Goal: Information Seeking & Learning: Learn about a topic

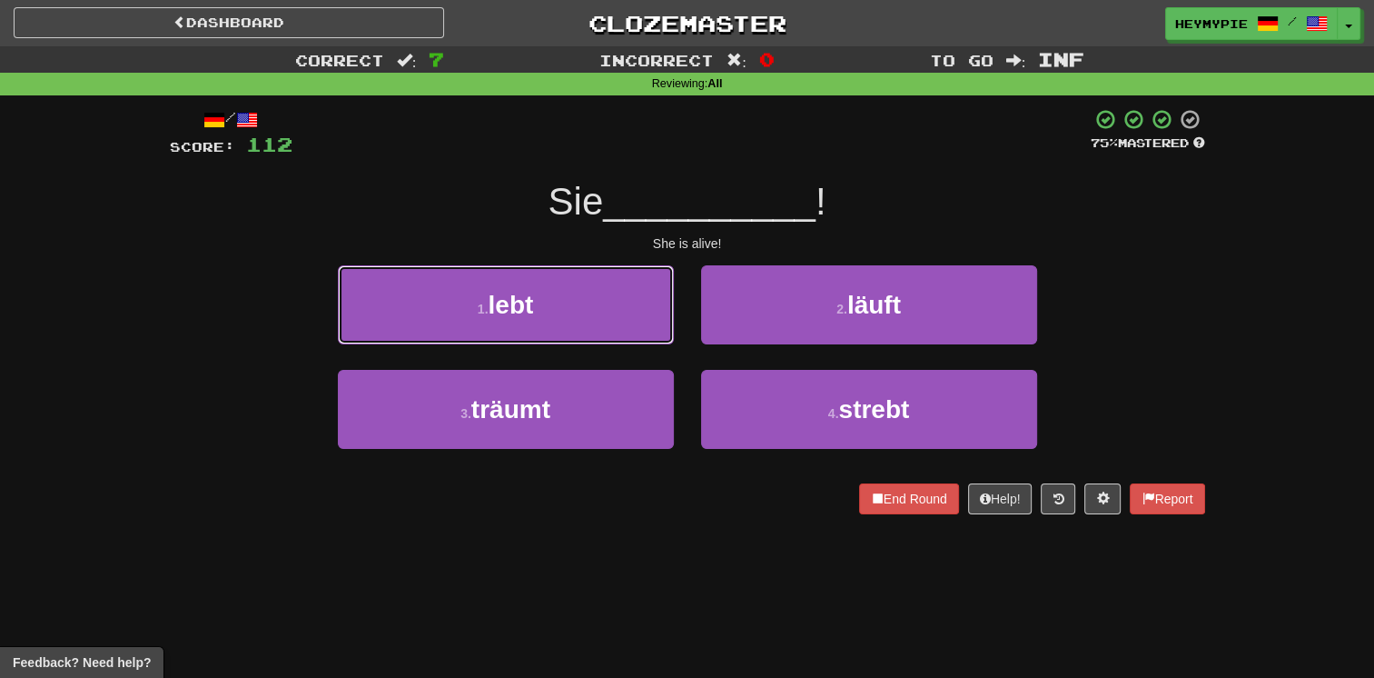
click at [515, 267] on button "1 . lebt" at bounding box center [506, 304] width 336 height 79
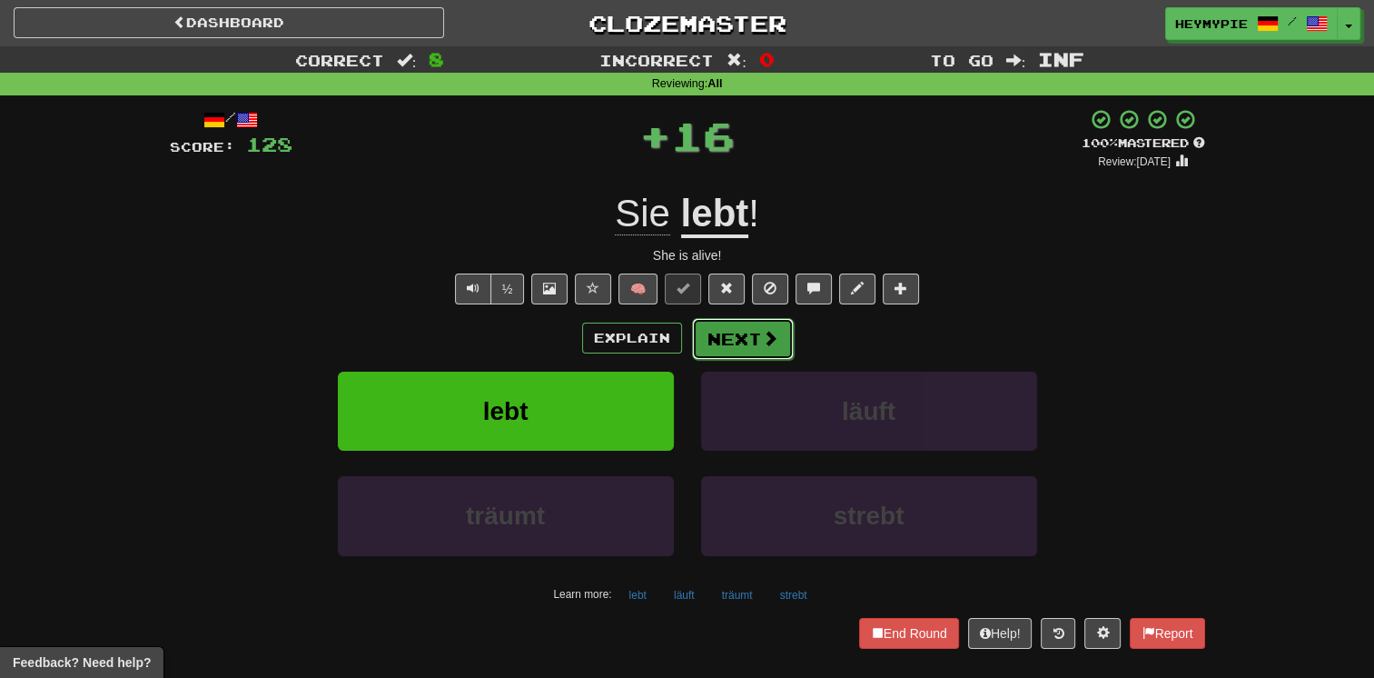
click at [748, 351] on button "Next" at bounding box center [743, 339] width 102 height 42
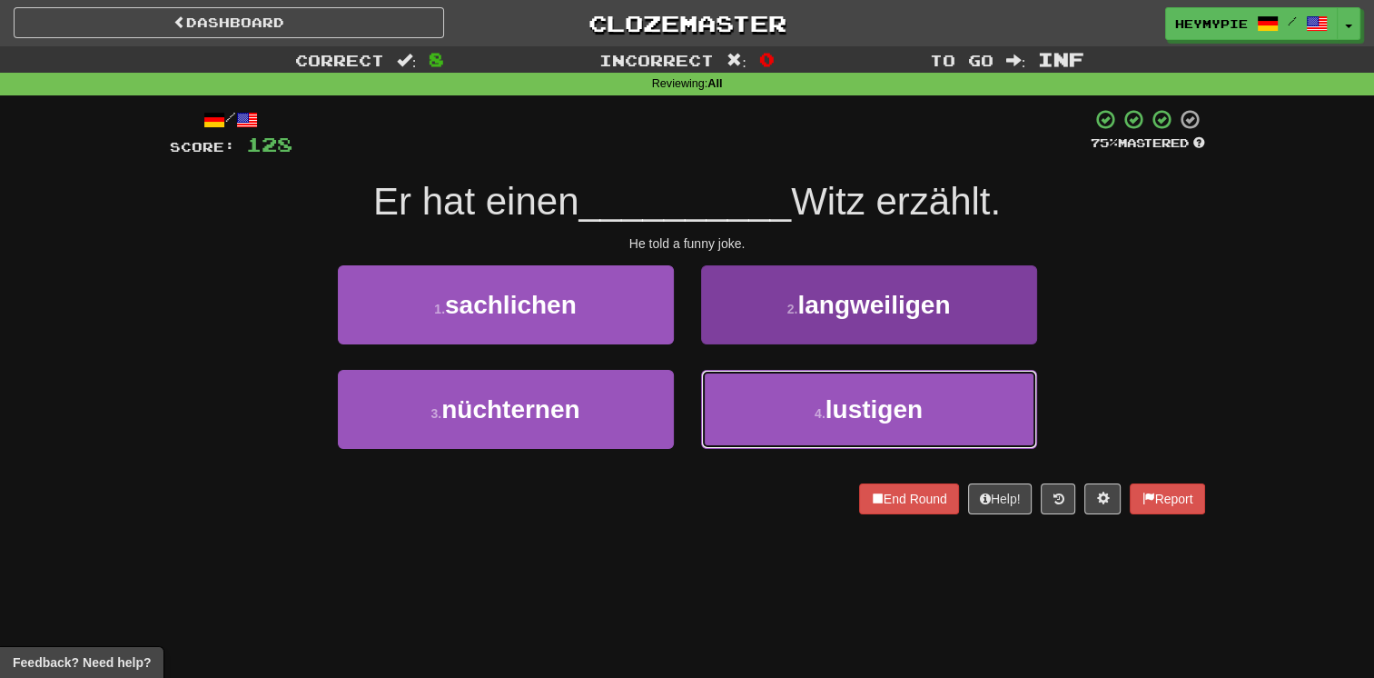
click at [784, 390] on button "4 . lustigen" at bounding box center [869, 409] width 336 height 79
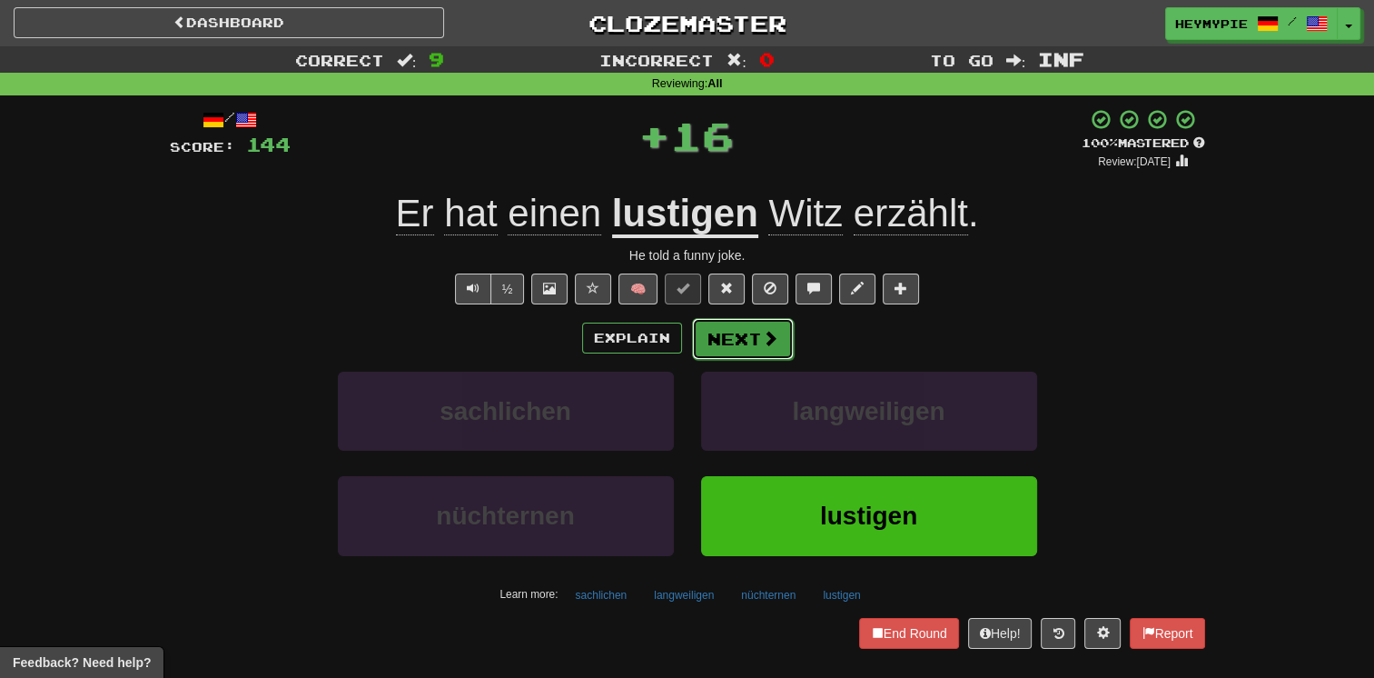
click at [730, 348] on button "Next" at bounding box center [743, 339] width 102 height 42
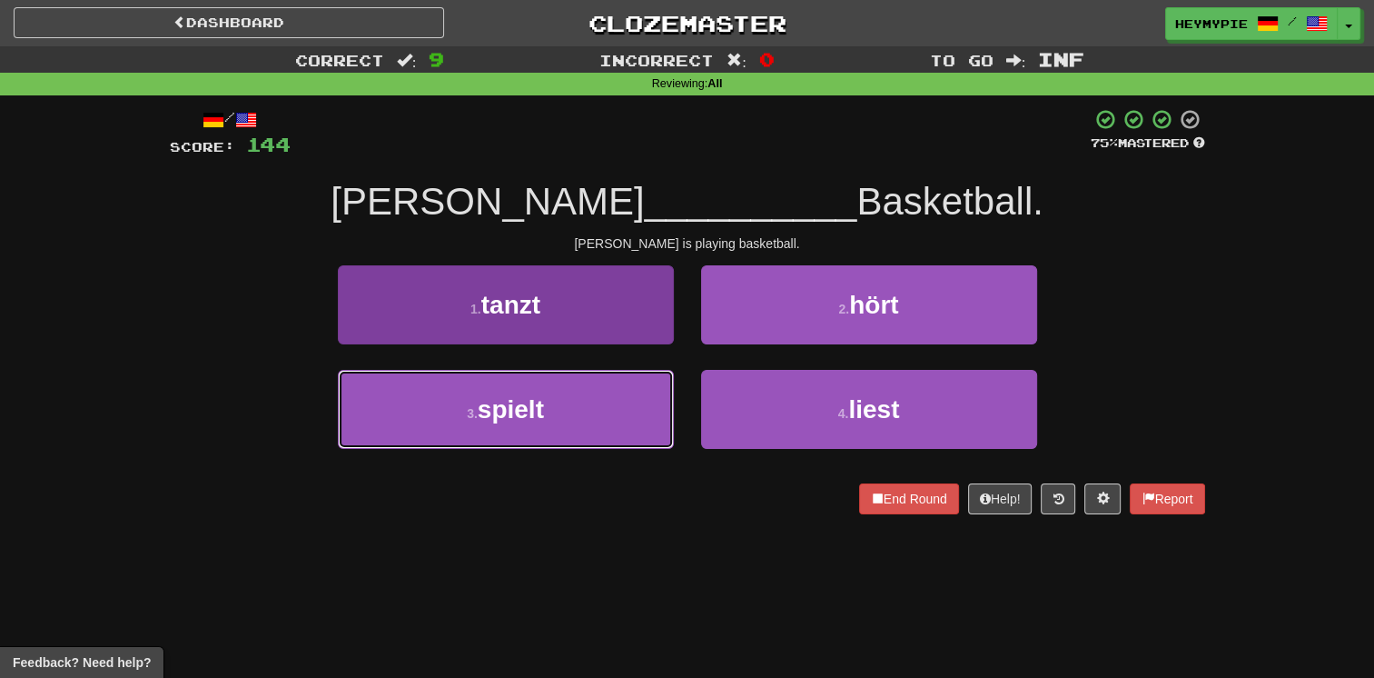
drag, startPoint x: 549, startPoint y: 426, endPoint x: 556, endPoint y: 419, distance: 10.3
click at [549, 425] on button "3 . spielt" at bounding box center [506, 409] width 336 height 79
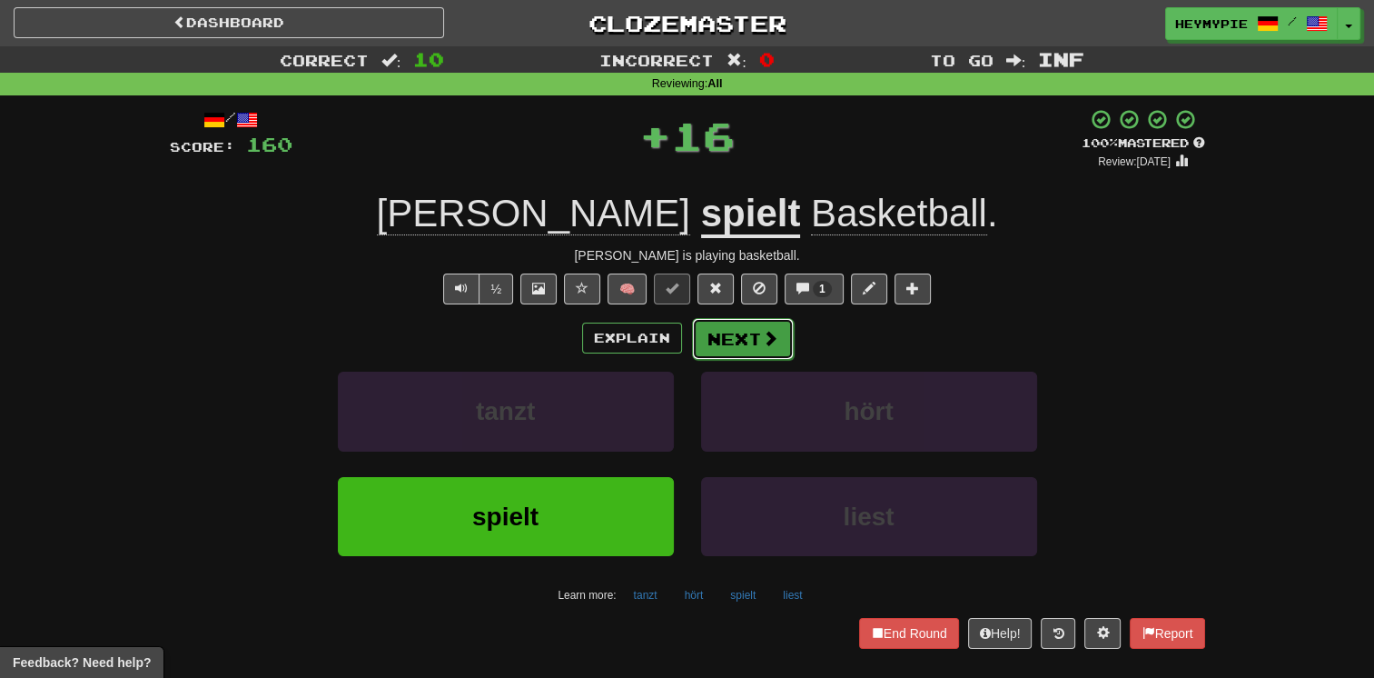
click at [728, 351] on button "Next" at bounding box center [743, 339] width 102 height 42
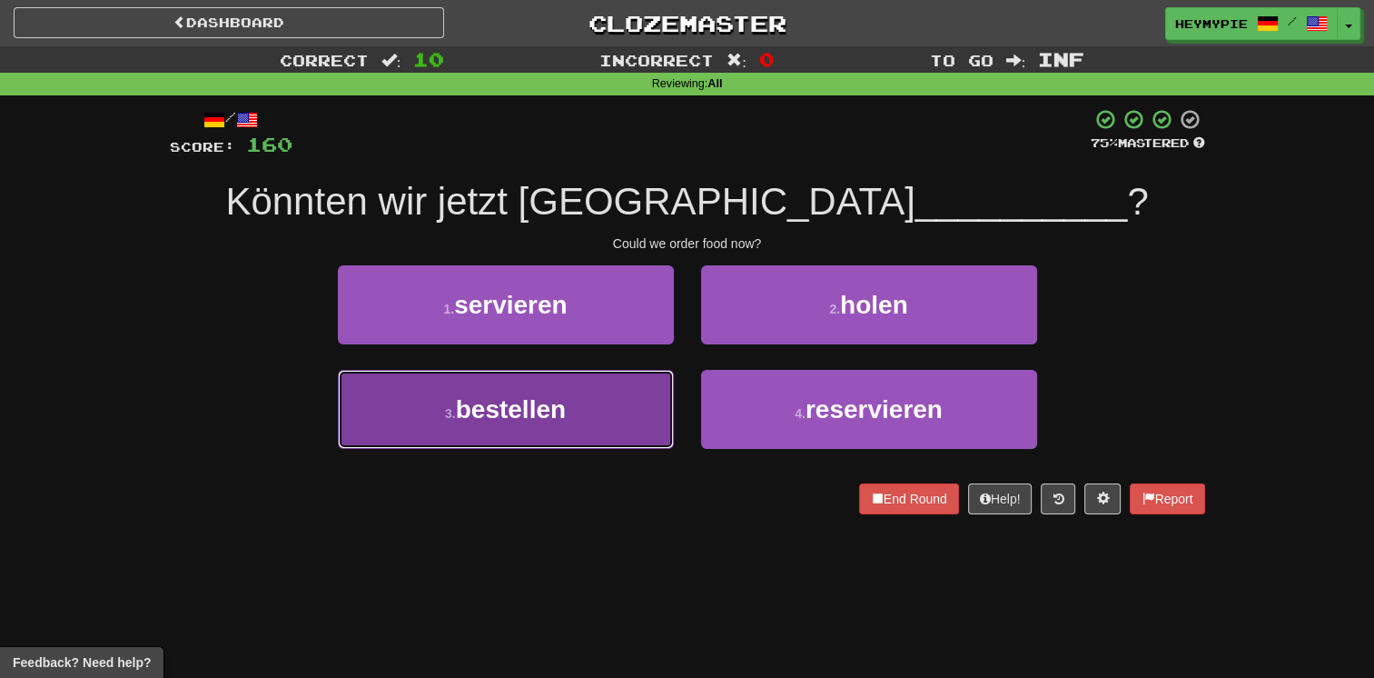
click at [591, 402] on button "3 . bestellen" at bounding box center [506, 409] width 336 height 79
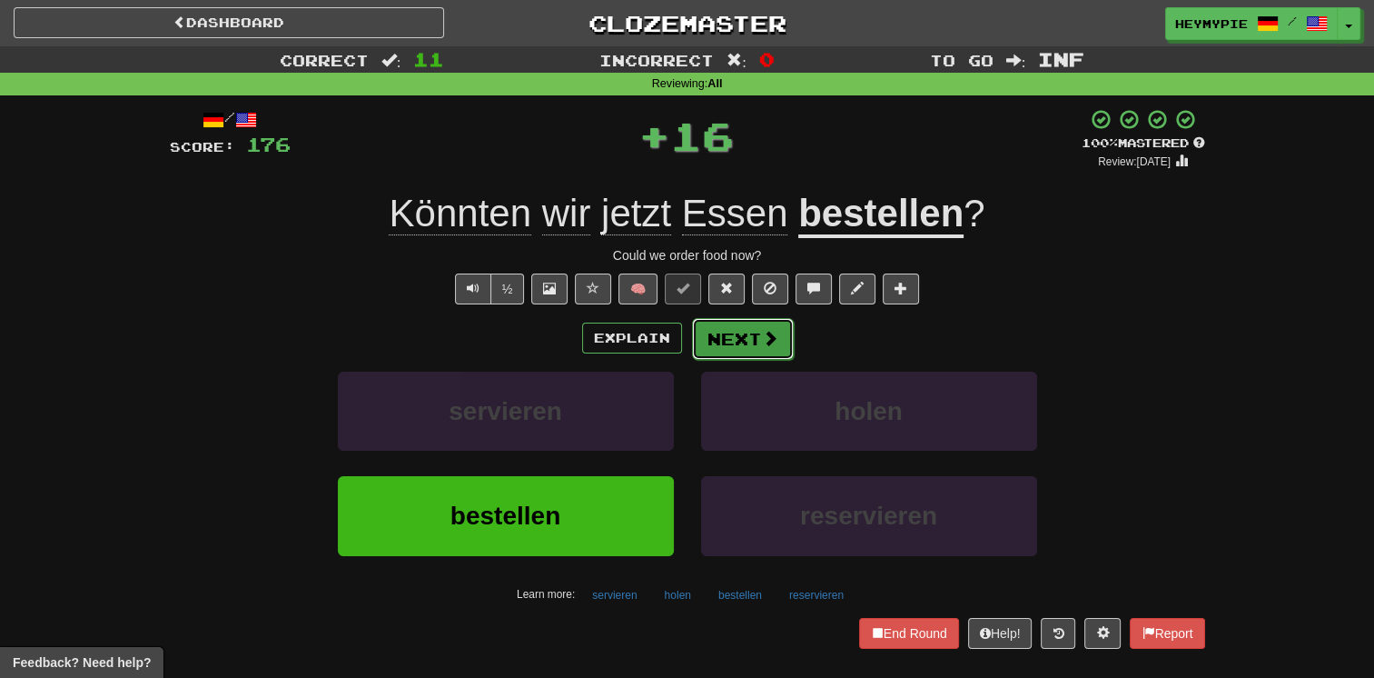
click at [727, 343] on button "Next" at bounding box center [743, 339] width 102 height 42
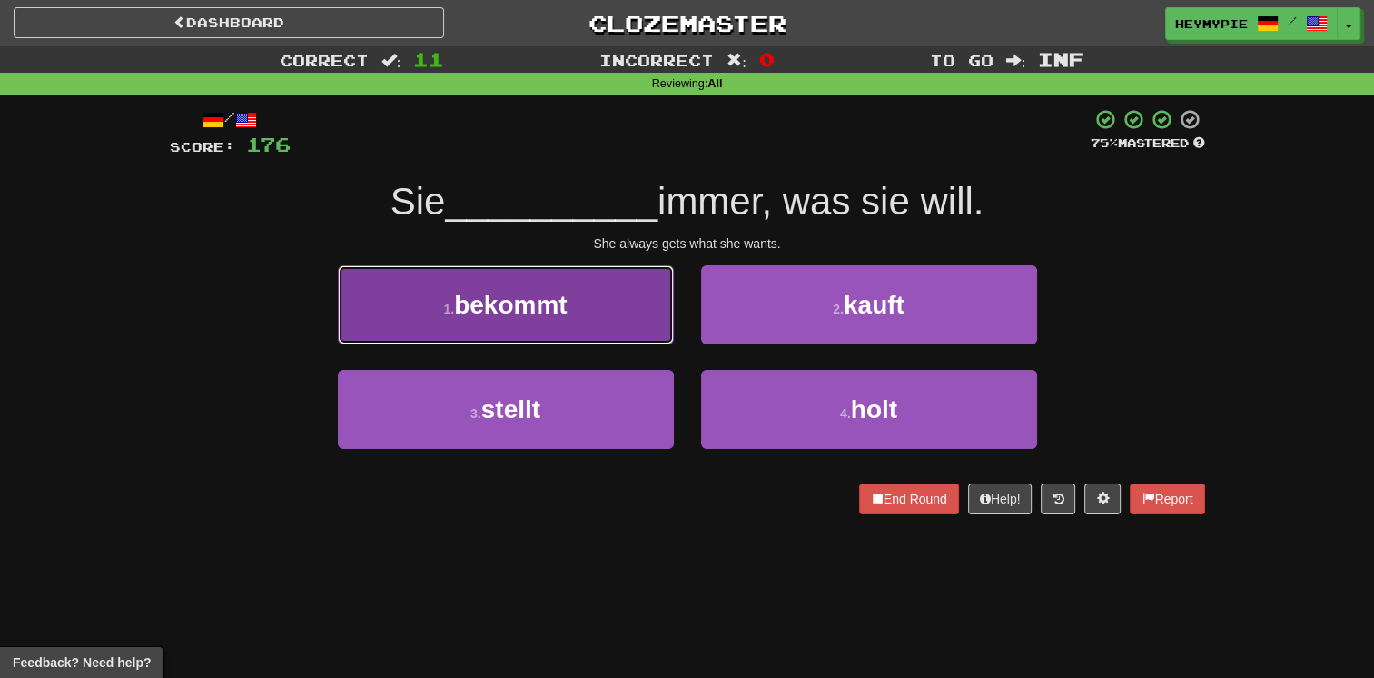
click at [556, 312] on span "bekommt" at bounding box center [510, 305] width 113 height 28
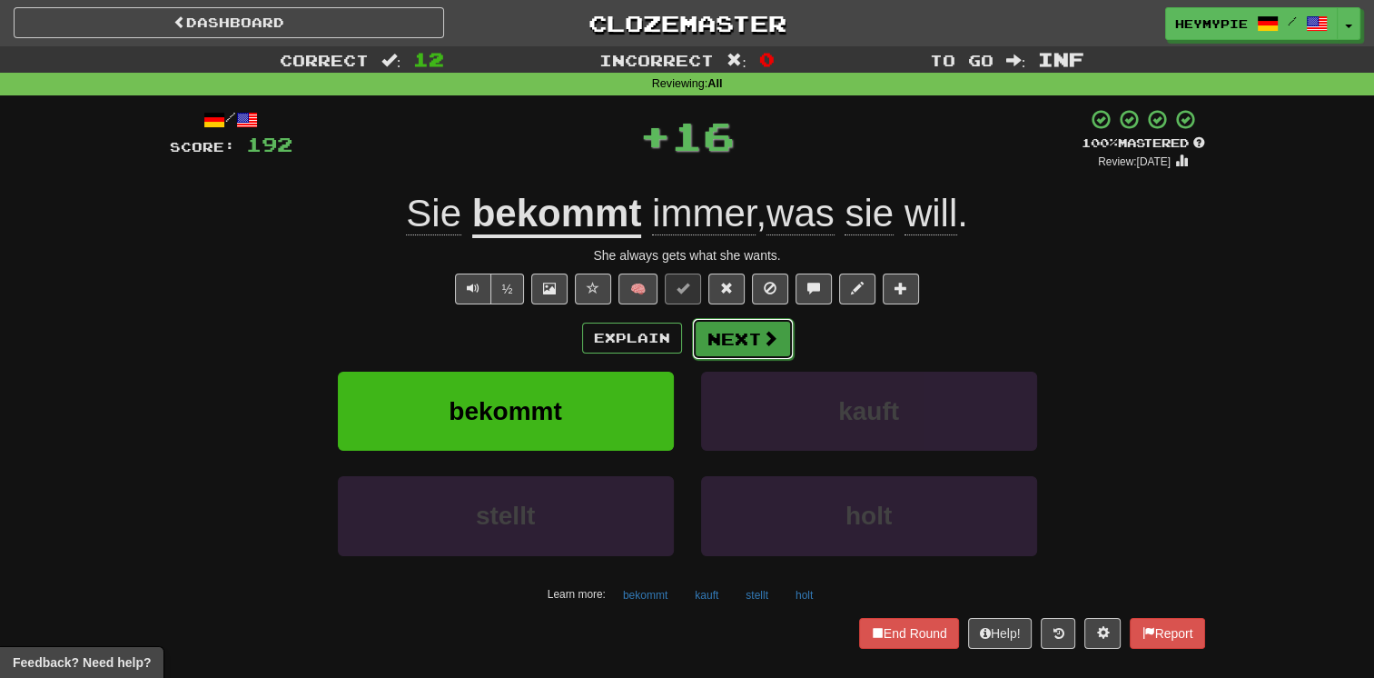
click at [731, 344] on button "Next" at bounding box center [743, 339] width 102 height 42
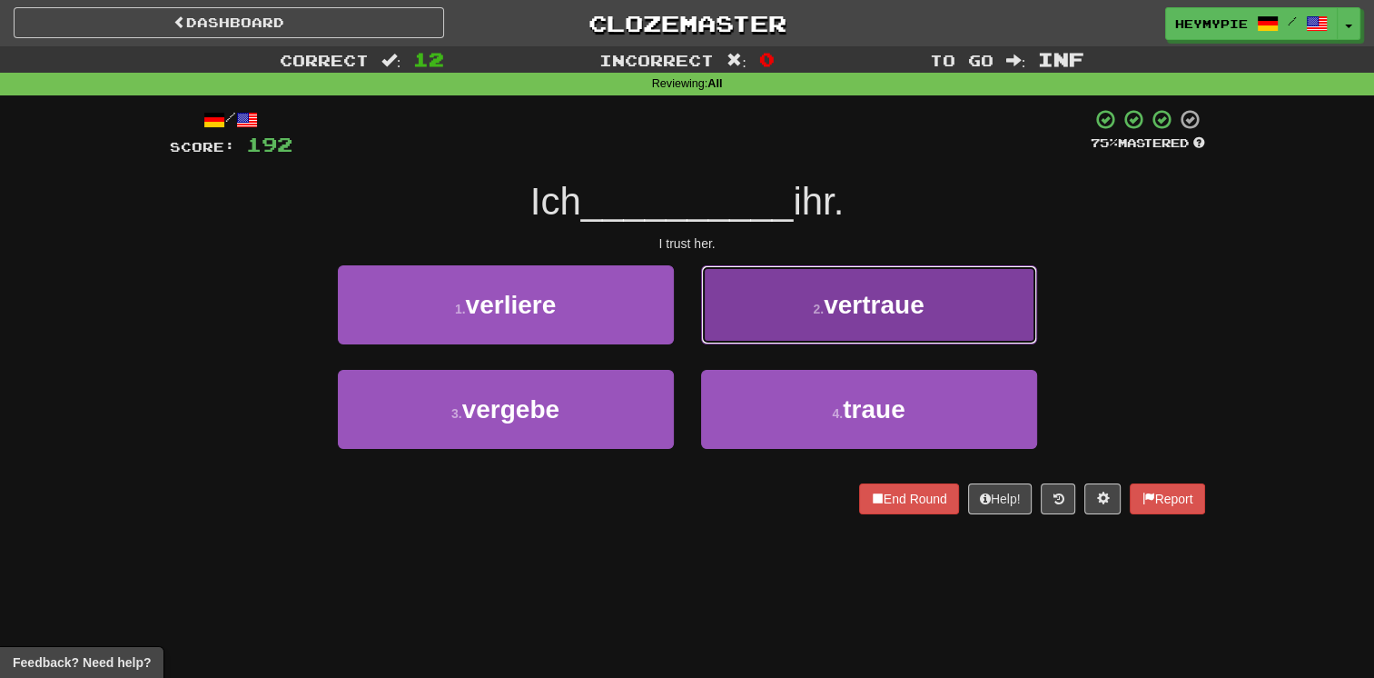
click at [749, 289] on button "2 . vertraue" at bounding box center [869, 304] width 336 height 79
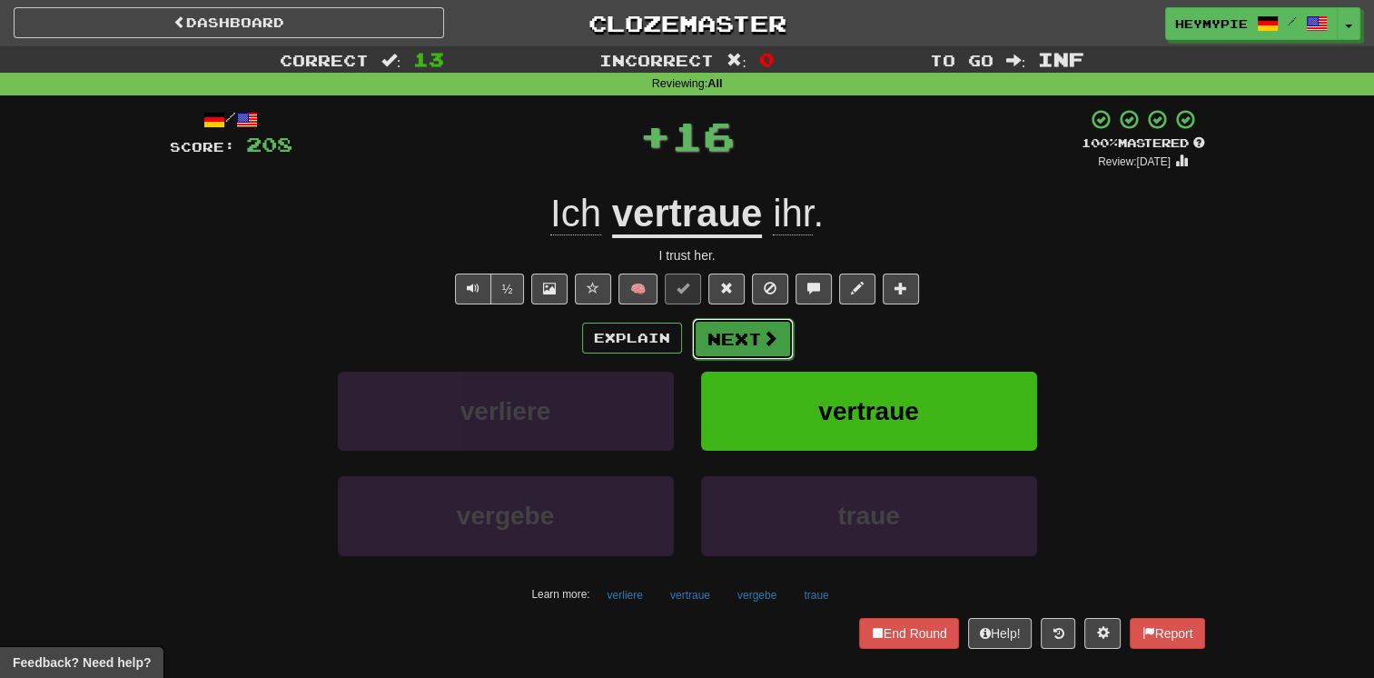
click at [710, 336] on button "Next" at bounding box center [743, 339] width 102 height 42
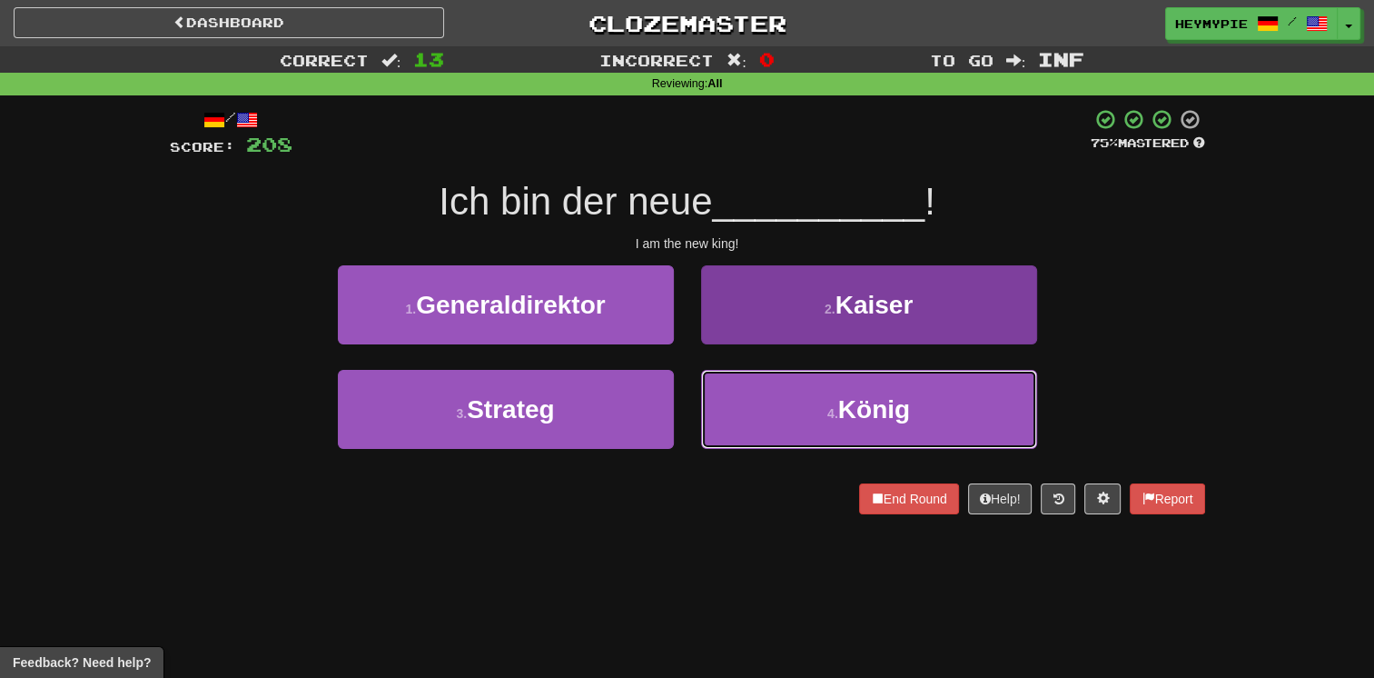
click at [781, 391] on button "4 . König" at bounding box center [869, 409] width 336 height 79
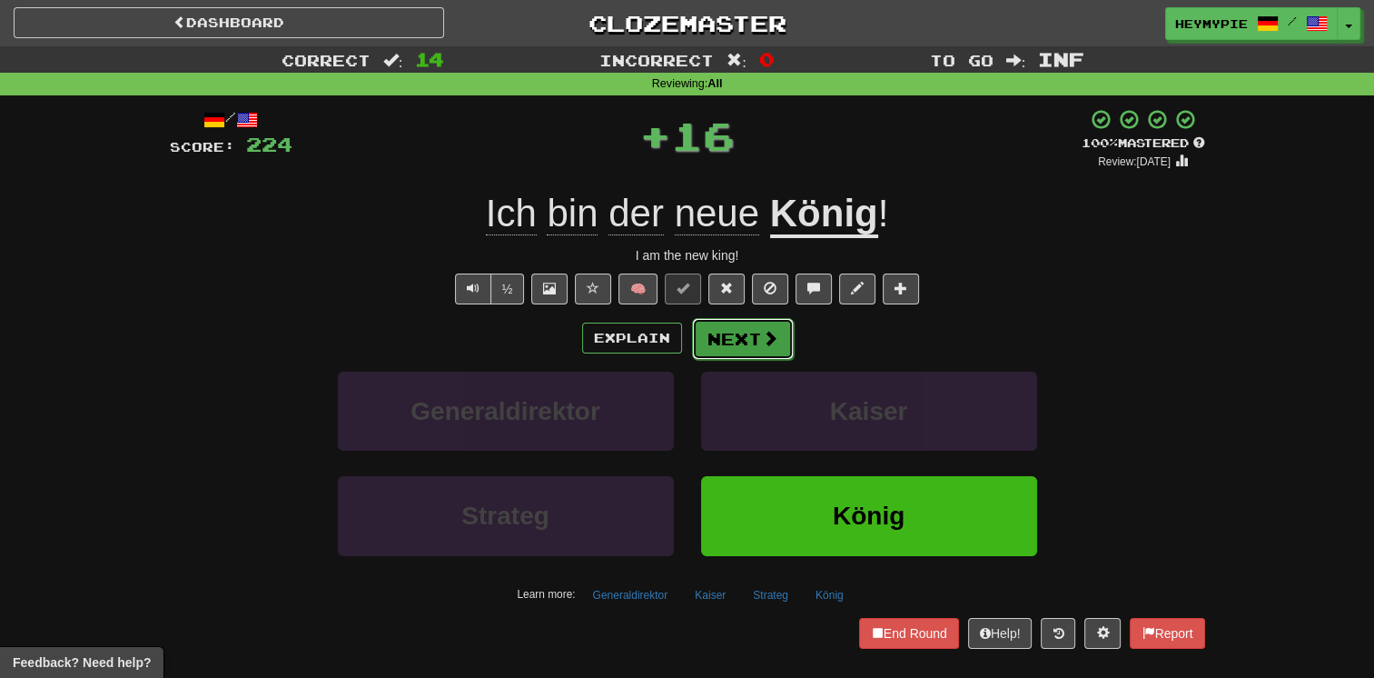
click at [739, 349] on button "Next" at bounding box center [743, 339] width 102 height 42
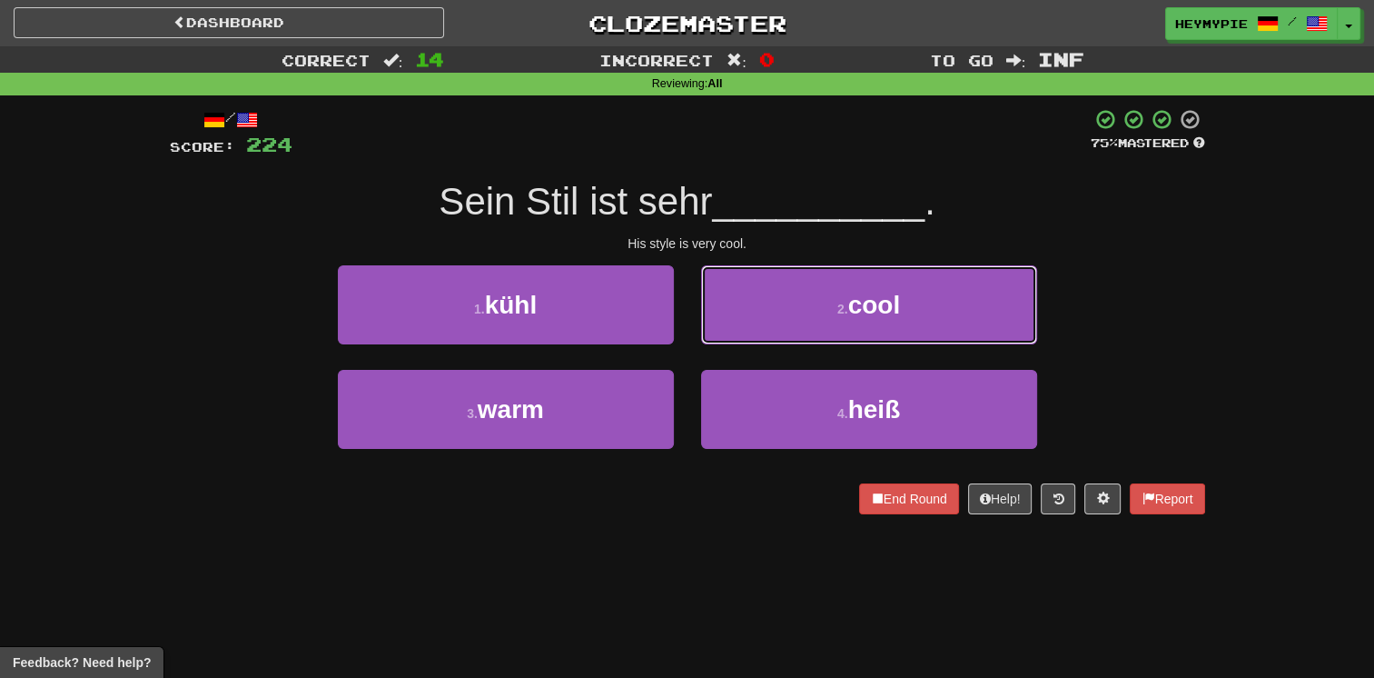
drag, startPoint x: 804, startPoint y: 290, endPoint x: 798, endPoint y: 314, distance: 25.1
click at [807, 291] on button "2 . cool" at bounding box center [869, 304] width 336 height 79
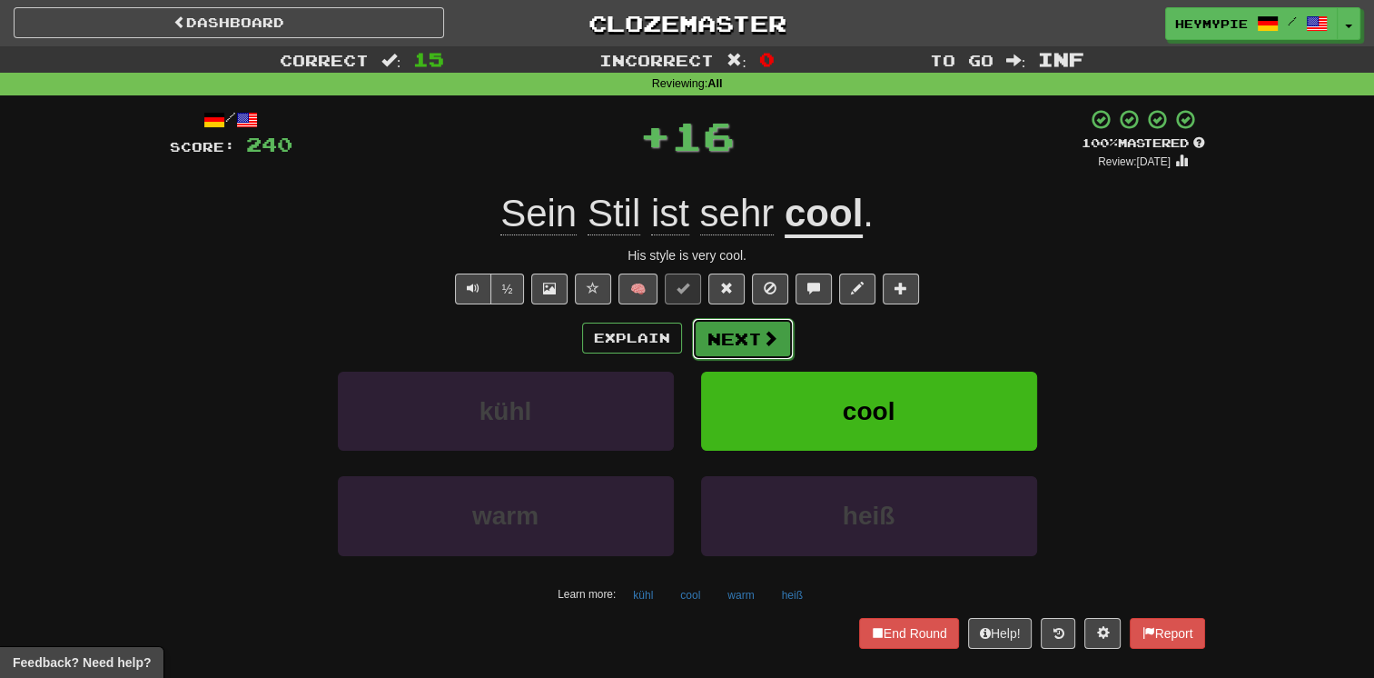
click at [727, 344] on button "Next" at bounding box center [743, 339] width 102 height 42
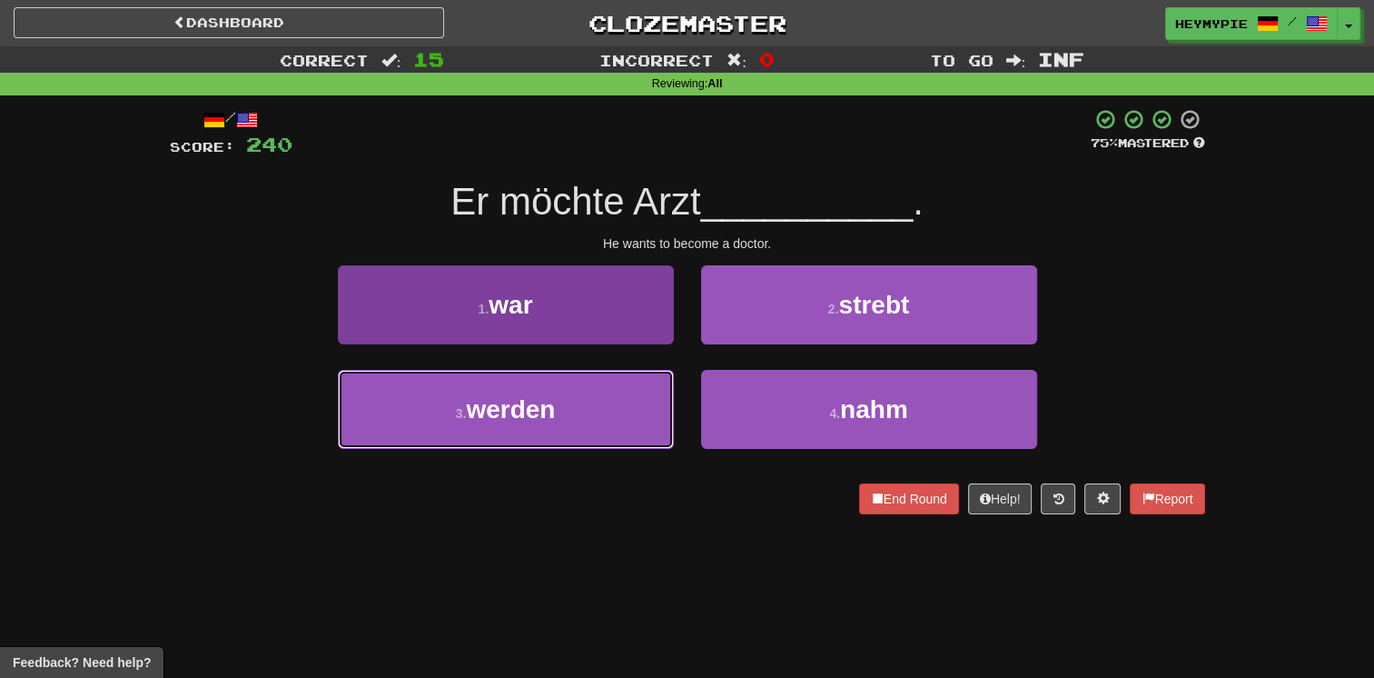
drag, startPoint x: 560, startPoint y: 399, endPoint x: 607, endPoint y: 391, distance: 47.9
click at [560, 400] on button "3 . werden" at bounding box center [506, 409] width 336 height 79
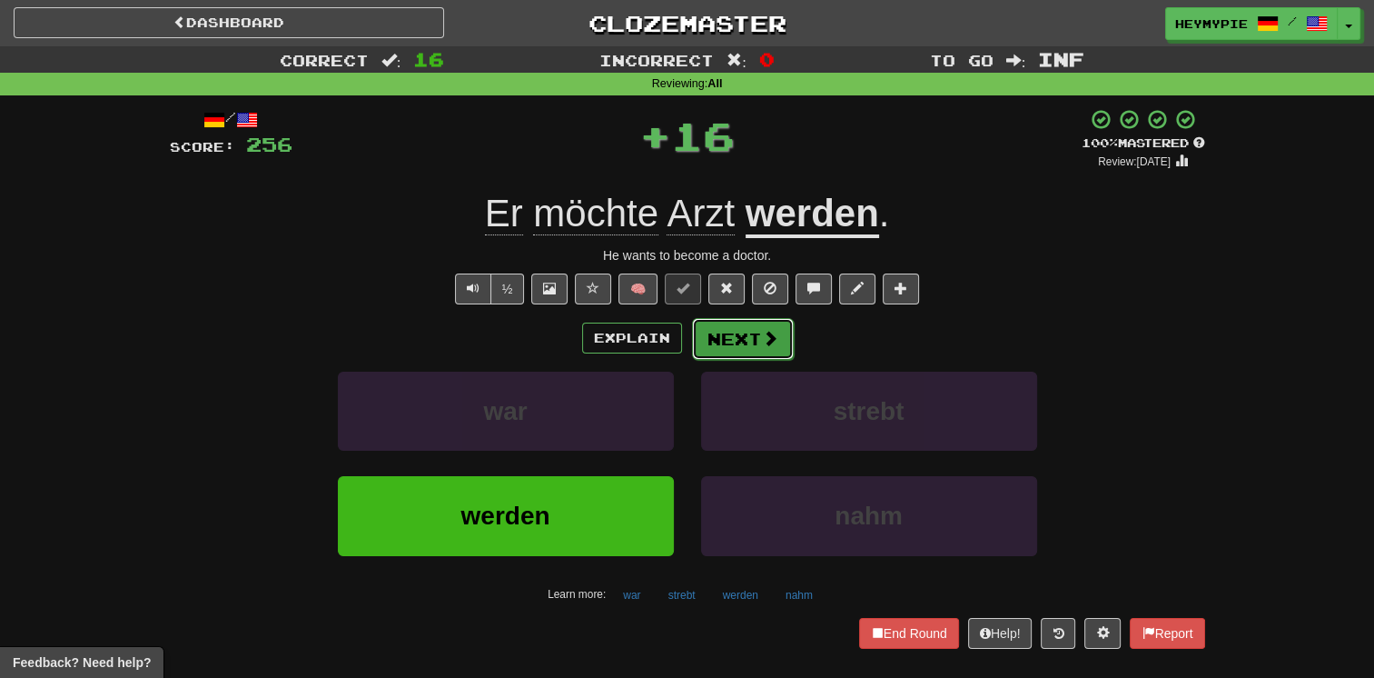
click at [756, 349] on button "Next" at bounding box center [743, 339] width 102 height 42
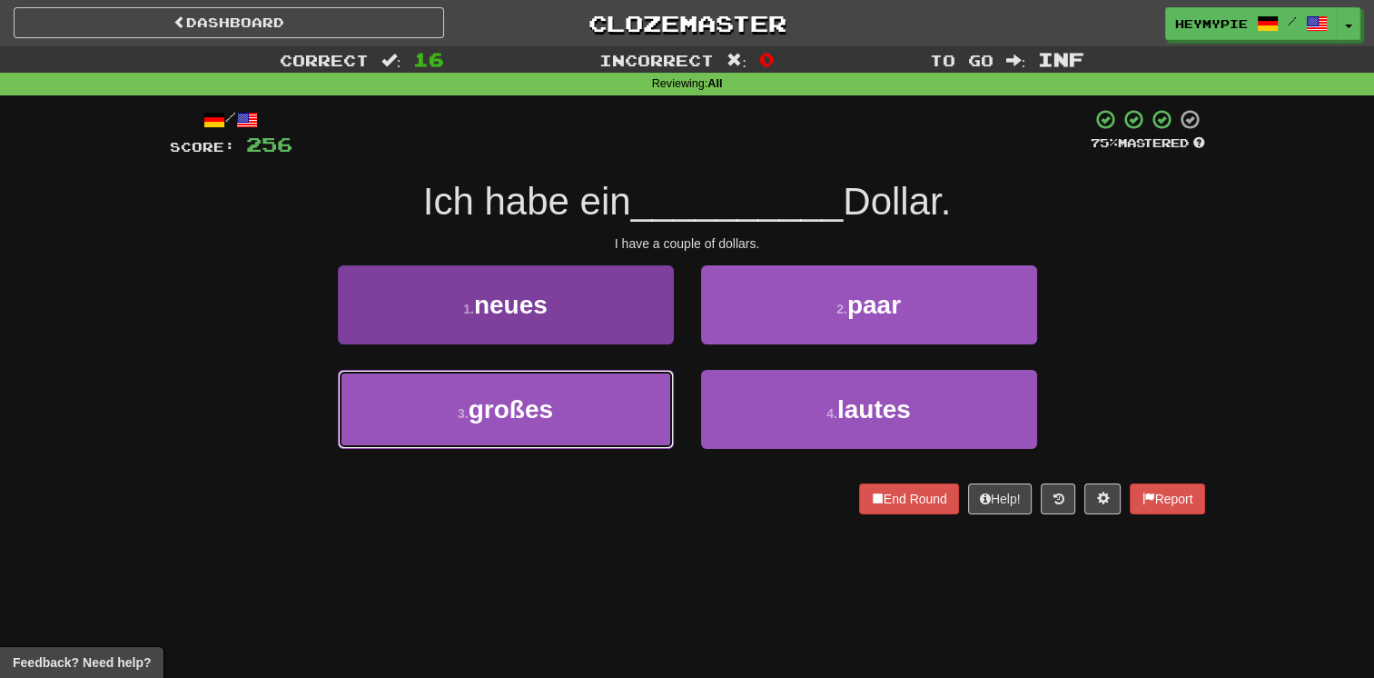
click at [566, 398] on button "3 . großes" at bounding box center [506, 409] width 336 height 79
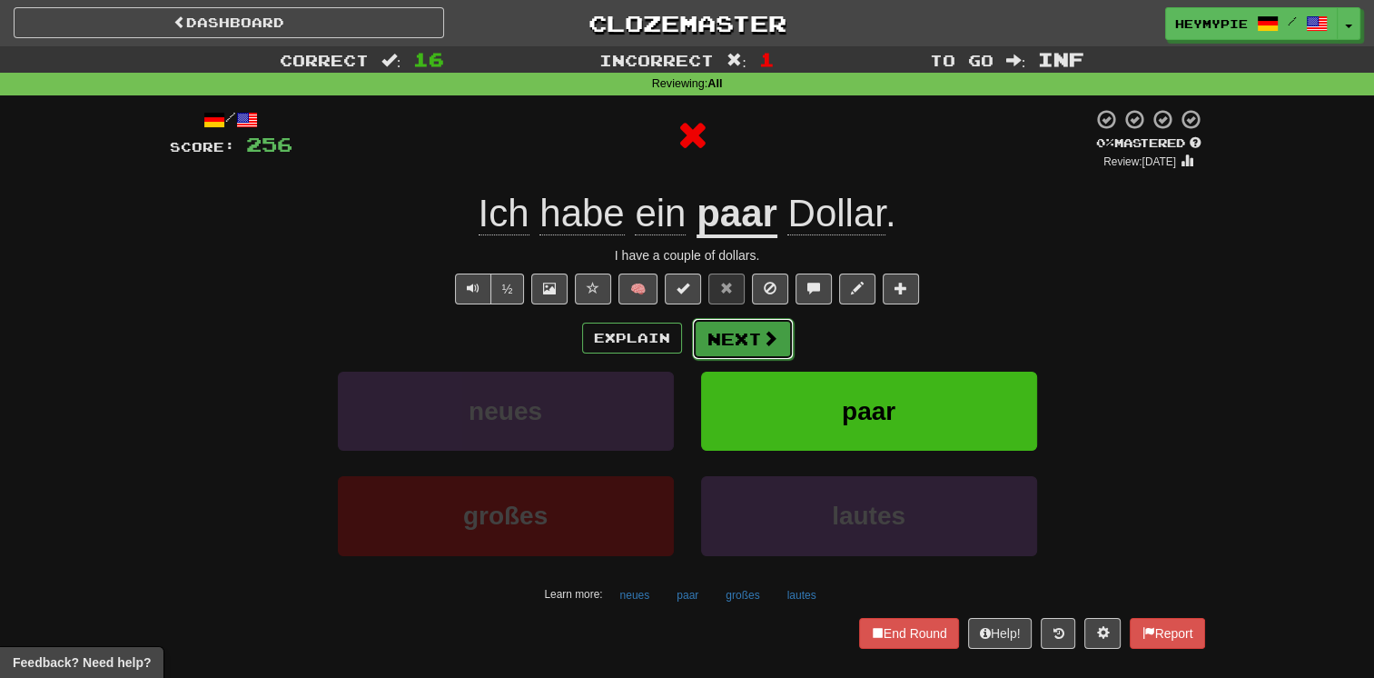
click at [749, 339] on button "Next" at bounding box center [743, 339] width 102 height 42
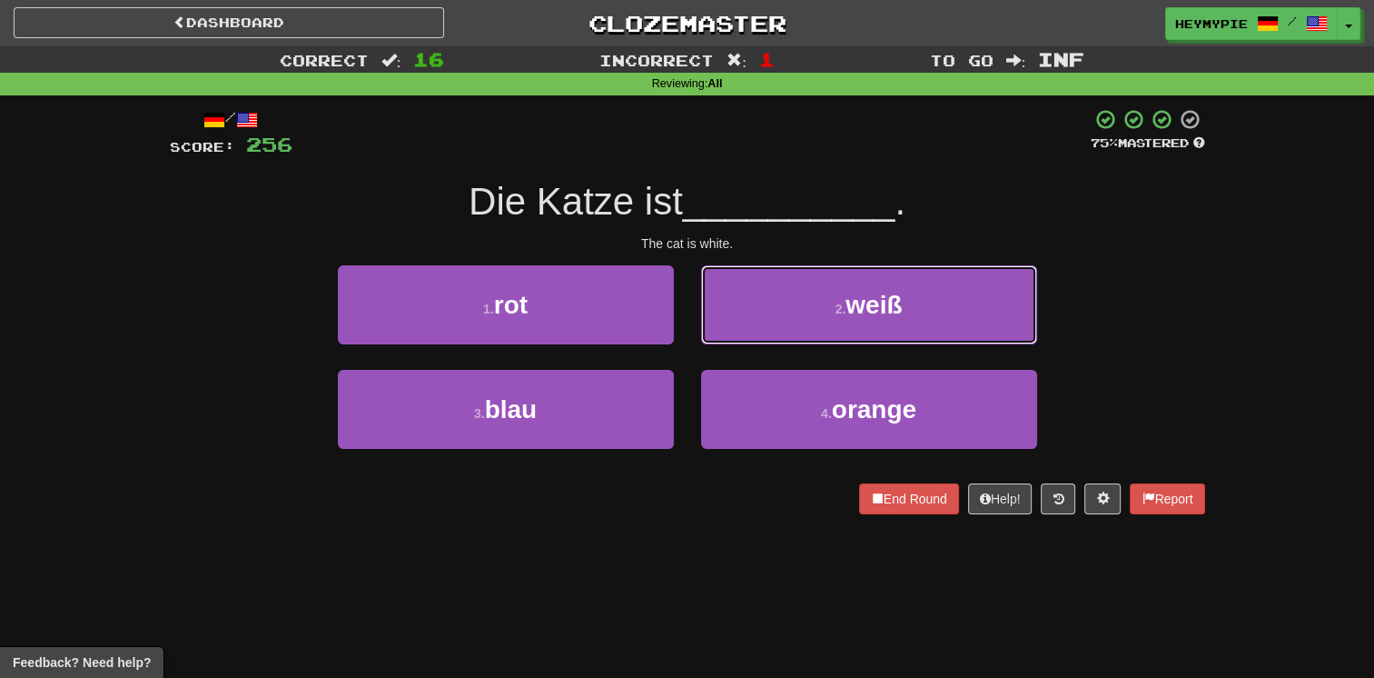
click at [809, 315] on button "2 . weiß" at bounding box center [869, 304] width 336 height 79
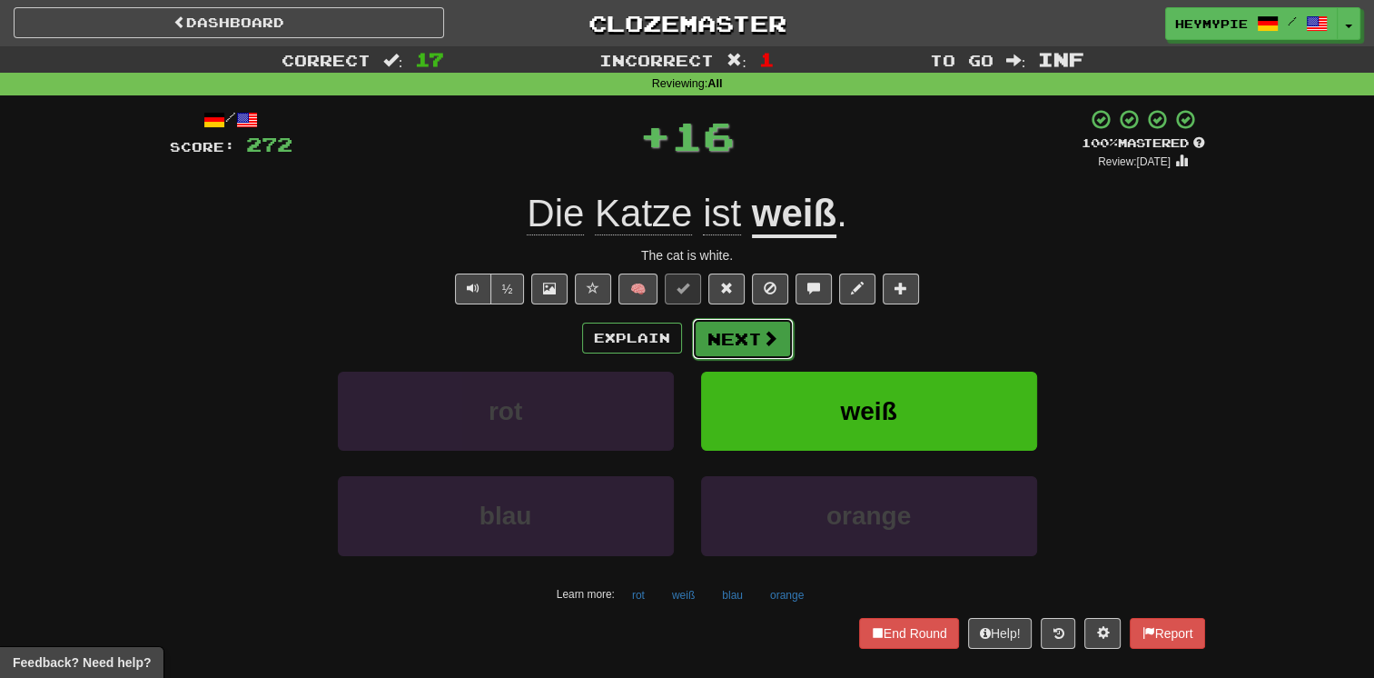
click at [741, 343] on button "Next" at bounding box center [743, 339] width 102 height 42
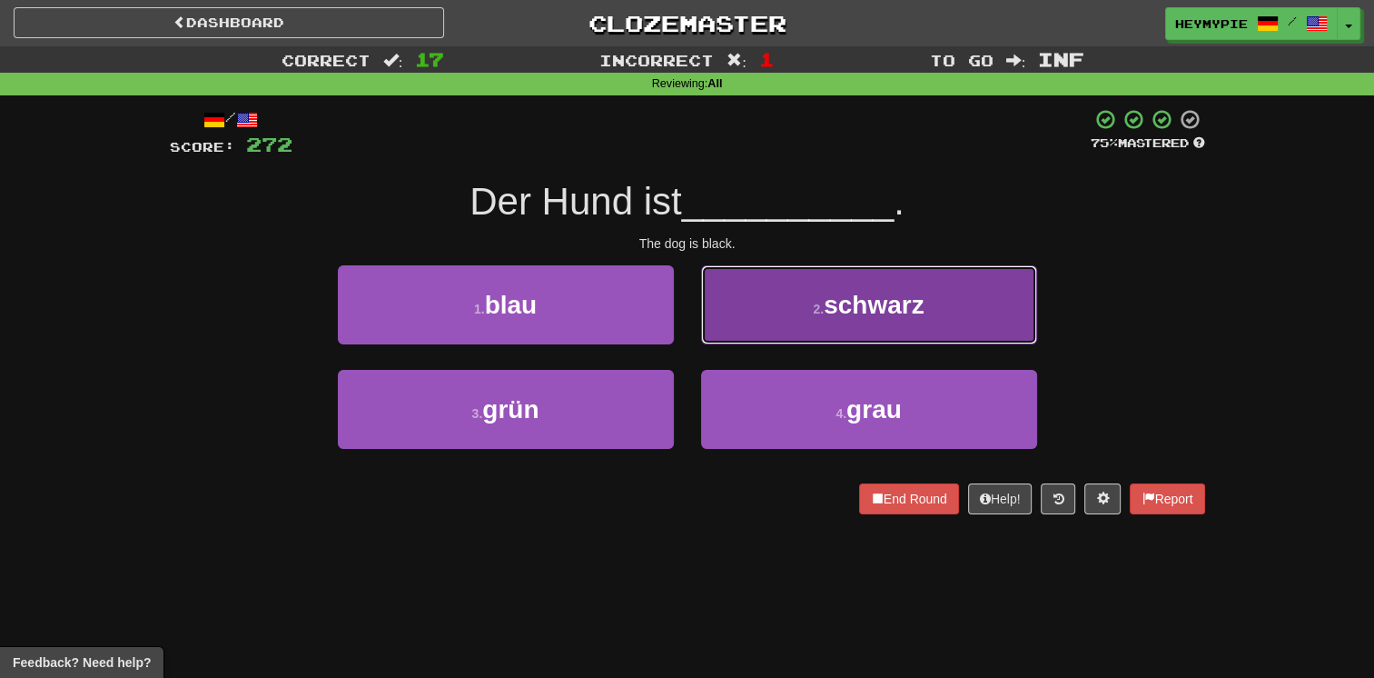
click at [765, 317] on button "2 . schwarz" at bounding box center [869, 304] width 336 height 79
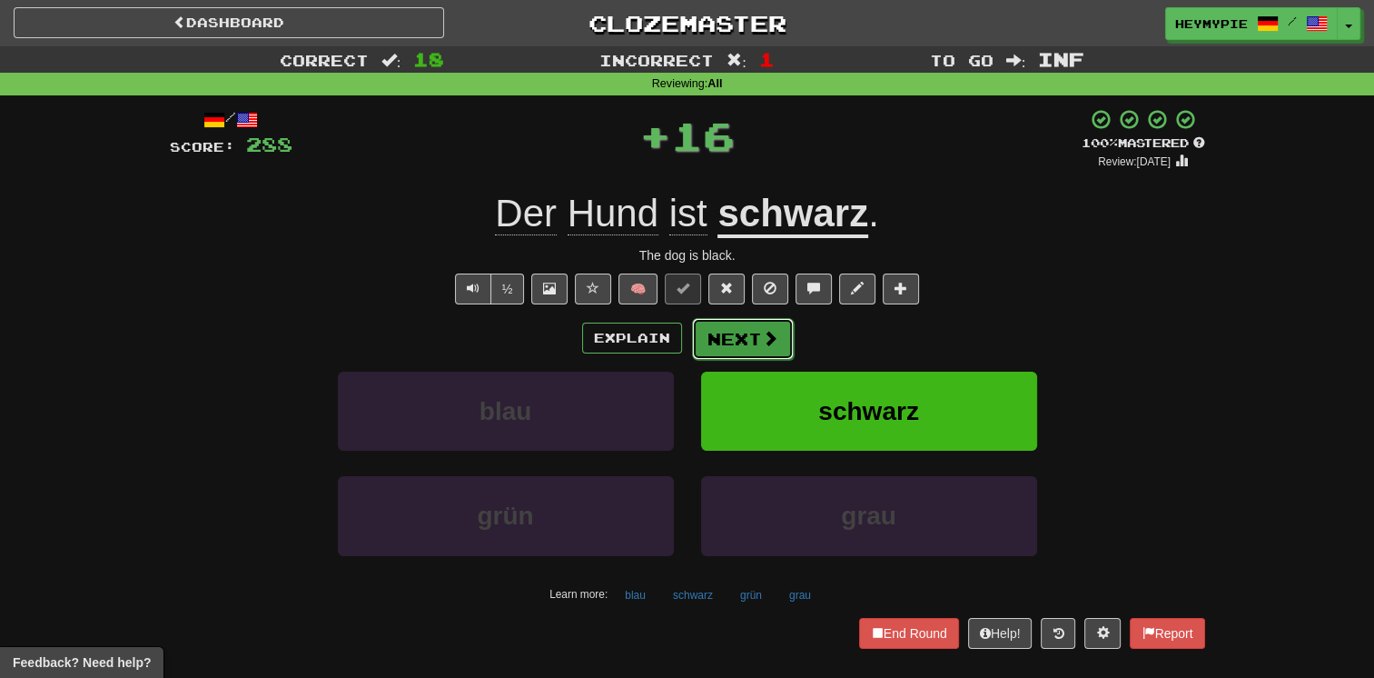
click at [718, 331] on button "Next" at bounding box center [743, 339] width 102 height 42
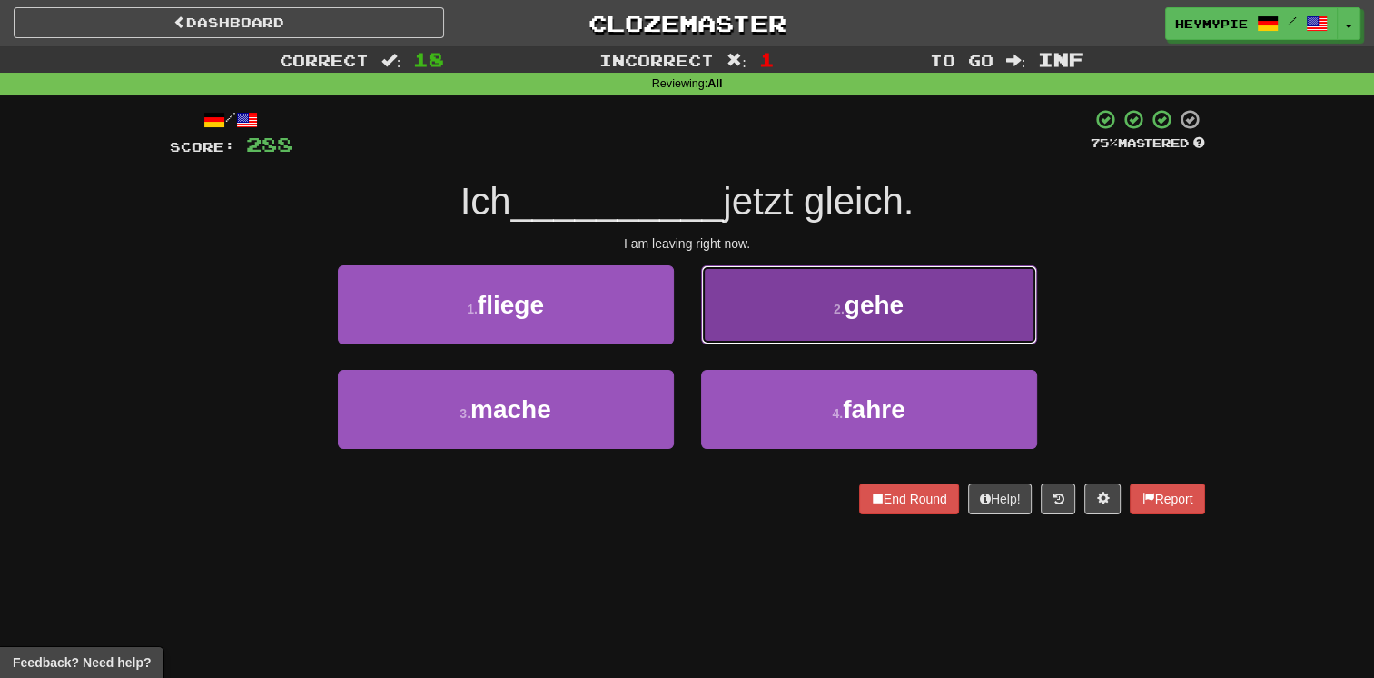
click at [792, 323] on button "2 . gehe" at bounding box center [869, 304] width 336 height 79
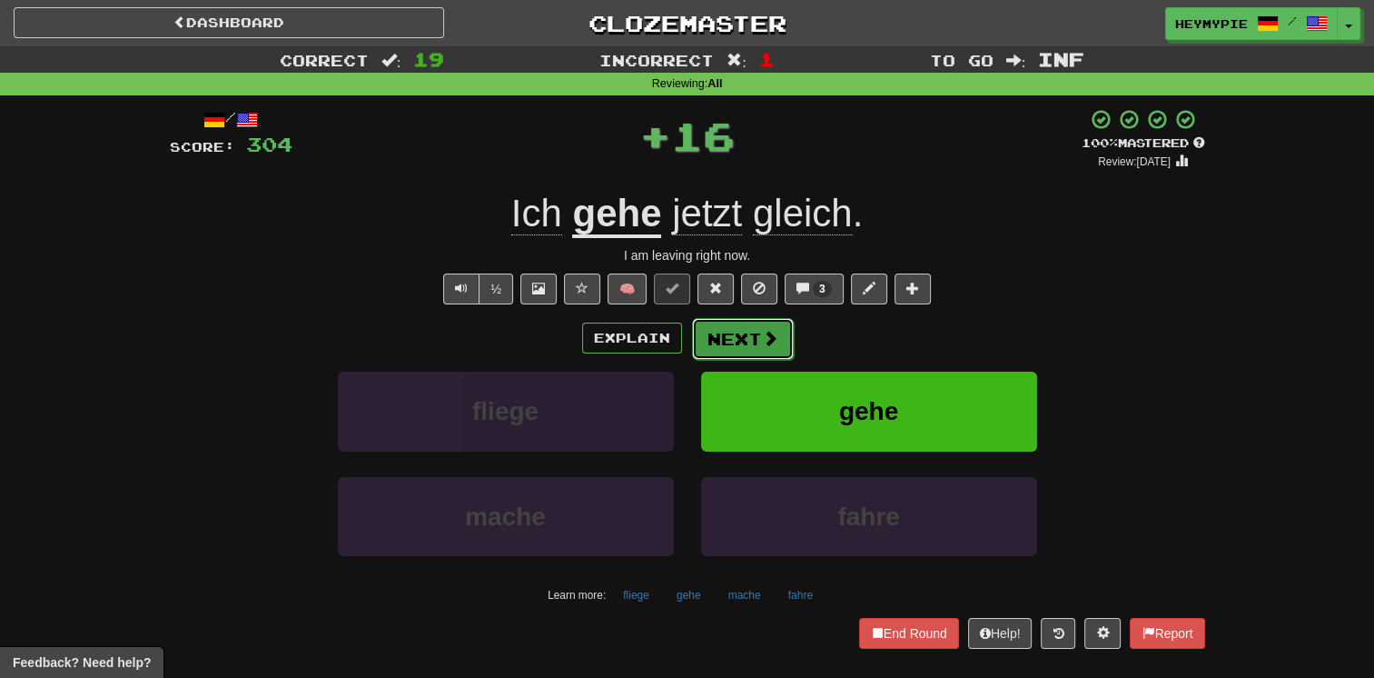
click at [741, 341] on button "Next" at bounding box center [743, 339] width 102 height 42
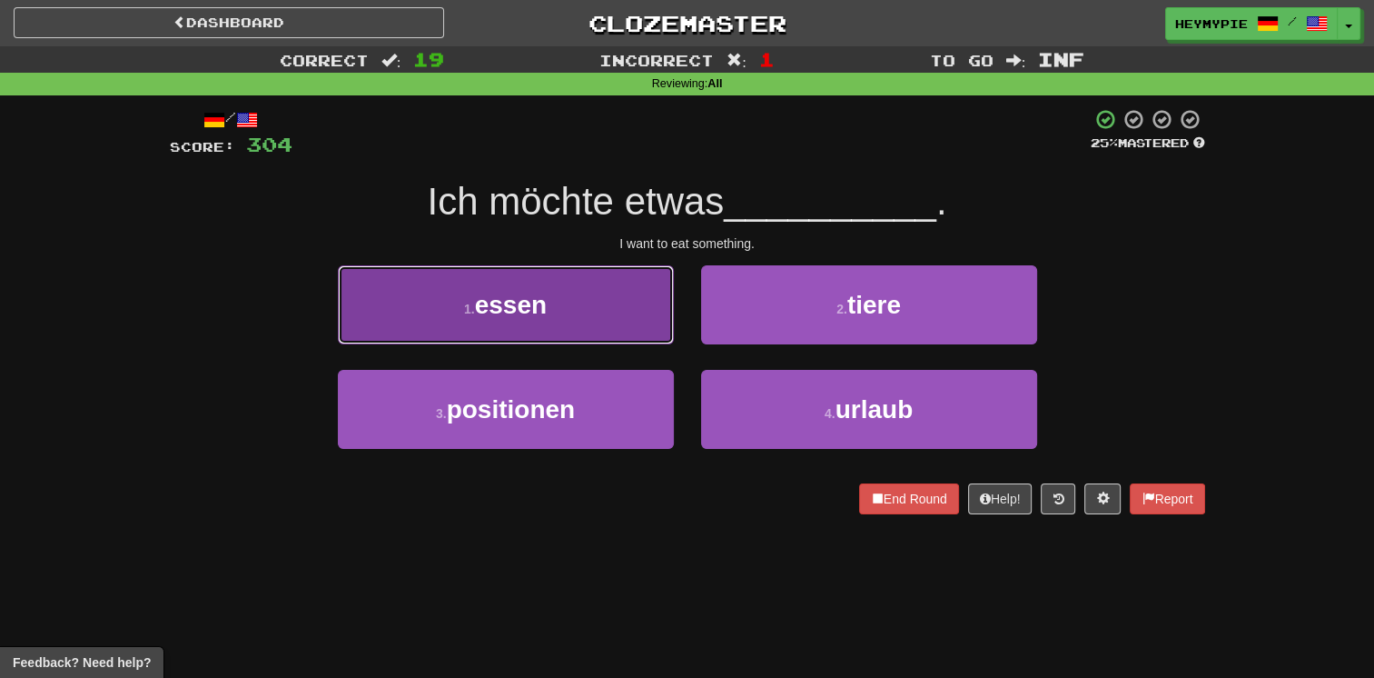
click at [570, 318] on button "1 . essen" at bounding box center [506, 304] width 336 height 79
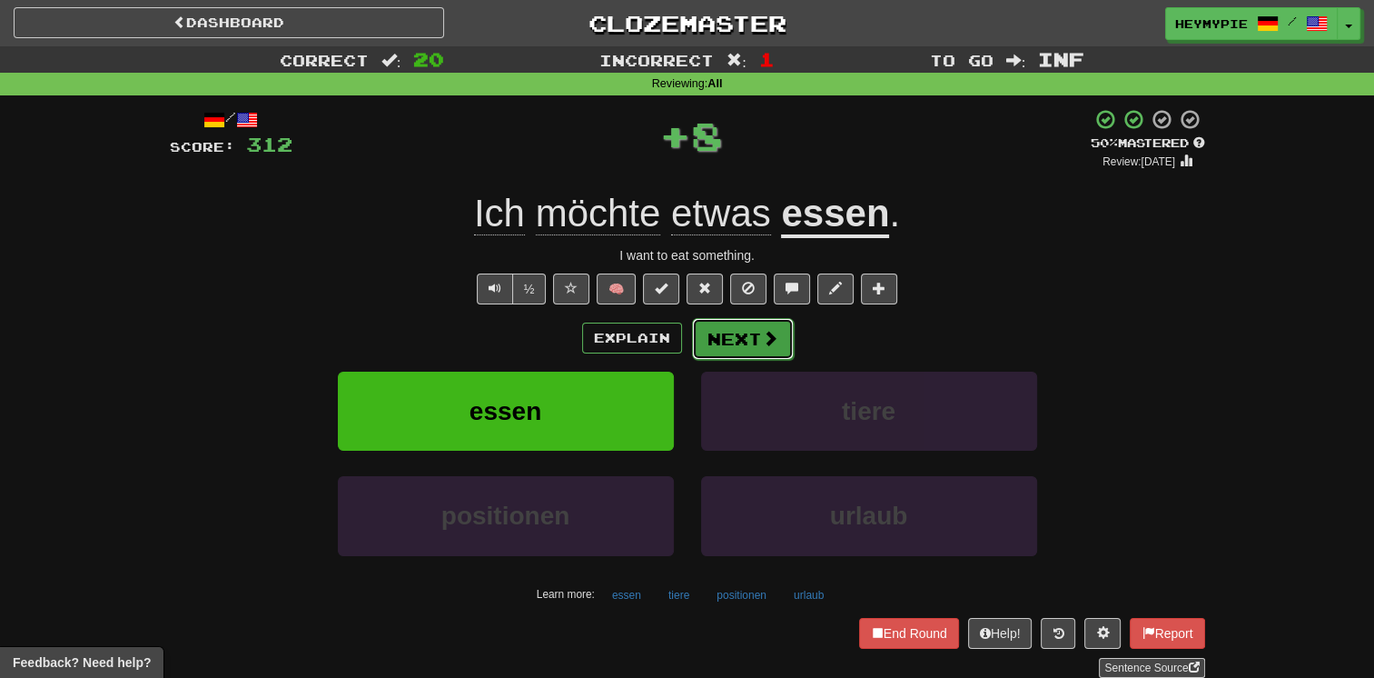
click at [734, 349] on button "Next" at bounding box center [743, 339] width 102 height 42
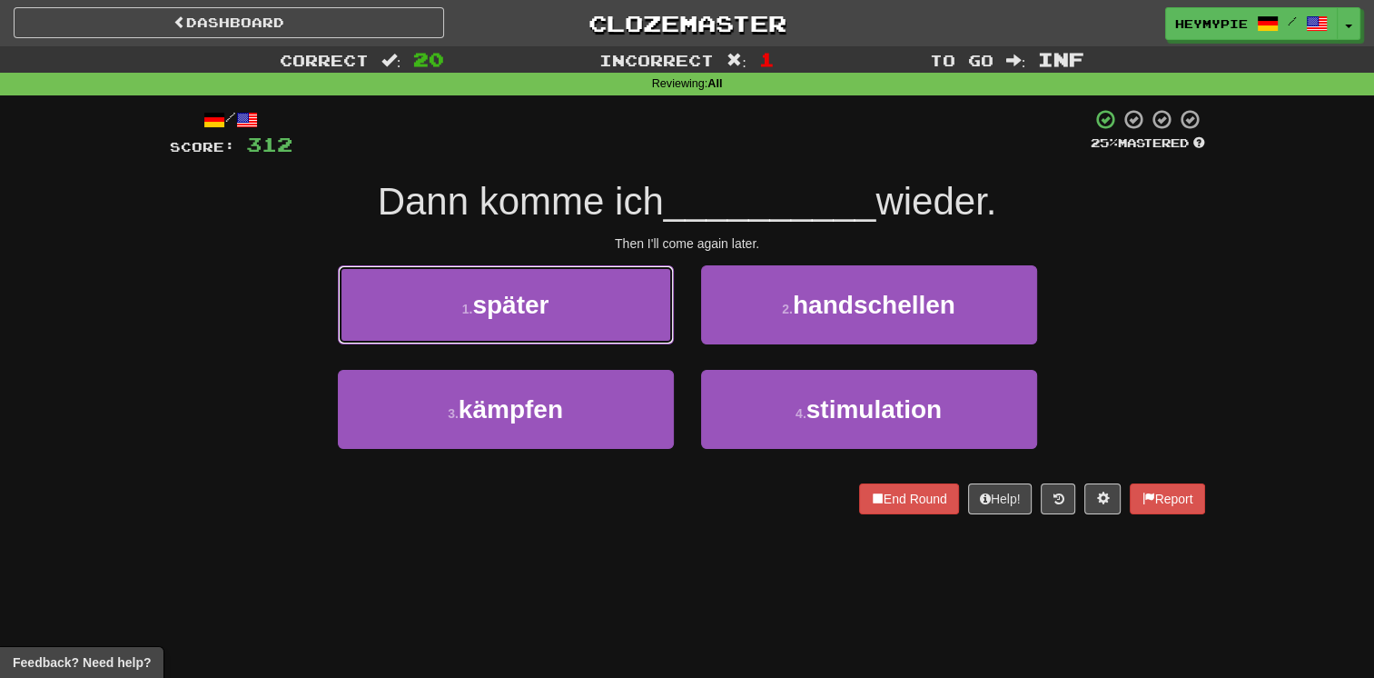
drag, startPoint x: 596, startPoint y: 306, endPoint x: 607, endPoint y: 307, distance: 10.9
click at [596, 307] on button "1 . später" at bounding box center [506, 304] width 336 height 79
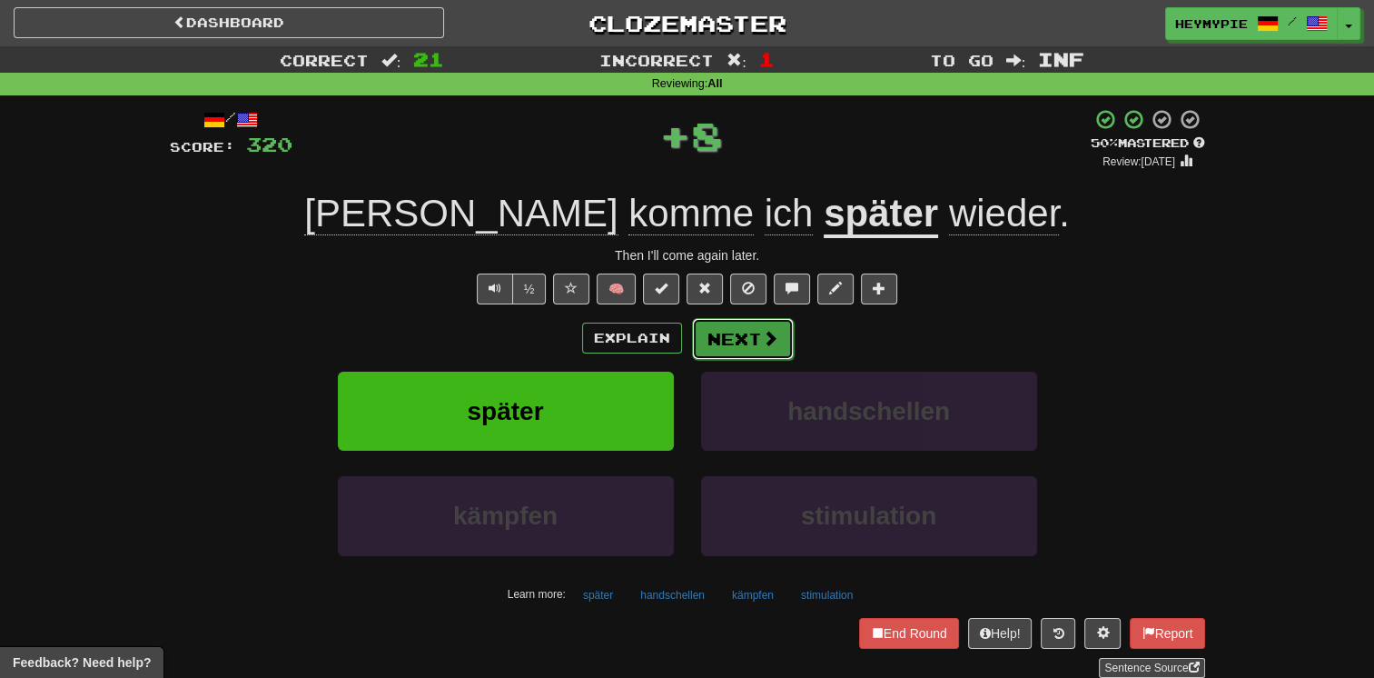
click at [737, 332] on button "Next" at bounding box center [743, 339] width 102 height 42
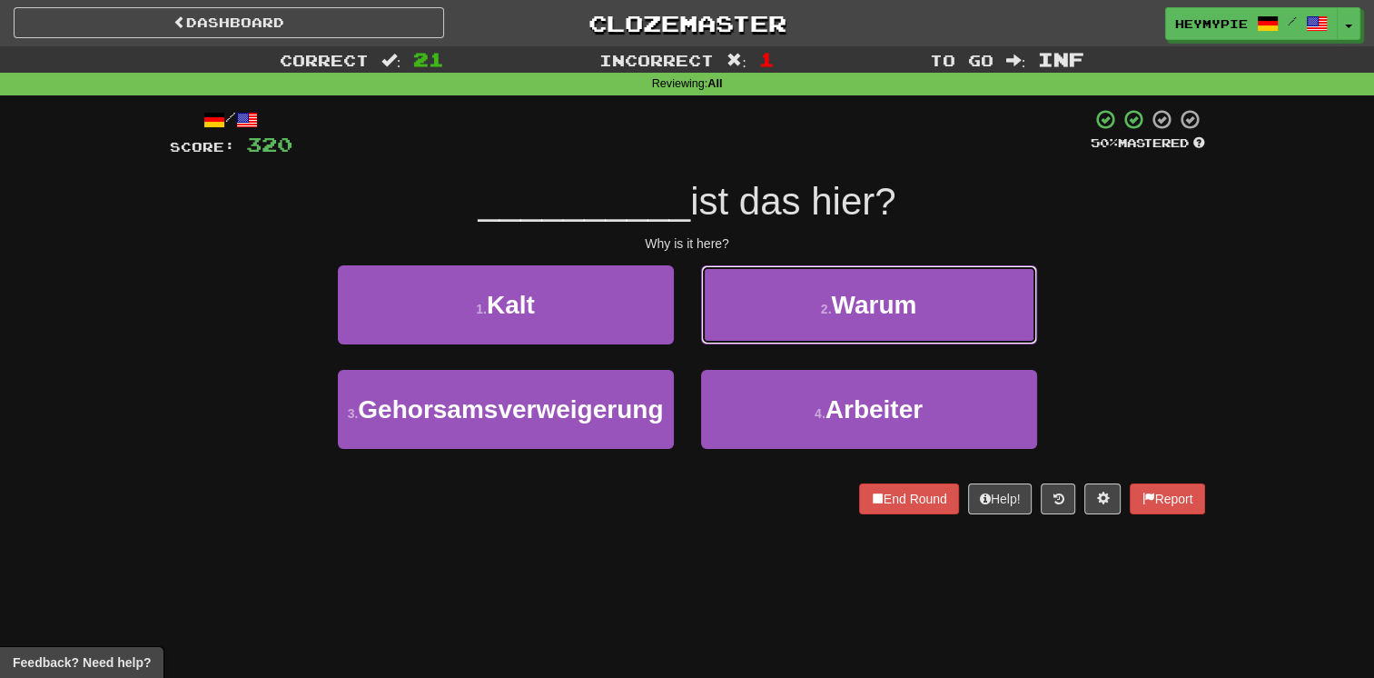
click at [768, 314] on button "2 . Warum" at bounding box center [869, 304] width 336 height 79
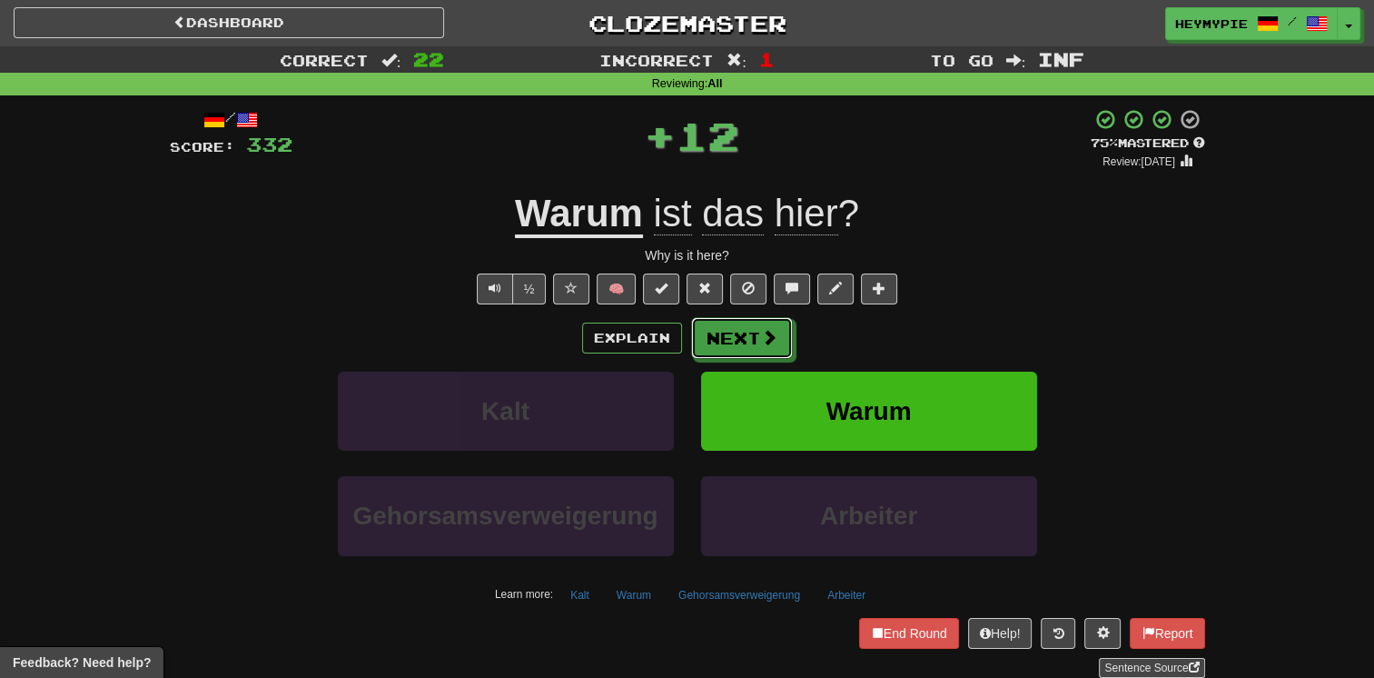
drag, startPoint x: 728, startPoint y: 340, endPoint x: 739, endPoint y: 249, distance: 91.5
click at [727, 337] on button "Next" at bounding box center [742, 338] width 102 height 42
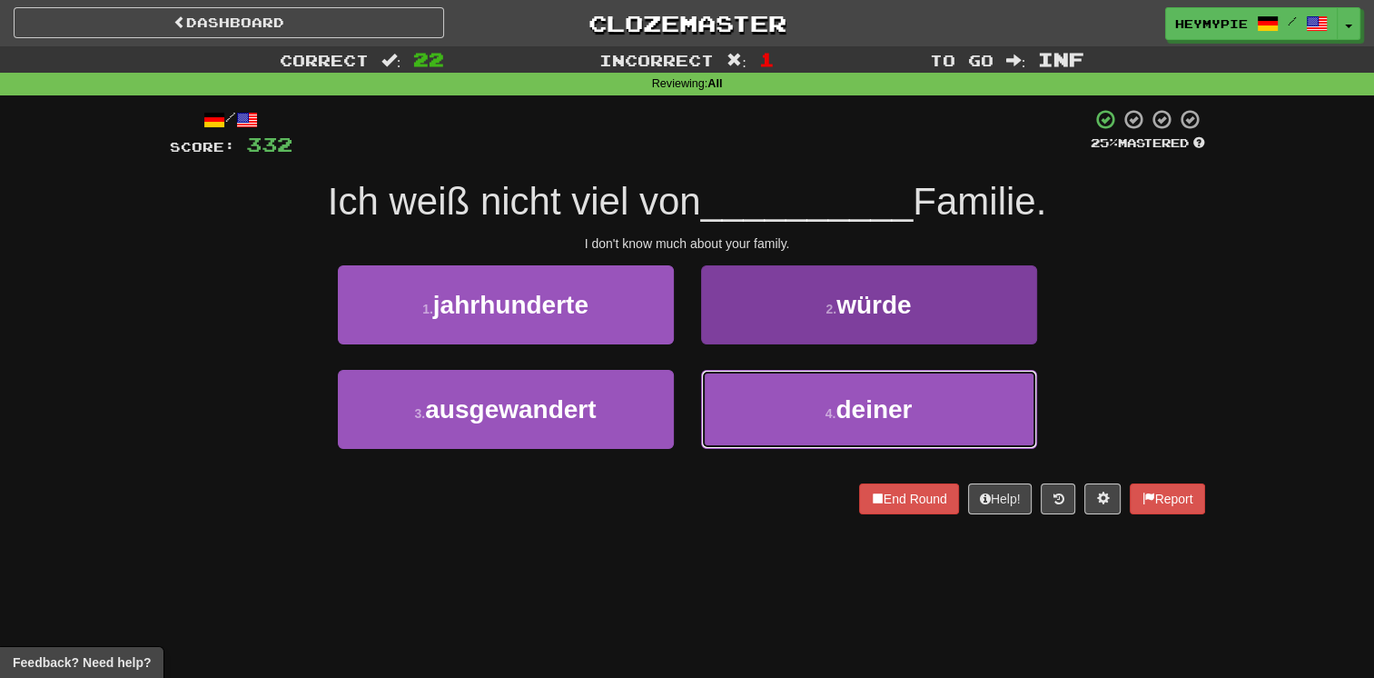
click at [767, 405] on button "4 . deiner" at bounding box center [869, 409] width 336 height 79
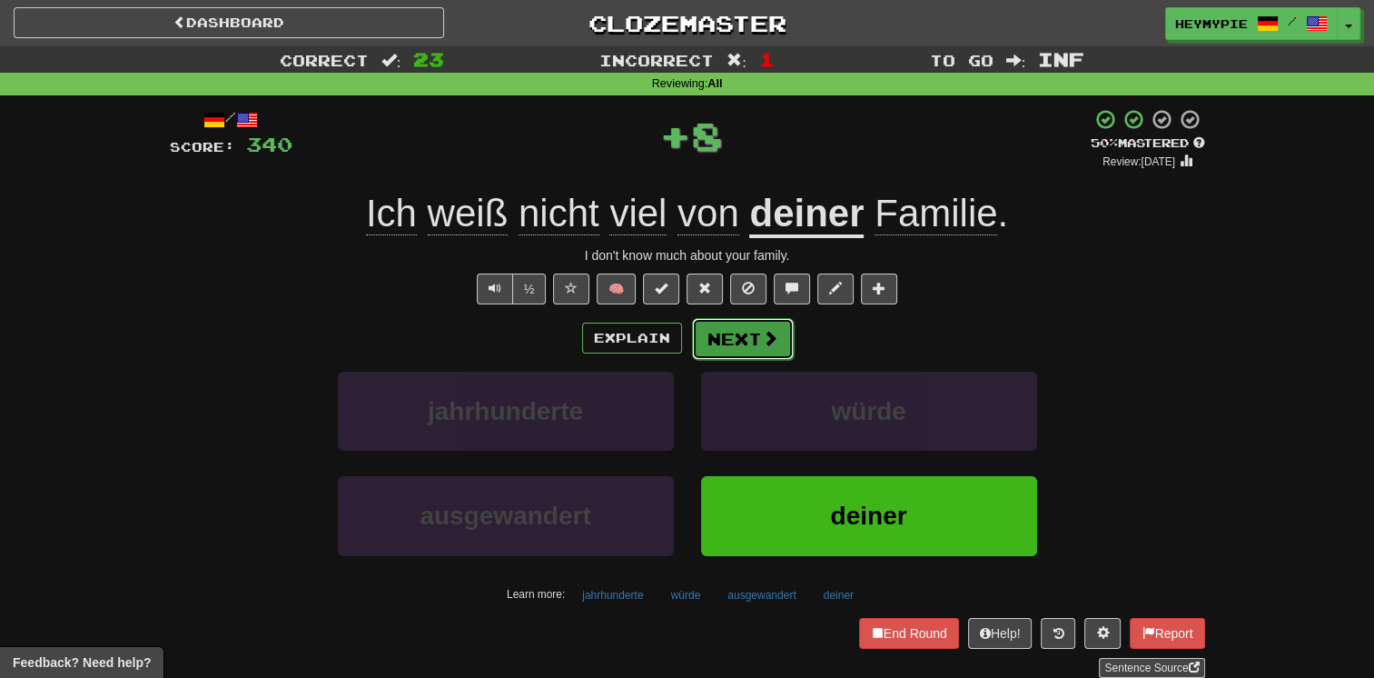
click at [748, 340] on button "Next" at bounding box center [743, 339] width 102 height 42
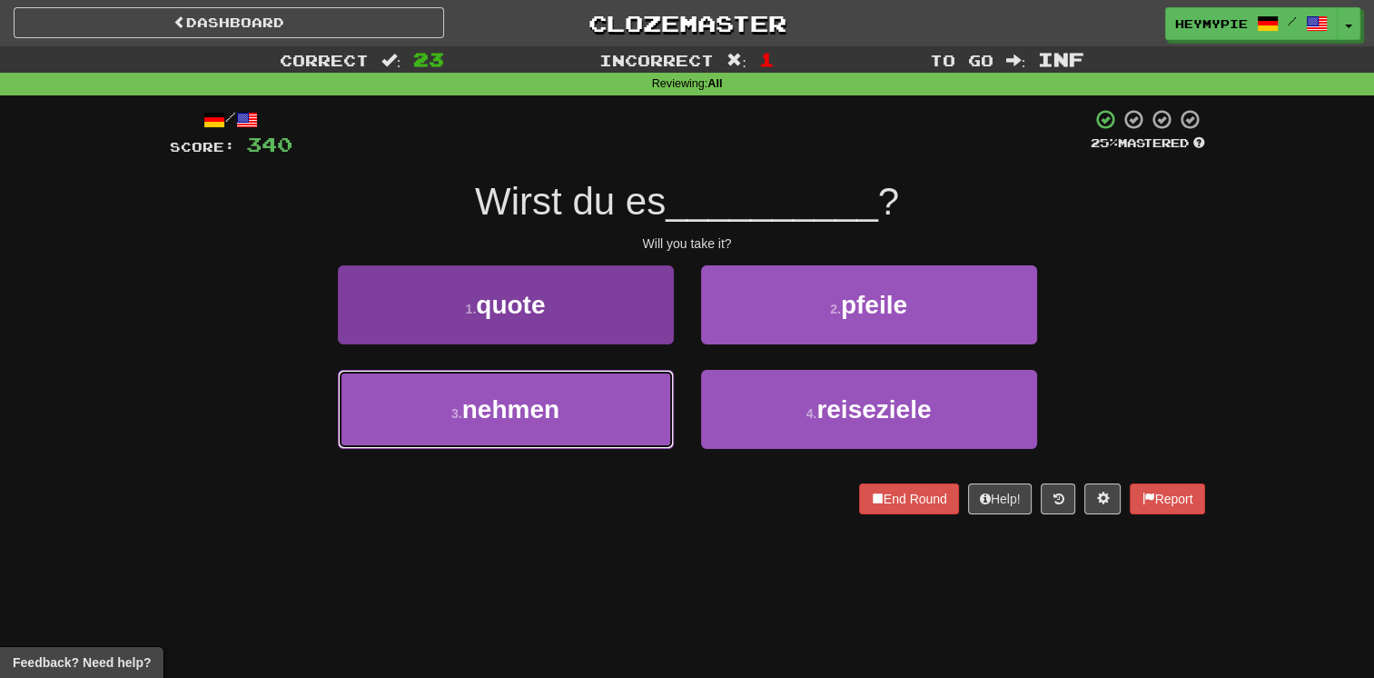
click at [569, 409] on button "3 . nehmen" at bounding box center [506, 409] width 336 height 79
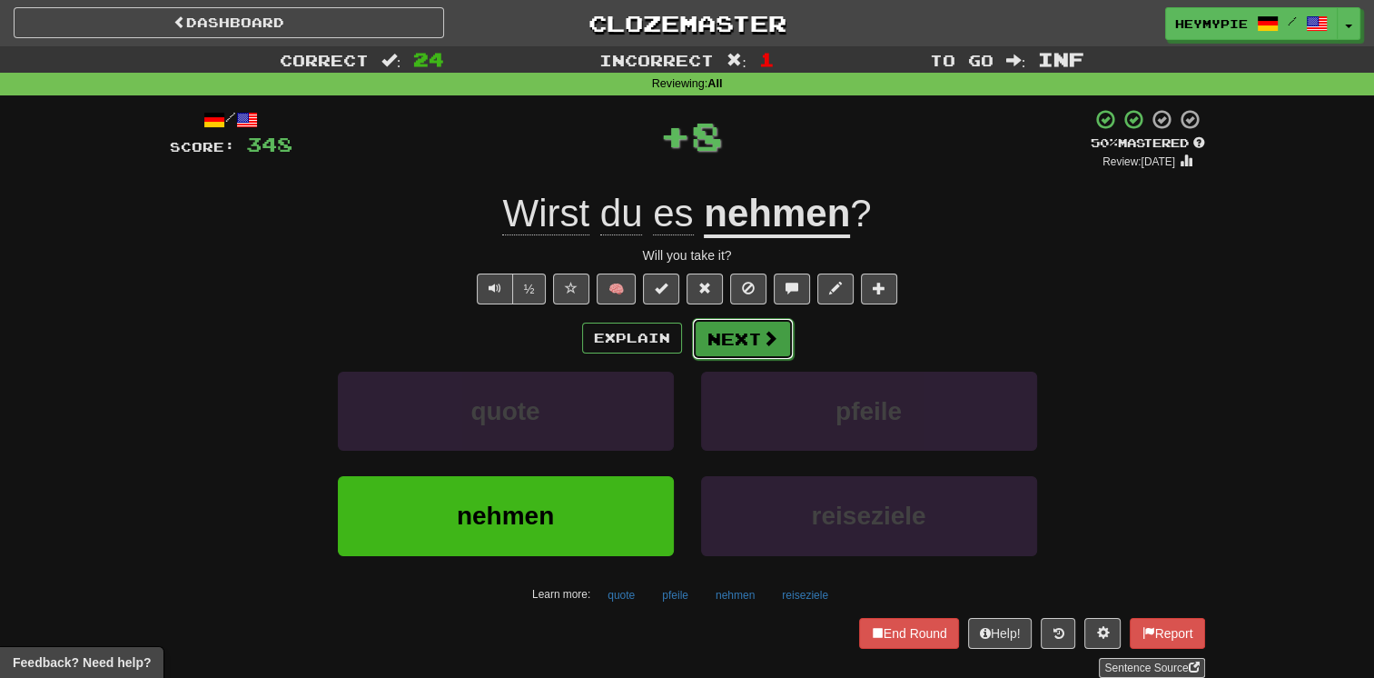
click at [732, 347] on button "Next" at bounding box center [743, 339] width 102 height 42
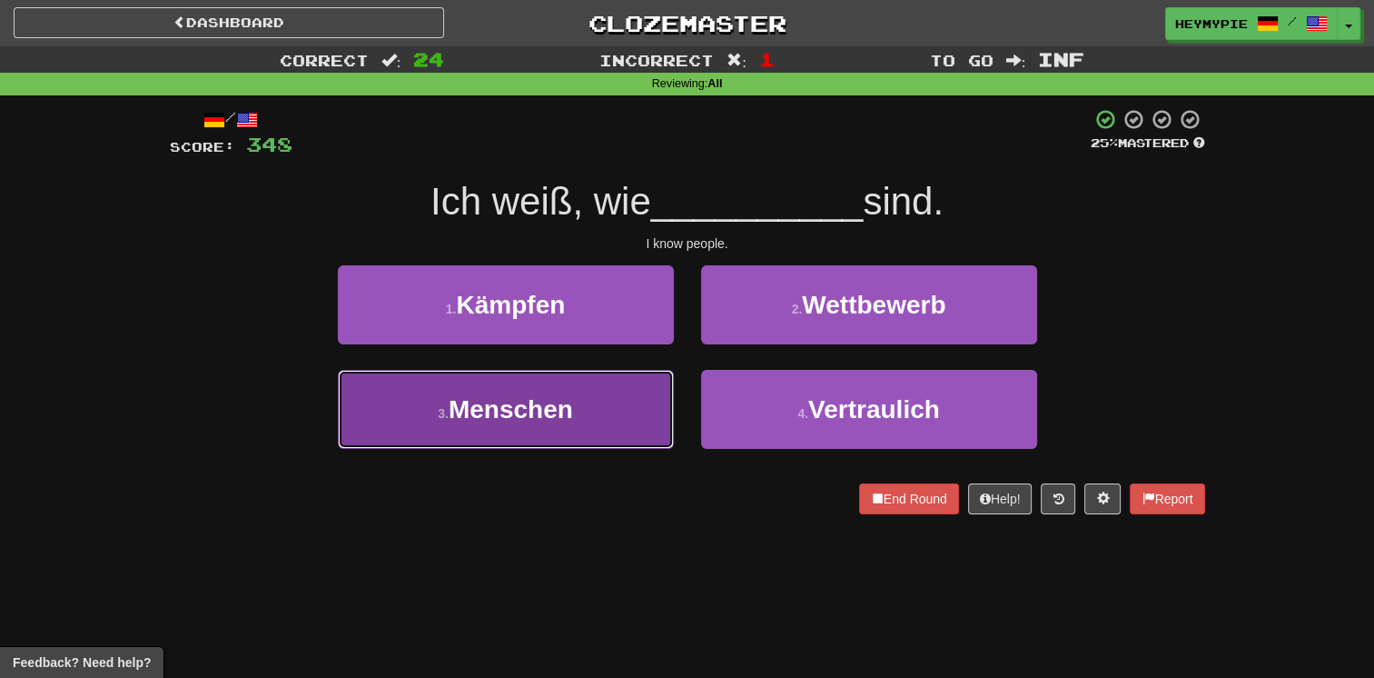
click at [596, 409] on button "3 . Menschen" at bounding box center [506, 409] width 336 height 79
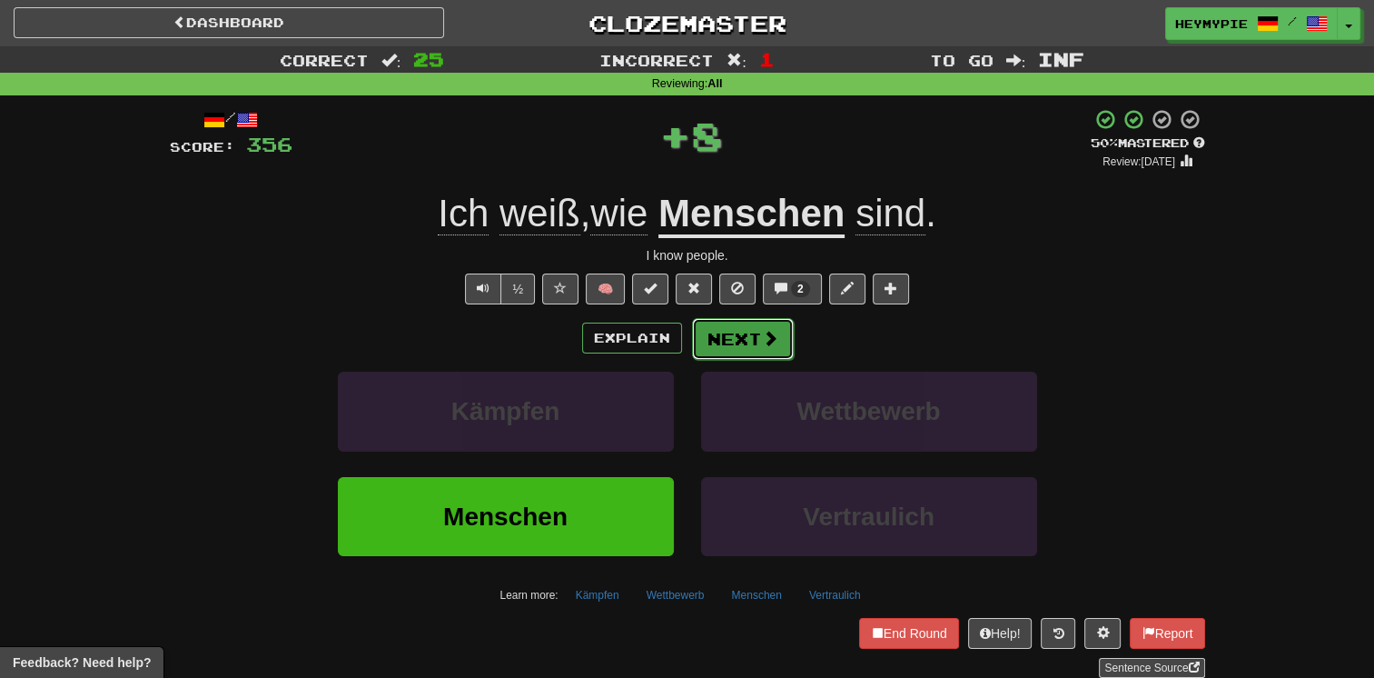
click at [717, 350] on button "Next" at bounding box center [743, 339] width 102 height 42
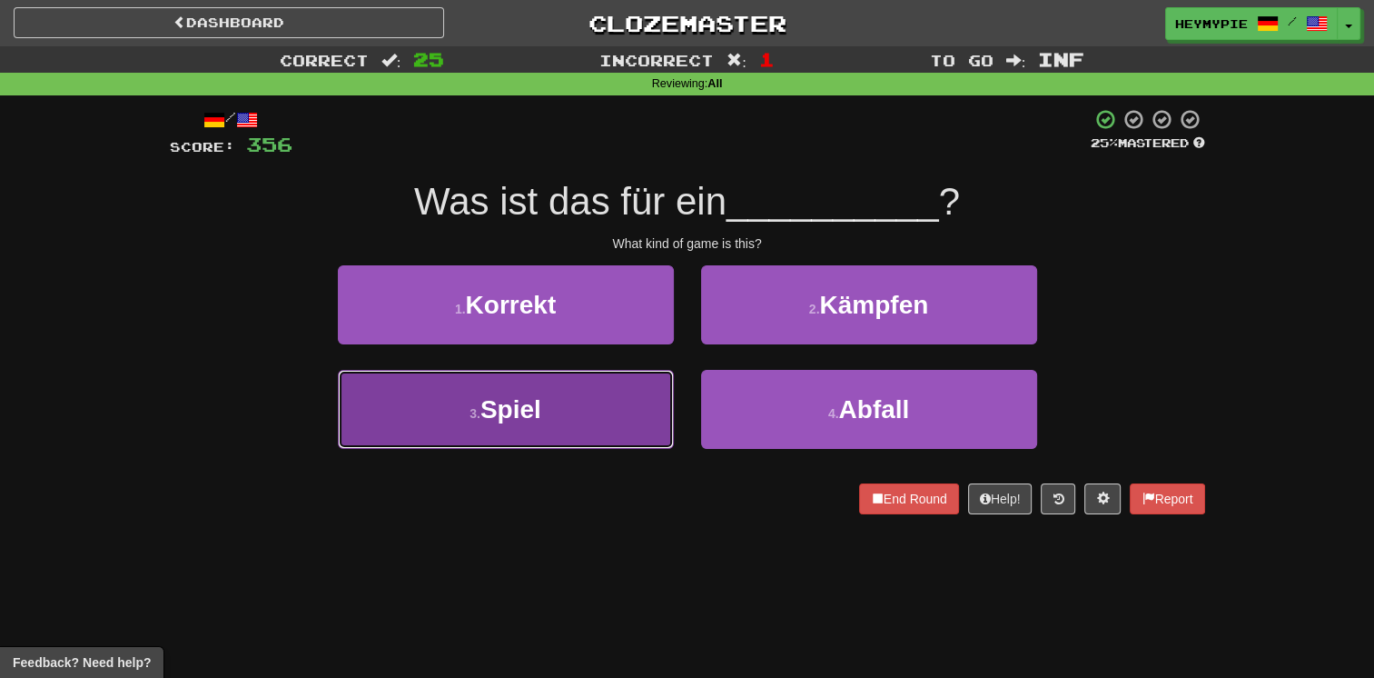
click at [580, 412] on button "3 . Spiel" at bounding box center [506, 409] width 336 height 79
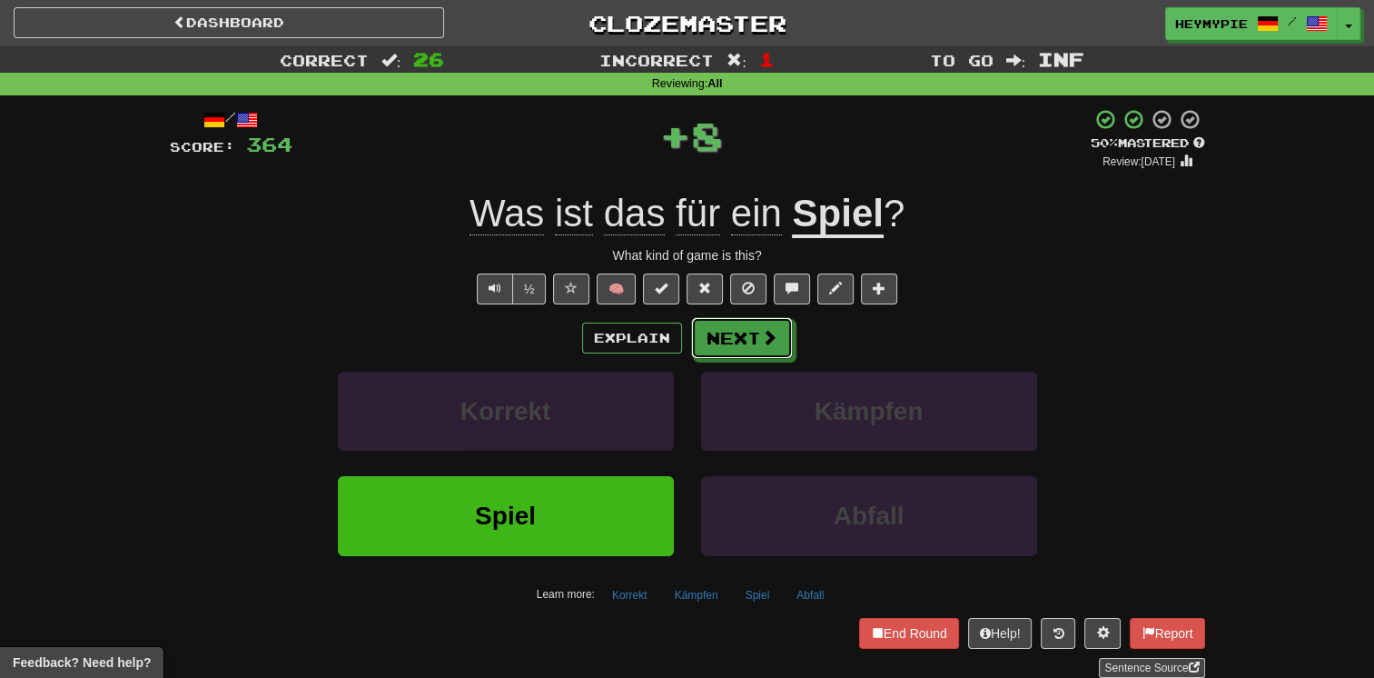
drag, startPoint x: 727, startPoint y: 338, endPoint x: 712, endPoint y: 213, distance: 125.3
click at [727, 338] on button "Next" at bounding box center [742, 338] width 102 height 42
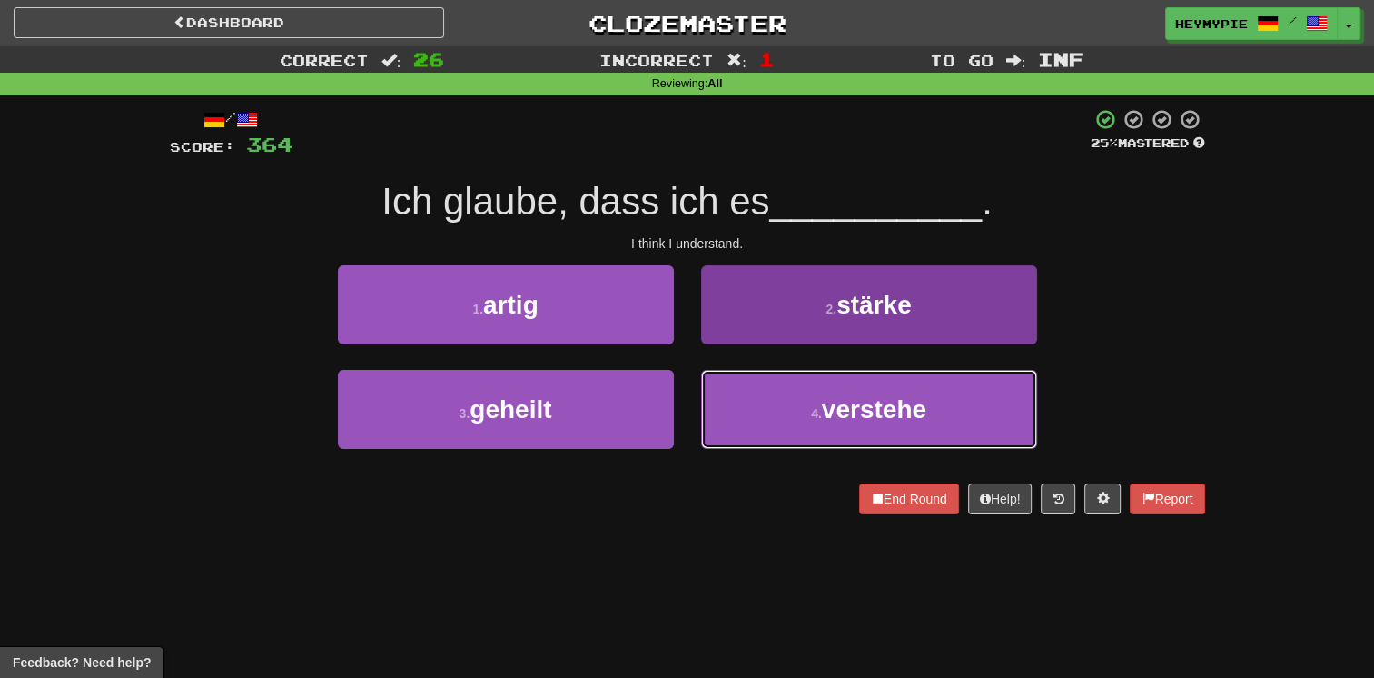
click at [775, 421] on button "4 . verstehe" at bounding box center [869, 409] width 336 height 79
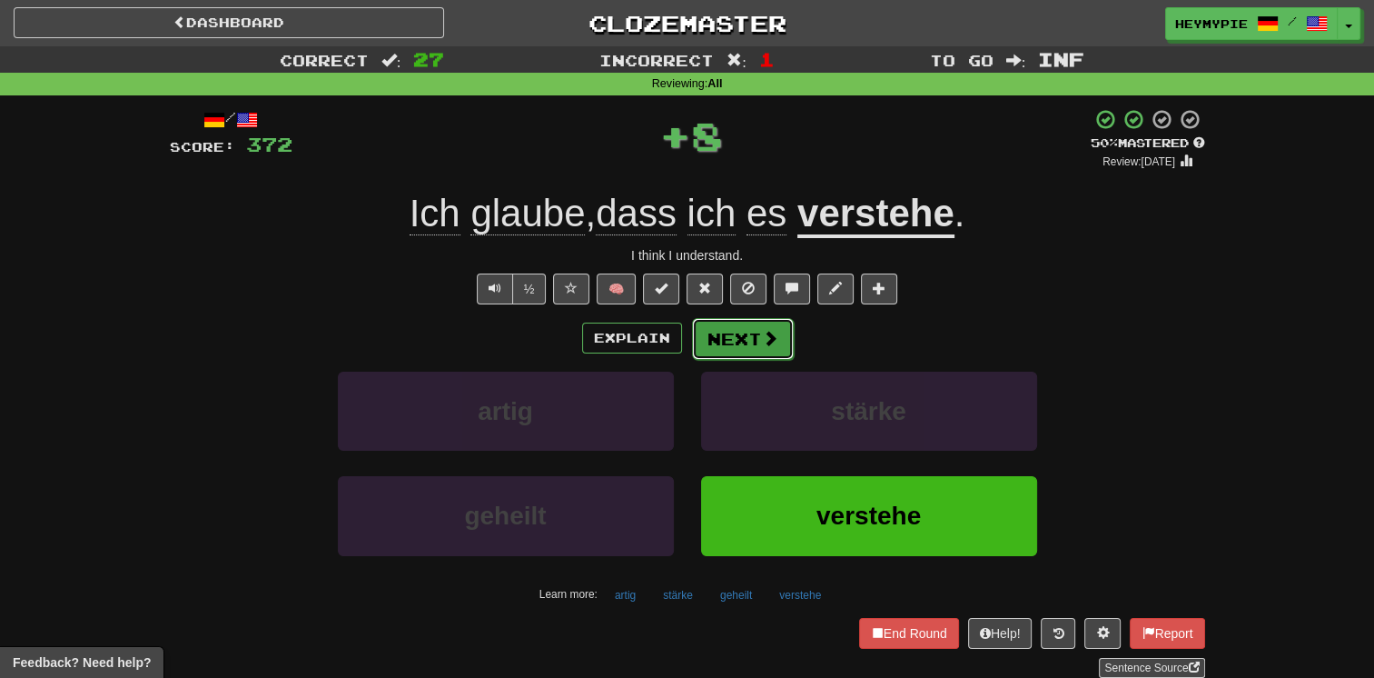
click at [741, 335] on button "Next" at bounding box center [743, 339] width 102 height 42
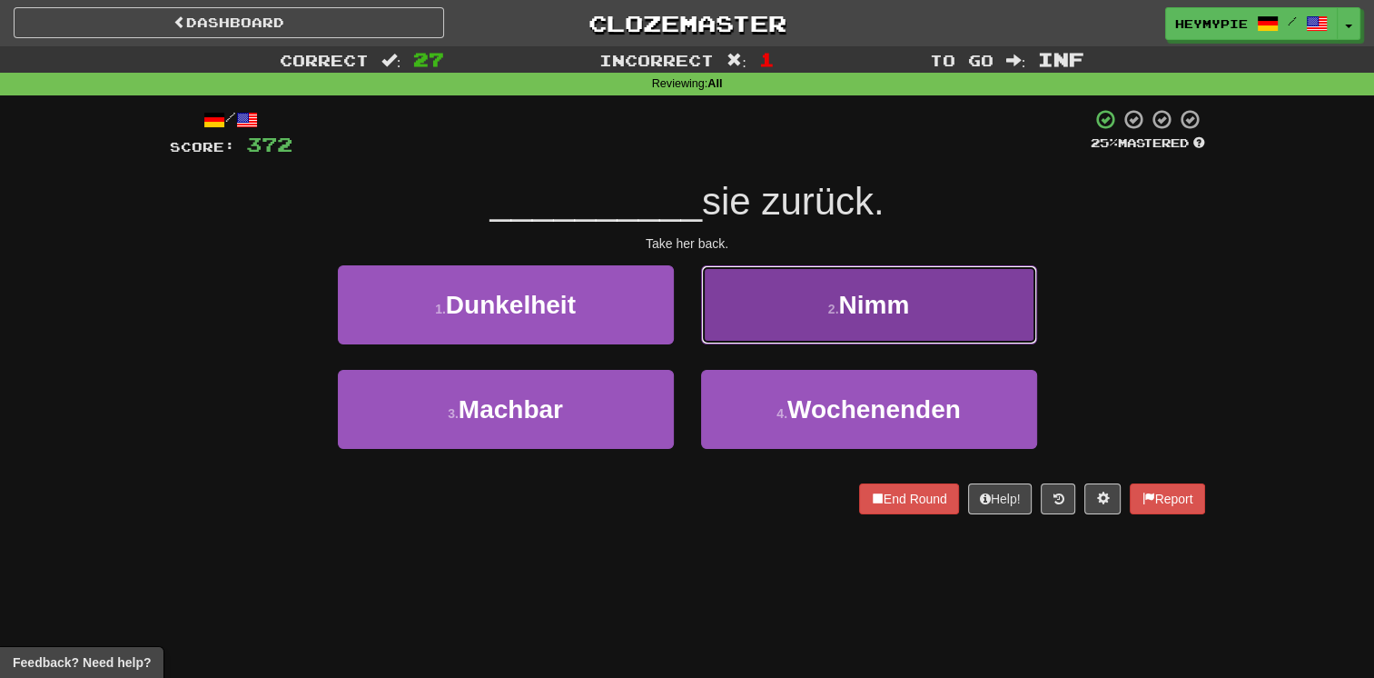
click at [738, 296] on button "2 . Nimm" at bounding box center [869, 304] width 336 height 79
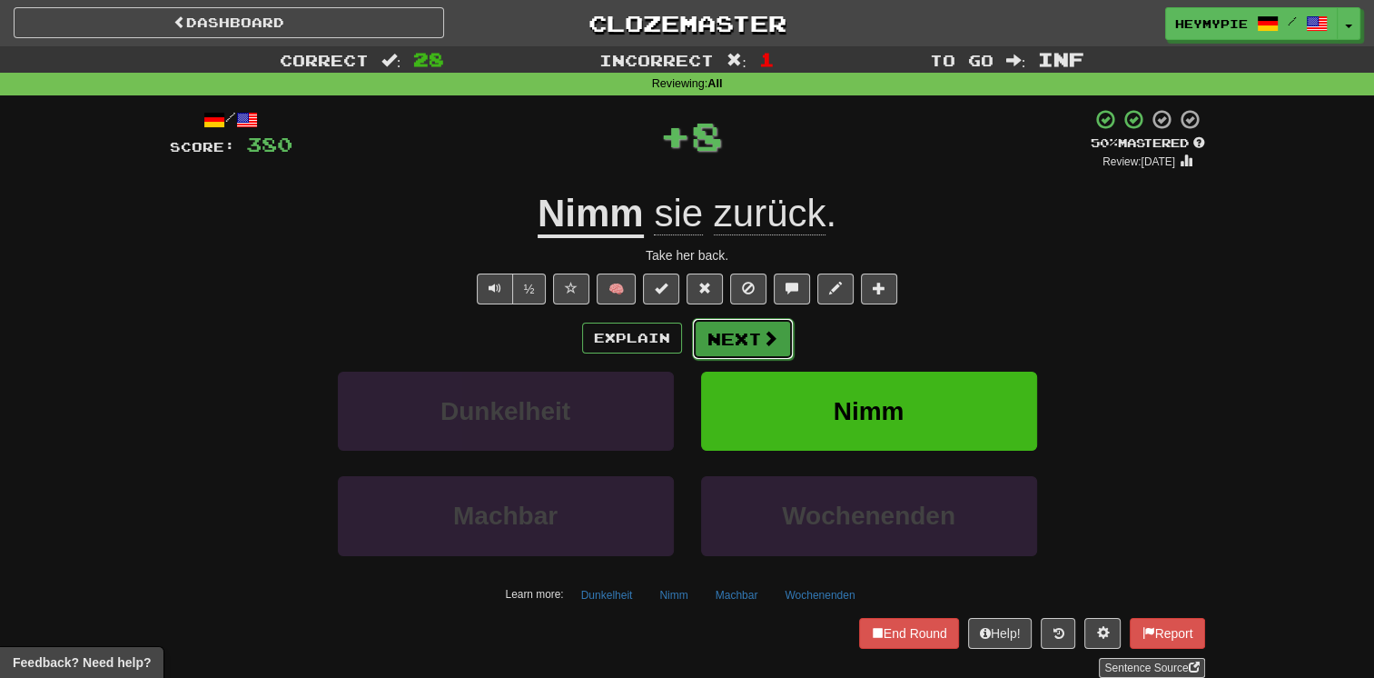
click at [711, 347] on button "Next" at bounding box center [743, 339] width 102 height 42
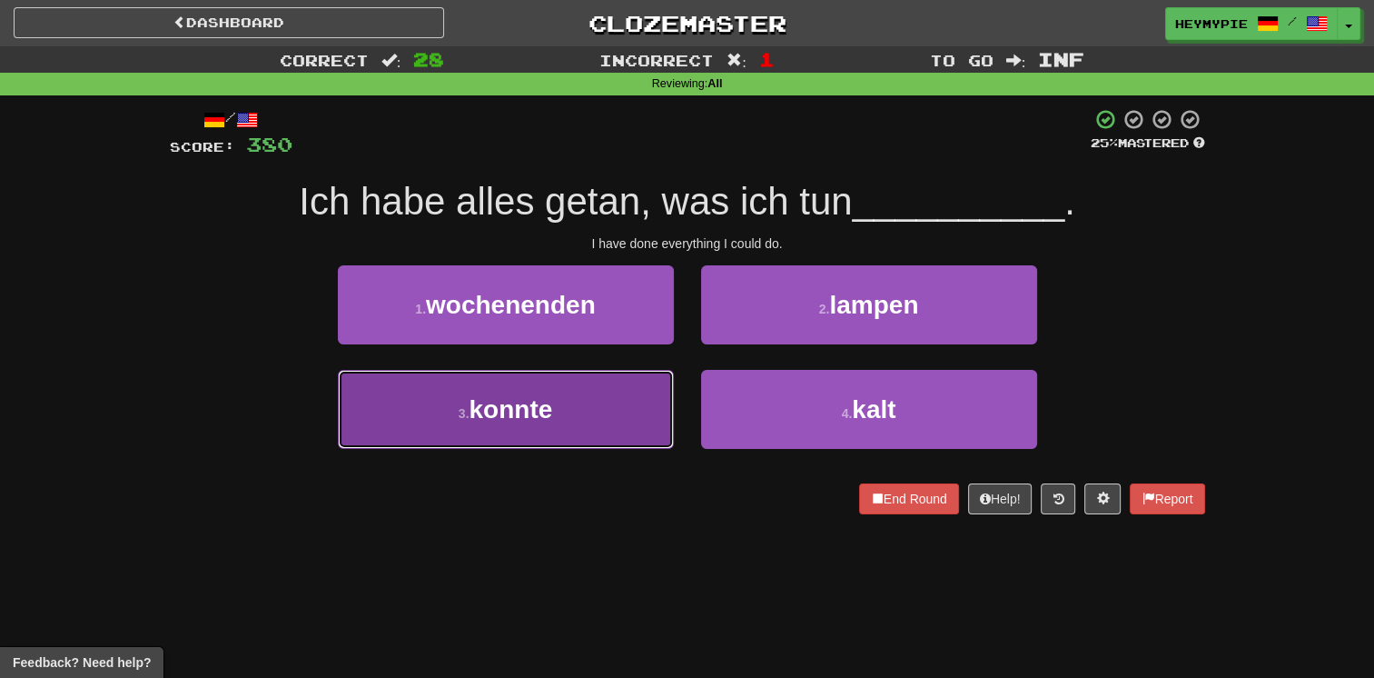
click at [570, 409] on button "3 . konnte" at bounding box center [506, 409] width 336 height 79
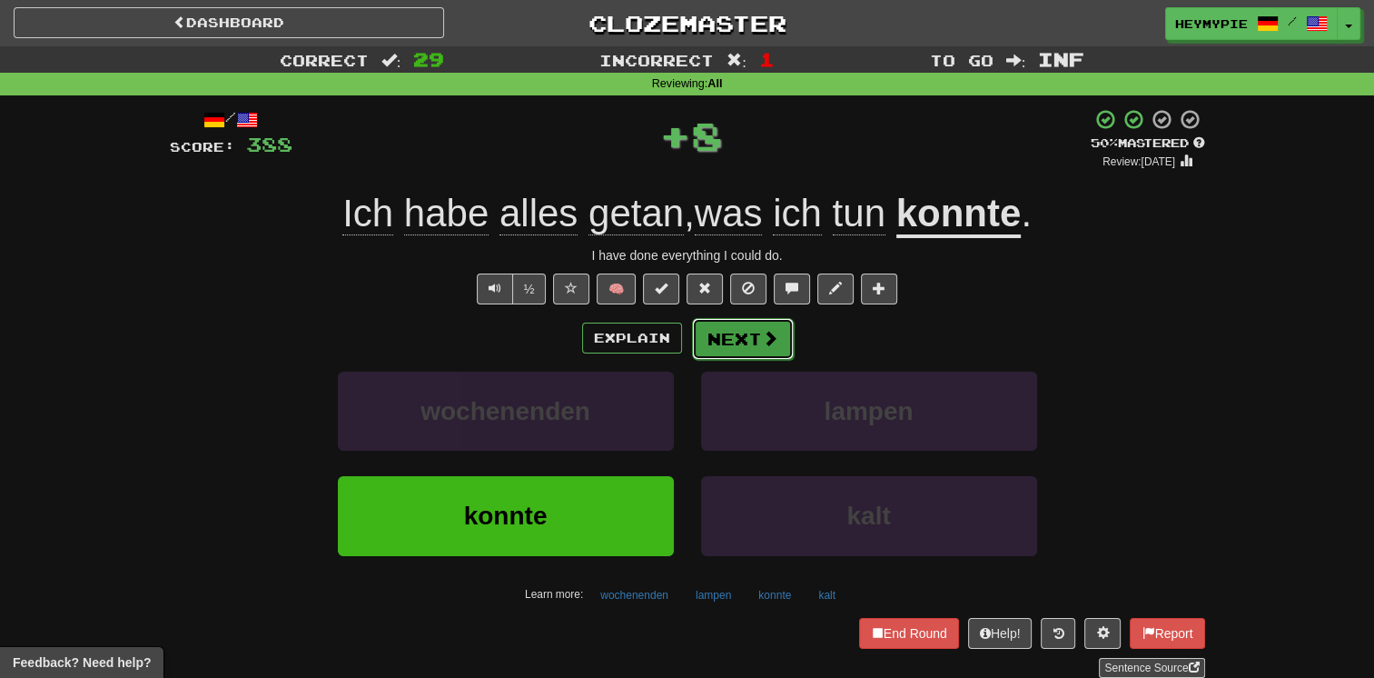
click at [730, 353] on button "Next" at bounding box center [743, 339] width 102 height 42
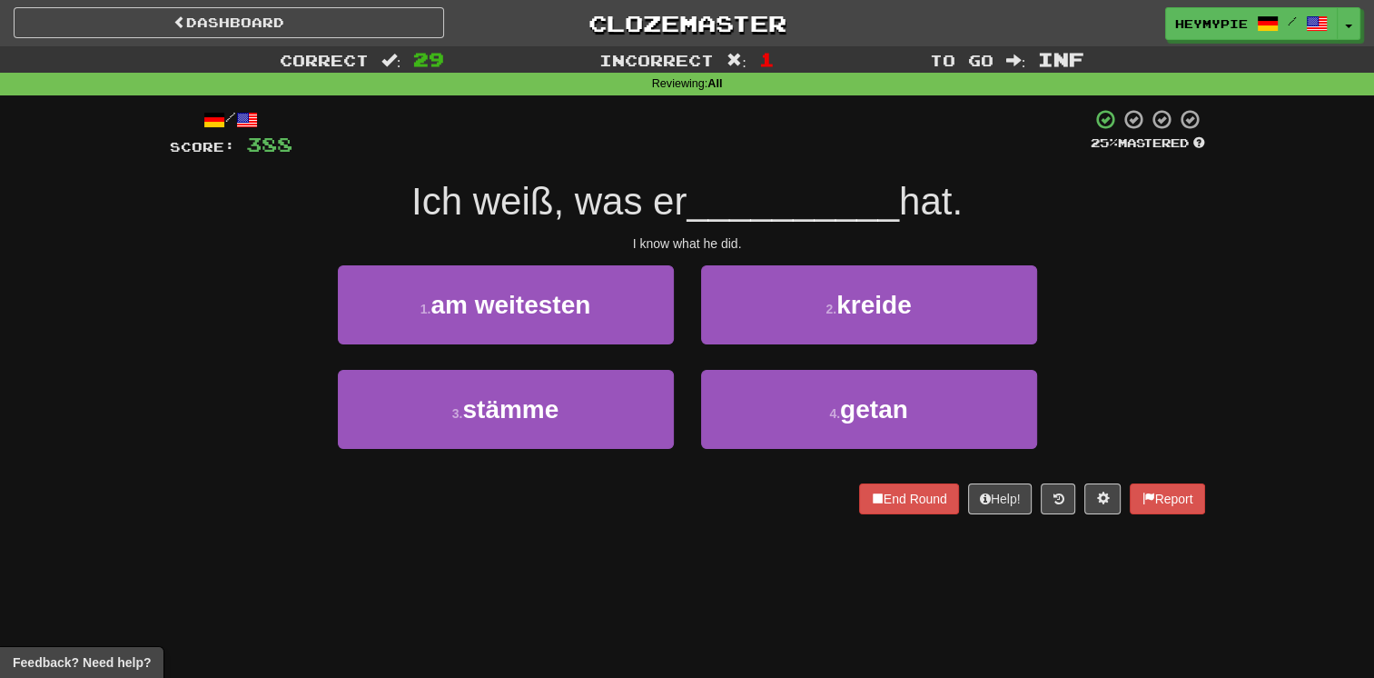
click at [758, 362] on div "2 . kreide" at bounding box center [869, 317] width 363 height 104
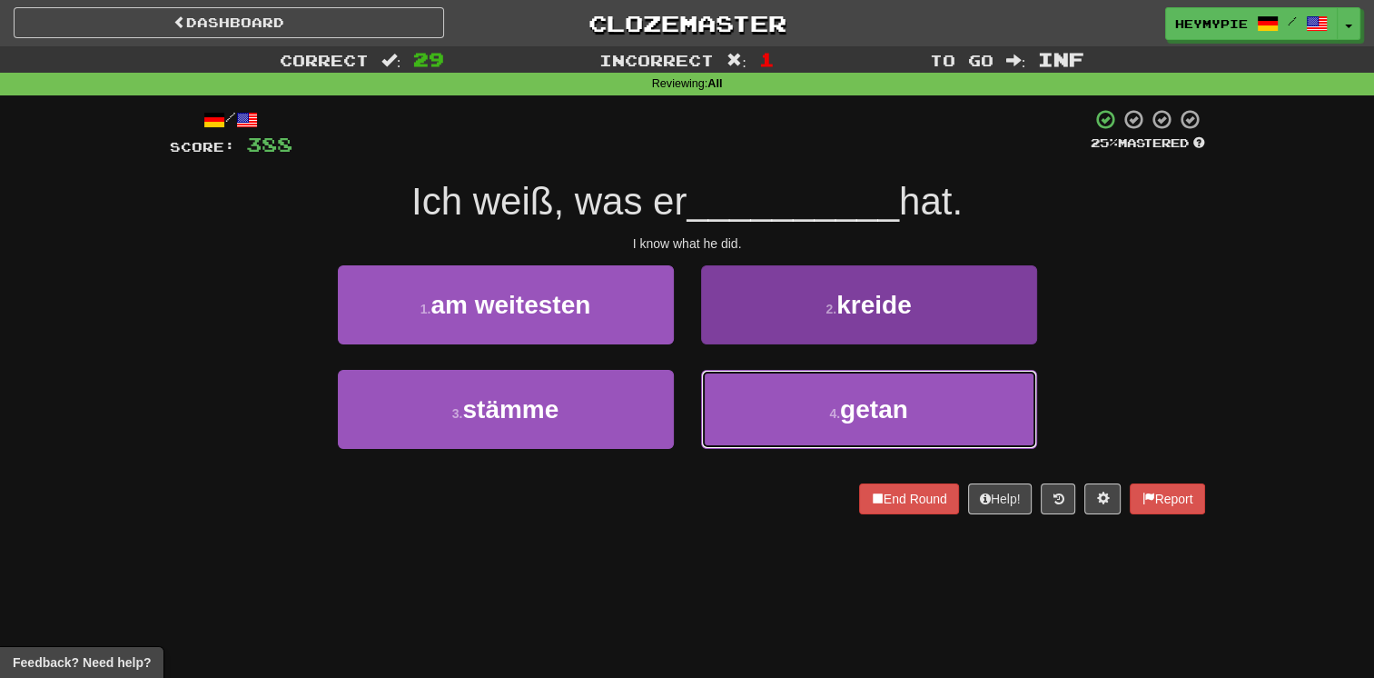
click at [756, 398] on button "4 . getan" at bounding box center [869, 409] width 336 height 79
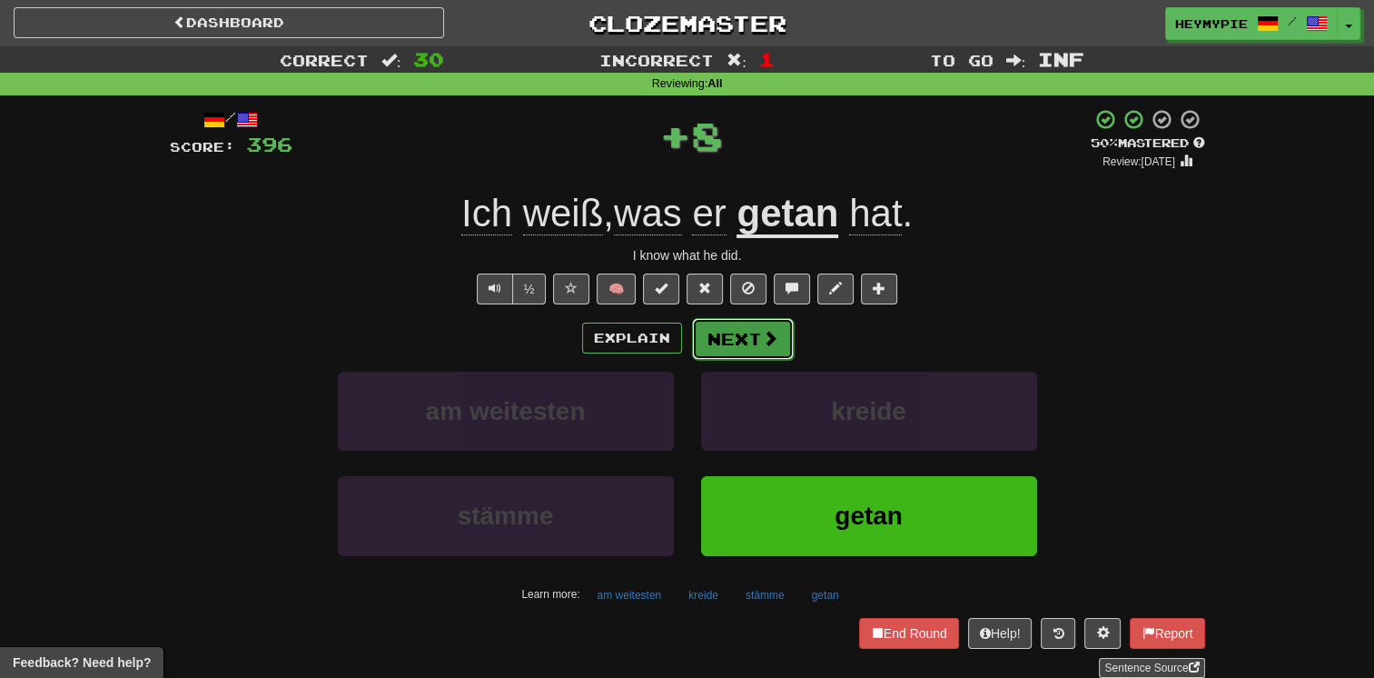
click at [719, 336] on button "Next" at bounding box center [743, 339] width 102 height 42
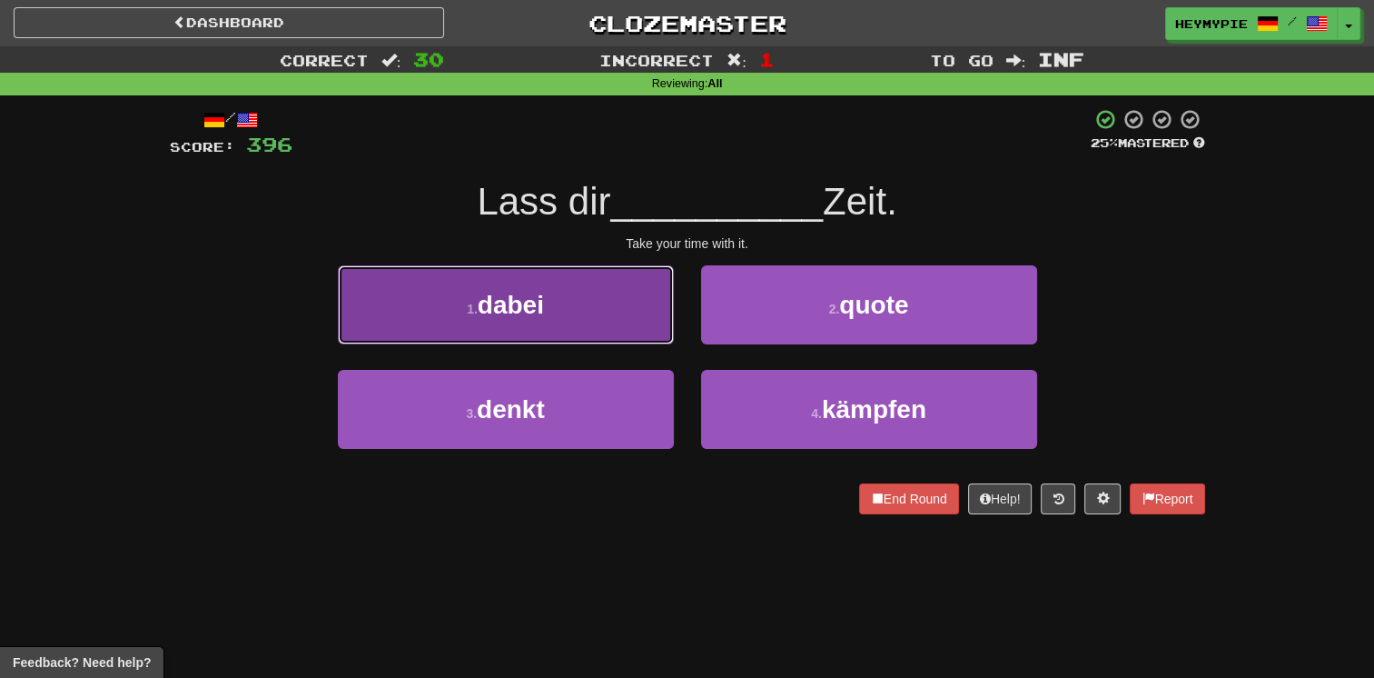
click at [577, 340] on button "1 . dabei" at bounding box center [506, 304] width 336 height 79
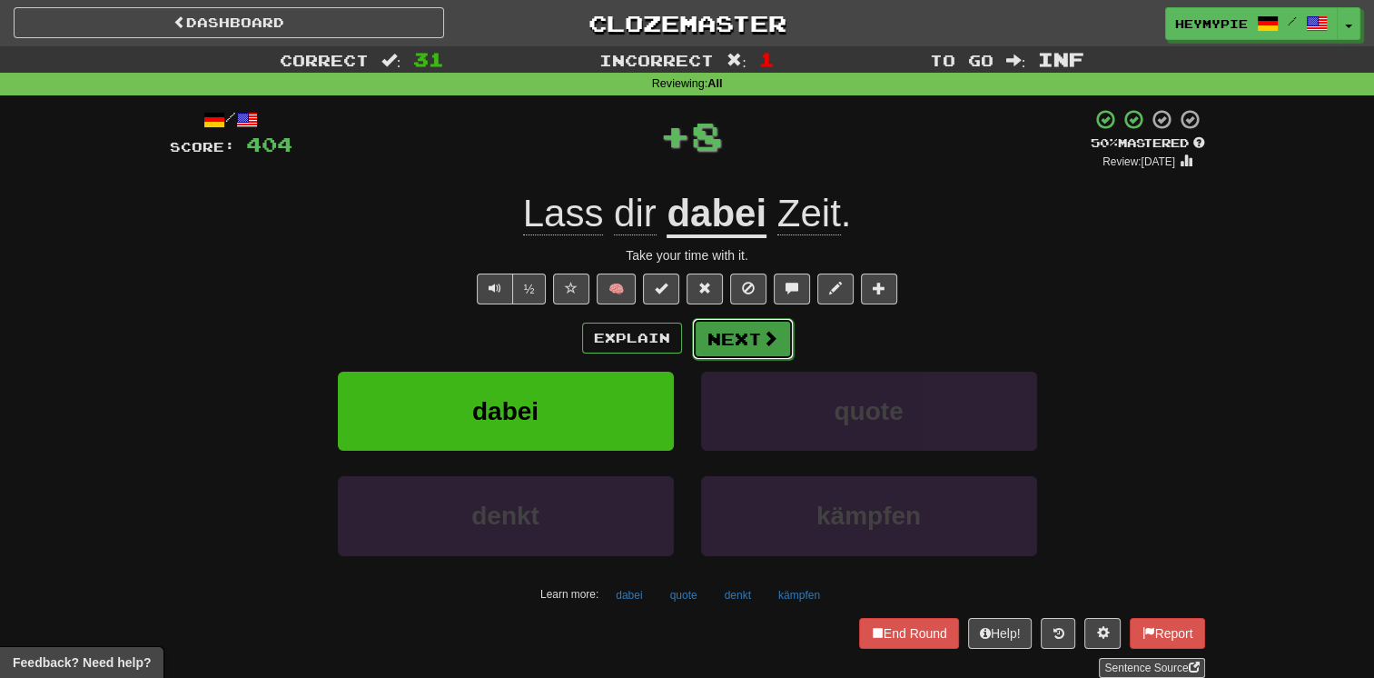
click at [762, 343] on span at bounding box center [770, 338] width 16 height 16
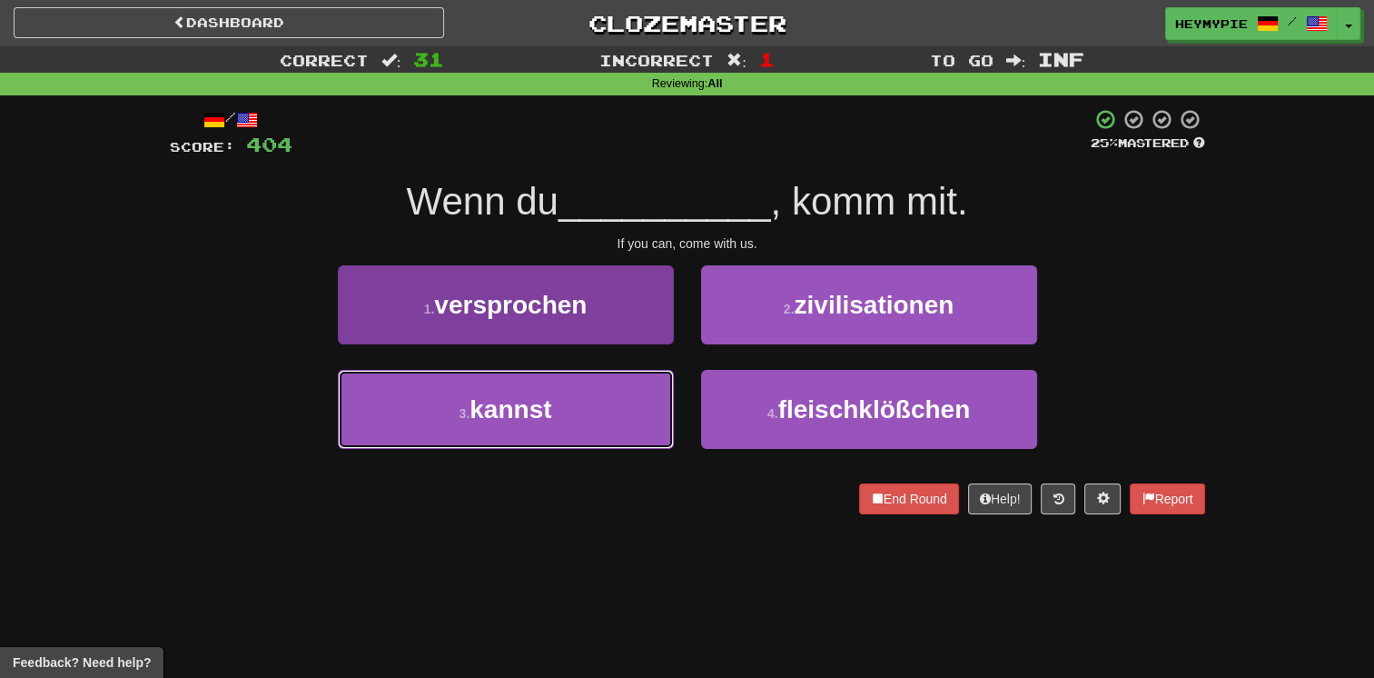
click at [570, 418] on button "3 . kannst" at bounding box center [506, 409] width 336 height 79
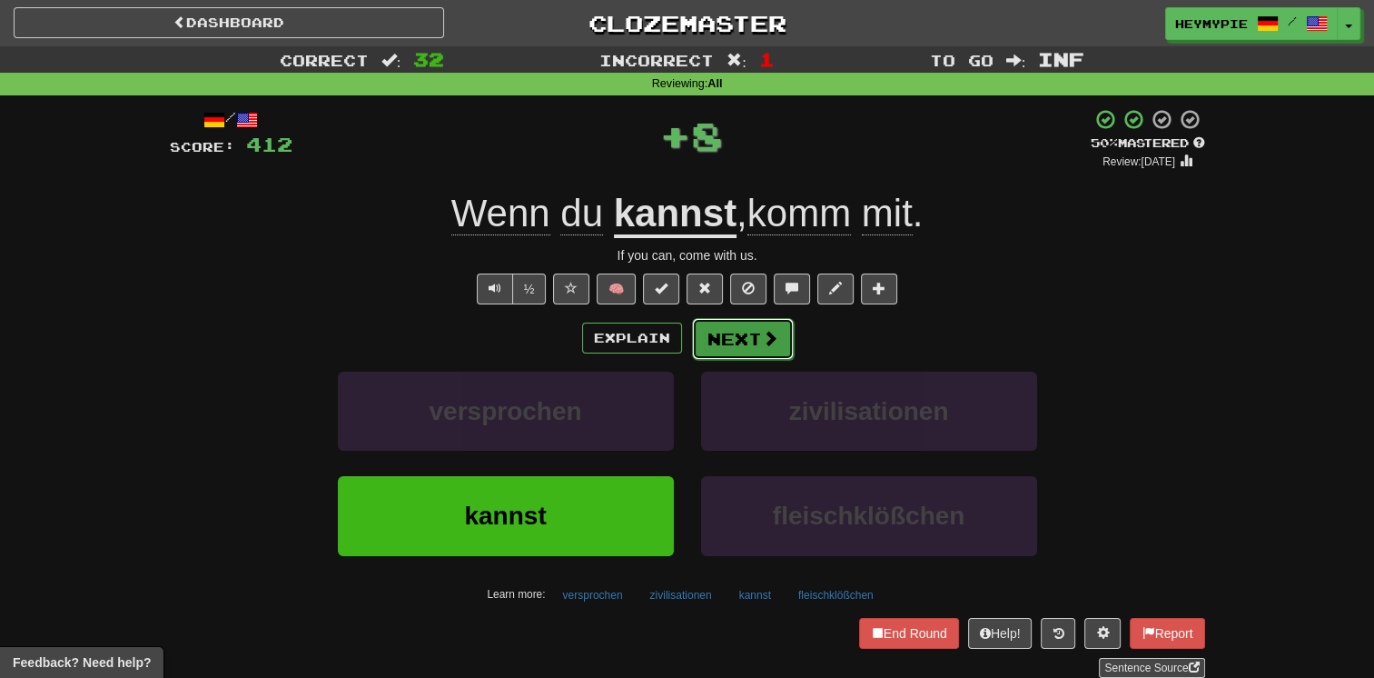
click at [728, 340] on button "Next" at bounding box center [743, 339] width 102 height 42
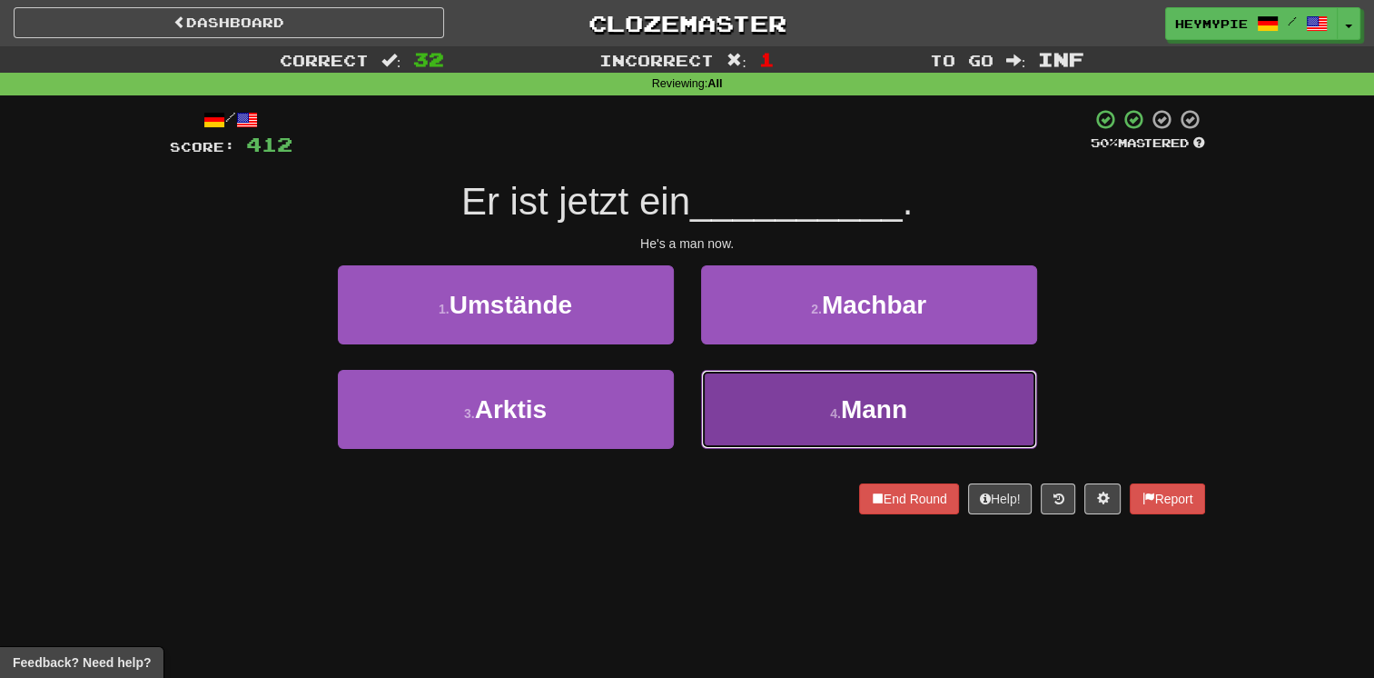
click at [781, 398] on button "4 . Mann" at bounding box center [869, 409] width 336 height 79
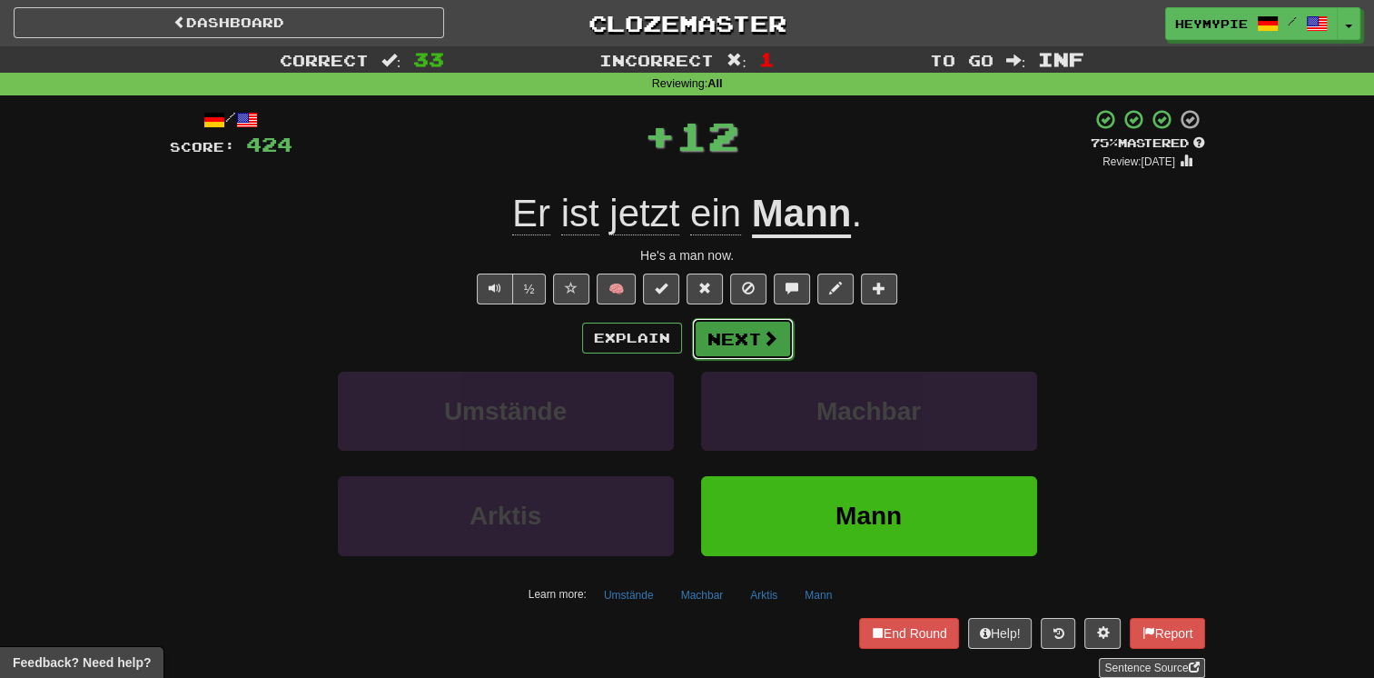
click at [733, 347] on button "Next" at bounding box center [743, 339] width 102 height 42
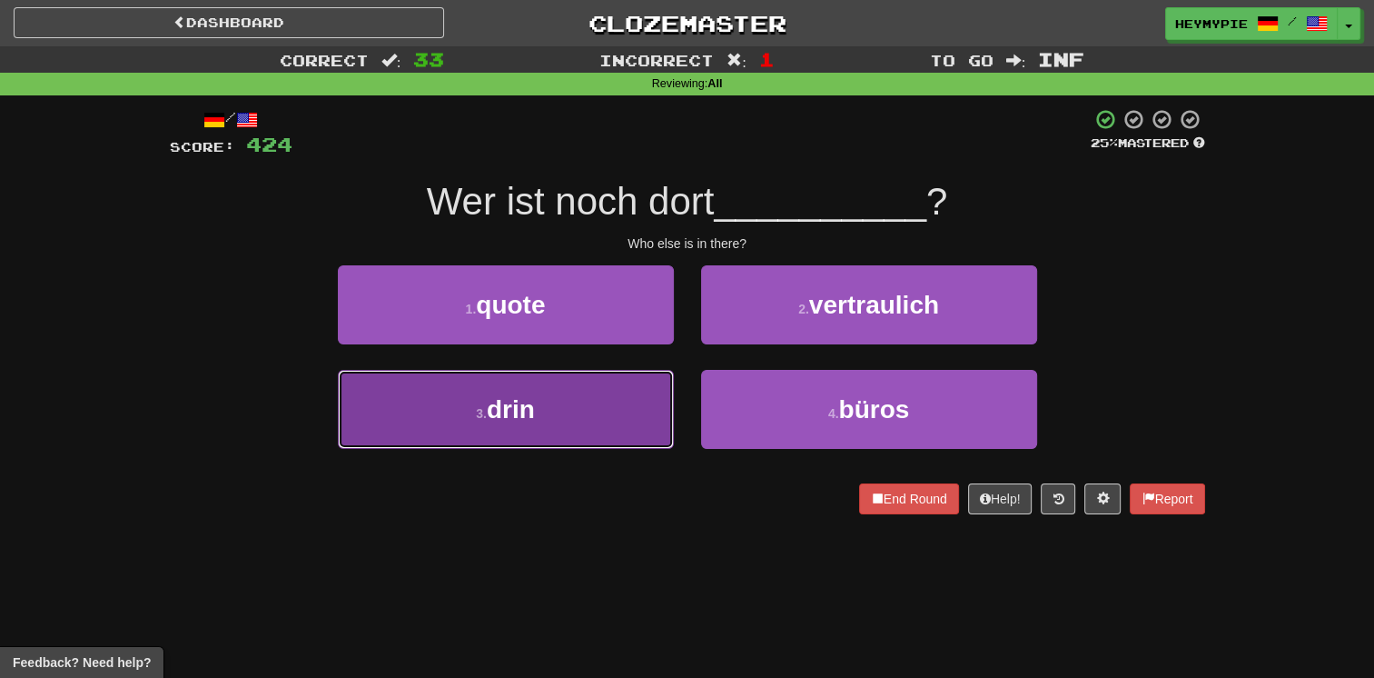
click at [592, 398] on button "3 . drin" at bounding box center [506, 409] width 336 height 79
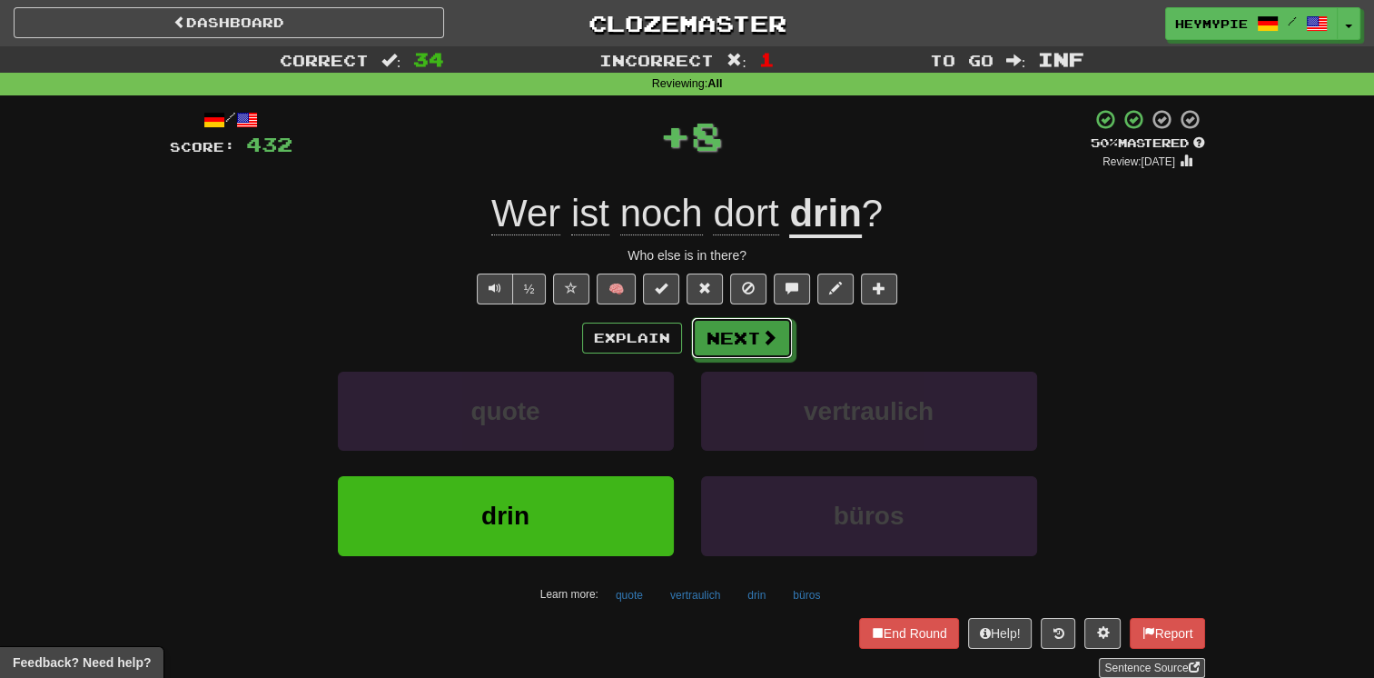
drag, startPoint x: 738, startPoint y: 332, endPoint x: 718, endPoint y: 244, distance: 90.4
click at [739, 333] on button "Next" at bounding box center [742, 338] width 102 height 42
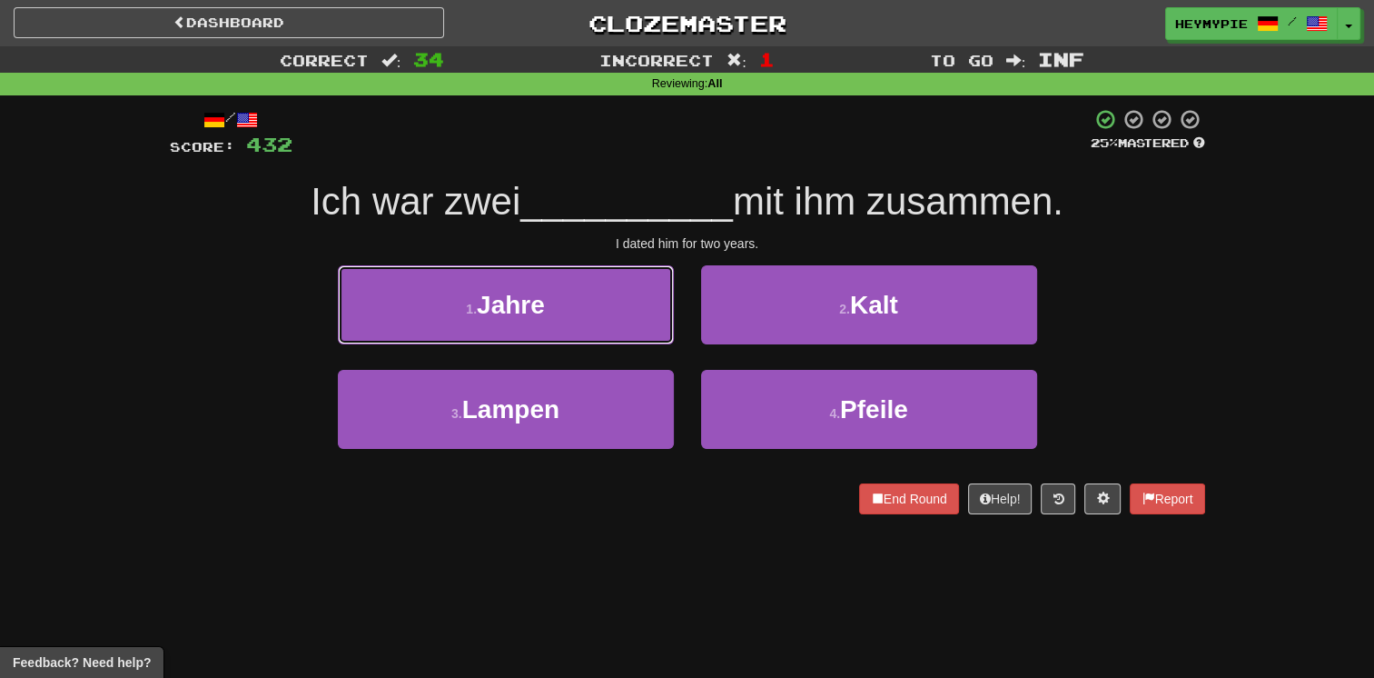
click at [615, 313] on button "1 . Jahre" at bounding box center [506, 304] width 336 height 79
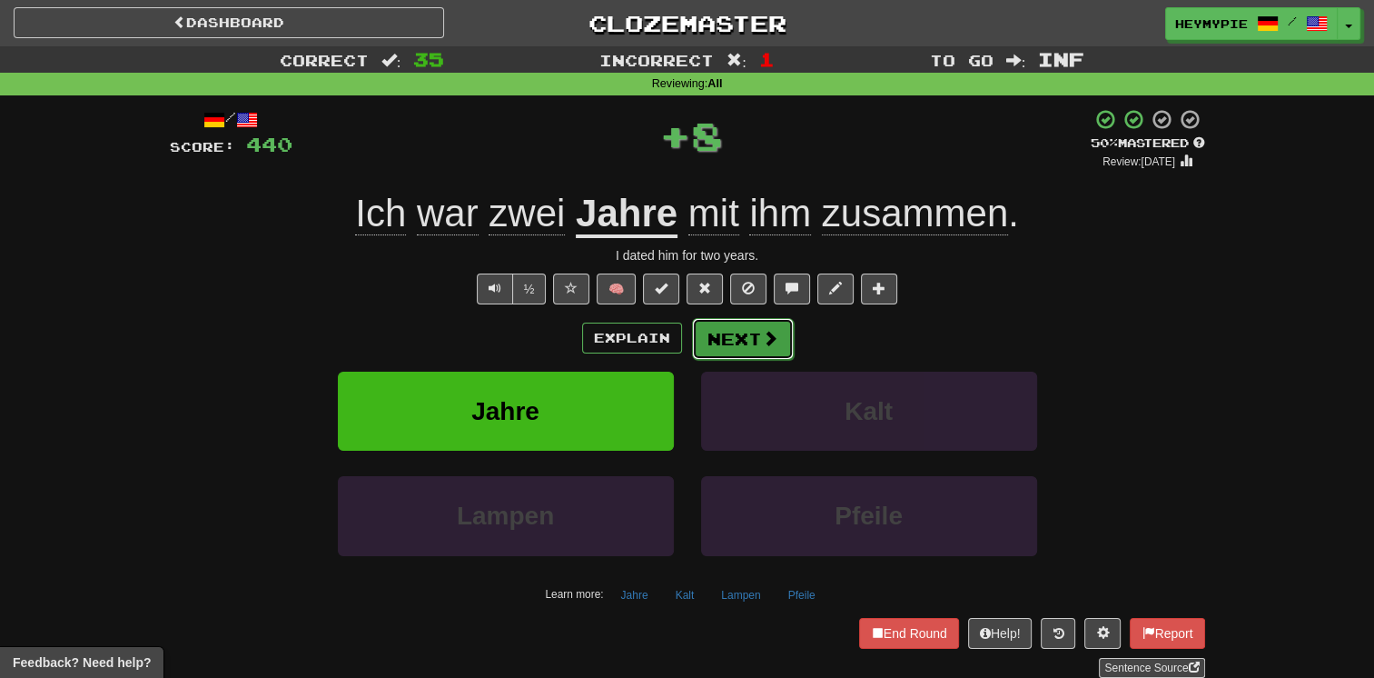
click at [745, 336] on button "Next" at bounding box center [743, 339] width 102 height 42
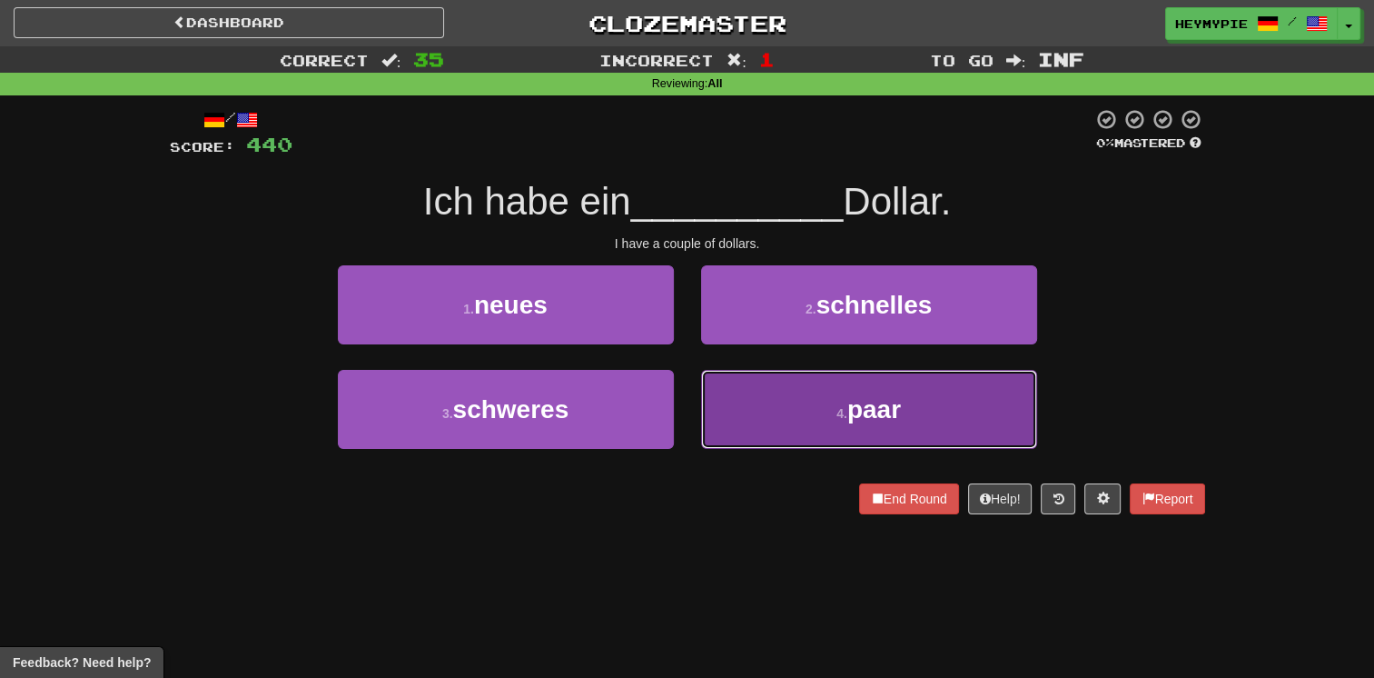
click at [758, 404] on button "4 . paar" at bounding box center [869, 409] width 336 height 79
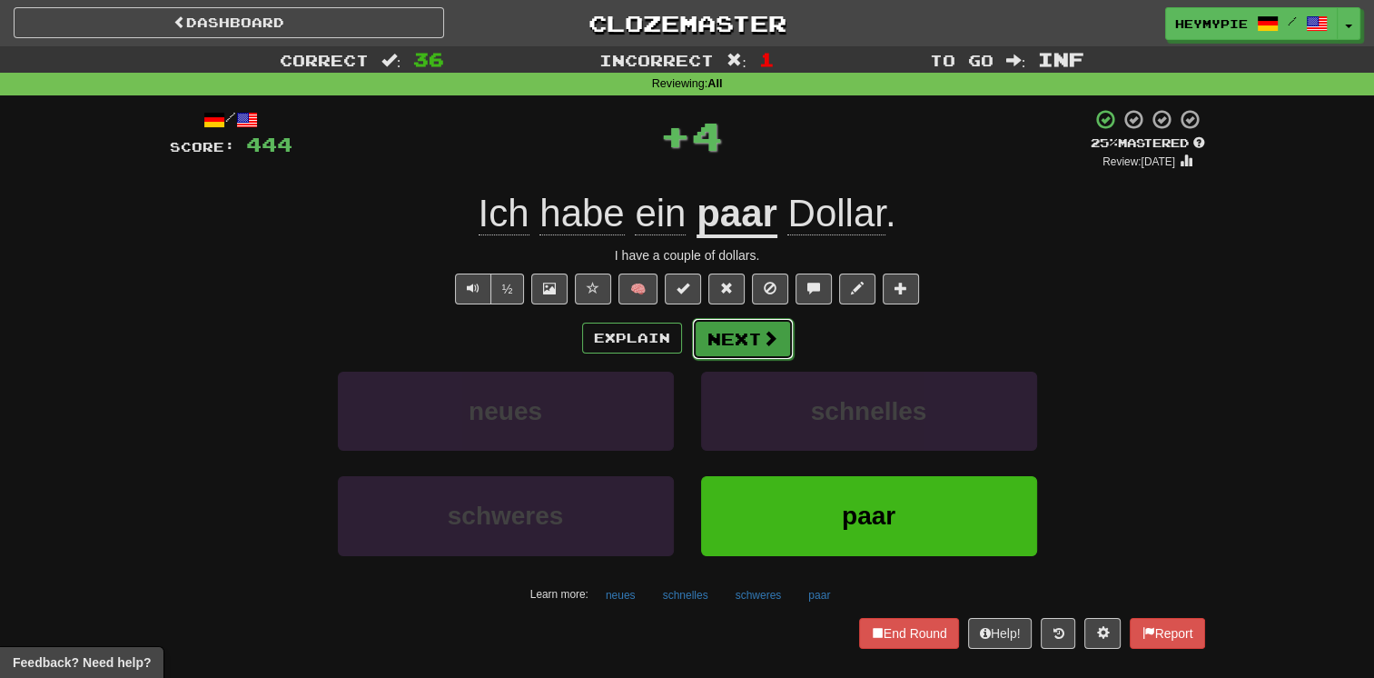
click at [729, 350] on button "Next" at bounding box center [743, 339] width 102 height 42
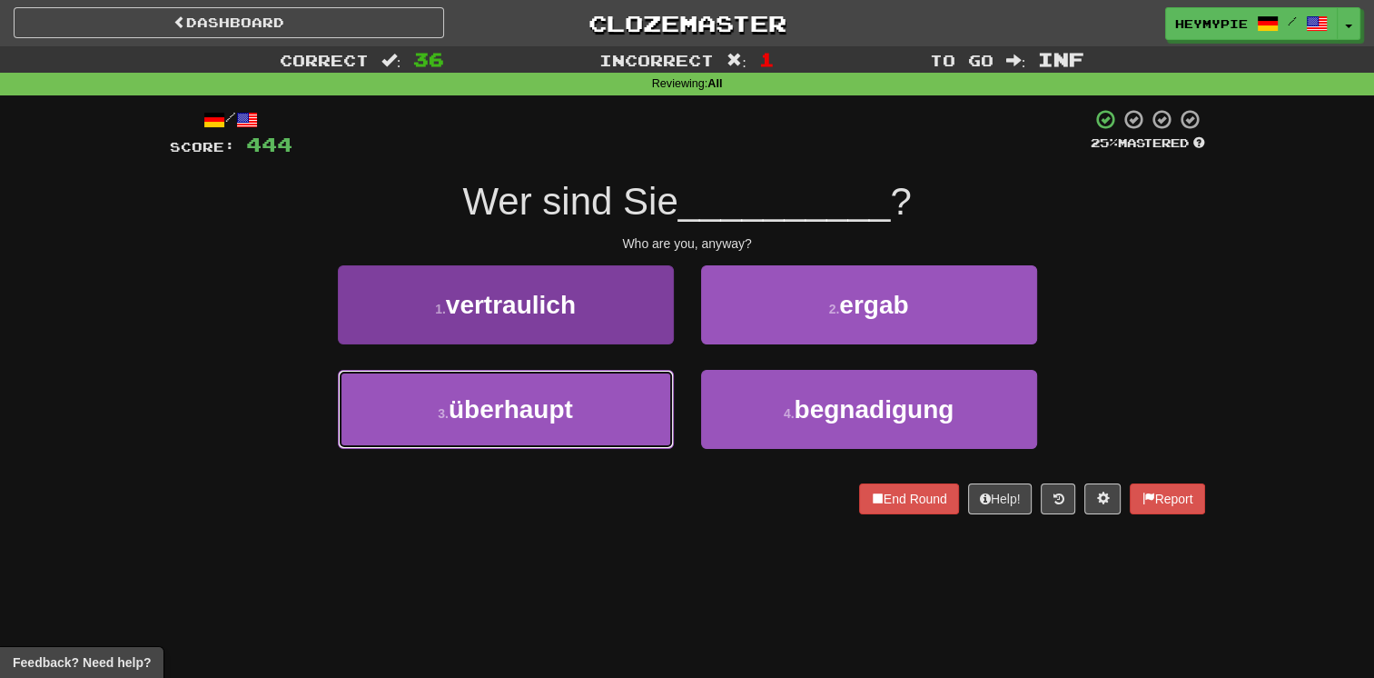
click at [573, 395] on span "überhaupt" at bounding box center [511, 409] width 124 height 28
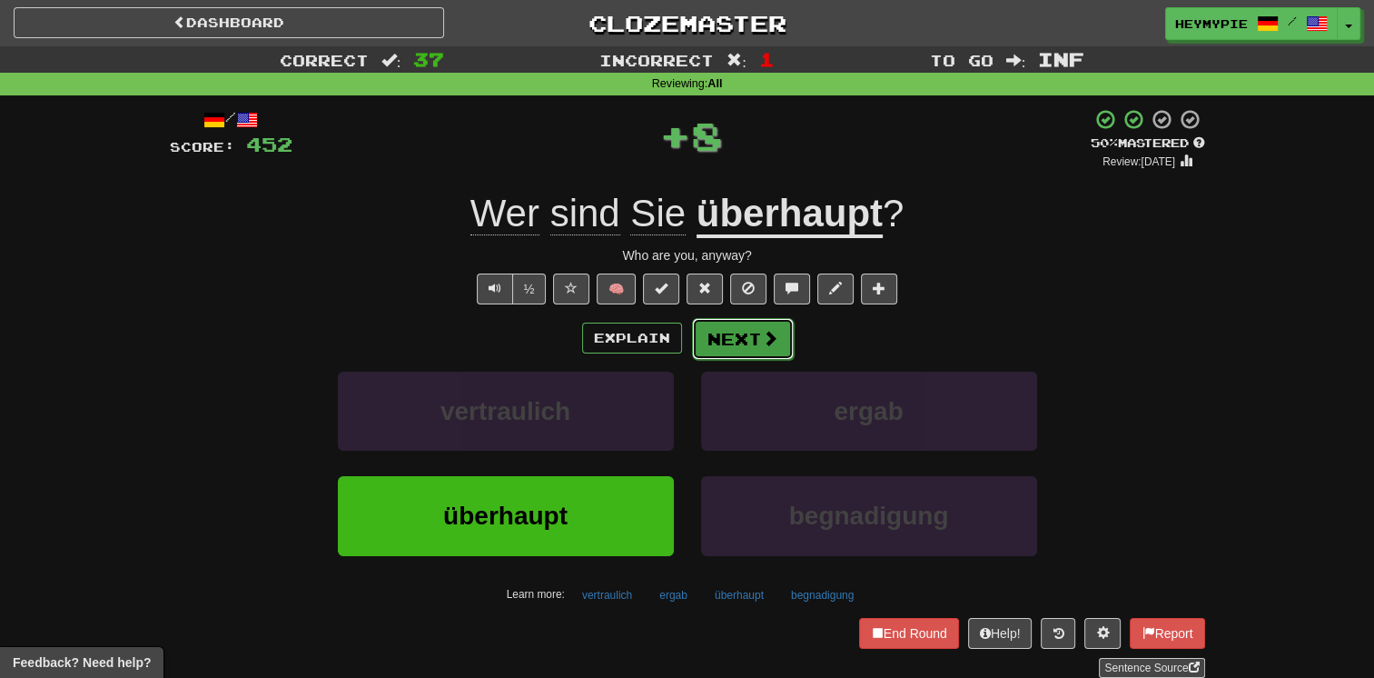
click at [743, 336] on button "Next" at bounding box center [743, 339] width 102 height 42
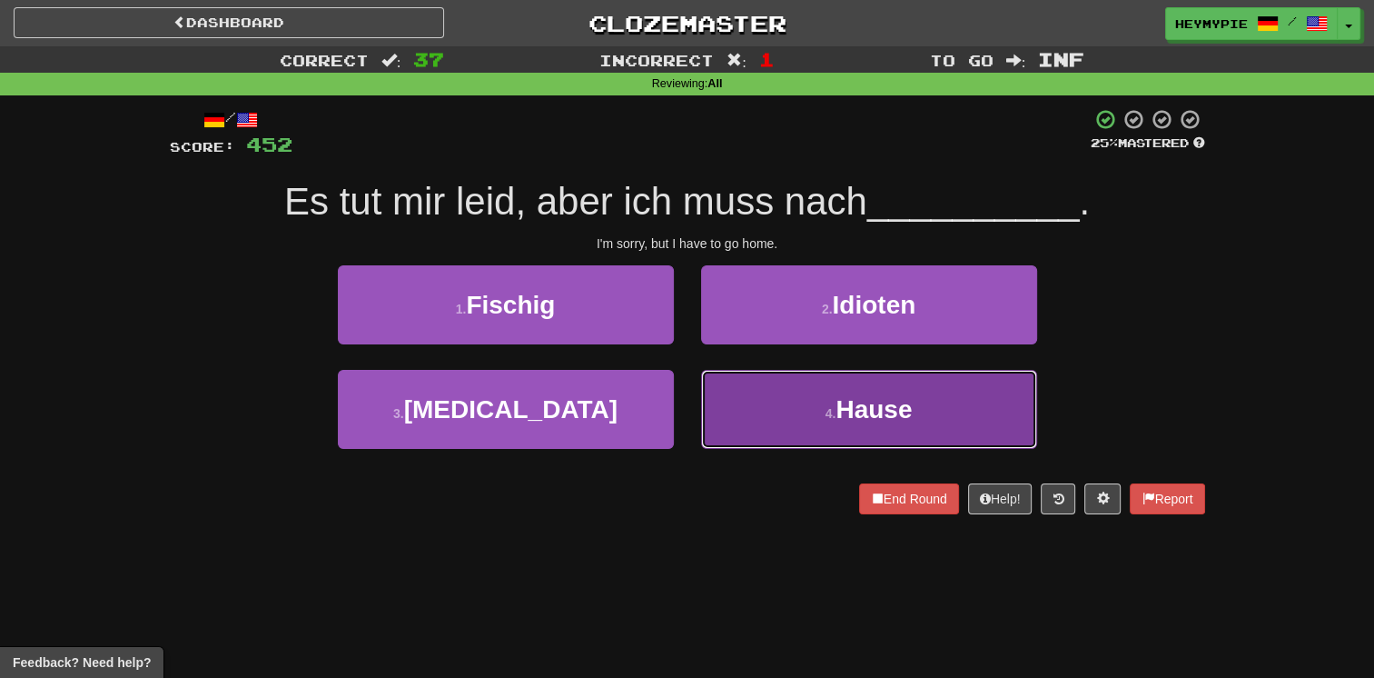
click at [812, 372] on button "4 . Hause" at bounding box center [869, 409] width 336 height 79
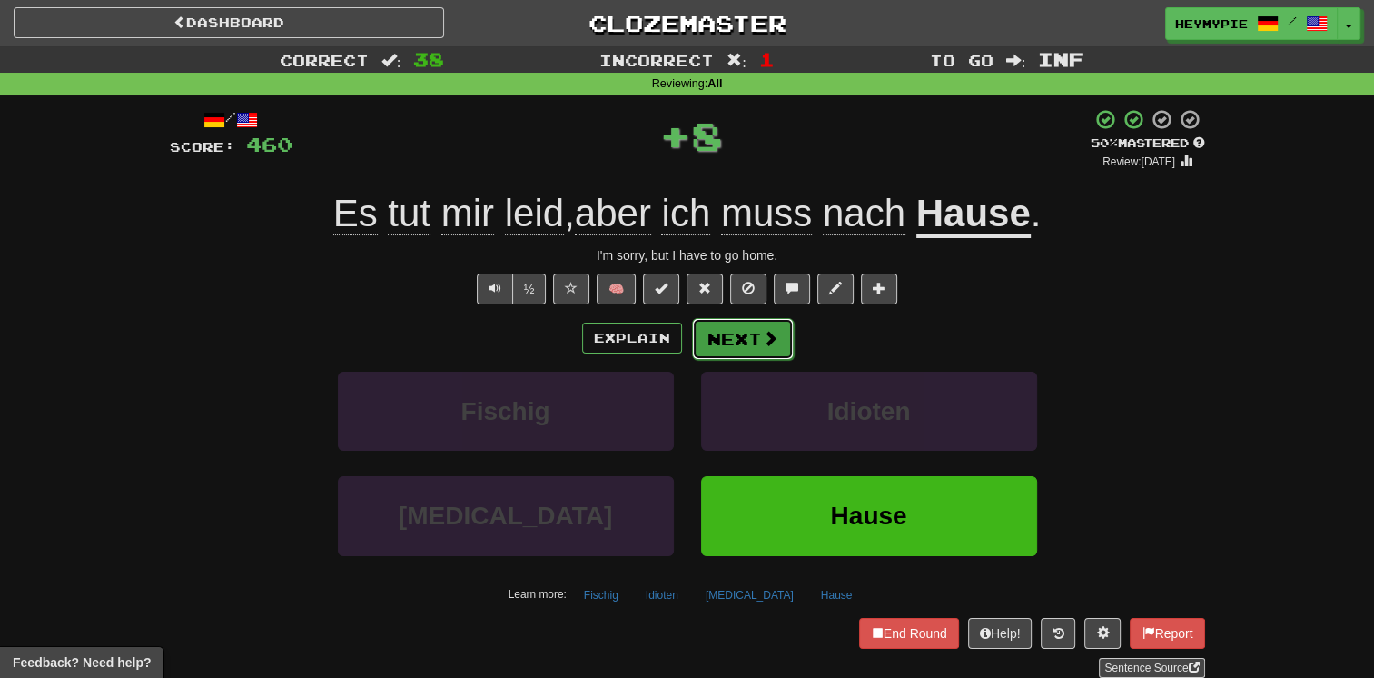
click at [765, 352] on button "Next" at bounding box center [743, 339] width 102 height 42
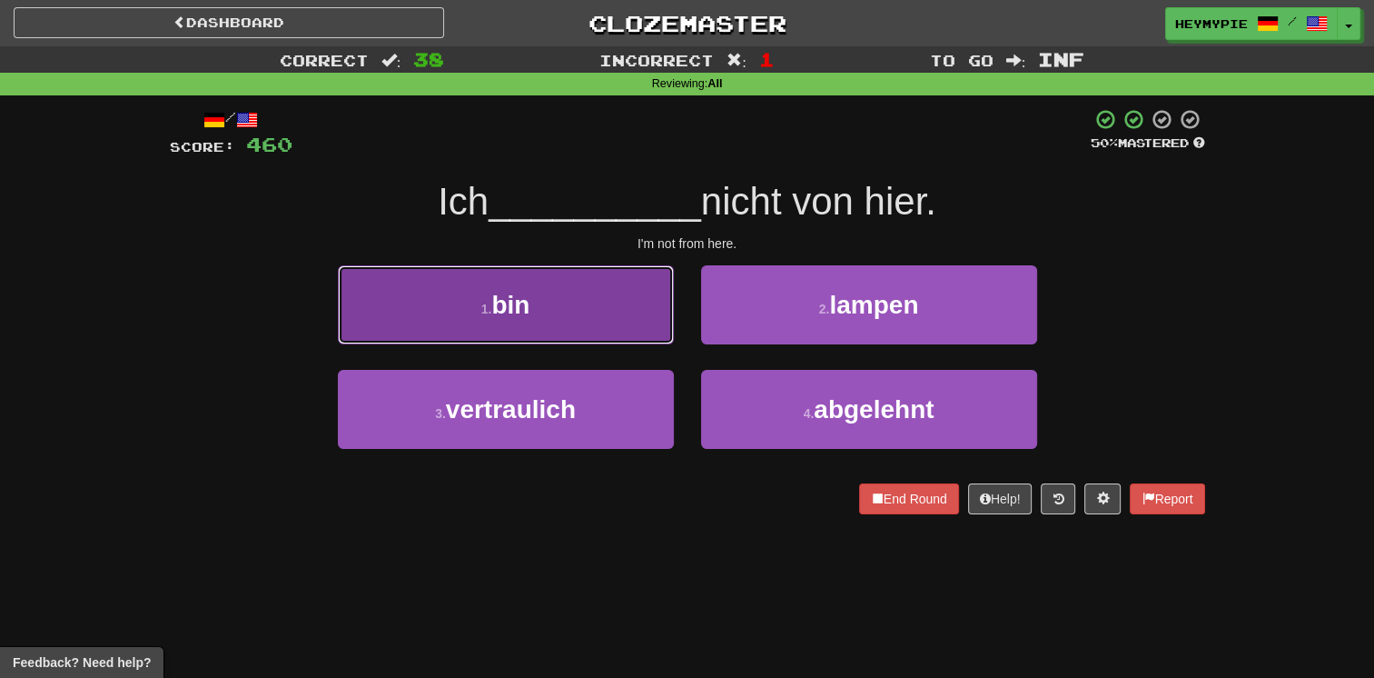
click at [618, 325] on button "1 . bin" at bounding box center [506, 304] width 336 height 79
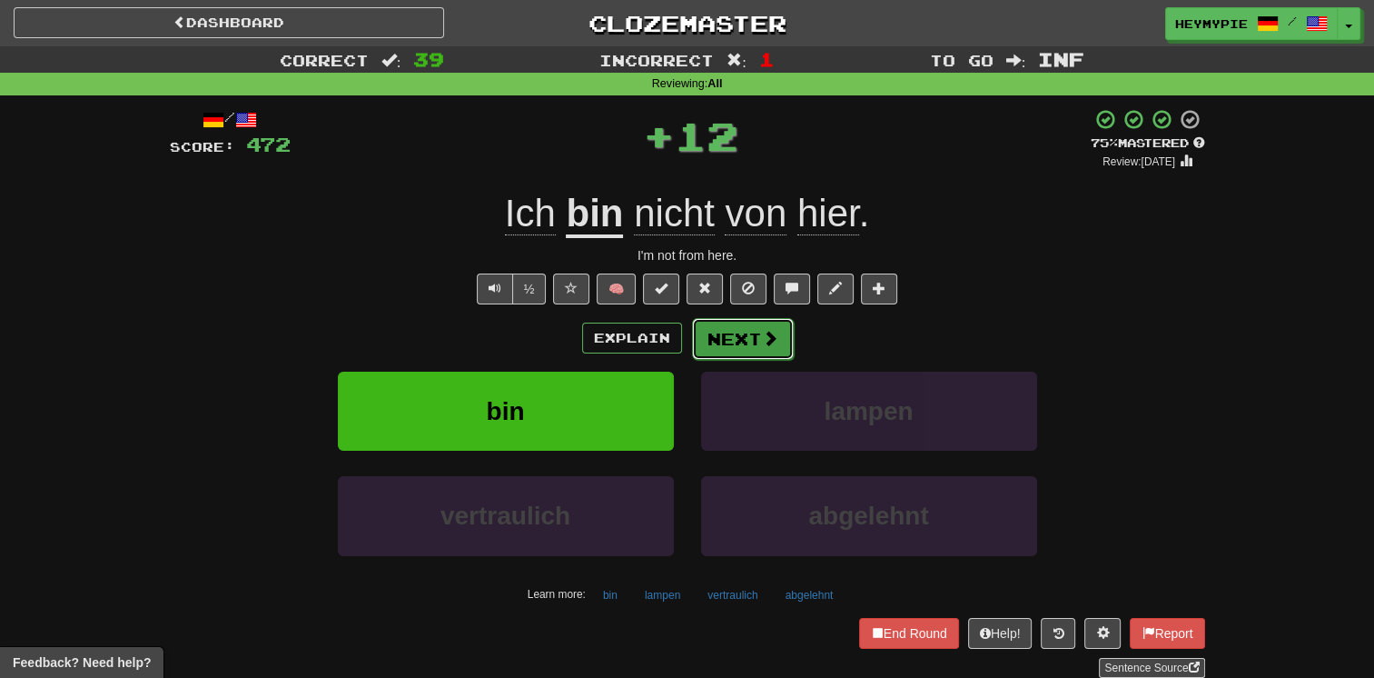
click at [728, 343] on button "Next" at bounding box center [743, 339] width 102 height 42
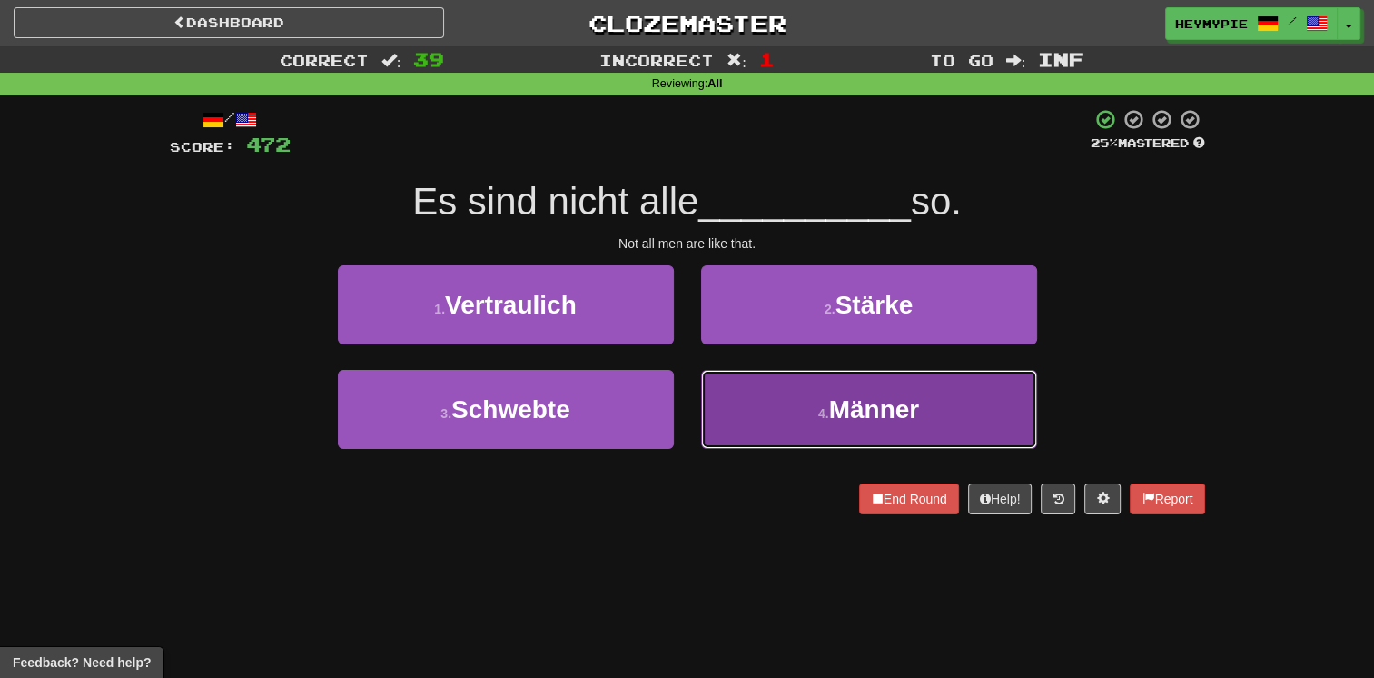
click at [783, 399] on button "4 . Männer" at bounding box center [869, 409] width 336 height 79
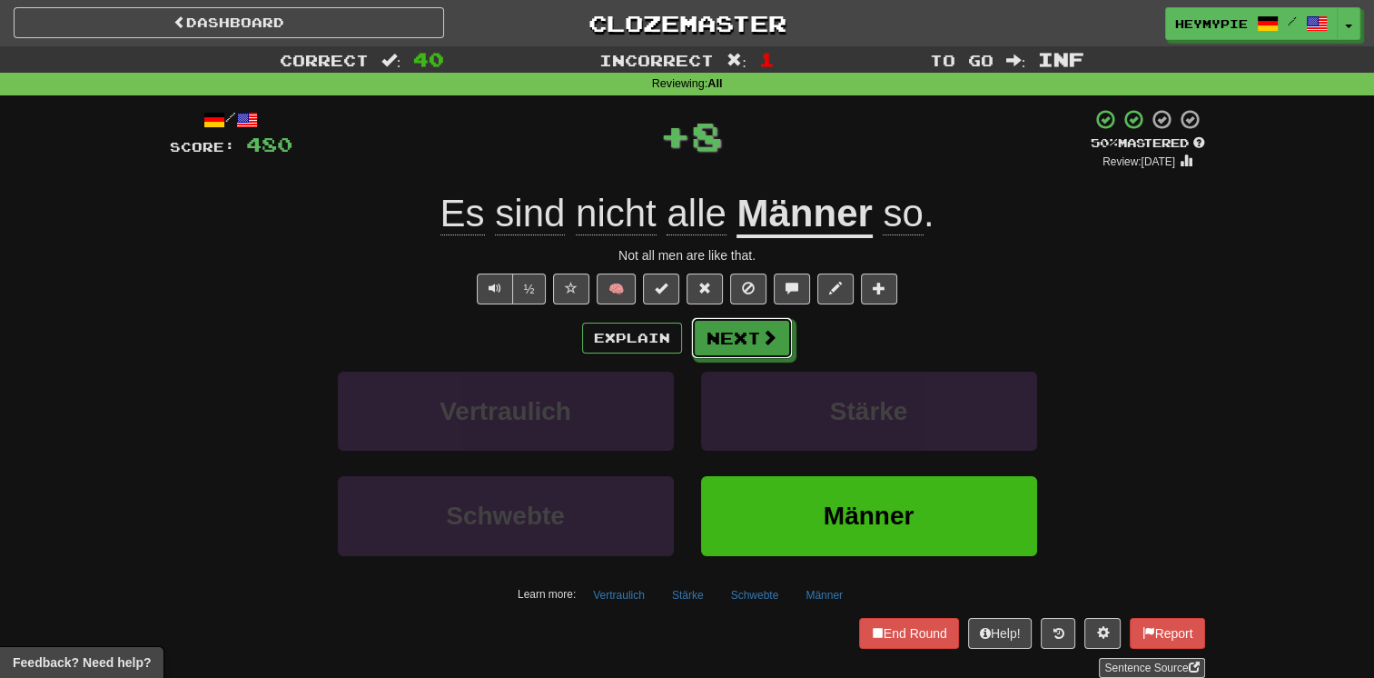
drag, startPoint x: 734, startPoint y: 347, endPoint x: 602, endPoint y: 236, distance: 172.1
click at [734, 347] on button "Next" at bounding box center [742, 338] width 102 height 42
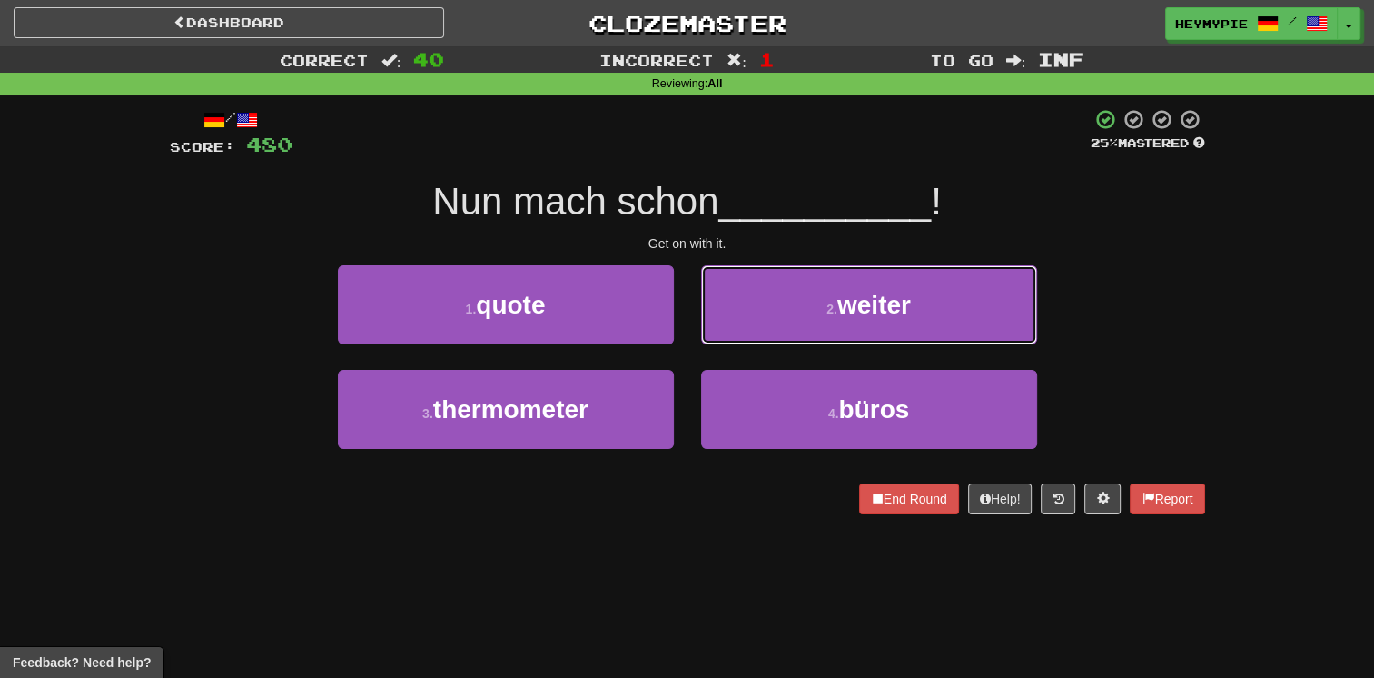
drag, startPoint x: 786, startPoint y: 311, endPoint x: 820, endPoint y: 311, distance: 34.5
click at [788, 311] on button "2 . weiter" at bounding box center [869, 304] width 336 height 79
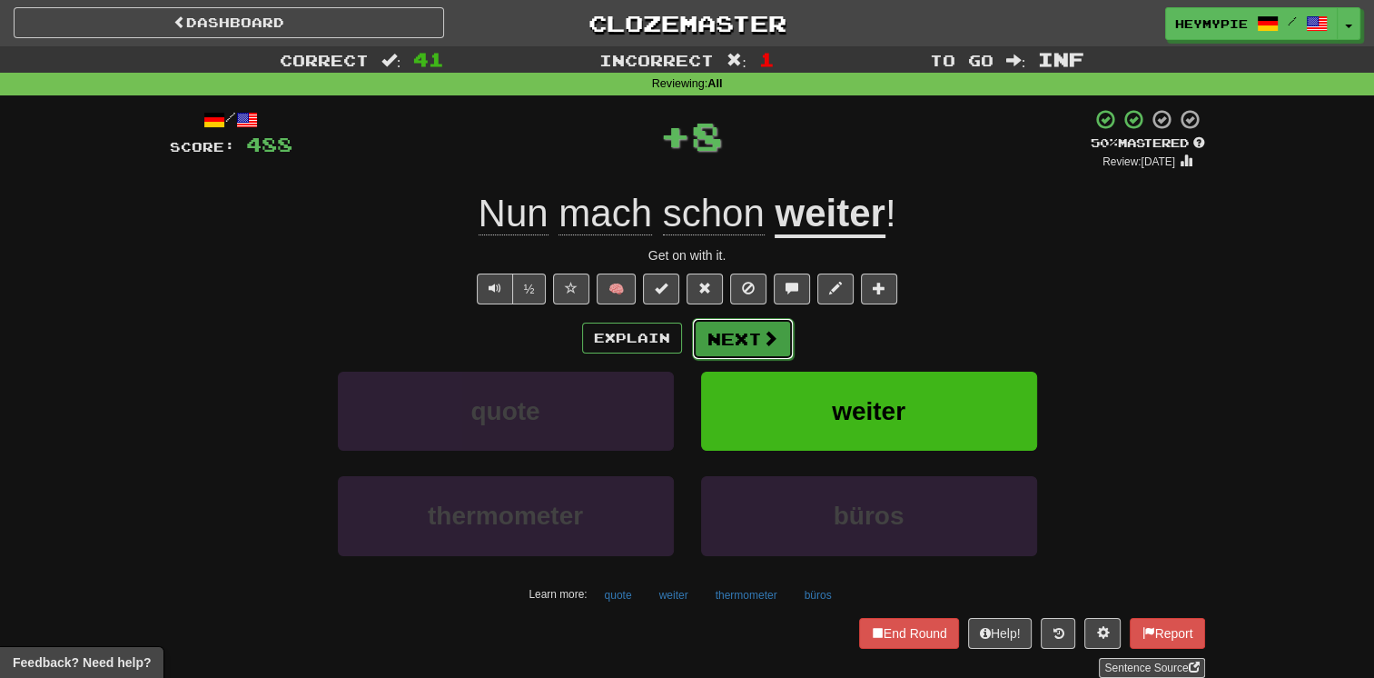
click at [728, 332] on button "Next" at bounding box center [743, 339] width 102 height 42
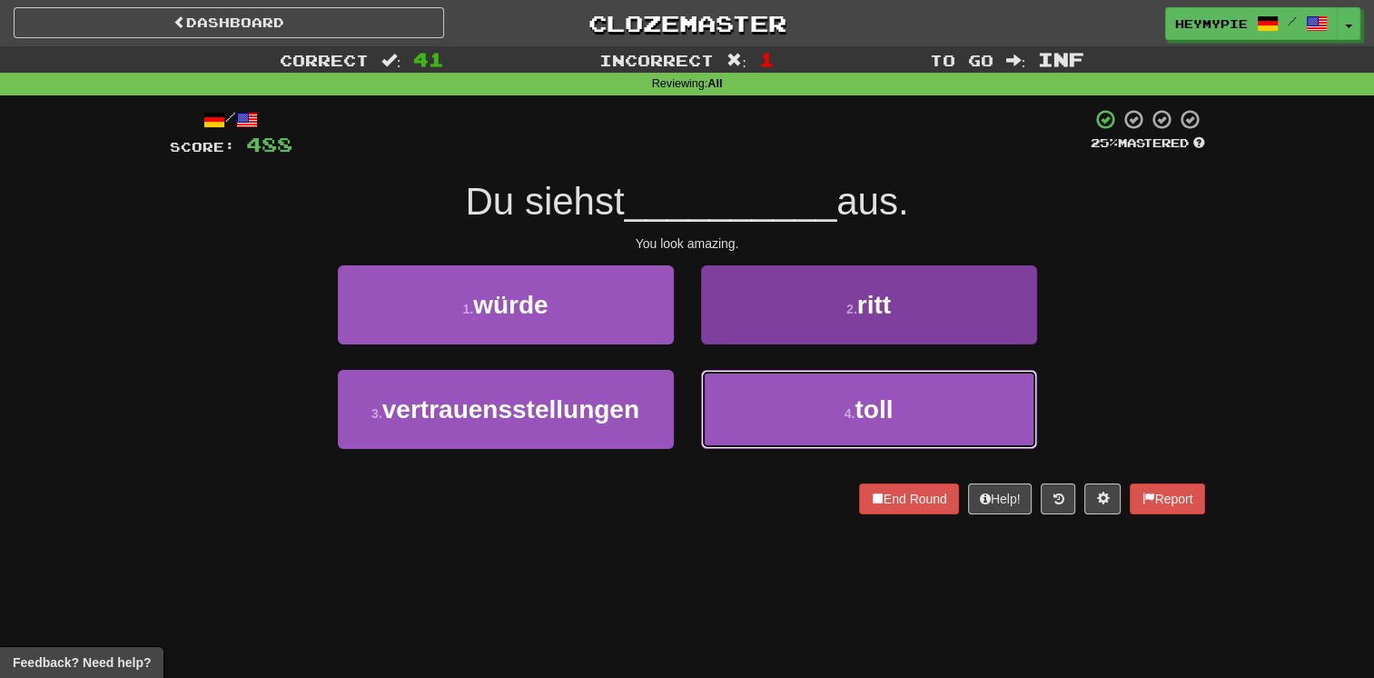
click at [745, 406] on button "4 . toll" at bounding box center [869, 409] width 336 height 79
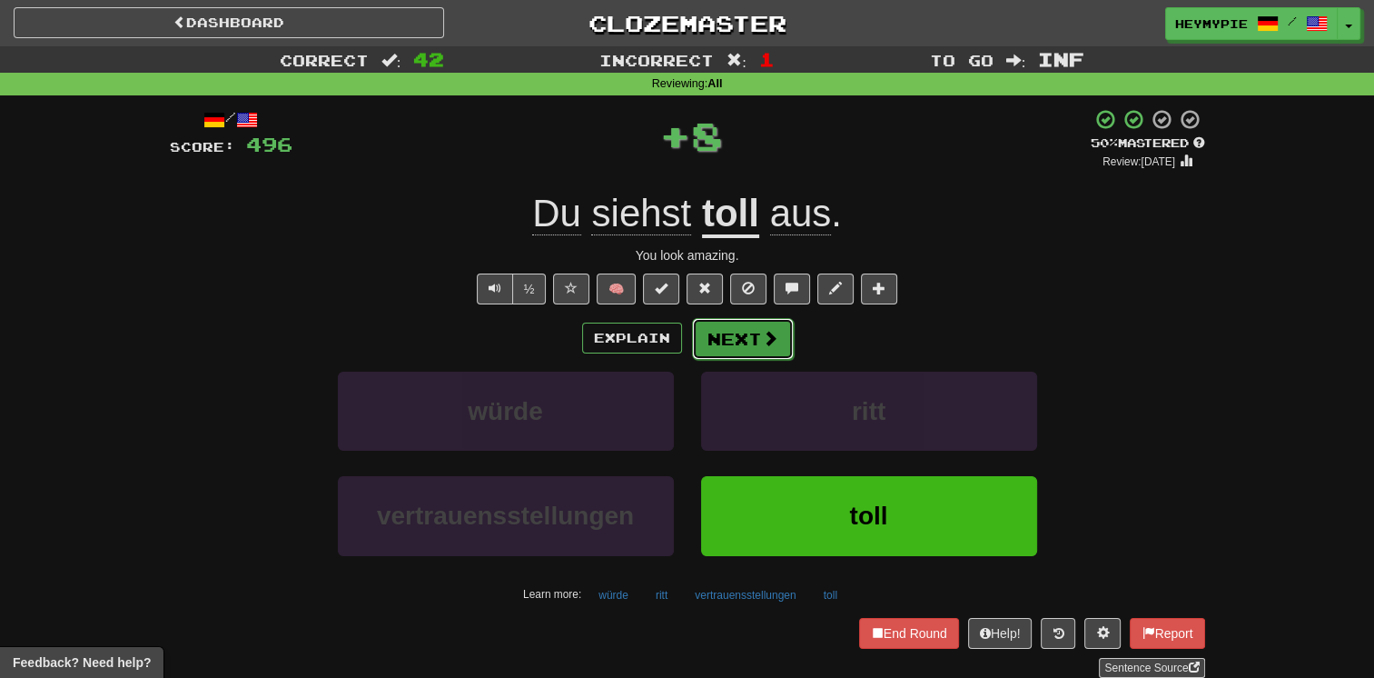
click at [745, 337] on button "Next" at bounding box center [743, 339] width 102 height 42
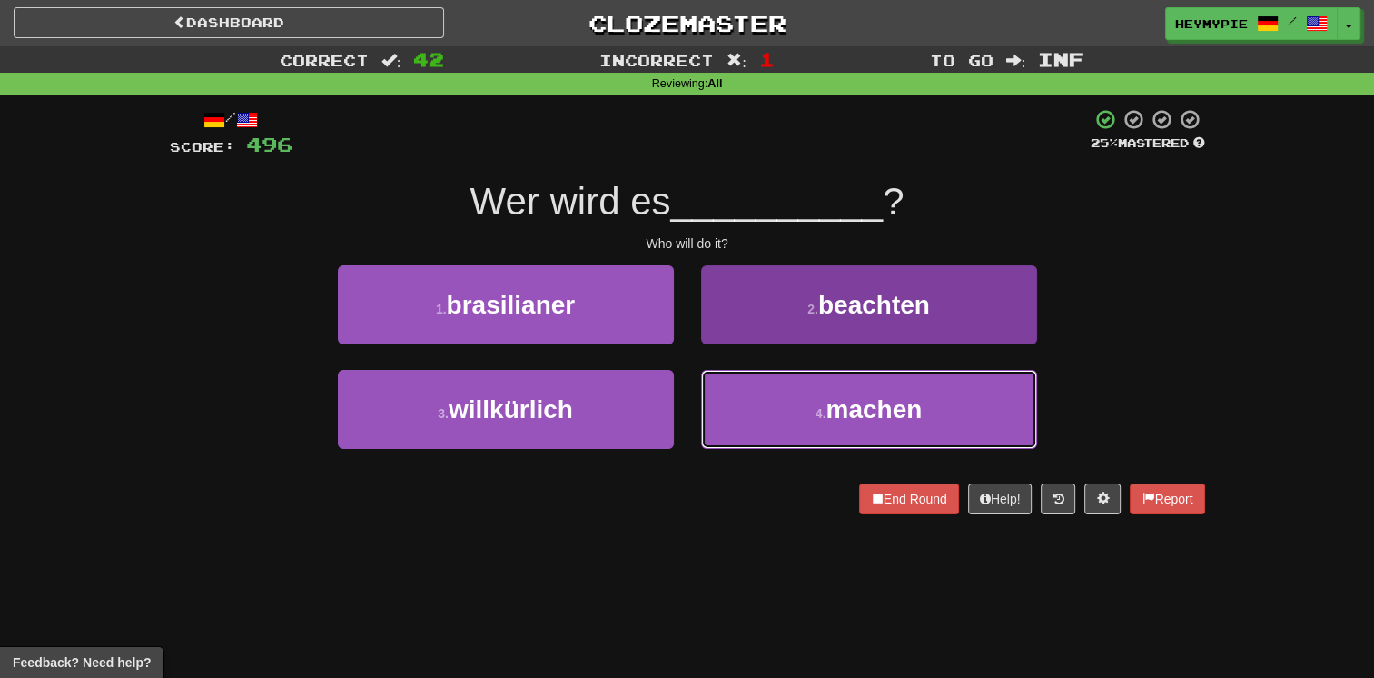
click at [772, 412] on button "4 . machen" at bounding box center [869, 409] width 336 height 79
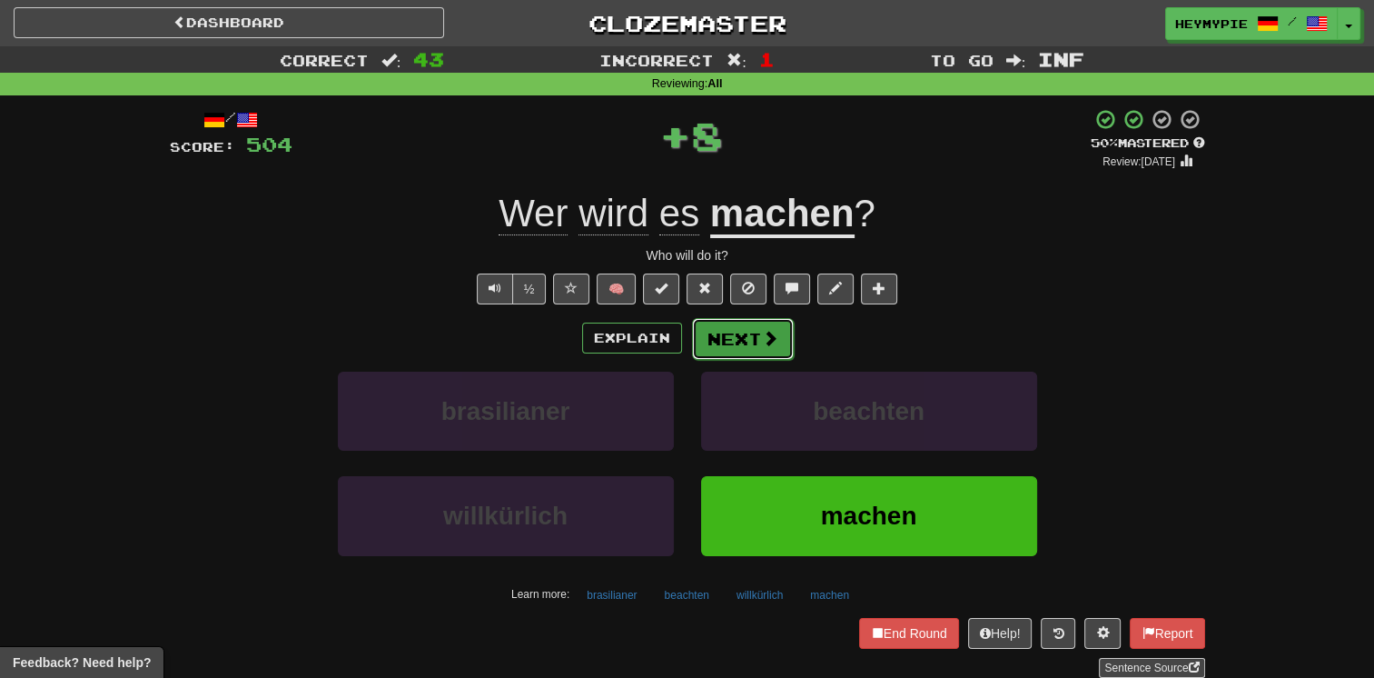
click at [739, 333] on button "Next" at bounding box center [743, 339] width 102 height 42
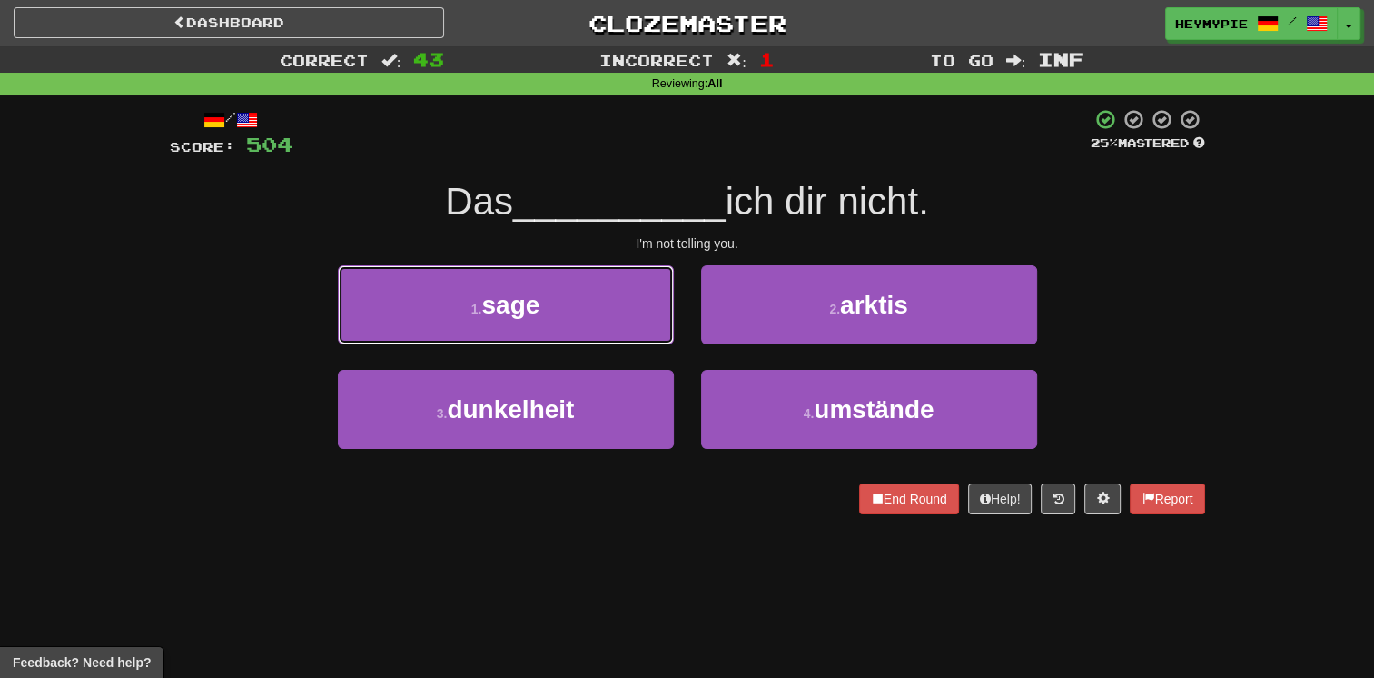
drag, startPoint x: 568, startPoint y: 300, endPoint x: 571, endPoint y: 313, distance: 14.1
click at [568, 301] on button "1 . sage" at bounding box center [506, 304] width 336 height 79
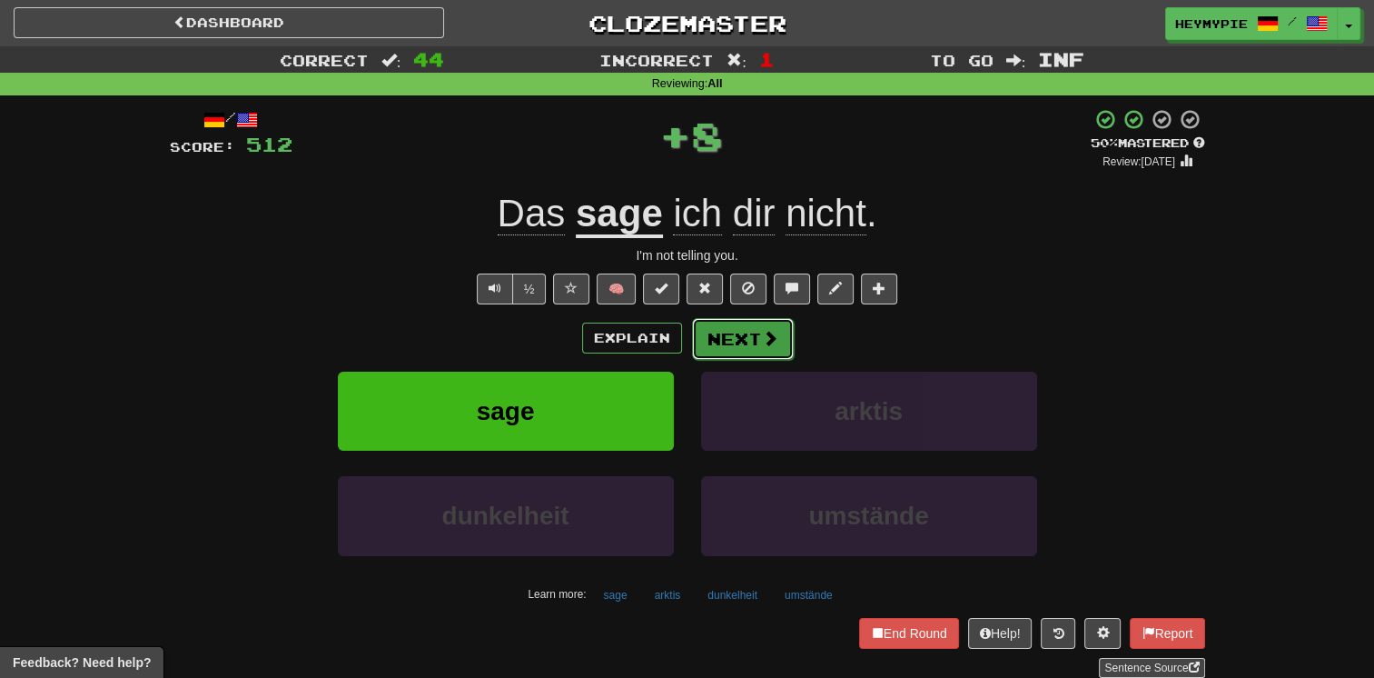
click at [764, 336] on span at bounding box center [770, 338] width 16 height 16
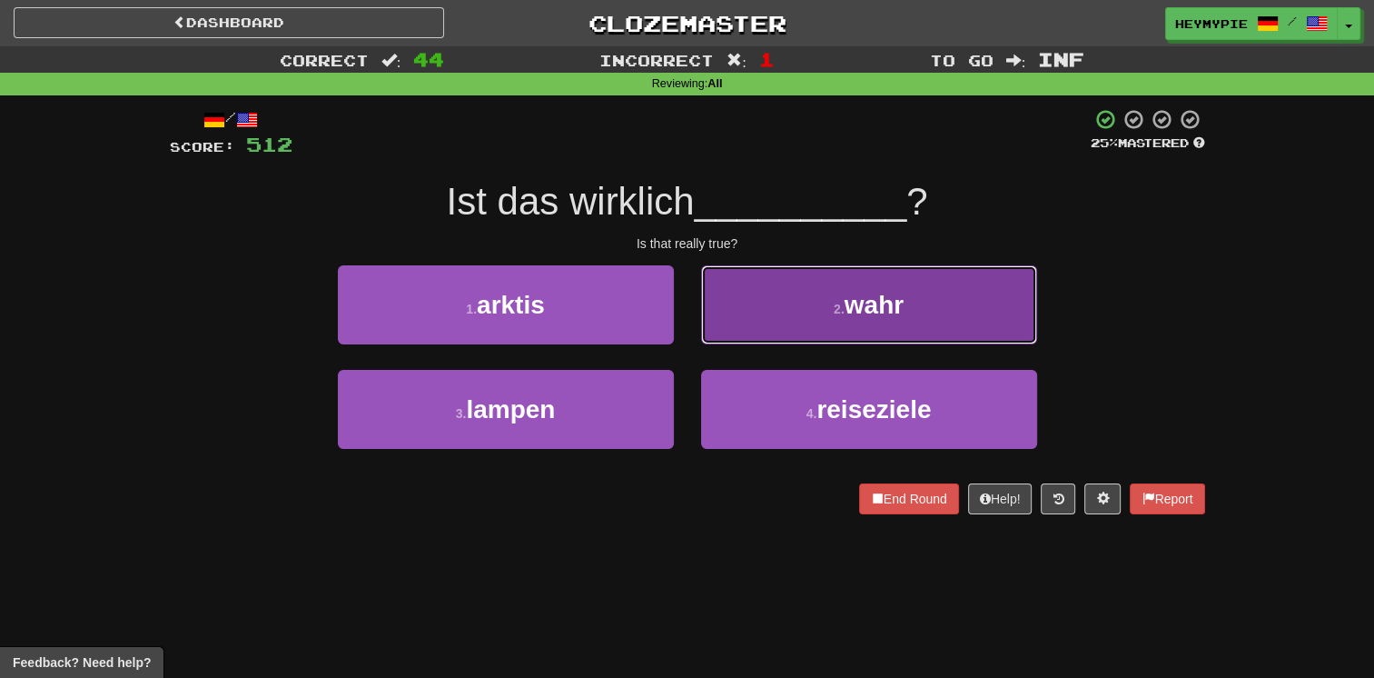
click at [790, 296] on button "2 . wahr" at bounding box center [869, 304] width 336 height 79
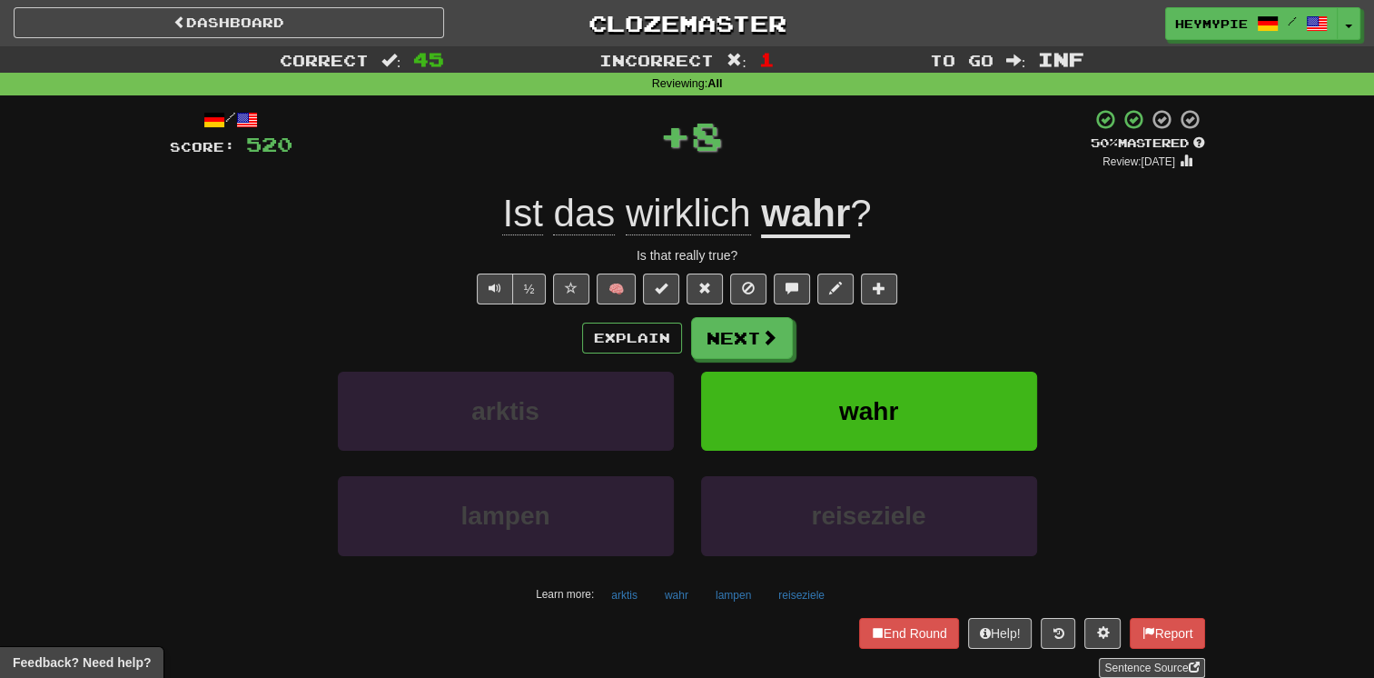
click at [758, 362] on div "Explain Next arktis wahr lampen reiseziele Learn more: arktis wahr lampen reise…" at bounding box center [688, 463] width 1036 height 292
click at [763, 349] on button "Next" at bounding box center [743, 339] width 102 height 42
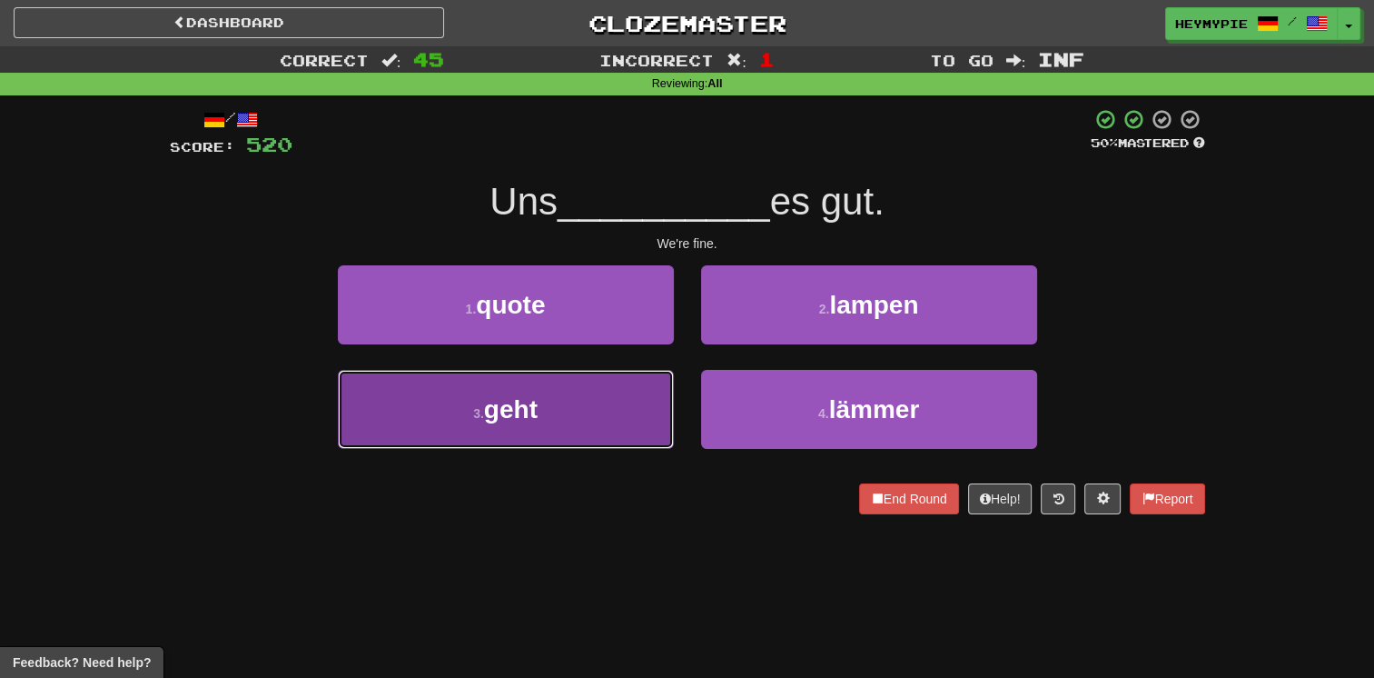
click at [603, 392] on button "3 . geht" at bounding box center [506, 409] width 336 height 79
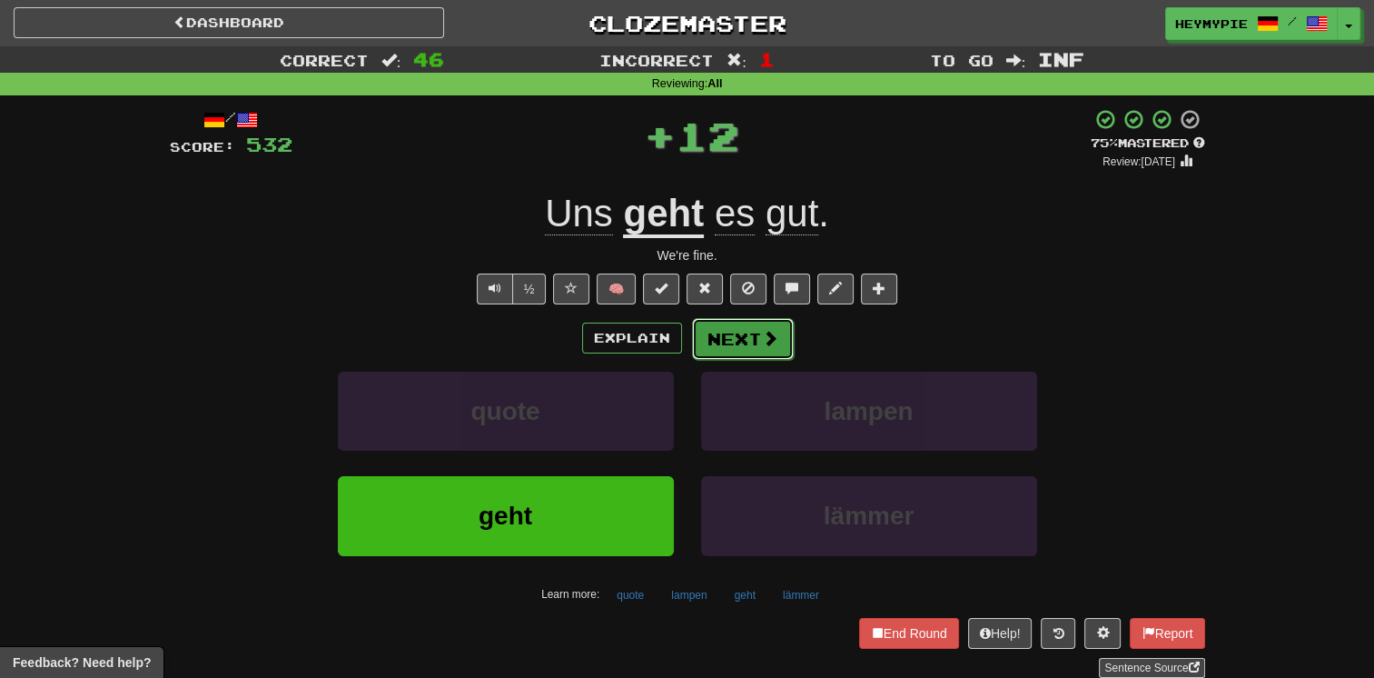
click at [746, 344] on button "Next" at bounding box center [743, 339] width 102 height 42
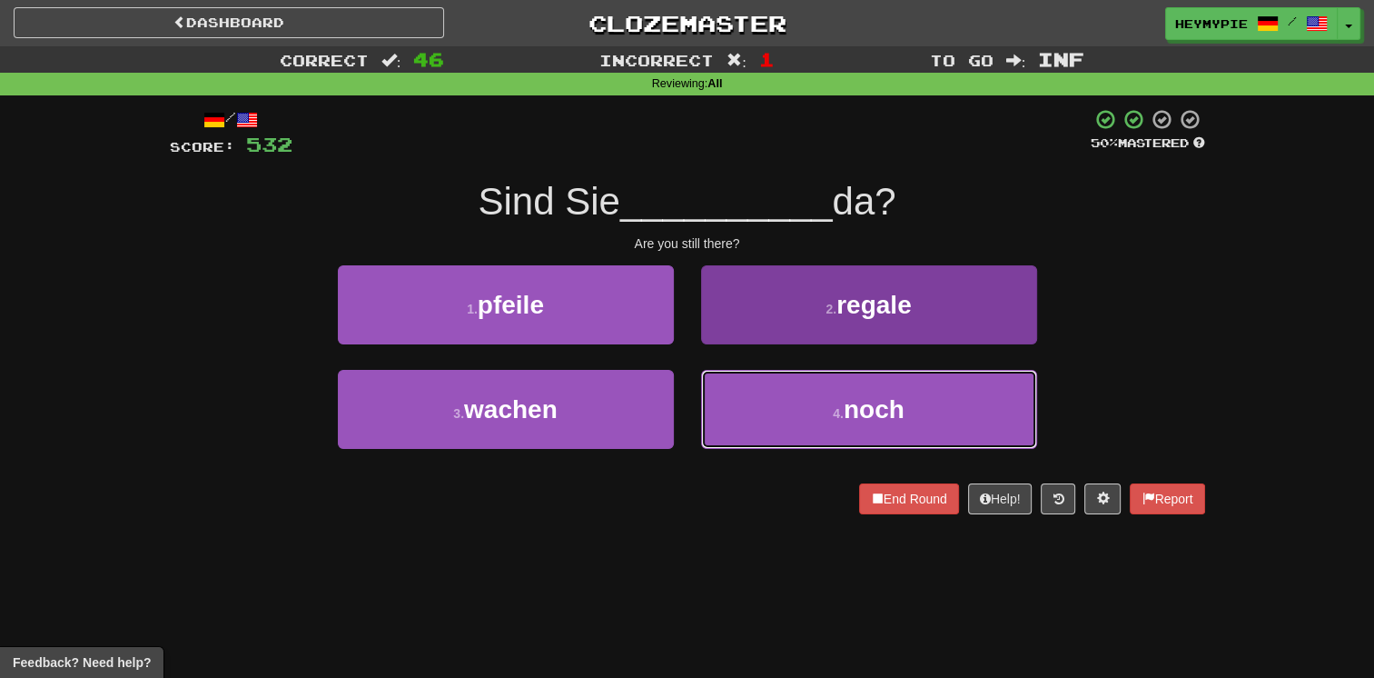
drag, startPoint x: 776, startPoint y: 399, endPoint x: 771, endPoint y: 382, distance: 17.8
click at [777, 400] on button "4 . noch" at bounding box center [869, 409] width 336 height 79
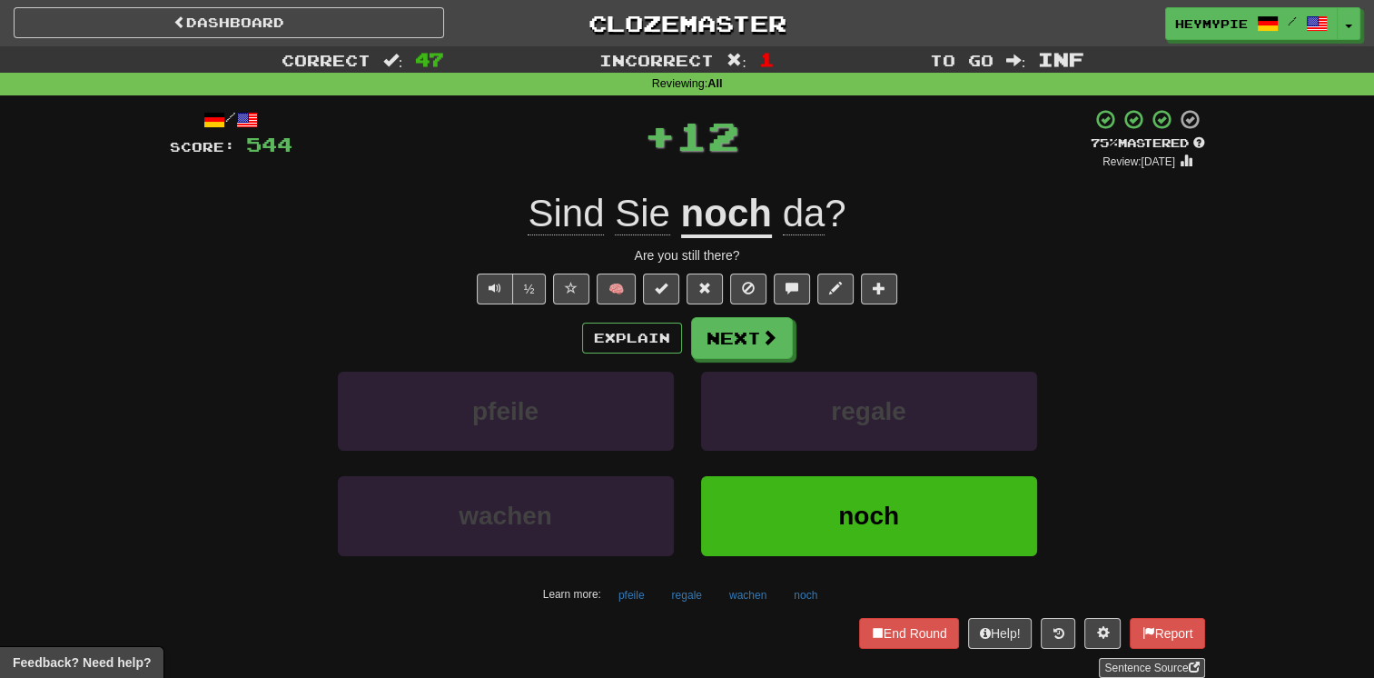
click at [739, 360] on div "Explain Next pfeile regale wachen noch Learn more: pfeile regale wachen noch" at bounding box center [688, 463] width 1036 height 292
click at [719, 352] on button "Next" at bounding box center [743, 339] width 102 height 42
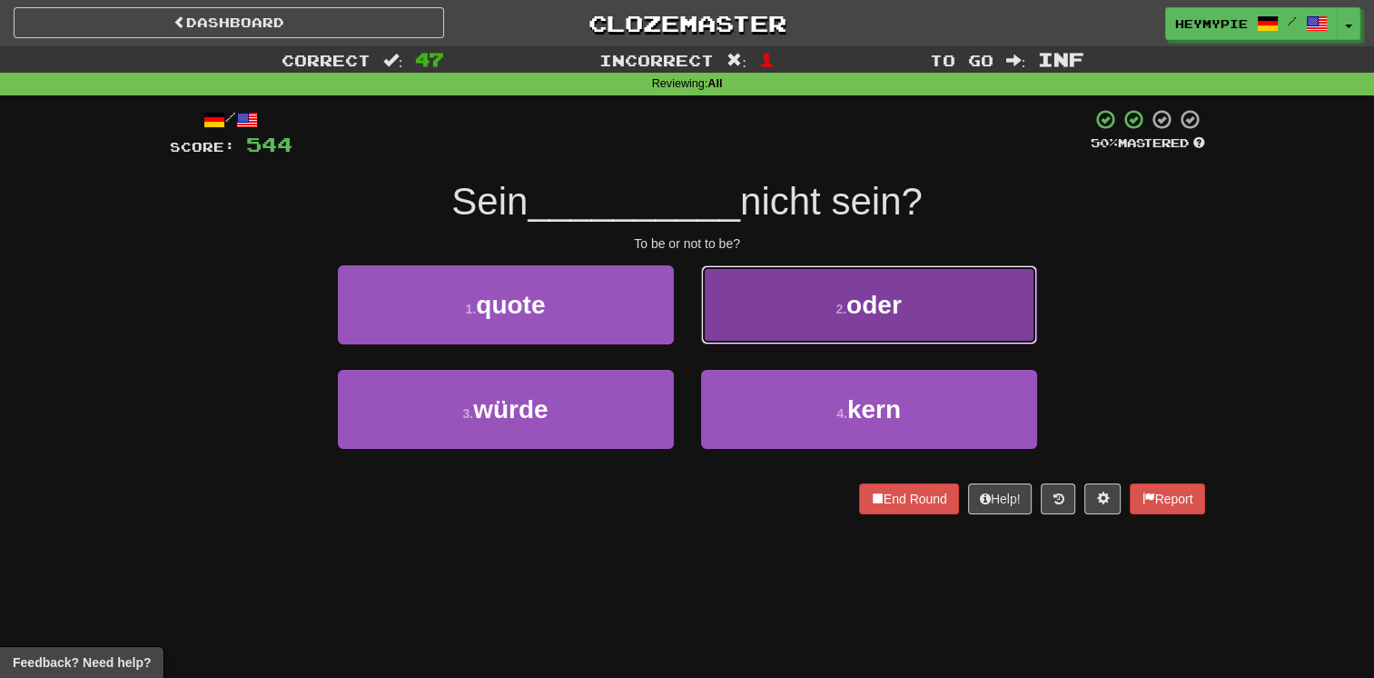
click at [801, 297] on button "2 . oder" at bounding box center [869, 304] width 336 height 79
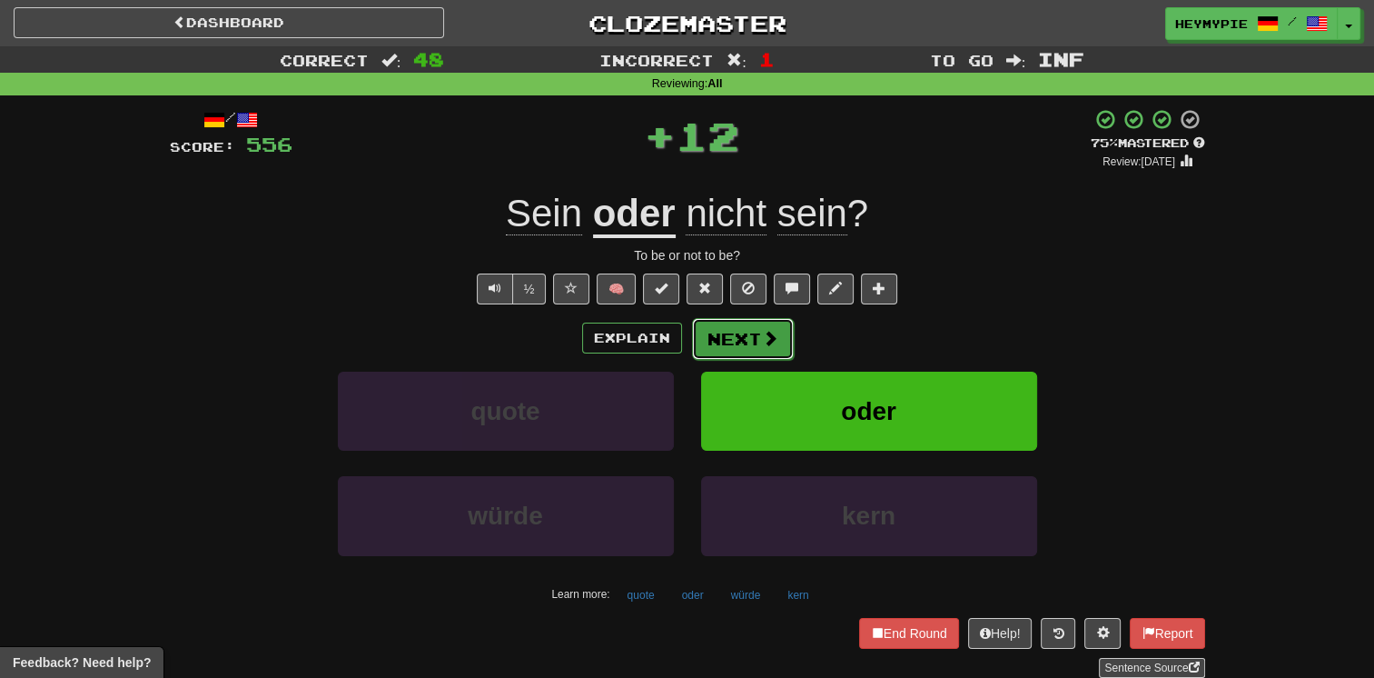
click at [744, 342] on button "Next" at bounding box center [743, 339] width 102 height 42
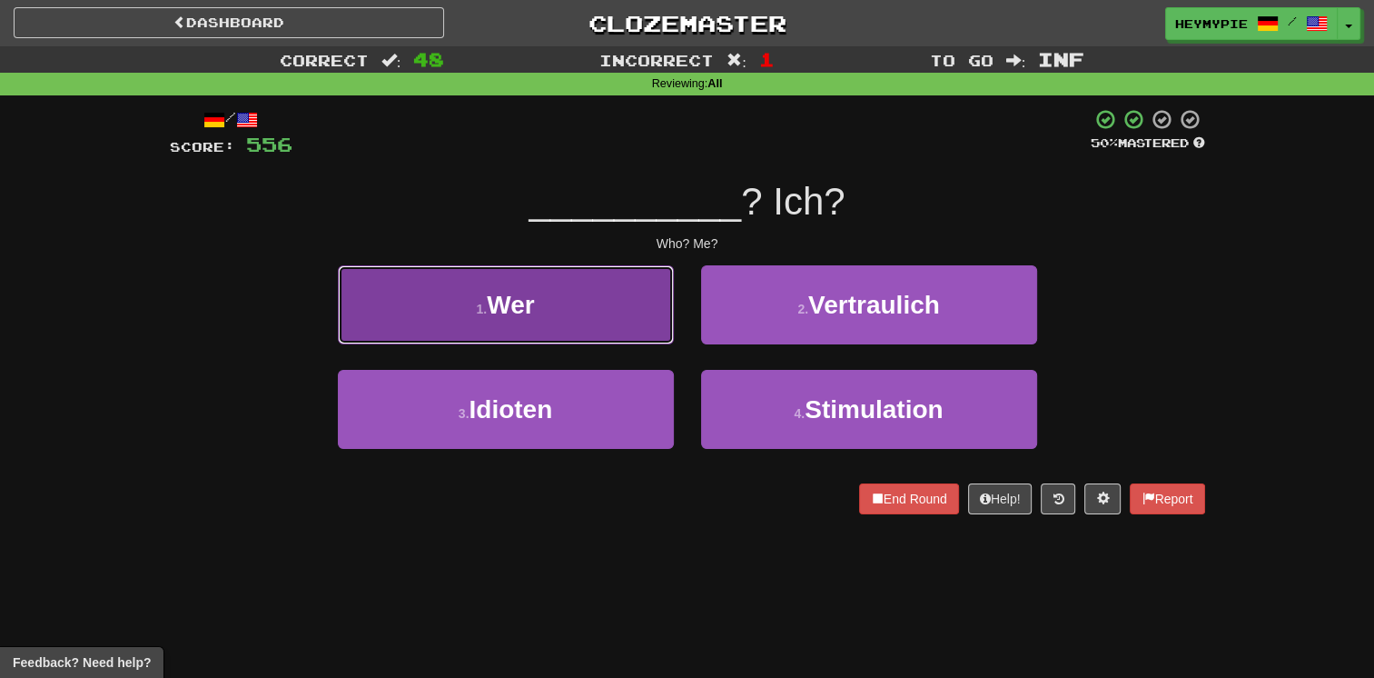
click at [578, 319] on button "1 . Wer" at bounding box center [506, 304] width 336 height 79
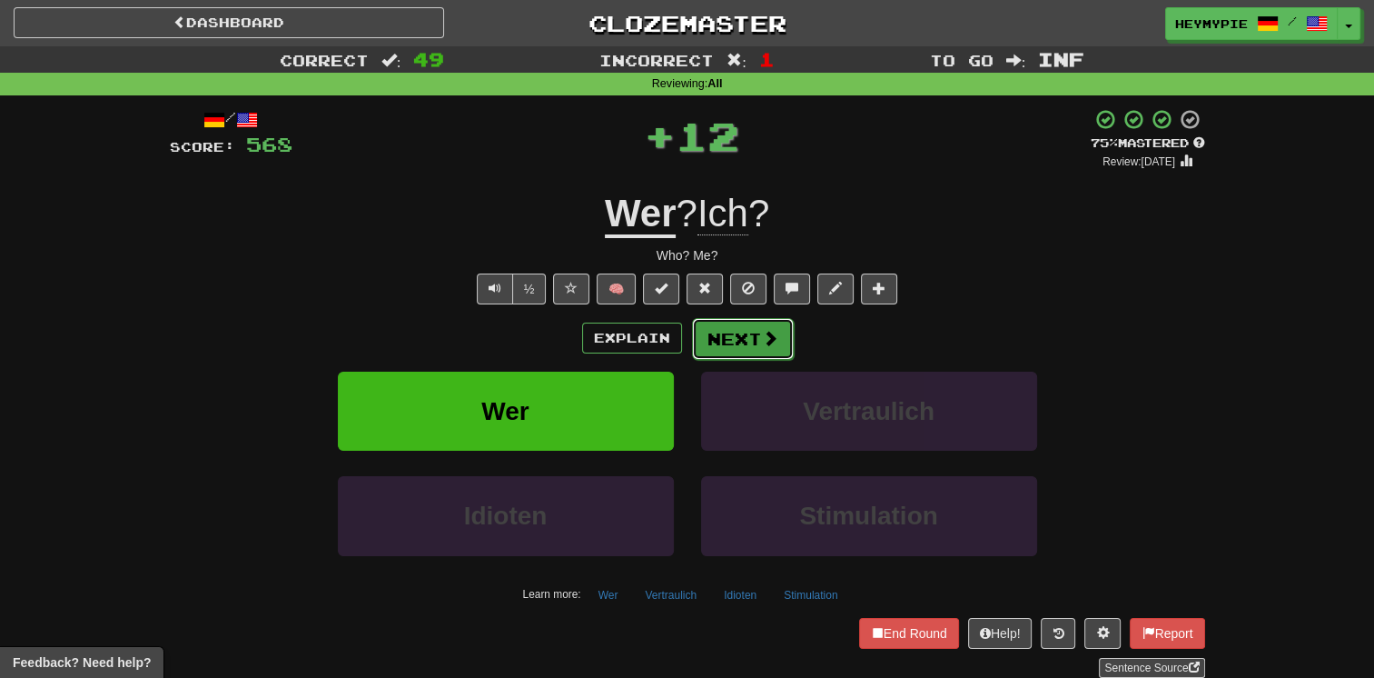
click at [736, 336] on button "Next" at bounding box center [743, 339] width 102 height 42
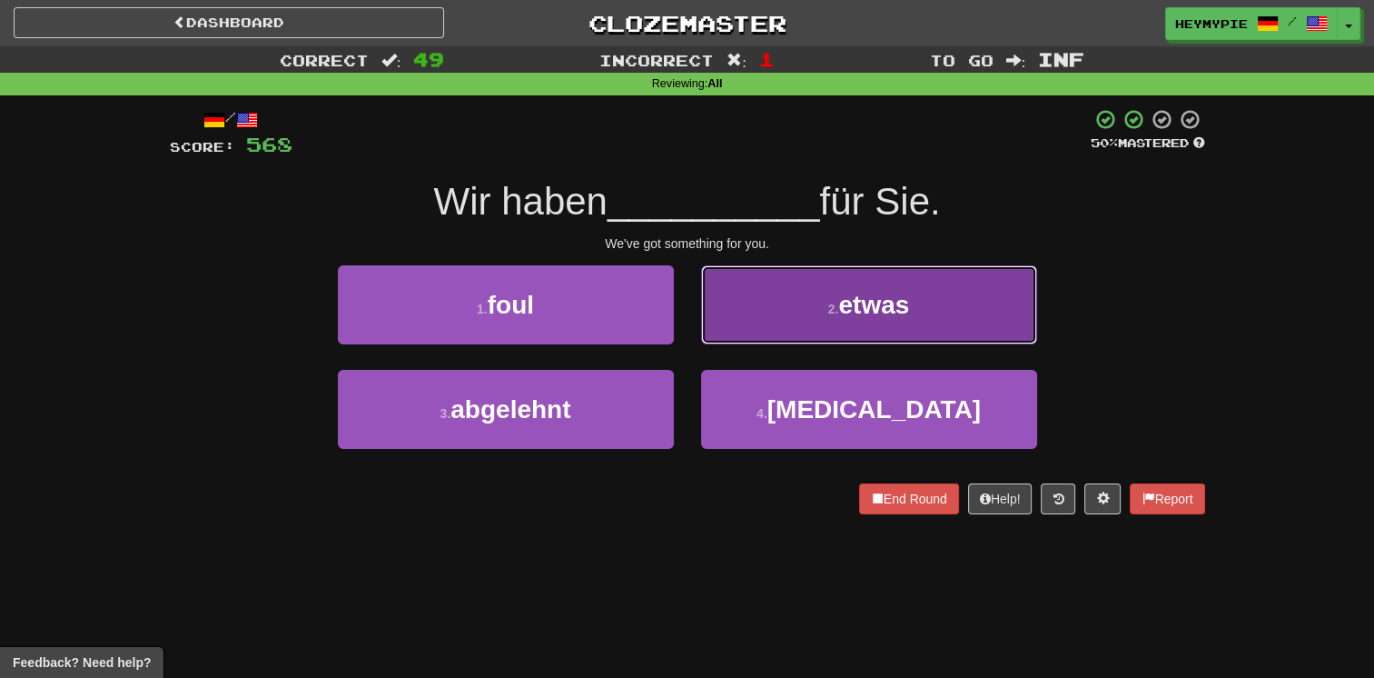
click at [768, 327] on button "2 . etwas" at bounding box center [869, 304] width 336 height 79
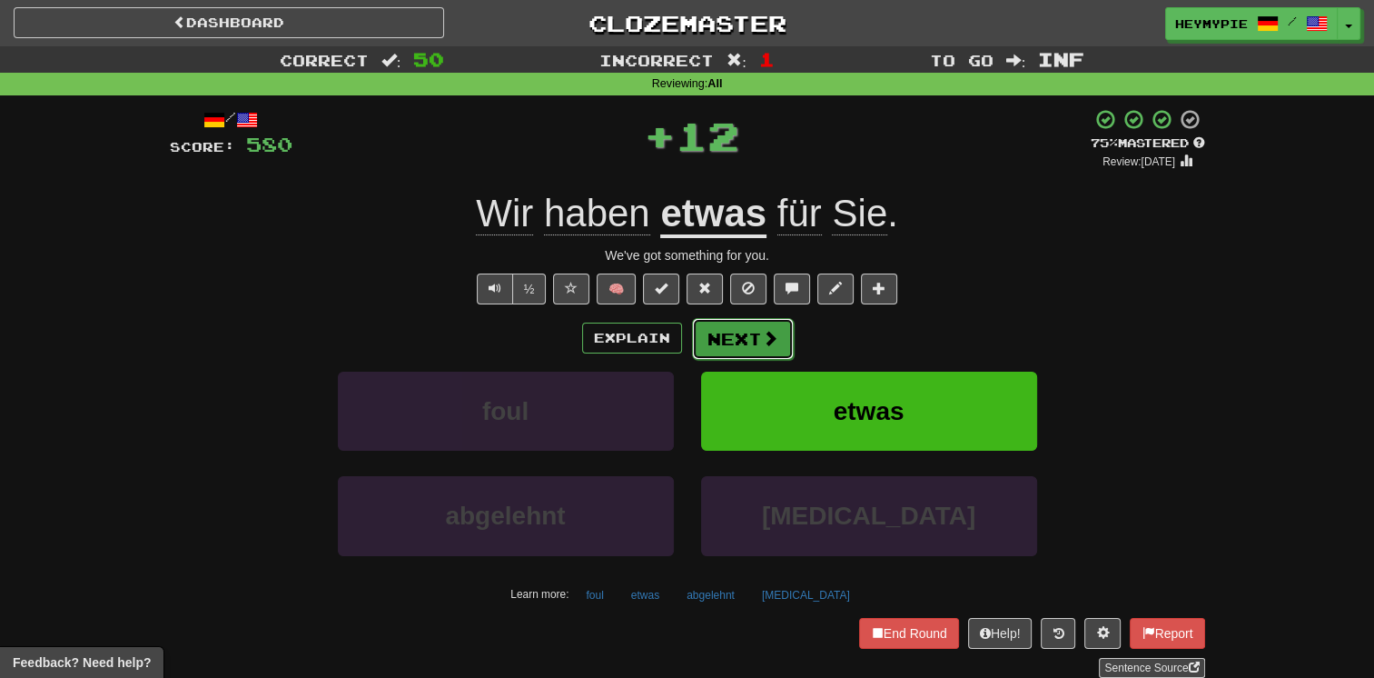
click at [738, 343] on button "Next" at bounding box center [743, 339] width 102 height 42
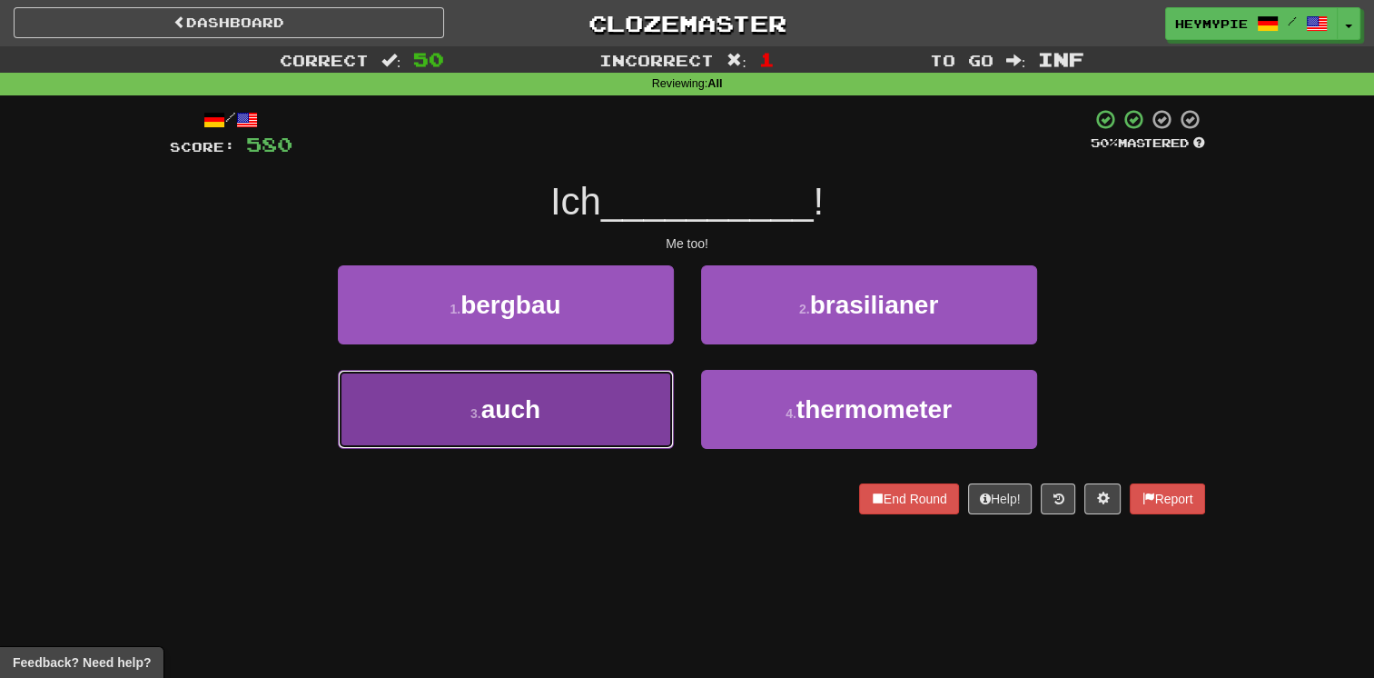
drag, startPoint x: 580, startPoint y: 415, endPoint x: 592, endPoint y: 417, distance: 11.9
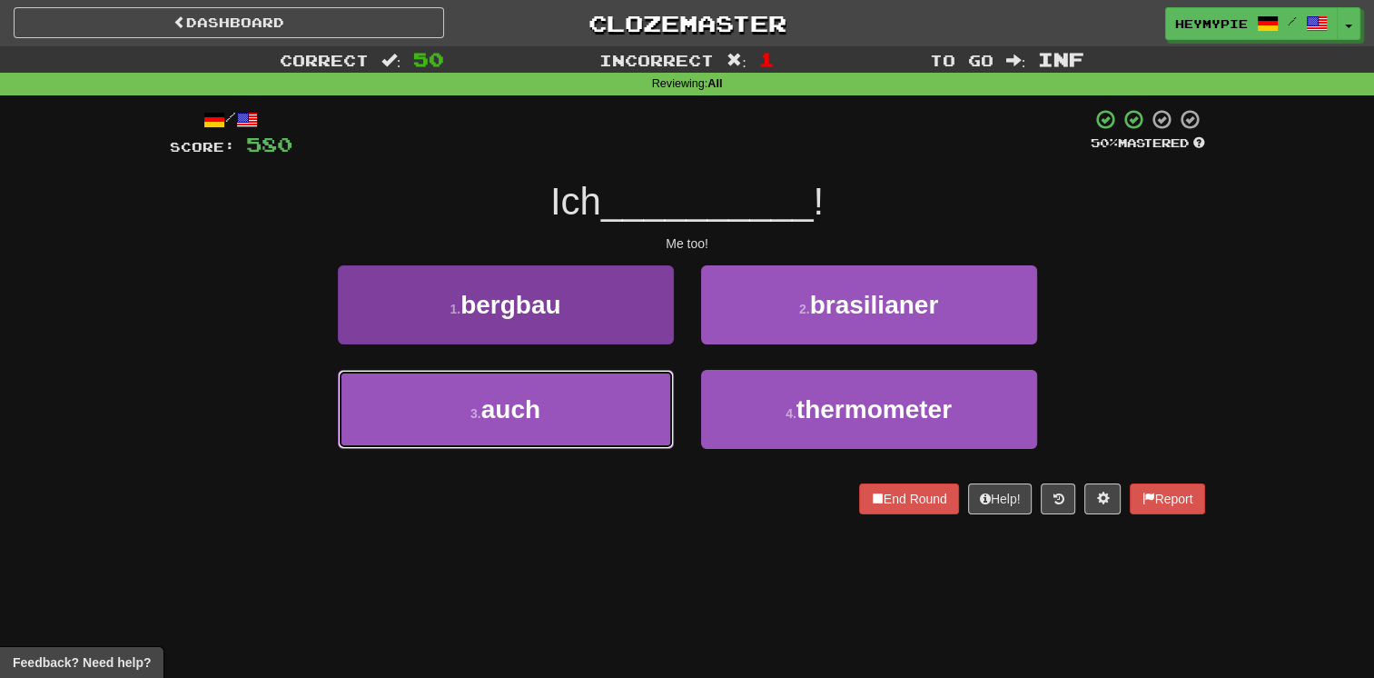
click at [580, 417] on button "3 . auch" at bounding box center [506, 409] width 336 height 79
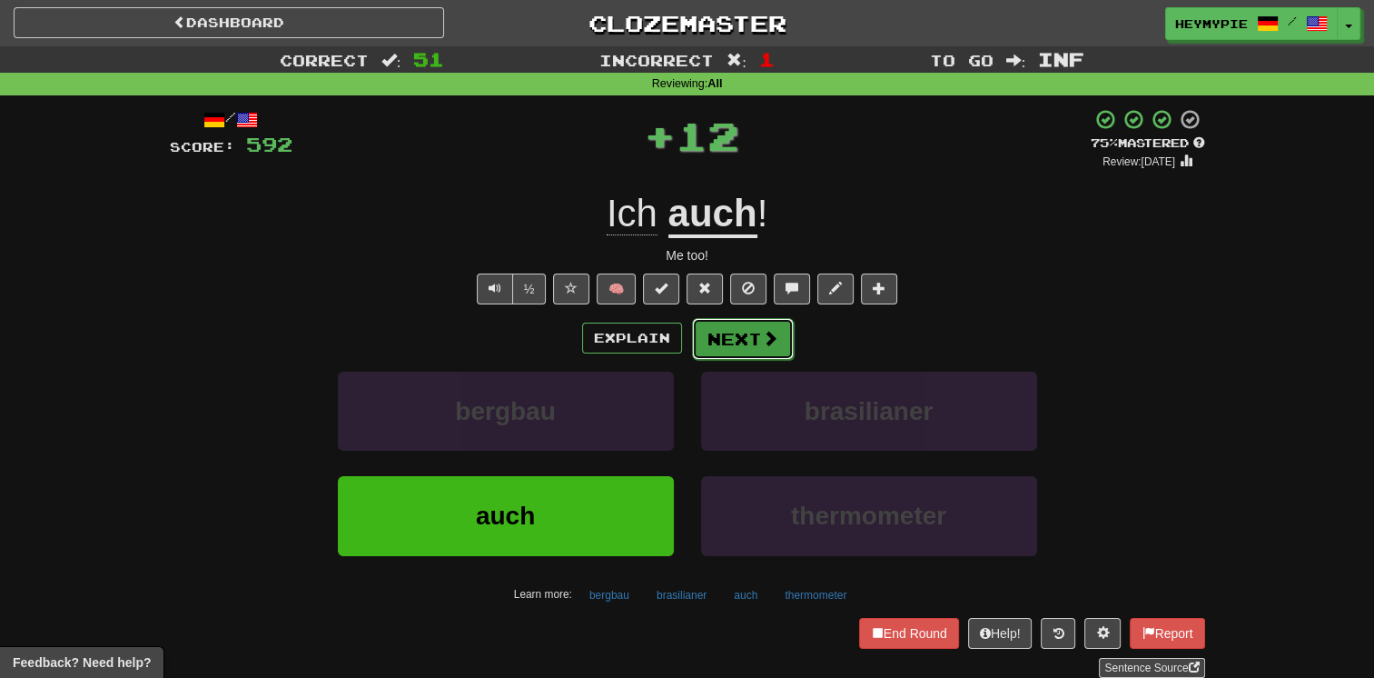
click at [734, 349] on button "Next" at bounding box center [743, 339] width 102 height 42
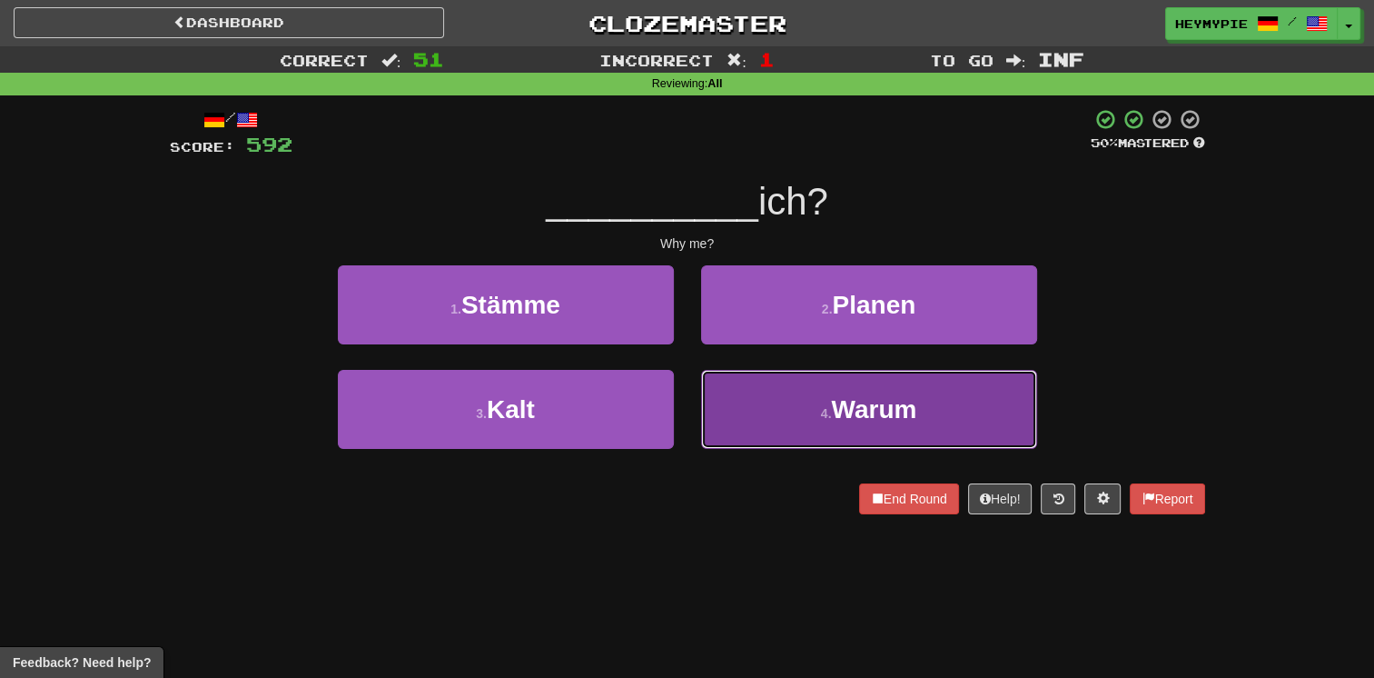
click at [758, 398] on button "4 . Warum" at bounding box center [869, 409] width 336 height 79
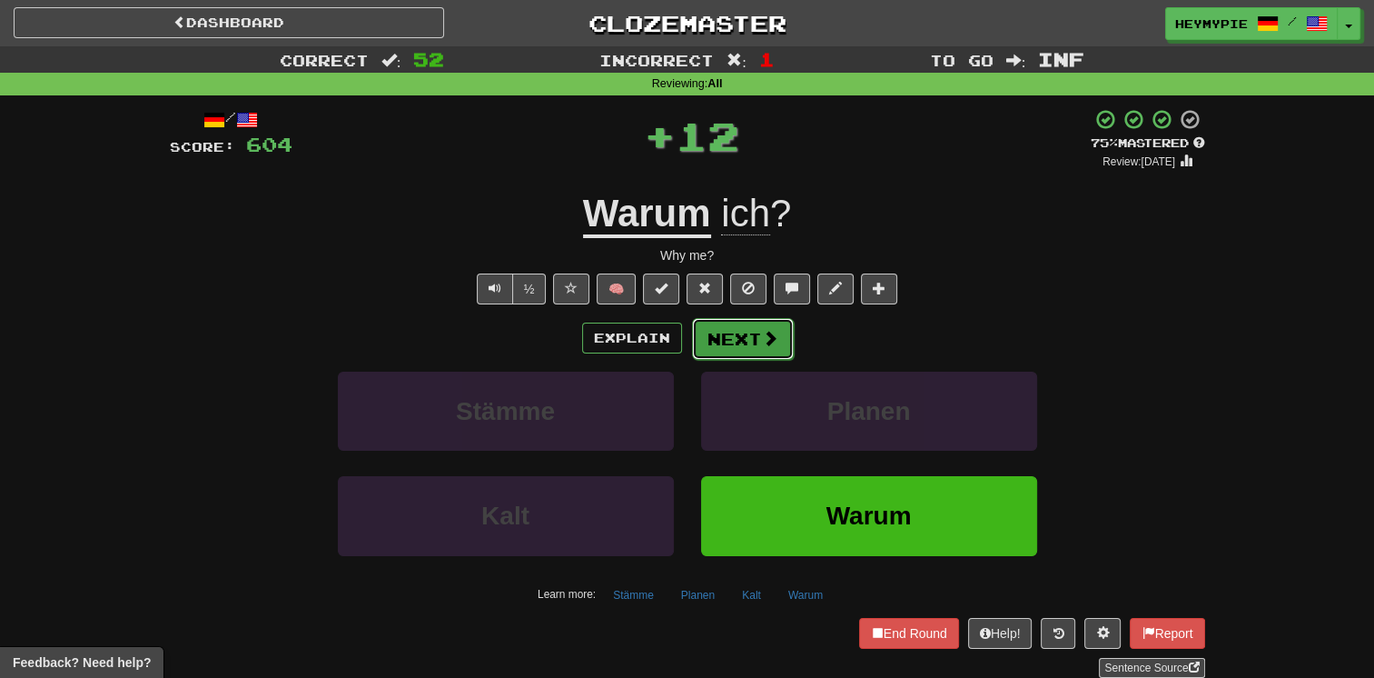
click at [723, 348] on button "Next" at bounding box center [743, 339] width 102 height 42
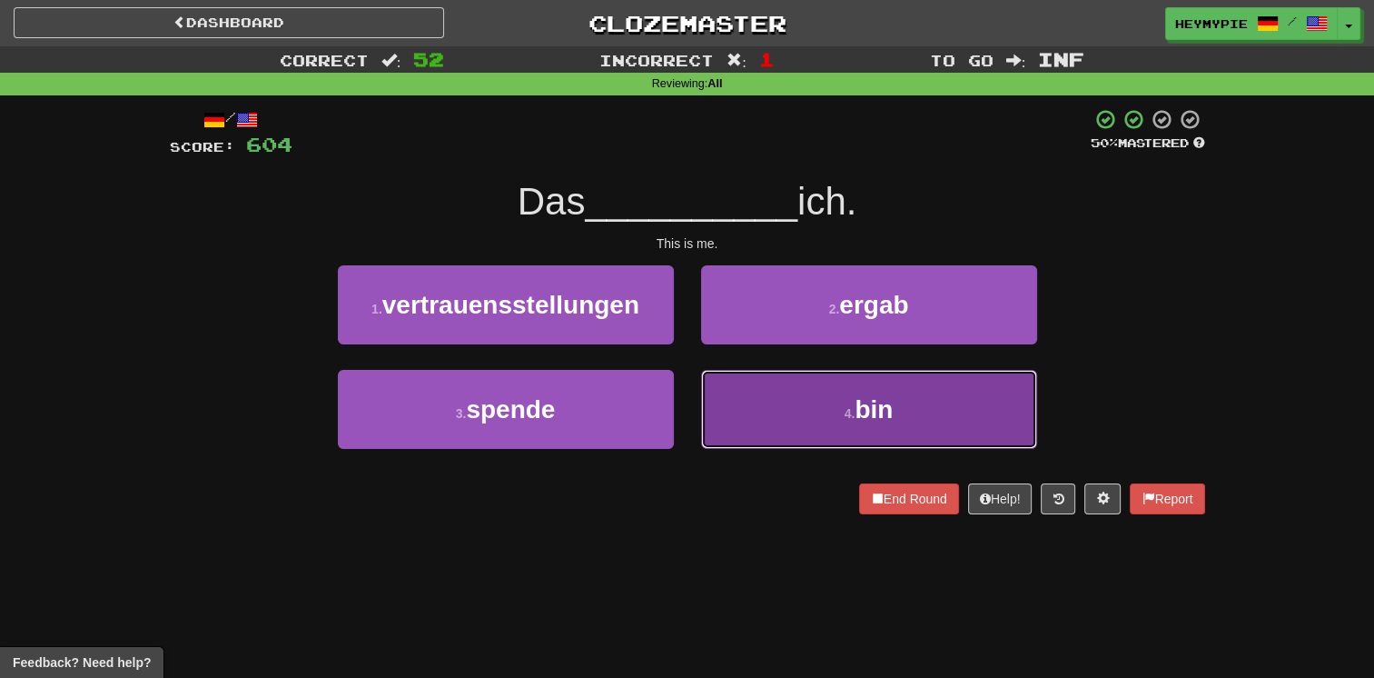
click at [803, 432] on button "4 . bin" at bounding box center [869, 409] width 336 height 79
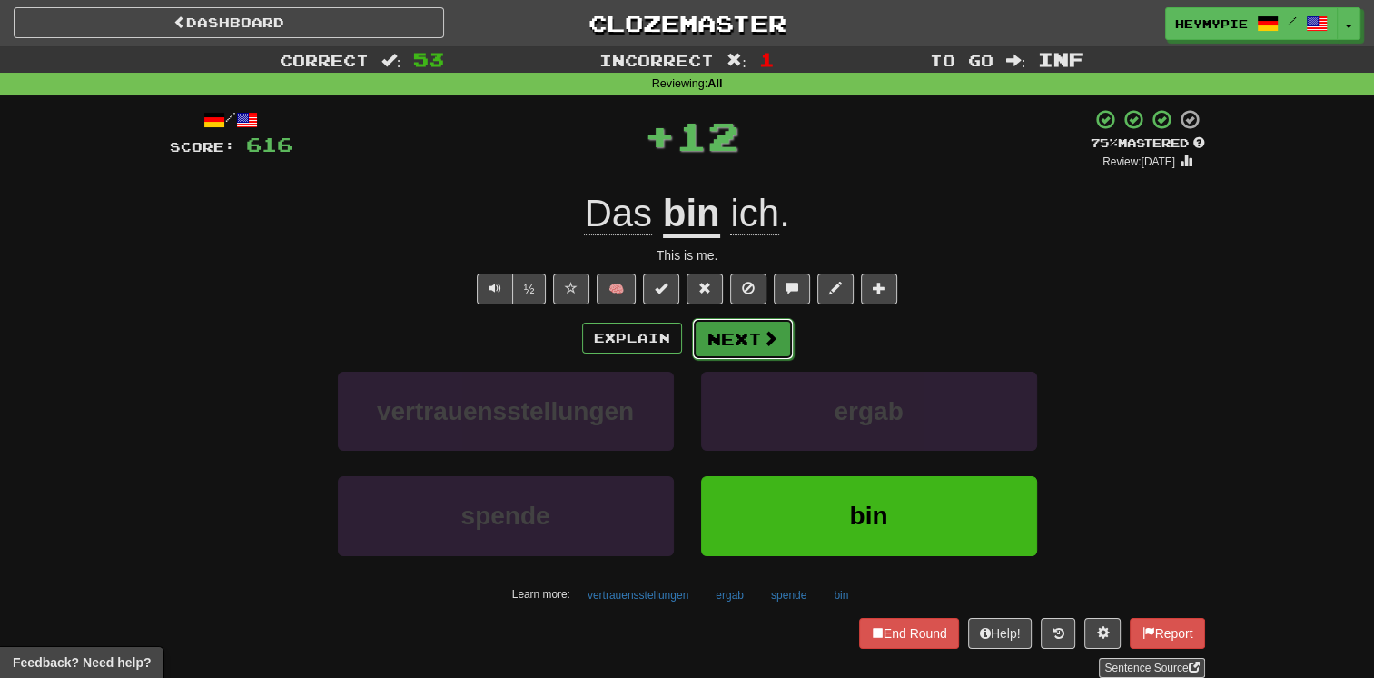
click at [745, 341] on button "Next" at bounding box center [743, 339] width 102 height 42
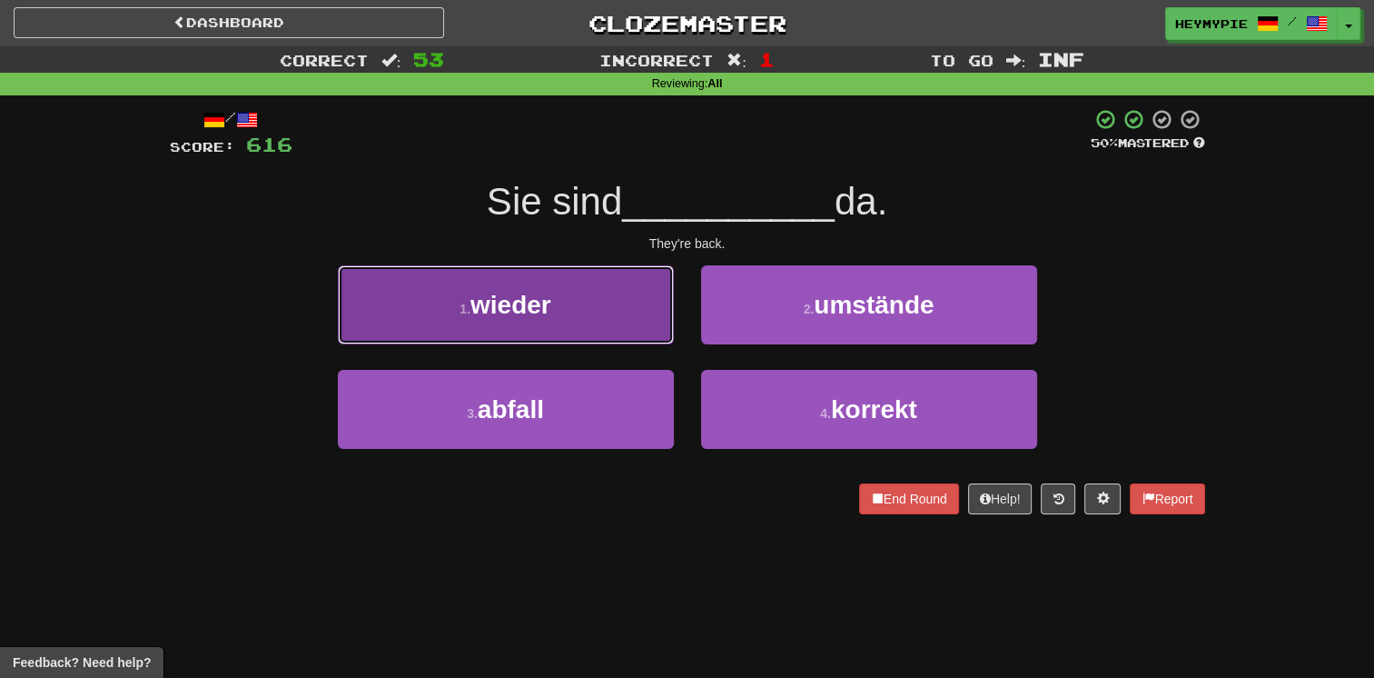
click at [588, 340] on button "1 . wieder" at bounding box center [506, 304] width 336 height 79
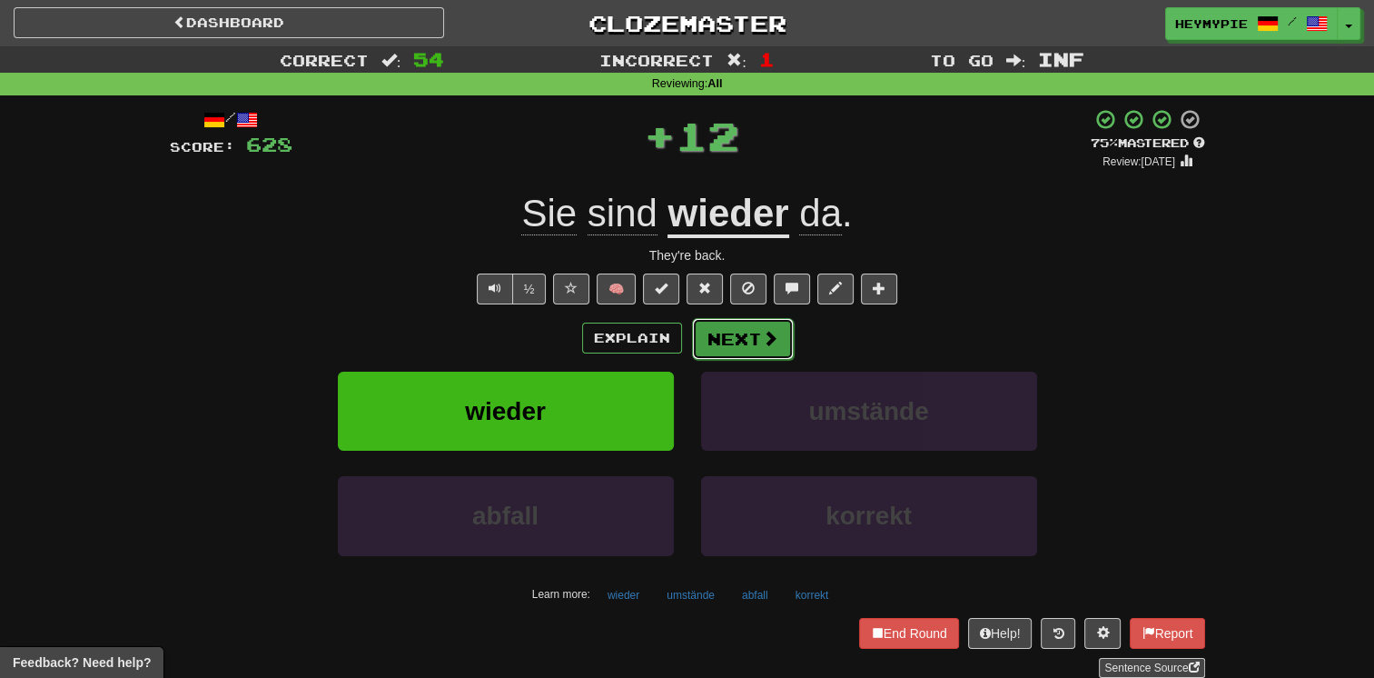
click at [726, 343] on button "Next" at bounding box center [743, 339] width 102 height 42
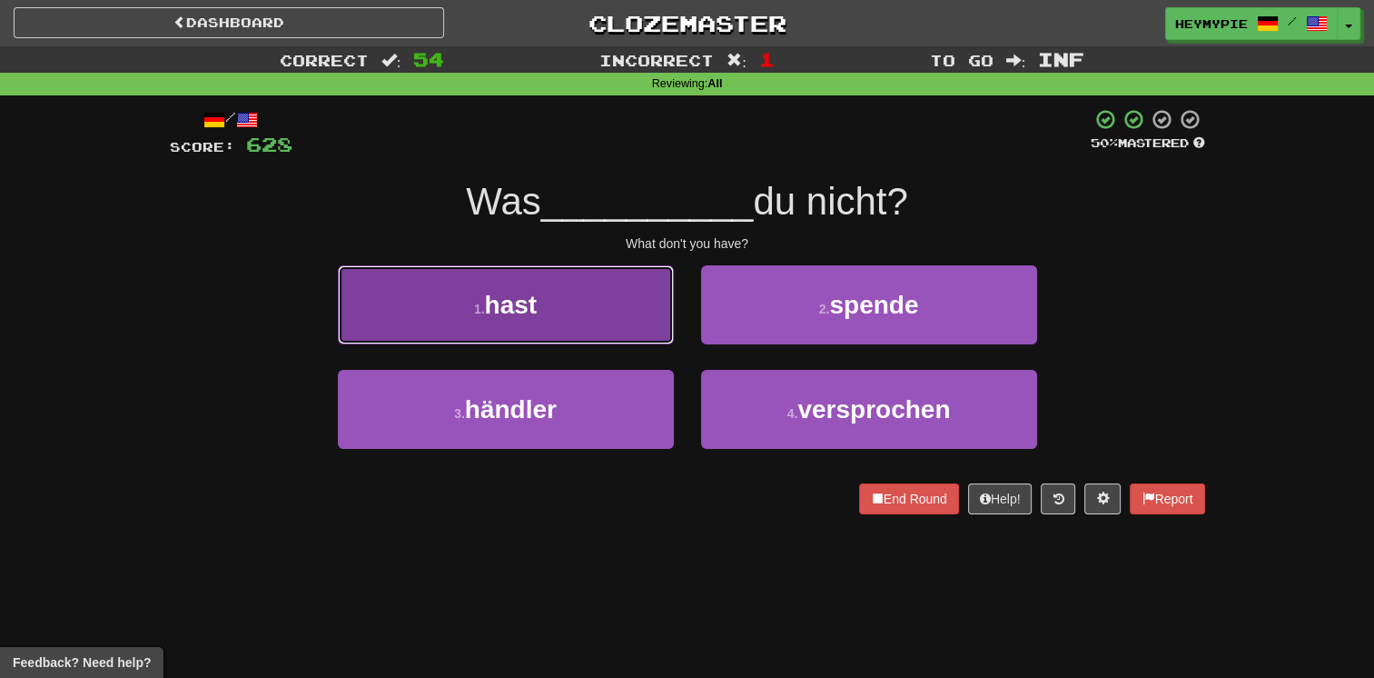
click at [574, 333] on button "1 . hast" at bounding box center [506, 304] width 336 height 79
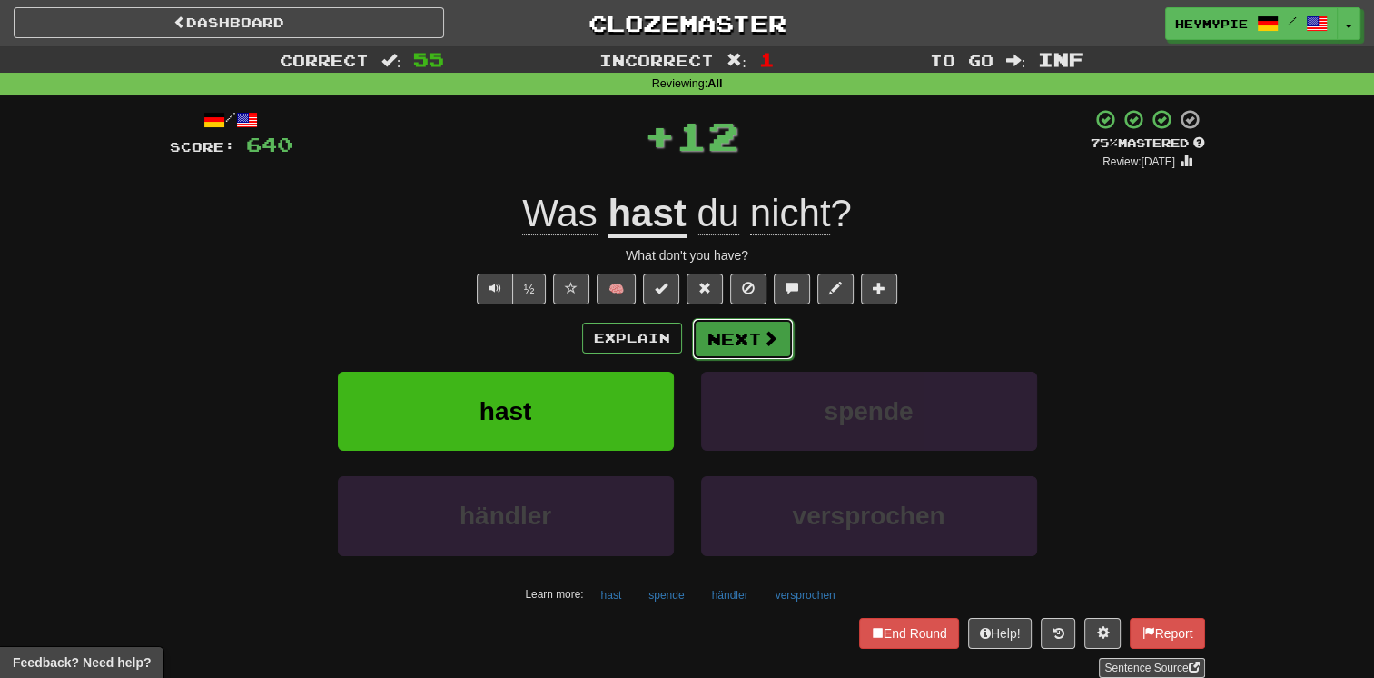
click at [703, 340] on button "Next" at bounding box center [743, 339] width 102 height 42
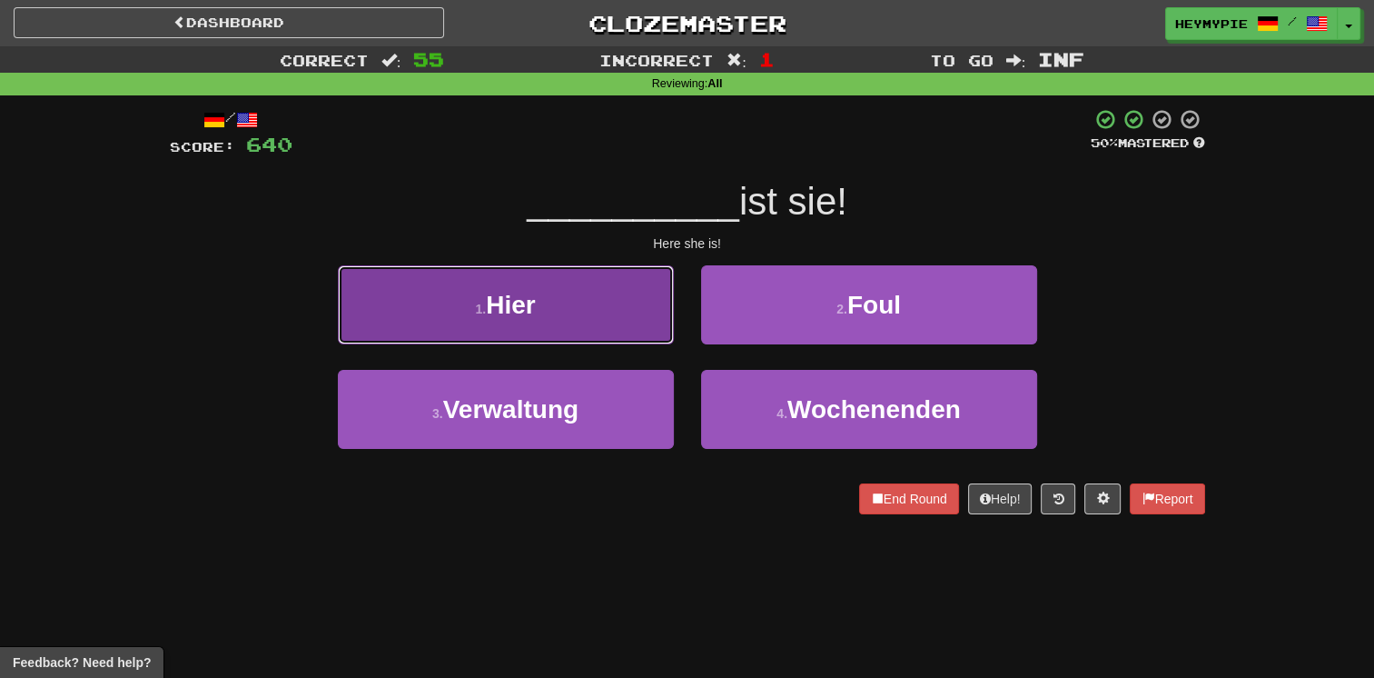
click at [603, 330] on button "1 . Hier" at bounding box center [506, 304] width 336 height 79
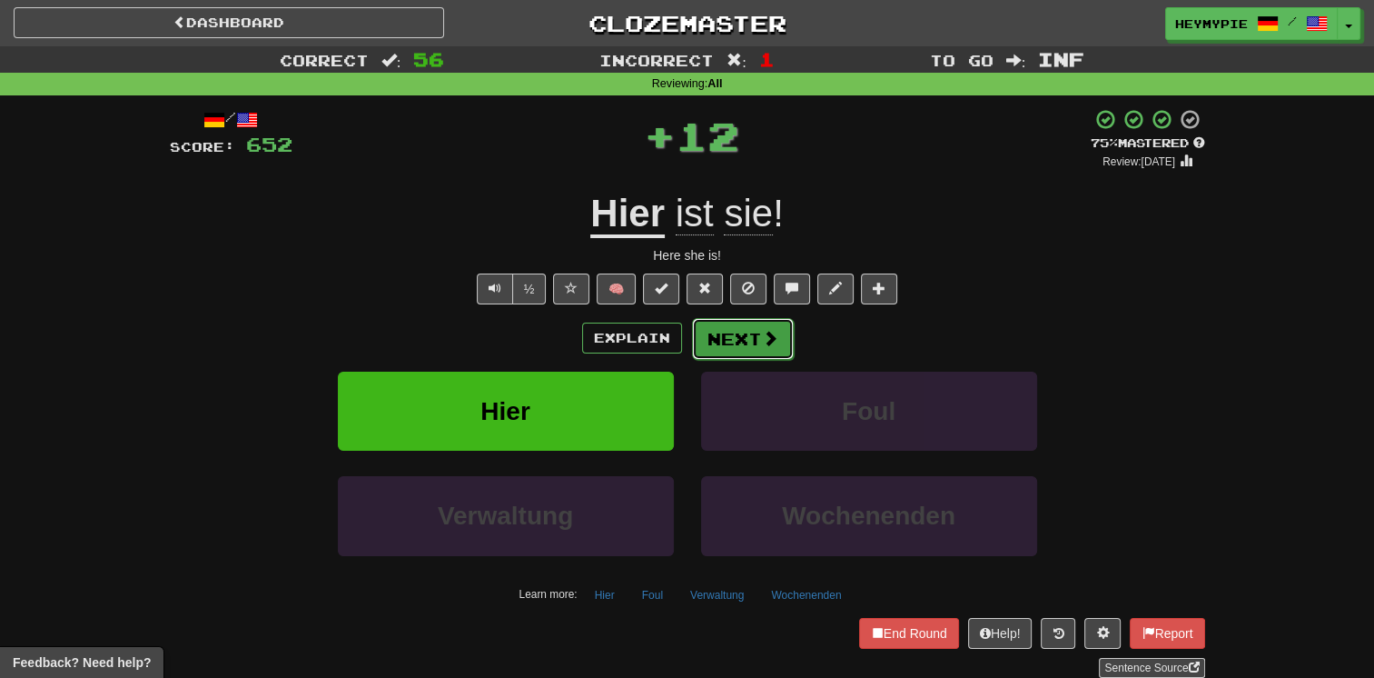
click at [732, 345] on button "Next" at bounding box center [743, 339] width 102 height 42
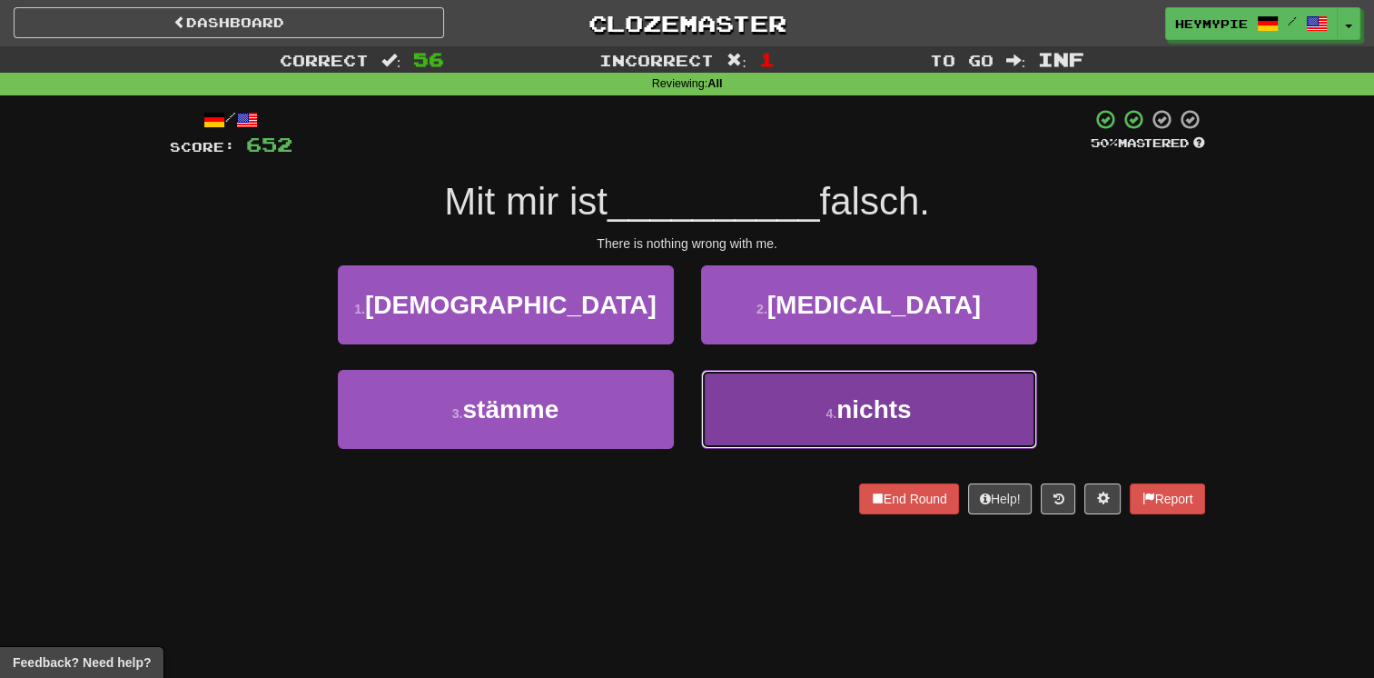
drag, startPoint x: 745, startPoint y: 407, endPoint x: 753, endPoint y: 391, distance: 18.3
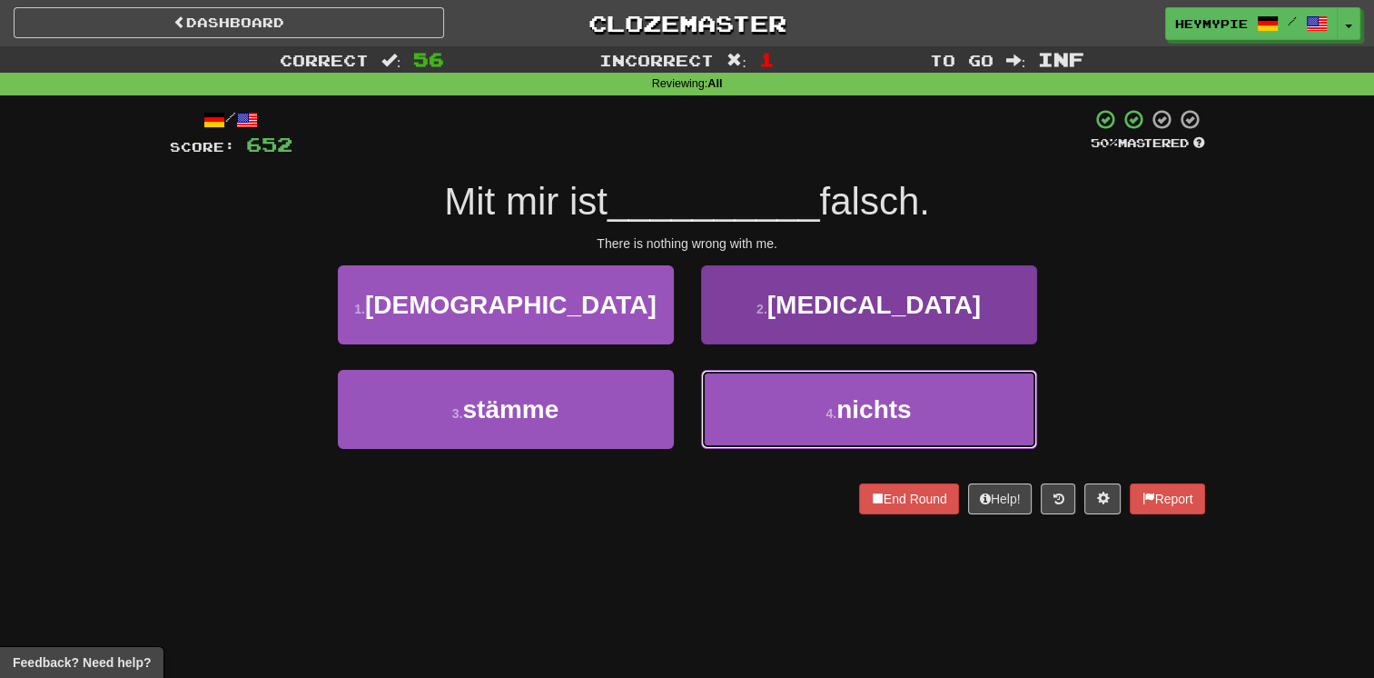
click at [749, 407] on button "4 . nichts" at bounding box center [869, 409] width 336 height 79
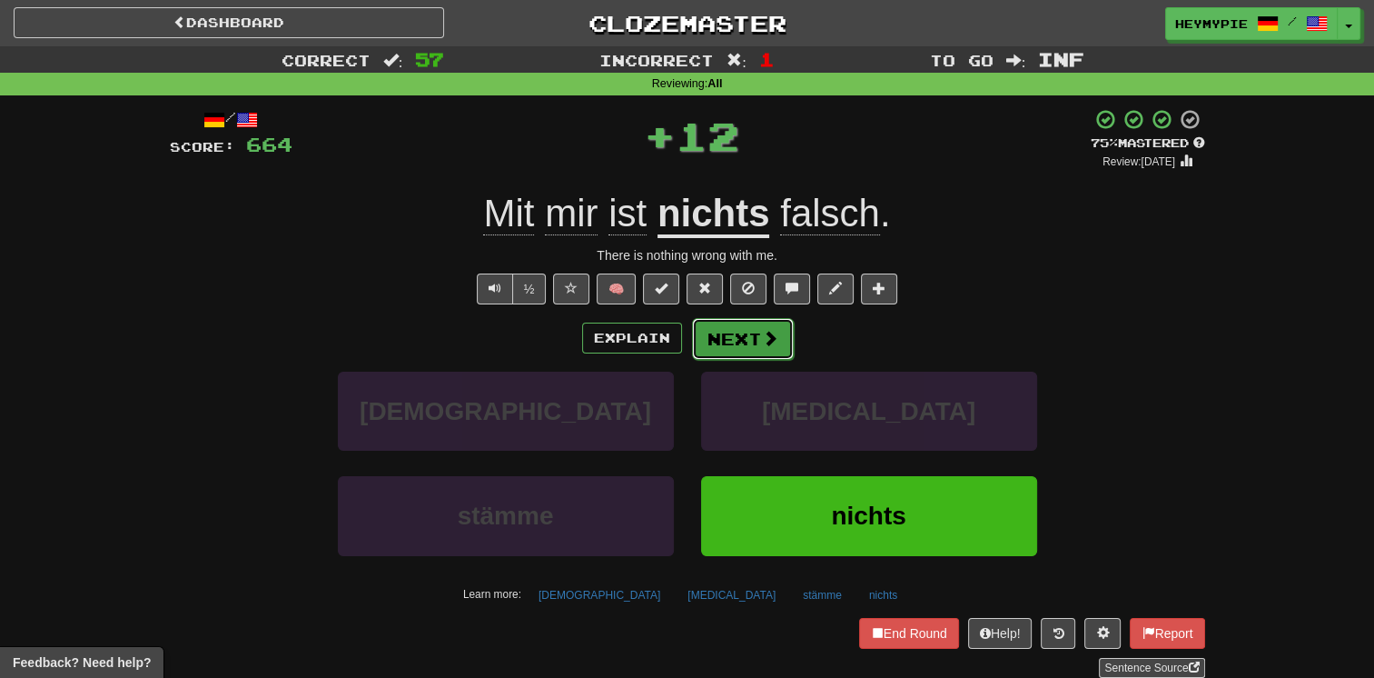
click at [749, 332] on button "Next" at bounding box center [743, 339] width 102 height 42
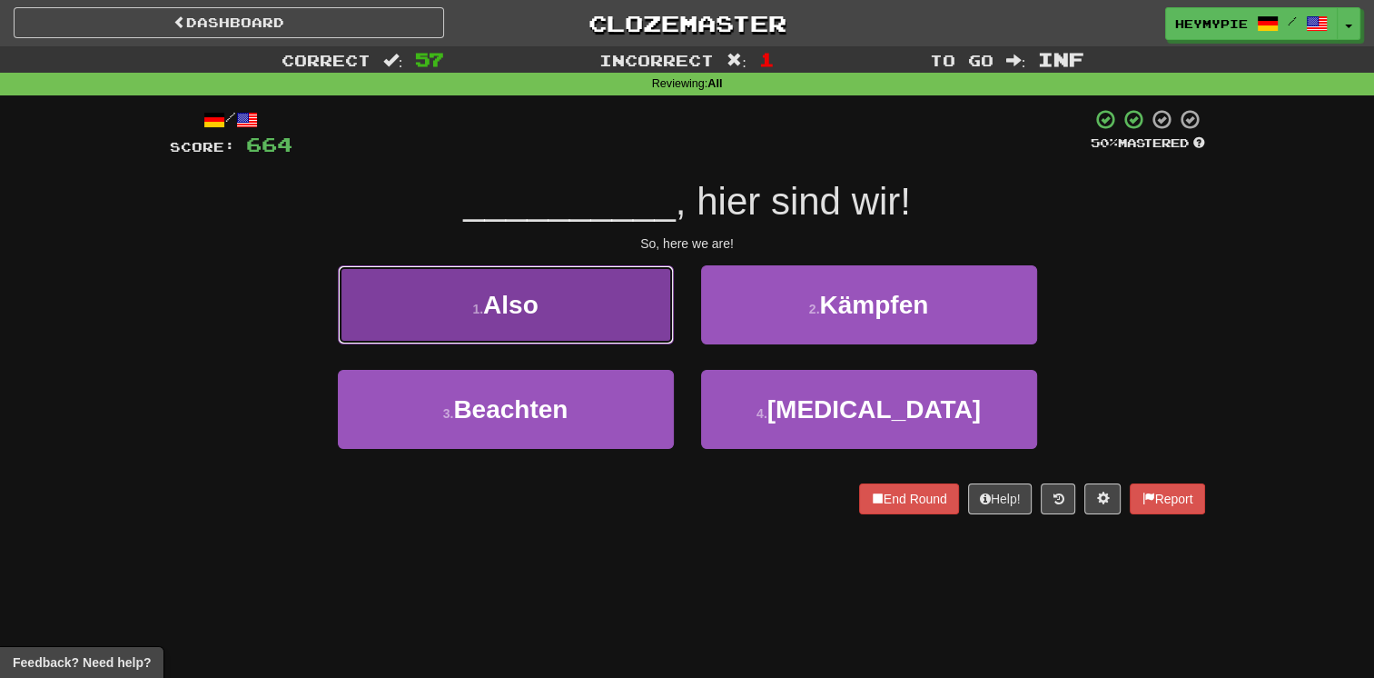
click at [577, 332] on button "1 . Also" at bounding box center [506, 304] width 336 height 79
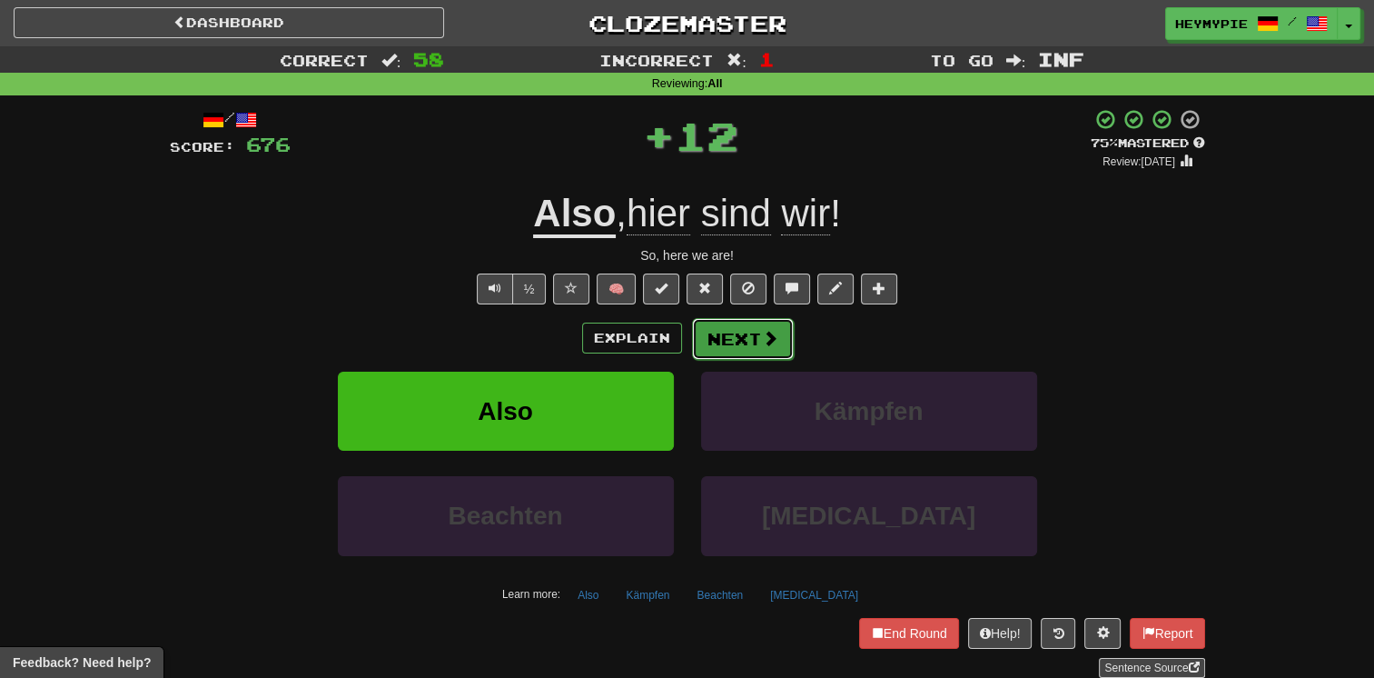
click at [748, 333] on button "Next" at bounding box center [743, 339] width 102 height 42
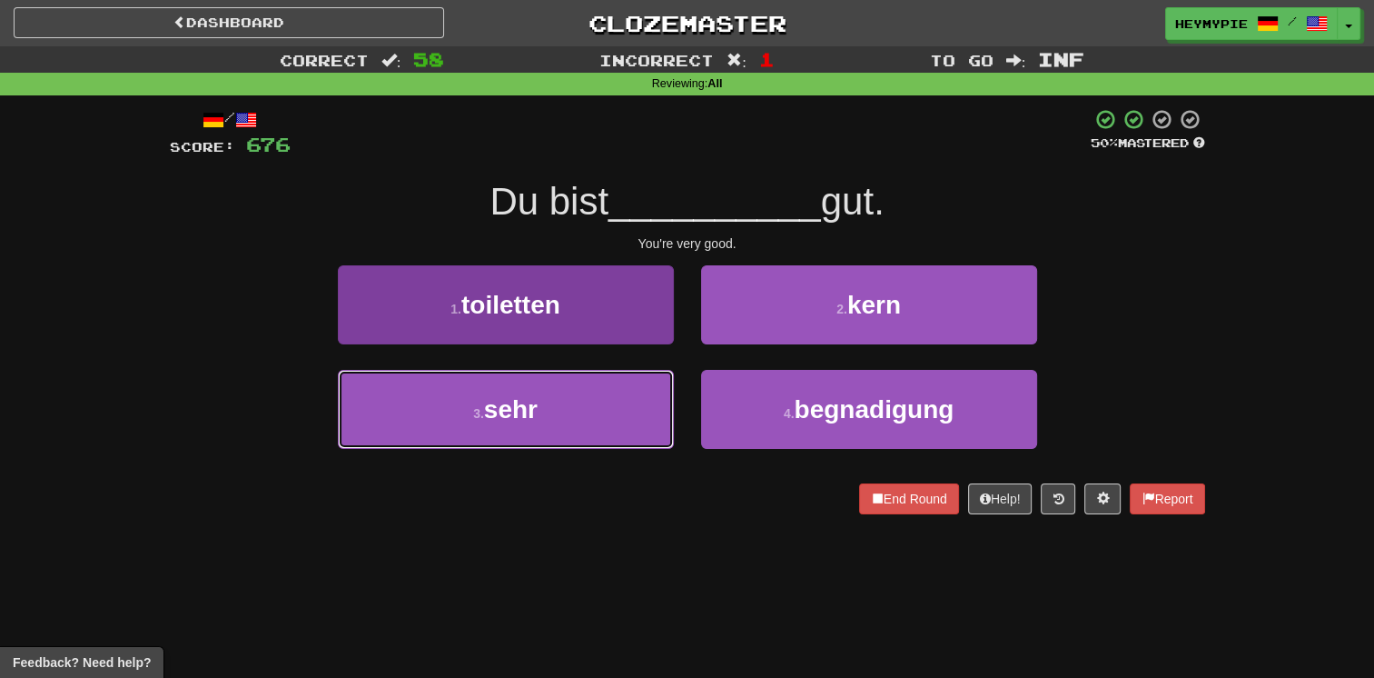
click at [608, 397] on button "3 . sehr" at bounding box center [506, 409] width 336 height 79
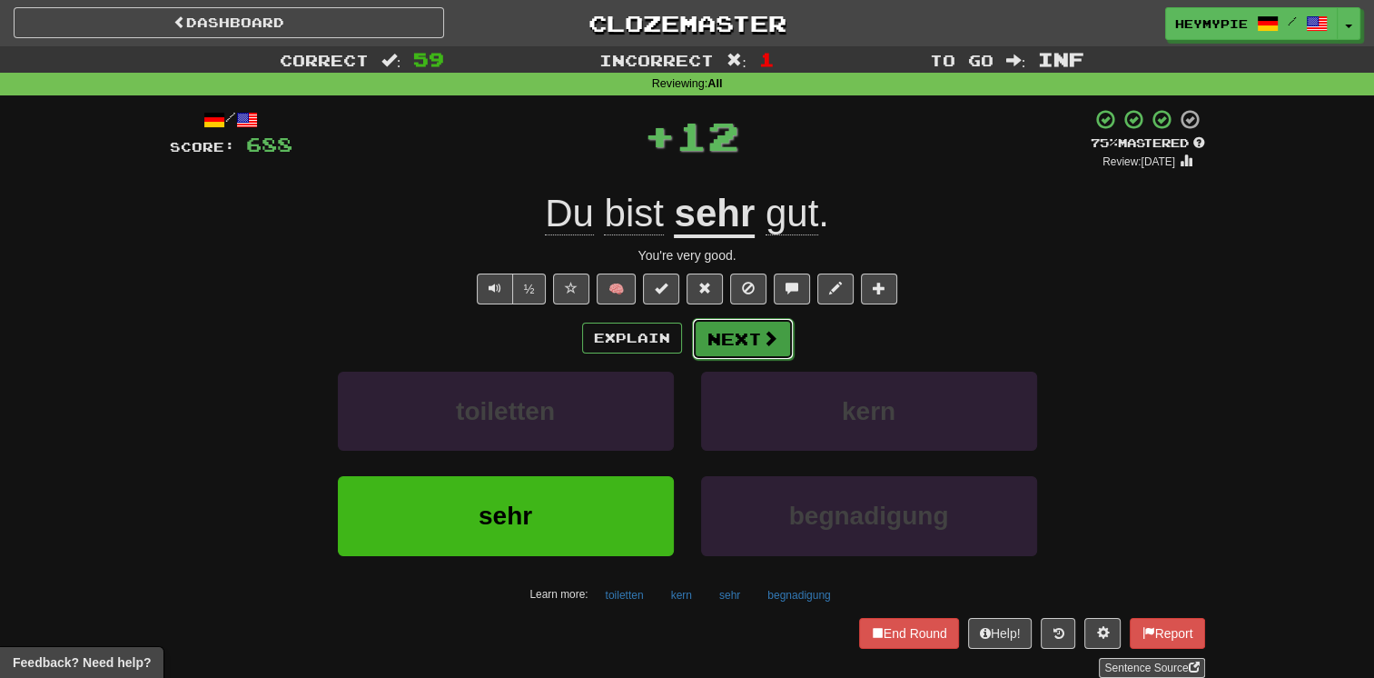
click at [712, 340] on button "Next" at bounding box center [743, 339] width 102 height 42
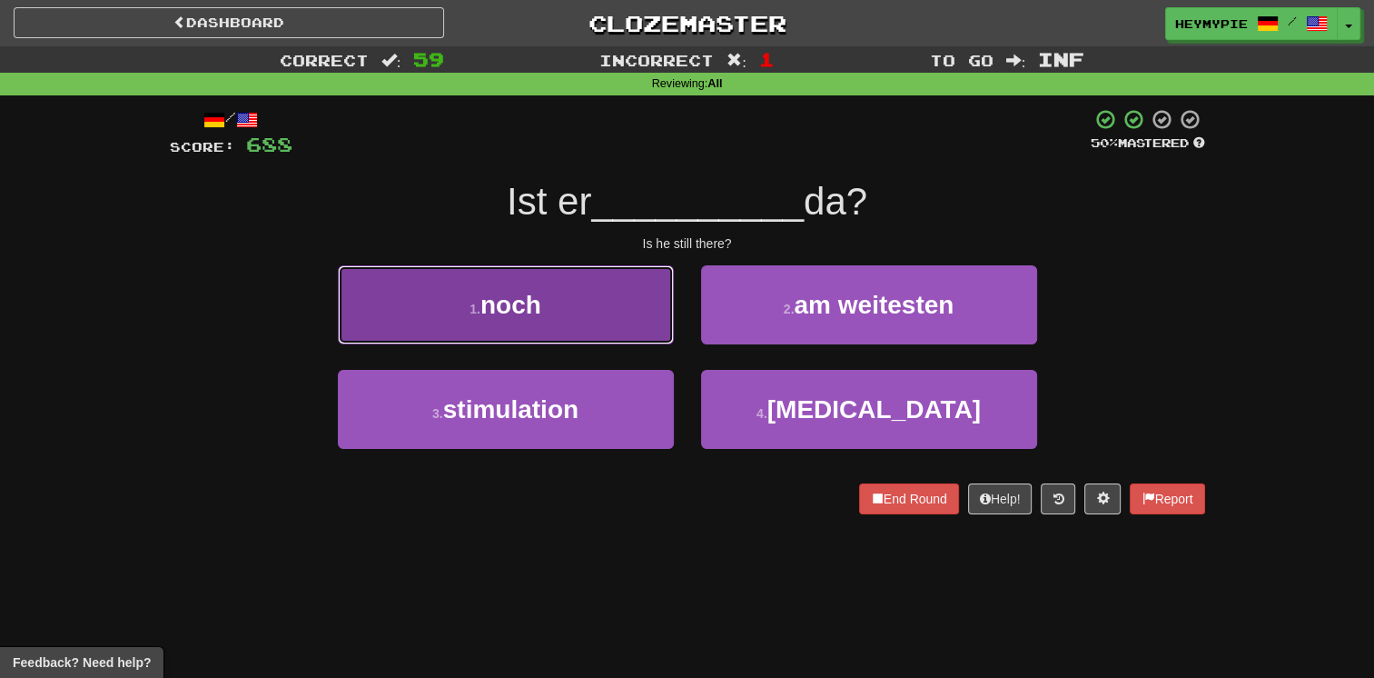
click at [610, 314] on button "1 . noch" at bounding box center [506, 304] width 336 height 79
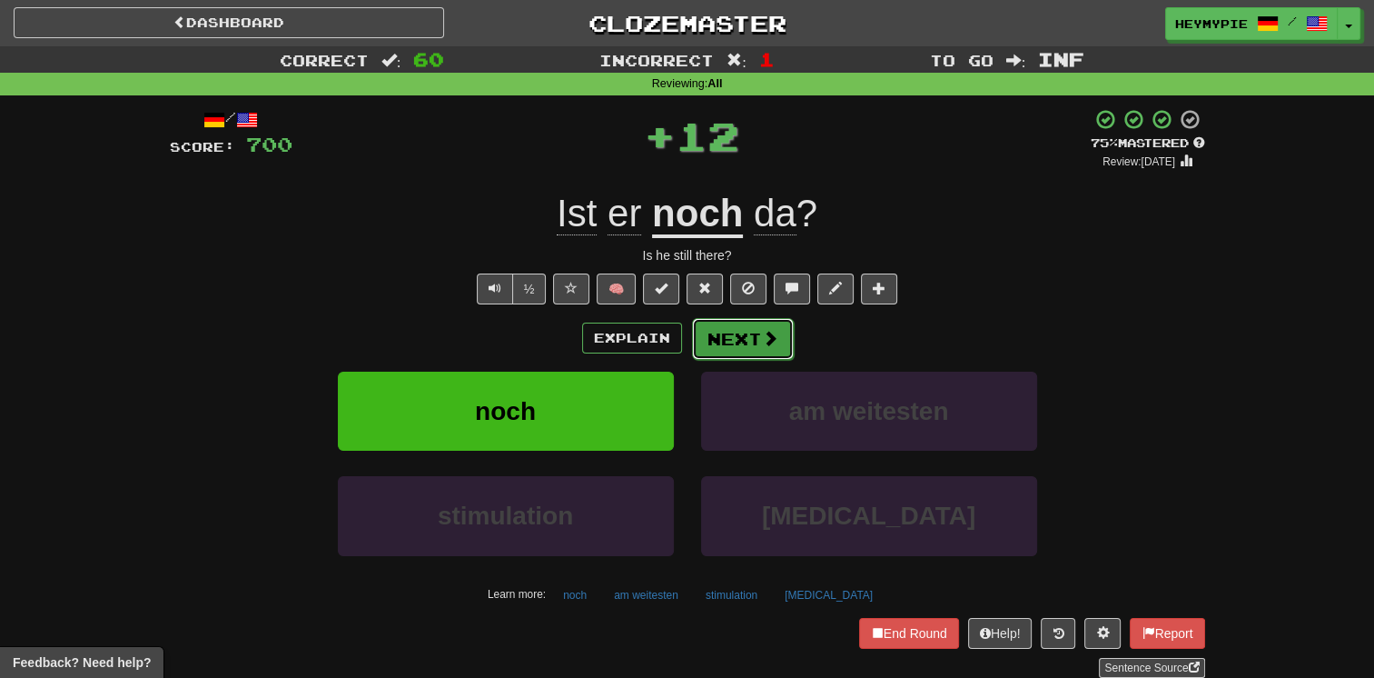
click at [739, 337] on button "Next" at bounding box center [743, 339] width 102 height 42
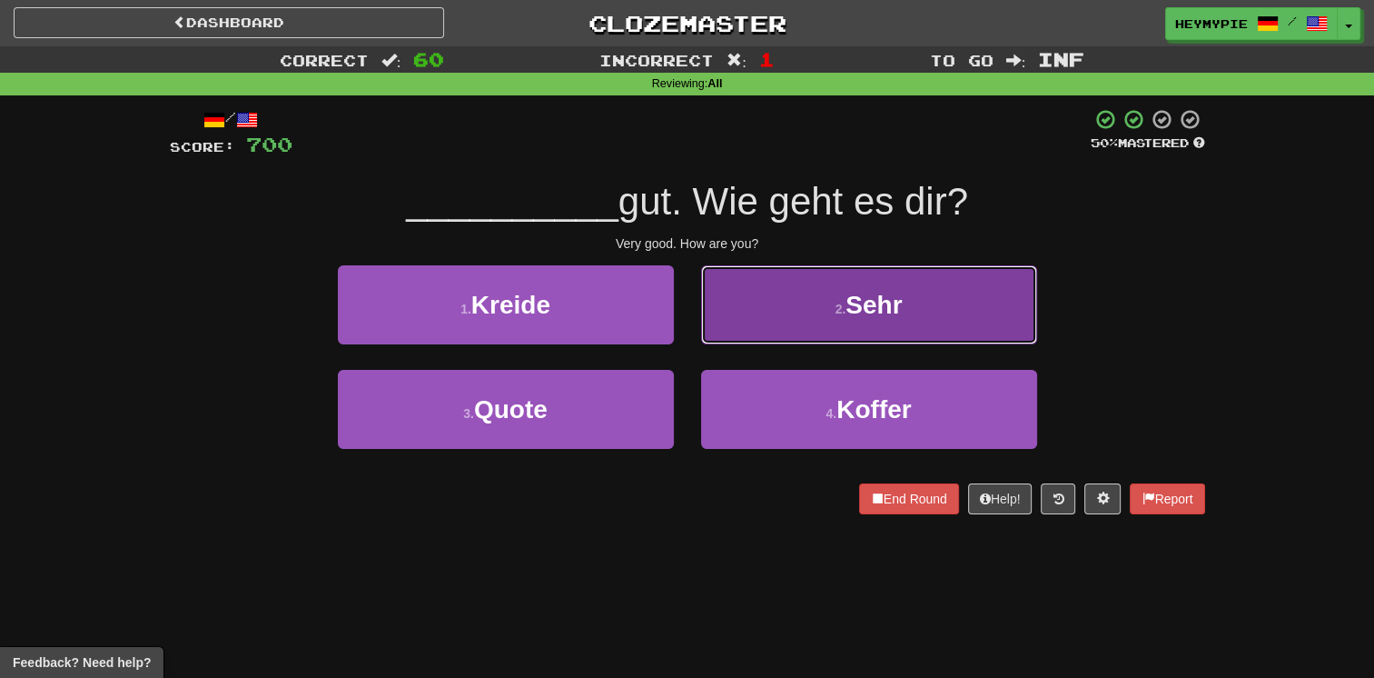
click at [752, 312] on button "2 . Sehr" at bounding box center [869, 304] width 336 height 79
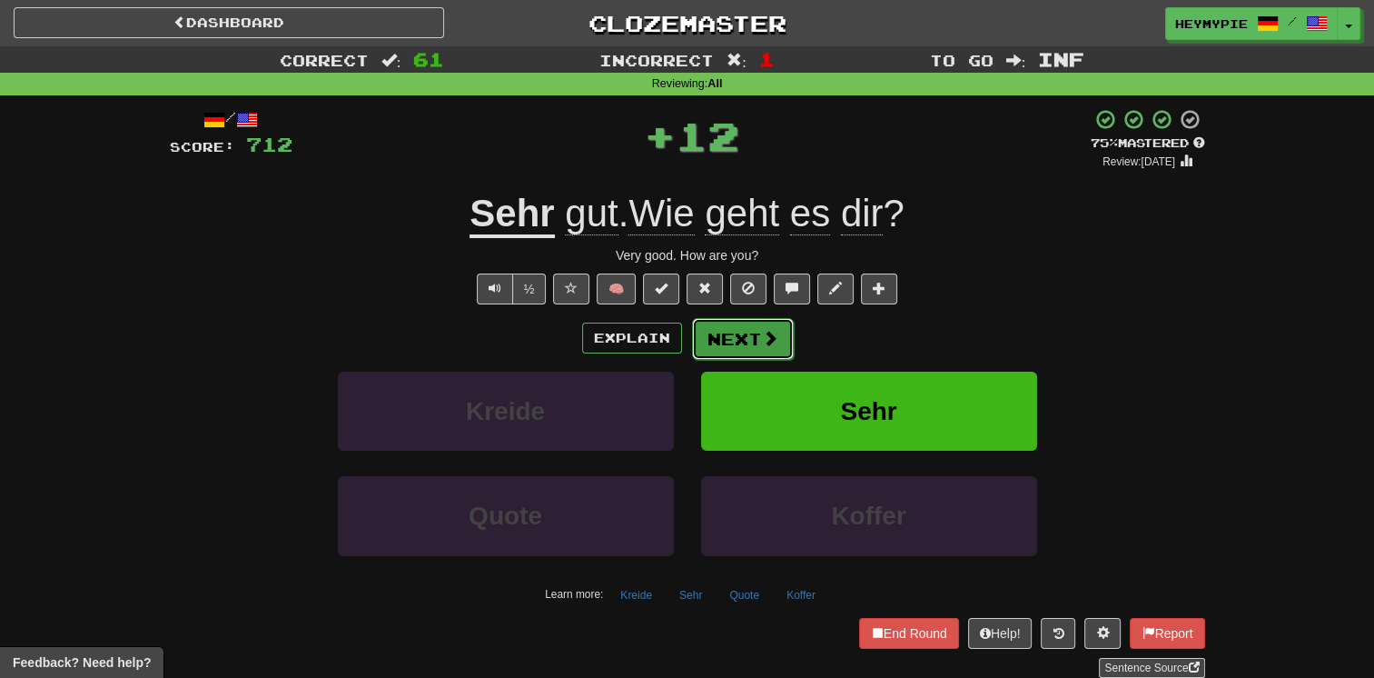
click at [730, 337] on button "Next" at bounding box center [743, 339] width 102 height 42
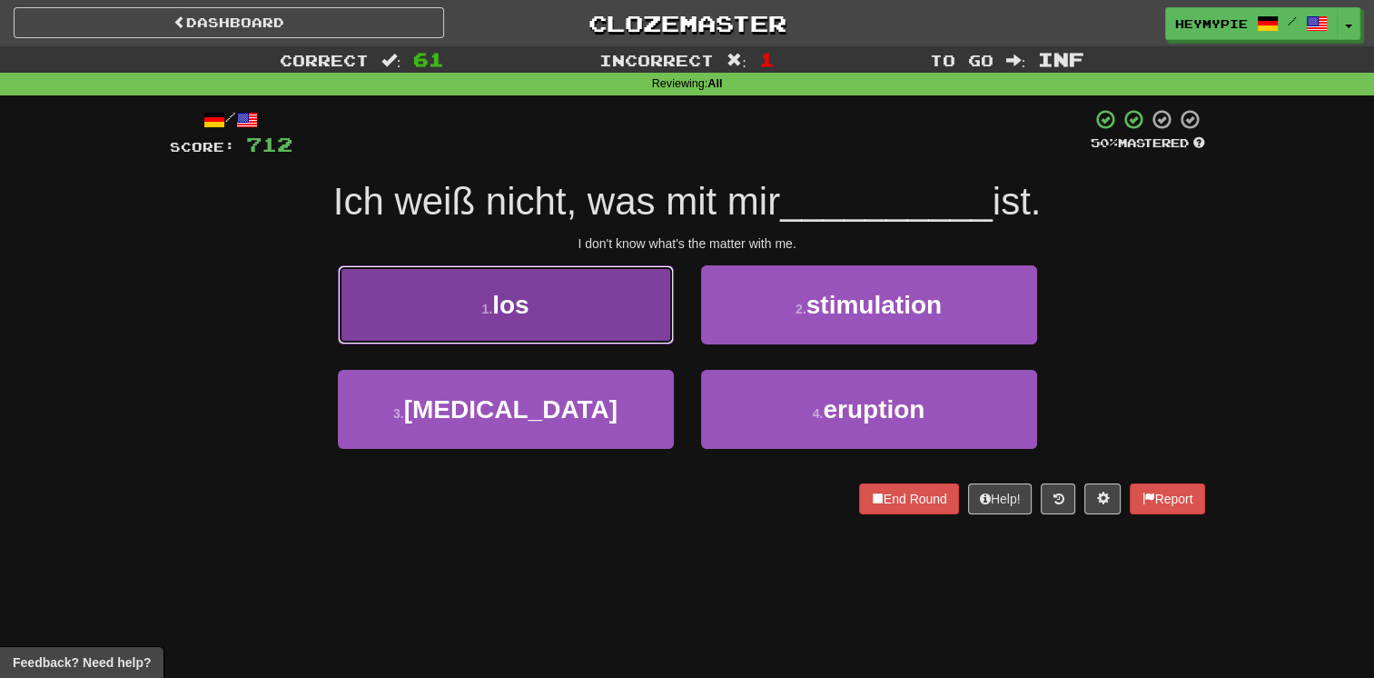
click at [620, 297] on button "1 . los" at bounding box center [506, 304] width 336 height 79
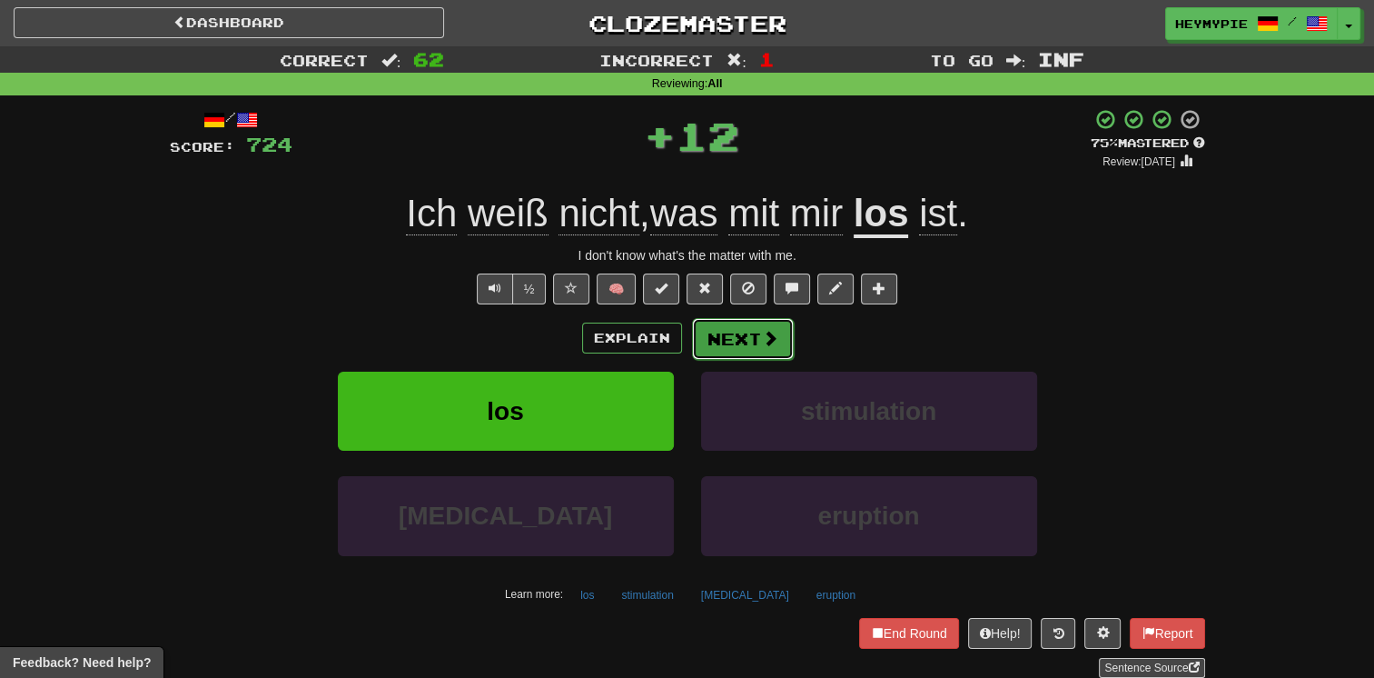
click at [735, 342] on button "Next" at bounding box center [743, 339] width 102 height 42
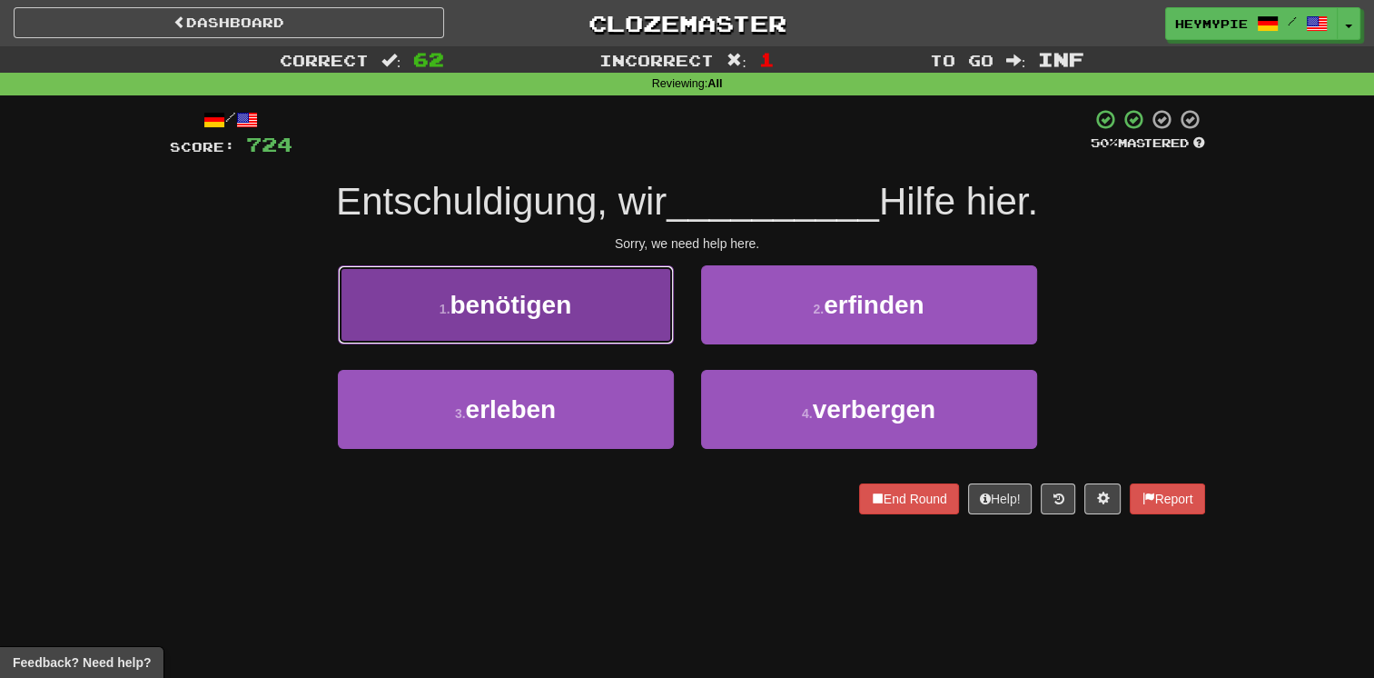
click at [599, 329] on button "1 . benötigen" at bounding box center [506, 304] width 336 height 79
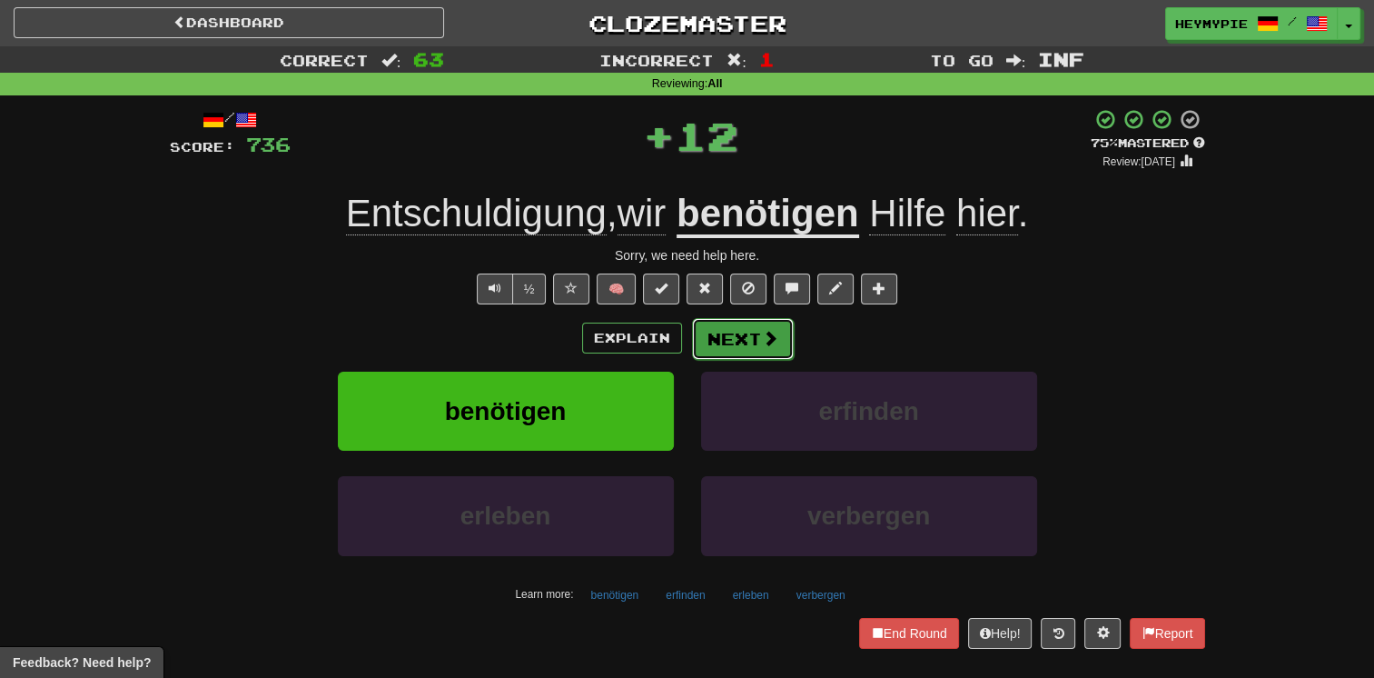
click at [734, 340] on button "Next" at bounding box center [743, 339] width 102 height 42
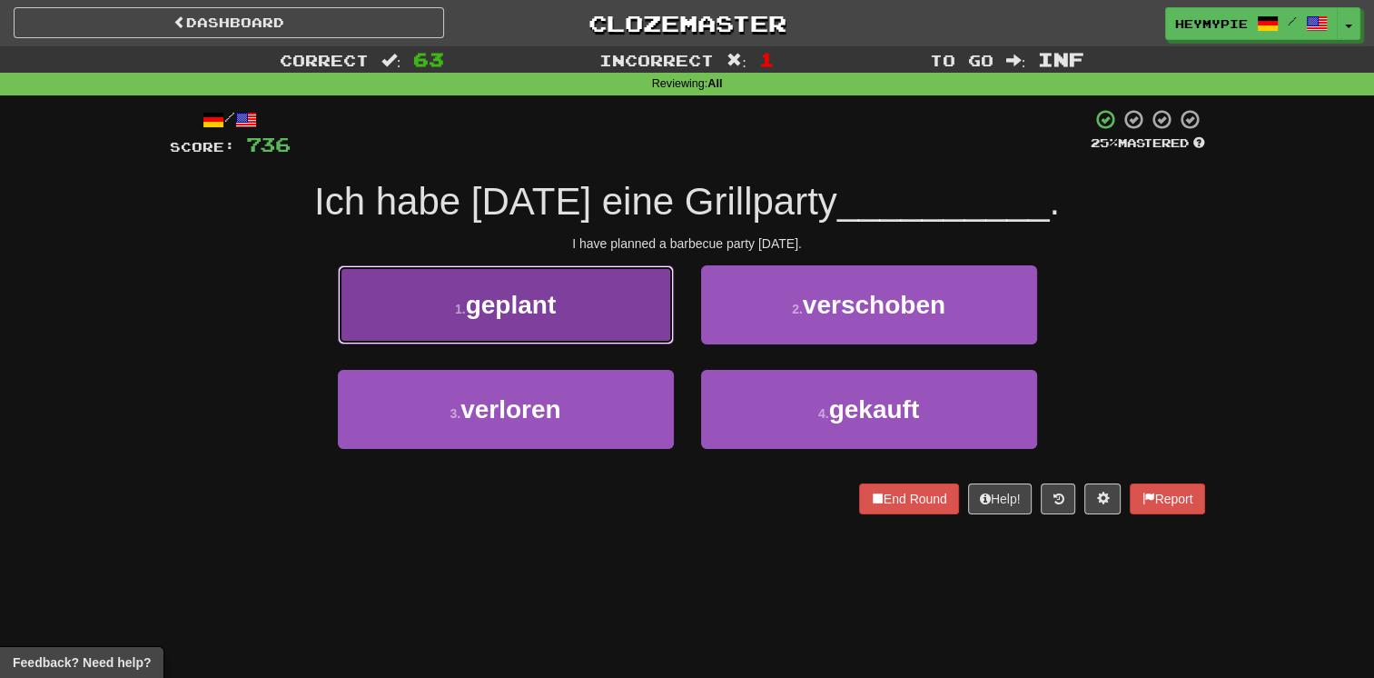
click at [573, 326] on button "1 . geplant" at bounding box center [506, 304] width 336 height 79
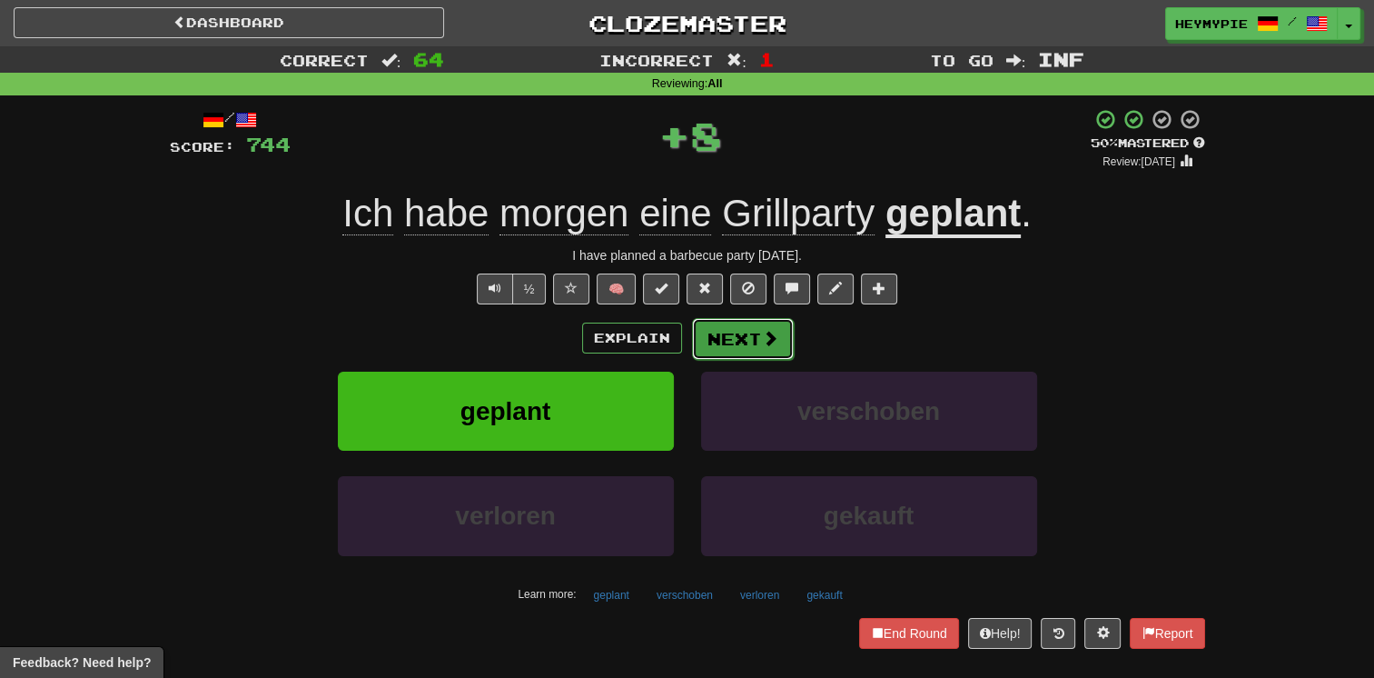
click at [738, 355] on button "Next" at bounding box center [743, 339] width 102 height 42
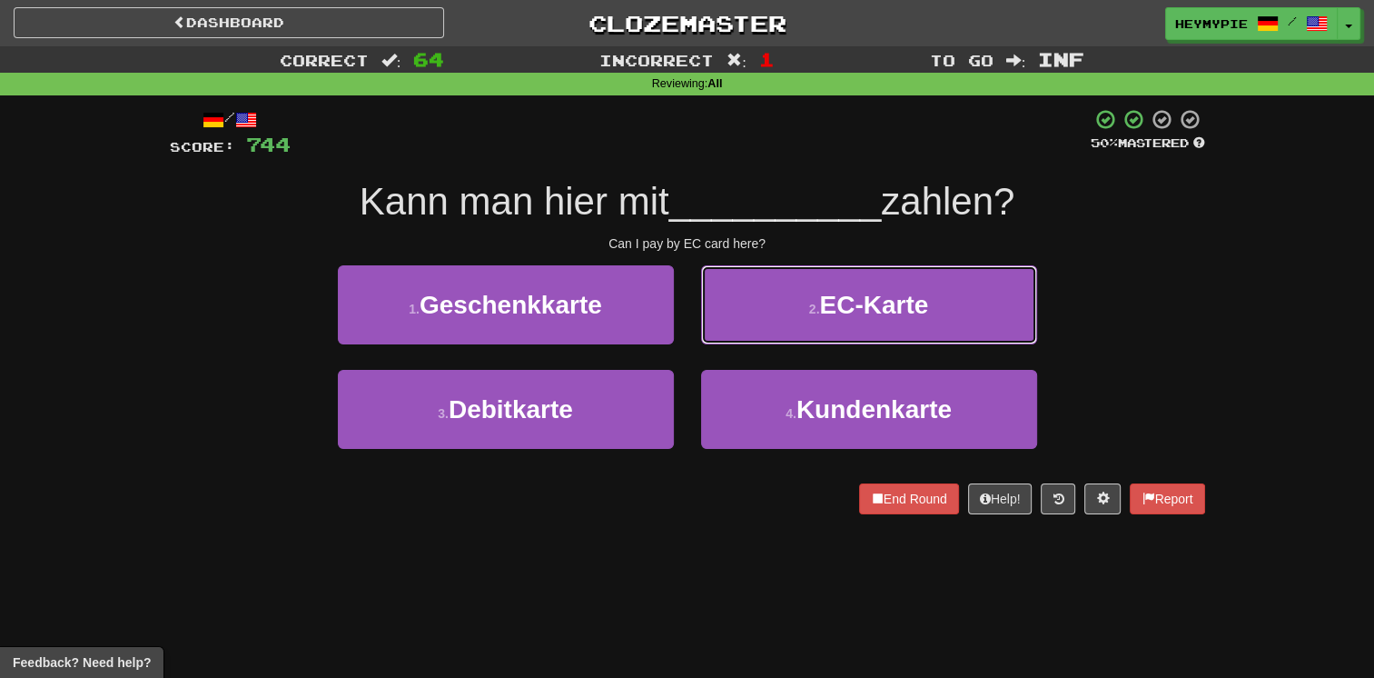
click at [788, 312] on button "2 . EC-Karte" at bounding box center [869, 304] width 336 height 79
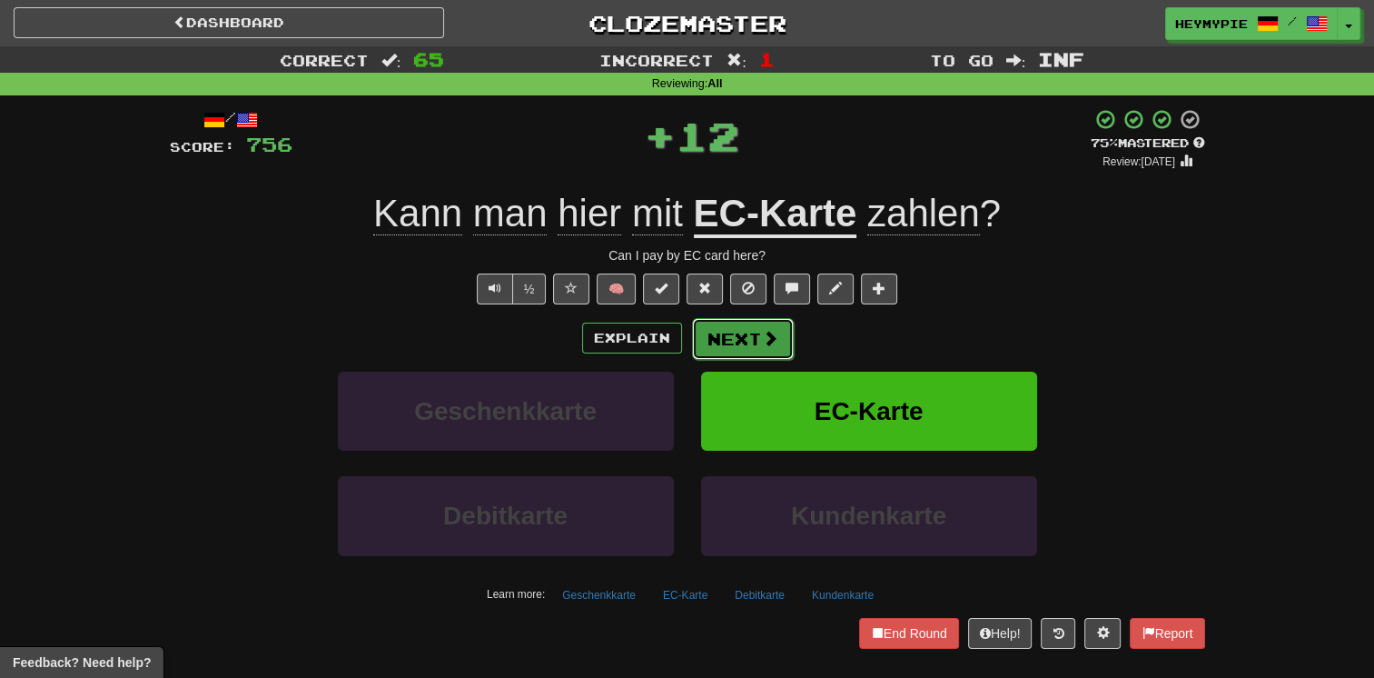
click at [766, 327] on button "Next" at bounding box center [743, 339] width 102 height 42
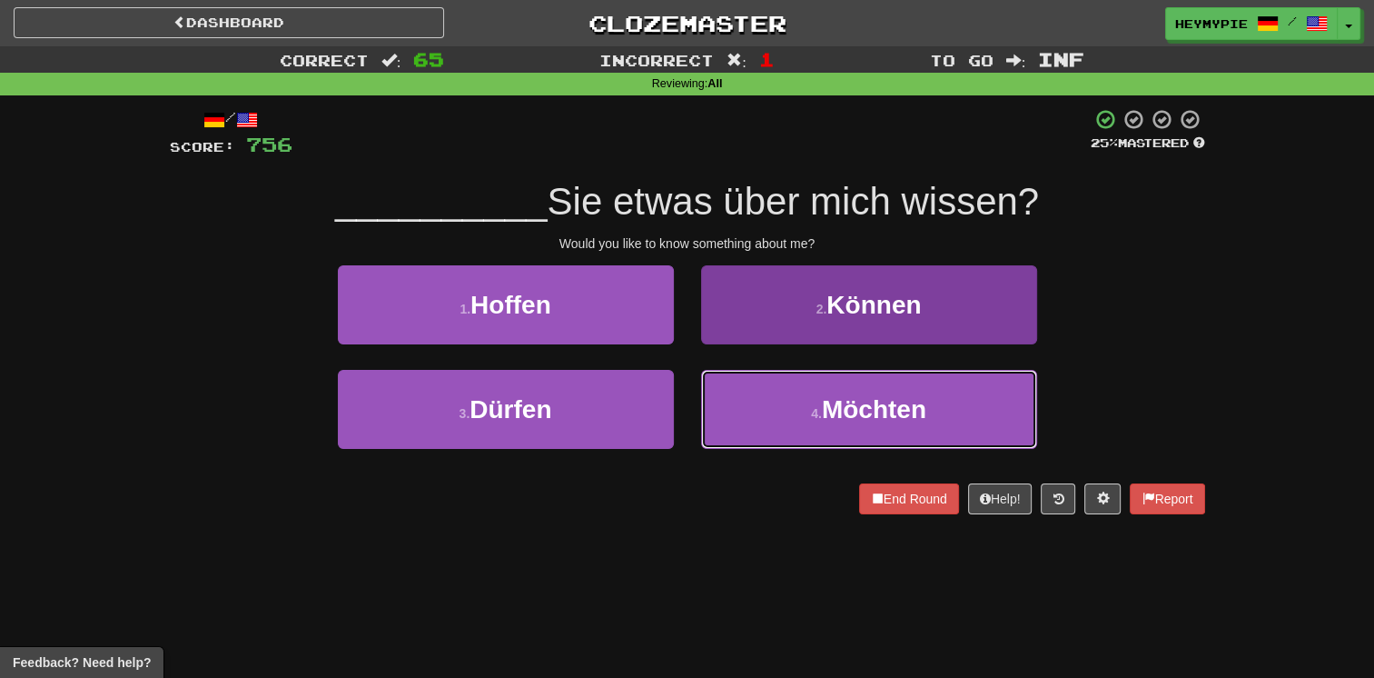
click at [741, 413] on button "4 . Möchten" at bounding box center [869, 409] width 336 height 79
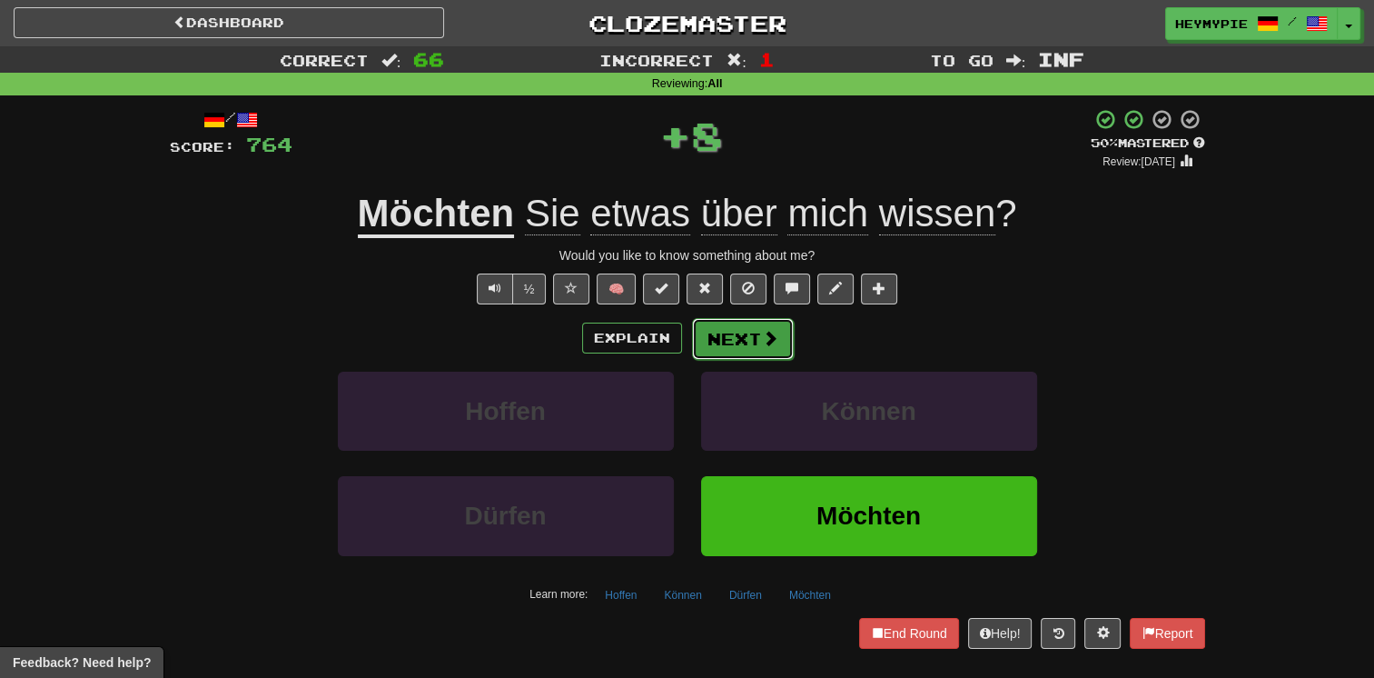
click at [734, 342] on button "Next" at bounding box center [743, 339] width 102 height 42
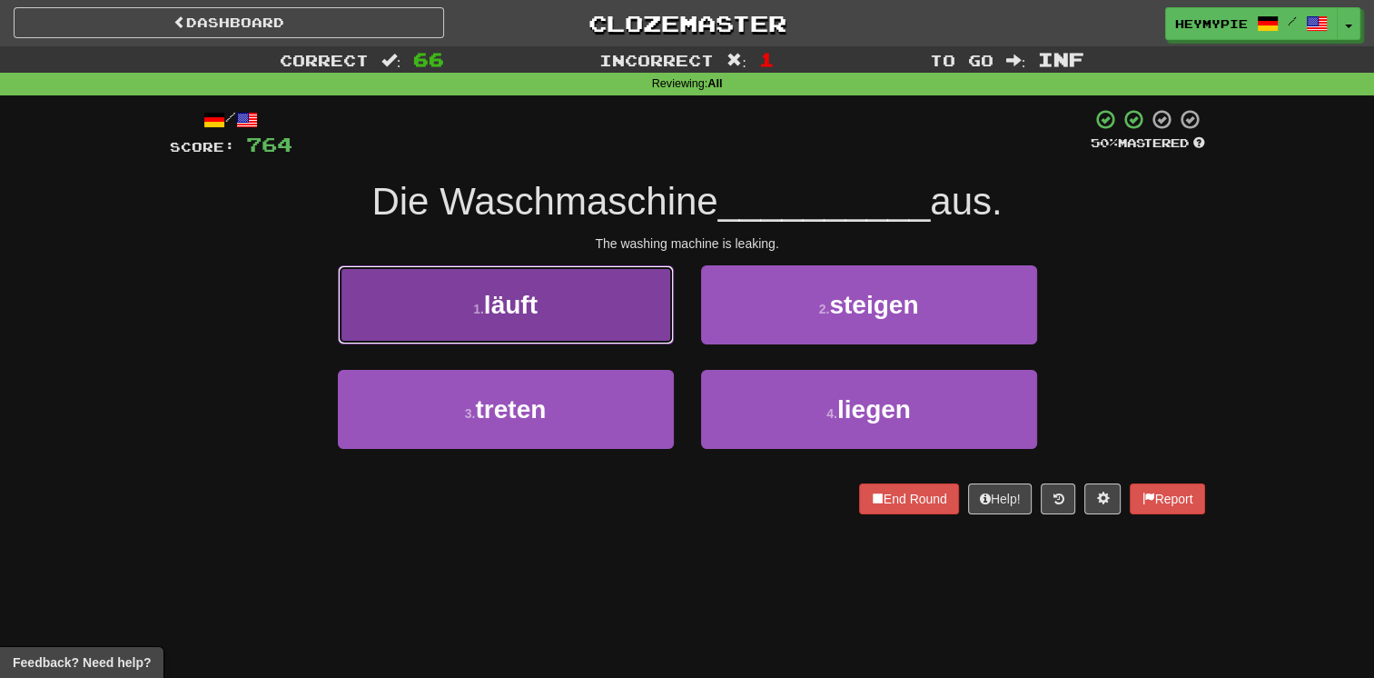
click at [606, 336] on button "1 . läuft" at bounding box center [506, 304] width 336 height 79
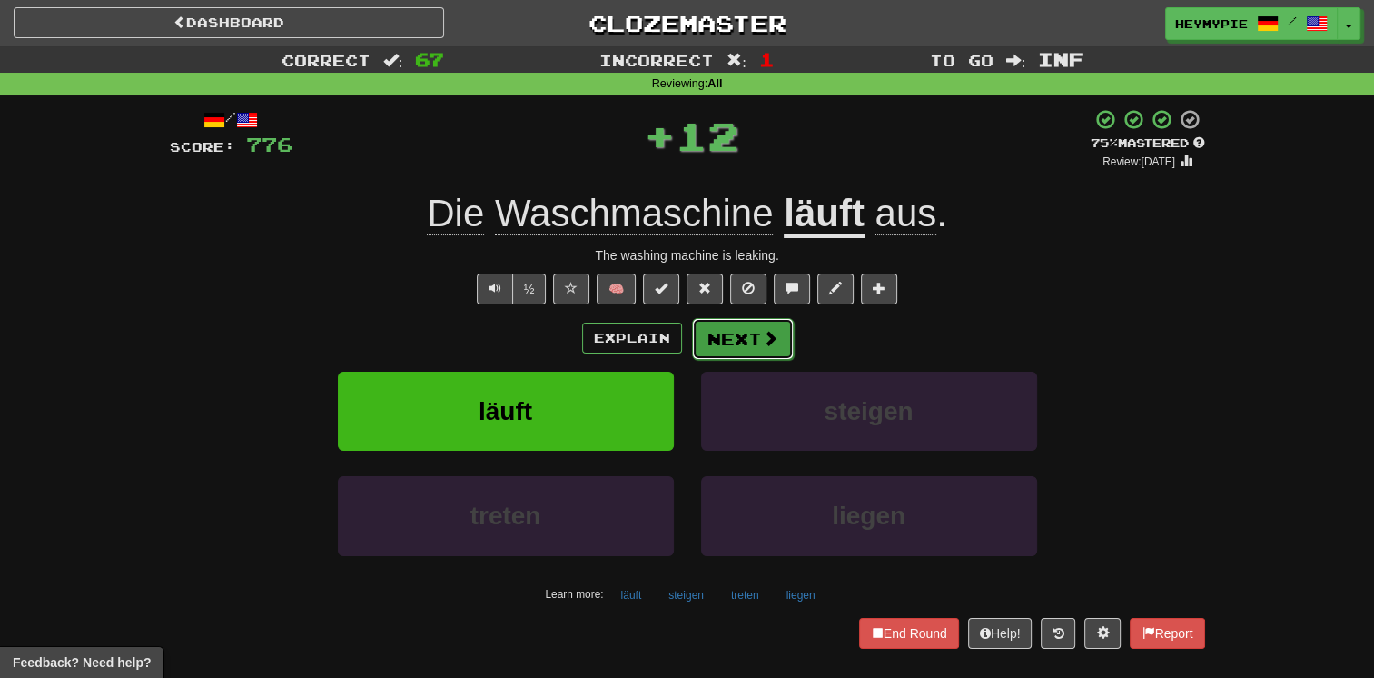
click at [725, 342] on button "Next" at bounding box center [743, 339] width 102 height 42
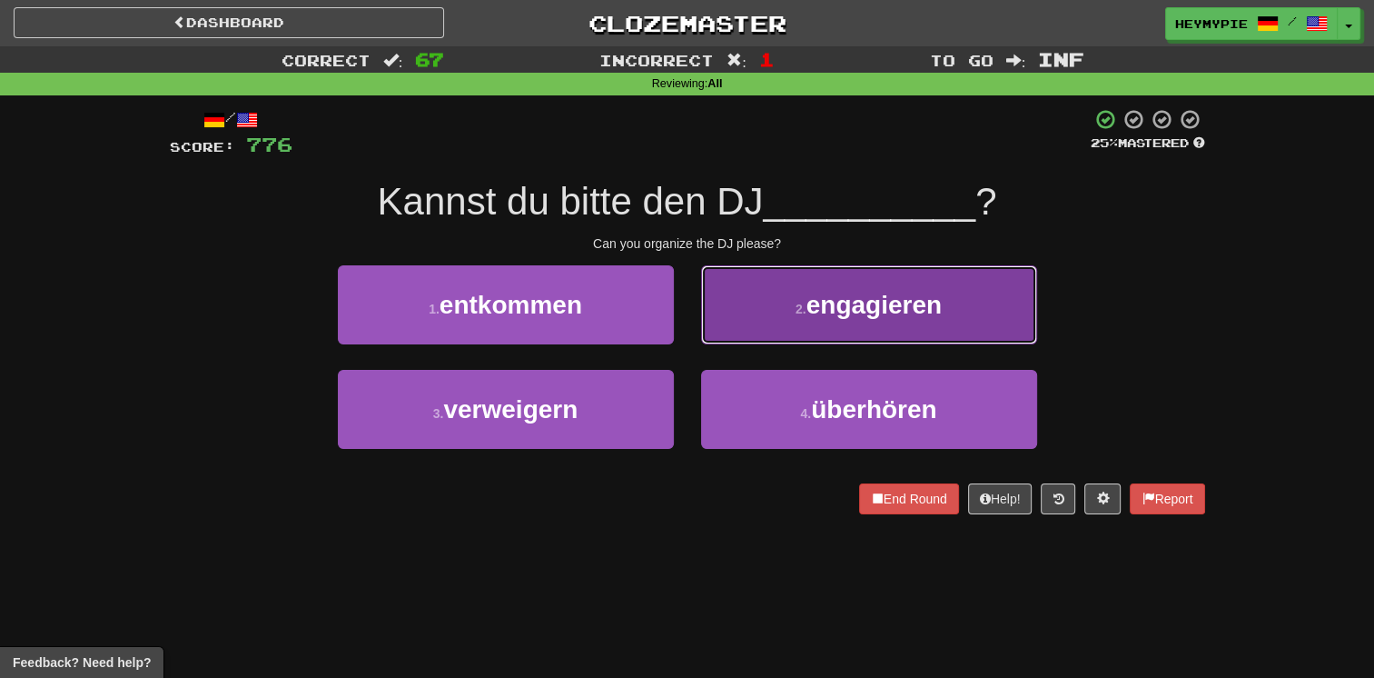
click at [788, 322] on button "2 . engagieren" at bounding box center [869, 304] width 336 height 79
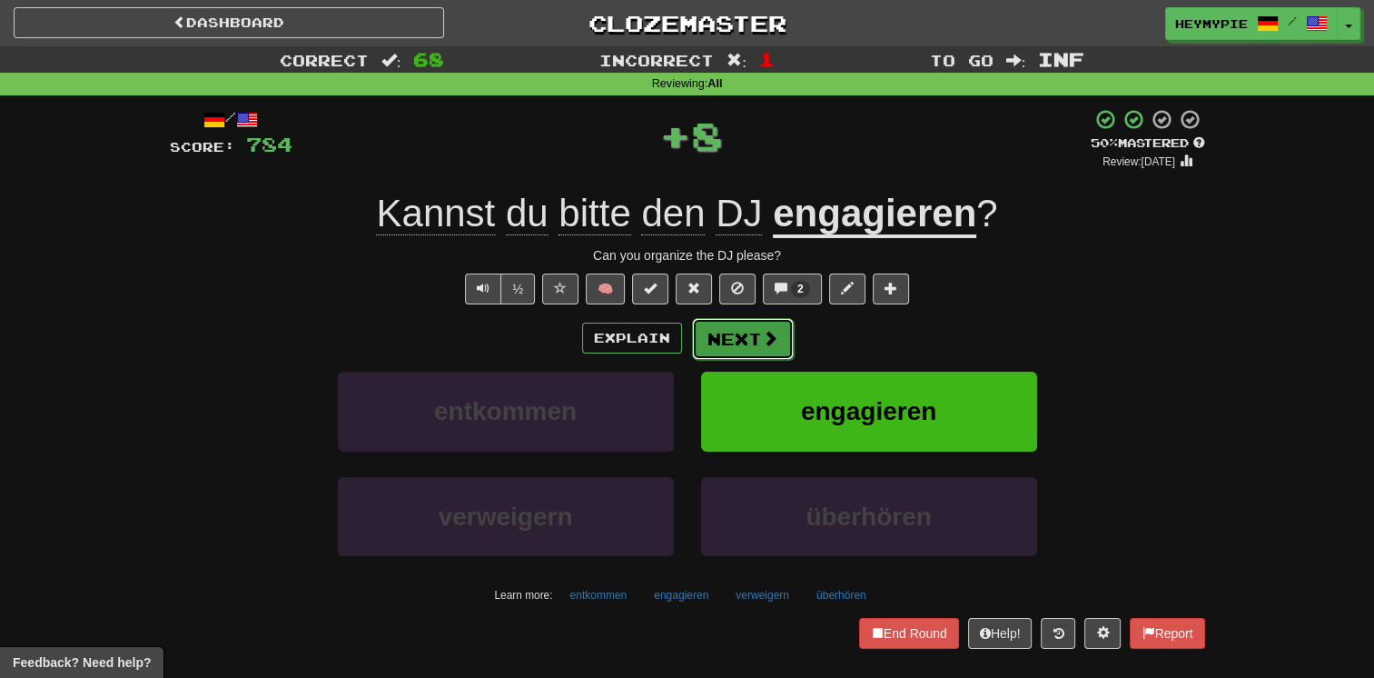
click at [709, 345] on button "Next" at bounding box center [743, 339] width 102 height 42
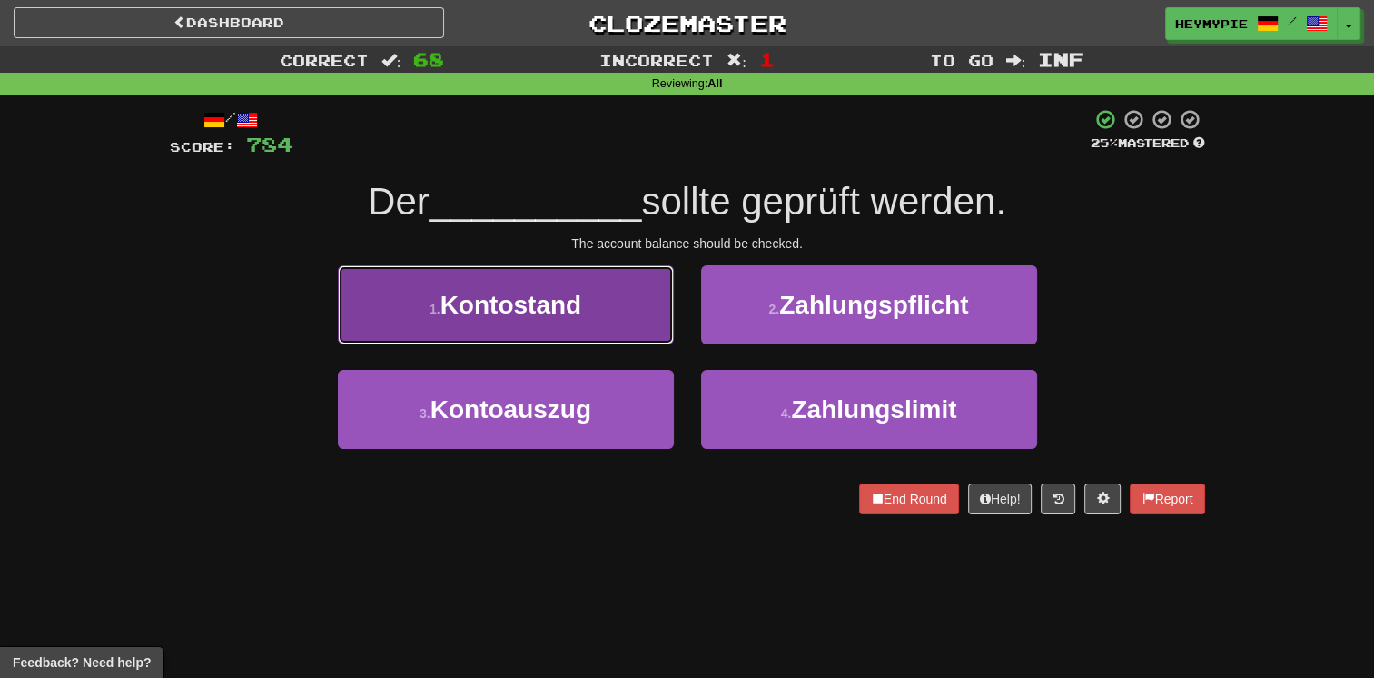
click at [567, 323] on button "1 . Kontostand" at bounding box center [506, 304] width 336 height 79
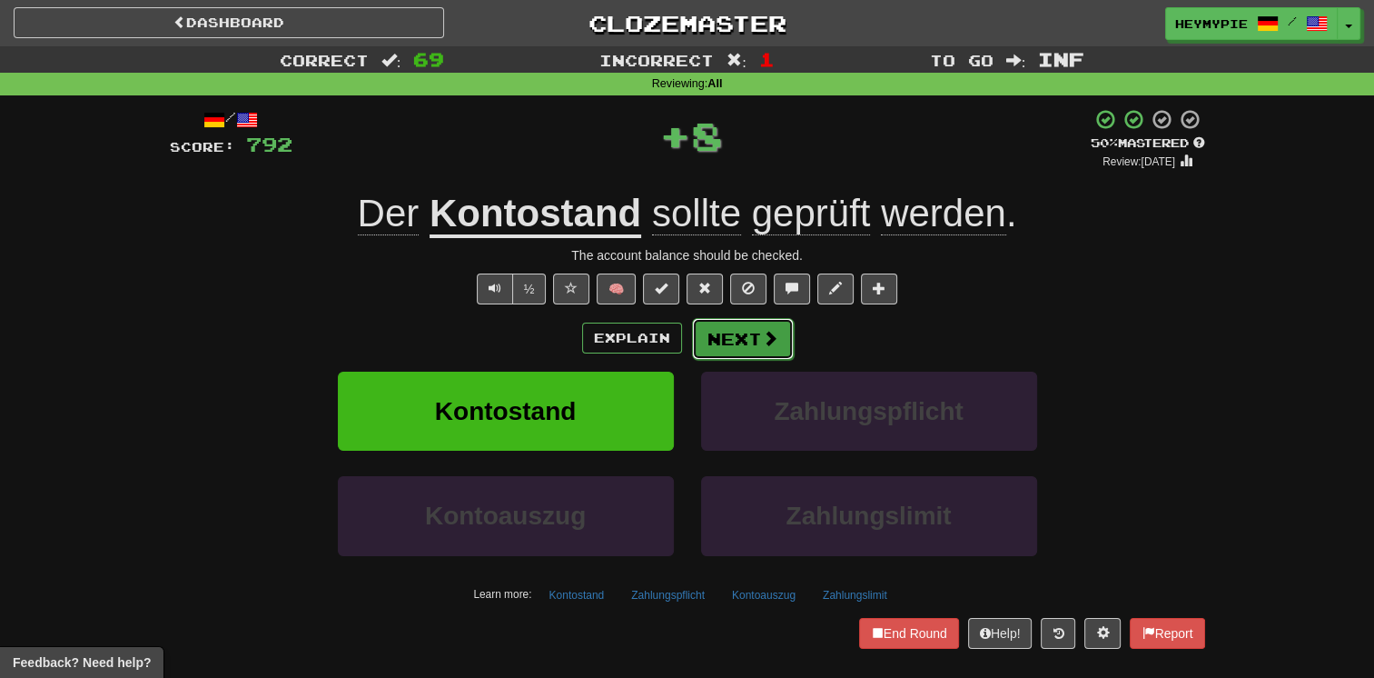
click at [750, 342] on button "Next" at bounding box center [743, 339] width 102 height 42
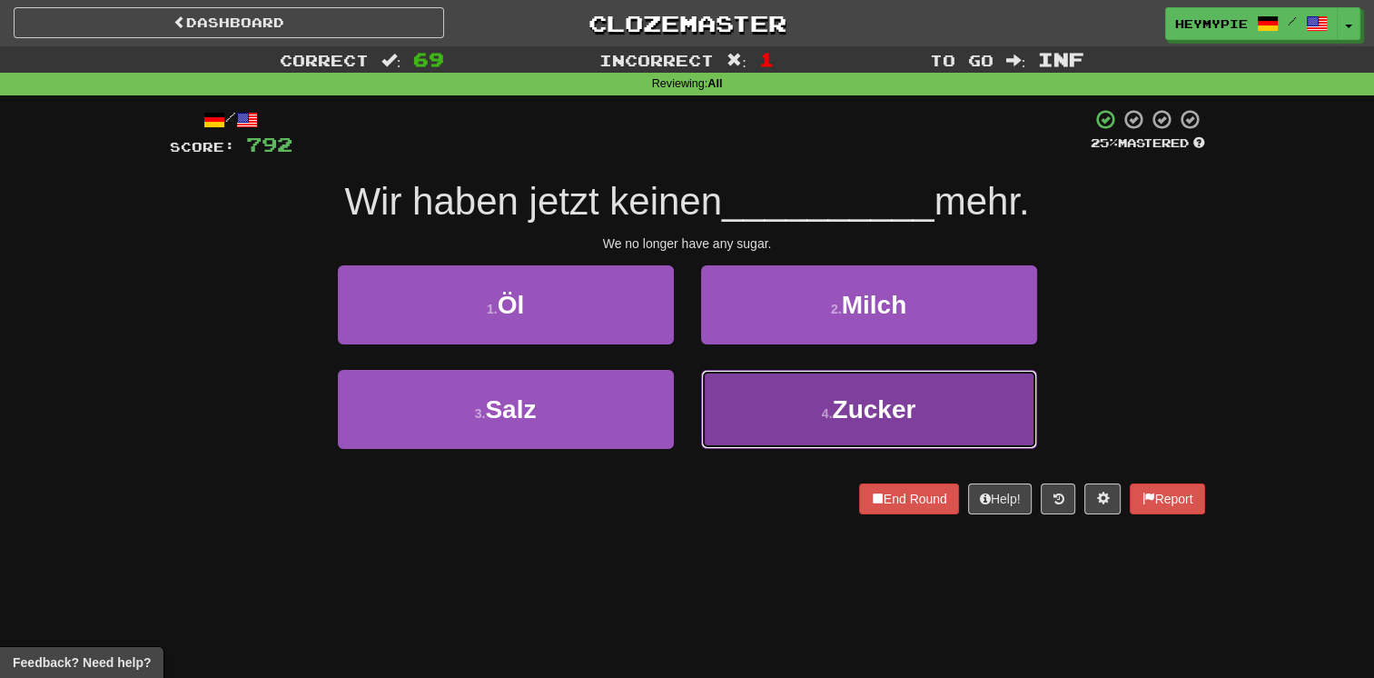
click at [767, 409] on button "4 . Zucker" at bounding box center [869, 409] width 336 height 79
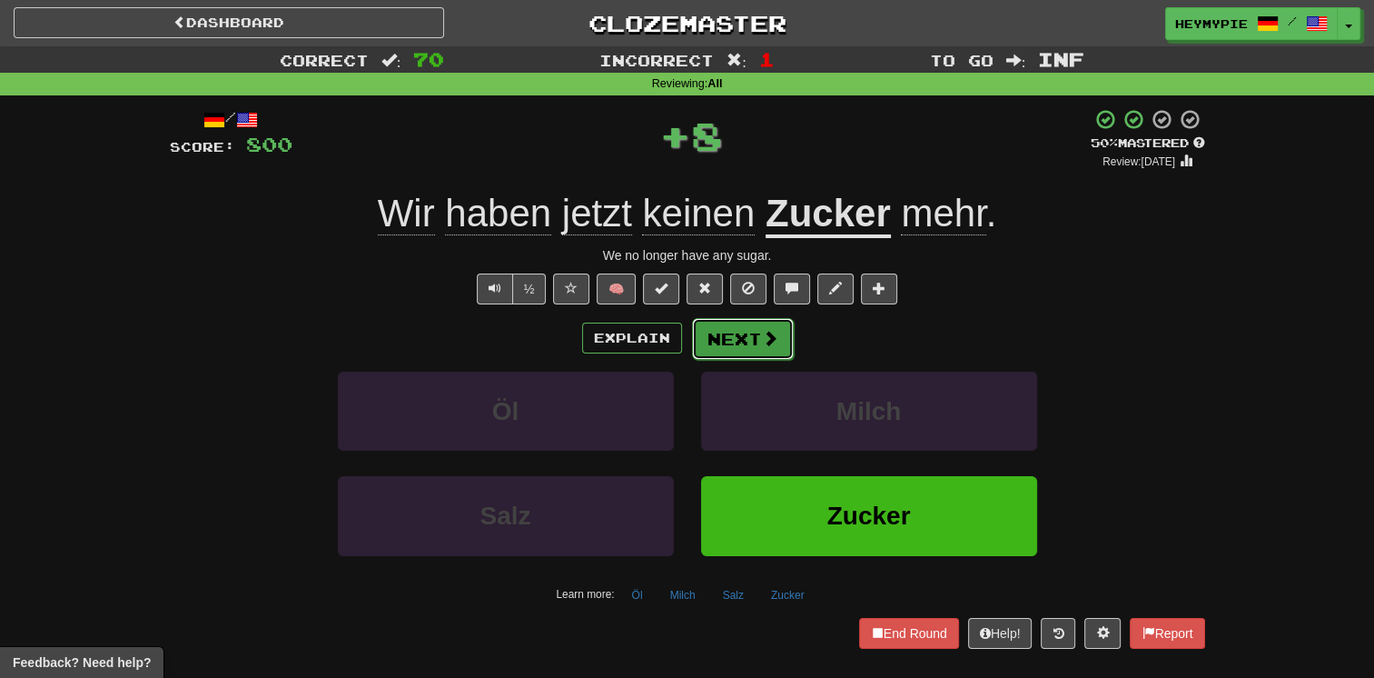
click at [756, 340] on button "Next" at bounding box center [743, 339] width 102 height 42
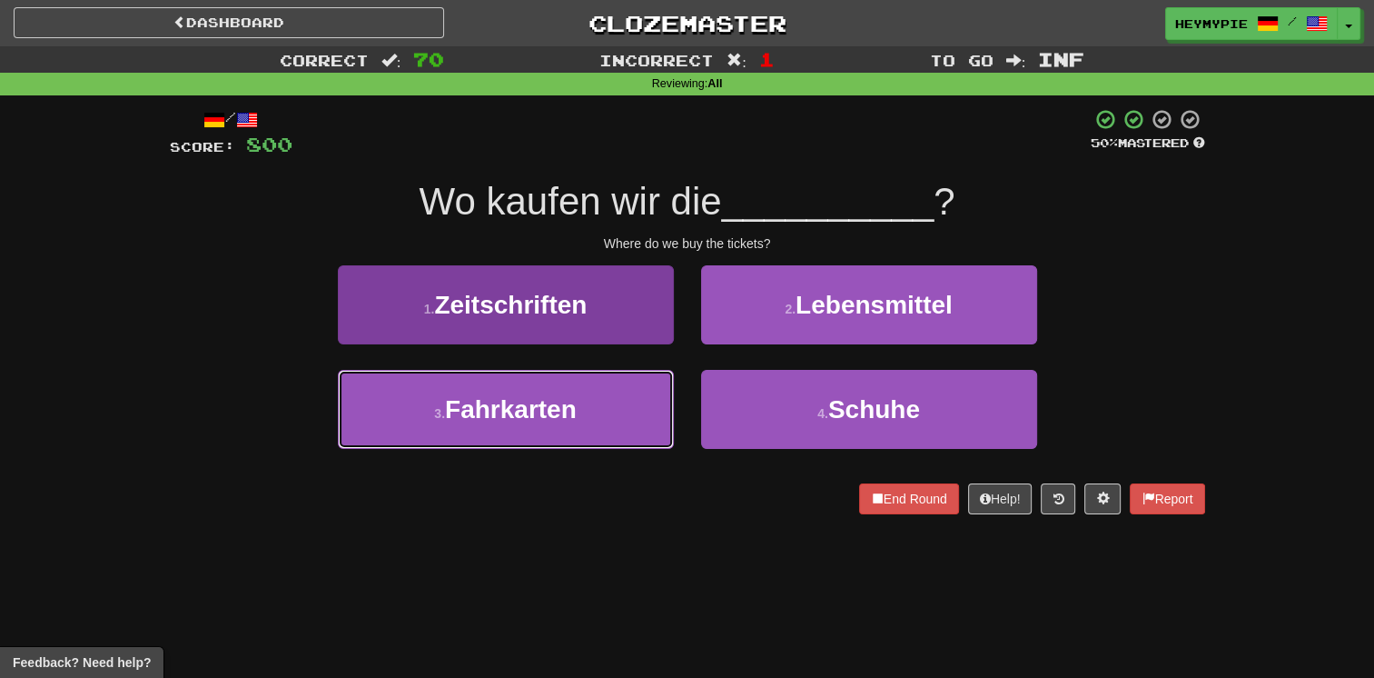
click at [566, 376] on button "3 . Fahrkarten" at bounding box center [506, 409] width 336 height 79
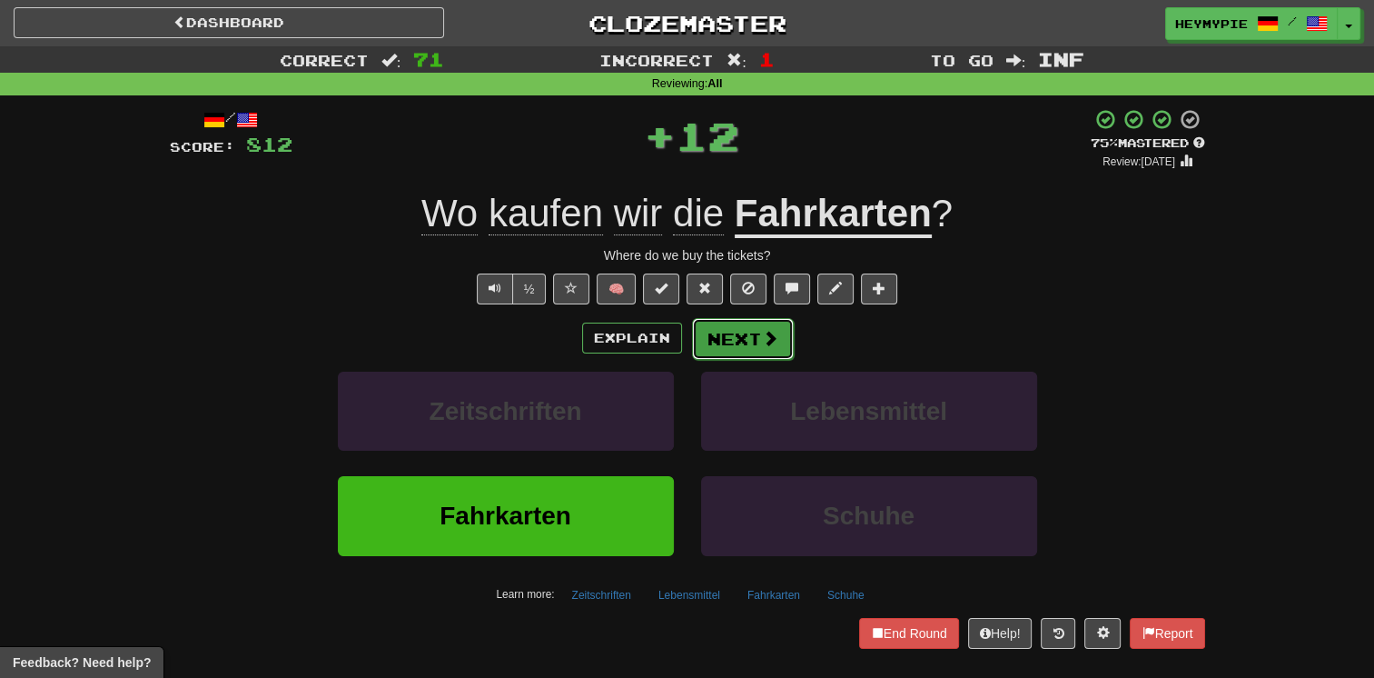
click at [752, 352] on button "Next" at bounding box center [743, 339] width 102 height 42
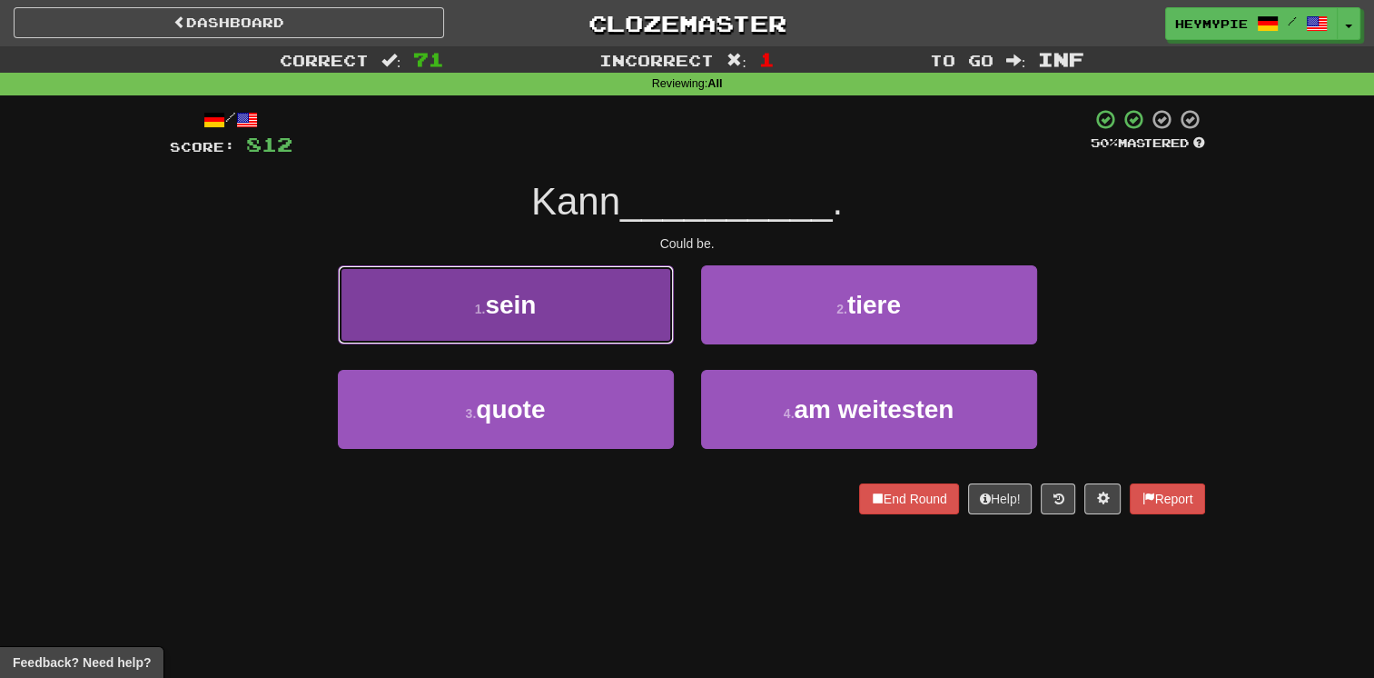
click at [525, 294] on span "sein" at bounding box center [510, 305] width 51 height 28
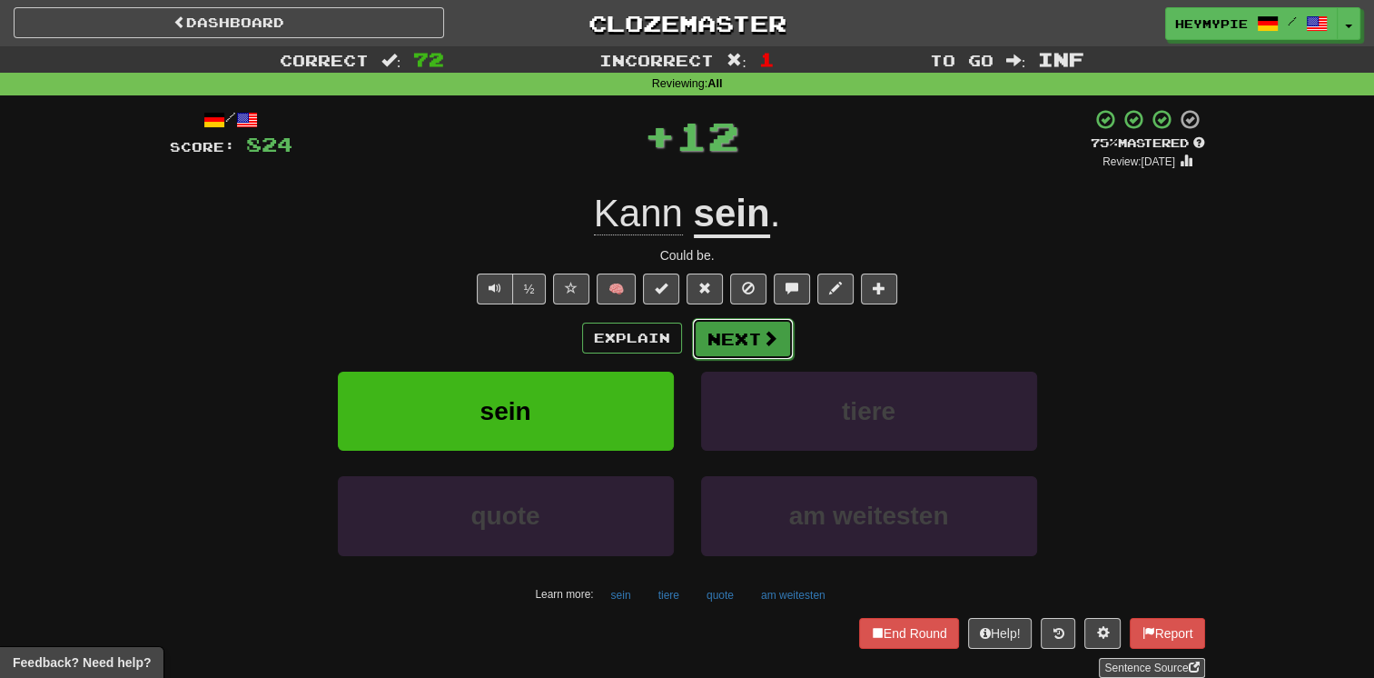
click at [734, 333] on button "Next" at bounding box center [743, 339] width 102 height 42
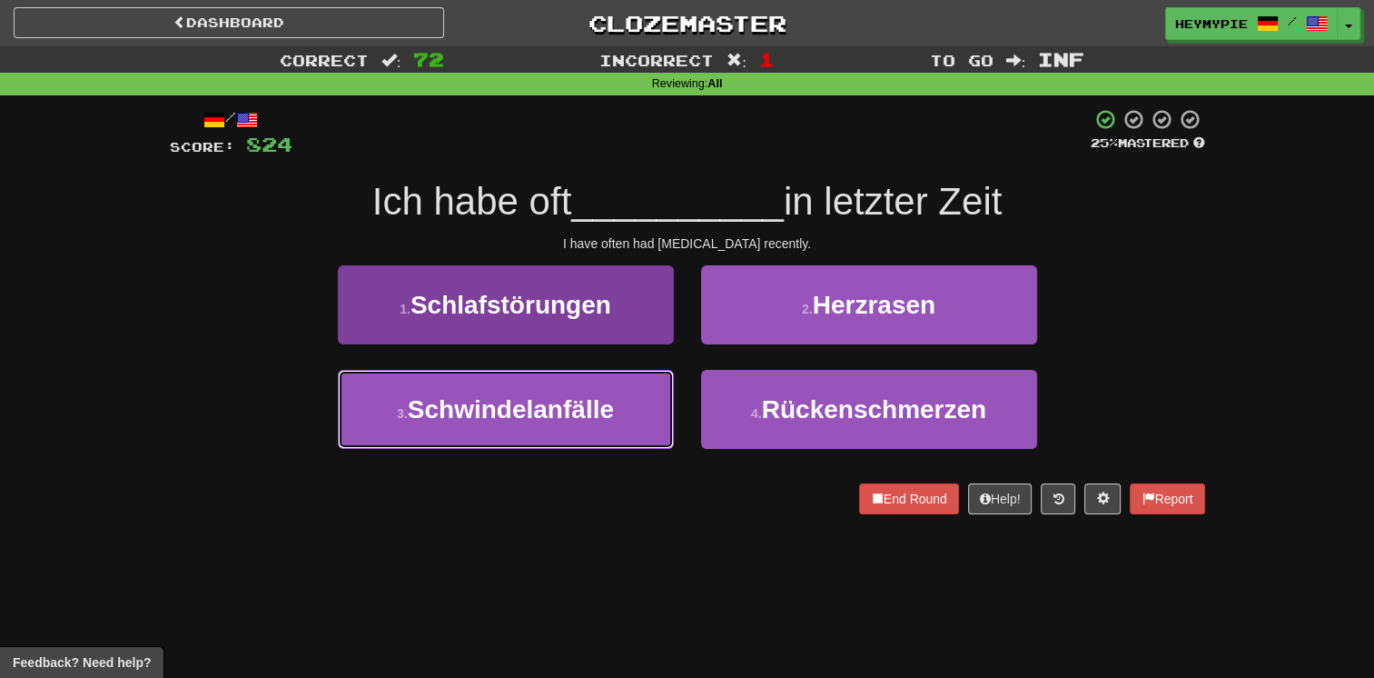
click at [582, 395] on span "Schwindelanfälle" at bounding box center [511, 409] width 206 height 28
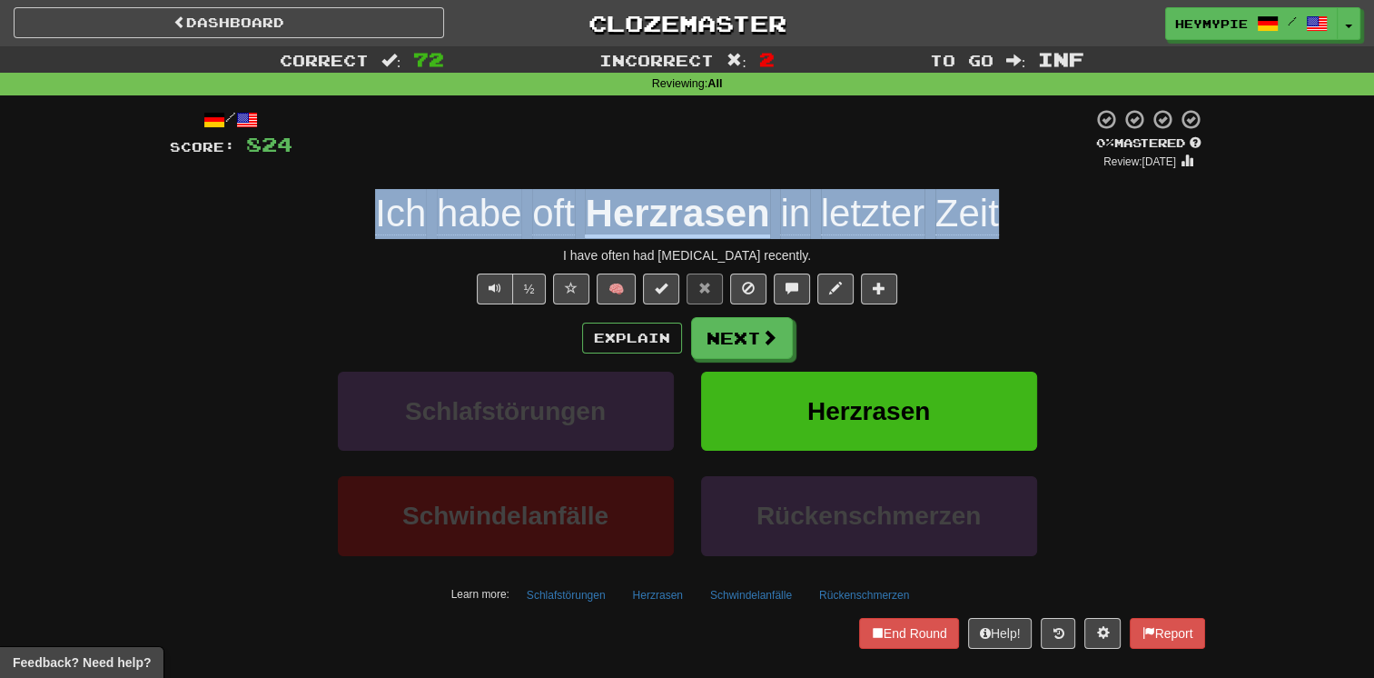
drag, startPoint x: 1006, startPoint y: 203, endPoint x: 373, endPoint y: 223, distance: 632.6
click at [373, 223] on div "Ich habe oft Herzrasen in letzter Zeit" at bounding box center [688, 214] width 1036 height 50
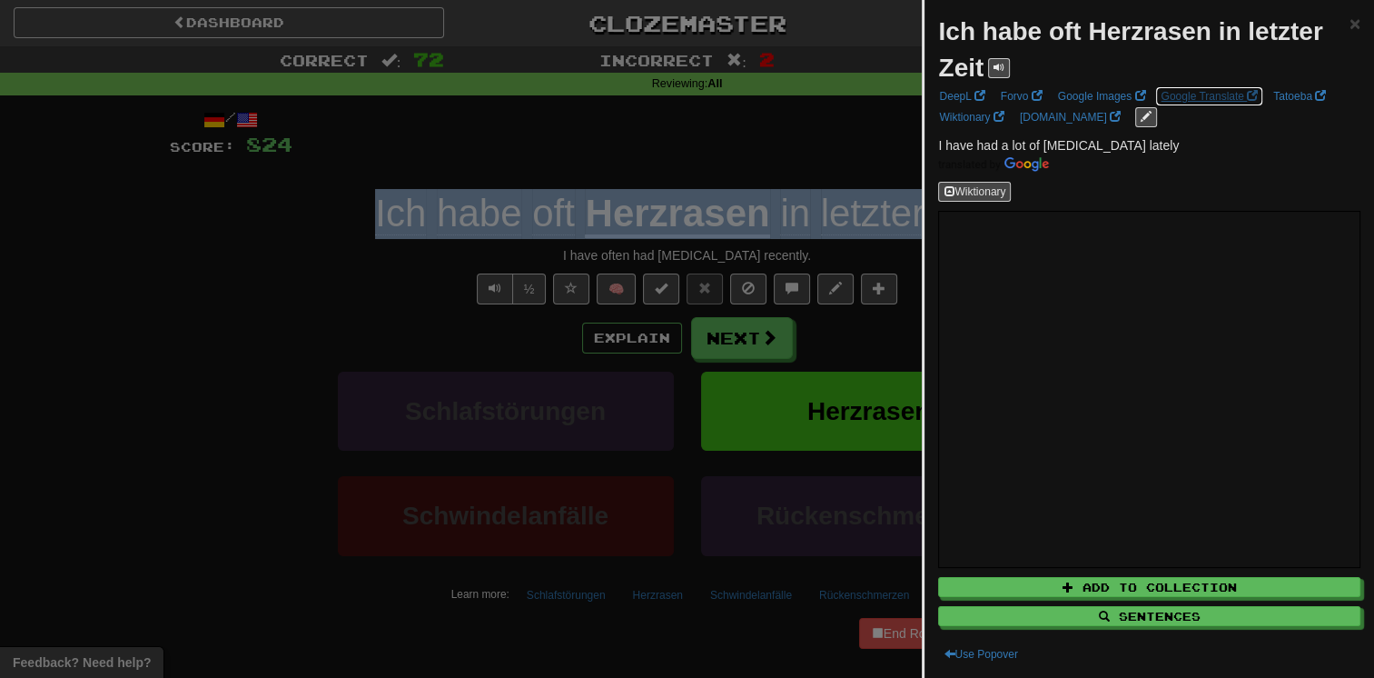
click at [1199, 97] on link "Google Translate" at bounding box center [1209, 96] width 108 height 20
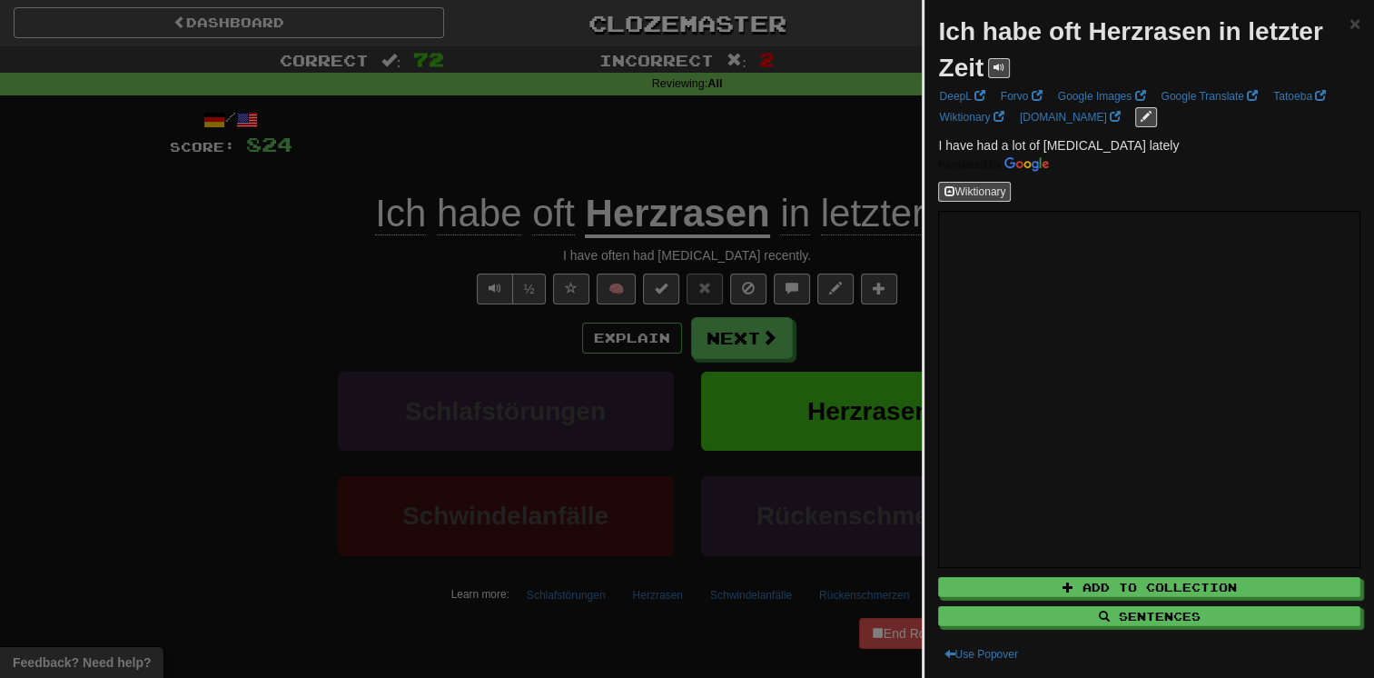
click at [287, 252] on div at bounding box center [687, 339] width 1374 height 678
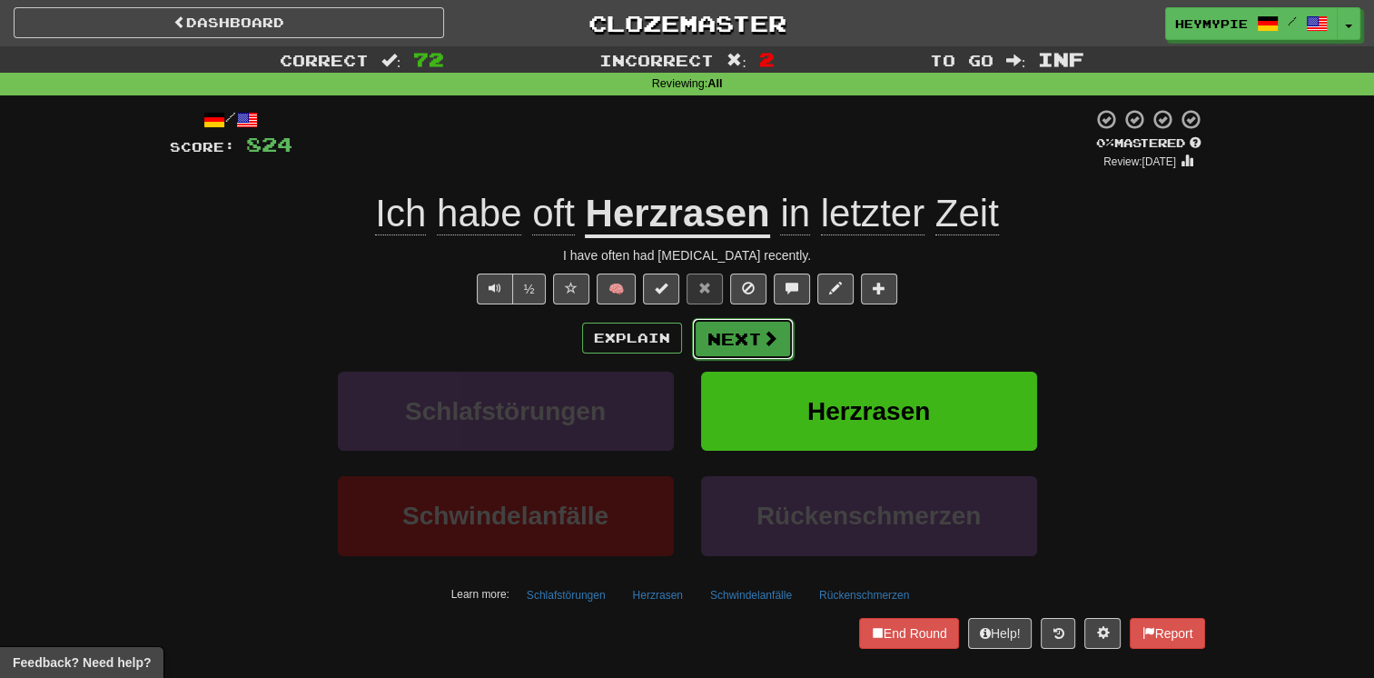
click at [762, 338] on span at bounding box center [770, 338] width 16 height 16
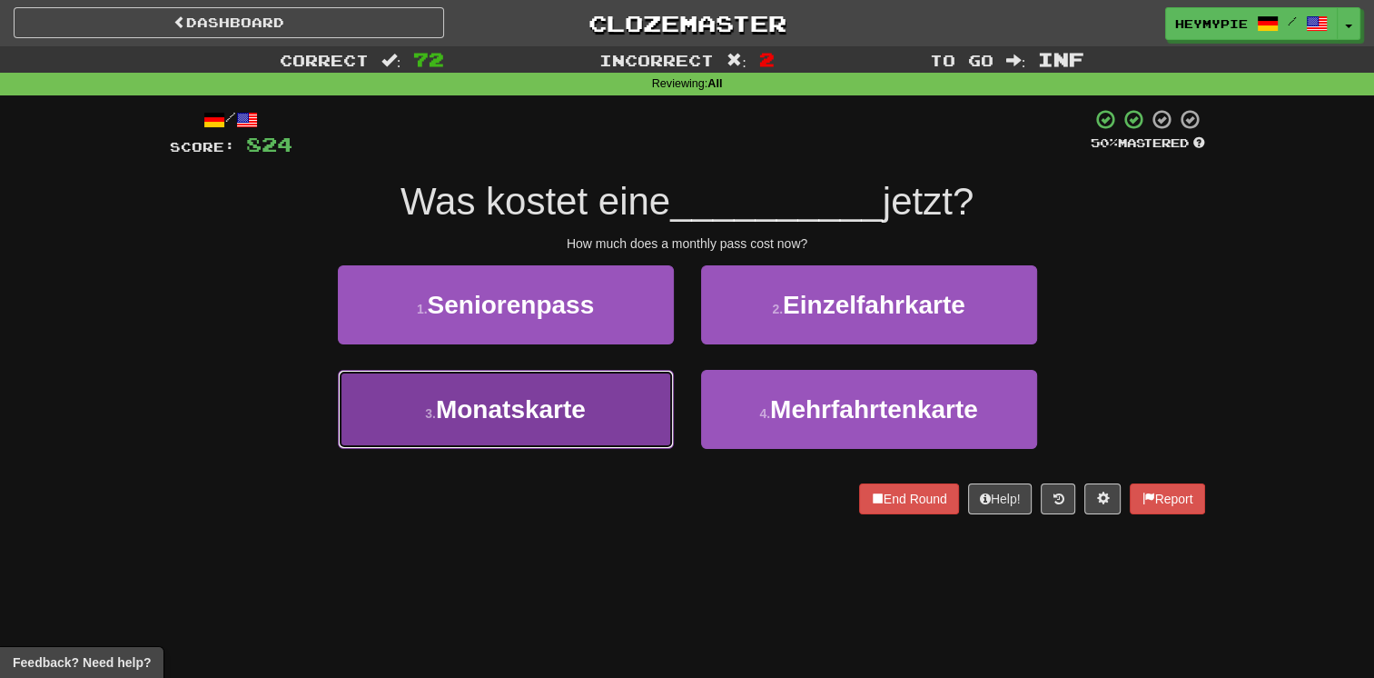
click at [576, 398] on span "Monatskarte" at bounding box center [511, 409] width 150 height 28
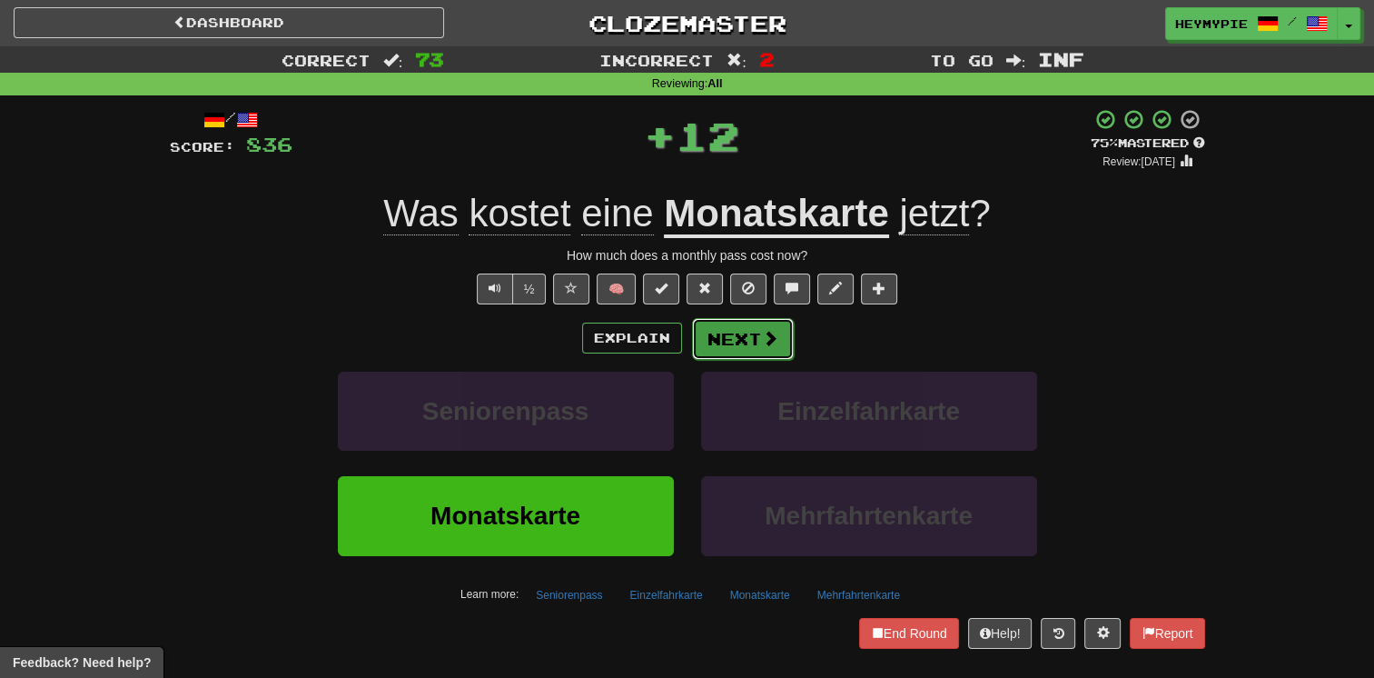
click at [749, 323] on button "Next" at bounding box center [743, 339] width 102 height 42
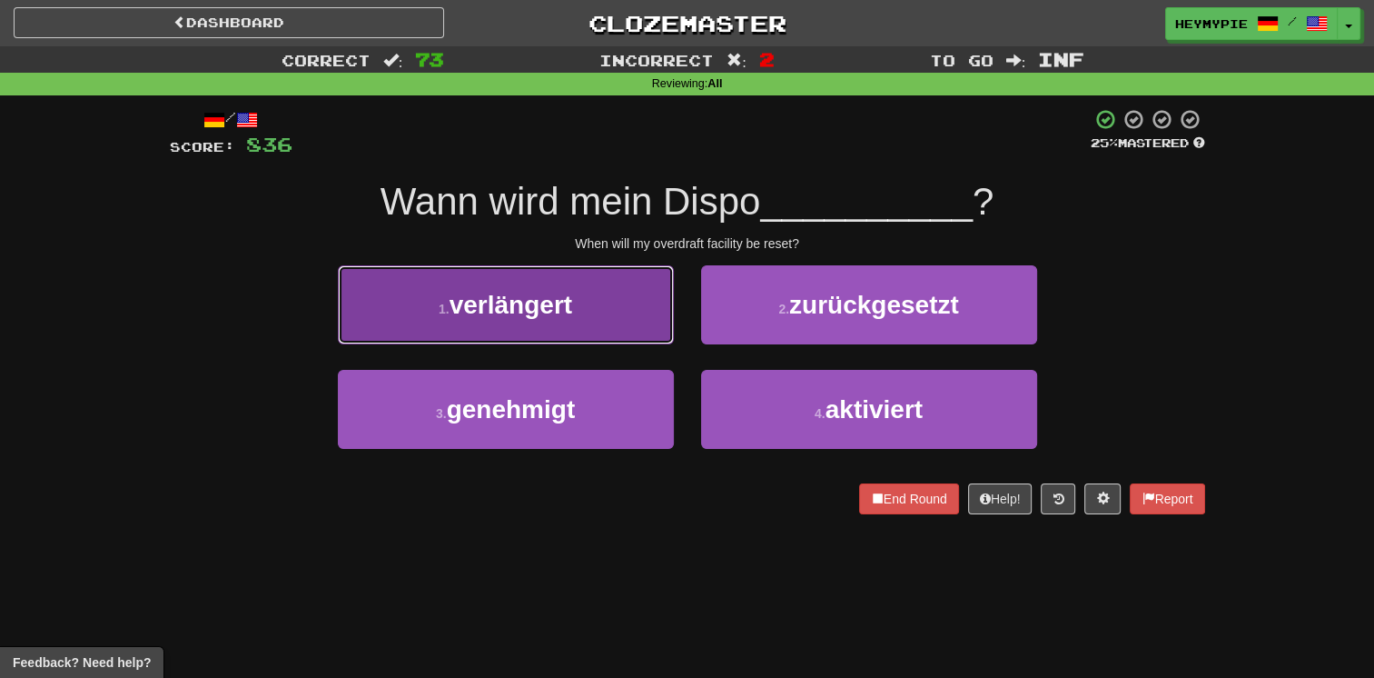
click at [595, 303] on button "1 . verlängert" at bounding box center [506, 304] width 336 height 79
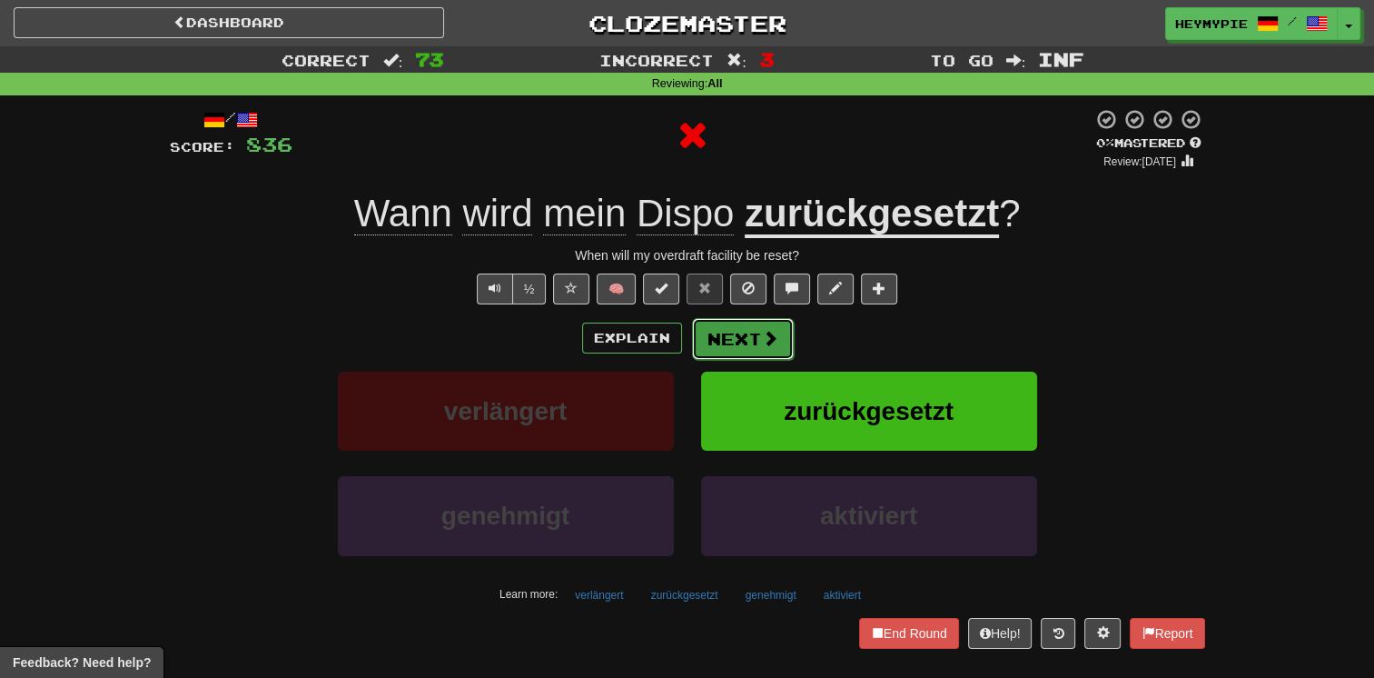
click at [726, 342] on button "Next" at bounding box center [743, 339] width 102 height 42
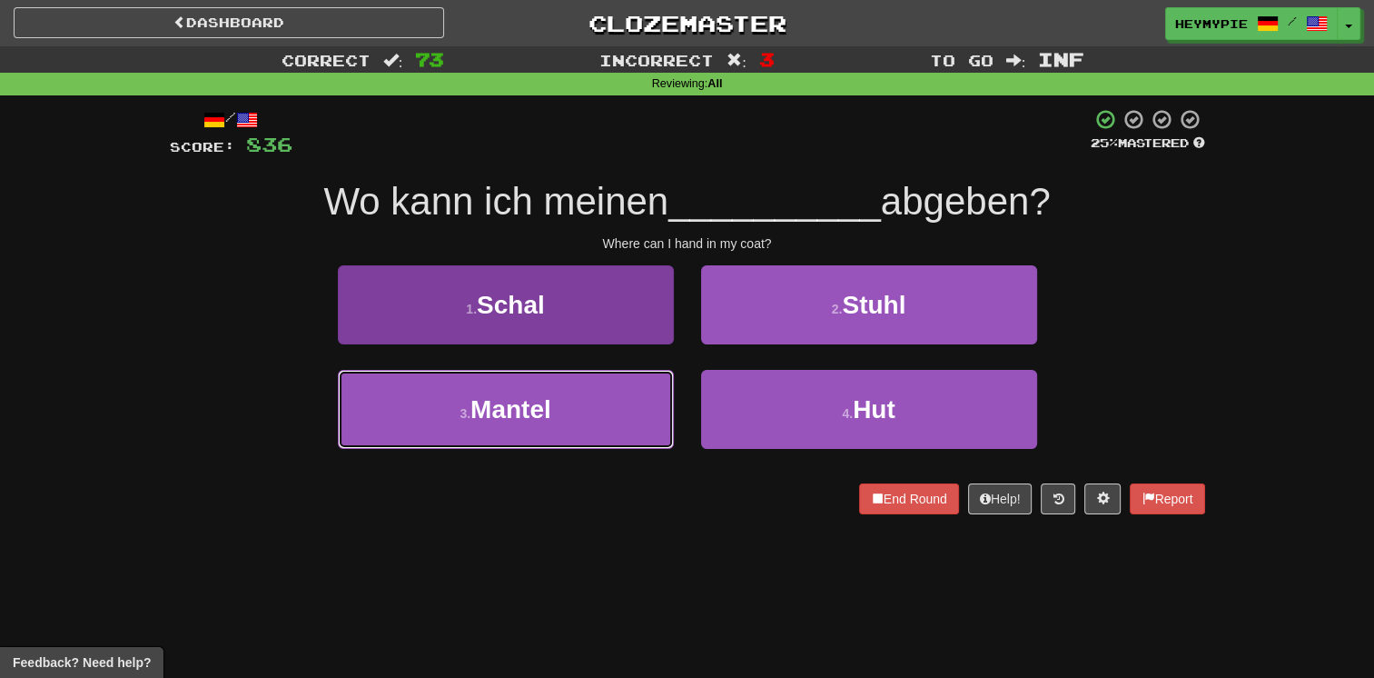
click at [548, 409] on span "Mantel" at bounding box center [511, 409] width 81 height 28
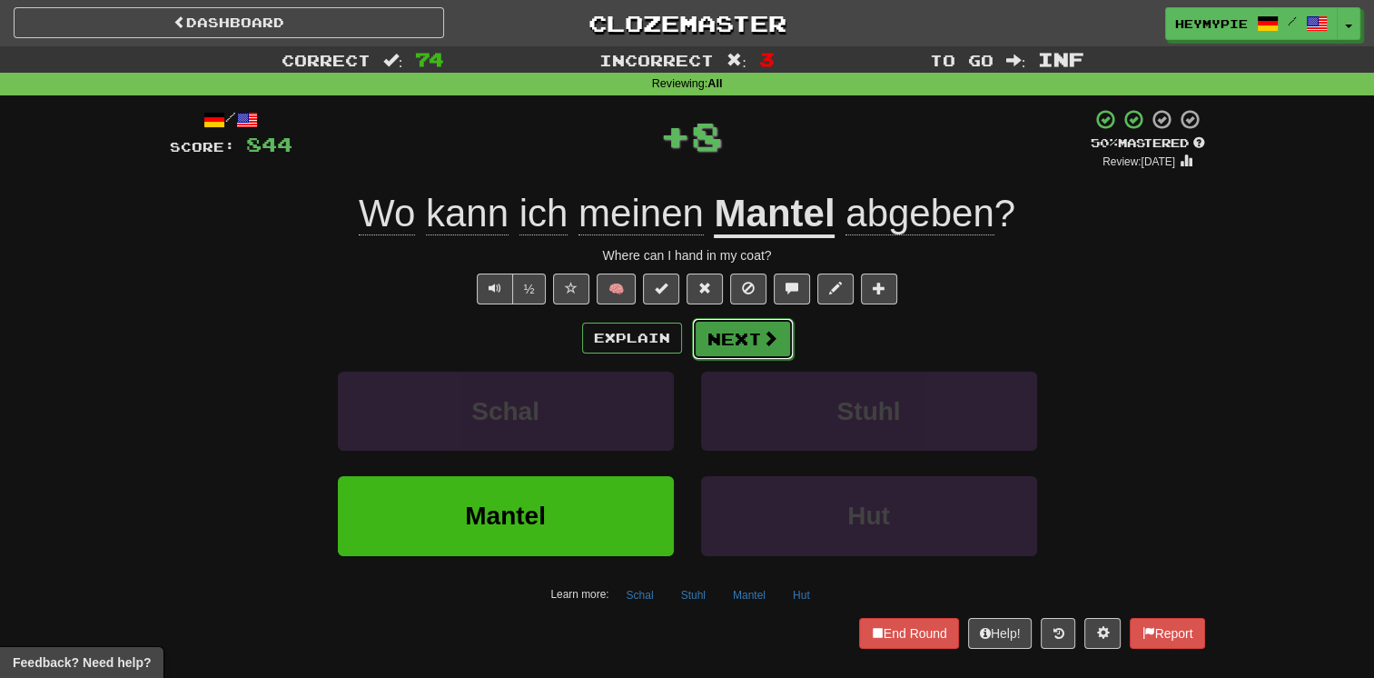
click at [722, 336] on button "Next" at bounding box center [743, 339] width 102 height 42
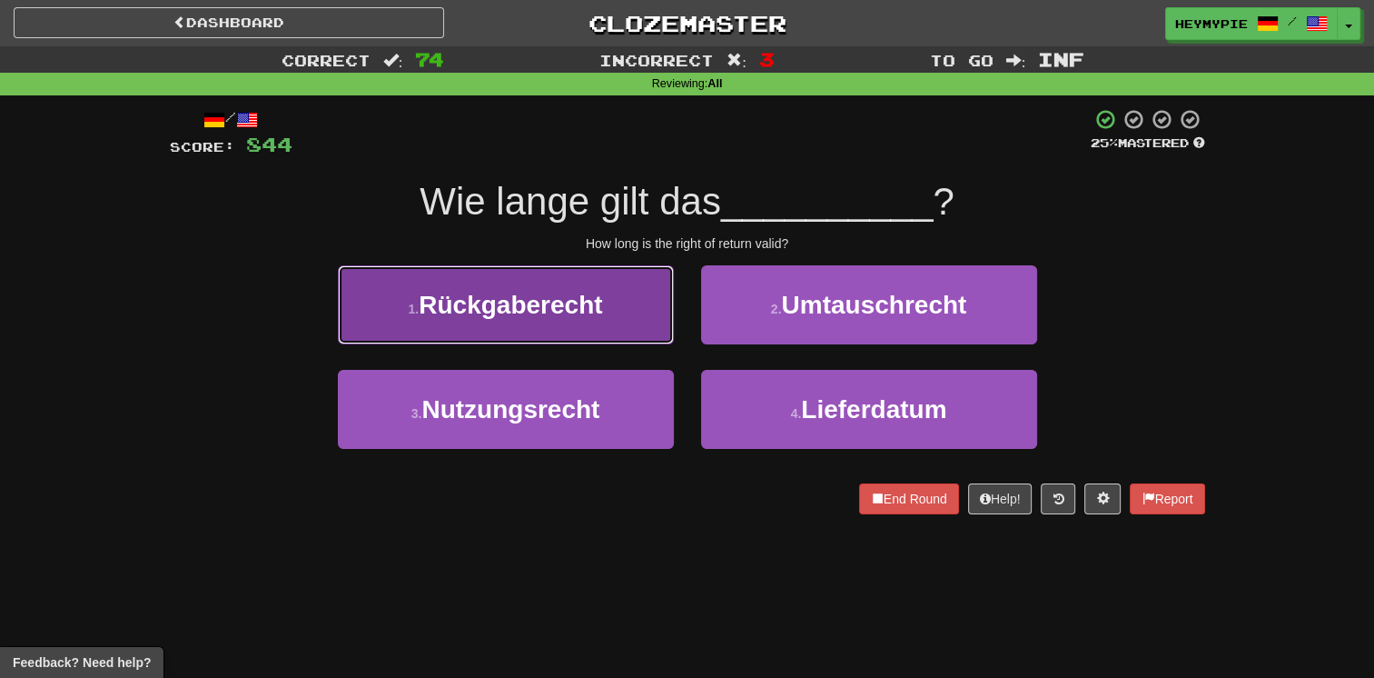
click at [590, 311] on span "Rückgaberecht" at bounding box center [510, 305] width 183 height 28
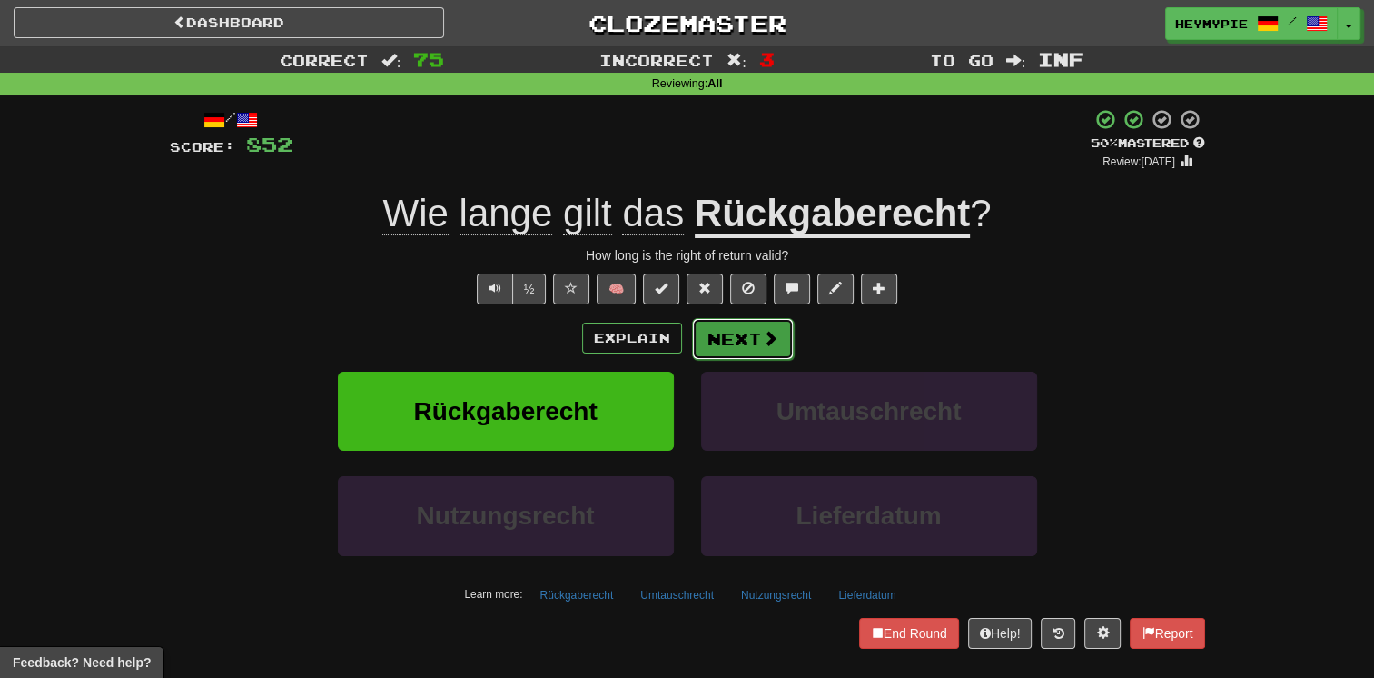
click at [692, 339] on button "Next" at bounding box center [743, 339] width 102 height 42
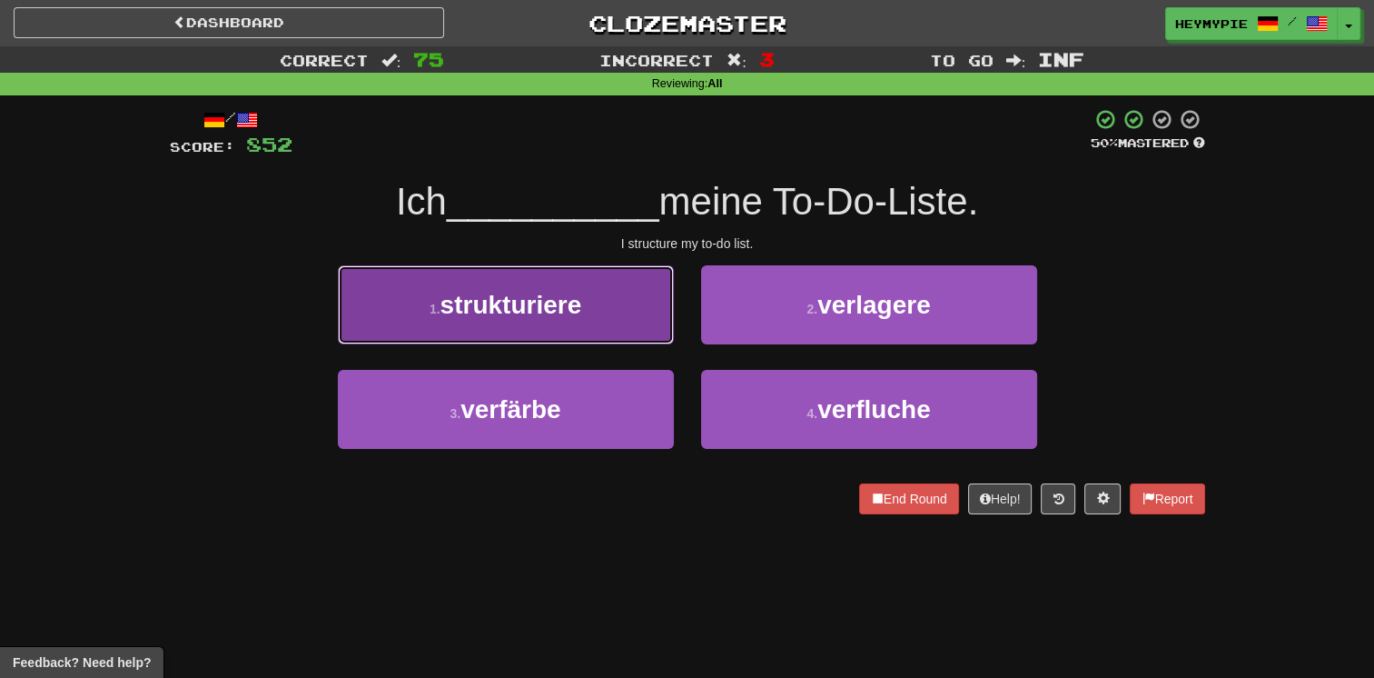
click at [504, 302] on span "strukturiere" at bounding box center [512, 305] width 142 height 28
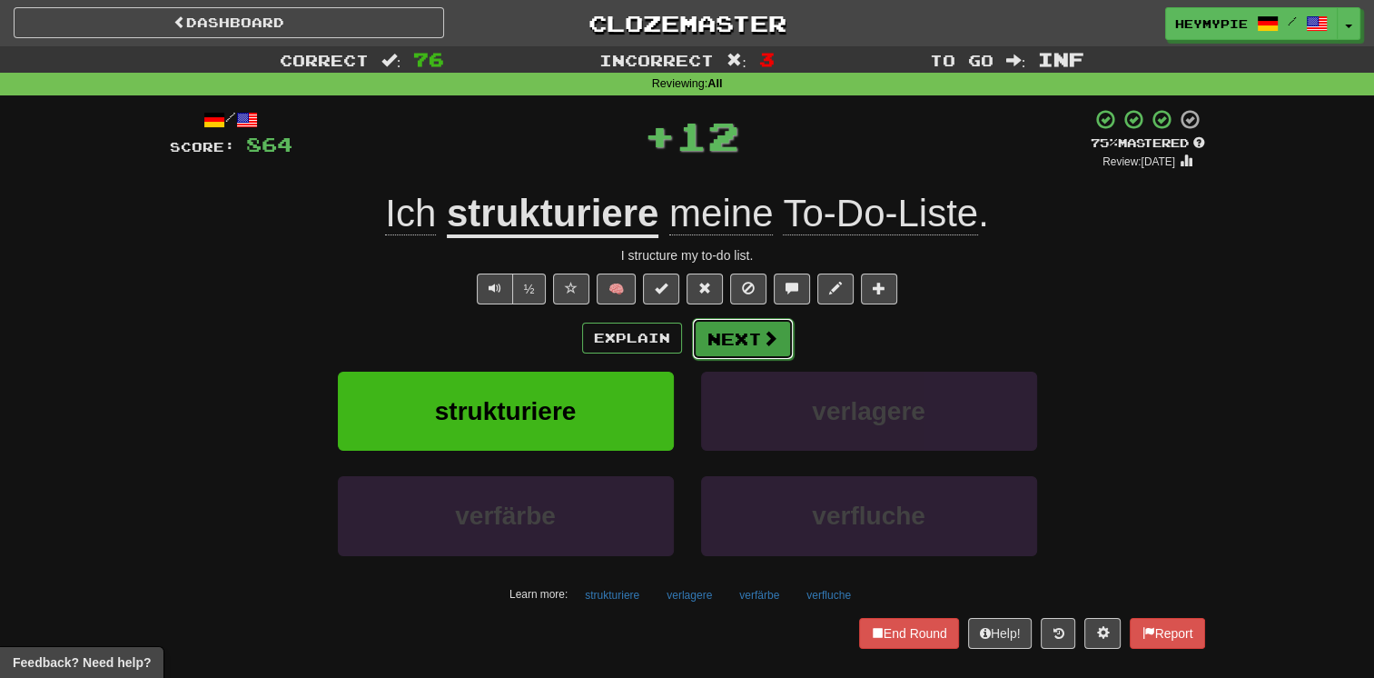
click at [705, 338] on button "Next" at bounding box center [743, 339] width 102 height 42
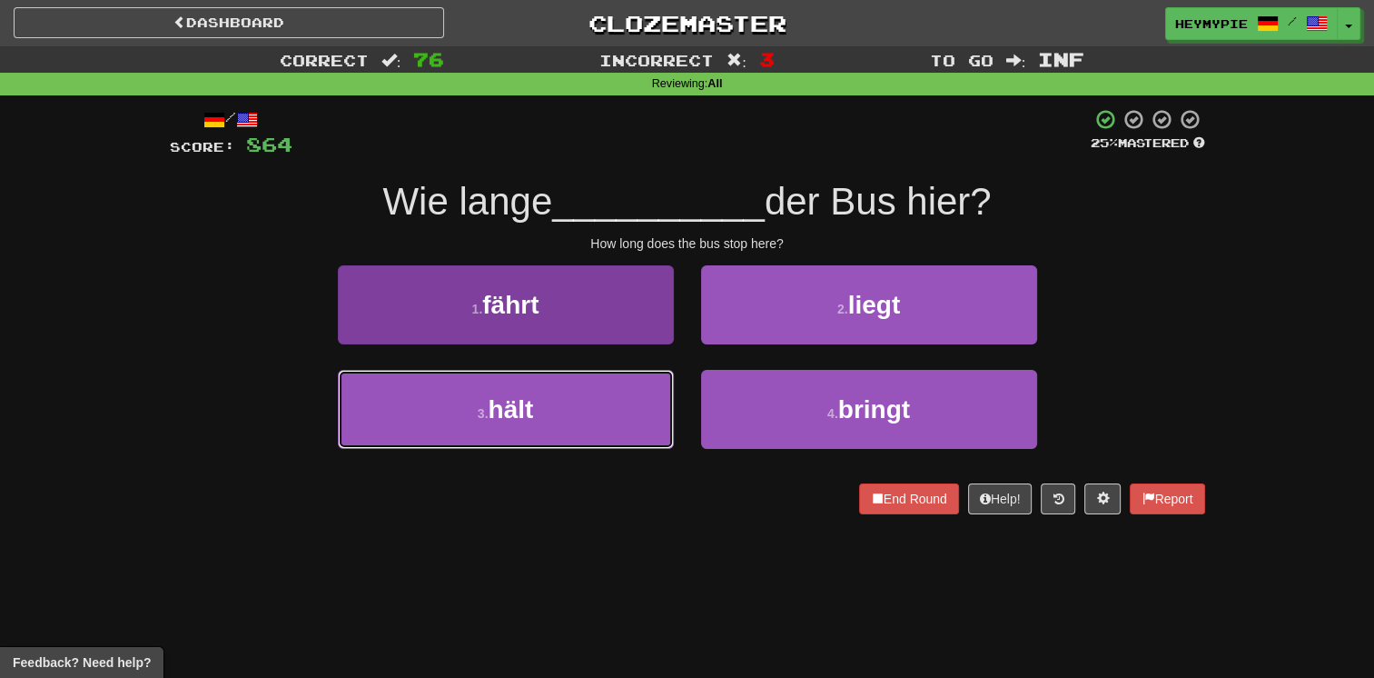
click at [431, 402] on button "3 . hält" at bounding box center [506, 409] width 336 height 79
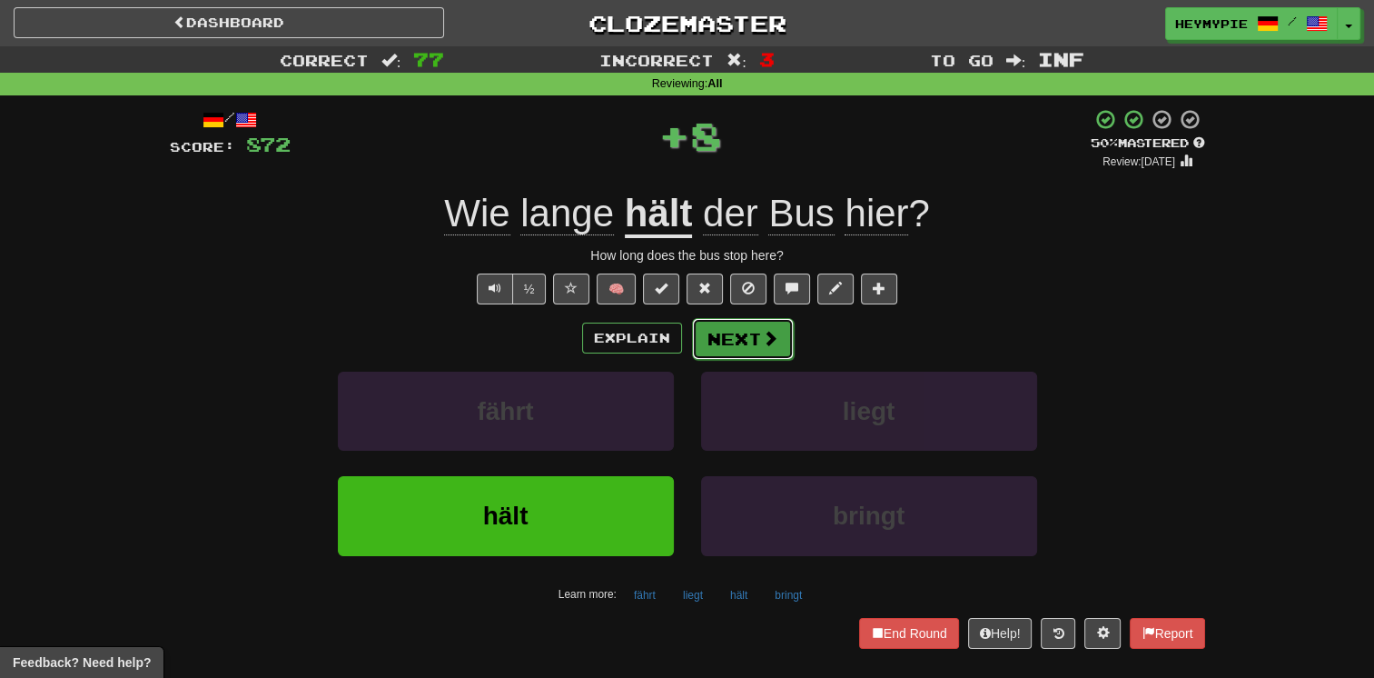
click at [723, 332] on button "Next" at bounding box center [743, 339] width 102 height 42
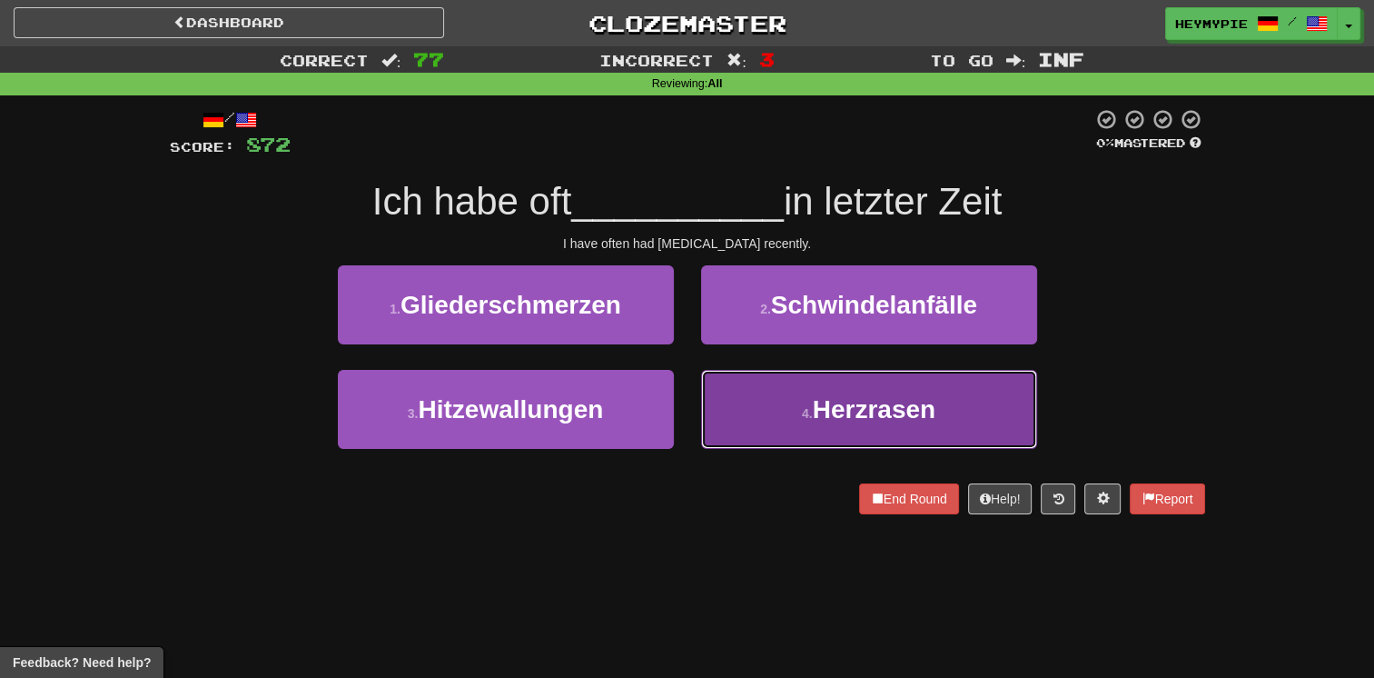
click at [733, 438] on button "4 . Herzrasen" at bounding box center [869, 409] width 336 height 79
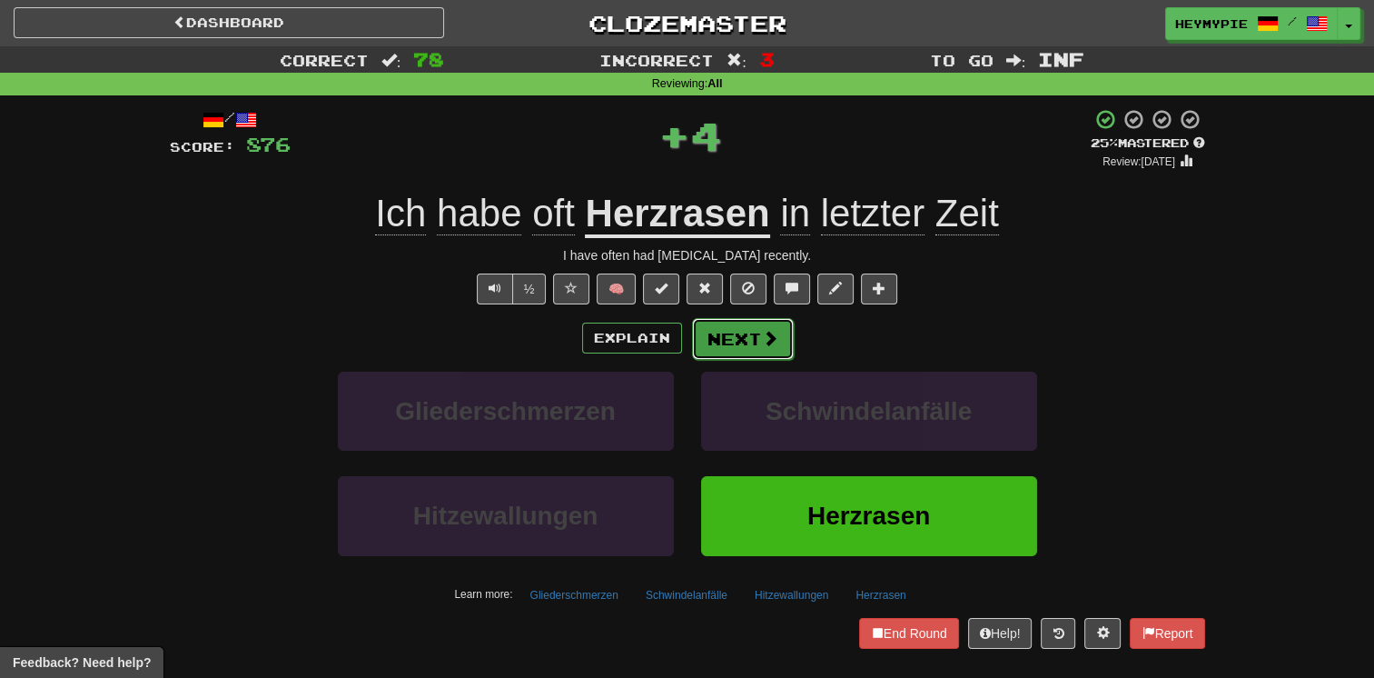
click at [719, 352] on button "Next" at bounding box center [743, 339] width 102 height 42
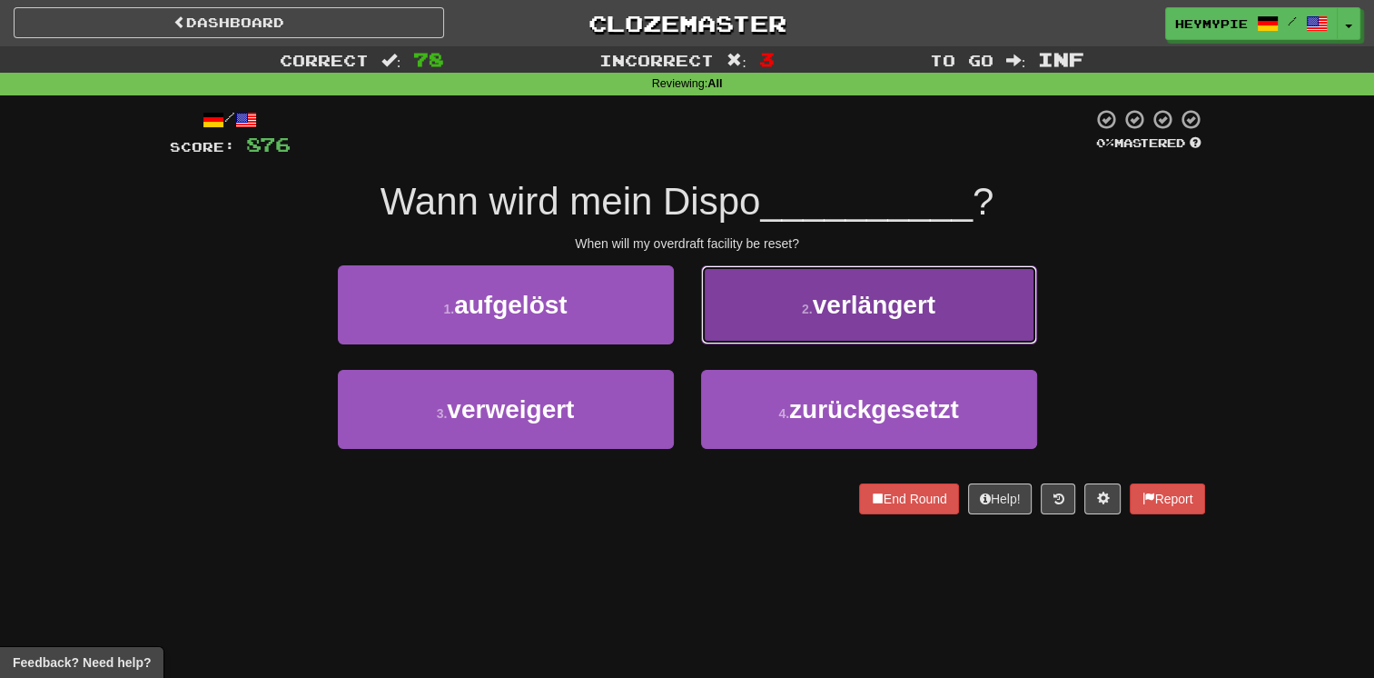
click at [739, 337] on button "2 . verlängert" at bounding box center [869, 304] width 336 height 79
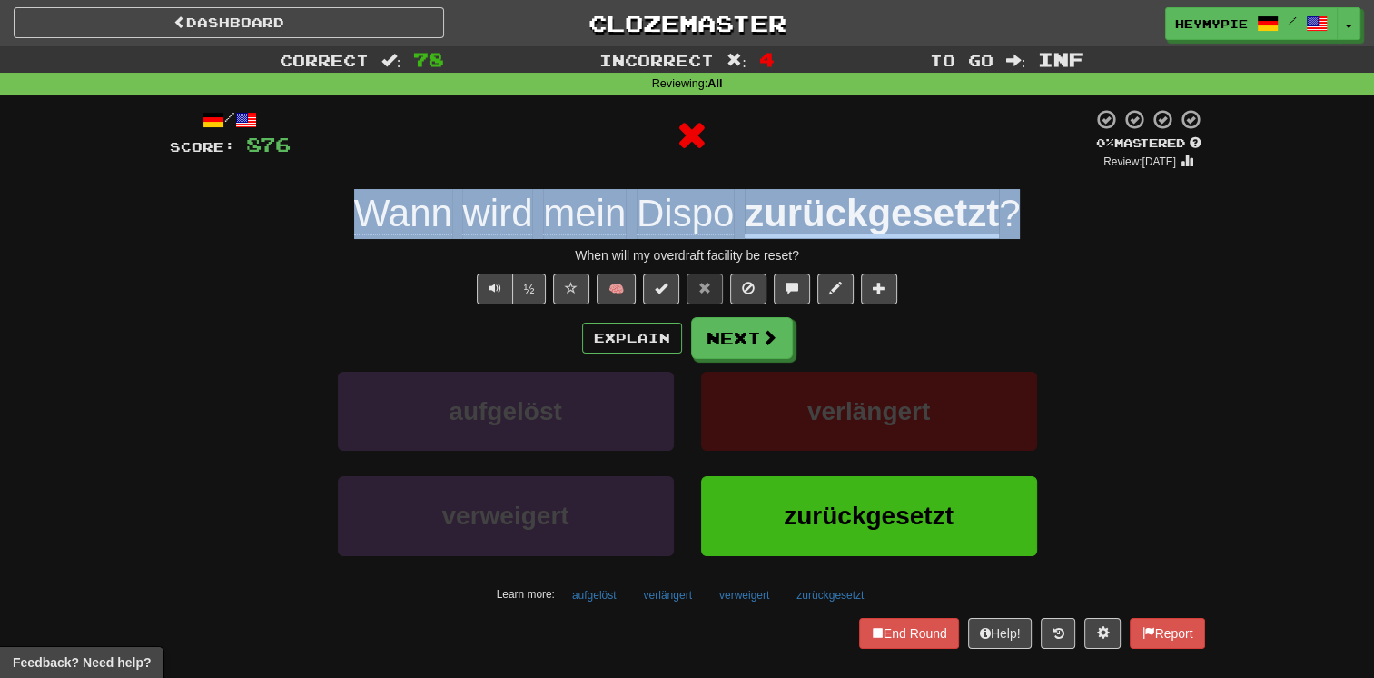
drag, startPoint x: 1076, startPoint y: 209, endPoint x: 356, endPoint y: 224, distance: 720.5
click at [356, 224] on div "Wann wird mein Dispo zurückgesetzt ?" at bounding box center [688, 214] width 1036 height 50
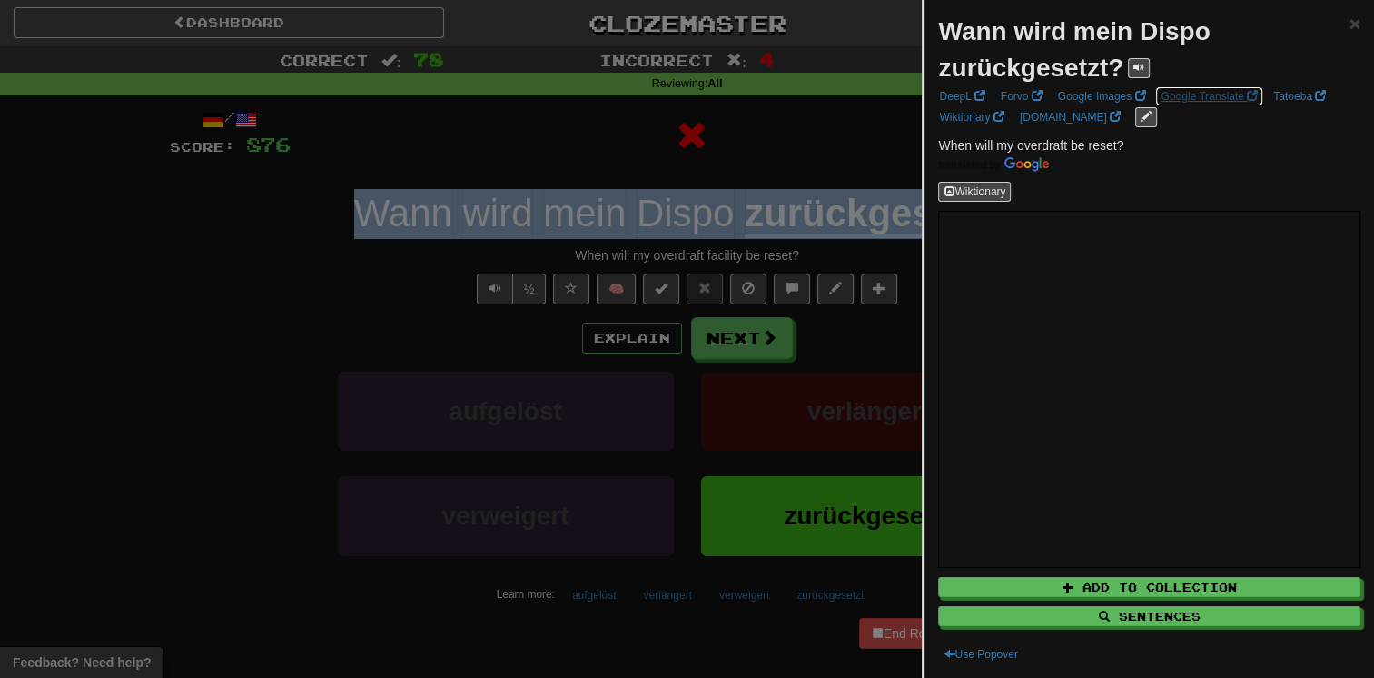
click at [1203, 95] on link "Google Translate" at bounding box center [1209, 96] width 108 height 20
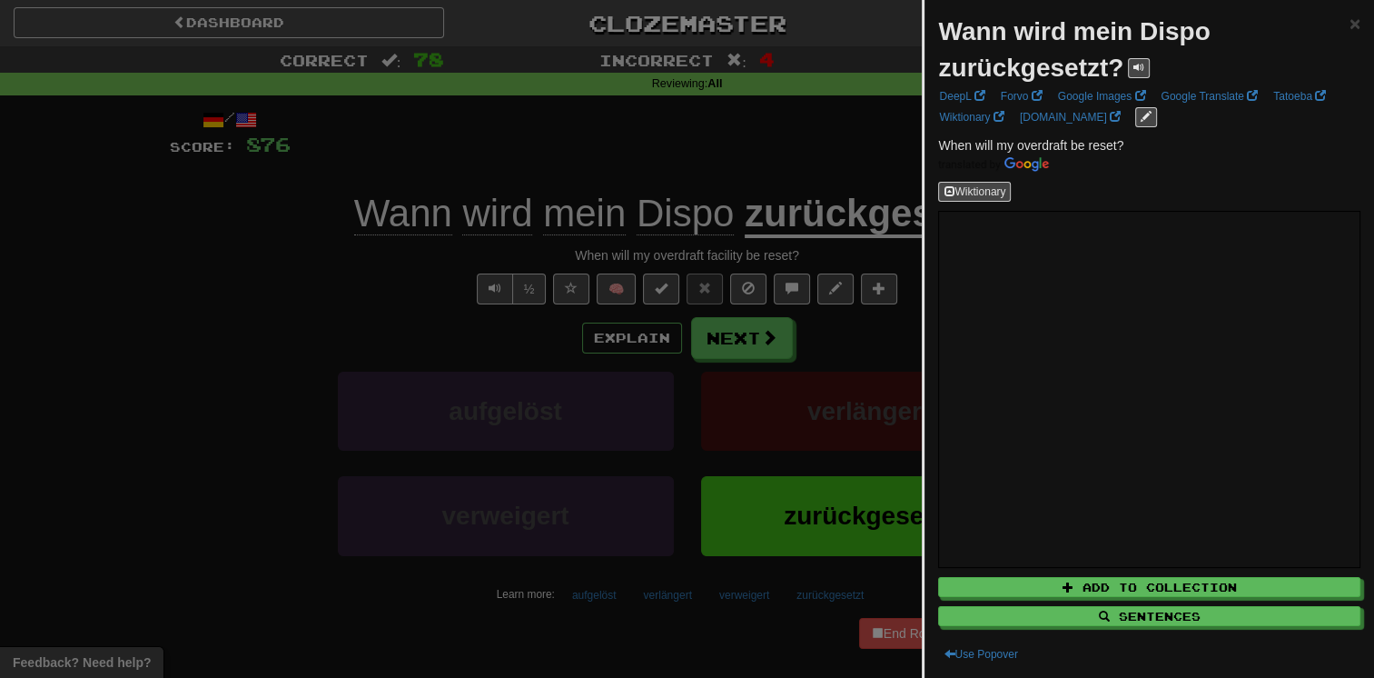
click at [438, 358] on div at bounding box center [687, 339] width 1374 height 678
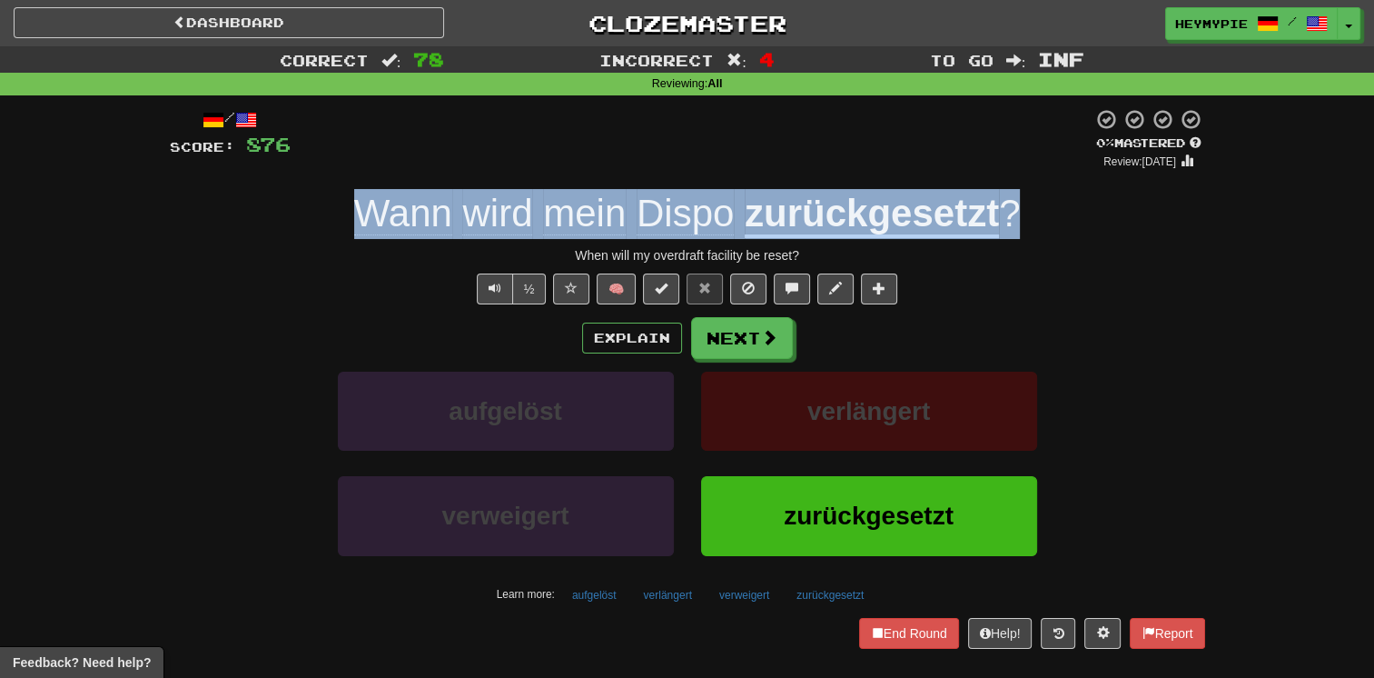
drag, startPoint x: 1044, startPoint y: 223, endPoint x: 370, endPoint y: 231, distance: 674.1
click at [363, 231] on div "Wann wird mein Dispo zurückgesetzt ?" at bounding box center [688, 214] width 1036 height 50
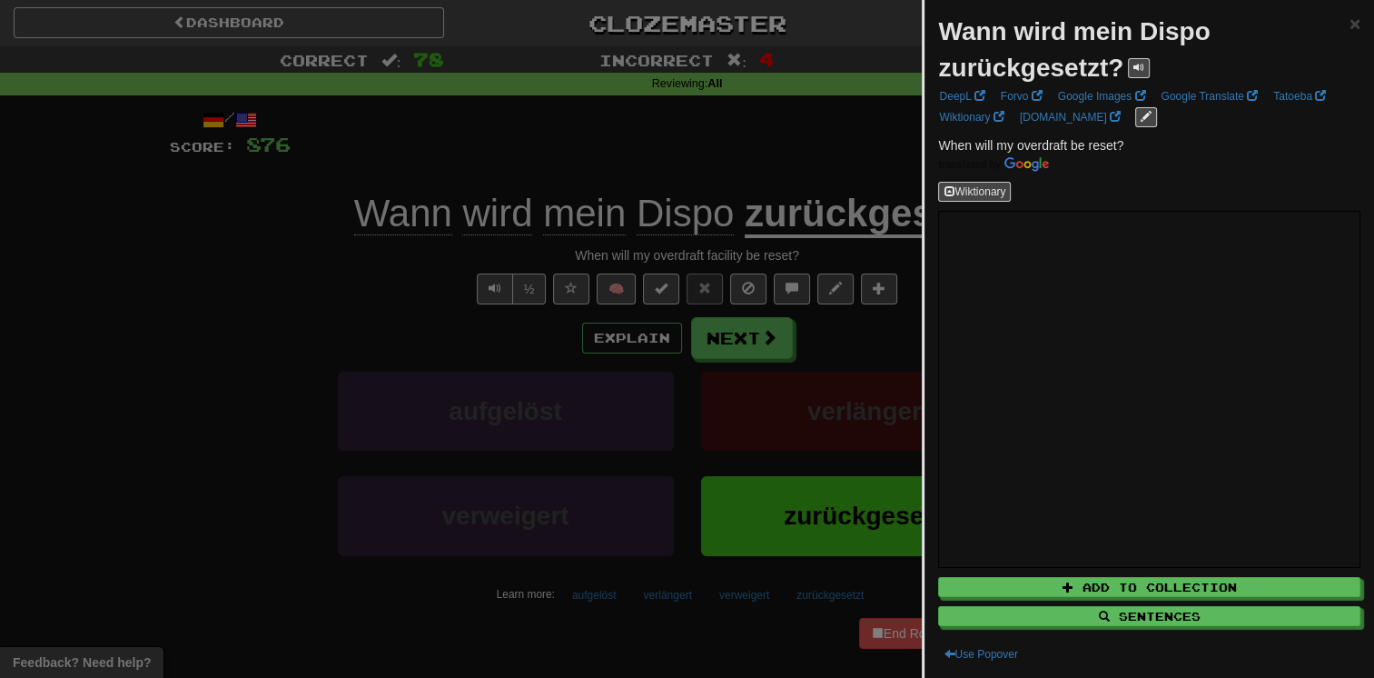
click at [292, 278] on div at bounding box center [687, 339] width 1374 height 678
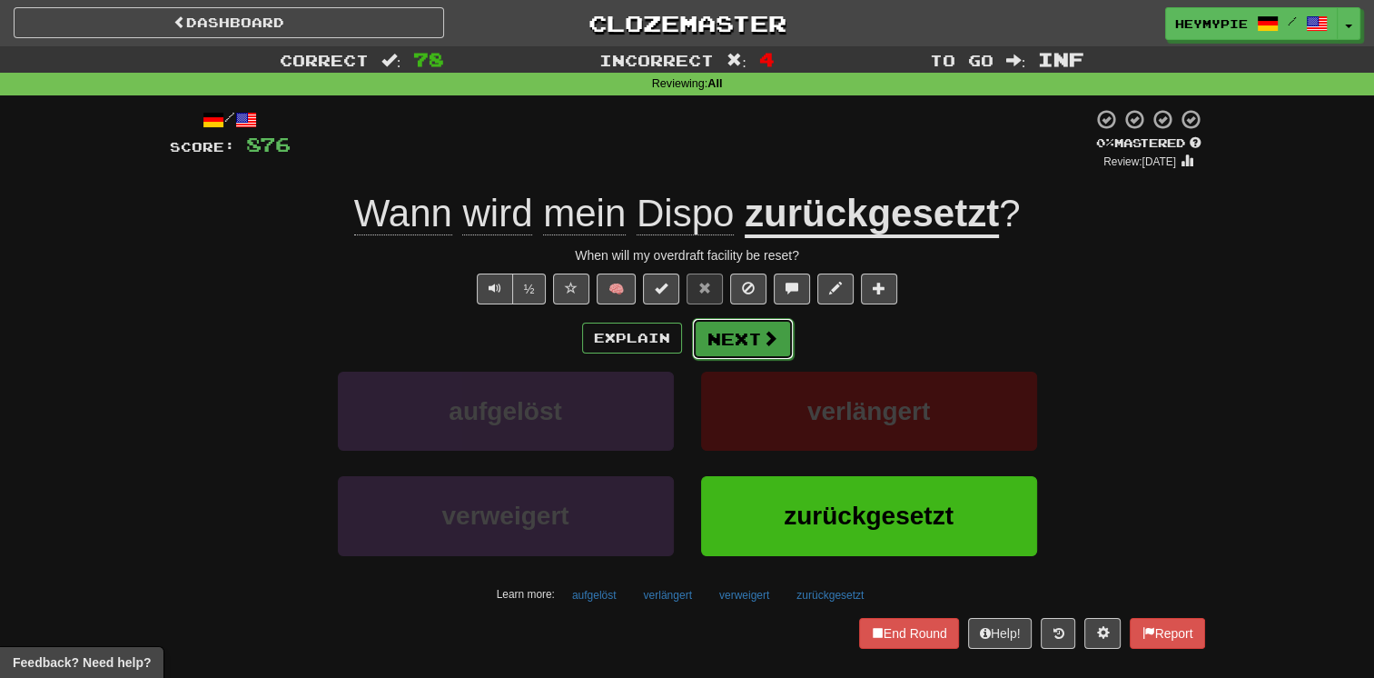
click at [733, 332] on button "Next" at bounding box center [743, 339] width 102 height 42
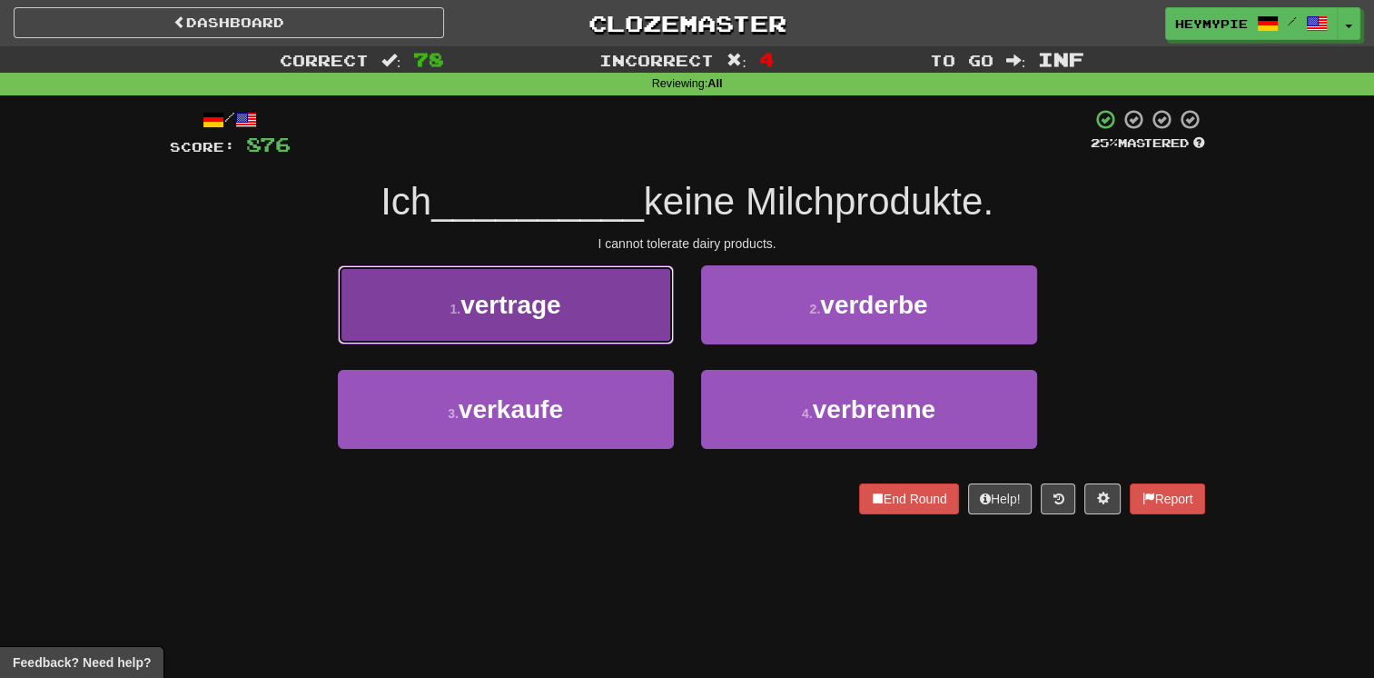
click at [511, 325] on button "1 . vertrage" at bounding box center [506, 304] width 336 height 79
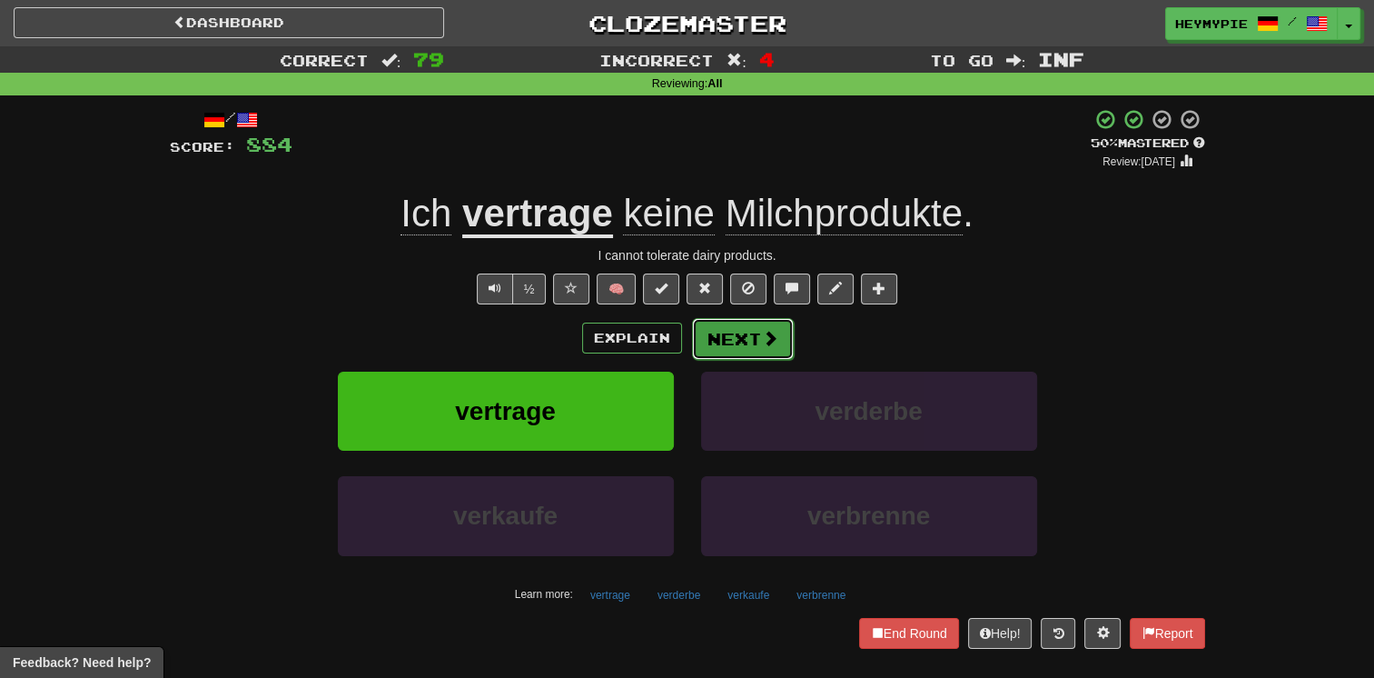
click at [748, 345] on button "Next" at bounding box center [743, 339] width 102 height 42
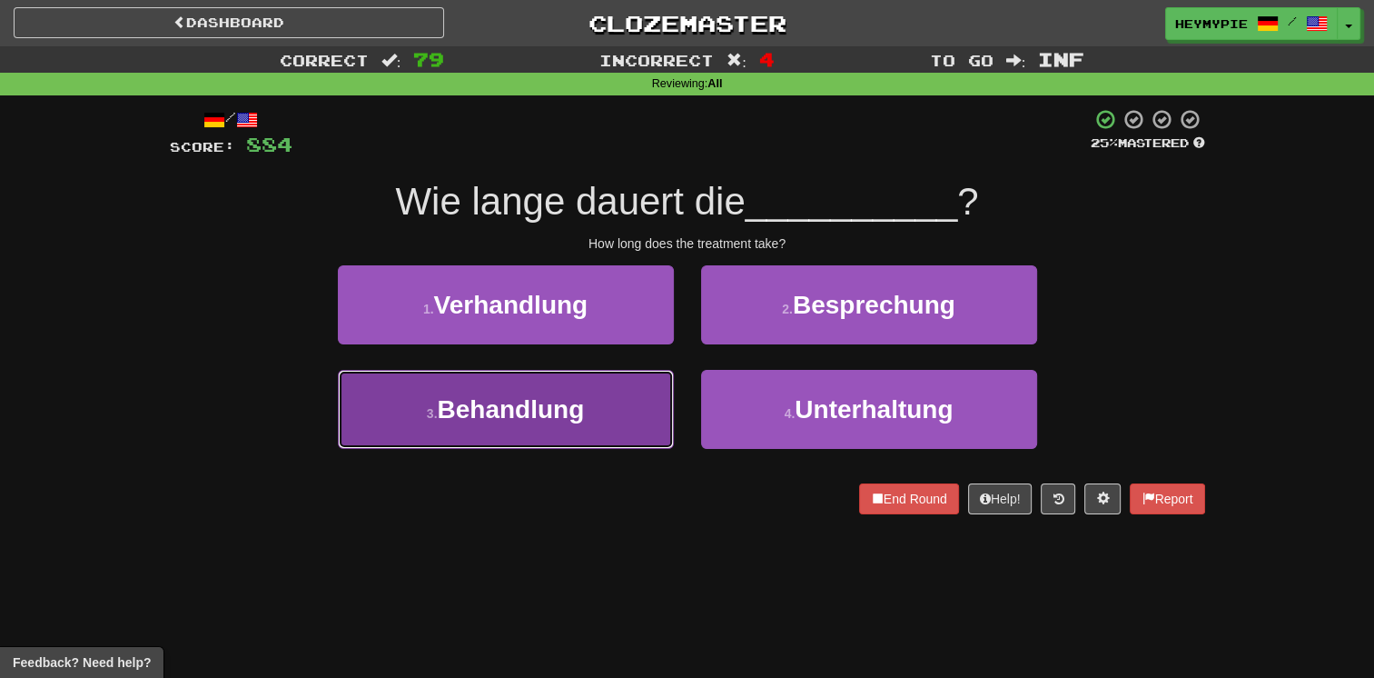
click at [588, 394] on button "3 . Behandlung" at bounding box center [506, 409] width 336 height 79
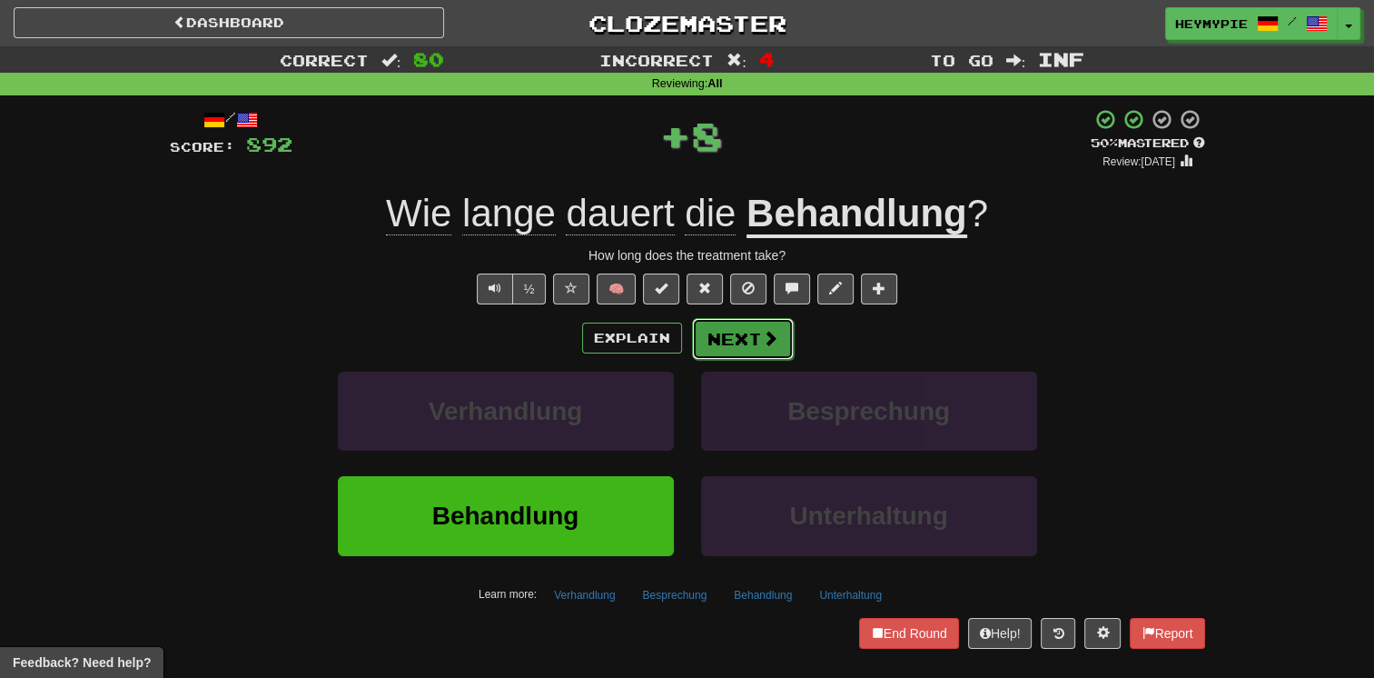
click at [721, 349] on button "Next" at bounding box center [743, 339] width 102 height 42
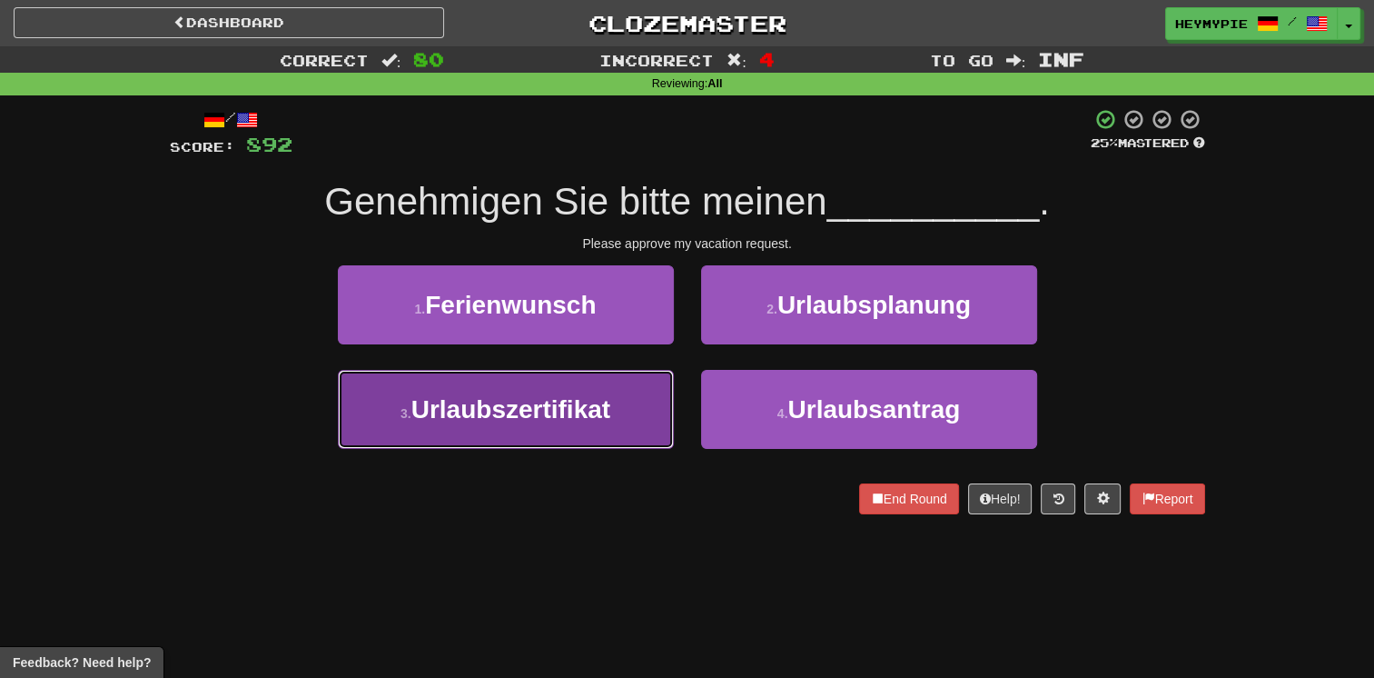
click at [589, 424] on button "3 . Urlaubszertifikat" at bounding box center [506, 409] width 336 height 79
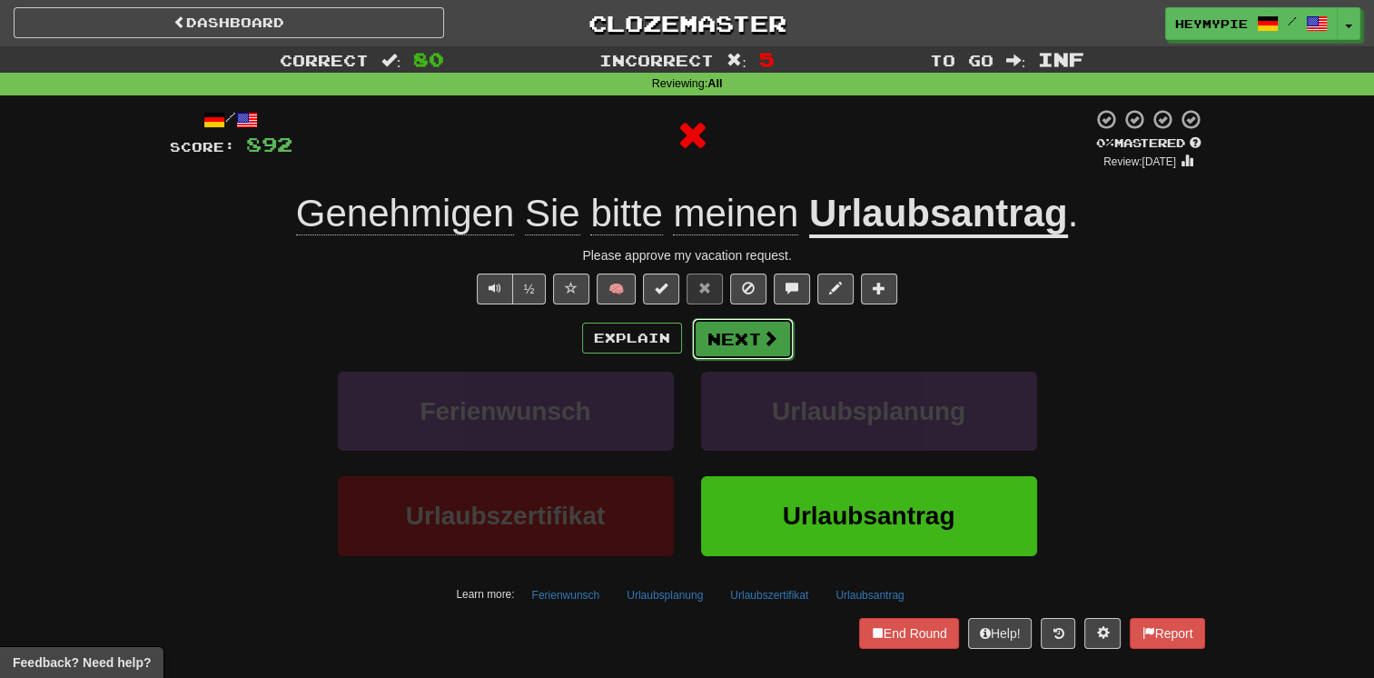
click at [701, 342] on button "Next" at bounding box center [743, 339] width 102 height 42
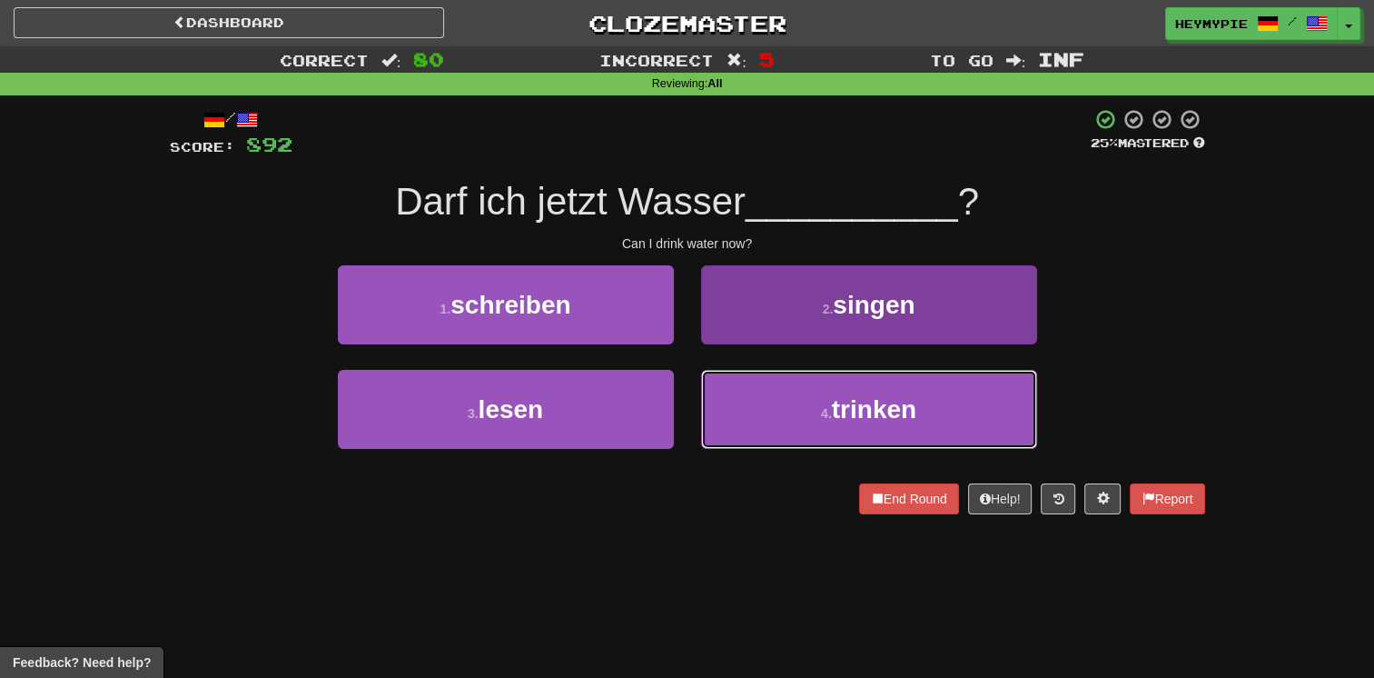
click at [763, 407] on button "4 . trinken" at bounding box center [869, 409] width 336 height 79
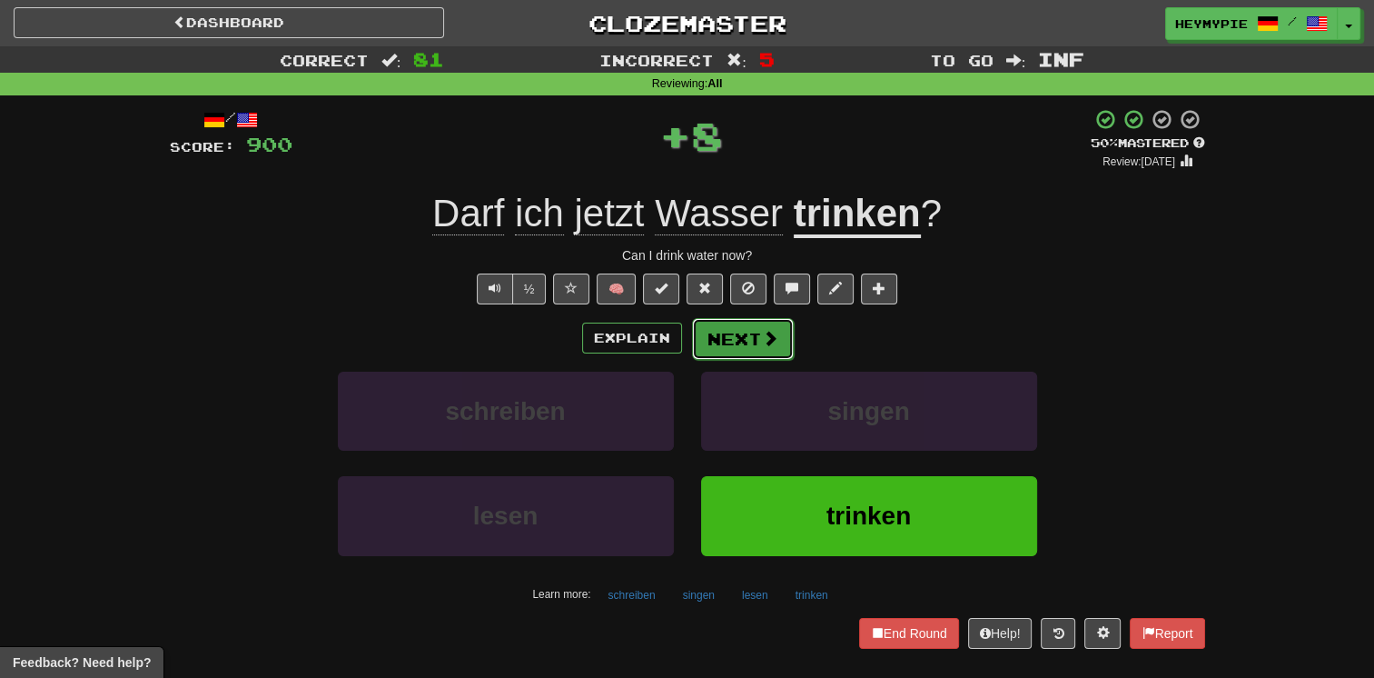
click at [722, 342] on button "Next" at bounding box center [743, 339] width 102 height 42
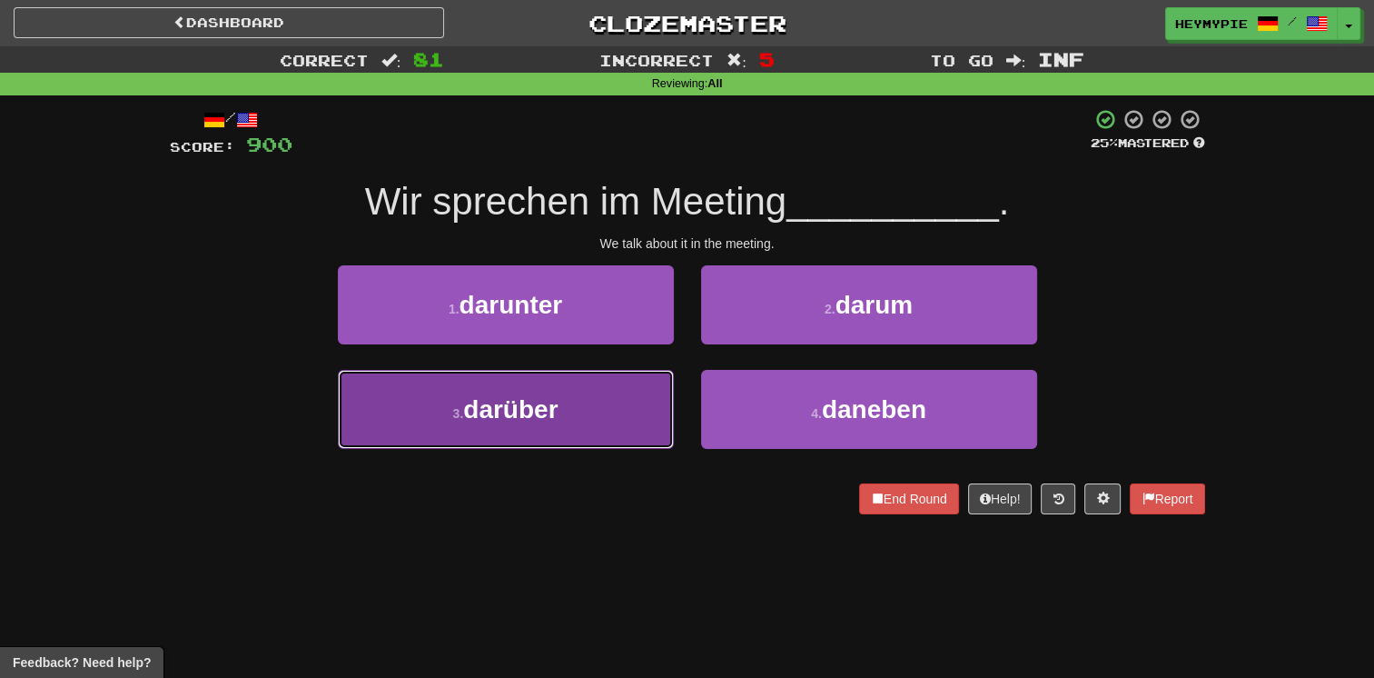
click at [613, 398] on button "3 . darüber" at bounding box center [506, 409] width 336 height 79
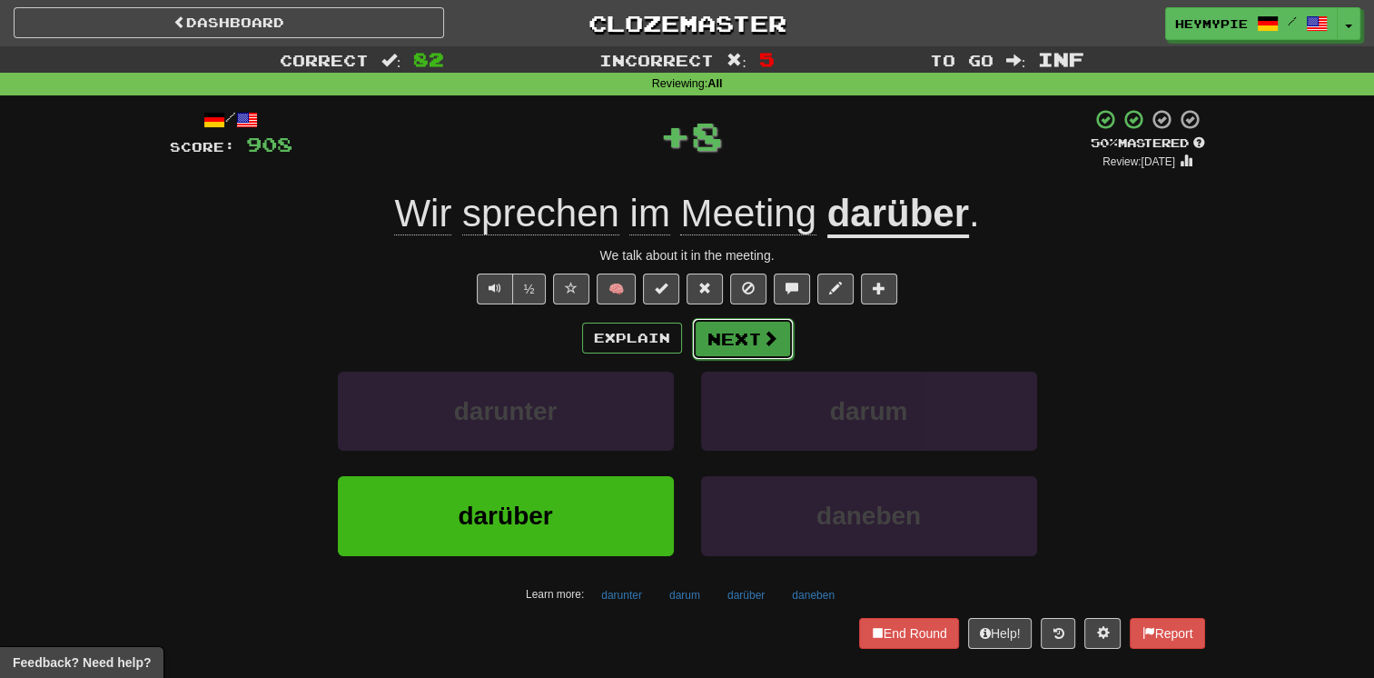
click at [759, 340] on button "Next" at bounding box center [743, 339] width 102 height 42
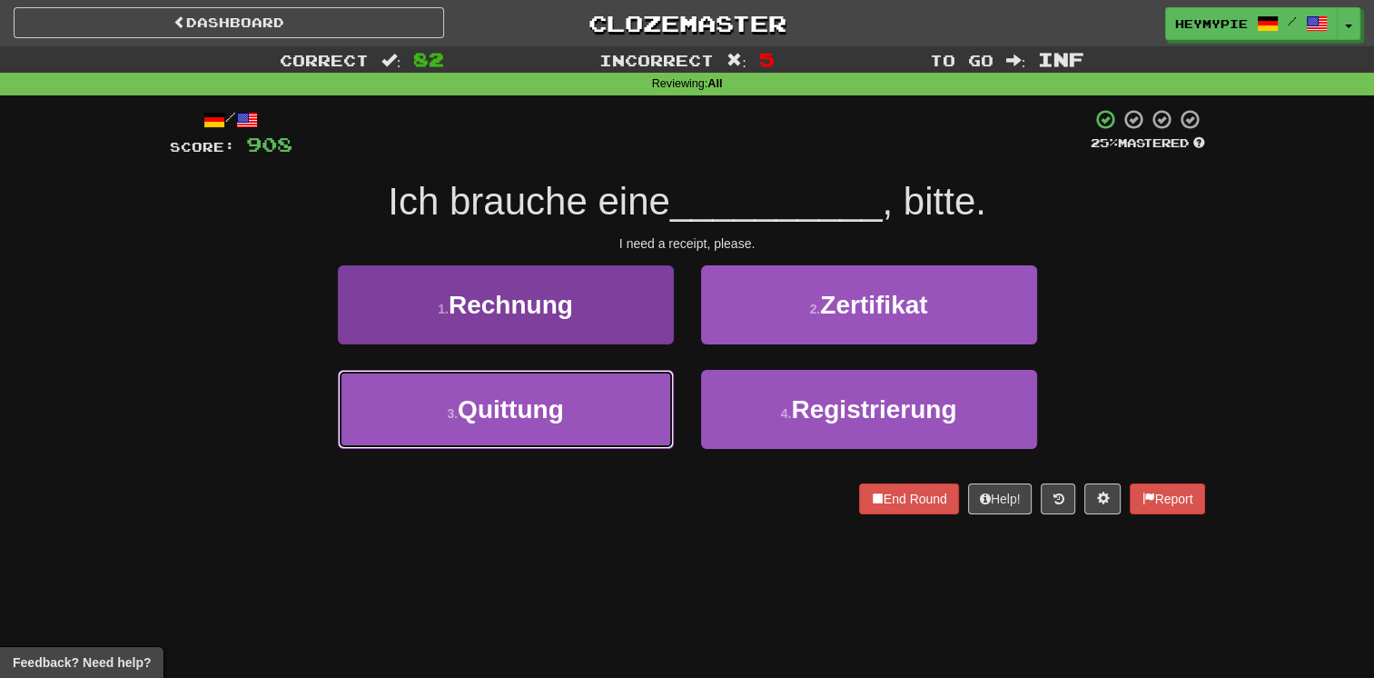
click at [610, 420] on button "3 . Quittung" at bounding box center [506, 409] width 336 height 79
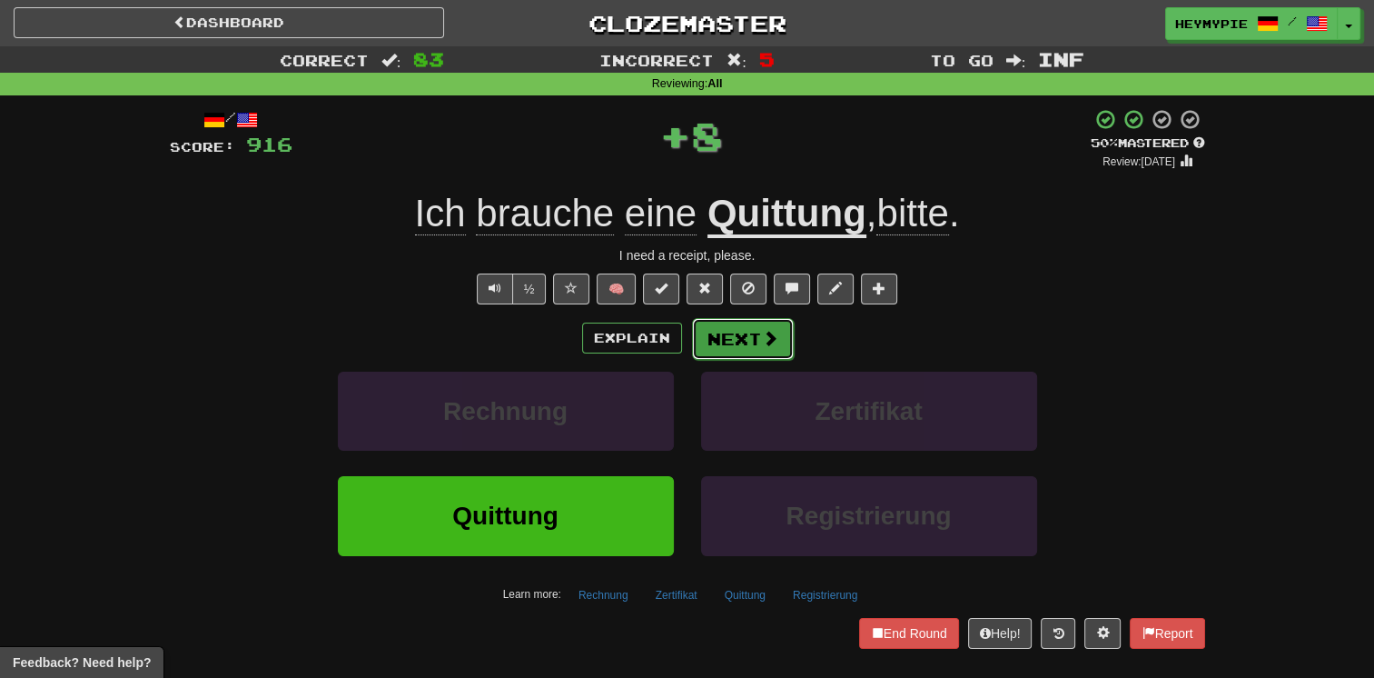
click at [739, 344] on button "Next" at bounding box center [743, 339] width 102 height 42
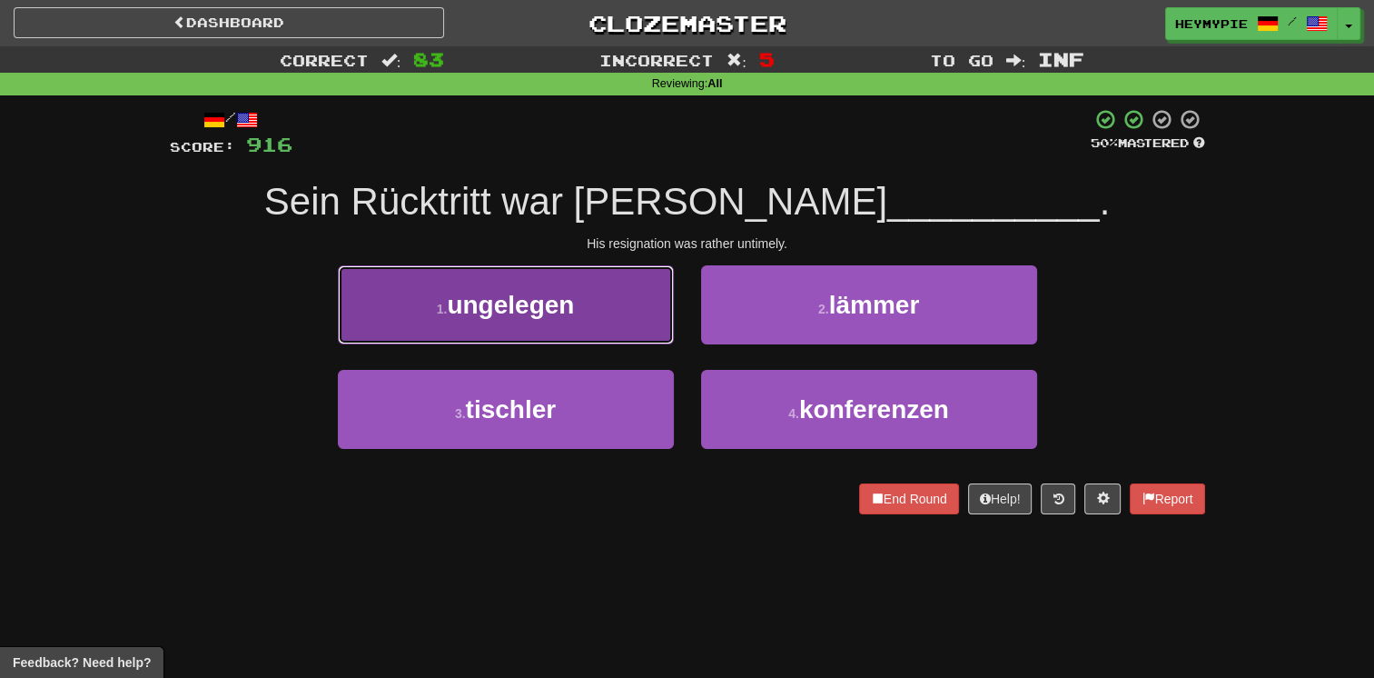
click at [367, 311] on button "1 . ungelegen" at bounding box center [506, 304] width 336 height 79
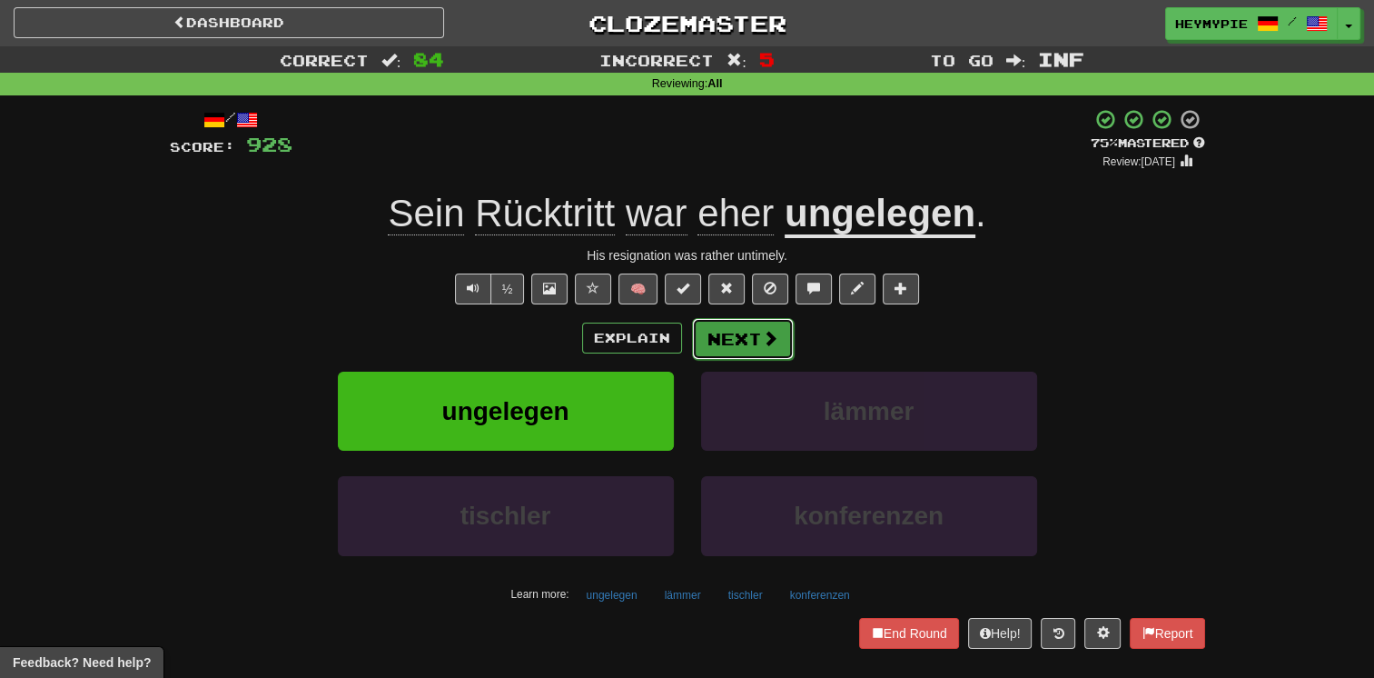
click at [745, 341] on button "Next" at bounding box center [743, 339] width 102 height 42
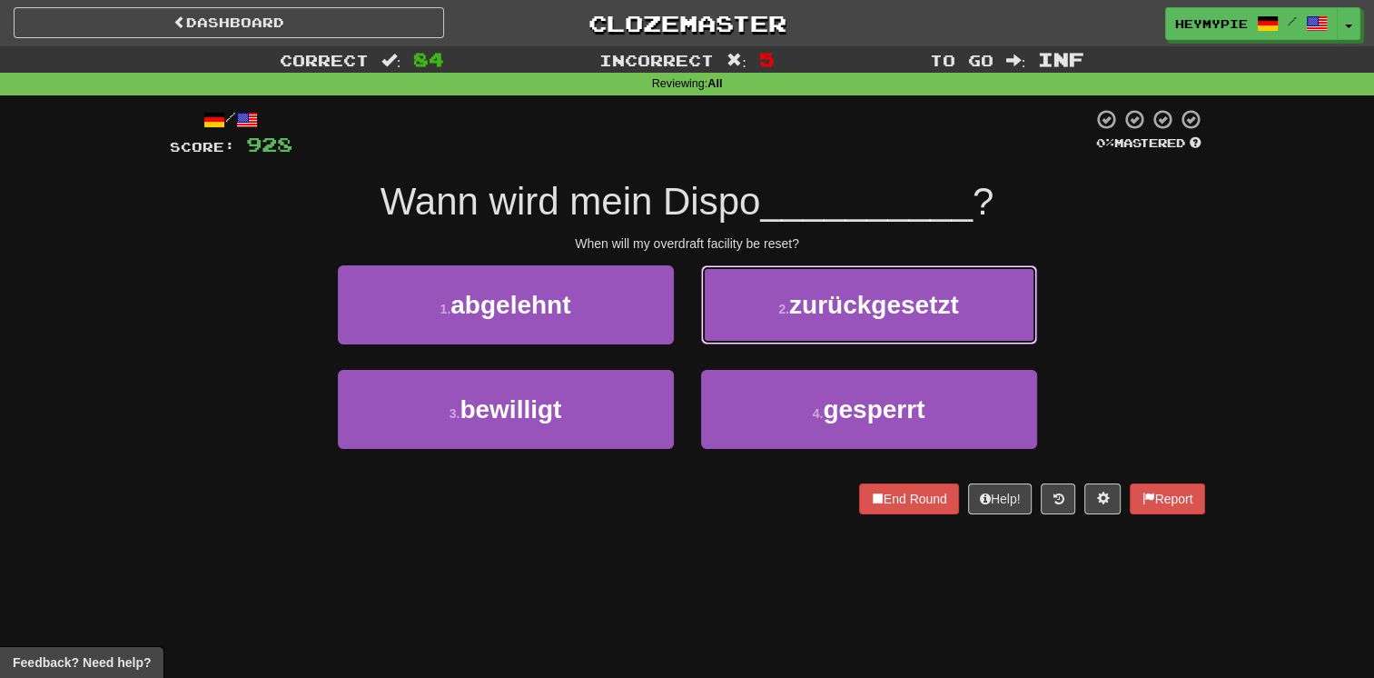
click at [771, 307] on button "2 . zurückgesetzt" at bounding box center [869, 304] width 336 height 79
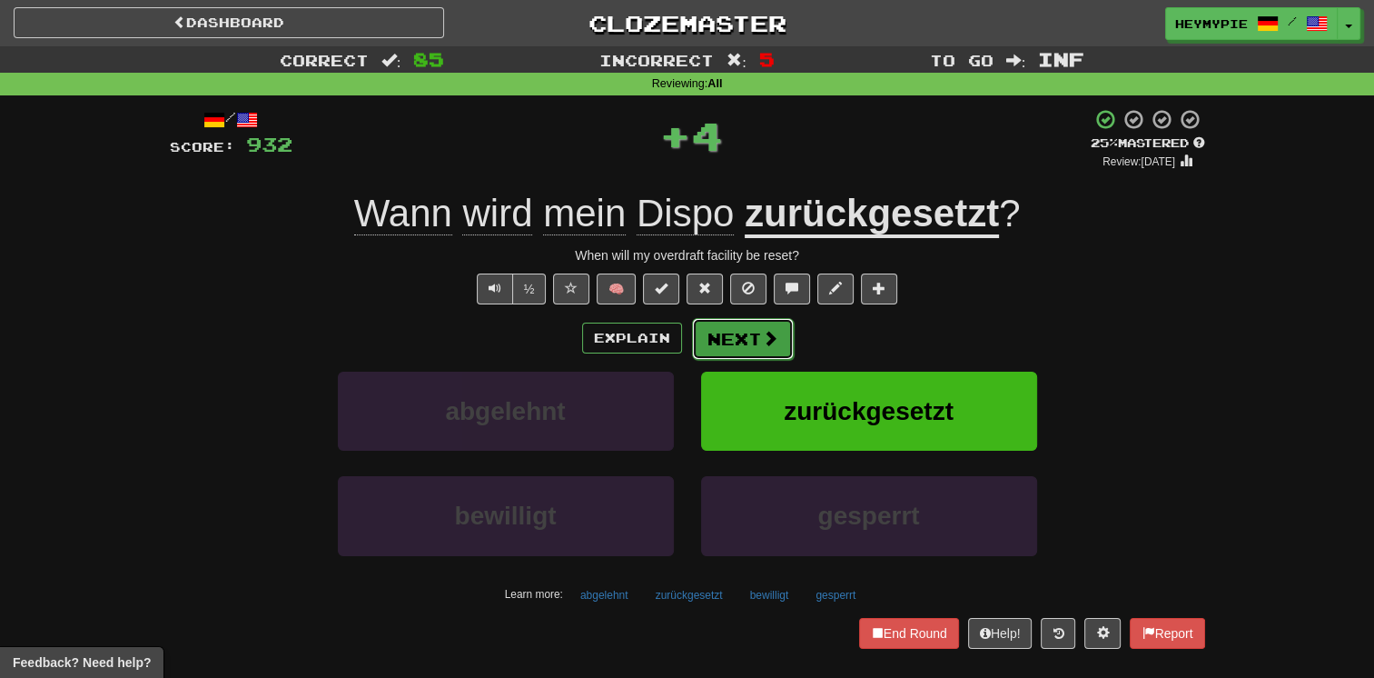
click at [730, 342] on button "Next" at bounding box center [743, 339] width 102 height 42
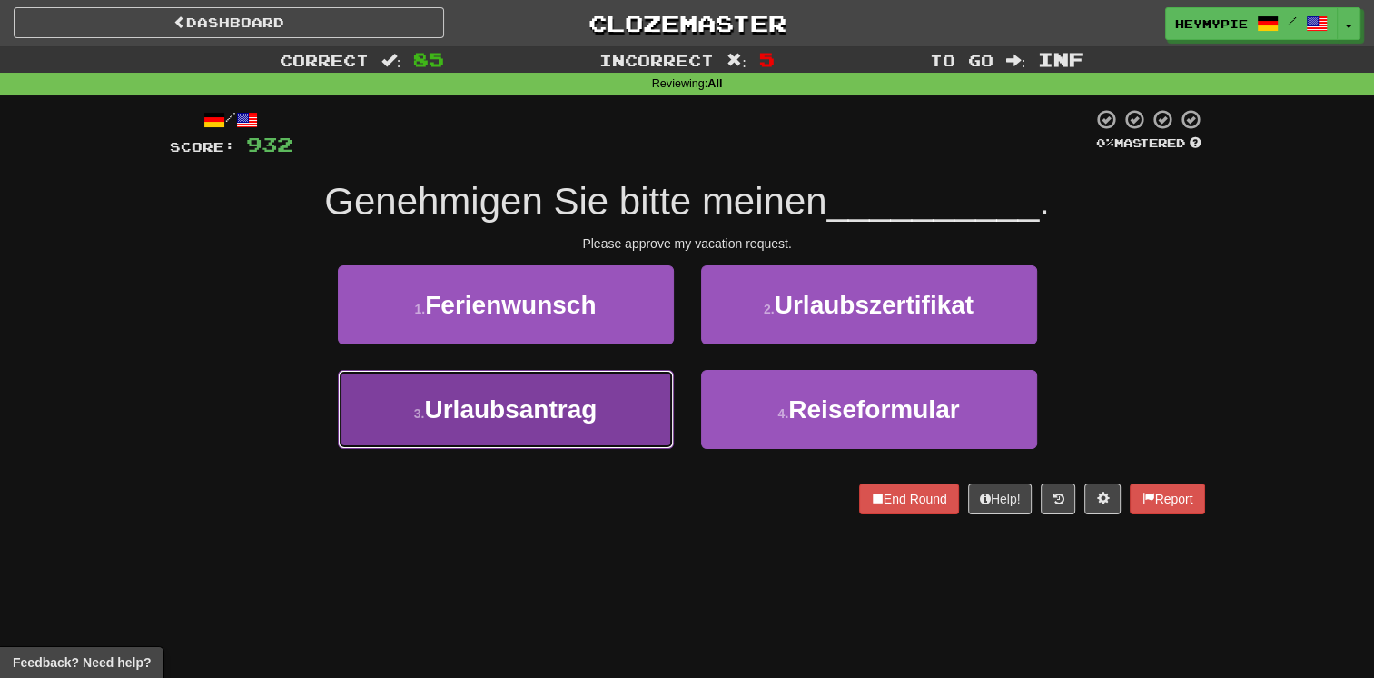
click at [584, 405] on span "Urlaubsantrag" at bounding box center [510, 409] width 173 height 28
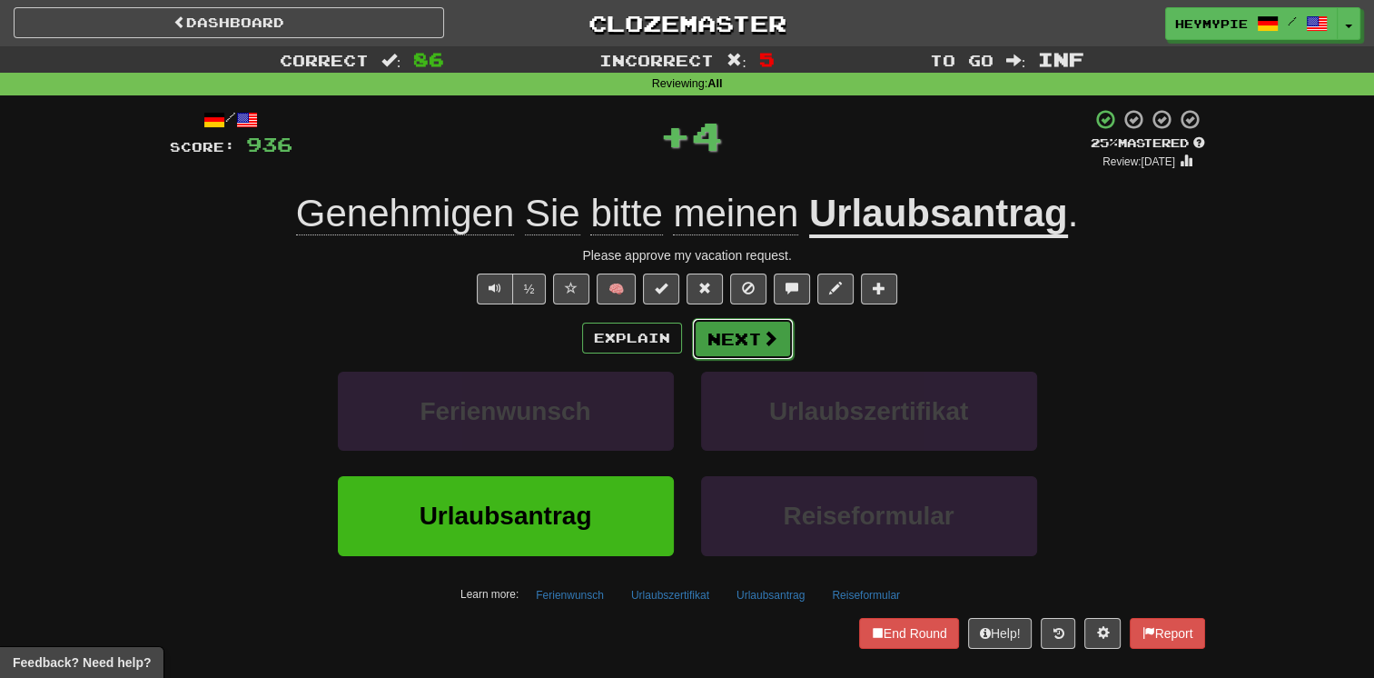
click at [722, 338] on button "Next" at bounding box center [743, 339] width 102 height 42
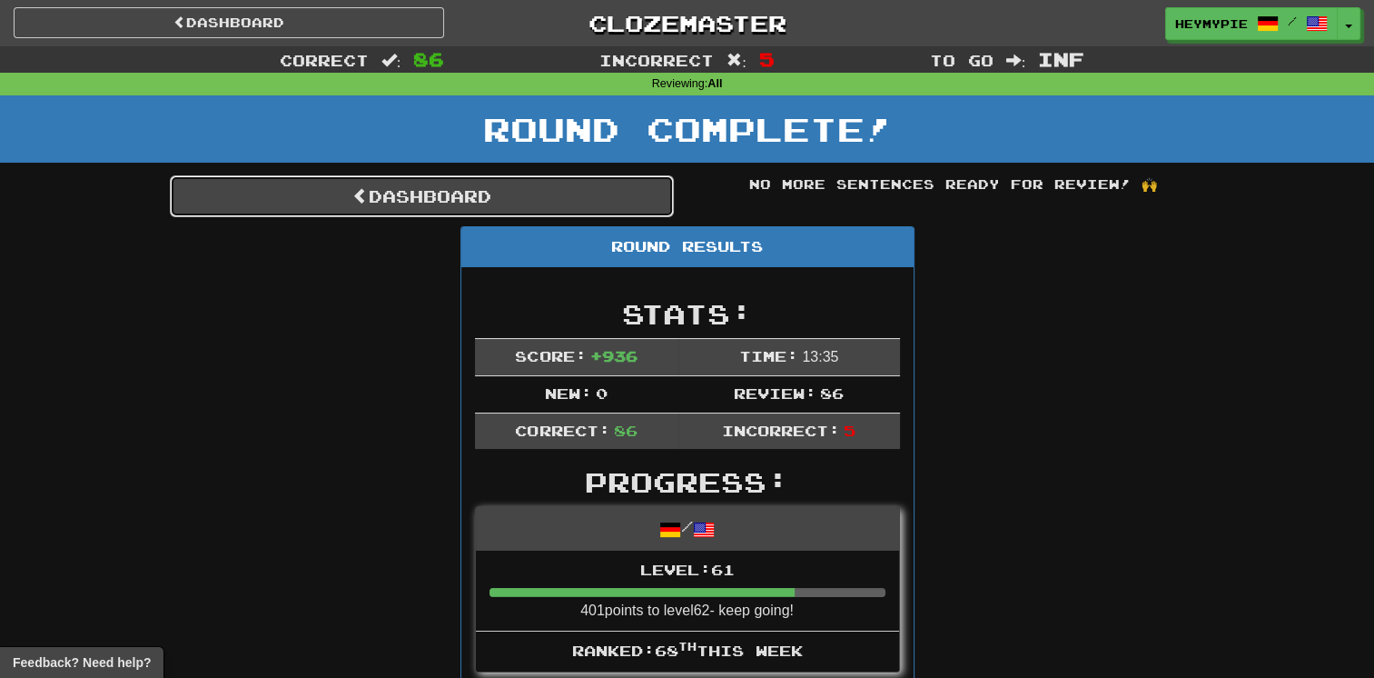
click at [444, 199] on link "Dashboard" at bounding box center [422, 196] width 504 height 42
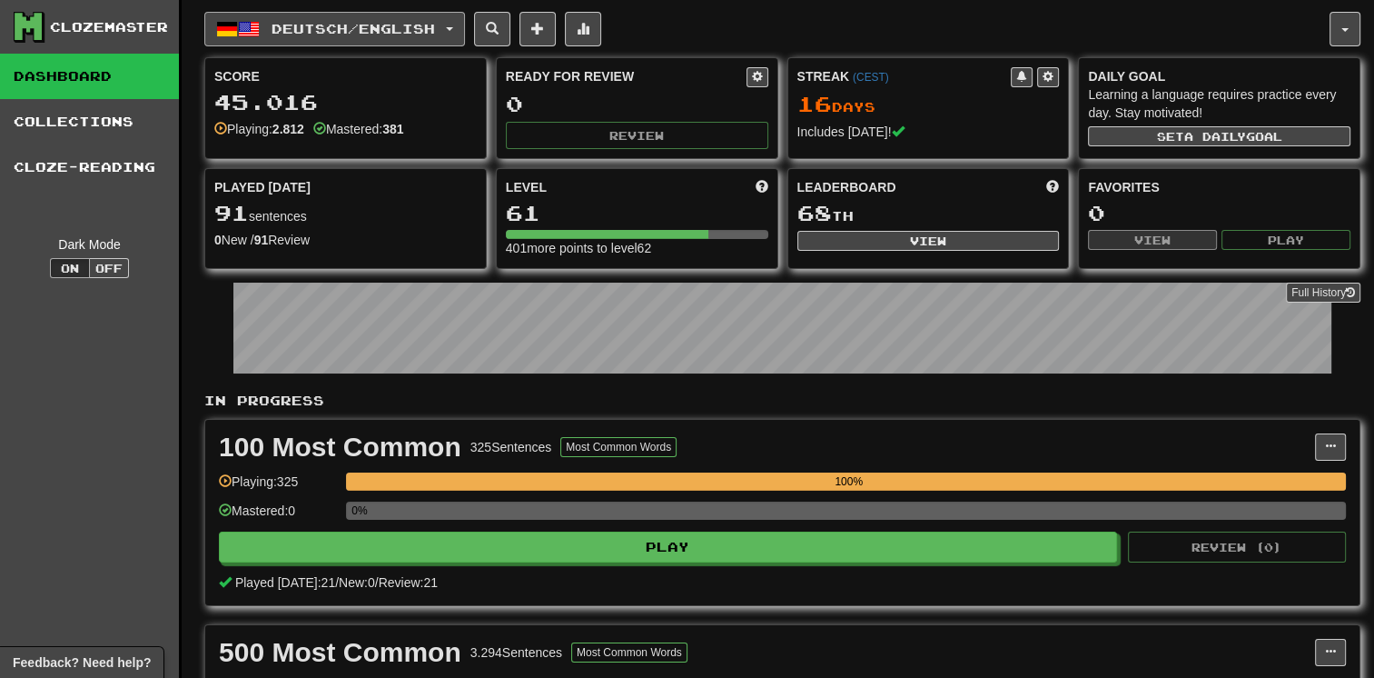
click at [400, 28] on span "Deutsch / English" at bounding box center [354, 28] width 164 height 15
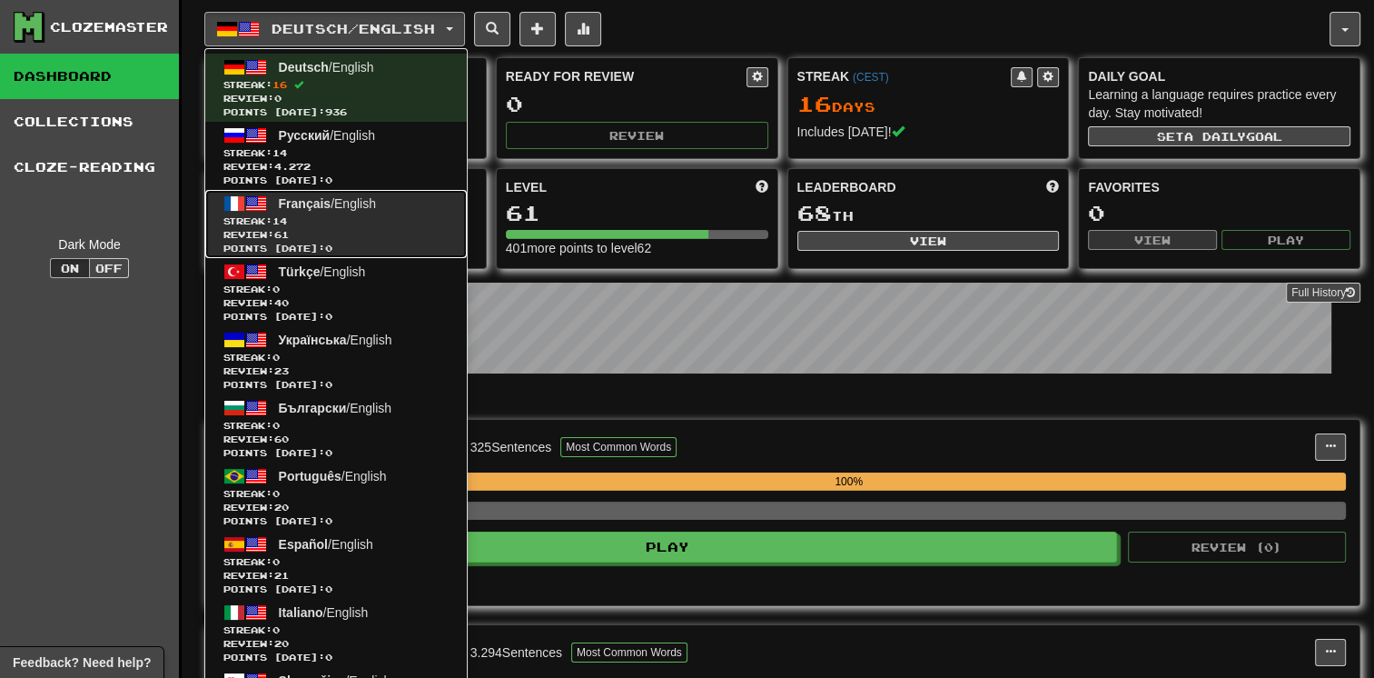
click at [356, 228] on span "Review: 61" at bounding box center [335, 235] width 225 height 14
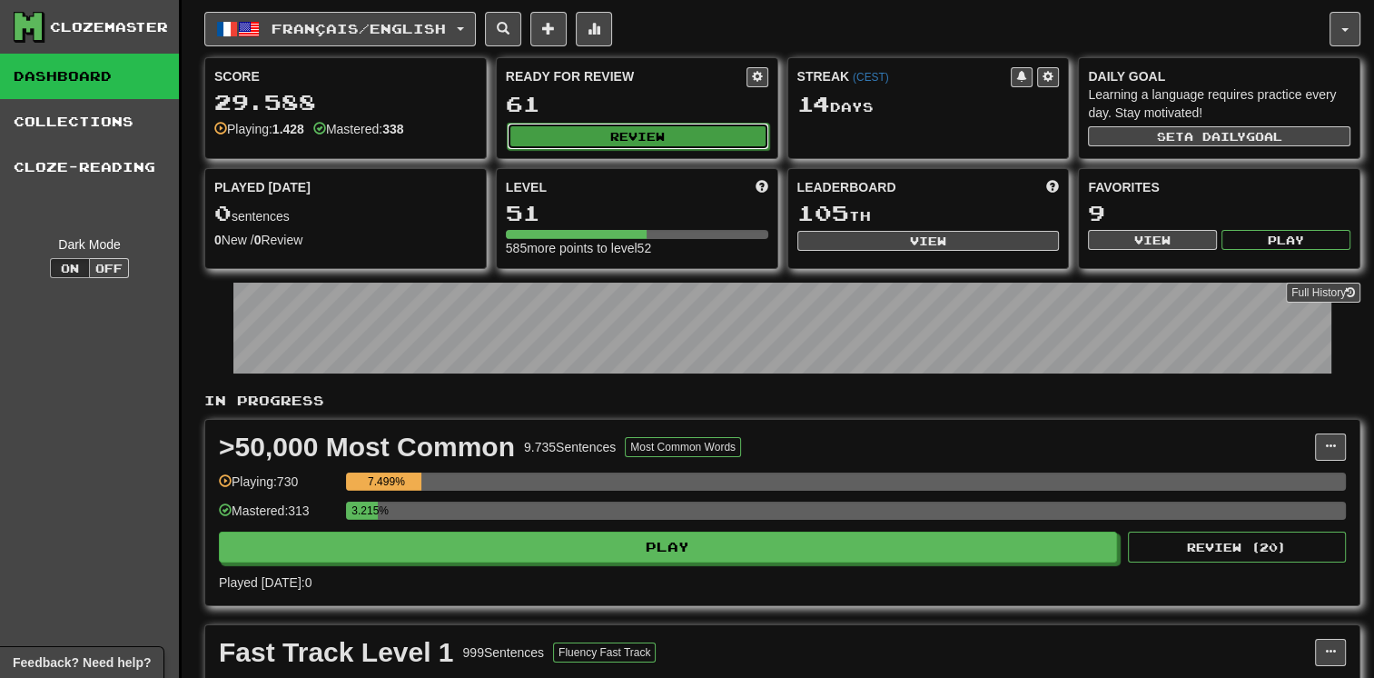
click at [624, 144] on button "Review" at bounding box center [638, 136] width 263 height 27
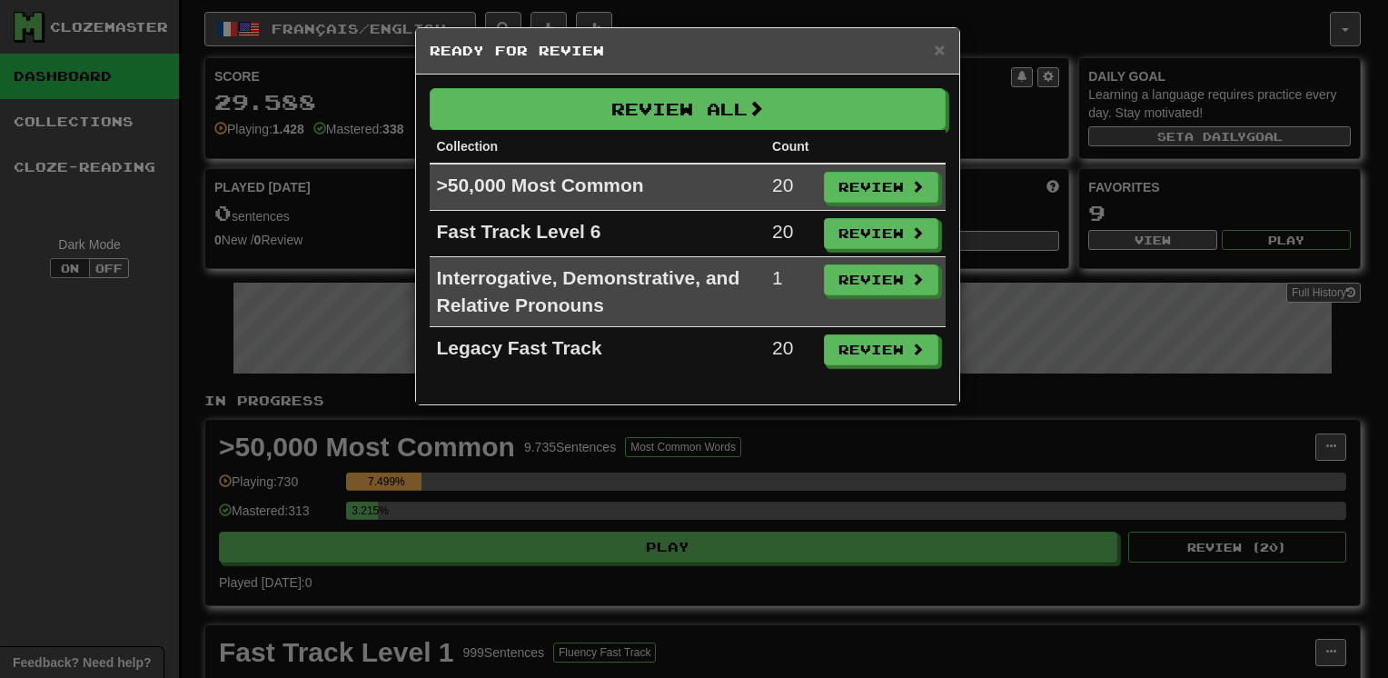
click at [639, 130] on th "Collection" at bounding box center [598, 147] width 336 height 34
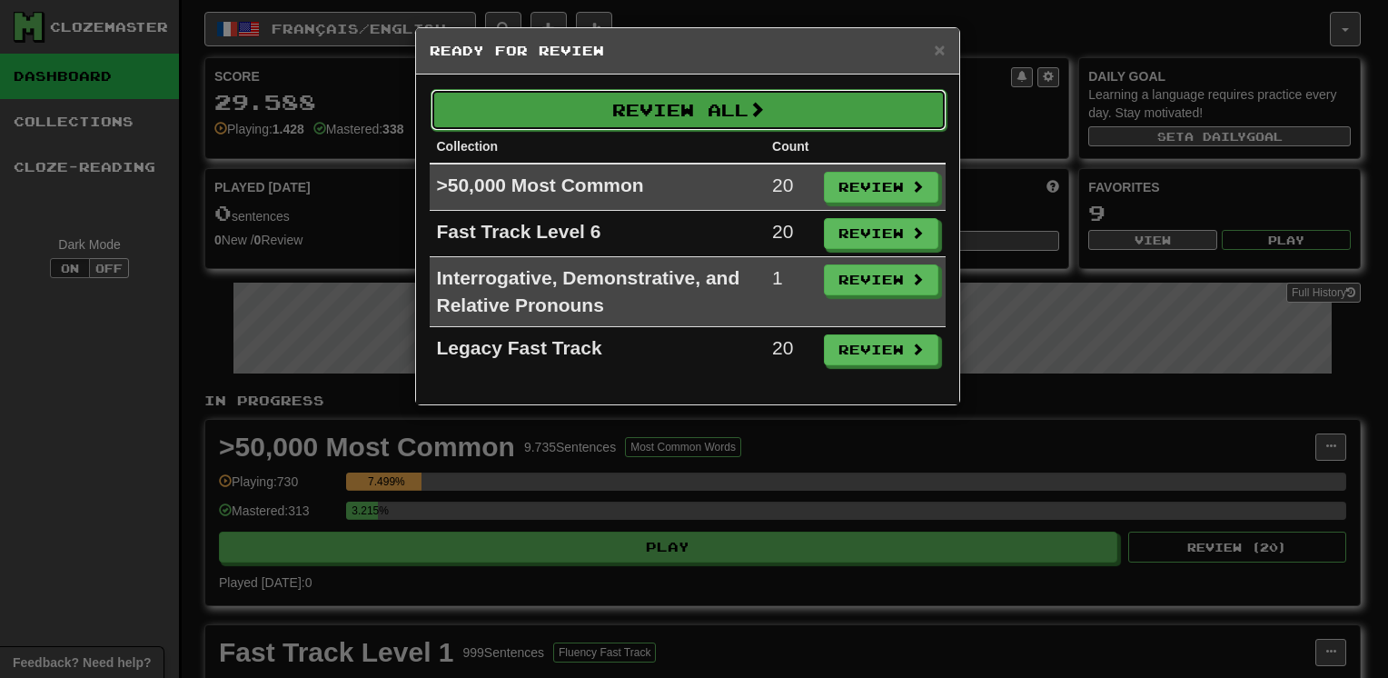
click at [655, 125] on button "Review All" at bounding box center [689, 110] width 516 height 42
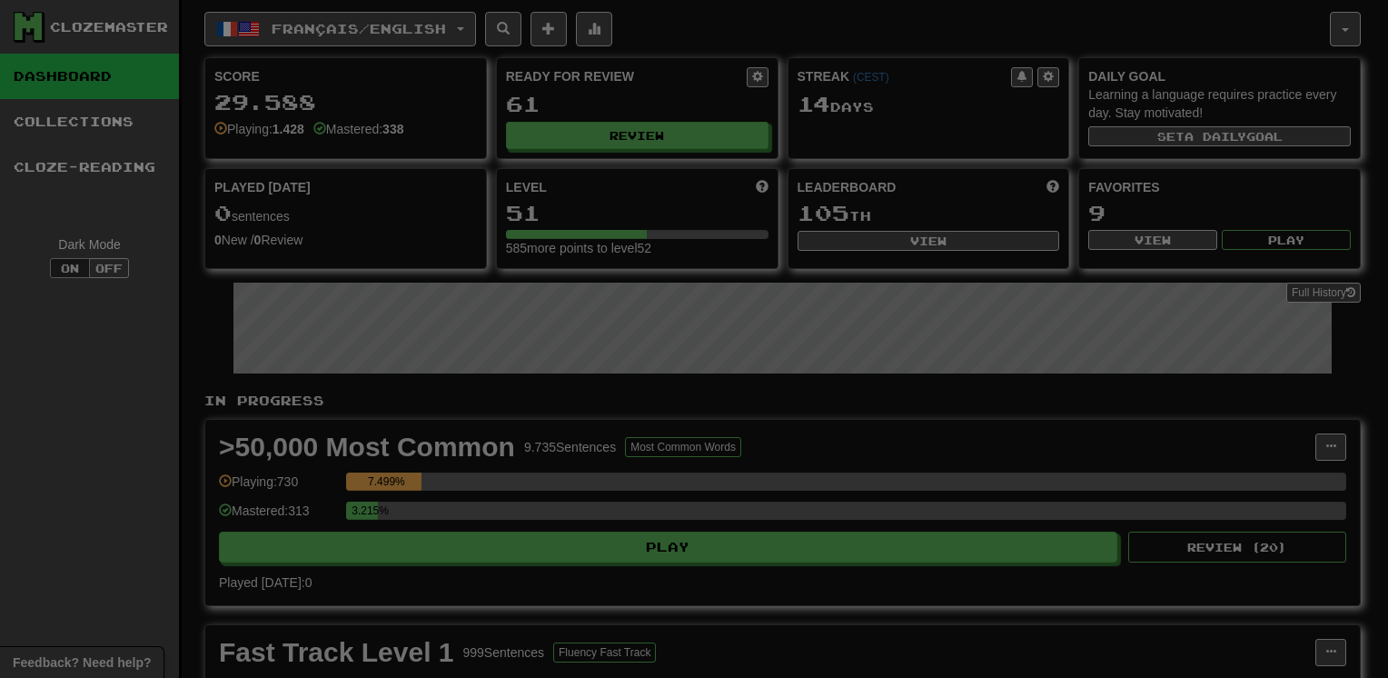
select select "********"
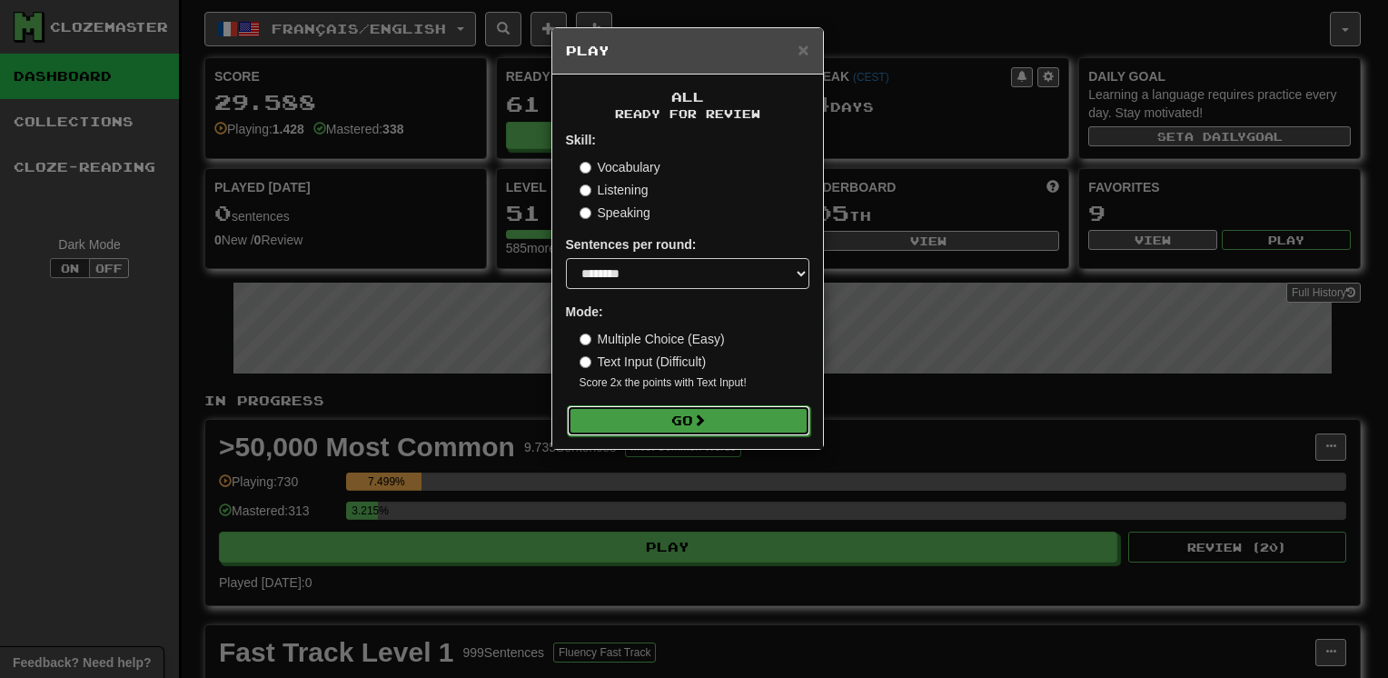
click at [619, 424] on button "Go" at bounding box center [688, 420] width 243 height 31
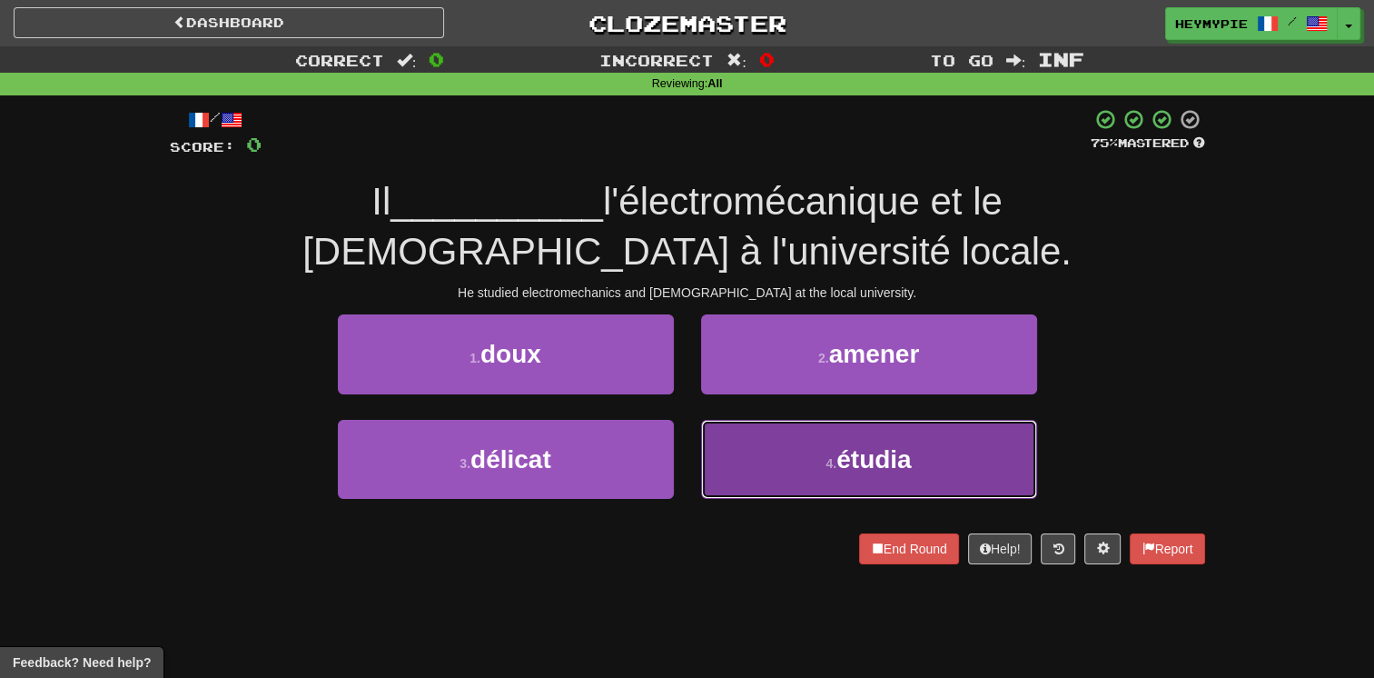
click at [801, 450] on button "4 . étudia" at bounding box center [869, 459] width 336 height 79
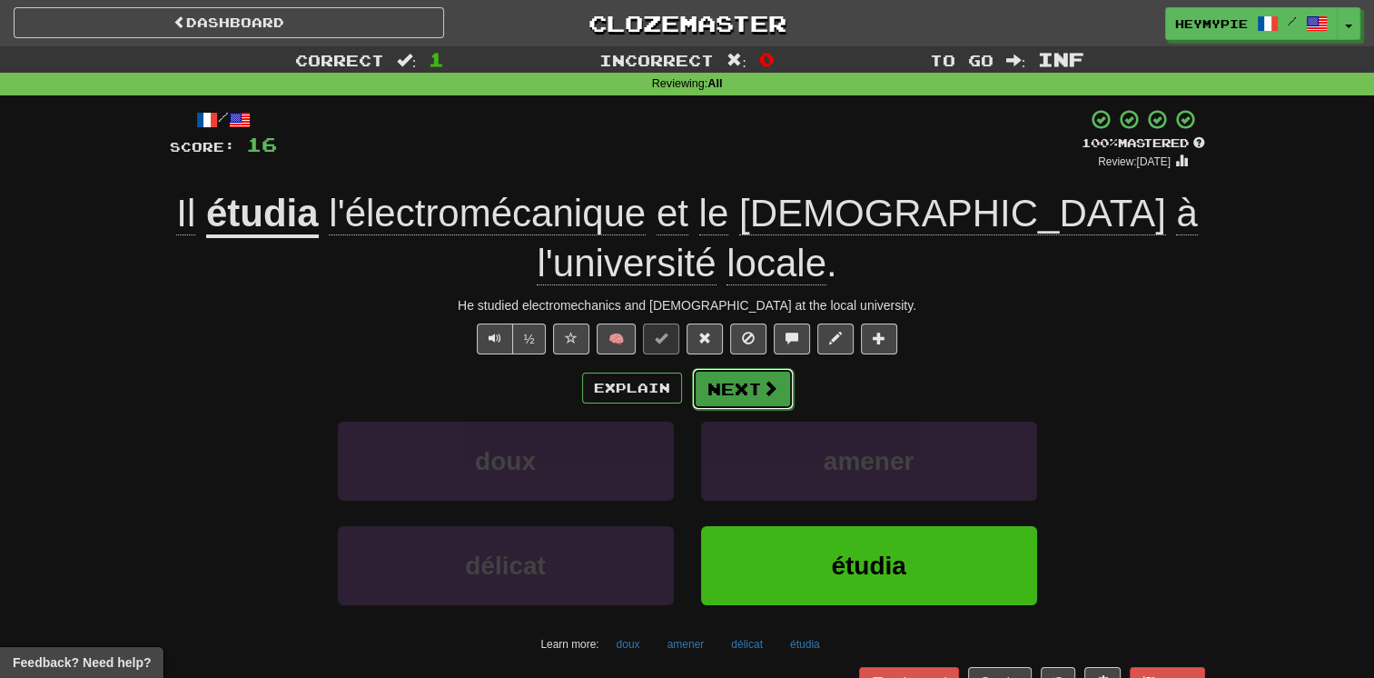
click at [734, 390] on button "Next" at bounding box center [743, 389] width 102 height 42
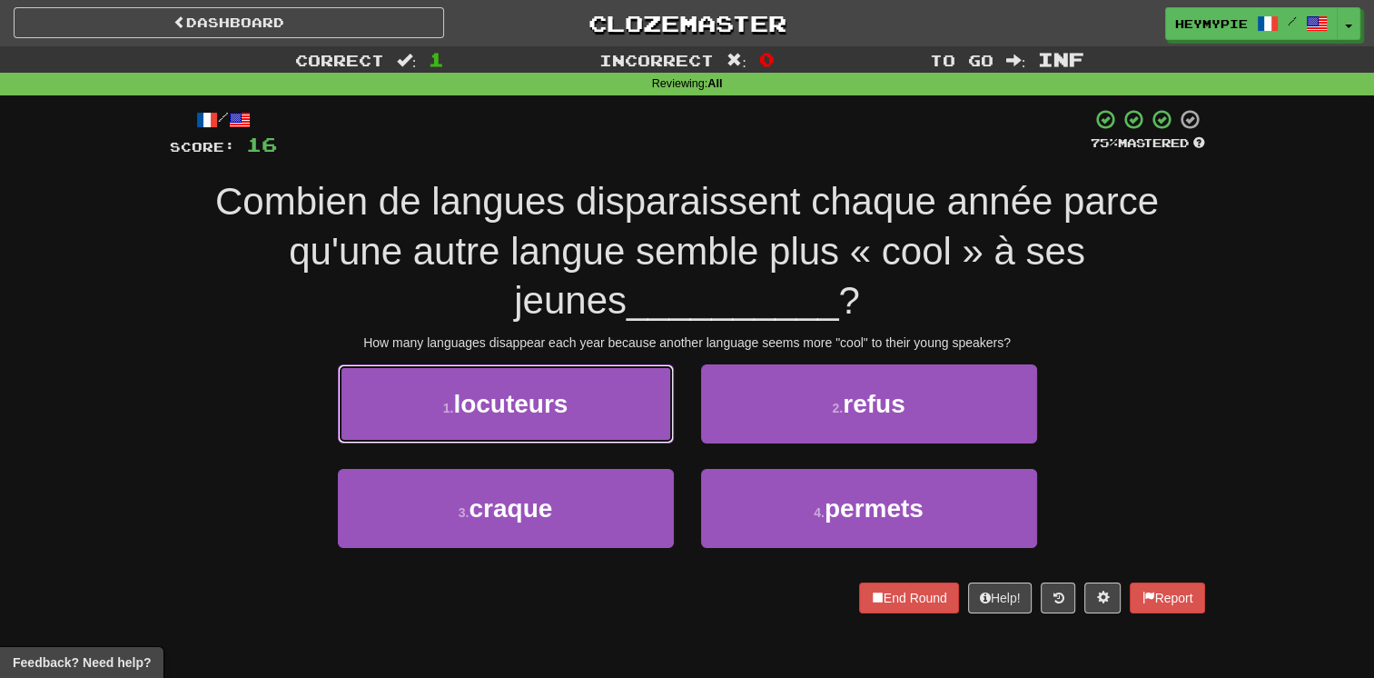
click at [586, 406] on button "1 . locuteurs" at bounding box center [506, 403] width 336 height 79
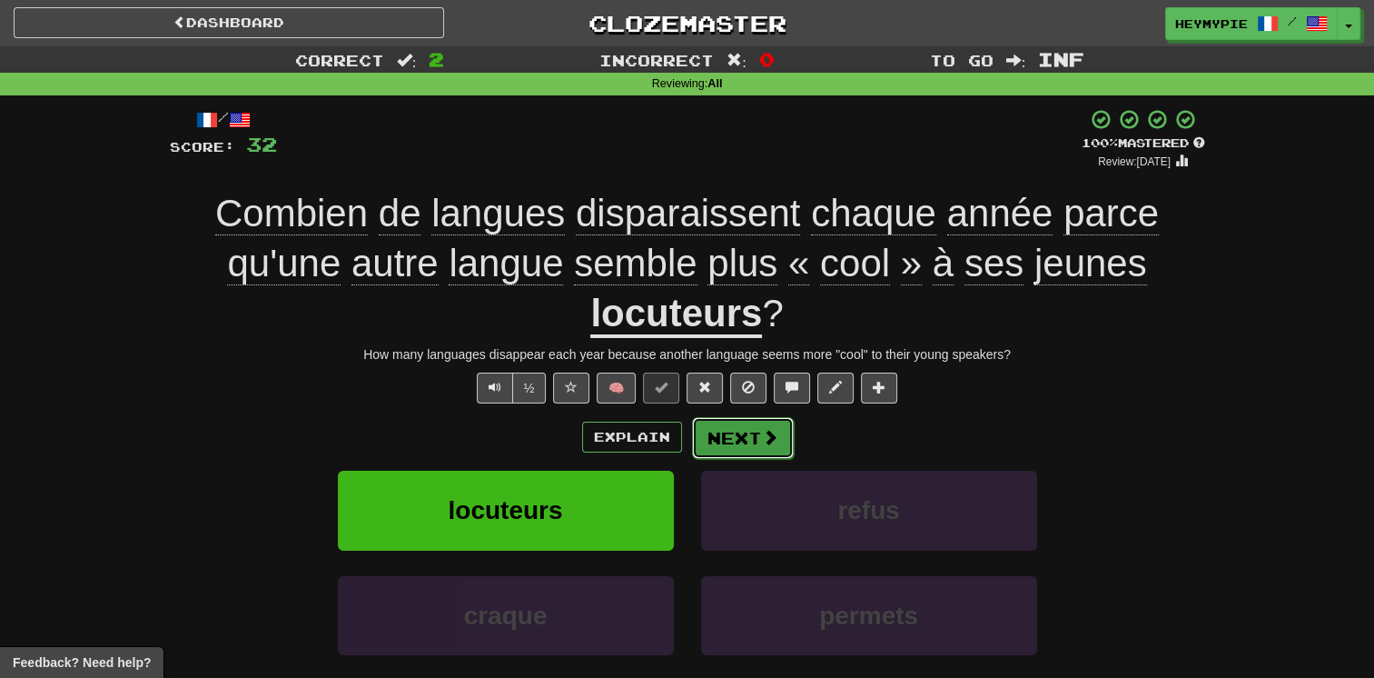
click at [757, 445] on button "Next" at bounding box center [743, 438] width 102 height 42
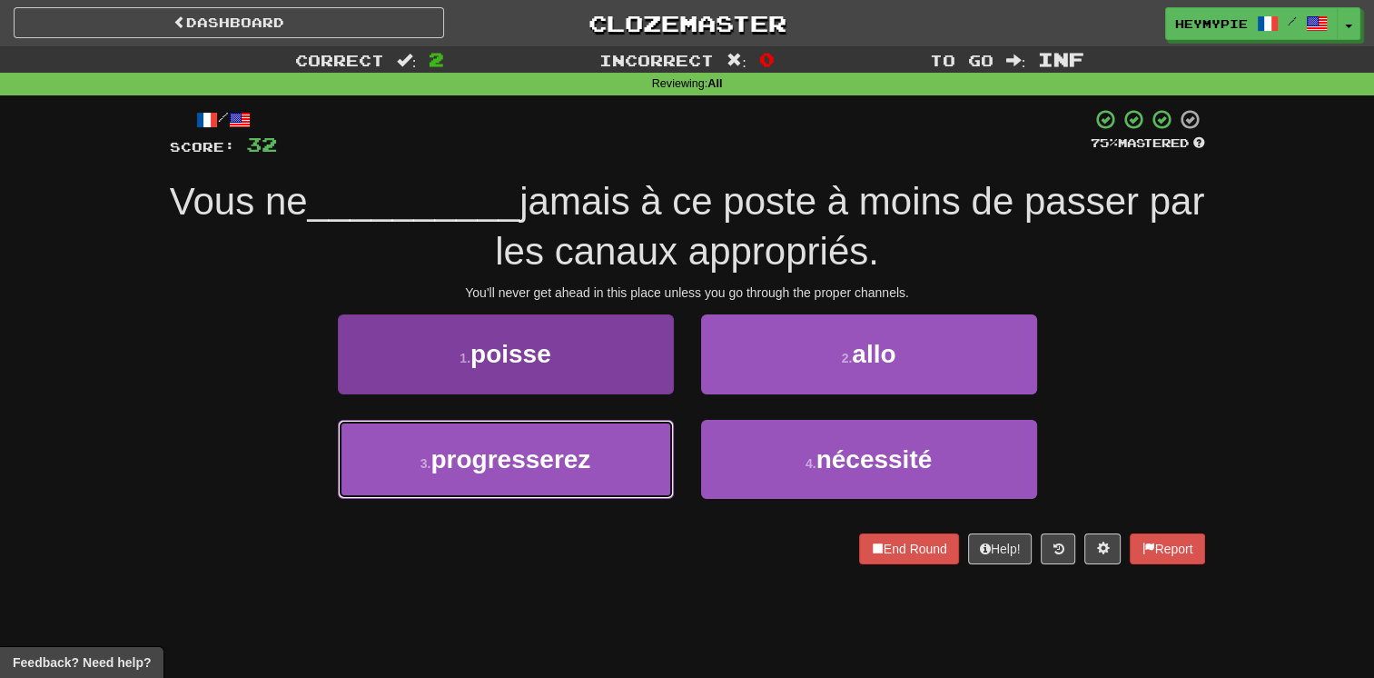
click at [610, 434] on button "3 . progresserez" at bounding box center [506, 459] width 336 height 79
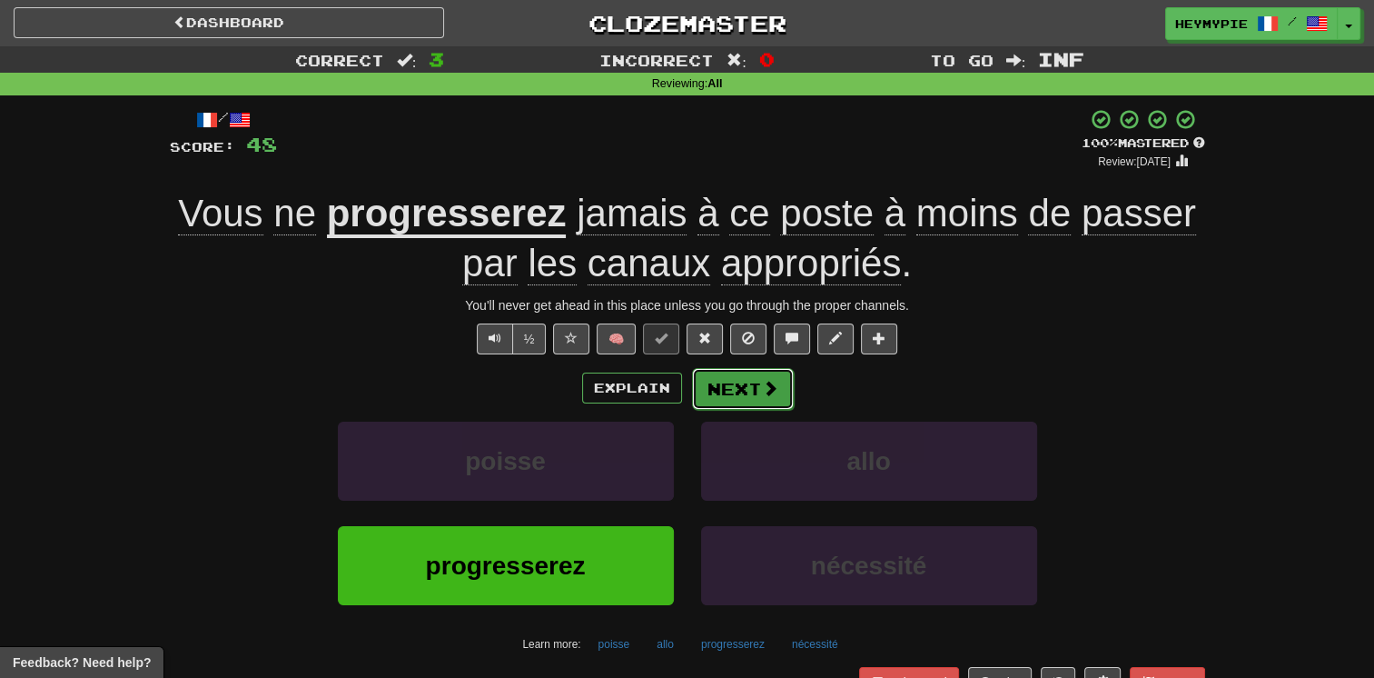
click at [726, 387] on button "Next" at bounding box center [743, 389] width 102 height 42
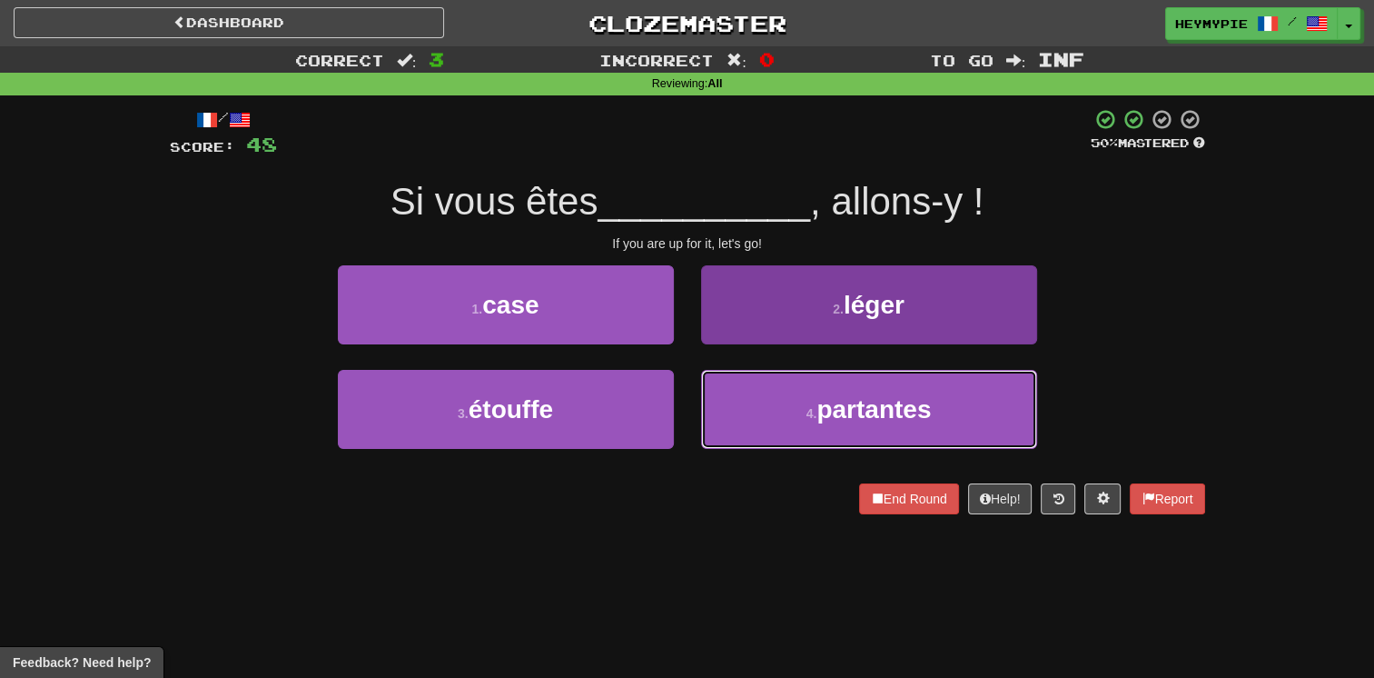
click at [844, 400] on span "partantes" at bounding box center [874, 409] width 114 height 28
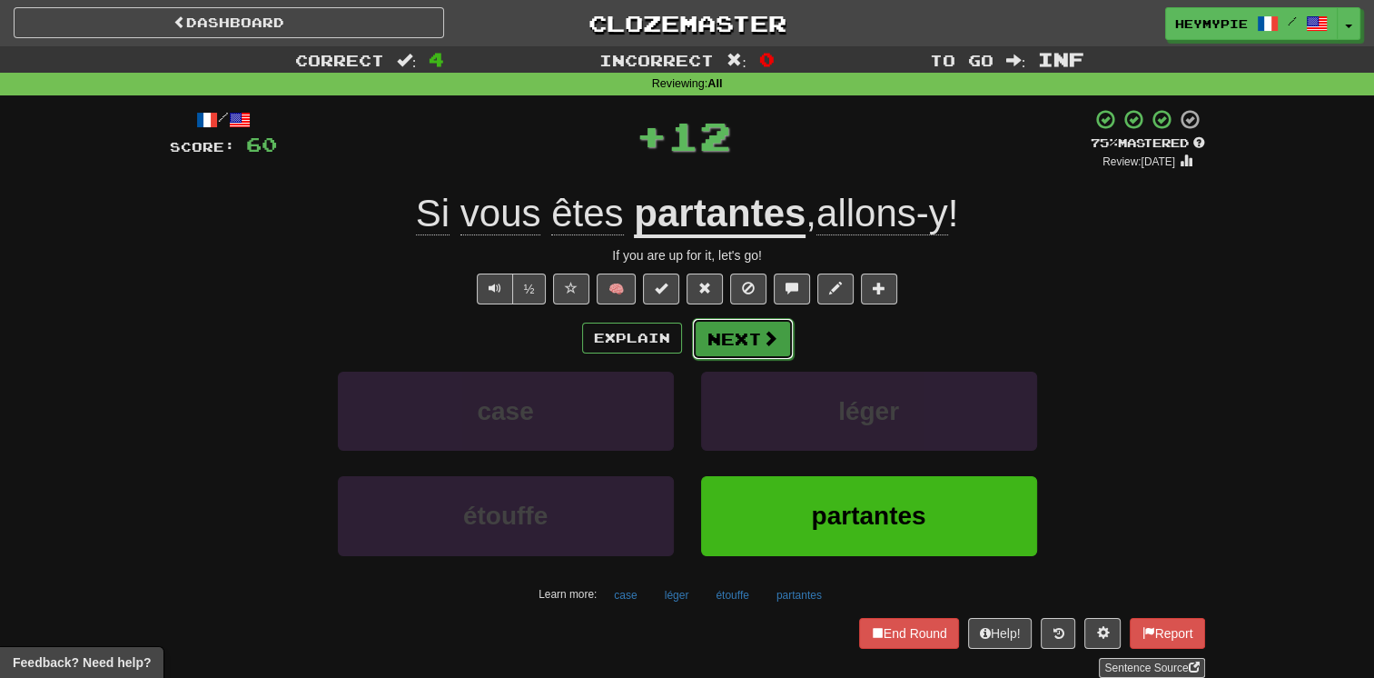
click at [756, 342] on button "Next" at bounding box center [743, 339] width 102 height 42
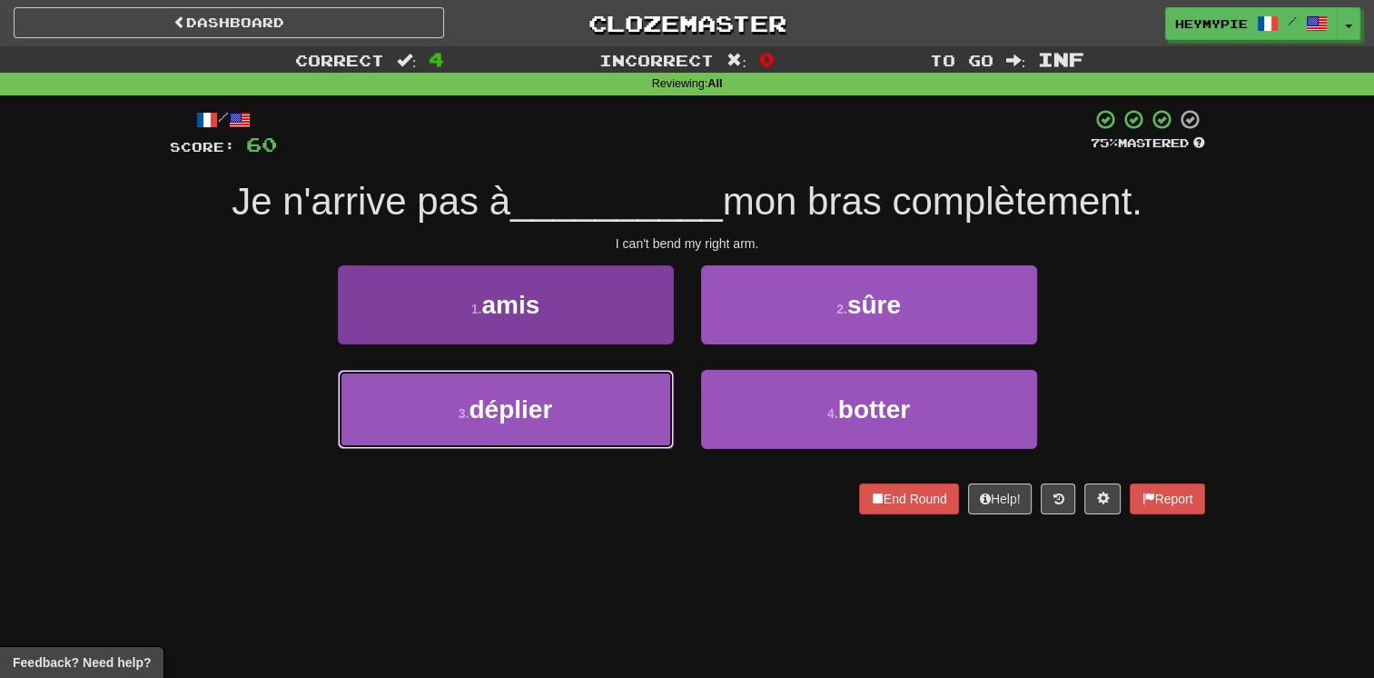
click at [607, 387] on button "3 . déplier" at bounding box center [506, 409] width 336 height 79
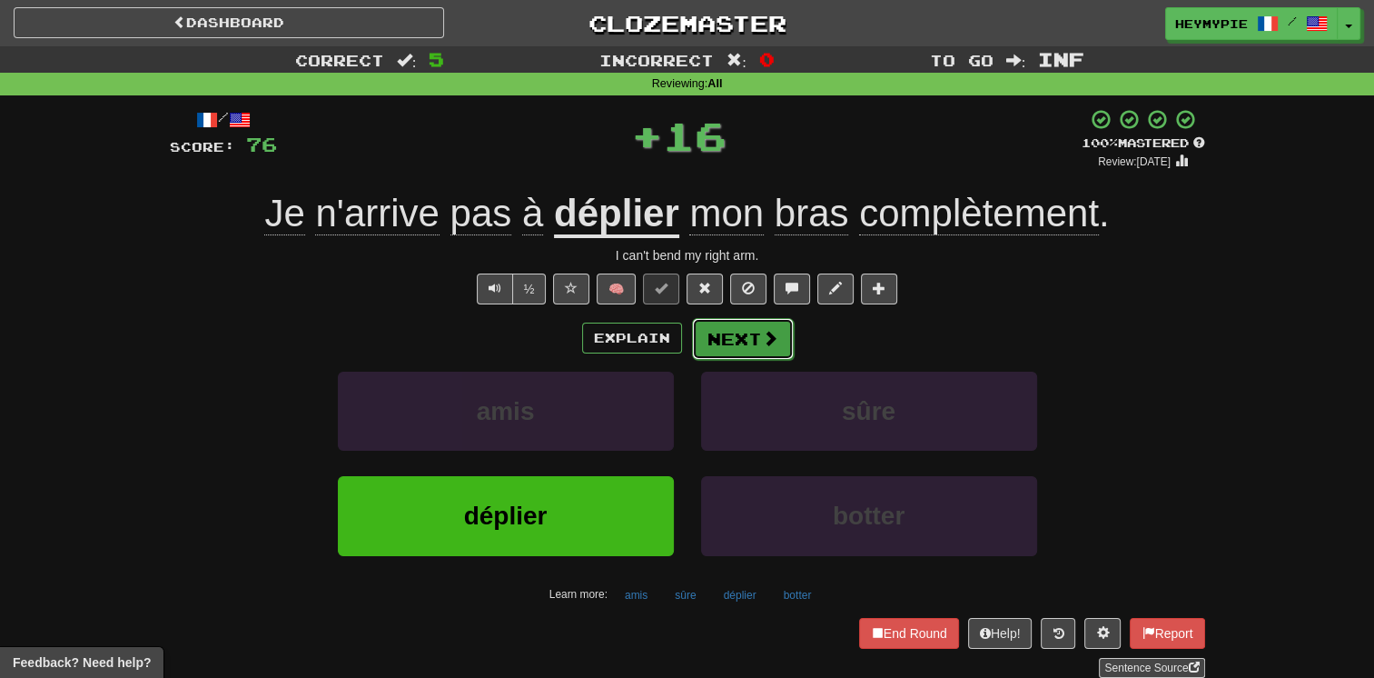
click at [718, 350] on button "Next" at bounding box center [743, 339] width 102 height 42
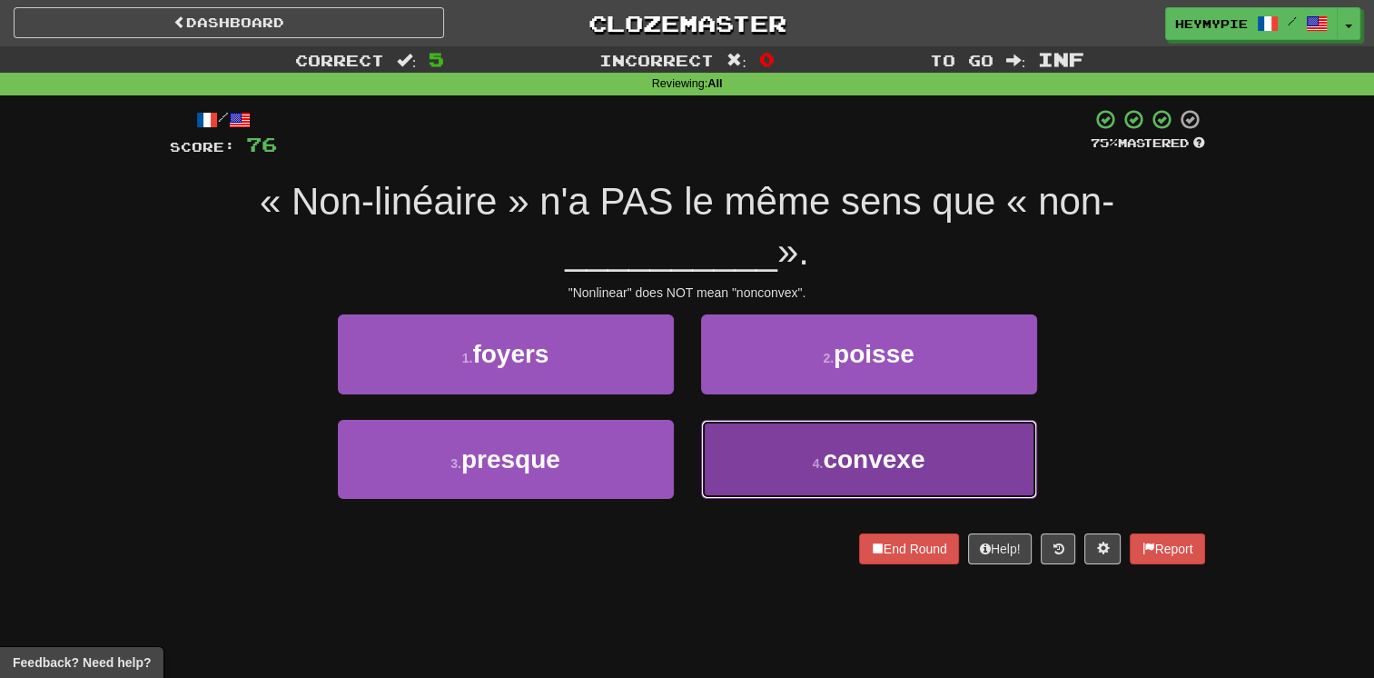
click at [766, 461] on button "4 . convexe" at bounding box center [869, 459] width 336 height 79
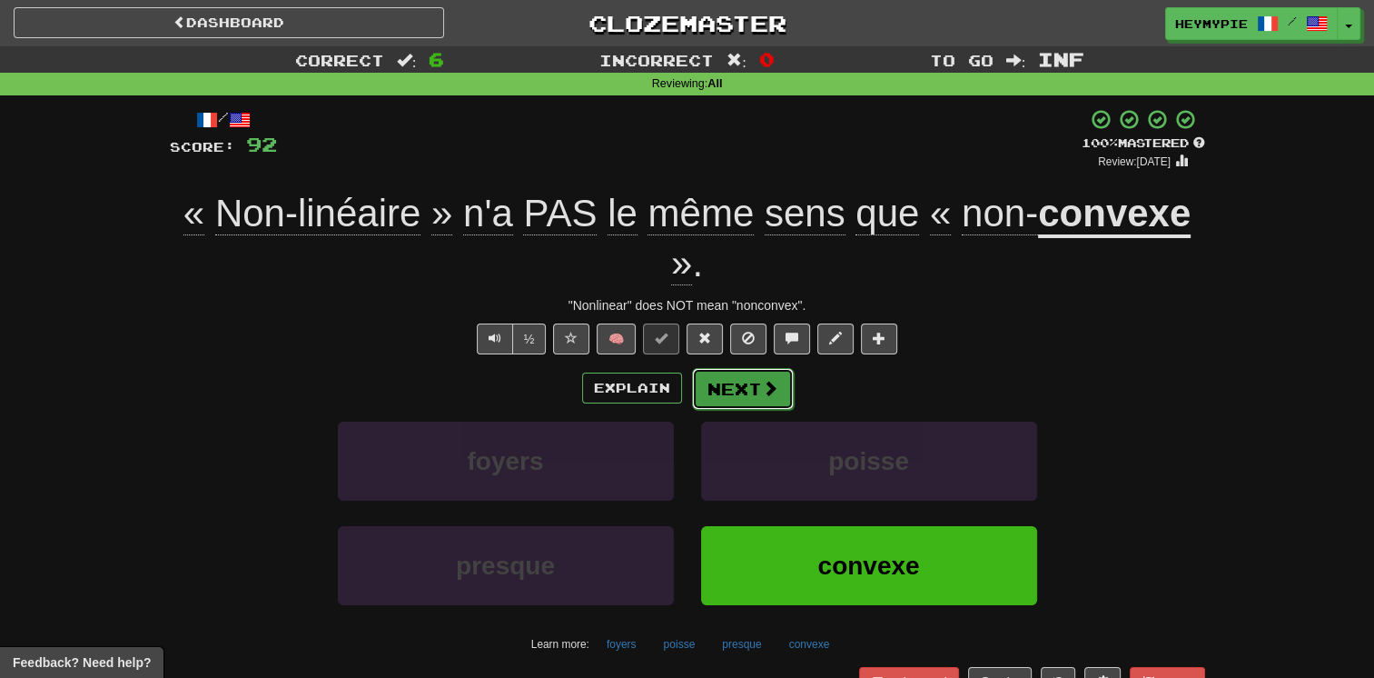
click at [751, 397] on button "Next" at bounding box center [743, 389] width 102 height 42
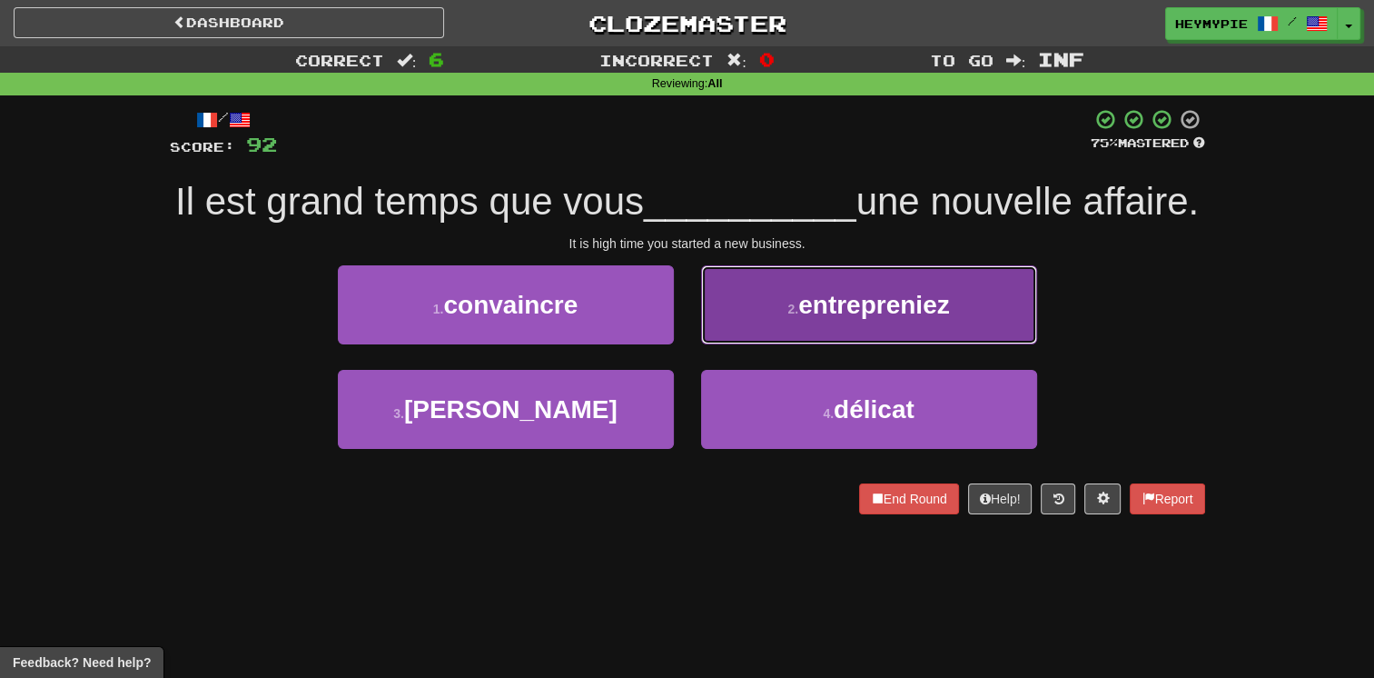
click at [812, 319] on span "entrepreniez" at bounding box center [874, 305] width 152 height 28
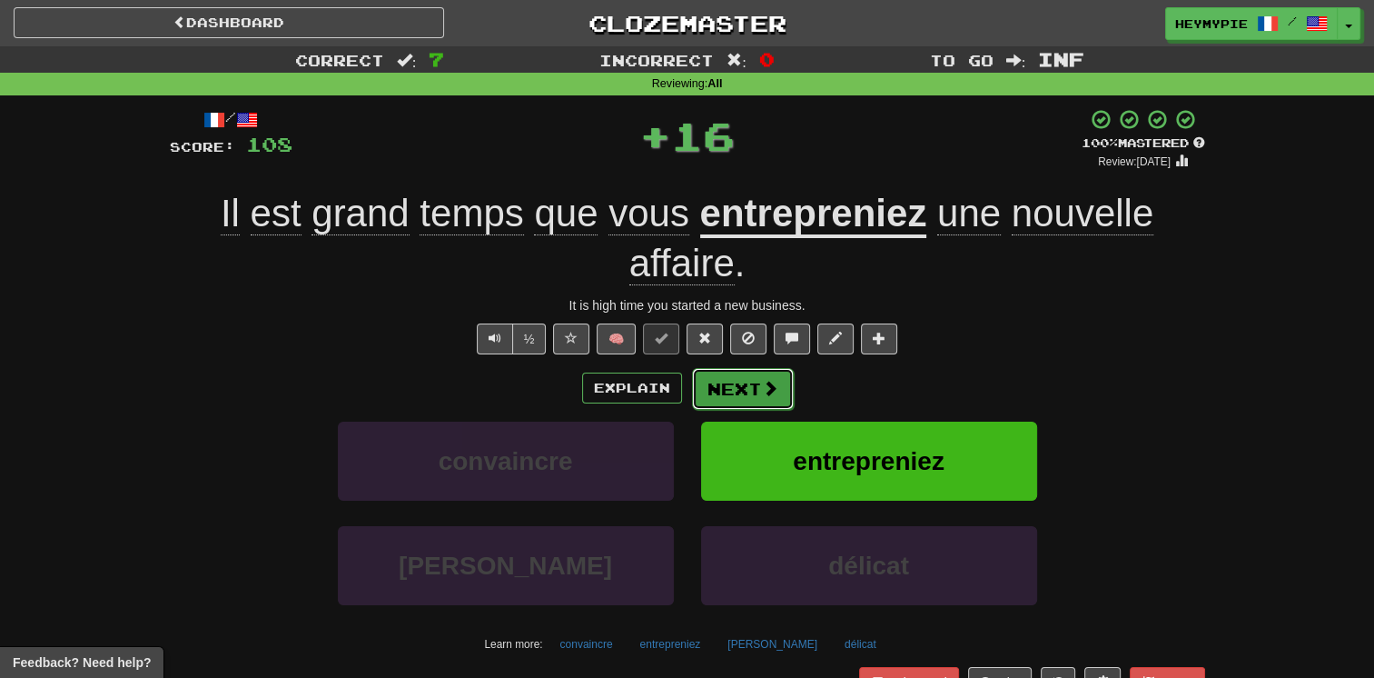
click at [734, 392] on button "Next" at bounding box center [743, 389] width 102 height 42
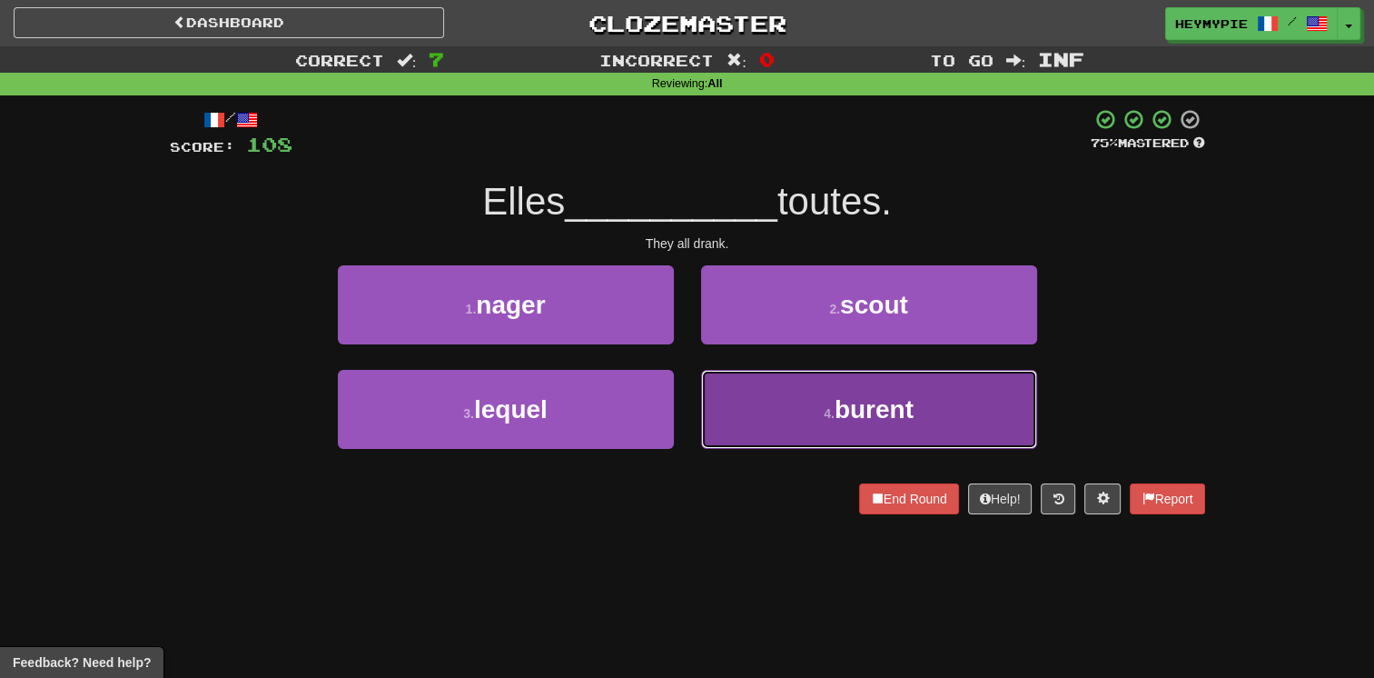
click at [788, 417] on button "4 . burent" at bounding box center [869, 409] width 336 height 79
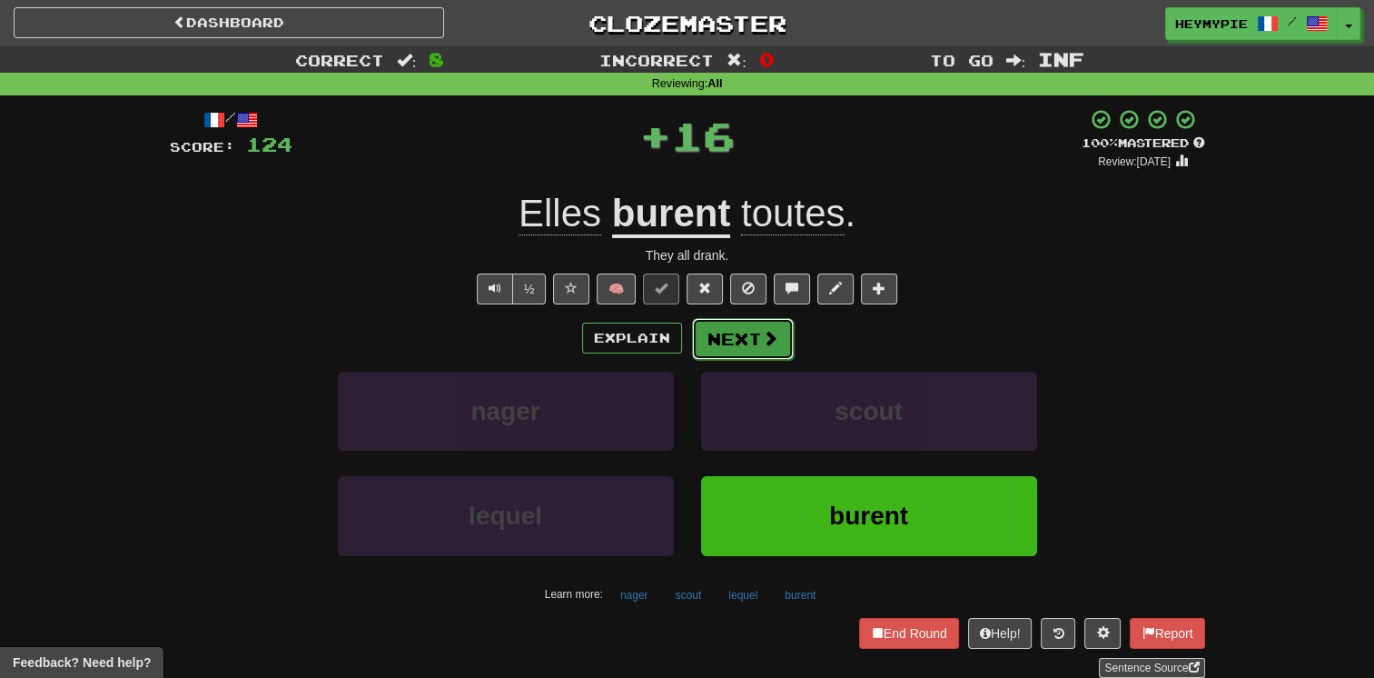
click at [749, 346] on button "Next" at bounding box center [743, 339] width 102 height 42
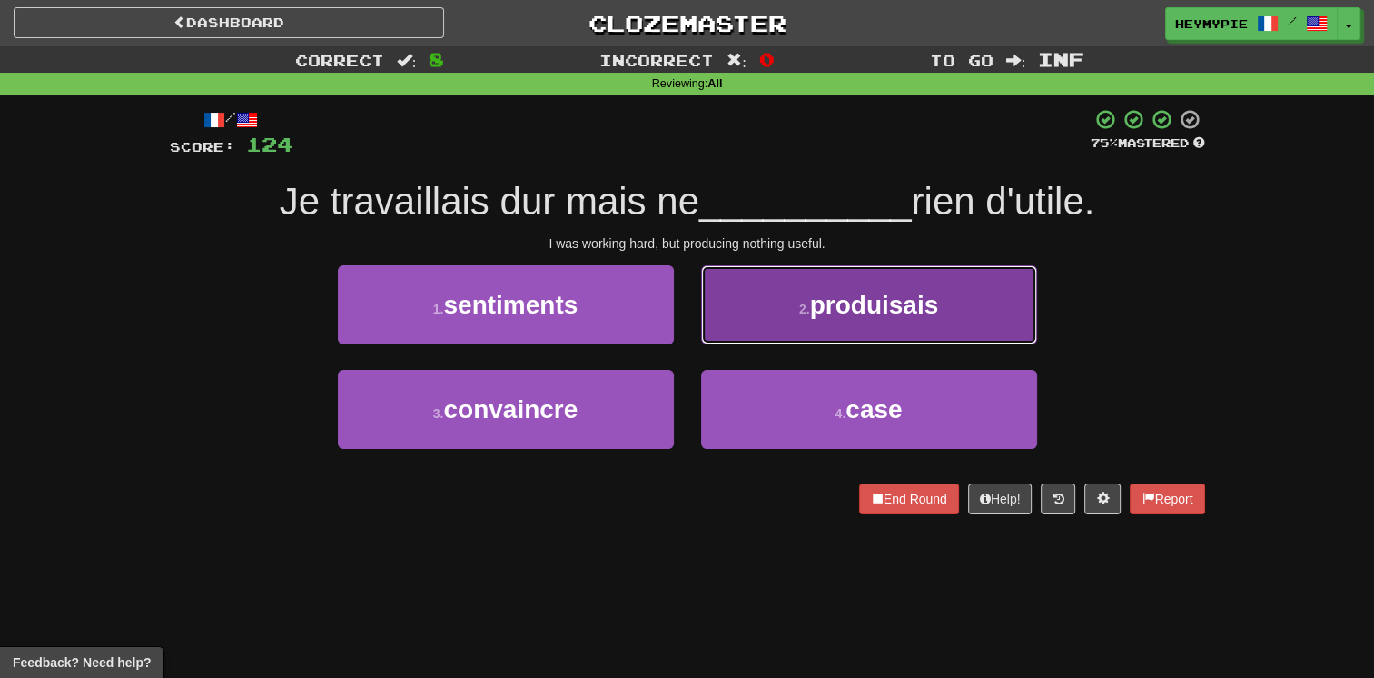
click at [747, 325] on button "2 . produisais" at bounding box center [869, 304] width 336 height 79
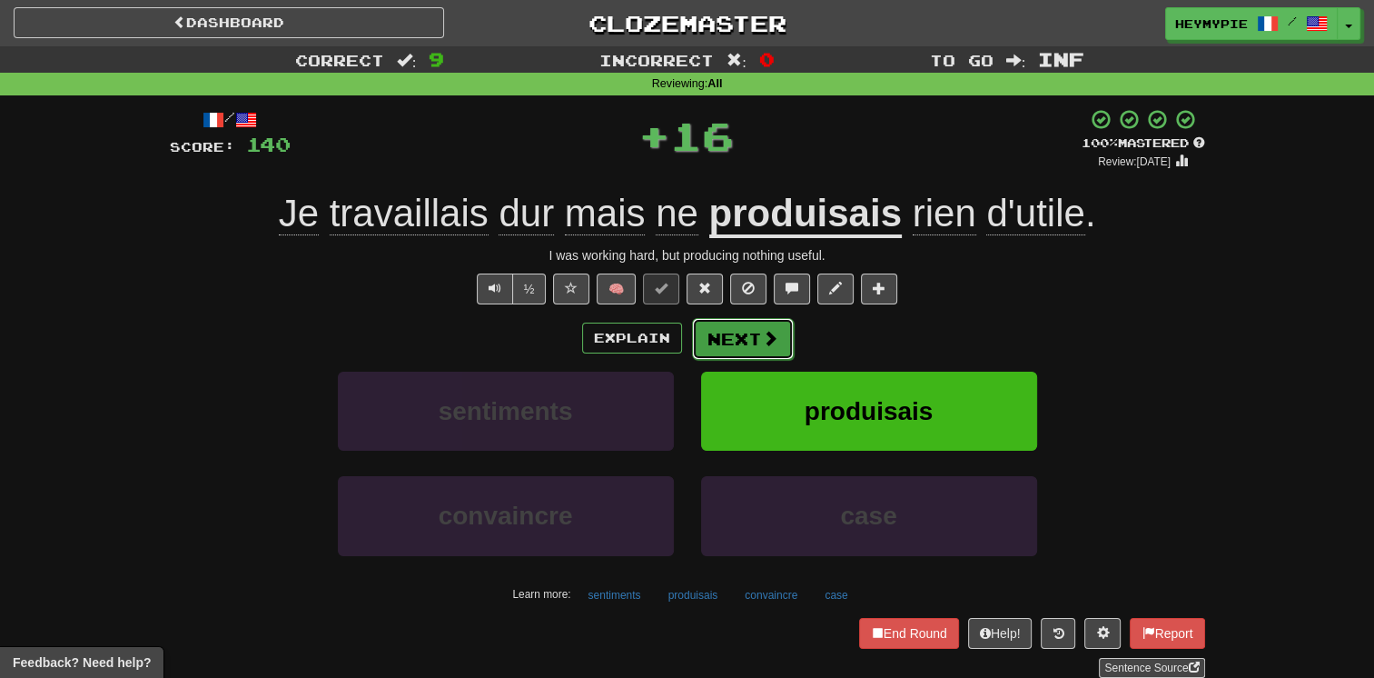
click at [740, 338] on button "Next" at bounding box center [743, 339] width 102 height 42
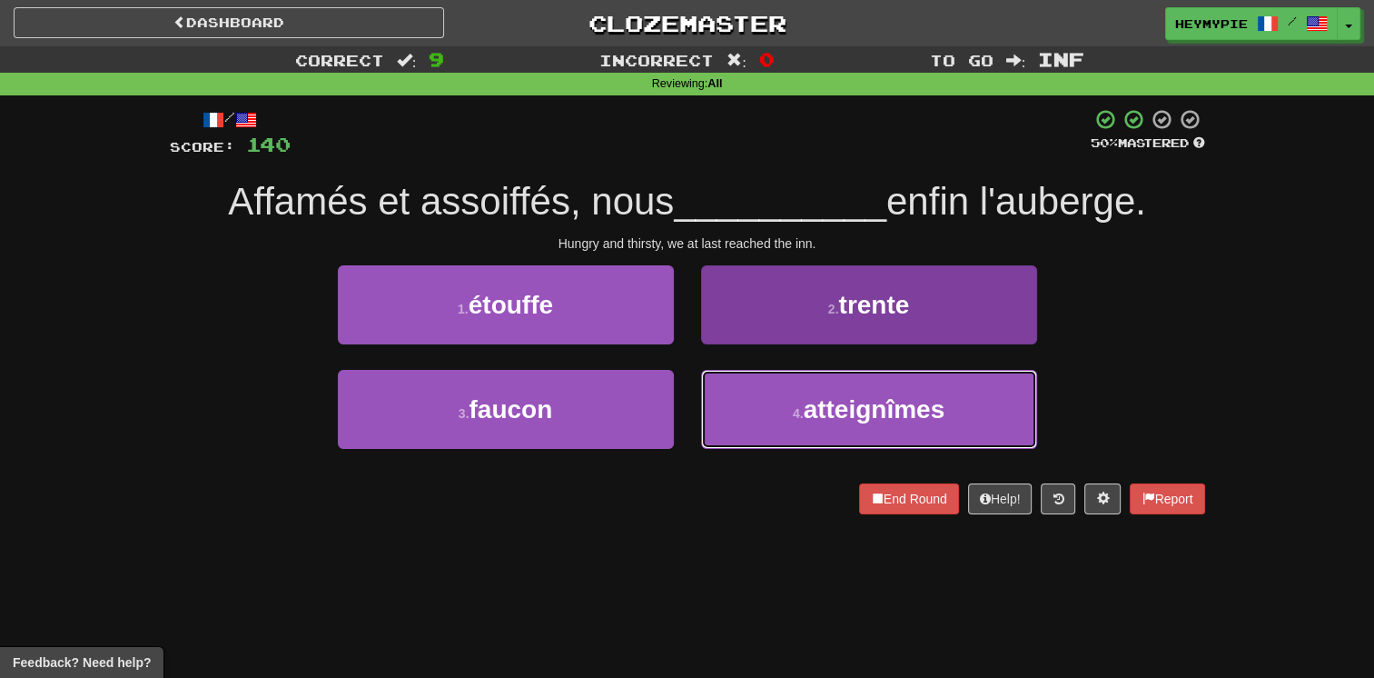
click at [760, 391] on button "4 . atteignîmes" at bounding box center [869, 409] width 336 height 79
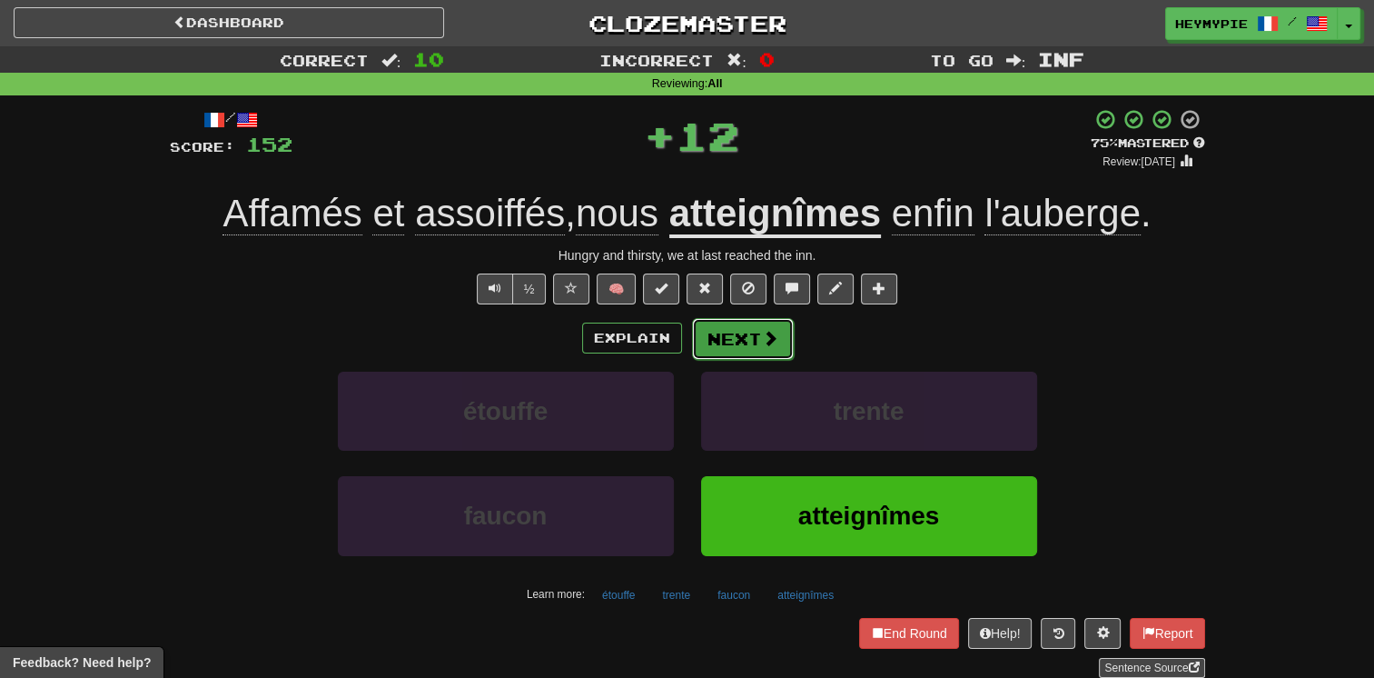
click at [752, 341] on button "Next" at bounding box center [743, 339] width 102 height 42
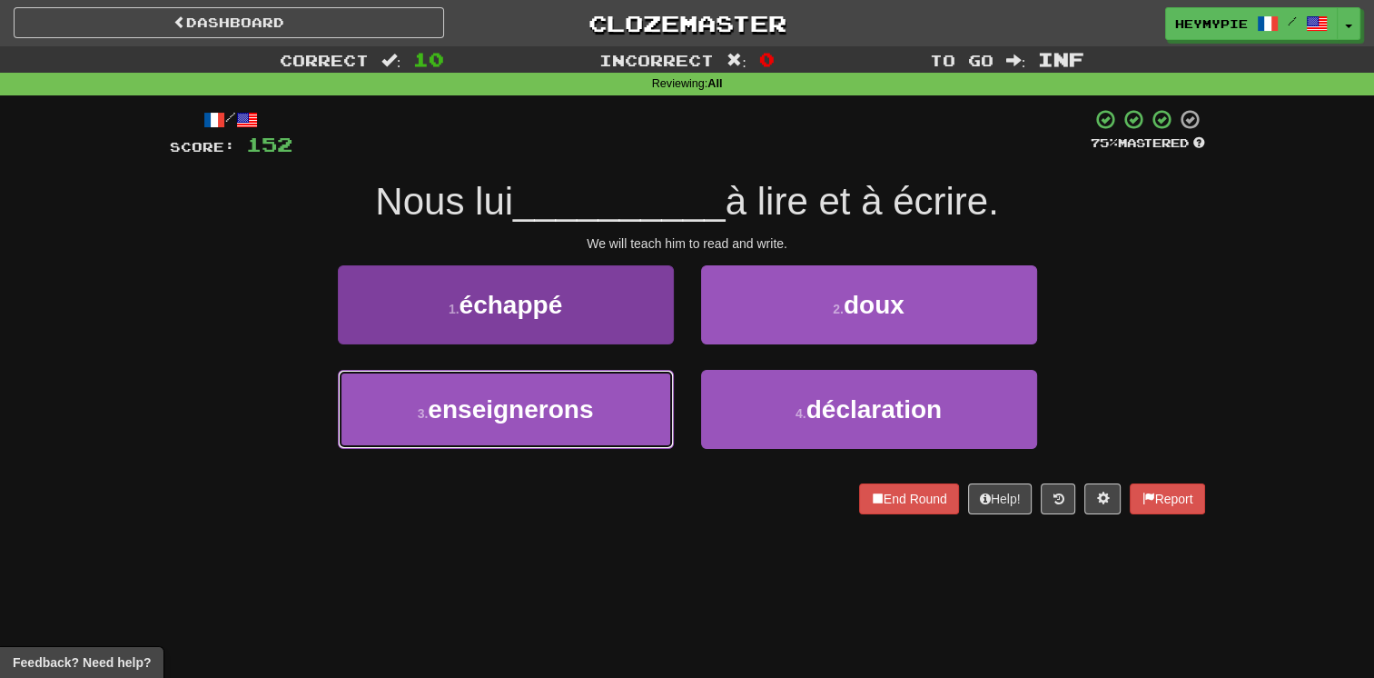
click at [558, 402] on span "enseignerons" at bounding box center [510, 409] width 165 height 28
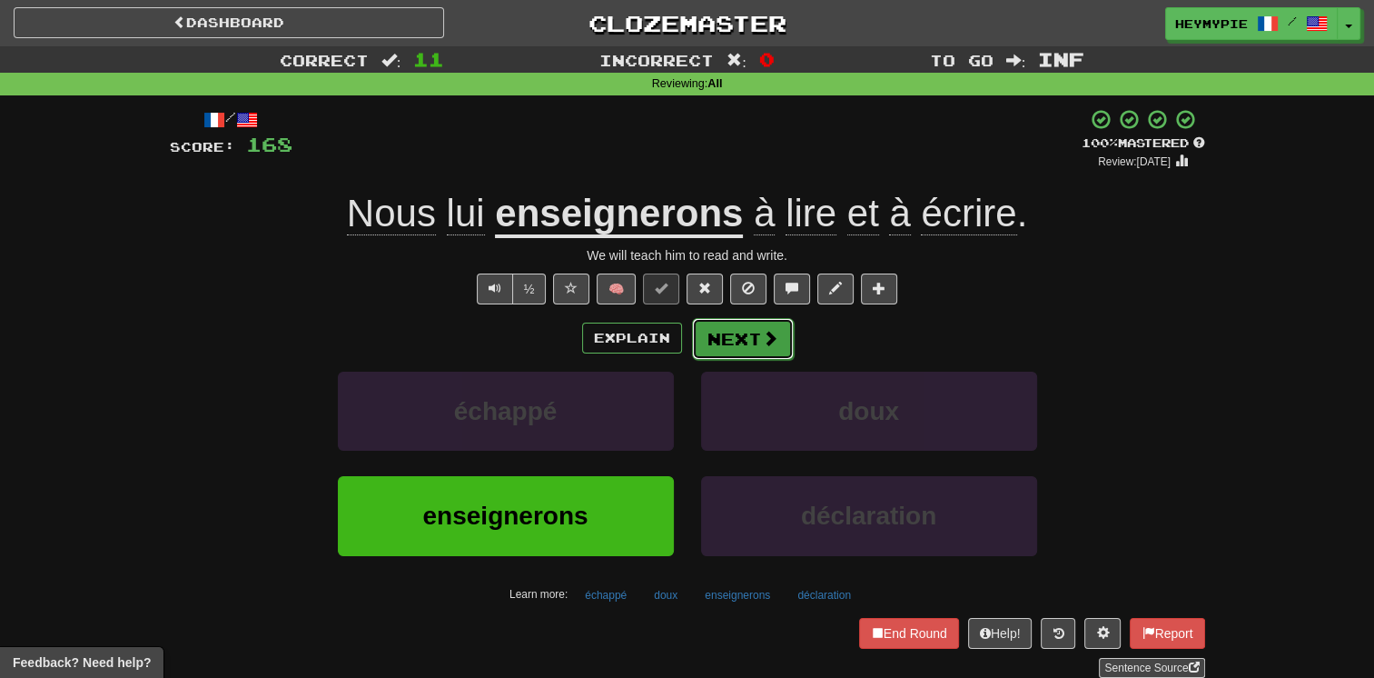
click at [710, 336] on button "Next" at bounding box center [743, 339] width 102 height 42
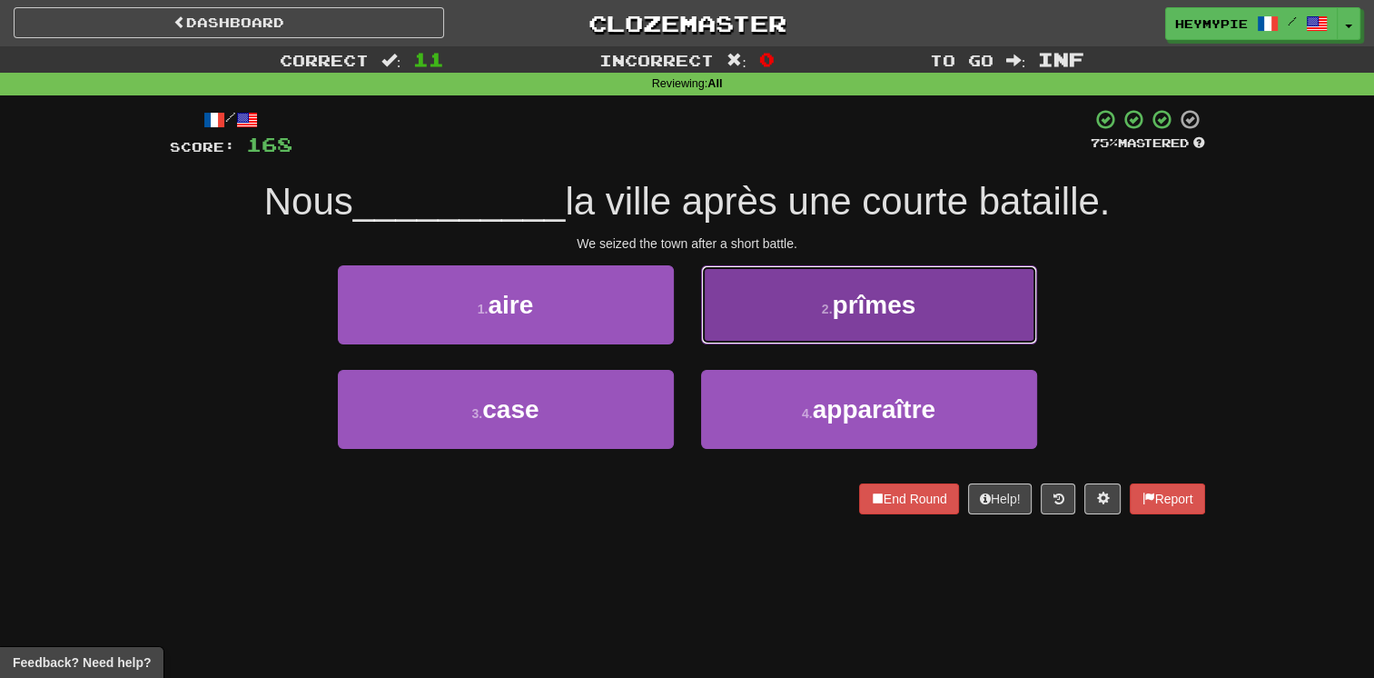
click at [832, 315] on small "2 ." at bounding box center [827, 309] width 11 height 15
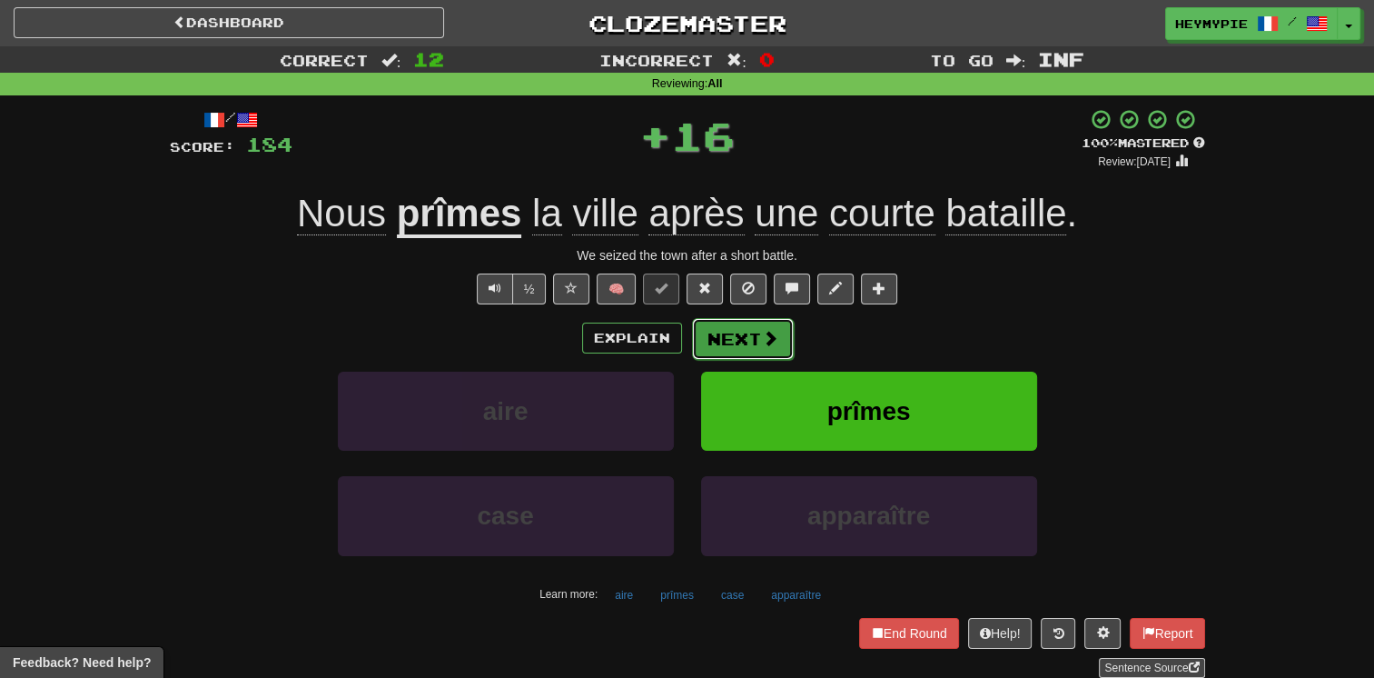
click at [742, 348] on button "Next" at bounding box center [743, 339] width 102 height 42
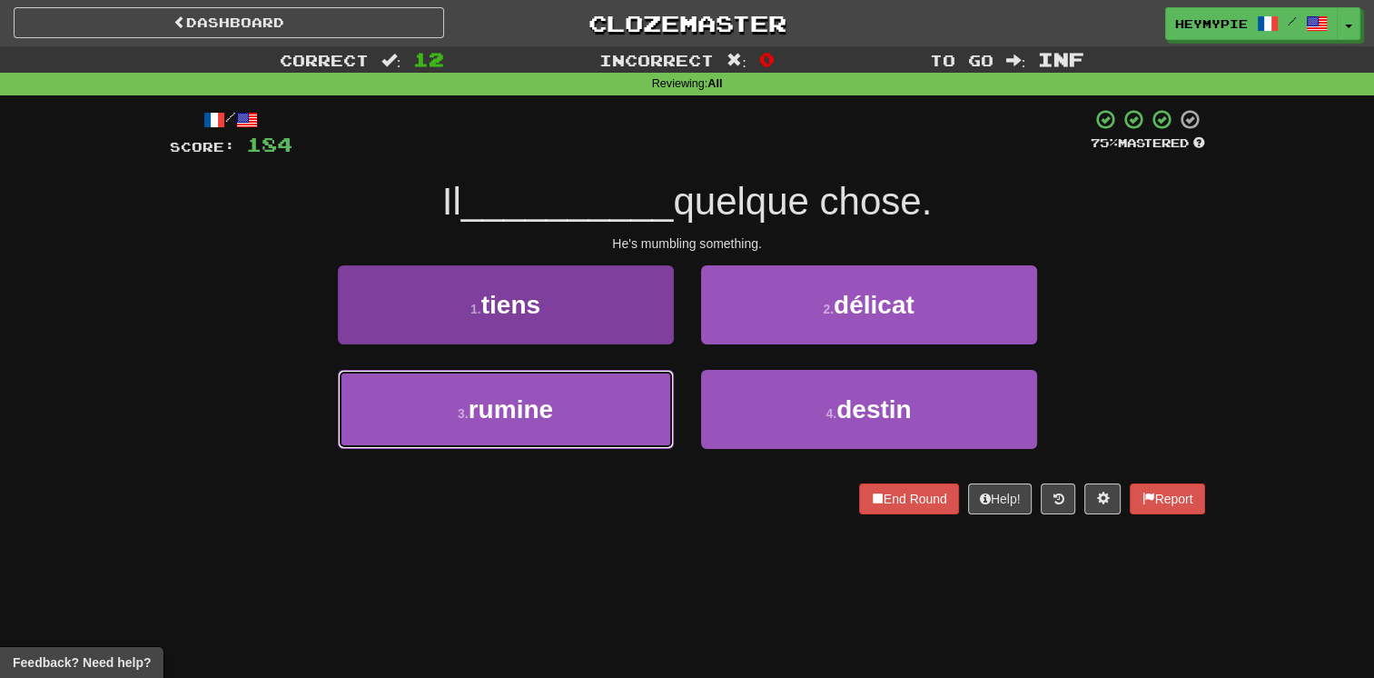
click at [570, 400] on button "3 . rumine" at bounding box center [506, 409] width 336 height 79
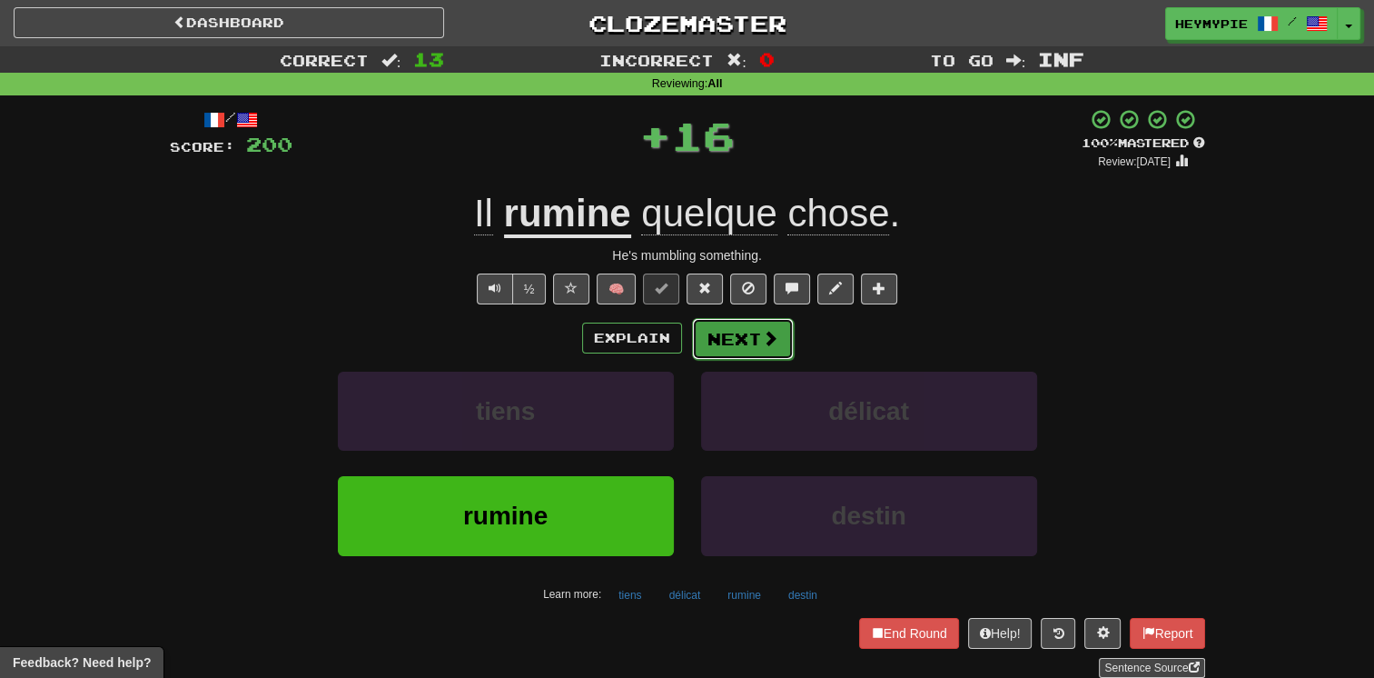
click at [703, 343] on button "Next" at bounding box center [743, 339] width 102 height 42
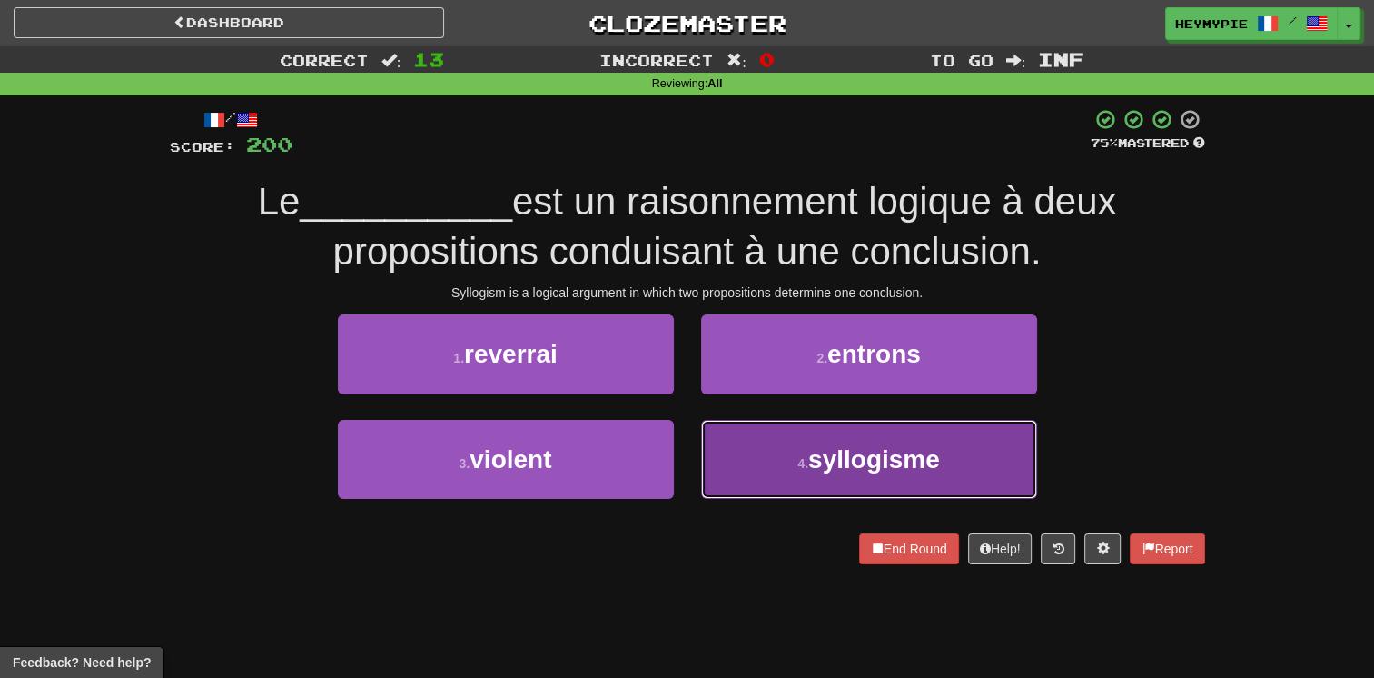
click at [767, 445] on button "4 . syllogisme" at bounding box center [869, 459] width 336 height 79
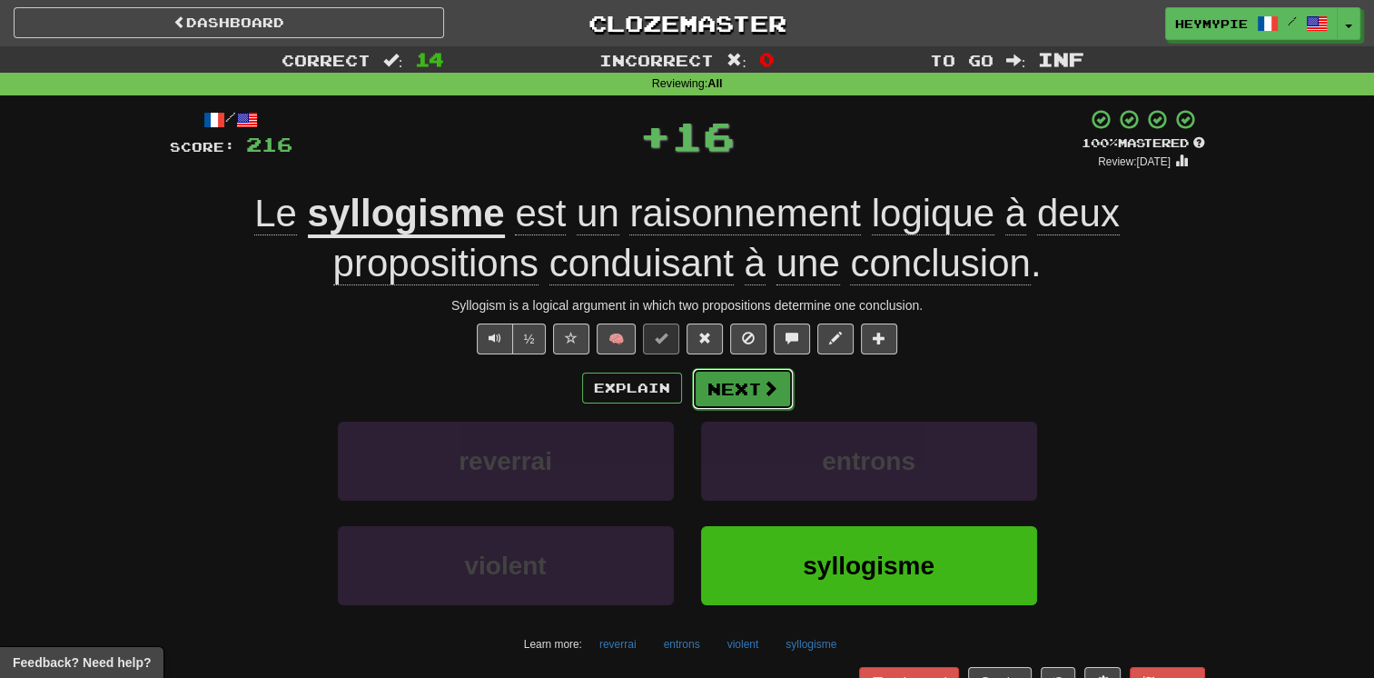
click at [738, 406] on button "Next" at bounding box center [743, 389] width 102 height 42
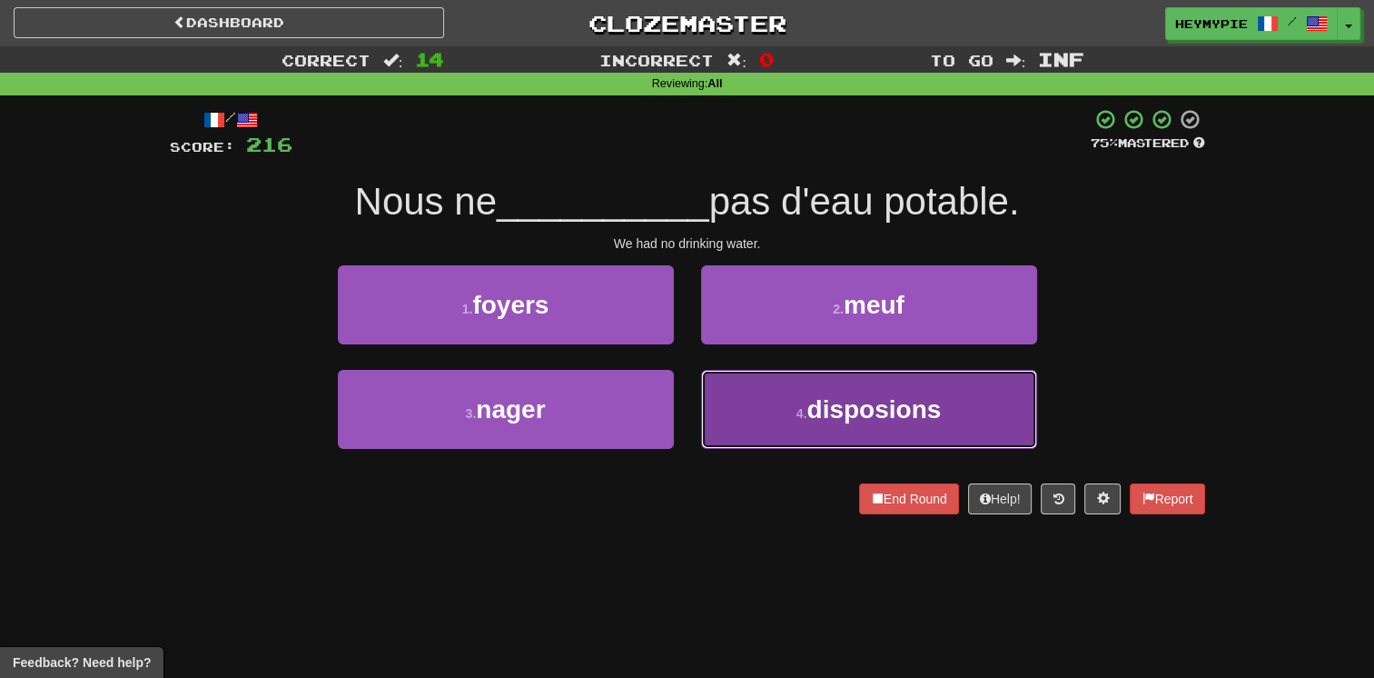
click at [818, 391] on button "4 . disposions" at bounding box center [869, 409] width 336 height 79
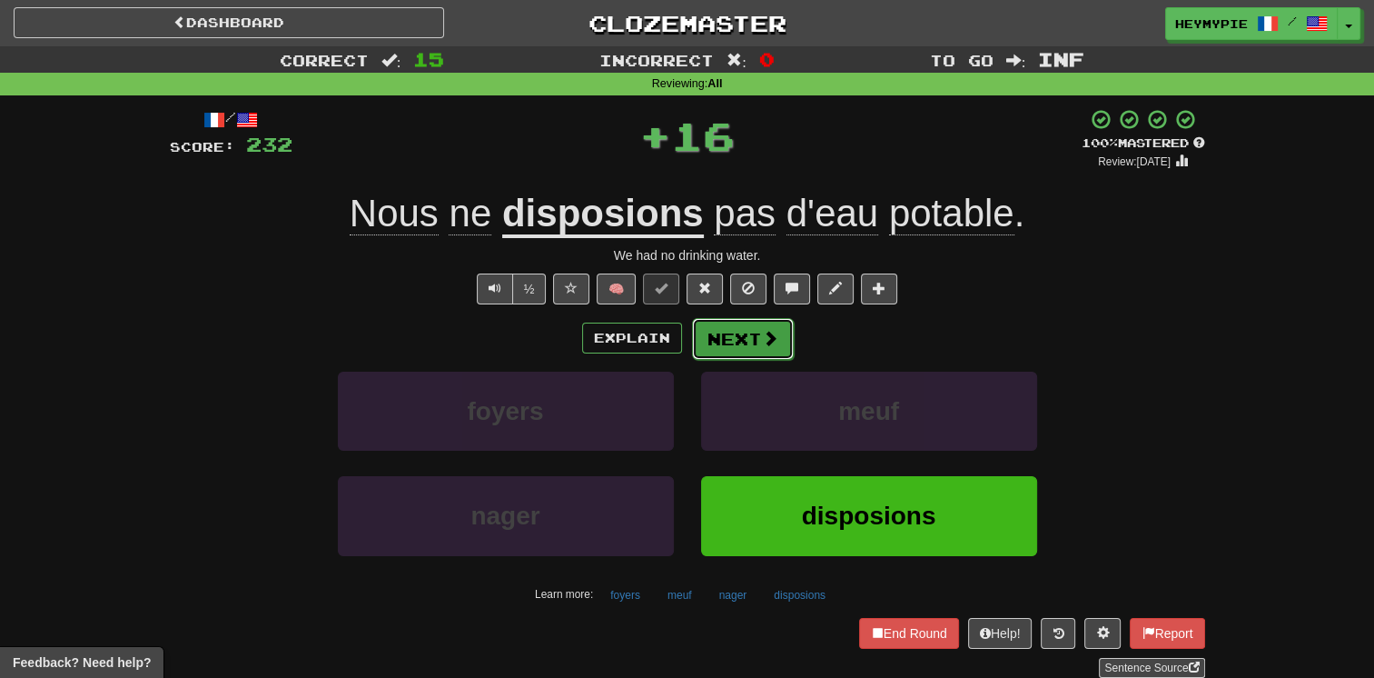
click at [738, 340] on button "Next" at bounding box center [743, 339] width 102 height 42
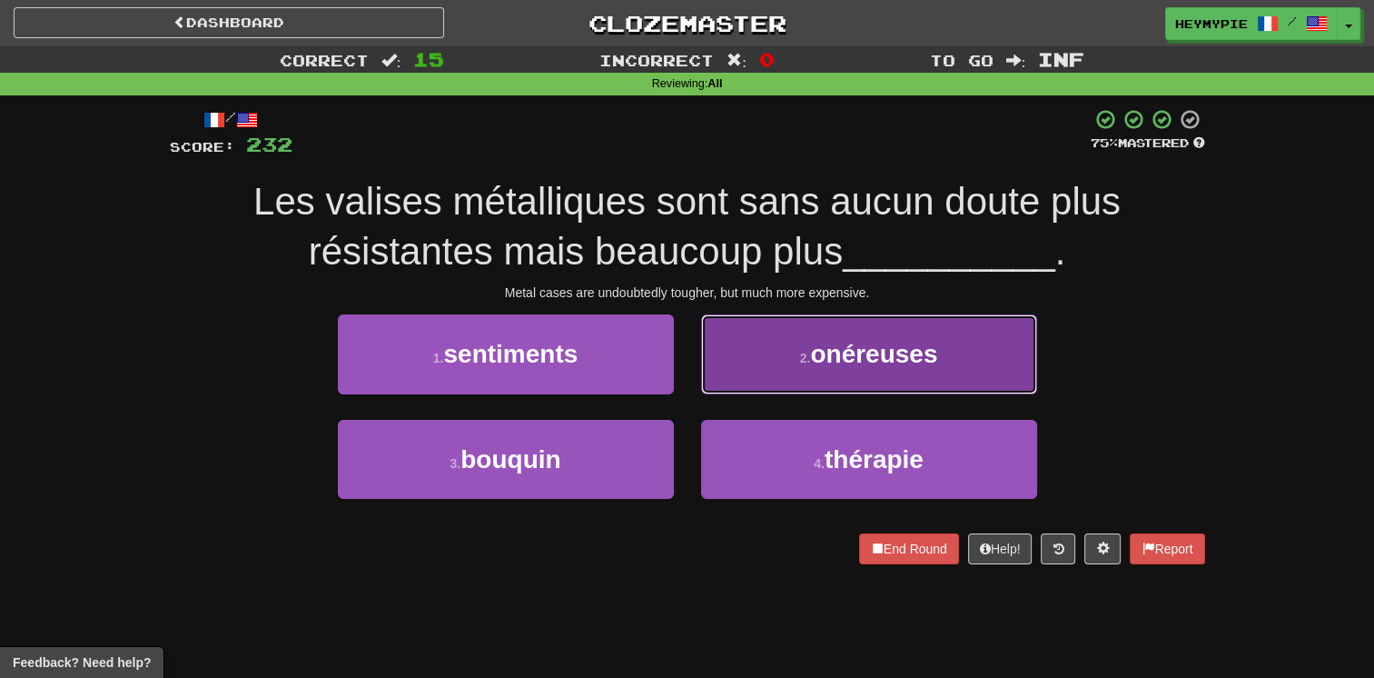
click at [801, 358] on small "2 ." at bounding box center [805, 358] width 11 height 15
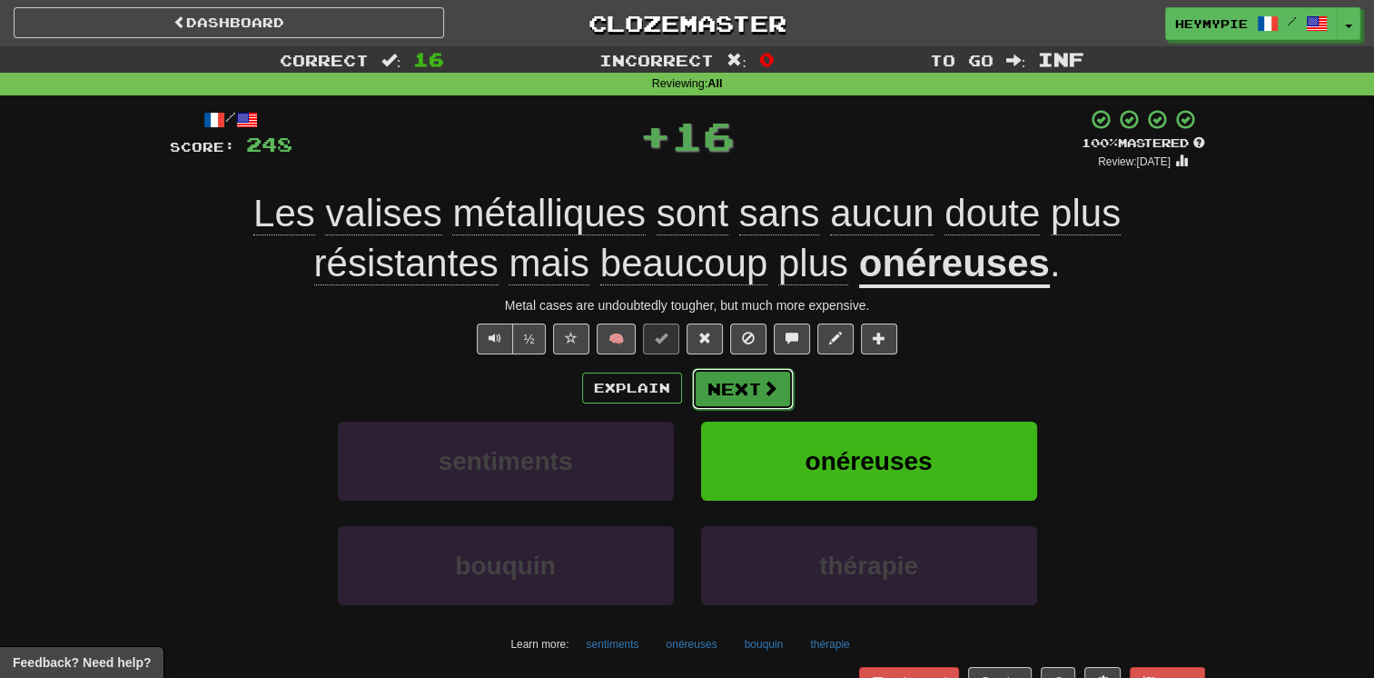
click at [743, 396] on button "Next" at bounding box center [743, 389] width 102 height 42
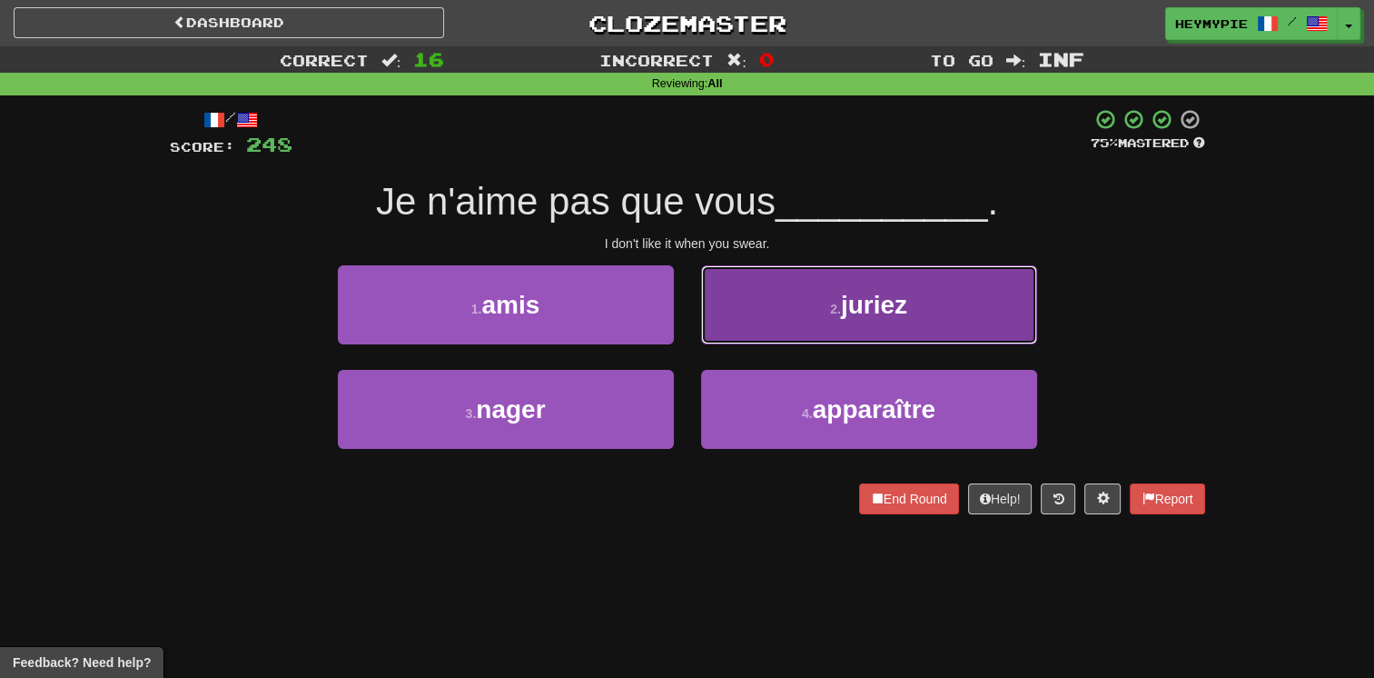
click at [781, 300] on button "2 . juriez" at bounding box center [869, 304] width 336 height 79
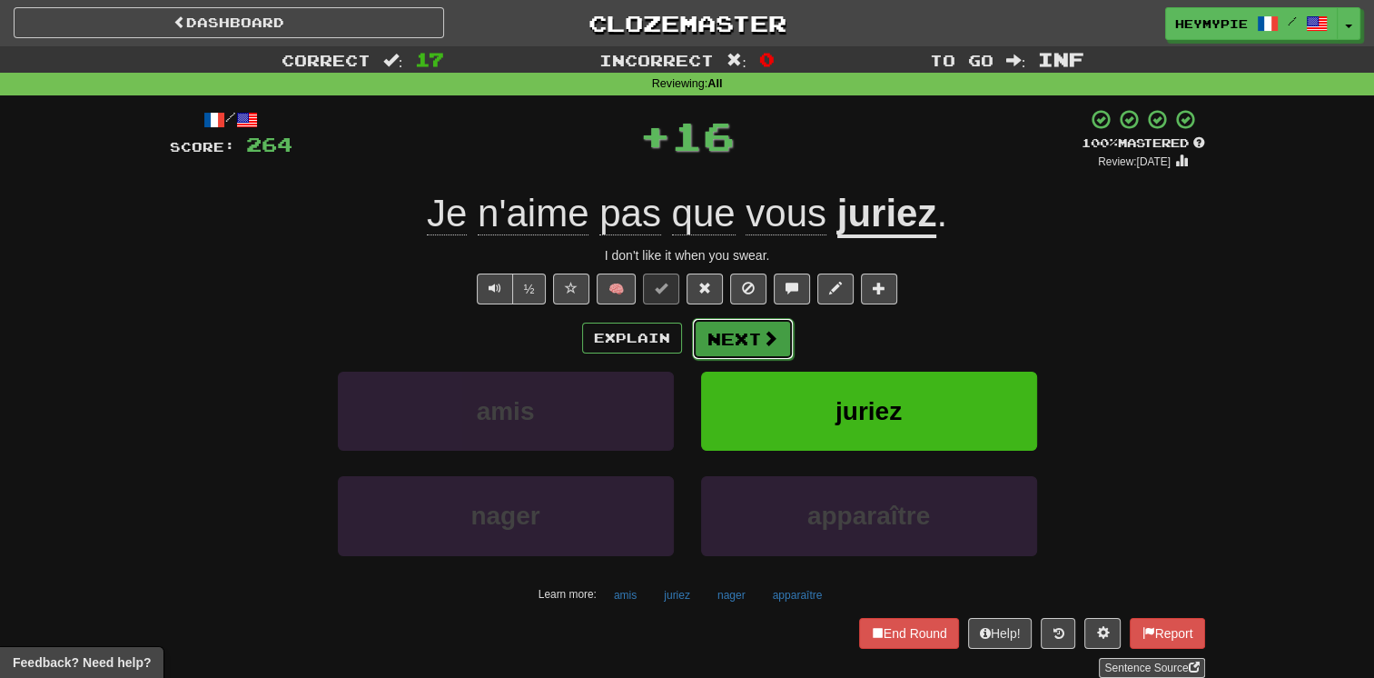
click at [758, 349] on button "Next" at bounding box center [743, 339] width 102 height 42
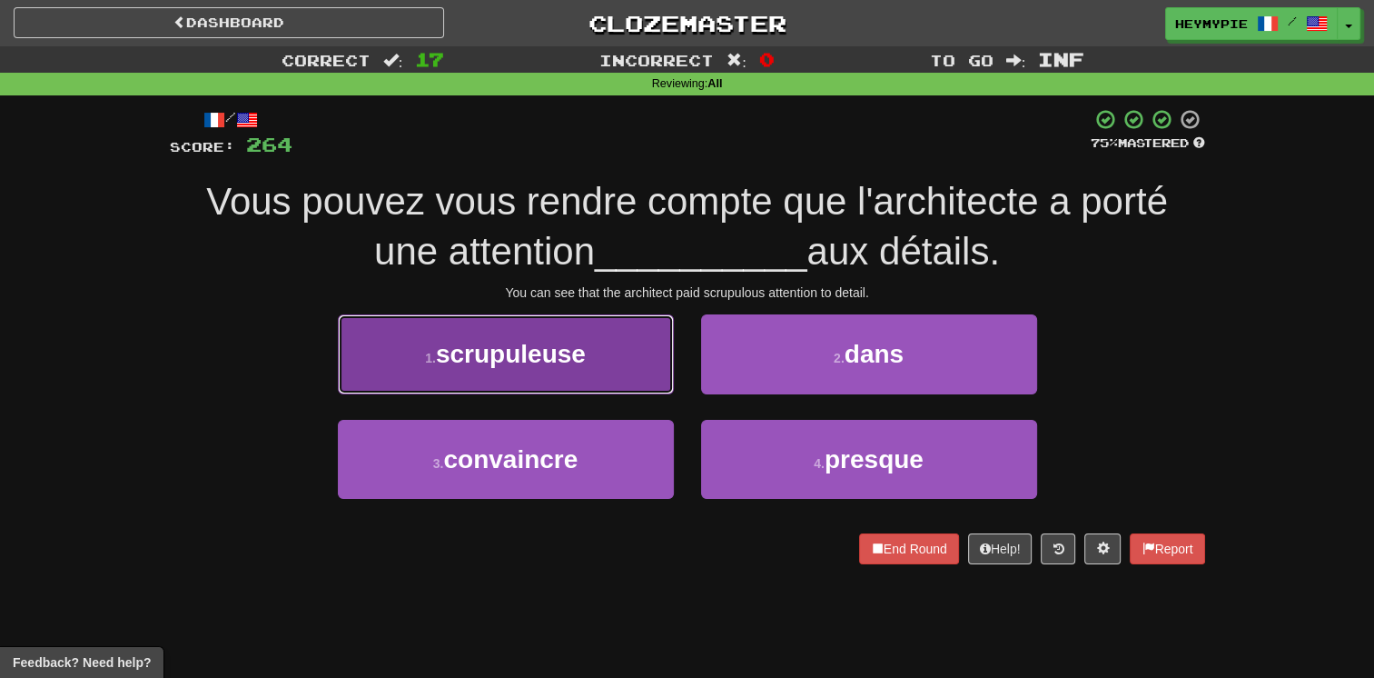
click at [550, 341] on button "1 . scrupuleuse" at bounding box center [506, 353] width 336 height 79
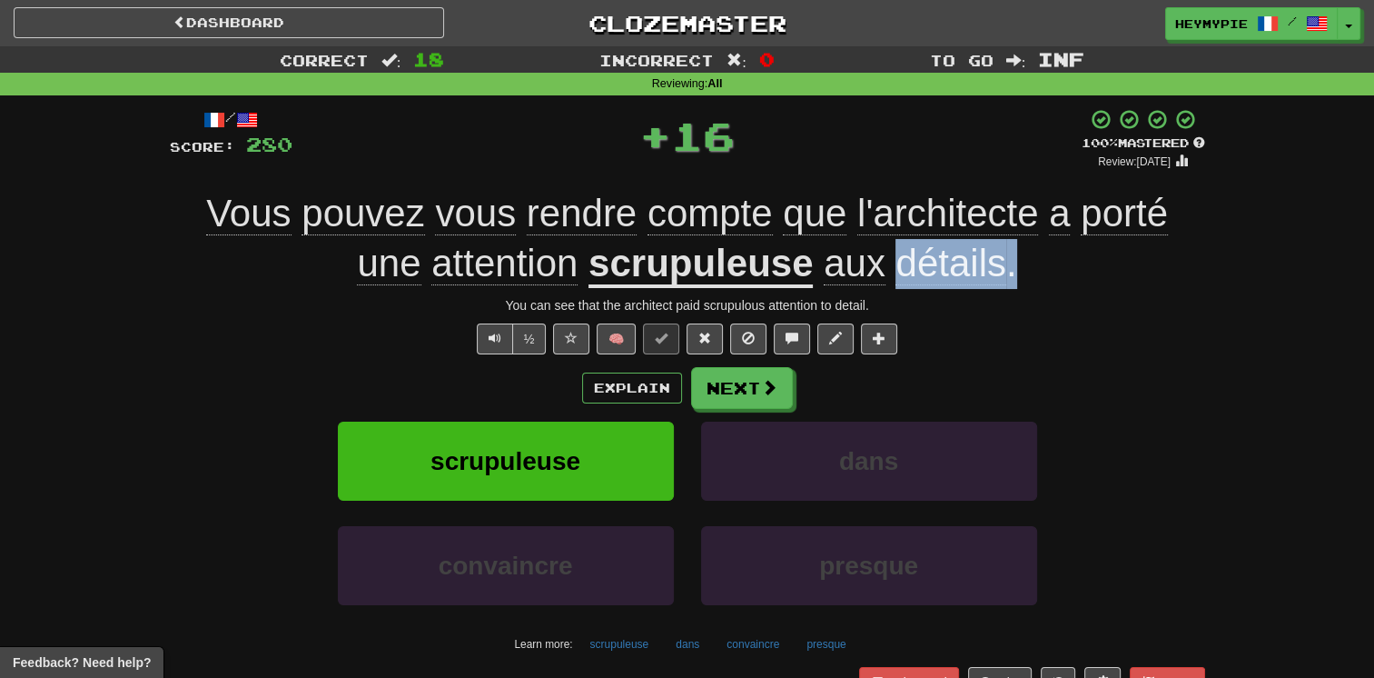
drag, startPoint x: 1040, startPoint y: 285, endPoint x: 868, endPoint y: 253, distance: 174.8
click at [897, 249] on div "Vous pouvez vous rendre compte que l'architecte a porté une attention scrupuleu…" at bounding box center [688, 238] width 1036 height 99
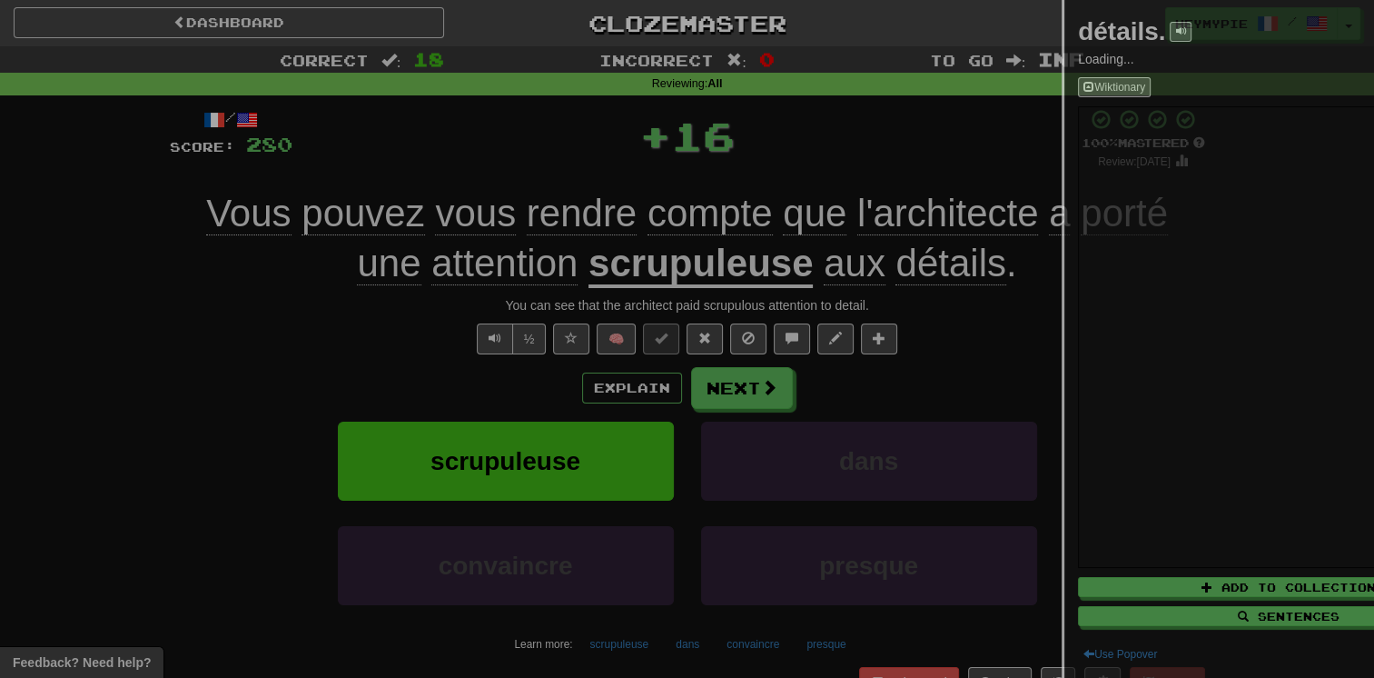
click at [724, 256] on div at bounding box center [687, 339] width 1374 height 678
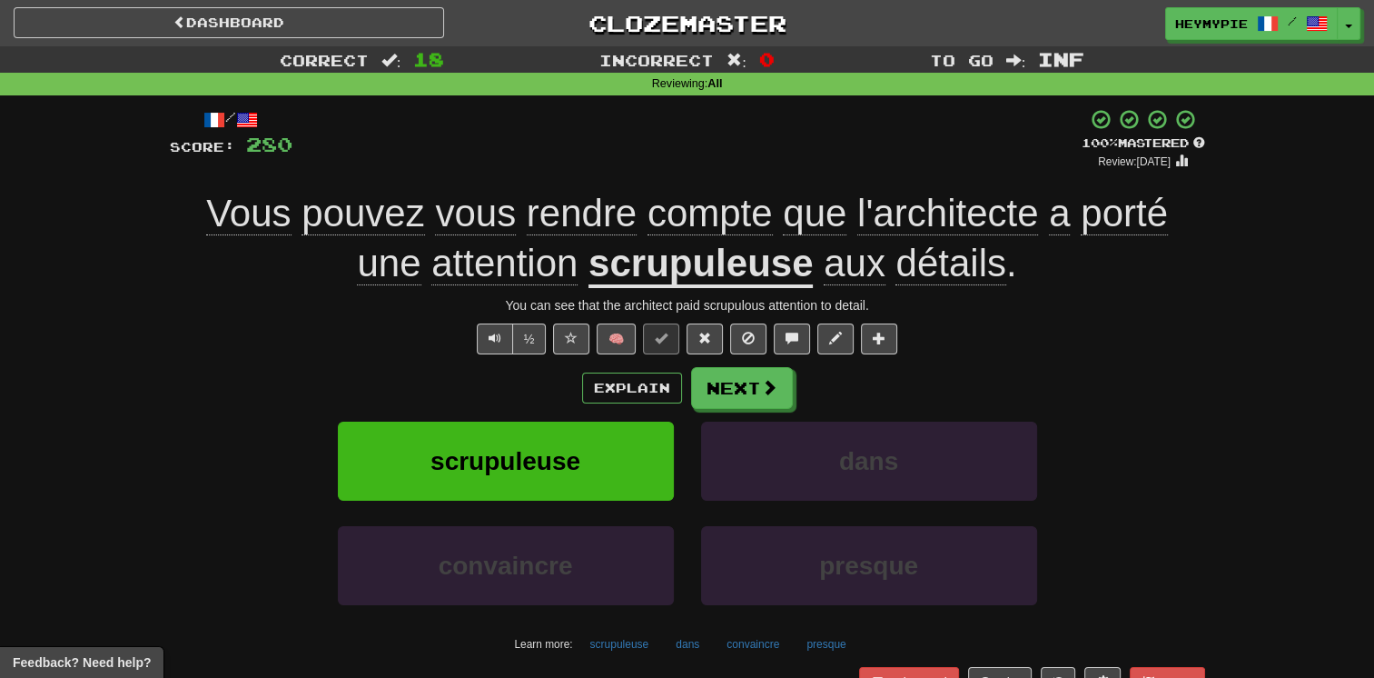
click at [696, 272] on u "scrupuleuse" at bounding box center [701, 265] width 224 height 46
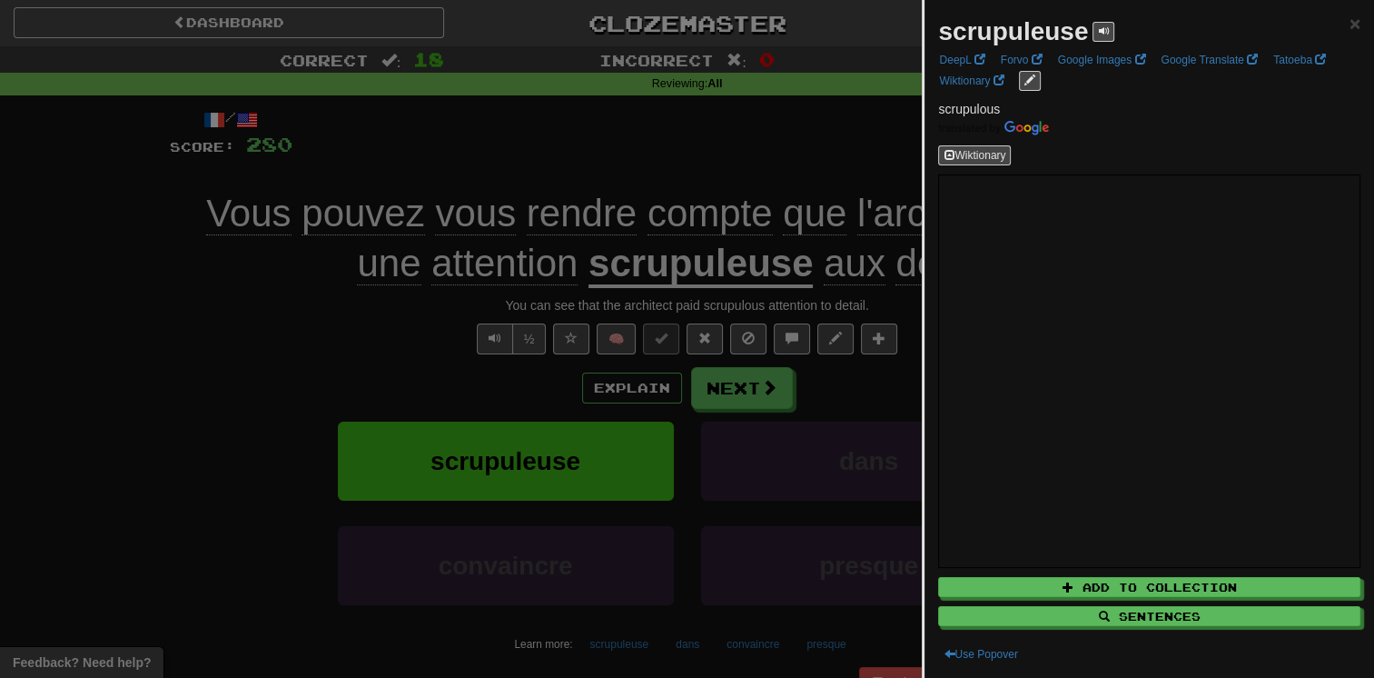
click at [688, 169] on div at bounding box center [687, 339] width 1374 height 678
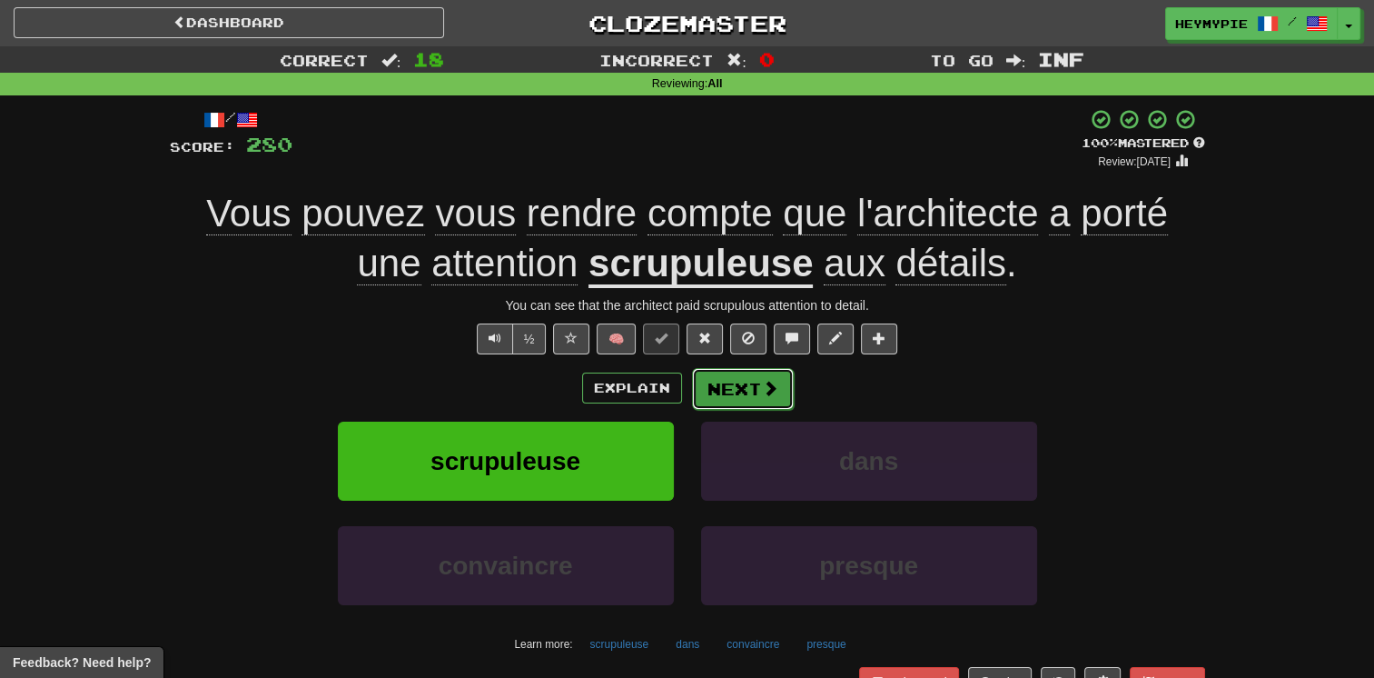
click at [756, 401] on button "Next" at bounding box center [743, 389] width 102 height 42
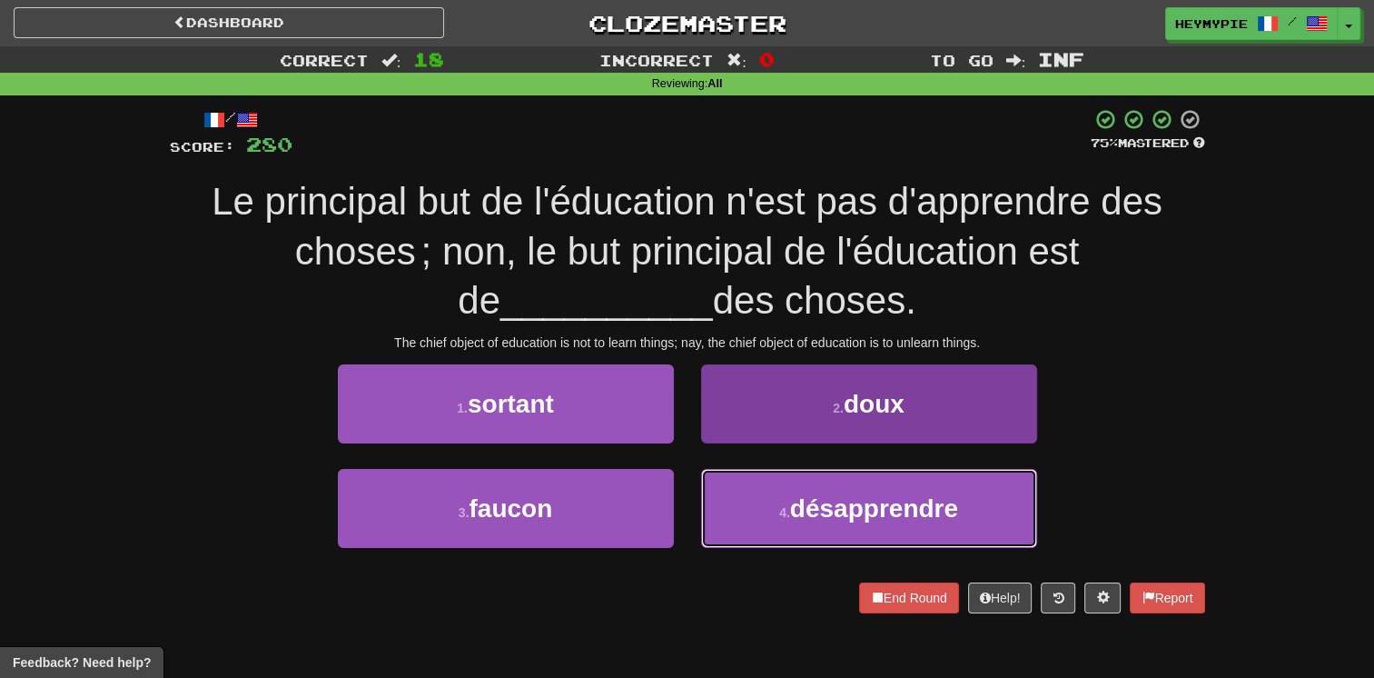
click at [818, 502] on span "désapprendre" at bounding box center [874, 508] width 168 height 28
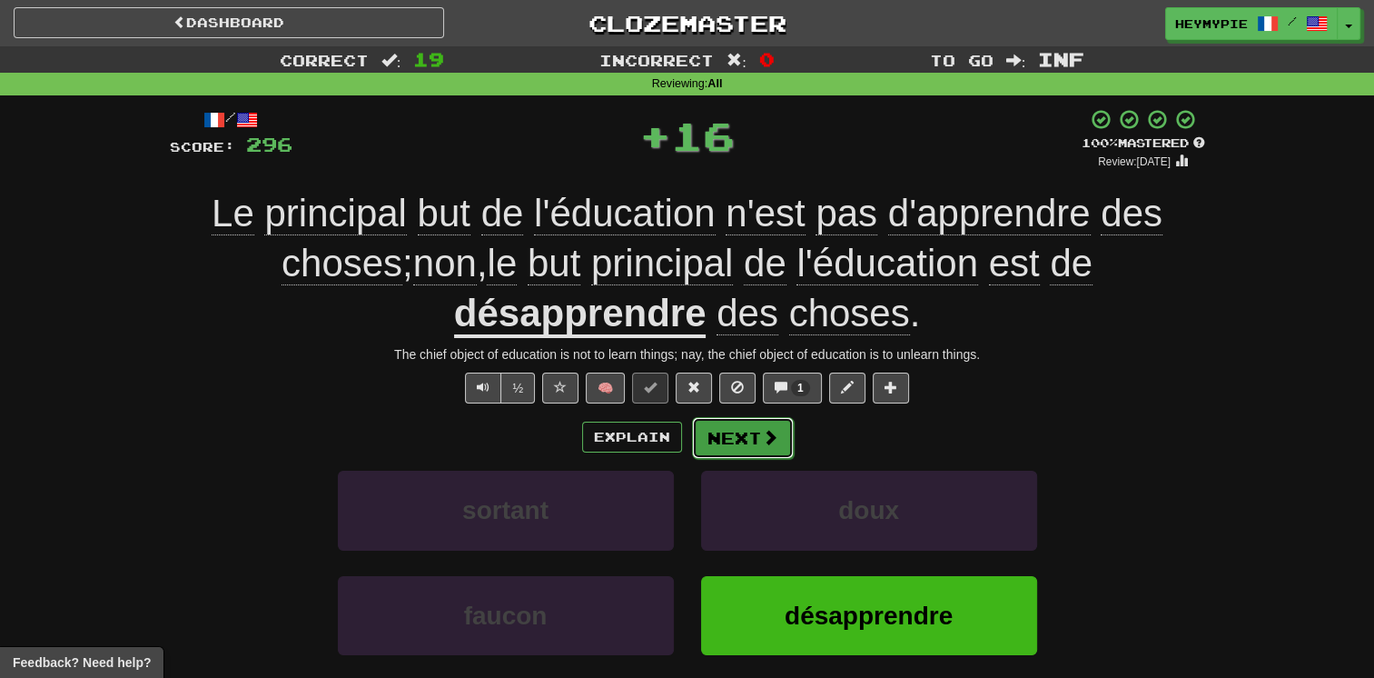
click at [742, 450] on button "Next" at bounding box center [743, 438] width 102 height 42
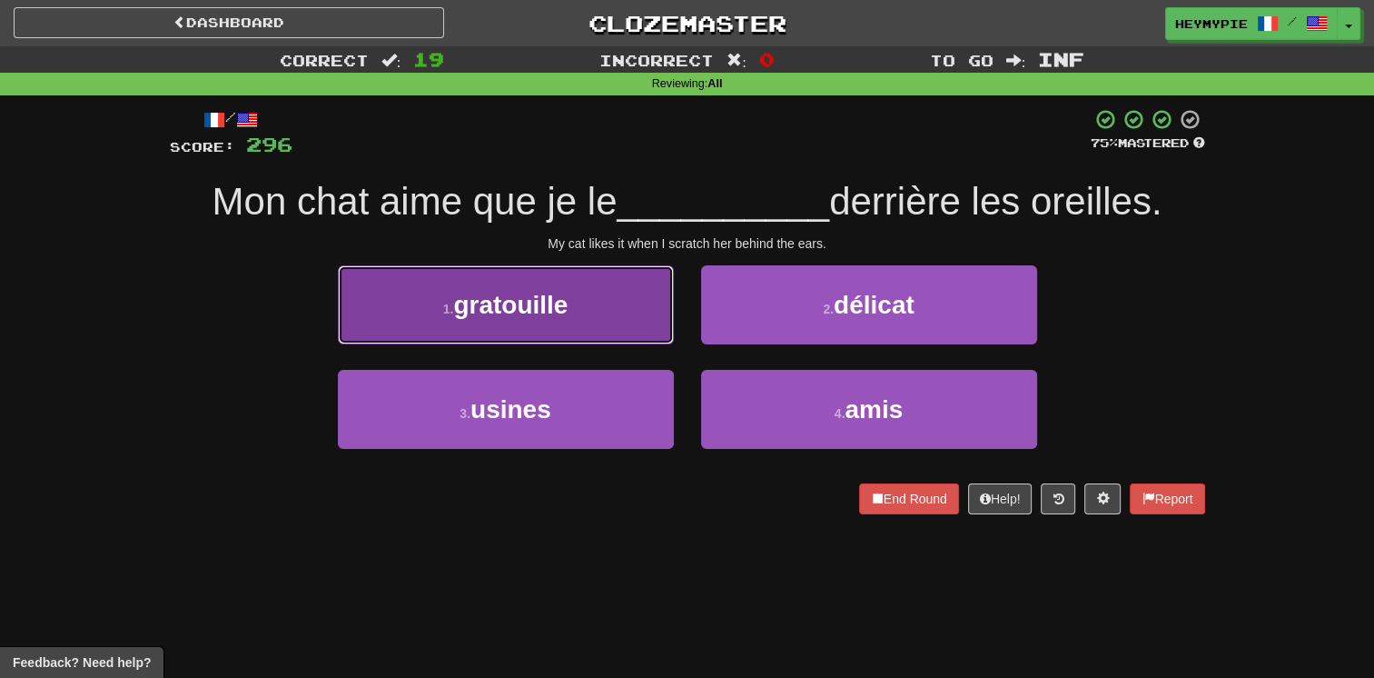
click at [585, 285] on button "1 . gratouille" at bounding box center [506, 304] width 336 height 79
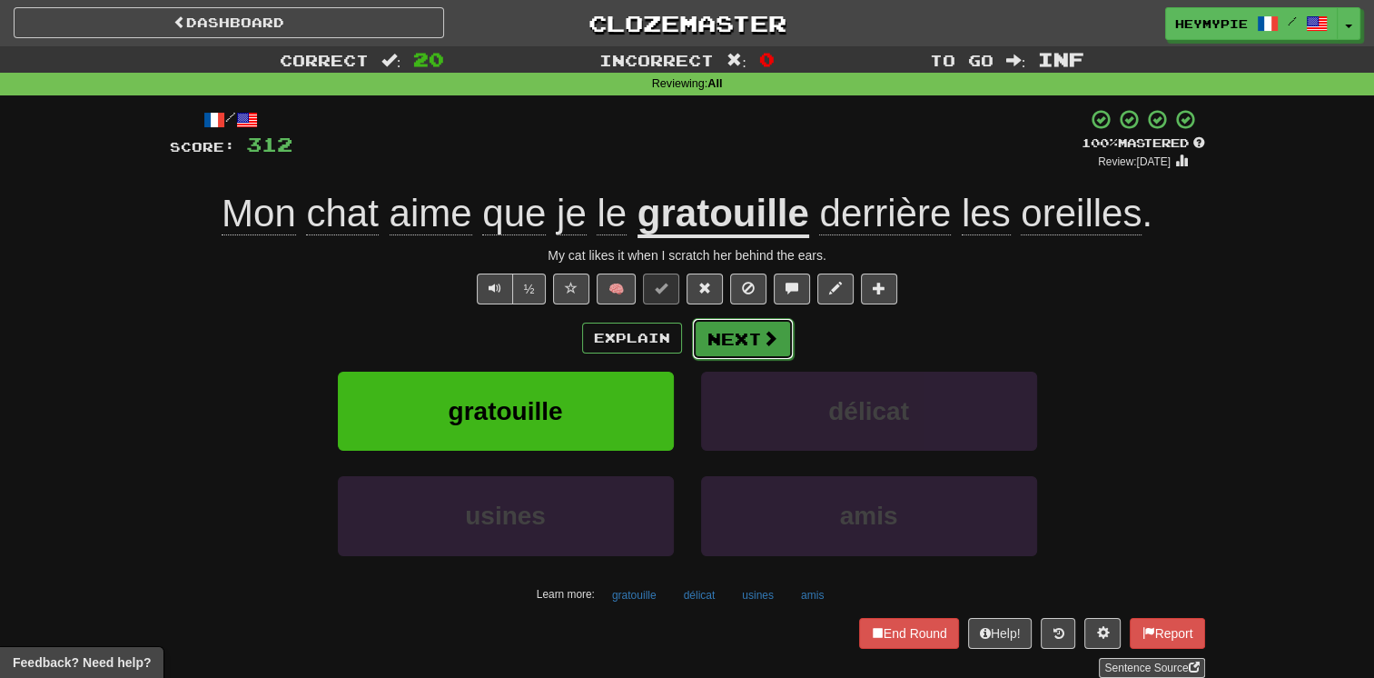
click at [748, 347] on button "Next" at bounding box center [743, 339] width 102 height 42
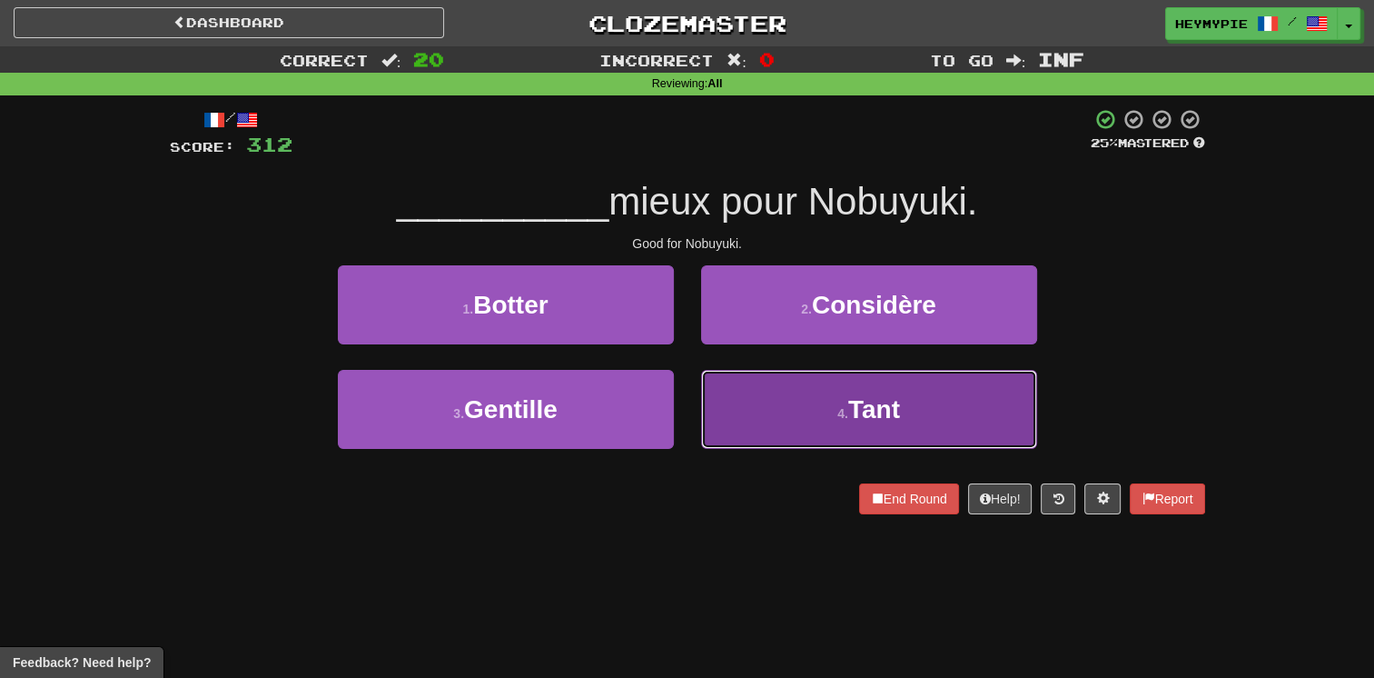
click at [839, 416] on small "4 ." at bounding box center [843, 413] width 11 height 15
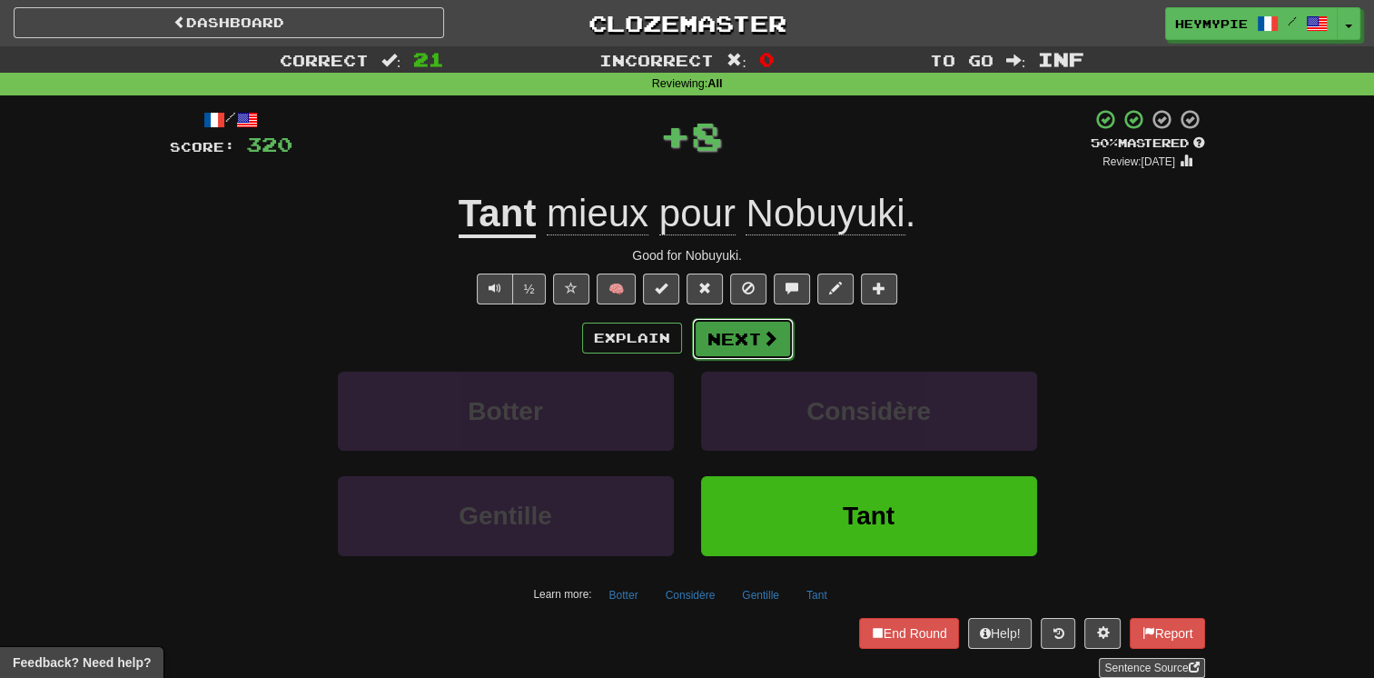
click at [756, 342] on button "Next" at bounding box center [743, 339] width 102 height 42
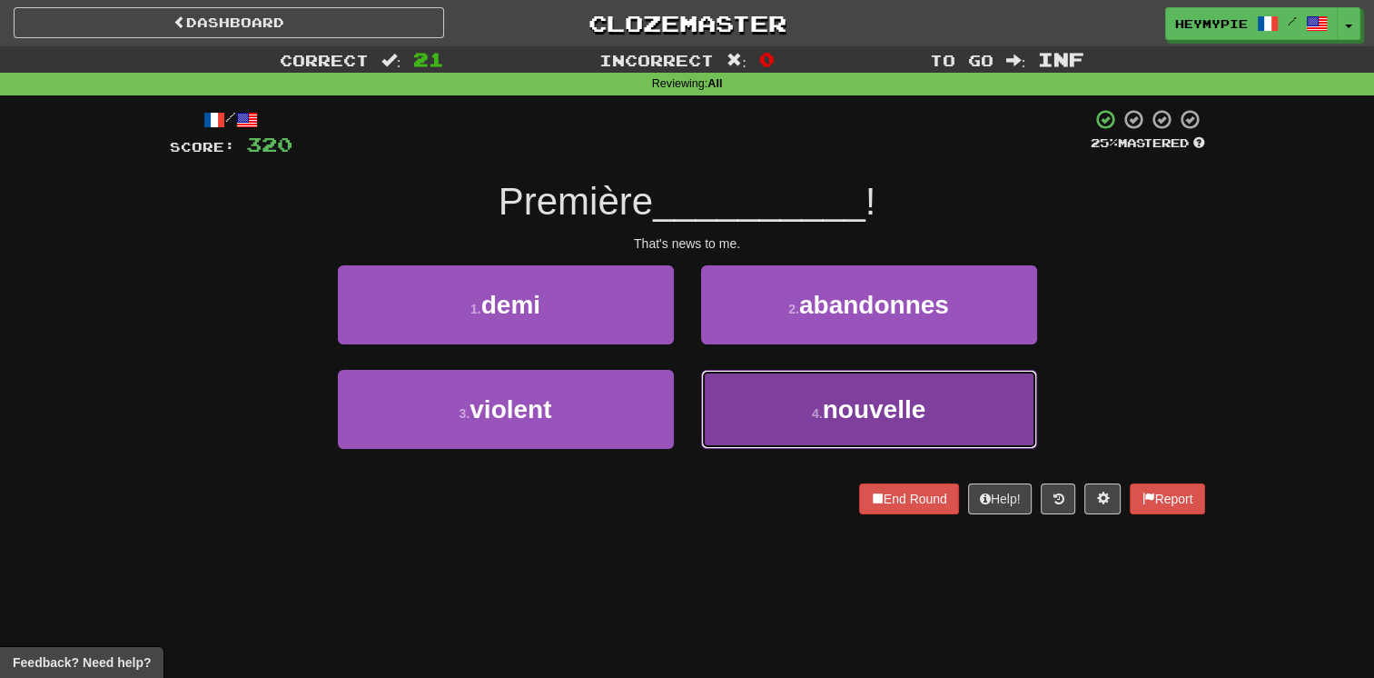
click at [739, 394] on button "4 . nouvelle" at bounding box center [869, 409] width 336 height 79
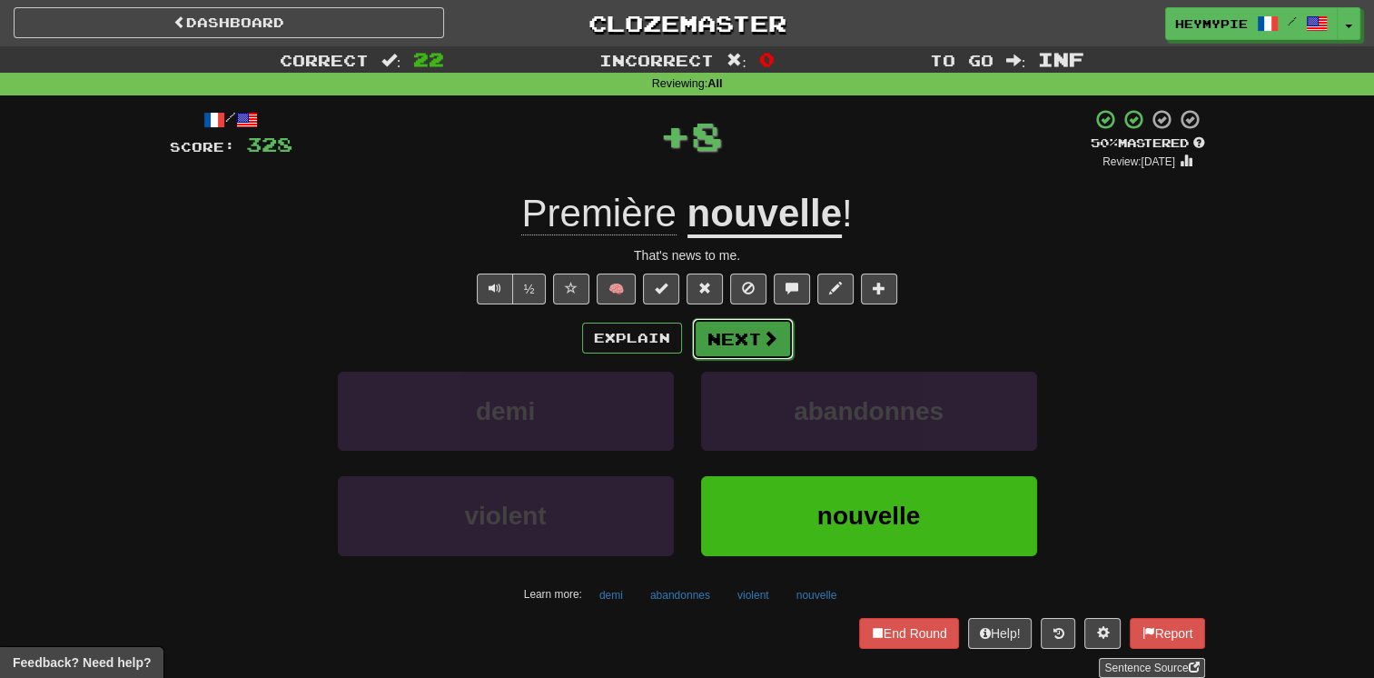
click at [732, 343] on button "Next" at bounding box center [743, 339] width 102 height 42
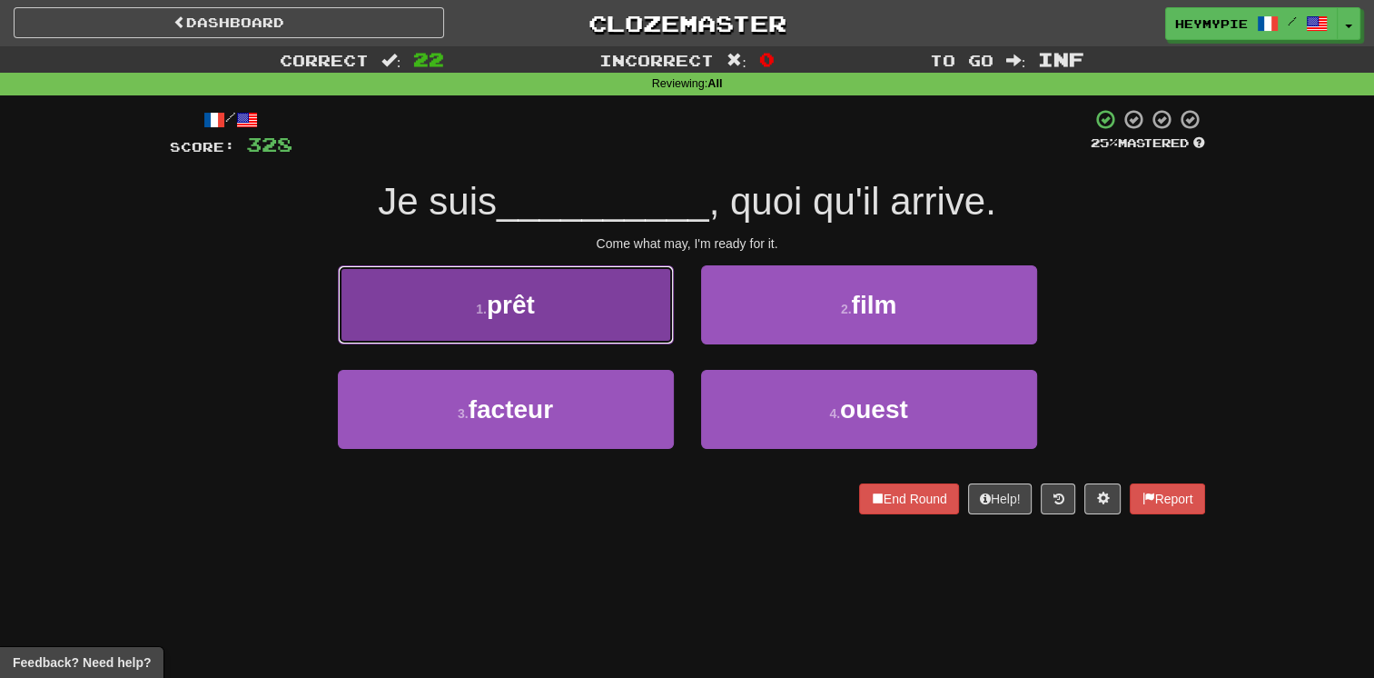
click at [609, 300] on button "1 . prêt" at bounding box center [506, 304] width 336 height 79
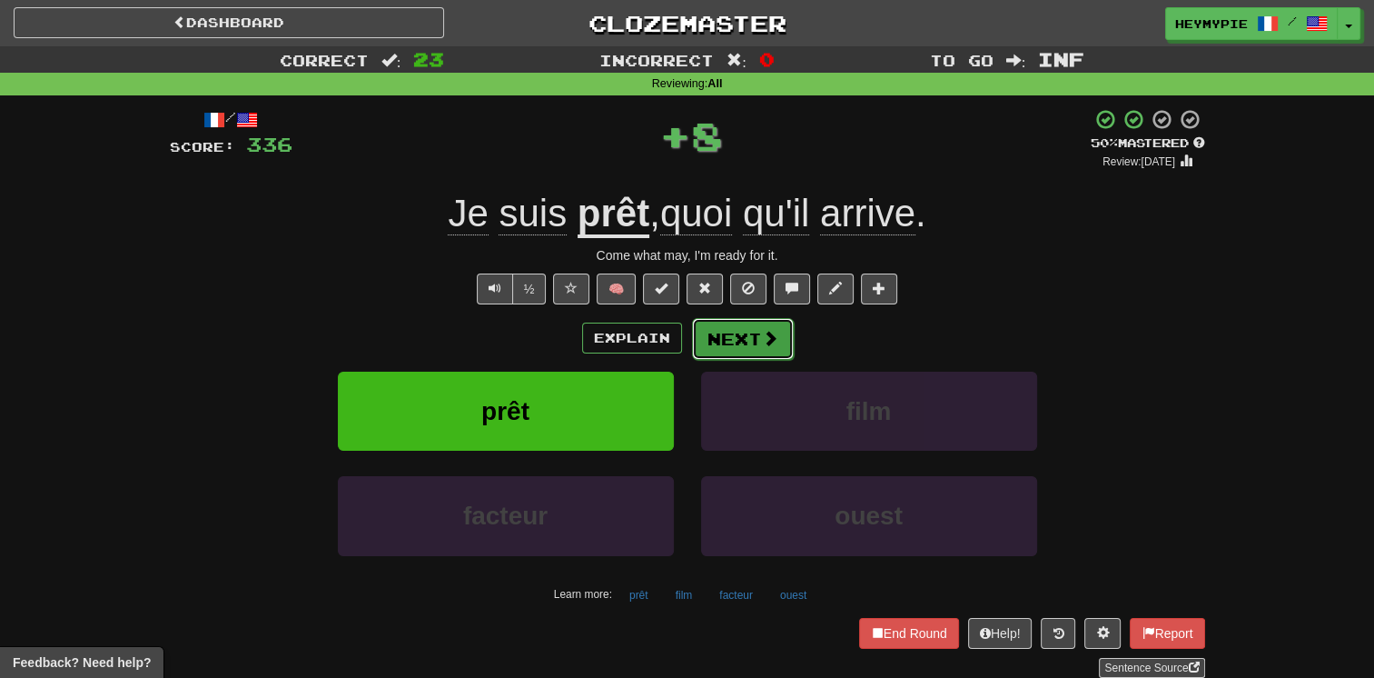
click at [738, 340] on button "Next" at bounding box center [743, 339] width 102 height 42
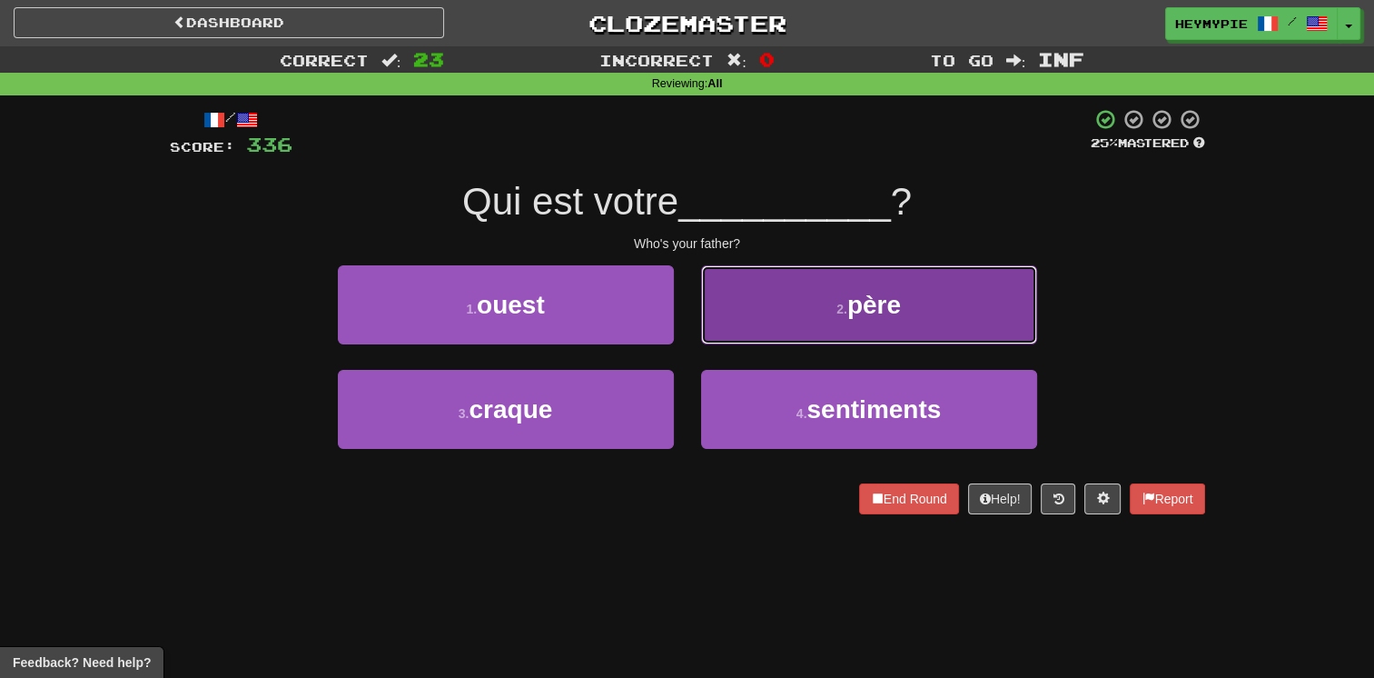
click at [756, 314] on button "2 . père" at bounding box center [869, 304] width 336 height 79
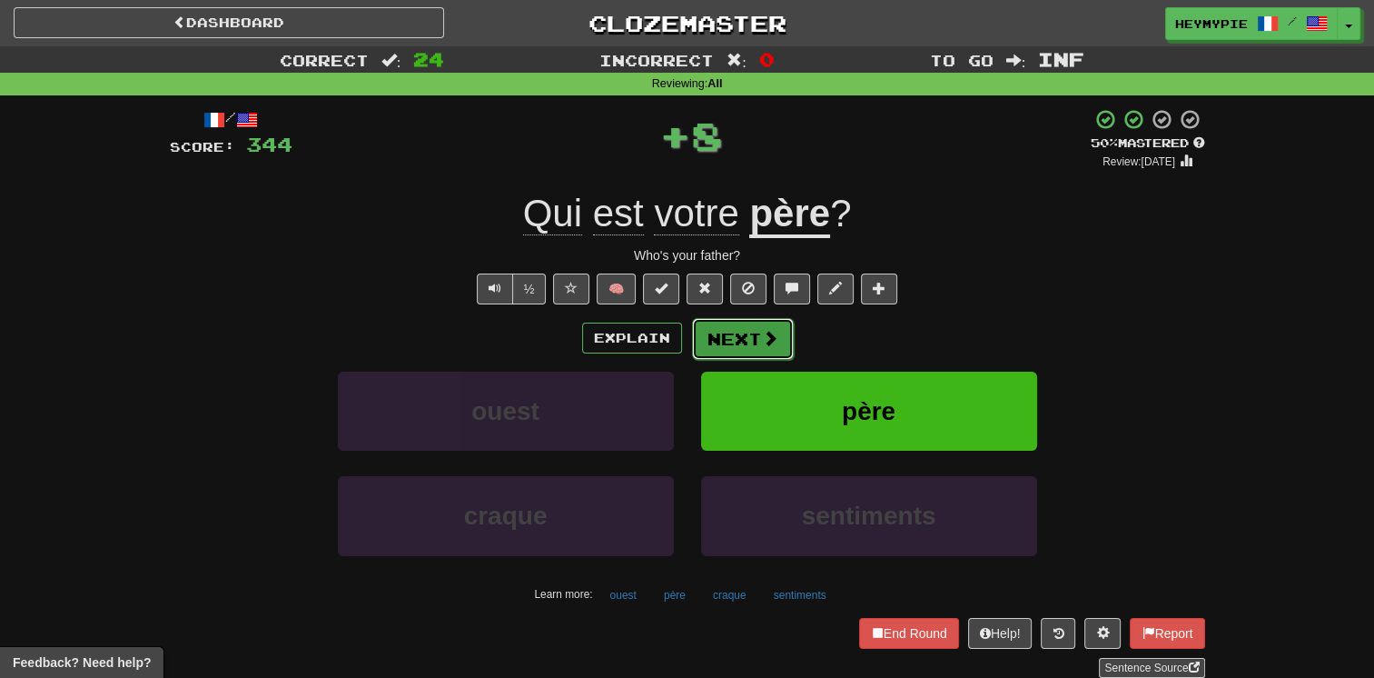
click at [725, 330] on button "Next" at bounding box center [743, 339] width 102 height 42
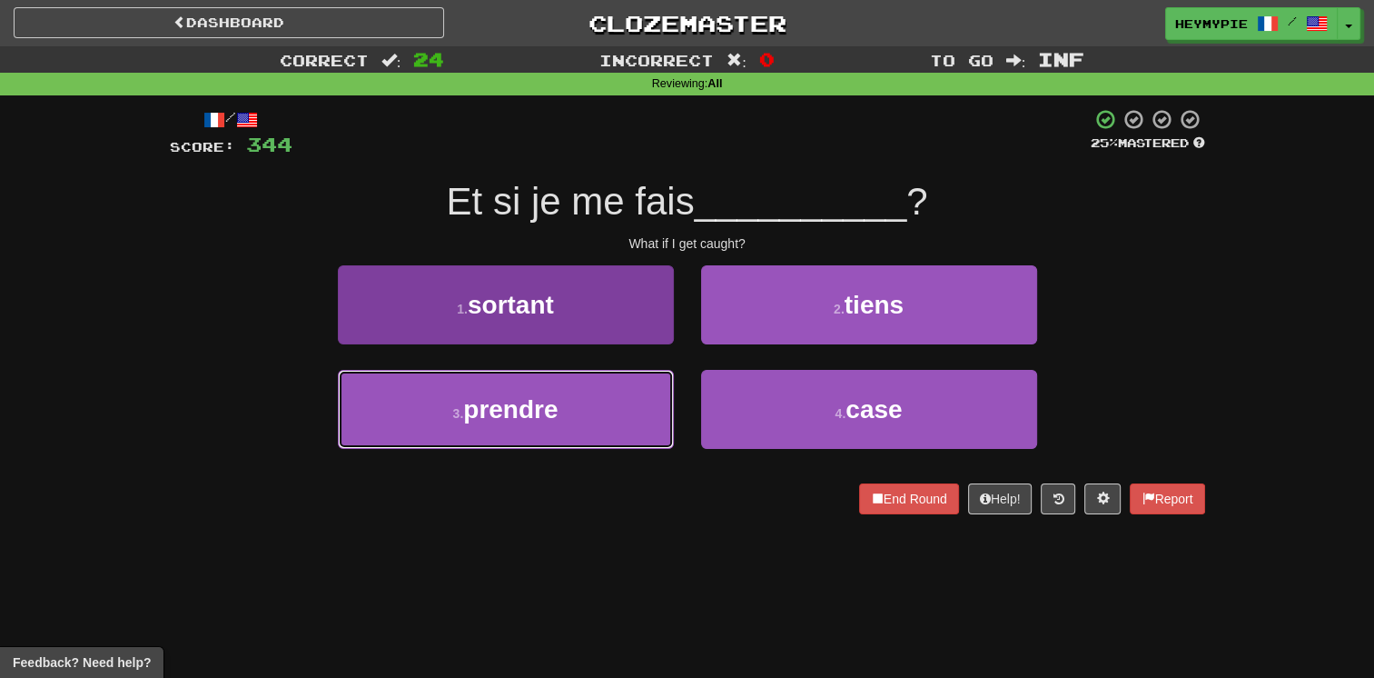
click at [612, 376] on button "3 . prendre" at bounding box center [506, 409] width 336 height 79
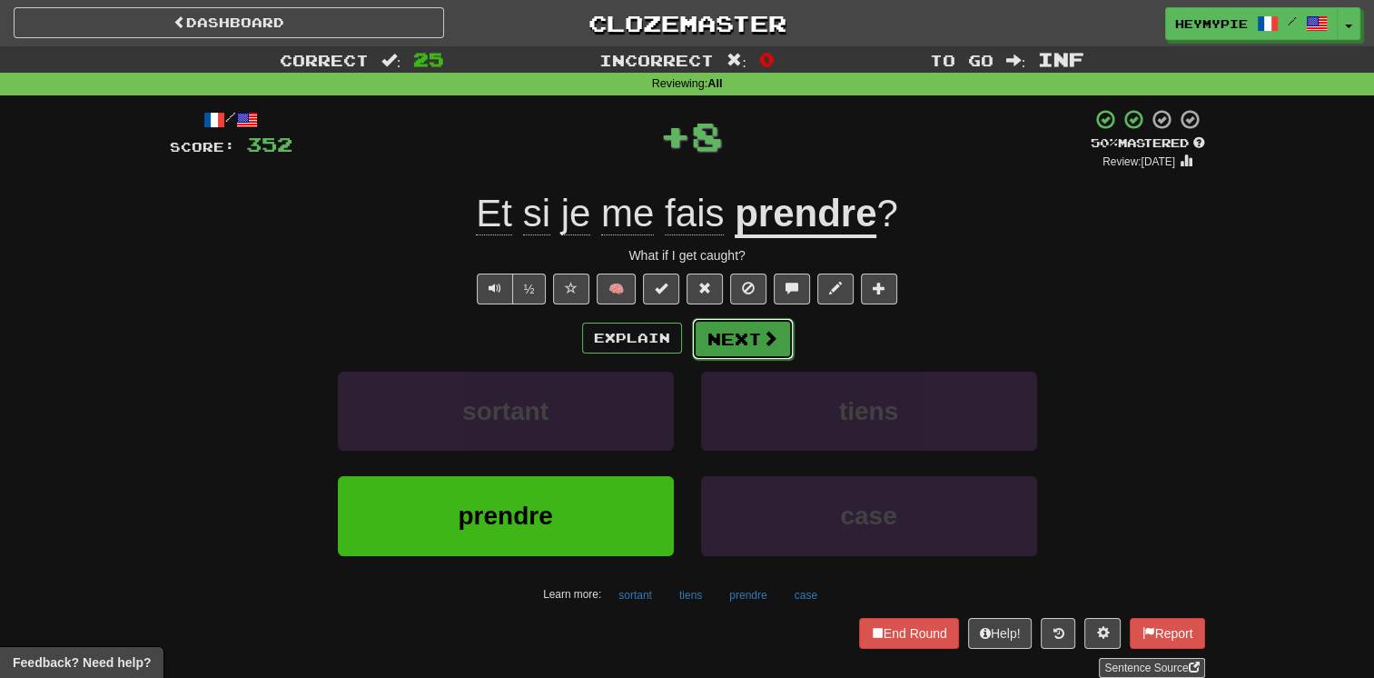
click at [723, 335] on button "Next" at bounding box center [743, 339] width 102 height 42
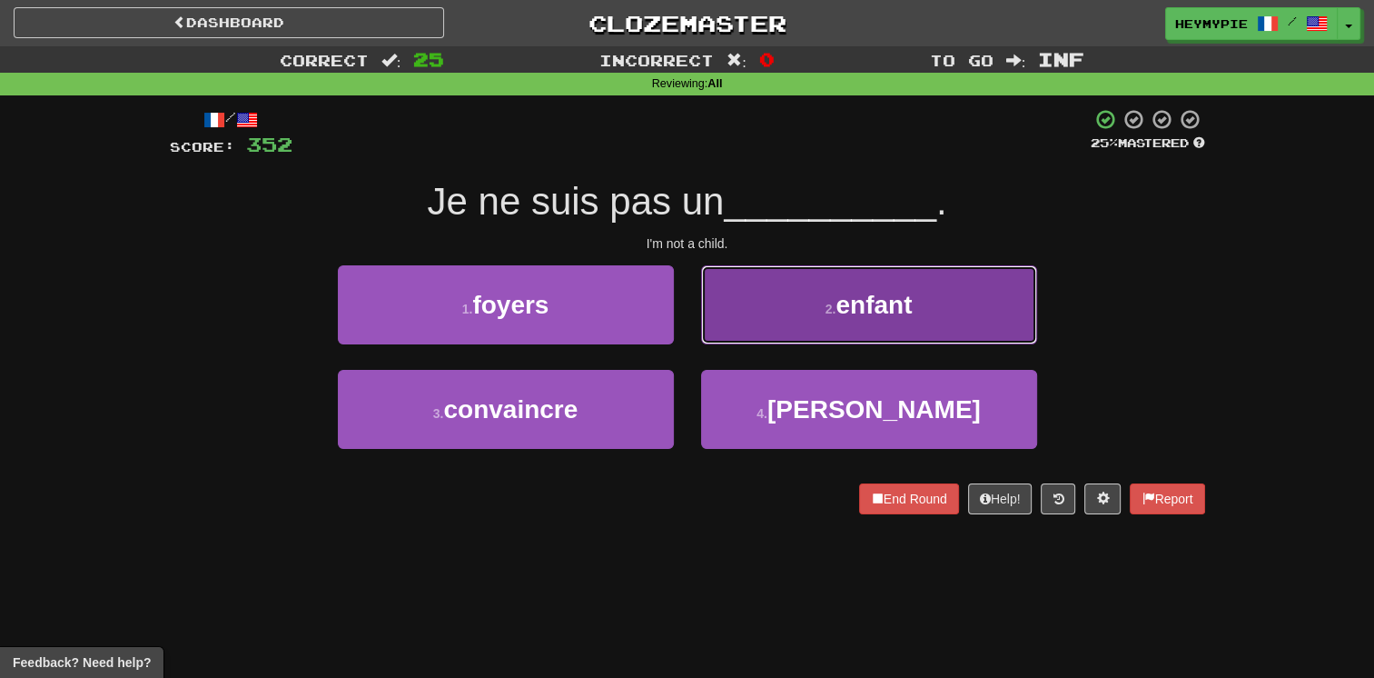
click at [767, 295] on button "2 . enfant" at bounding box center [869, 304] width 336 height 79
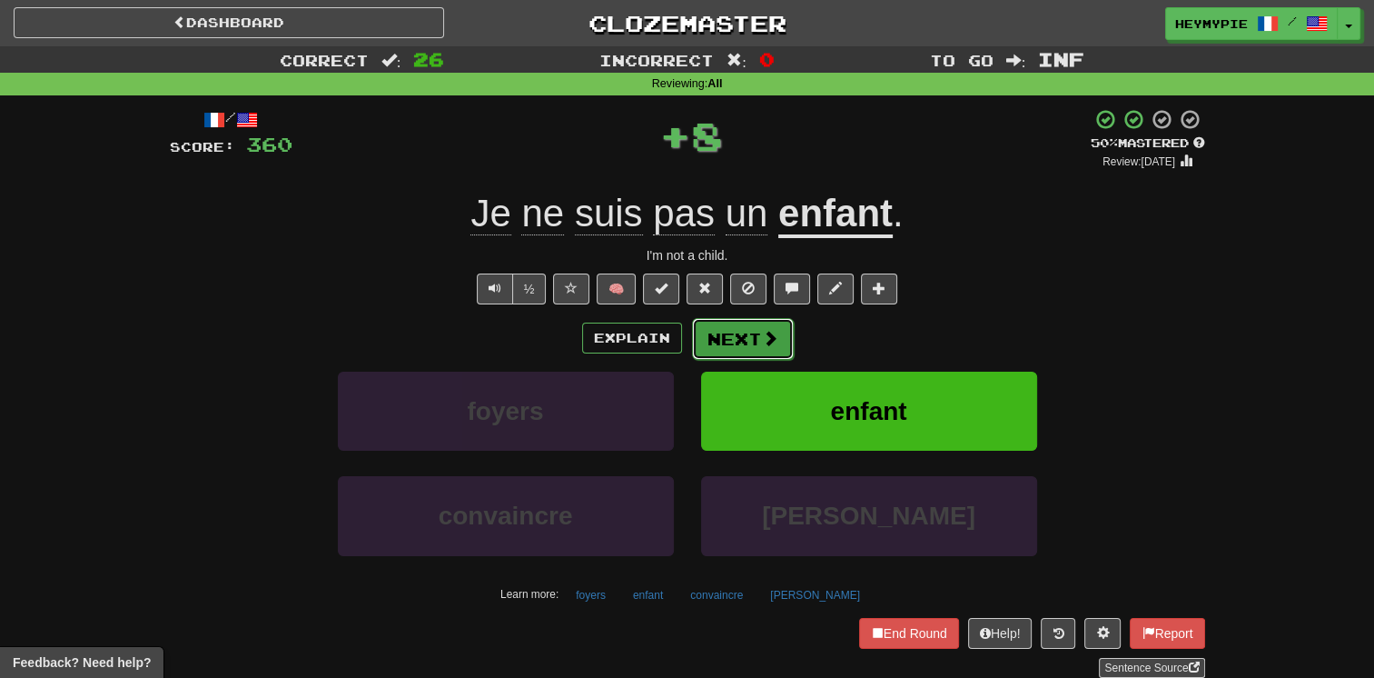
click at [751, 330] on button "Next" at bounding box center [743, 339] width 102 height 42
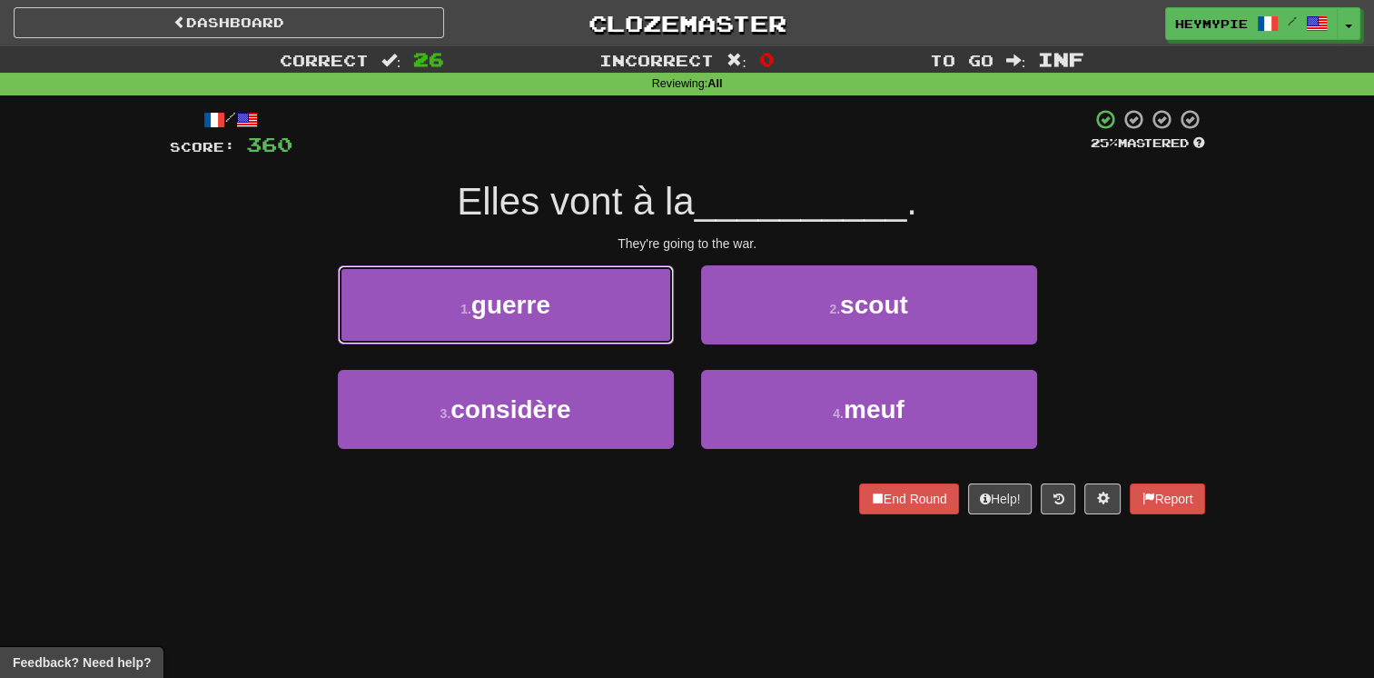
click at [555, 311] on button "1 . guerre" at bounding box center [506, 304] width 336 height 79
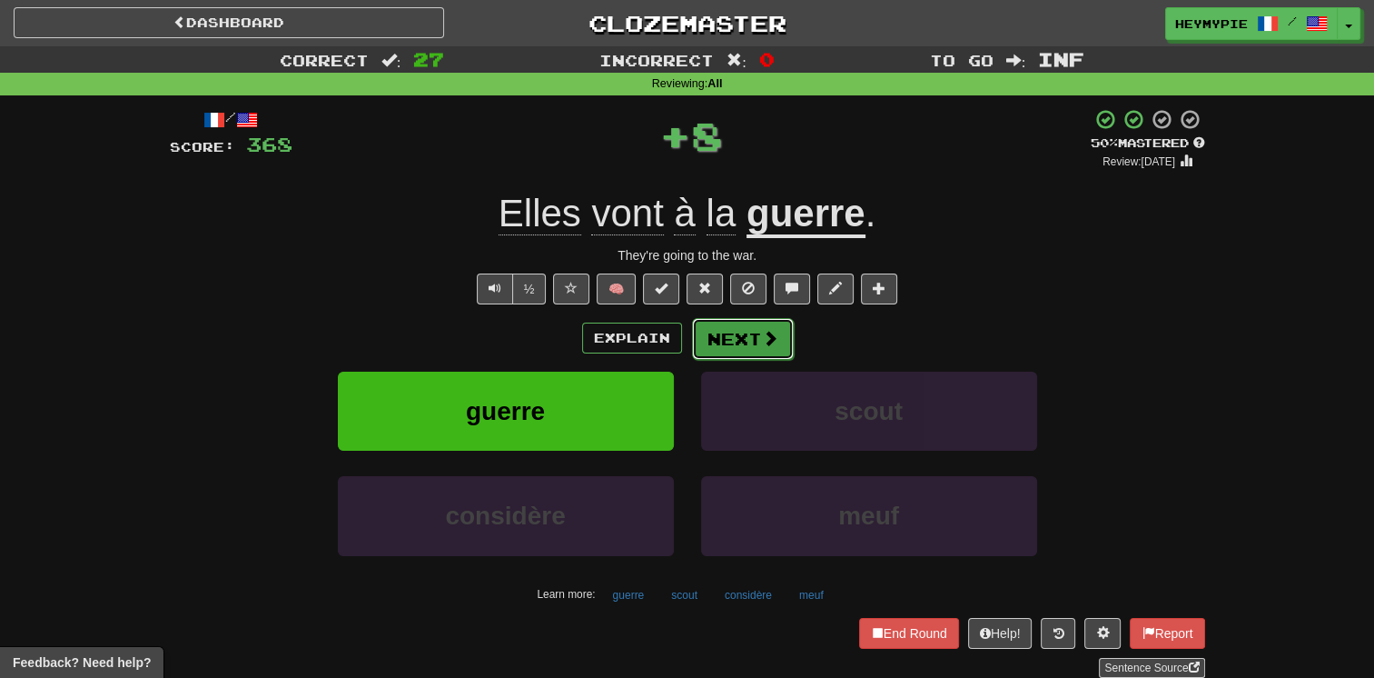
click at [738, 351] on button "Next" at bounding box center [743, 339] width 102 height 42
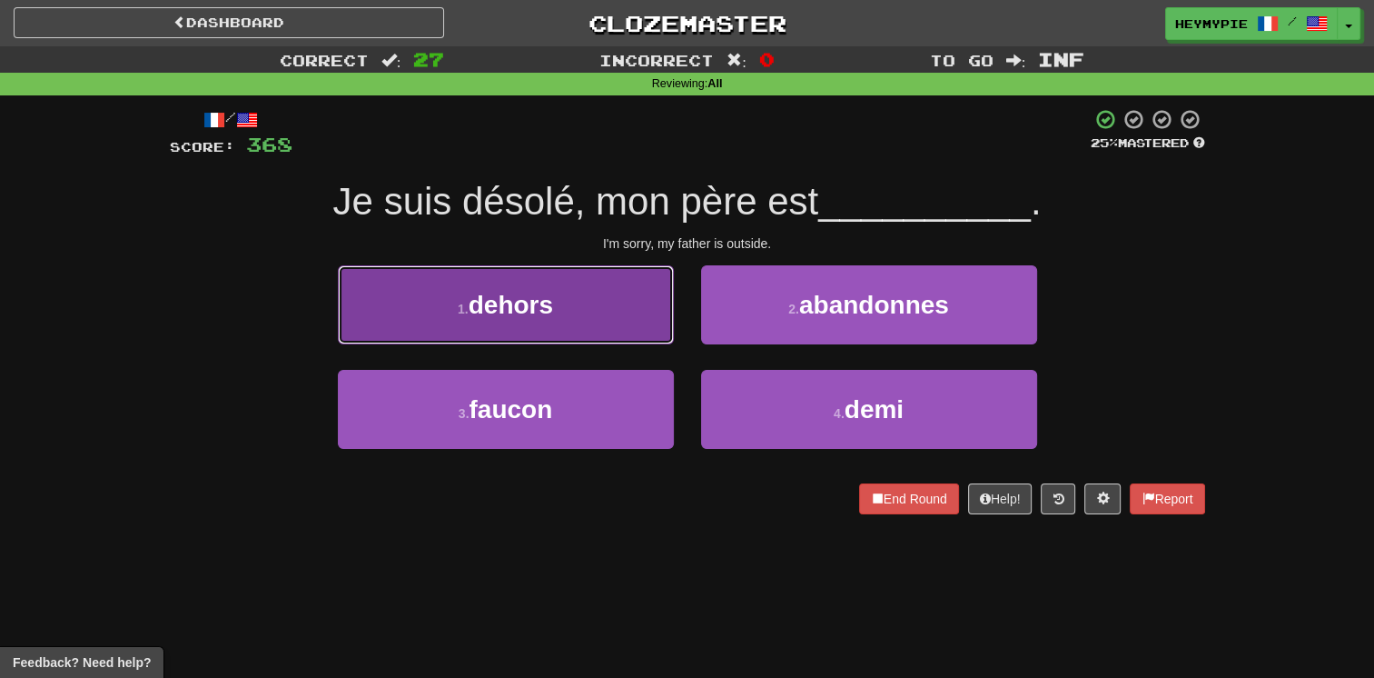
click at [570, 318] on button "1 . dehors" at bounding box center [506, 304] width 336 height 79
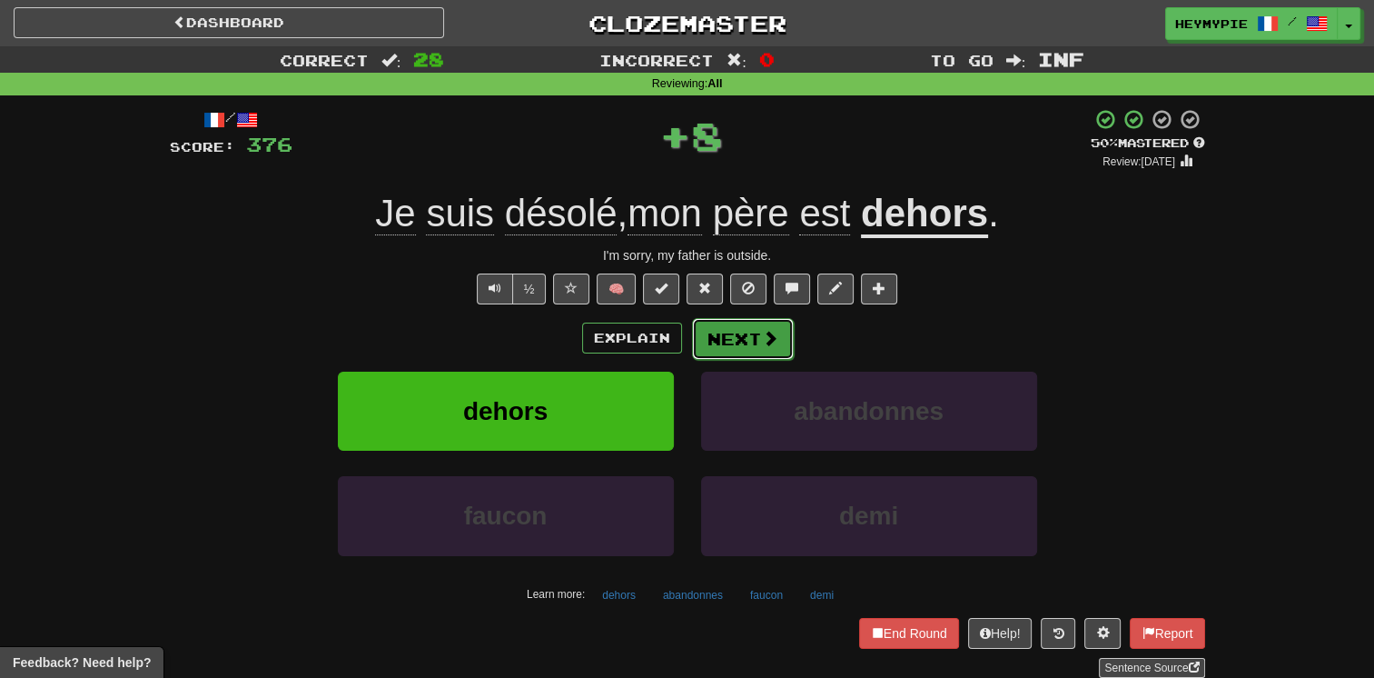
click at [741, 332] on button "Next" at bounding box center [743, 339] width 102 height 42
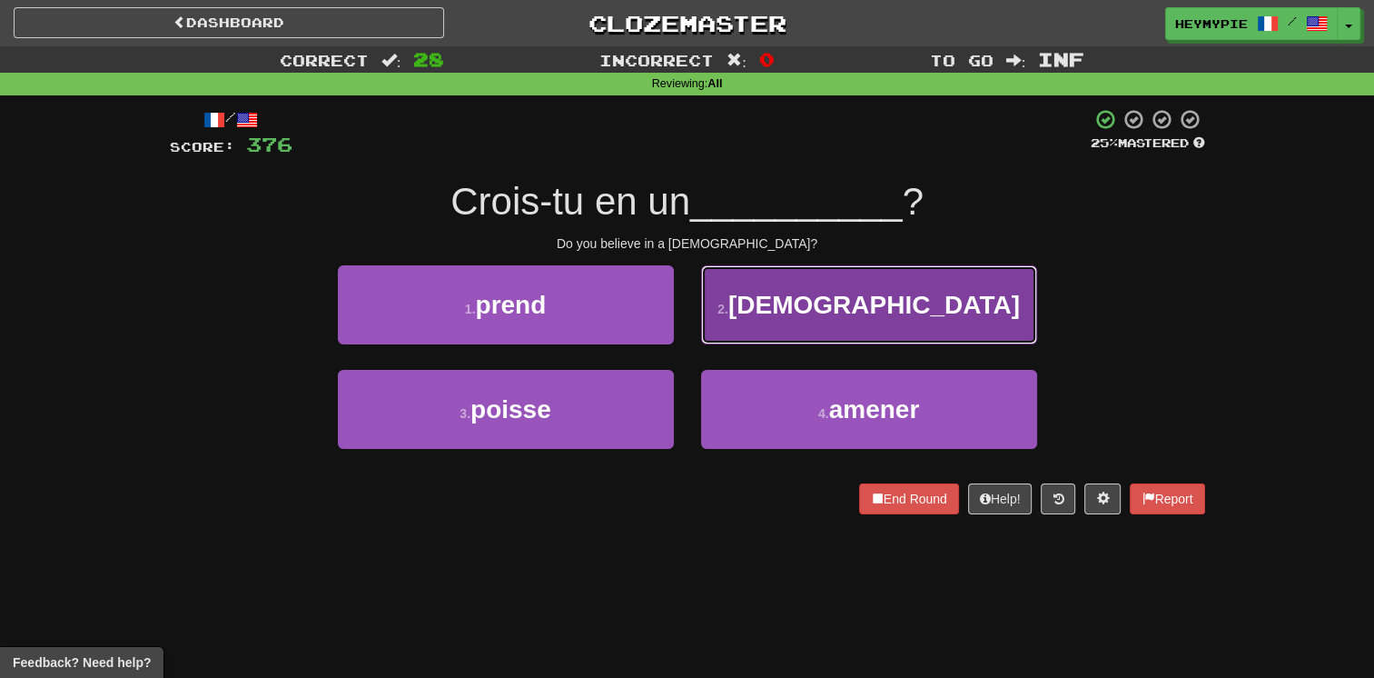
click at [741, 323] on button "2 . dieu" at bounding box center [869, 304] width 336 height 79
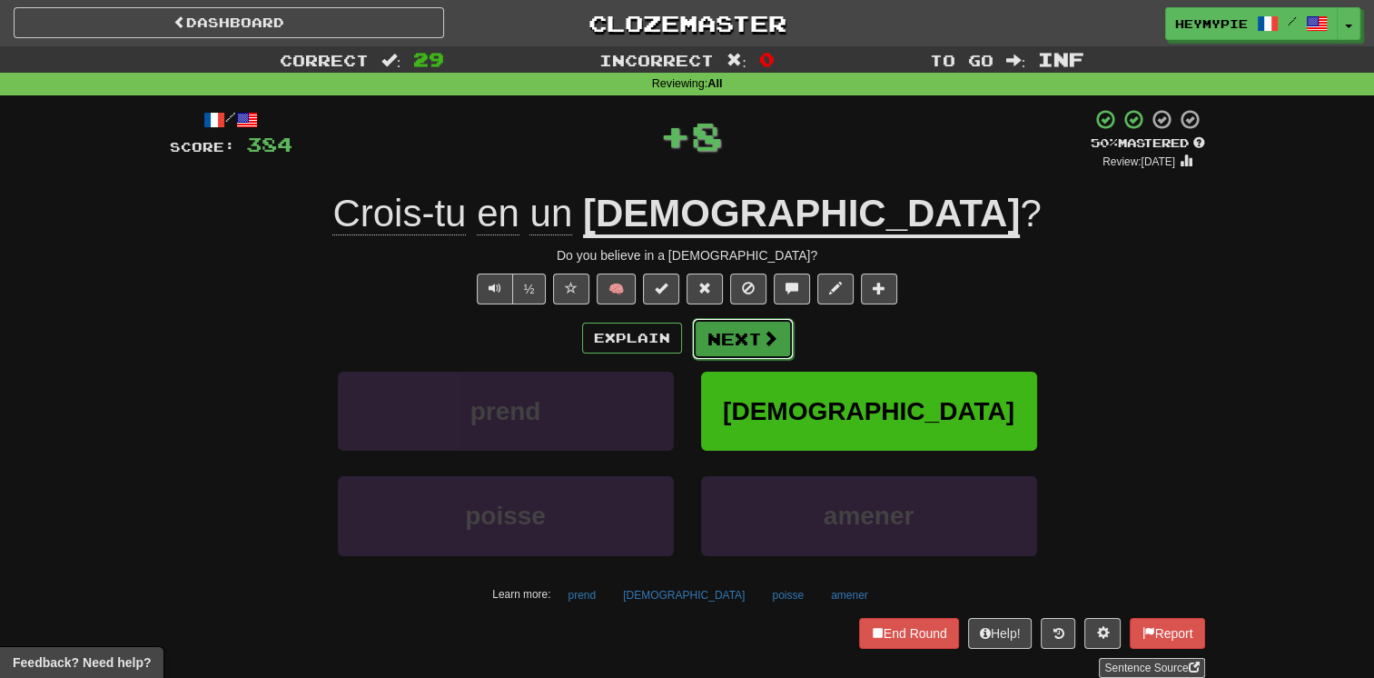
click at [738, 346] on button "Next" at bounding box center [743, 339] width 102 height 42
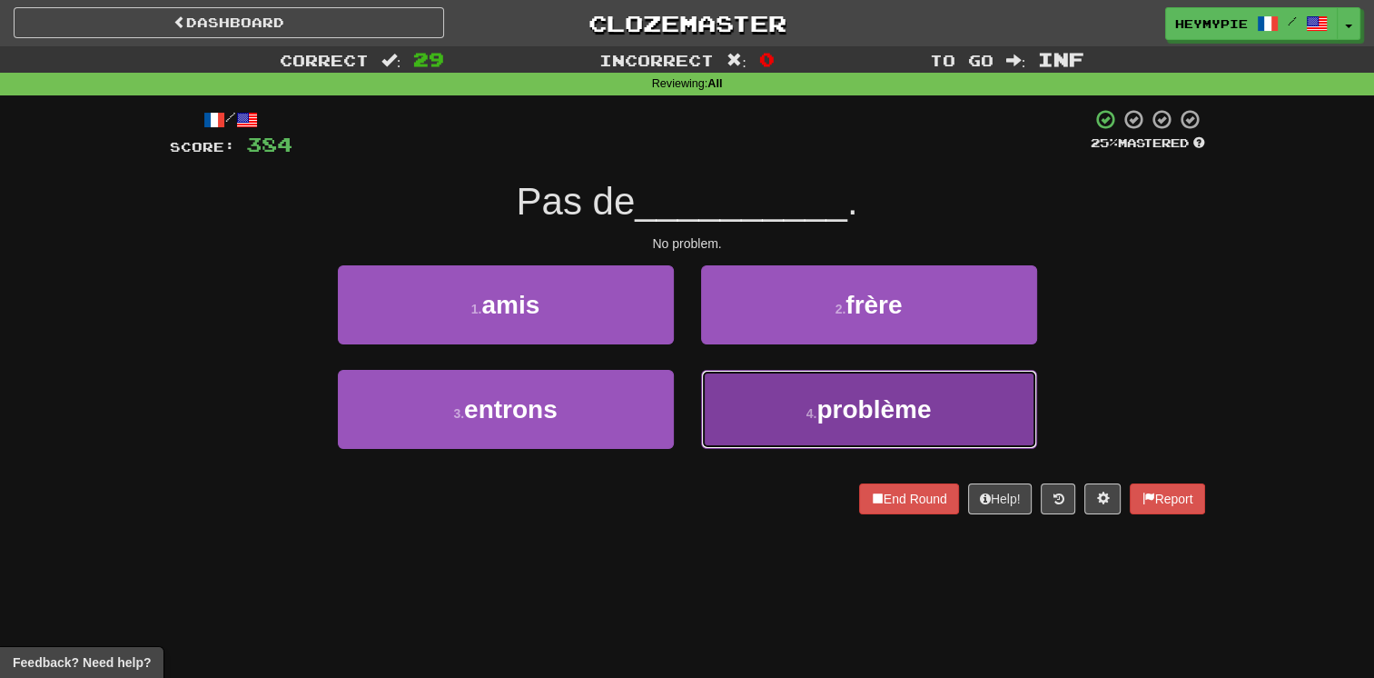
click at [730, 402] on button "4 . problème" at bounding box center [869, 409] width 336 height 79
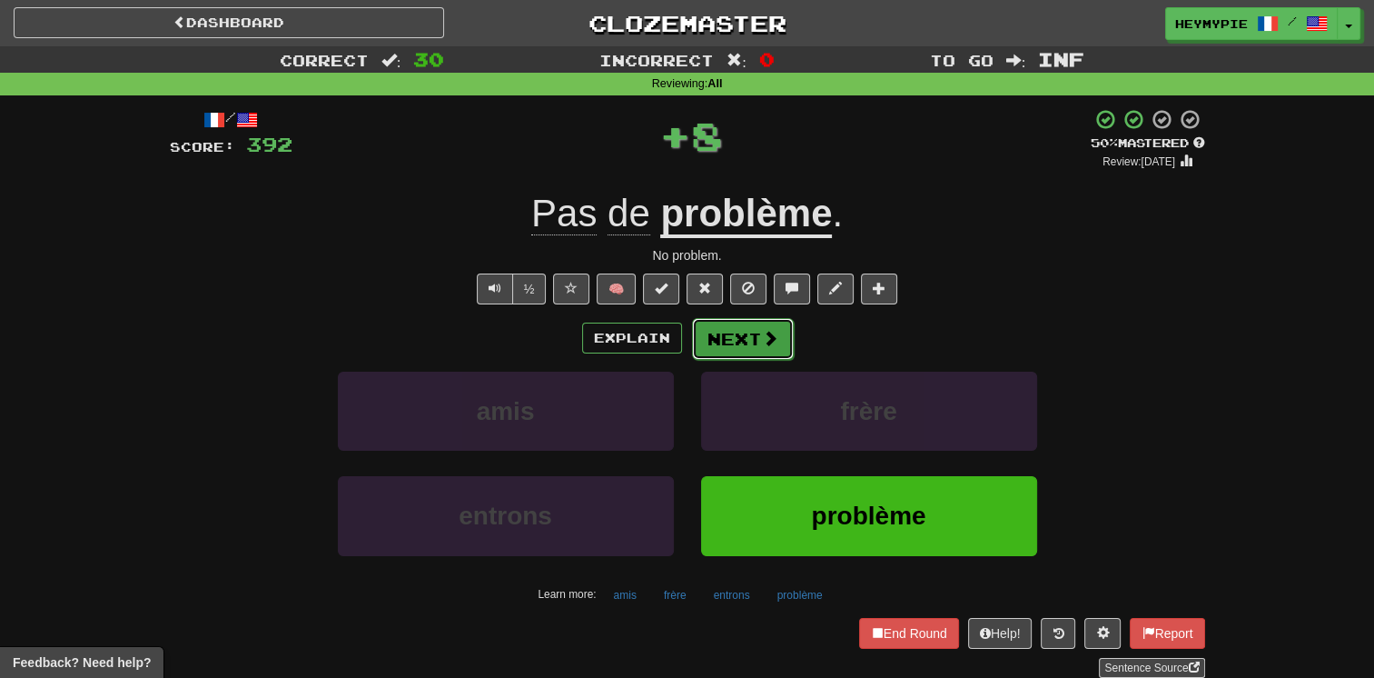
click at [718, 354] on button "Next" at bounding box center [743, 339] width 102 height 42
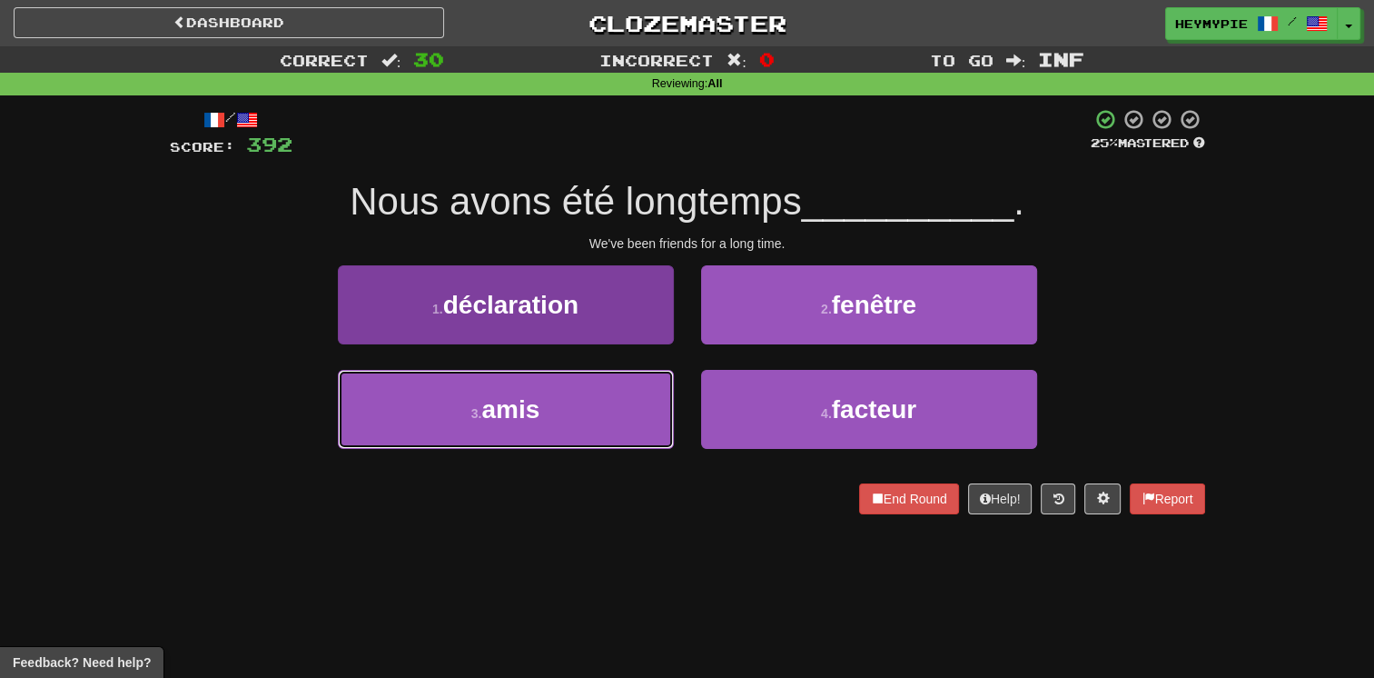
click at [610, 402] on button "3 . amis" at bounding box center [506, 409] width 336 height 79
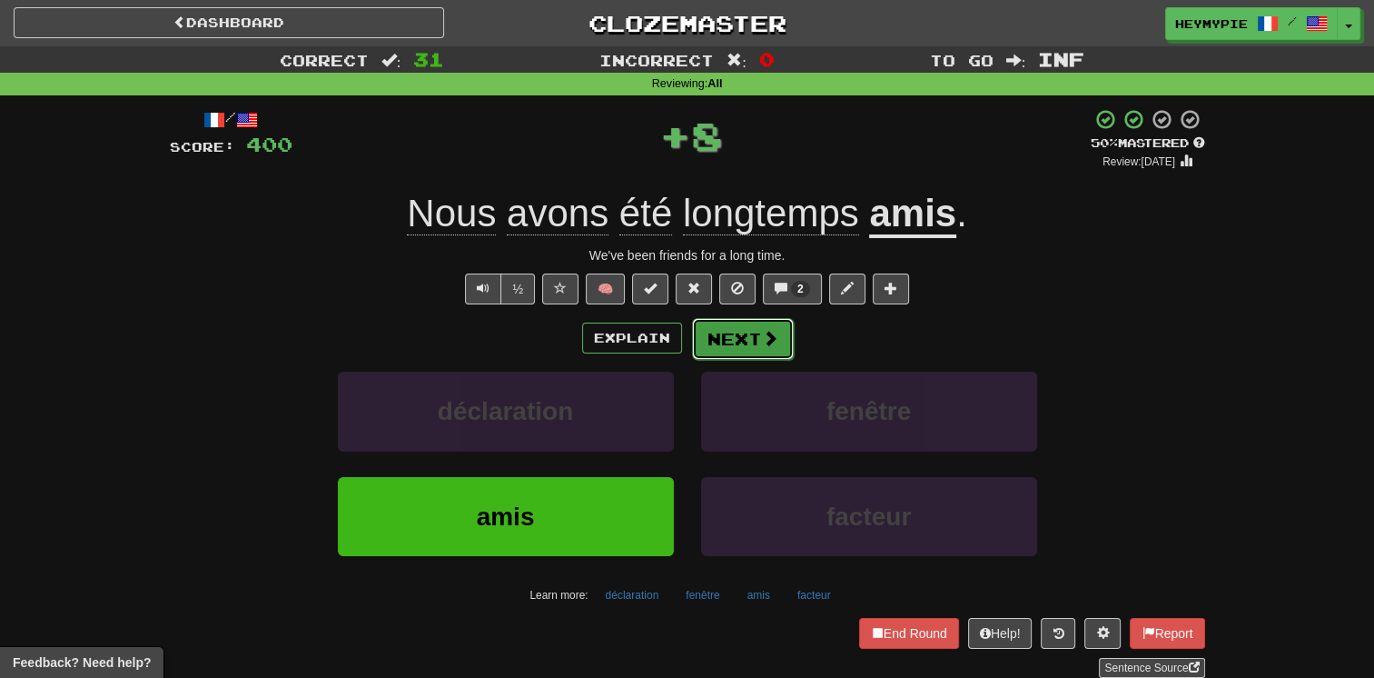
click at [735, 342] on button "Next" at bounding box center [743, 339] width 102 height 42
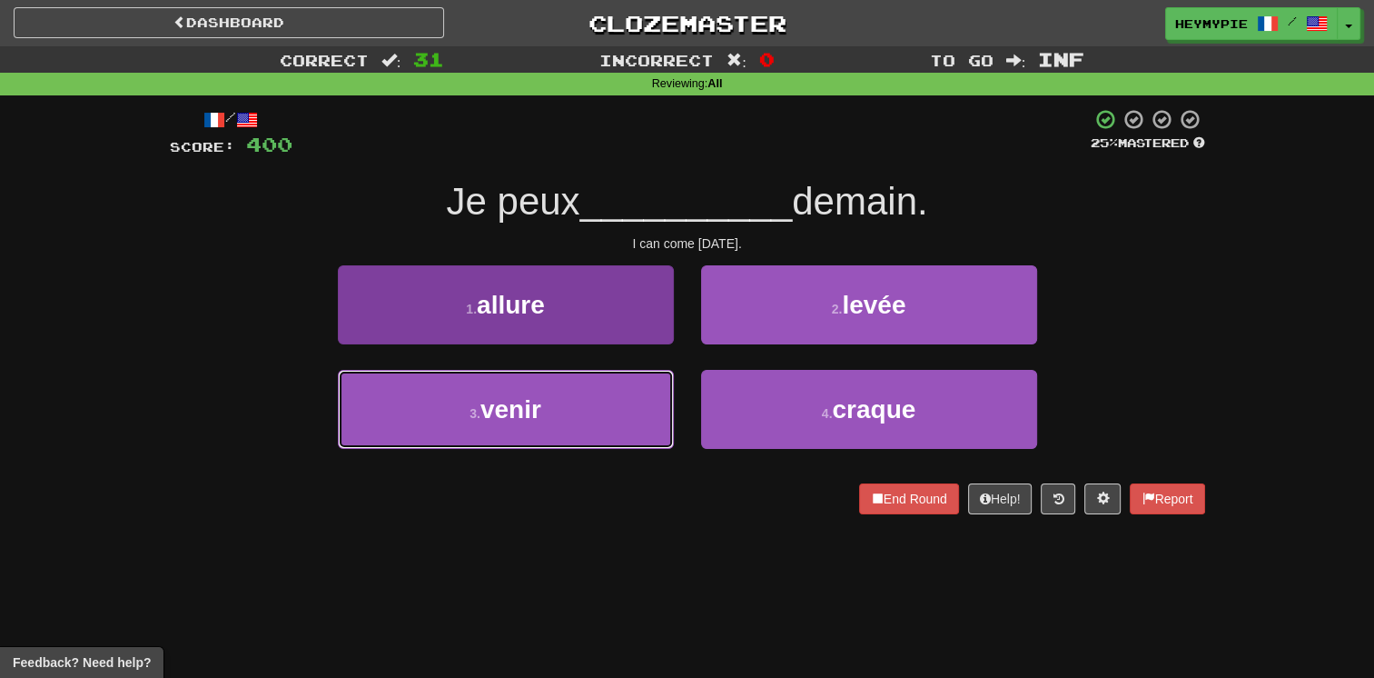
click at [511, 398] on span "venir" at bounding box center [511, 409] width 61 height 28
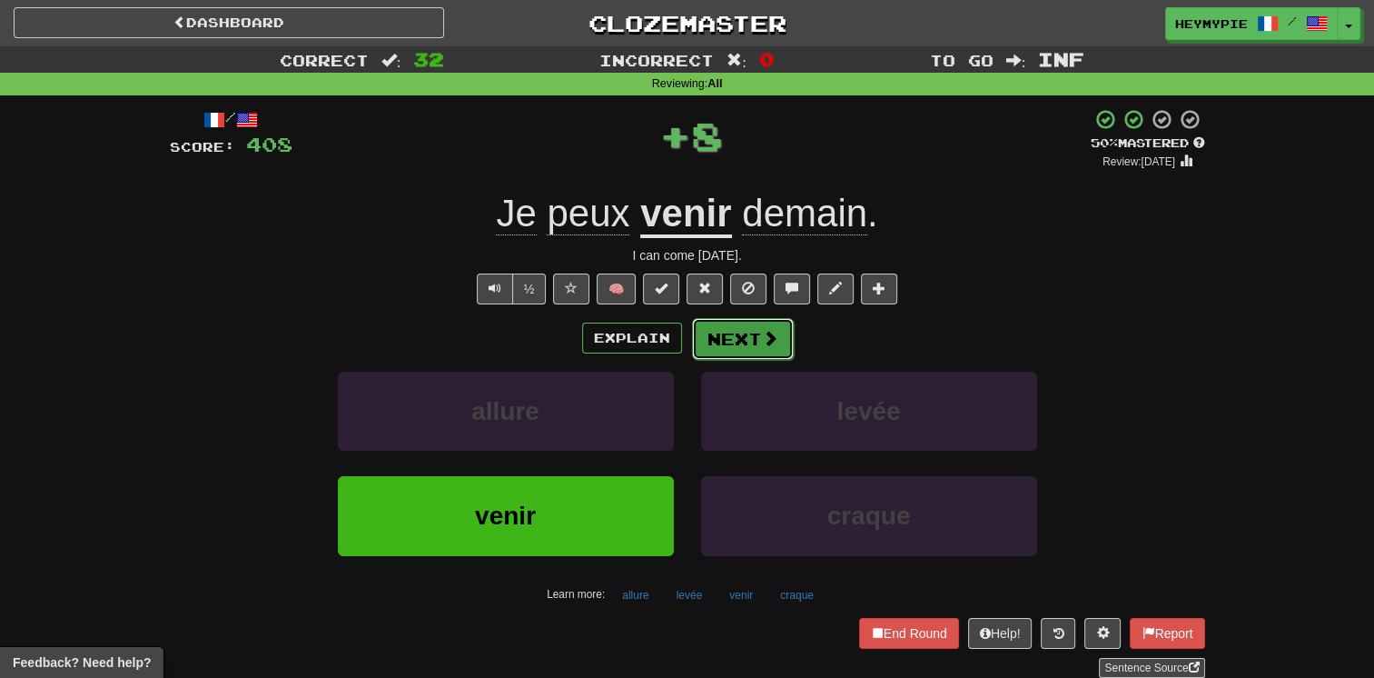
click at [726, 349] on button "Next" at bounding box center [743, 339] width 102 height 42
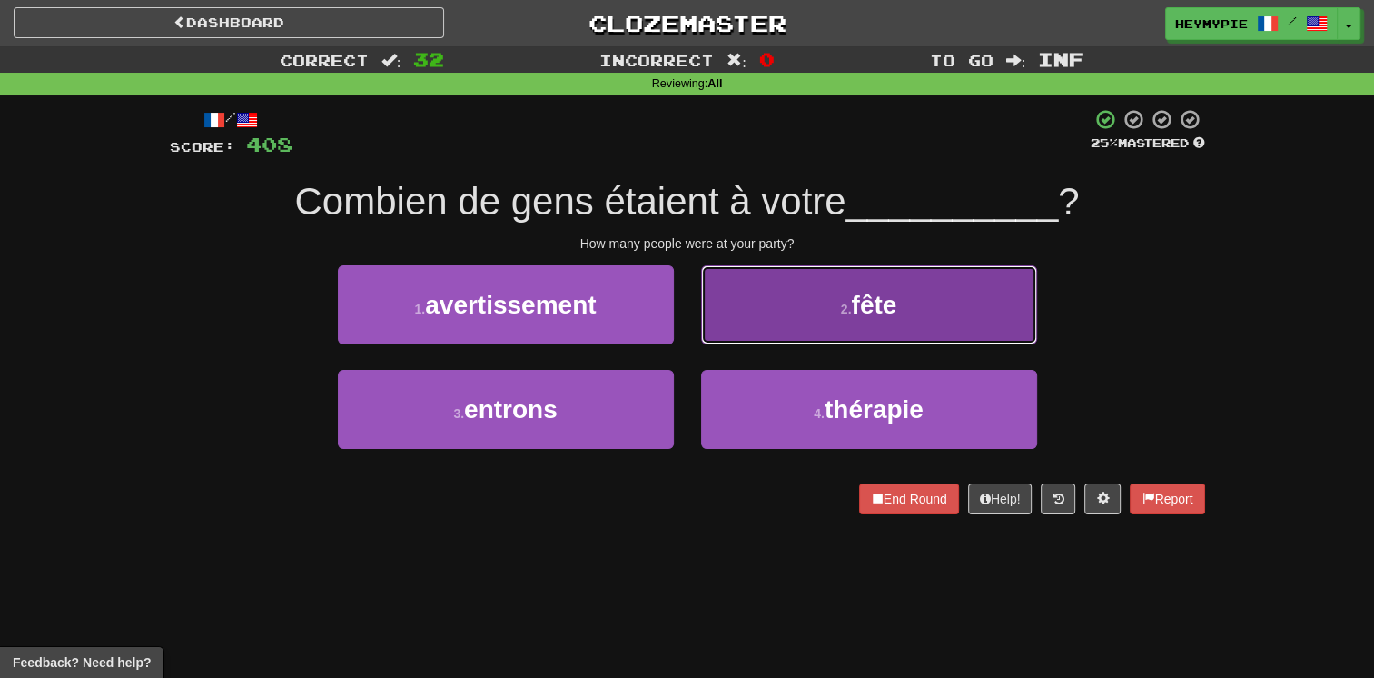
click at [751, 318] on button "2 . fête" at bounding box center [869, 304] width 336 height 79
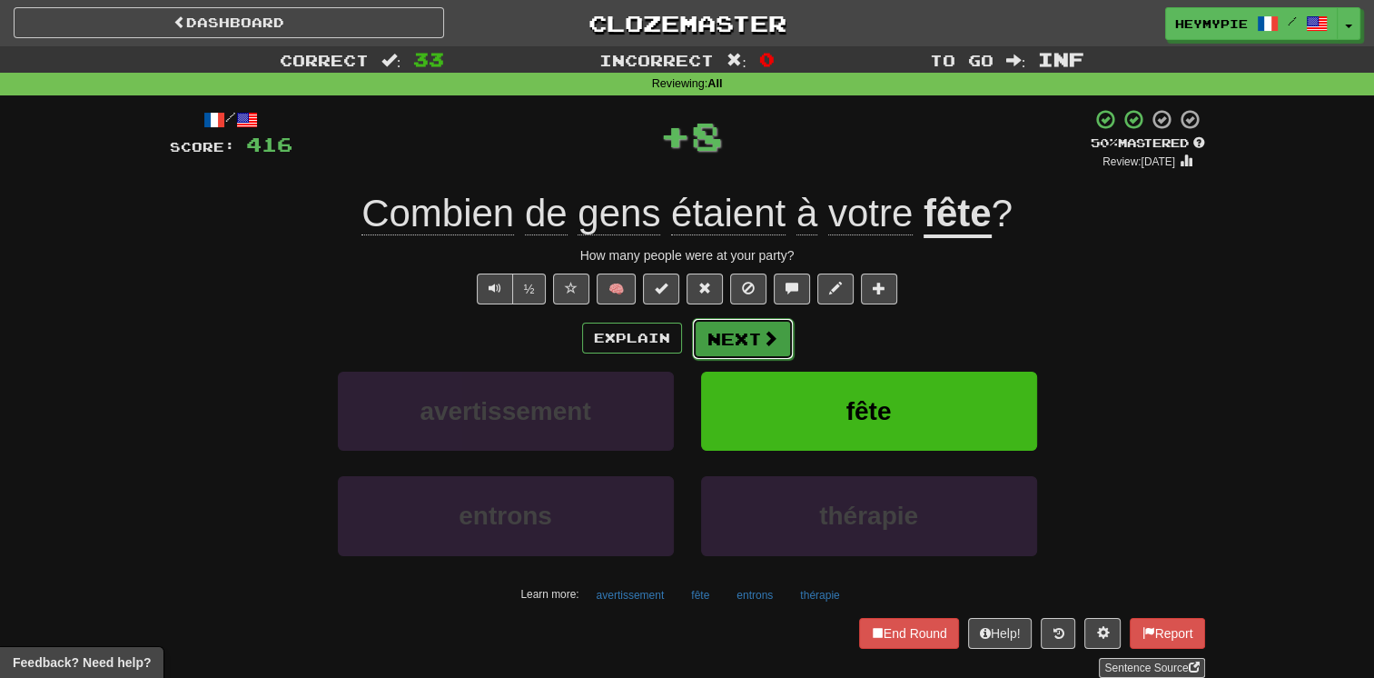
click at [718, 346] on button "Next" at bounding box center [743, 339] width 102 height 42
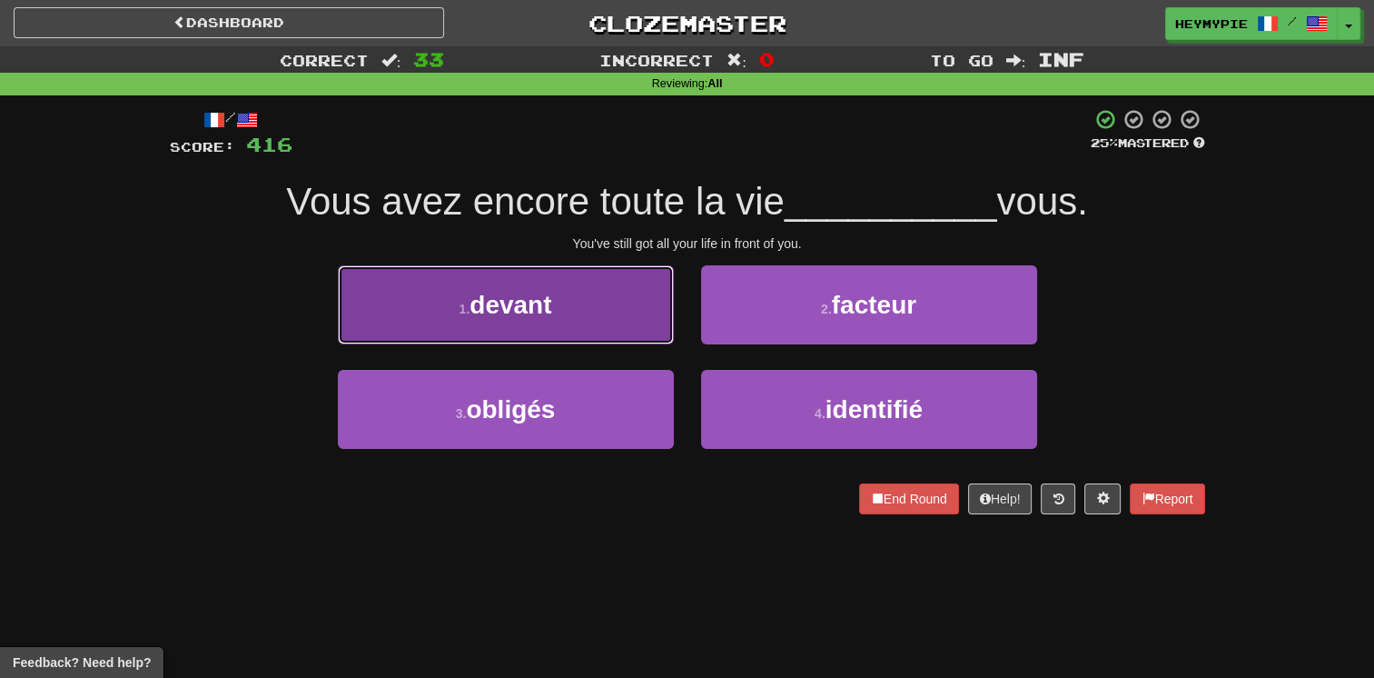
click at [610, 301] on button "1 . devant" at bounding box center [506, 304] width 336 height 79
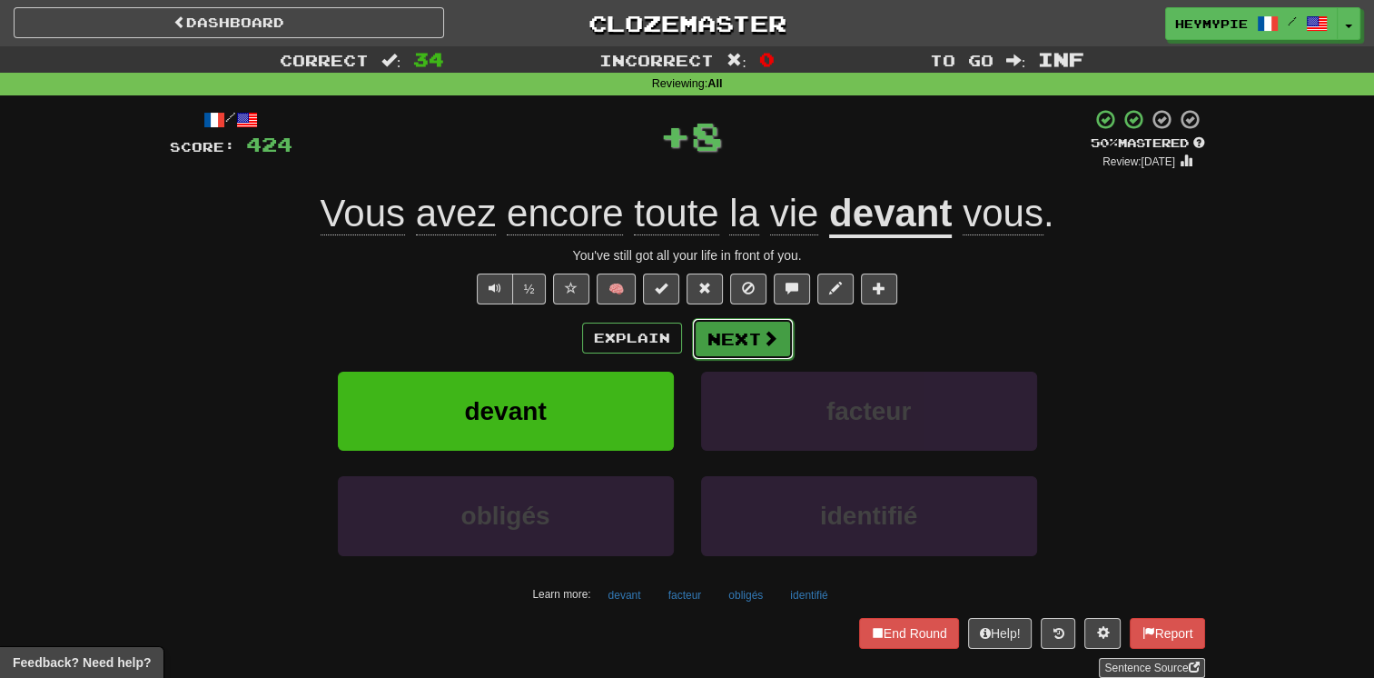
click at [744, 336] on button "Next" at bounding box center [743, 339] width 102 height 42
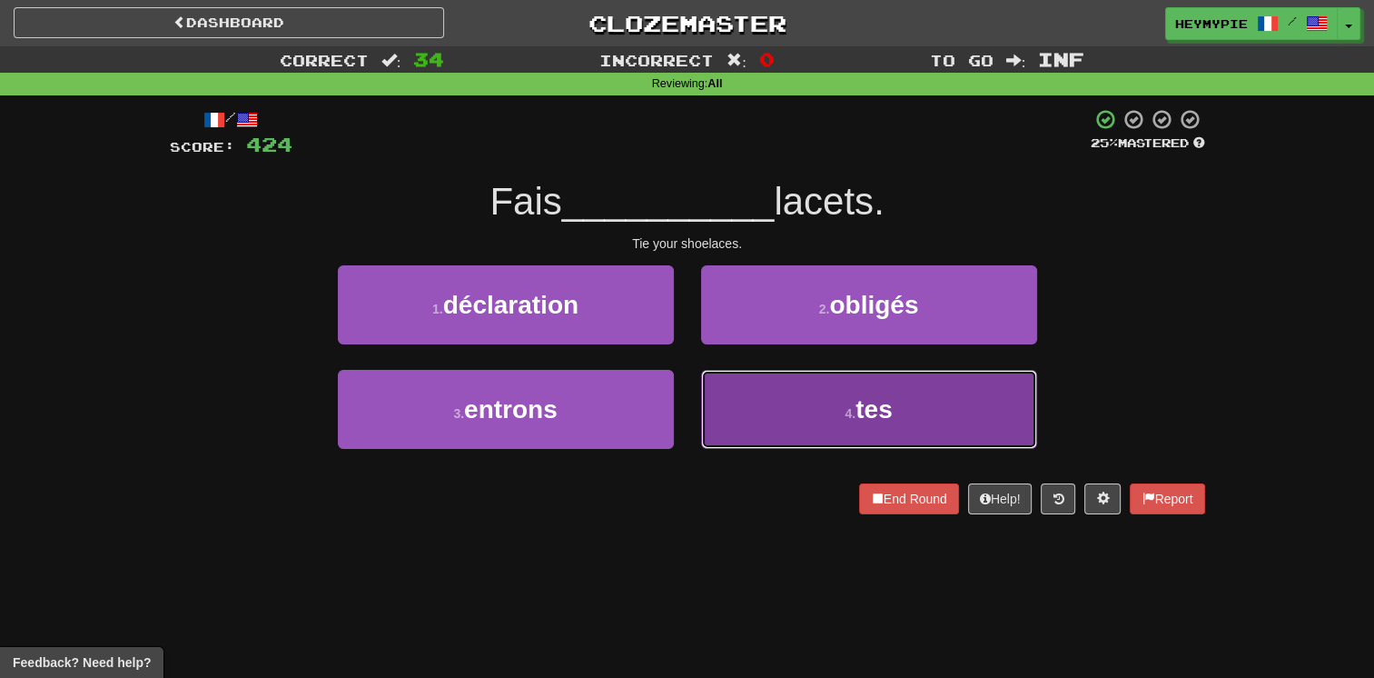
click at [747, 403] on button "4 . tes" at bounding box center [869, 409] width 336 height 79
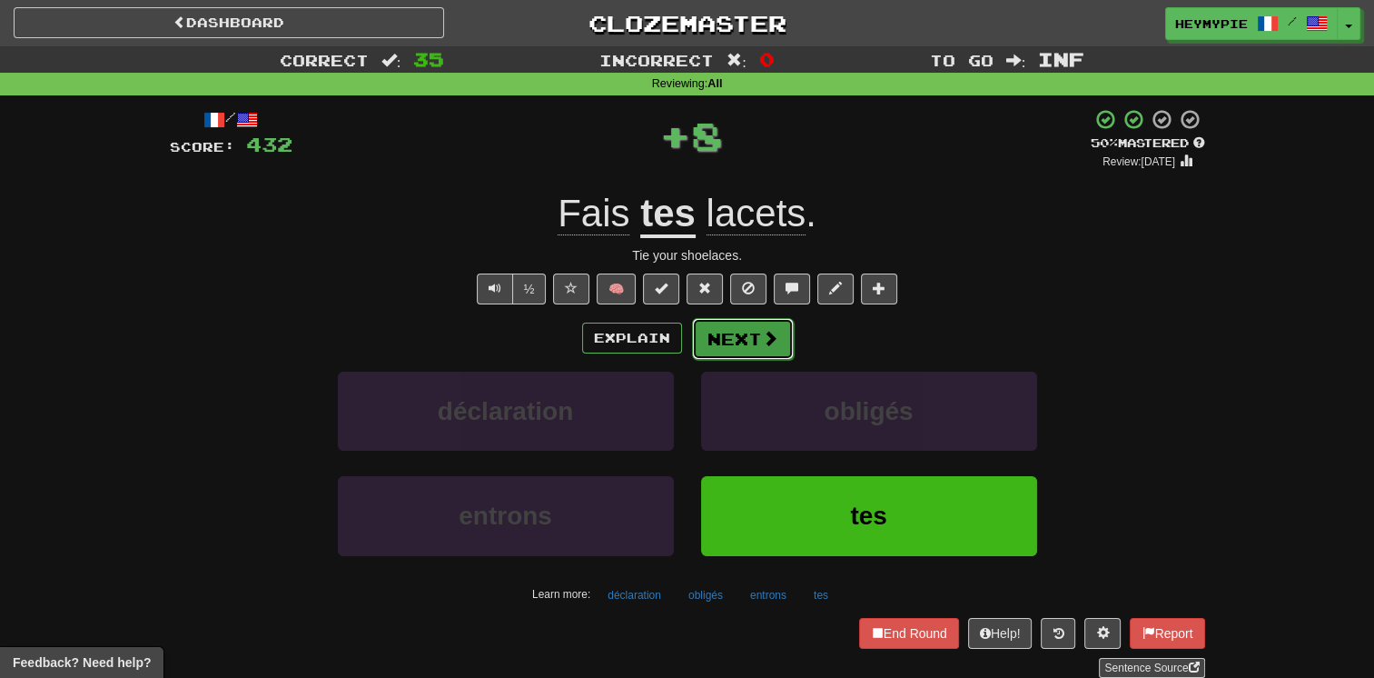
click at [741, 340] on button "Next" at bounding box center [743, 339] width 102 height 42
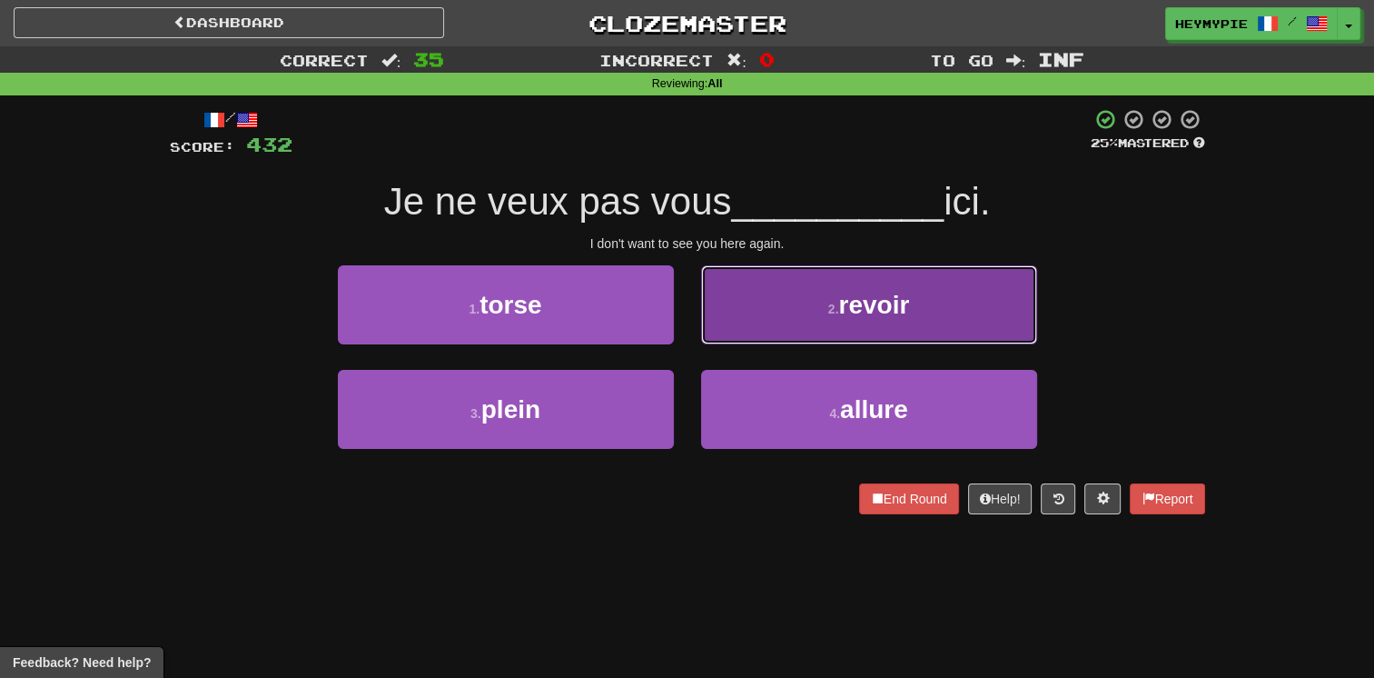
click at [821, 311] on button "2 . revoir" at bounding box center [869, 304] width 336 height 79
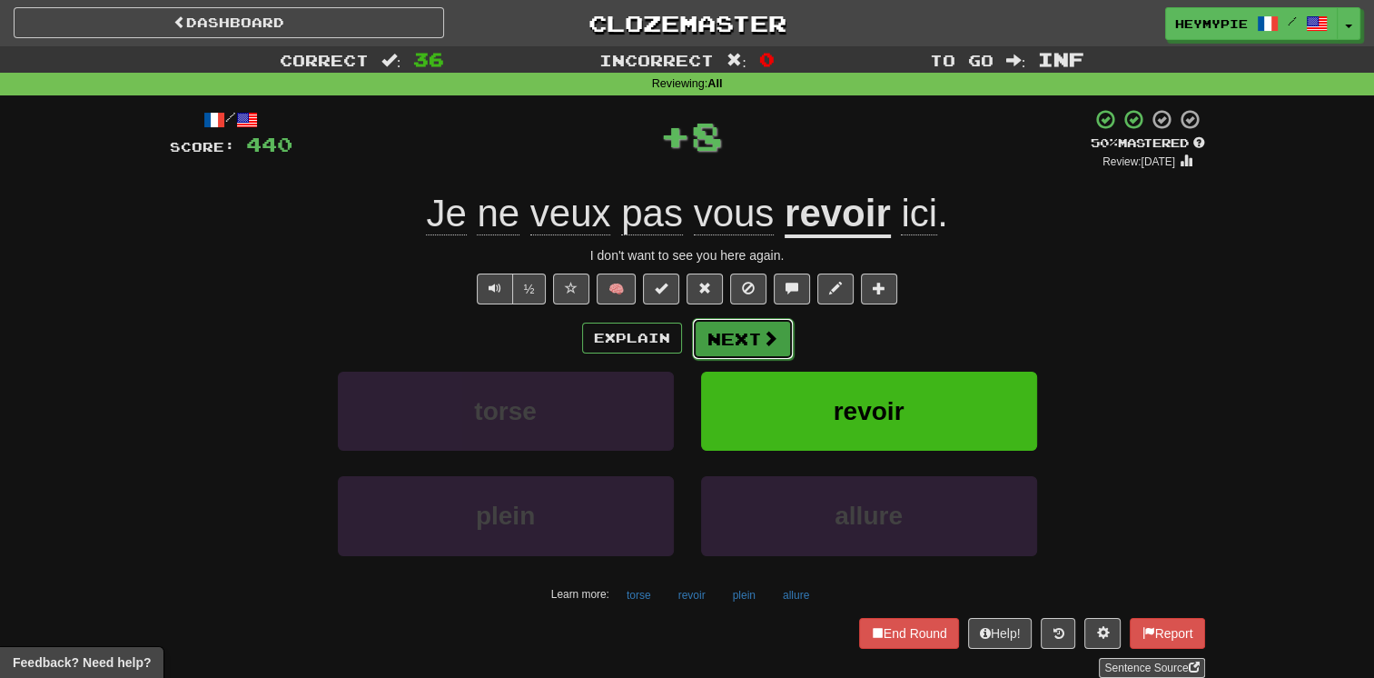
click at [747, 345] on button "Next" at bounding box center [743, 339] width 102 height 42
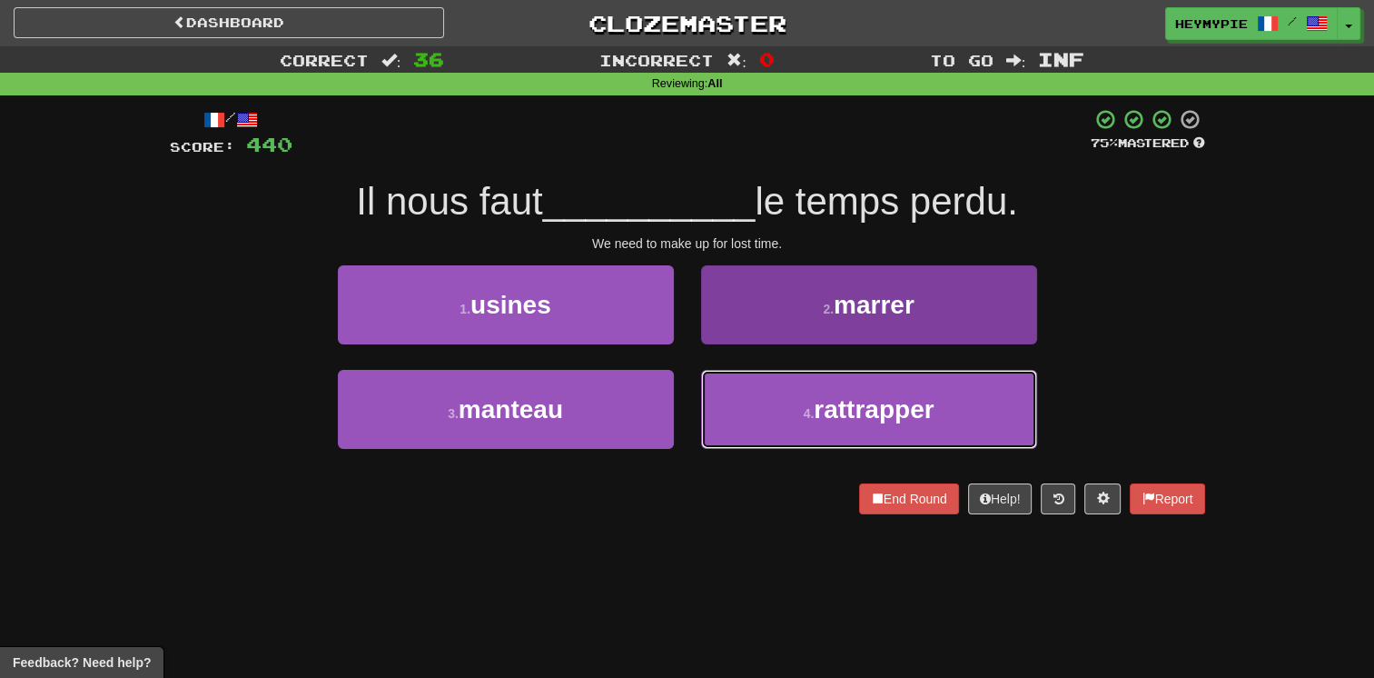
click at [728, 394] on button "4 . rattrapper" at bounding box center [869, 409] width 336 height 79
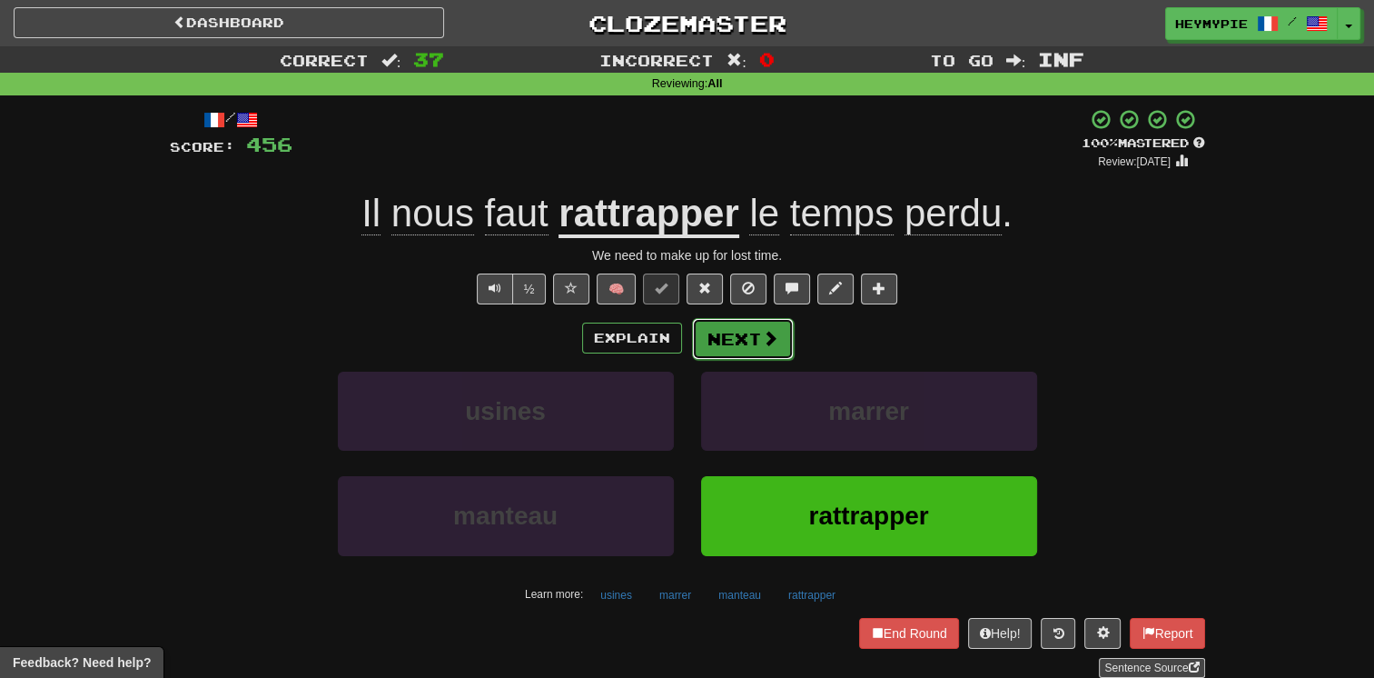
click at [741, 347] on button "Next" at bounding box center [743, 339] width 102 height 42
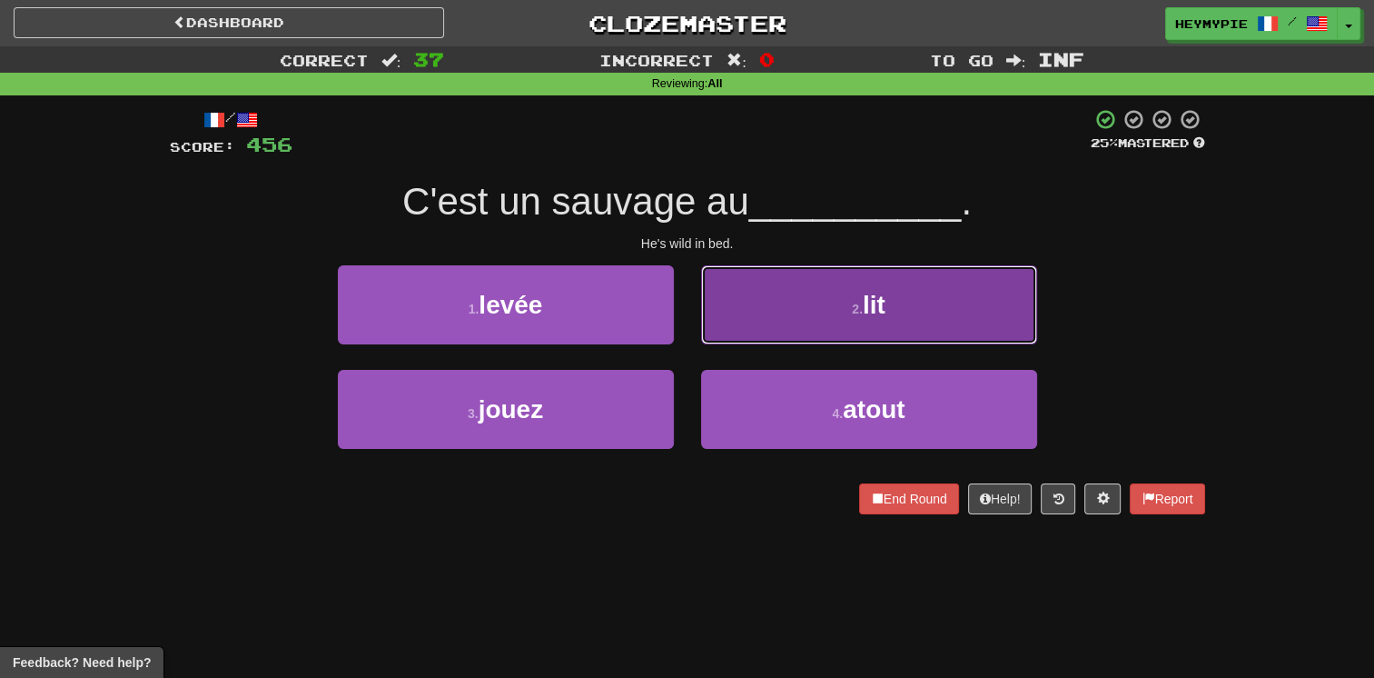
click at [783, 292] on button "2 . lit" at bounding box center [869, 304] width 336 height 79
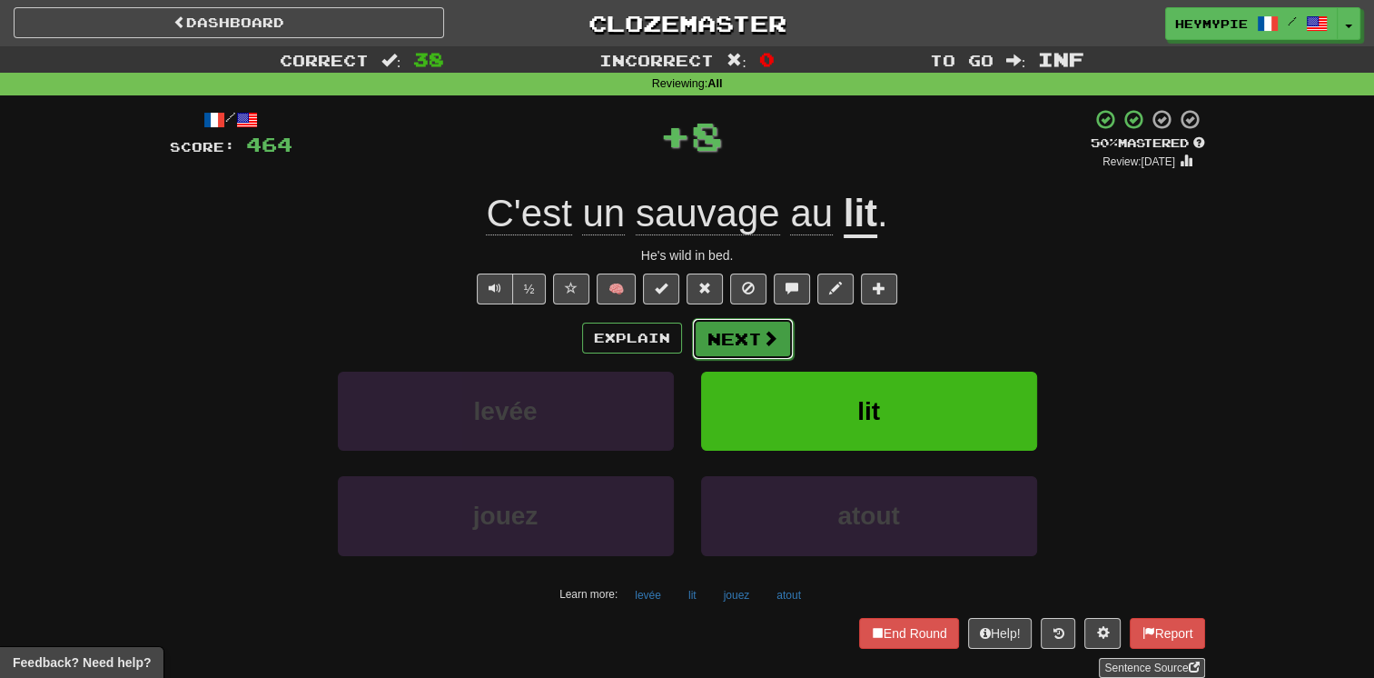
click at [763, 345] on span at bounding box center [770, 338] width 16 height 16
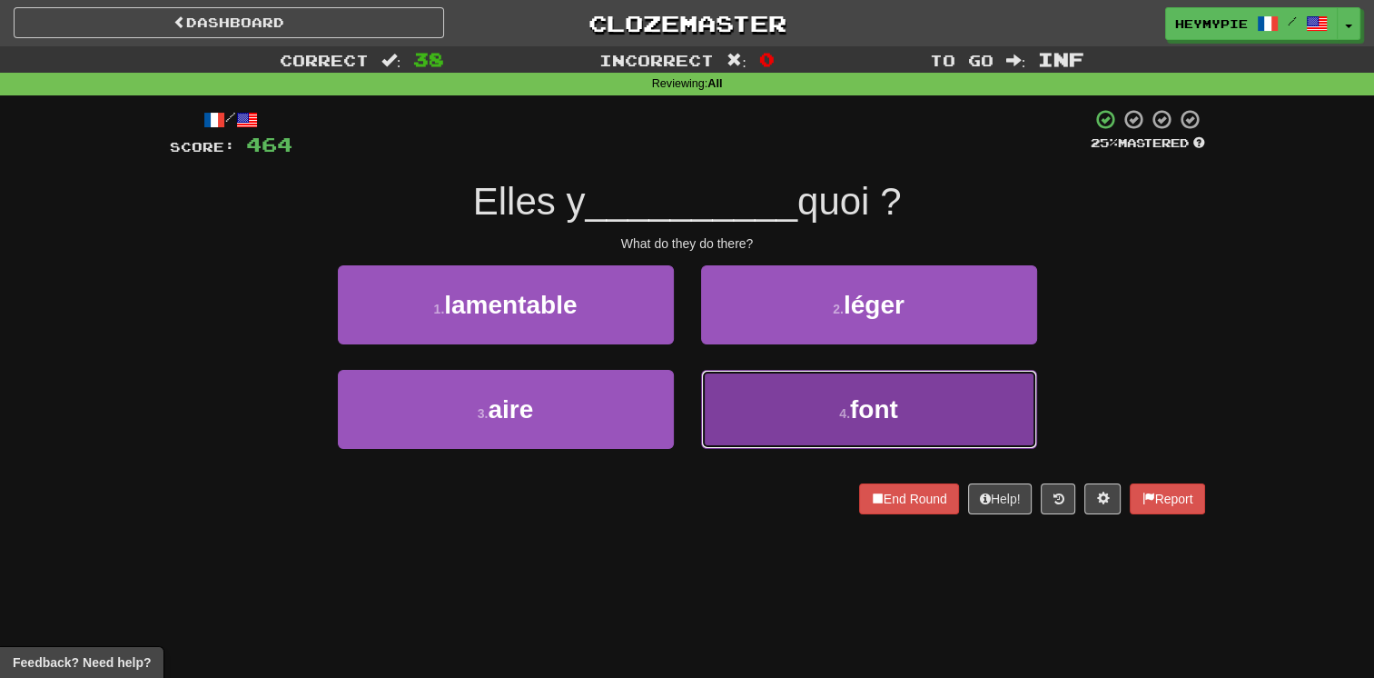
drag, startPoint x: 740, startPoint y: 396, endPoint x: 743, endPoint y: 385, distance: 11.2
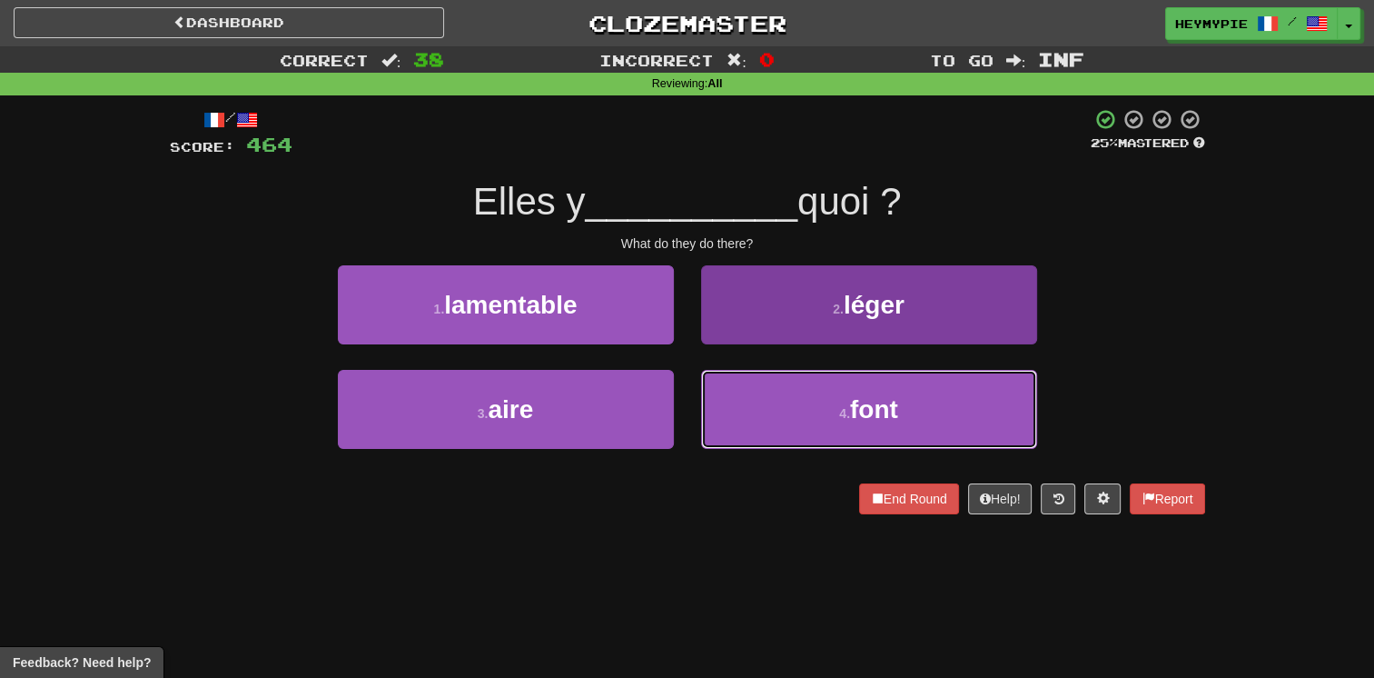
click at [741, 396] on button "4 . font" at bounding box center [869, 409] width 336 height 79
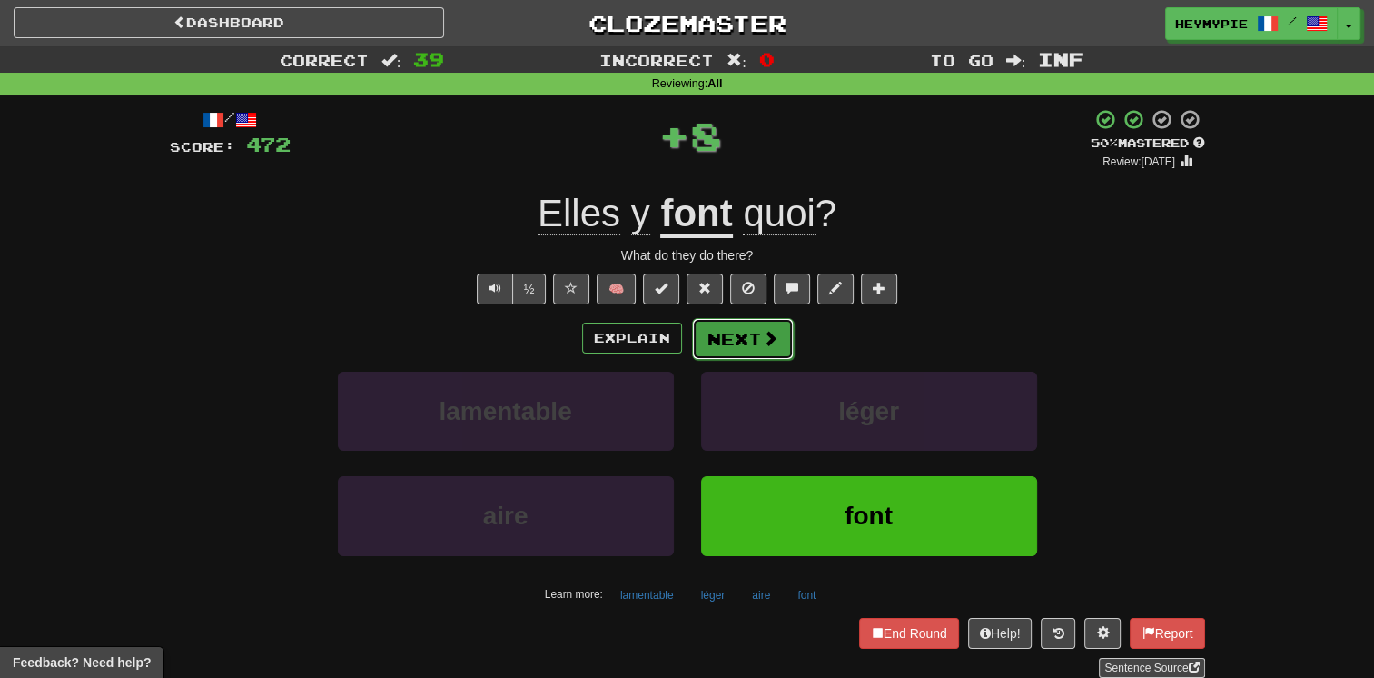
click at [724, 347] on button "Next" at bounding box center [743, 339] width 102 height 42
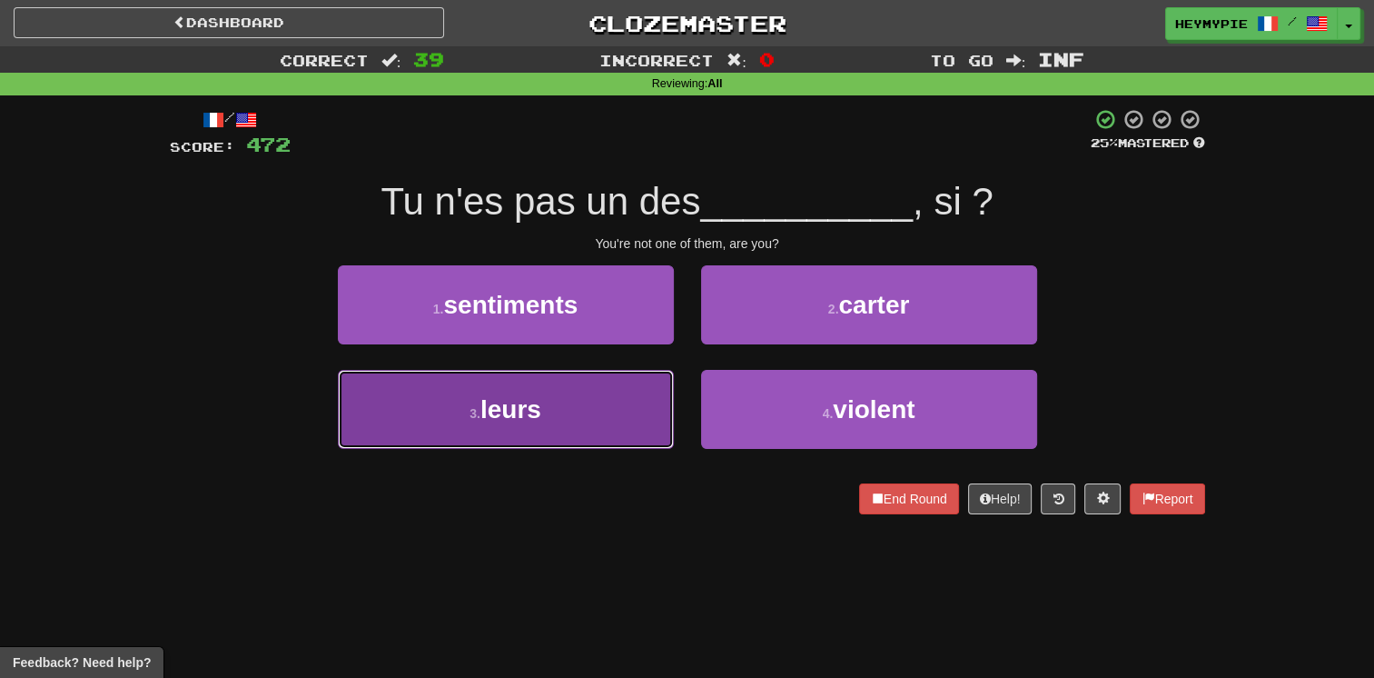
click at [583, 432] on button "3 . leurs" at bounding box center [506, 409] width 336 height 79
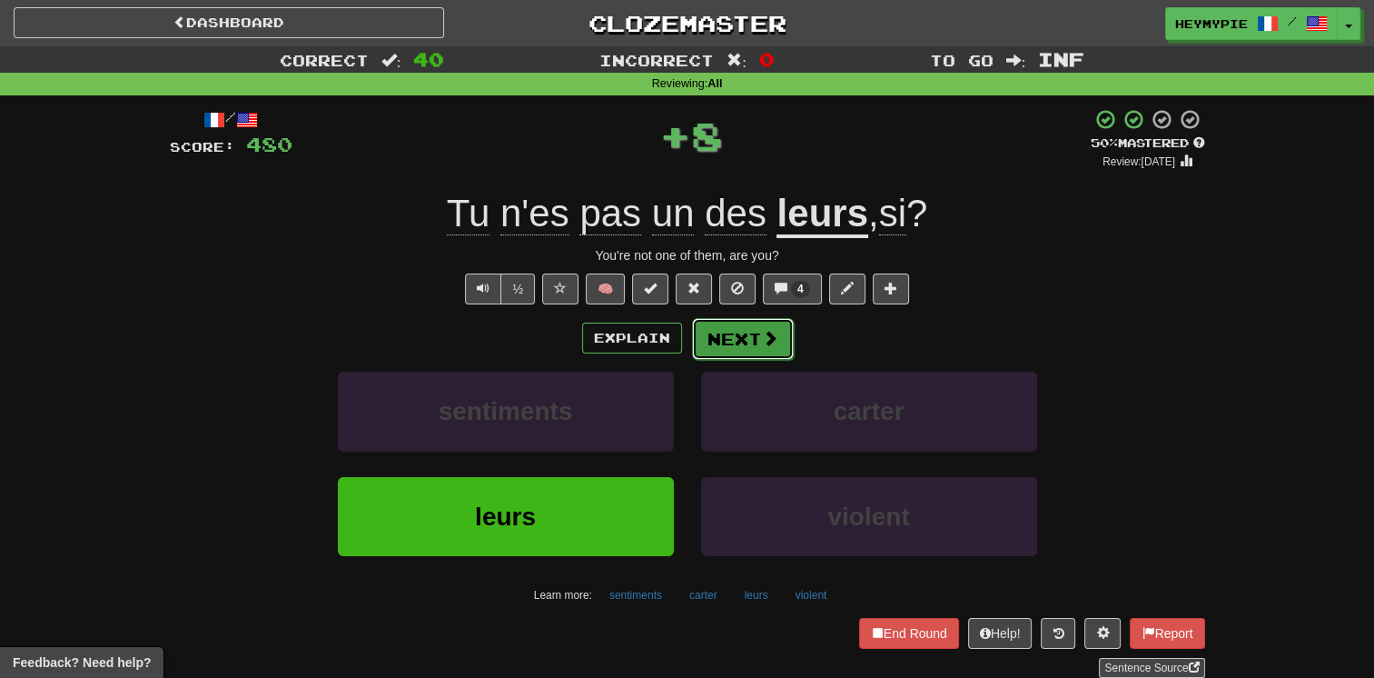
click at [774, 345] on span at bounding box center [770, 338] width 16 height 16
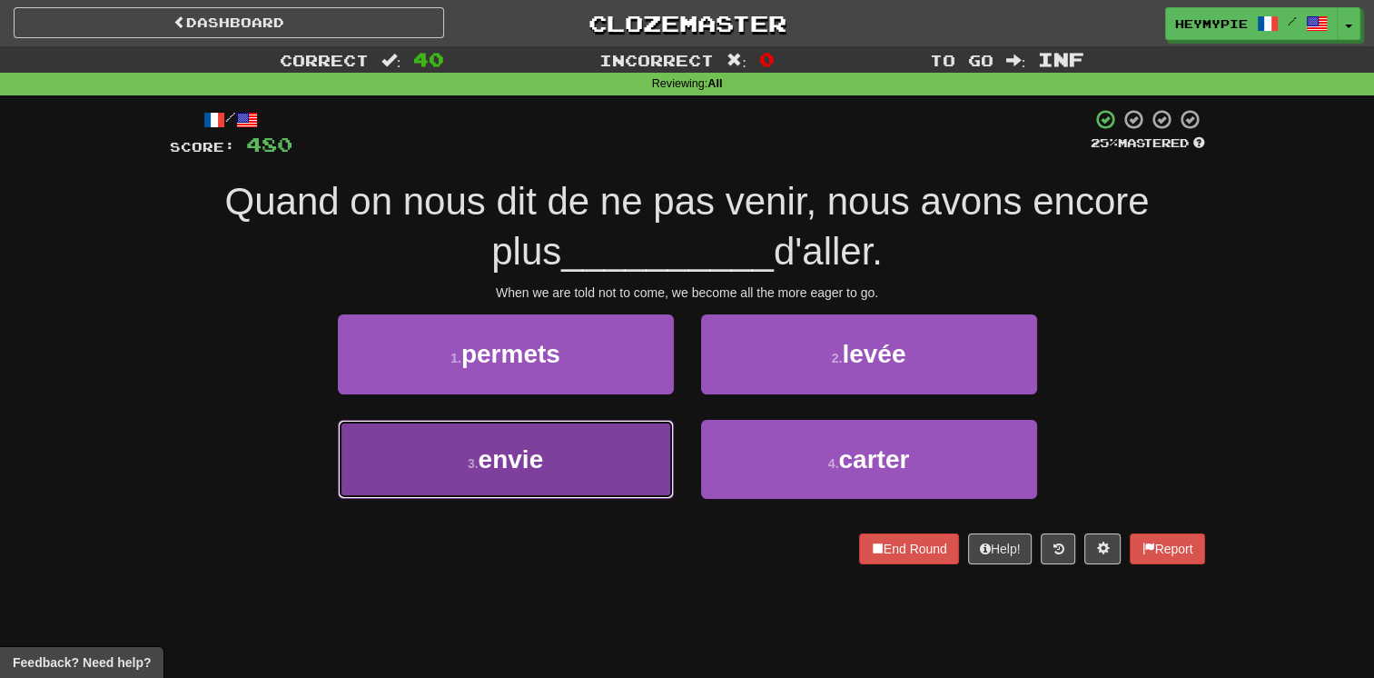
click at [579, 468] on button "3 . envie" at bounding box center [506, 459] width 336 height 79
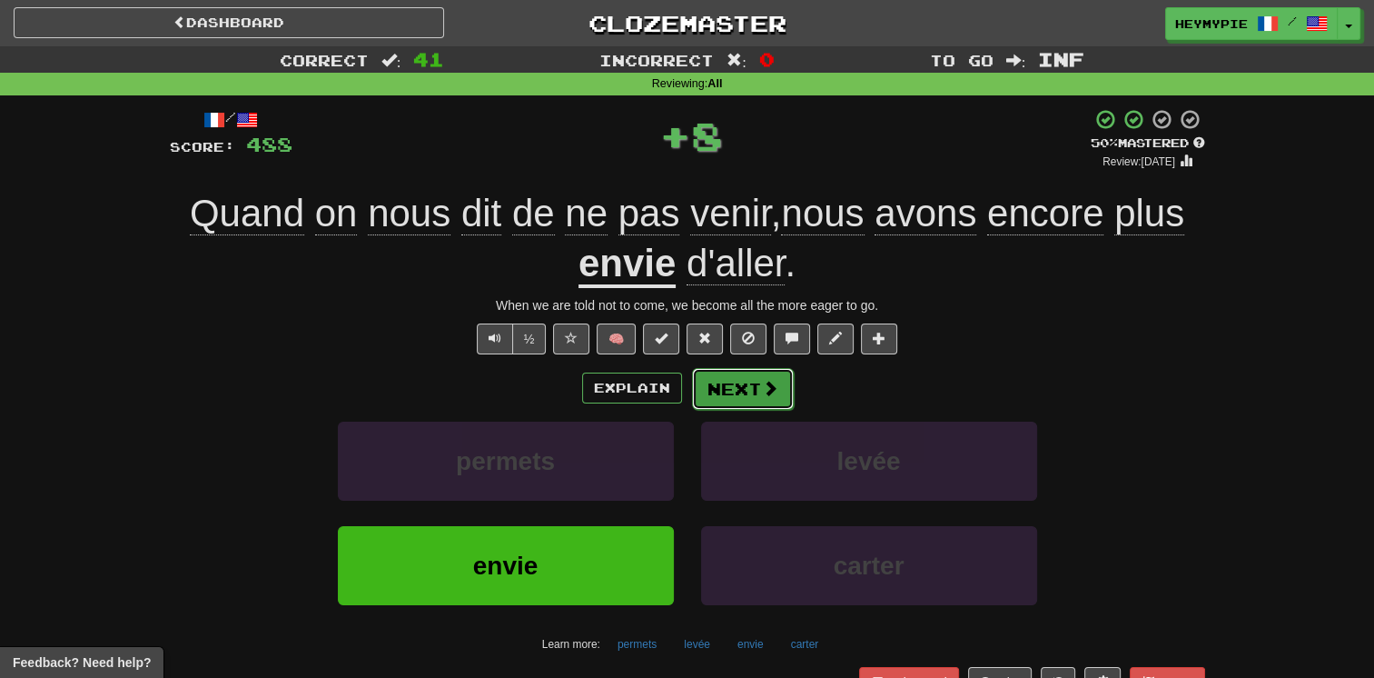
click at [738, 398] on button "Next" at bounding box center [743, 389] width 102 height 42
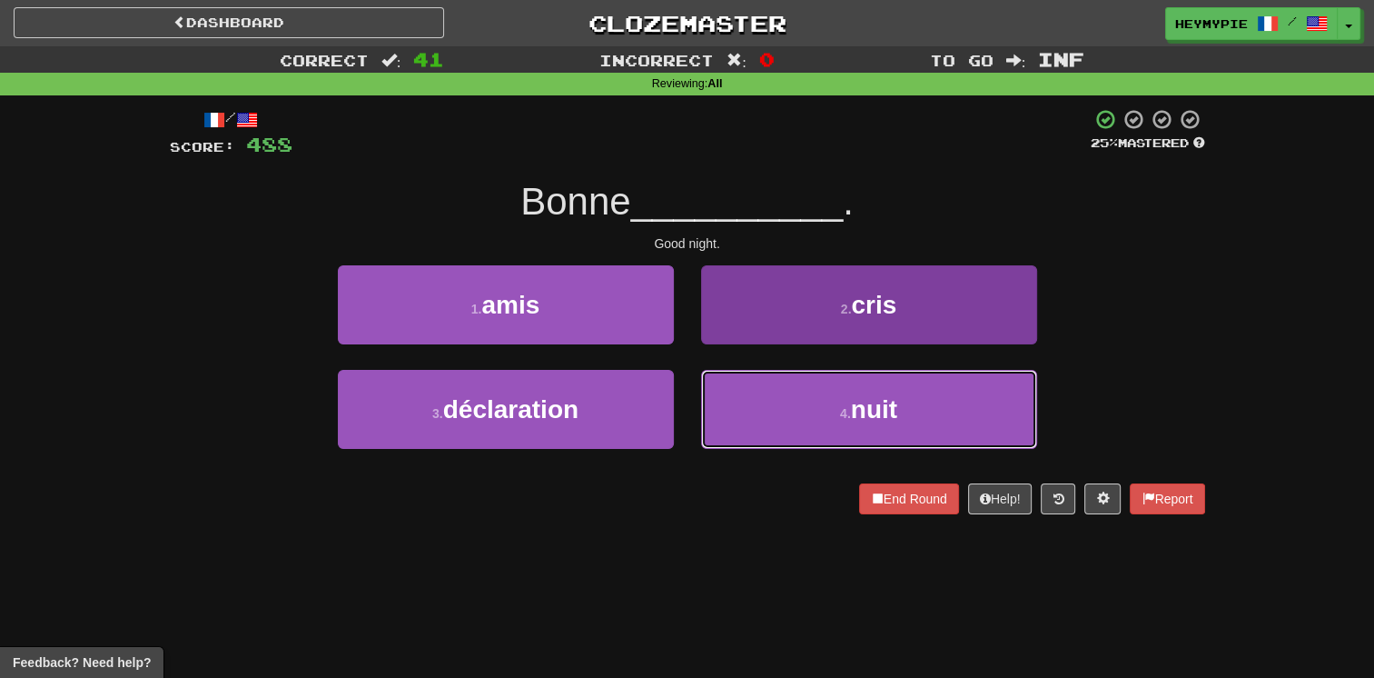
click at [768, 410] on button "4 . nuit" at bounding box center [869, 409] width 336 height 79
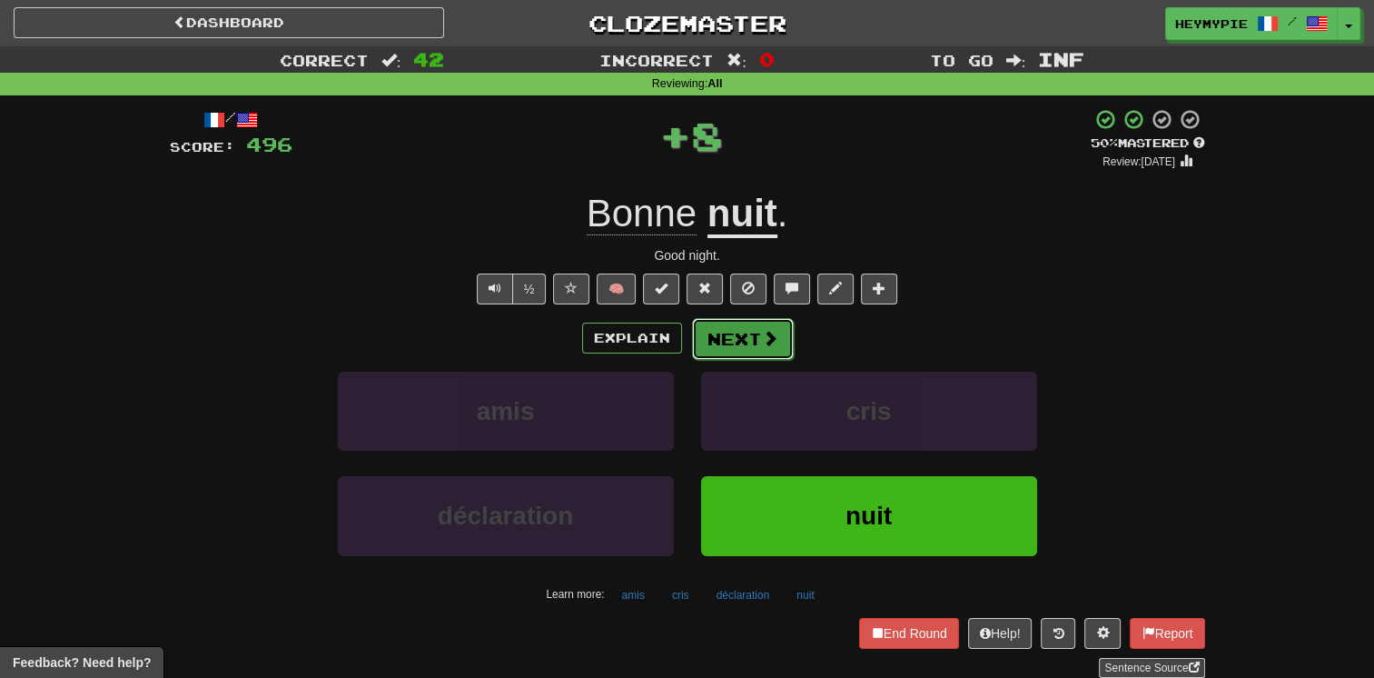
click at [736, 336] on button "Next" at bounding box center [743, 339] width 102 height 42
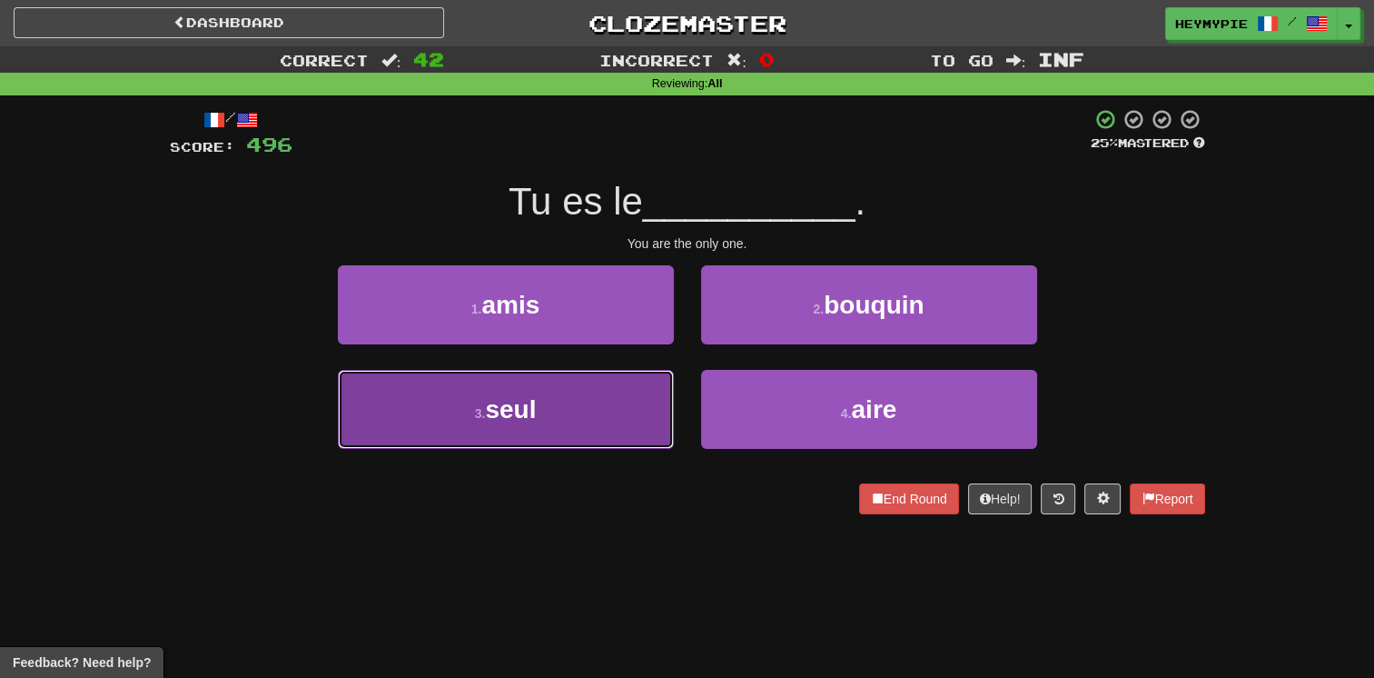
click at [609, 394] on button "3 . seul" at bounding box center [506, 409] width 336 height 79
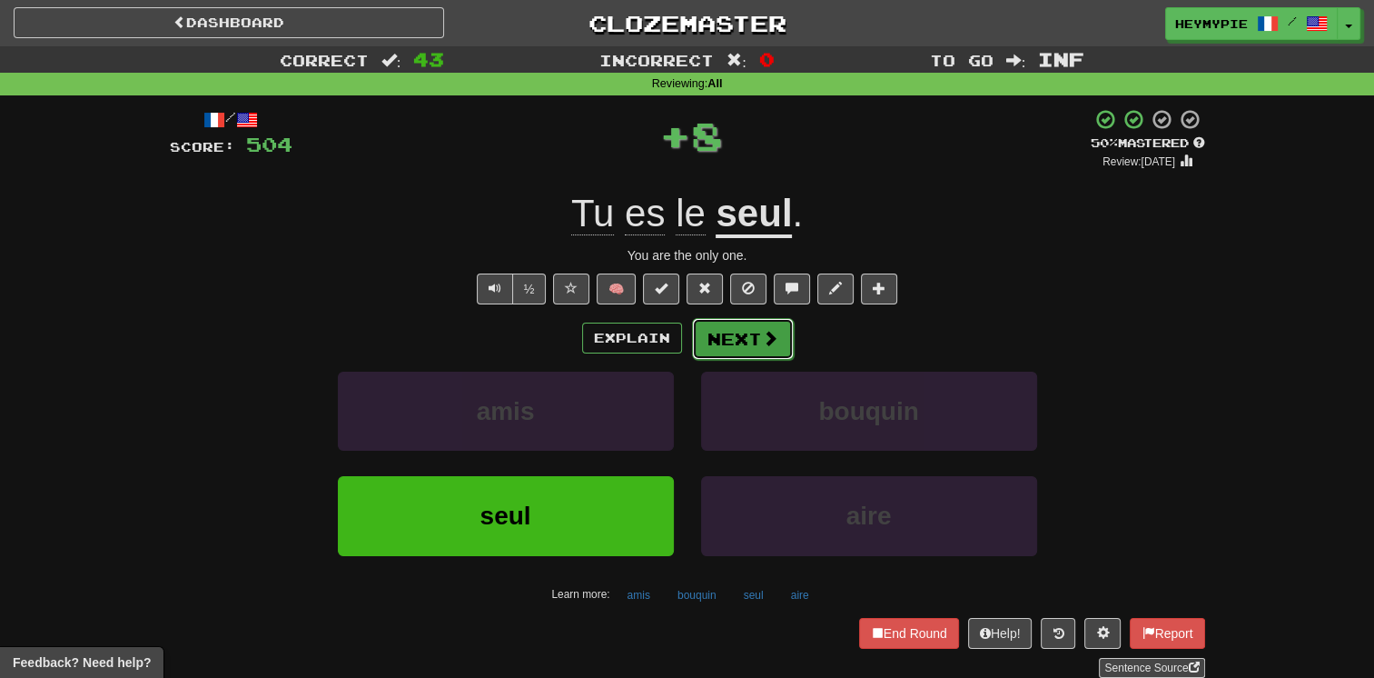
click at [750, 340] on button "Next" at bounding box center [743, 339] width 102 height 42
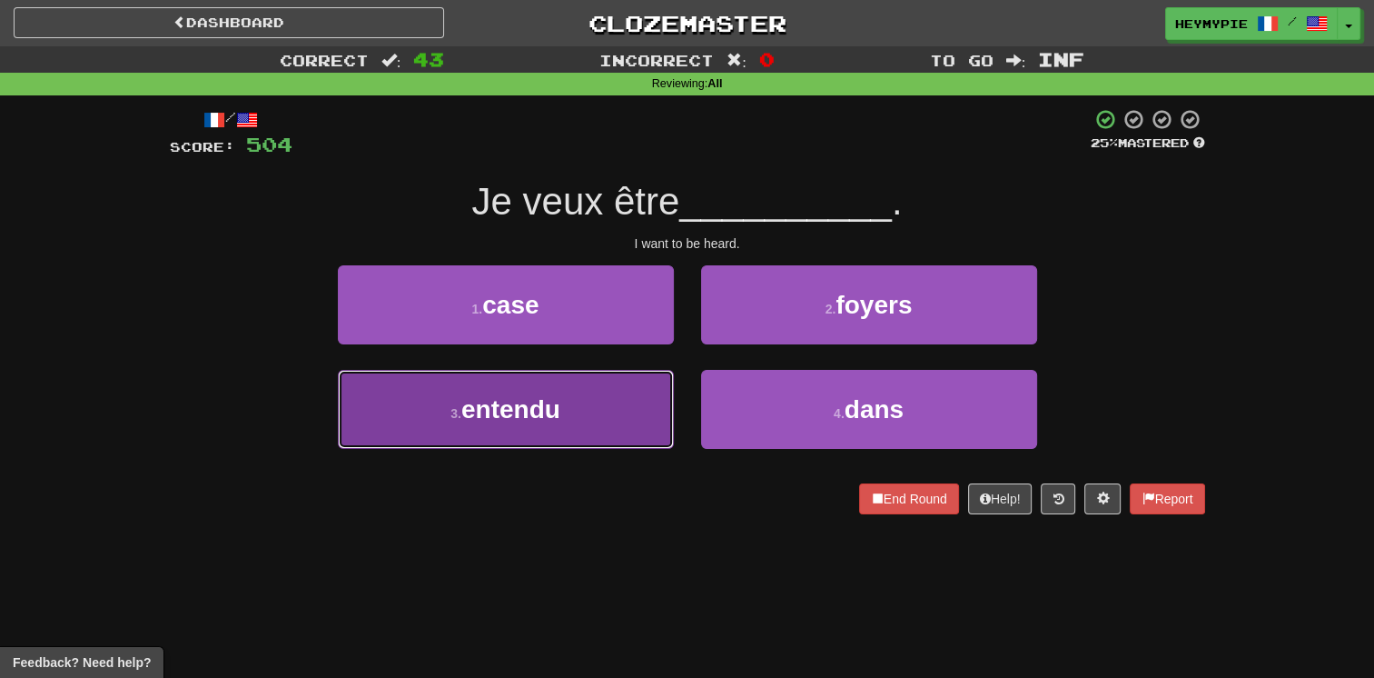
click at [614, 405] on button "3 . entendu" at bounding box center [506, 409] width 336 height 79
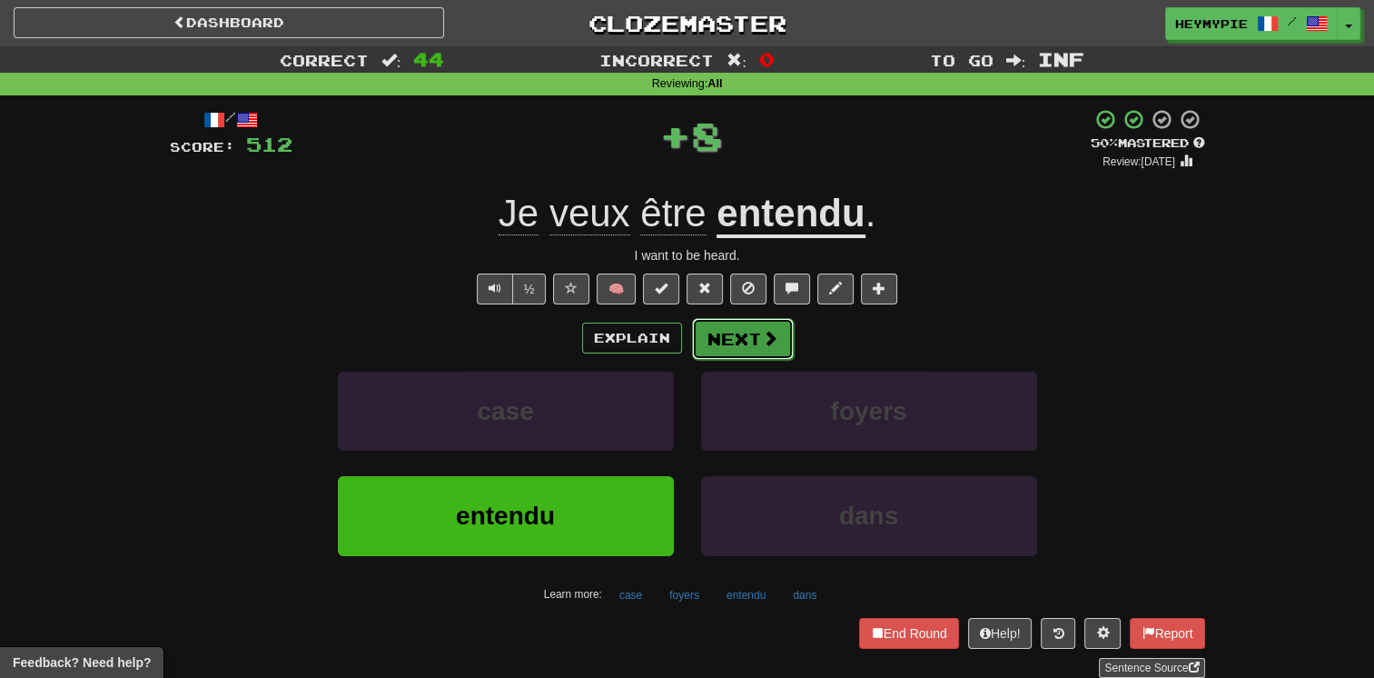
click at [734, 340] on button "Next" at bounding box center [743, 339] width 102 height 42
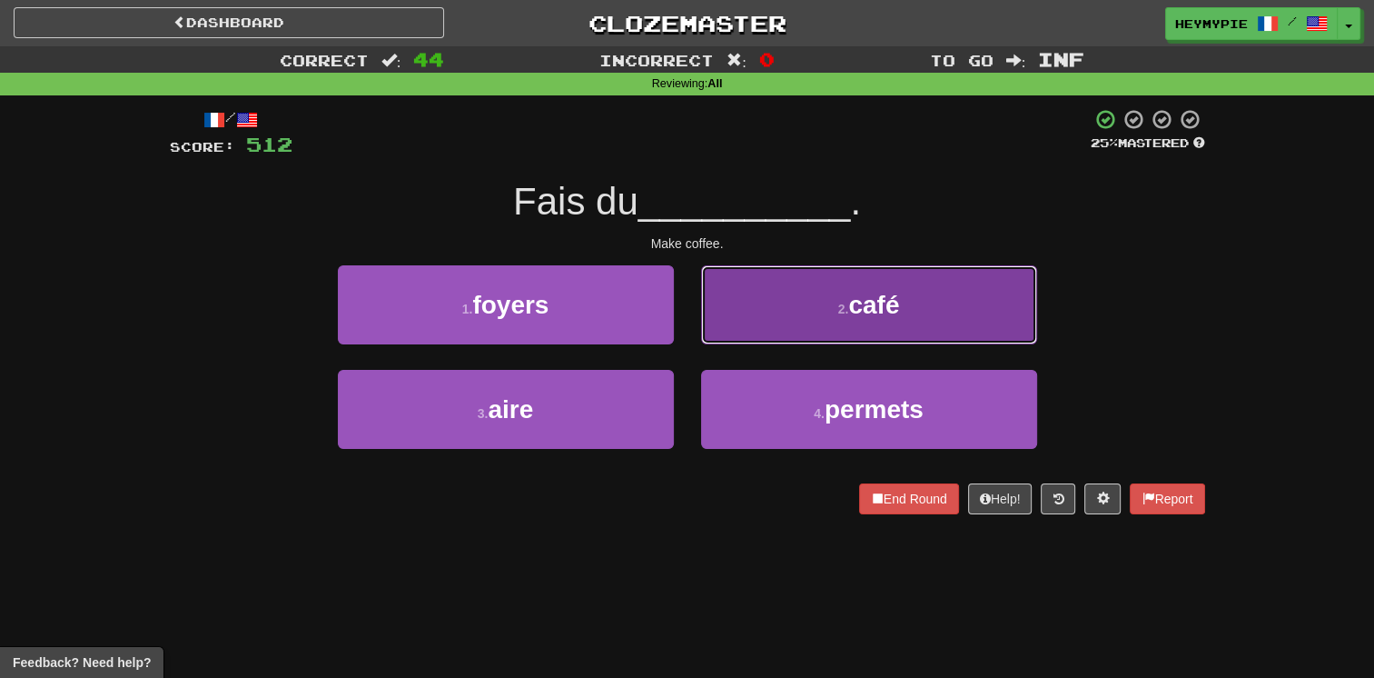
click at [746, 329] on button "2 . café" at bounding box center [869, 304] width 336 height 79
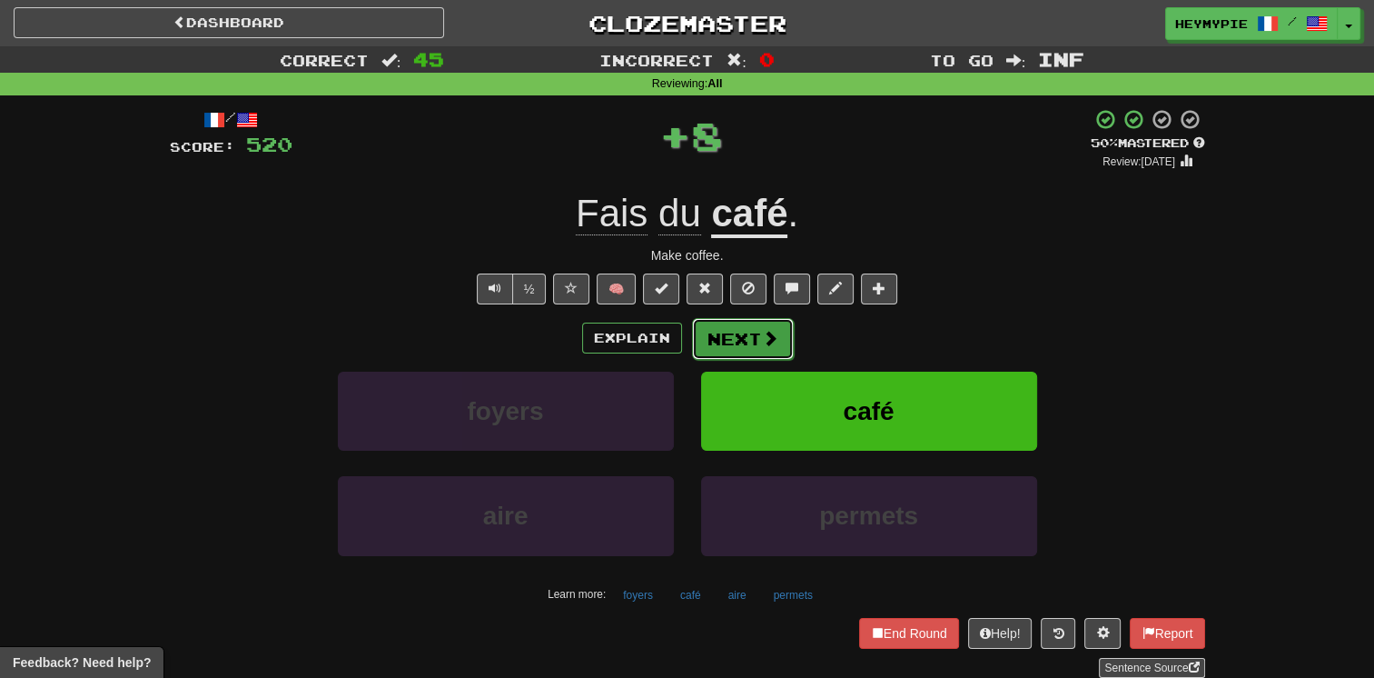
click at [736, 337] on button "Next" at bounding box center [743, 339] width 102 height 42
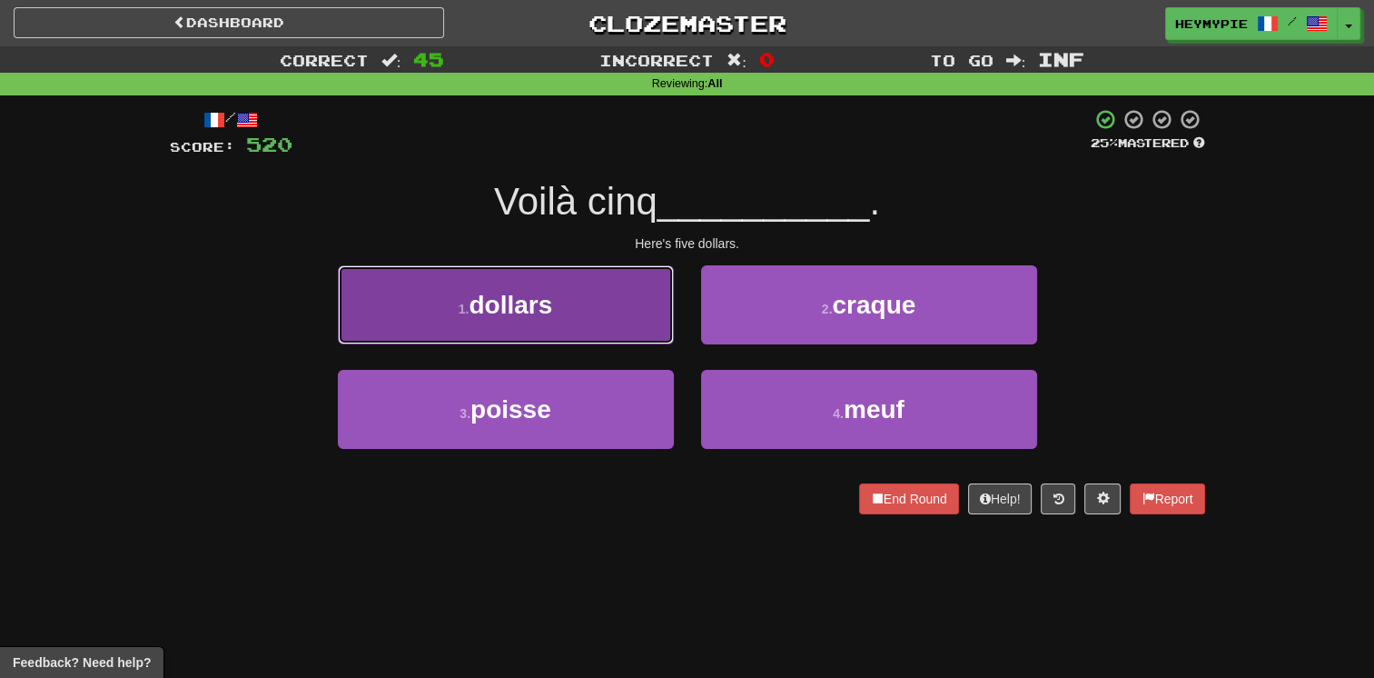
click at [602, 333] on button "1 . dollars" at bounding box center [506, 304] width 336 height 79
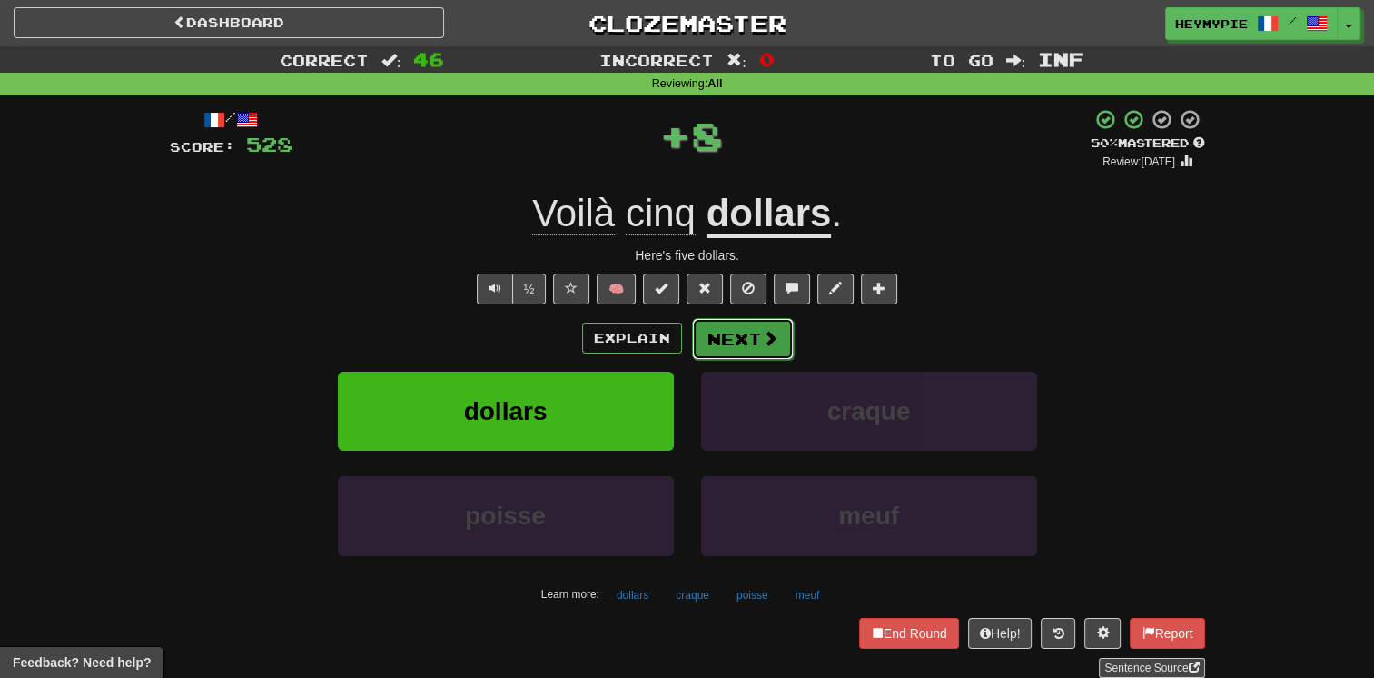
click at [711, 347] on button "Next" at bounding box center [743, 339] width 102 height 42
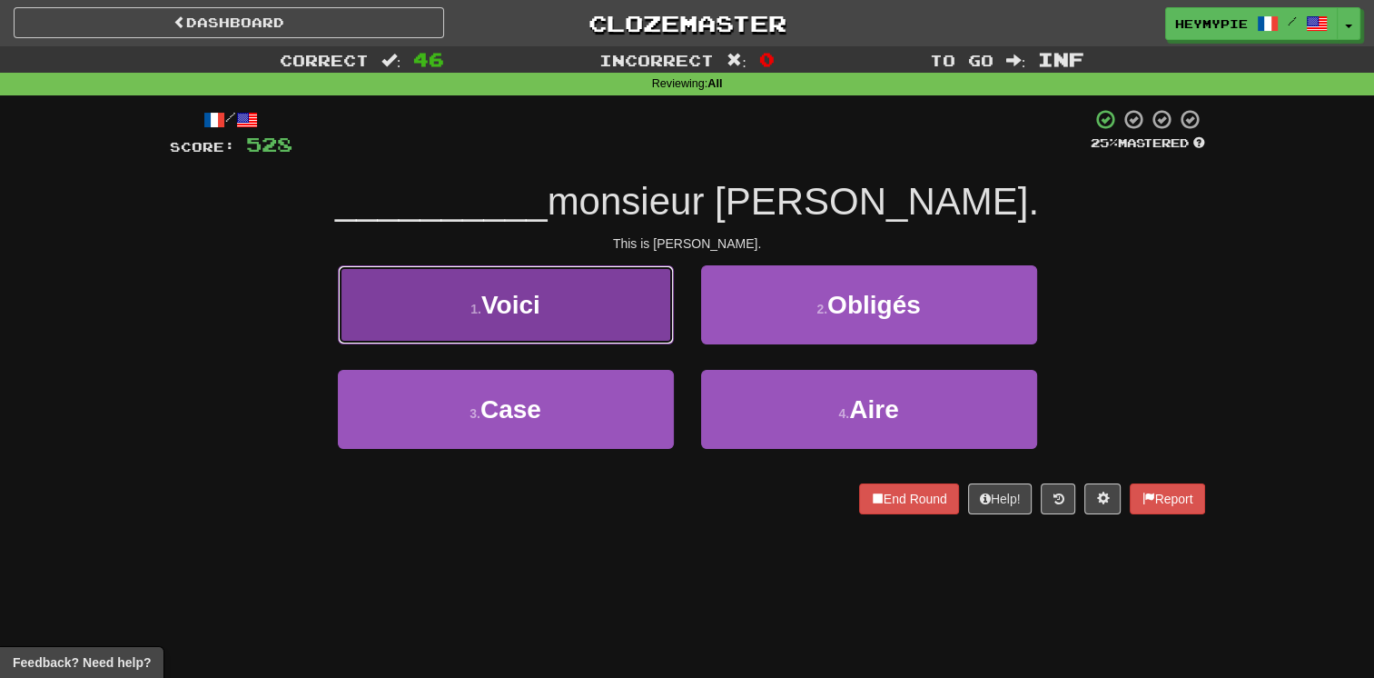
click at [624, 336] on button "1 . Voici" at bounding box center [506, 304] width 336 height 79
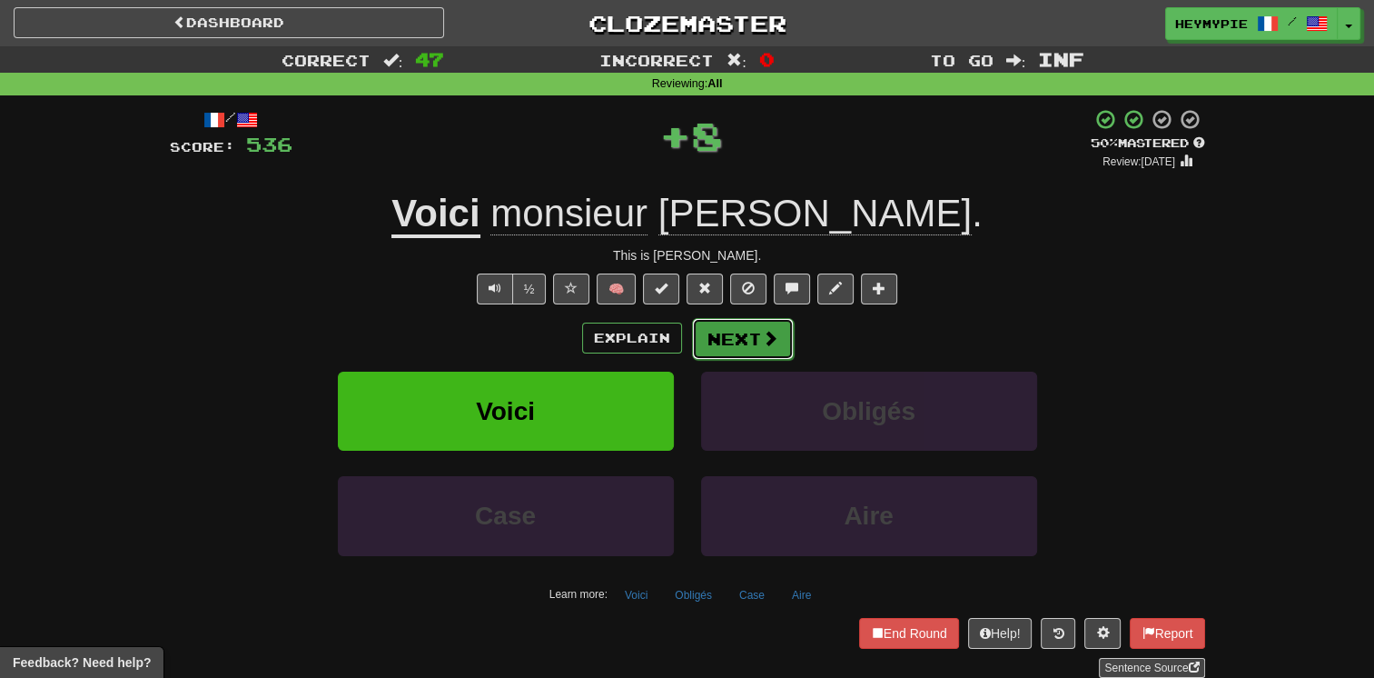
click at [733, 333] on button "Next" at bounding box center [743, 339] width 102 height 42
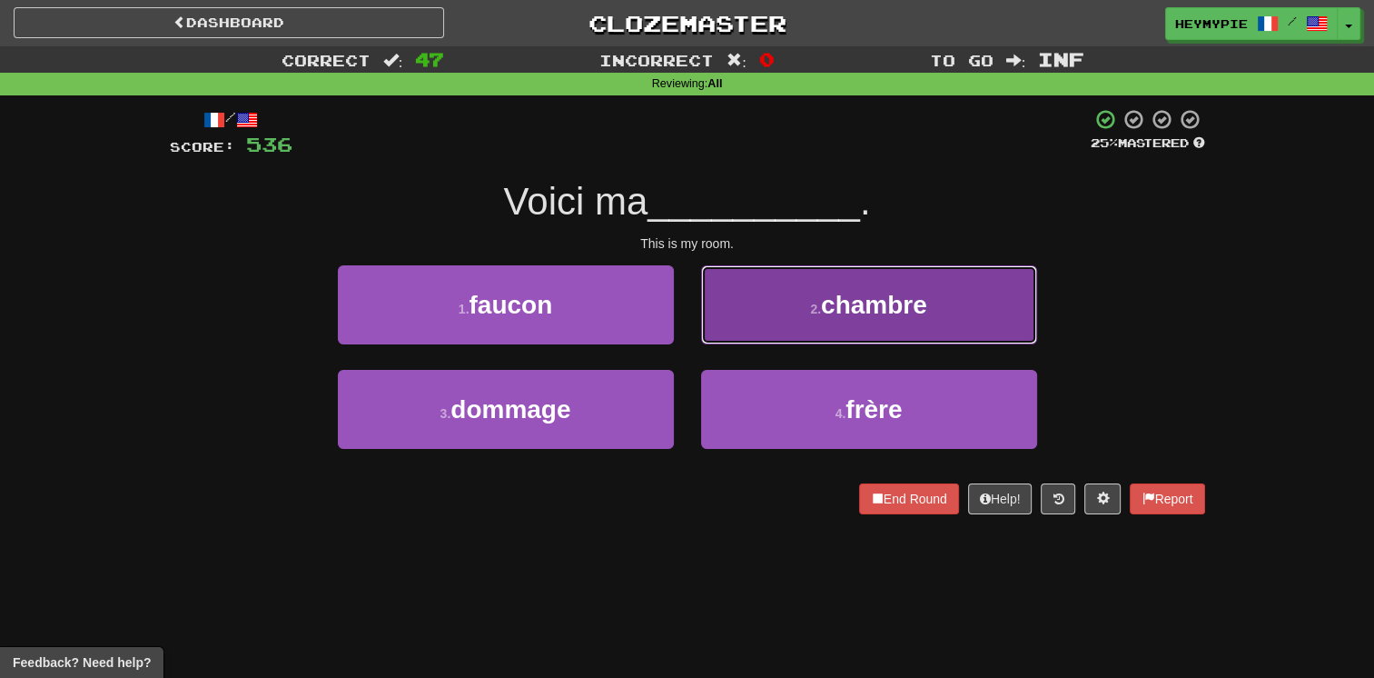
click at [785, 318] on button "2 . chambre" at bounding box center [869, 304] width 336 height 79
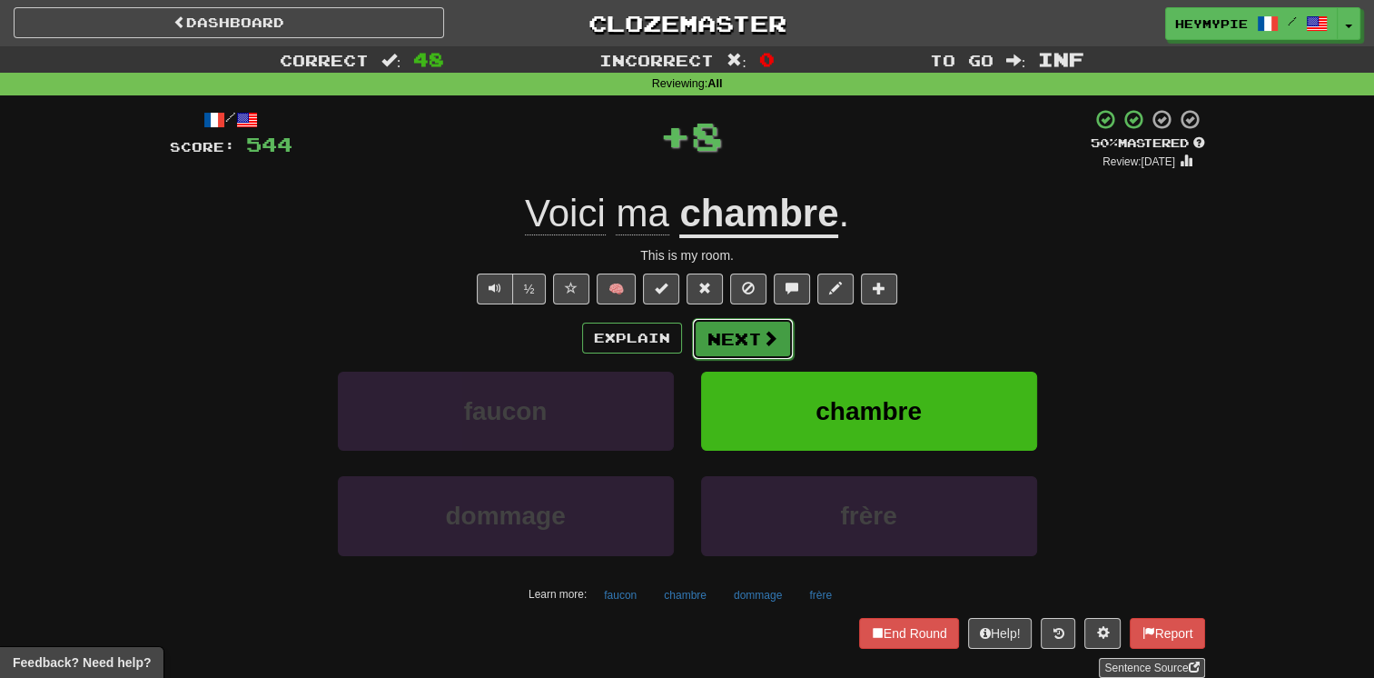
click at [738, 346] on button "Next" at bounding box center [743, 339] width 102 height 42
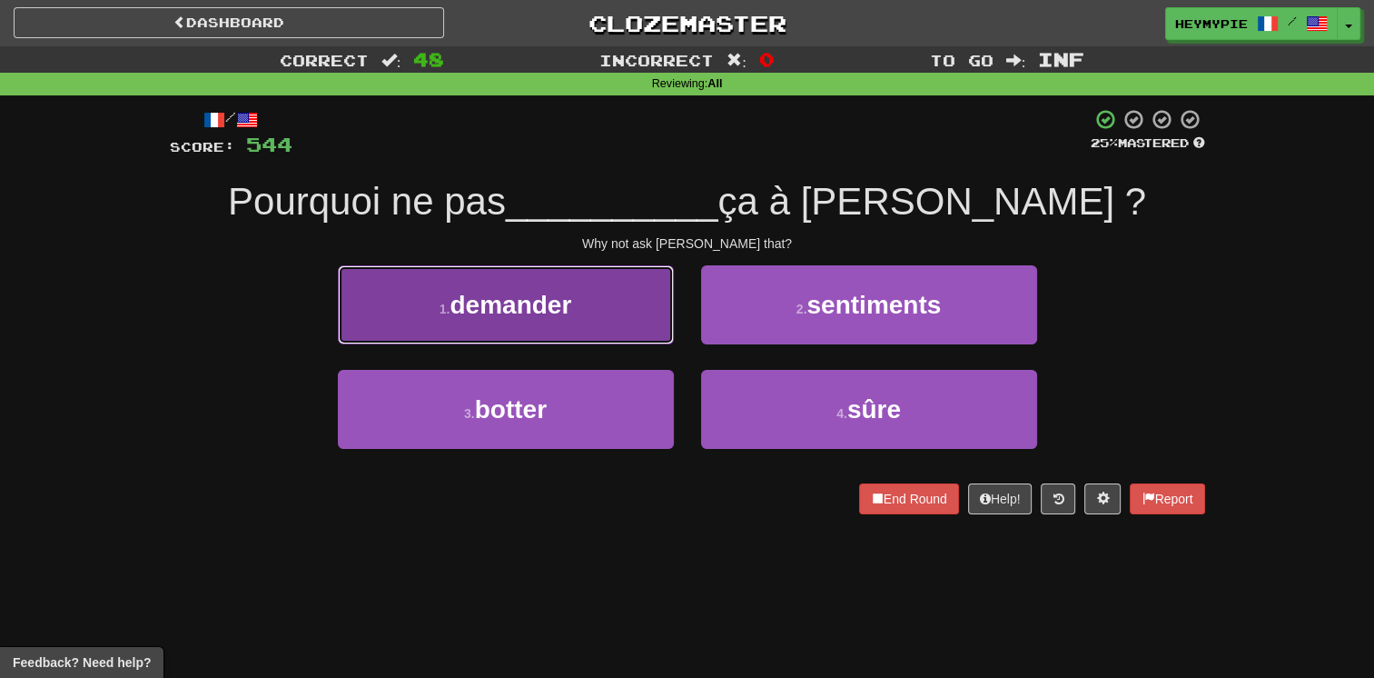
click at [616, 335] on button "1 . demander" at bounding box center [506, 304] width 336 height 79
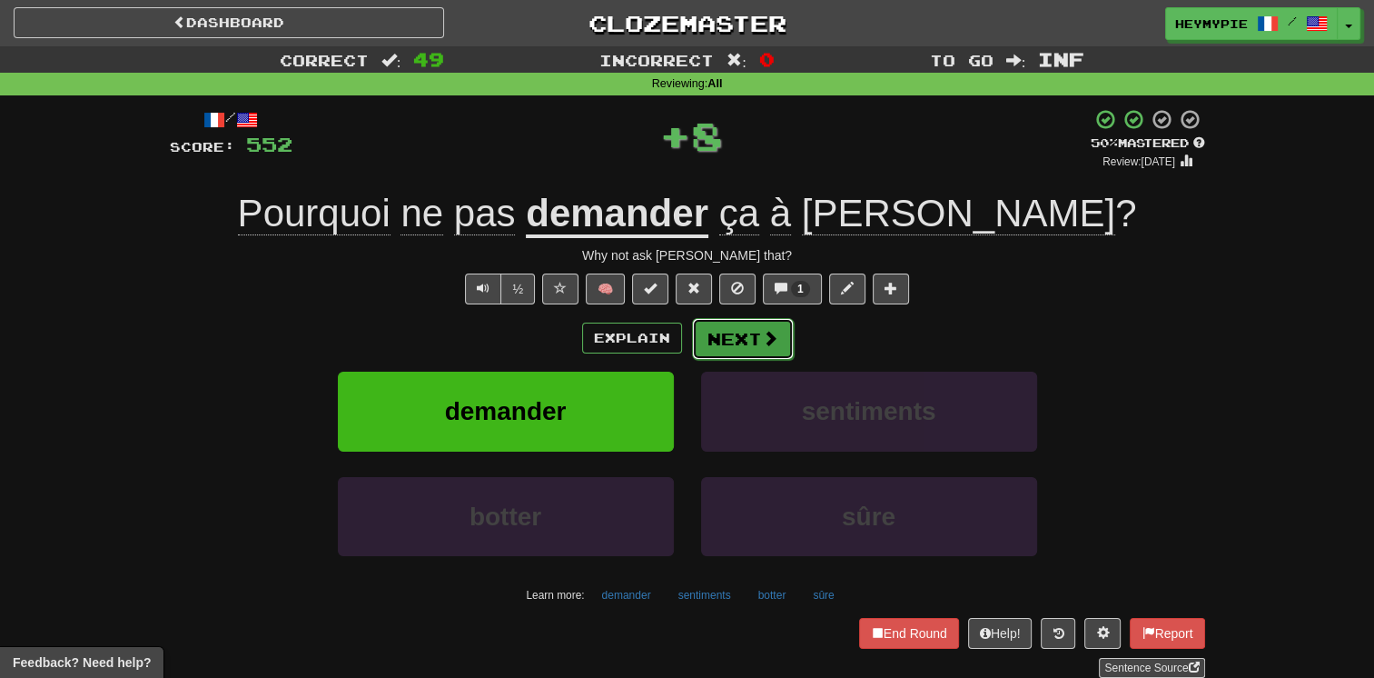
click at [734, 339] on button "Next" at bounding box center [743, 339] width 102 height 42
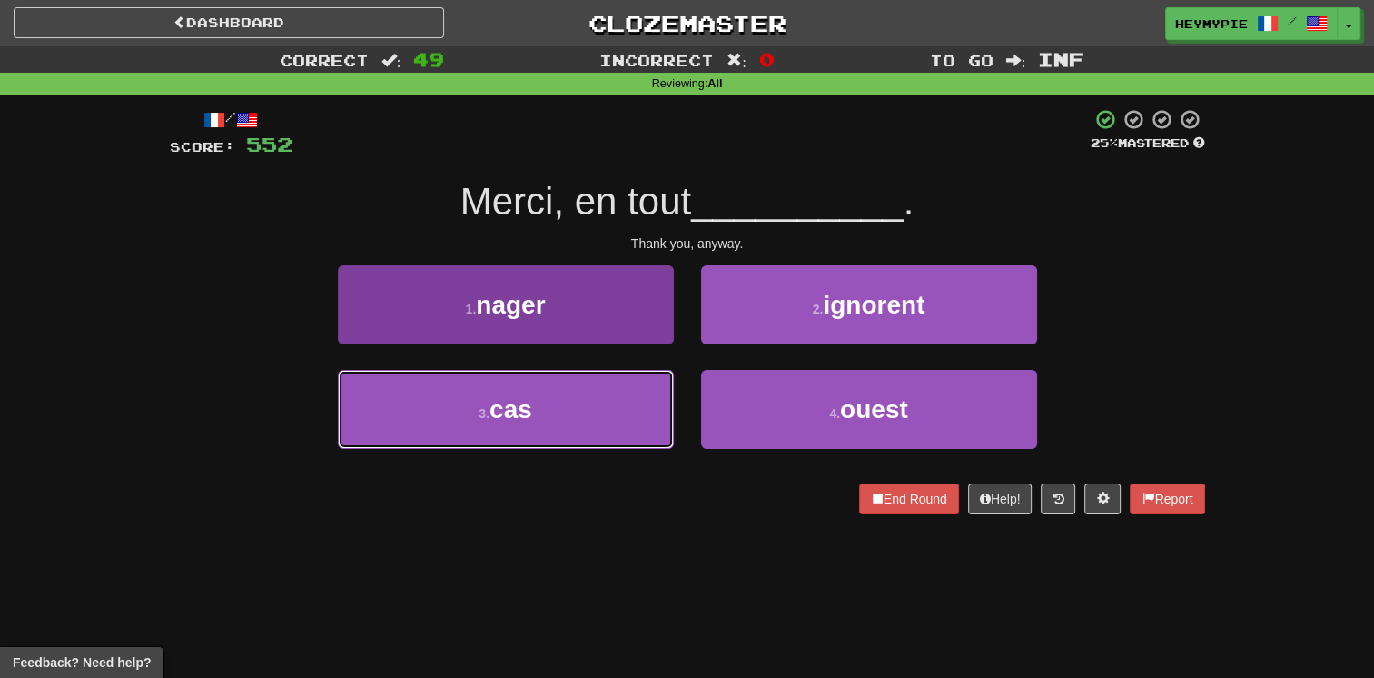
click at [610, 391] on button "3 . cas" at bounding box center [506, 409] width 336 height 79
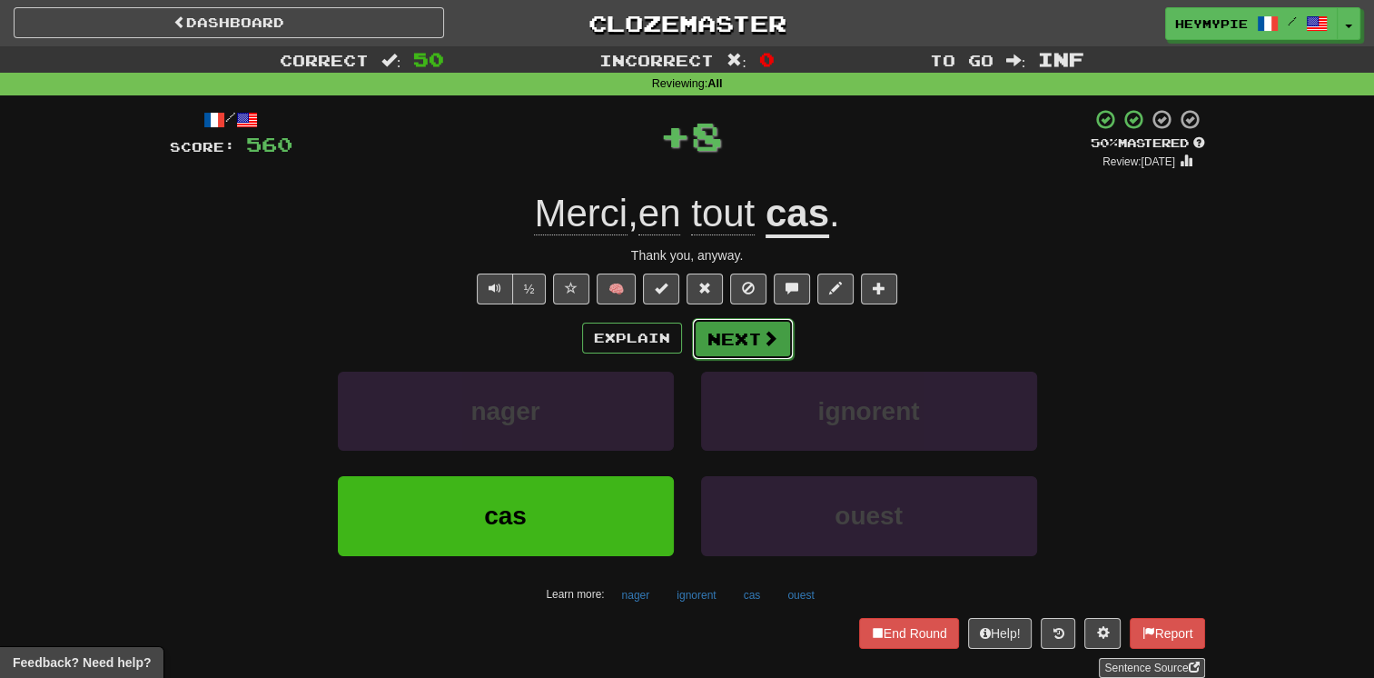
click at [723, 349] on button "Next" at bounding box center [743, 339] width 102 height 42
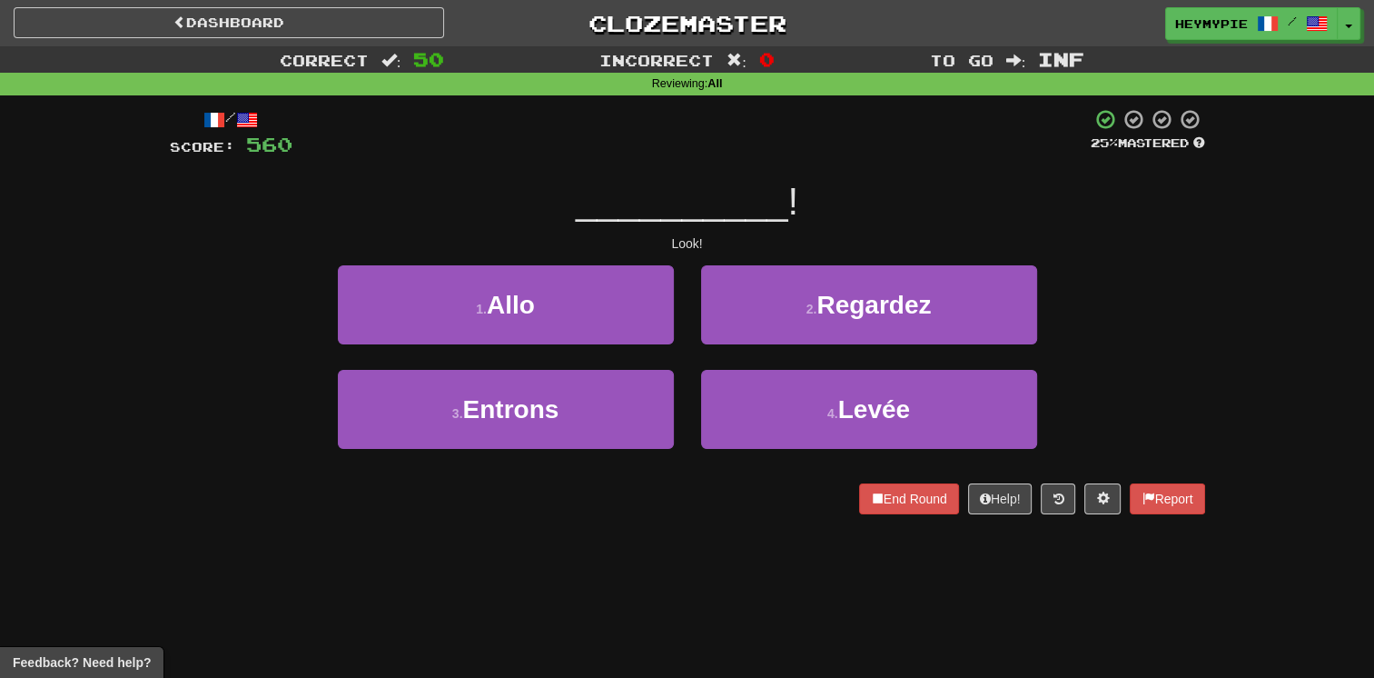
click at [612, 345] on div "1 . Allo" at bounding box center [505, 317] width 363 height 104
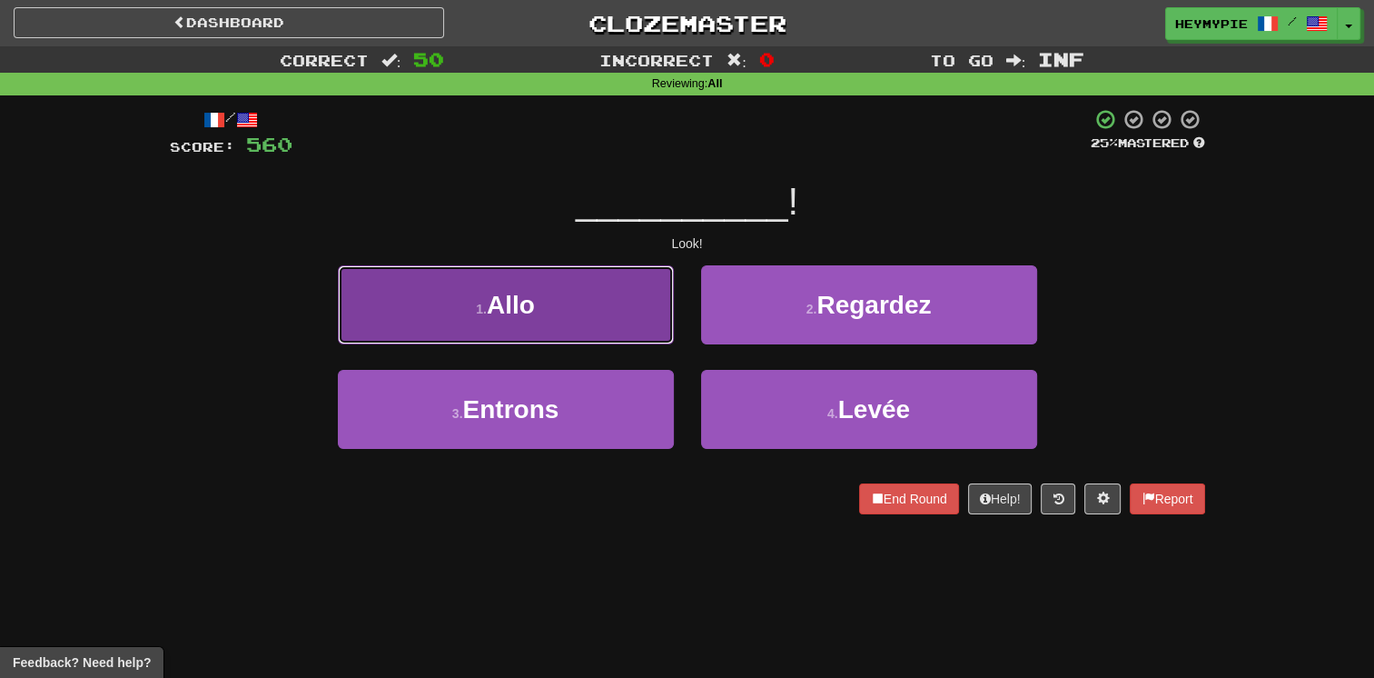
click at [612, 340] on button "1 . Allo" at bounding box center [506, 304] width 336 height 79
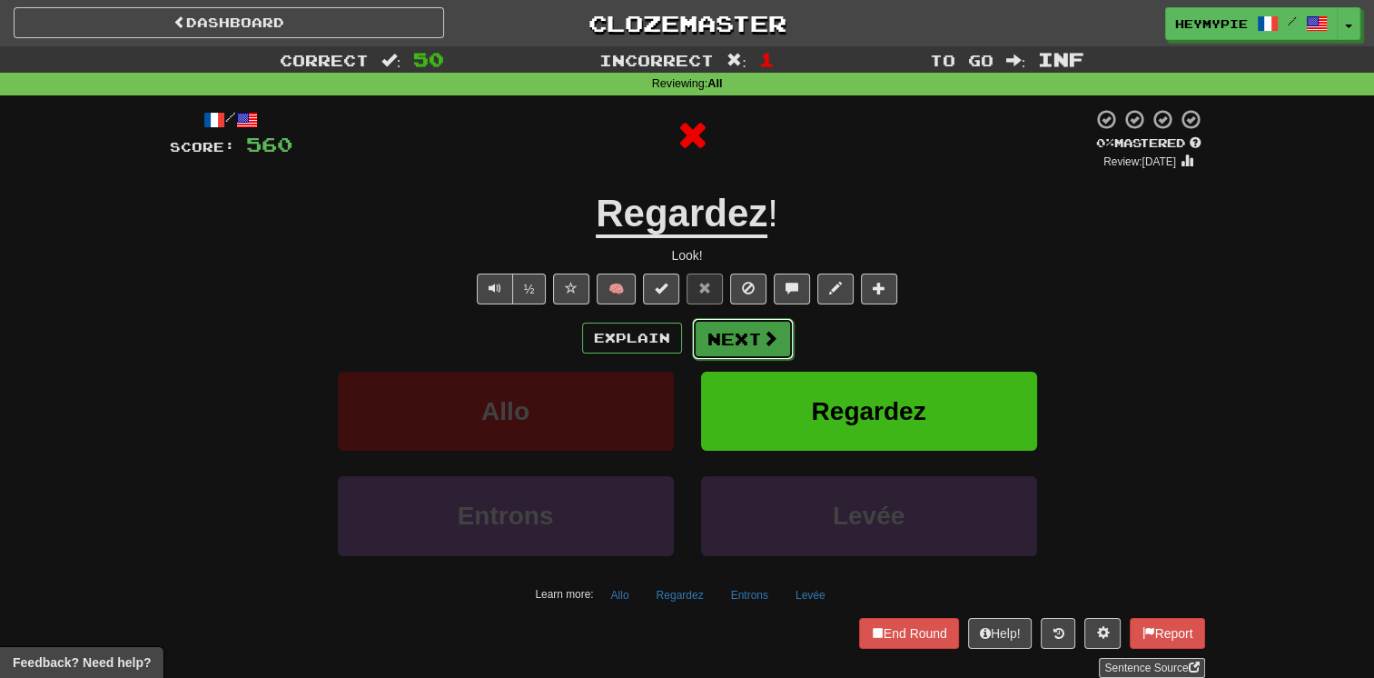
click at [716, 343] on button "Next" at bounding box center [743, 339] width 102 height 42
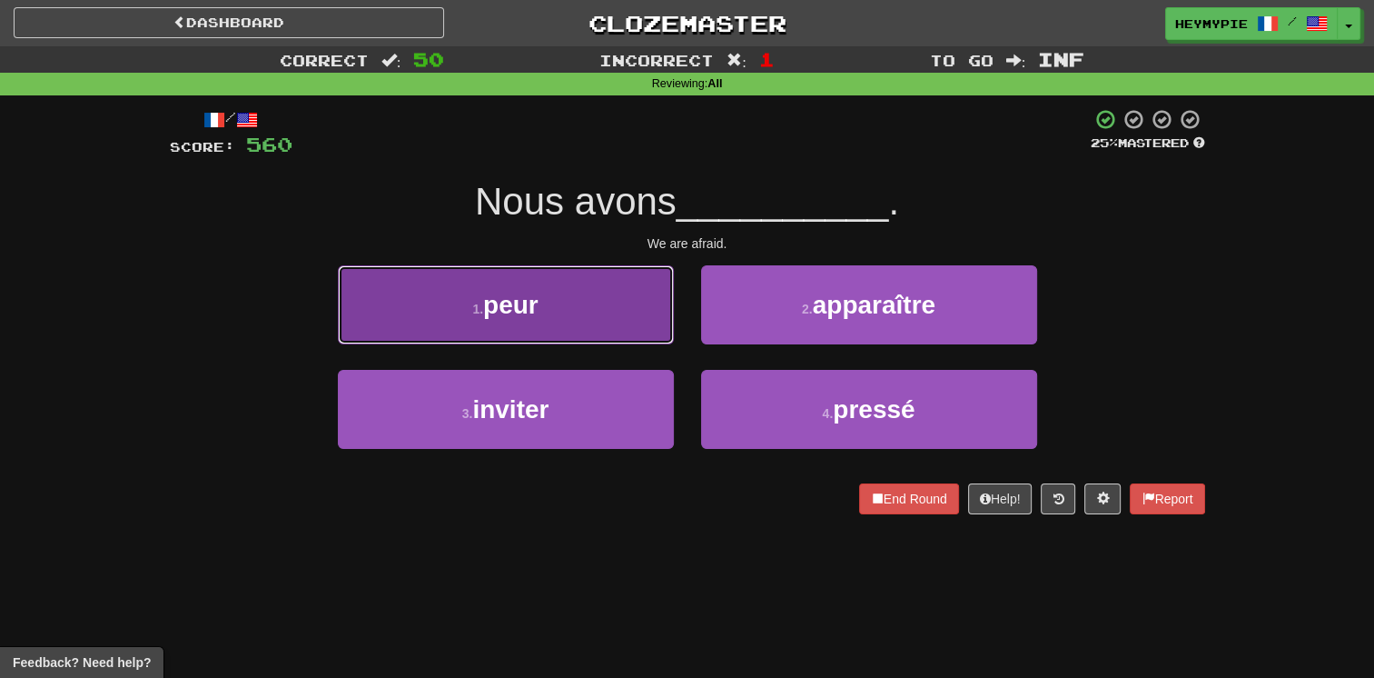
click at [618, 339] on button "1 . peur" at bounding box center [506, 304] width 336 height 79
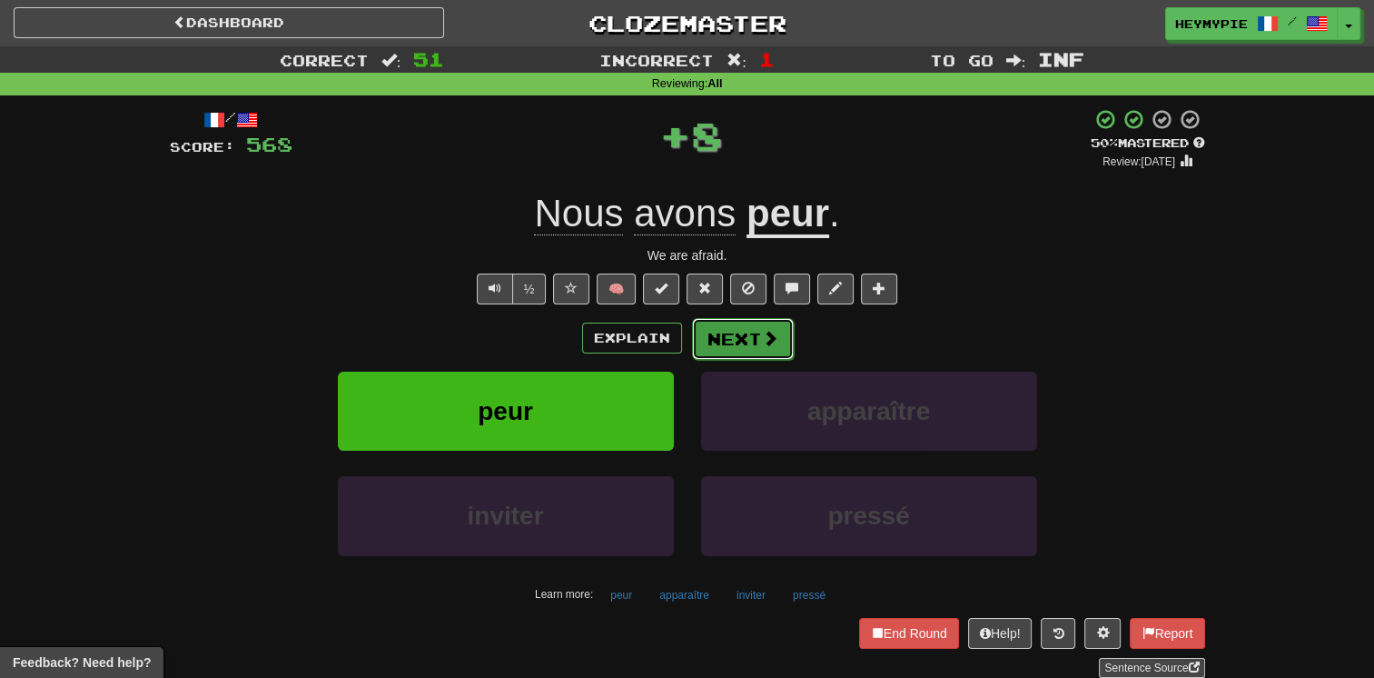
click at [710, 348] on button "Next" at bounding box center [743, 339] width 102 height 42
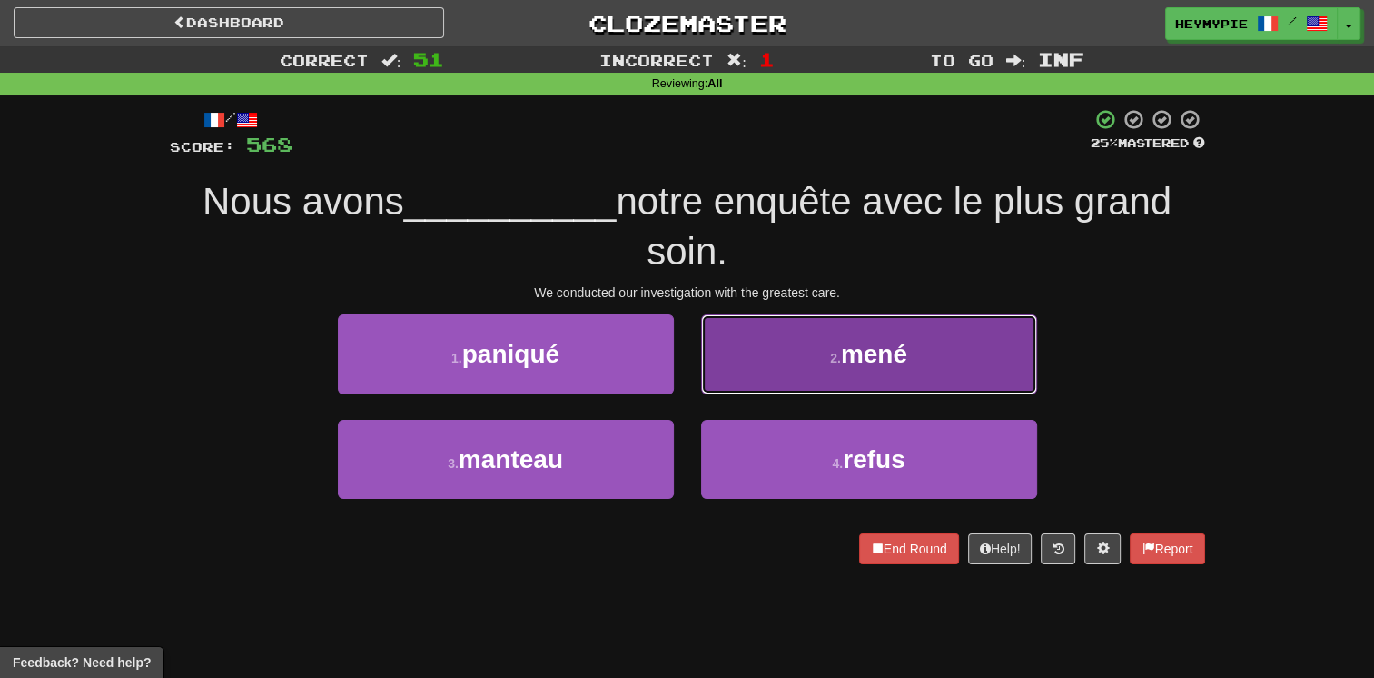
click at [720, 365] on button "2 . mené" at bounding box center [869, 353] width 336 height 79
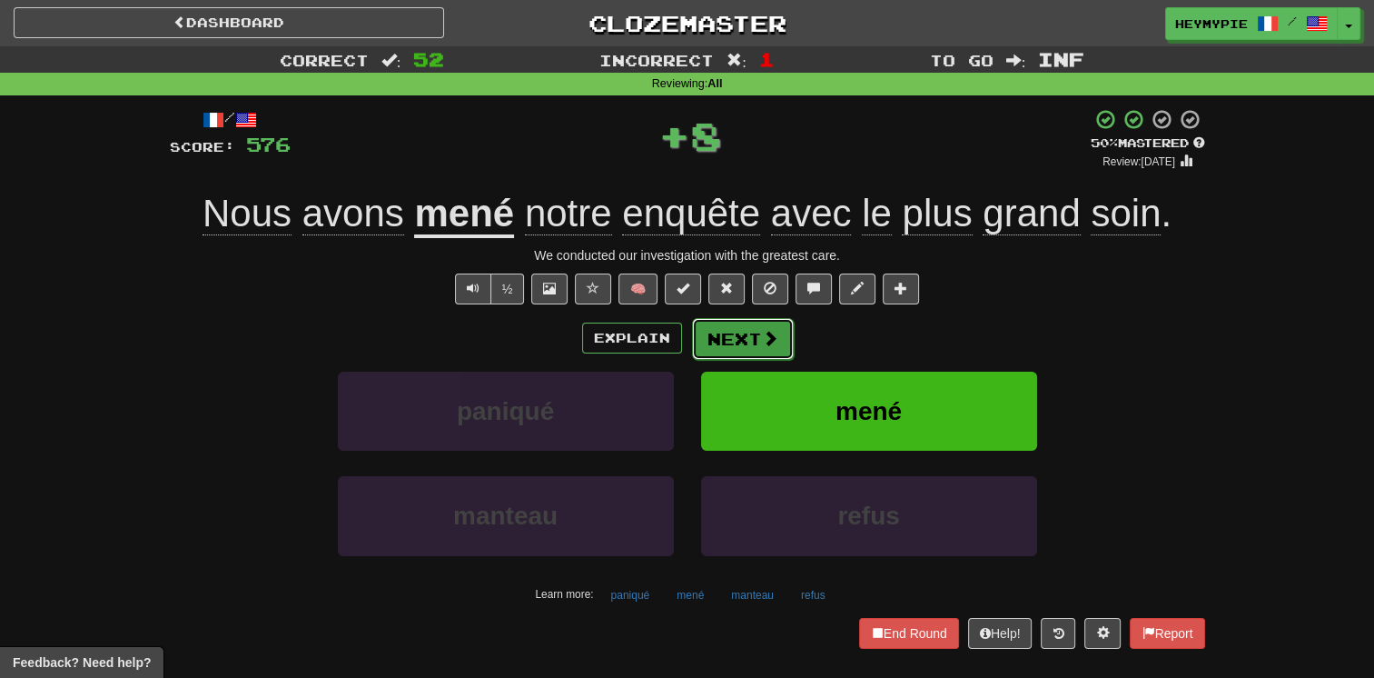
click at [719, 343] on button "Next" at bounding box center [743, 339] width 102 height 42
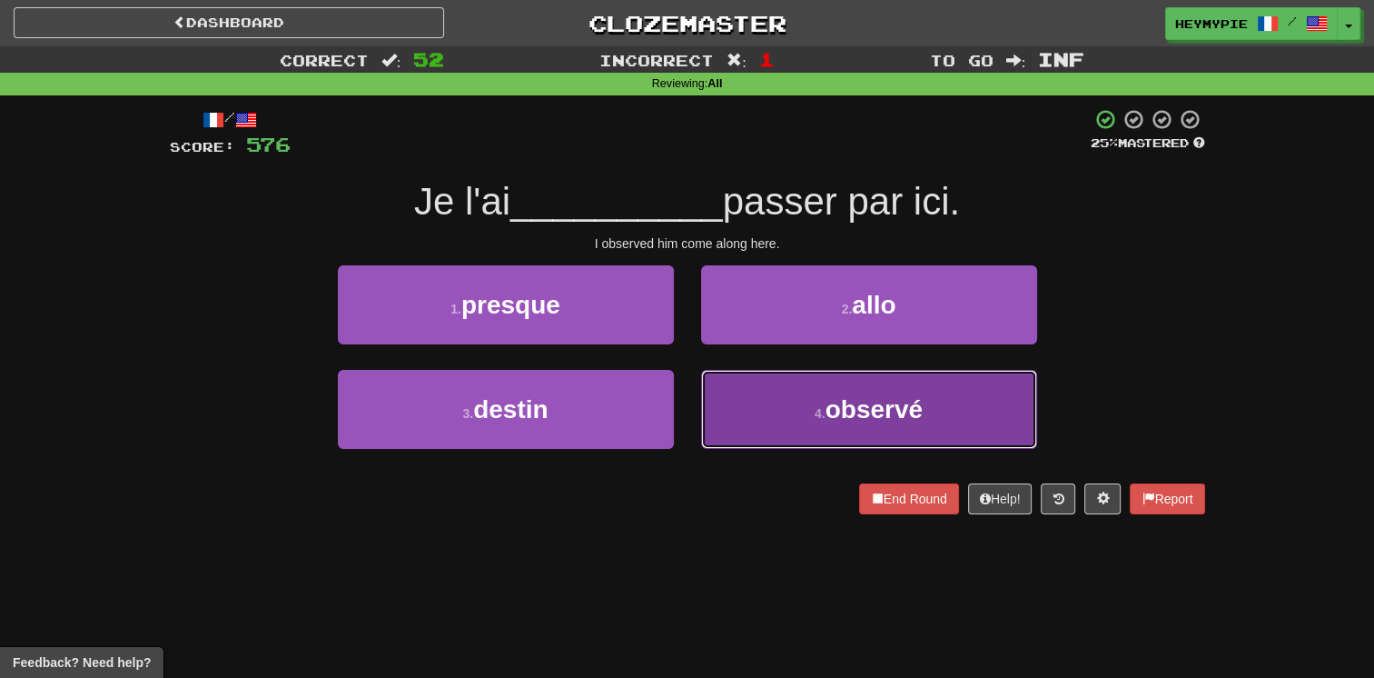
click at [779, 420] on button "4 . observé" at bounding box center [869, 409] width 336 height 79
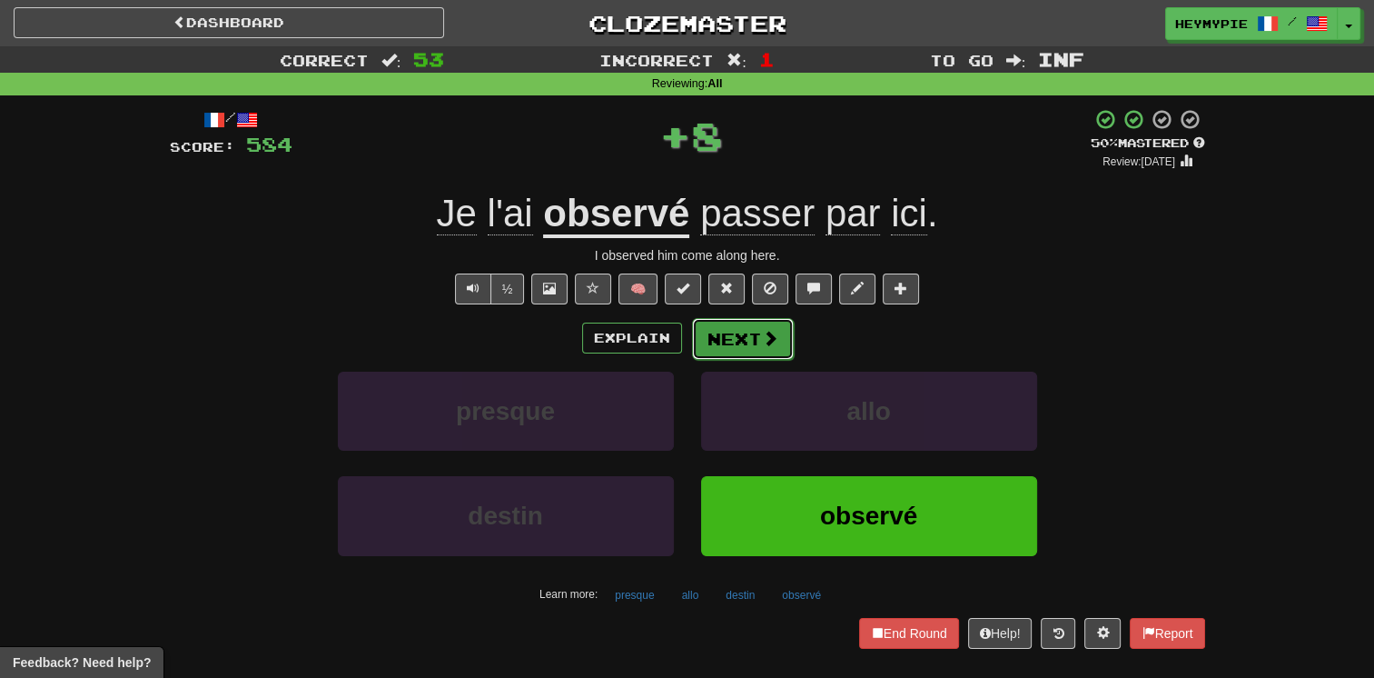
click at [734, 342] on button "Next" at bounding box center [743, 339] width 102 height 42
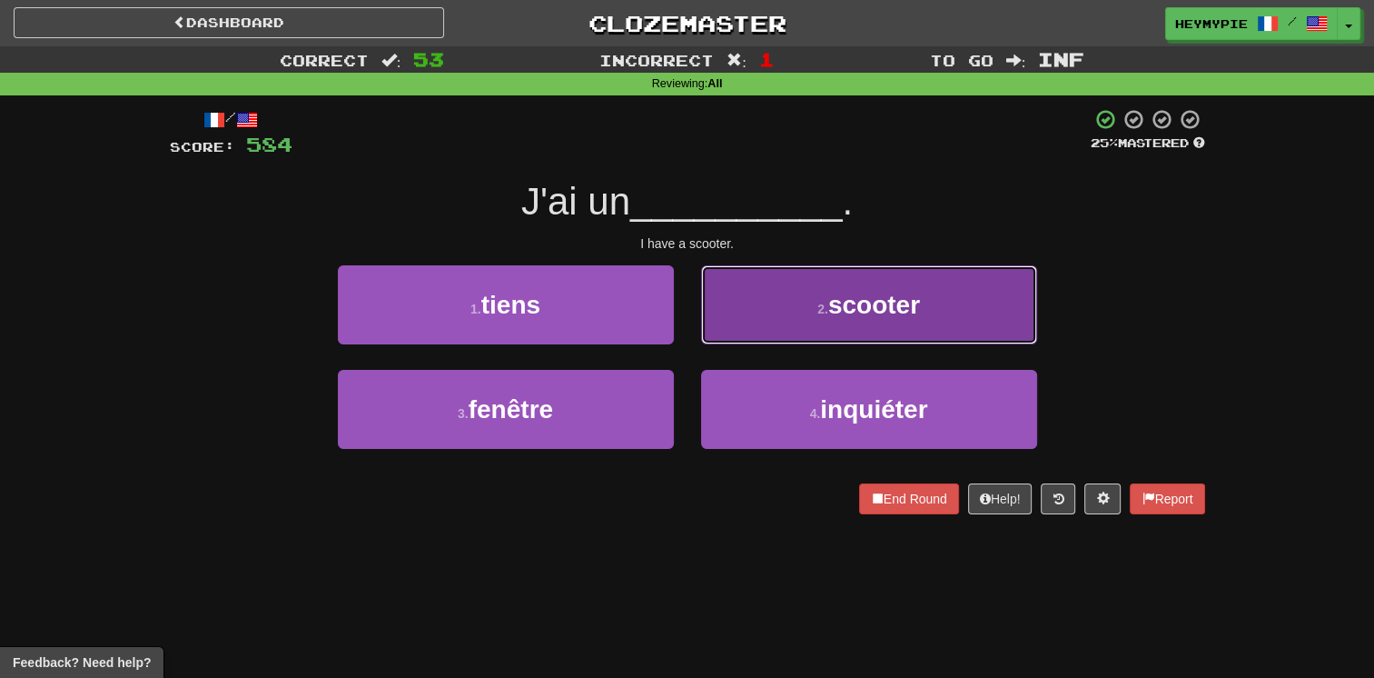
click at [763, 322] on button "2 . scooter" at bounding box center [869, 304] width 336 height 79
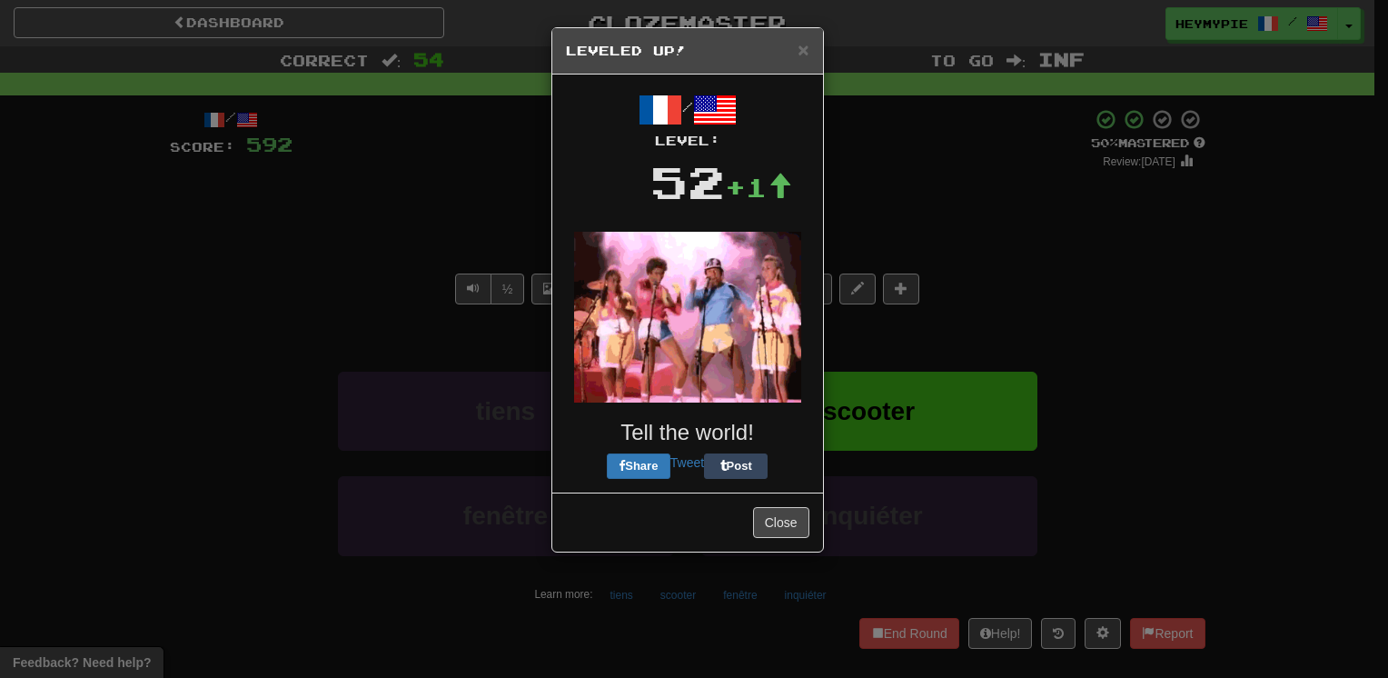
click at [731, 330] on div "/ Level: 52 +1 Tell the world! Share Tweet Post" at bounding box center [687, 283] width 243 height 391
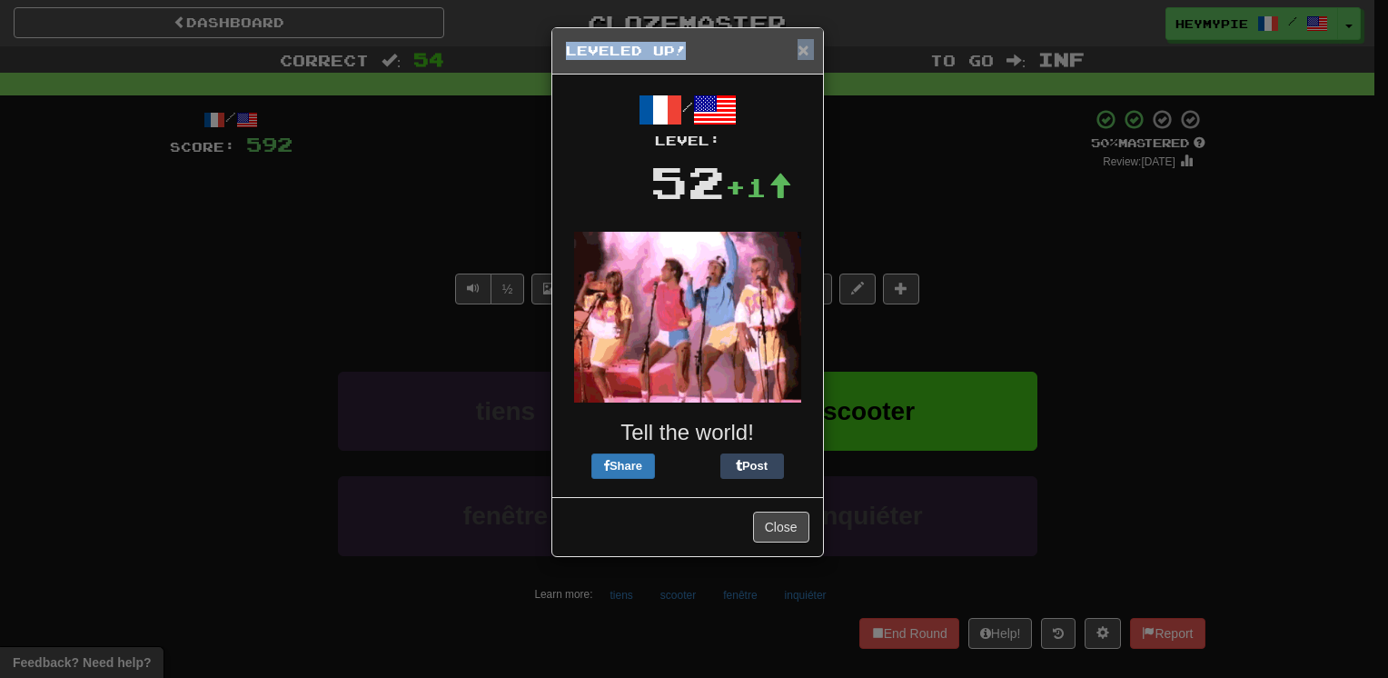
click at [798, 58] on div "× Leveled Up!" at bounding box center [687, 51] width 271 height 46
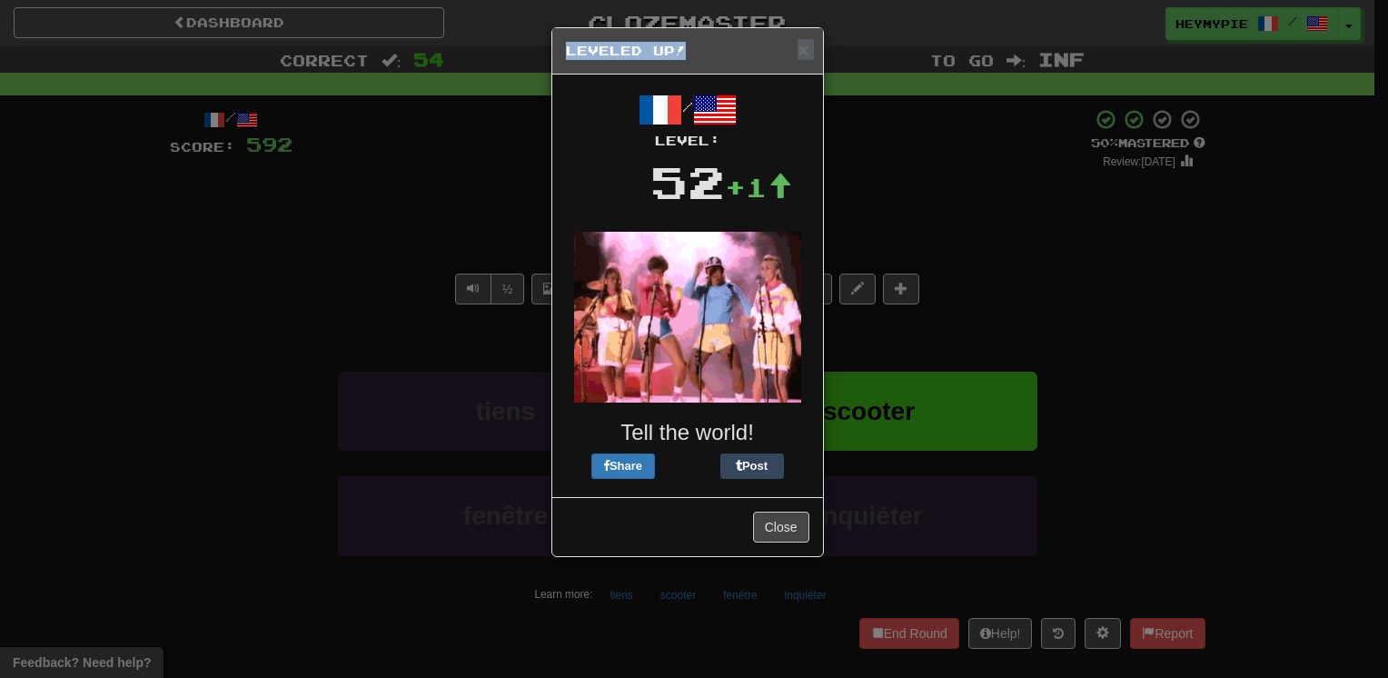
drag, startPoint x: 798, startPoint y: 58, endPoint x: 781, endPoint y: 66, distance: 18.3
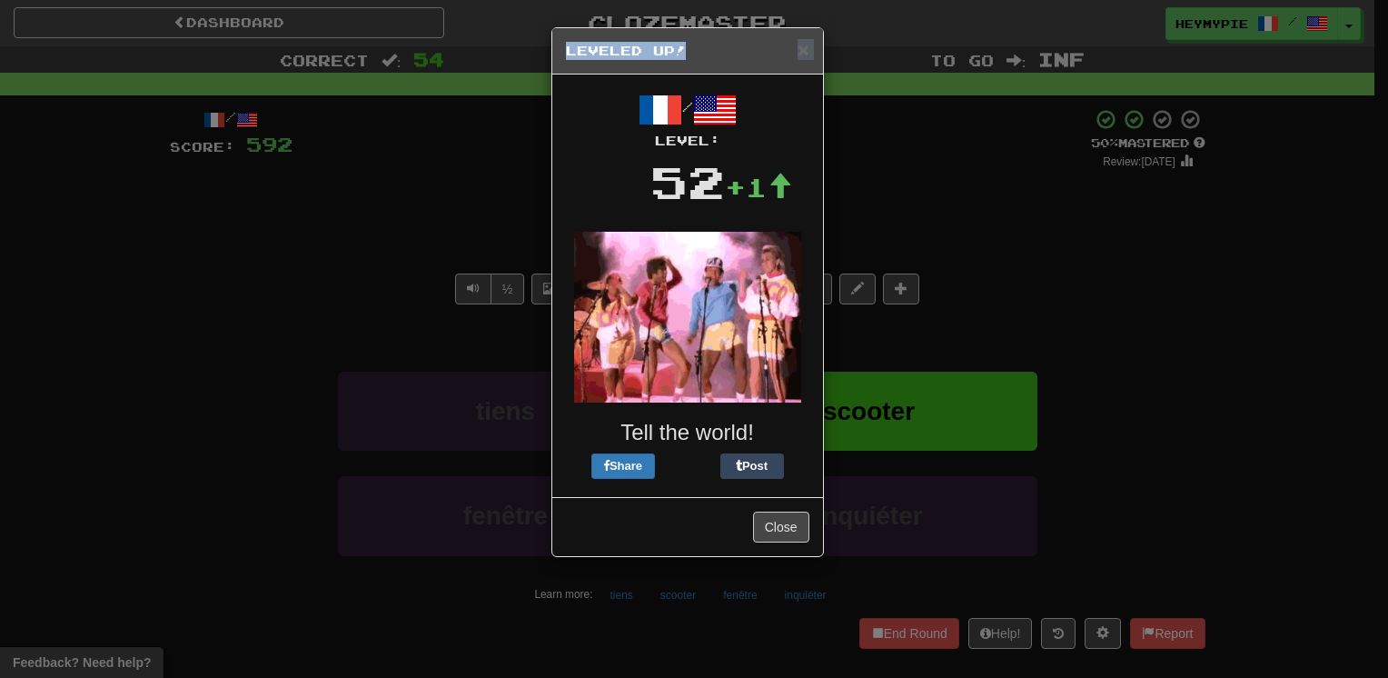
click at [781, 64] on div "× Leveled Up!" at bounding box center [687, 51] width 271 height 46
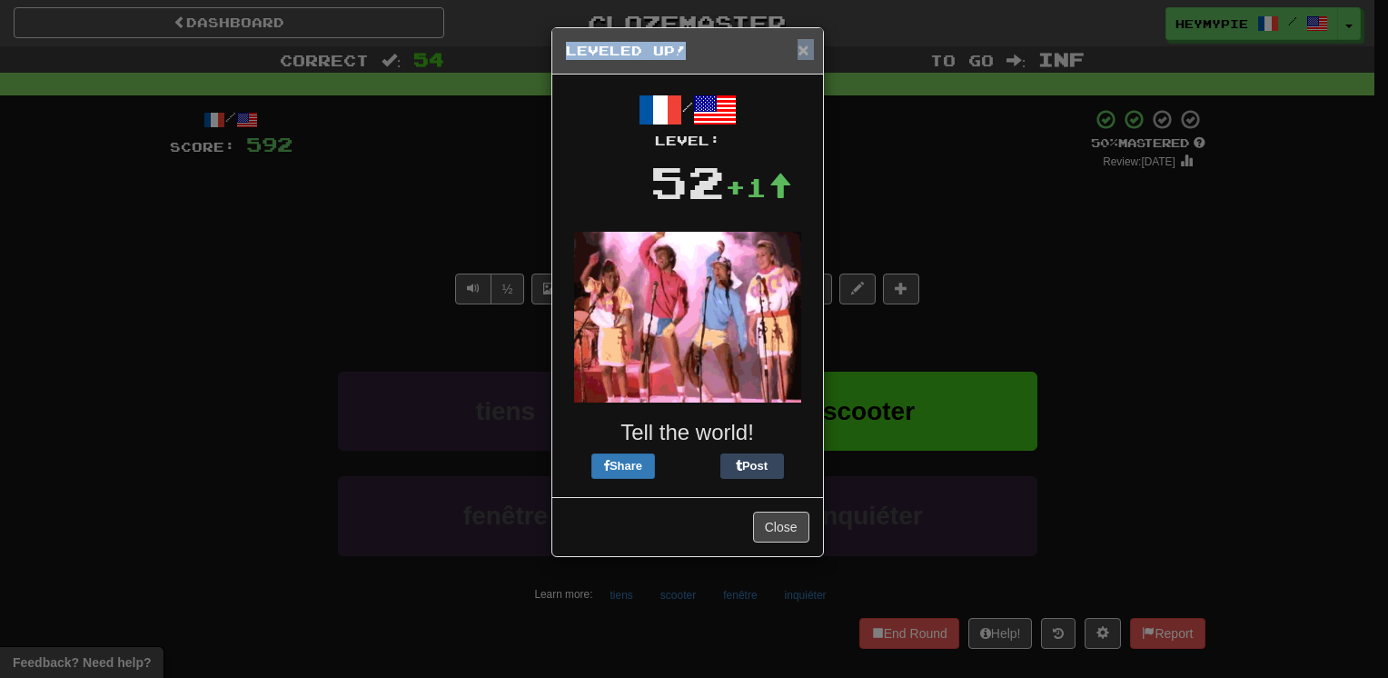
click at [801, 49] on span "×" at bounding box center [803, 49] width 11 height 21
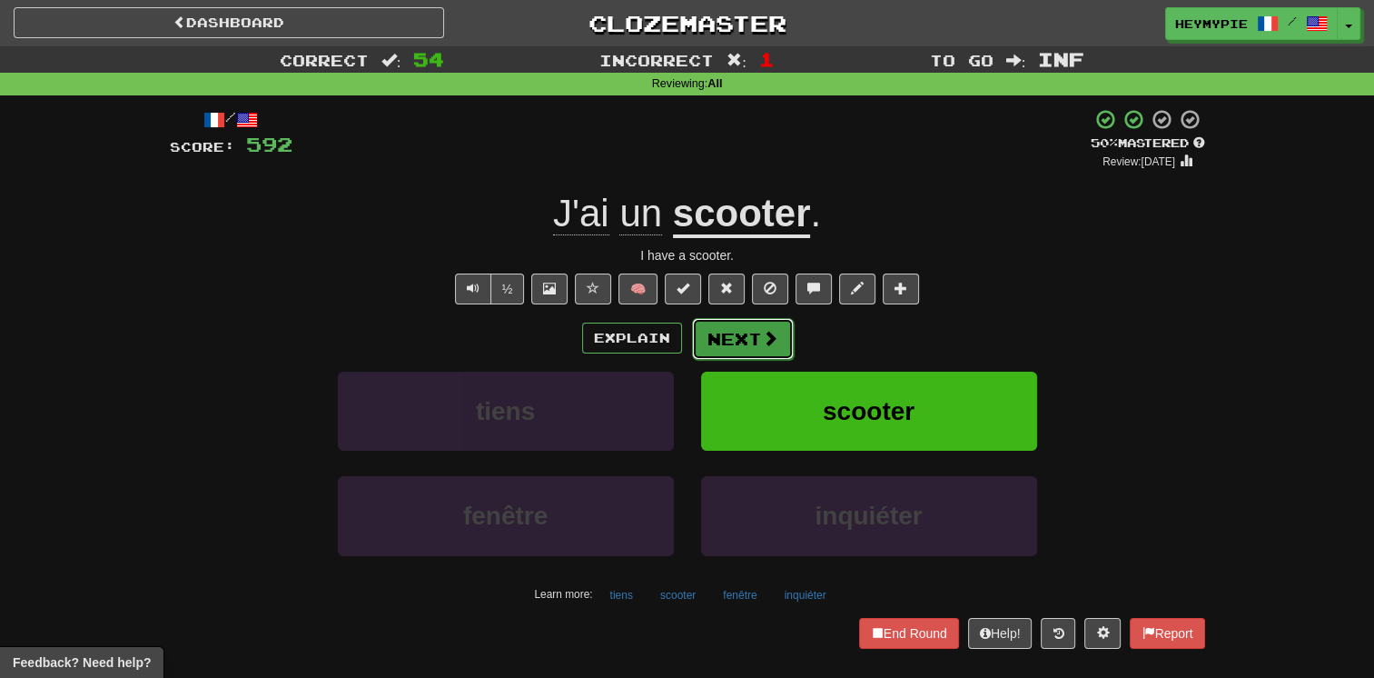
click at [732, 332] on button "Next" at bounding box center [743, 339] width 102 height 42
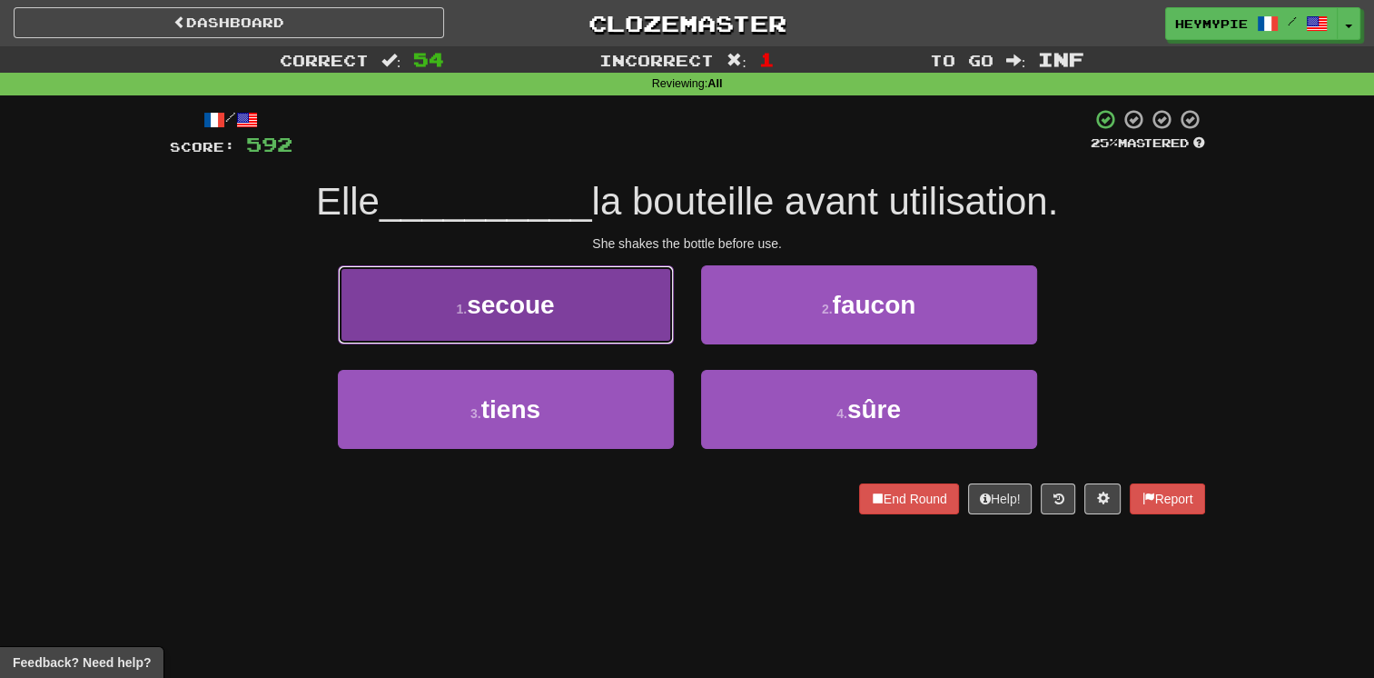
click at [571, 309] on button "1 . secoue" at bounding box center [506, 304] width 336 height 79
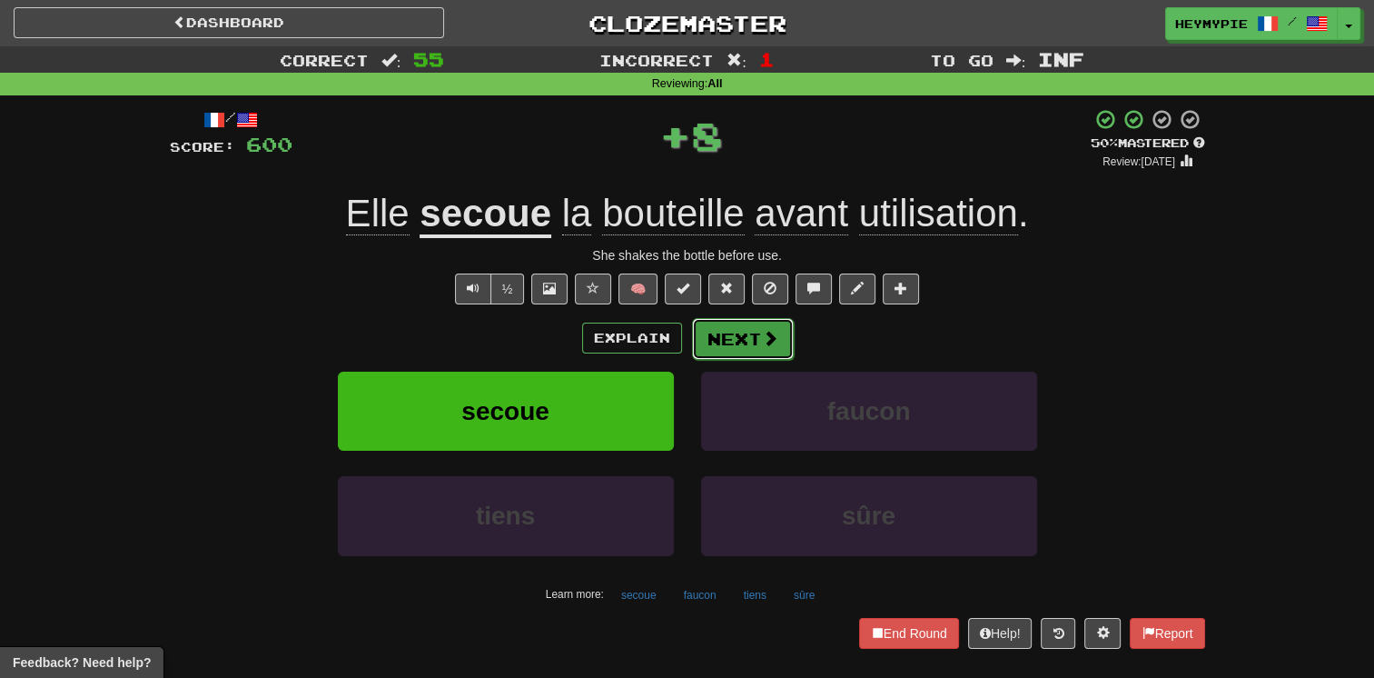
click at [728, 342] on button "Next" at bounding box center [743, 339] width 102 height 42
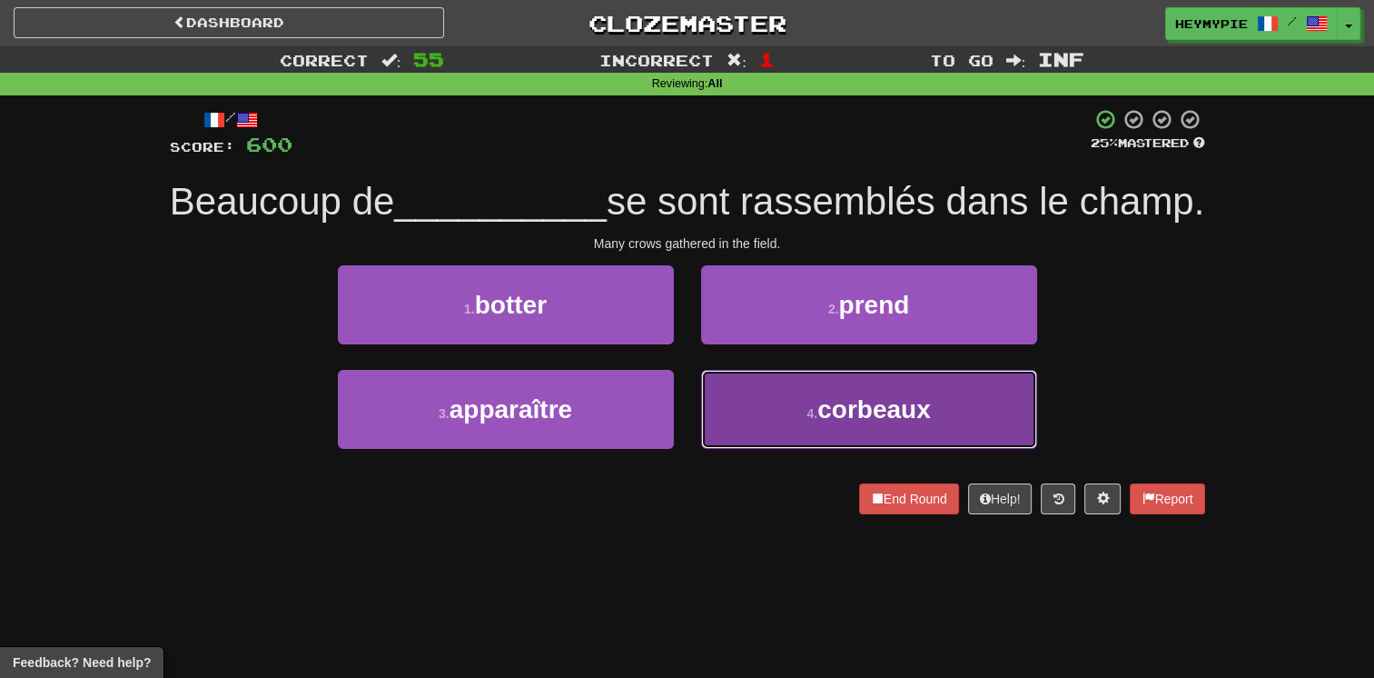
click at [756, 449] on button "4 . corbeaux" at bounding box center [869, 409] width 336 height 79
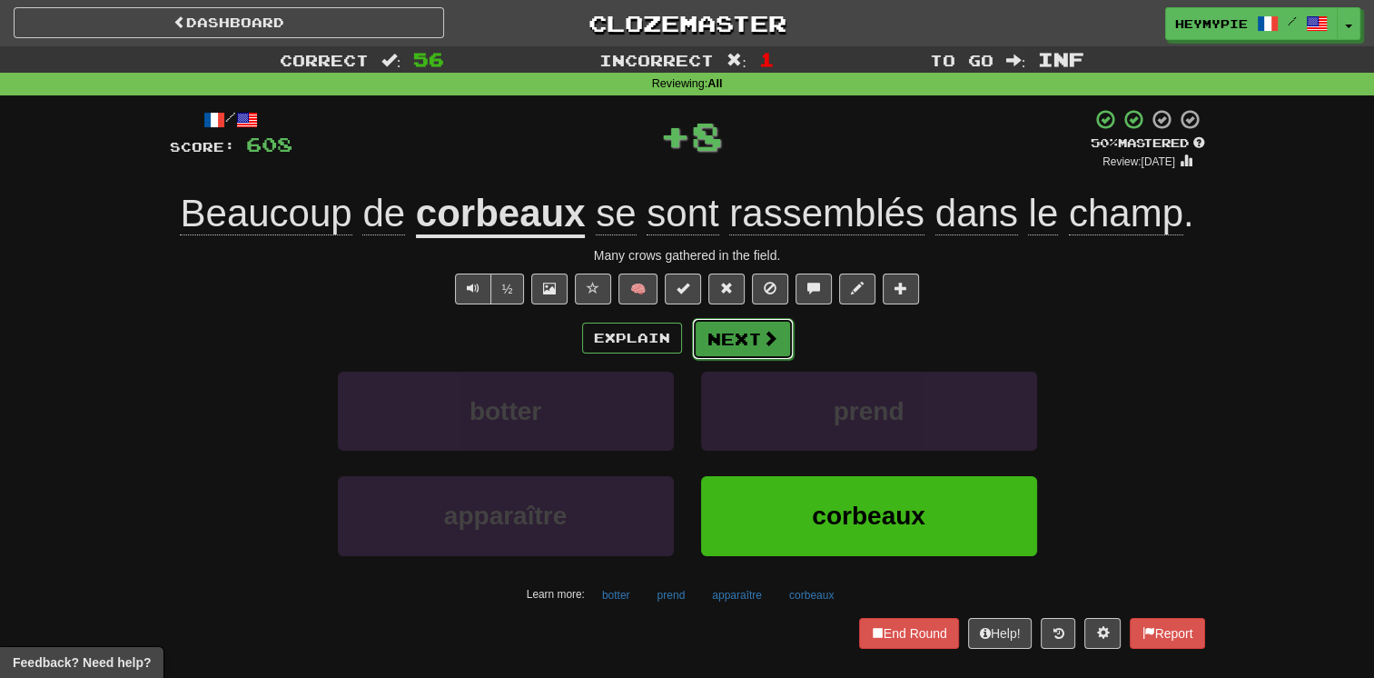
click at [729, 336] on button "Next" at bounding box center [743, 339] width 102 height 42
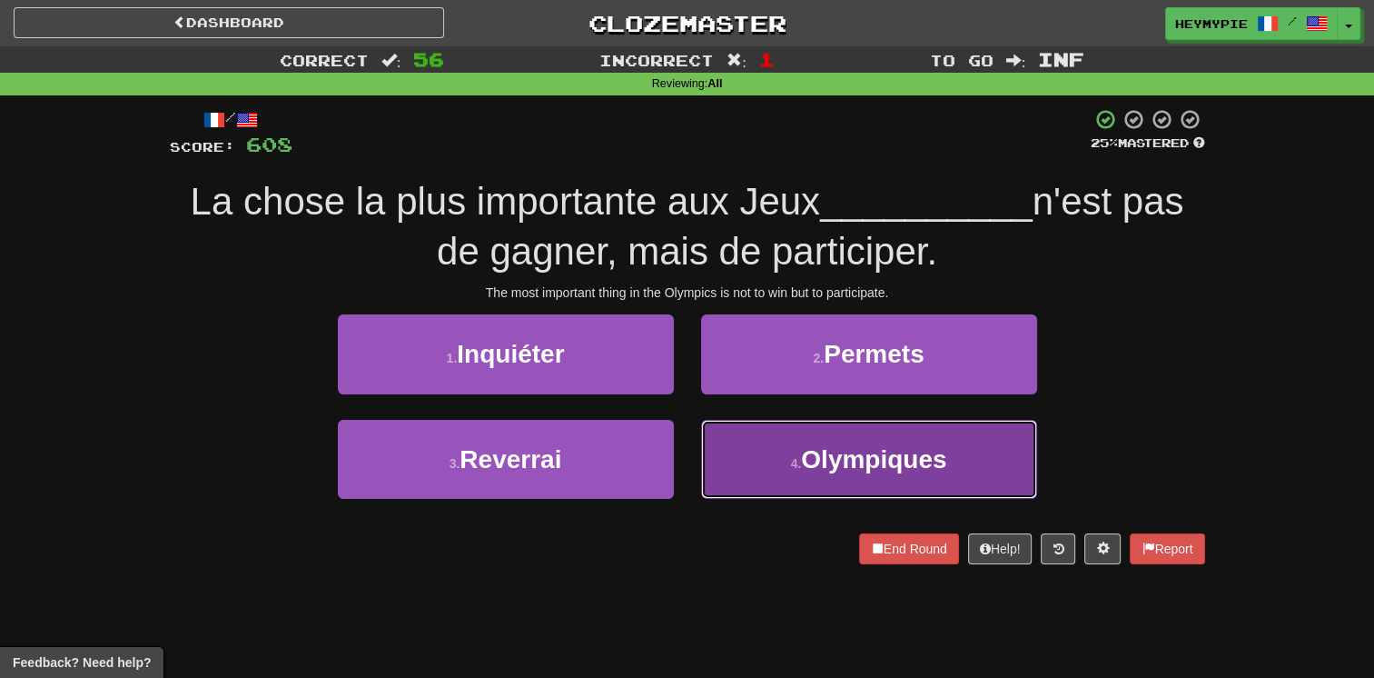
click at [777, 484] on button "4 . Olympiques" at bounding box center [869, 459] width 336 height 79
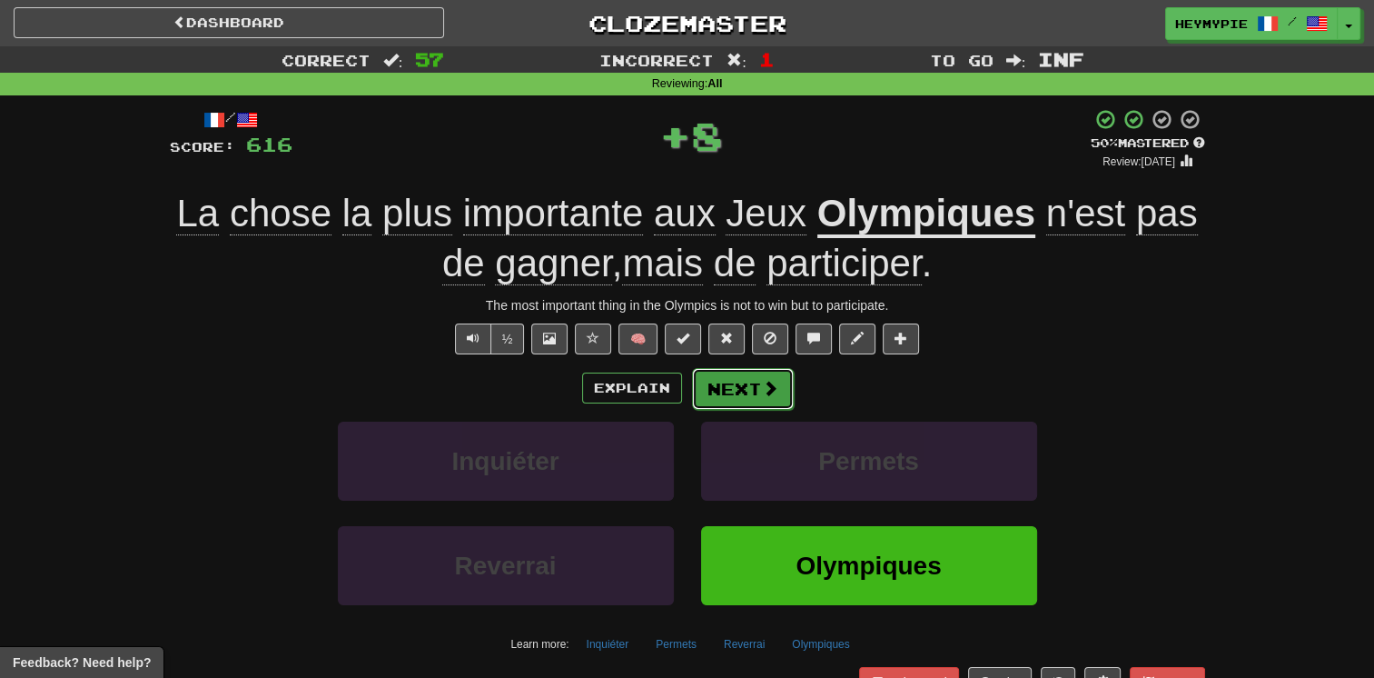
click at [741, 384] on button "Next" at bounding box center [743, 389] width 102 height 42
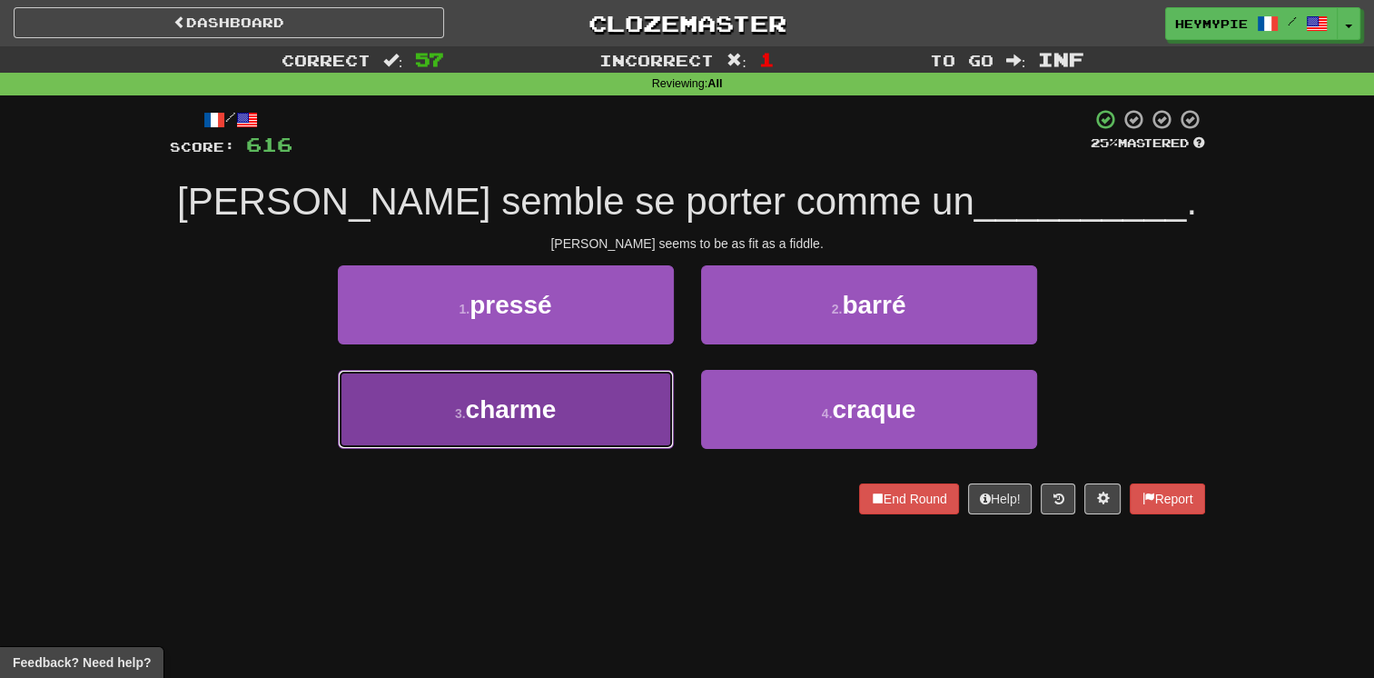
click at [601, 412] on button "3 . charme" at bounding box center [506, 409] width 336 height 79
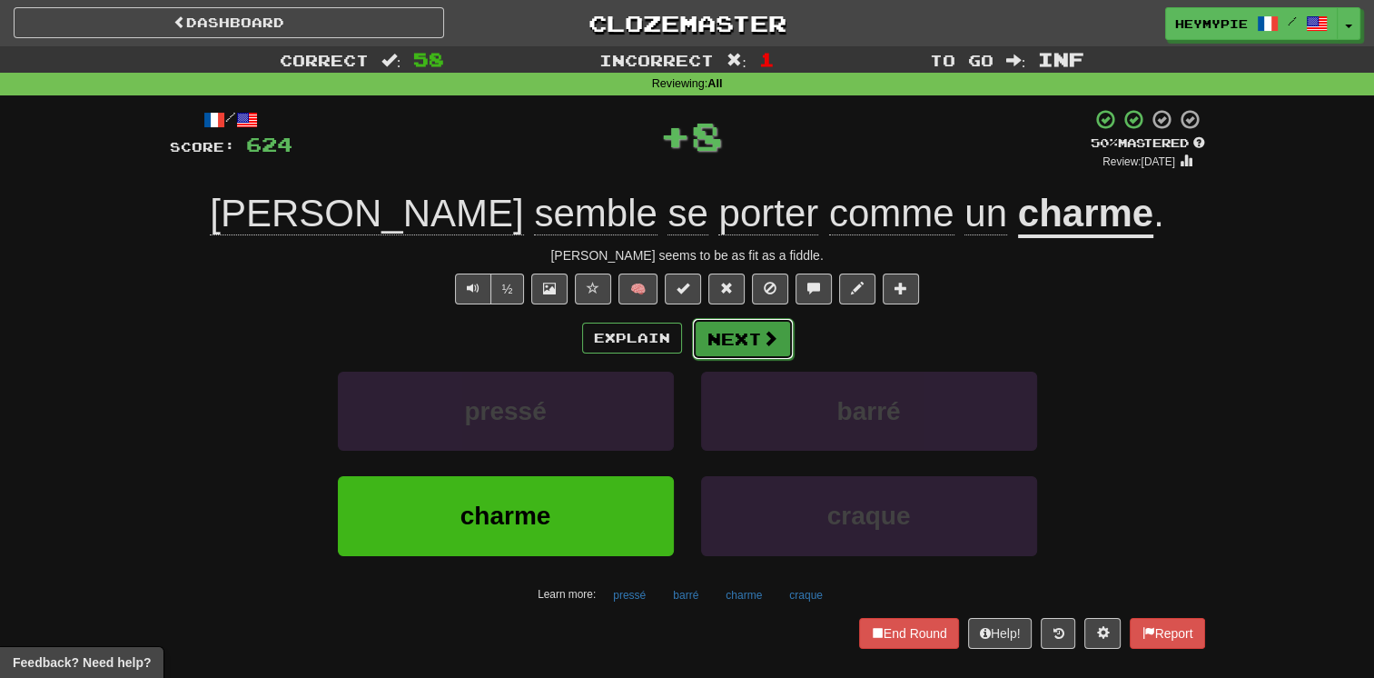
click at [738, 342] on button "Next" at bounding box center [743, 339] width 102 height 42
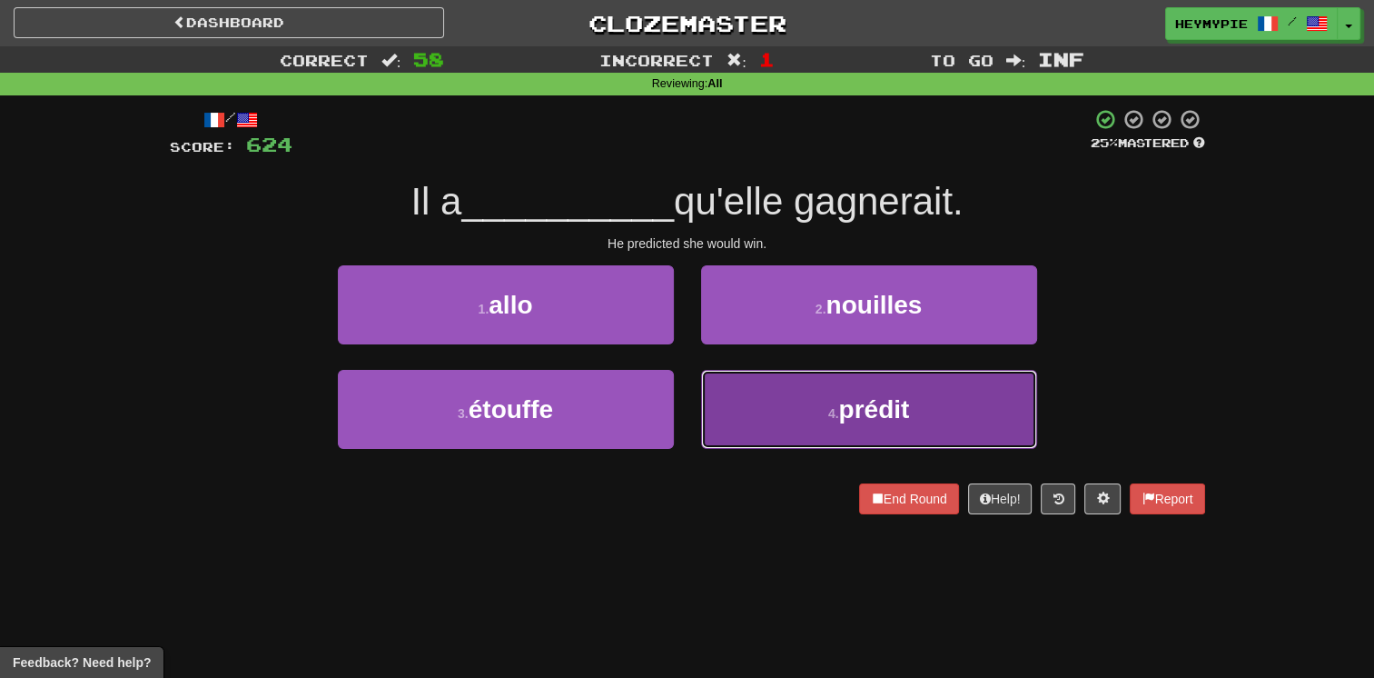
click at [740, 409] on button "4 . prédit" at bounding box center [869, 409] width 336 height 79
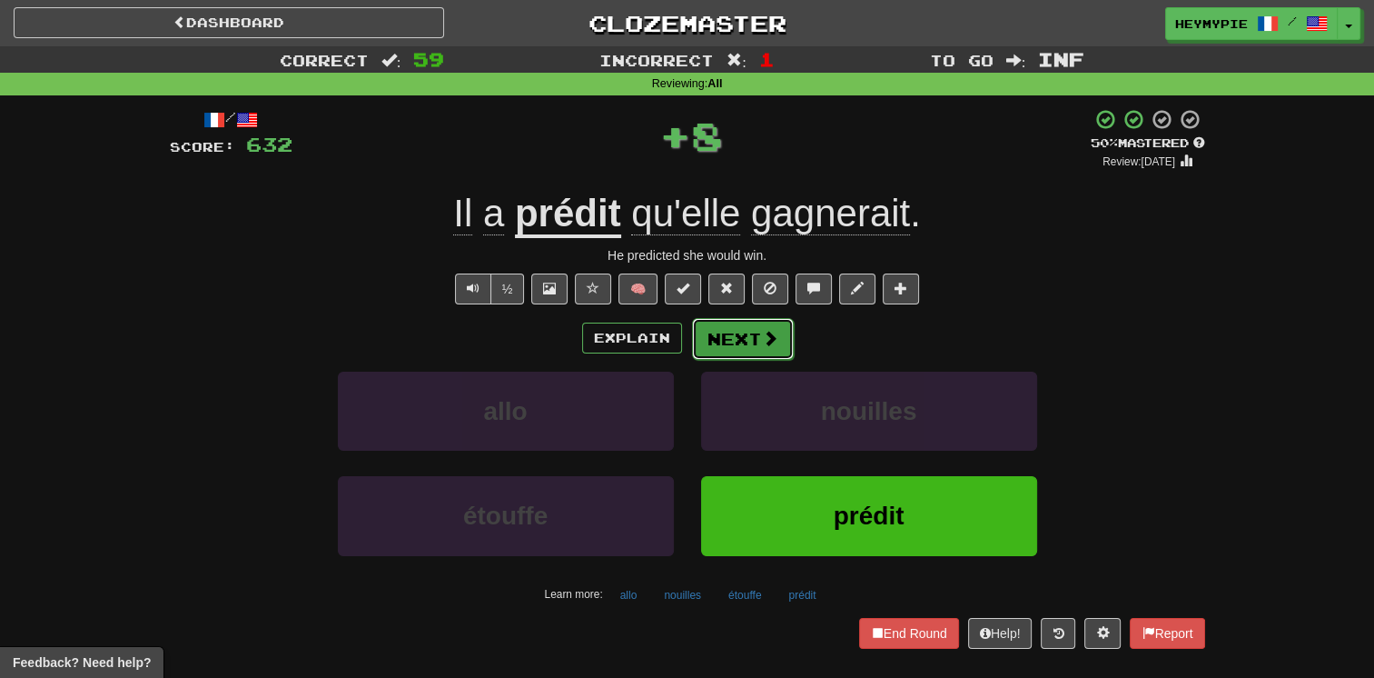
click at [733, 341] on button "Next" at bounding box center [743, 339] width 102 height 42
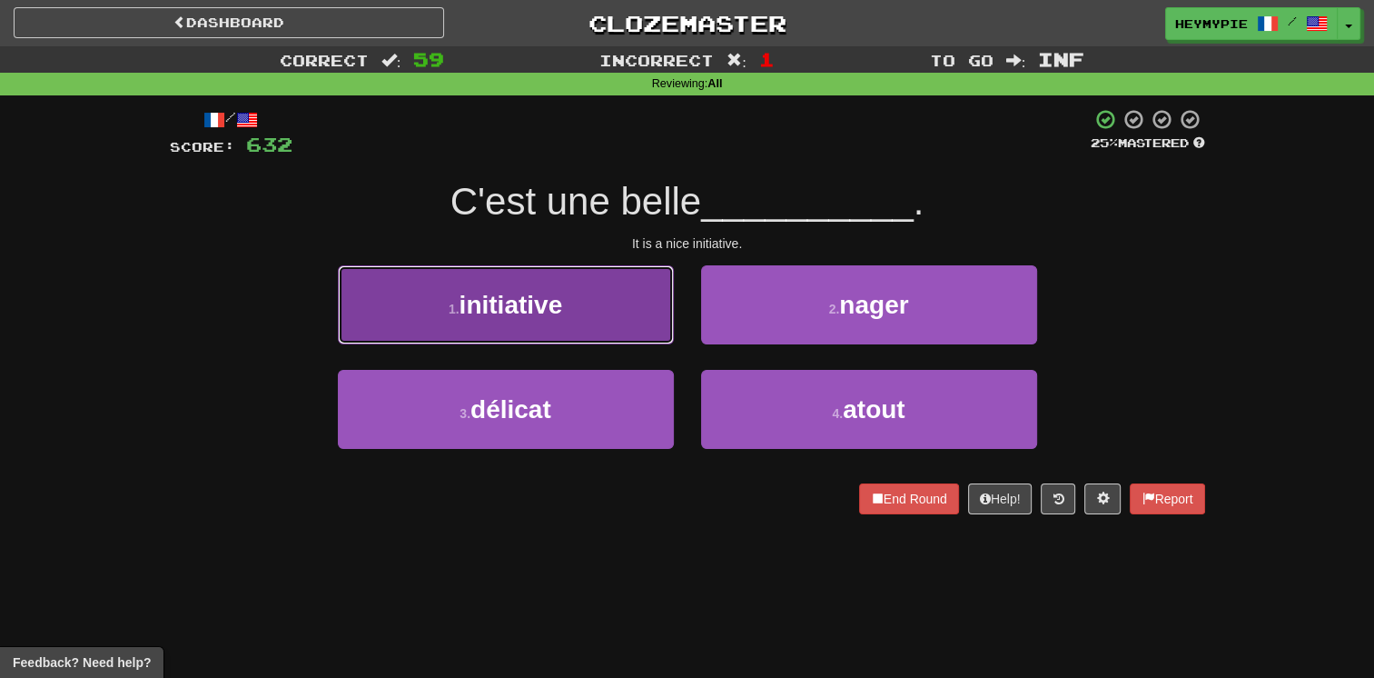
click at [596, 325] on button "1 . initiative" at bounding box center [506, 304] width 336 height 79
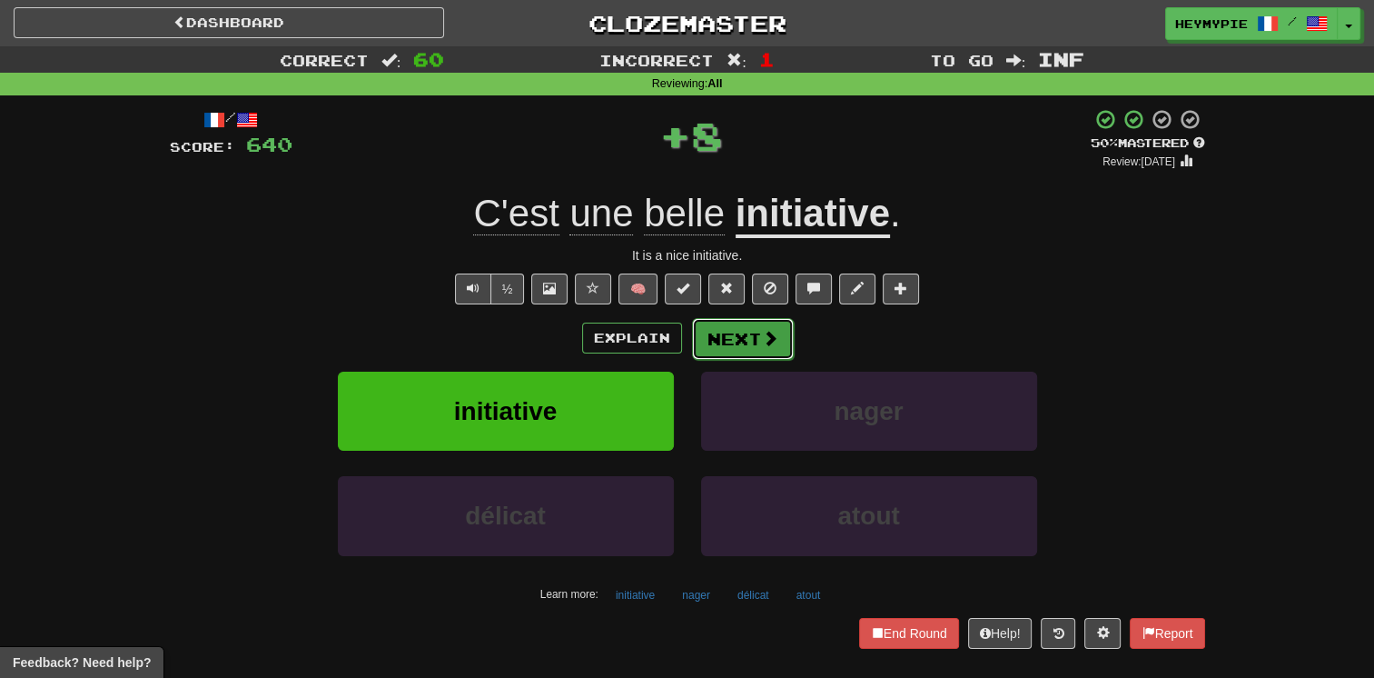
click at [715, 329] on button "Next" at bounding box center [743, 339] width 102 height 42
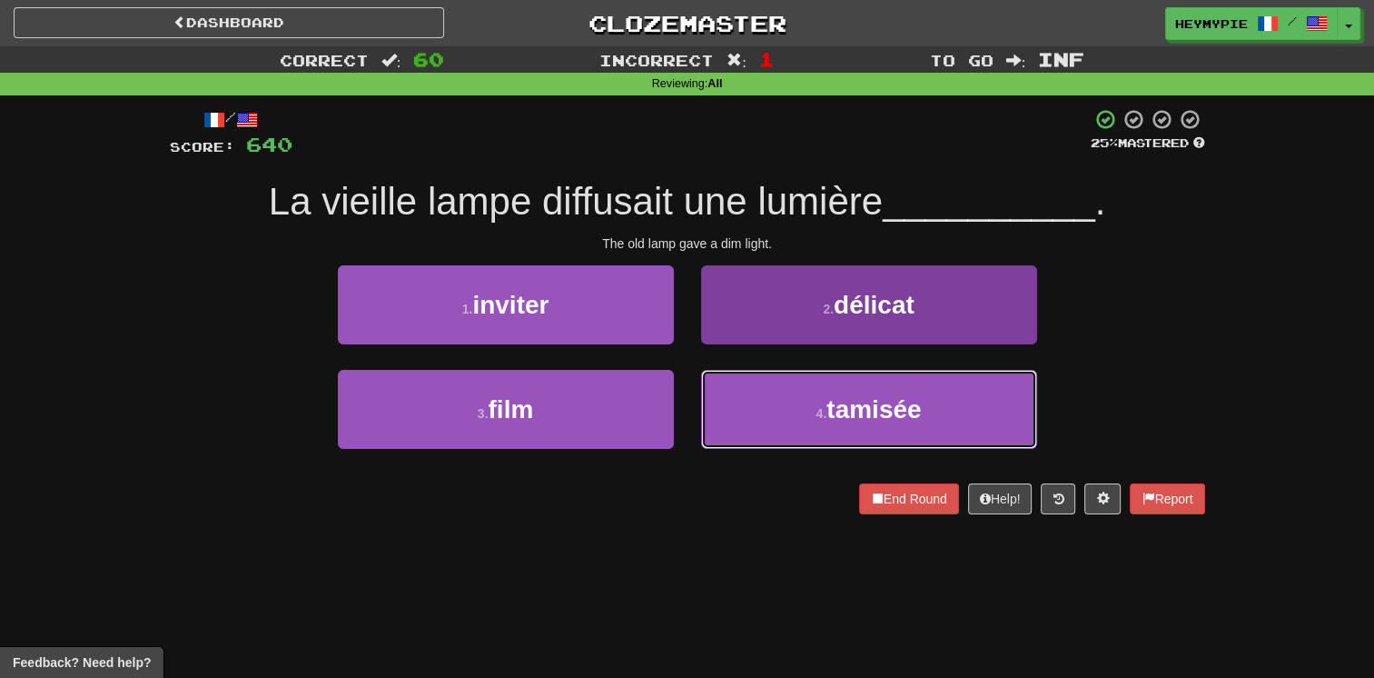
click at [779, 419] on button "4 . tamisée" at bounding box center [869, 409] width 336 height 79
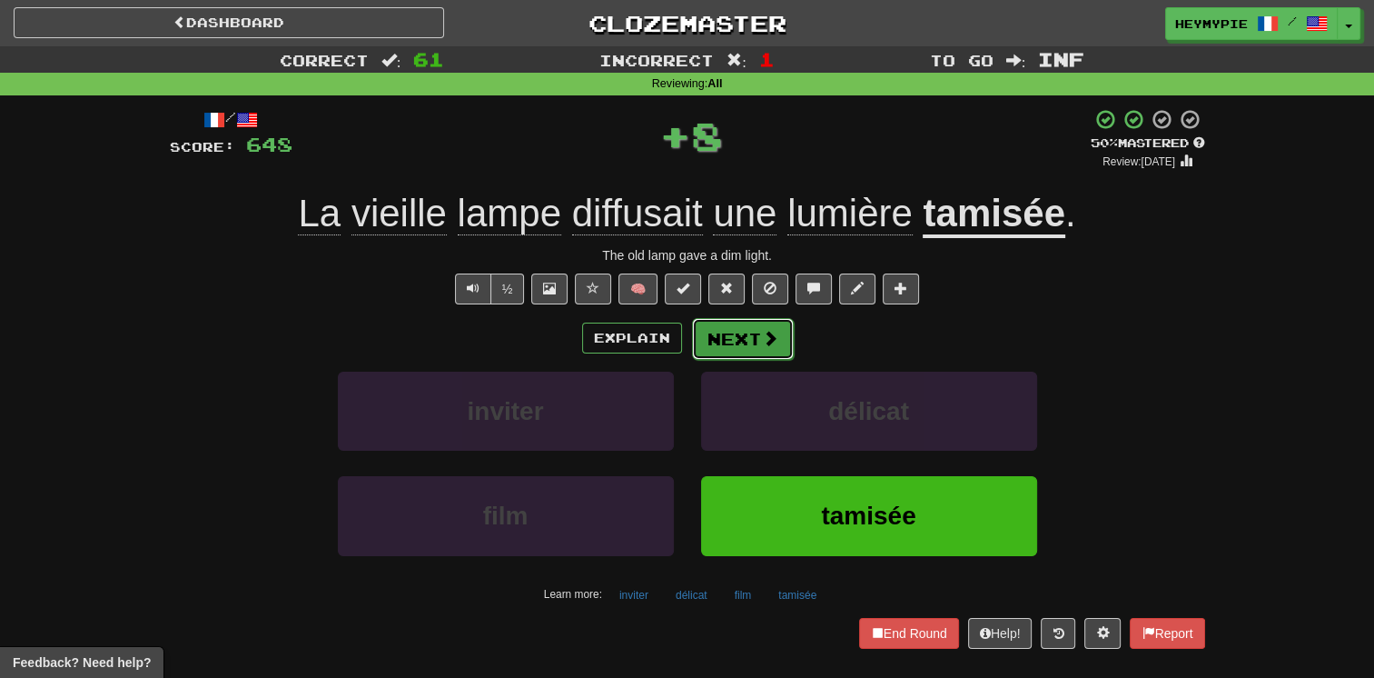
click at [752, 339] on button "Next" at bounding box center [743, 339] width 102 height 42
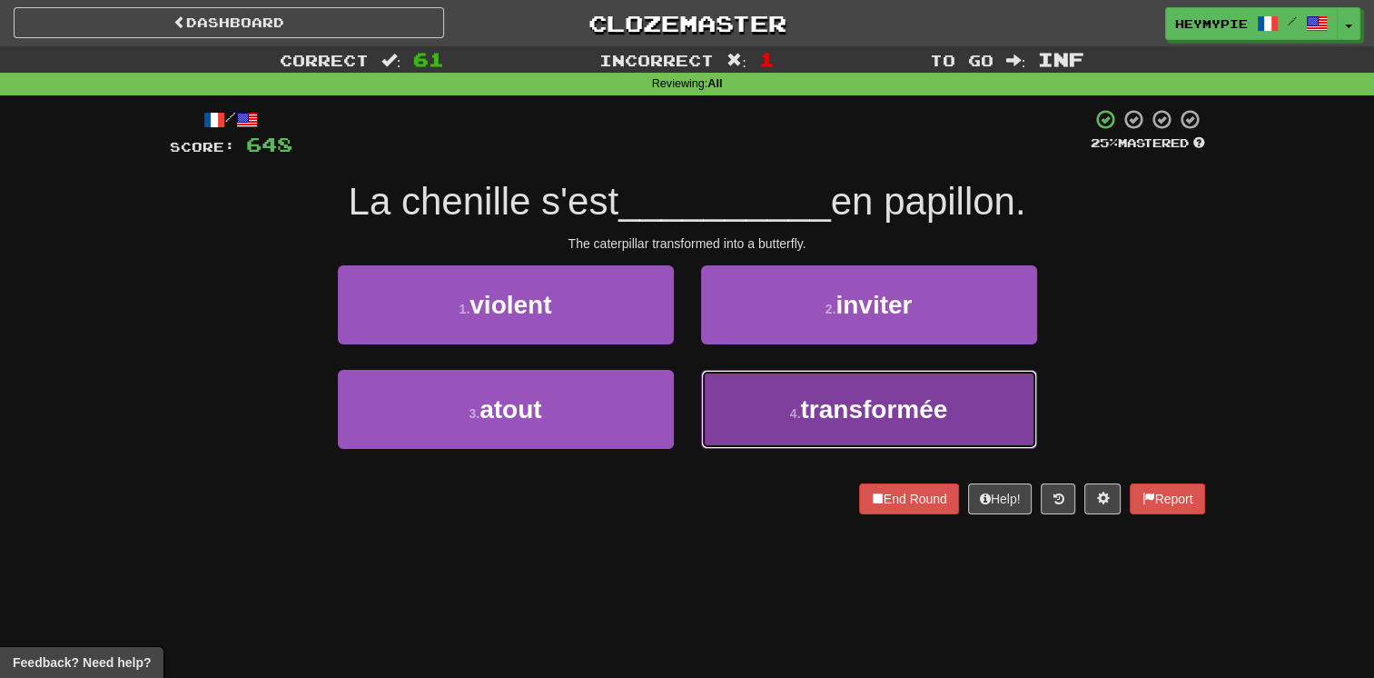
click at [756, 398] on button "4 . transformée" at bounding box center [869, 409] width 336 height 79
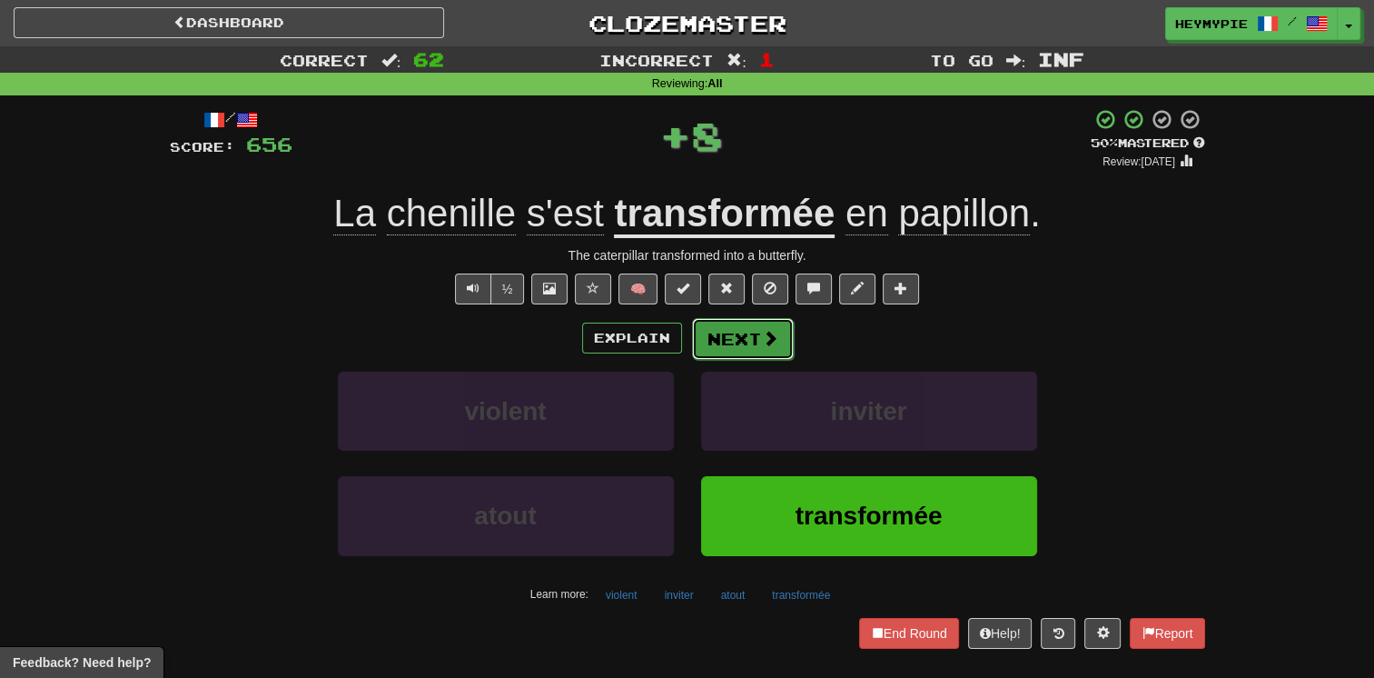
click at [742, 351] on button "Next" at bounding box center [743, 339] width 102 height 42
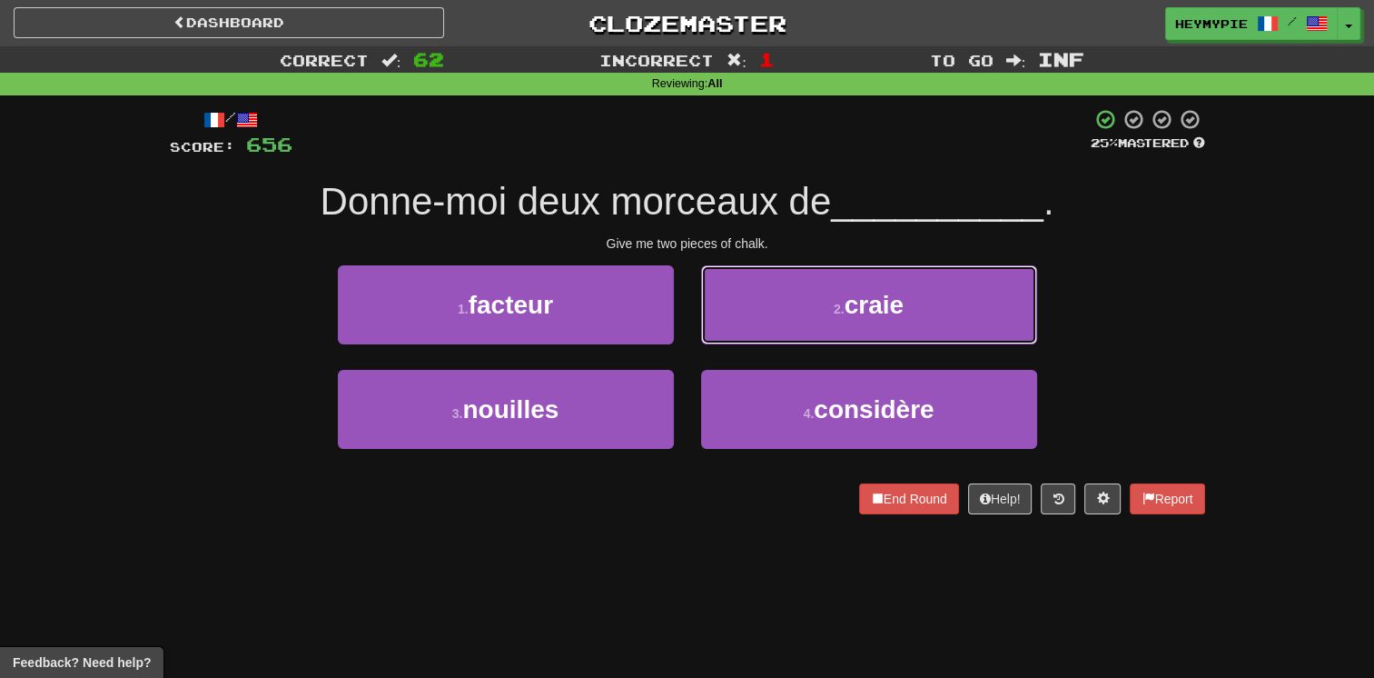
click at [749, 305] on button "2 . craie" at bounding box center [869, 304] width 336 height 79
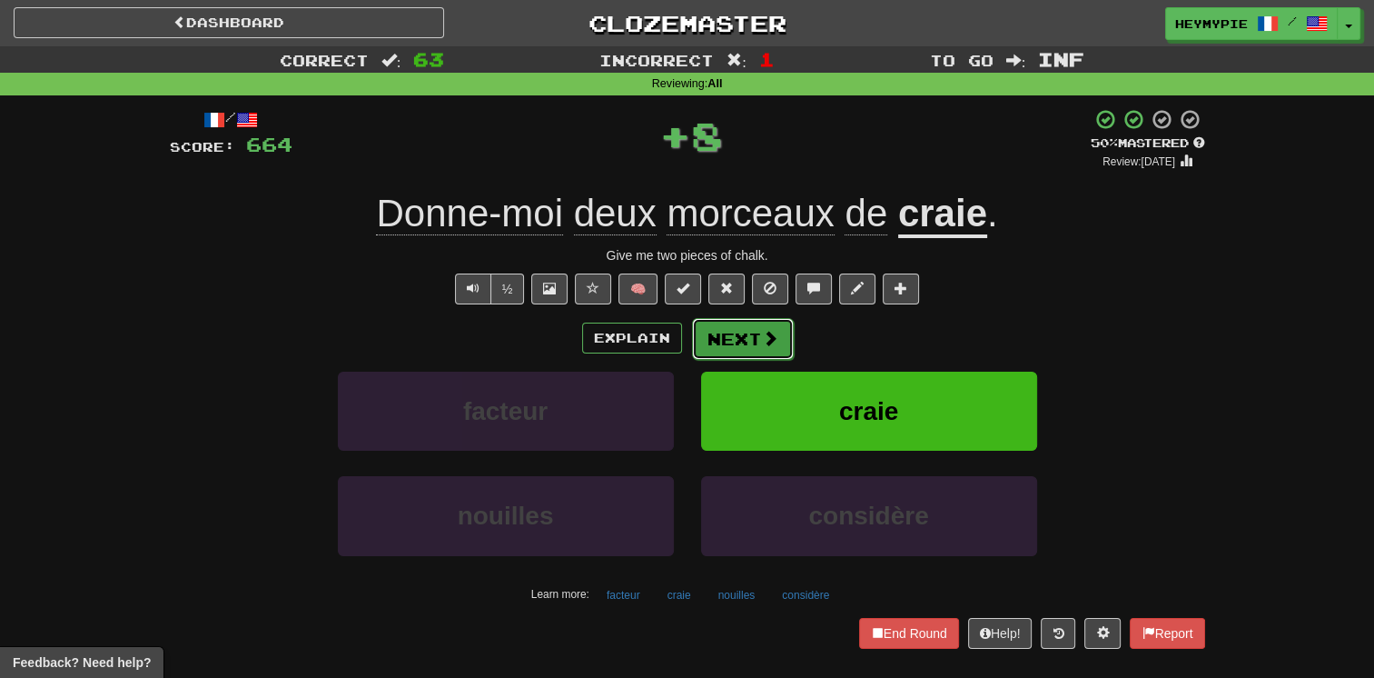
click at [750, 352] on button "Next" at bounding box center [743, 339] width 102 height 42
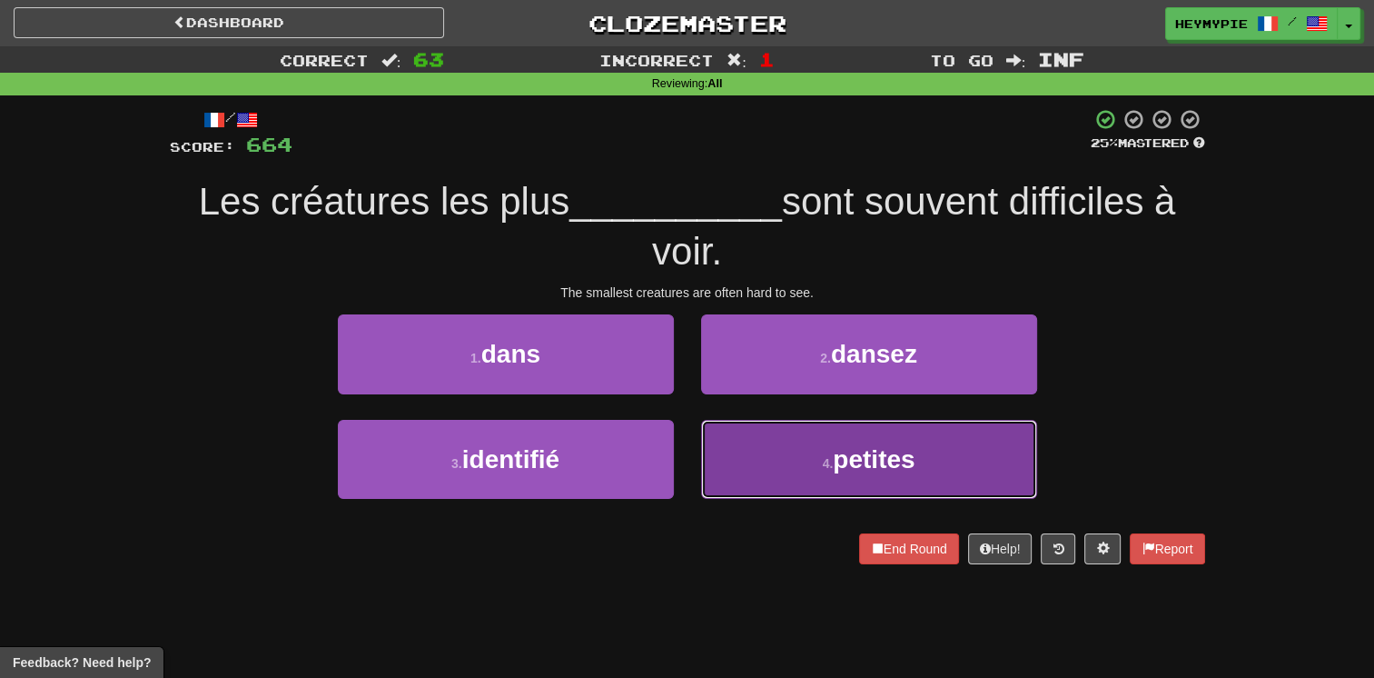
click at [757, 441] on button "4 . petites" at bounding box center [869, 459] width 336 height 79
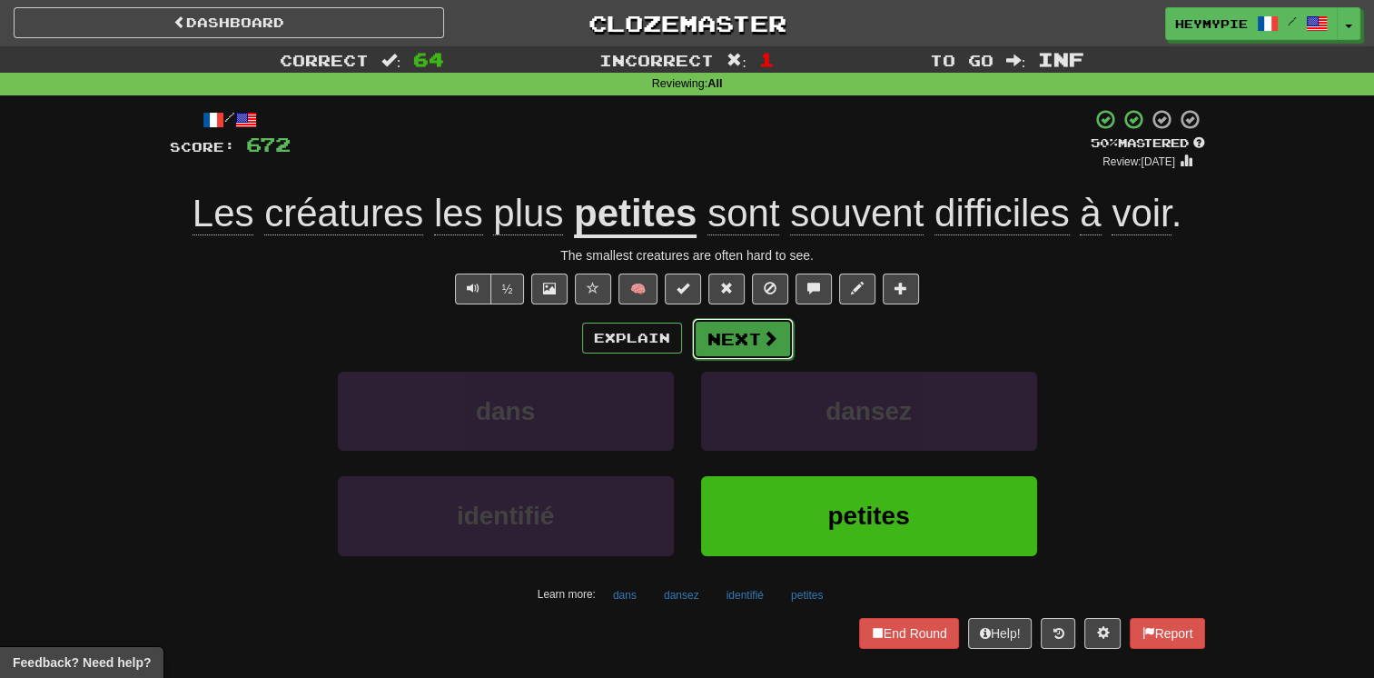
click at [694, 342] on button "Next" at bounding box center [743, 339] width 102 height 42
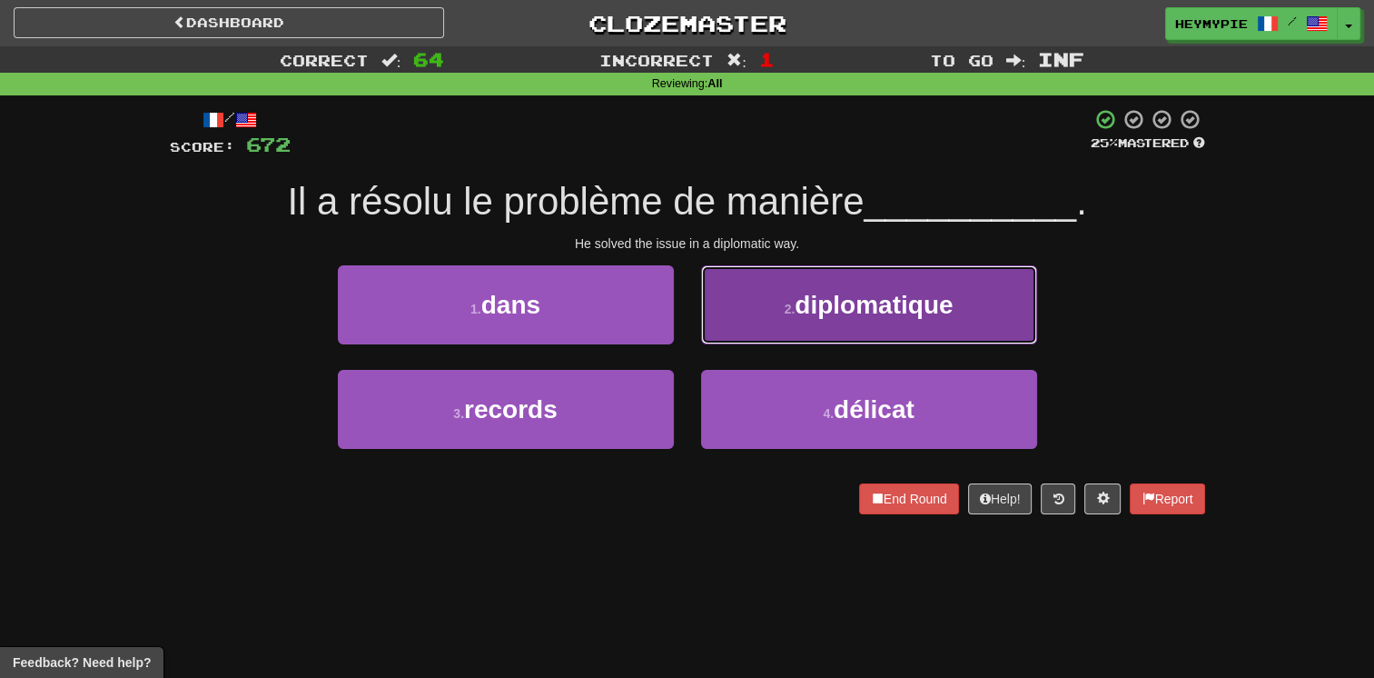
click at [808, 330] on button "2 . diplomatique" at bounding box center [869, 304] width 336 height 79
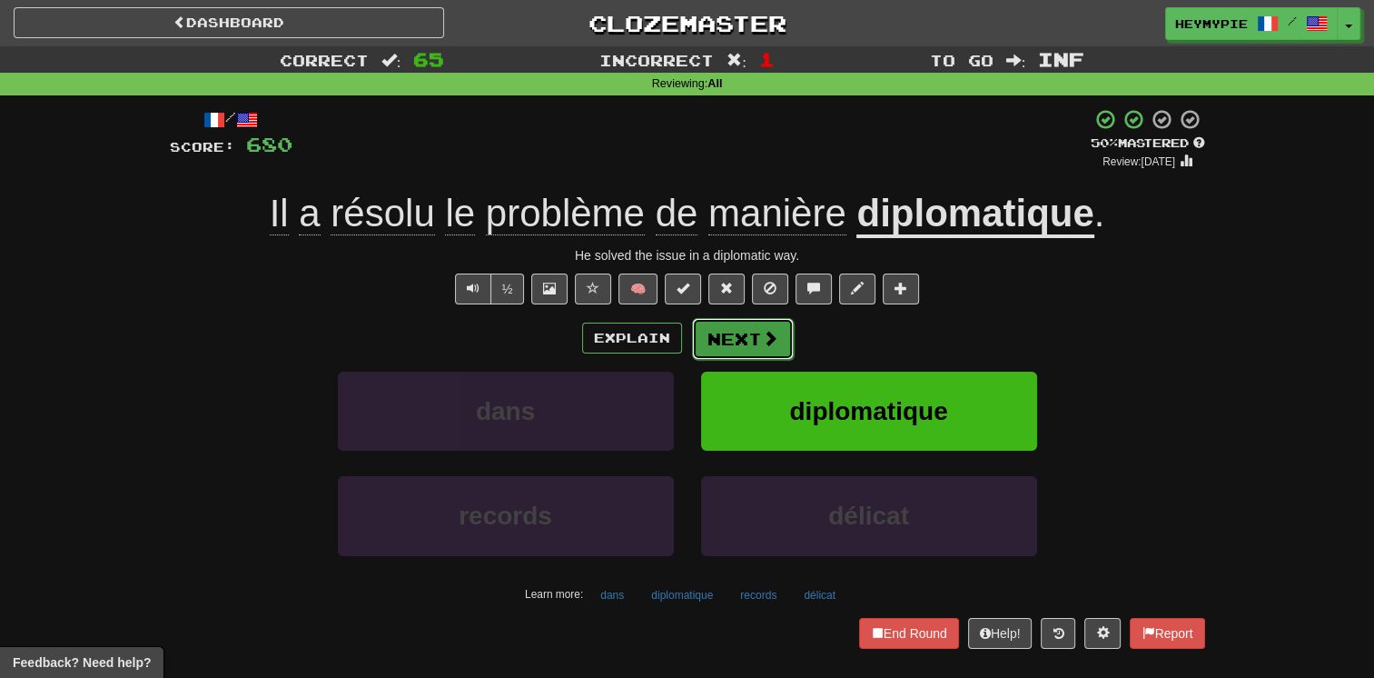
click at [707, 349] on button "Next" at bounding box center [743, 339] width 102 height 42
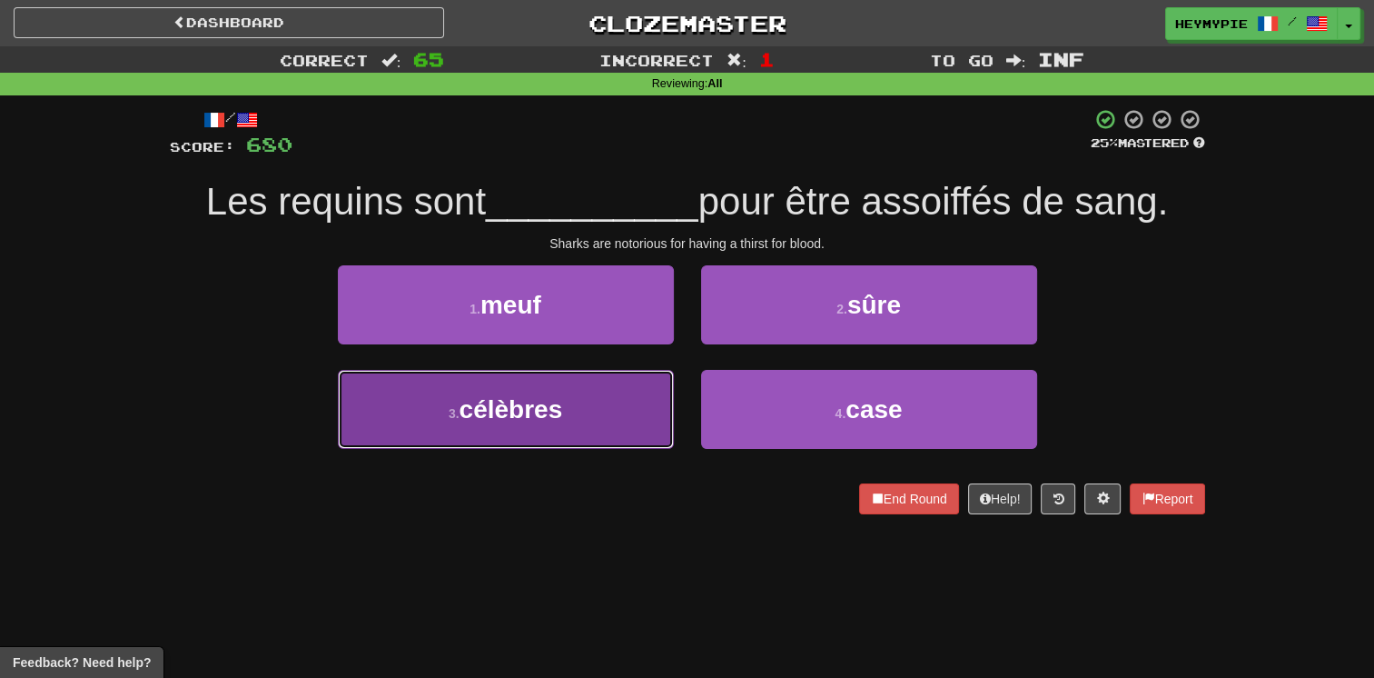
click at [516, 427] on button "3 . célèbres" at bounding box center [506, 409] width 336 height 79
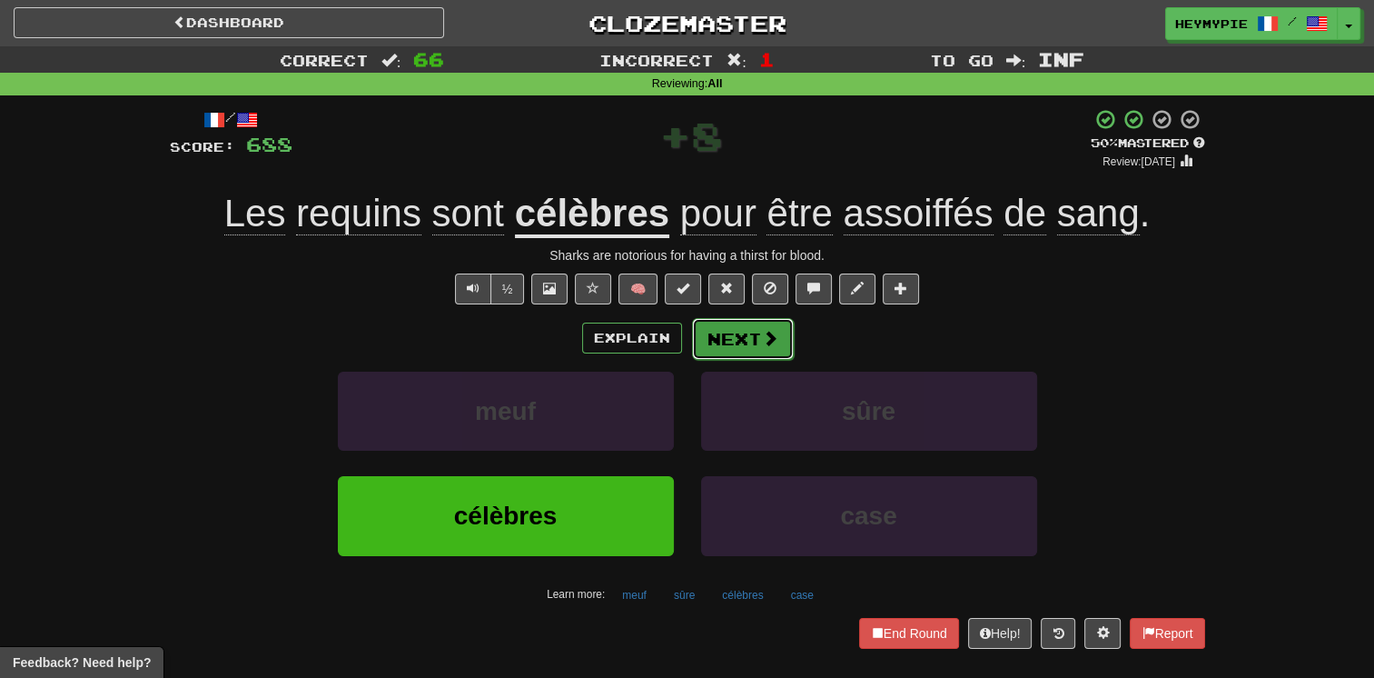
click at [759, 348] on button "Next" at bounding box center [743, 339] width 102 height 42
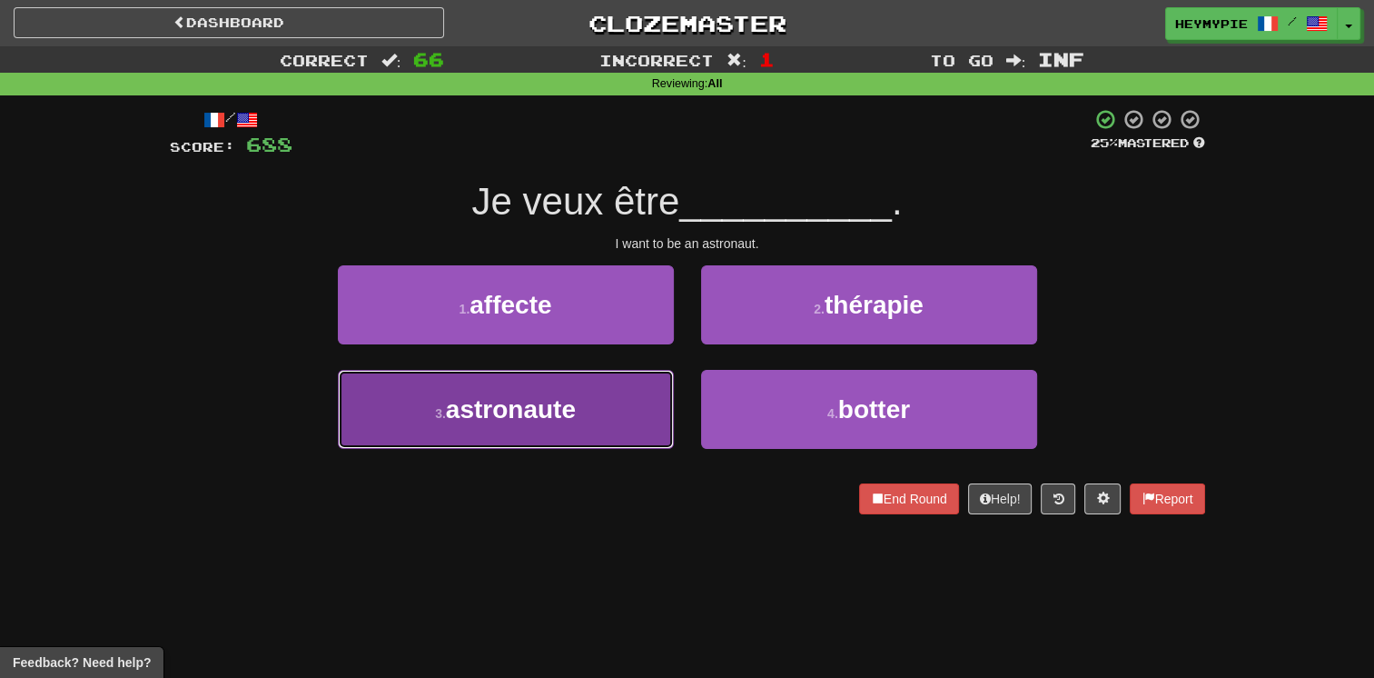
click at [585, 431] on button "3 . astronaute" at bounding box center [506, 409] width 336 height 79
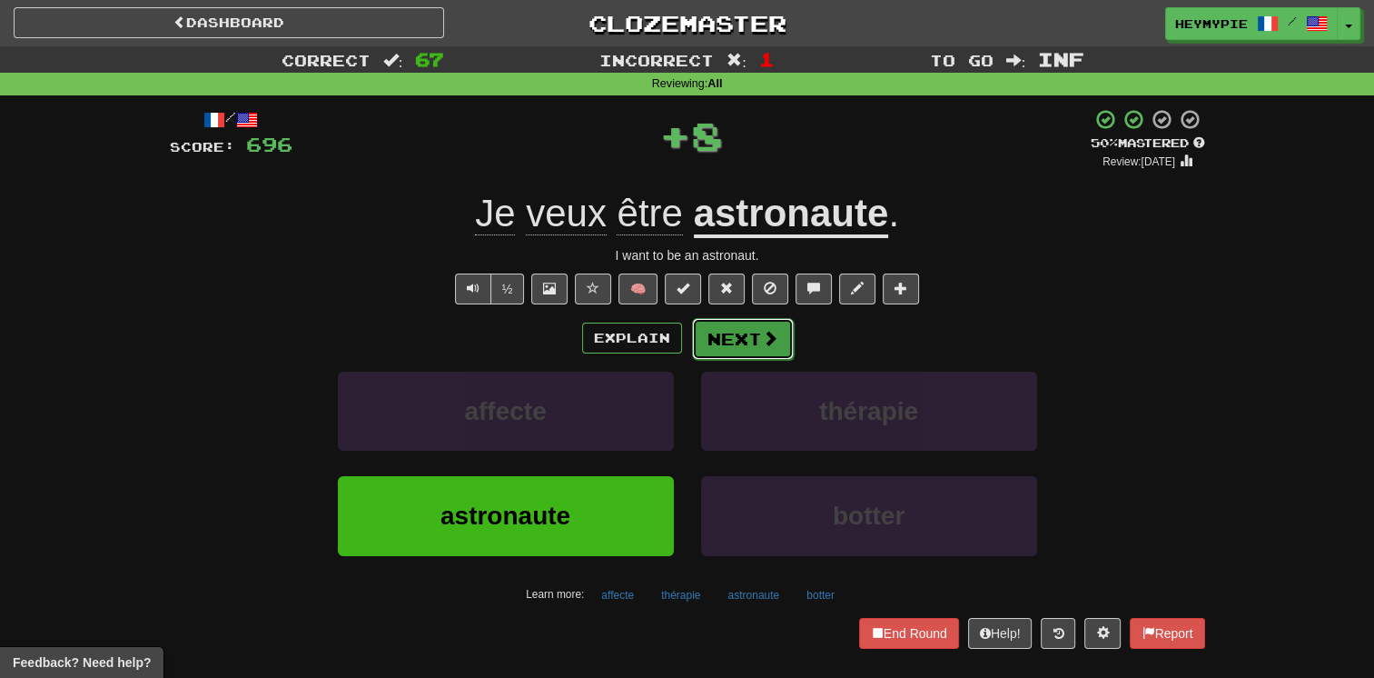
click at [739, 342] on button "Next" at bounding box center [743, 339] width 102 height 42
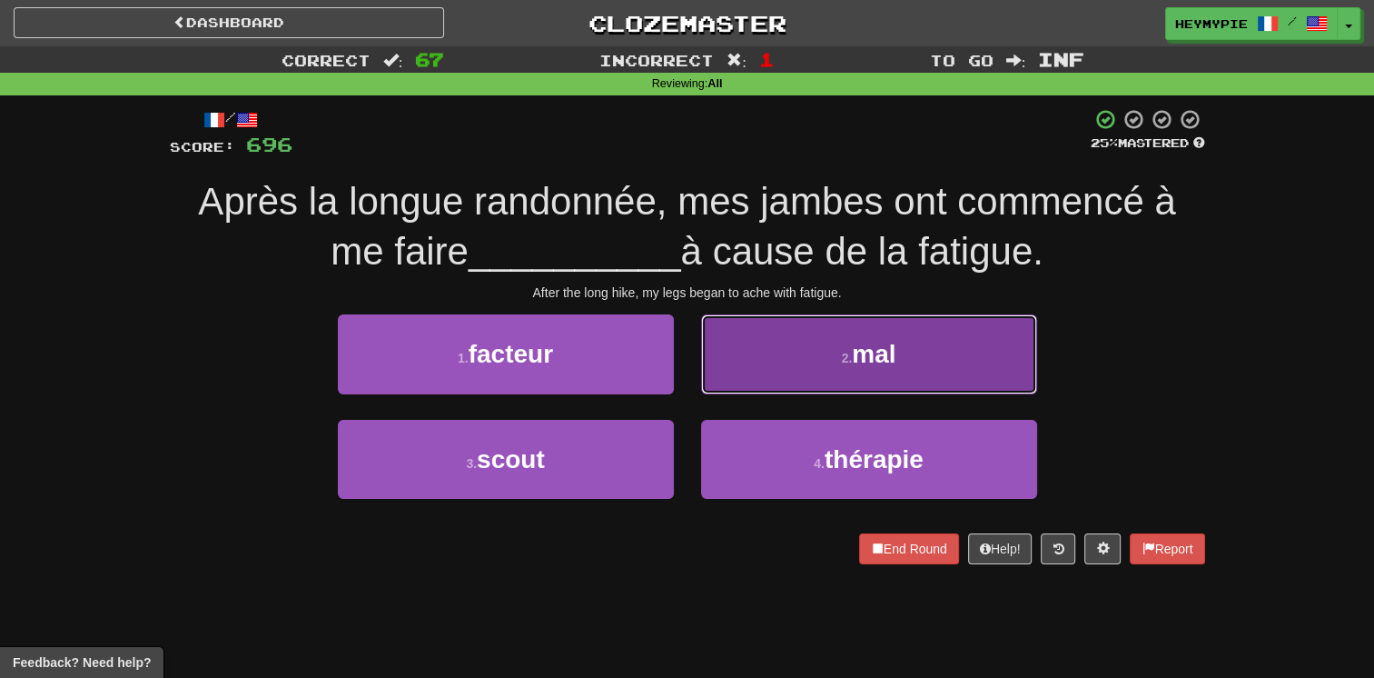
click at [712, 368] on button "2 . mal" at bounding box center [869, 353] width 336 height 79
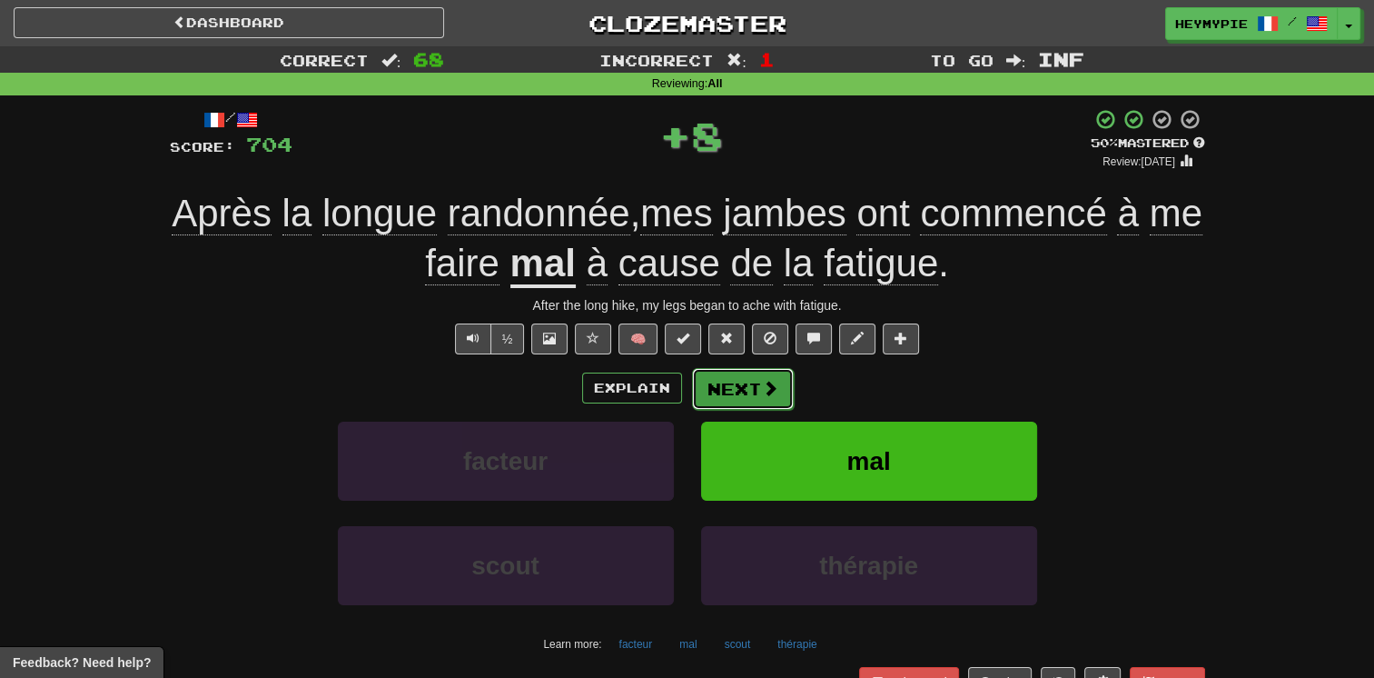
click at [719, 396] on button "Next" at bounding box center [743, 389] width 102 height 42
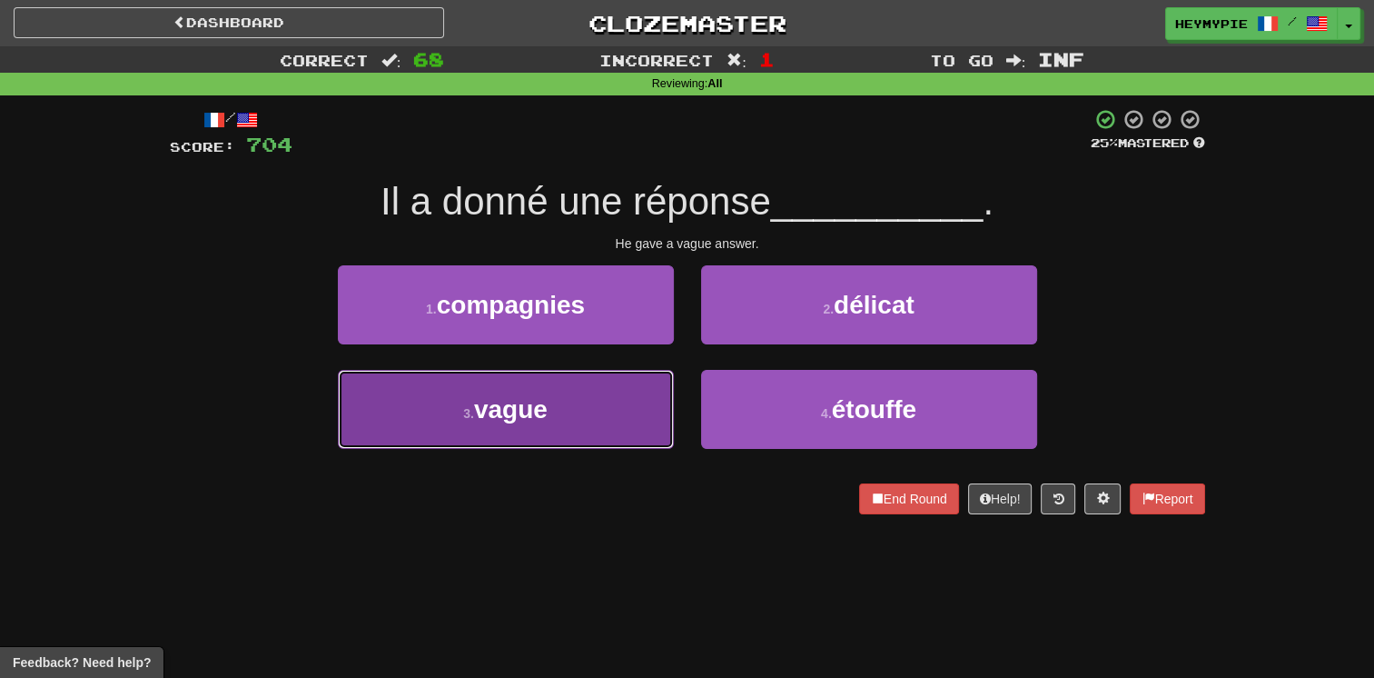
click at [602, 416] on button "3 . vague" at bounding box center [506, 409] width 336 height 79
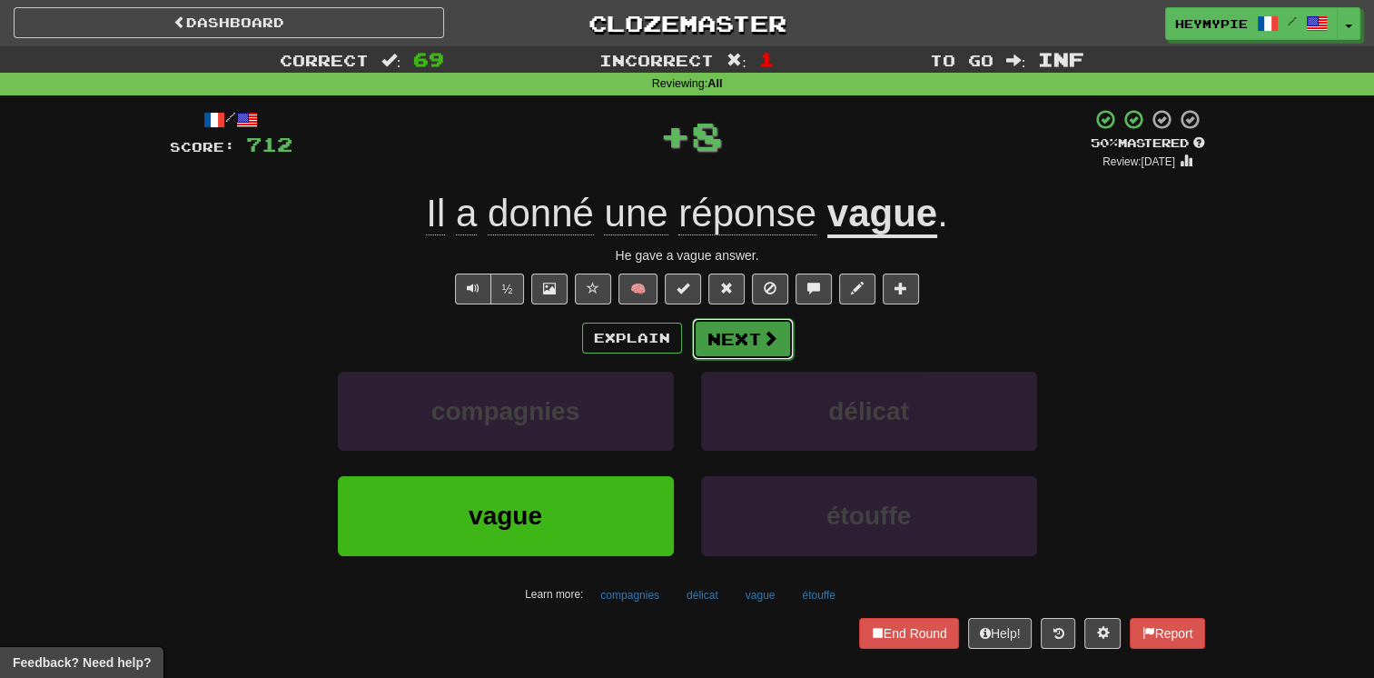
click at [708, 351] on button "Next" at bounding box center [743, 339] width 102 height 42
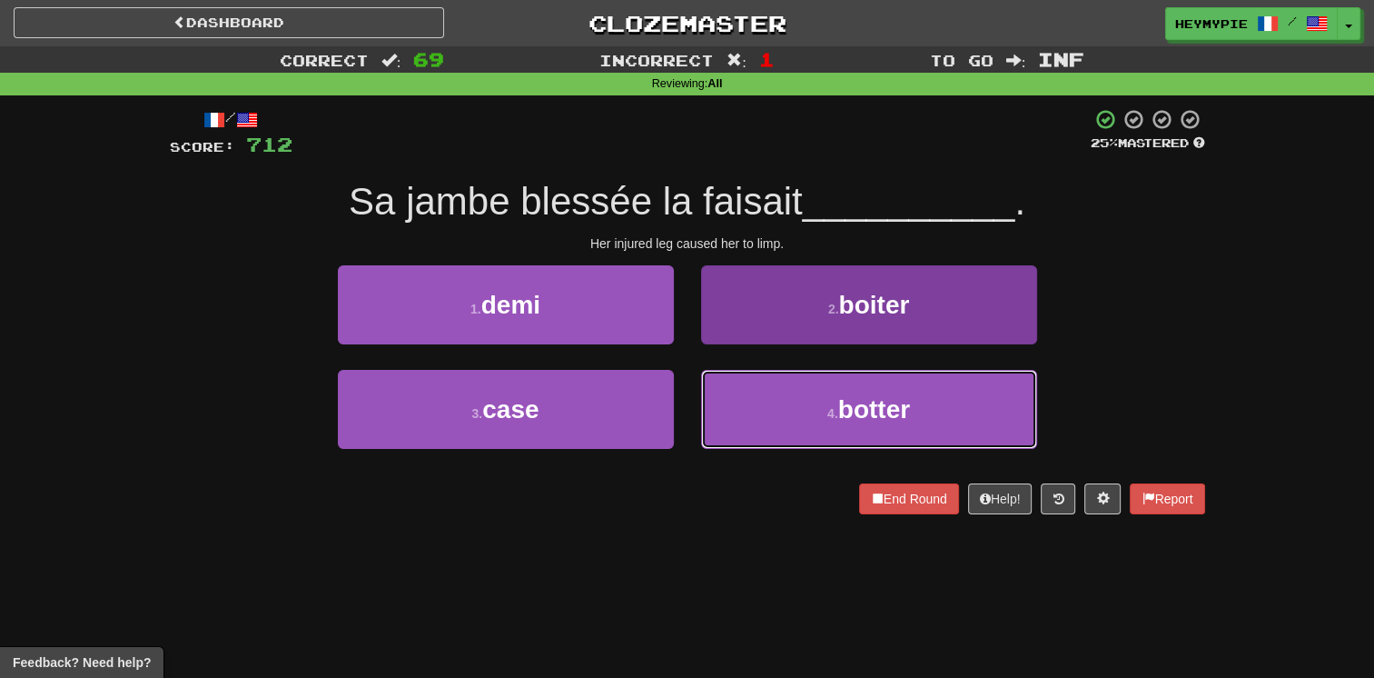
click at [727, 403] on button "4 . botter" at bounding box center [869, 409] width 336 height 79
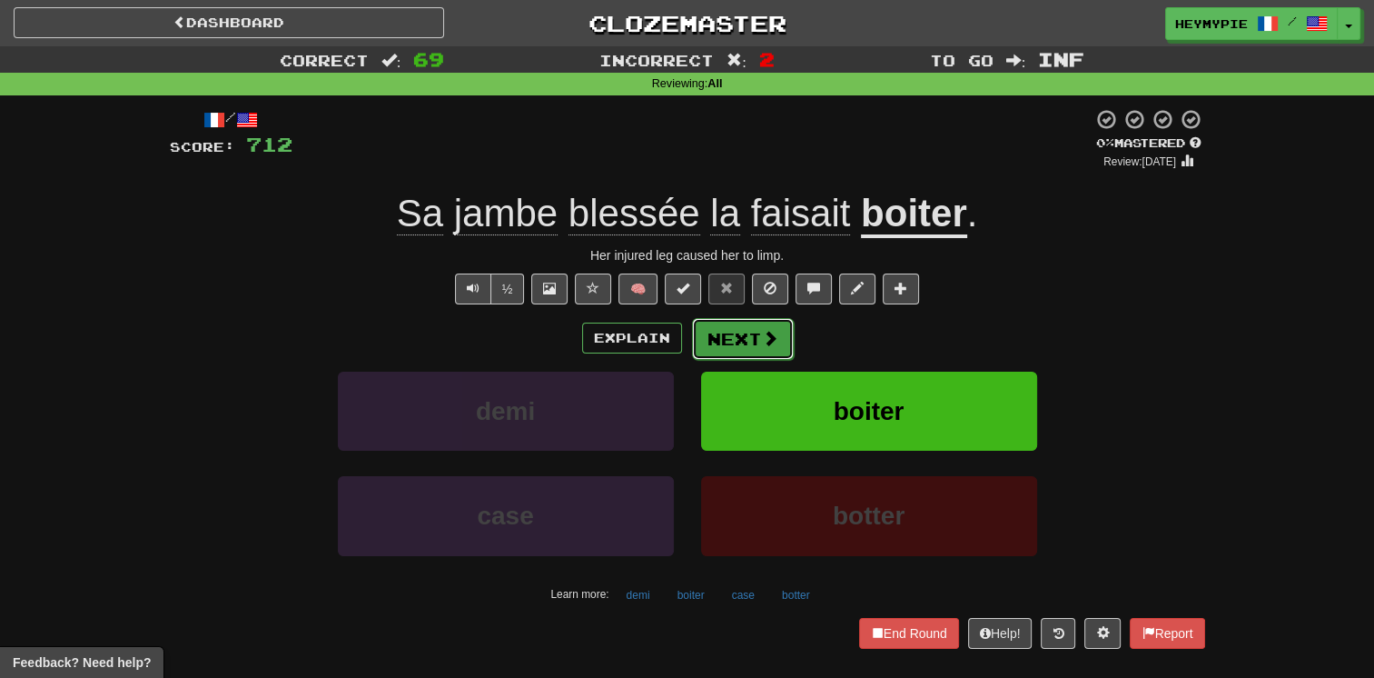
click at [709, 355] on button "Next" at bounding box center [743, 339] width 102 height 42
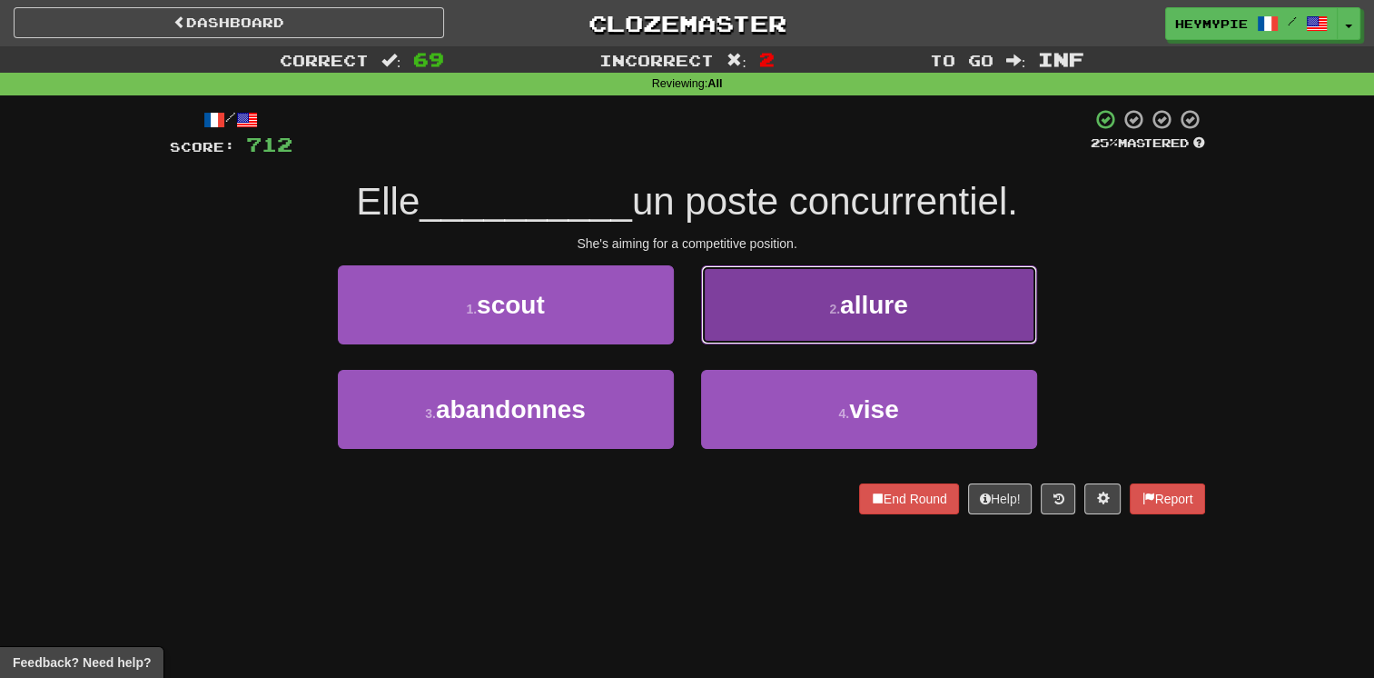
click at [742, 321] on button "2 . allure" at bounding box center [869, 304] width 336 height 79
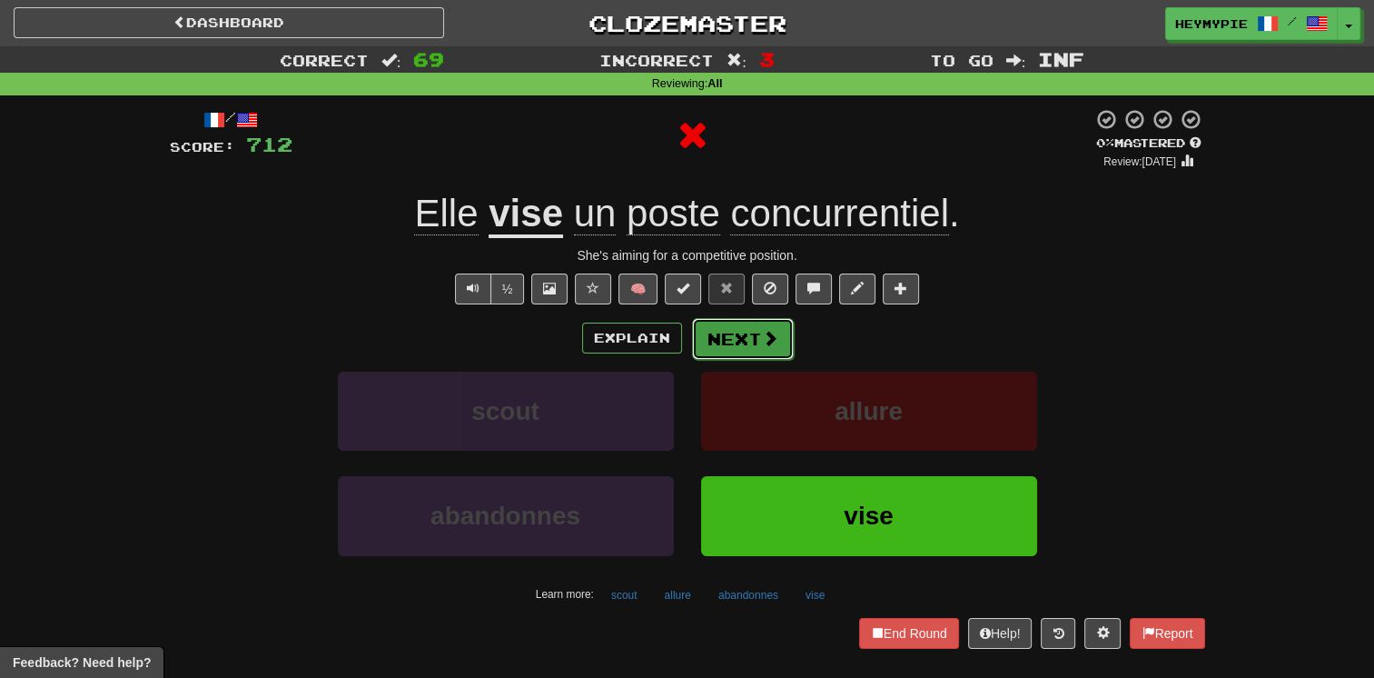
click at [717, 339] on button "Next" at bounding box center [743, 339] width 102 height 42
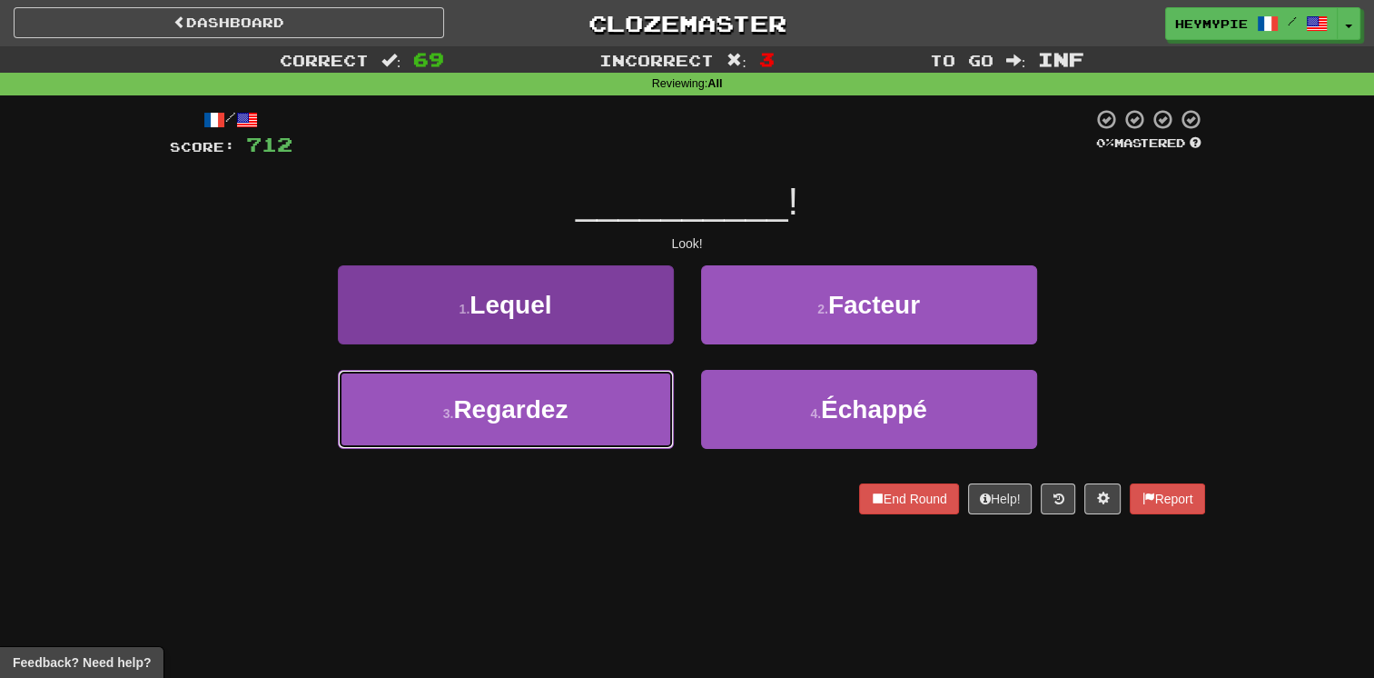
click at [599, 403] on button "3 . Regardez" at bounding box center [506, 409] width 336 height 79
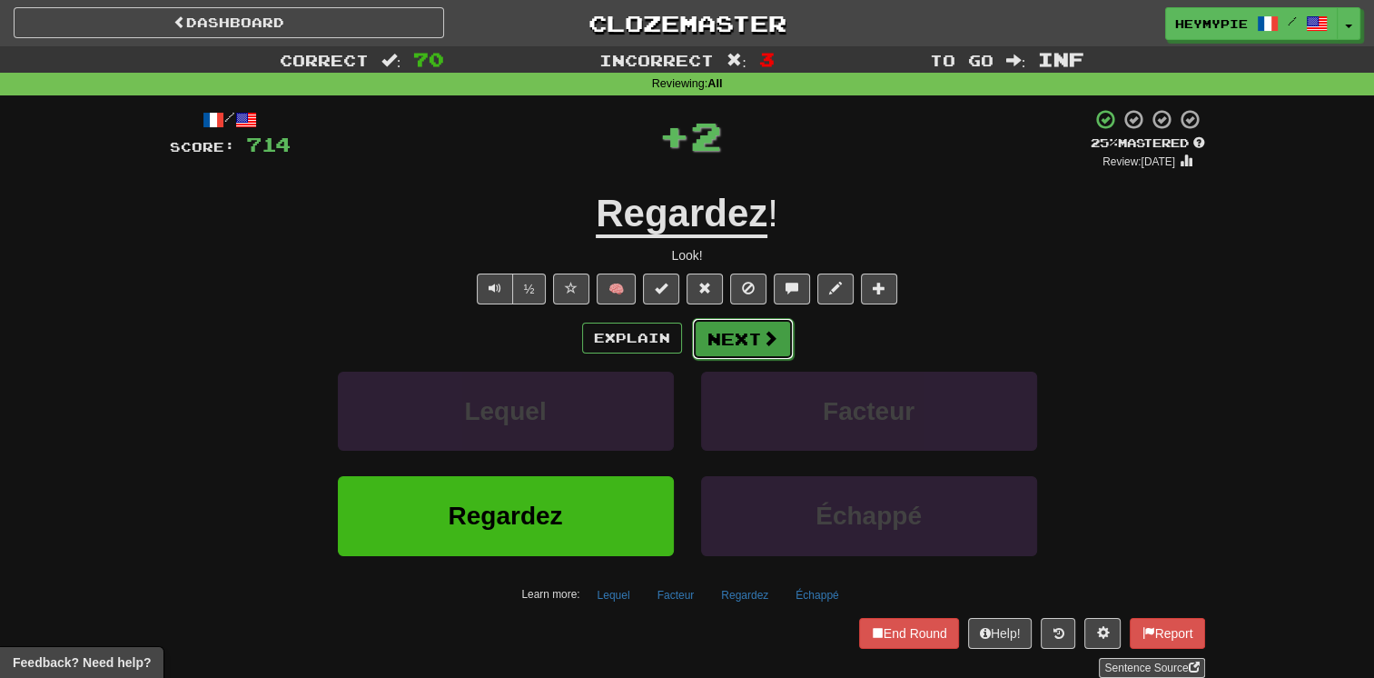
click at [753, 341] on button "Next" at bounding box center [743, 339] width 102 height 42
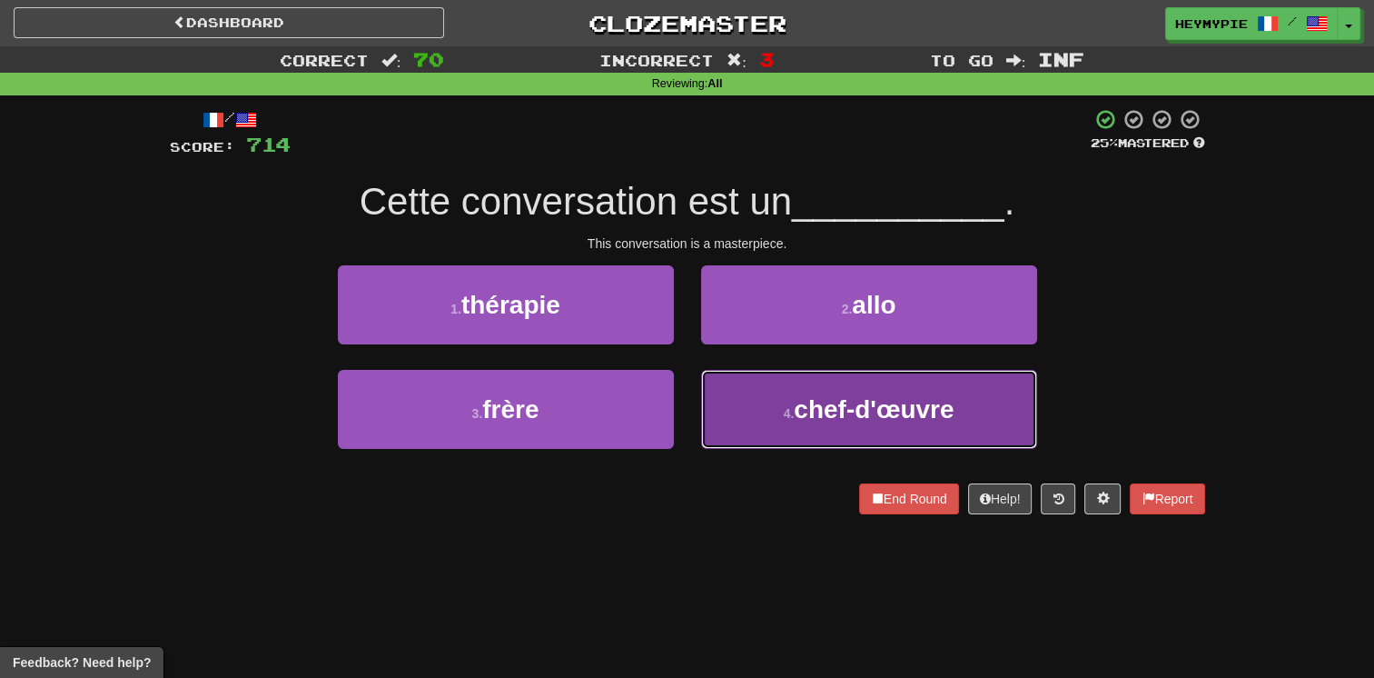
click at [770, 398] on button "4 . chef-d'œuvre" at bounding box center [869, 409] width 336 height 79
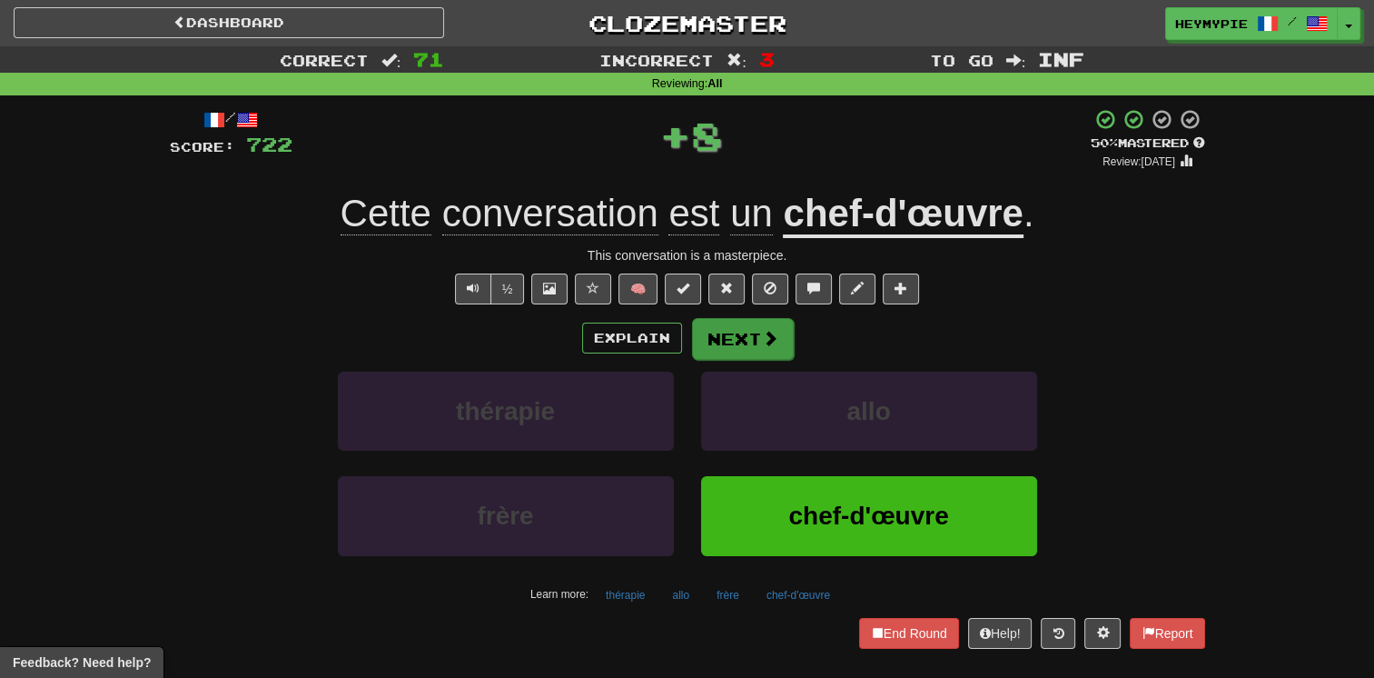
drag, startPoint x: 756, startPoint y: 359, endPoint x: 746, endPoint y: 329, distance: 31.6
click at [754, 358] on div "Explain Next thérapie allo frère chef-d'œuvre Learn more: thérapie allo frère c…" at bounding box center [688, 463] width 1036 height 292
click at [719, 330] on button "Next" at bounding box center [743, 339] width 102 height 42
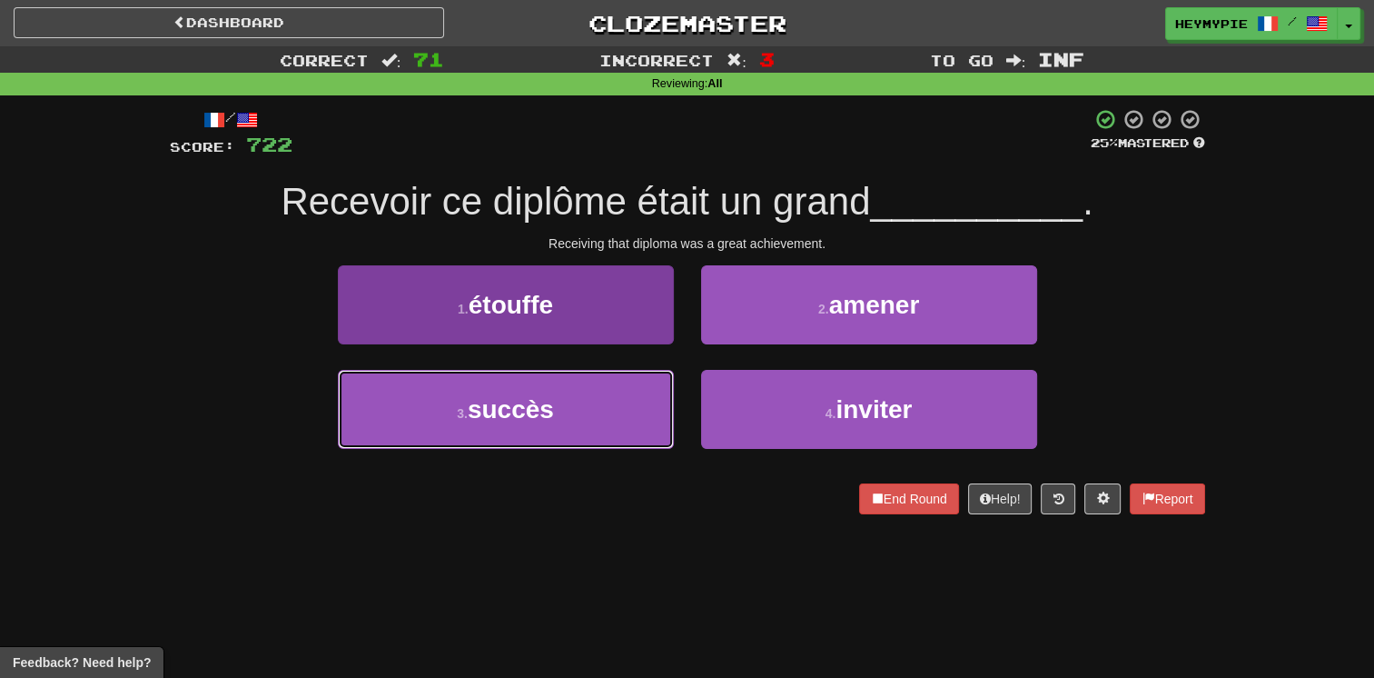
click at [606, 392] on button "3 . succès" at bounding box center [506, 409] width 336 height 79
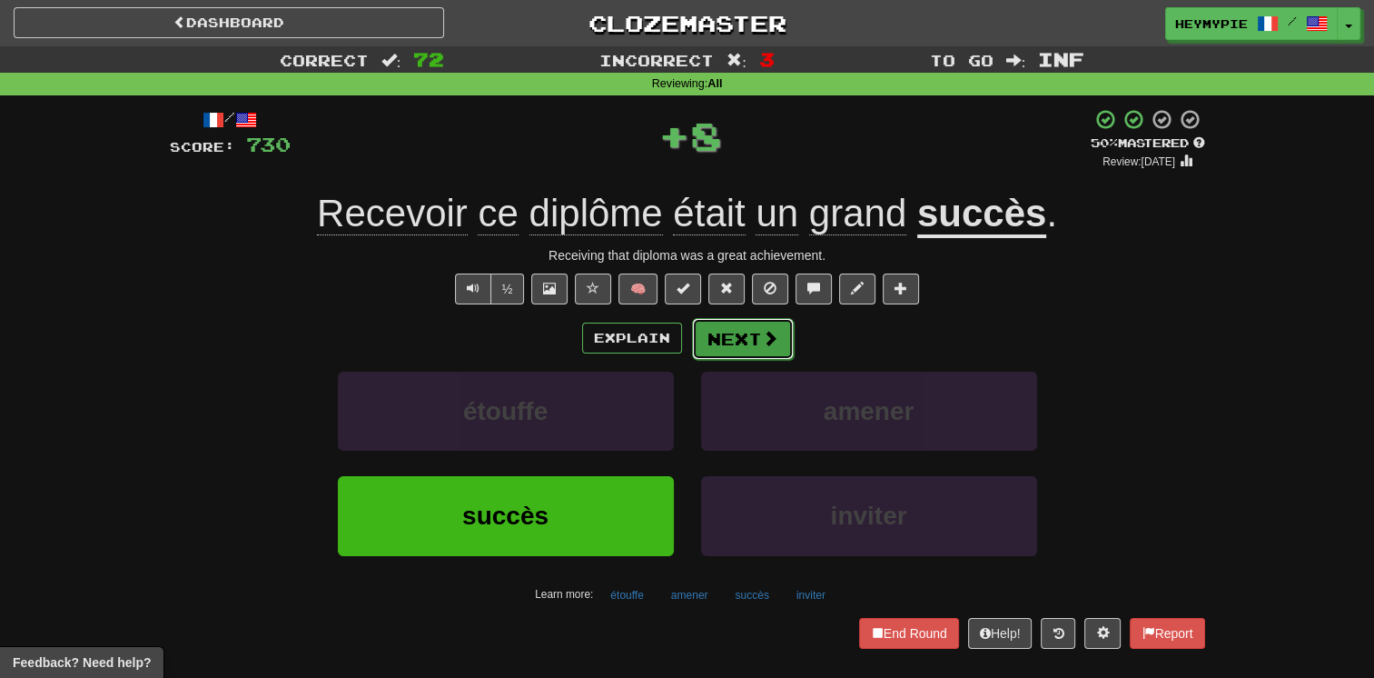
click at [762, 336] on span at bounding box center [770, 338] width 16 height 16
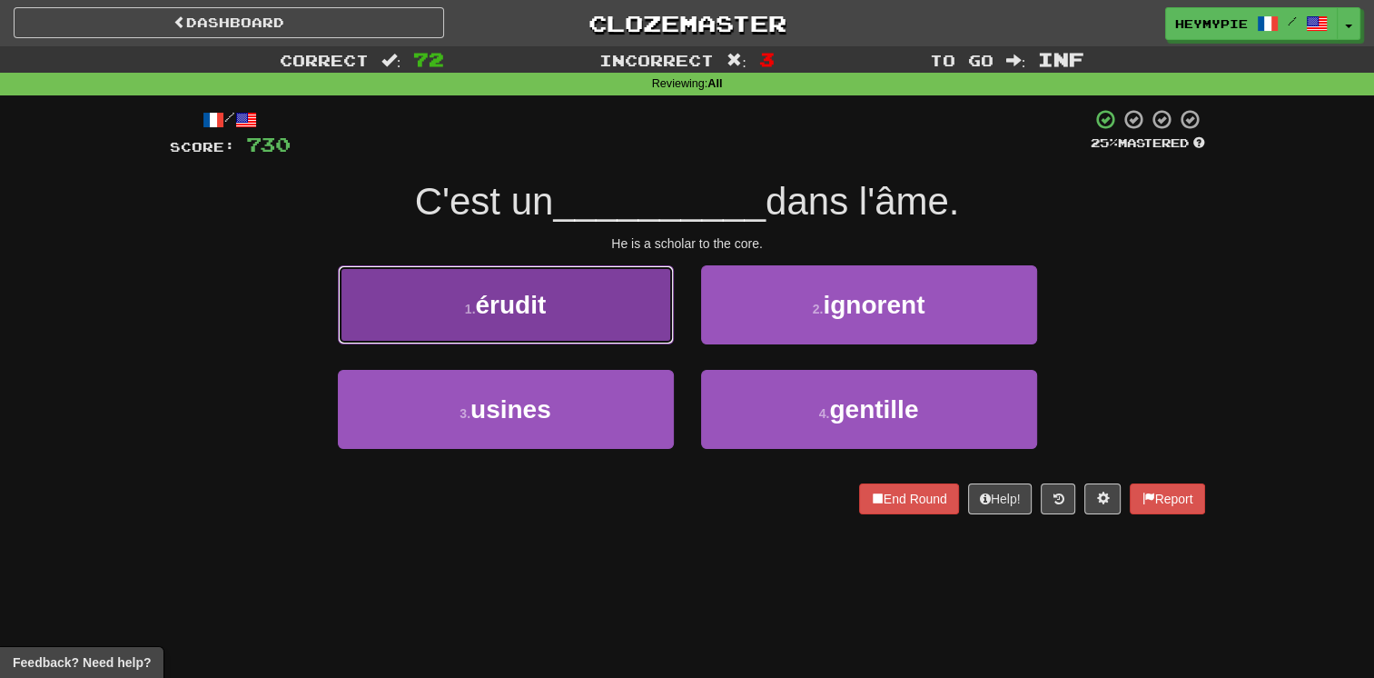
click at [571, 326] on button "1 . érudit" at bounding box center [506, 304] width 336 height 79
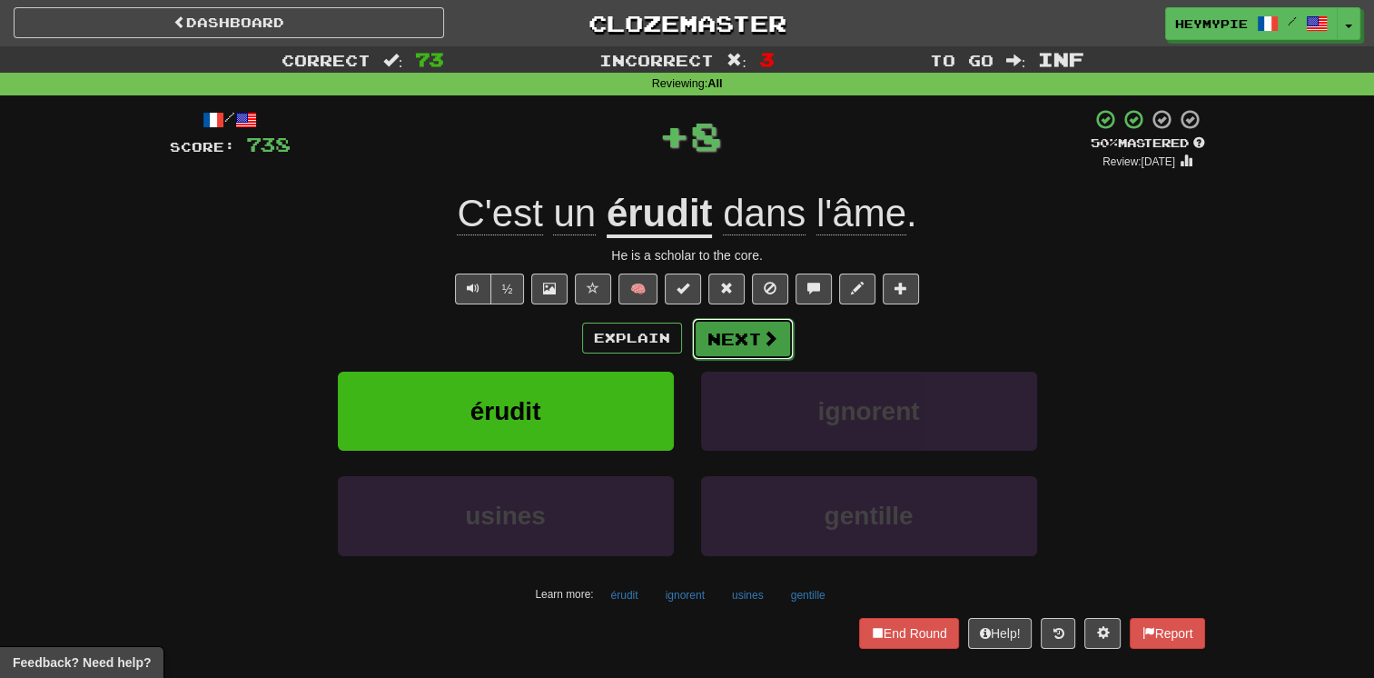
click at [736, 342] on button "Next" at bounding box center [743, 339] width 102 height 42
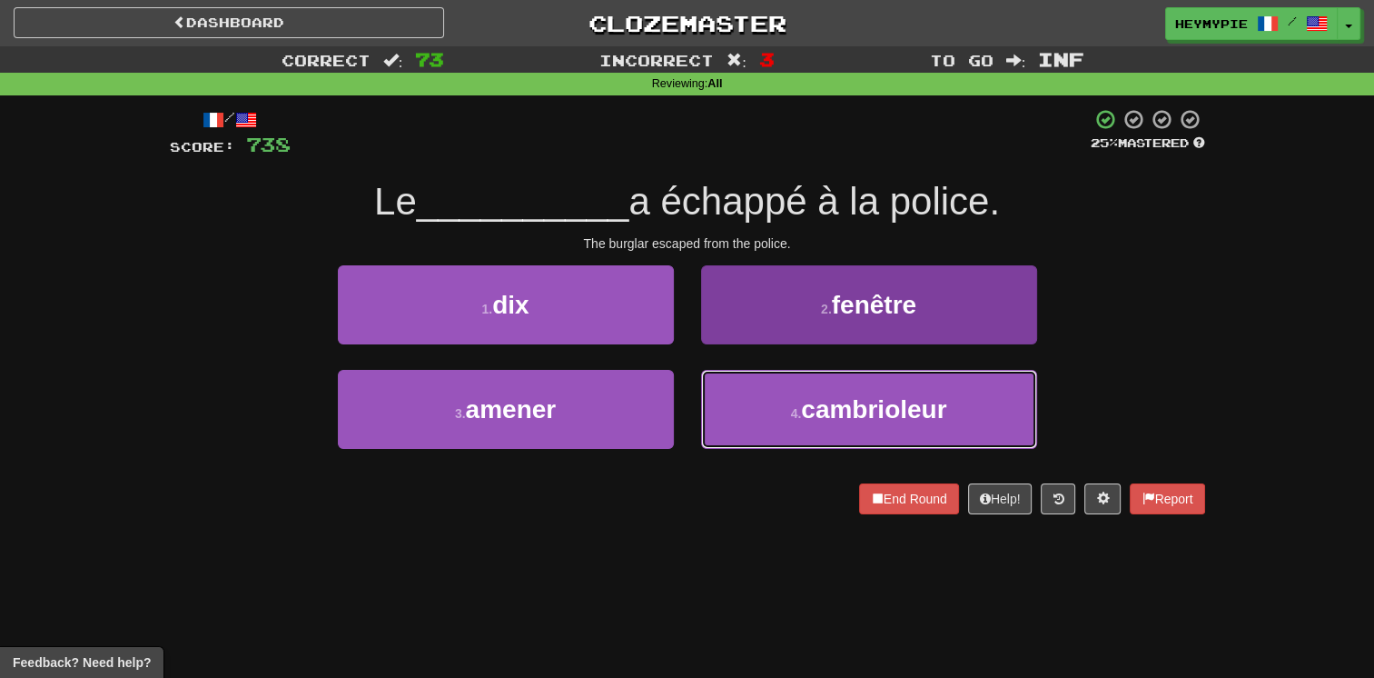
click at [828, 395] on span "cambrioleur" at bounding box center [873, 409] width 145 height 28
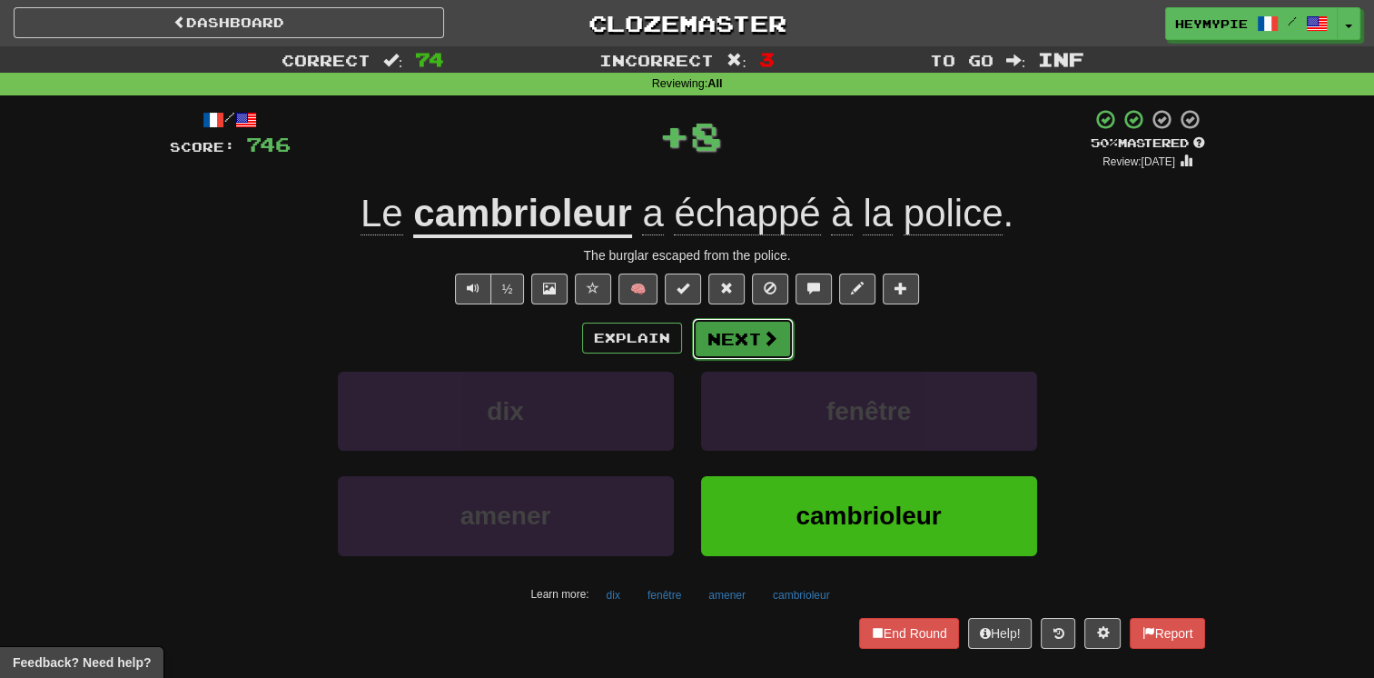
click at [721, 346] on button "Next" at bounding box center [743, 339] width 102 height 42
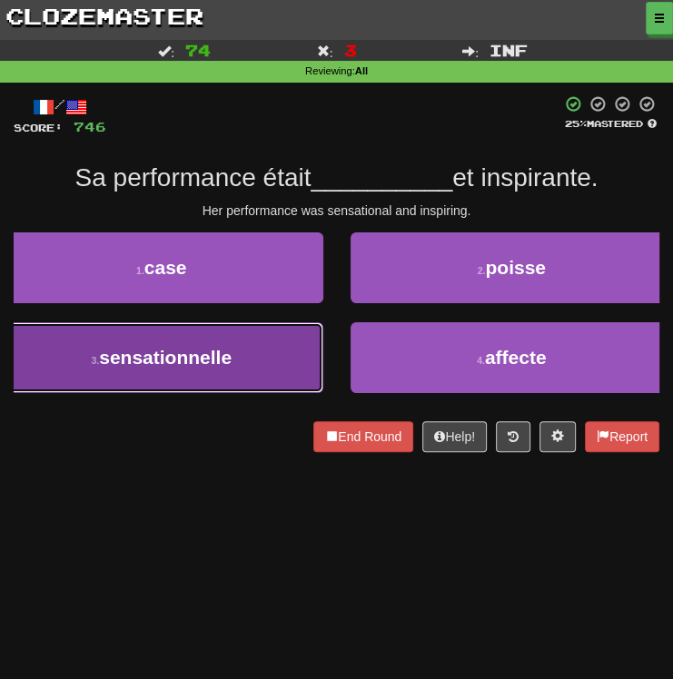
click at [164, 364] on span "sensationnelle" at bounding box center [165, 357] width 133 height 21
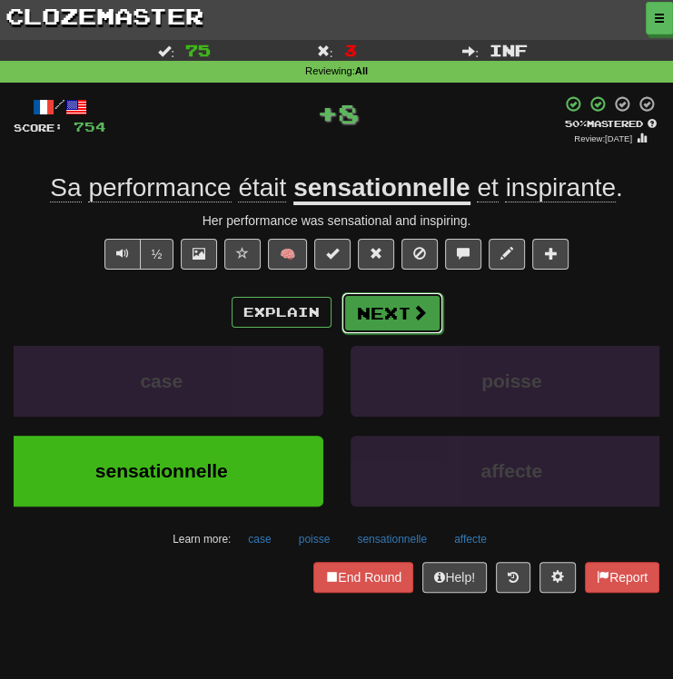
click at [386, 322] on button "Next" at bounding box center [393, 313] width 102 height 42
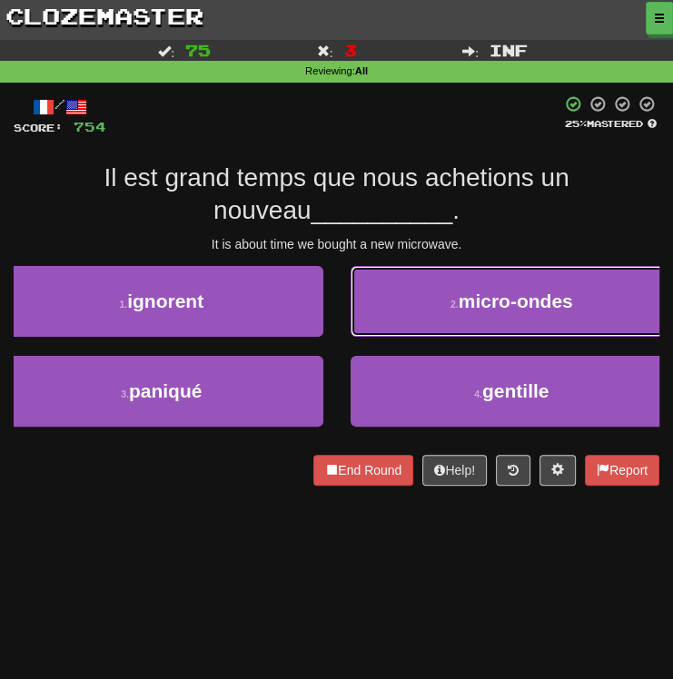
click at [445, 306] on button "2 . micro-ondes" at bounding box center [512, 301] width 323 height 71
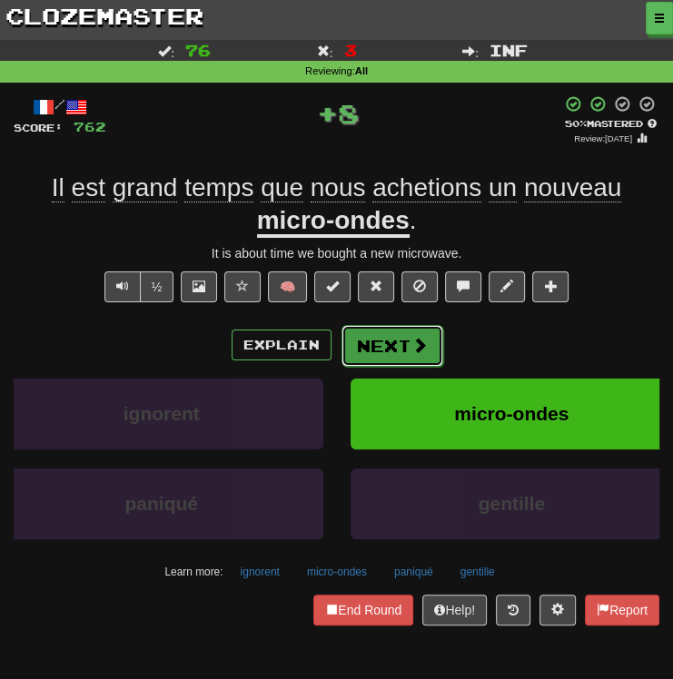
click at [382, 342] on button "Next" at bounding box center [393, 346] width 102 height 42
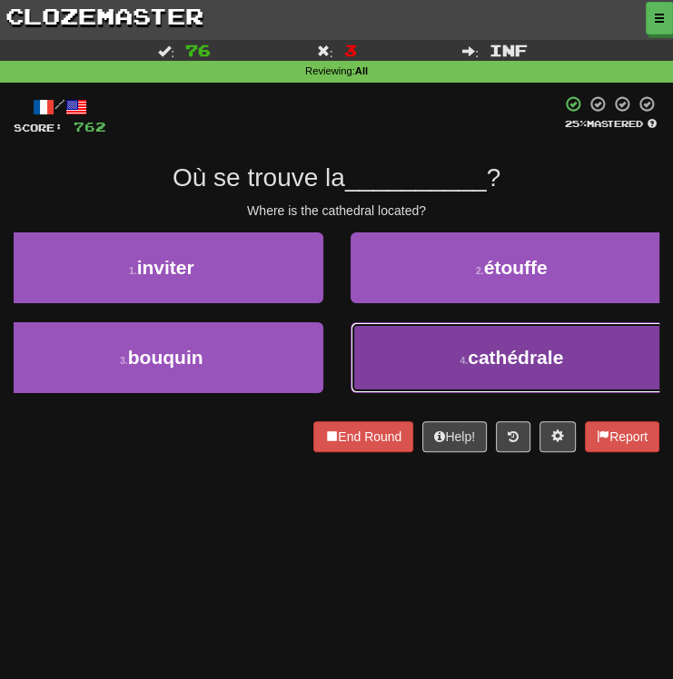
click at [469, 360] on span "cathédrale" at bounding box center [515, 357] width 95 height 21
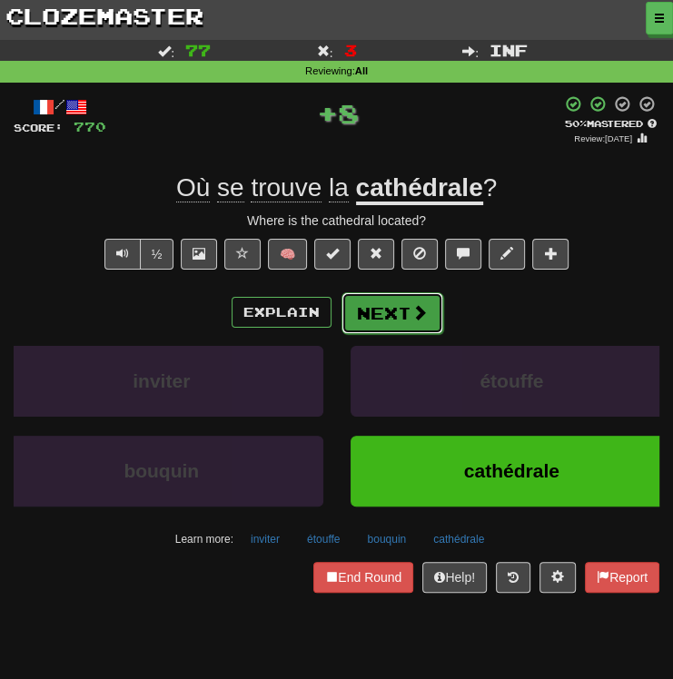
click at [398, 311] on button "Next" at bounding box center [393, 313] width 102 height 42
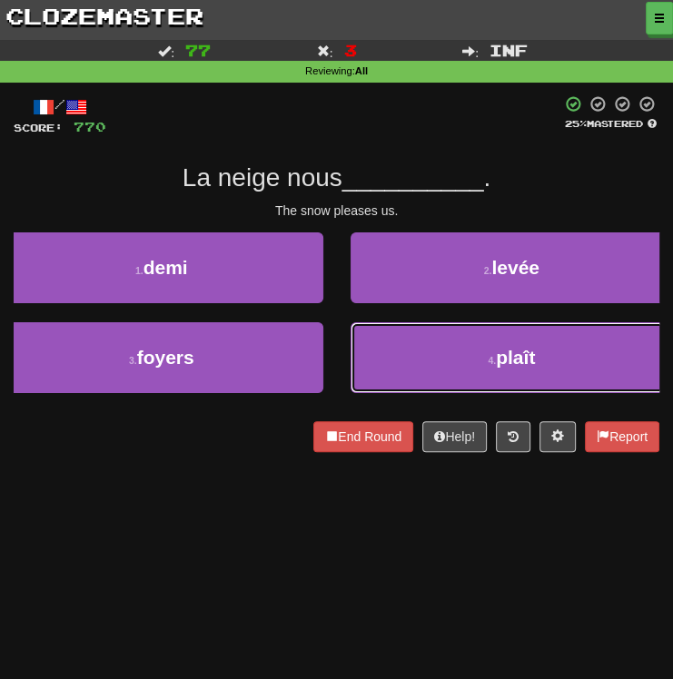
drag, startPoint x: 421, startPoint y: 350, endPoint x: 426, endPoint y: 340, distance: 11.0
click at [421, 351] on button "4 . plaît" at bounding box center [512, 357] width 323 height 71
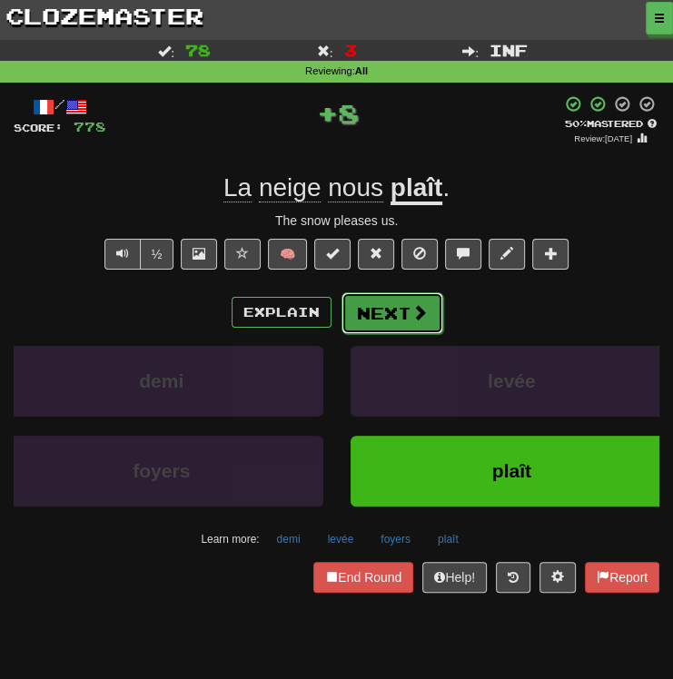
click at [381, 319] on button "Next" at bounding box center [393, 313] width 102 height 42
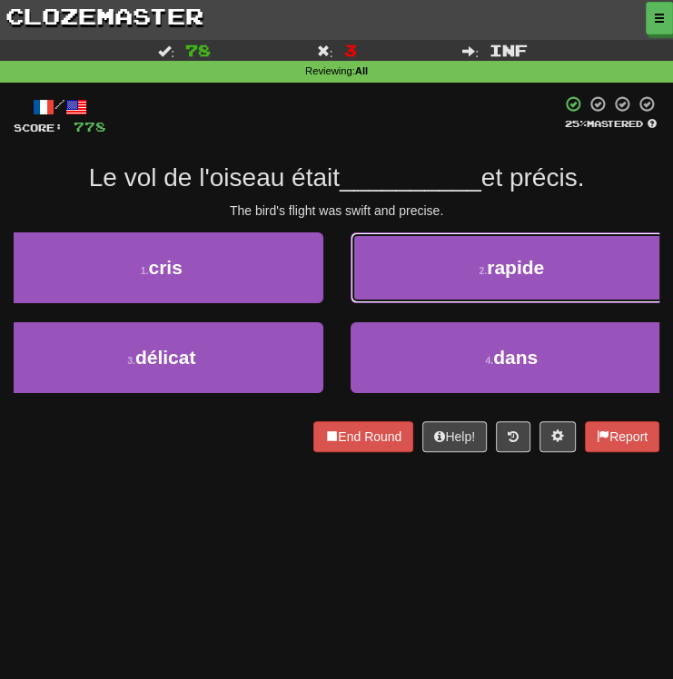
click at [441, 272] on button "2 . rapide" at bounding box center [512, 268] width 323 height 71
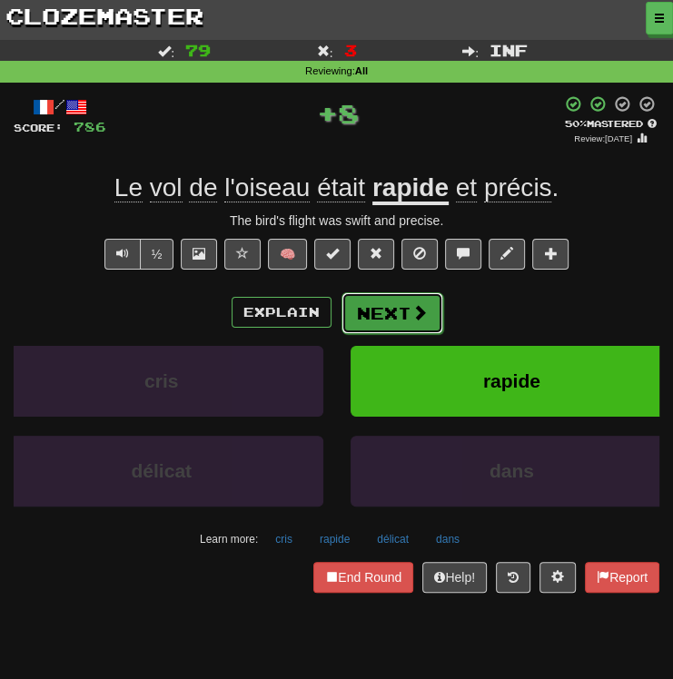
click at [377, 315] on button "Next" at bounding box center [393, 313] width 102 height 42
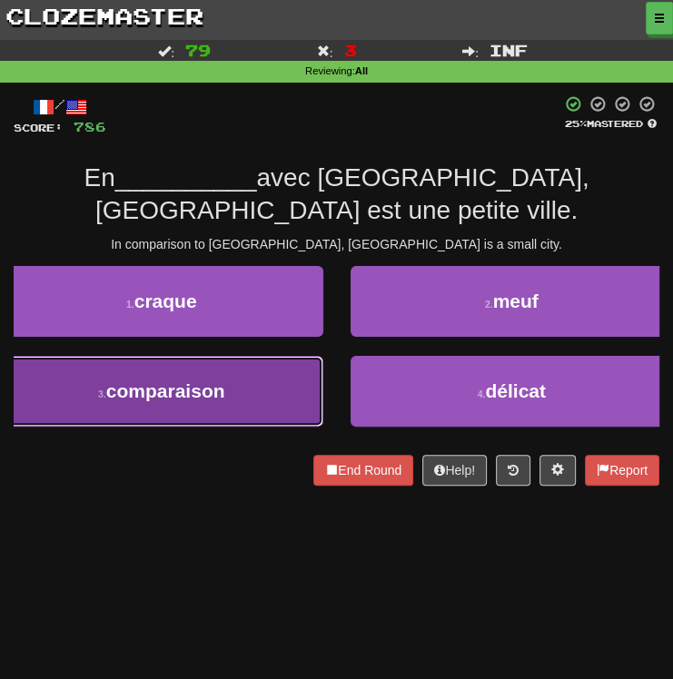
click at [241, 360] on button "3 . comparaison" at bounding box center [161, 391] width 323 height 71
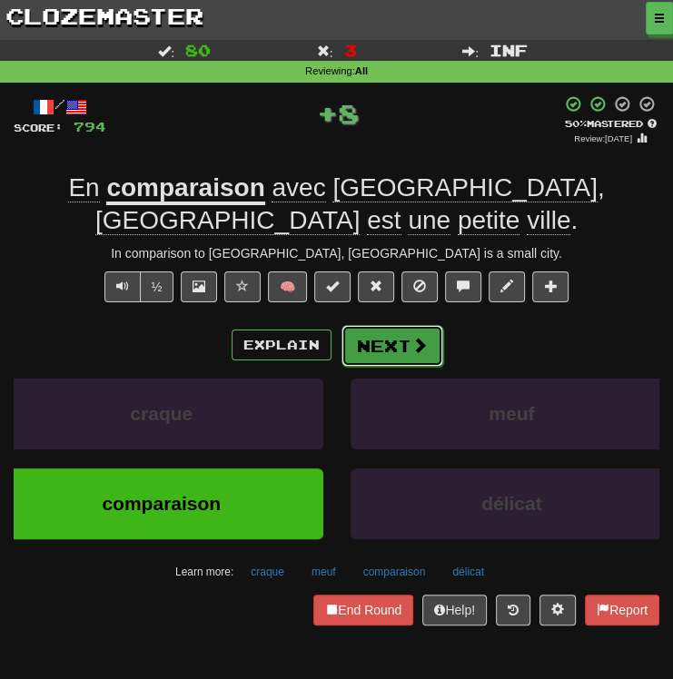
click at [390, 335] on button "Next" at bounding box center [393, 346] width 102 height 42
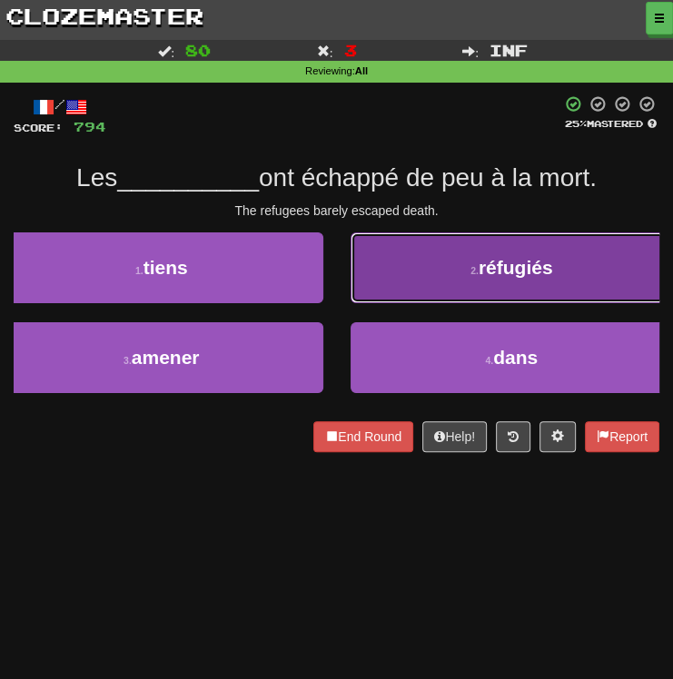
click at [451, 292] on button "2 . réfugiés" at bounding box center [512, 268] width 323 height 71
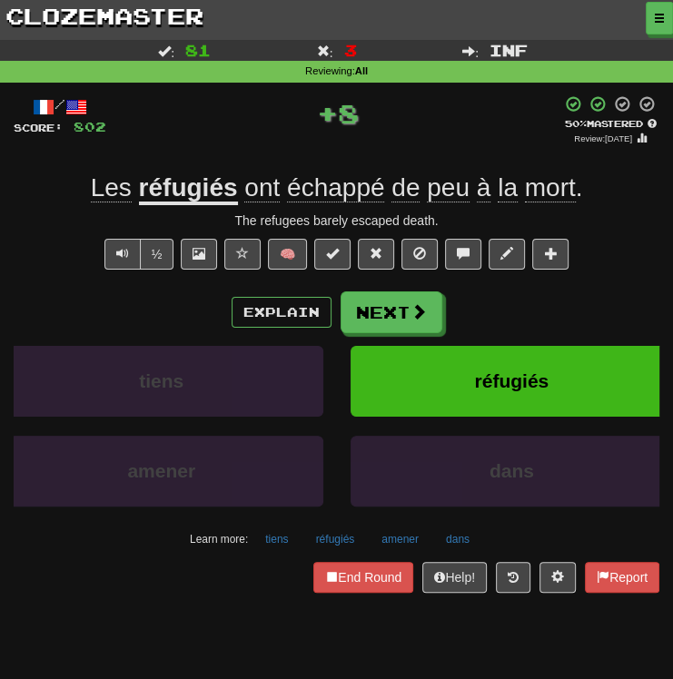
click at [394, 335] on div "Explain Next tiens réfugiés amener dans Learn more: tiens réfugiés amener dans" at bounding box center [337, 423] width 646 height 262
click at [398, 322] on button "Next" at bounding box center [393, 313] width 102 height 42
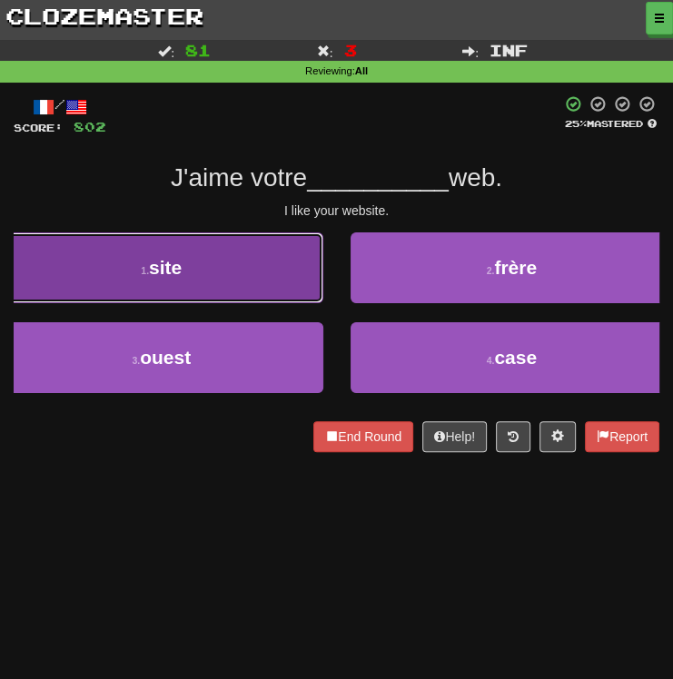
click at [243, 280] on button "1 . site" at bounding box center [161, 268] width 323 height 71
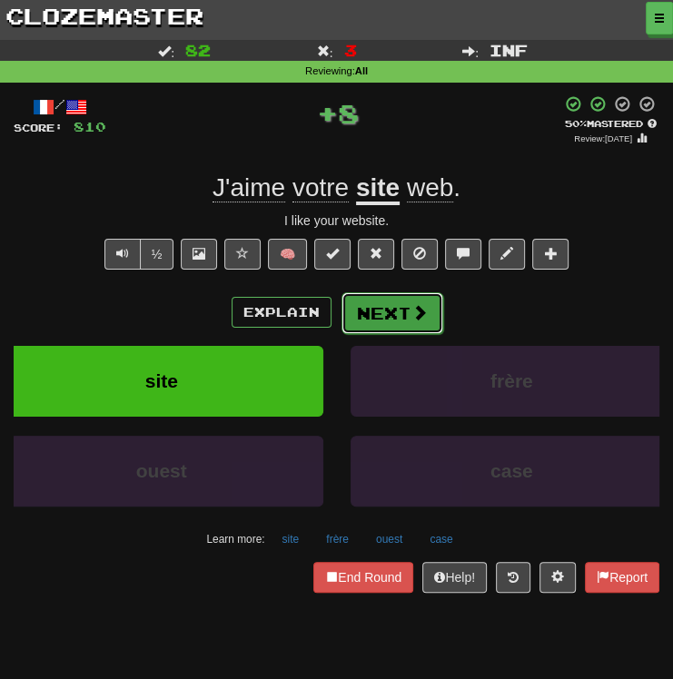
click at [389, 309] on button "Next" at bounding box center [393, 313] width 102 height 42
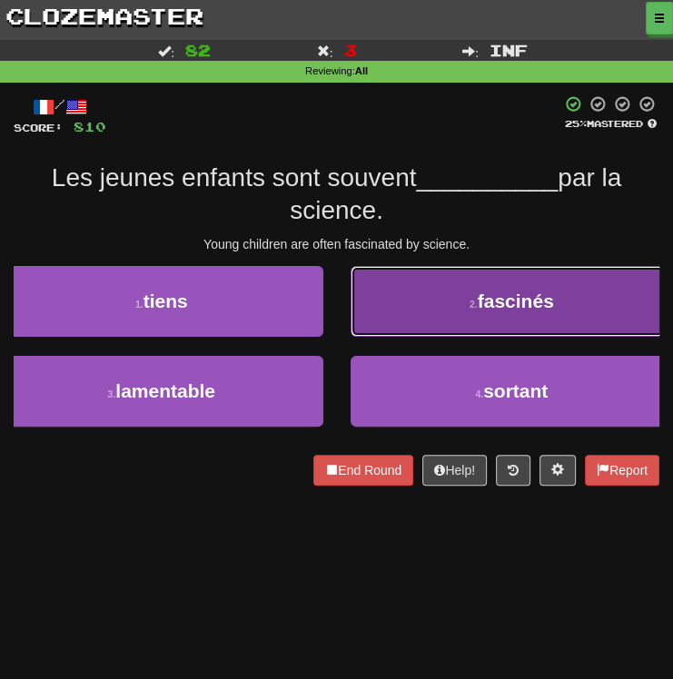
click at [461, 322] on button "2 . fascinés" at bounding box center [512, 301] width 323 height 71
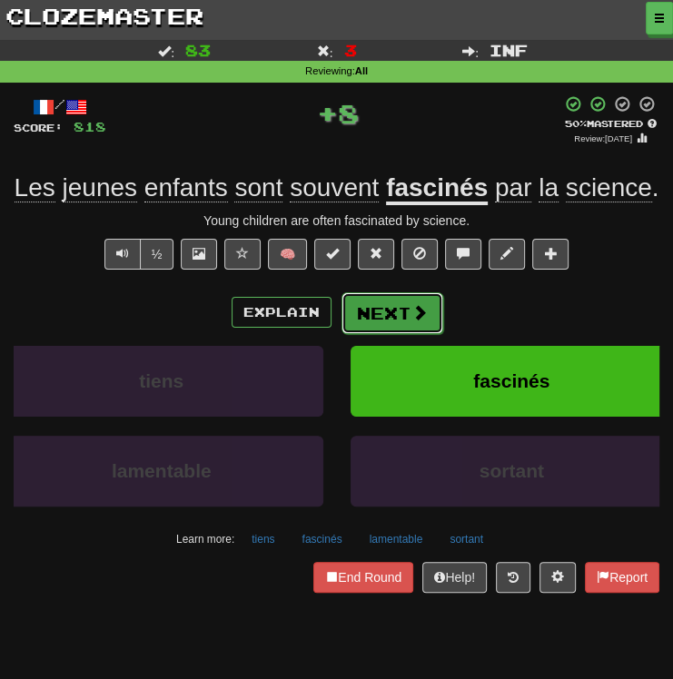
click at [397, 326] on button "Next" at bounding box center [393, 313] width 102 height 42
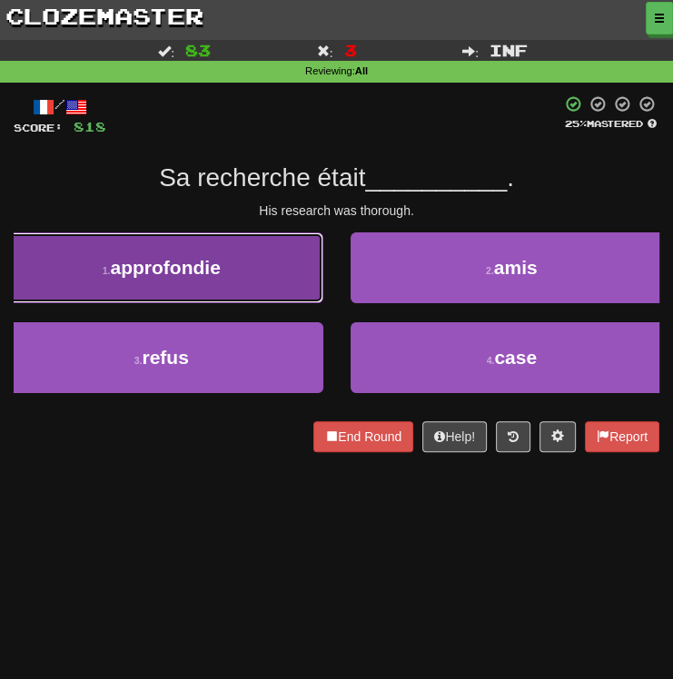
click at [263, 293] on button "1 . approfondie" at bounding box center [161, 268] width 323 height 71
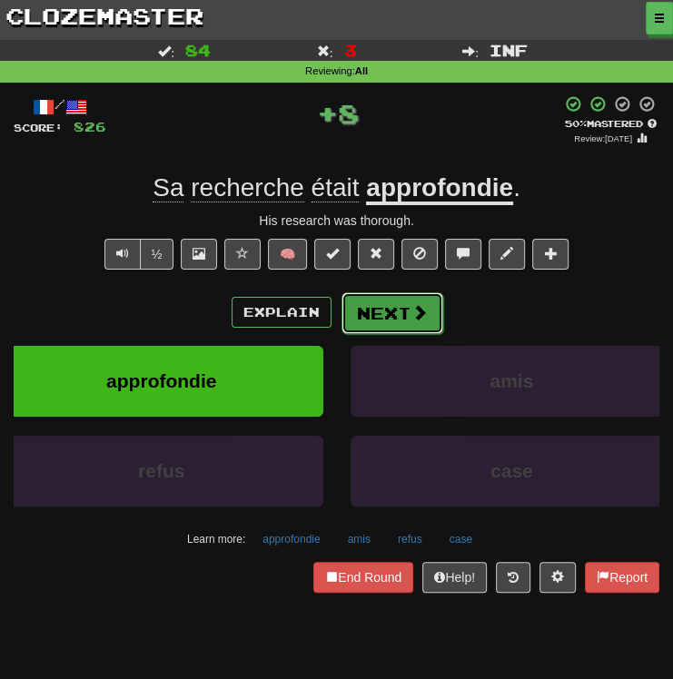
click at [363, 312] on button "Next" at bounding box center [393, 313] width 102 height 42
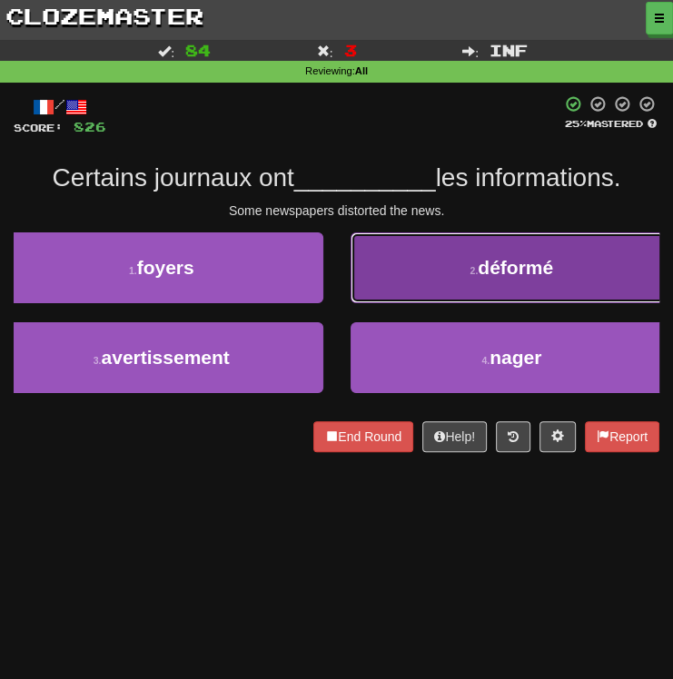
click at [422, 268] on button "2 . déformé" at bounding box center [512, 268] width 323 height 71
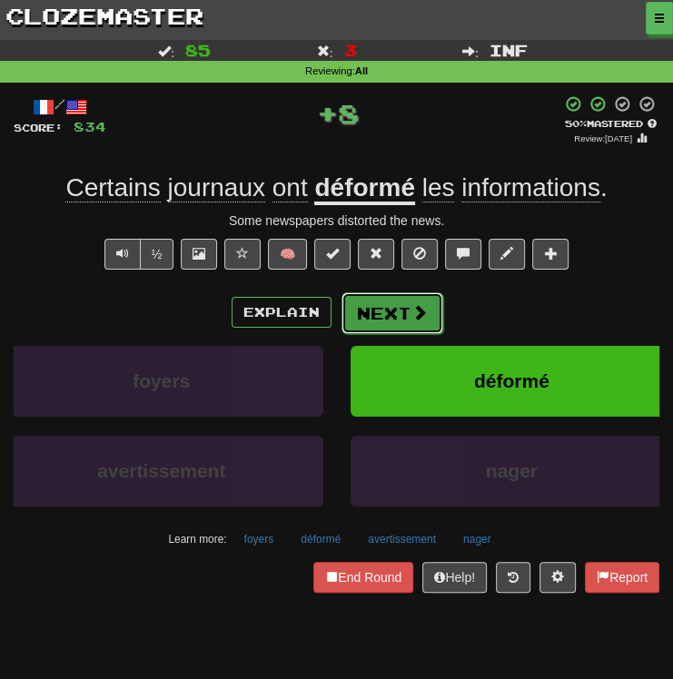
click at [378, 312] on button "Next" at bounding box center [393, 313] width 102 height 42
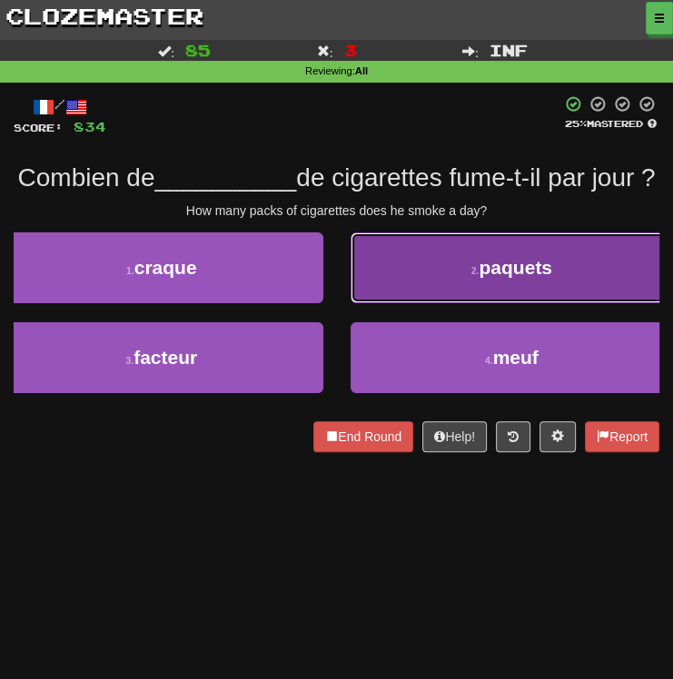
click at [407, 303] on button "2 . paquets" at bounding box center [512, 268] width 323 height 71
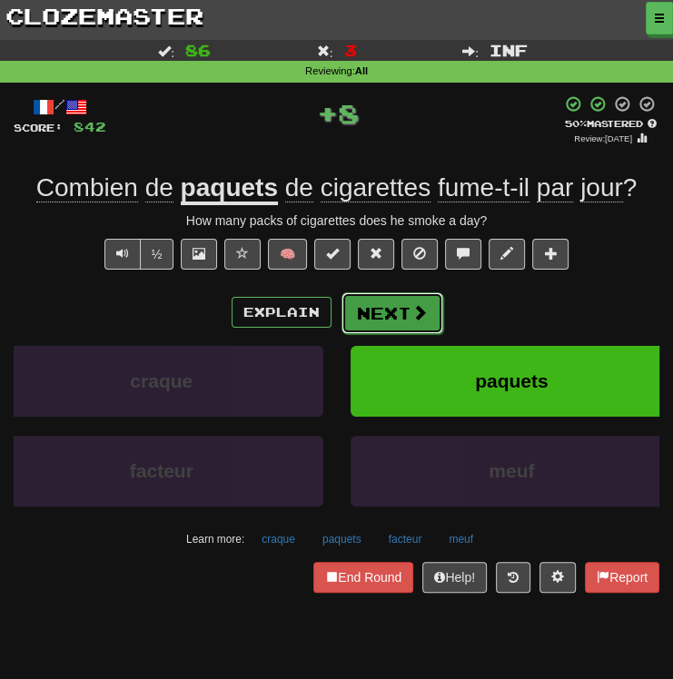
click at [379, 315] on button "Next" at bounding box center [393, 313] width 102 height 42
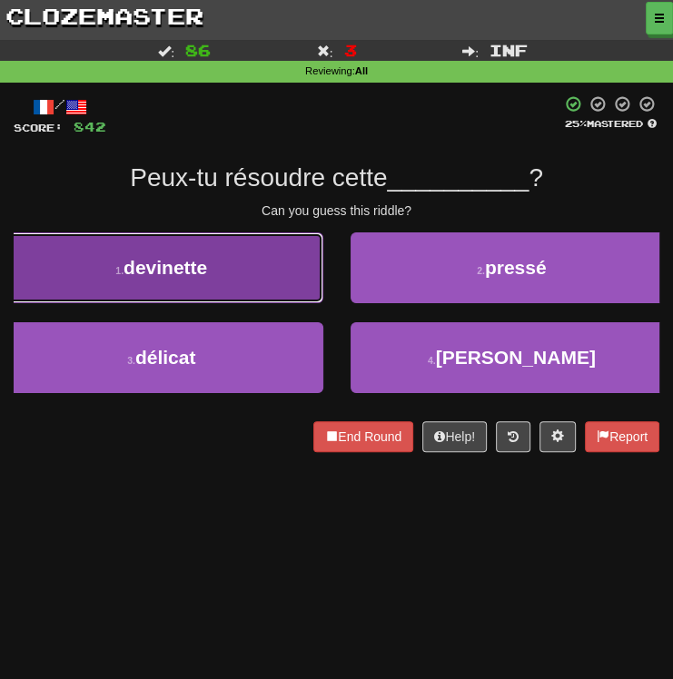
click at [114, 252] on button "1 . devinette" at bounding box center [161, 268] width 323 height 71
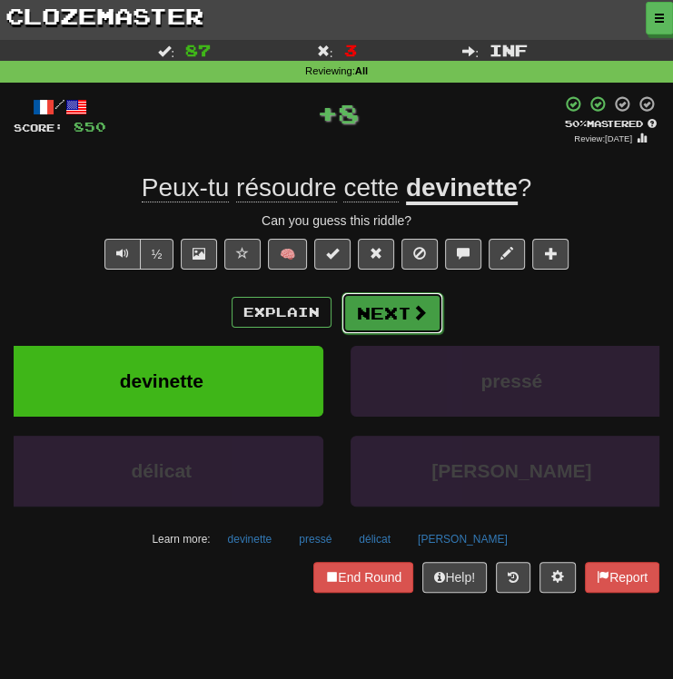
click at [388, 327] on button "Next" at bounding box center [393, 313] width 102 height 42
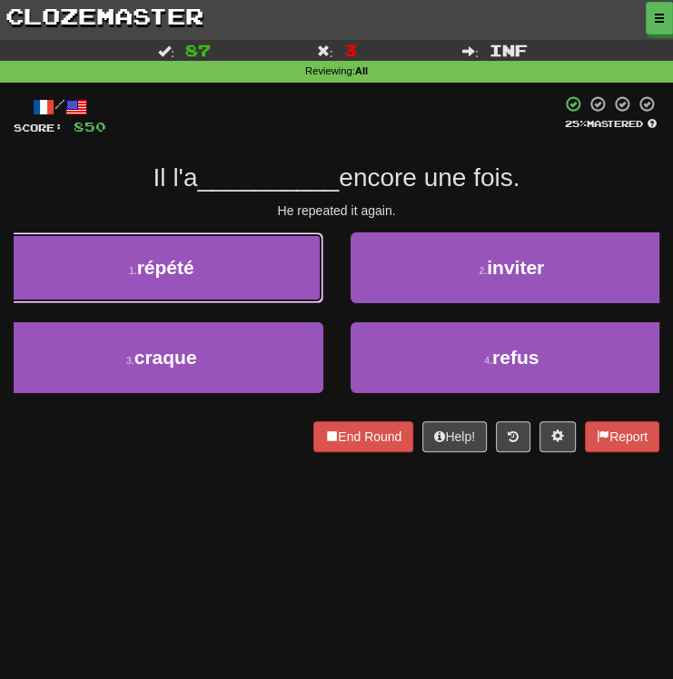
drag, startPoint x: 161, startPoint y: 251, endPoint x: 176, endPoint y: 253, distance: 15.7
click at [164, 253] on button "1 . répété" at bounding box center [161, 268] width 323 height 71
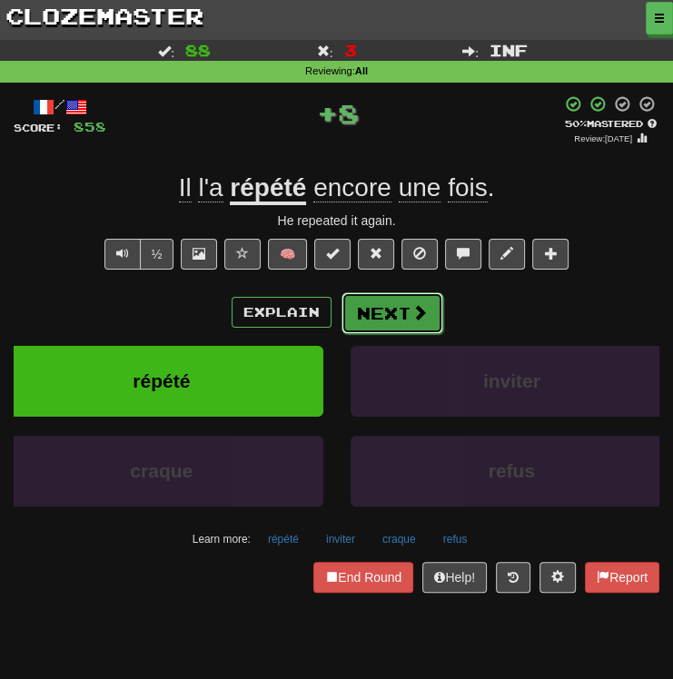
click at [369, 315] on button "Next" at bounding box center [393, 313] width 102 height 42
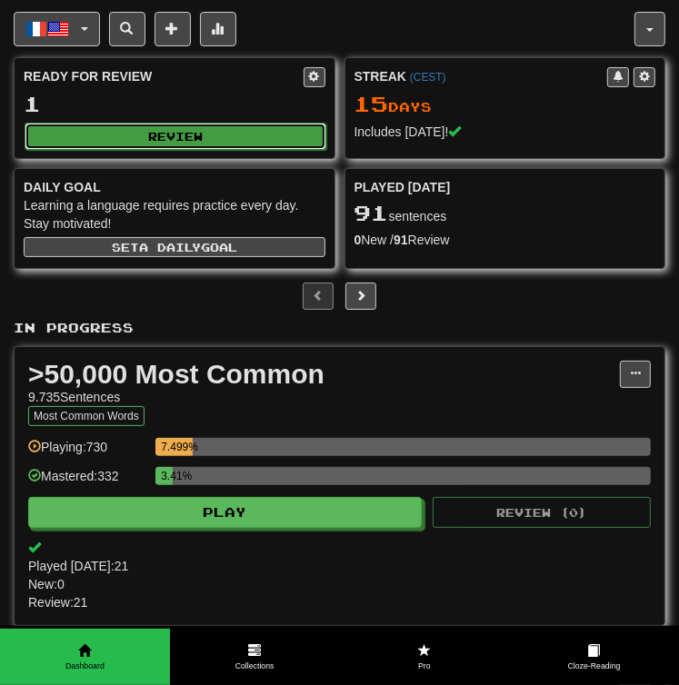
click at [143, 134] on button "Review" at bounding box center [176, 136] width 302 height 27
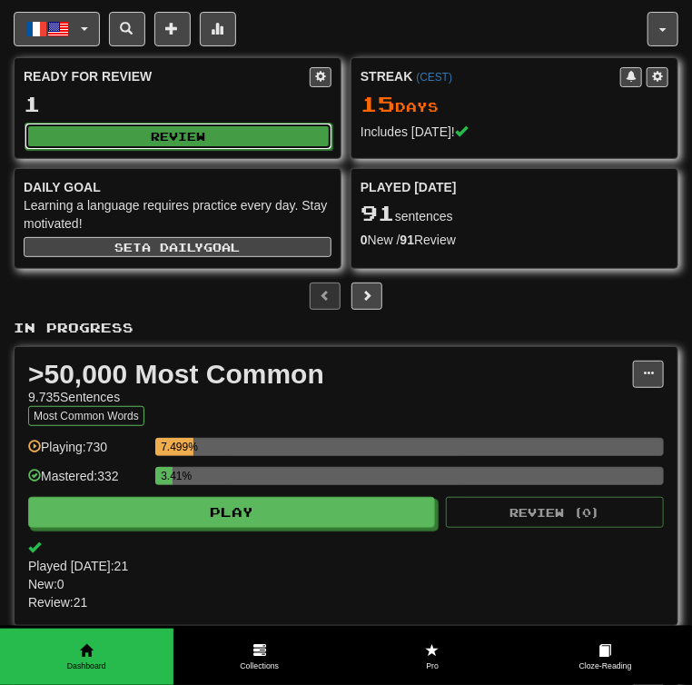
select select "********"
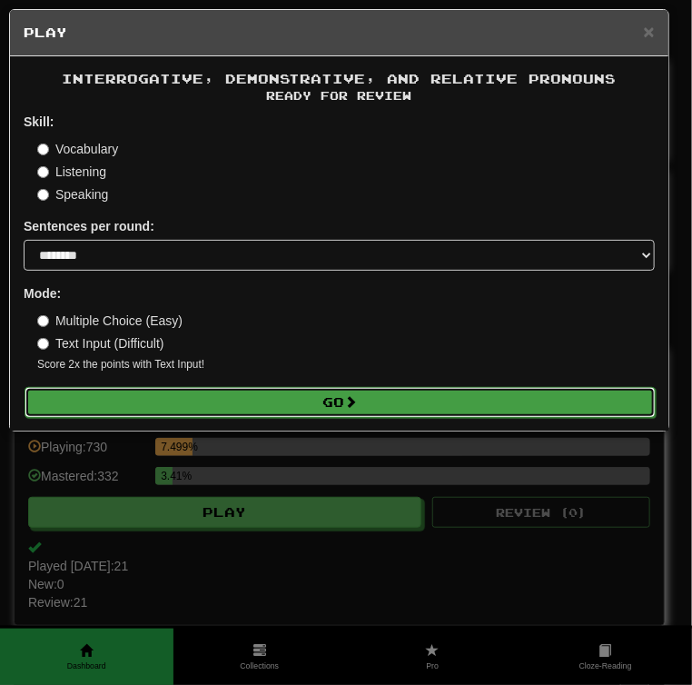
click at [210, 391] on button "Go" at bounding box center [340, 402] width 631 height 31
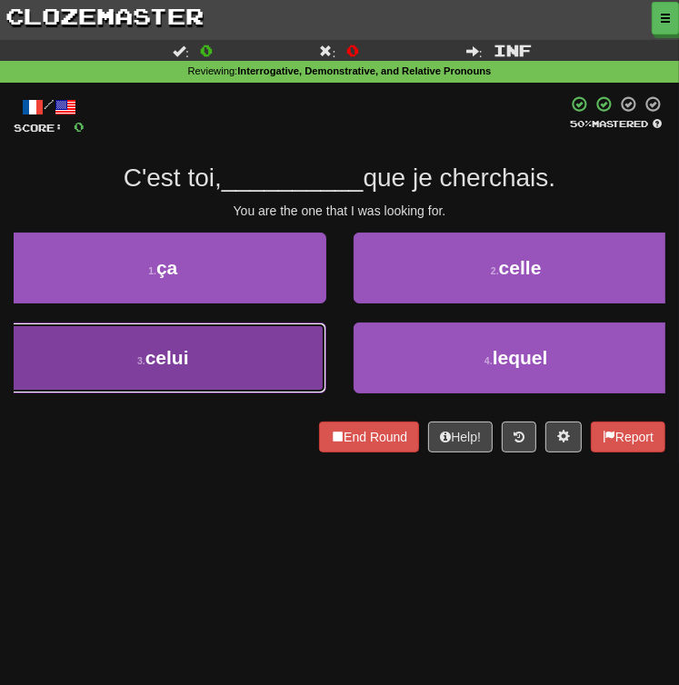
click at [200, 356] on button "3 . celui" at bounding box center [163, 357] width 326 height 71
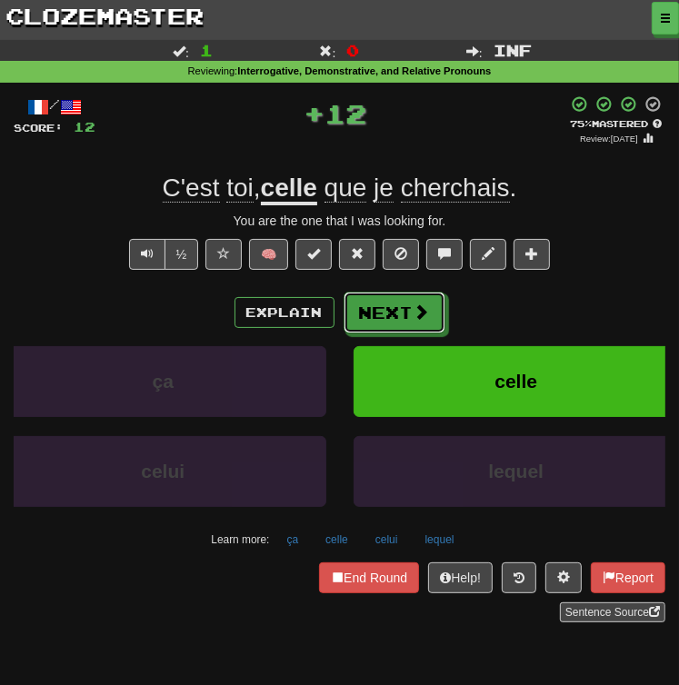
click at [381, 302] on button "Next" at bounding box center [394, 313] width 102 height 42
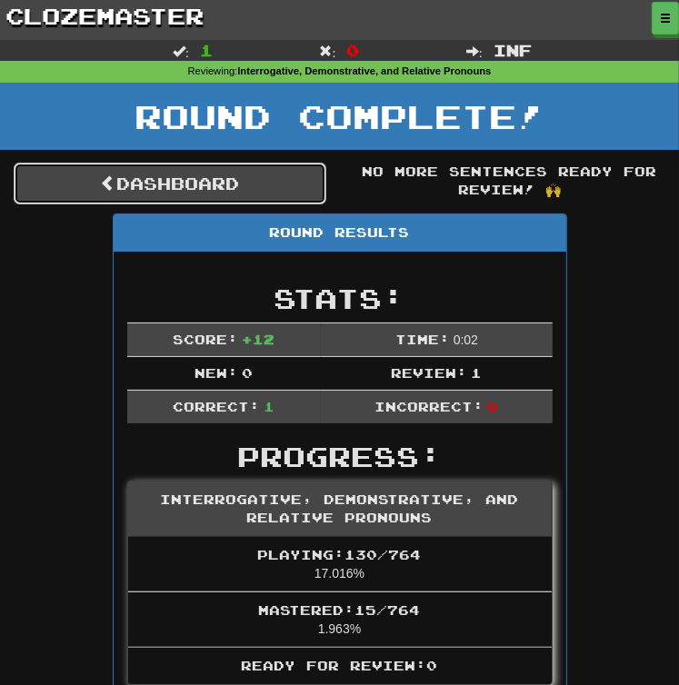
click at [151, 178] on link "Dashboard" at bounding box center [170, 184] width 312 height 42
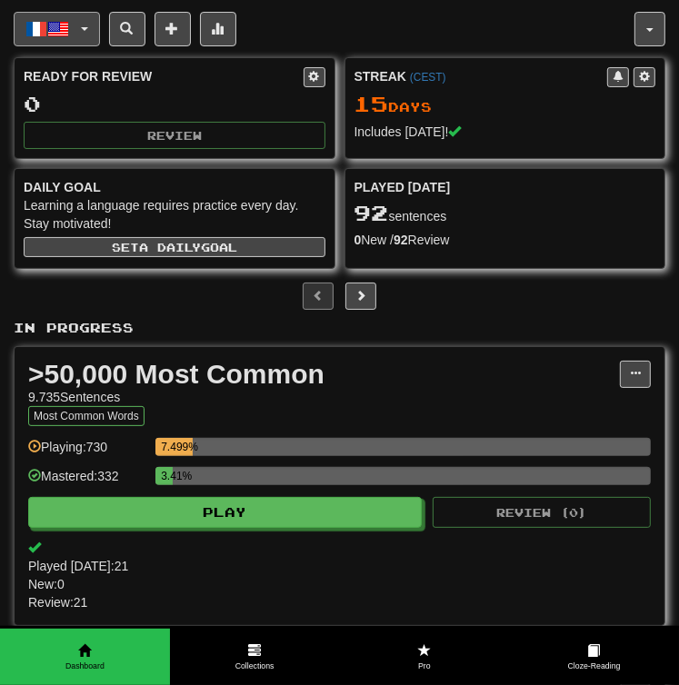
click at [60, 21] on span "button" at bounding box center [58, 29] width 22 height 22
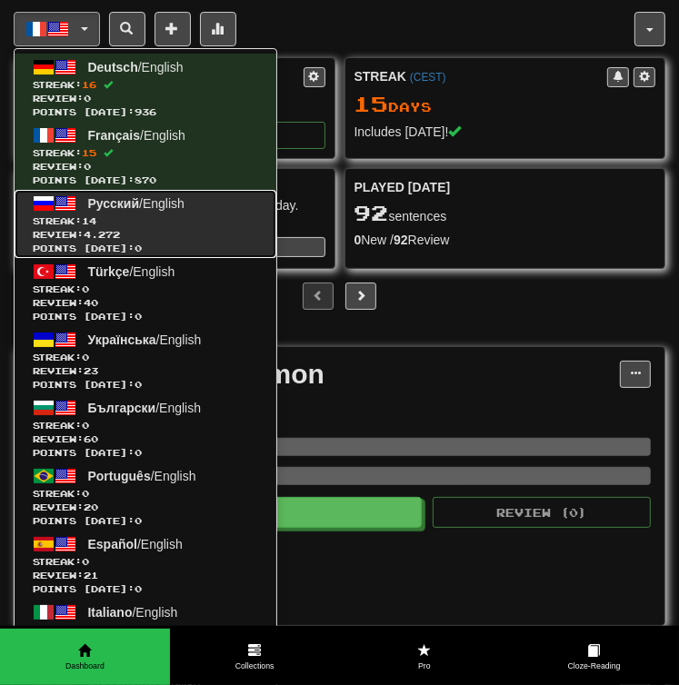
click at [124, 233] on span "Review: 4.272" at bounding box center [145, 235] width 225 height 14
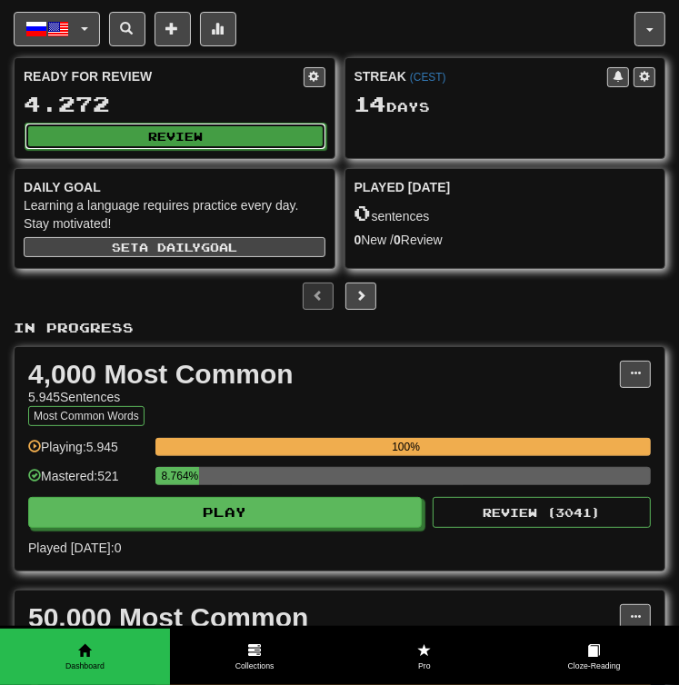
click at [145, 136] on button "Review" at bounding box center [176, 136] width 302 height 27
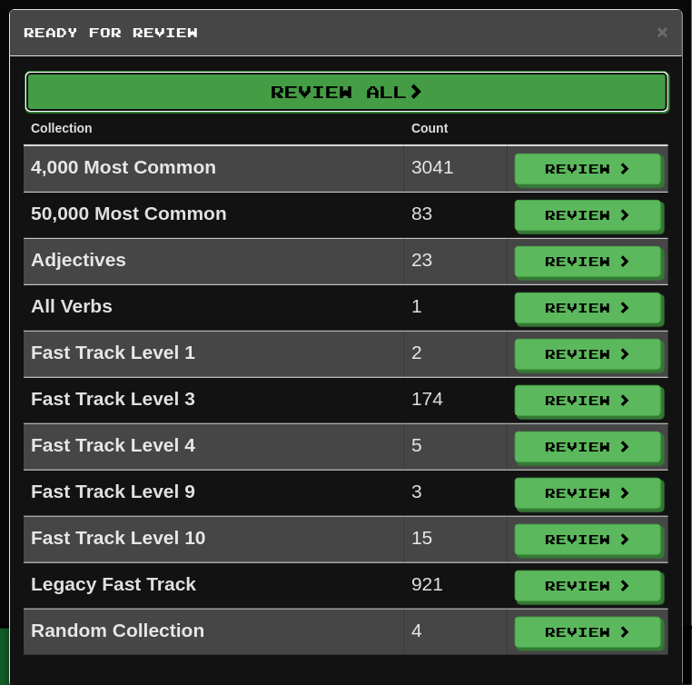
click at [224, 92] on button "Review All" at bounding box center [347, 92] width 645 height 42
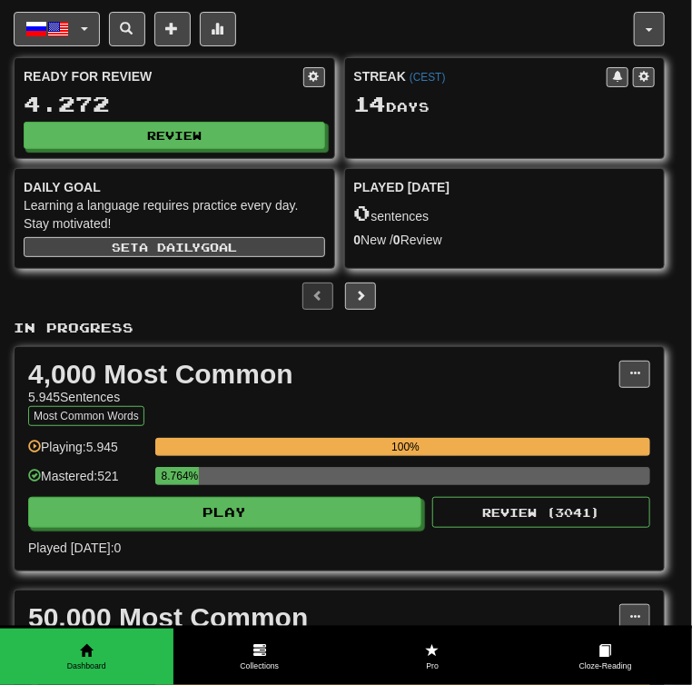
select select "********"
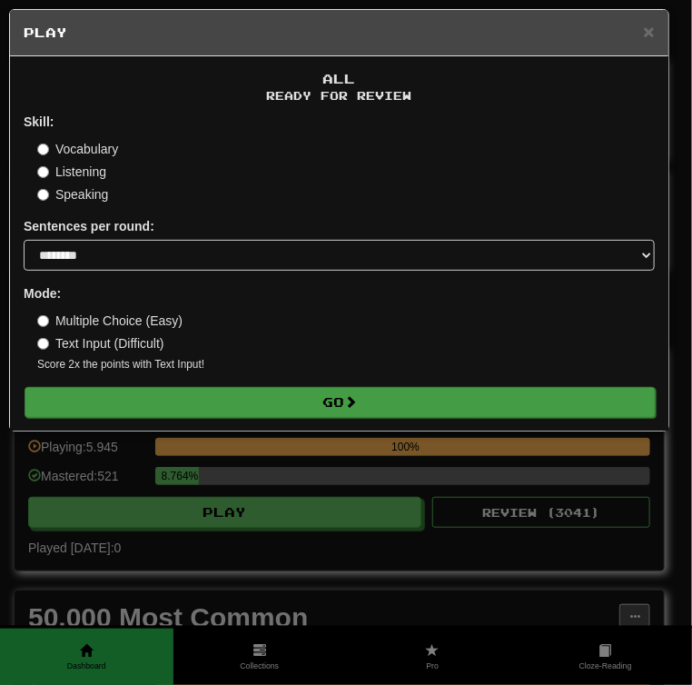
click at [193, 386] on form "Skill: Vocabulary Listening Speaking Sentences per round: * ** ** ** ** ** *** …" at bounding box center [339, 265] width 631 height 304
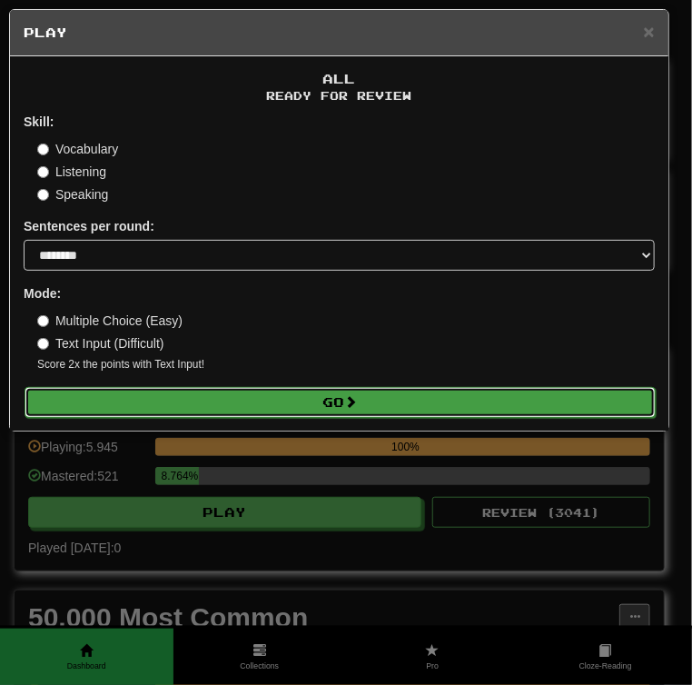
click at [166, 401] on button "Go" at bounding box center [340, 402] width 631 height 31
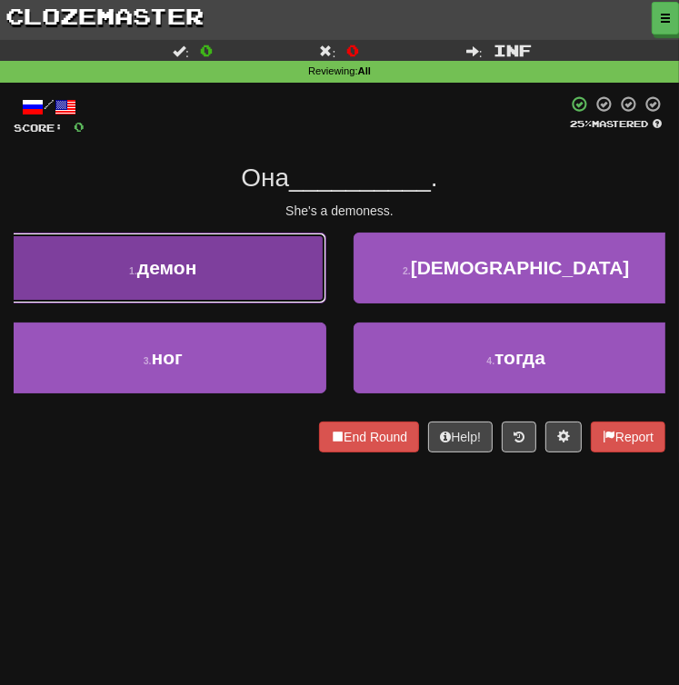
click at [206, 267] on button "1 . демон" at bounding box center [163, 268] width 326 height 71
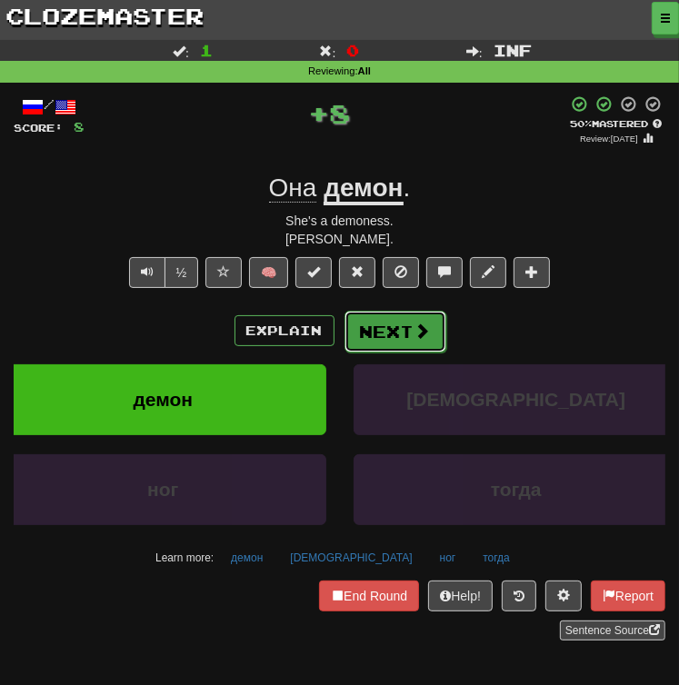
click at [374, 325] on button "Next" at bounding box center [395, 332] width 102 height 42
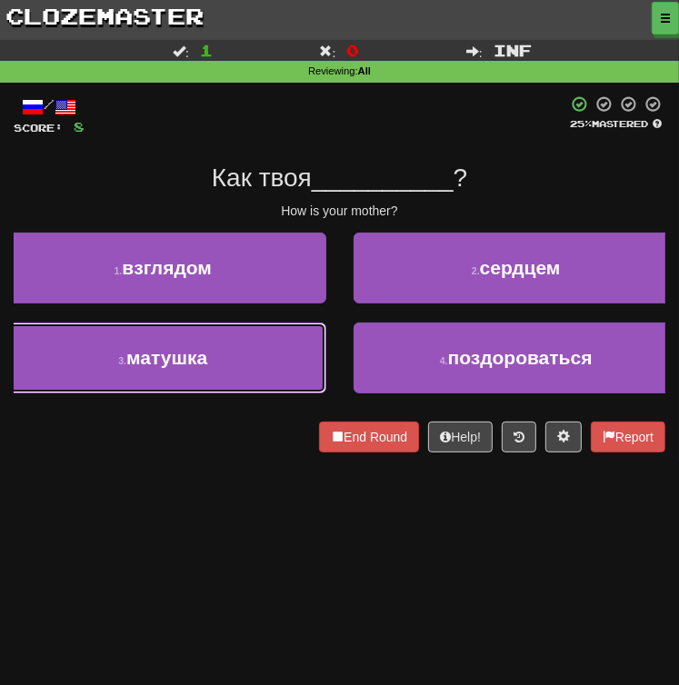
click at [252, 360] on button "3 . матушка" at bounding box center [163, 357] width 326 height 71
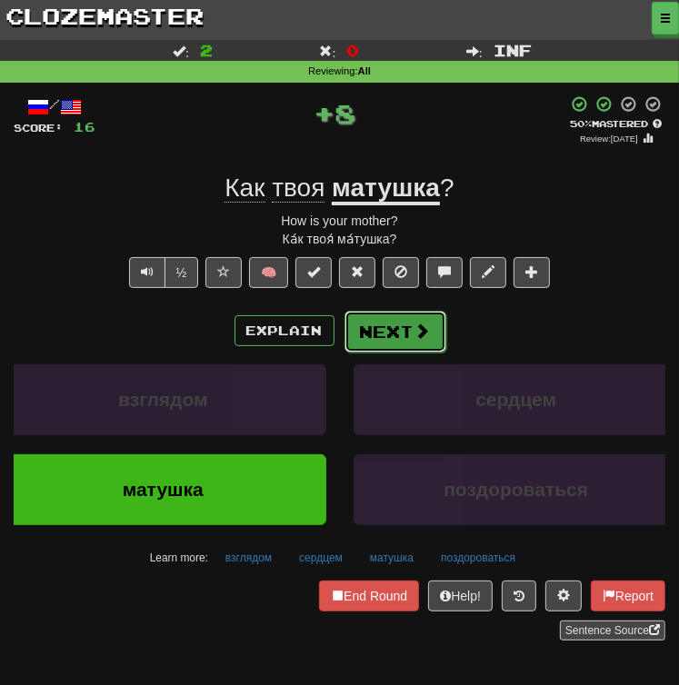
click at [372, 321] on button "Next" at bounding box center [395, 332] width 102 height 42
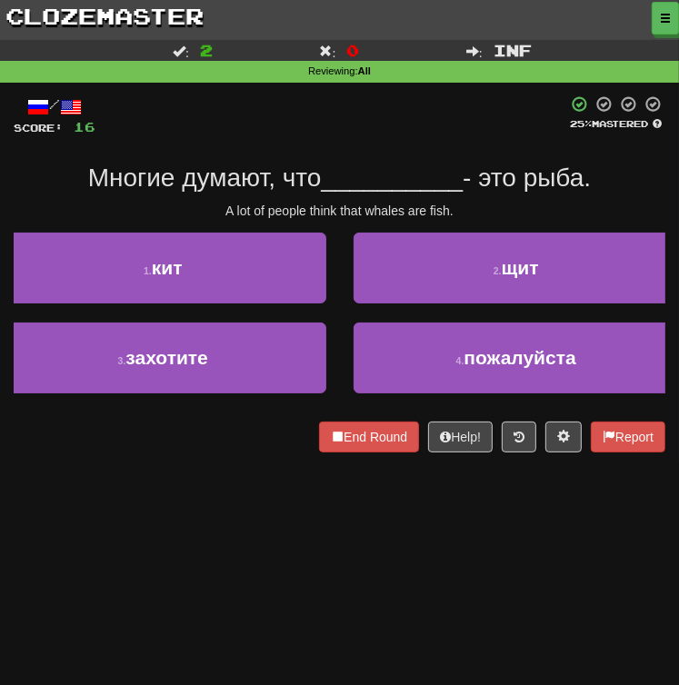
click at [102, 225] on div "/ Score: 16 25 % Mastered Многие думают, что __________ - это рыба. A lot of pe…" at bounding box center [339, 273] width 651 height 357
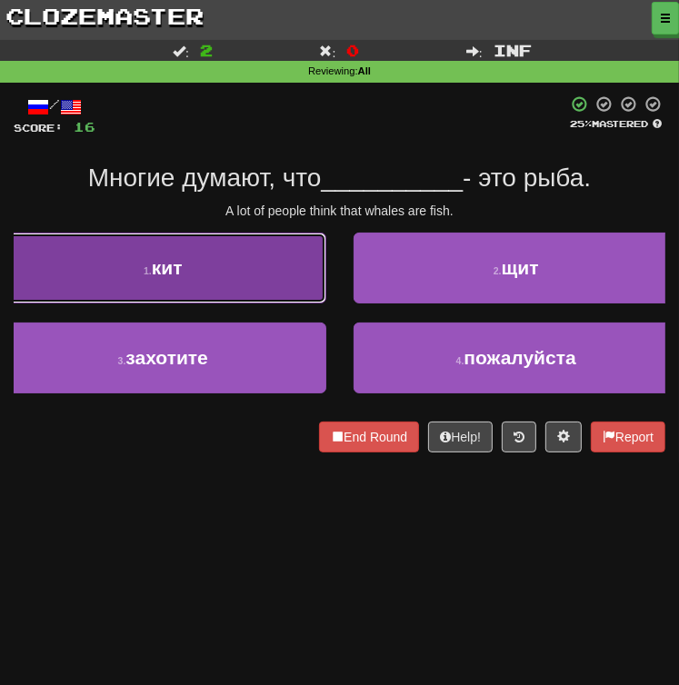
click at [109, 242] on button "1 . кит" at bounding box center [163, 268] width 326 height 71
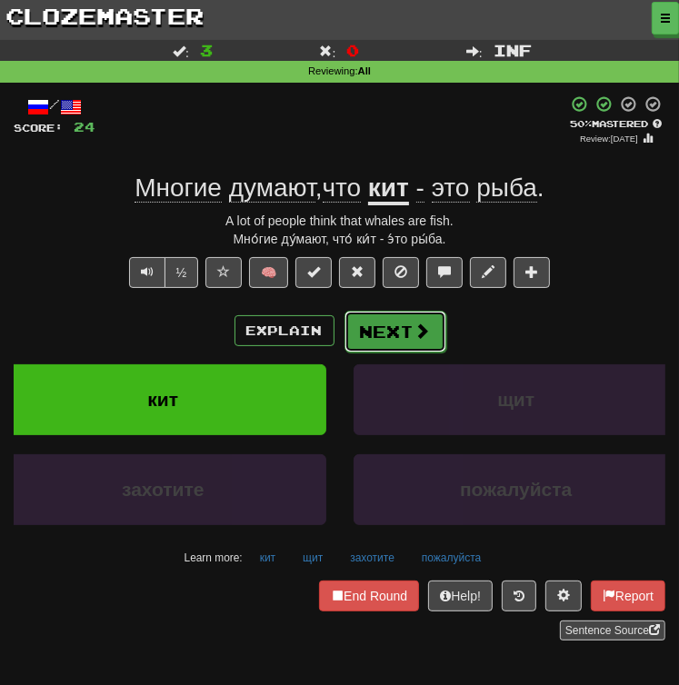
click at [379, 335] on button "Next" at bounding box center [395, 332] width 102 height 42
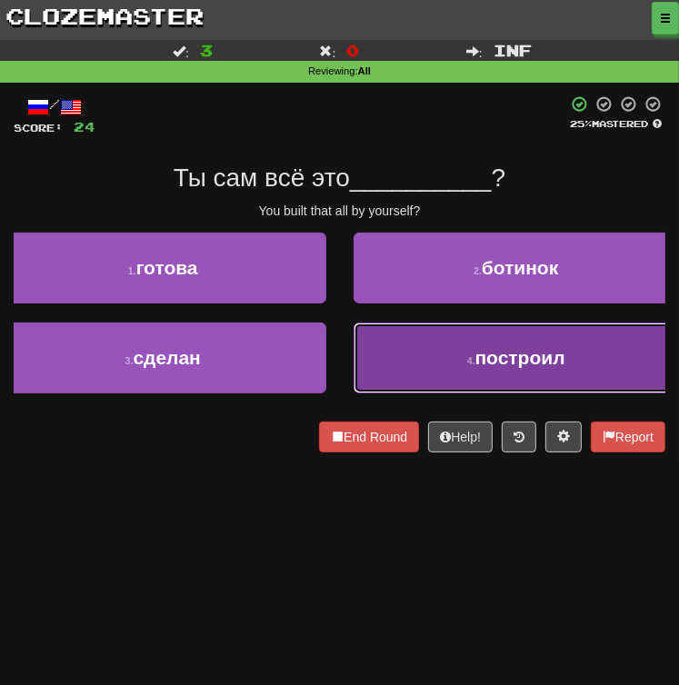
click at [420, 356] on button "4 . построил" at bounding box center [516, 357] width 326 height 71
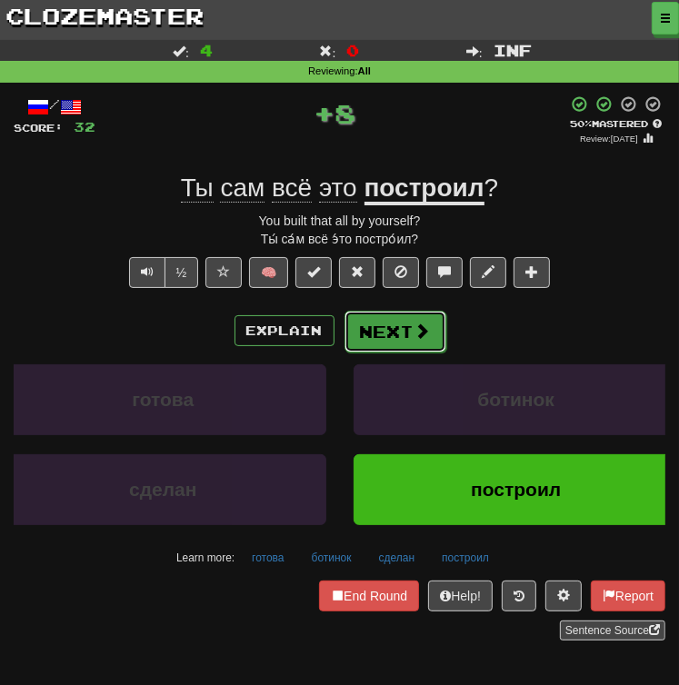
click at [373, 328] on button "Next" at bounding box center [395, 332] width 102 height 42
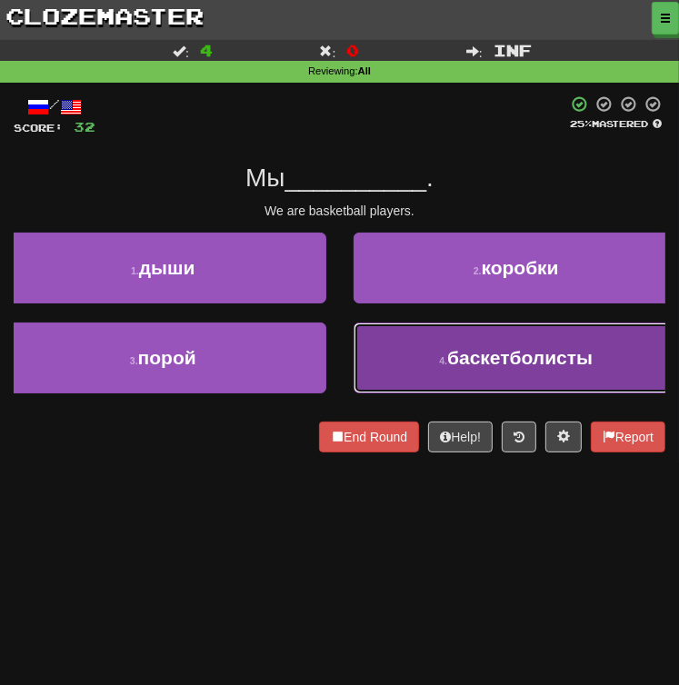
click at [463, 337] on button "4 . баскетболисты" at bounding box center [516, 357] width 326 height 71
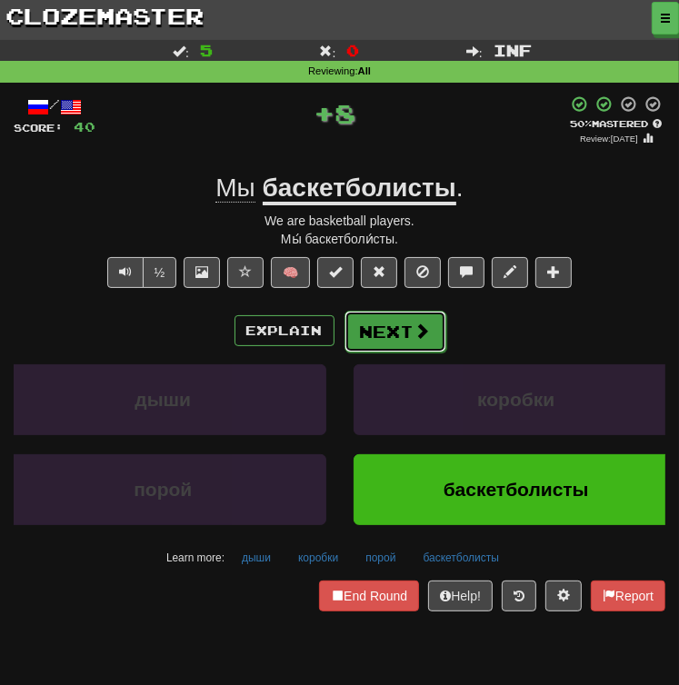
click at [374, 329] on button "Next" at bounding box center [395, 332] width 102 height 42
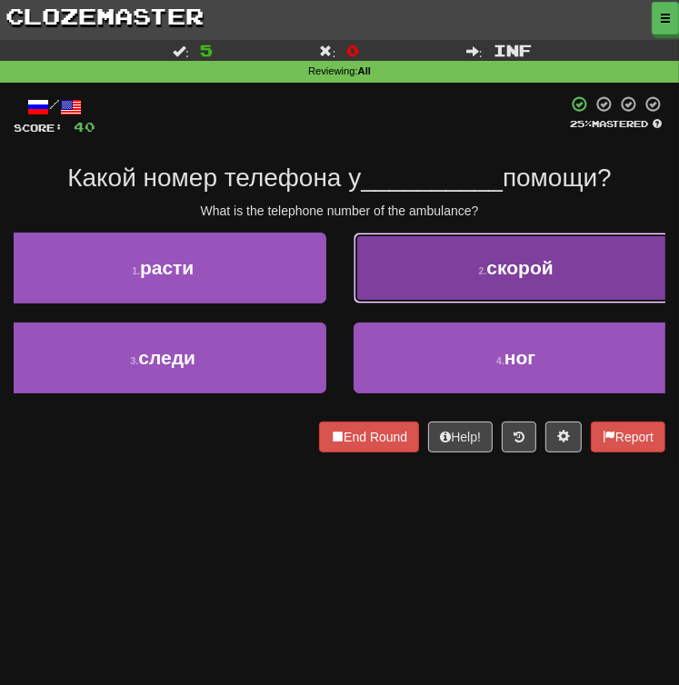
click at [425, 283] on button "2 . скорой" at bounding box center [516, 268] width 326 height 71
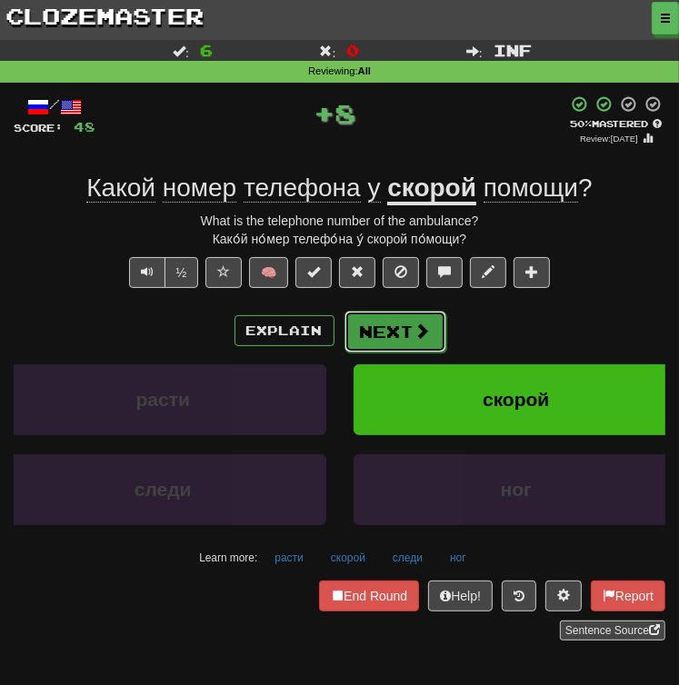
click at [382, 333] on button "Next" at bounding box center [395, 332] width 102 height 42
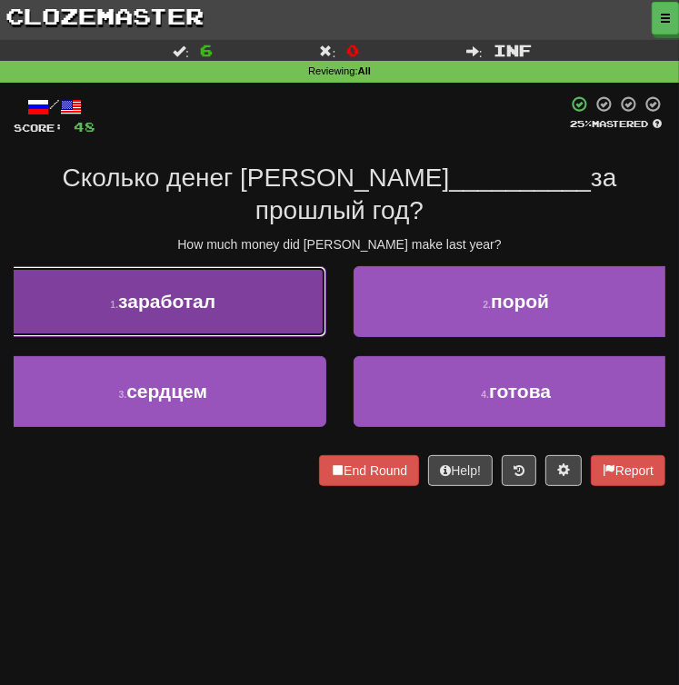
click at [150, 291] on span "заработал" at bounding box center [166, 301] width 97 height 21
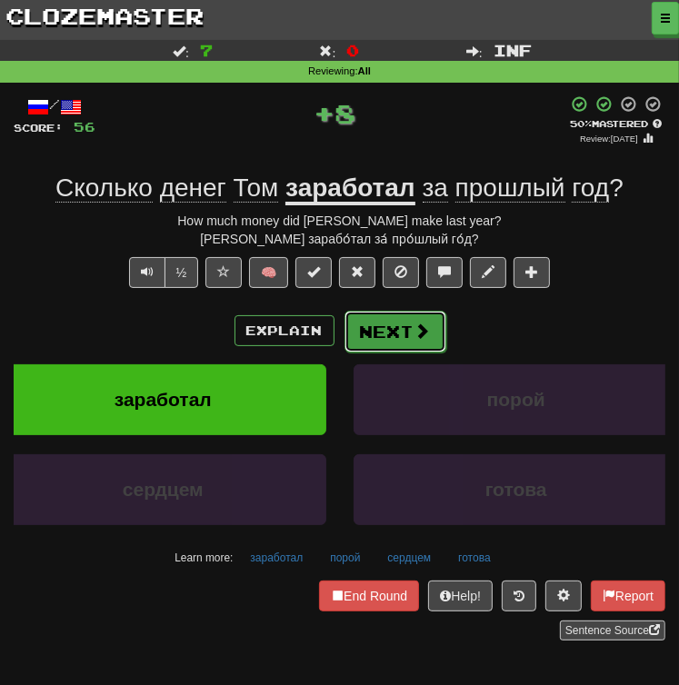
click at [377, 333] on button "Next" at bounding box center [395, 332] width 102 height 42
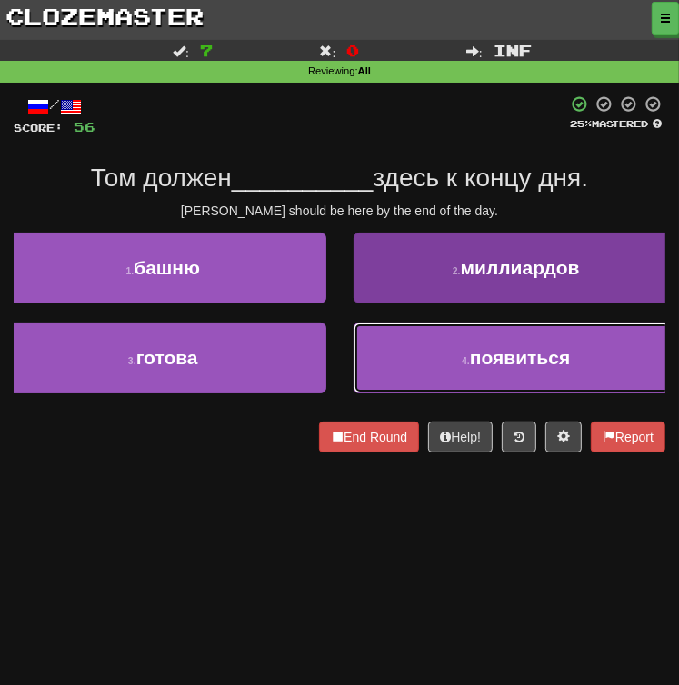
click at [430, 364] on button "4 . появиться" at bounding box center [516, 357] width 326 height 71
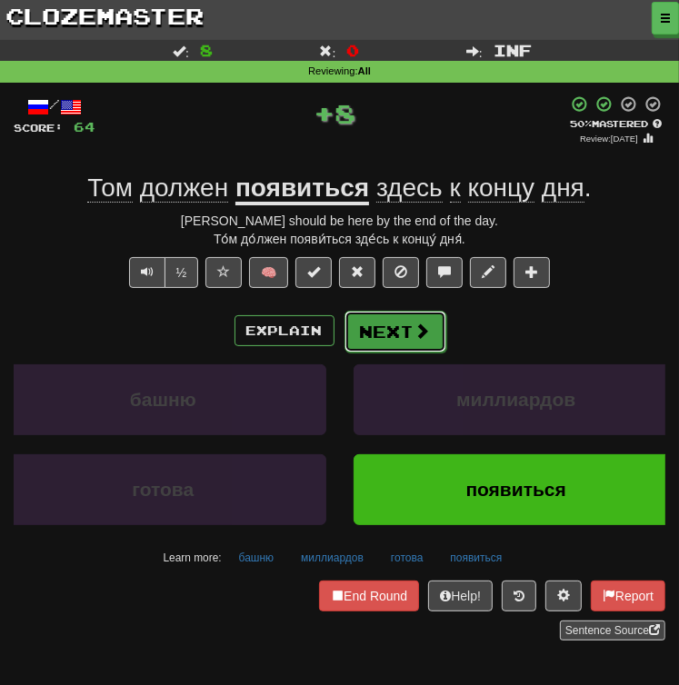
click at [378, 342] on button "Next" at bounding box center [395, 332] width 102 height 42
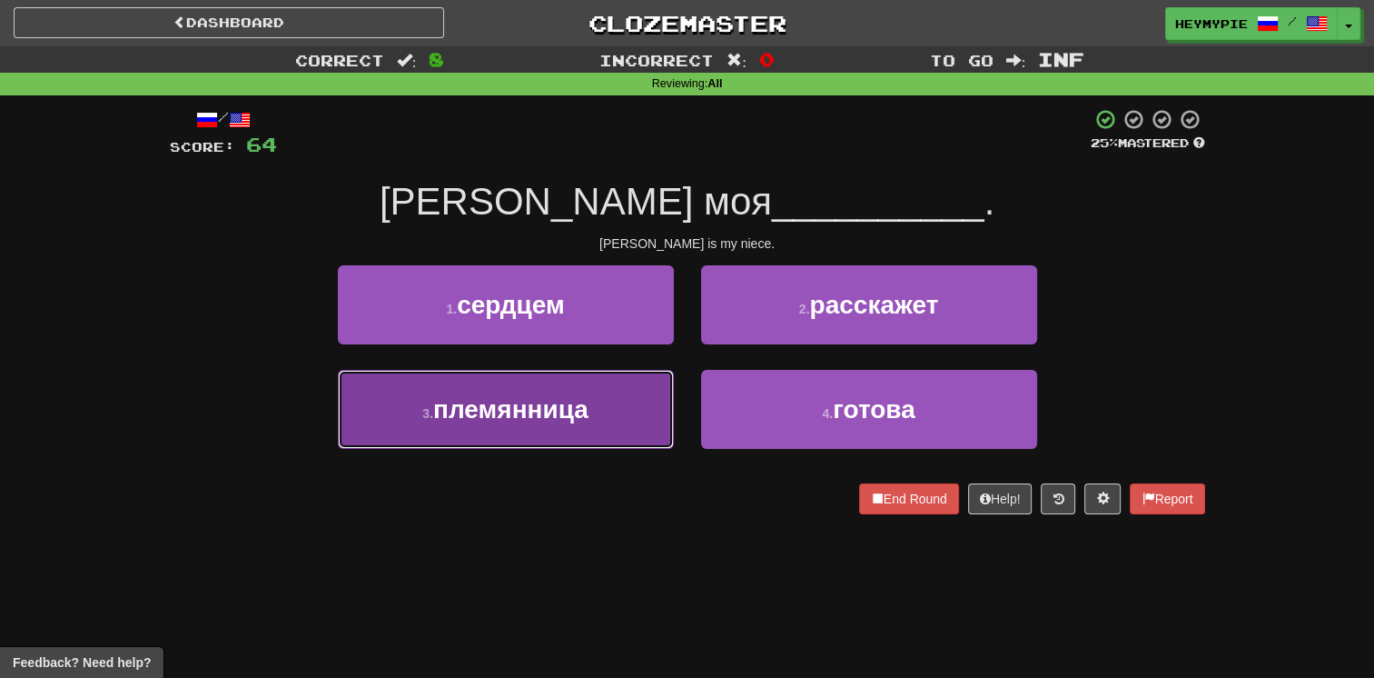
click at [569, 405] on span "племянница" at bounding box center [510, 409] width 155 height 28
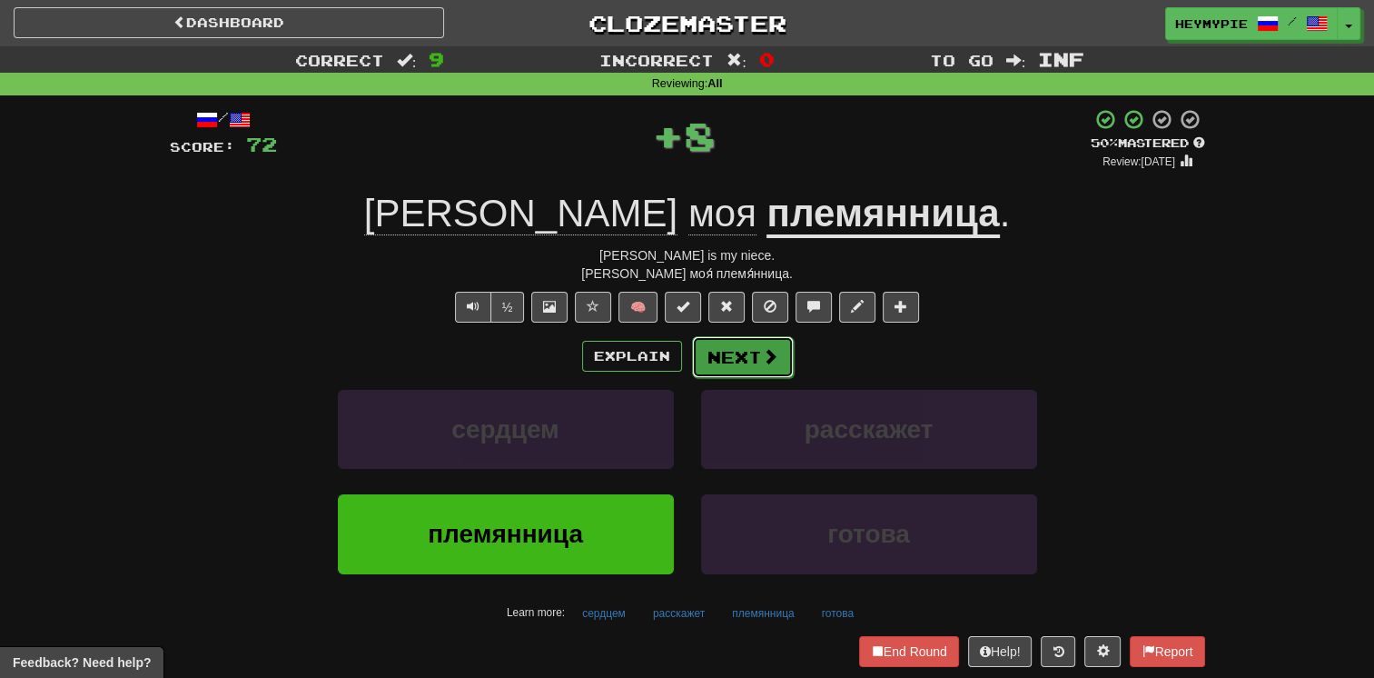
click at [678, 347] on button "Next" at bounding box center [743, 357] width 102 height 42
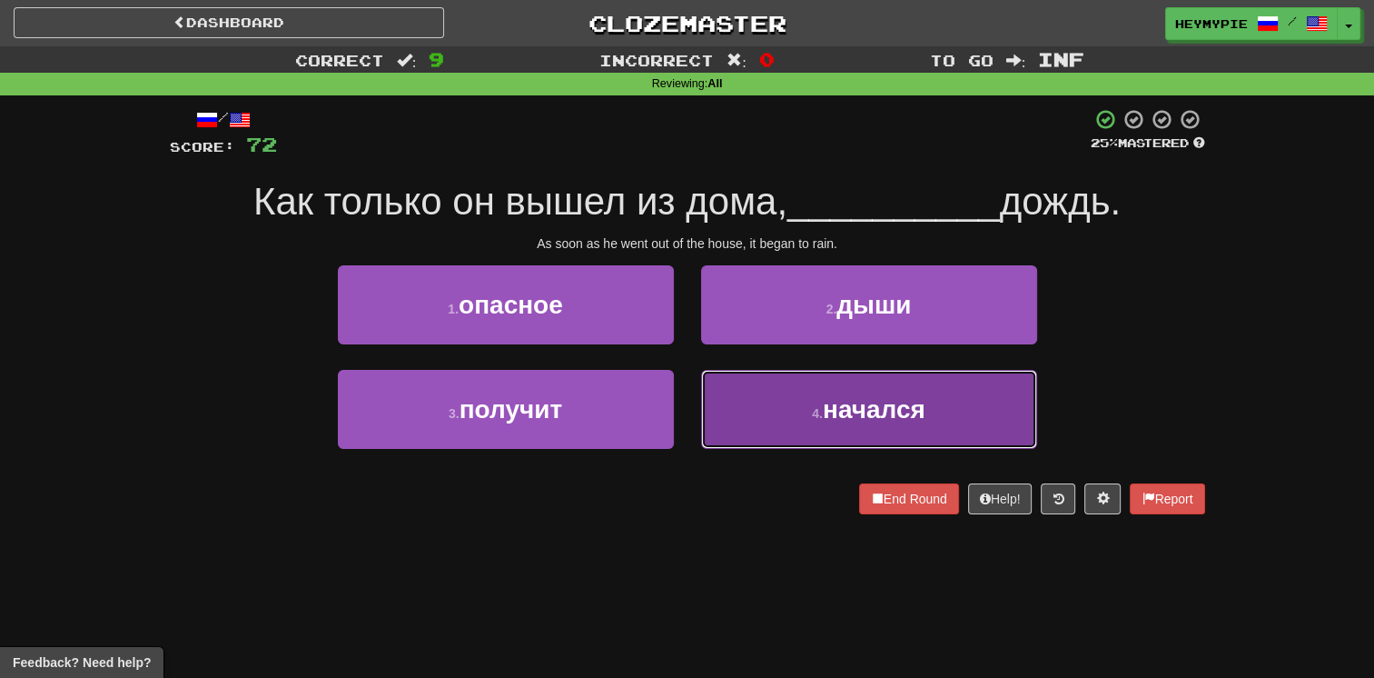
click at [678, 396] on button "4 . начался" at bounding box center [869, 409] width 336 height 79
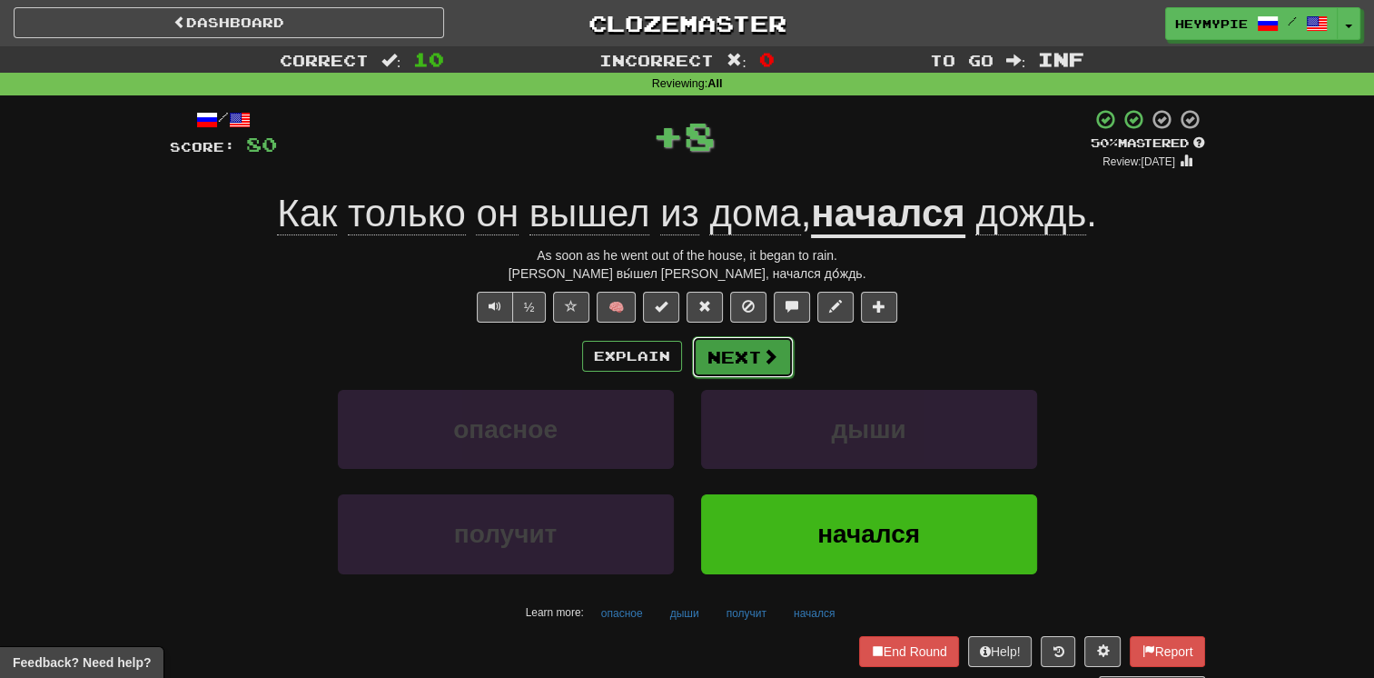
click at [678, 350] on button "Next" at bounding box center [743, 357] width 102 height 42
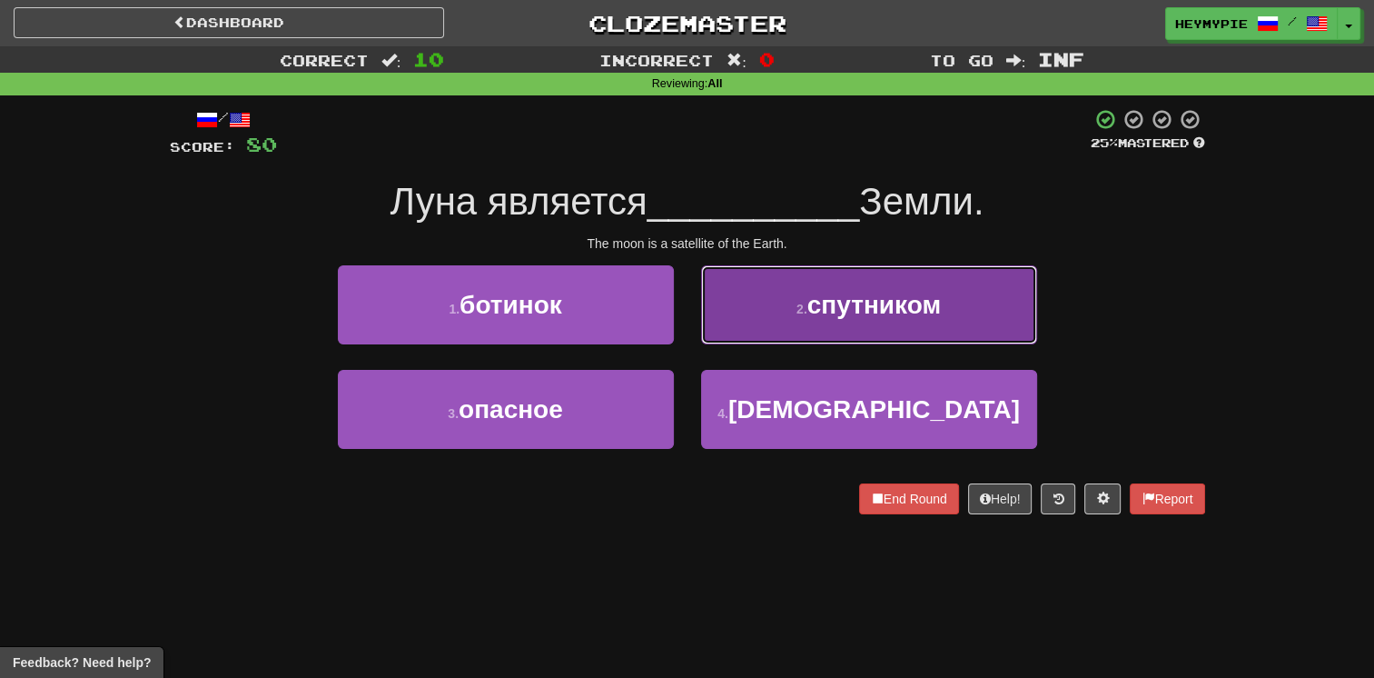
click at [678, 314] on small "2 ." at bounding box center [802, 309] width 11 height 15
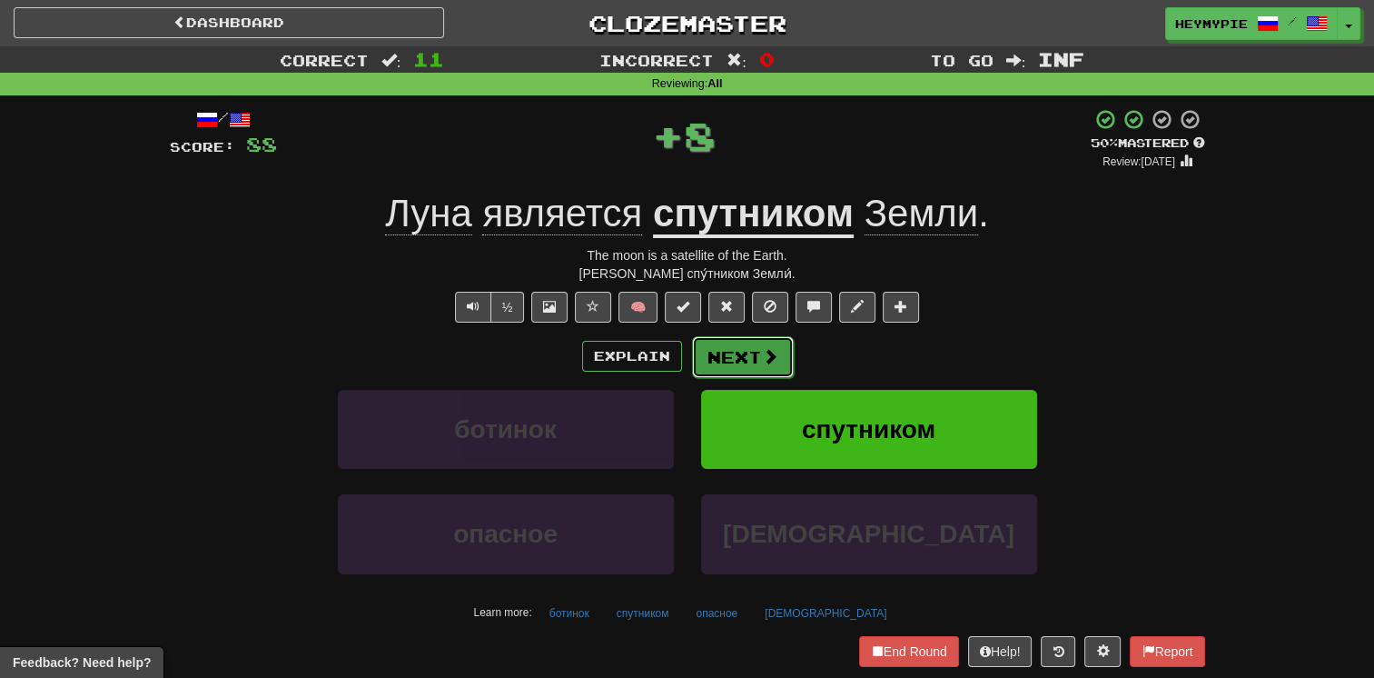
click at [678, 365] on button "Next" at bounding box center [743, 357] width 102 height 42
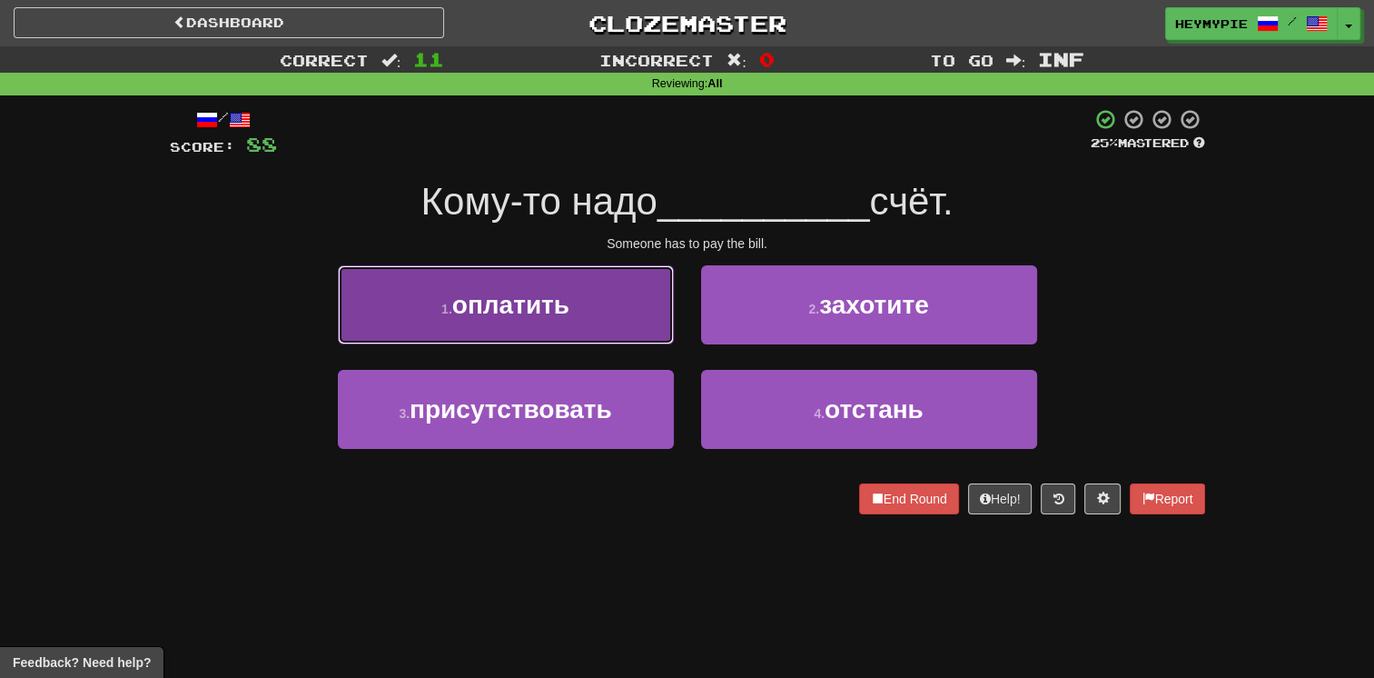
click at [522, 316] on span "оплатить" at bounding box center [510, 305] width 117 height 28
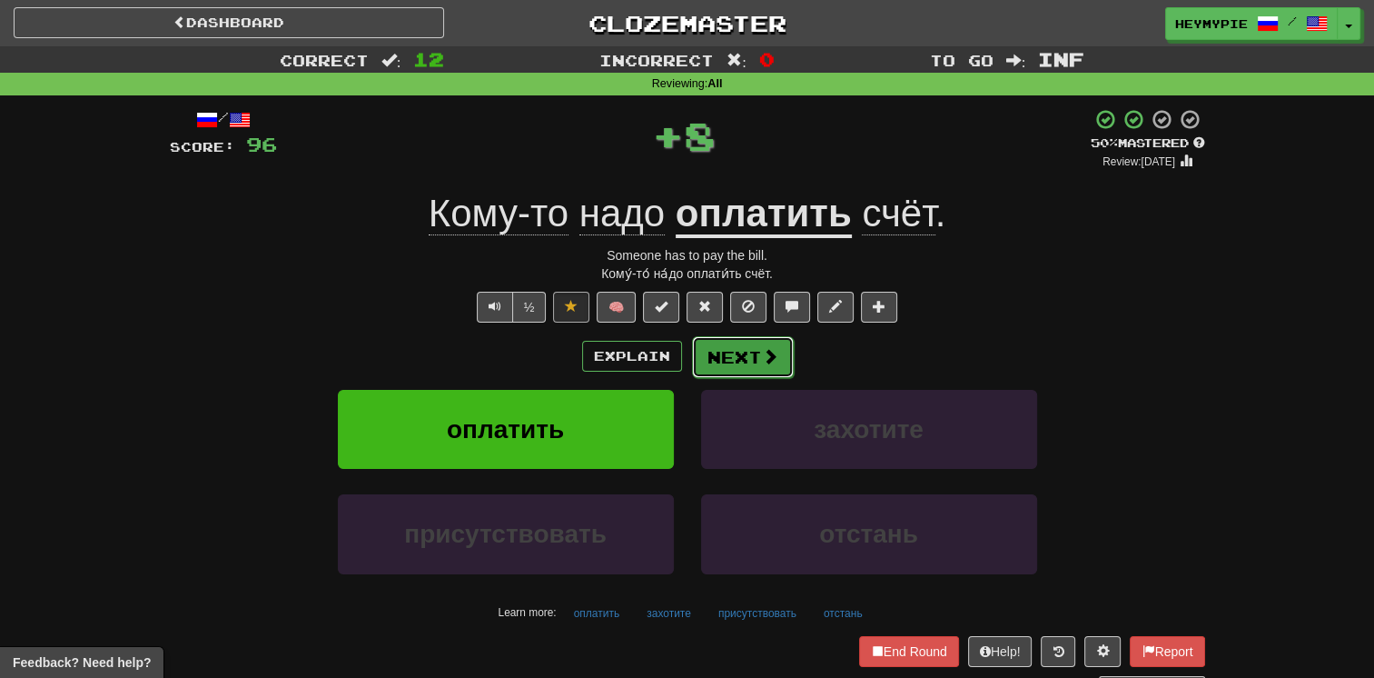
click at [678, 342] on button "Next" at bounding box center [743, 357] width 102 height 42
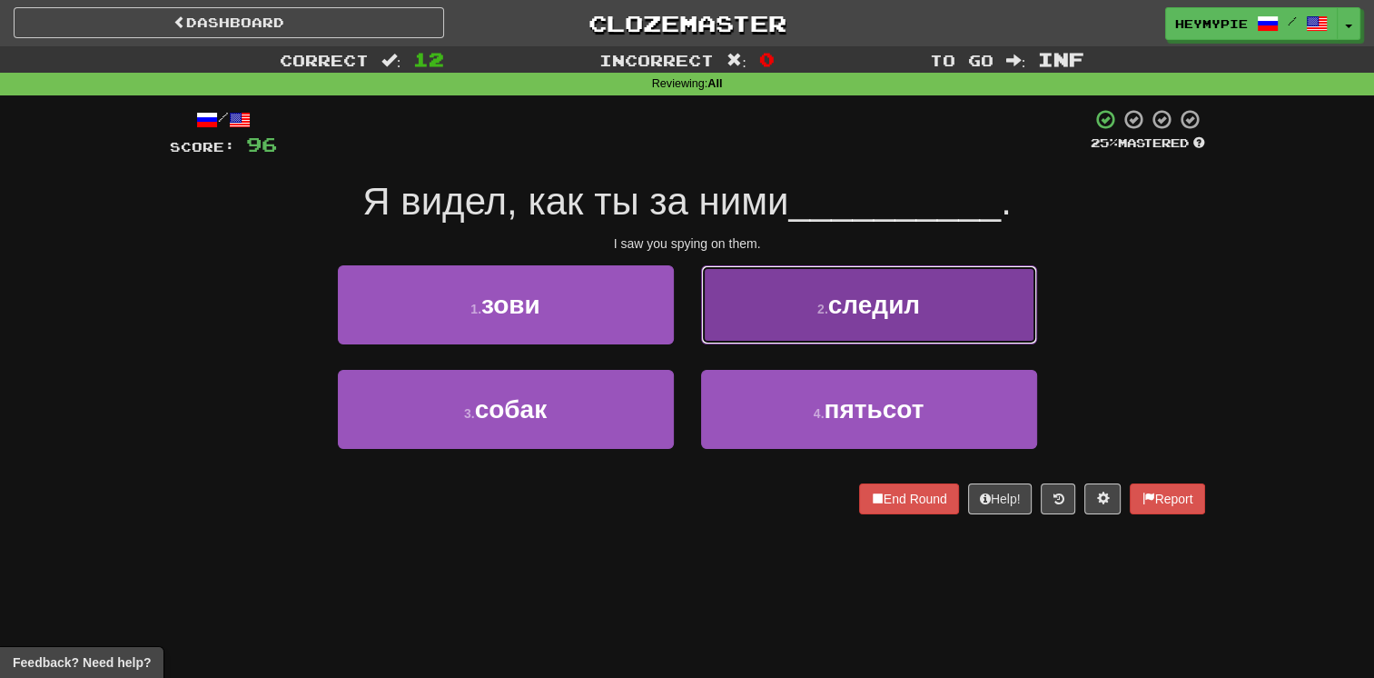
click at [678, 327] on button "2 . следил" at bounding box center [869, 304] width 336 height 79
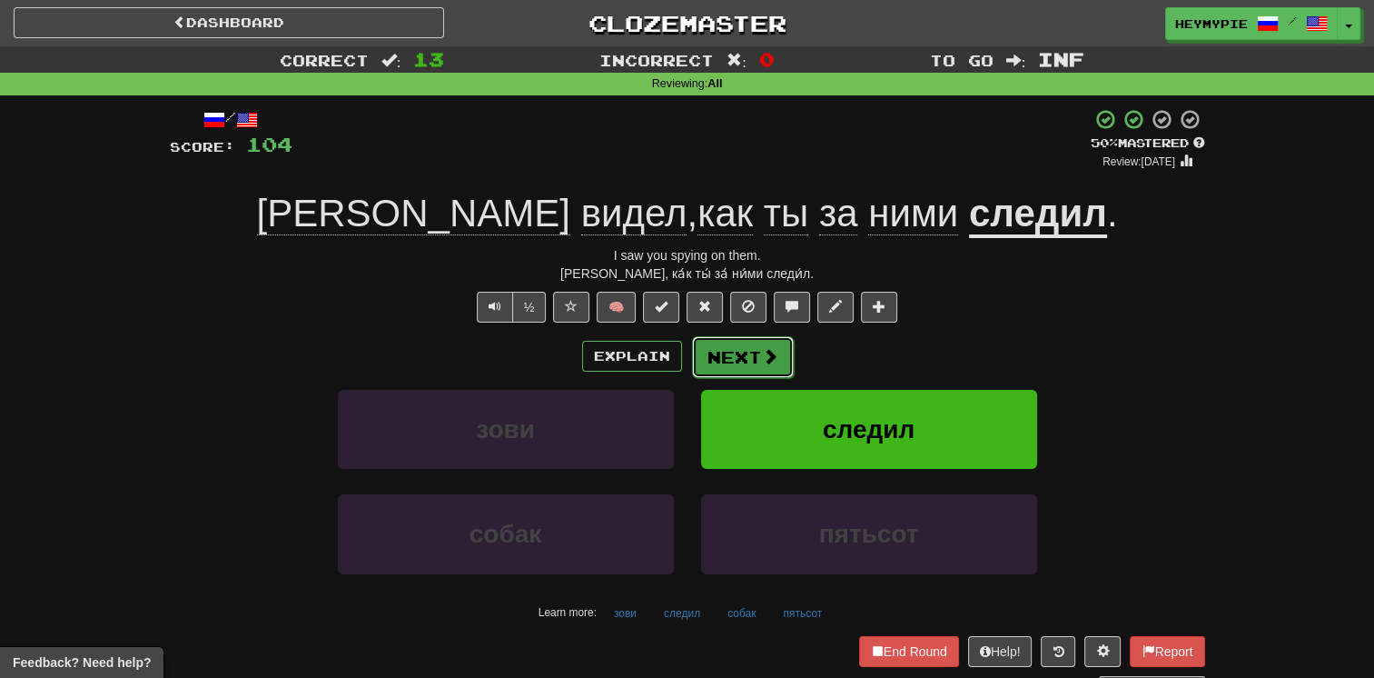
click at [678, 372] on button "Next" at bounding box center [743, 357] width 102 height 42
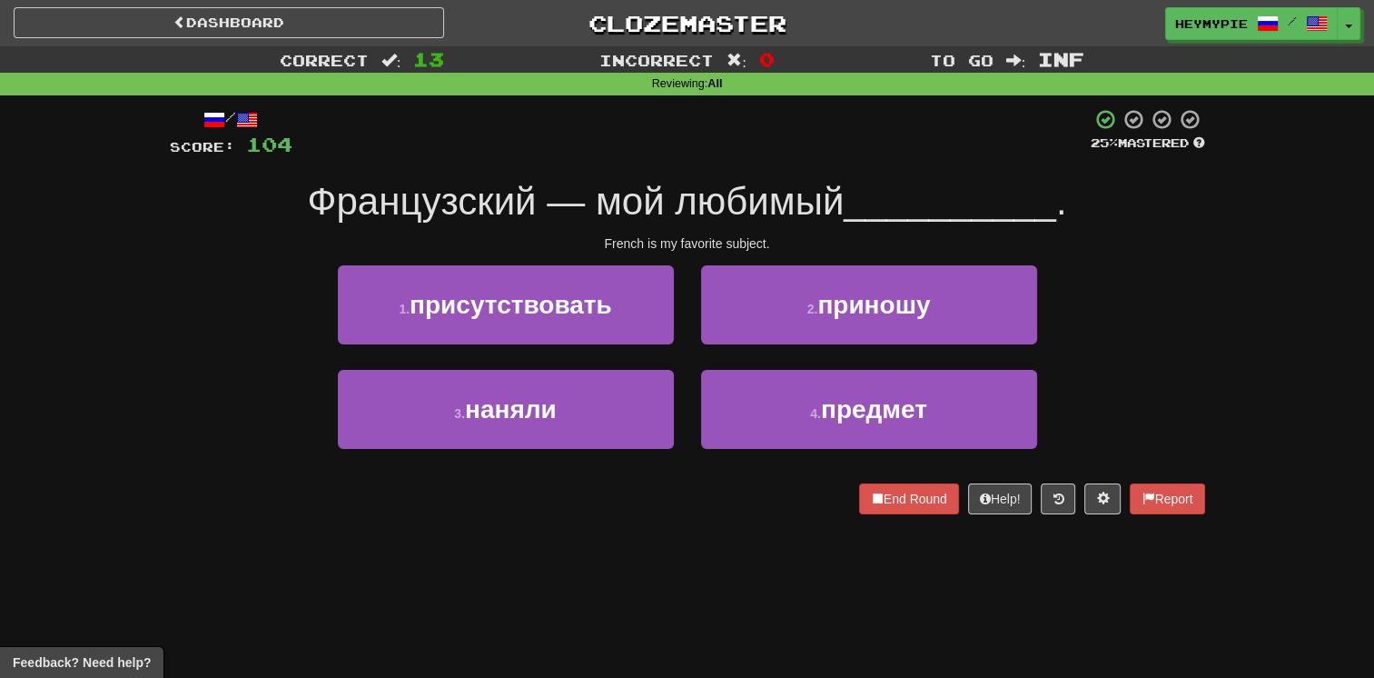
click at [678, 401] on div "4 . предмет" at bounding box center [869, 422] width 363 height 104
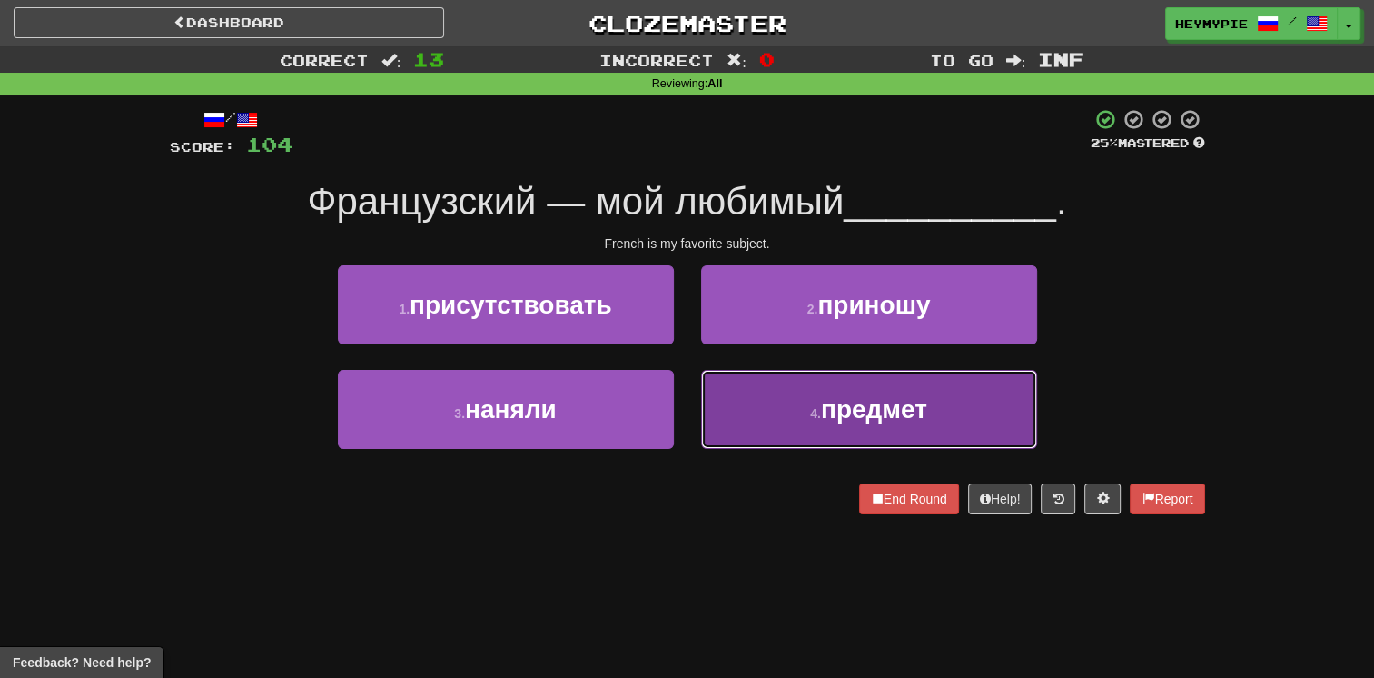
click at [678, 402] on button "4 . предмет" at bounding box center [869, 409] width 336 height 79
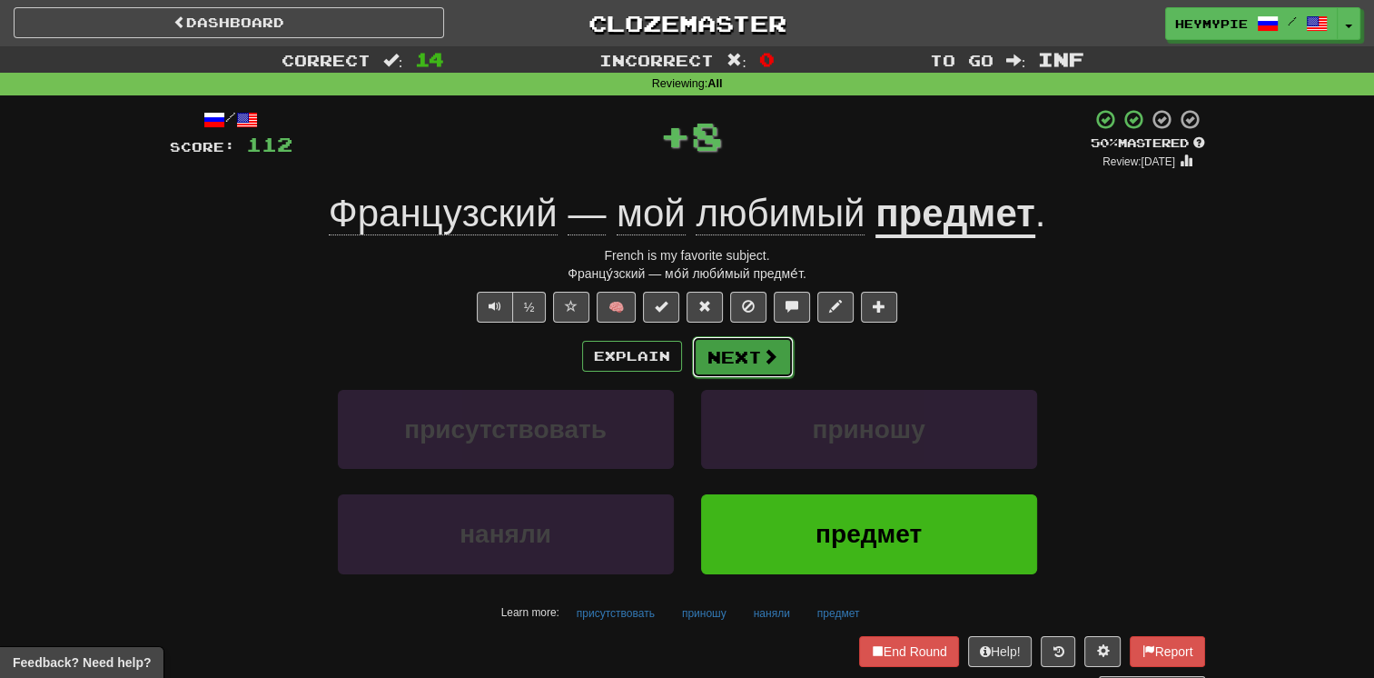
click at [678, 354] on button "Next" at bounding box center [743, 357] width 102 height 42
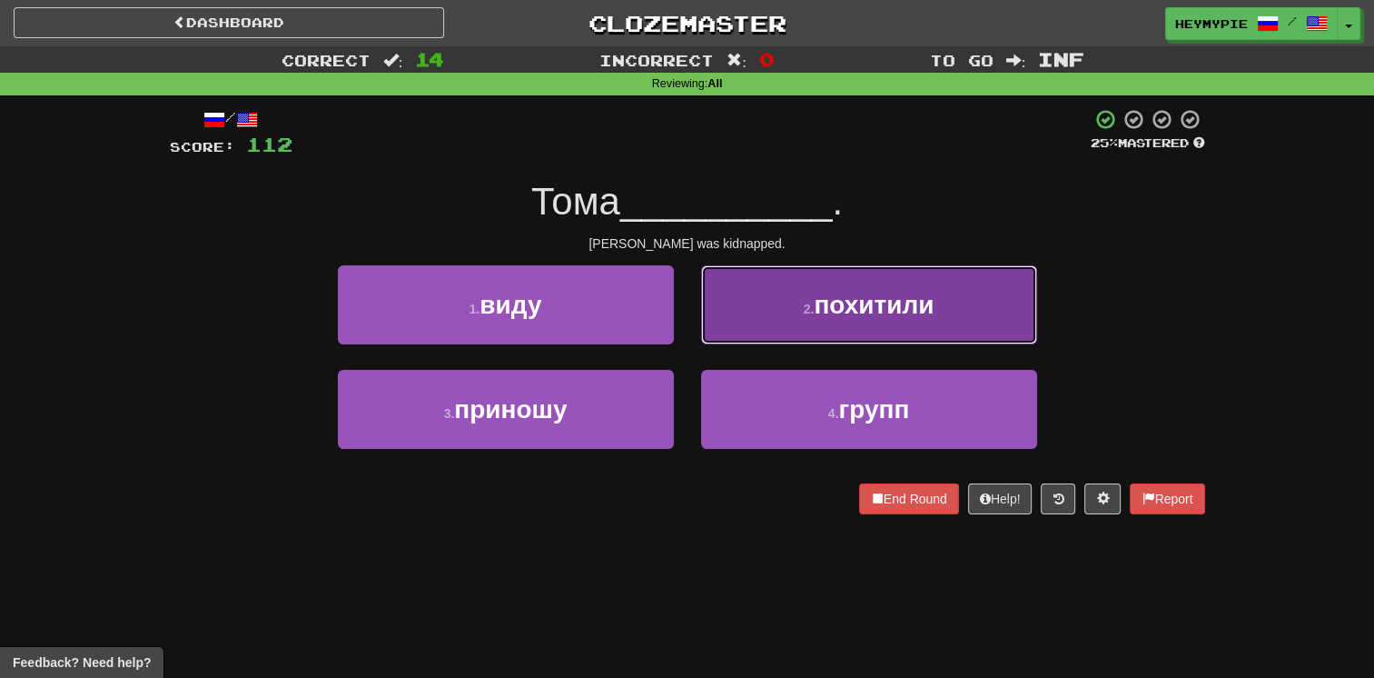
click at [678, 333] on button "2 . похитили" at bounding box center [869, 304] width 336 height 79
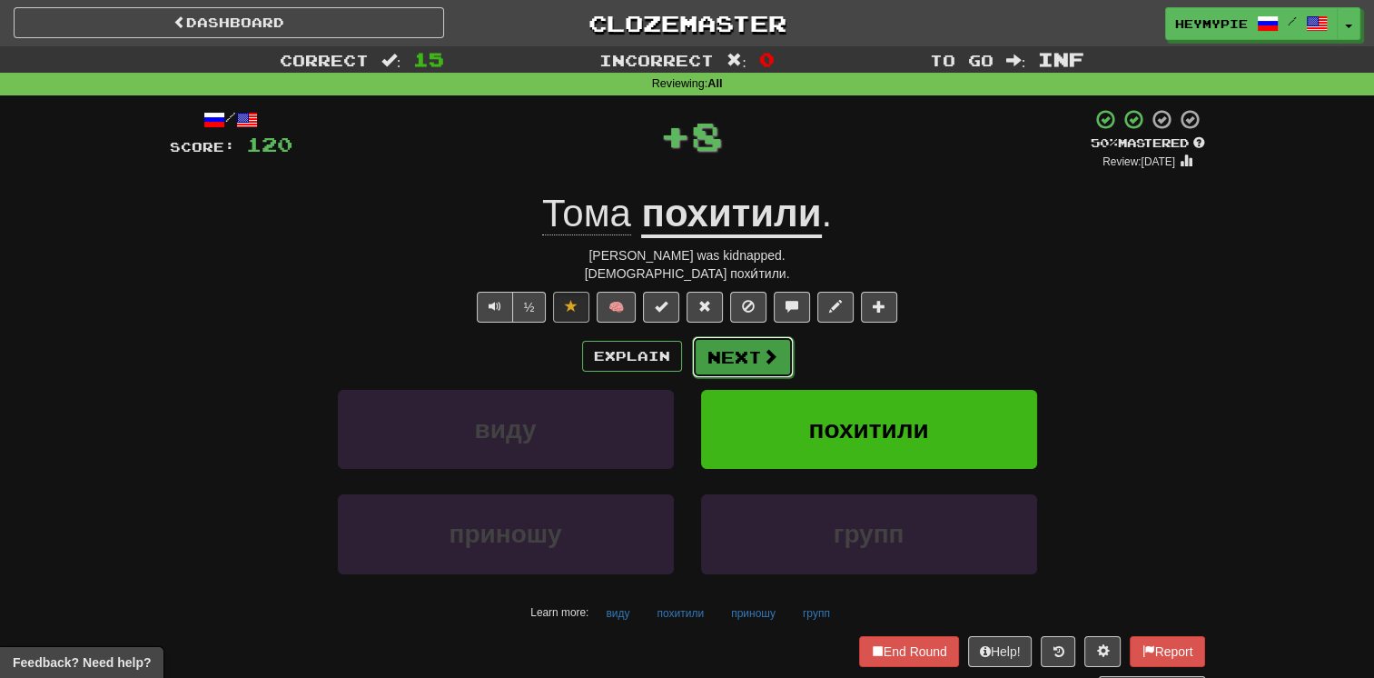
click at [678, 366] on button "Next" at bounding box center [743, 357] width 102 height 42
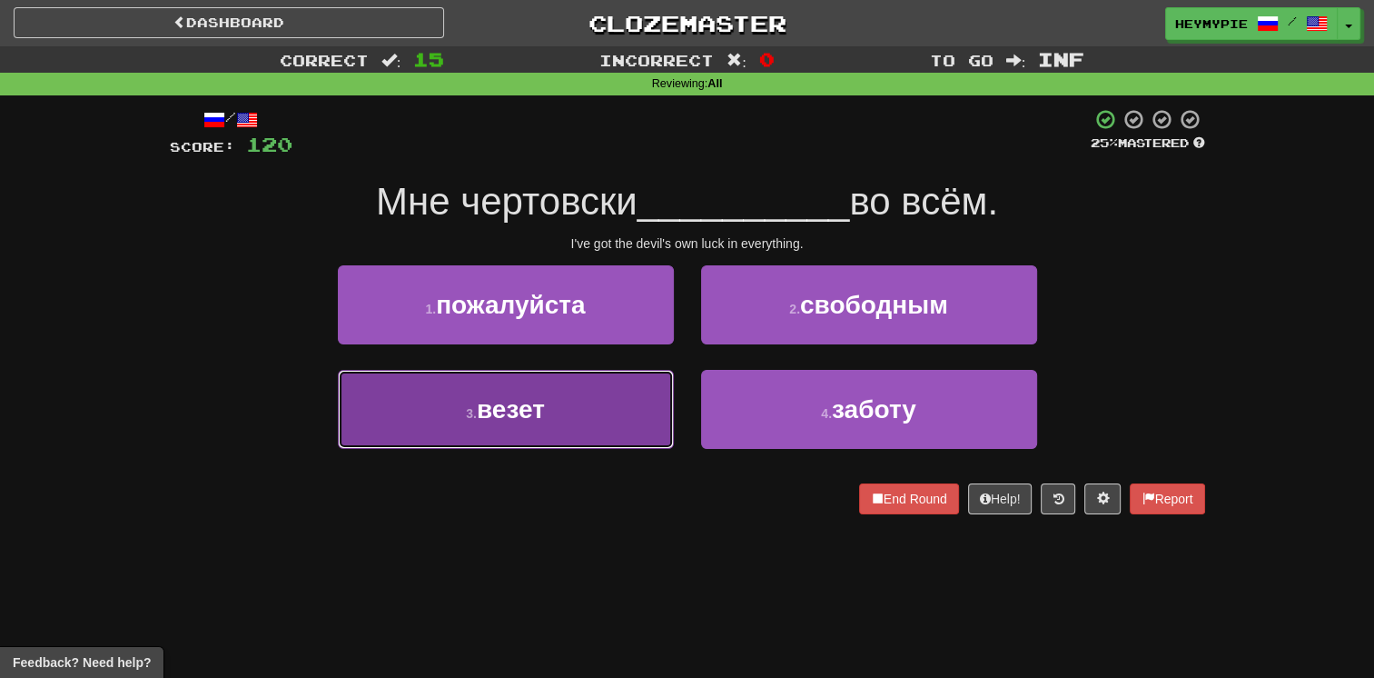
click at [656, 415] on button "3 . везет" at bounding box center [506, 409] width 336 height 79
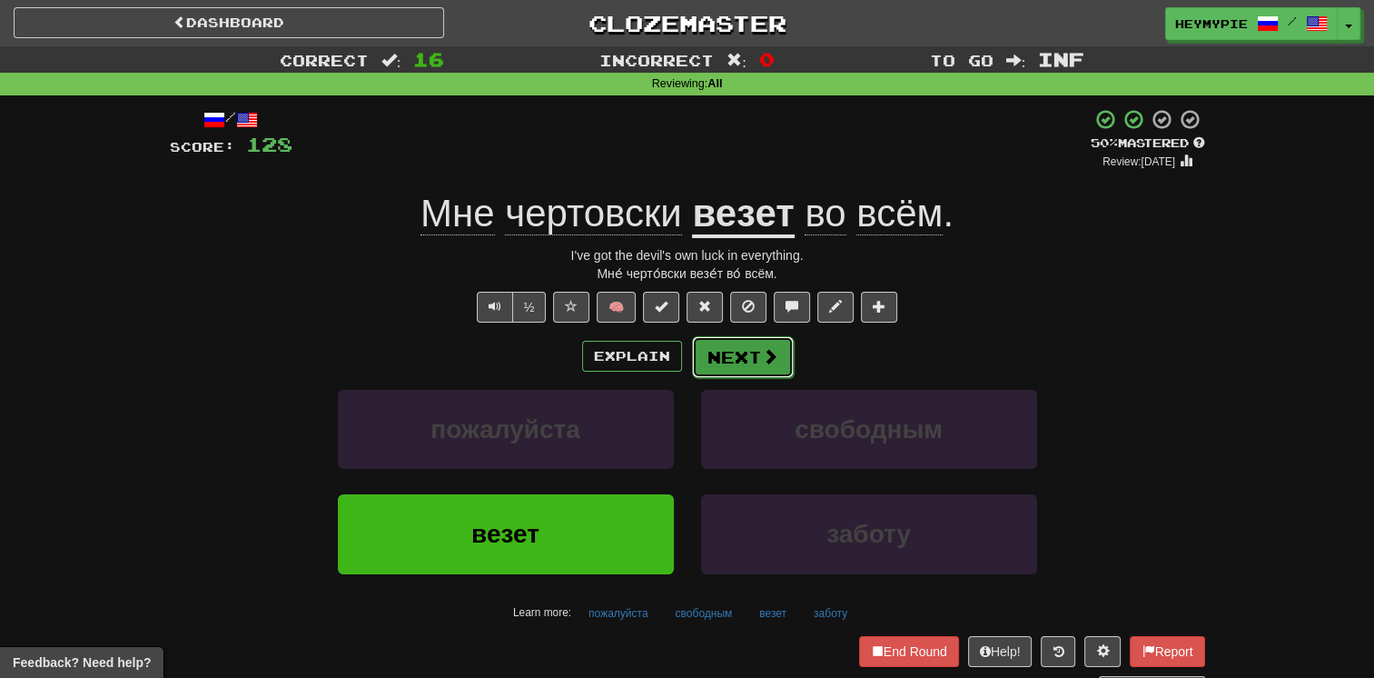
click at [678, 376] on button "Next" at bounding box center [743, 357] width 102 height 42
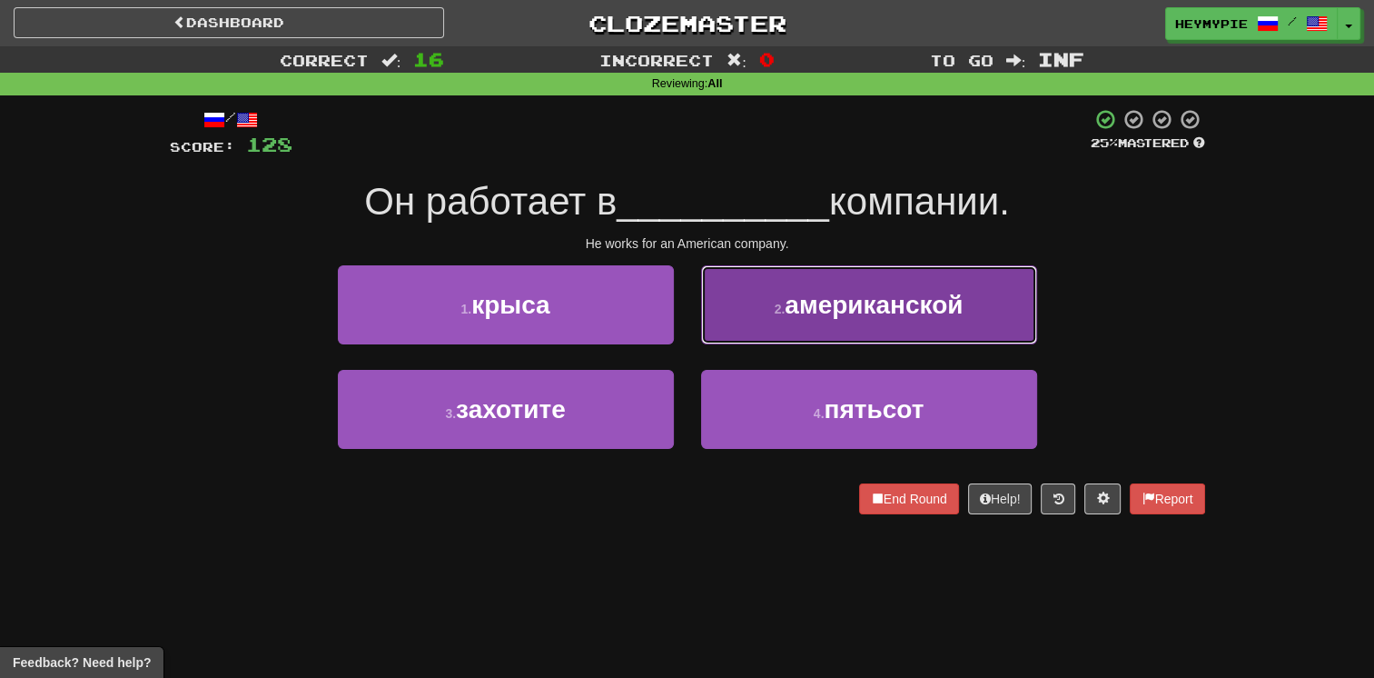
click at [678, 332] on button "2 . американской" at bounding box center [869, 304] width 336 height 79
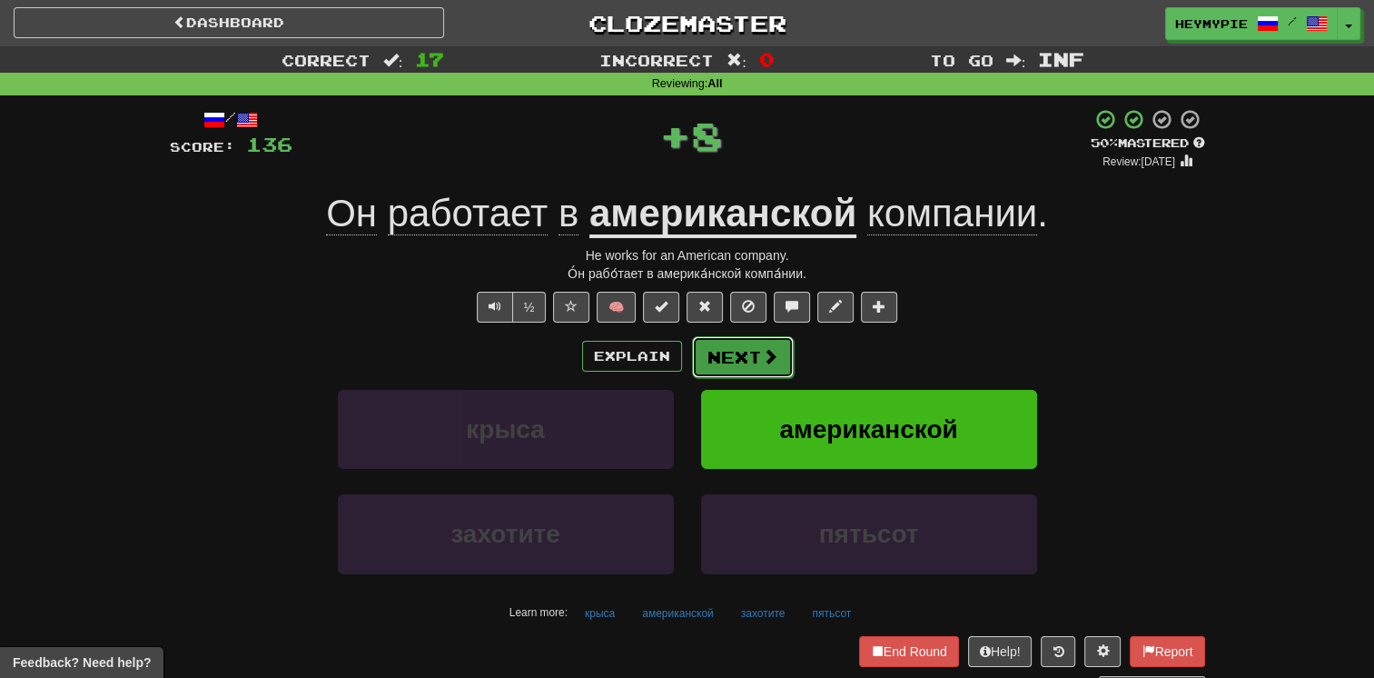
click at [678, 357] on span at bounding box center [770, 356] width 16 height 16
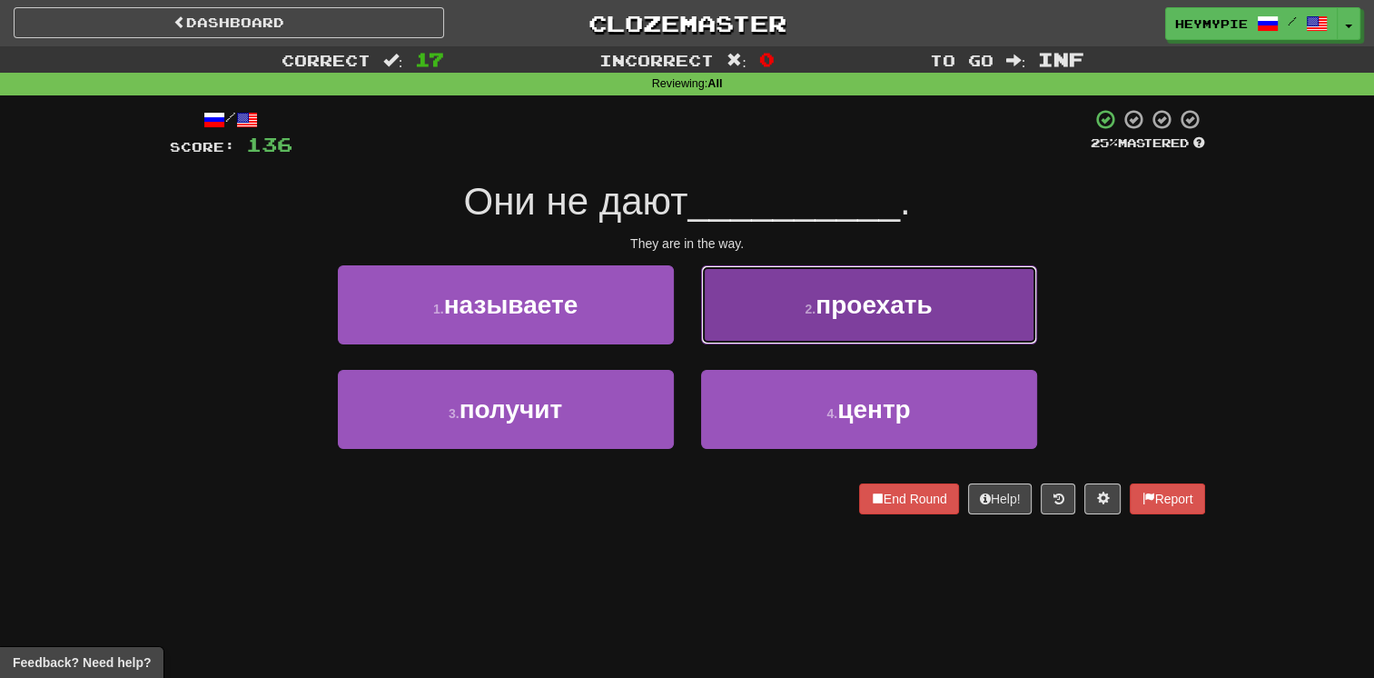
click at [678, 322] on button "2 . проехать" at bounding box center [869, 304] width 336 height 79
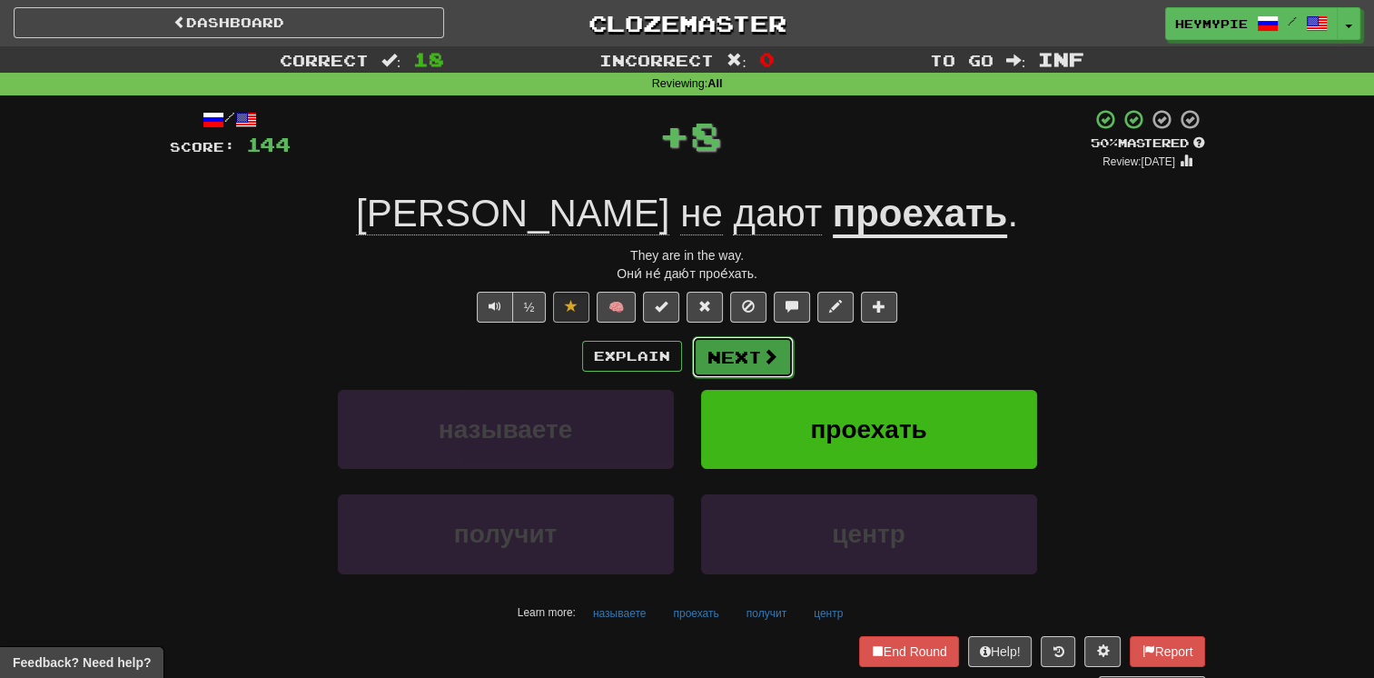
click at [678, 352] on button "Next" at bounding box center [743, 357] width 102 height 42
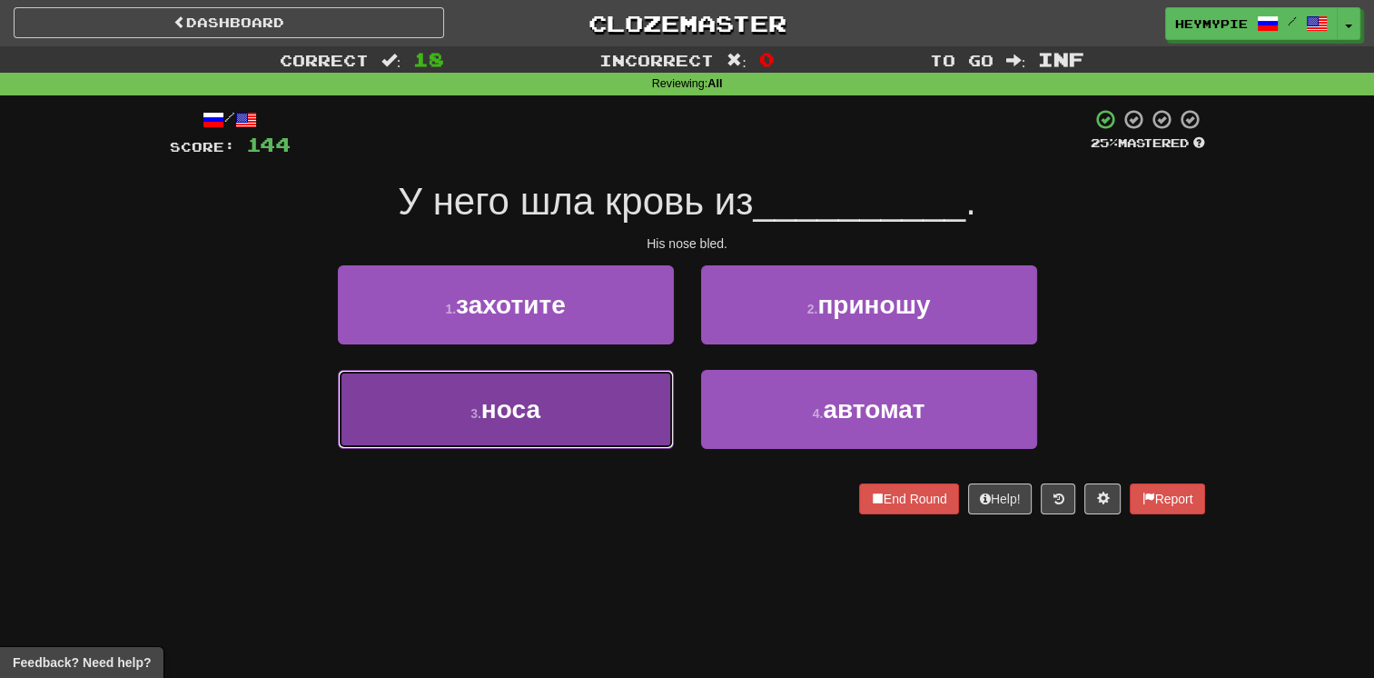
click at [655, 378] on button "3 . носа" at bounding box center [506, 409] width 336 height 79
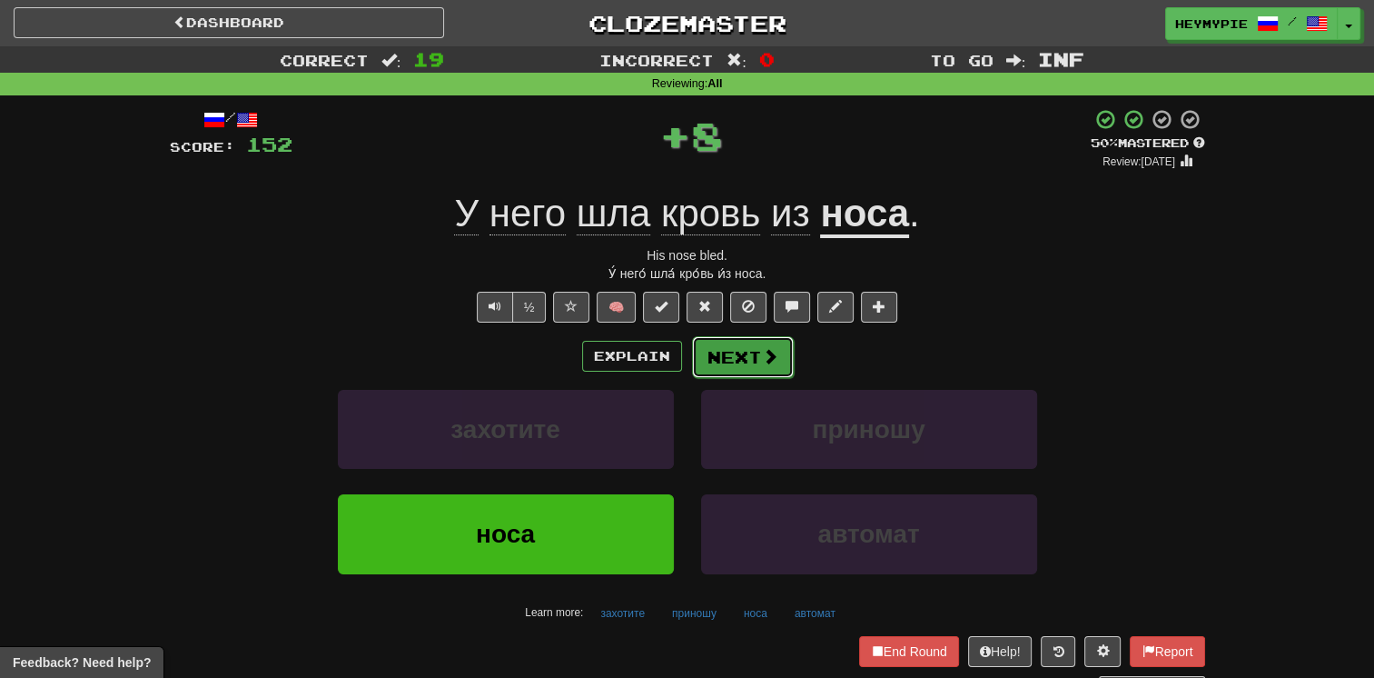
click at [678, 365] on button "Next" at bounding box center [743, 357] width 102 height 42
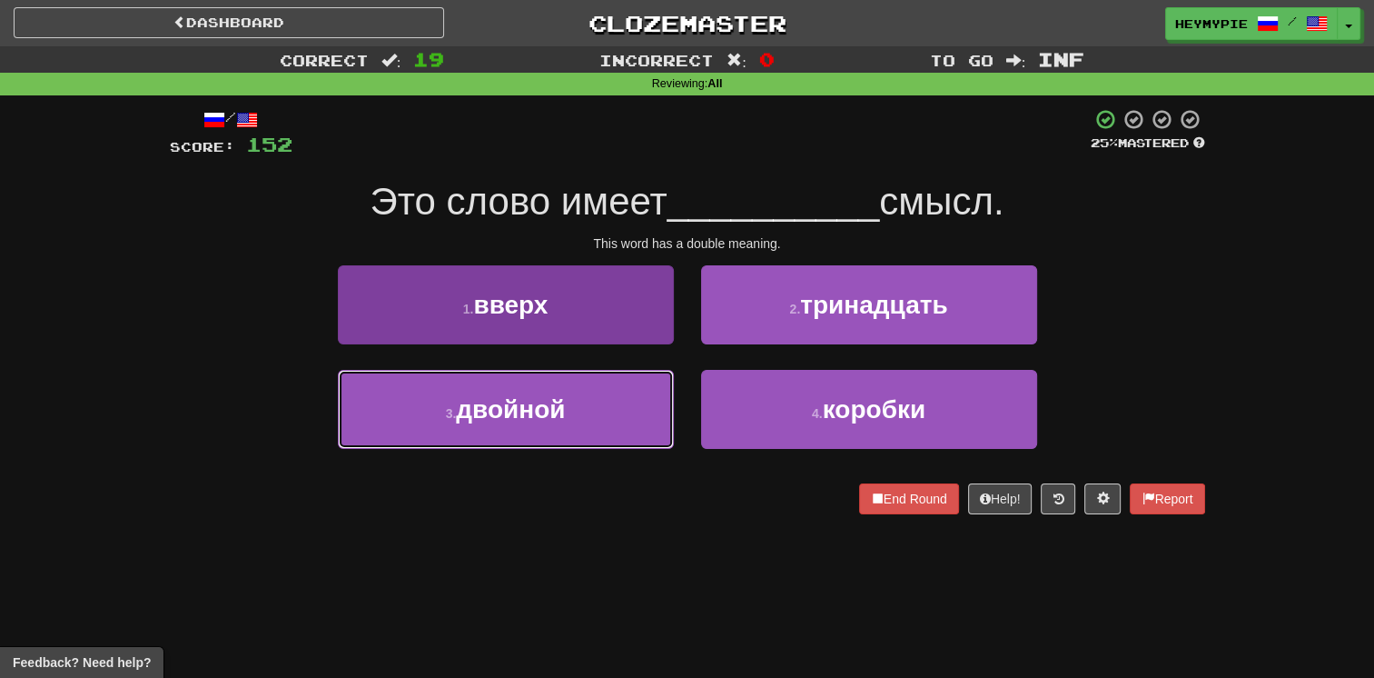
click at [605, 401] on button "3 . двойной" at bounding box center [506, 409] width 336 height 79
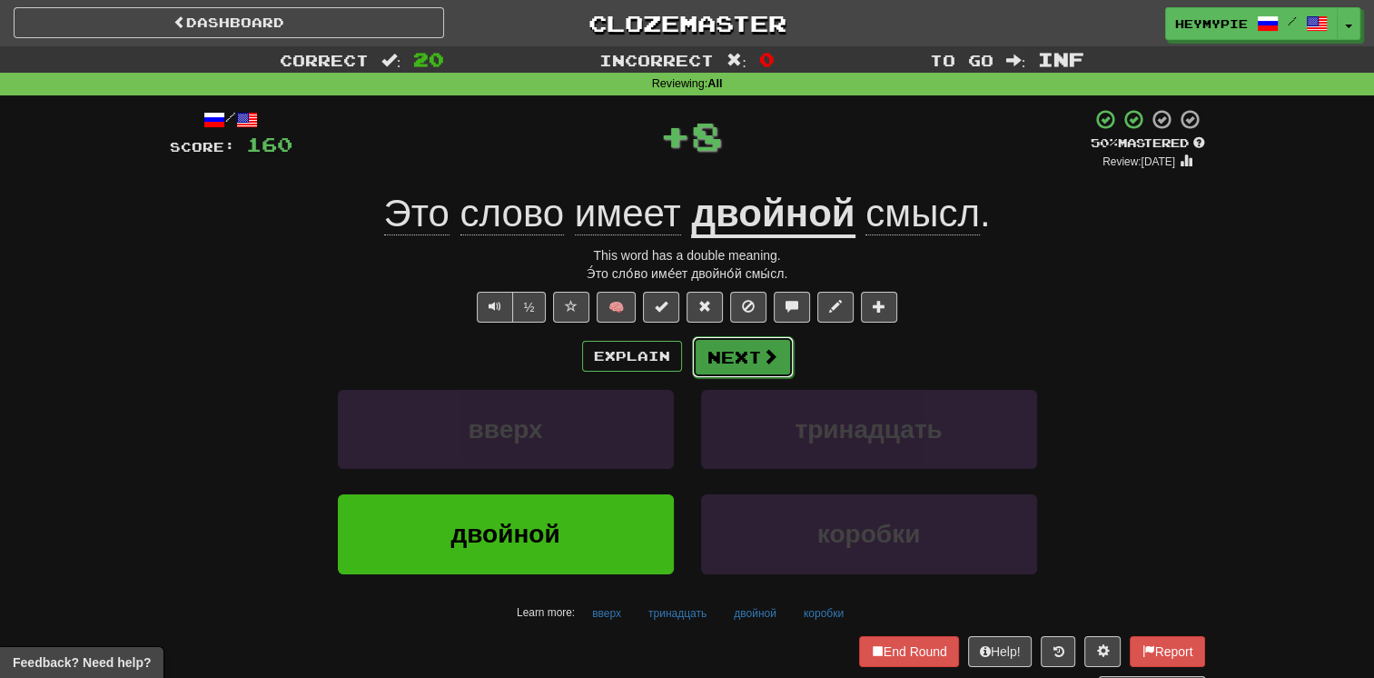
click at [678, 360] on button "Next" at bounding box center [743, 357] width 102 height 42
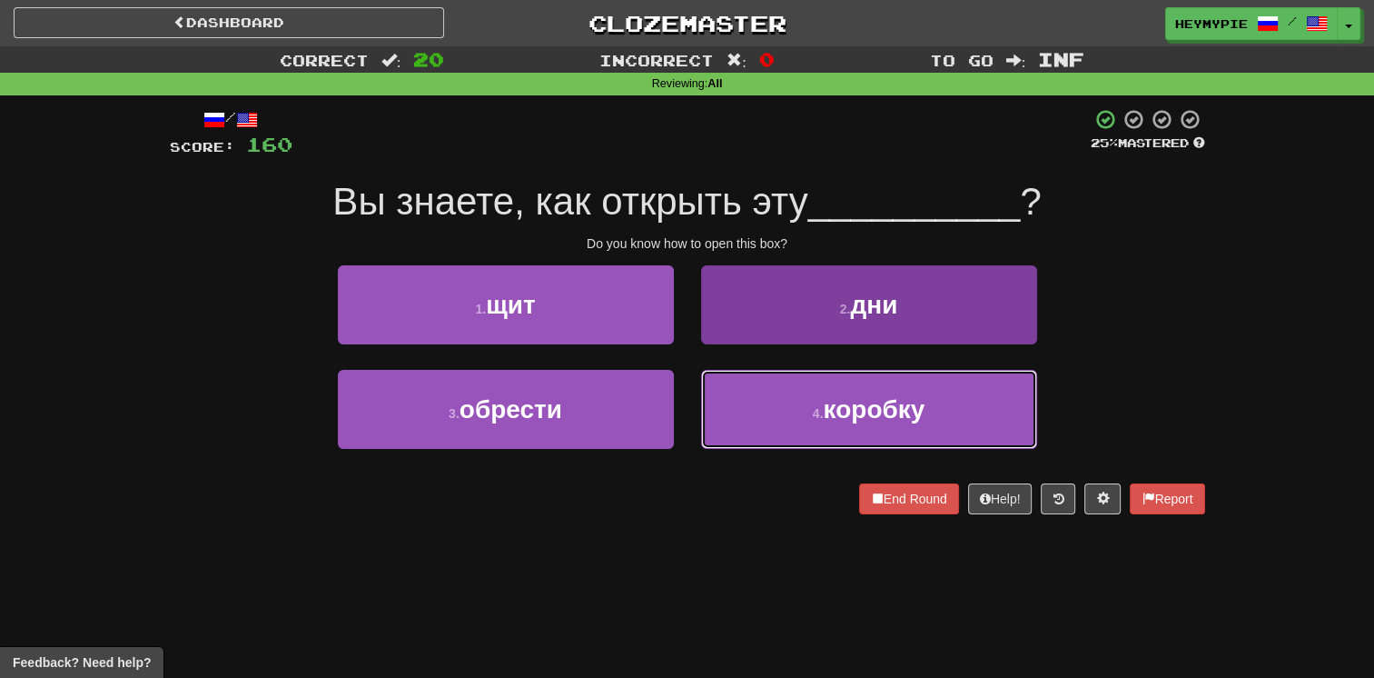
click at [678, 403] on button "4 . коробку" at bounding box center [869, 409] width 336 height 79
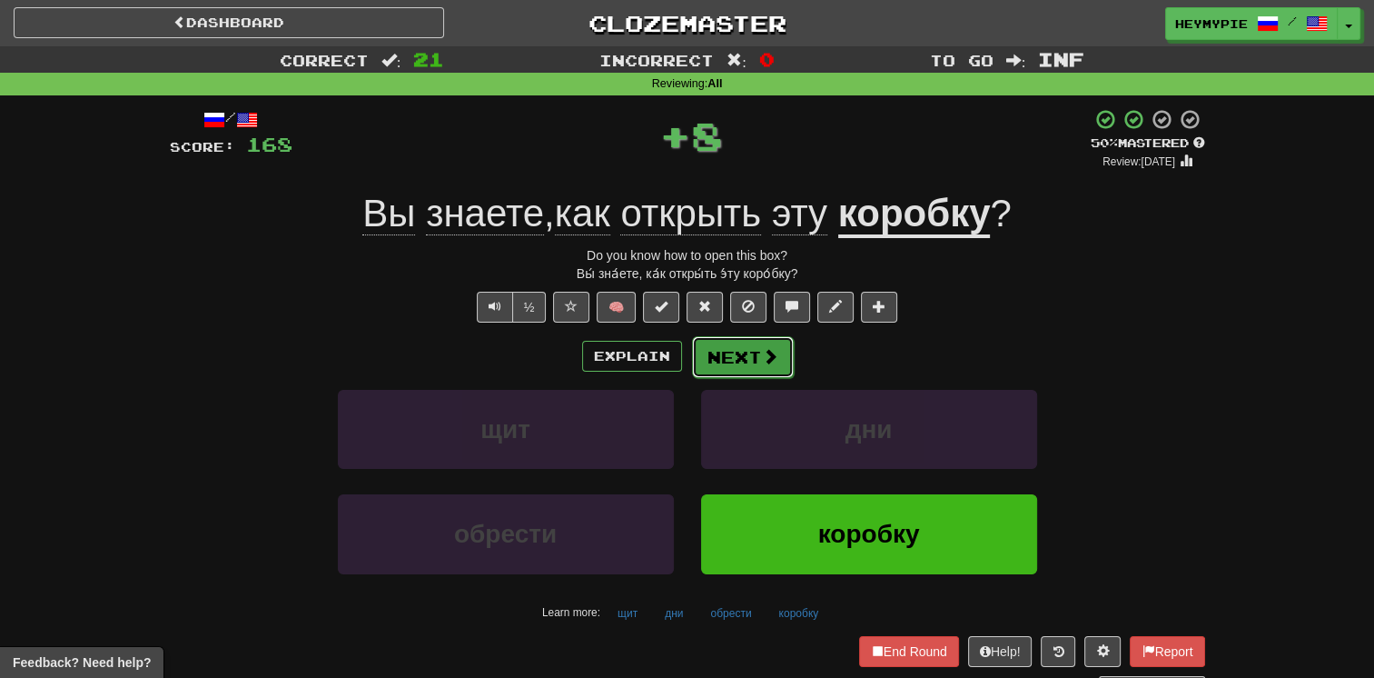
click at [678, 354] on button "Next" at bounding box center [743, 357] width 102 height 42
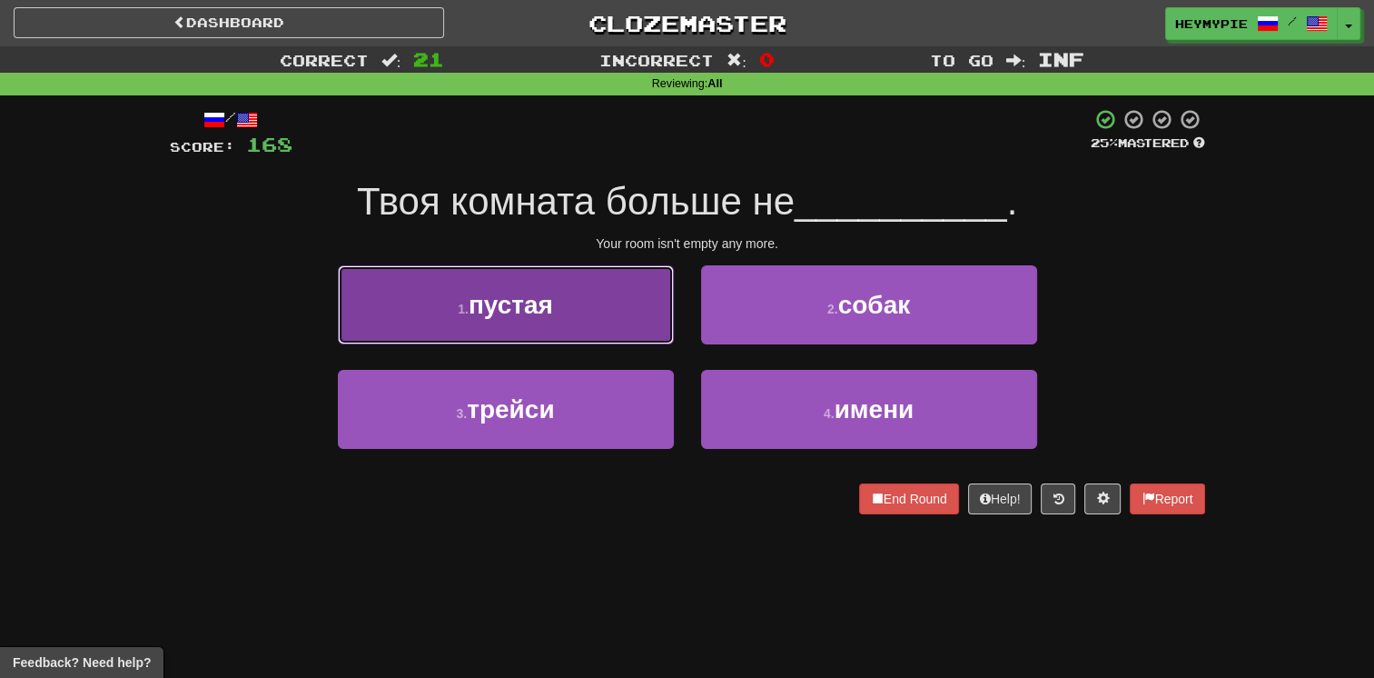
click at [600, 305] on button "1 . пустая" at bounding box center [506, 304] width 336 height 79
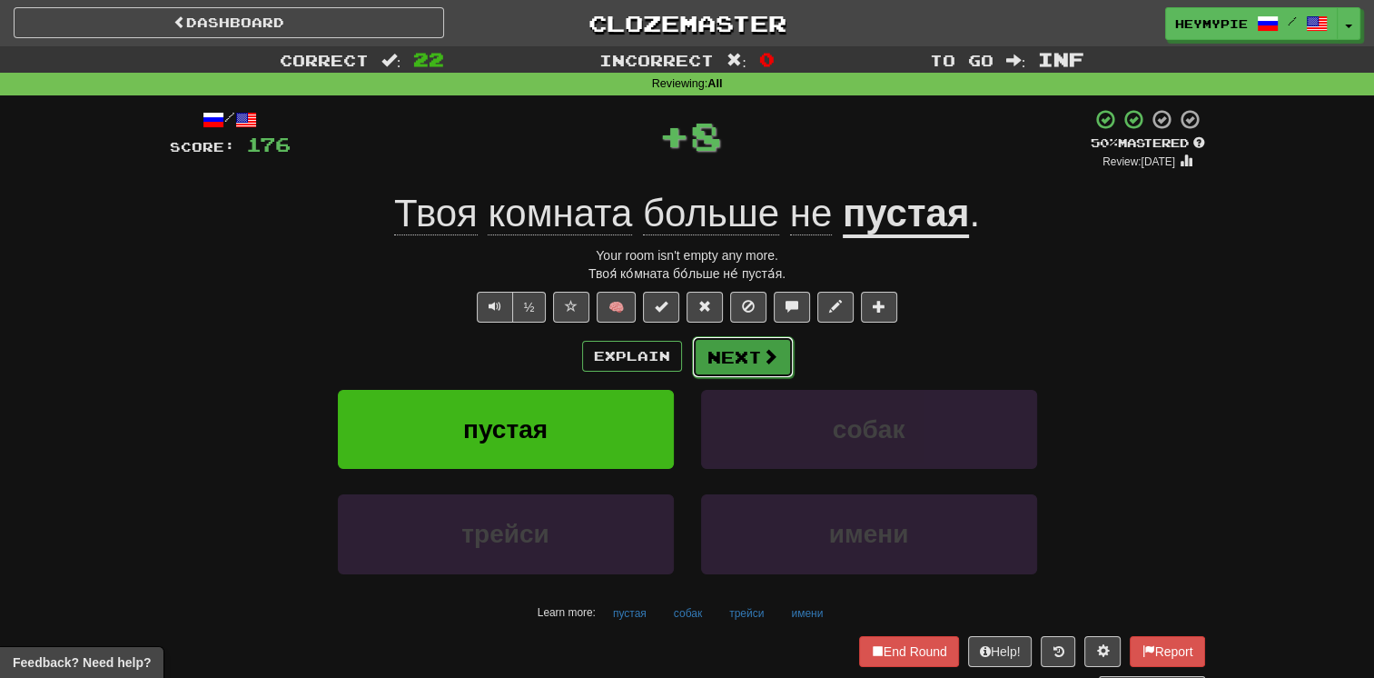
click at [678, 341] on button "Next" at bounding box center [743, 357] width 102 height 42
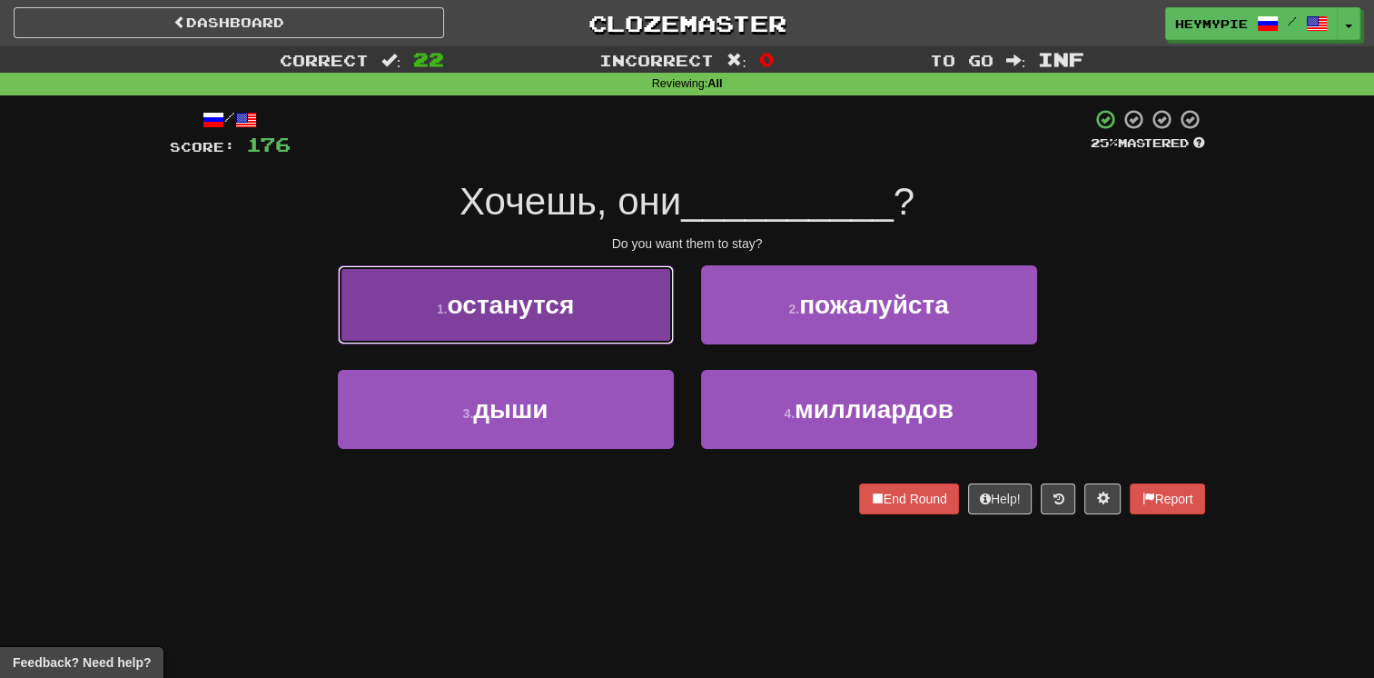
click at [584, 330] on button "1 . останутся" at bounding box center [506, 304] width 336 height 79
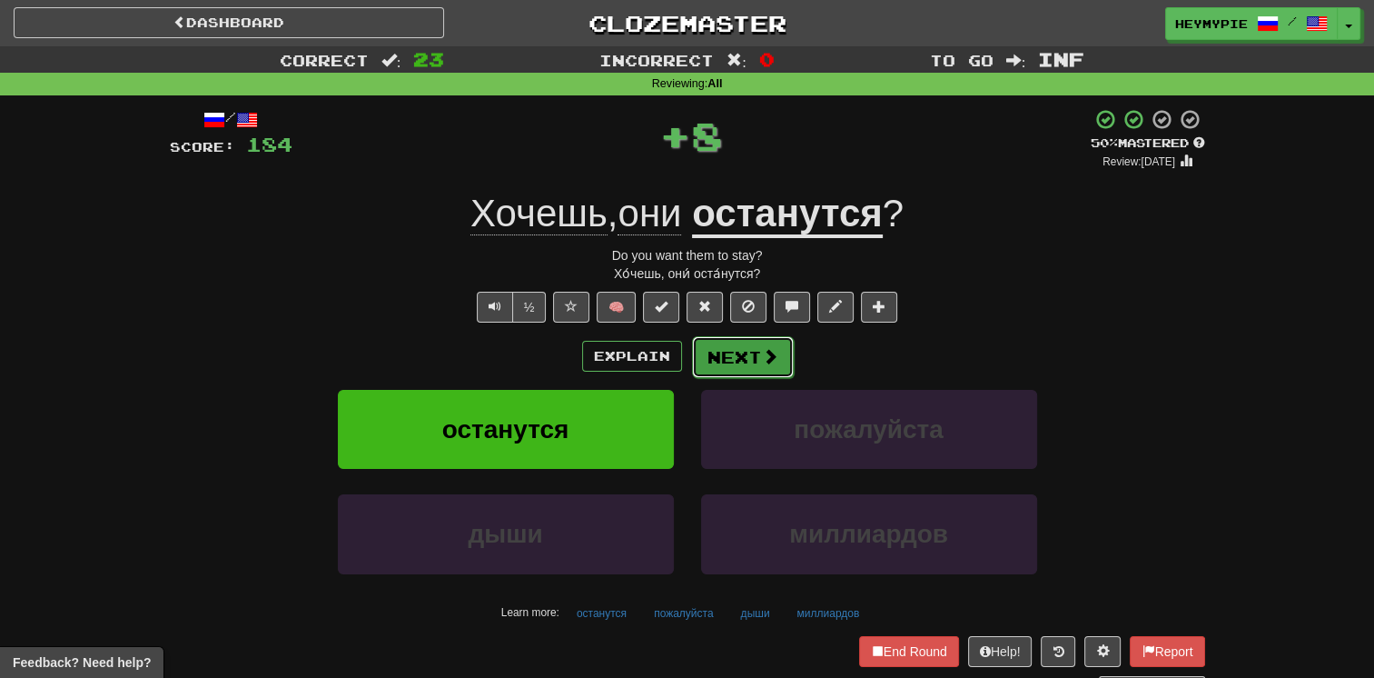
click at [678, 360] on button "Next" at bounding box center [743, 357] width 102 height 42
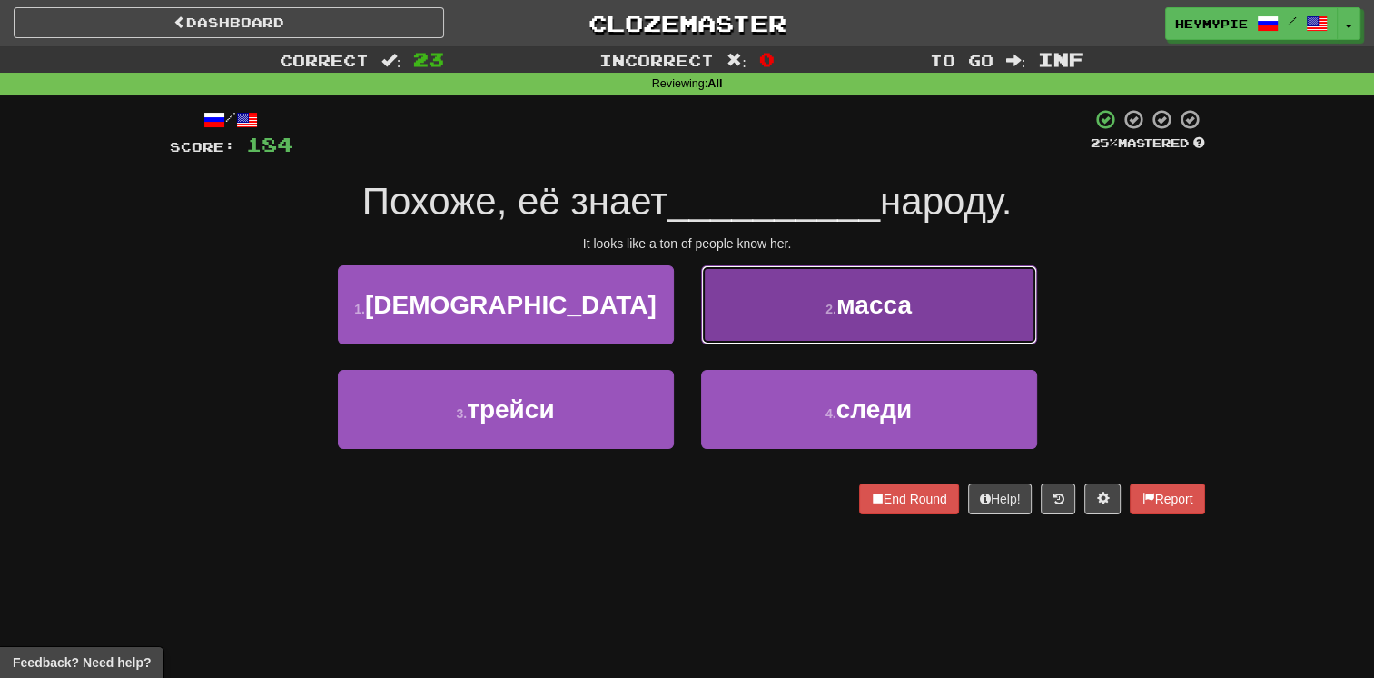
click at [678, 329] on button "2 . масса" at bounding box center [869, 304] width 336 height 79
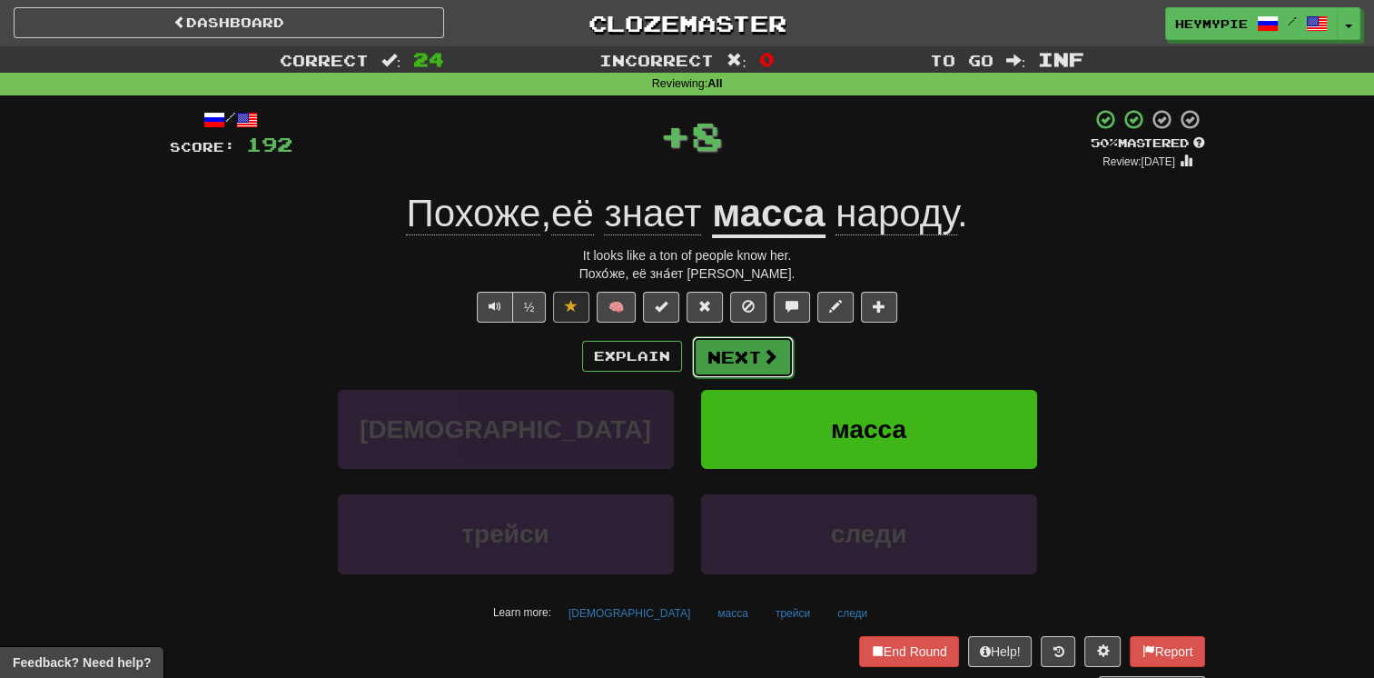
click at [678, 372] on button "Next" at bounding box center [743, 357] width 102 height 42
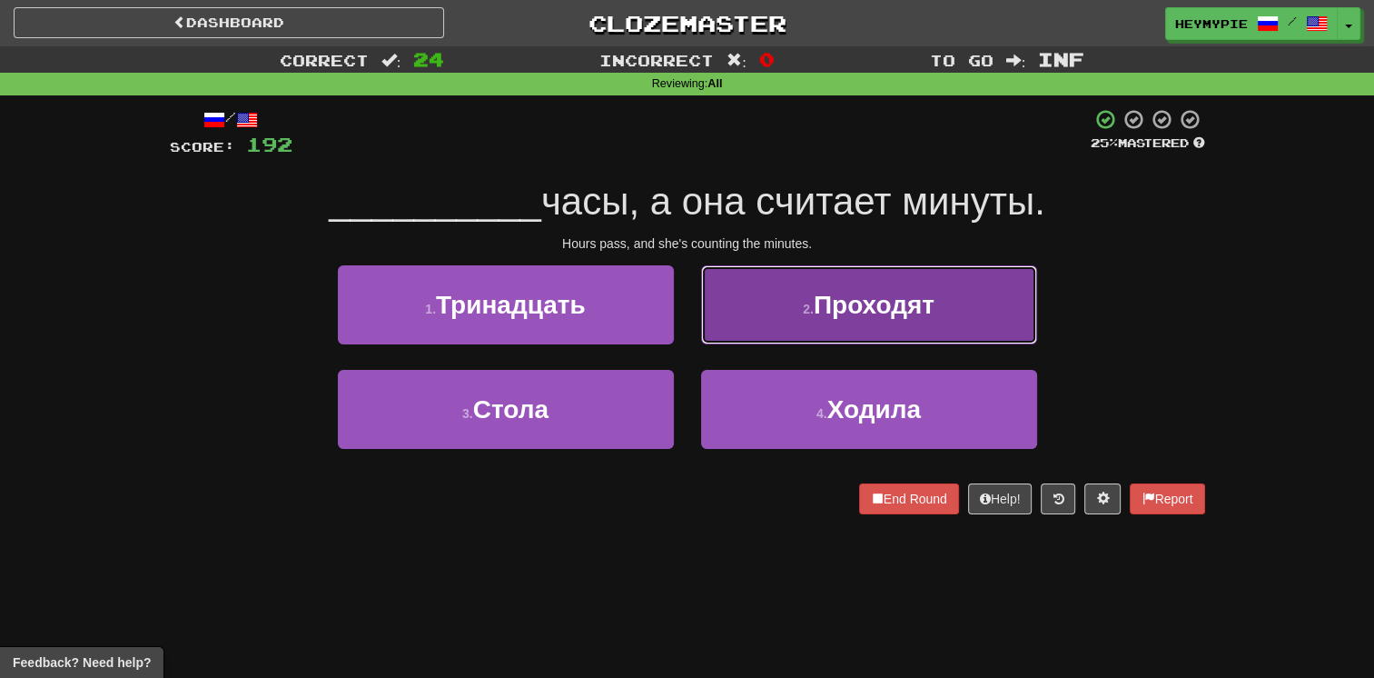
click at [678, 337] on button "2 . Проходят" at bounding box center [869, 304] width 336 height 79
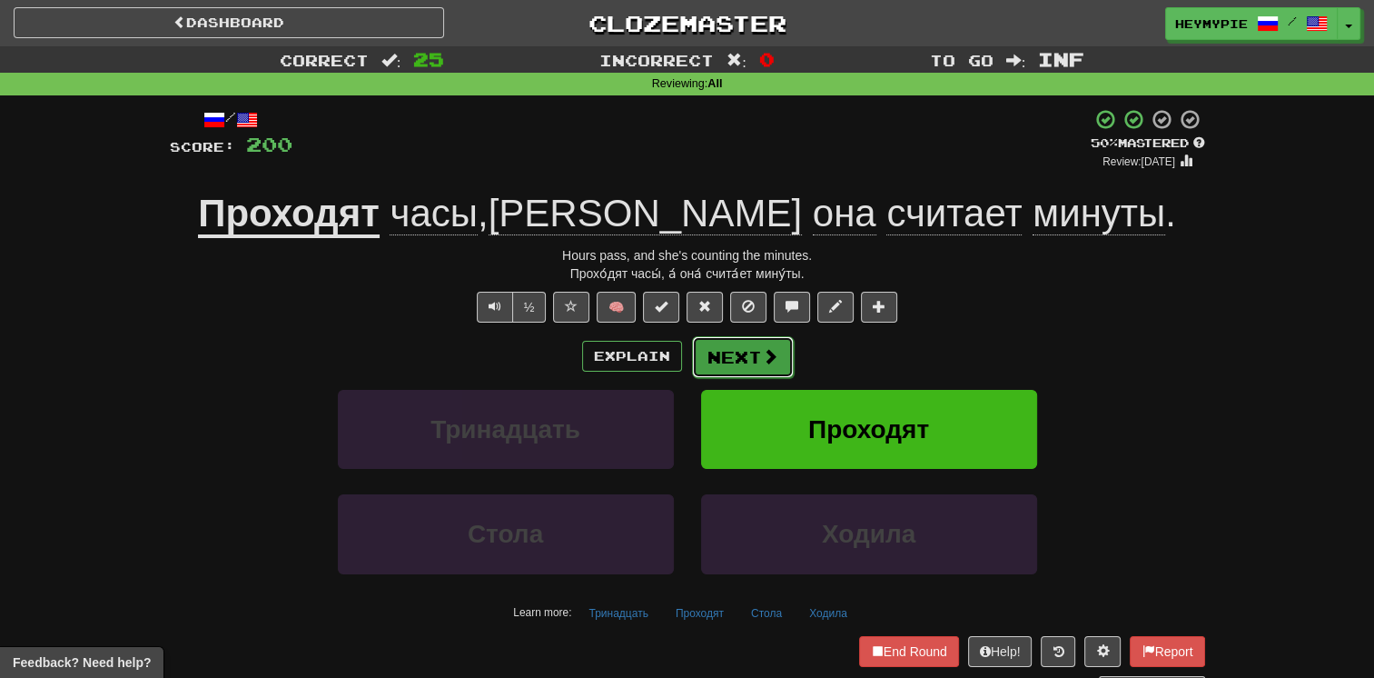
click at [678, 369] on button "Next" at bounding box center [743, 357] width 102 height 42
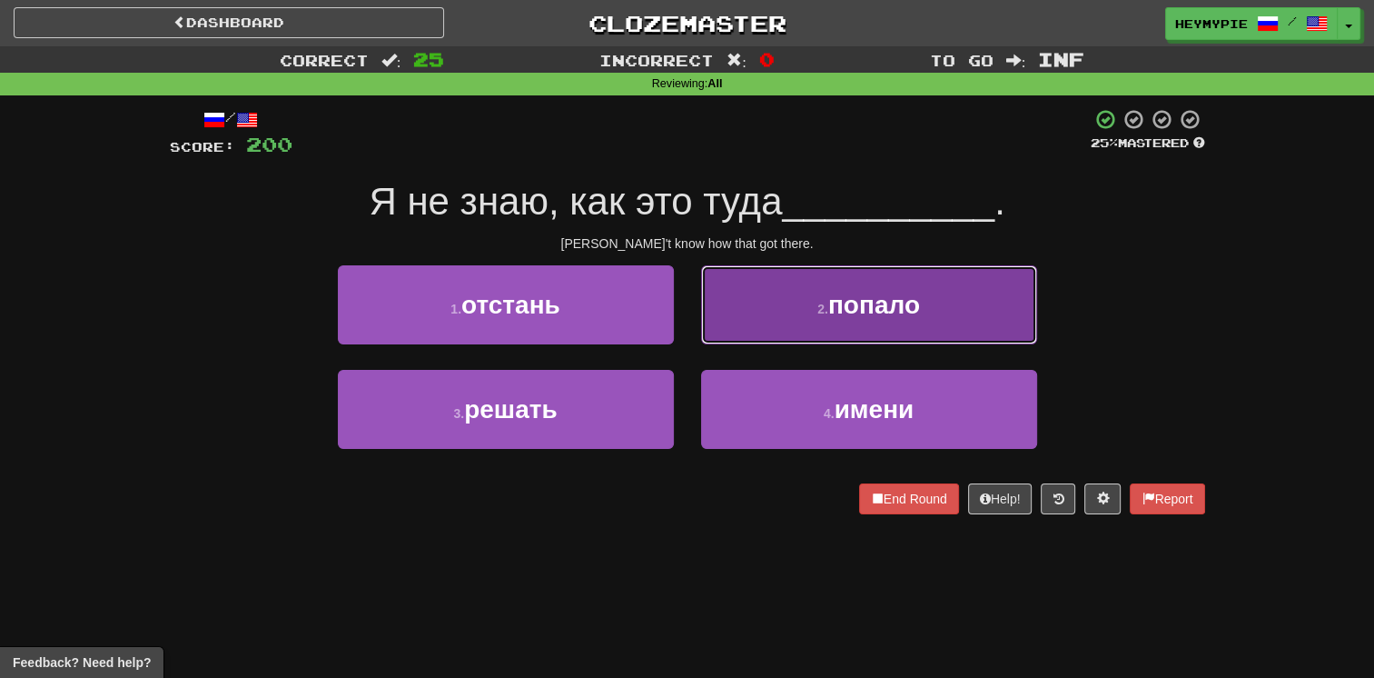
click at [678, 340] on button "2 . попало" at bounding box center [869, 304] width 336 height 79
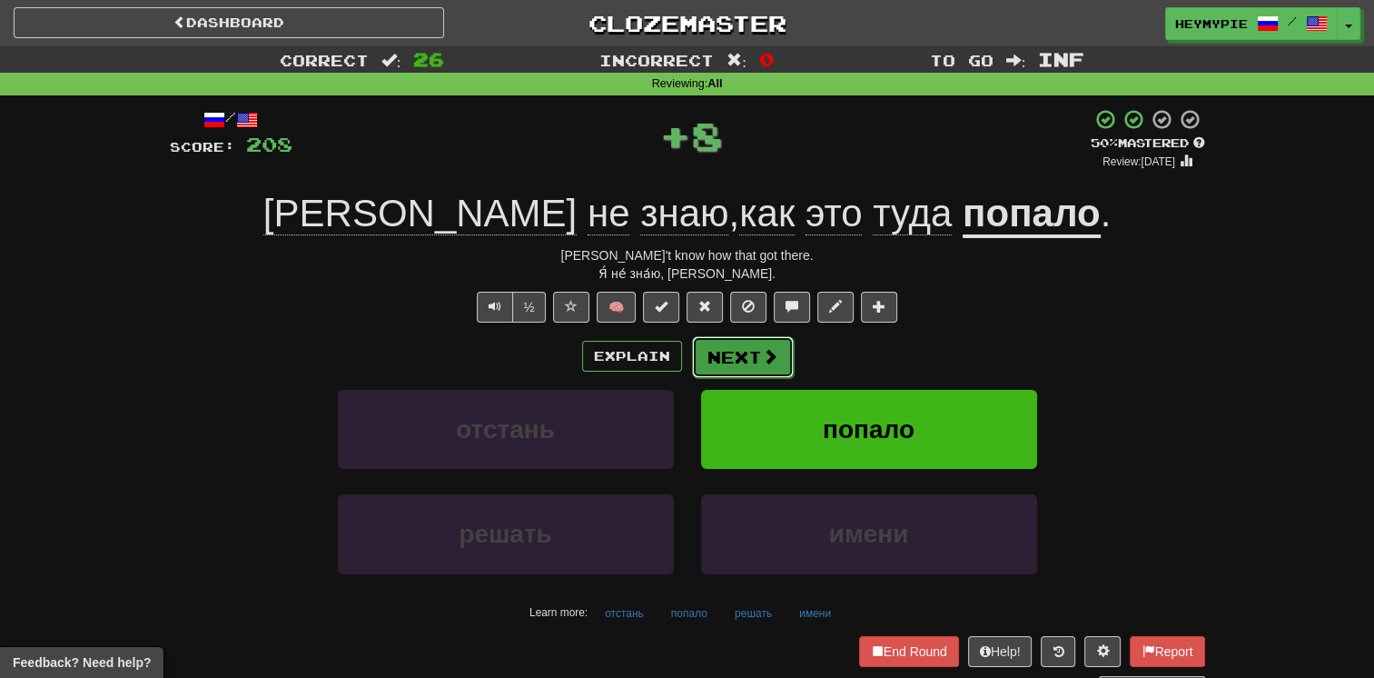
click at [678, 362] on button "Next" at bounding box center [743, 357] width 102 height 42
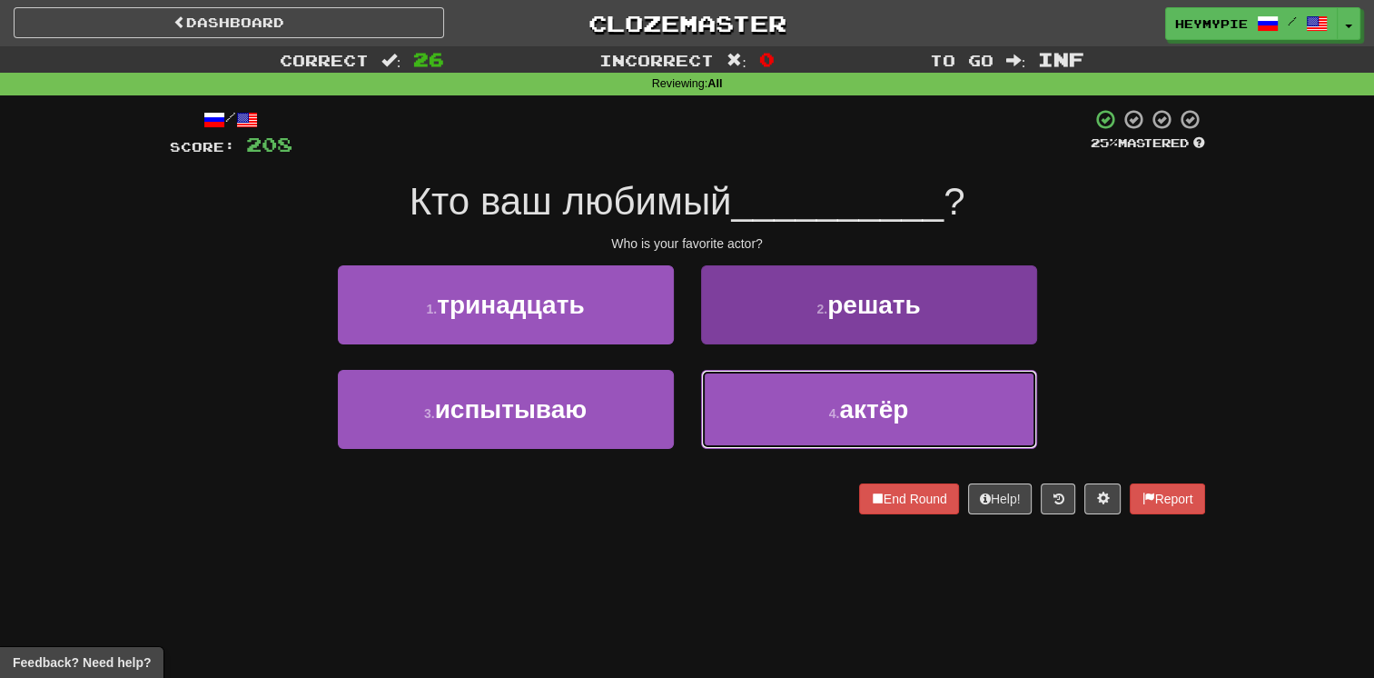
click at [678, 409] on button "4 . актёр" at bounding box center [869, 409] width 336 height 79
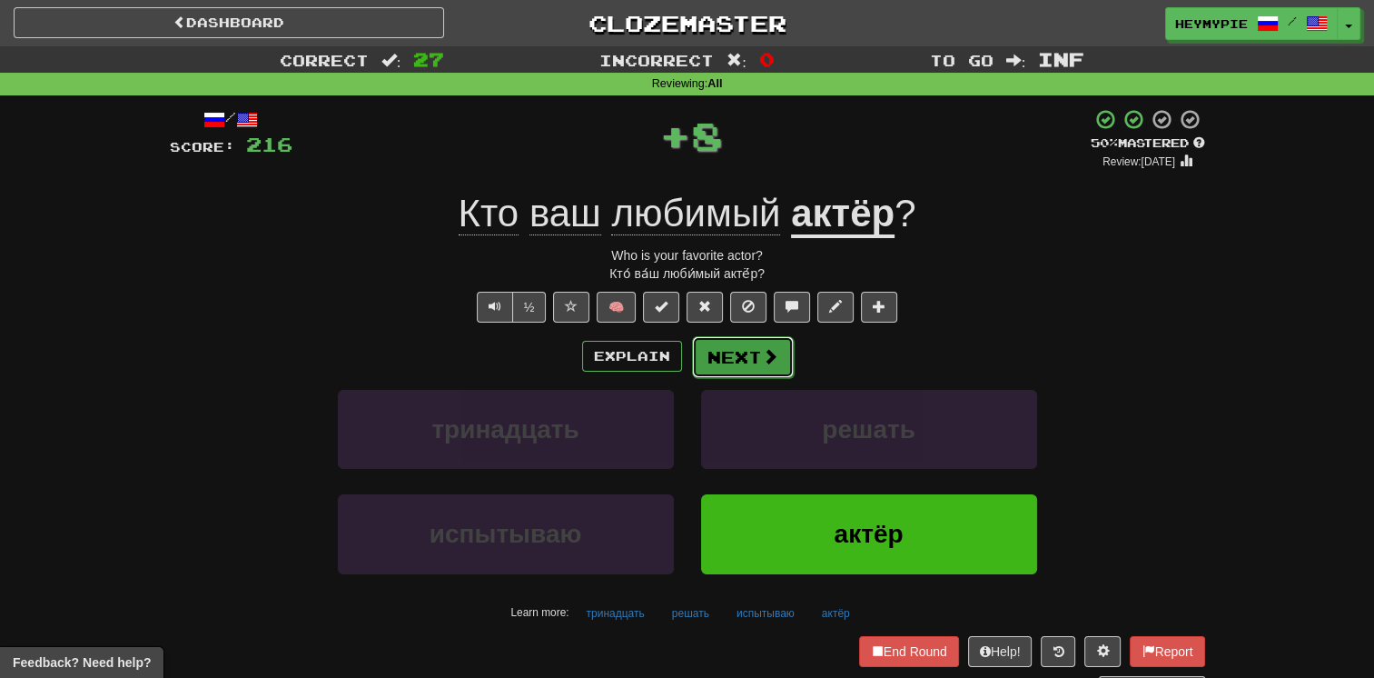
click at [678, 367] on button "Next" at bounding box center [743, 357] width 102 height 42
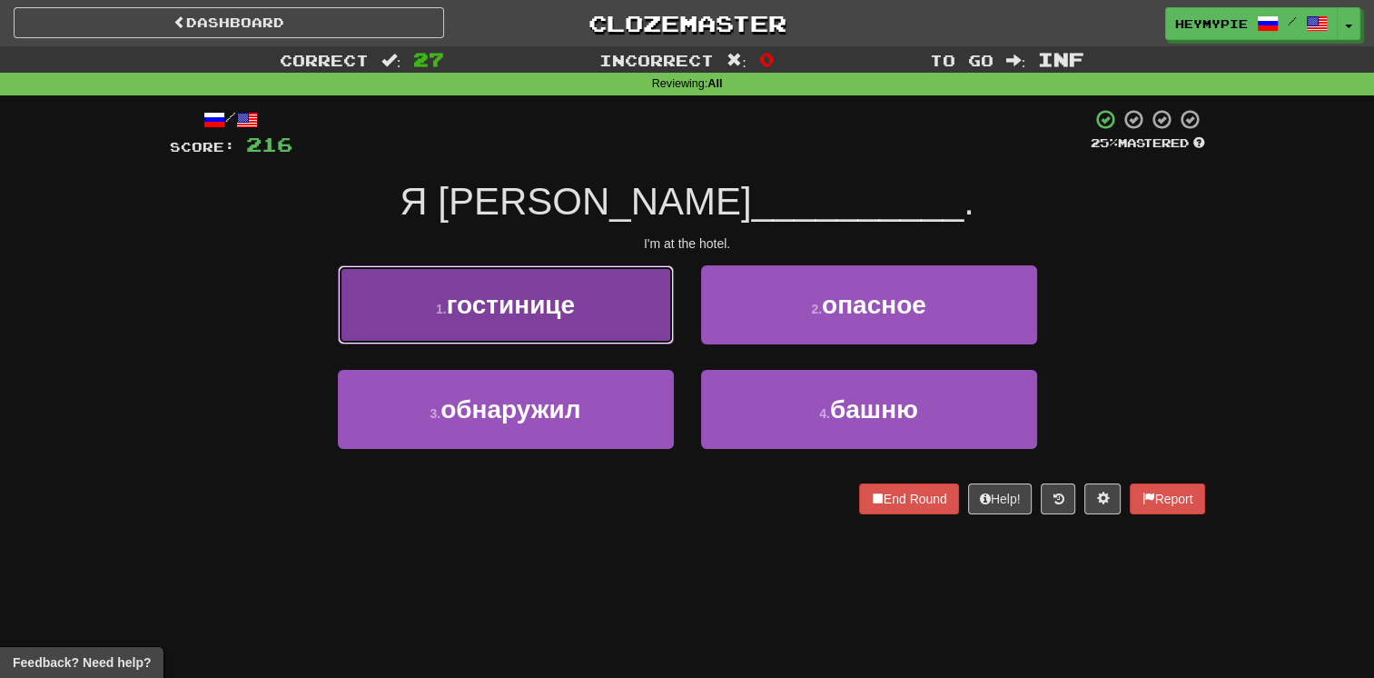
click at [567, 319] on button "1 . гостинице" at bounding box center [506, 304] width 336 height 79
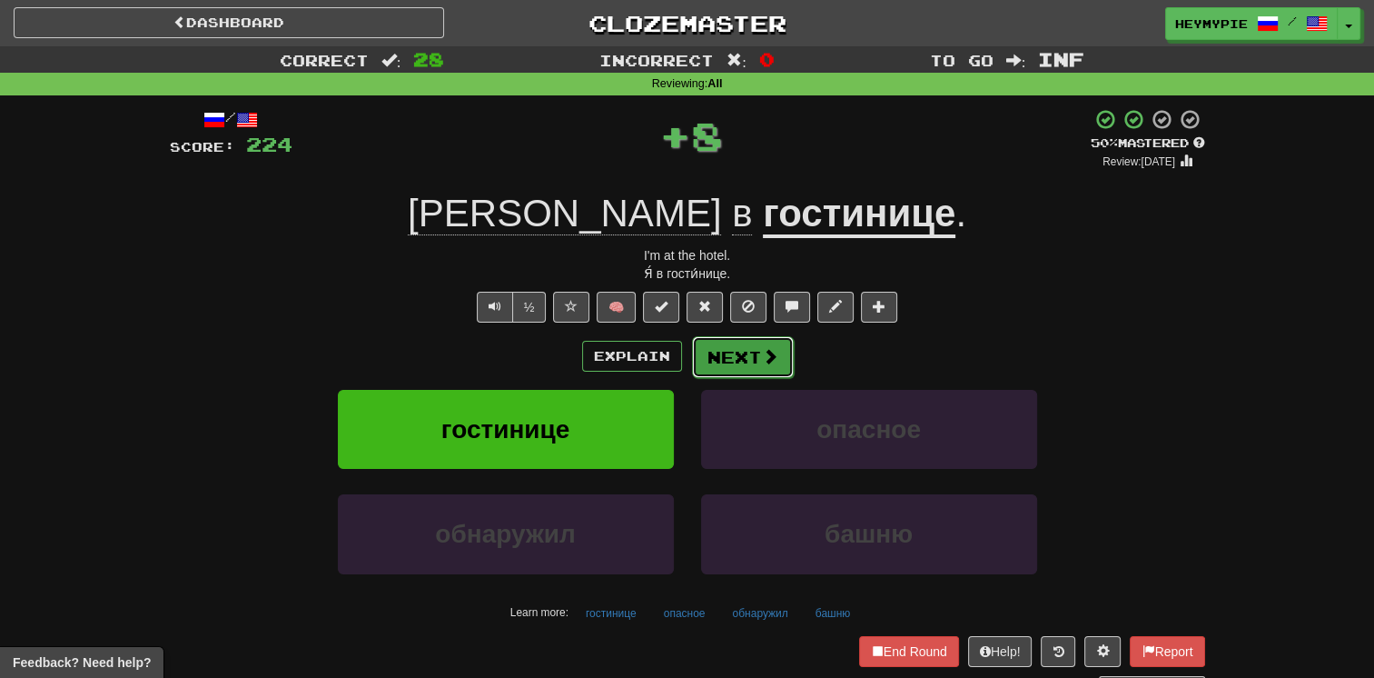
click at [678, 355] on button "Next" at bounding box center [743, 357] width 102 height 42
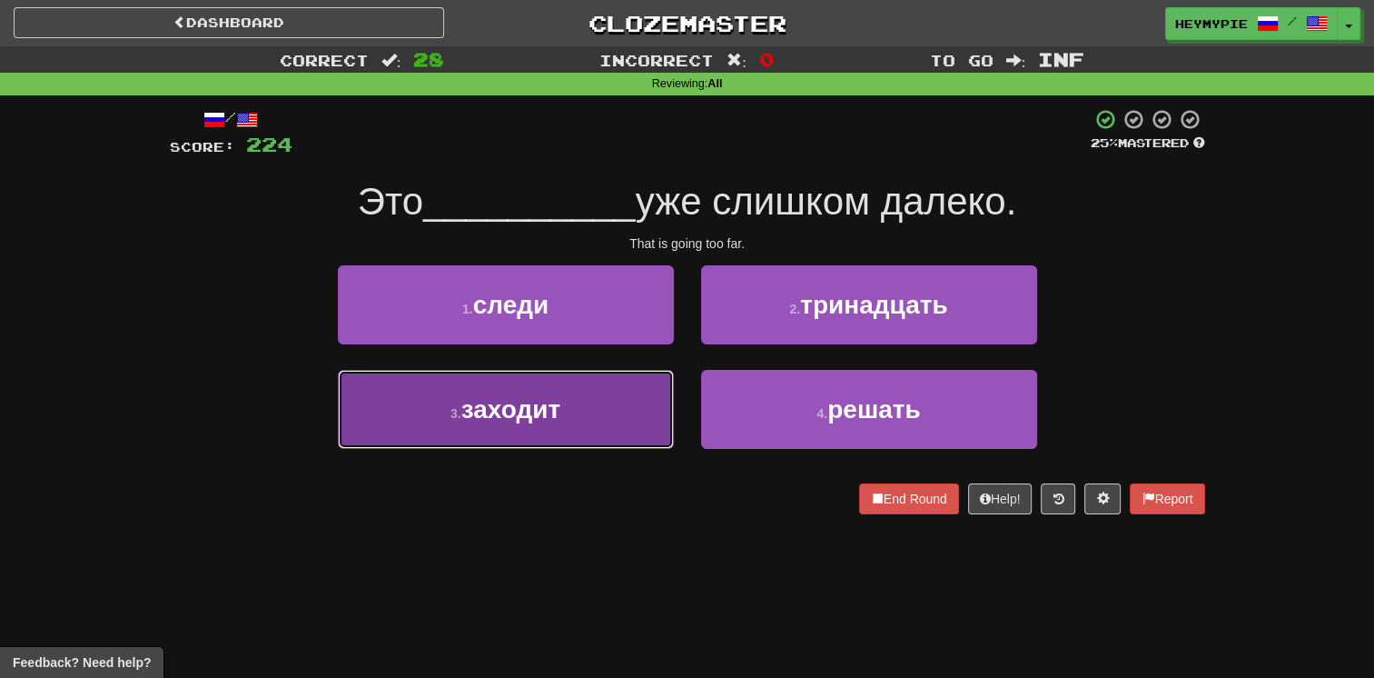
click at [593, 405] on button "3 . заходит" at bounding box center [506, 409] width 336 height 79
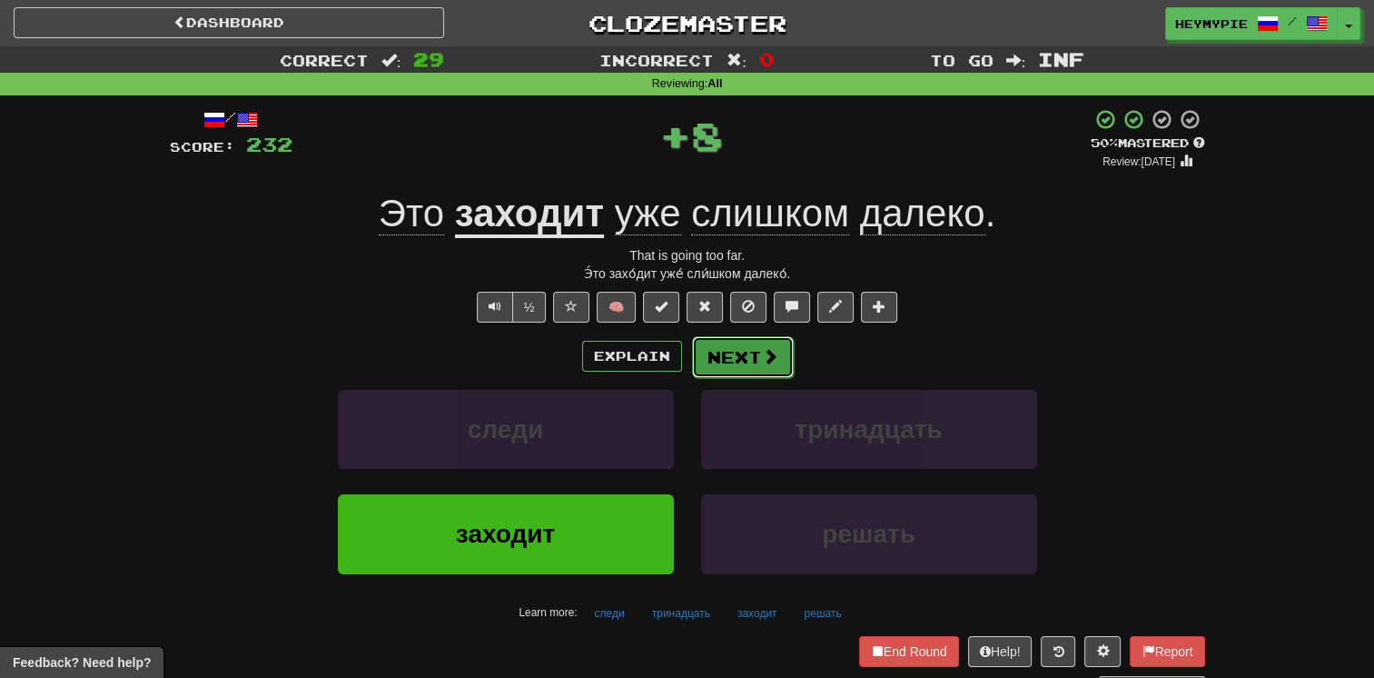
click at [678, 354] on button "Next" at bounding box center [743, 357] width 102 height 42
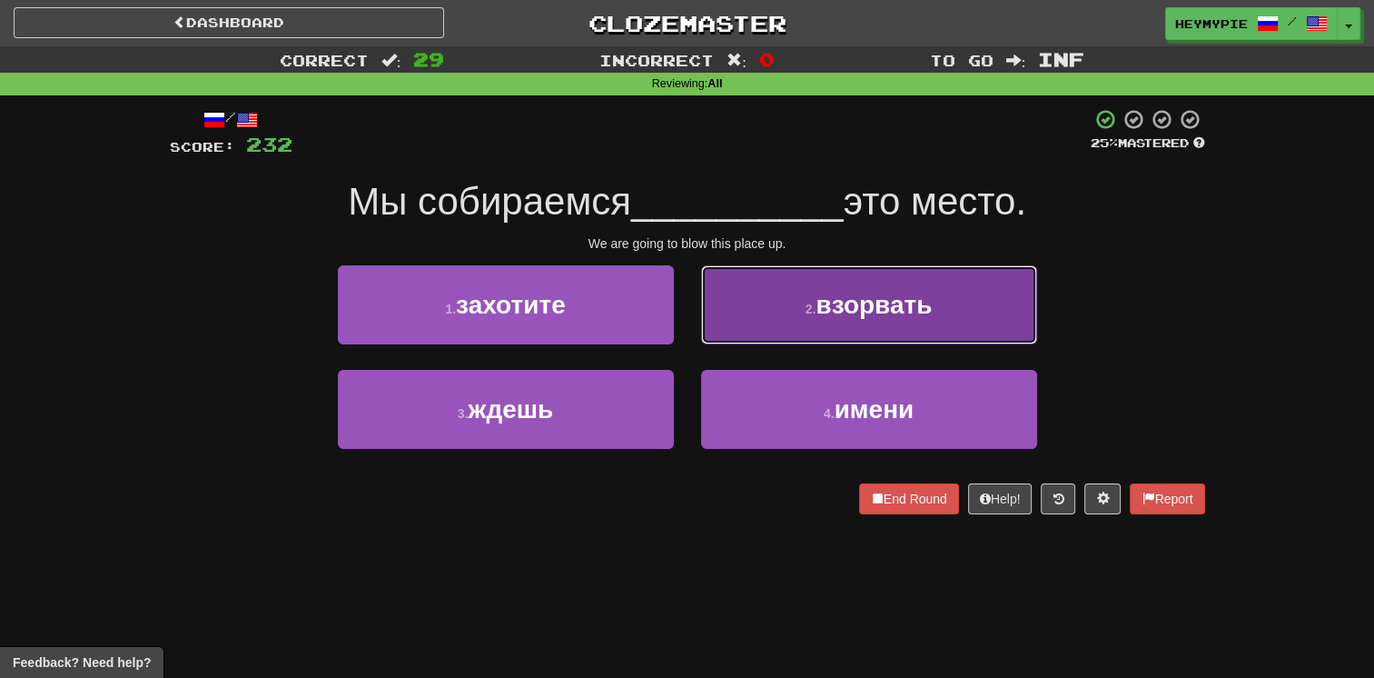
click at [678, 312] on button "2 . взорвать" at bounding box center [869, 304] width 336 height 79
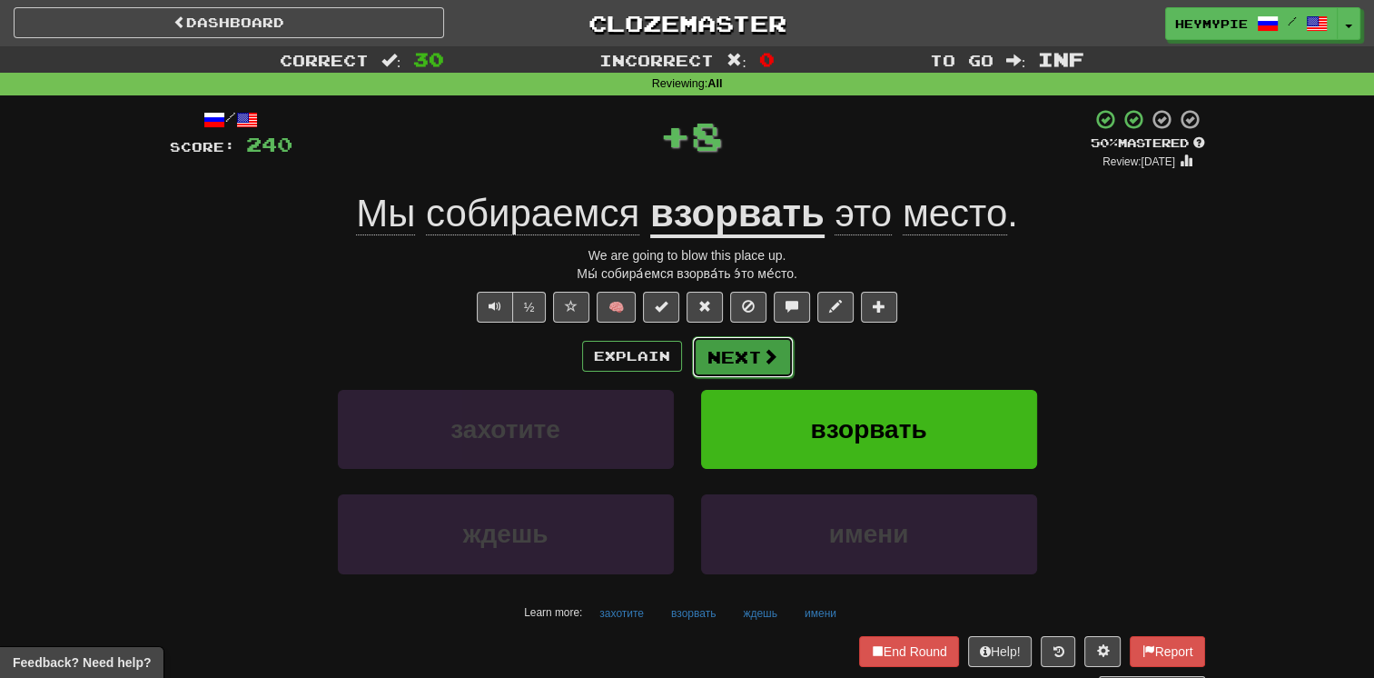
click at [678, 376] on button "Next" at bounding box center [743, 357] width 102 height 42
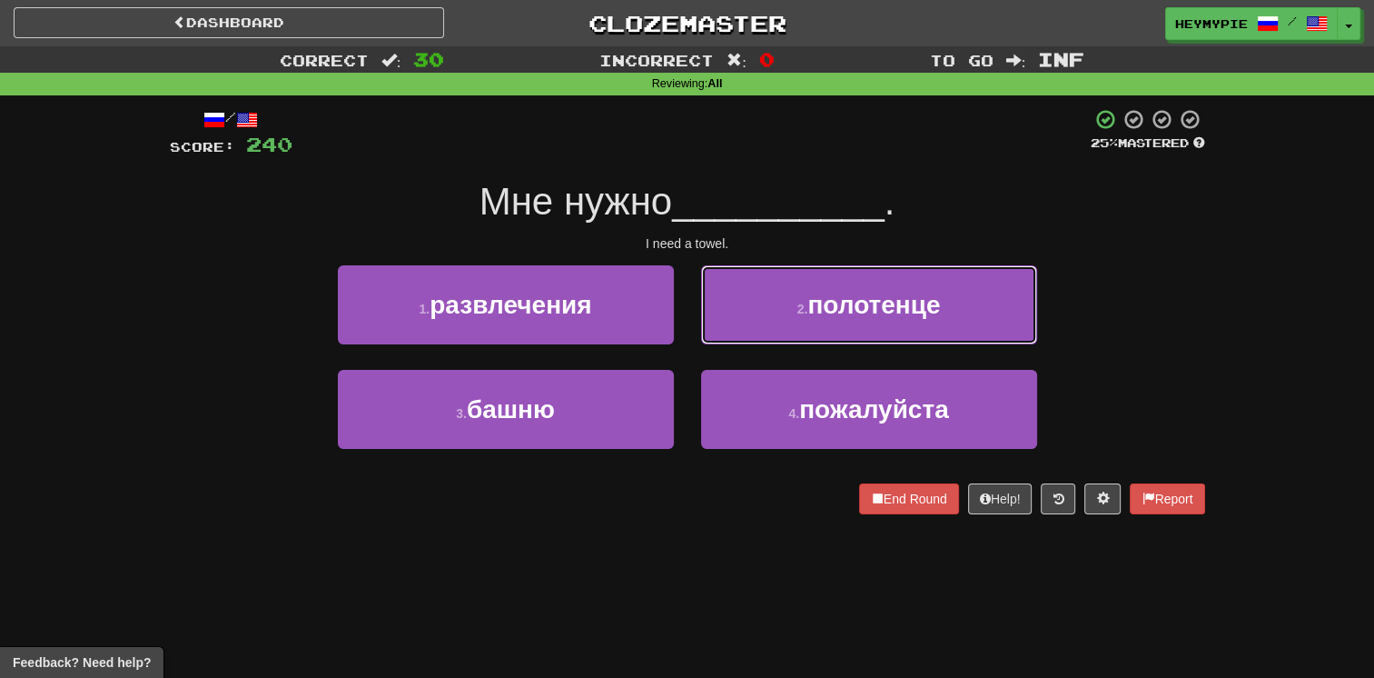
click at [678, 330] on button "2 . полотенце" at bounding box center [869, 304] width 336 height 79
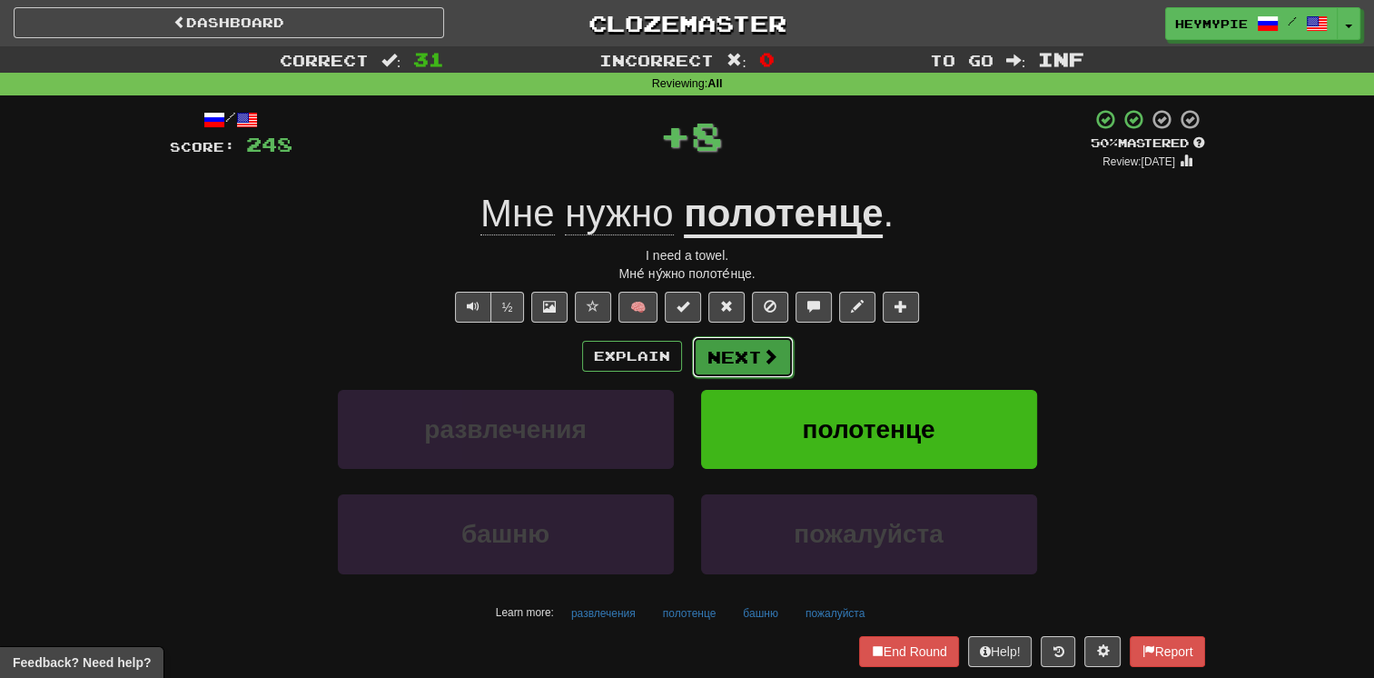
click at [678, 362] on button "Next" at bounding box center [743, 357] width 102 height 42
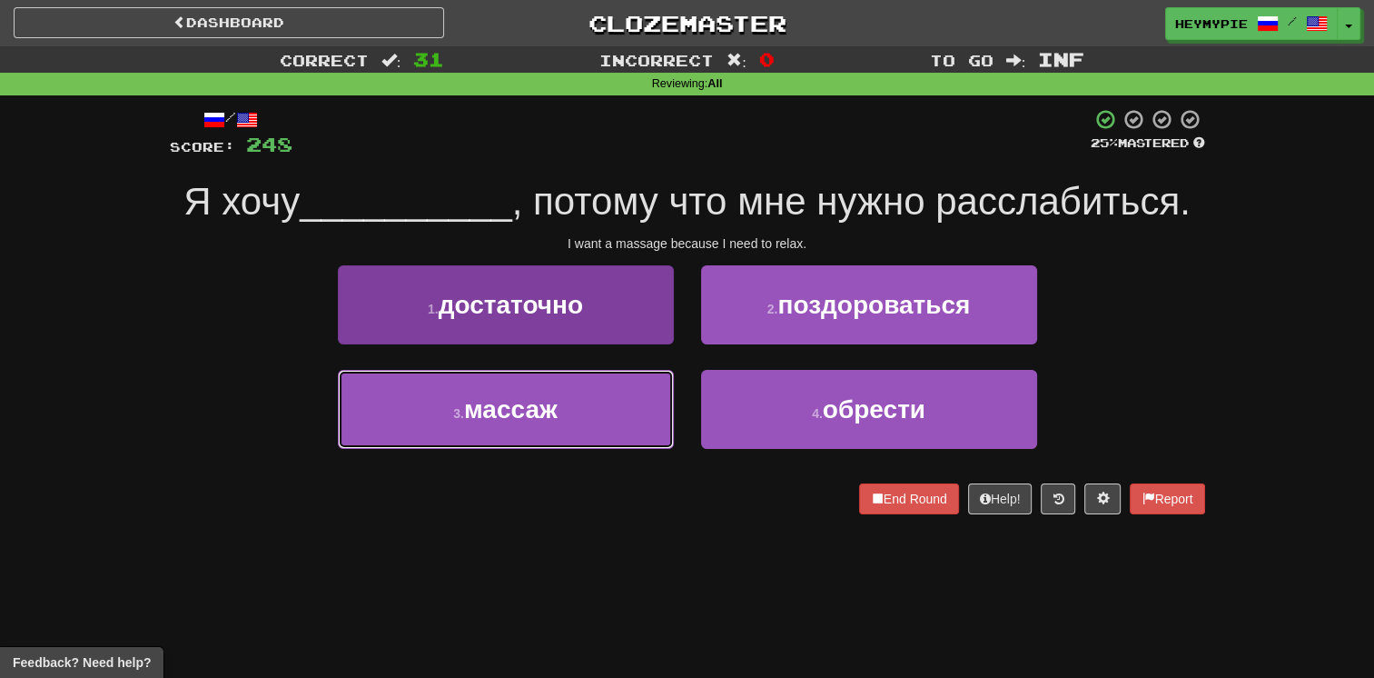
drag, startPoint x: 580, startPoint y: 421, endPoint x: 591, endPoint y: 415, distance: 12.2
click at [580, 422] on button "3 . массаж" at bounding box center [506, 409] width 336 height 79
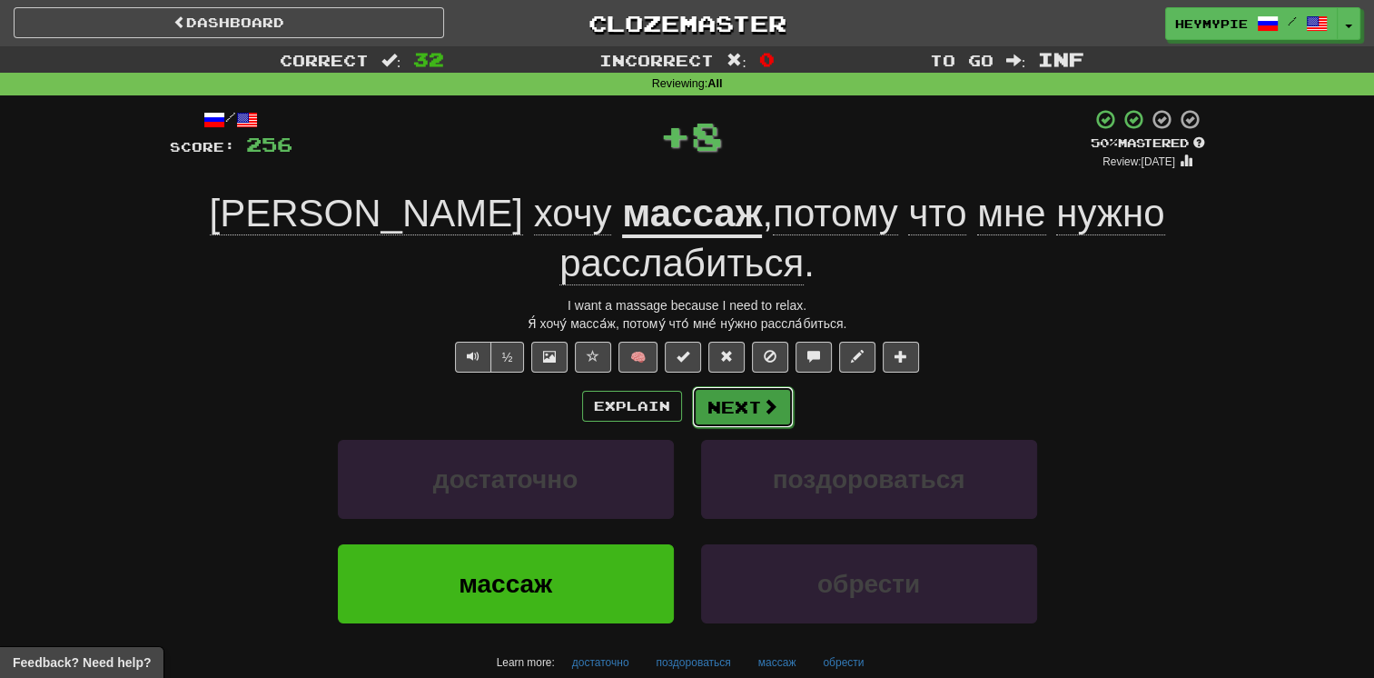
click at [678, 386] on button "Next" at bounding box center [743, 407] width 102 height 42
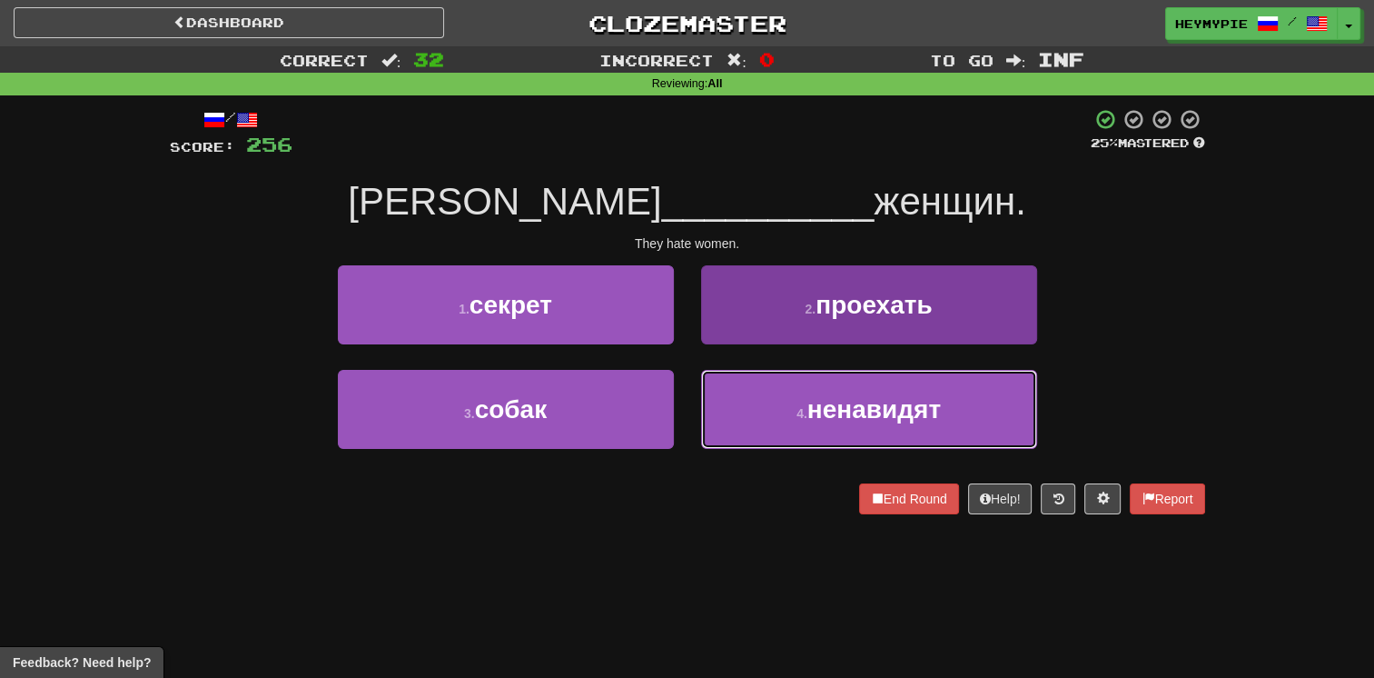
click at [678, 409] on button "4 . ненавидят" at bounding box center [869, 409] width 336 height 79
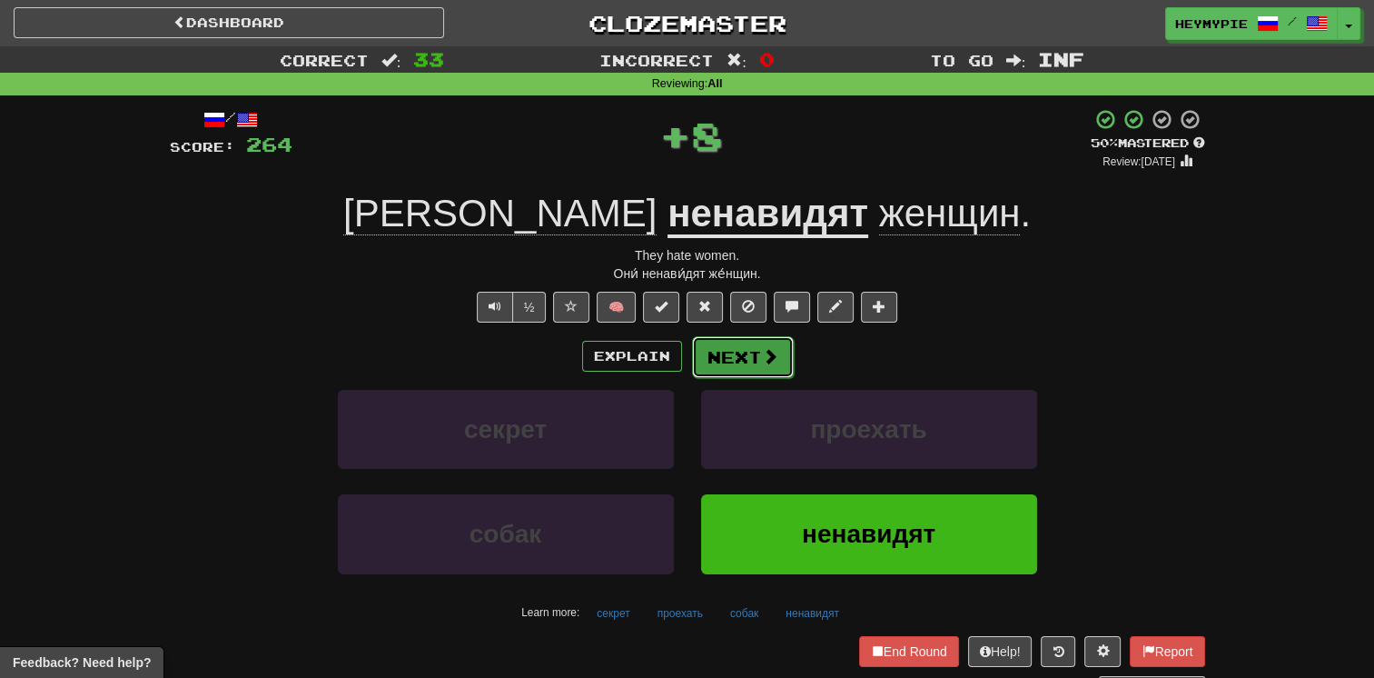
click at [678, 347] on button "Next" at bounding box center [743, 357] width 102 height 42
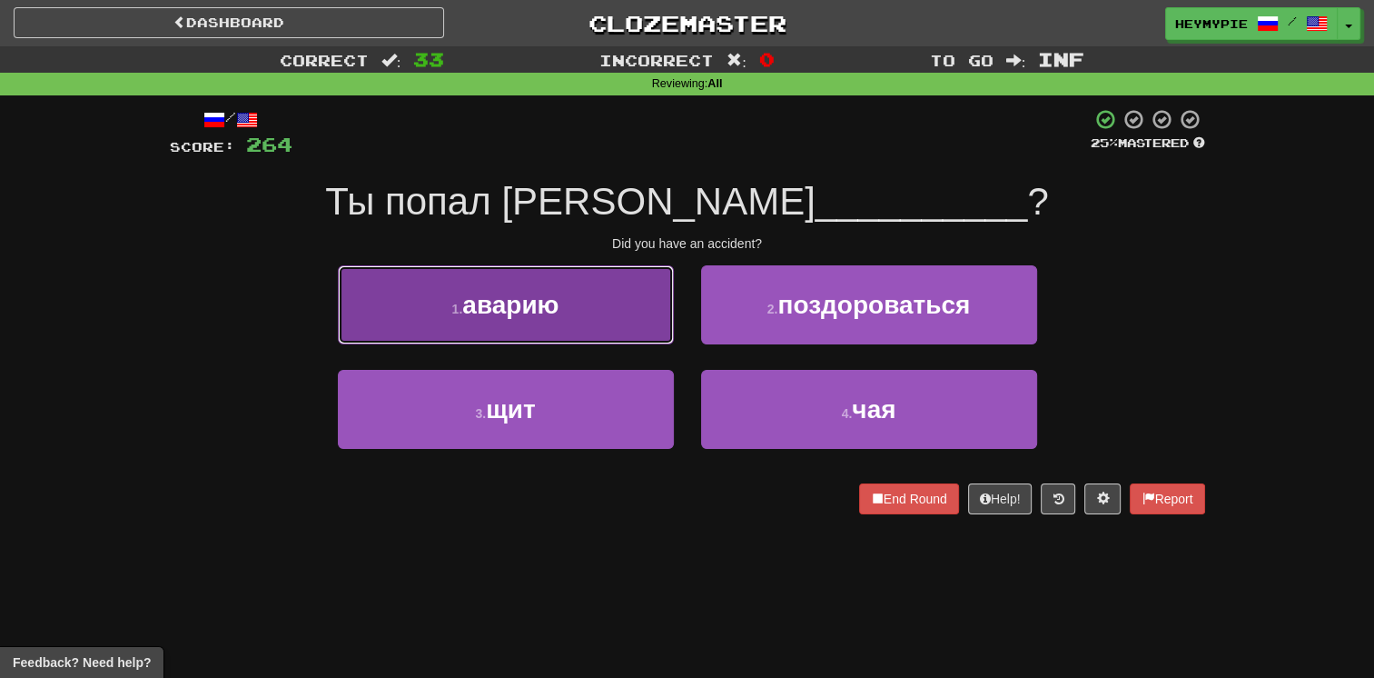
click at [593, 329] on button "1 . аварию" at bounding box center [506, 304] width 336 height 79
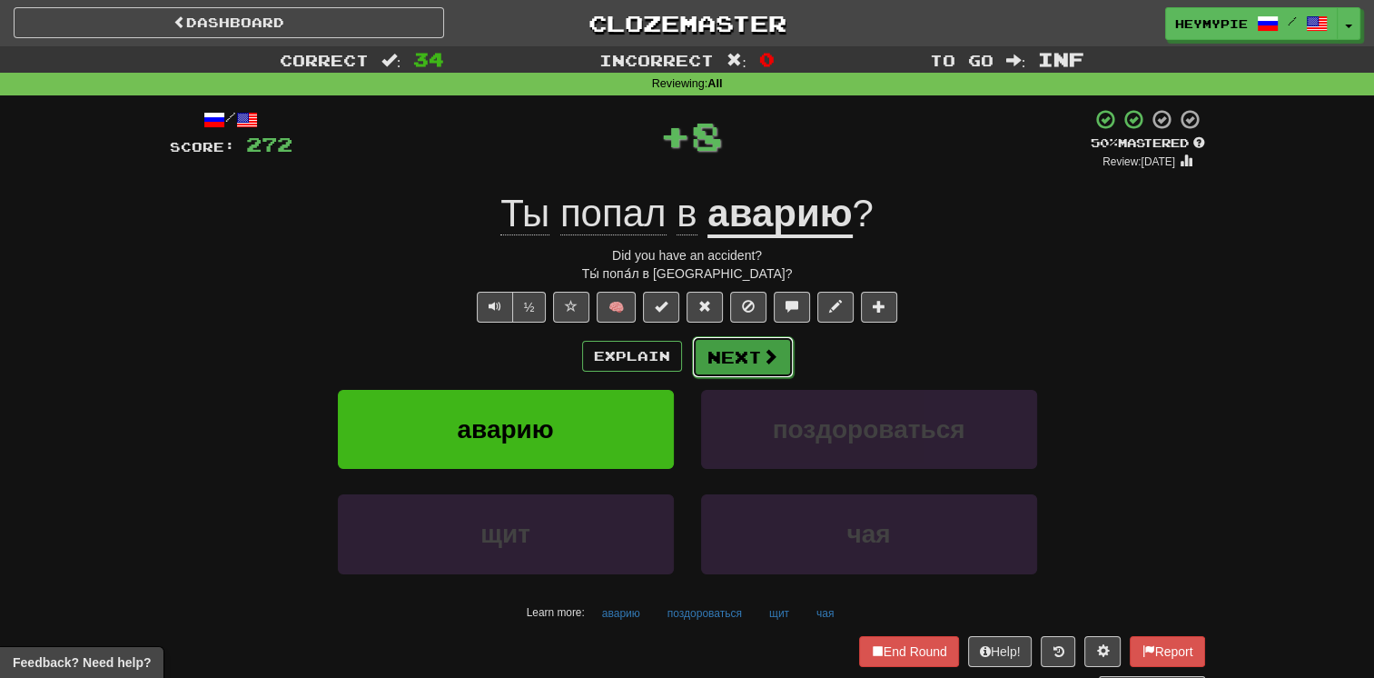
click at [678, 362] on button "Next" at bounding box center [743, 357] width 102 height 42
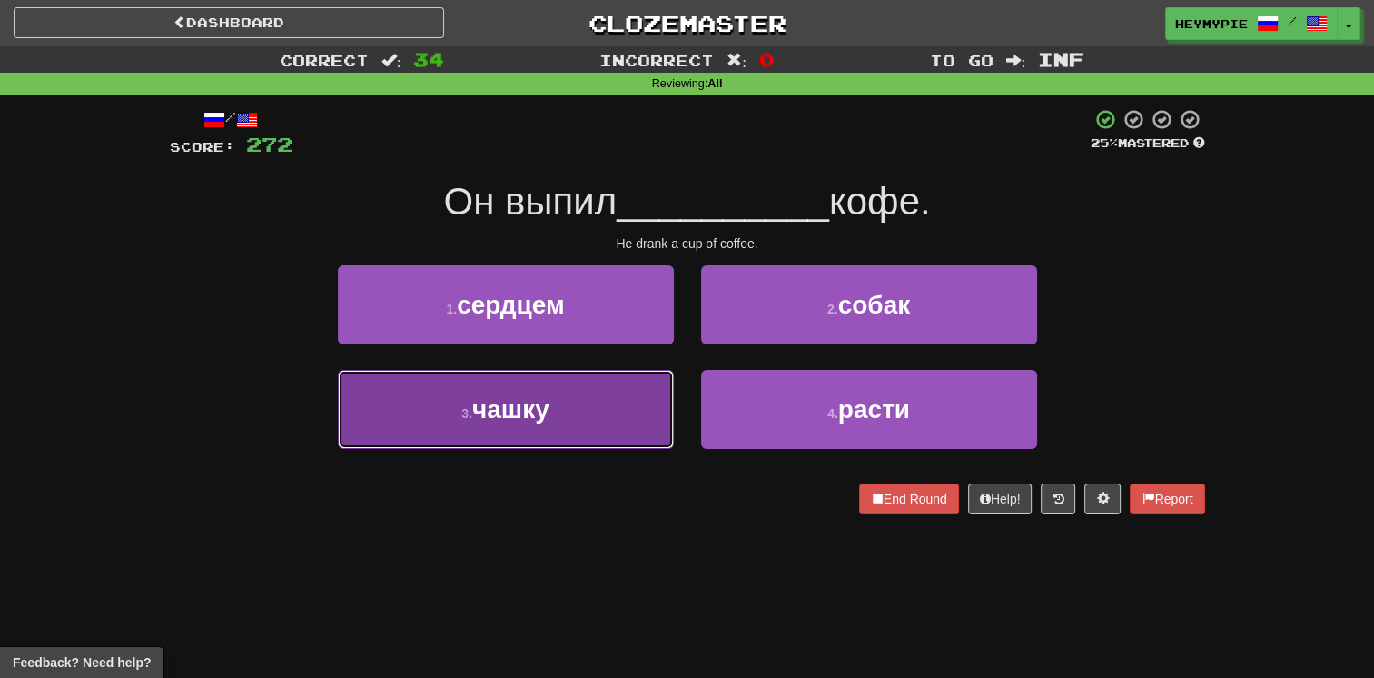
drag, startPoint x: 554, startPoint y: 412, endPoint x: 616, endPoint y: 382, distance: 68.7
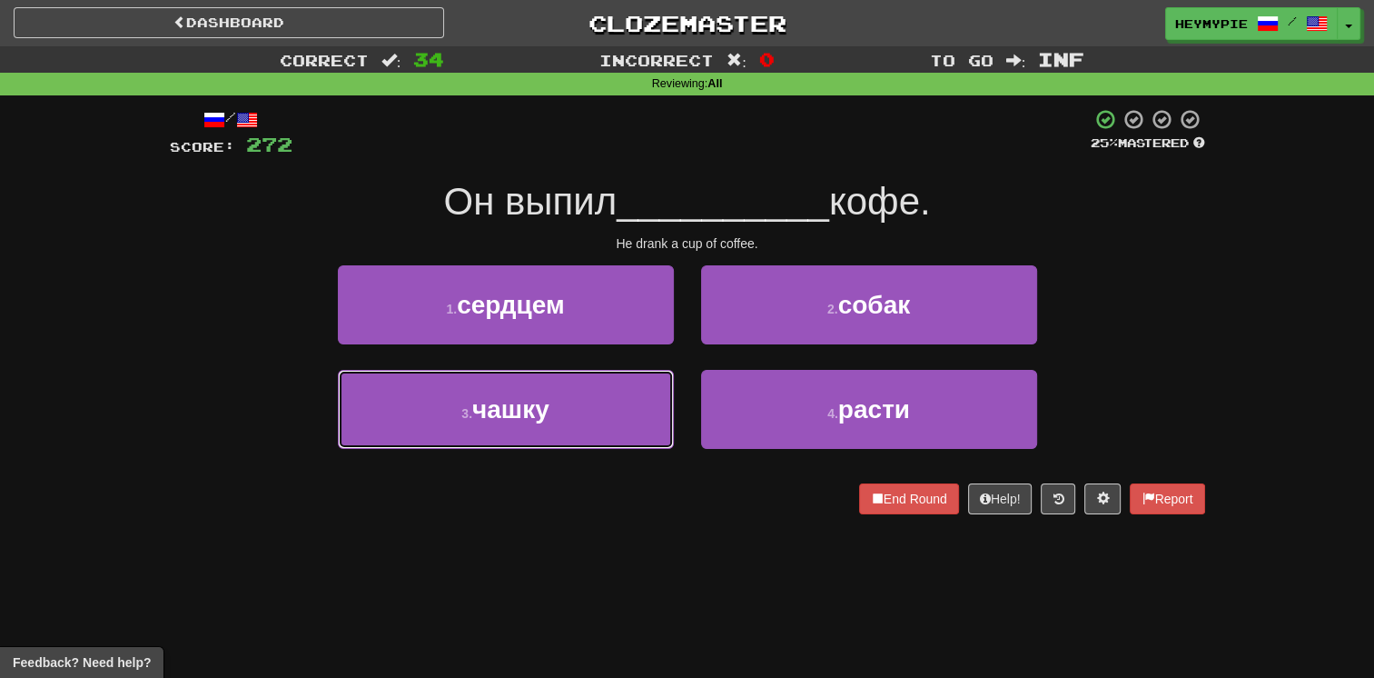
click at [554, 412] on button "3 . чашку" at bounding box center [506, 409] width 336 height 79
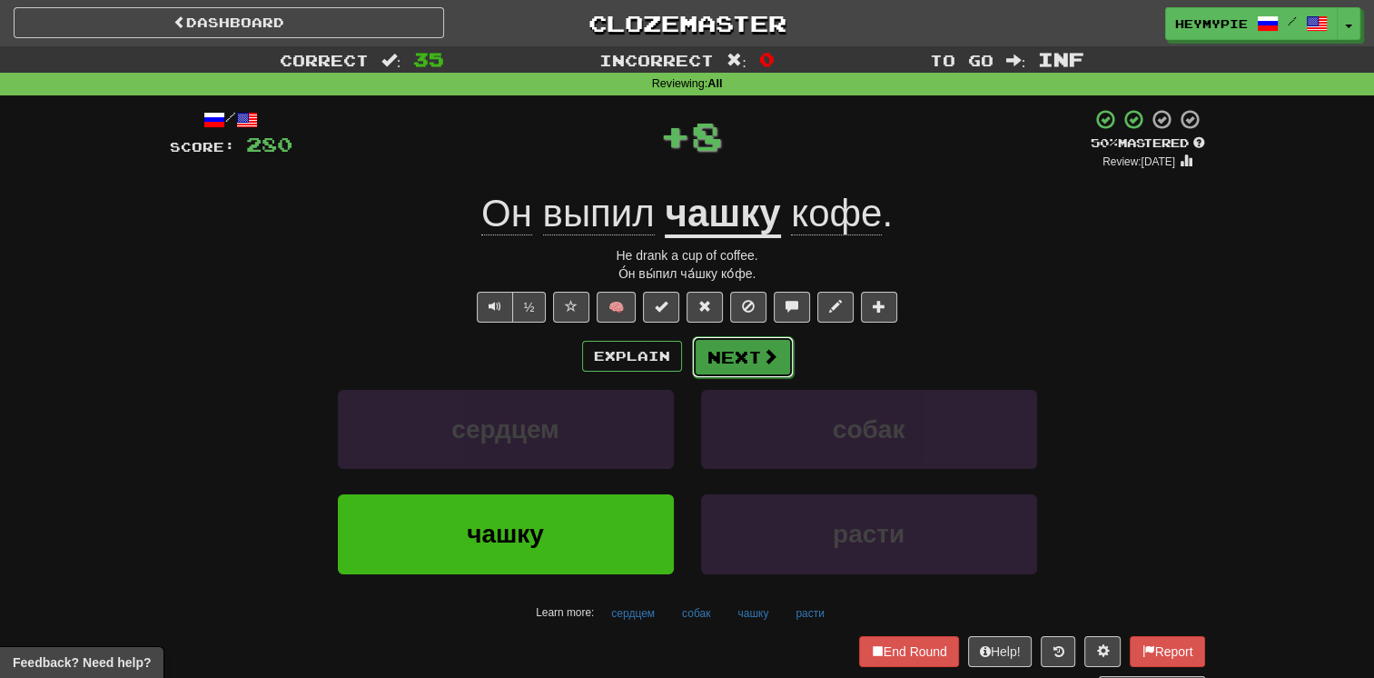
click at [678, 362] on button "Next" at bounding box center [743, 357] width 102 height 42
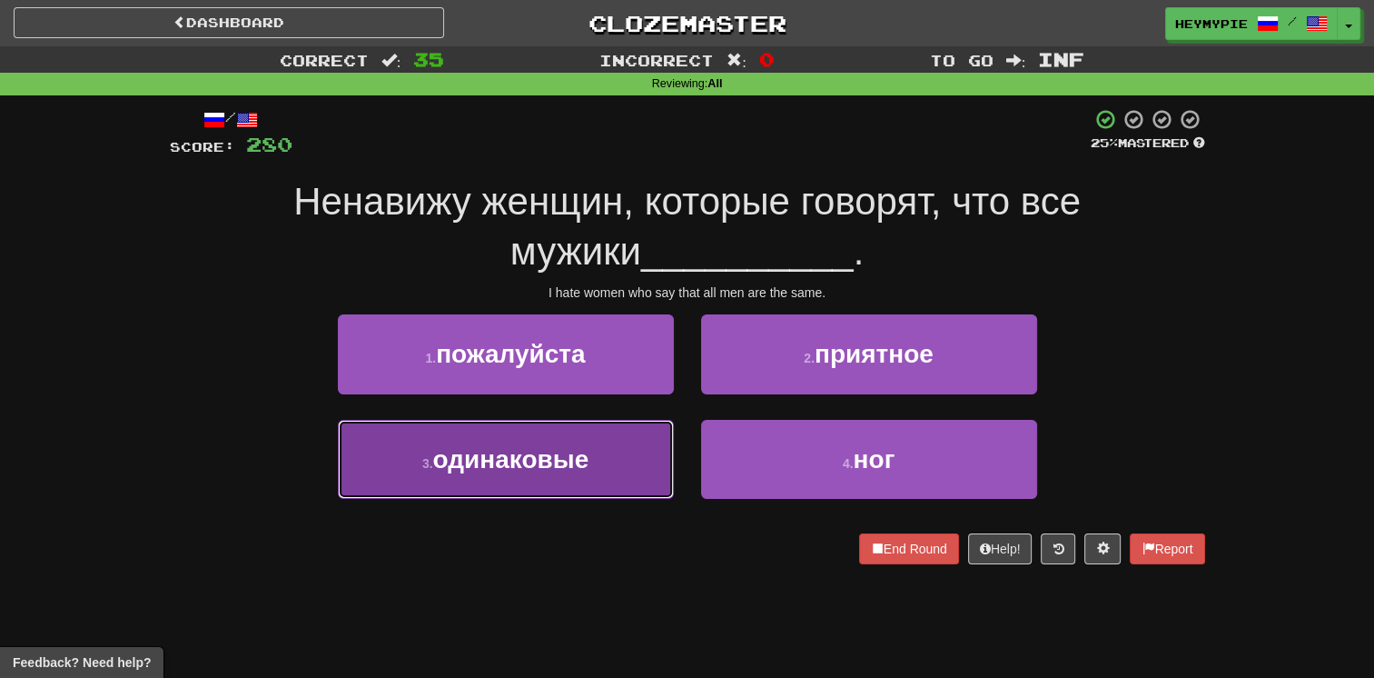
click at [590, 461] on button "3 . одинаковые" at bounding box center [506, 459] width 336 height 79
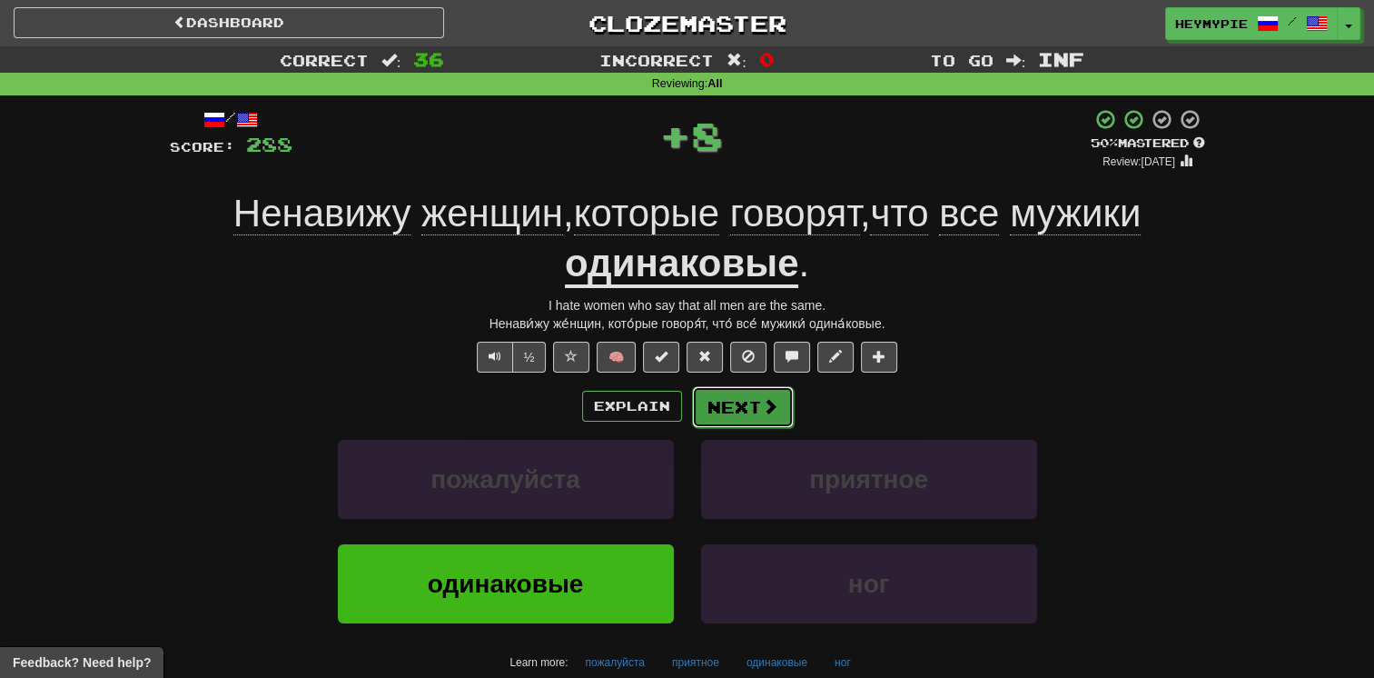
click at [678, 420] on button "Next" at bounding box center [743, 407] width 102 height 42
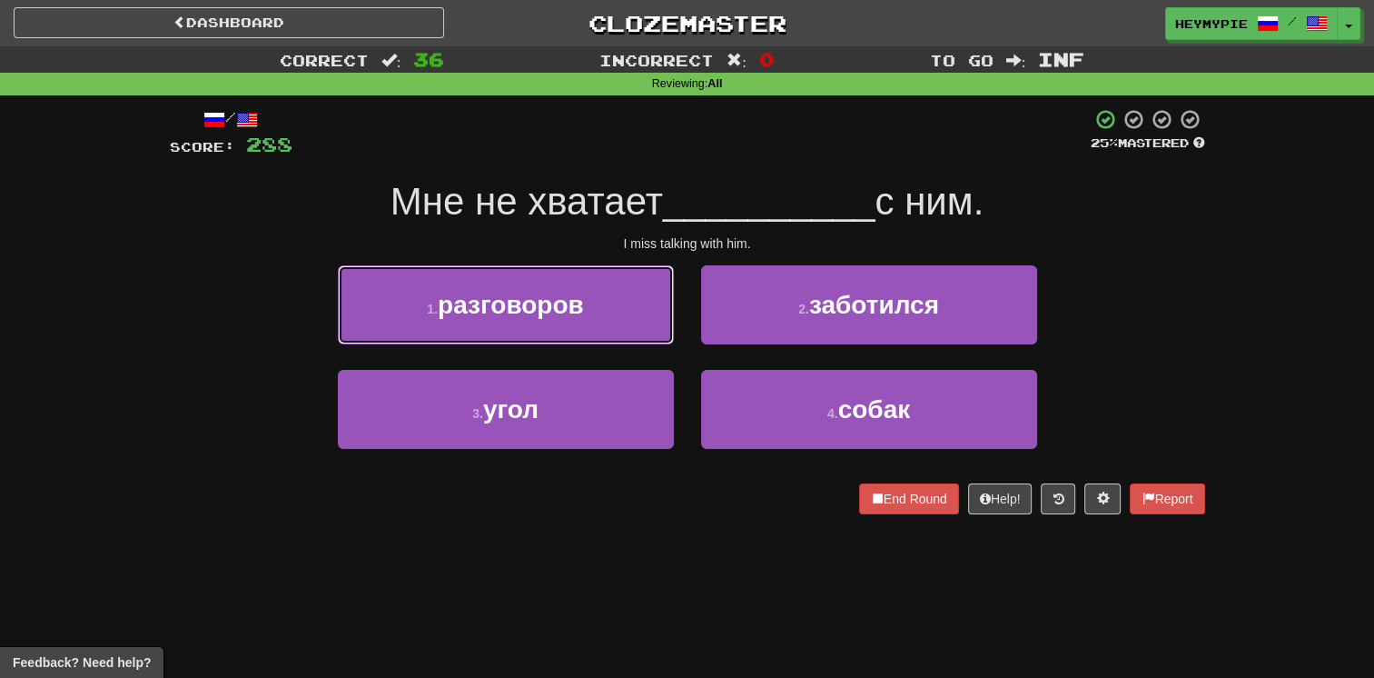
click at [568, 322] on button "1 . разговоров" at bounding box center [506, 304] width 336 height 79
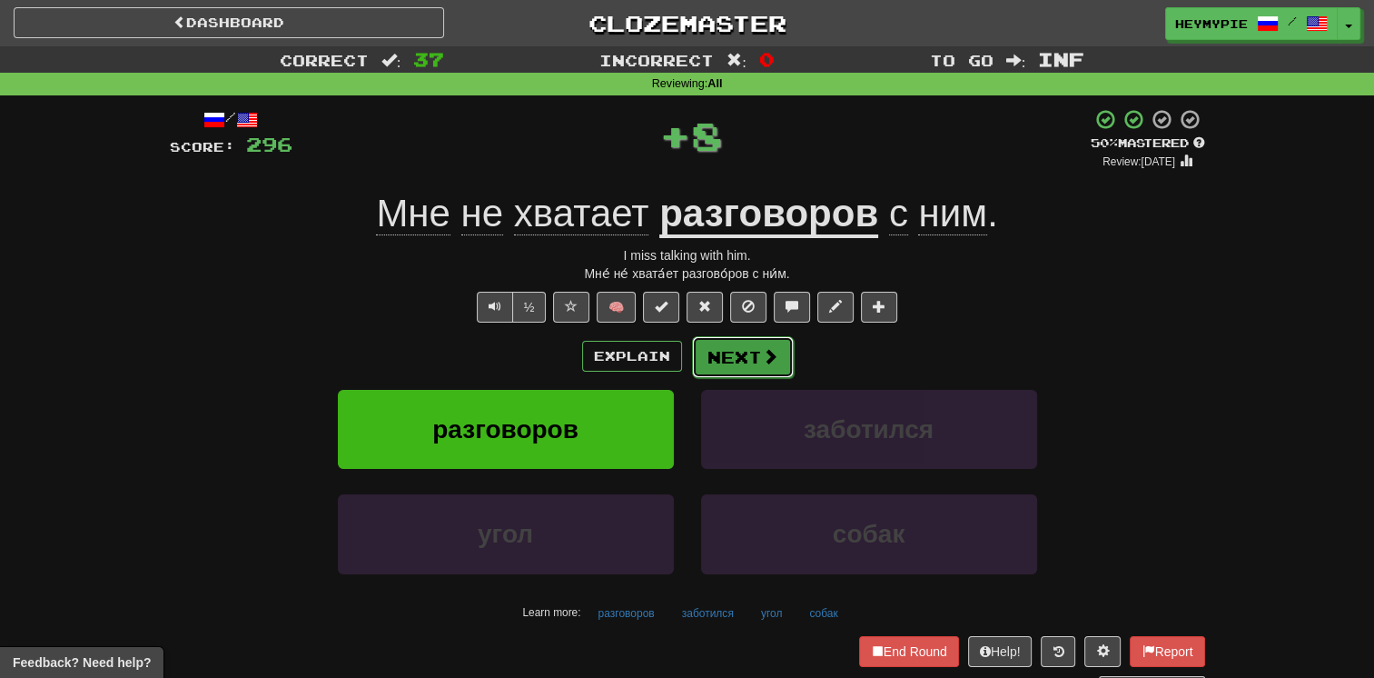
click at [678, 362] on button "Next" at bounding box center [743, 357] width 102 height 42
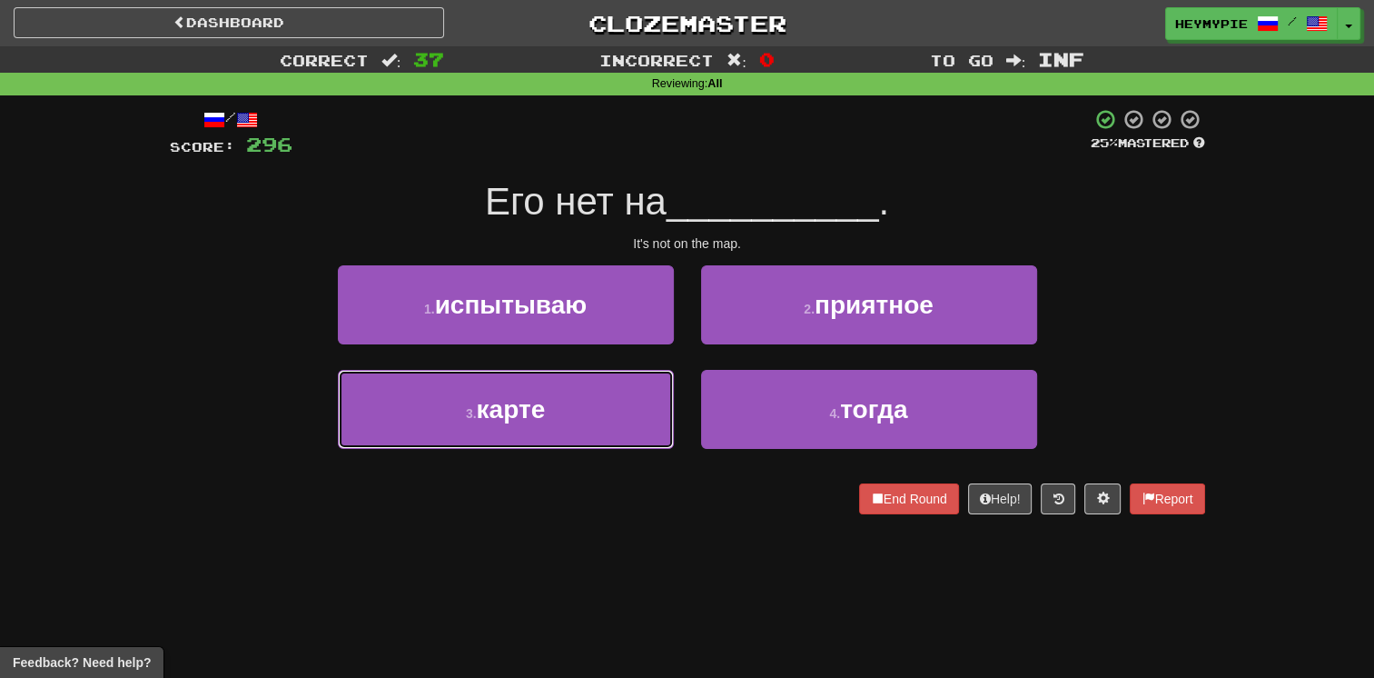
drag, startPoint x: 616, startPoint y: 393, endPoint x: 636, endPoint y: 380, distance: 24.2
click at [616, 394] on button "3 . карте" at bounding box center [506, 409] width 336 height 79
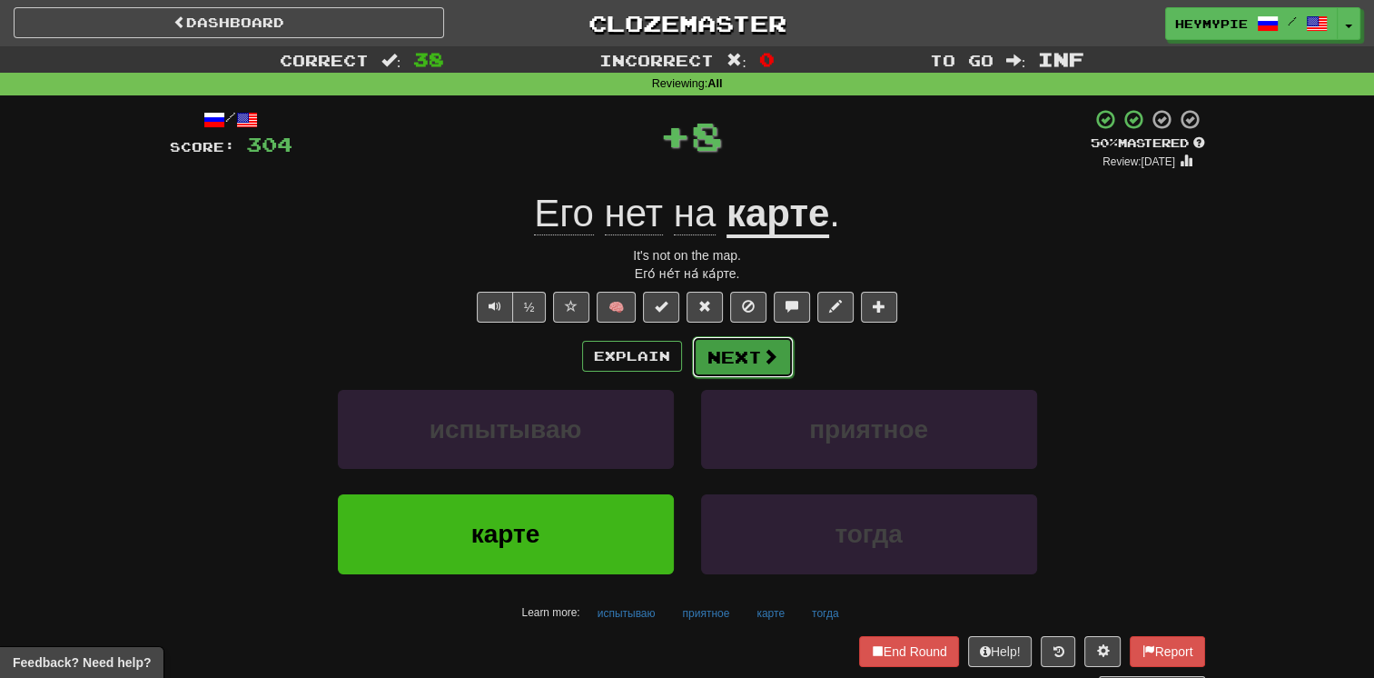
click at [678, 357] on button "Next" at bounding box center [743, 357] width 102 height 42
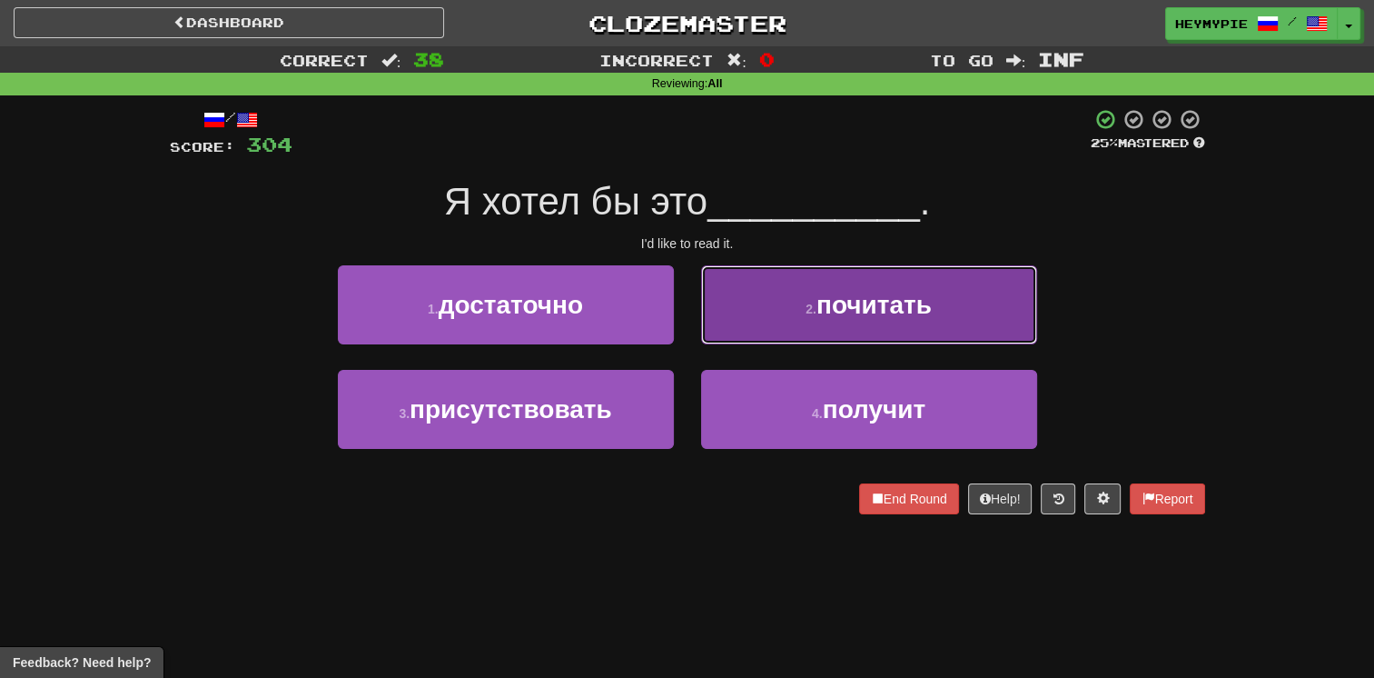
click at [678, 322] on button "2 . почитать" at bounding box center [869, 304] width 336 height 79
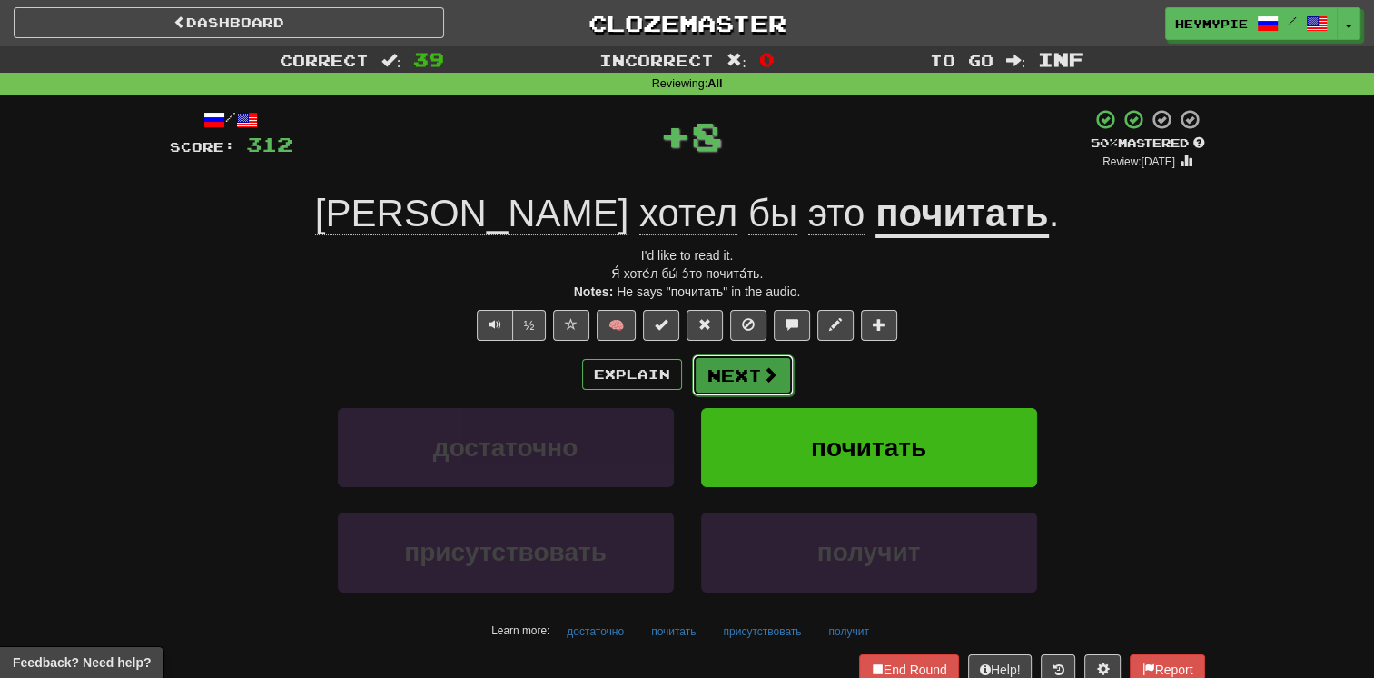
click at [678, 372] on button "Next" at bounding box center [743, 375] width 102 height 42
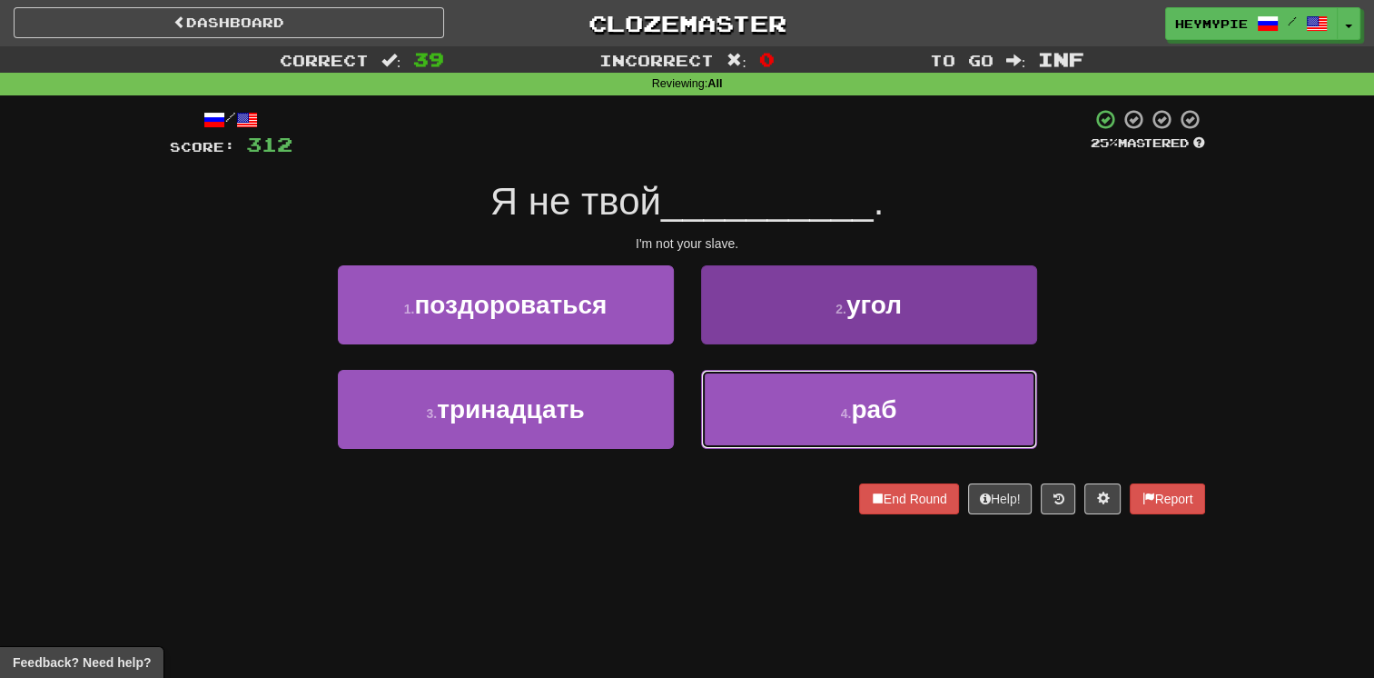
click at [678, 402] on button "4 . раб" at bounding box center [869, 409] width 336 height 79
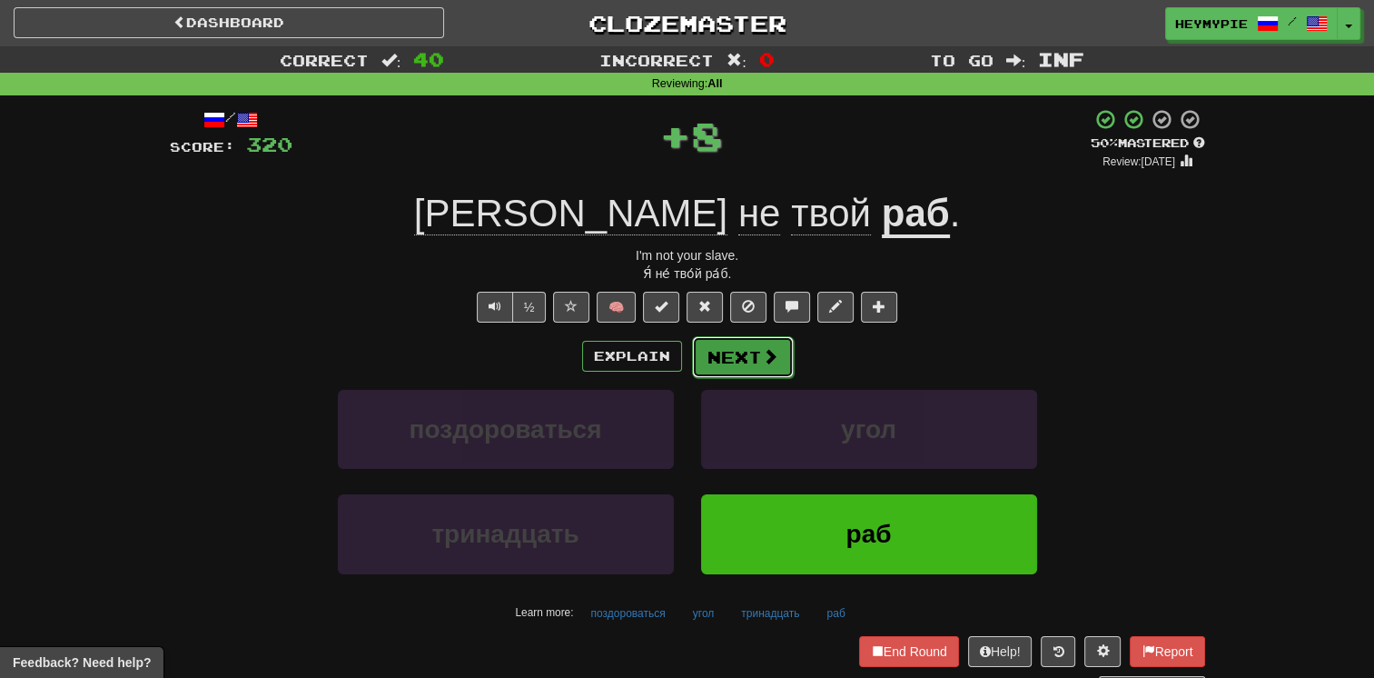
click at [678, 352] on button "Next" at bounding box center [743, 357] width 102 height 42
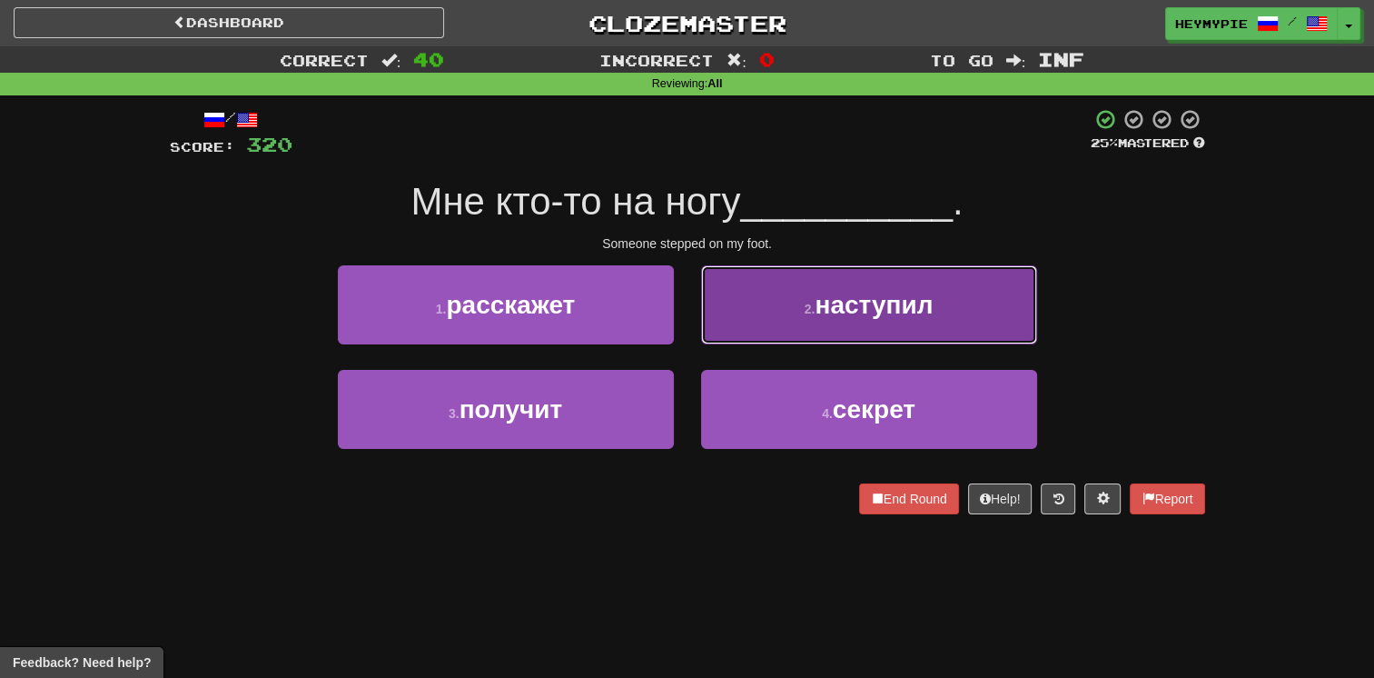
click at [678, 325] on button "2 . наступил" at bounding box center [869, 304] width 336 height 79
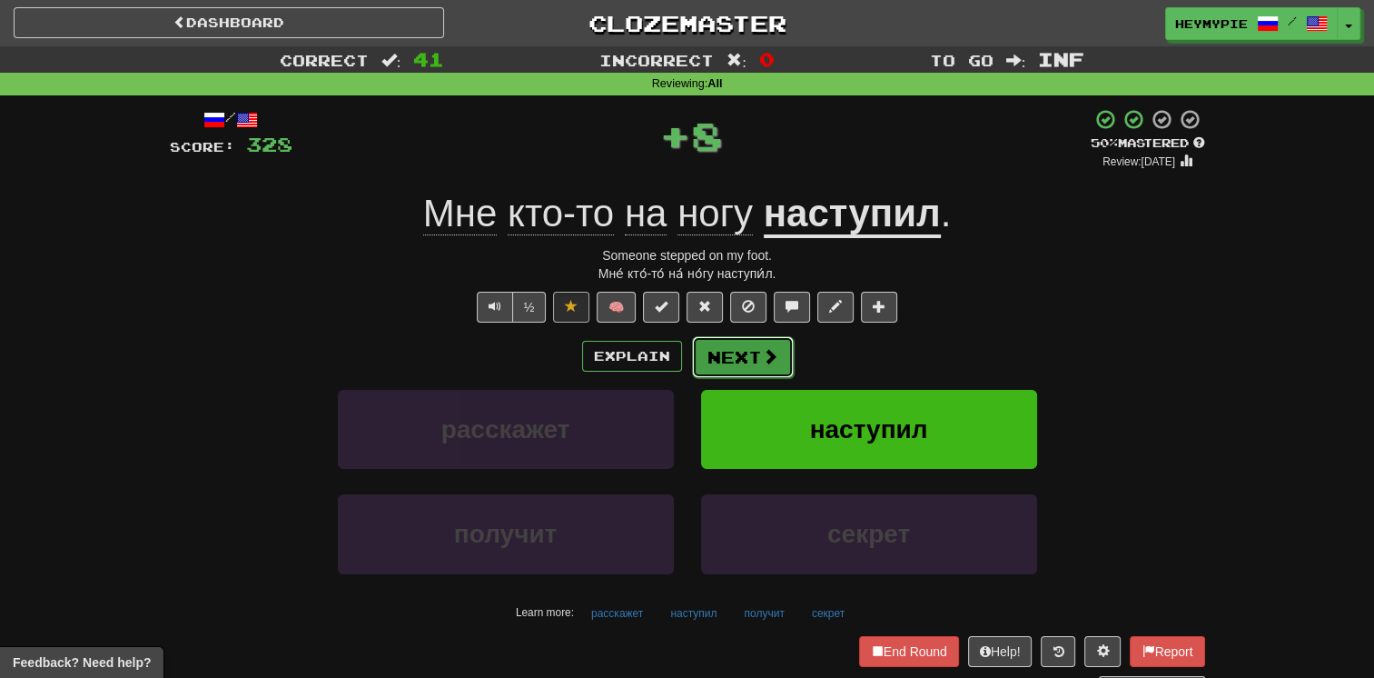
click at [678, 372] on button "Next" at bounding box center [743, 357] width 102 height 42
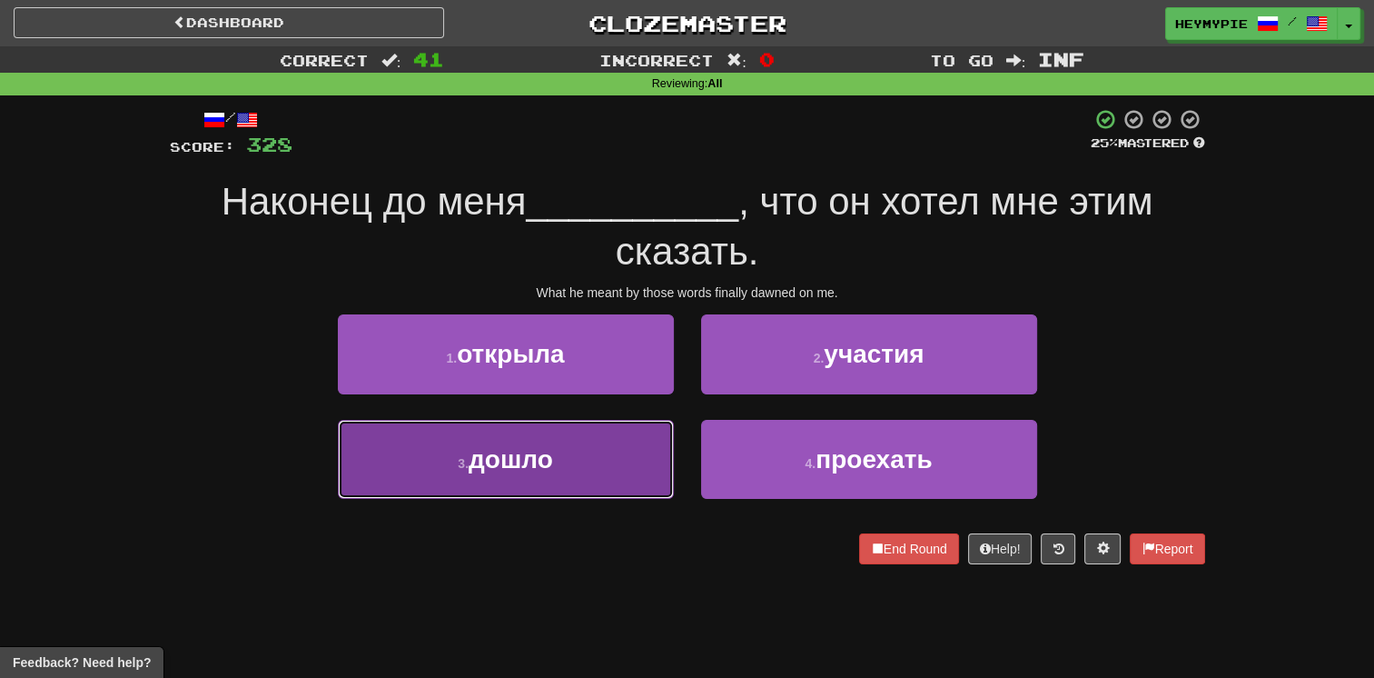
click at [602, 487] on button "3 . дошло" at bounding box center [506, 459] width 336 height 79
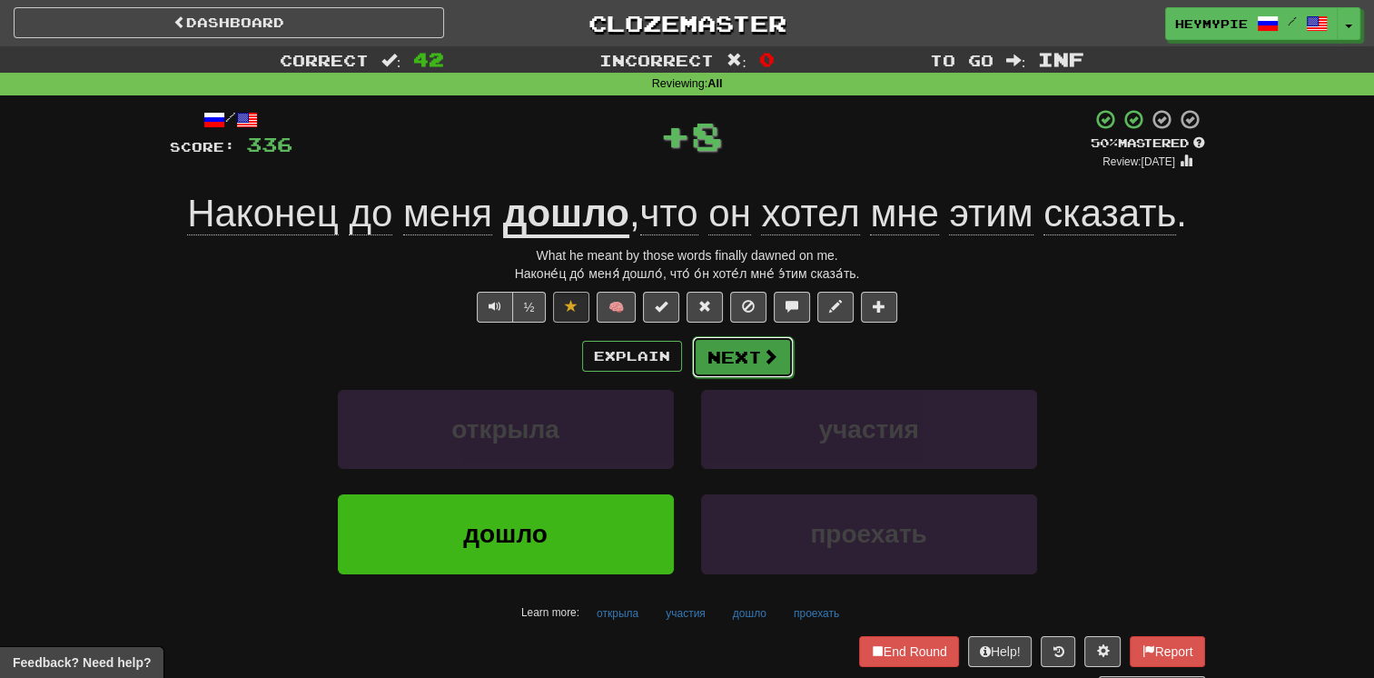
click at [678, 372] on button "Next" at bounding box center [743, 357] width 102 height 42
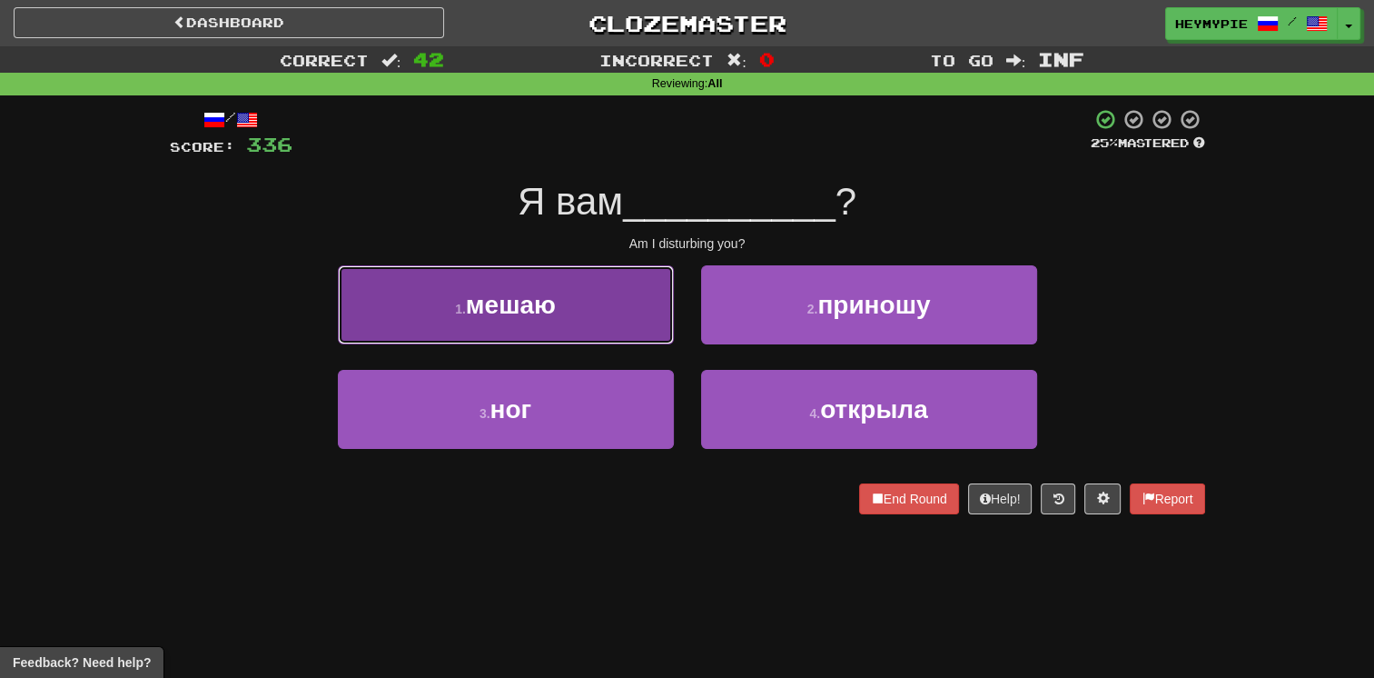
click at [412, 292] on button "1 . мешаю" at bounding box center [506, 304] width 336 height 79
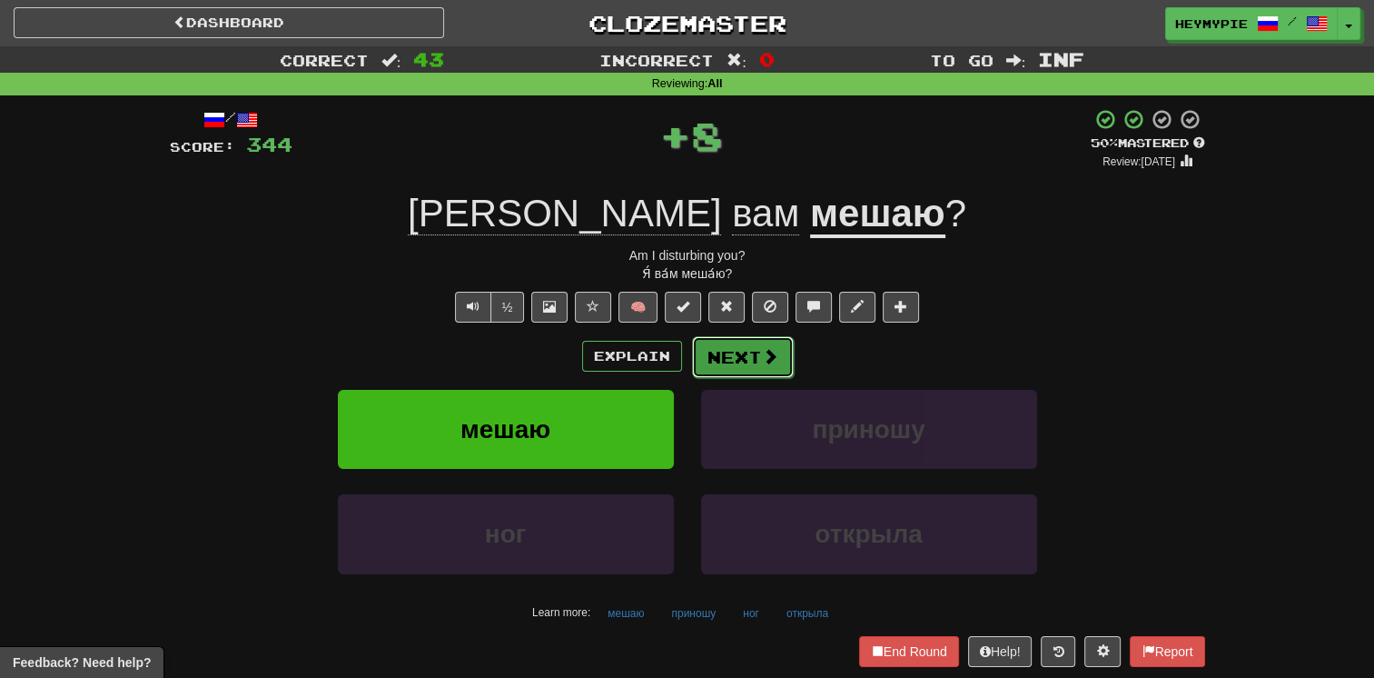
click at [678, 353] on button "Next" at bounding box center [743, 357] width 102 height 42
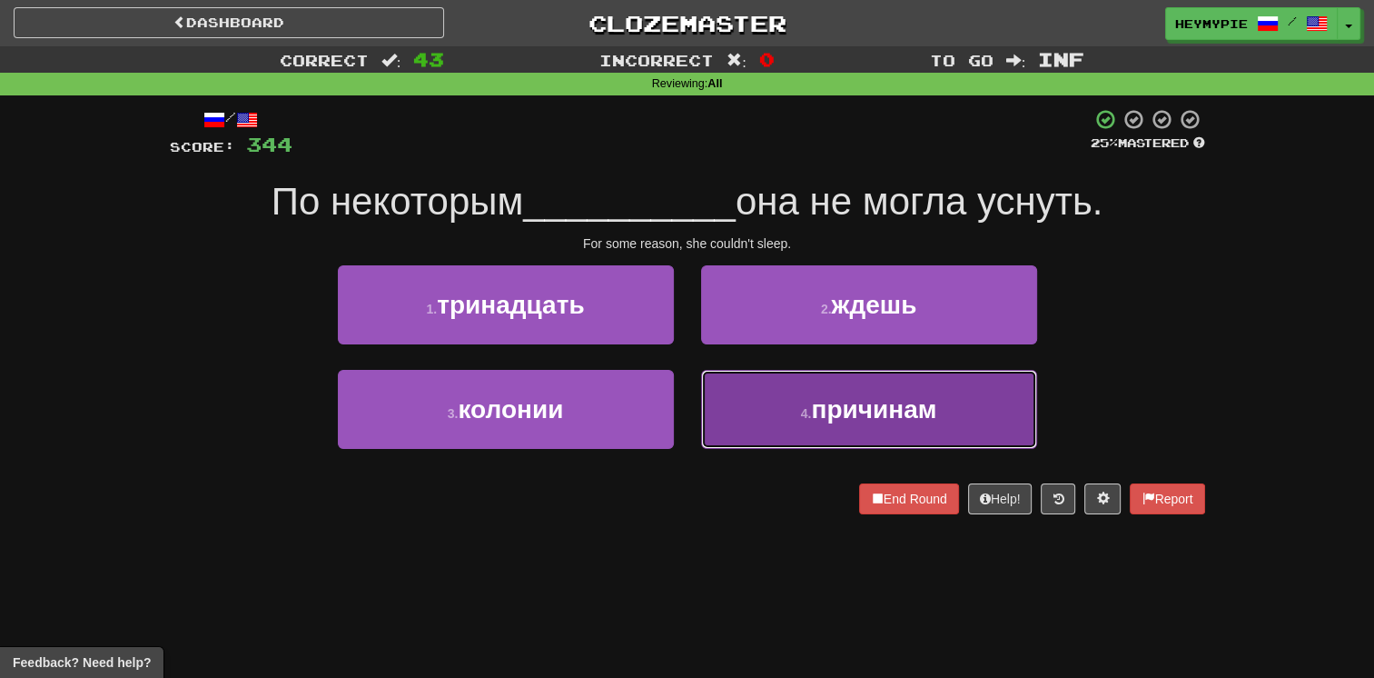
click at [678, 447] on button "4 . причинам" at bounding box center [869, 409] width 336 height 79
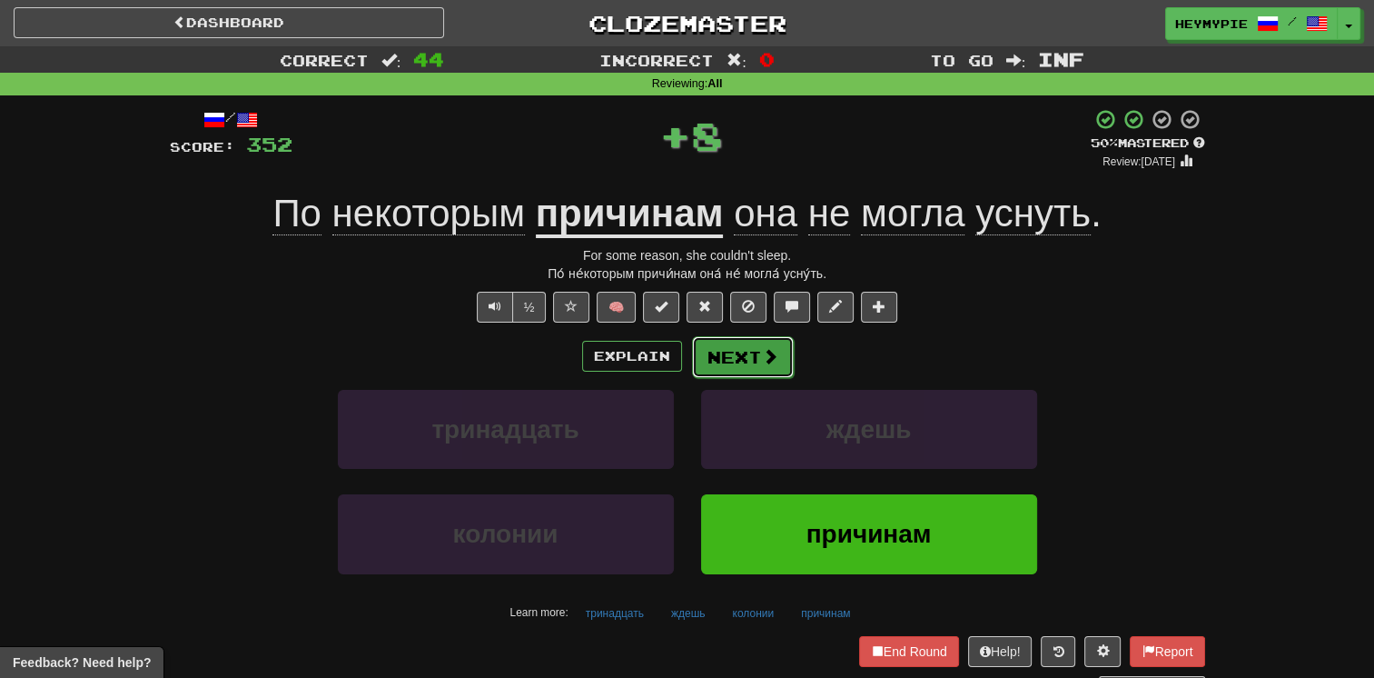
click at [678, 362] on button "Next" at bounding box center [743, 357] width 102 height 42
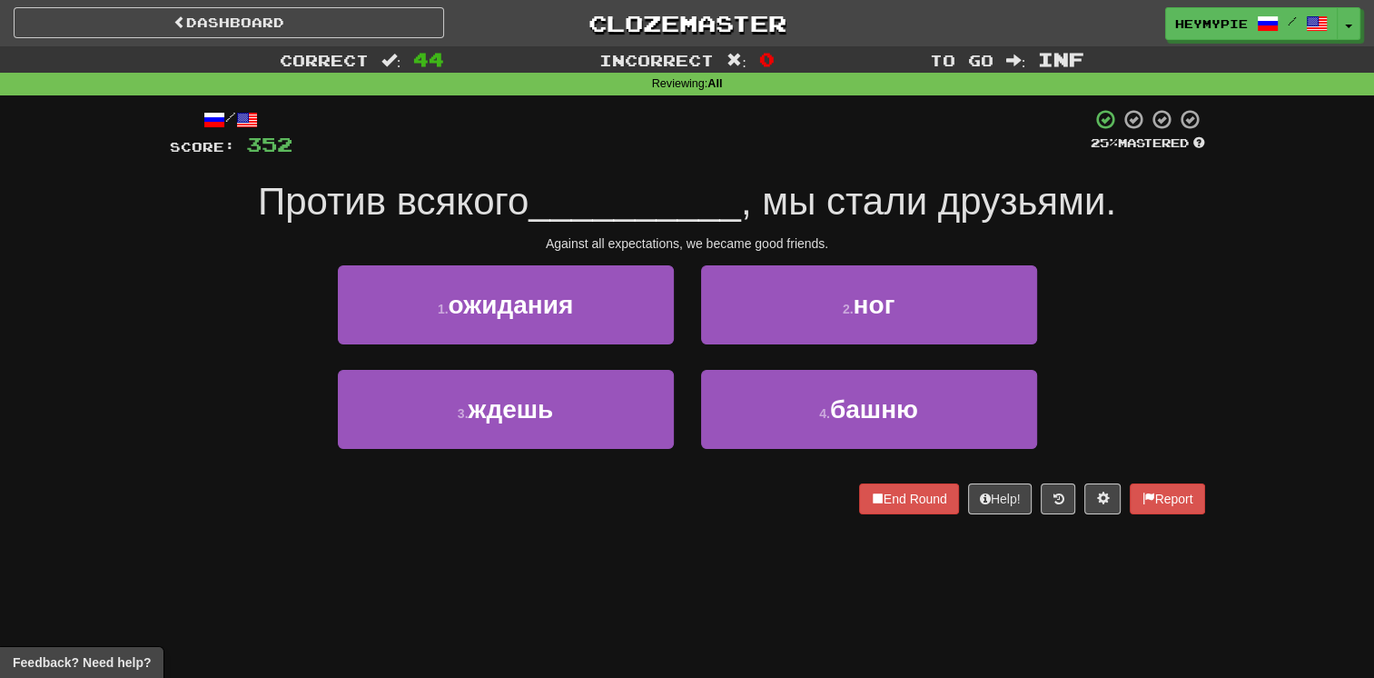
drag, startPoint x: 550, startPoint y: 572, endPoint x: 474, endPoint y: 580, distance: 75.7
click at [474, 580] on div "Dashboard Clozemaster HeyMyPie / Toggle Dropdown Dashboard Leaderboard Activity…" at bounding box center [687, 339] width 1374 height 678
drag, startPoint x: 524, startPoint y: 321, endPoint x: 523, endPoint y: 331, distance: 10.0
click at [527, 320] on button "1 . ожидания" at bounding box center [506, 304] width 336 height 79
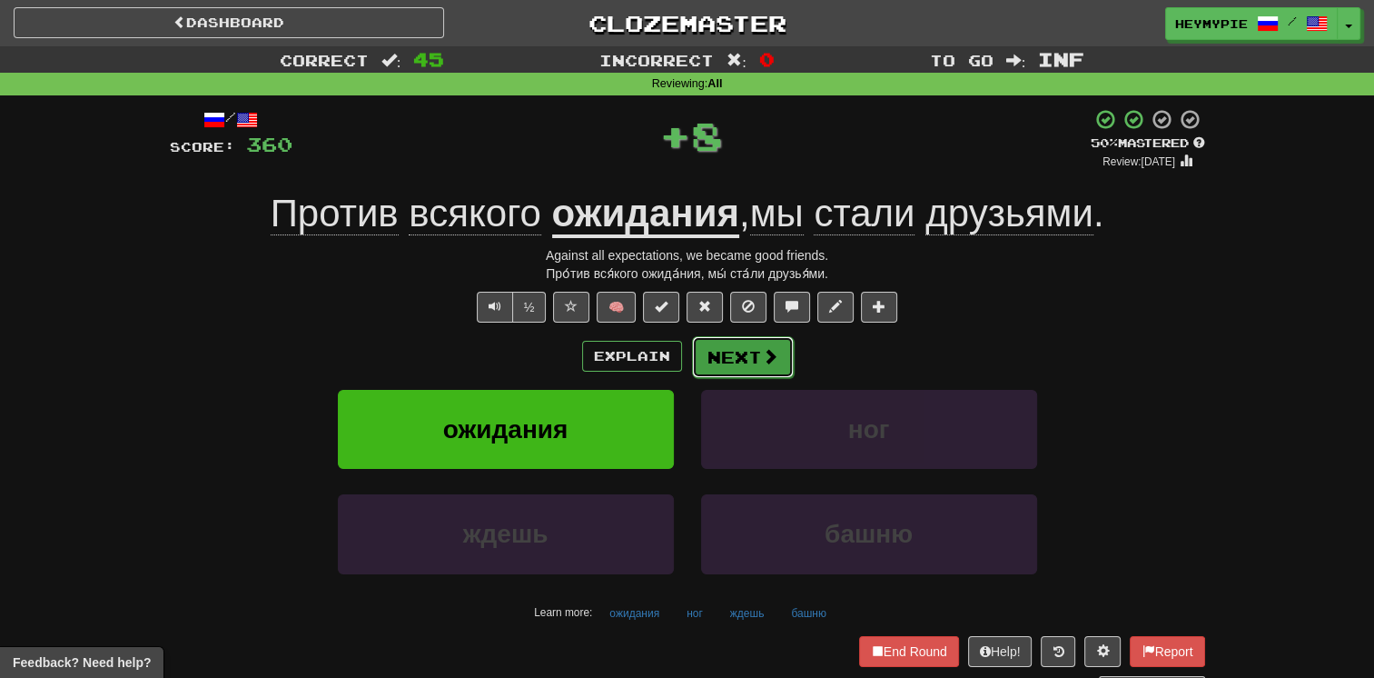
click at [678, 351] on button "Next" at bounding box center [743, 357] width 102 height 42
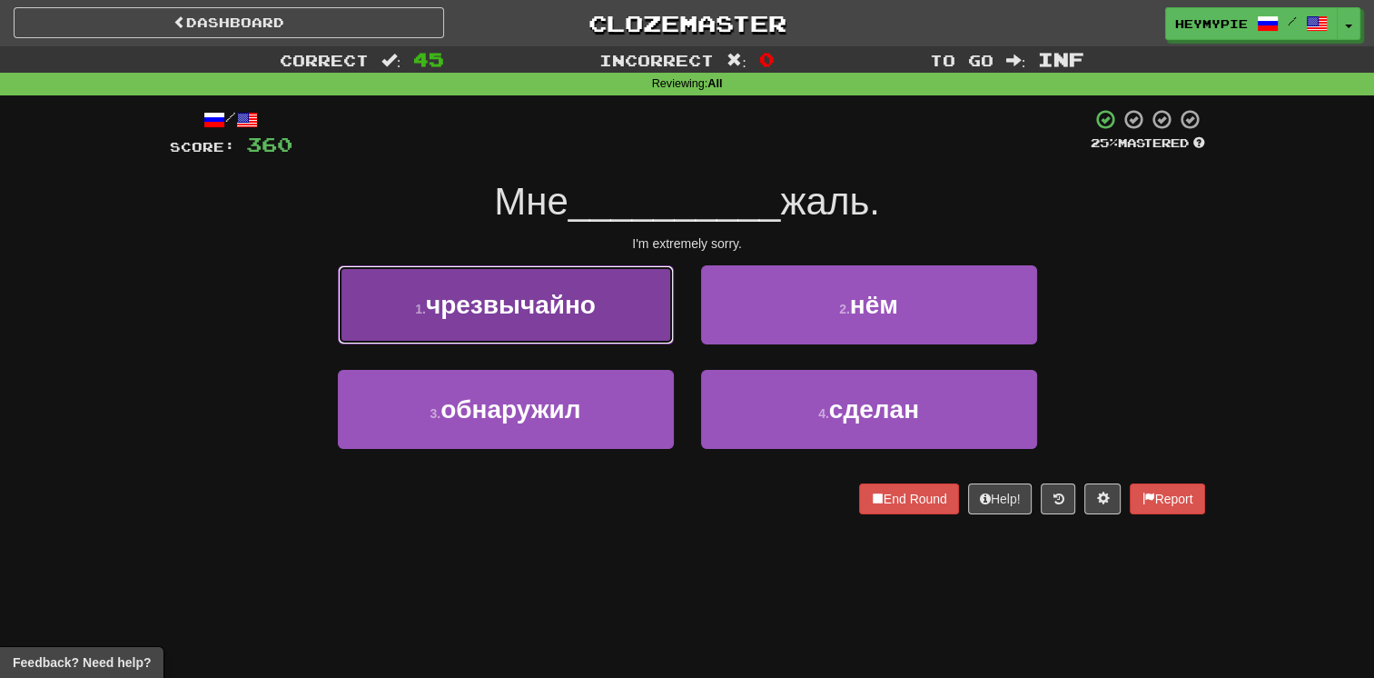
click at [581, 318] on button "1 . чрезвычайно" at bounding box center [506, 304] width 336 height 79
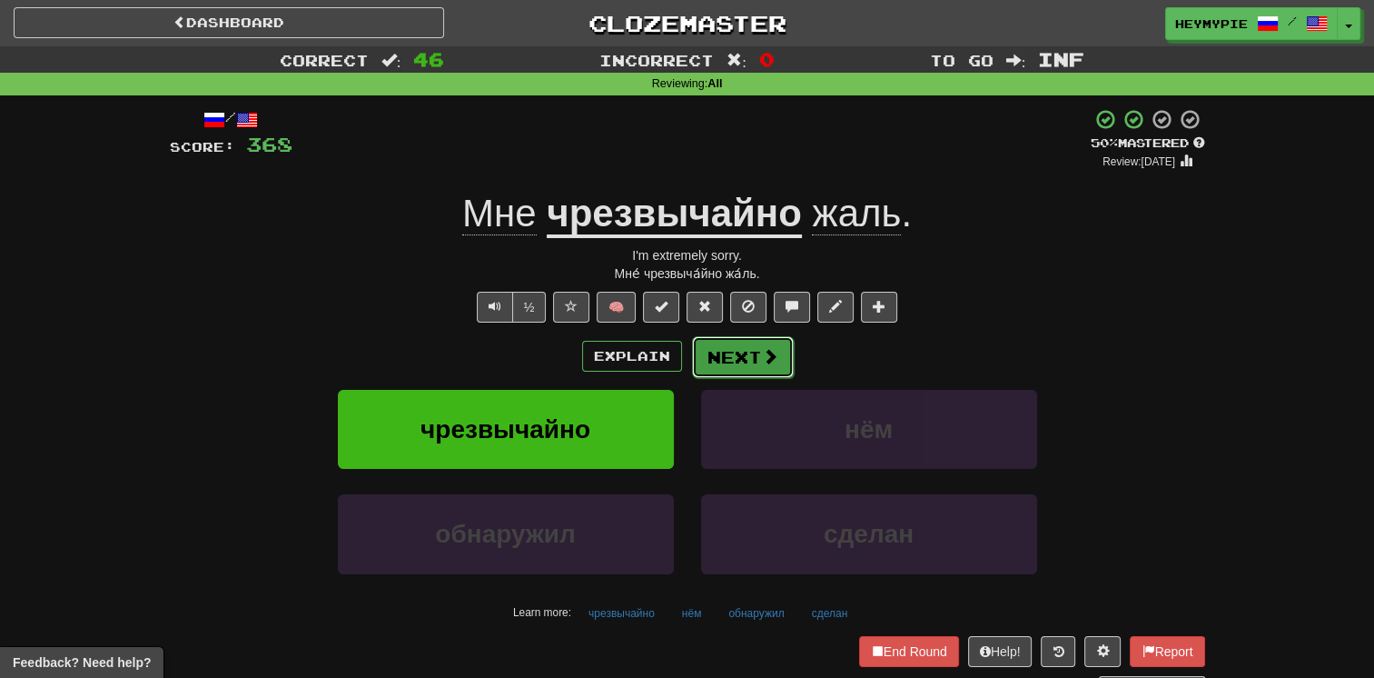
click at [678, 352] on button "Next" at bounding box center [743, 357] width 102 height 42
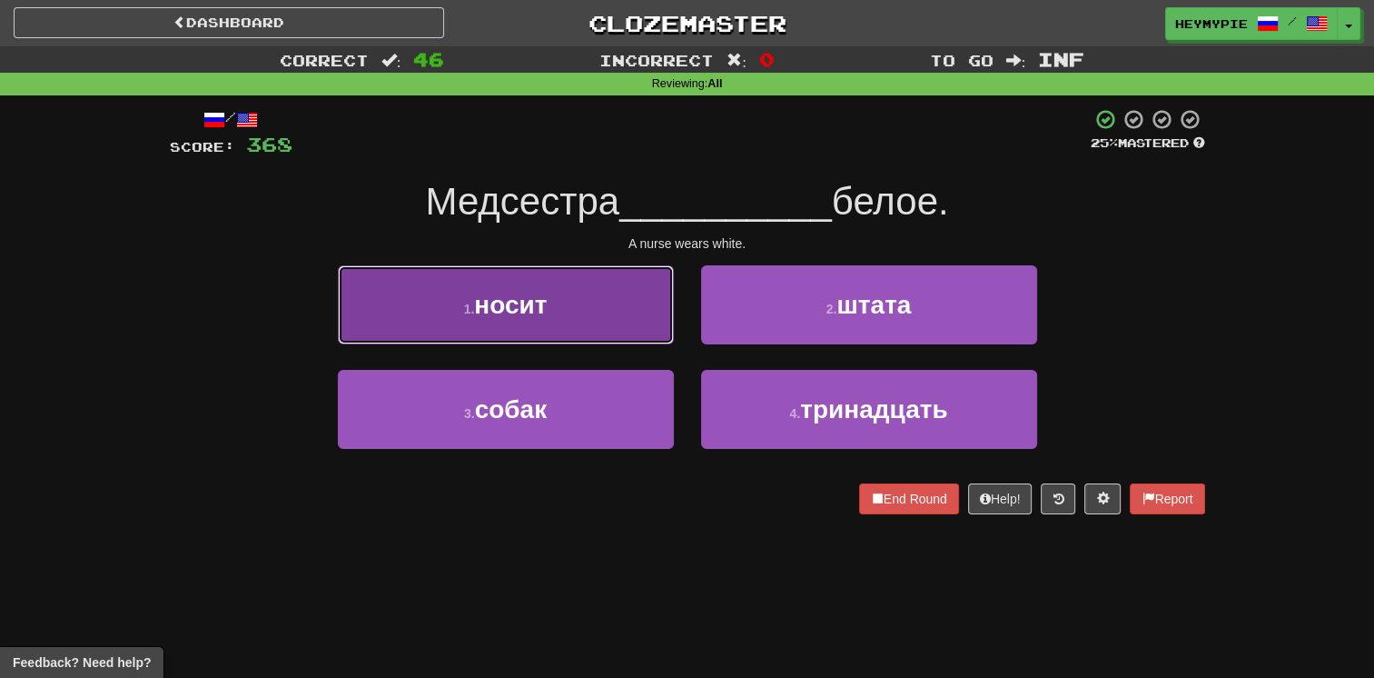
click at [612, 317] on button "1 . носит" at bounding box center [506, 304] width 336 height 79
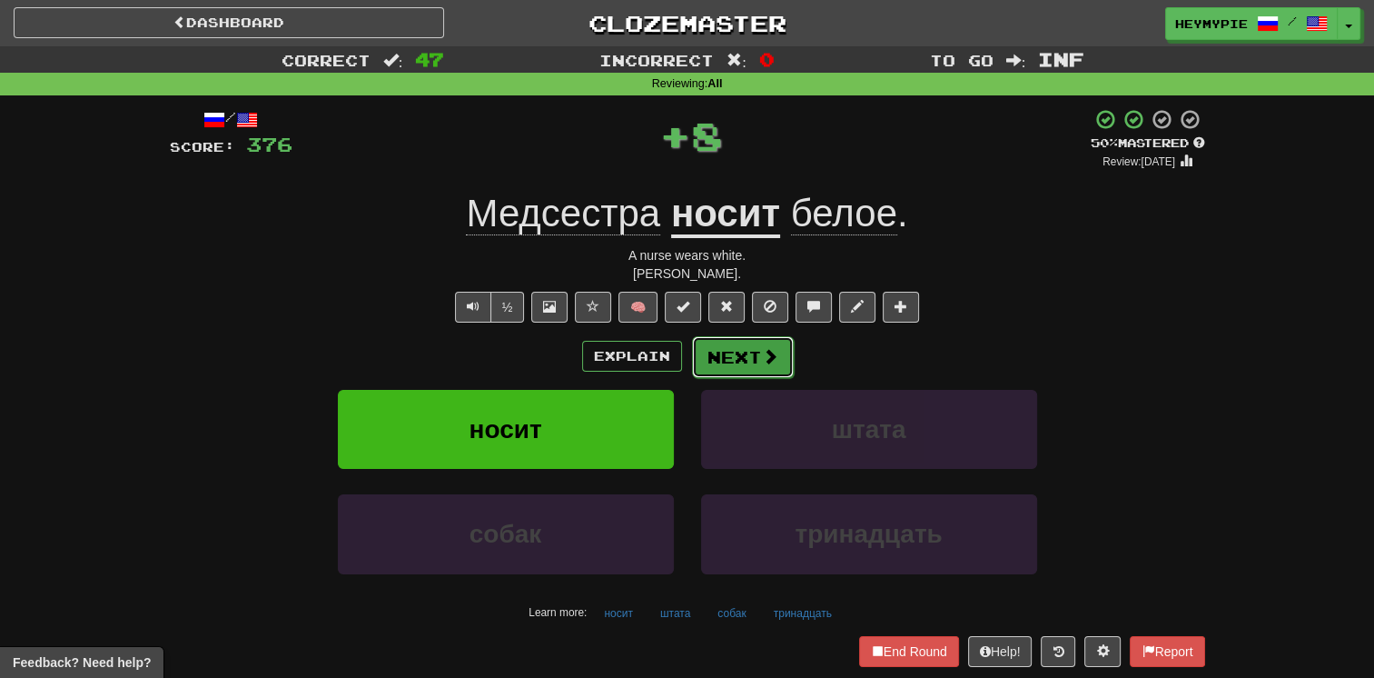
click at [678, 358] on button "Next" at bounding box center [743, 357] width 102 height 42
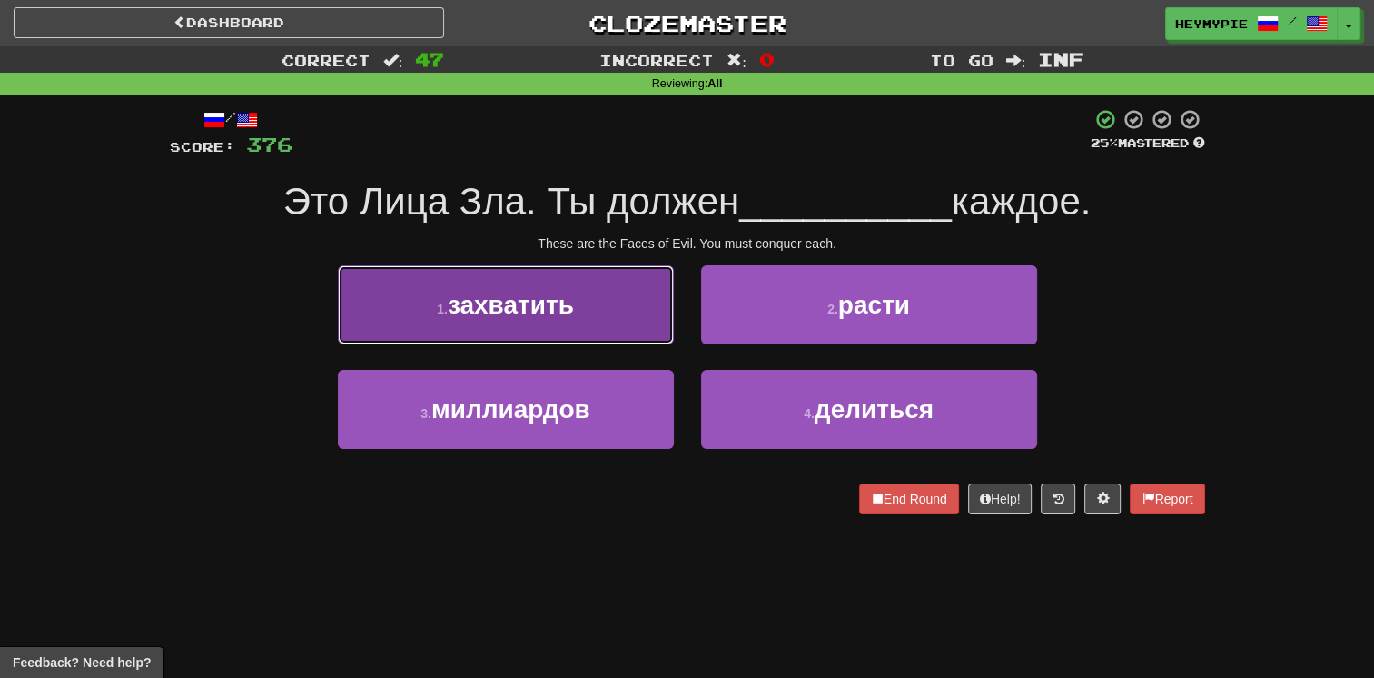
click at [550, 306] on span "захватить" at bounding box center [511, 305] width 126 height 28
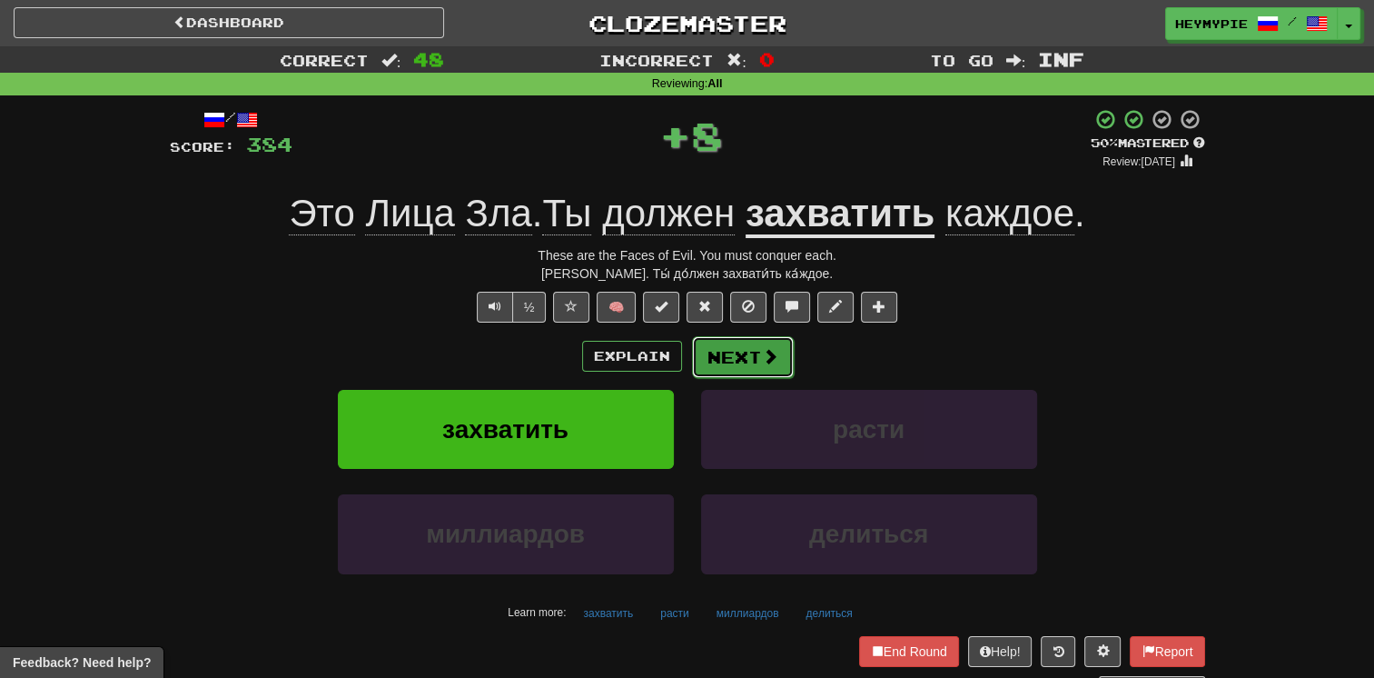
click at [678, 372] on button "Next" at bounding box center [743, 357] width 102 height 42
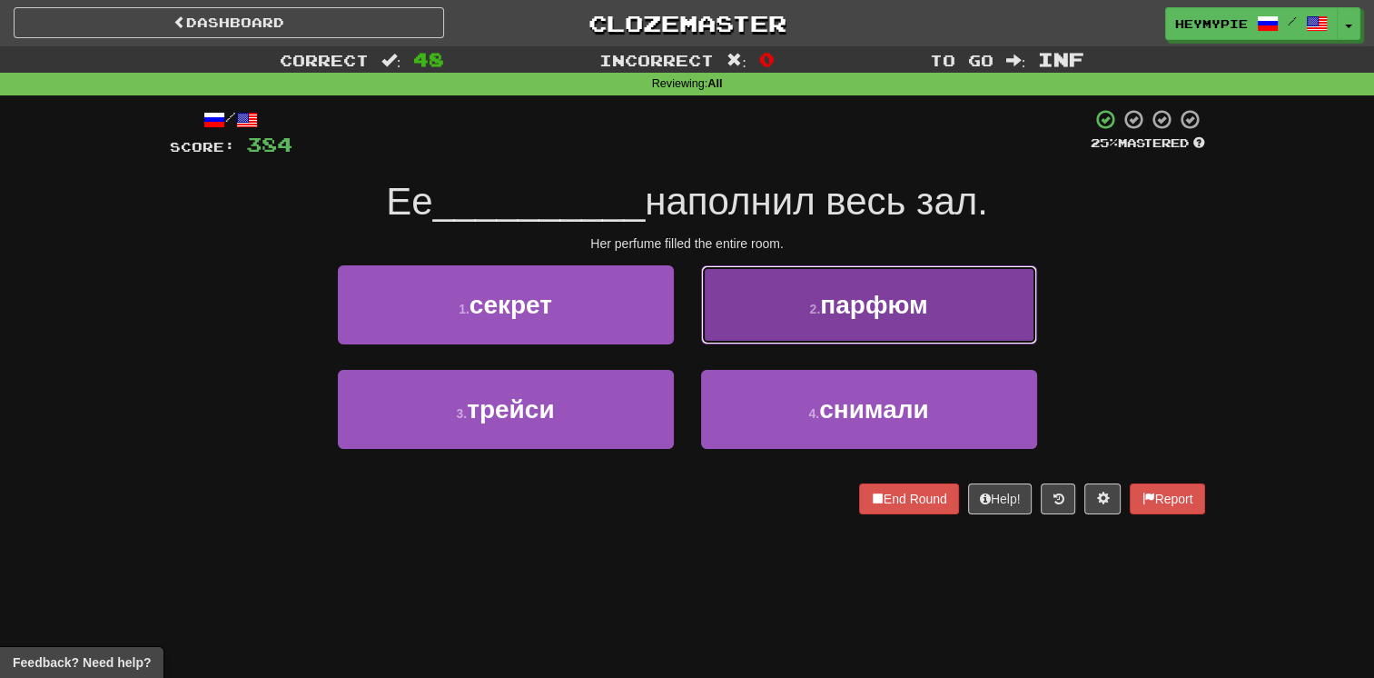
click at [678, 315] on span "парфюм" at bounding box center [873, 305] width 107 height 28
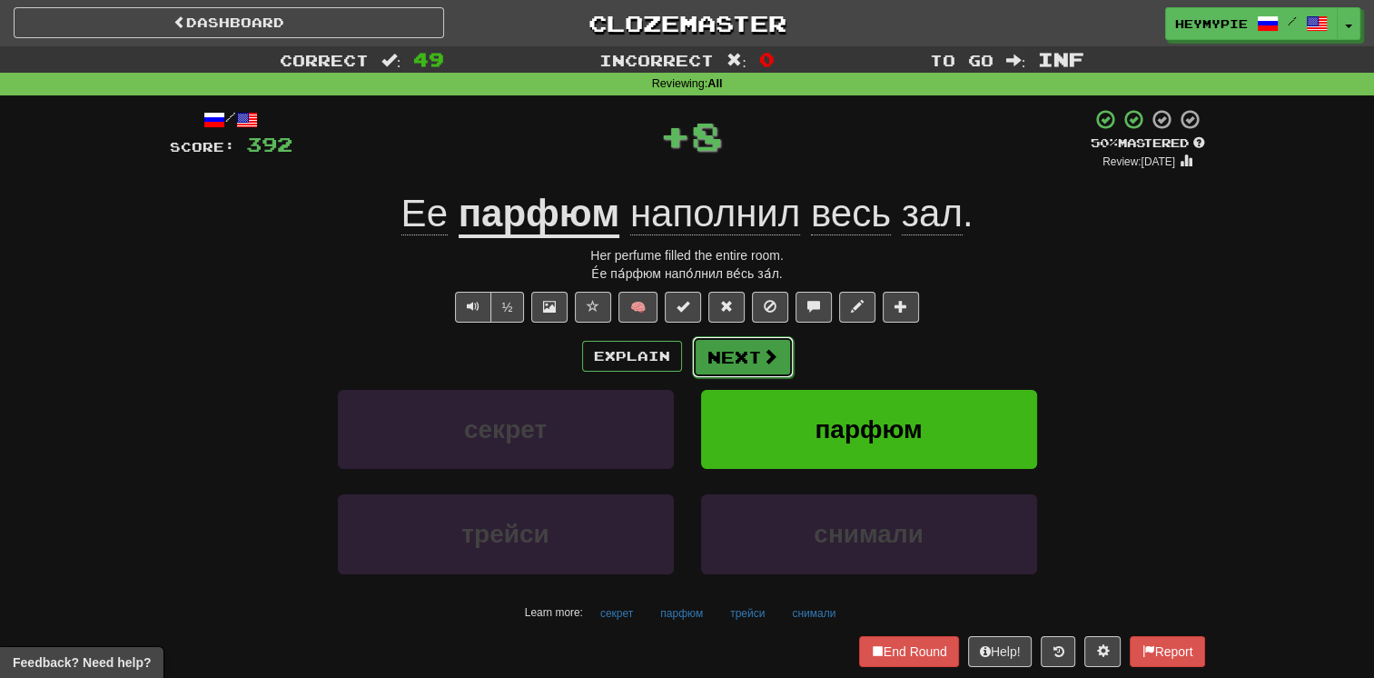
drag, startPoint x: 756, startPoint y: 368, endPoint x: 751, endPoint y: 348, distance: 20.5
click at [678, 348] on button "Next" at bounding box center [743, 357] width 102 height 42
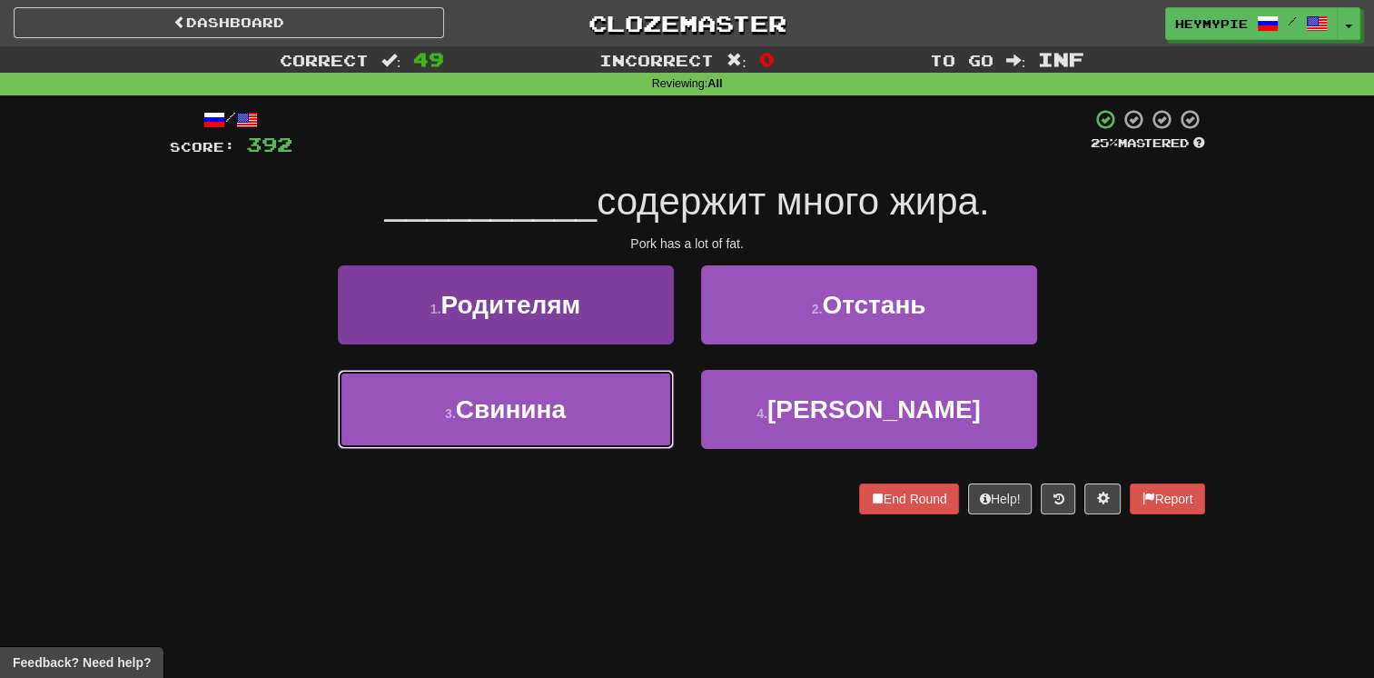
click at [501, 409] on span "Свинина" at bounding box center [511, 409] width 110 height 28
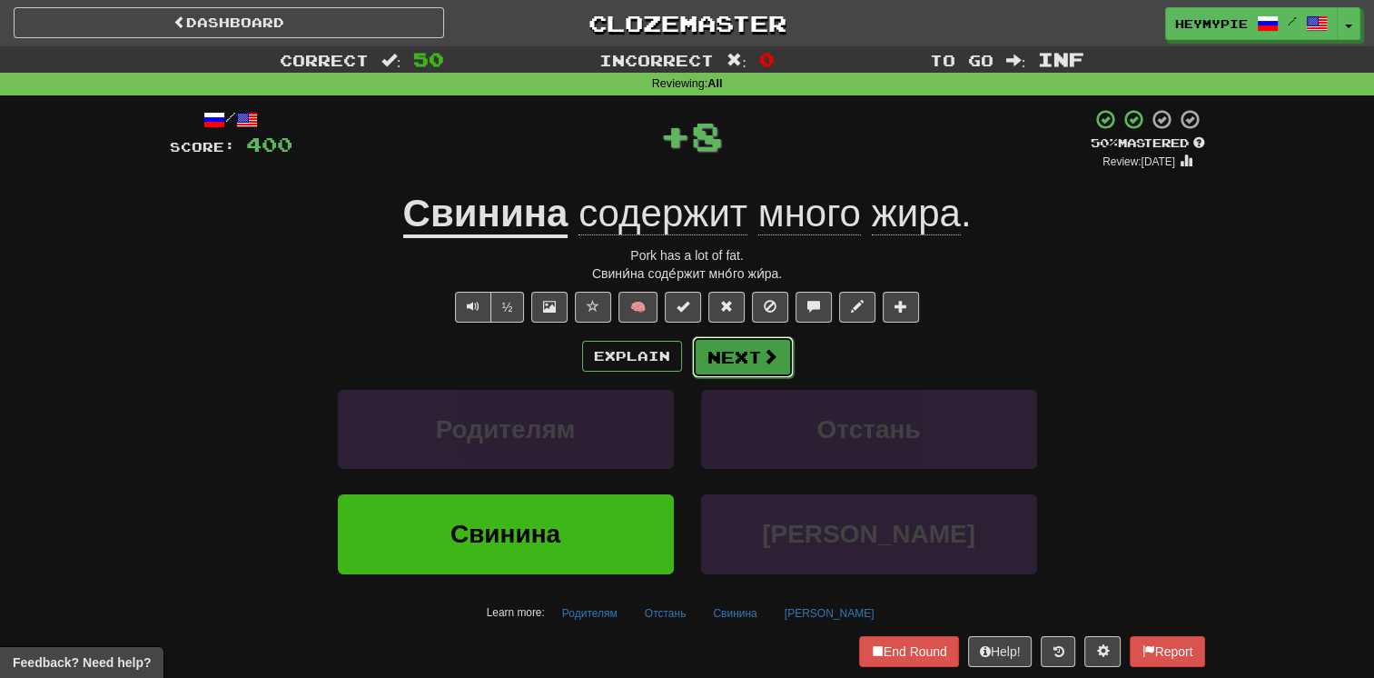
click at [678, 367] on button "Next" at bounding box center [743, 357] width 102 height 42
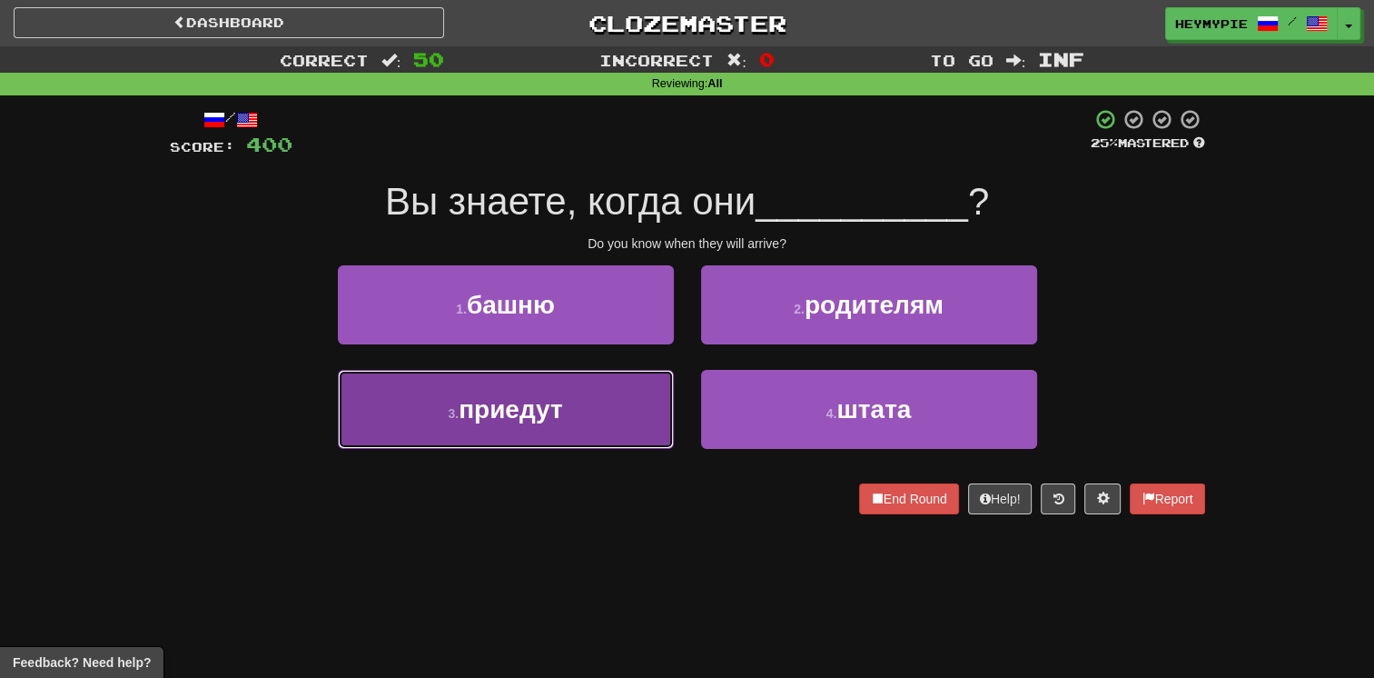
click at [541, 421] on span "приедут" at bounding box center [511, 409] width 104 height 28
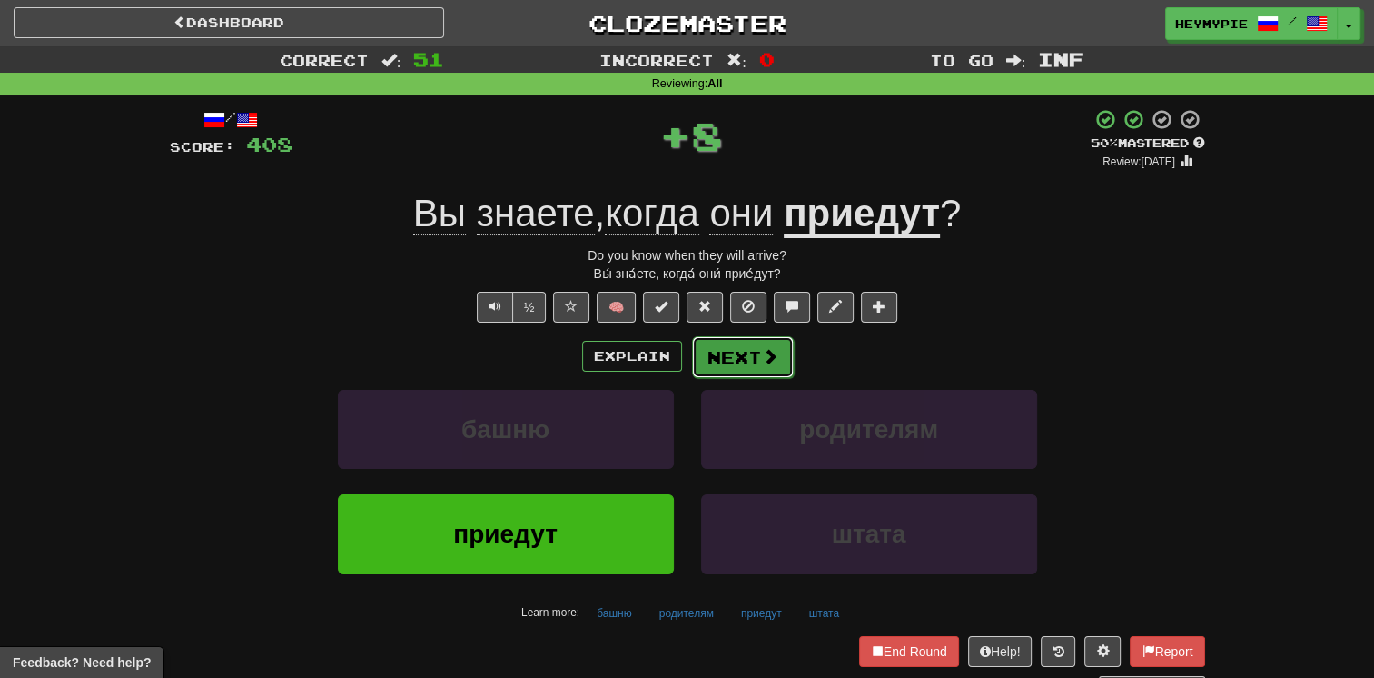
click at [678, 367] on button "Next" at bounding box center [743, 357] width 102 height 42
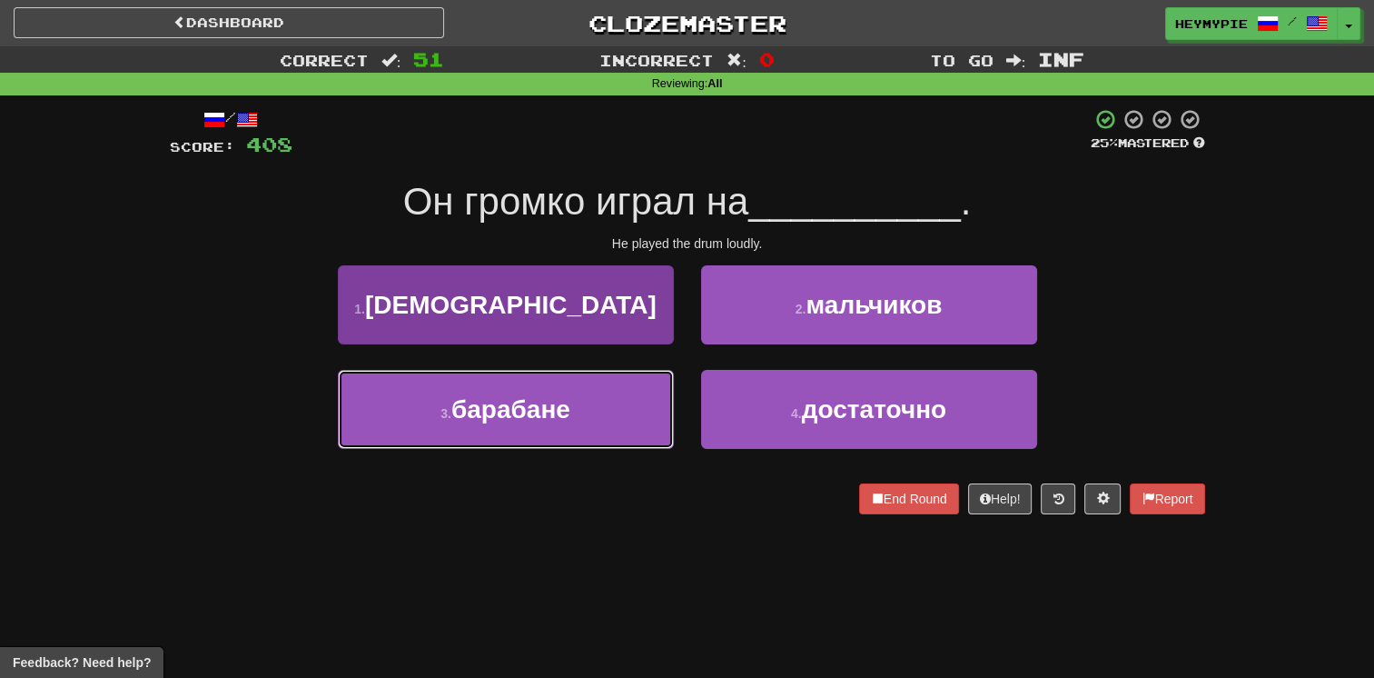
click at [622, 418] on button "3 . барабане" at bounding box center [506, 409] width 336 height 79
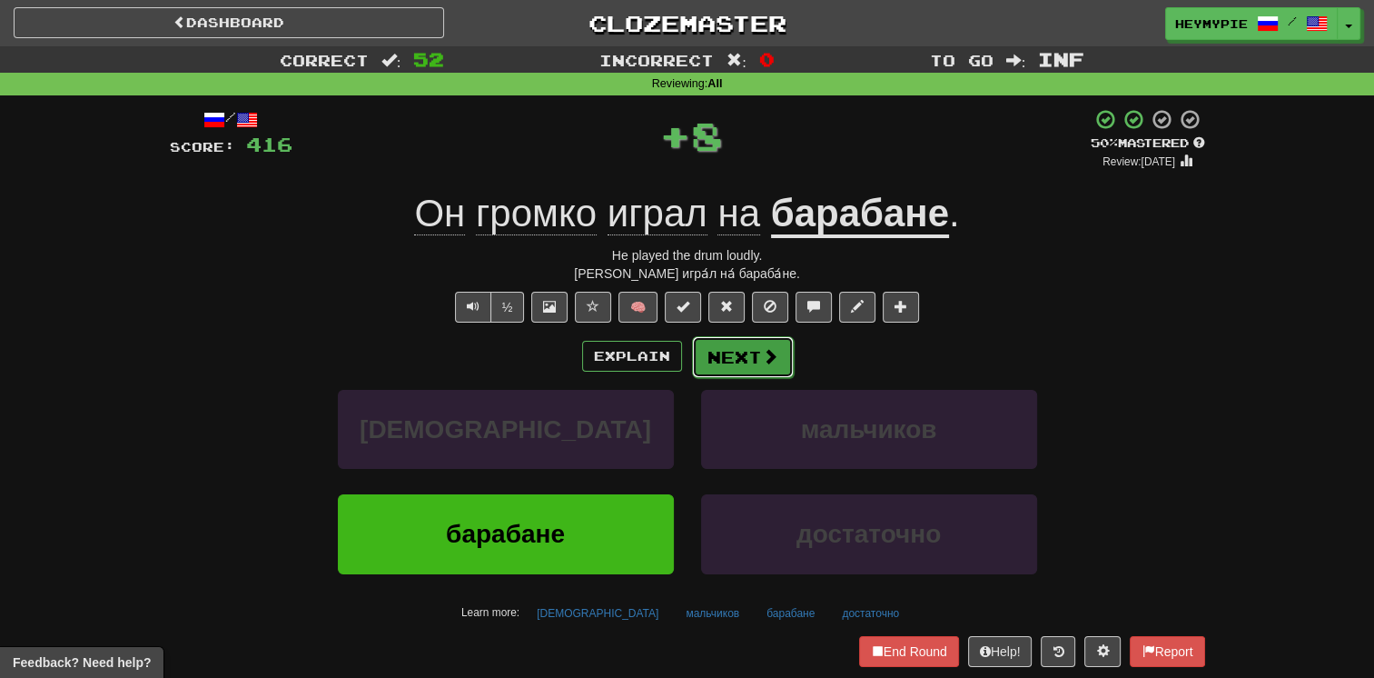
click at [678, 360] on button "Next" at bounding box center [743, 357] width 102 height 42
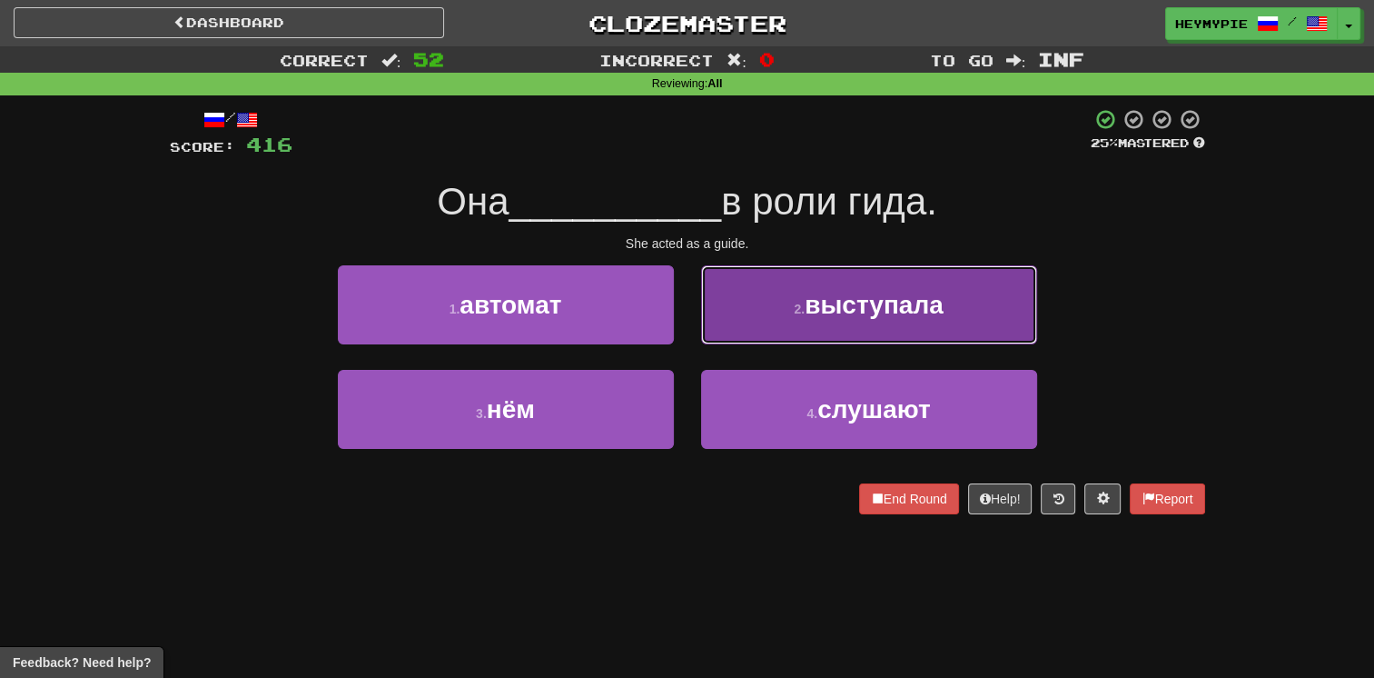
click at [678, 340] on button "2 . выступала" at bounding box center [869, 304] width 336 height 79
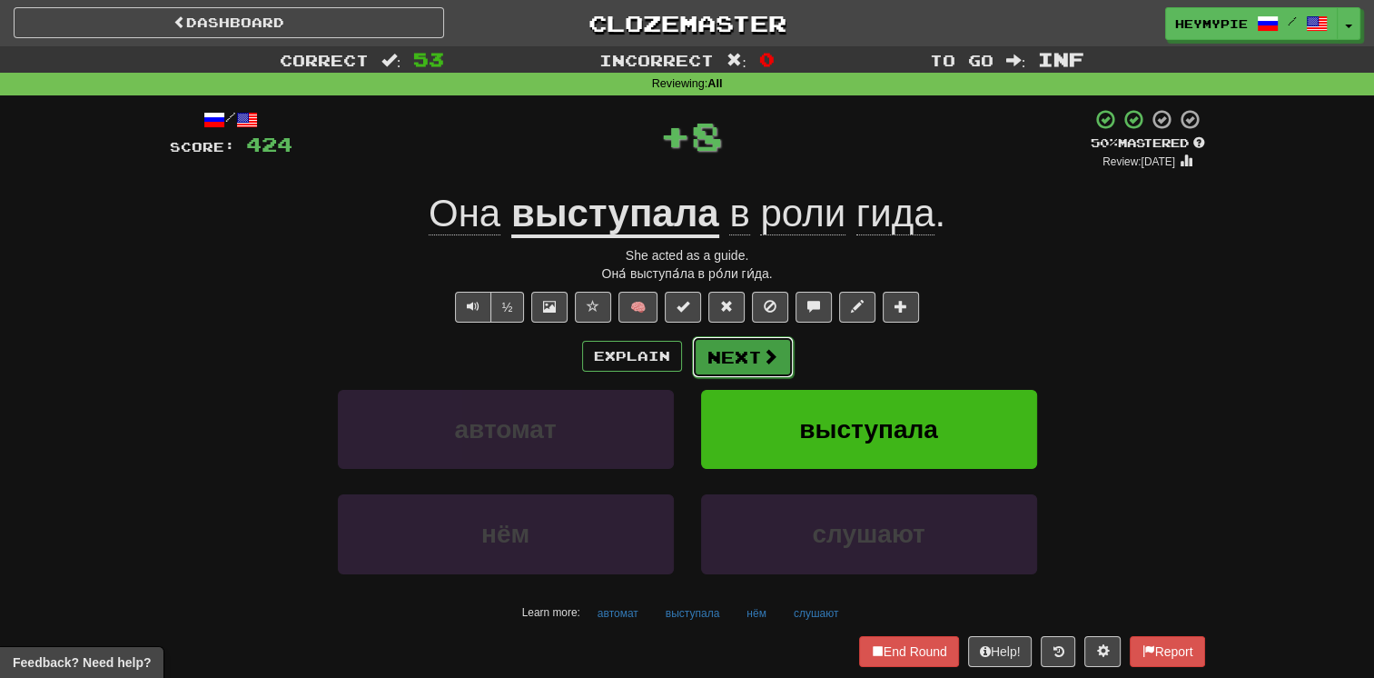
click at [678, 366] on button "Next" at bounding box center [743, 357] width 102 height 42
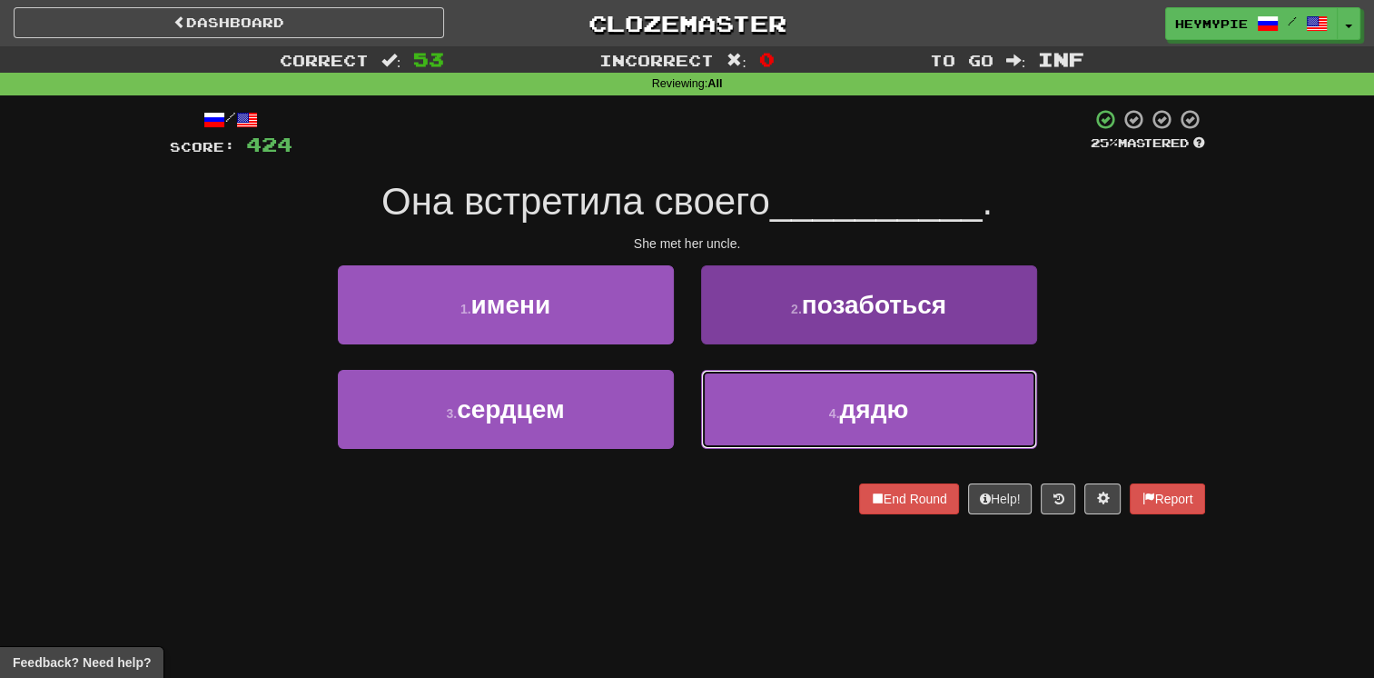
click at [678, 391] on button "4 . дядю" at bounding box center [869, 409] width 336 height 79
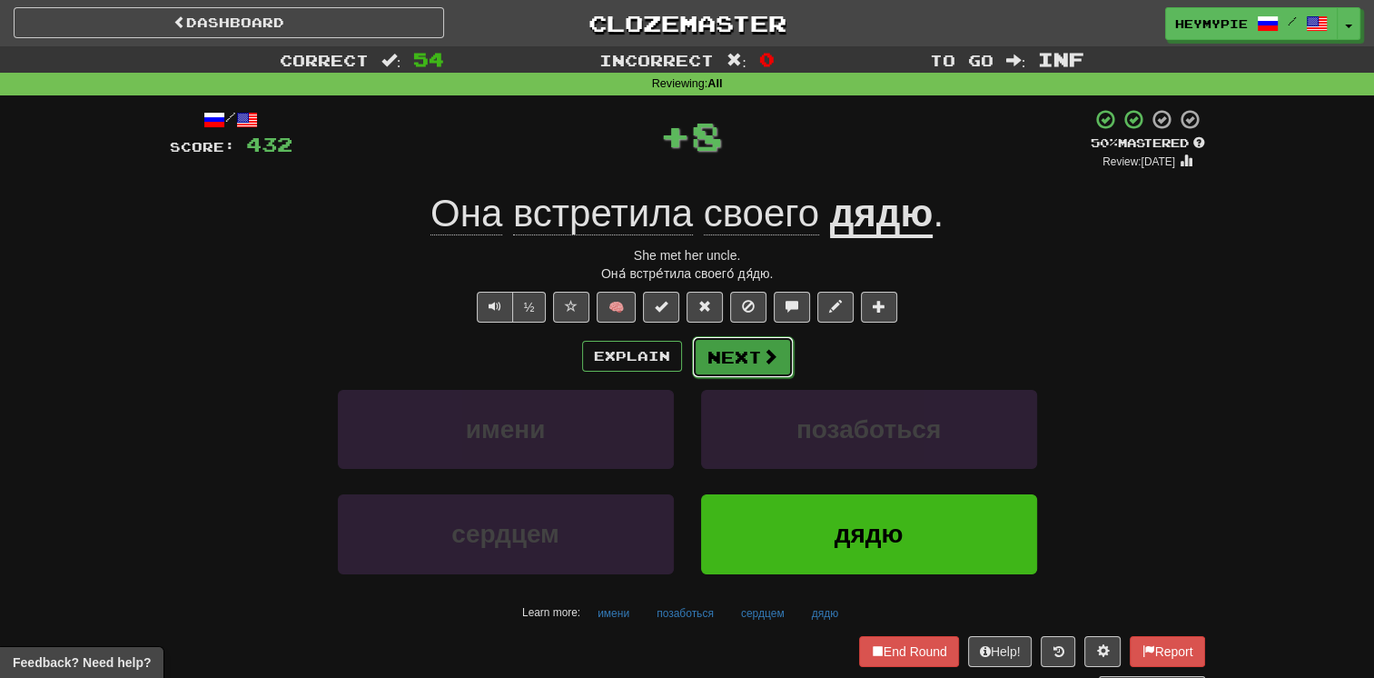
click at [678, 361] on button "Next" at bounding box center [743, 357] width 102 height 42
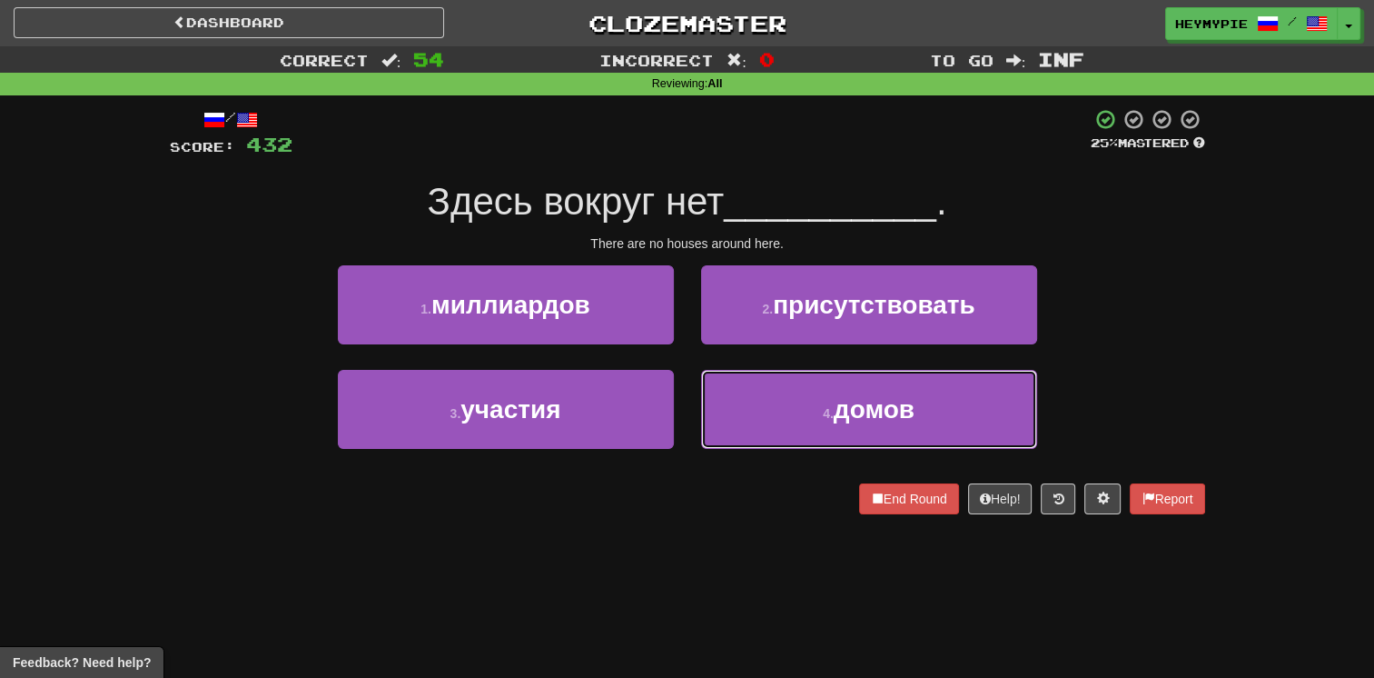
drag, startPoint x: 772, startPoint y: 398, endPoint x: 776, endPoint y: 385, distance: 13.2
click at [678, 399] on button "4 . домов" at bounding box center [869, 409] width 336 height 79
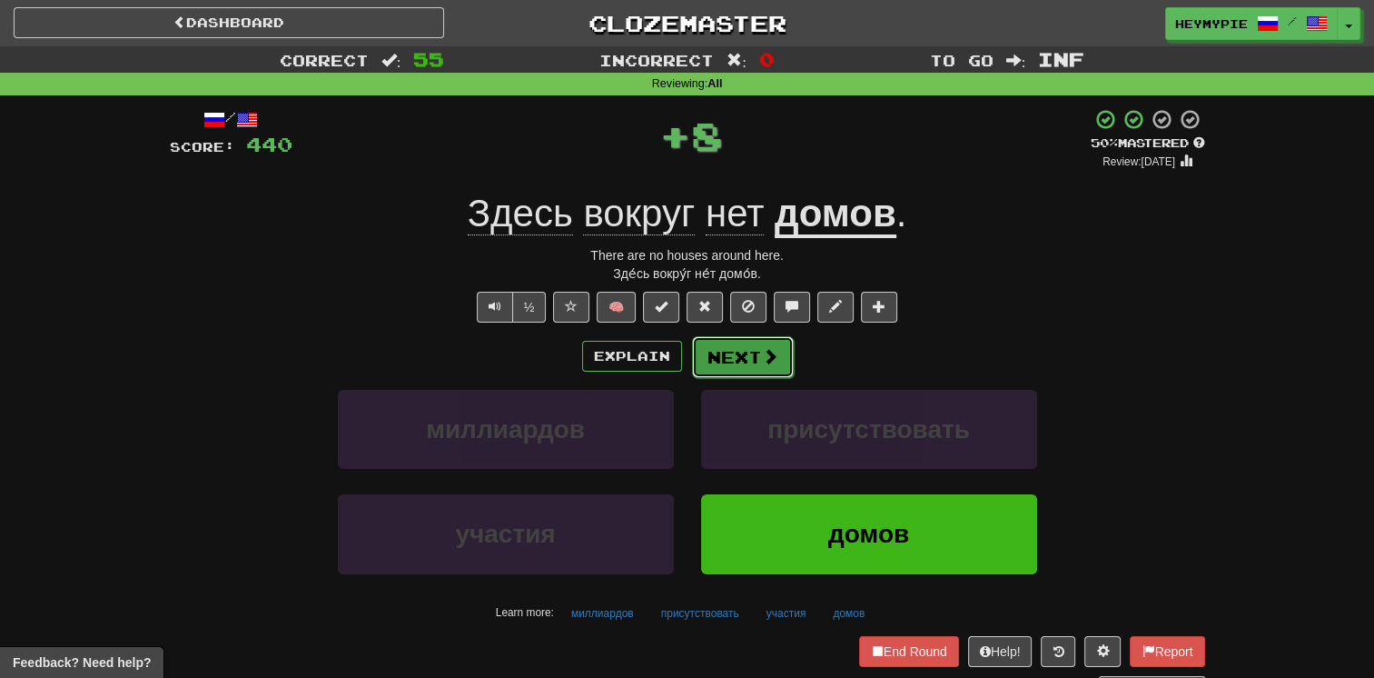
click at [678, 364] on button "Next" at bounding box center [743, 357] width 102 height 42
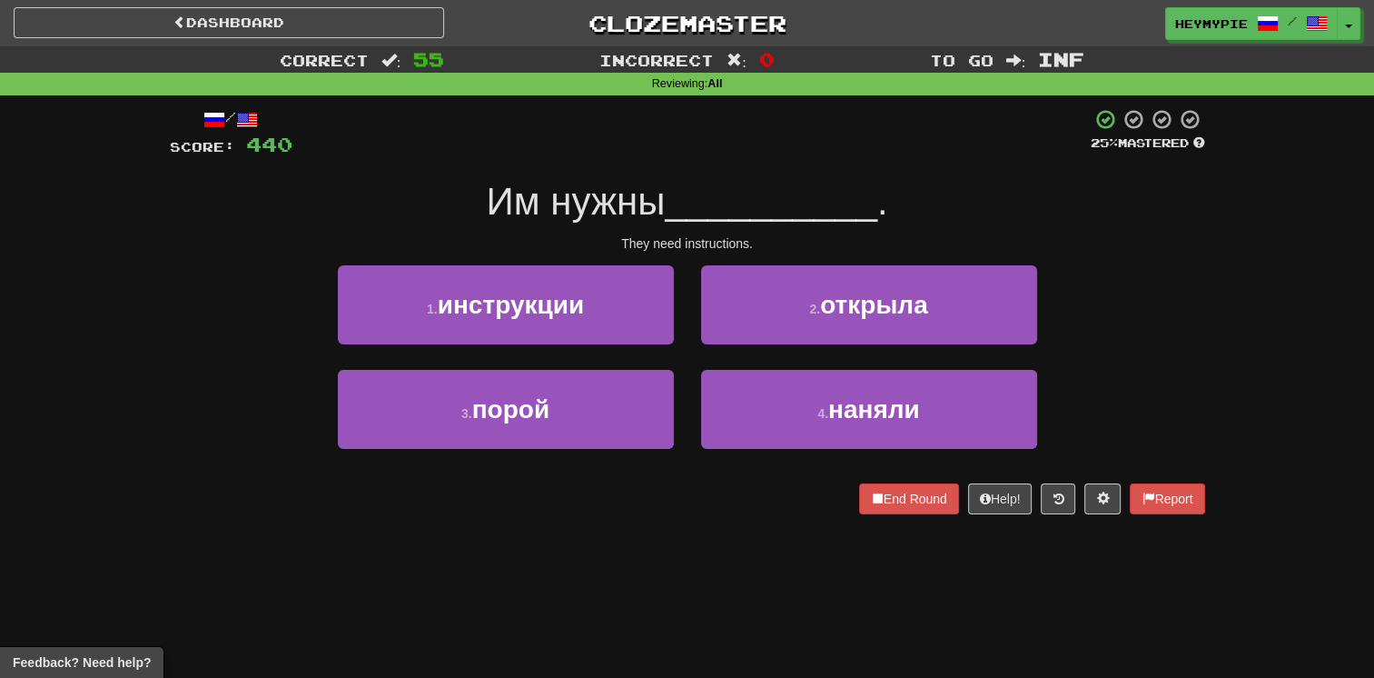
click at [609, 361] on div "1 . инструкции" at bounding box center [505, 317] width 363 height 104
drag, startPoint x: 610, startPoint y: 343, endPoint x: 649, endPoint y: 333, distance: 41.2
click at [610, 342] on button "1 . инструкции" at bounding box center [506, 304] width 336 height 79
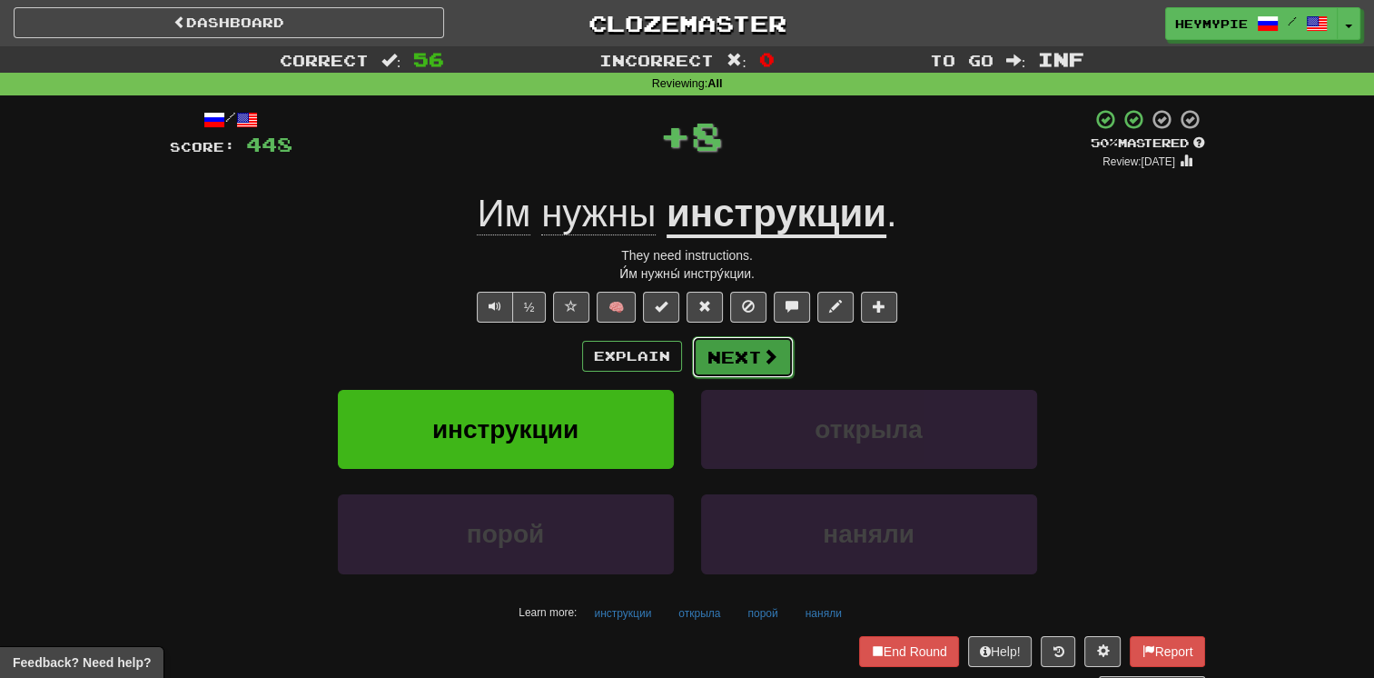
click at [678, 361] on button "Next" at bounding box center [743, 357] width 102 height 42
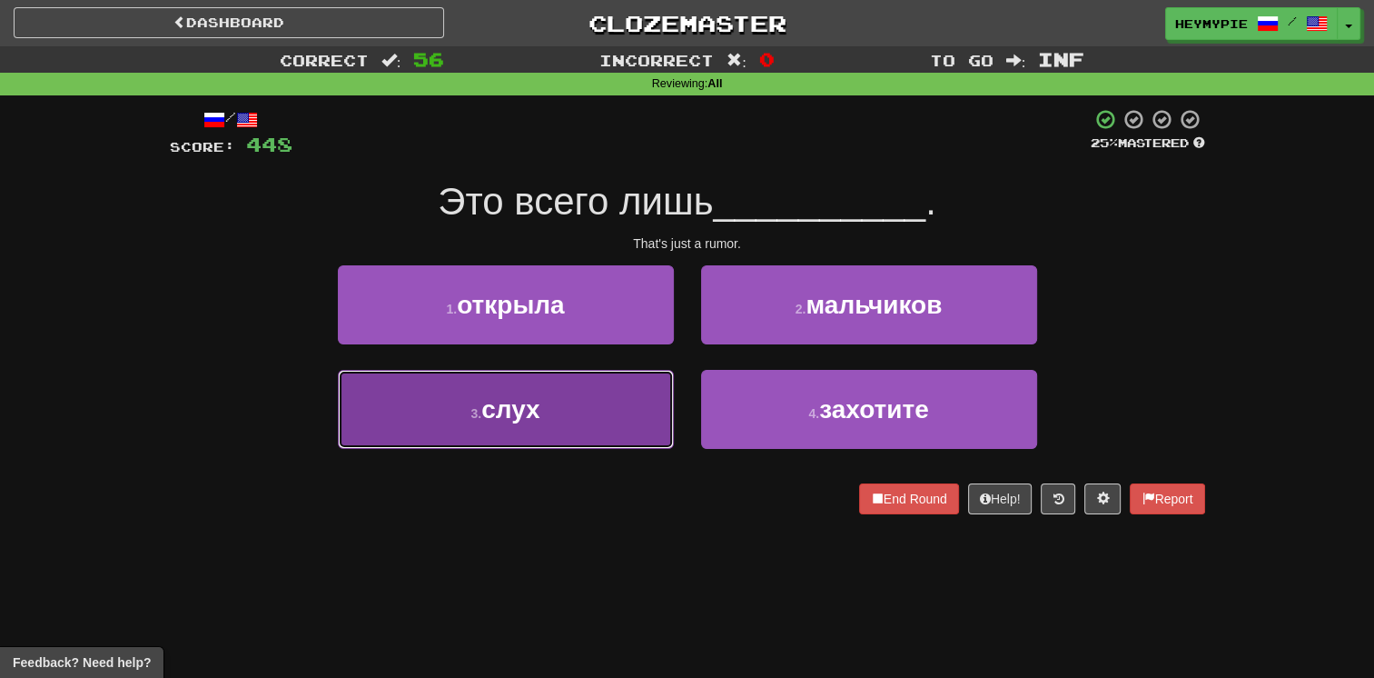
click at [560, 407] on button "3 . слух" at bounding box center [506, 409] width 336 height 79
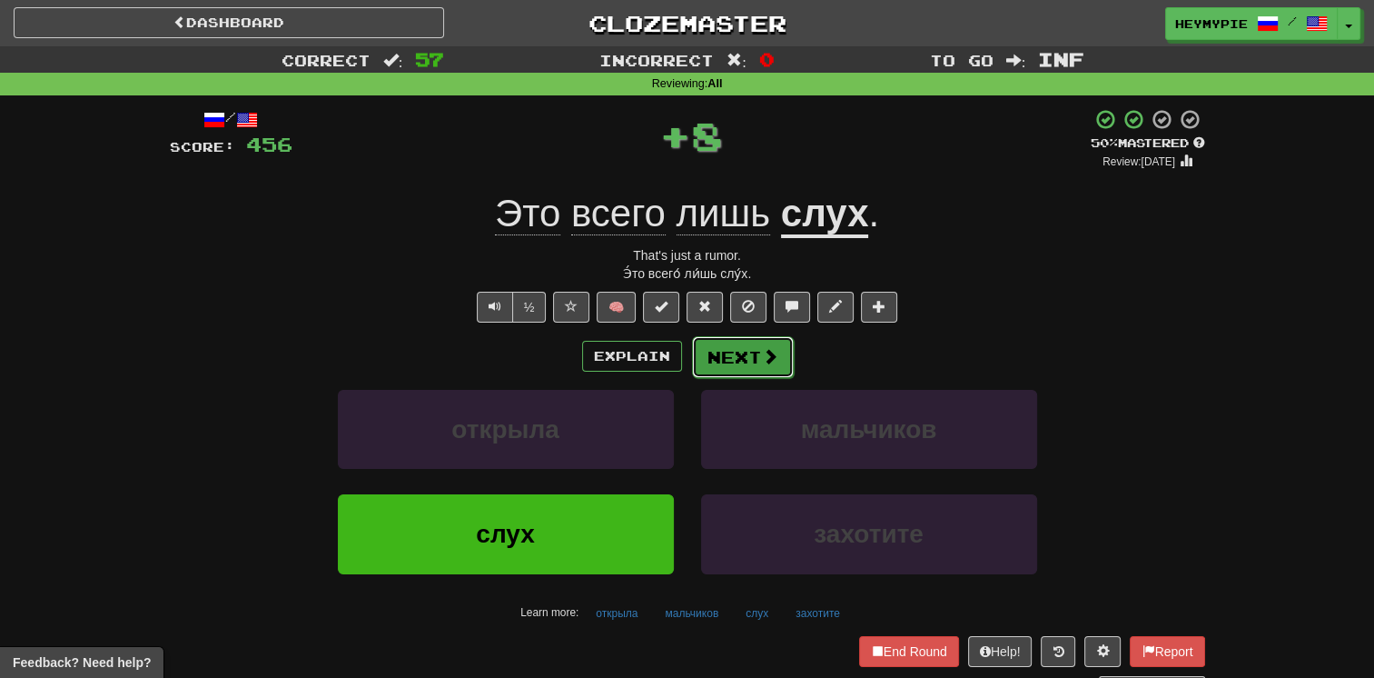
click at [678, 363] on button "Next" at bounding box center [743, 357] width 102 height 42
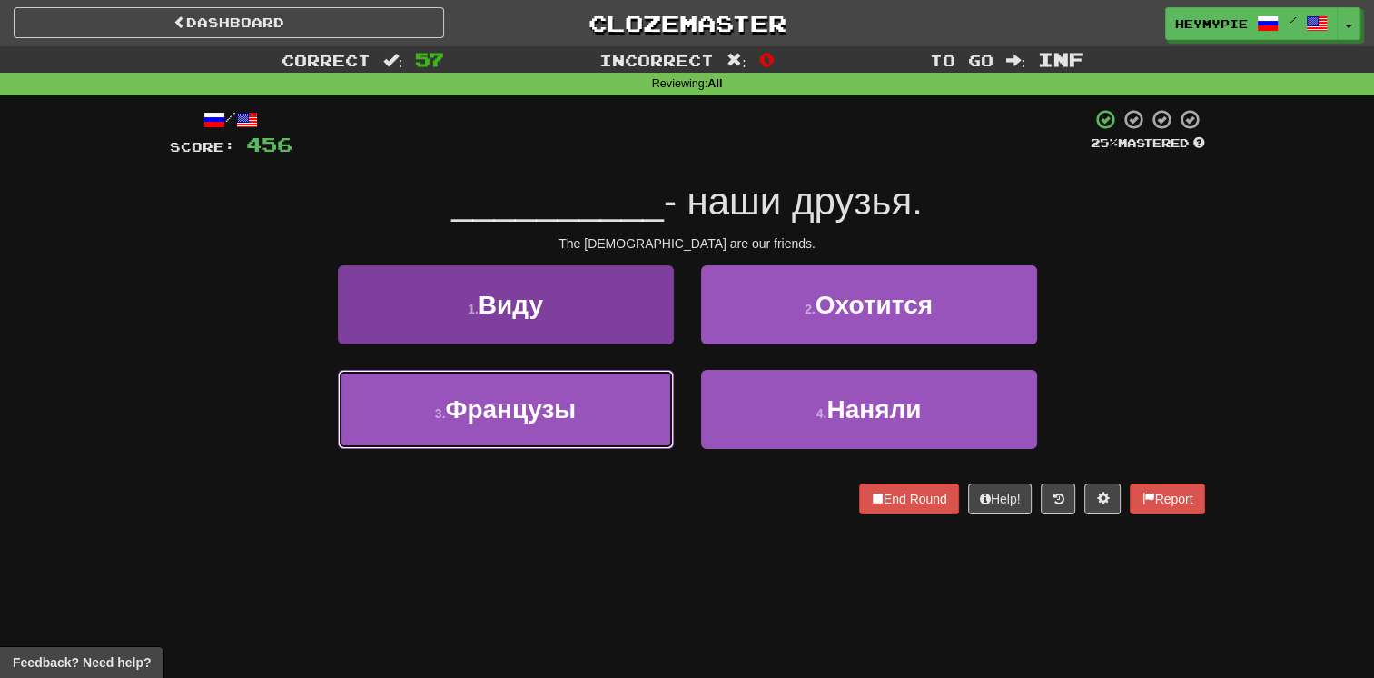
click at [584, 415] on button "3 . [DEMOGRAPHIC_DATA]" at bounding box center [506, 409] width 336 height 79
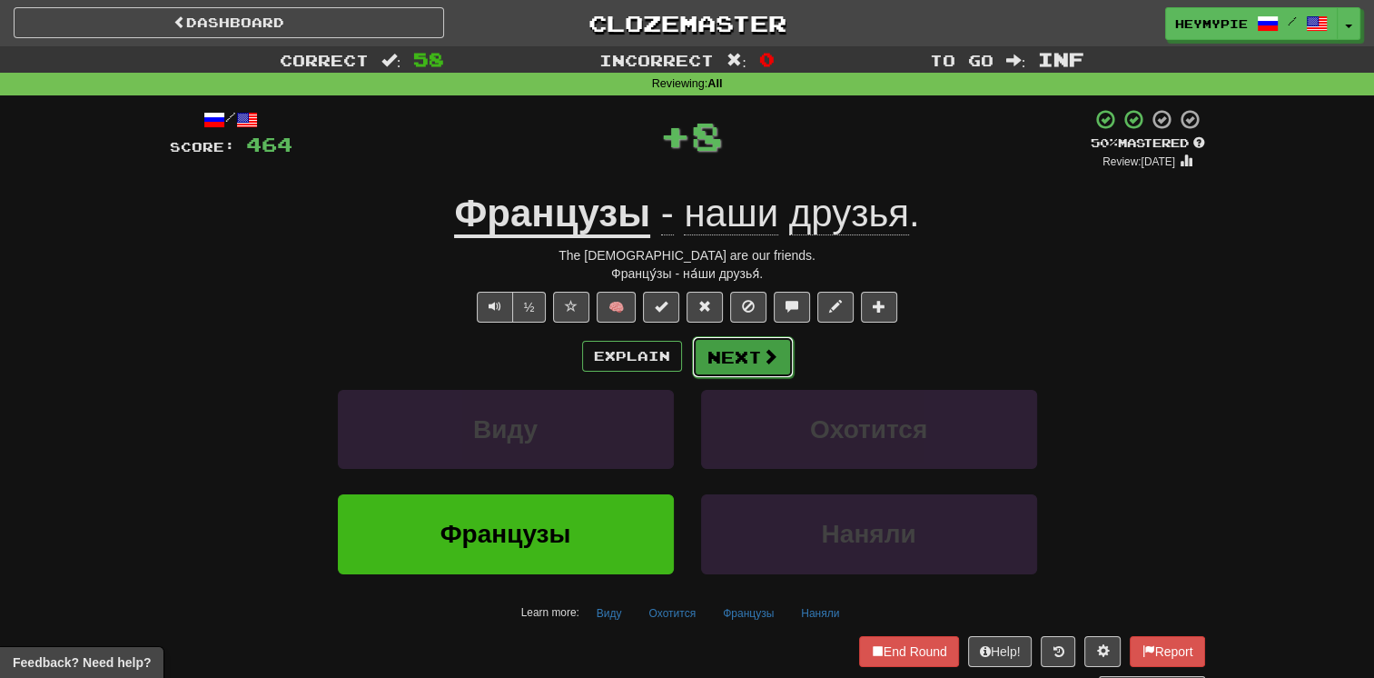
click at [678, 362] on button "Next" at bounding box center [743, 357] width 102 height 42
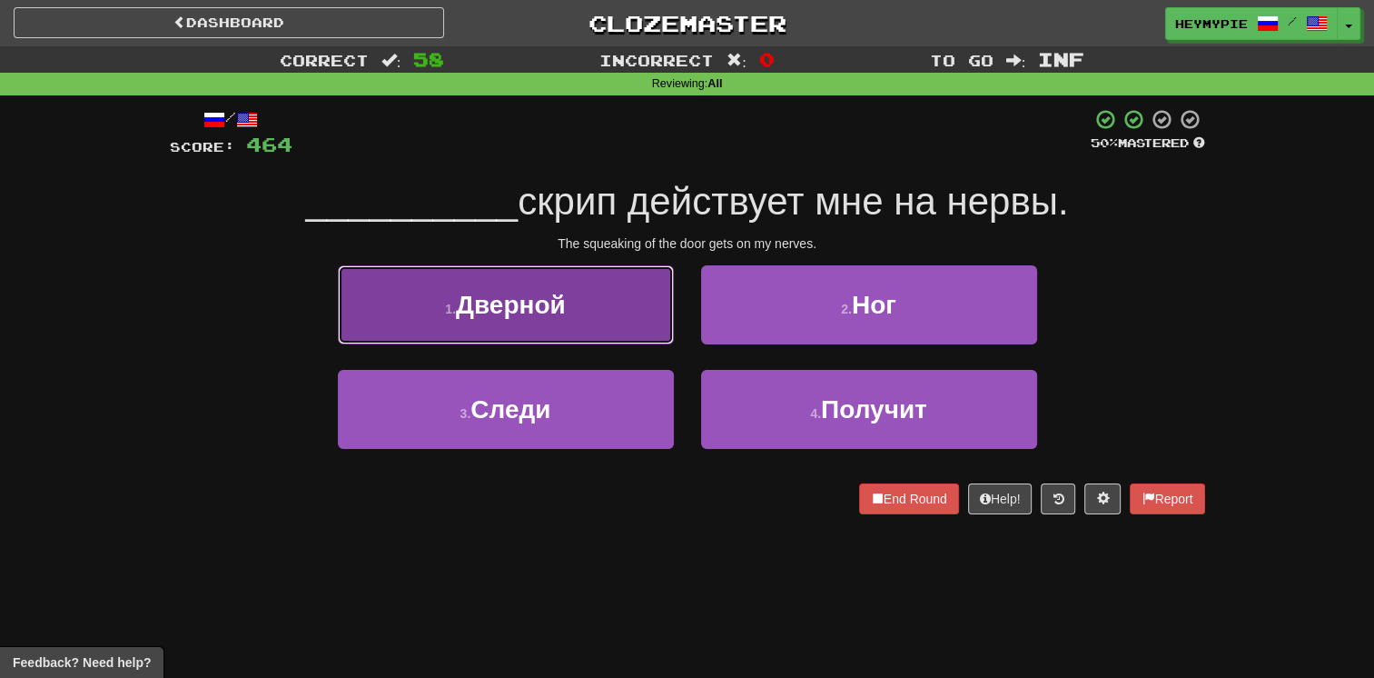
click at [570, 321] on button "1 . Дверной" at bounding box center [506, 304] width 336 height 79
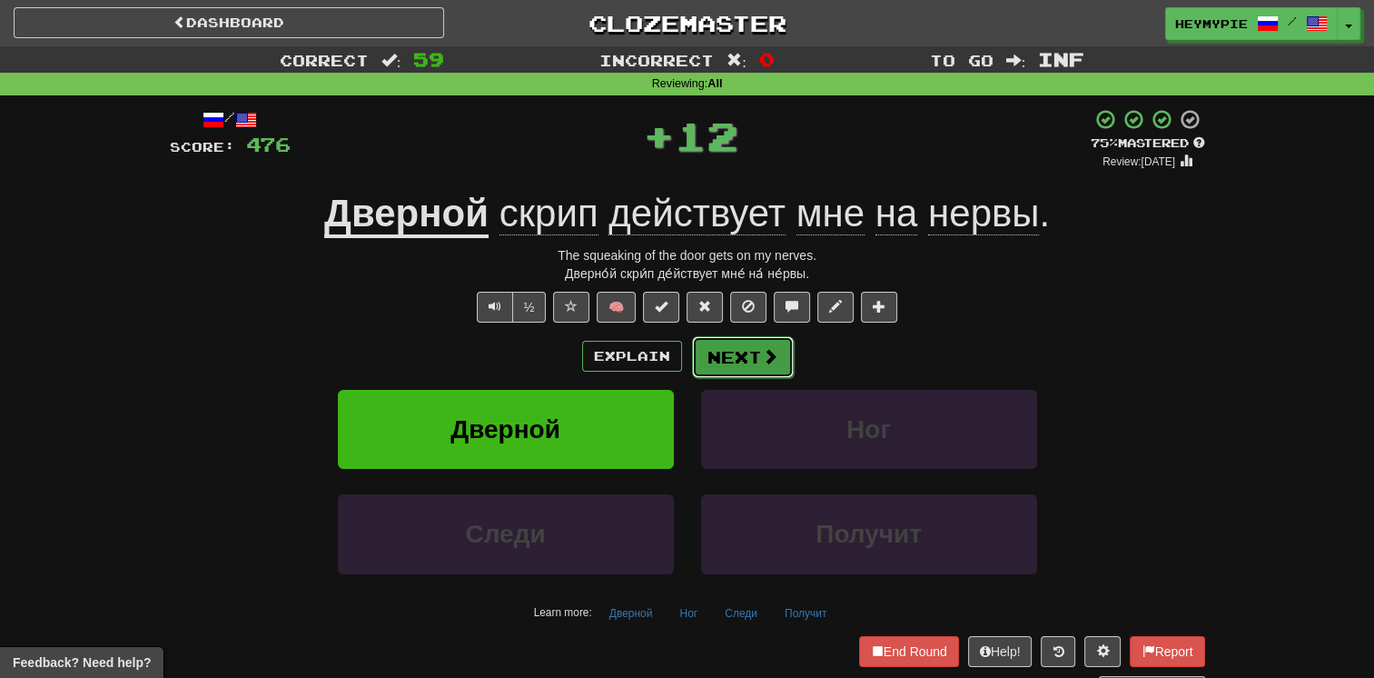
click at [678, 368] on button "Next" at bounding box center [743, 357] width 102 height 42
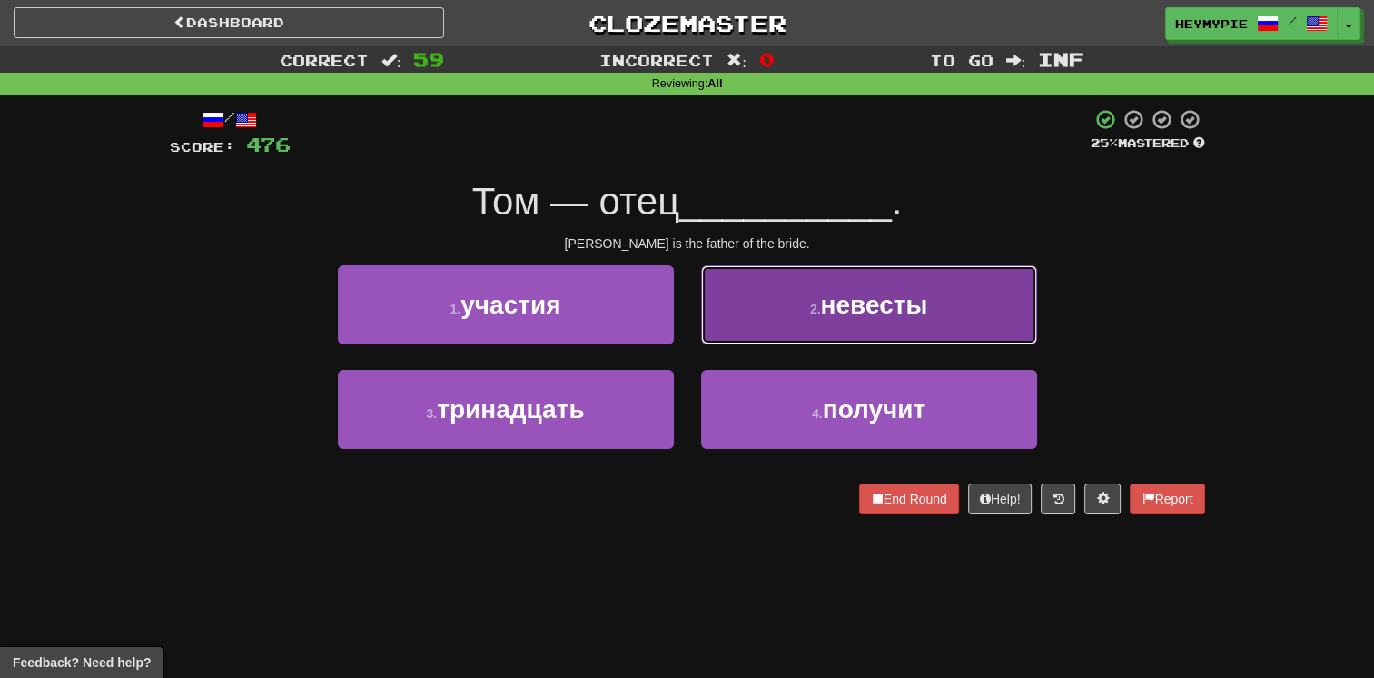
click at [678, 311] on button "2 . невесты" at bounding box center [869, 304] width 336 height 79
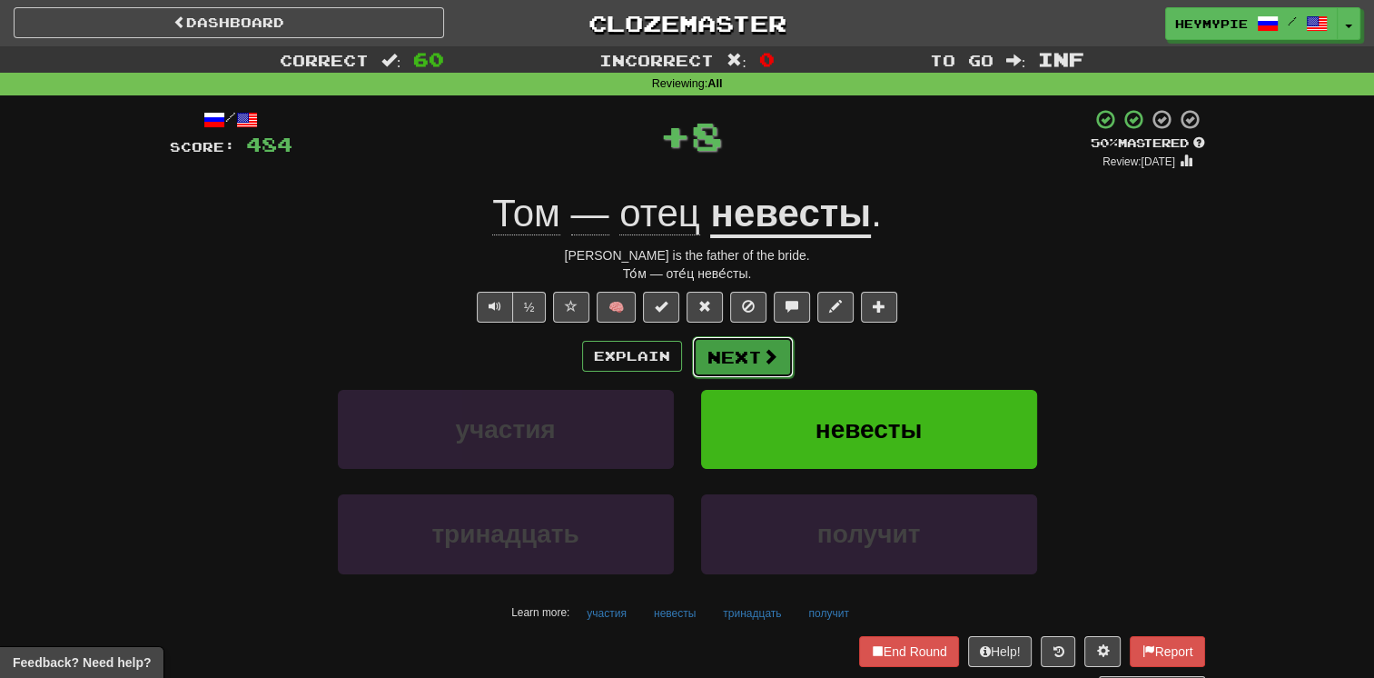
click at [678, 362] on button "Next" at bounding box center [743, 357] width 102 height 42
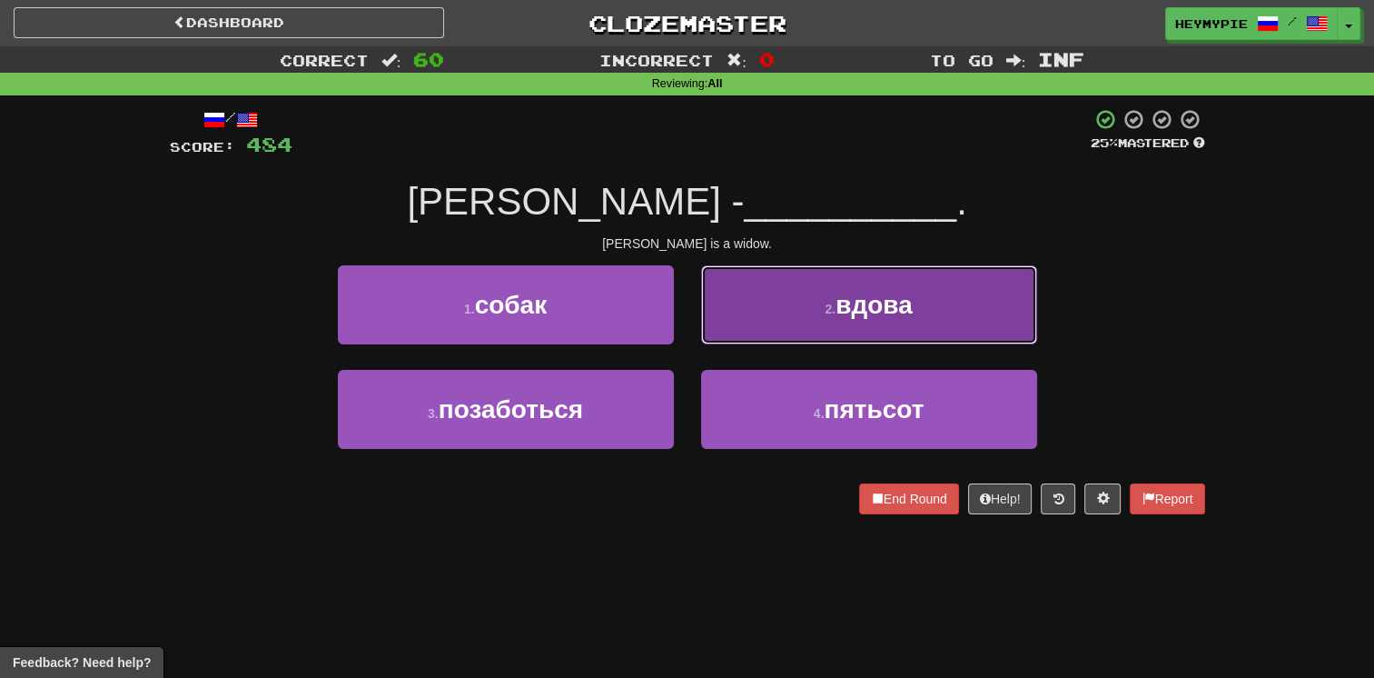
click at [678, 310] on button "2 . вдова" at bounding box center [869, 304] width 336 height 79
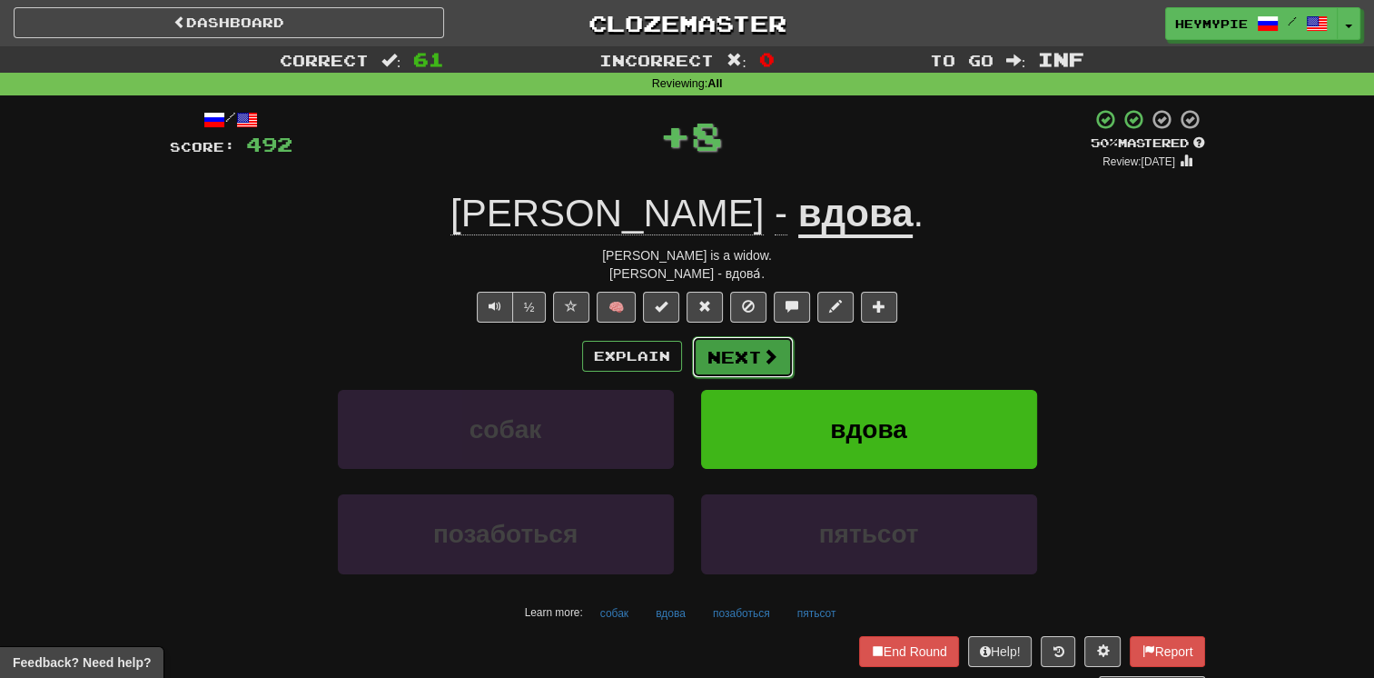
click at [678, 352] on button "Next" at bounding box center [743, 357] width 102 height 42
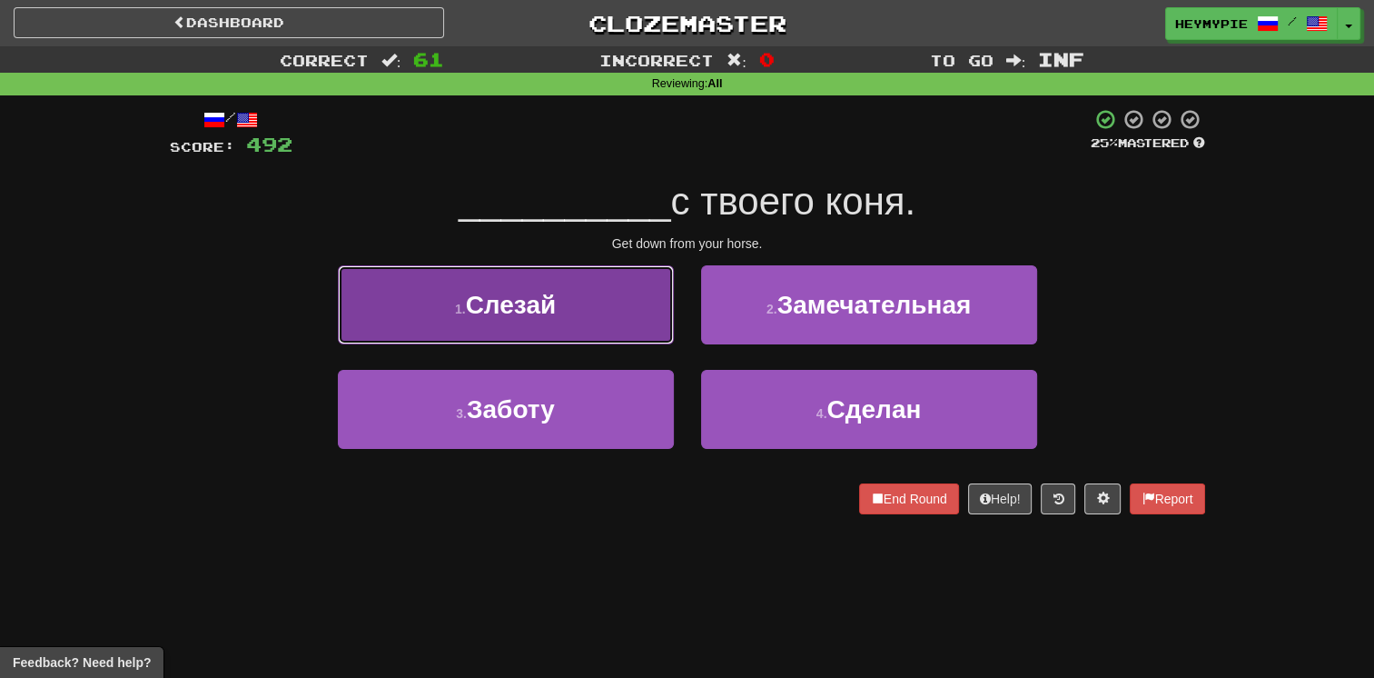
click at [603, 312] on button "1 . Слезай" at bounding box center [506, 304] width 336 height 79
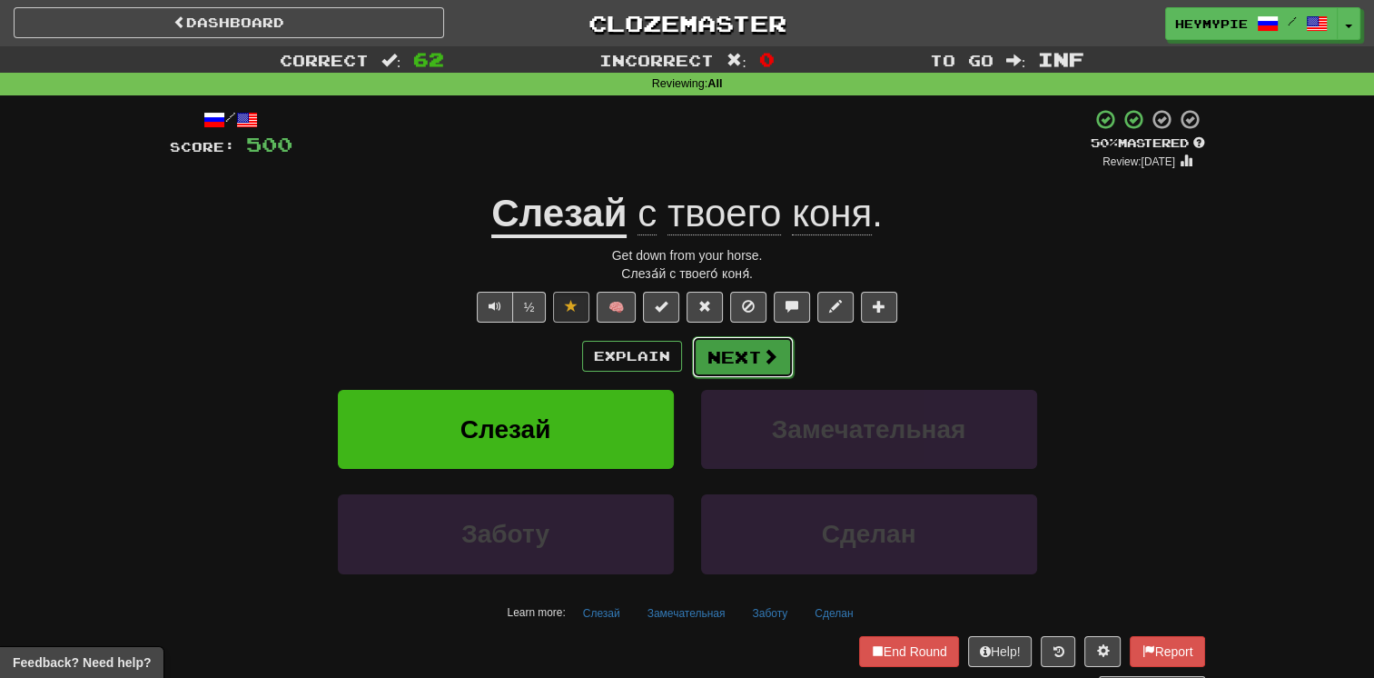
click at [678, 353] on button "Next" at bounding box center [743, 357] width 102 height 42
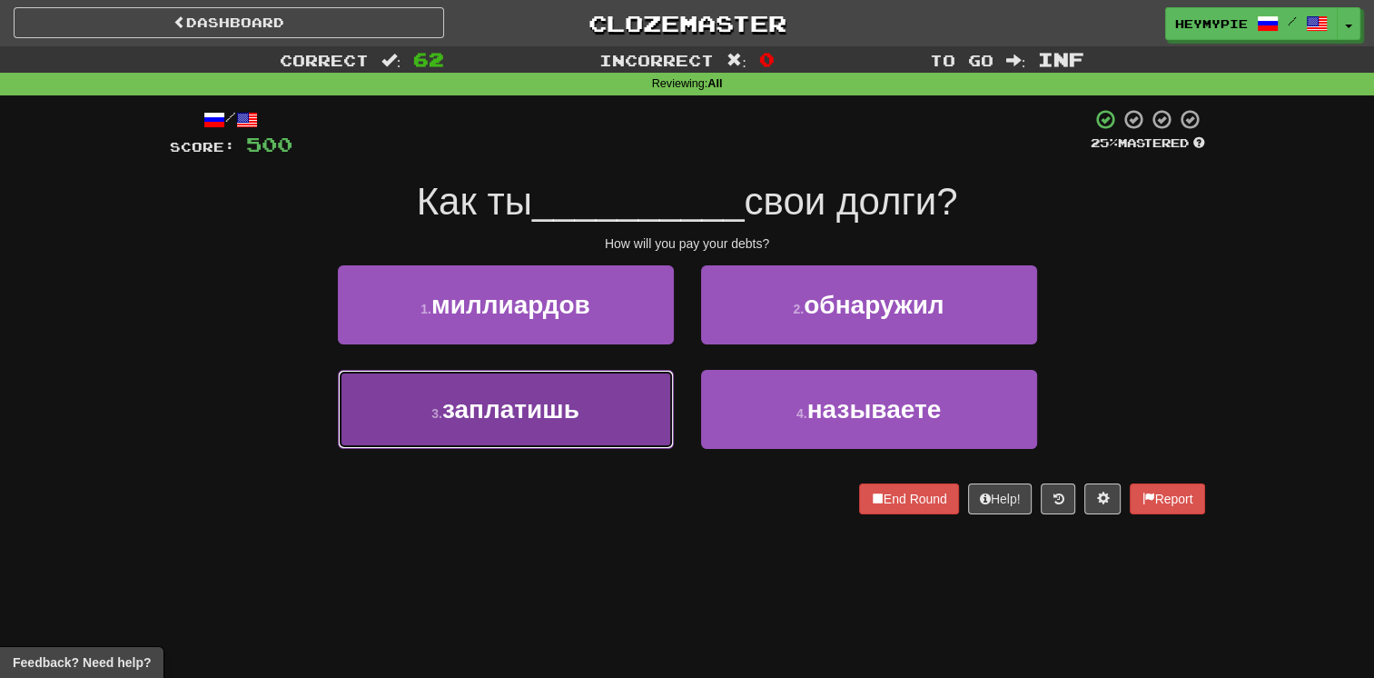
click at [566, 426] on button "3 . заплатишь" at bounding box center [506, 409] width 336 height 79
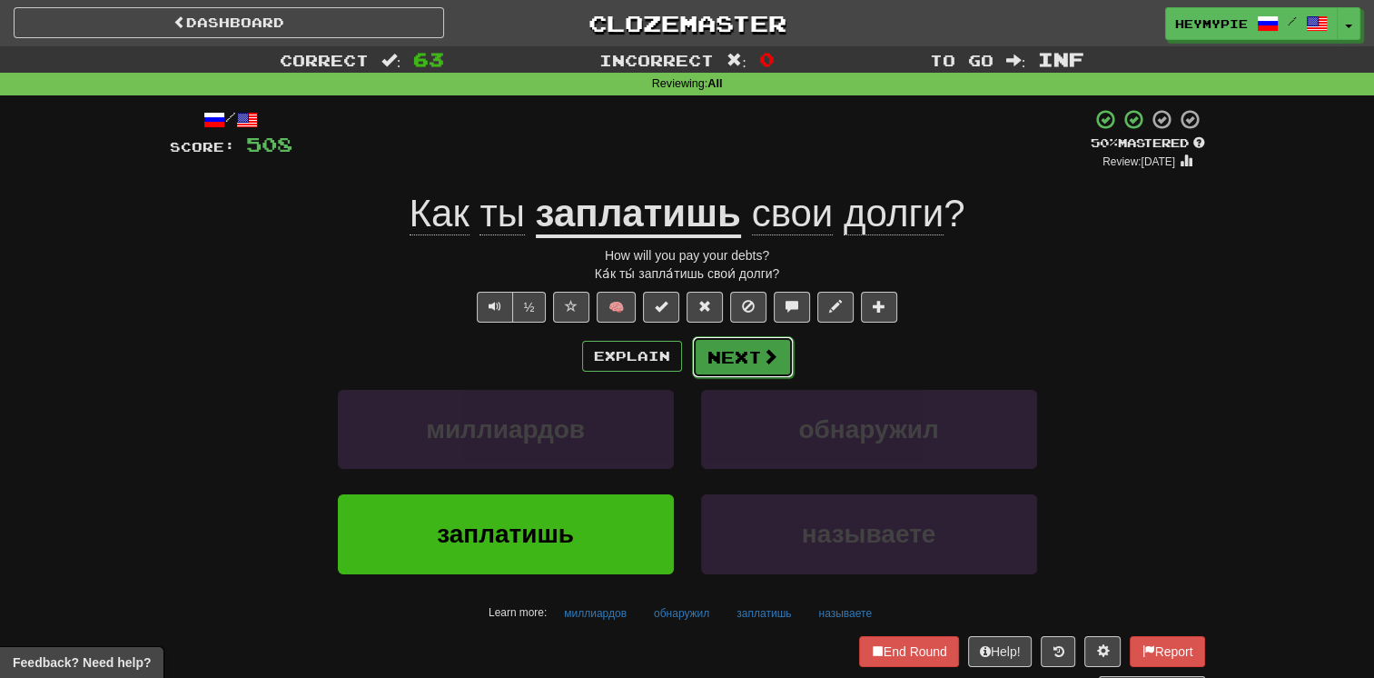
click at [678, 356] on button "Next" at bounding box center [743, 357] width 102 height 42
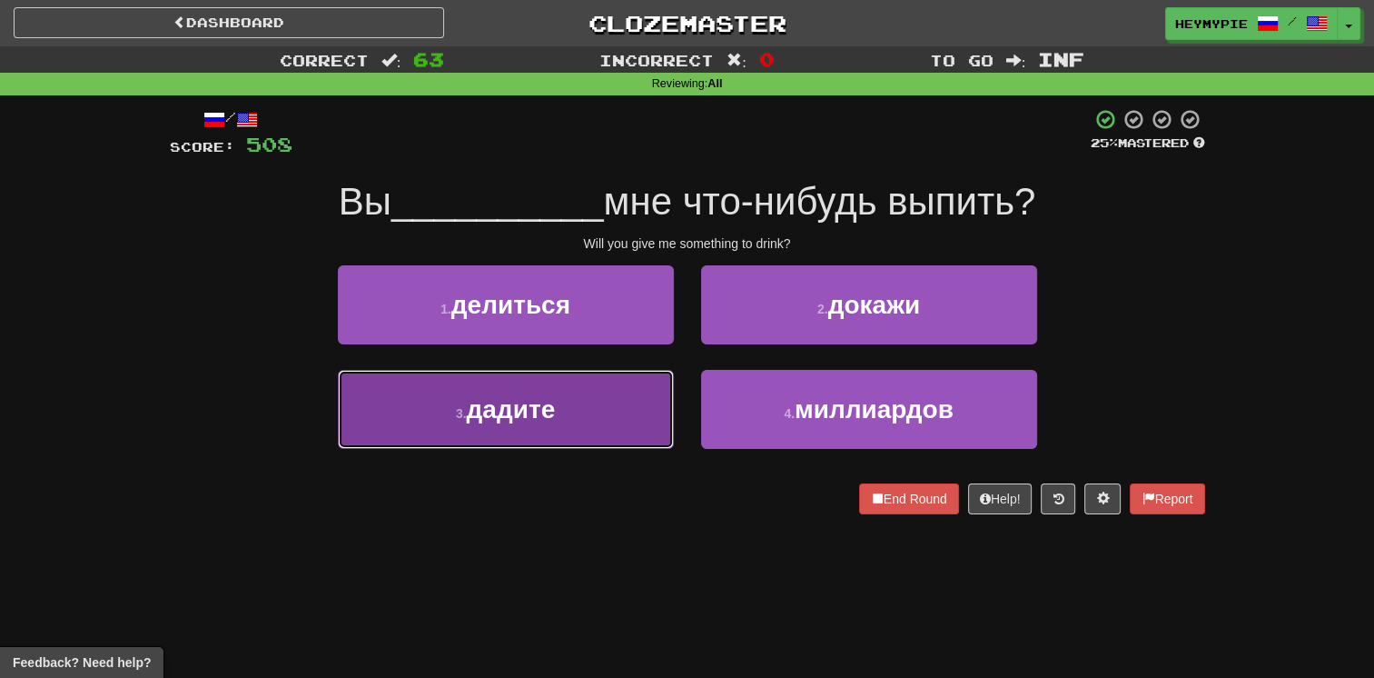
click at [589, 412] on button "3 . дадите" at bounding box center [506, 409] width 336 height 79
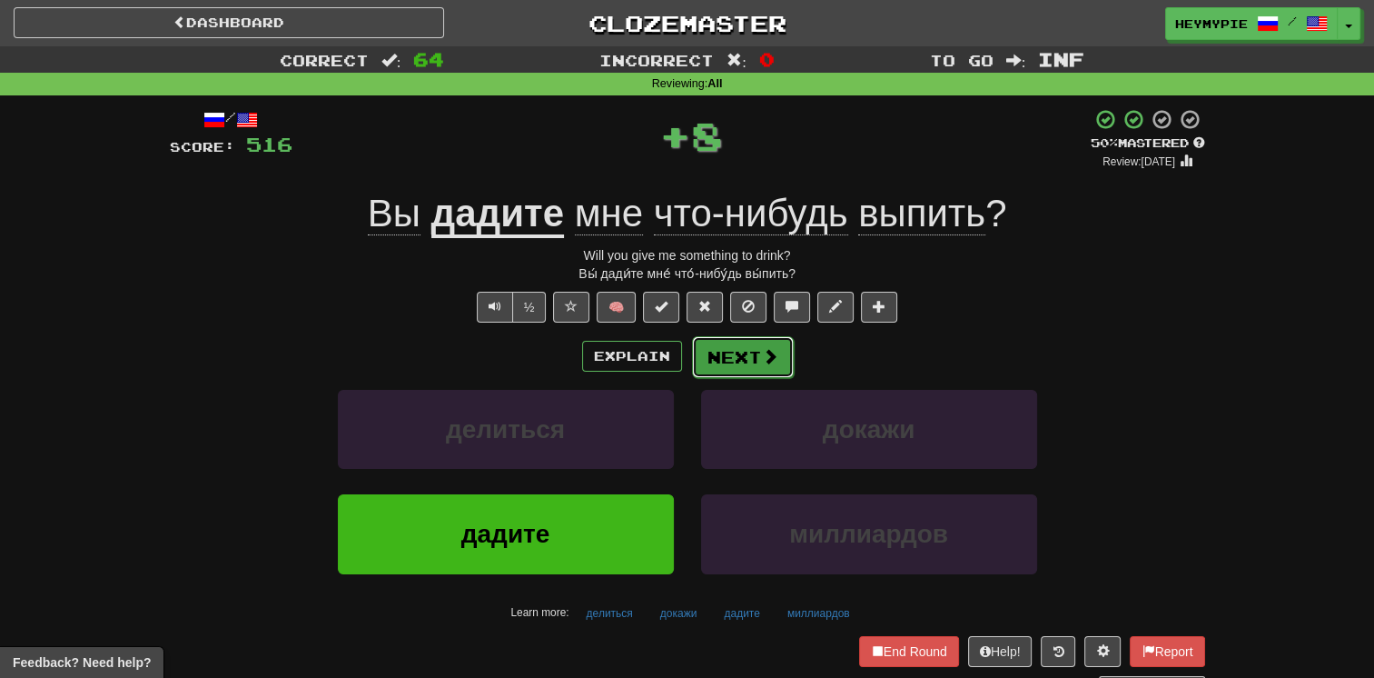
click at [678, 352] on button "Next" at bounding box center [743, 357] width 102 height 42
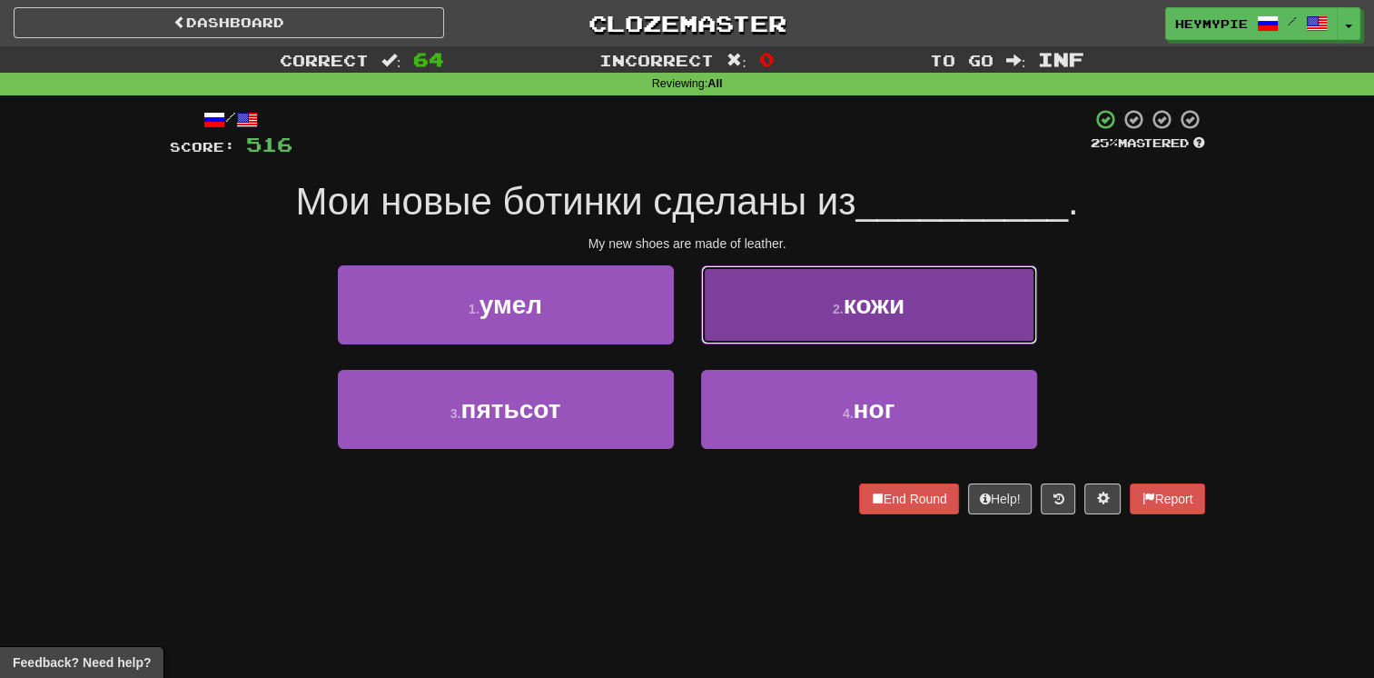
click at [678, 312] on button "2 . кожи" at bounding box center [869, 304] width 336 height 79
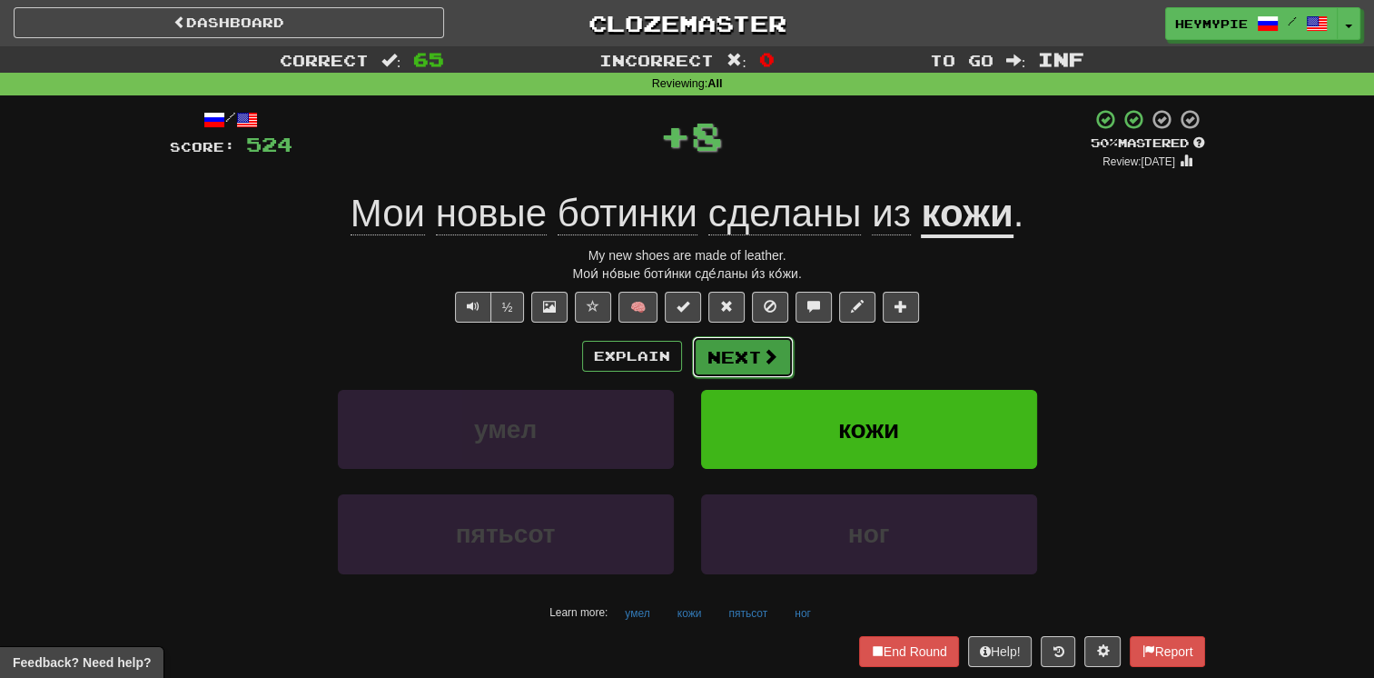
click at [678, 361] on button "Next" at bounding box center [743, 357] width 102 height 42
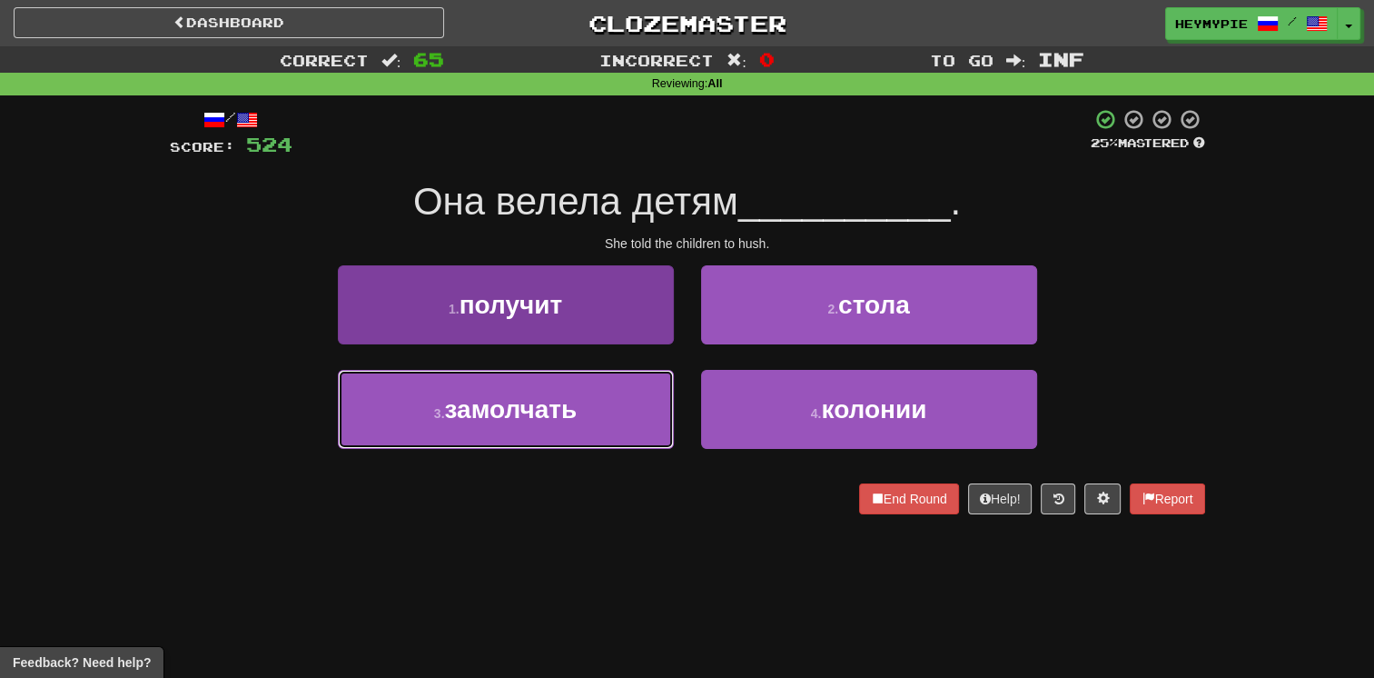
click at [640, 408] on button "3 . замолчать" at bounding box center [506, 409] width 336 height 79
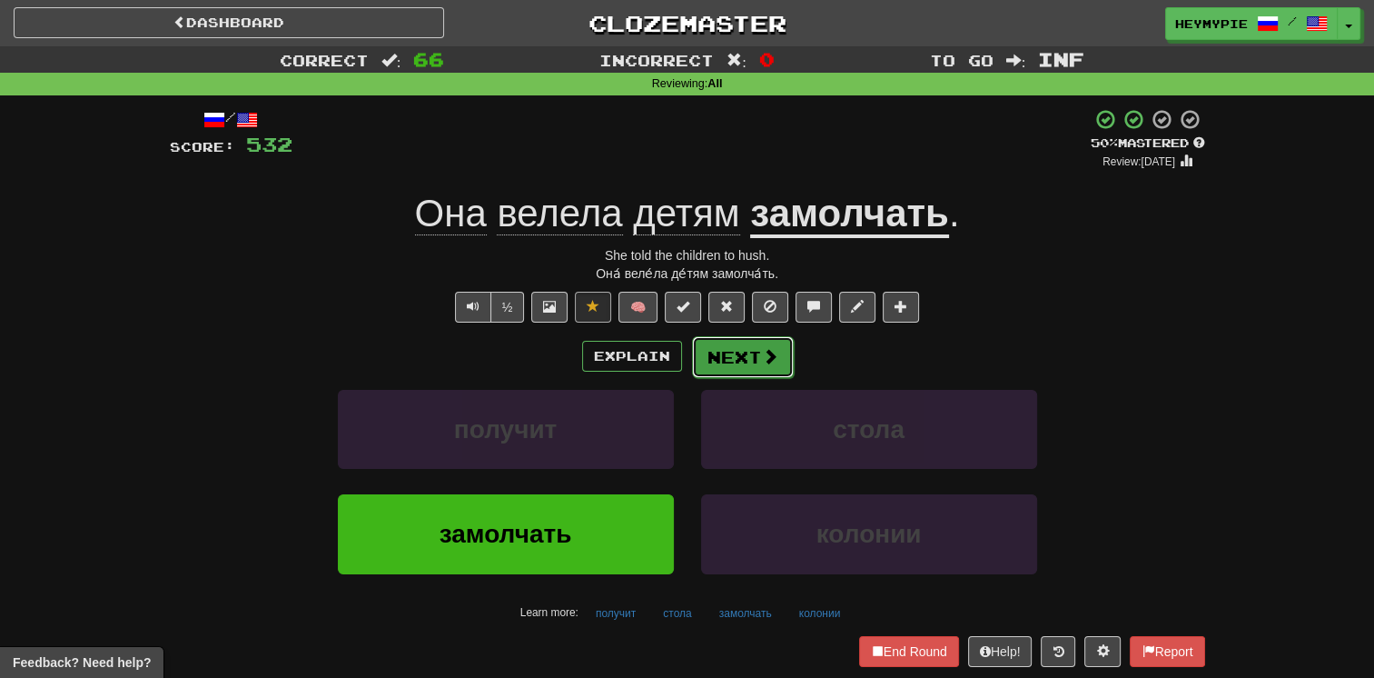
click at [678, 372] on button "Next" at bounding box center [743, 357] width 102 height 42
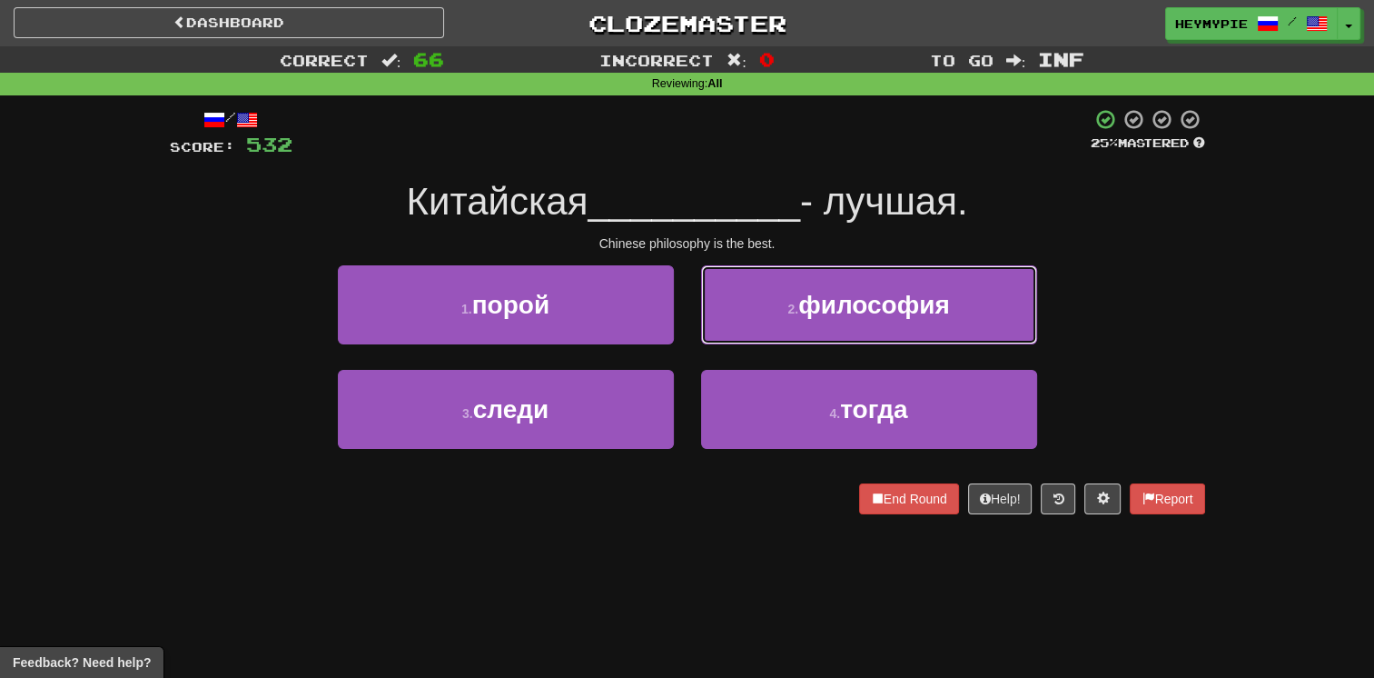
click at [678, 319] on button "2 . философия" at bounding box center [869, 304] width 336 height 79
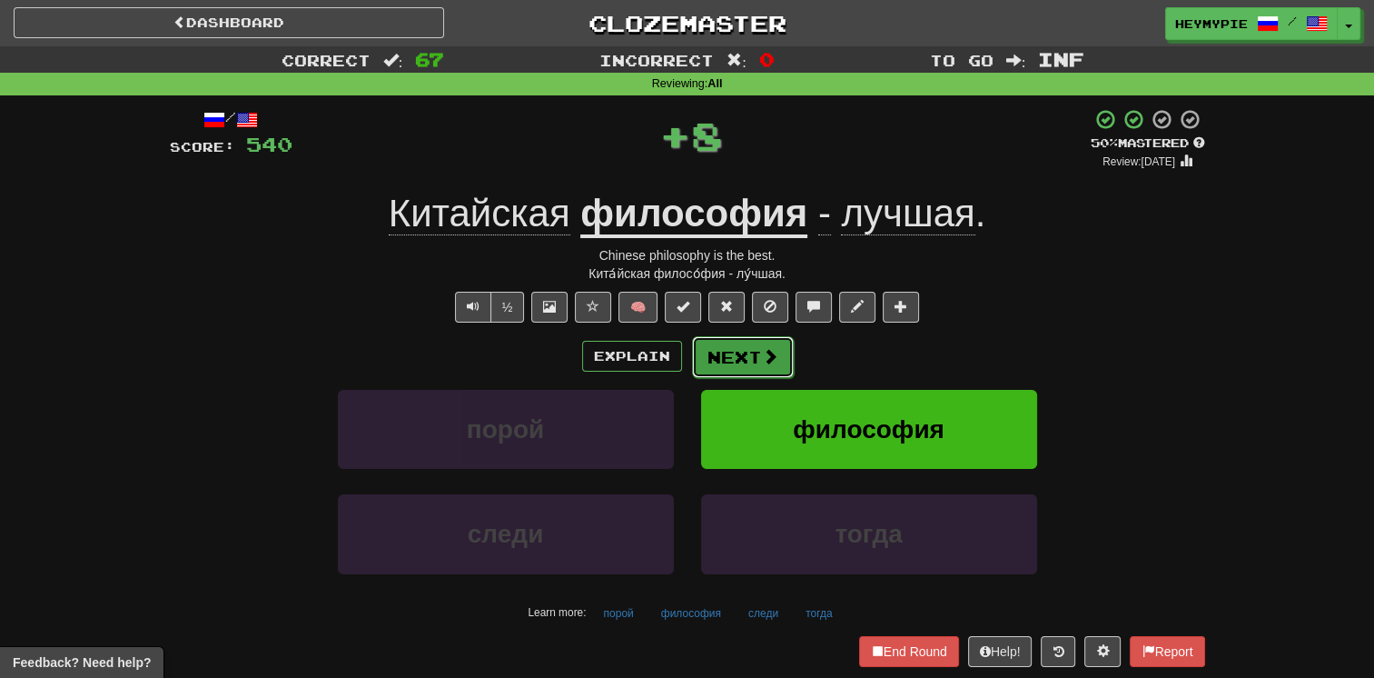
click at [678, 347] on button "Next" at bounding box center [743, 357] width 102 height 42
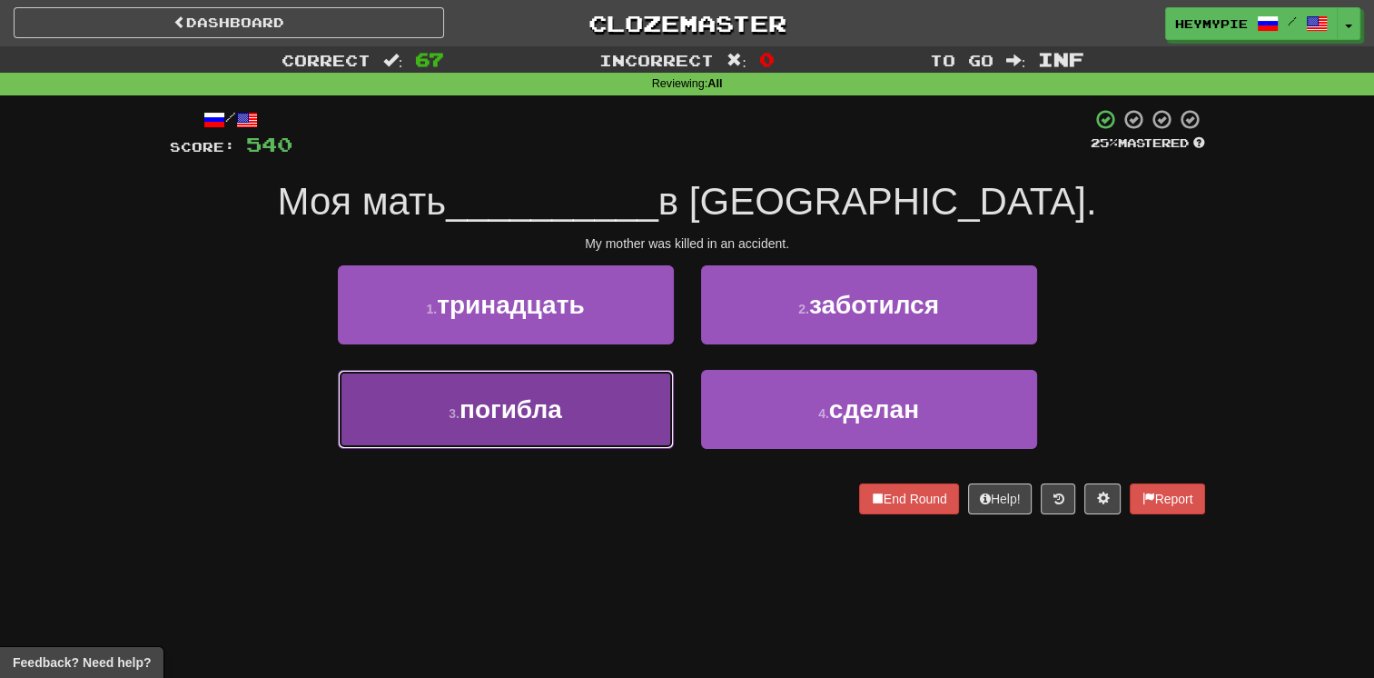
click at [607, 407] on button "3 . погибла" at bounding box center [506, 409] width 336 height 79
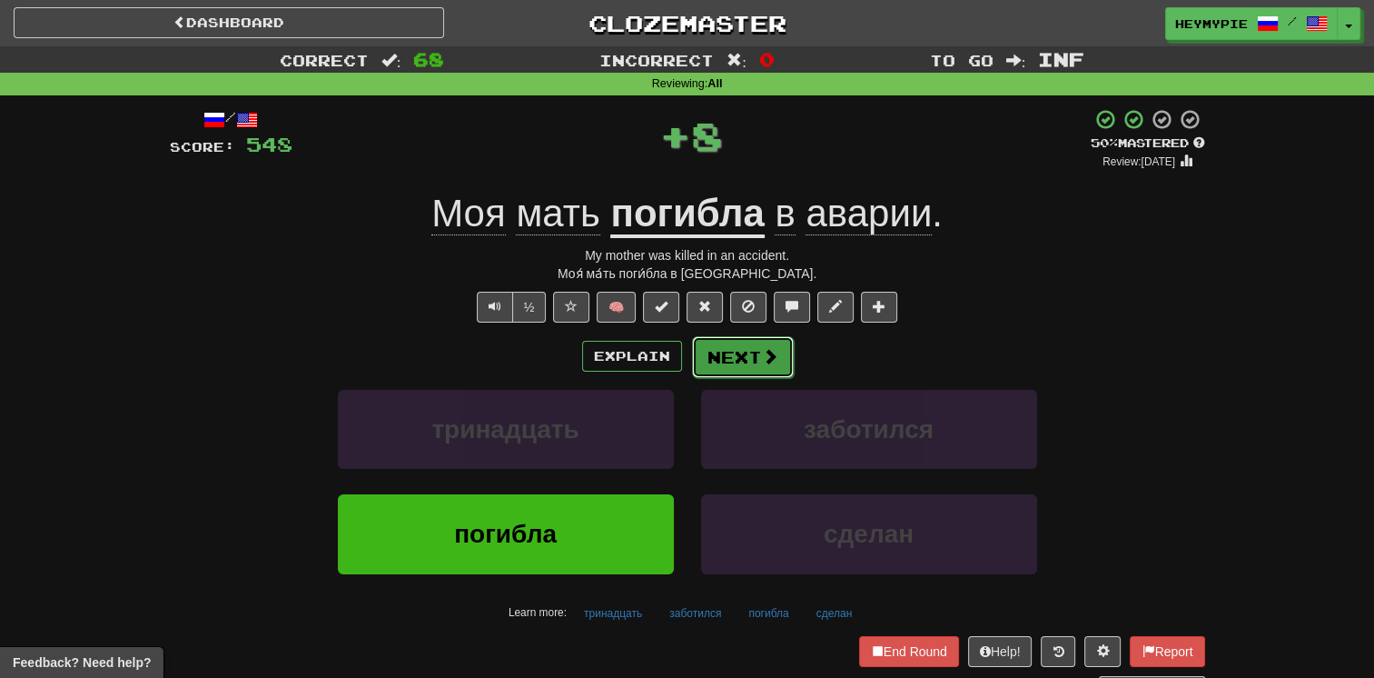
click at [678, 362] on button "Next" at bounding box center [743, 357] width 102 height 42
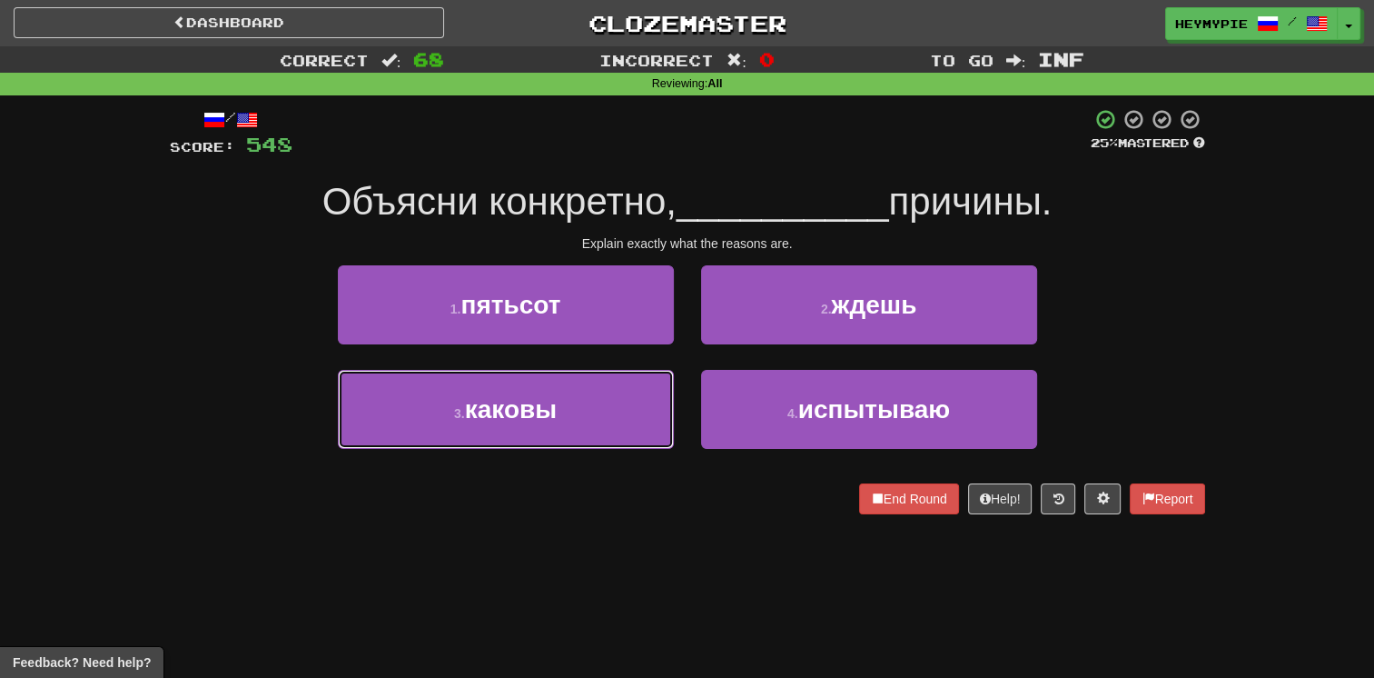
drag, startPoint x: 625, startPoint y: 382, endPoint x: 645, endPoint y: 382, distance: 20.0
click at [625, 383] on button "3 . каковы" at bounding box center [506, 409] width 336 height 79
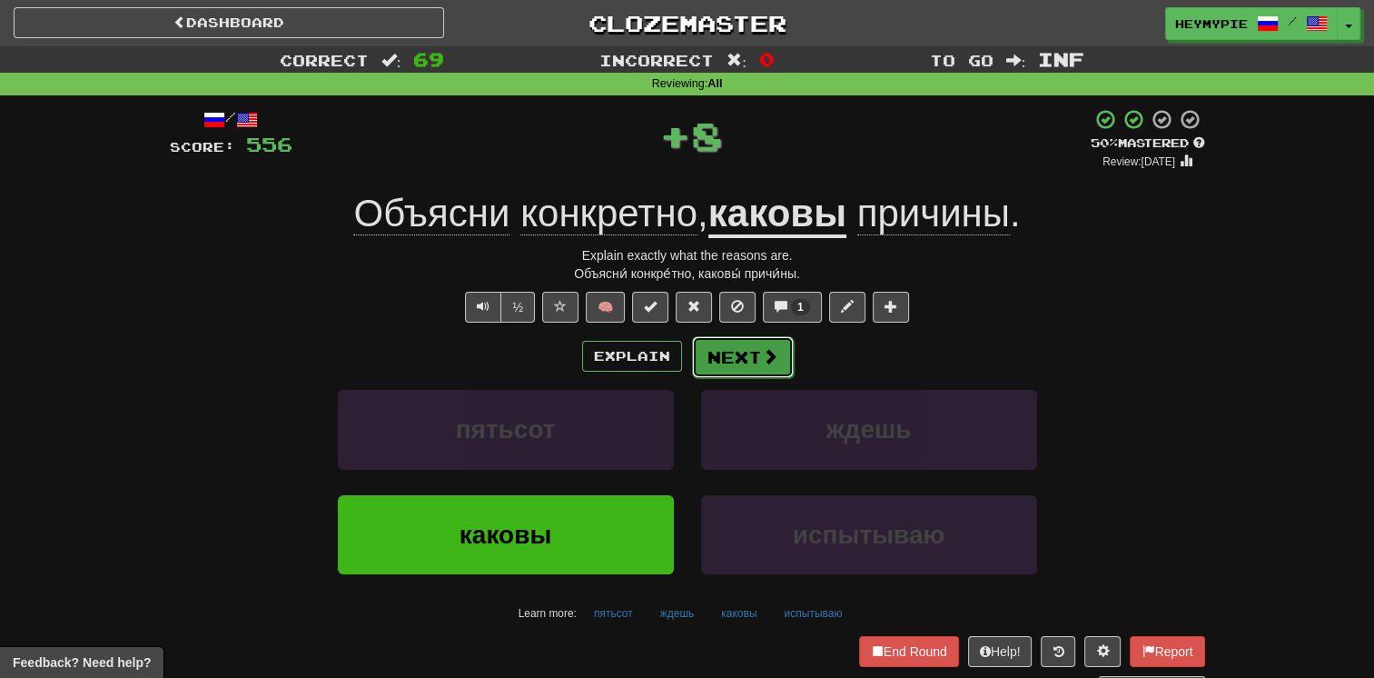
click at [678, 372] on button "Next" at bounding box center [743, 357] width 102 height 42
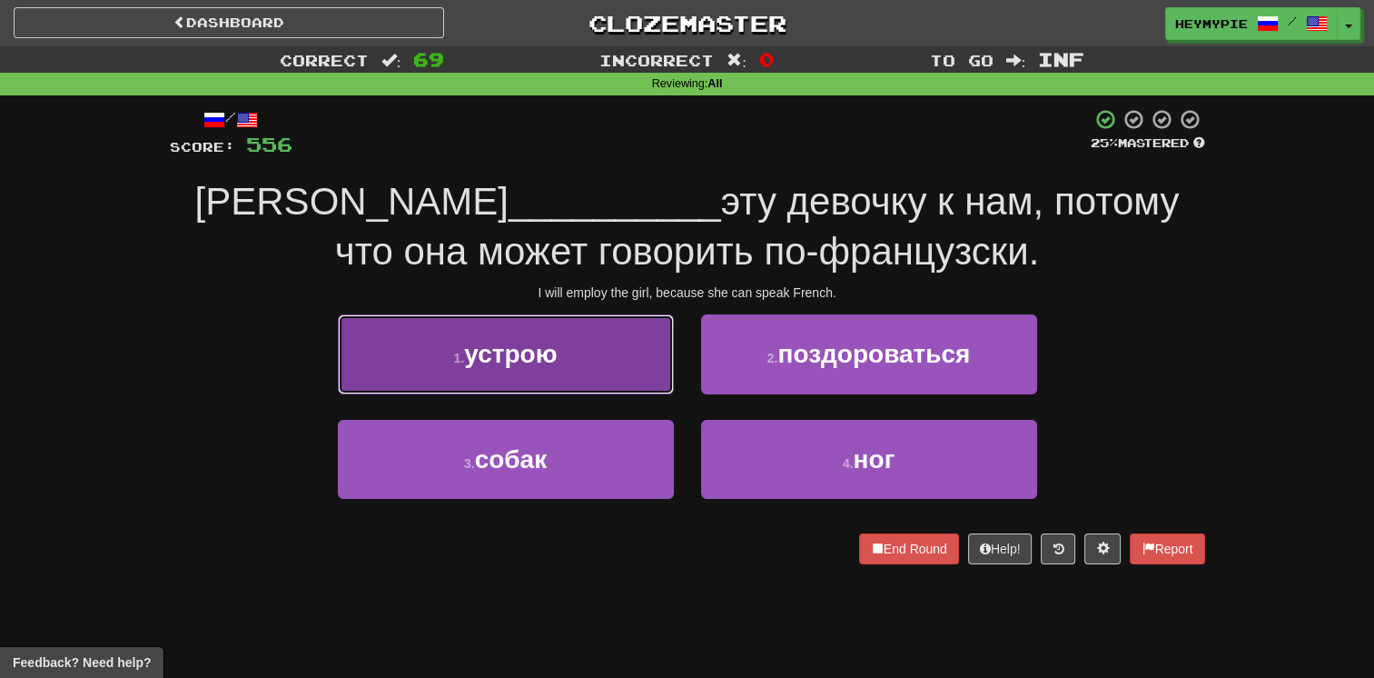
click at [580, 353] on button "1 . устрою" at bounding box center [506, 353] width 336 height 79
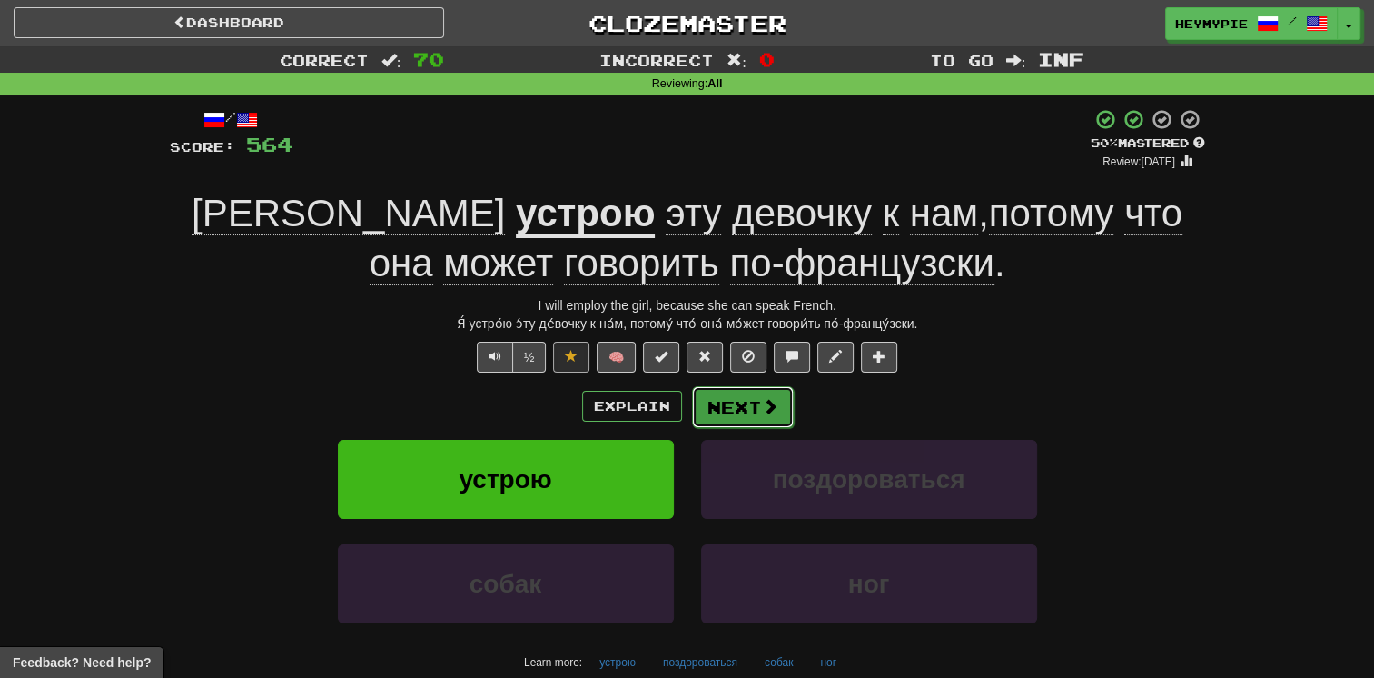
click at [678, 411] on button "Next" at bounding box center [743, 407] width 102 height 42
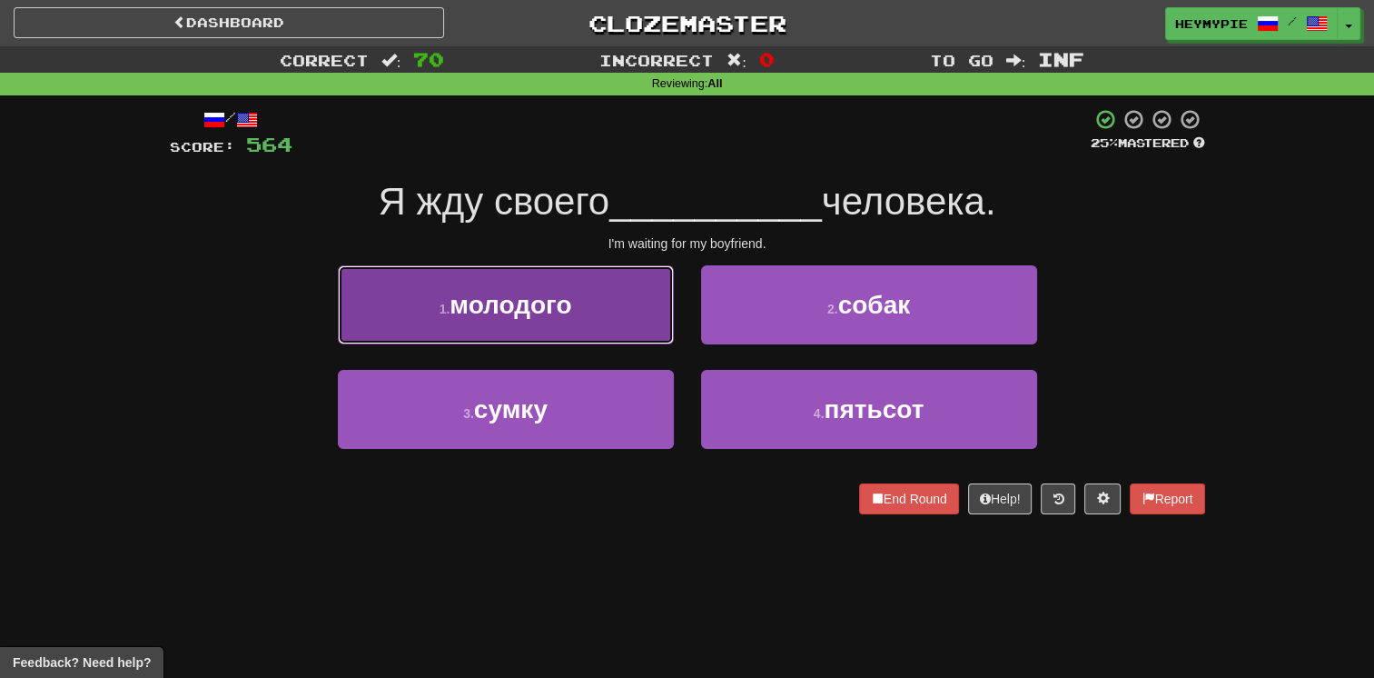
click at [600, 307] on button "1 . молодого" at bounding box center [506, 304] width 336 height 79
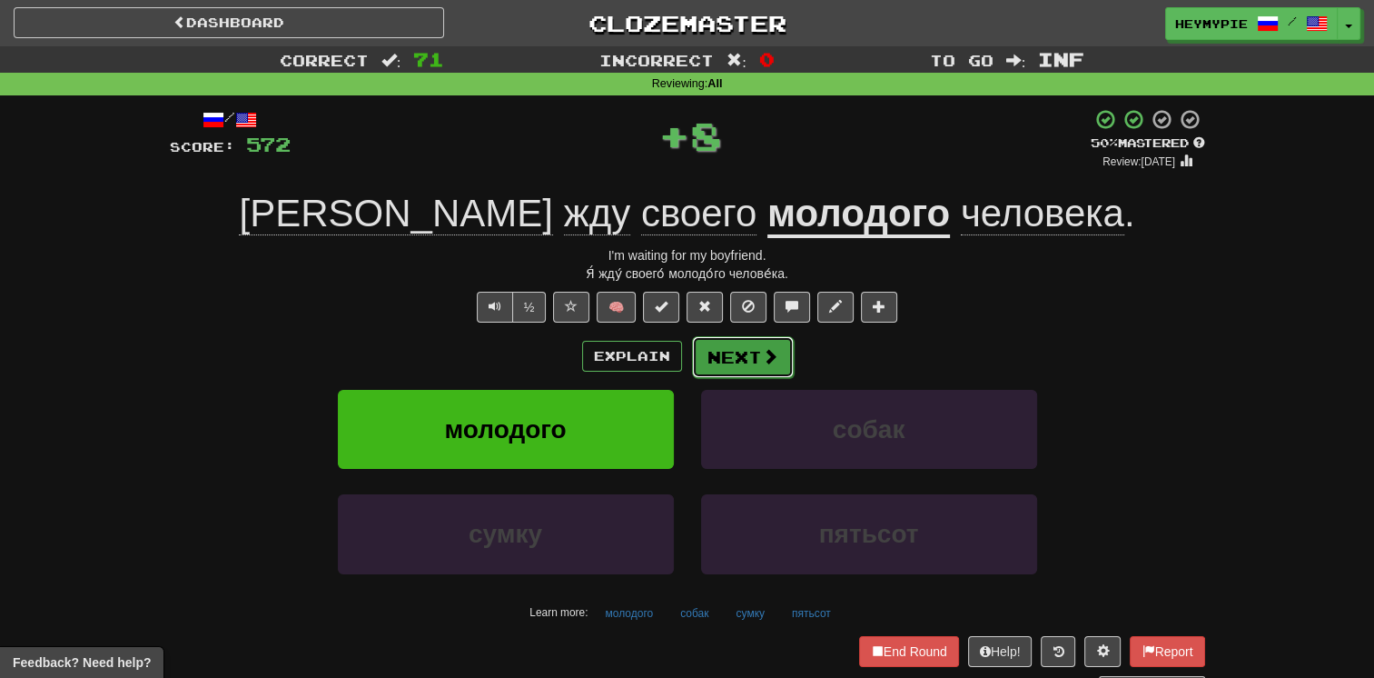
click at [678, 362] on button "Next" at bounding box center [743, 357] width 102 height 42
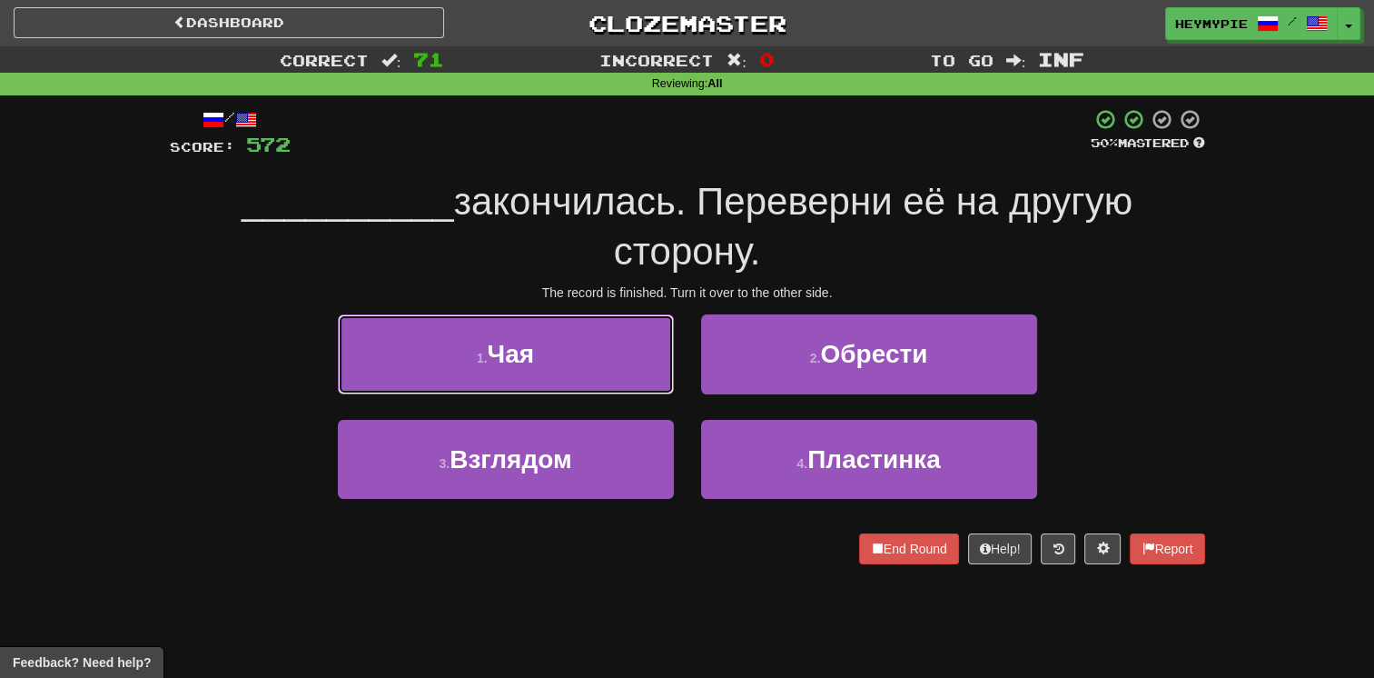
click at [603, 335] on button "1 . [GEOGRAPHIC_DATA]" at bounding box center [506, 353] width 336 height 79
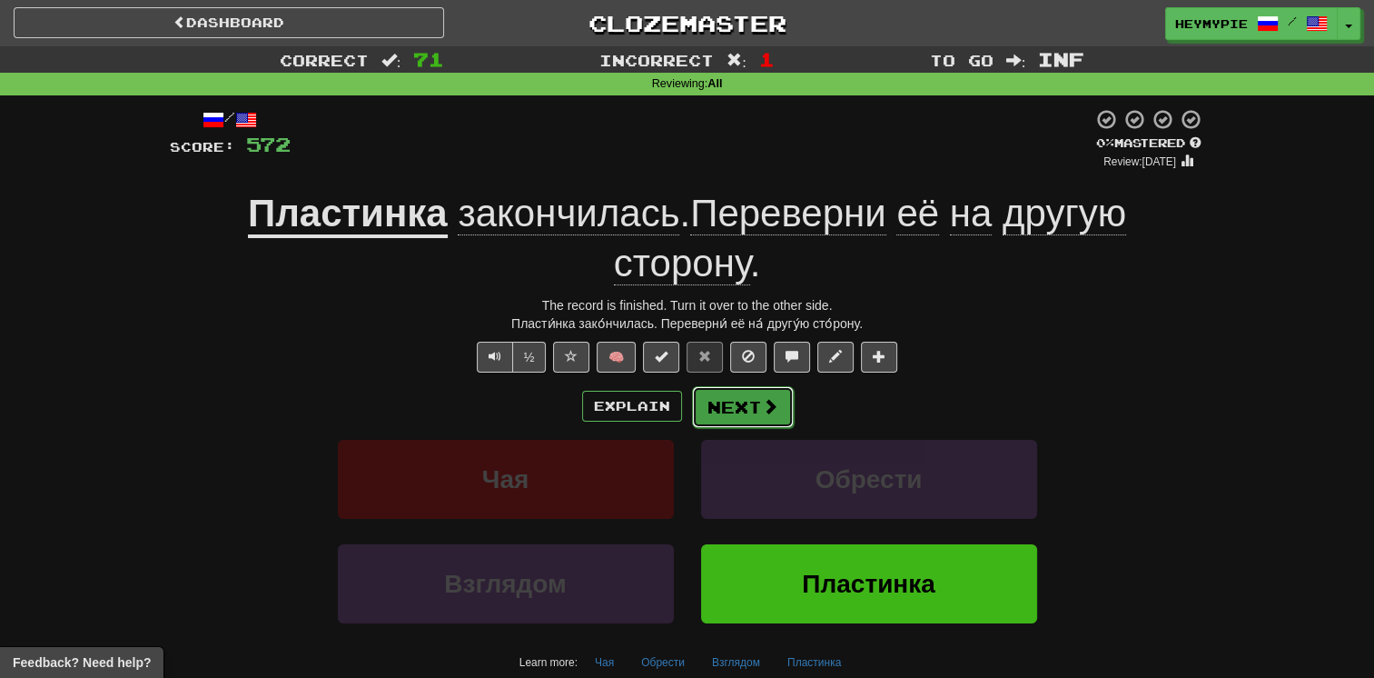
click at [678, 401] on button "Next" at bounding box center [743, 407] width 102 height 42
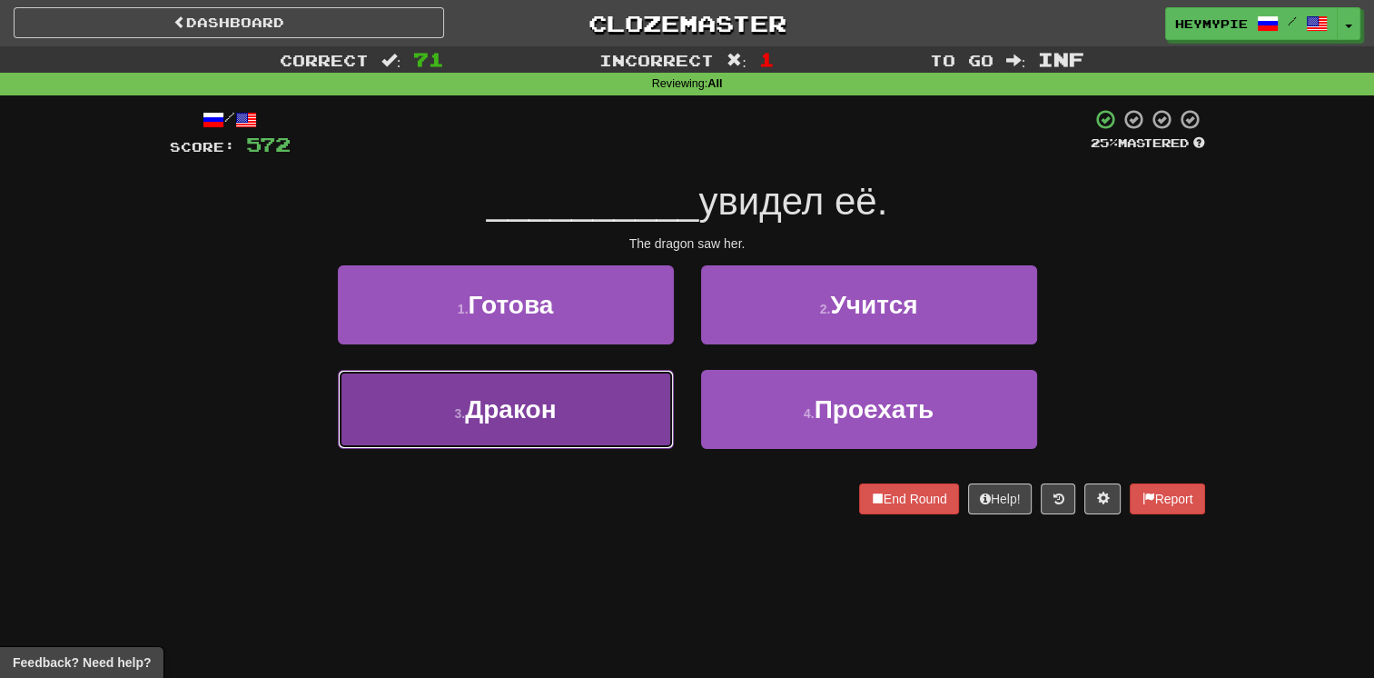
click at [546, 415] on span "Дракон" at bounding box center [510, 409] width 91 height 28
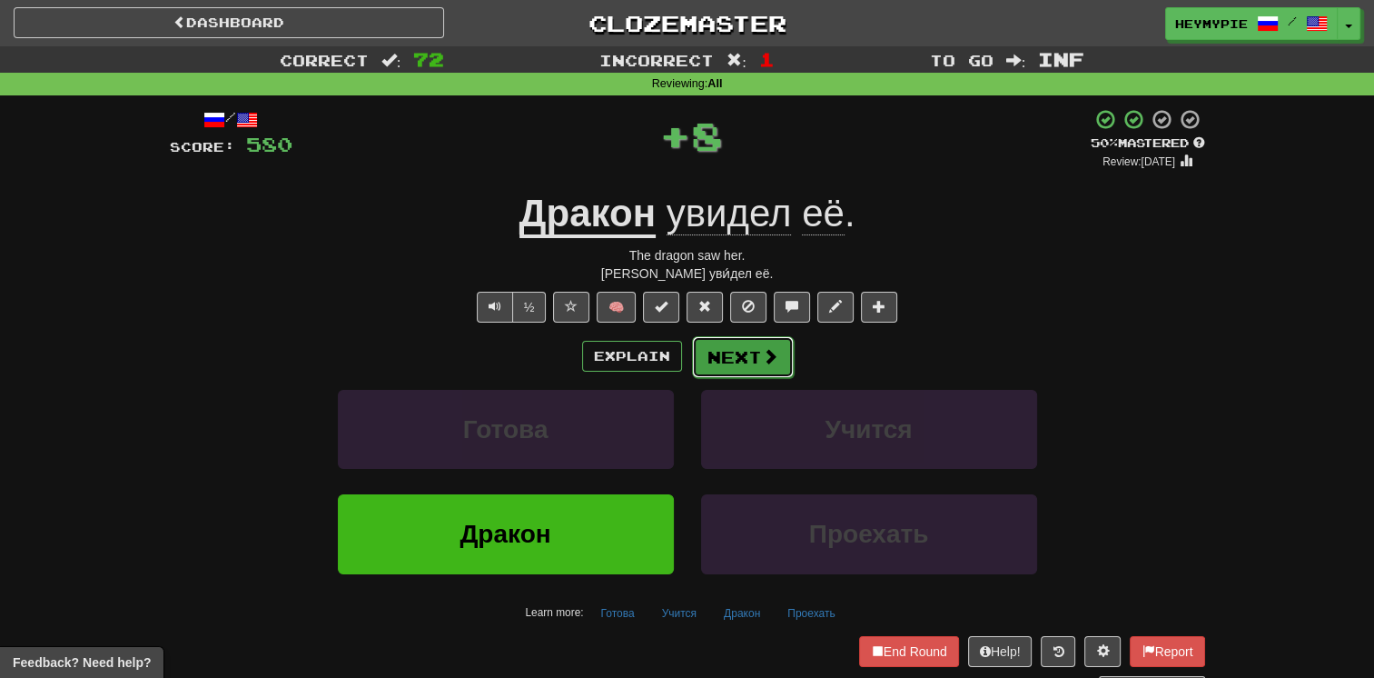
click at [678, 351] on button "Next" at bounding box center [743, 357] width 102 height 42
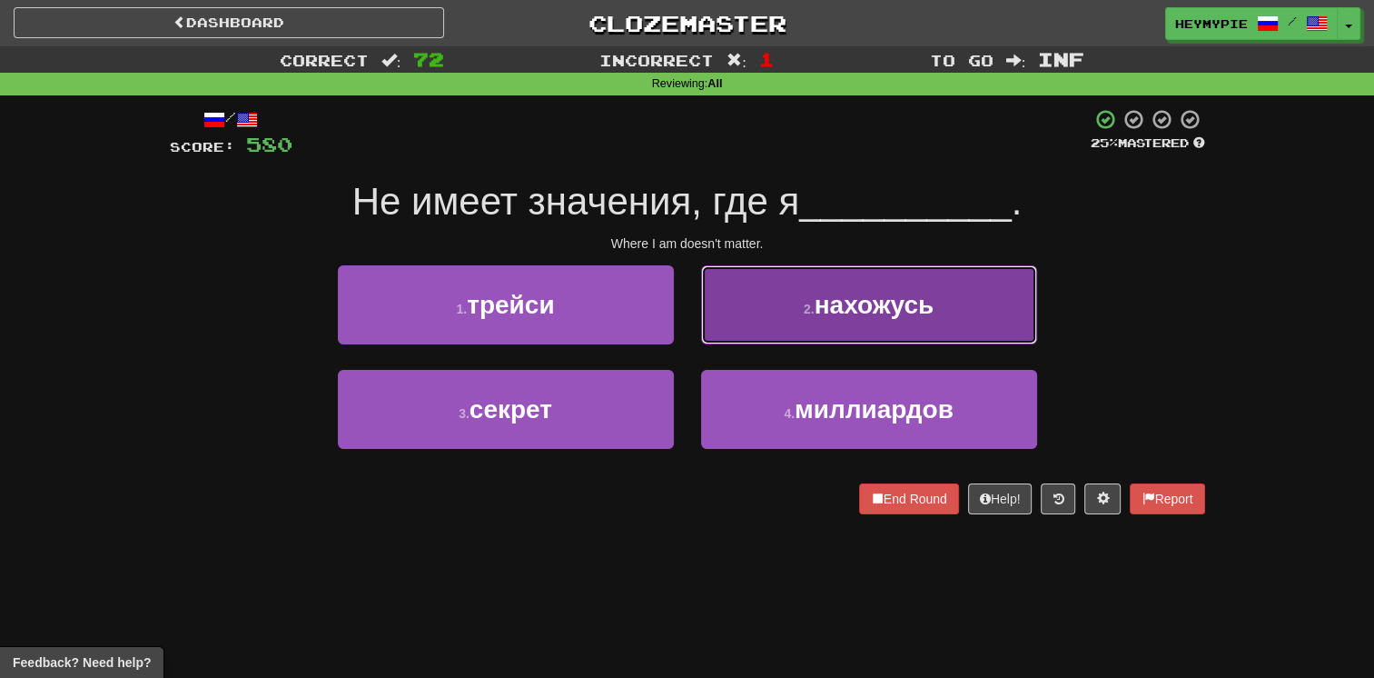
click at [678, 292] on button "2 . нахожусь" at bounding box center [869, 304] width 336 height 79
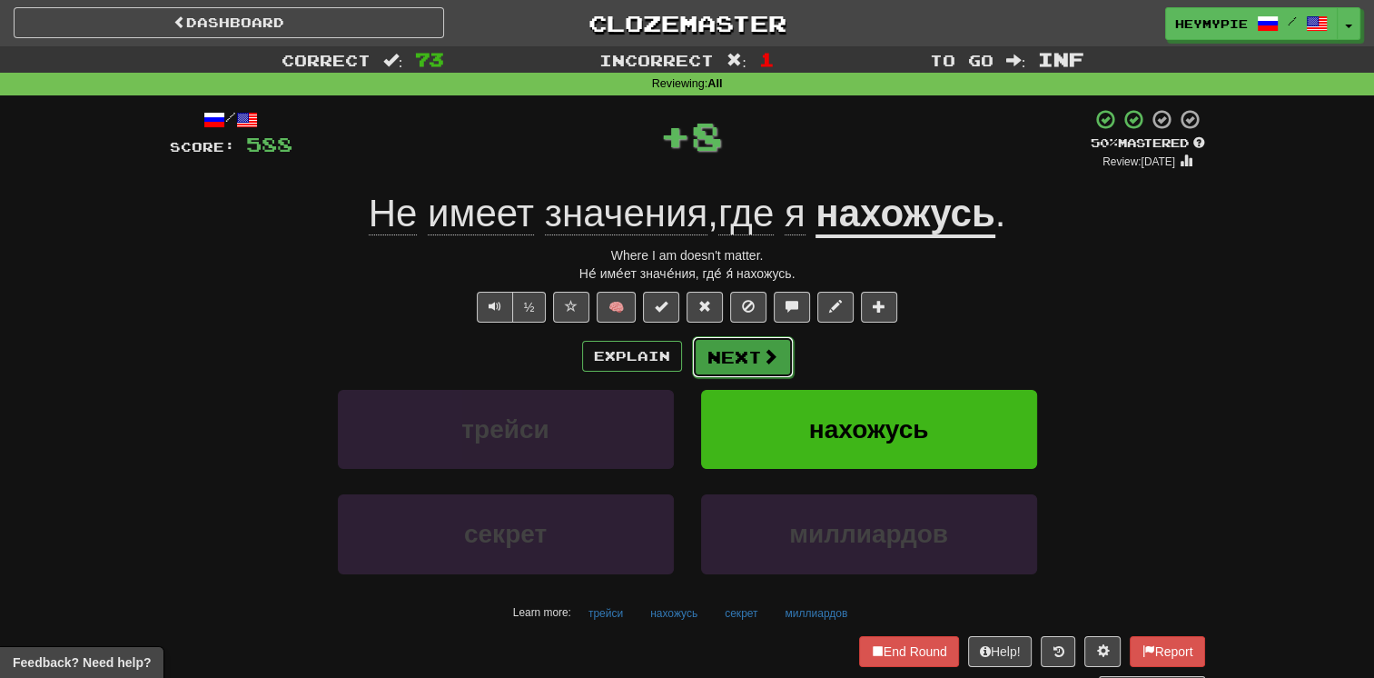
click at [678, 363] on button "Next" at bounding box center [743, 357] width 102 height 42
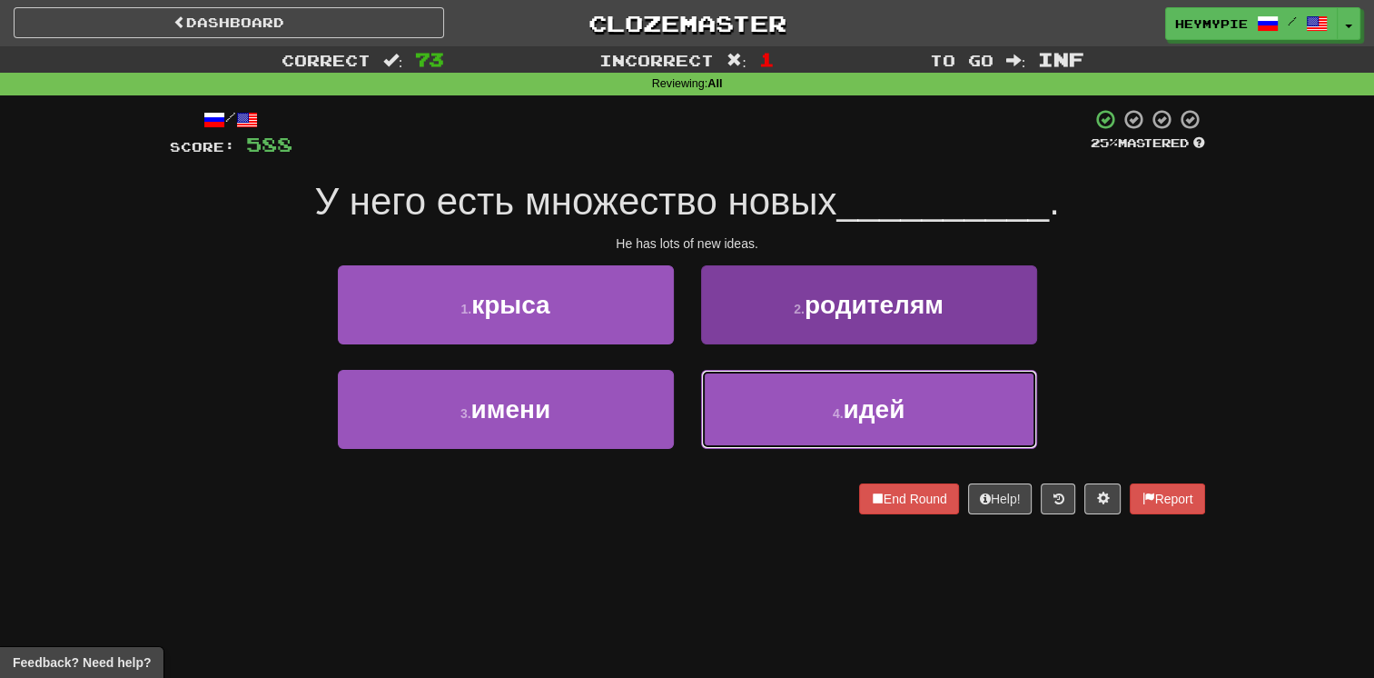
click at [678, 417] on button "4 . идей" at bounding box center [869, 409] width 336 height 79
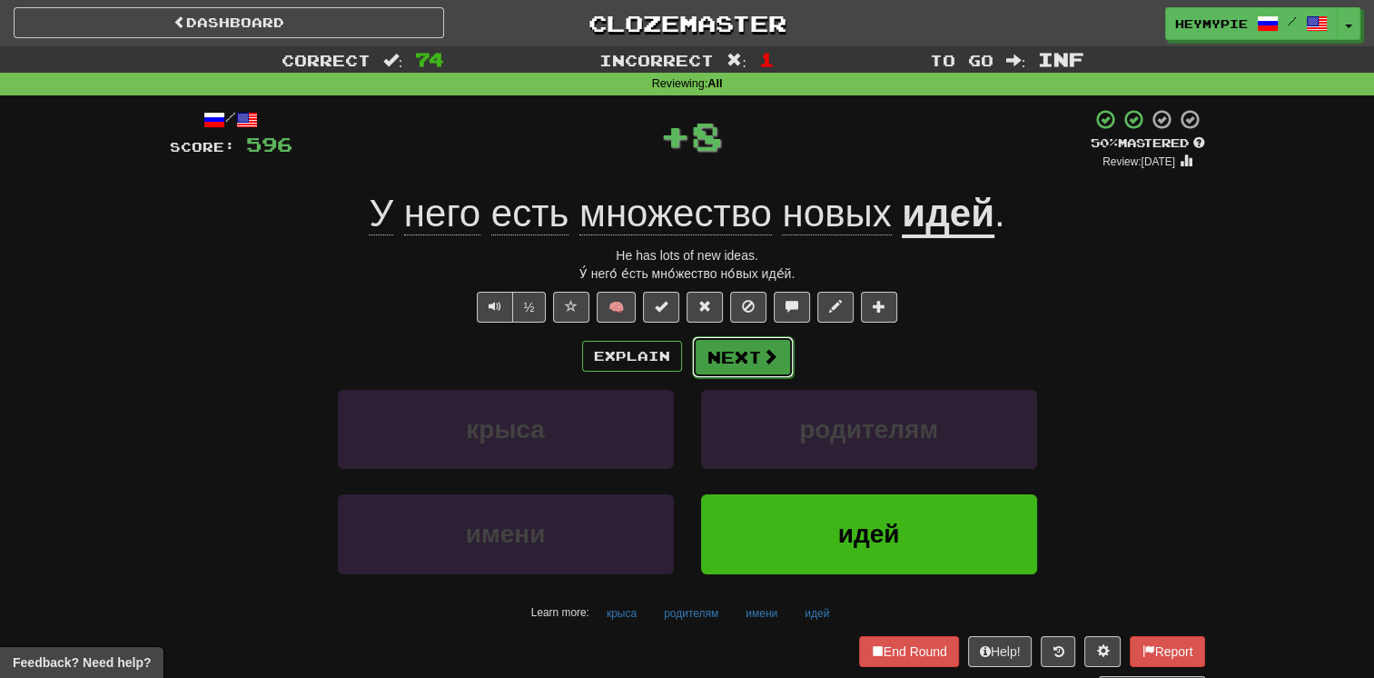
click at [678, 346] on button "Next" at bounding box center [743, 357] width 102 height 42
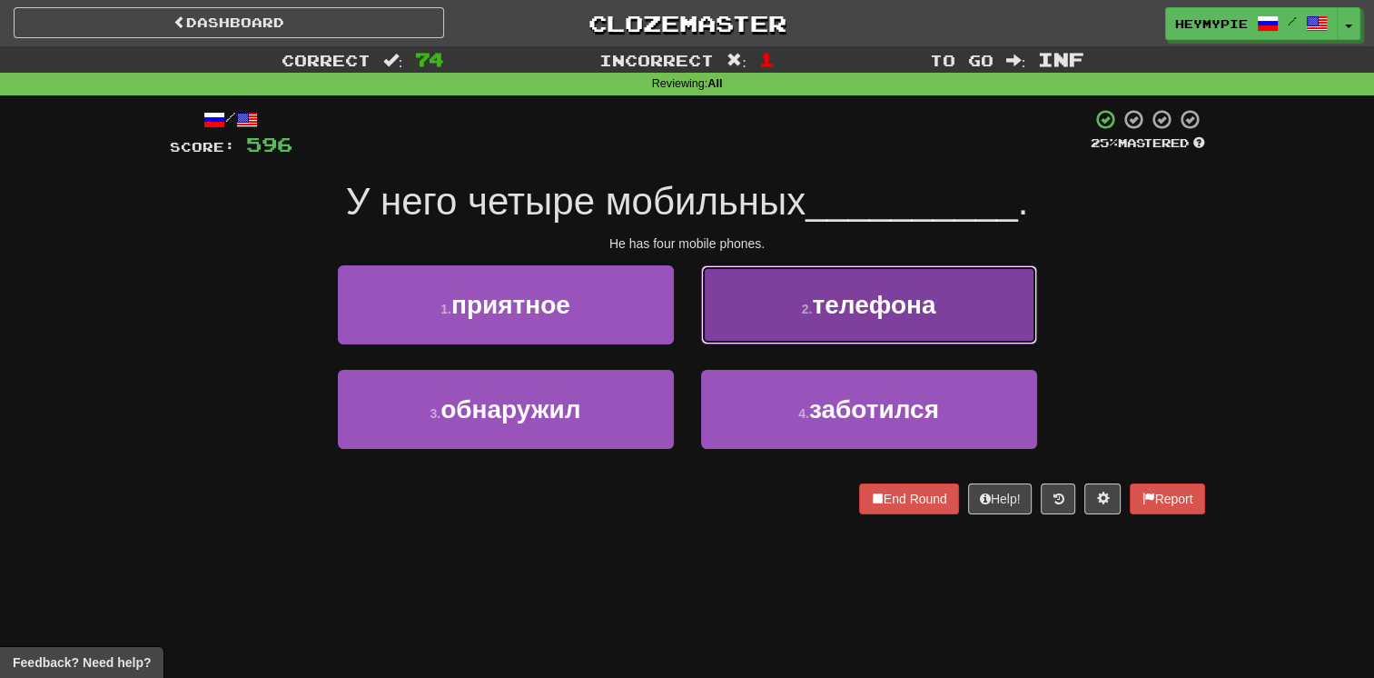
click at [678, 333] on button "2 . телефона" at bounding box center [869, 304] width 336 height 79
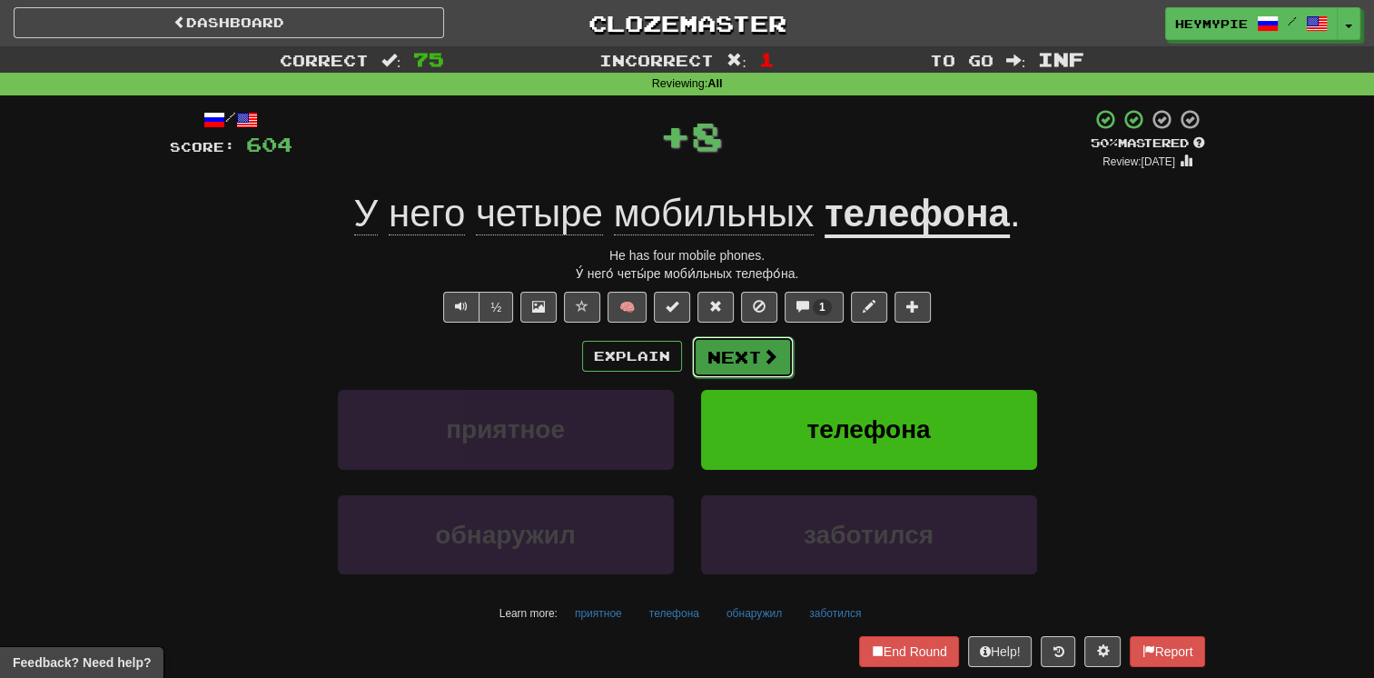
click at [678, 373] on button "Next" at bounding box center [743, 357] width 102 height 42
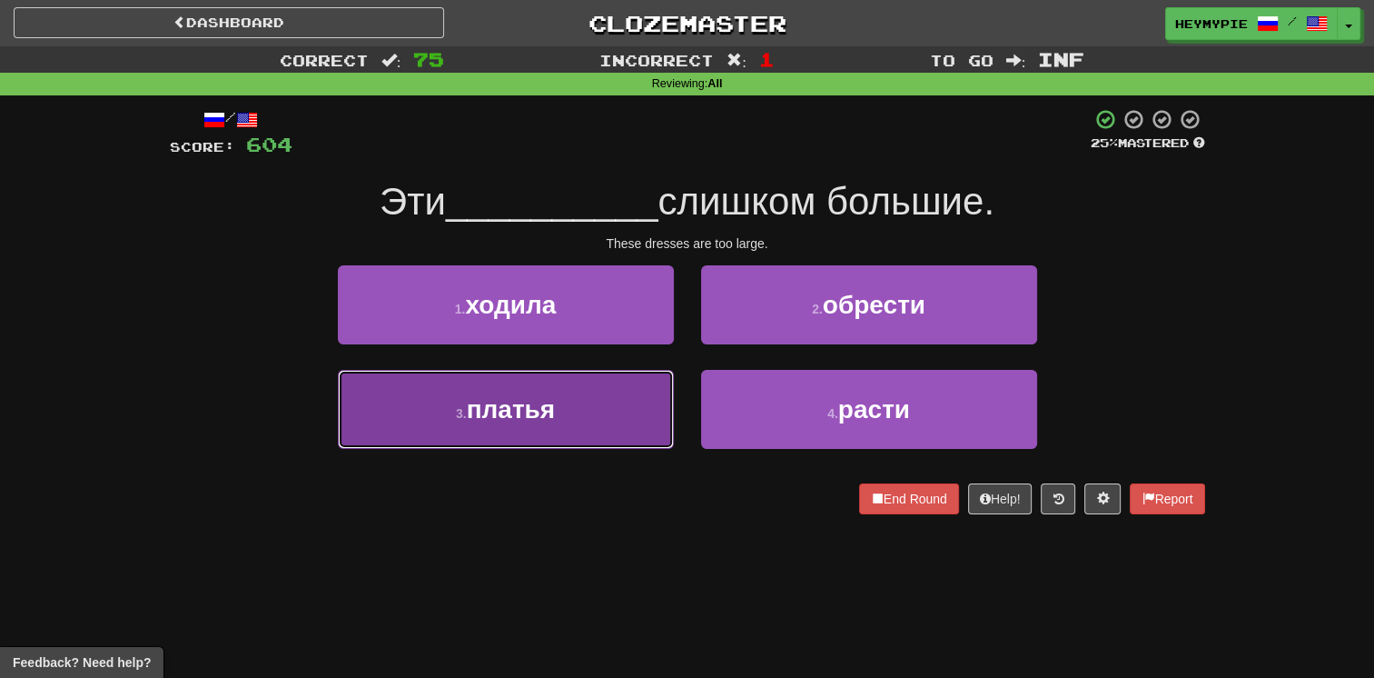
click at [658, 401] on button "3 . платья" at bounding box center [506, 409] width 336 height 79
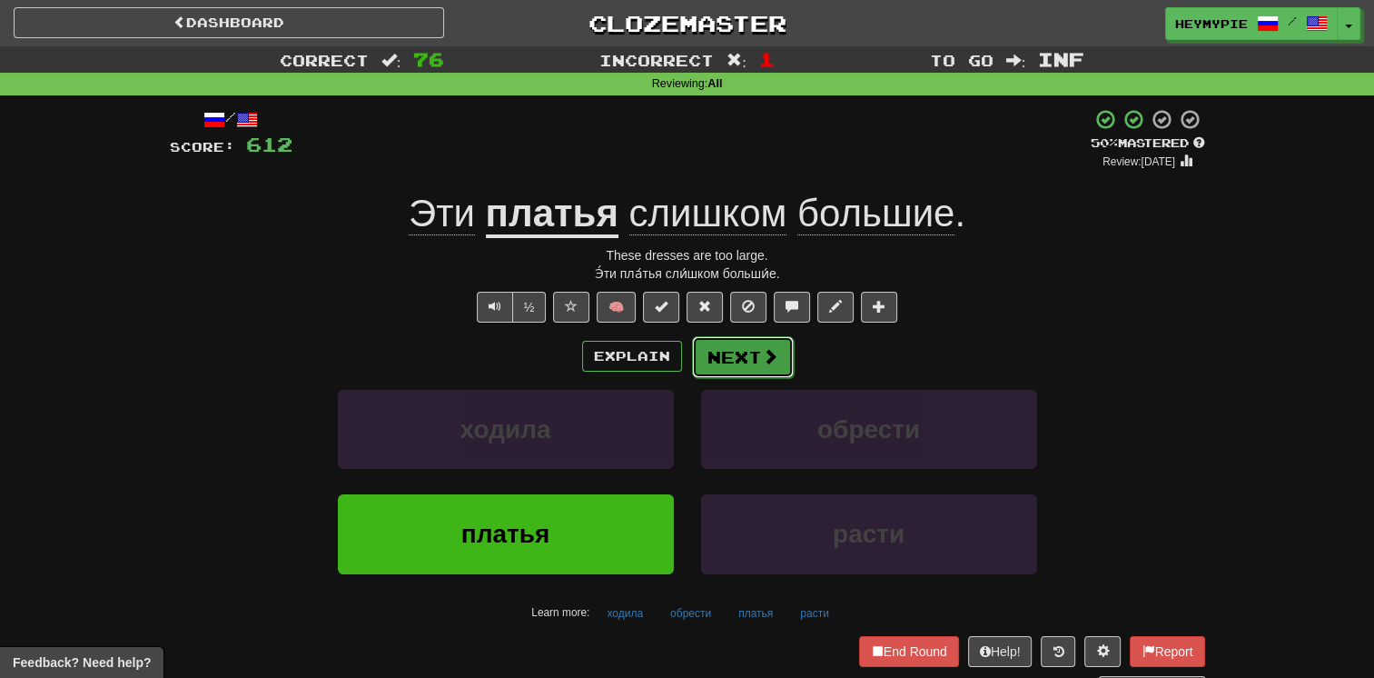
click at [678, 368] on button "Next" at bounding box center [743, 357] width 102 height 42
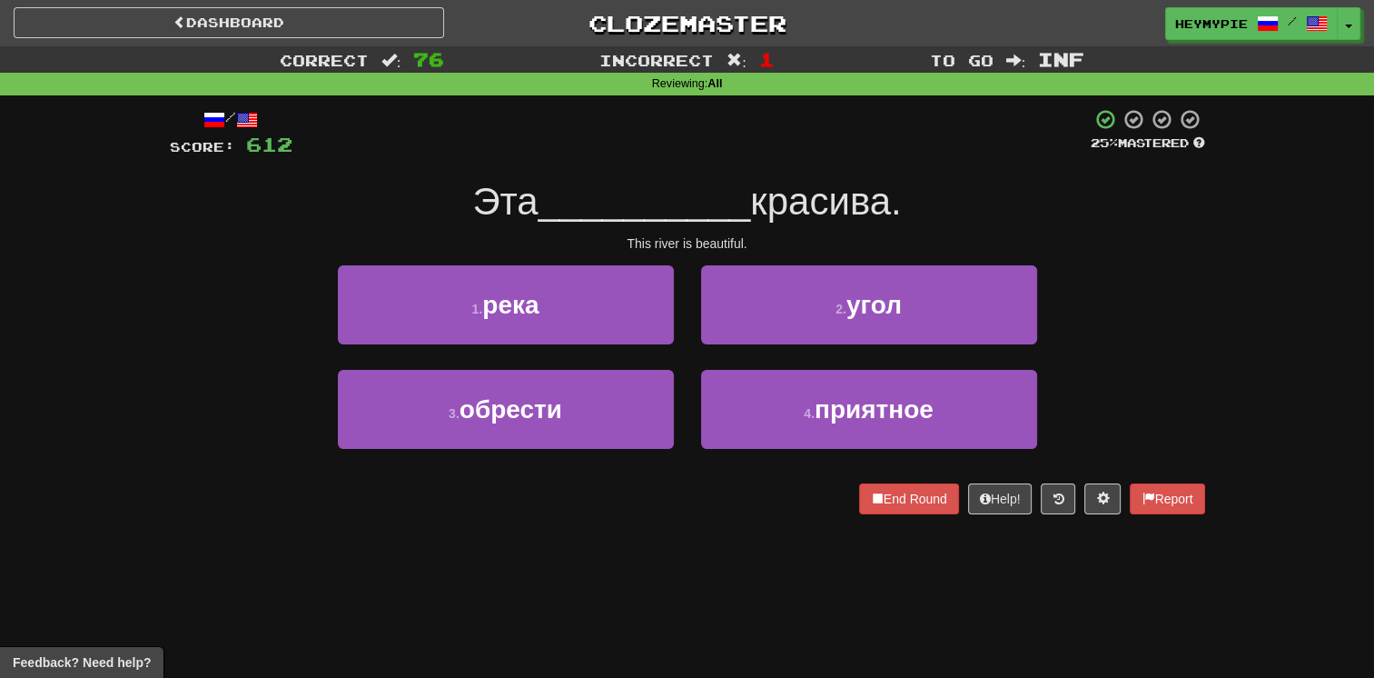
click at [643, 350] on div "1 . река" at bounding box center [505, 317] width 363 height 104
click at [652, 347] on div "1 . река" at bounding box center [505, 317] width 363 height 104
click at [643, 346] on div "1 . река" at bounding box center [505, 317] width 363 height 104
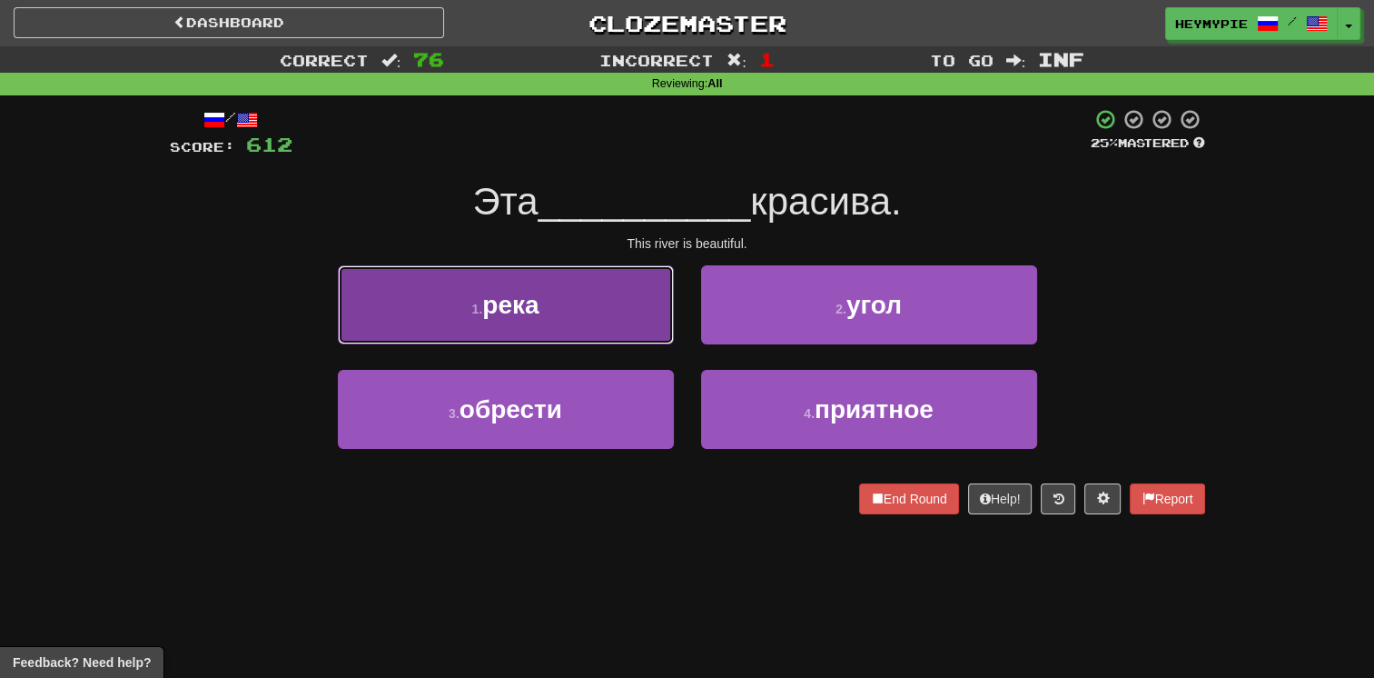
click at [629, 342] on button "1 . река" at bounding box center [506, 304] width 336 height 79
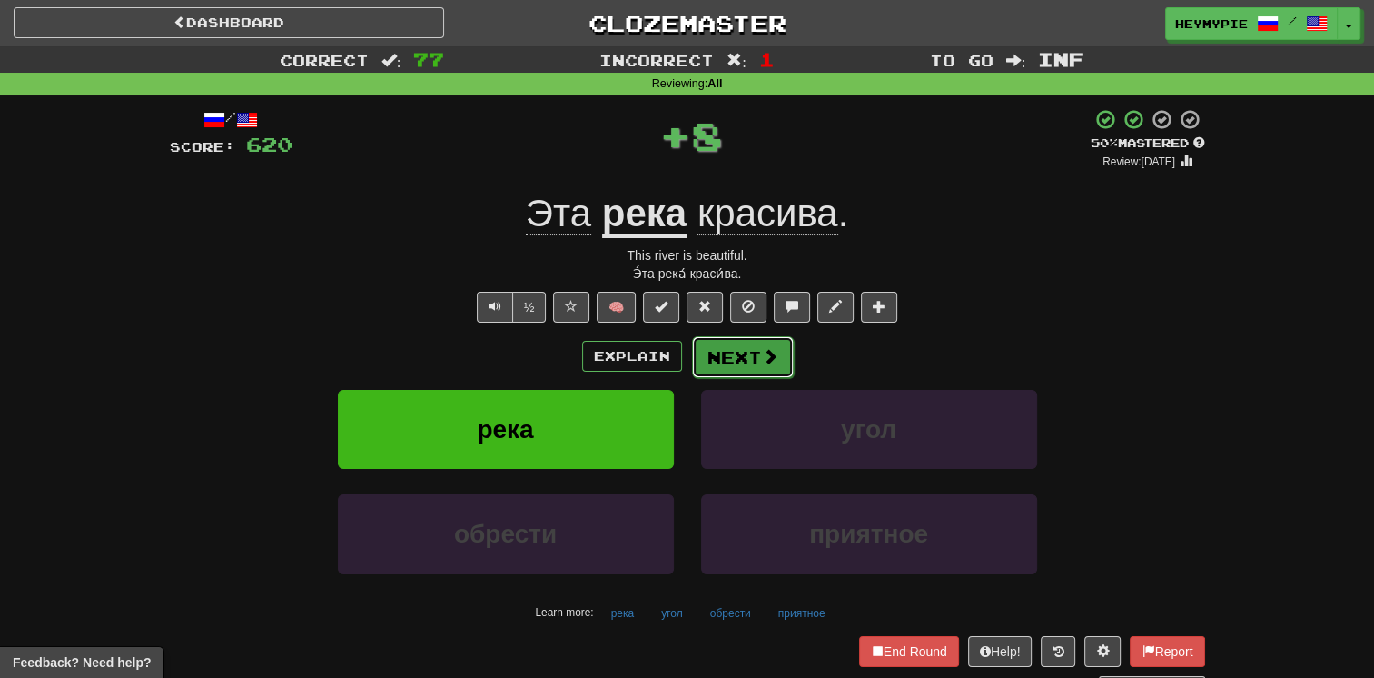
click at [678, 358] on button "Next" at bounding box center [743, 357] width 102 height 42
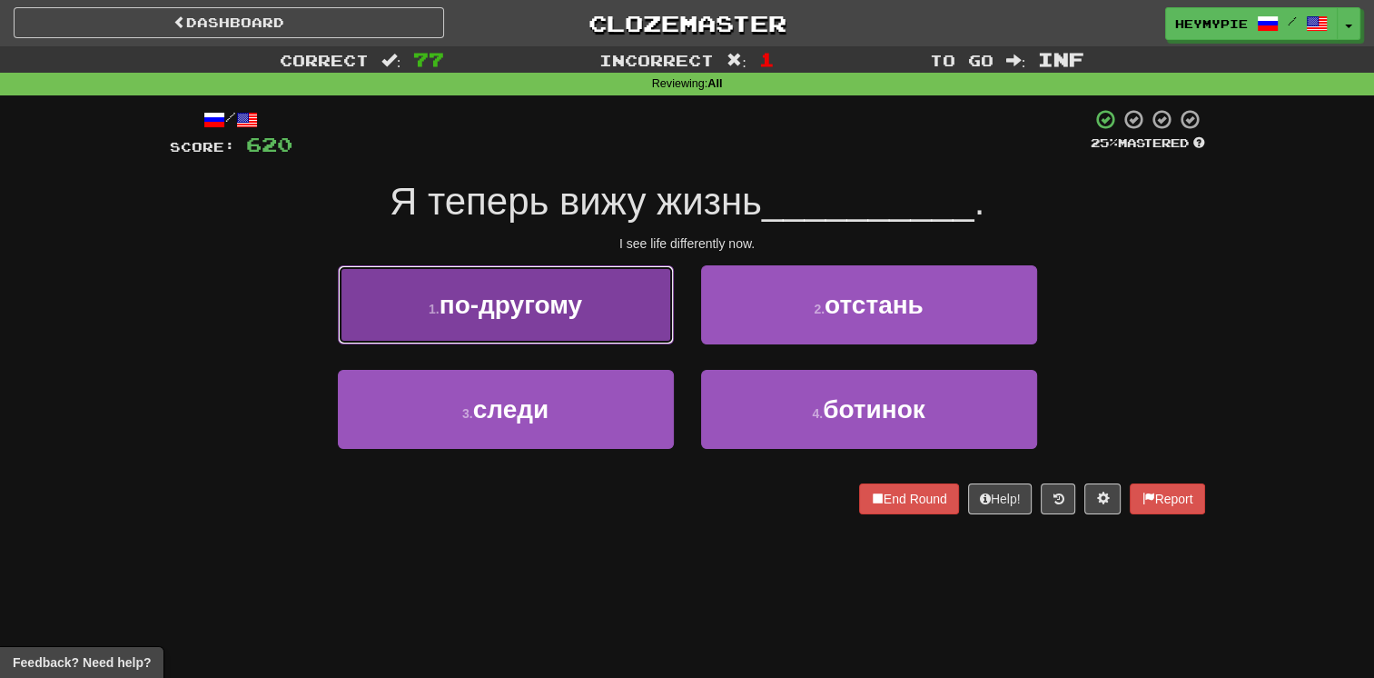
click at [578, 329] on button "1 . по-другому" at bounding box center [506, 304] width 336 height 79
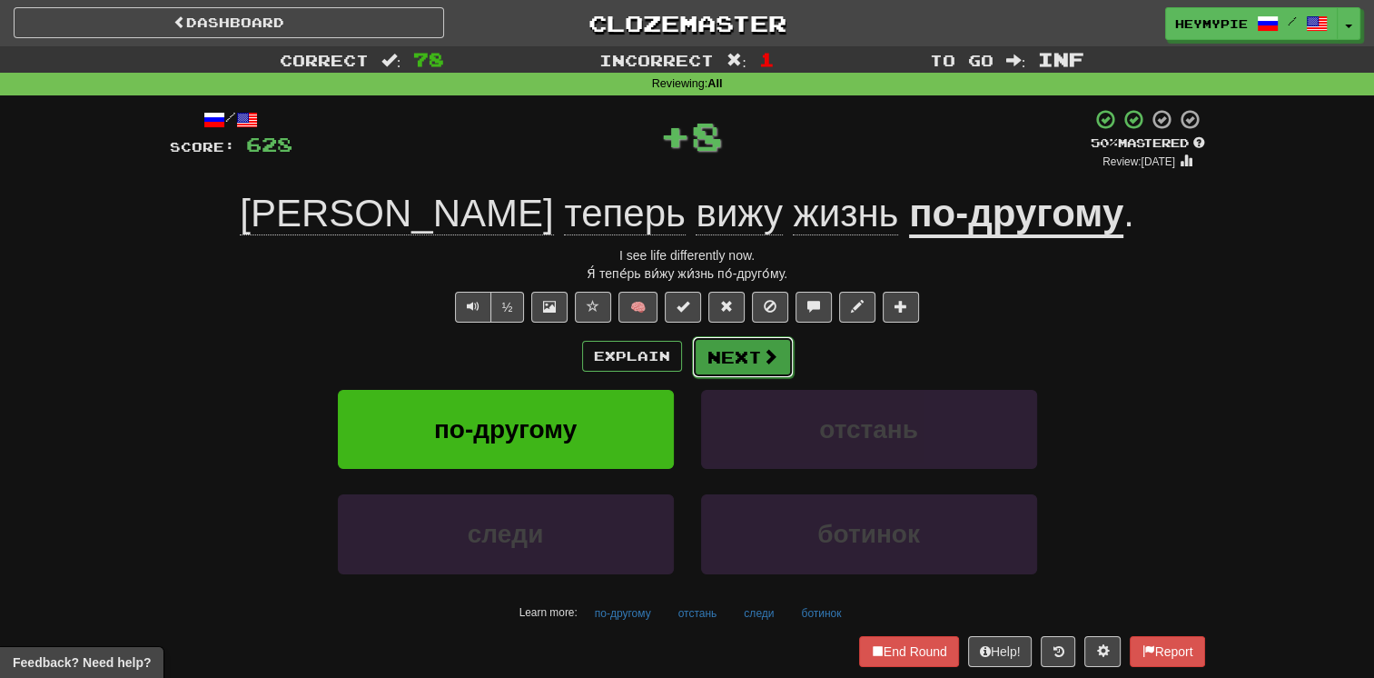
click at [678, 372] on button "Next" at bounding box center [743, 357] width 102 height 42
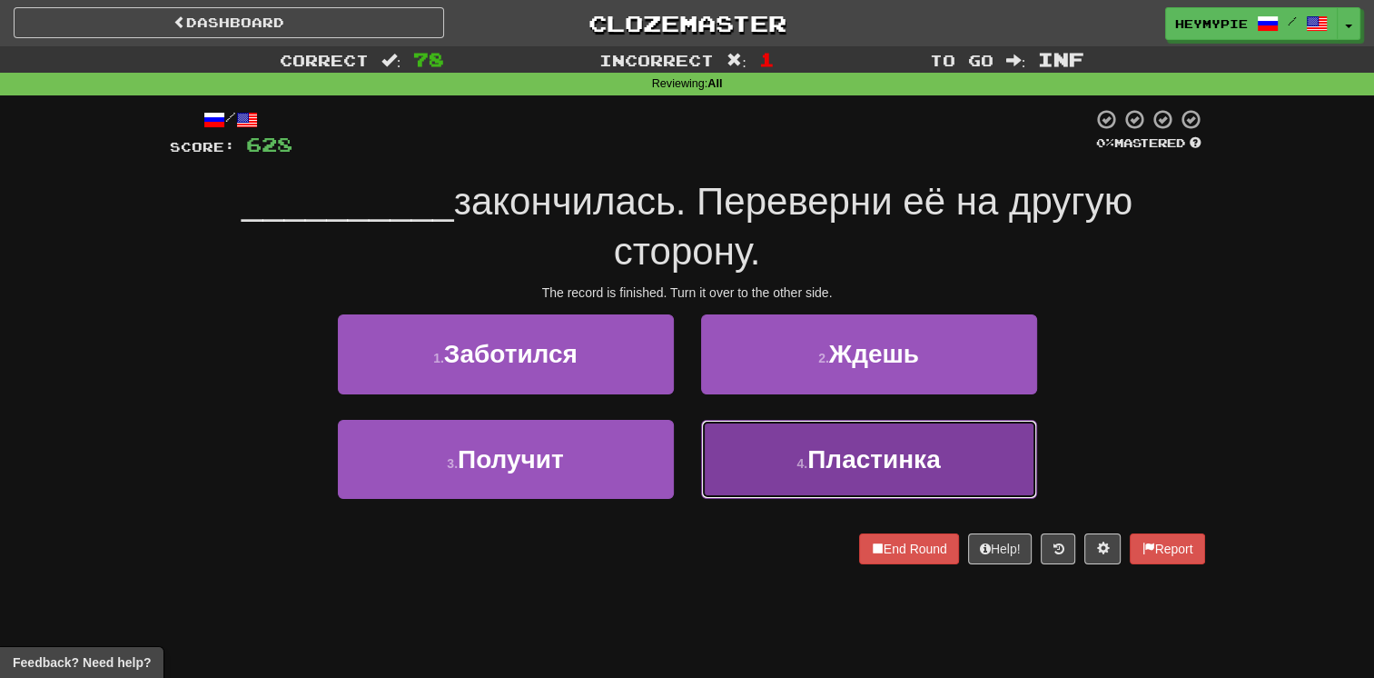
click at [678, 446] on button "4 . Пластинка" at bounding box center [869, 459] width 336 height 79
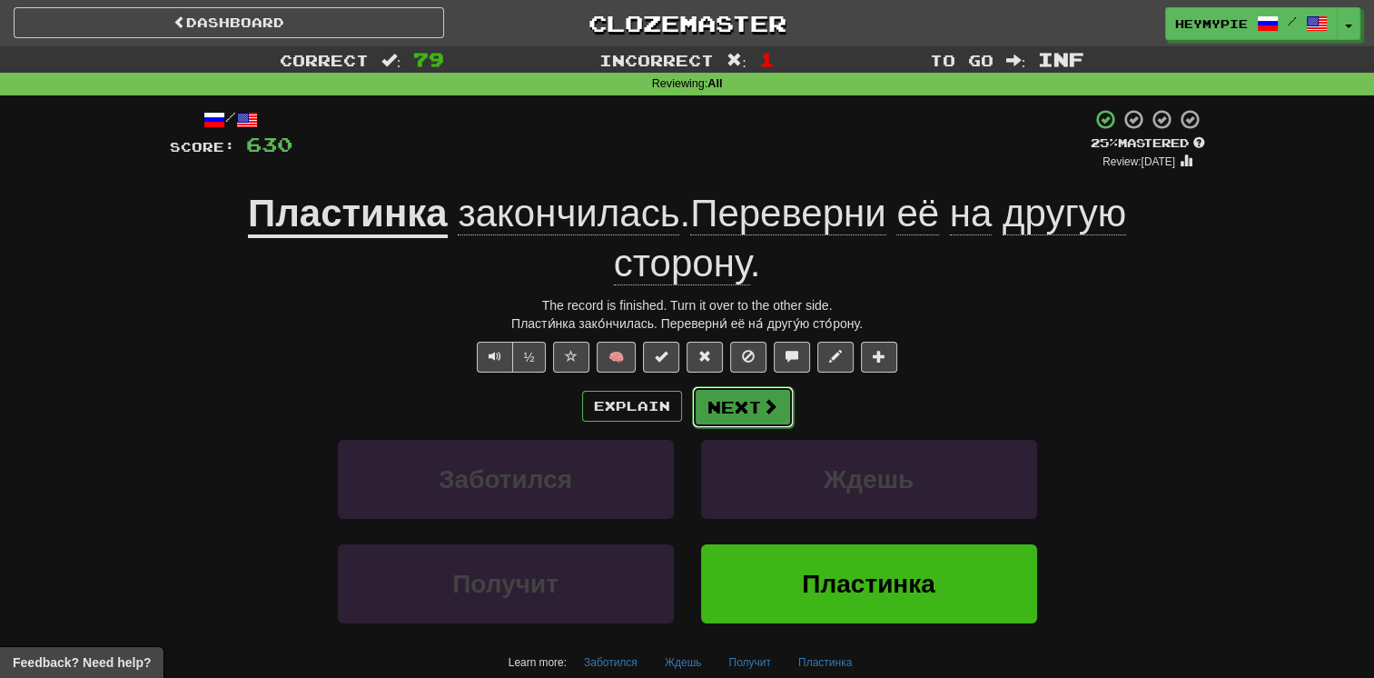
click at [678, 421] on button "Next" at bounding box center [743, 407] width 102 height 42
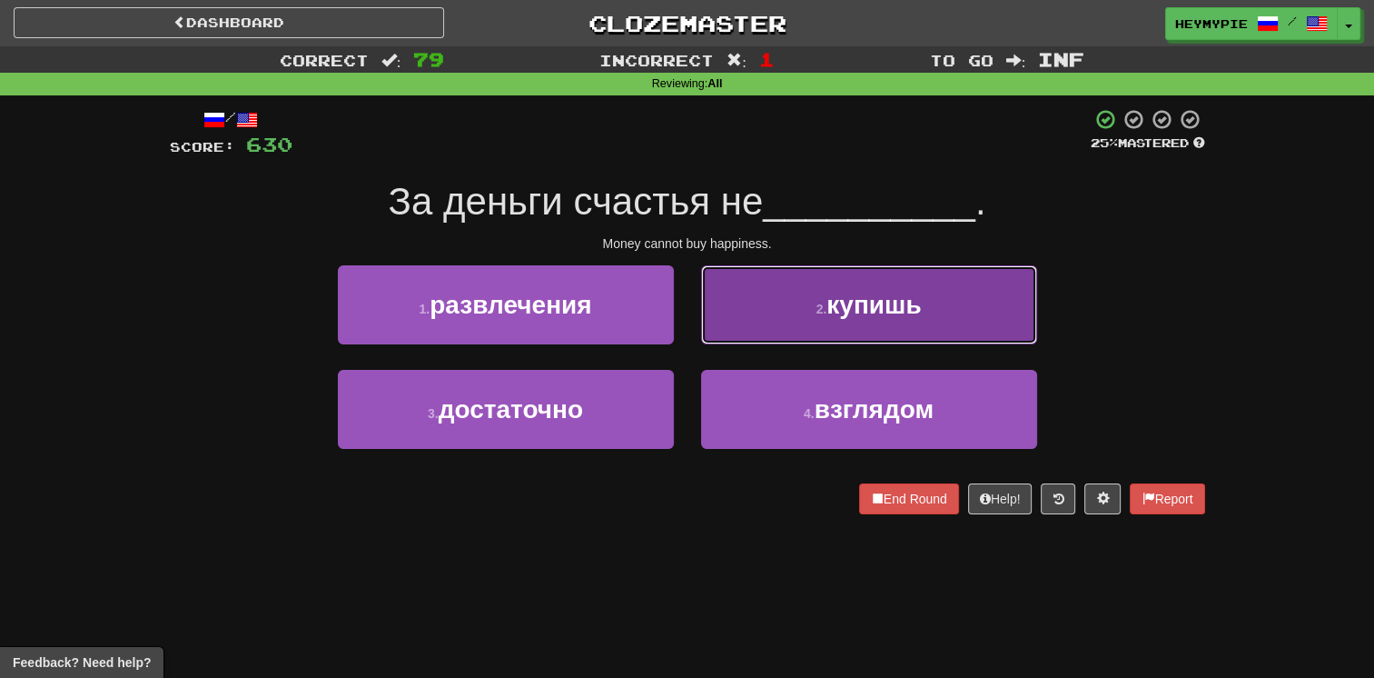
click at [678, 332] on button "2 . купишь" at bounding box center [869, 304] width 336 height 79
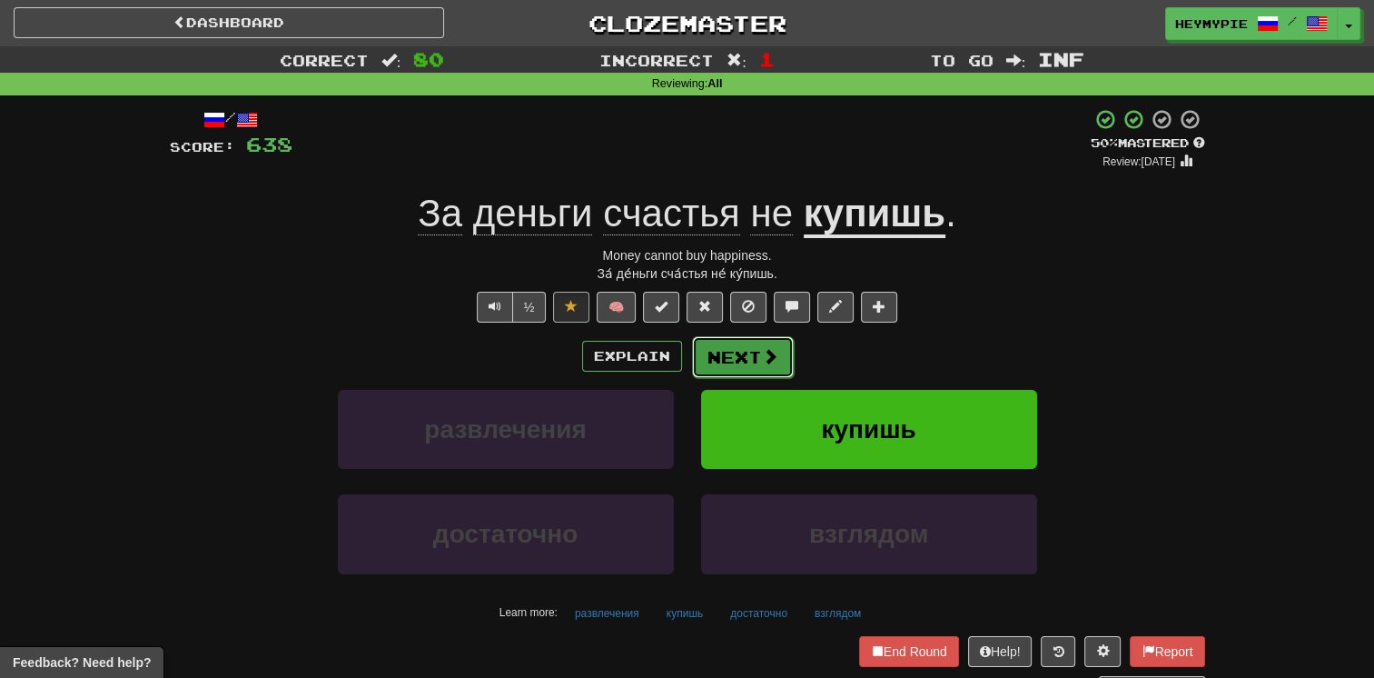
click at [678, 365] on button "Next" at bounding box center [743, 357] width 102 height 42
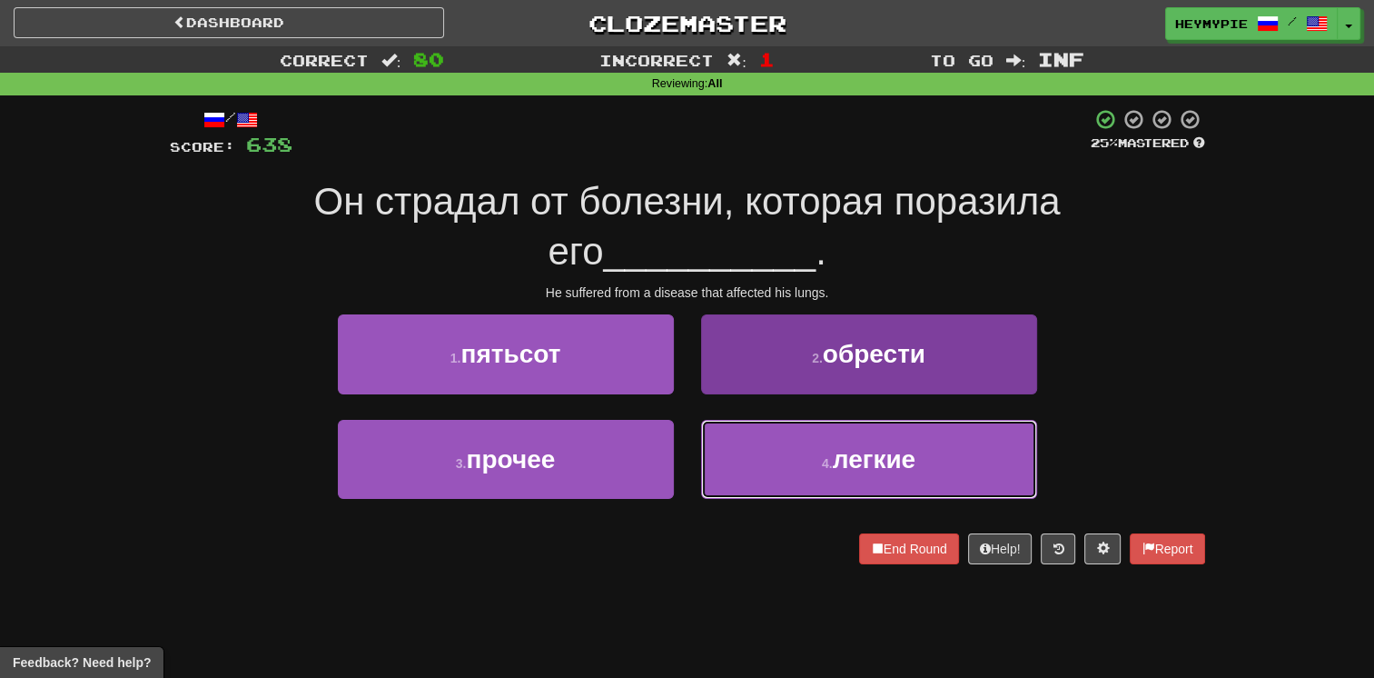
click at [678, 456] on button "4 . легкие" at bounding box center [869, 459] width 336 height 79
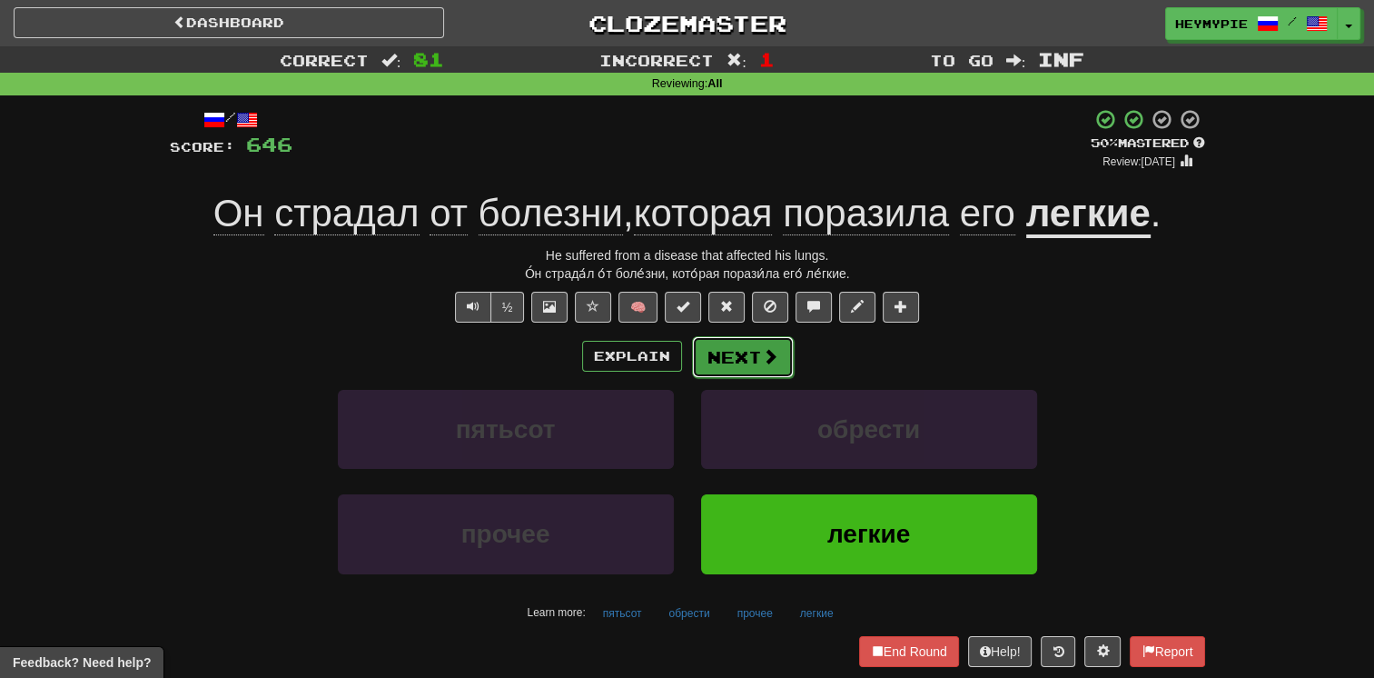
click at [678, 355] on button "Next" at bounding box center [743, 357] width 102 height 42
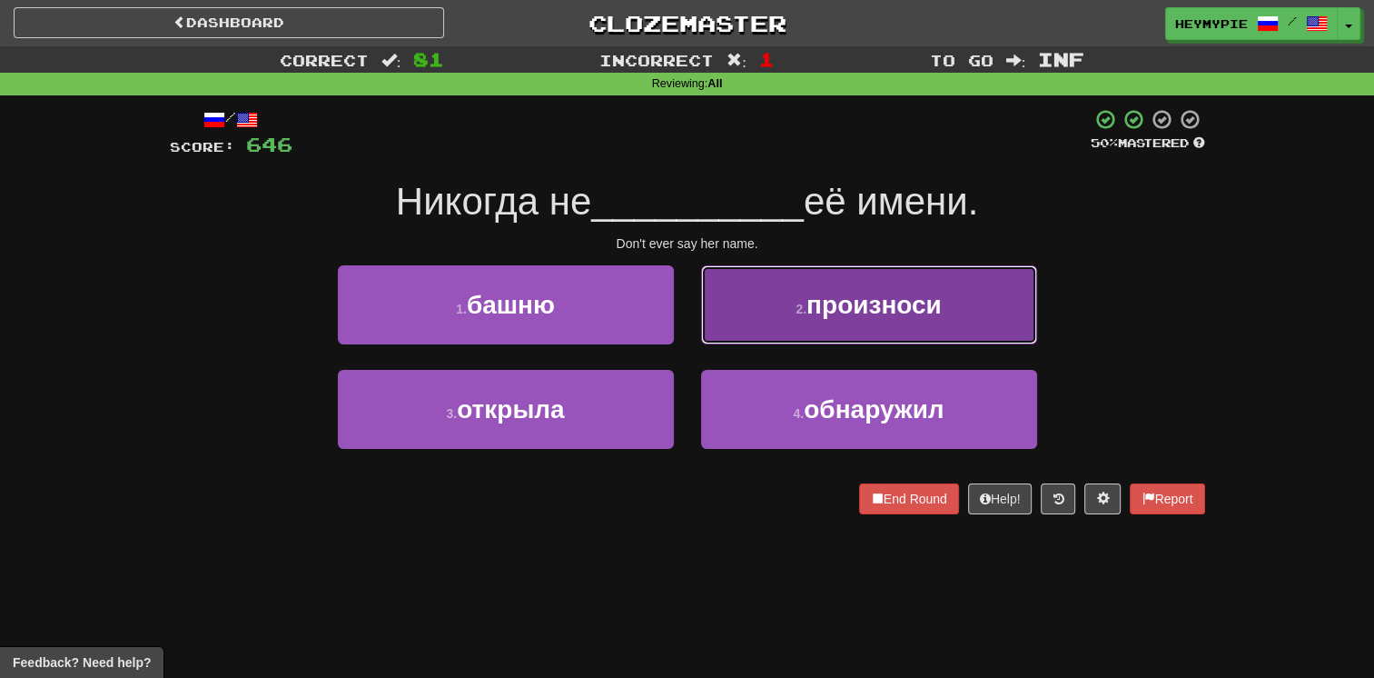
click at [678, 300] on span "произноси" at bounding box center [874, 305] width 135 height 28
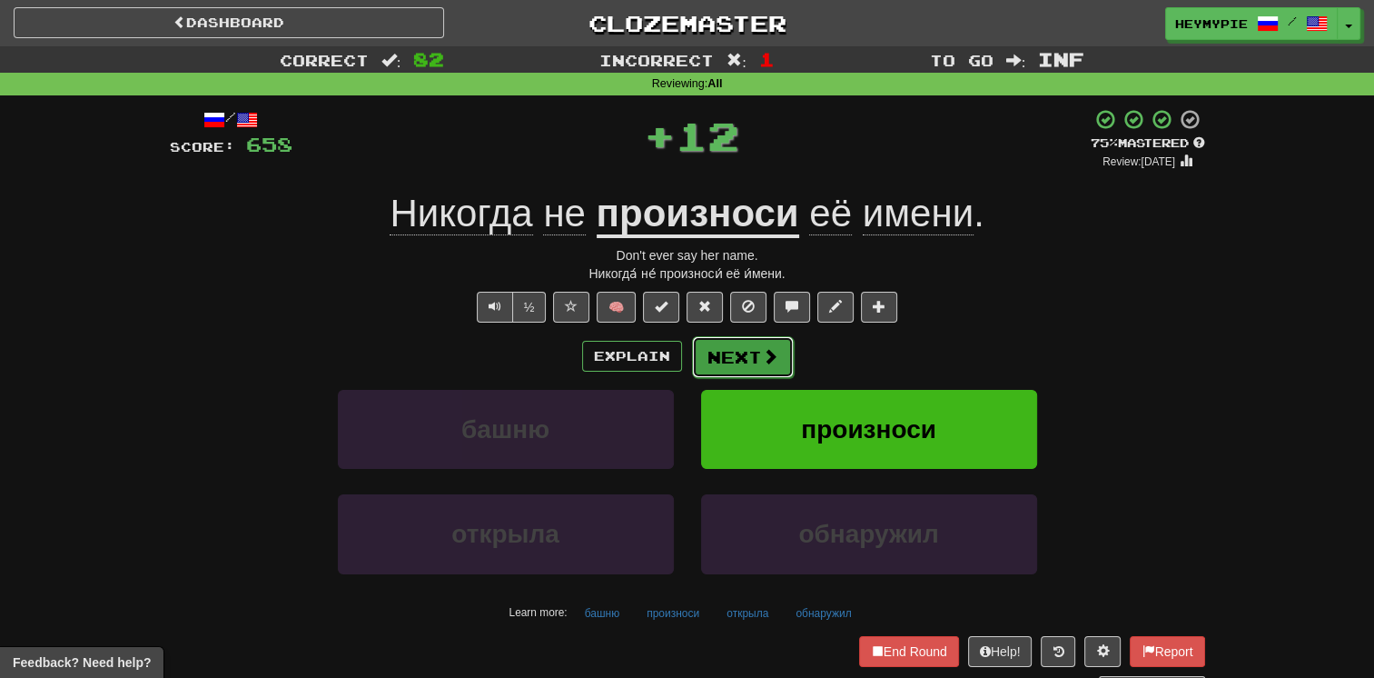
click at [678, 362] on button "Next" at bounding box center [743, 357] width 102 height 42
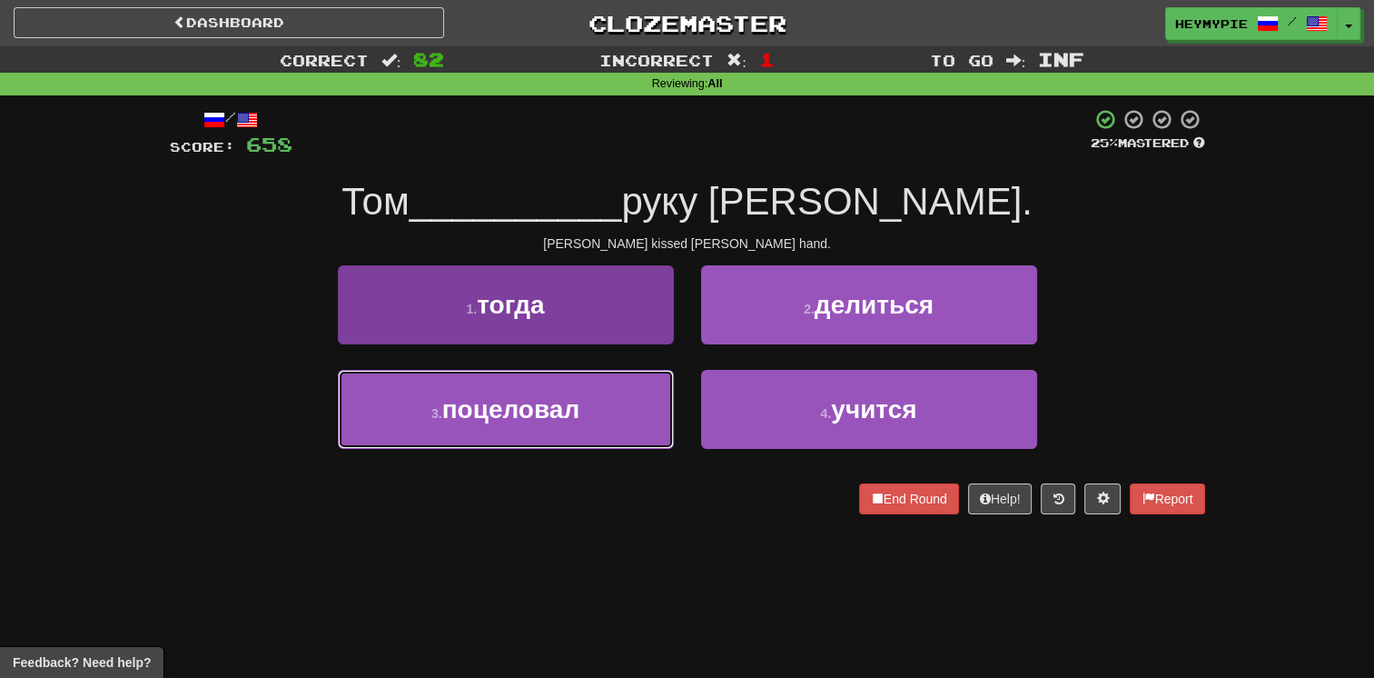
click at [632, 421] on button "3 . поцеловал" at bounding box center [506, 409] width 336 height 79
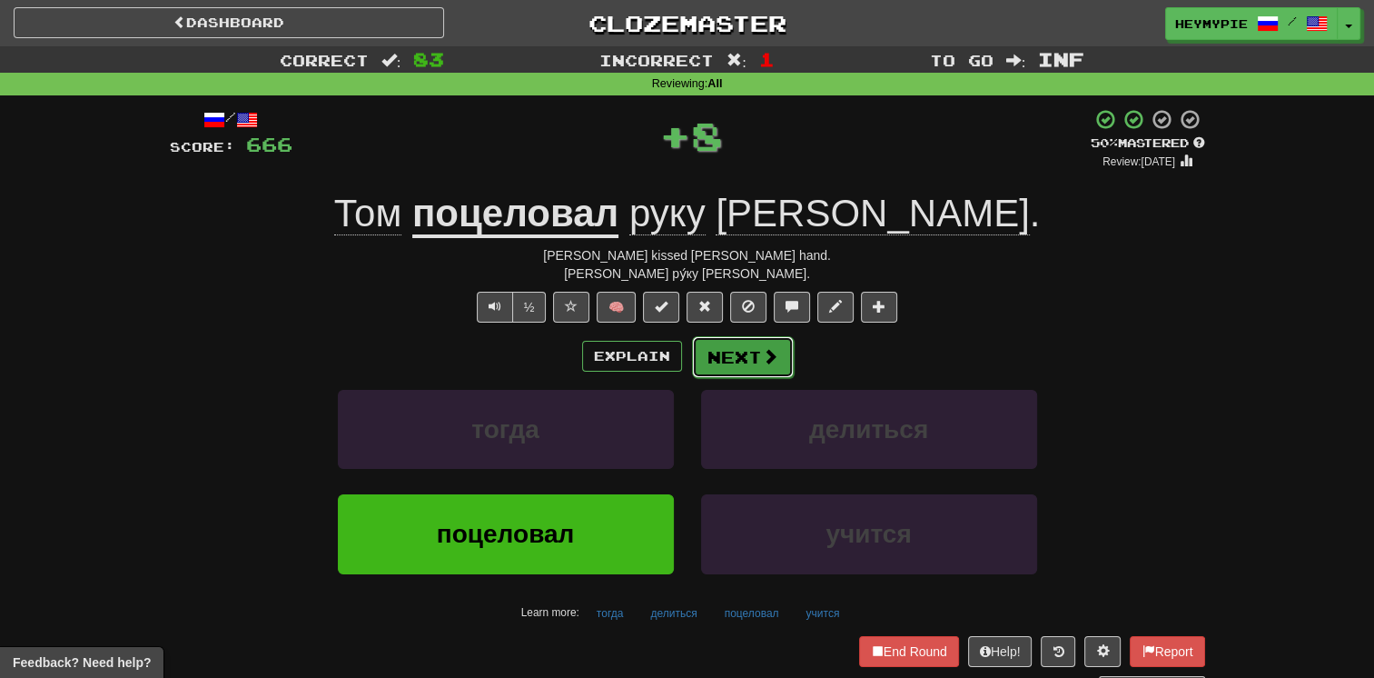
click at [678, 364] on button "Next" at bounding box center [743, 357] width 102 height 42
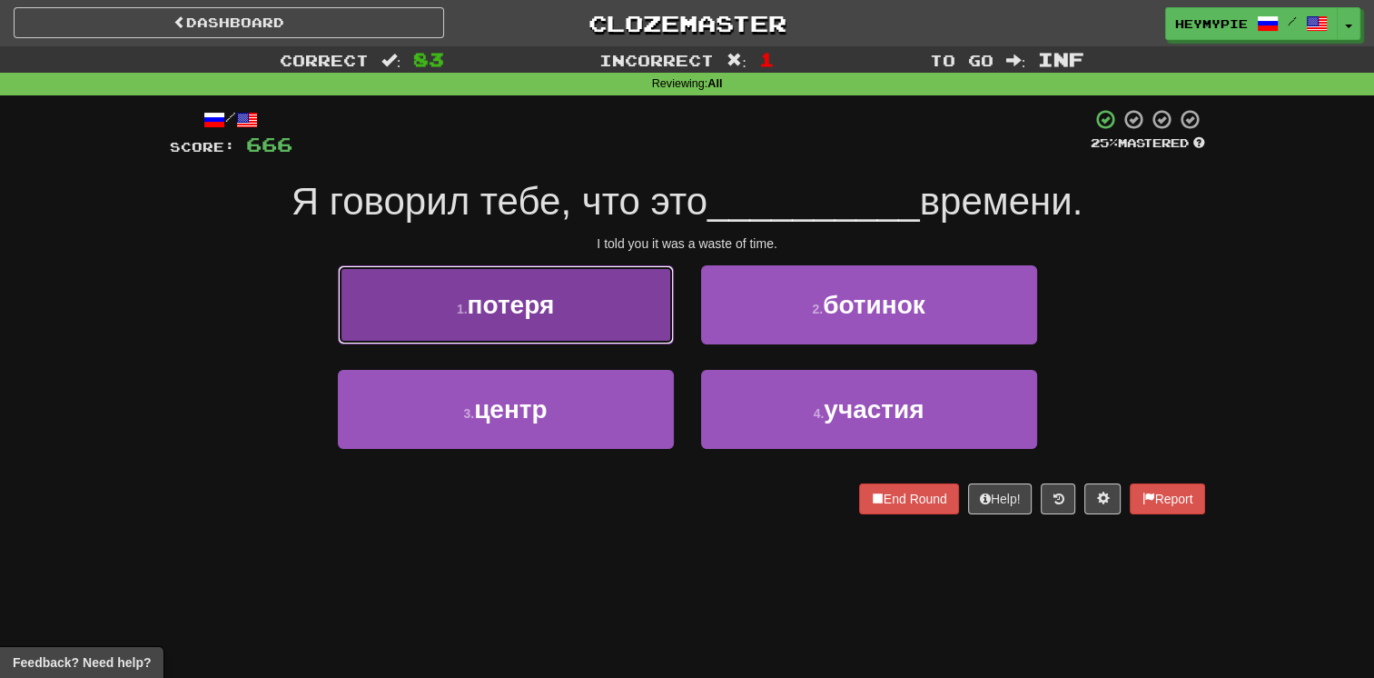
click at [610, 336] on button "1 . потеря" at bounding box center [506, 304] width 336 height 79
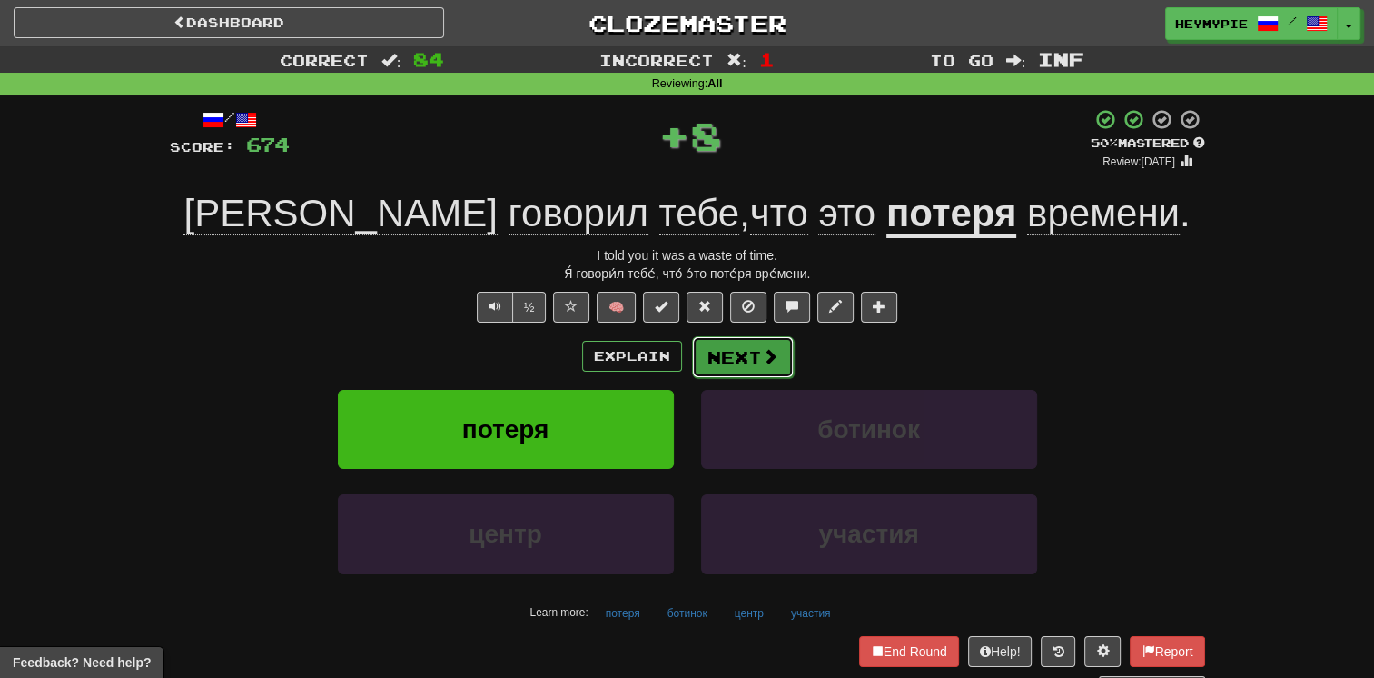
click at [678, 361] on button "Next" at bounding box center [743, 357] width 102 height 42
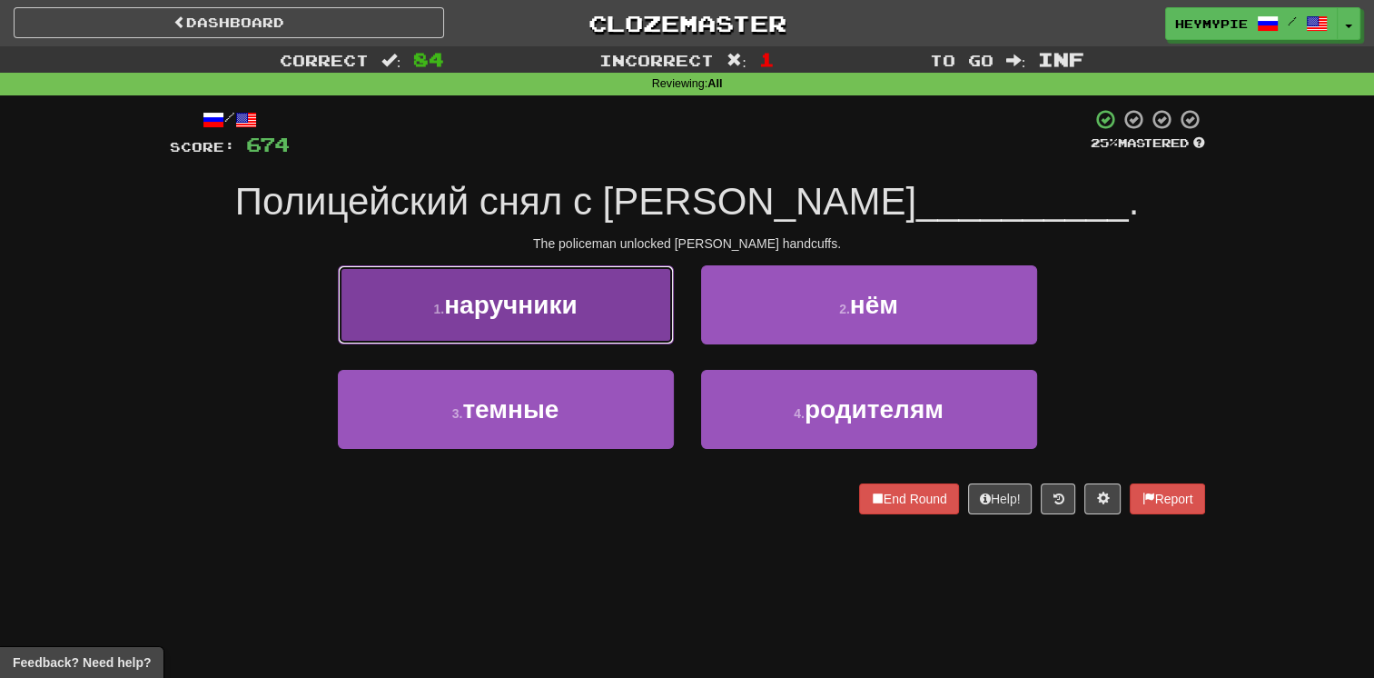
click at [569, 322] on button "1 . наручники" at bounding box center [506, 304] width 336 height 79
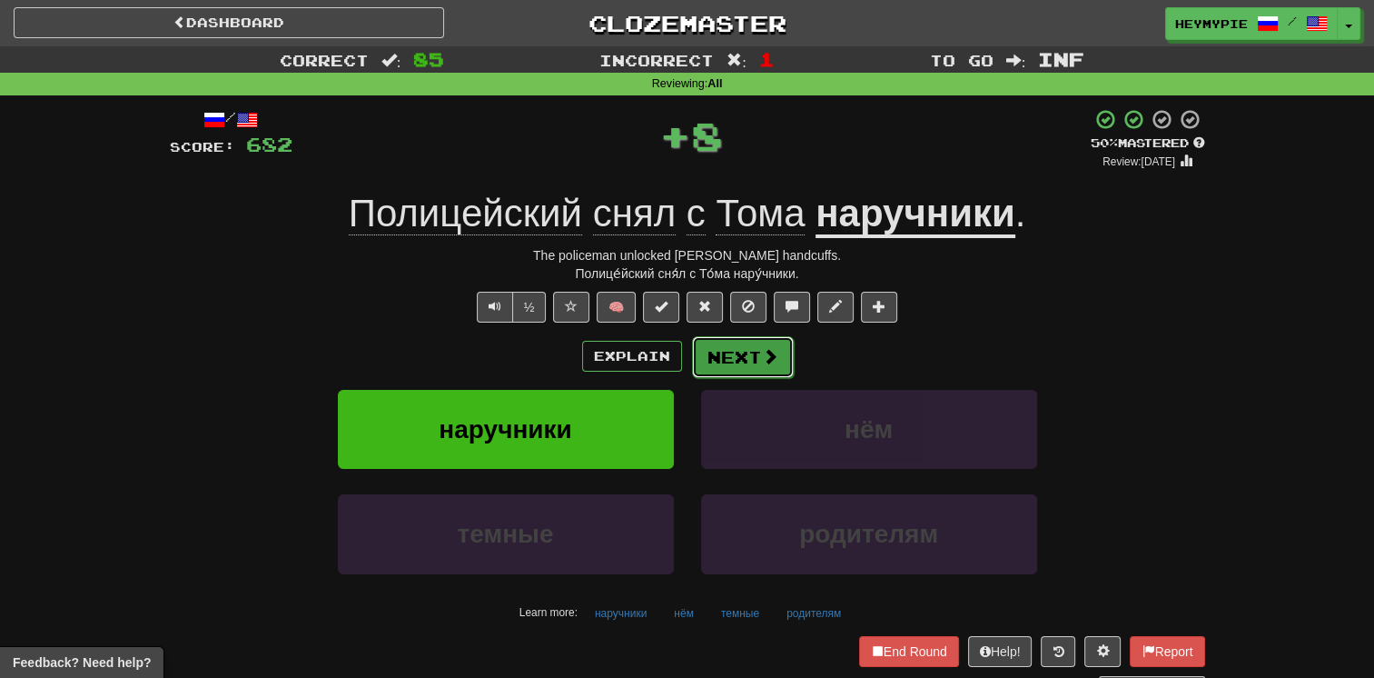
click at [678, 358] on button "Next" at bounding box center [743, 357] width 102 height 42
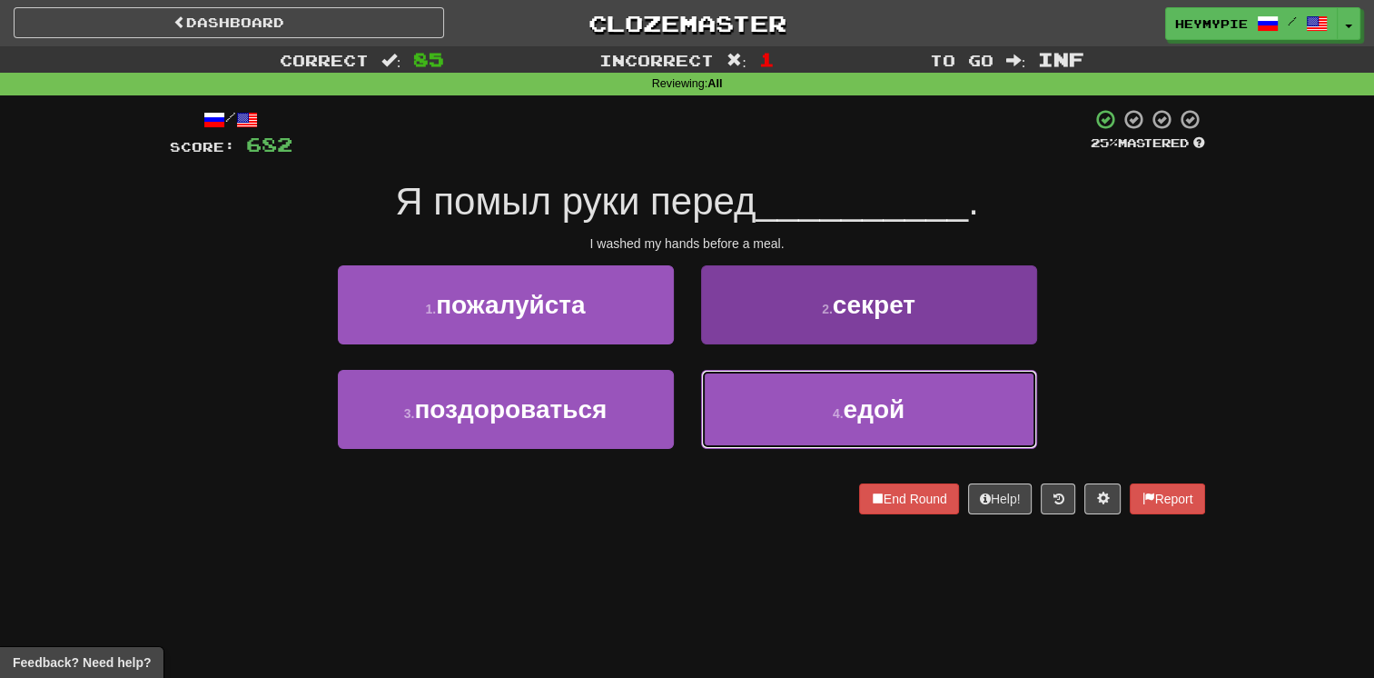
click at [678, 415] on button "4 . едой" at bounding box center [869, 409] width 336 height 79
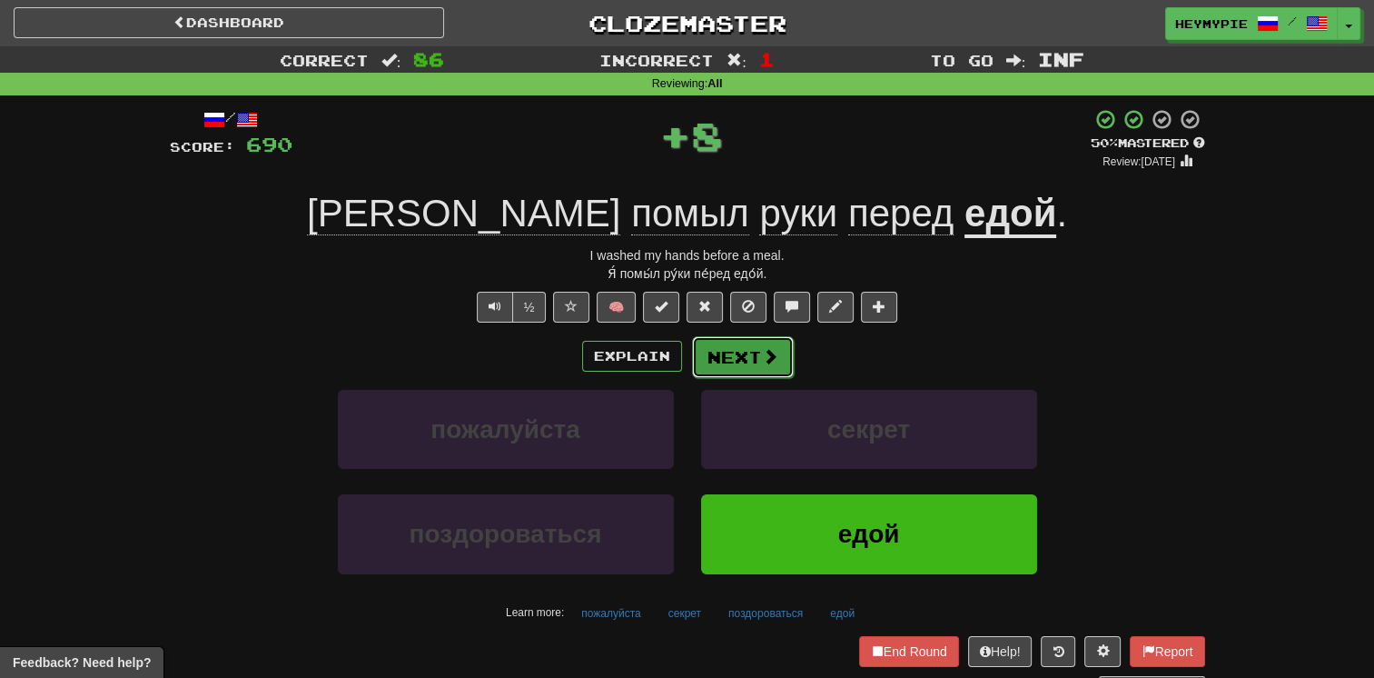
click at [678, 355] on span at bounding box center [770, 356] width 16 height 16
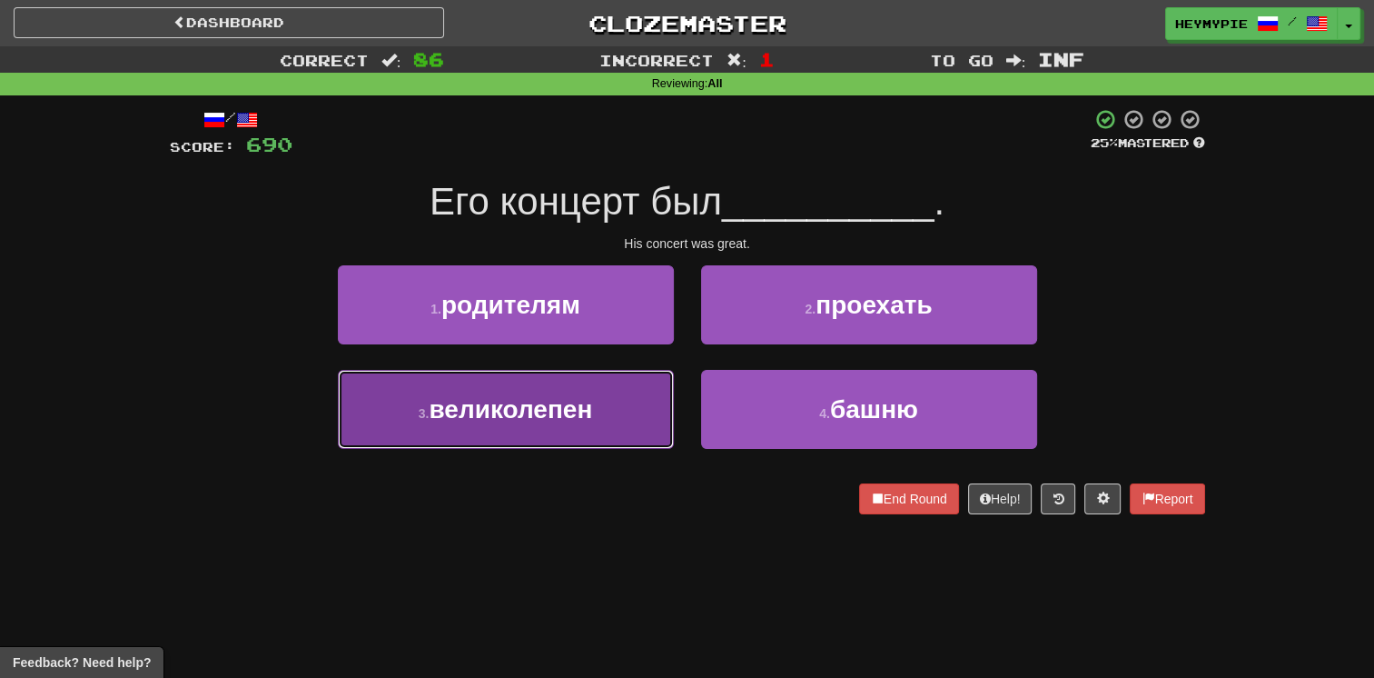
click at [607, 422] on button "3 . великолепен" at bounding box center [506, 409] width 336 height 79
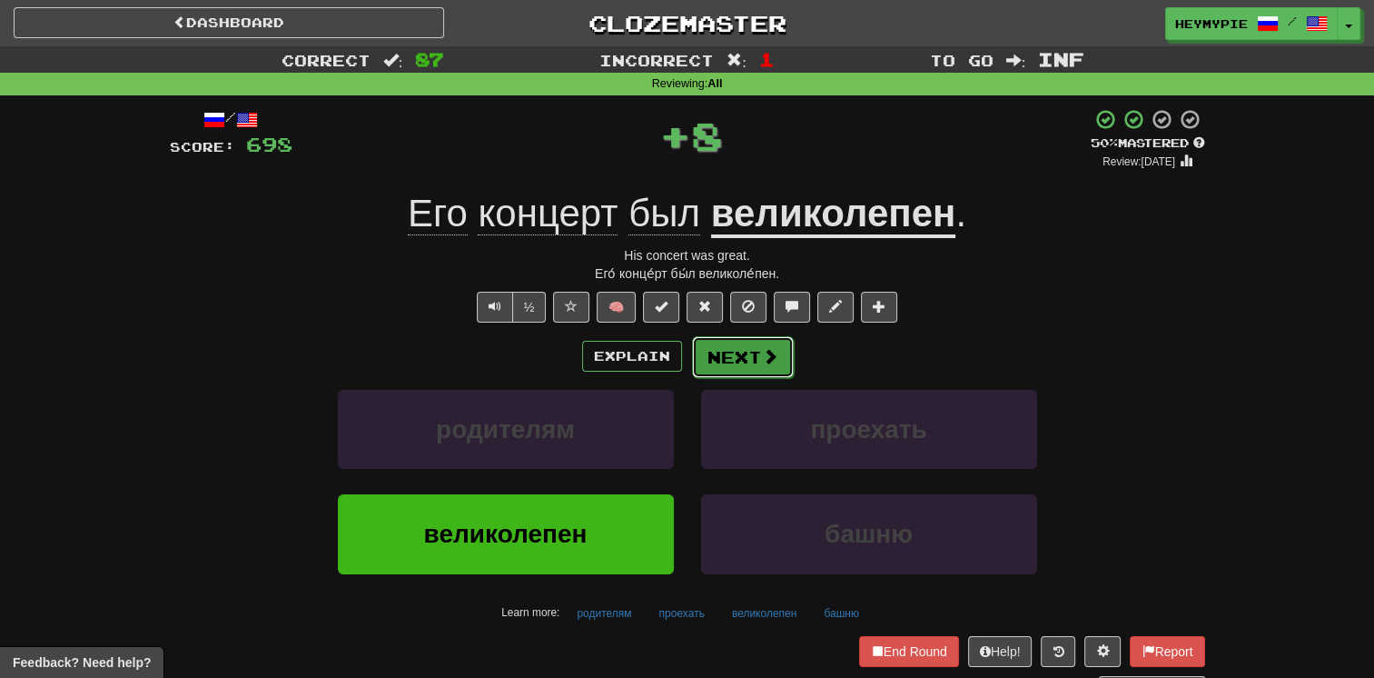
click at [678, 356] on span at bounding box center [770, 356] width 16 height 16
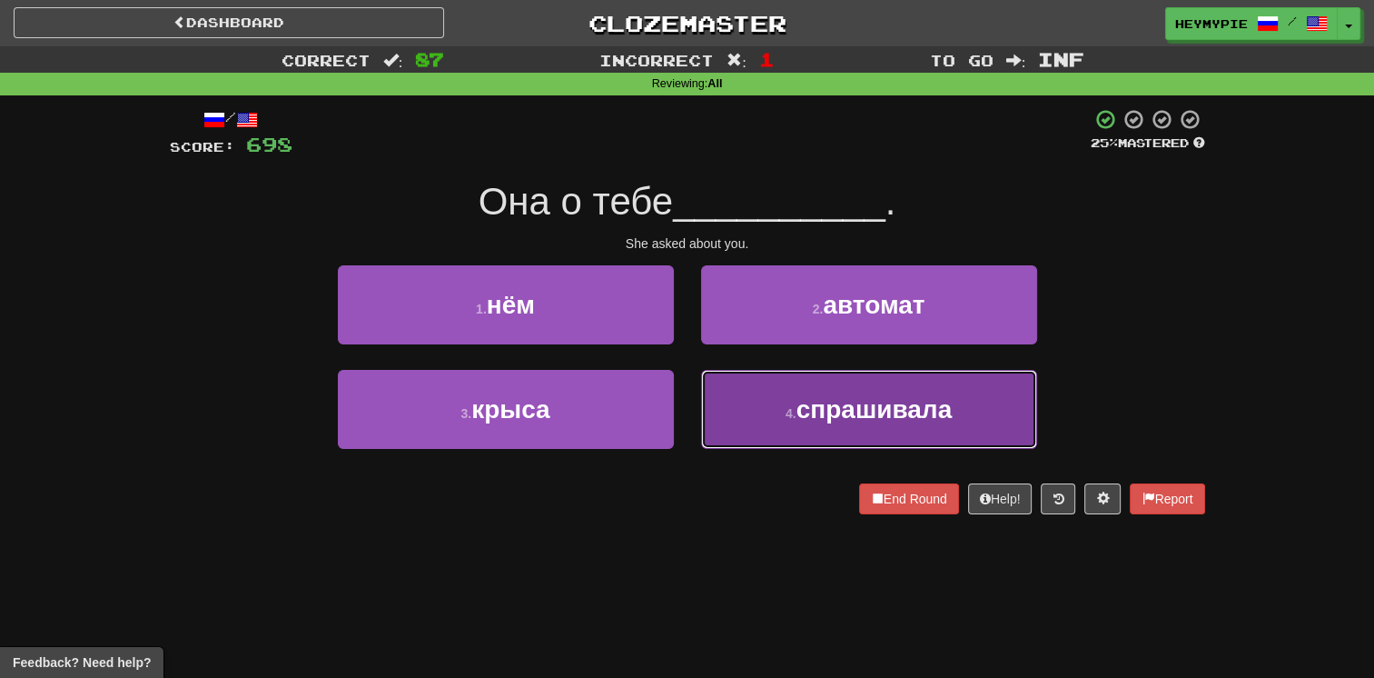
click at [678, 405] on button "4 . спрашивала" at bounding box center [869, 409] width 336 height 79
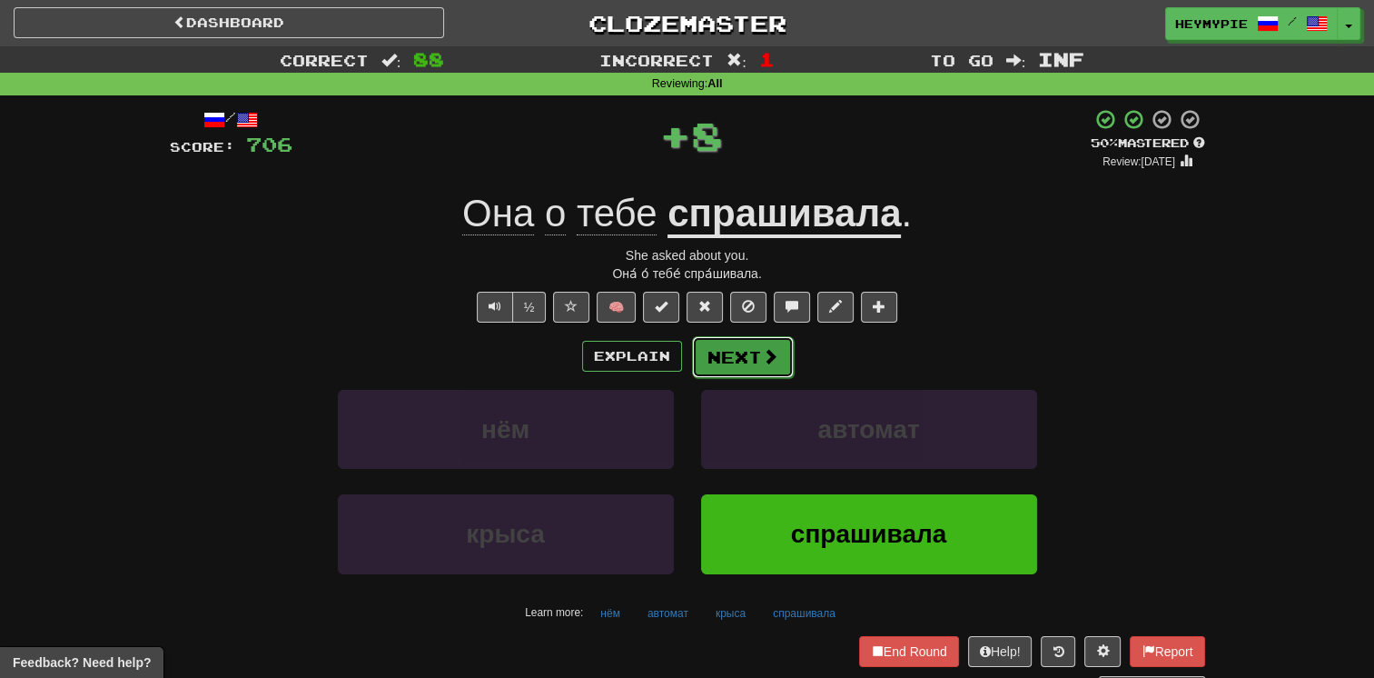
click at [678, 367] on button "Next" at bounding box center [743, 357] width 102 height 42
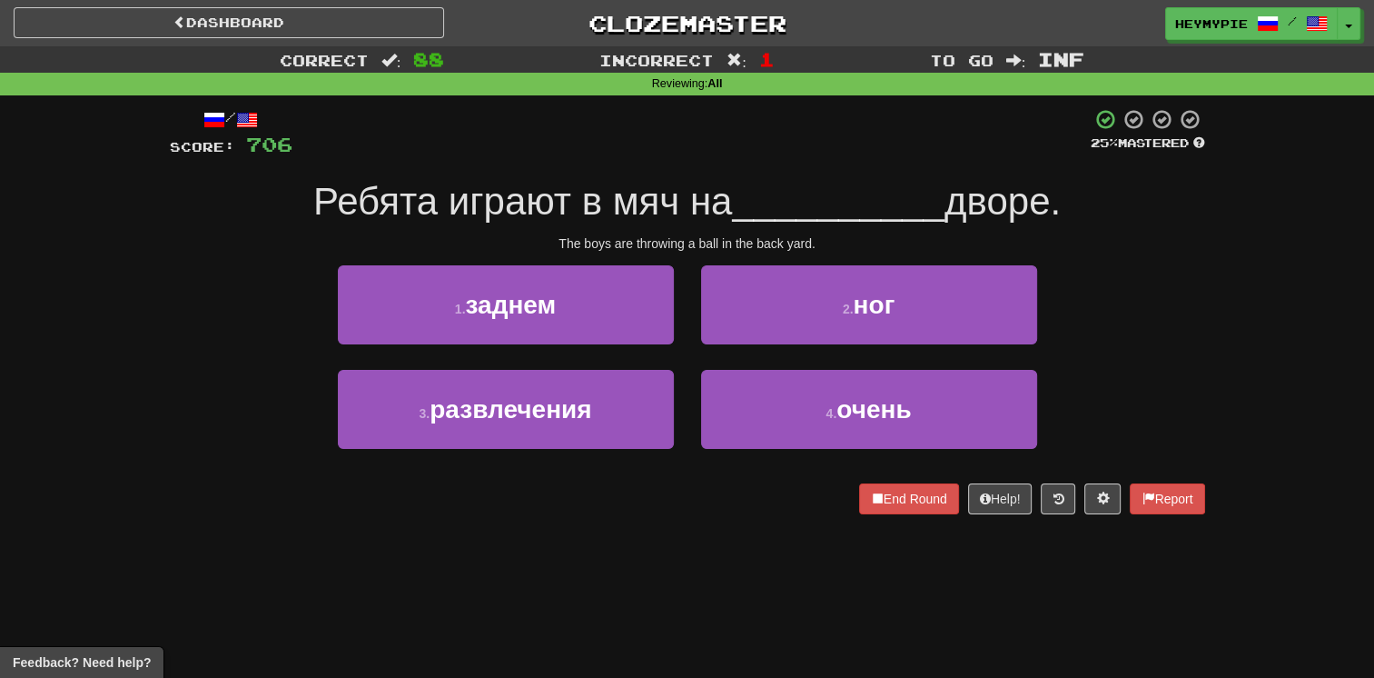
click at [604, 347] on div "1 . заднем" at bounding box center [505, 317] width 363 height 104
click at [588, 345] on div "1 . заднем" at bounding box center [505, 317] width 363 height 104
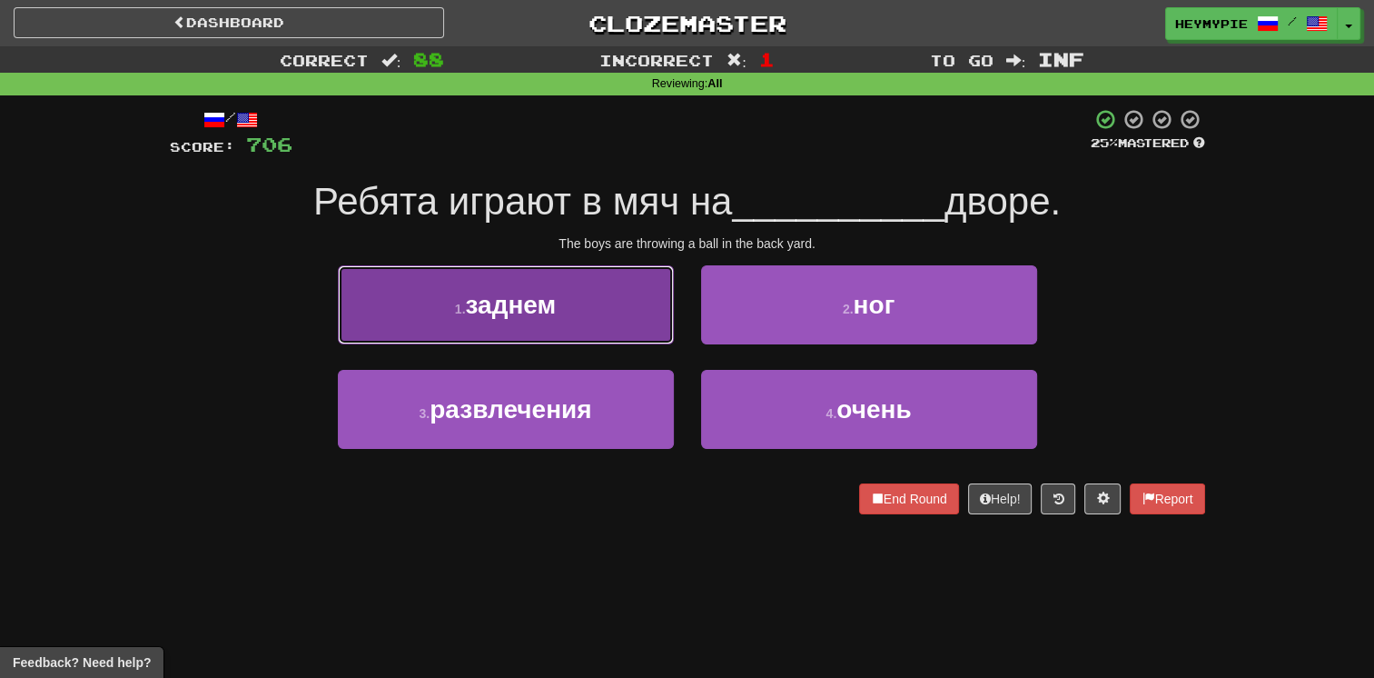
click at [566, 341] on button "1 . заднем" at bounding box center [506, 304] width 336 height 79
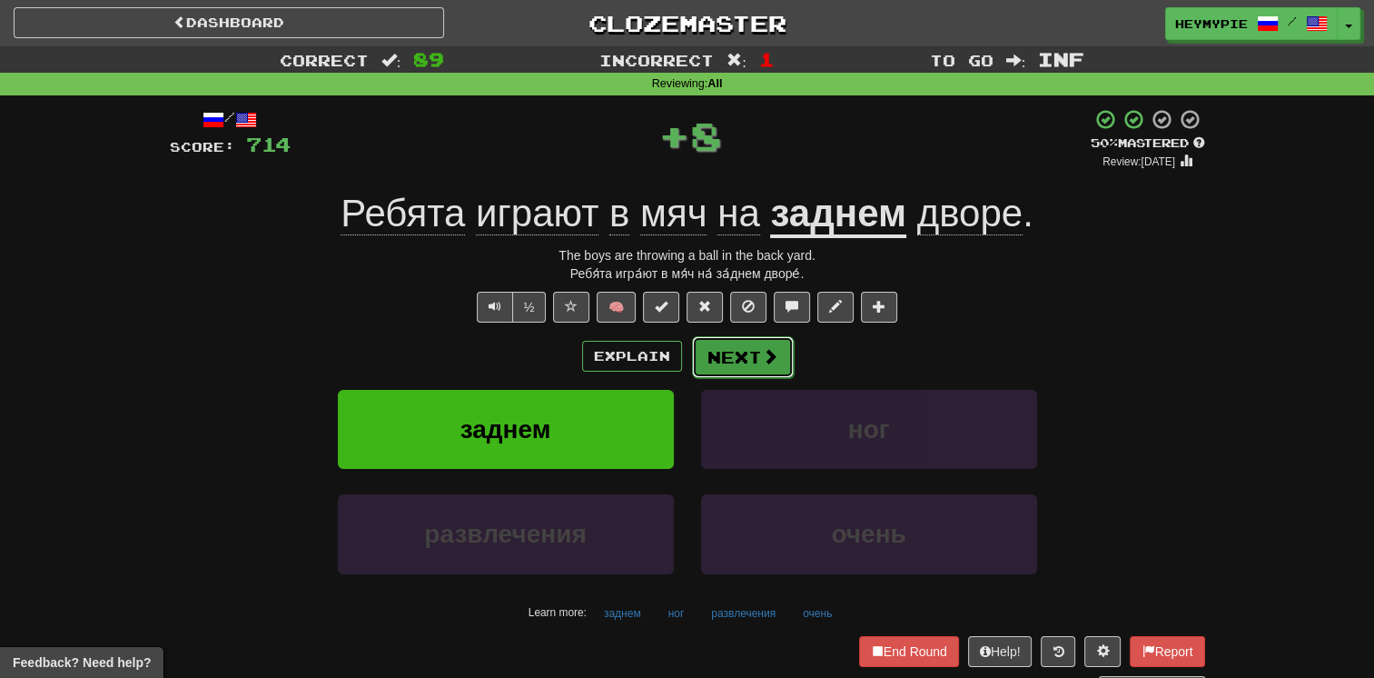
click at [678, 368] on button "Next" at bounding box center [743, 357] width 102 height 42
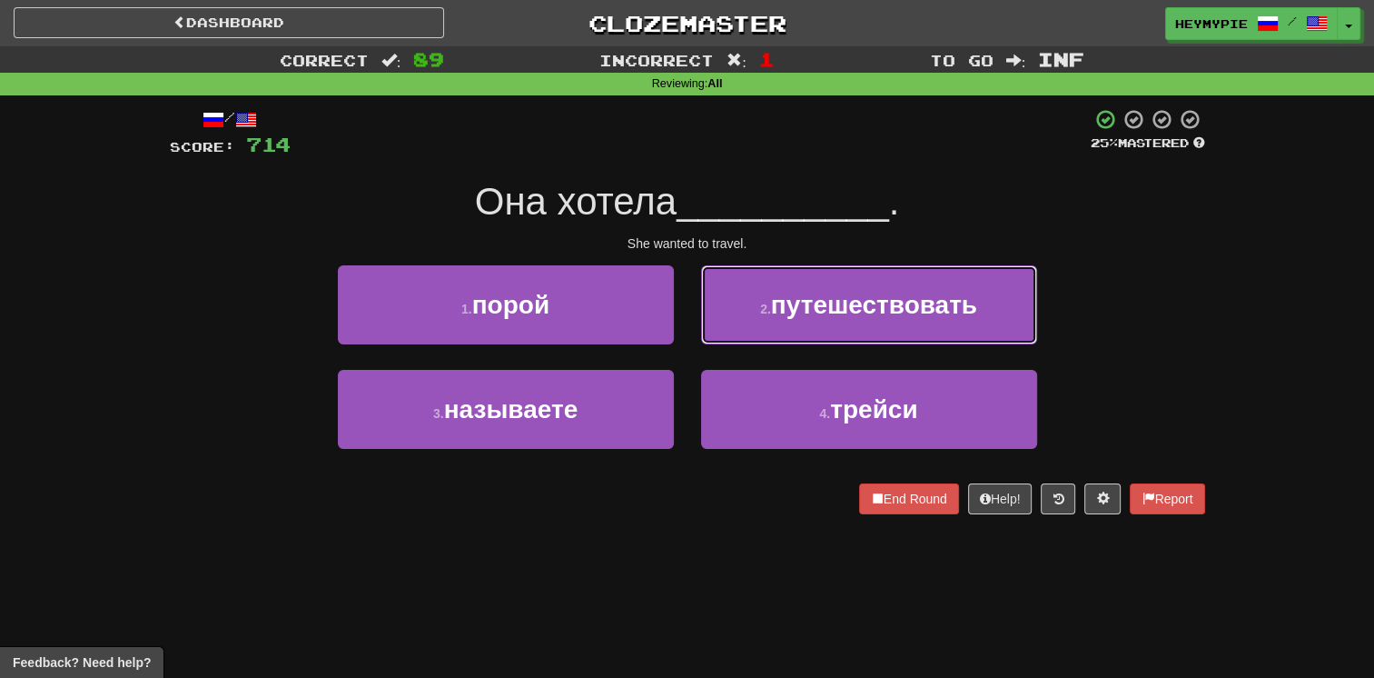
click at [678, 332] on button "2 . путешествовать" at bounding box center [869, 304] width 336 height 79
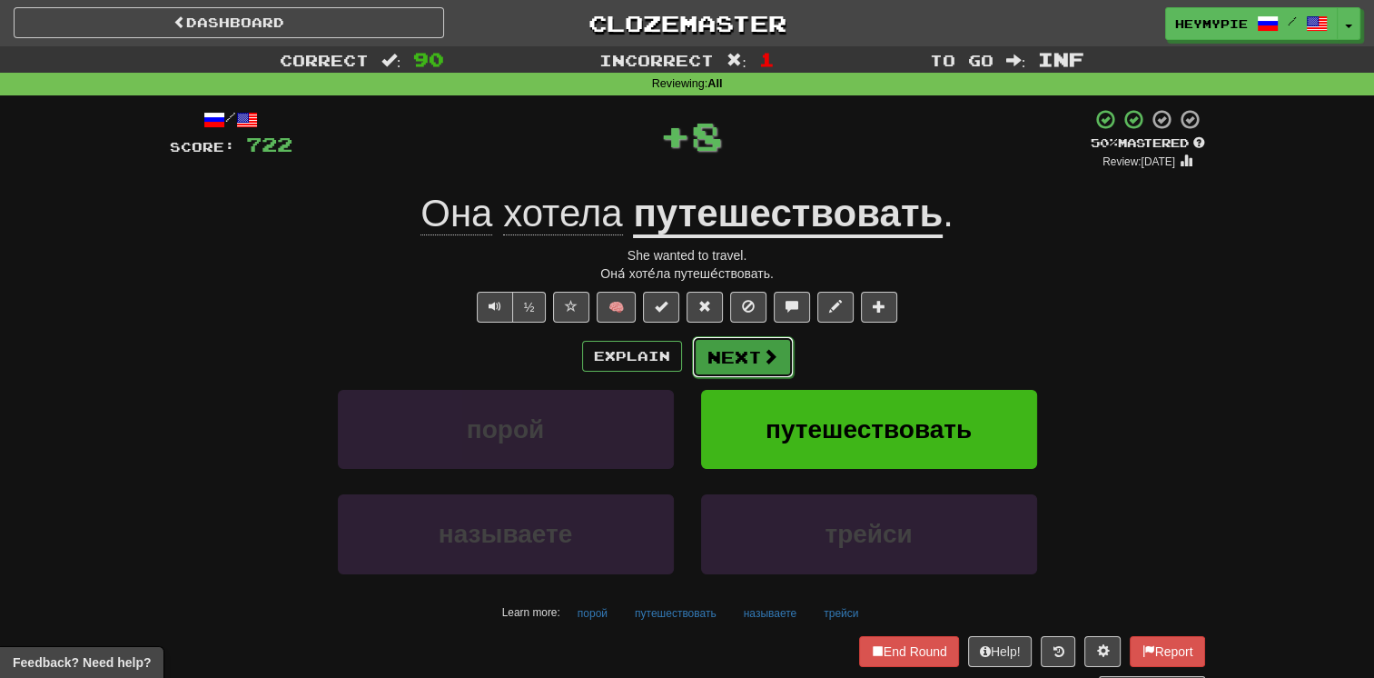
click at [678, 370] on button "Next" at bounding box center [743, 357] width 102 height 42
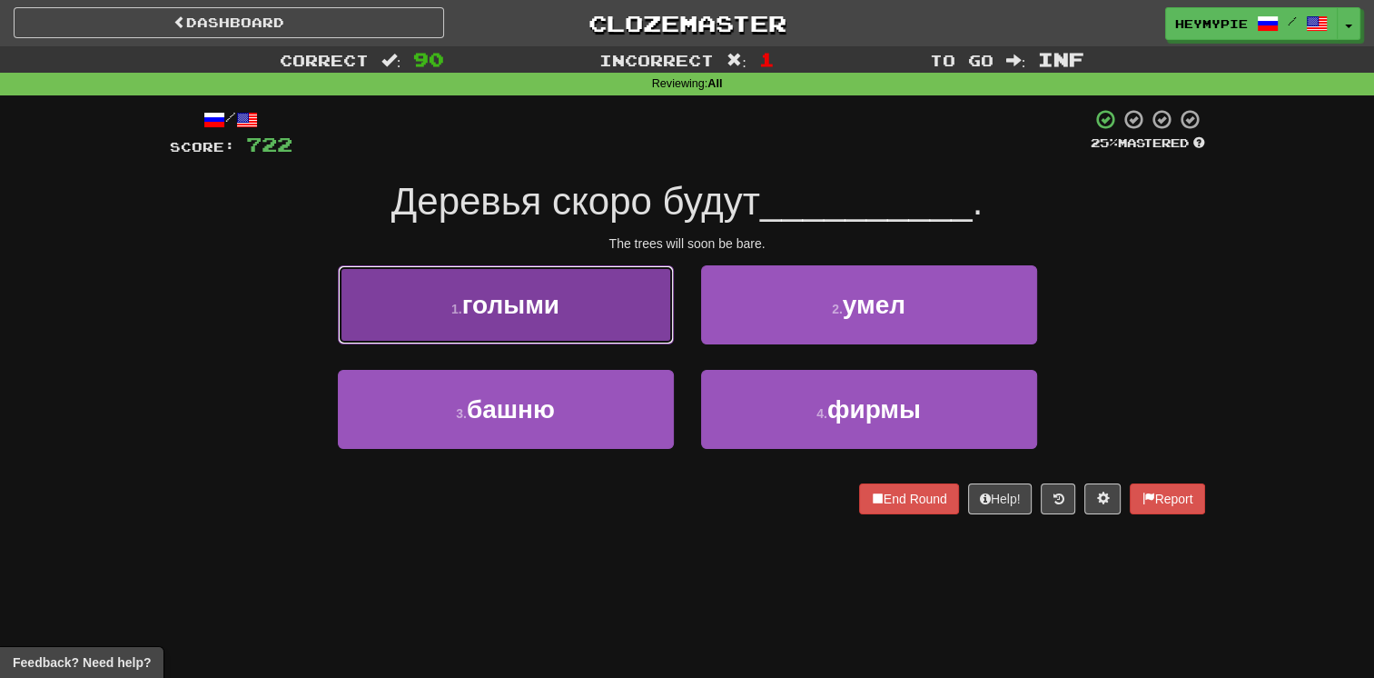
click at [592, 313] on button "1 . голыми" at bounding box center [506, 304] width 336 height 79
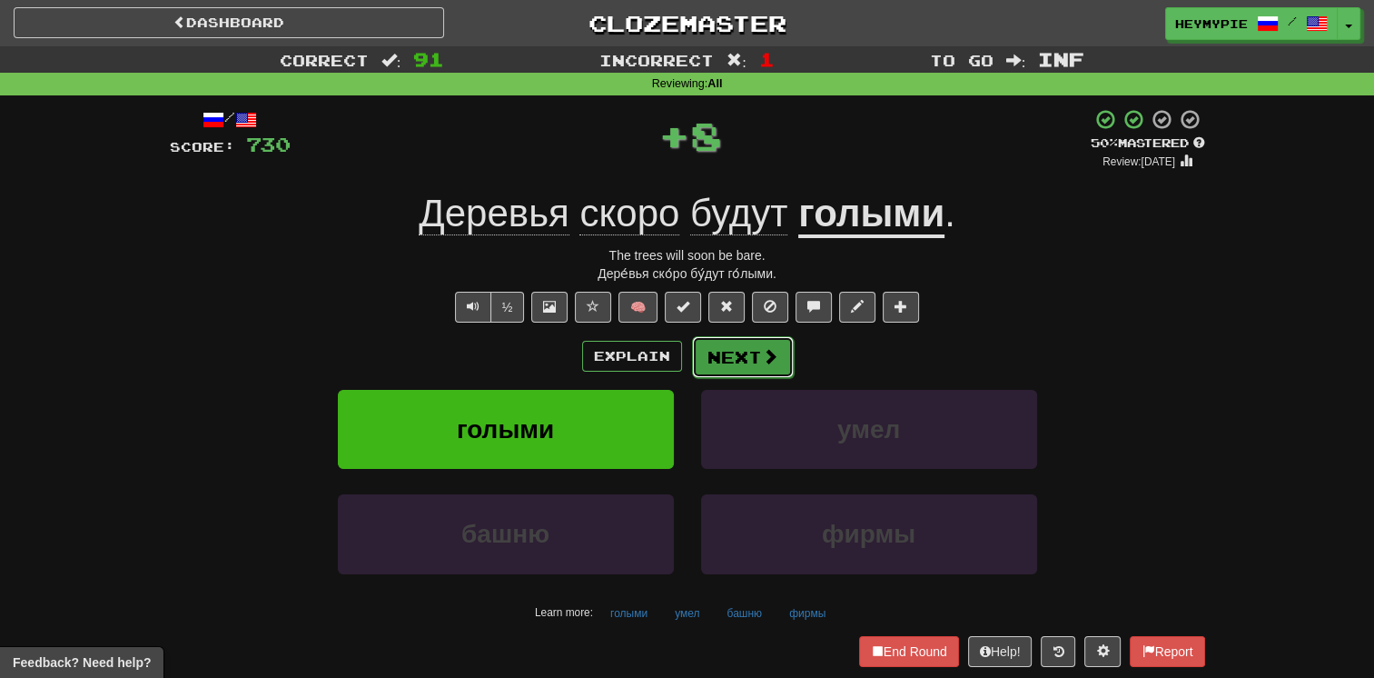
click at [678, 366] on button "Next" at bounding box center [743, 357] width 102 height 42
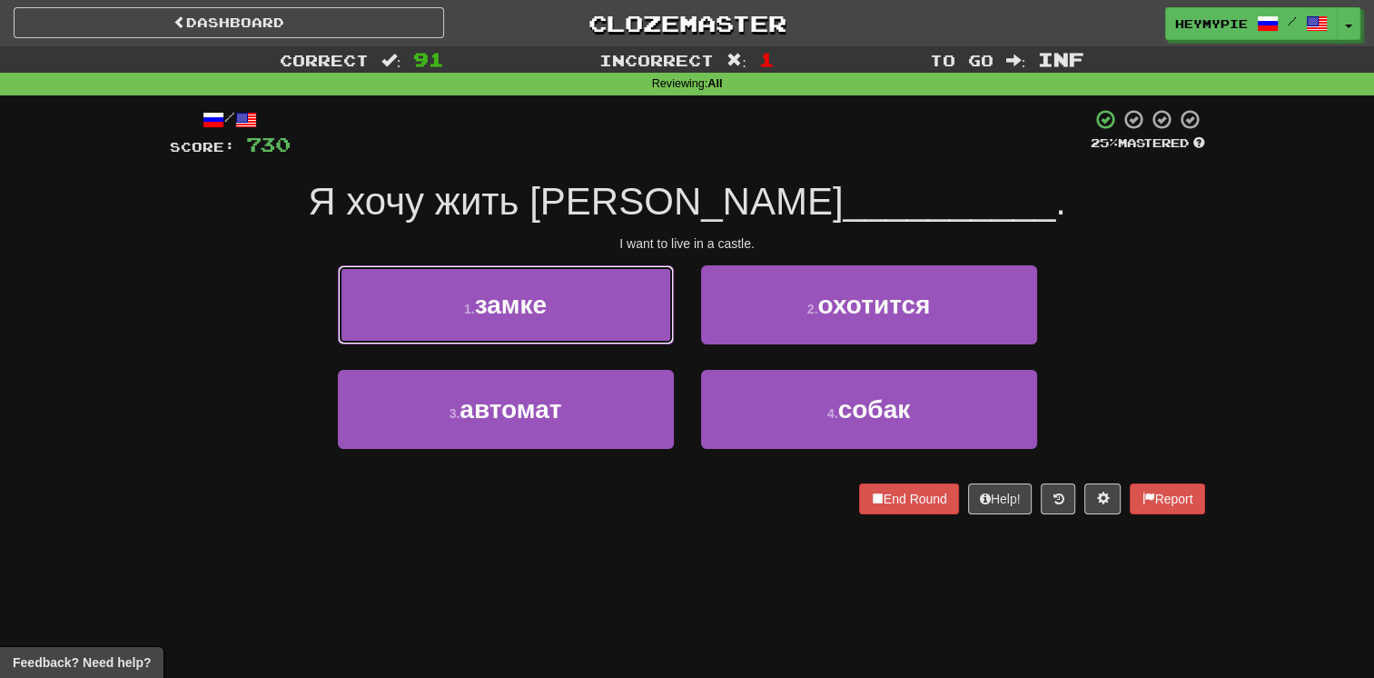
drag, startPoint x: 556, startPoint y: 332, endPoint x: 570, endPoint y: 329, distance: 15.0
click at [556, 332] on button "1 . замке" at bounding box center [506, 304] width 336 height 79
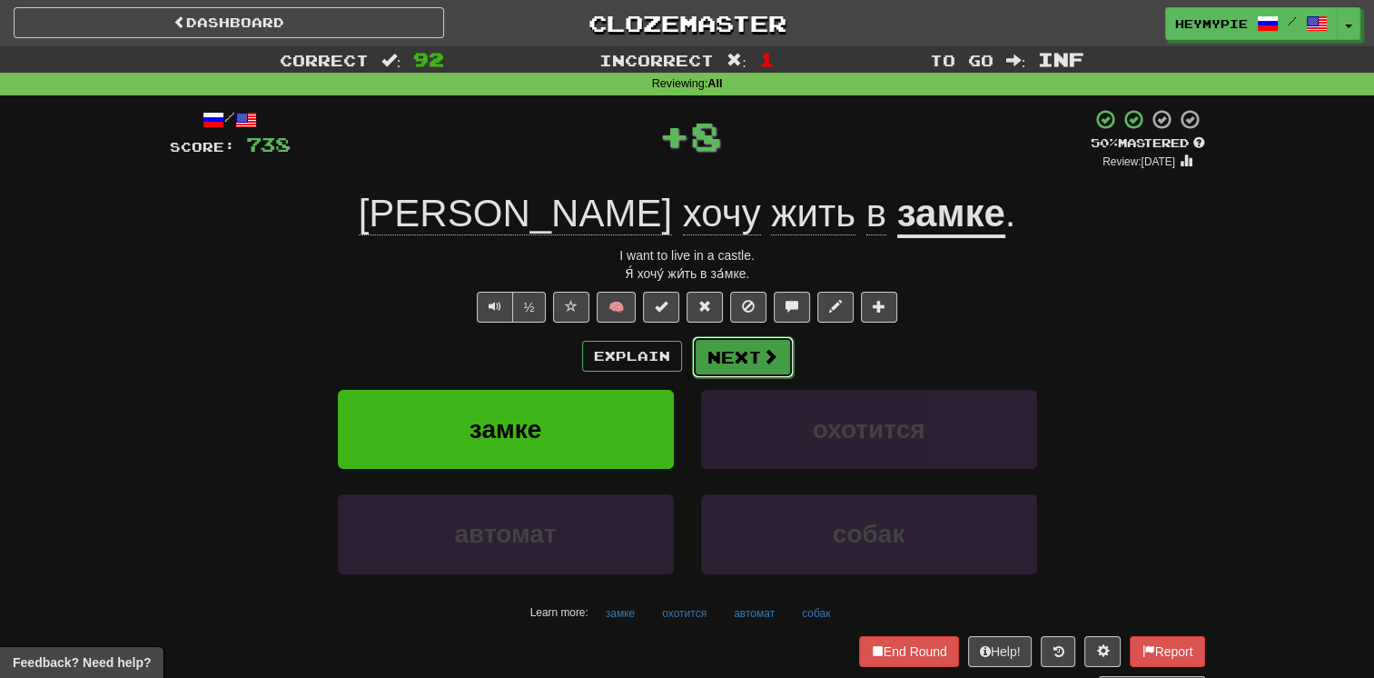
click at [678, 352] on button "Next" at bounding box center [743, 357] width 102 height 42
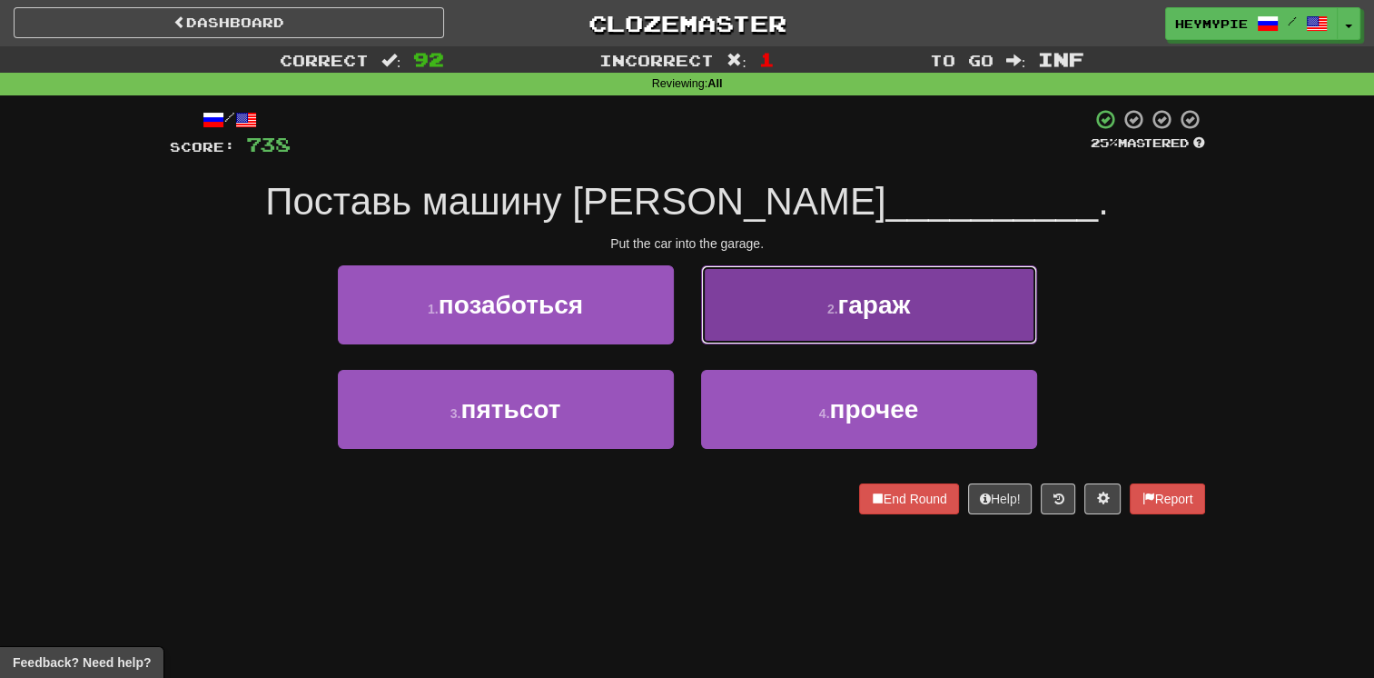
click at [678, 306] on button "2 . гараж" at bounding box center [869, 304] width 336 height 79
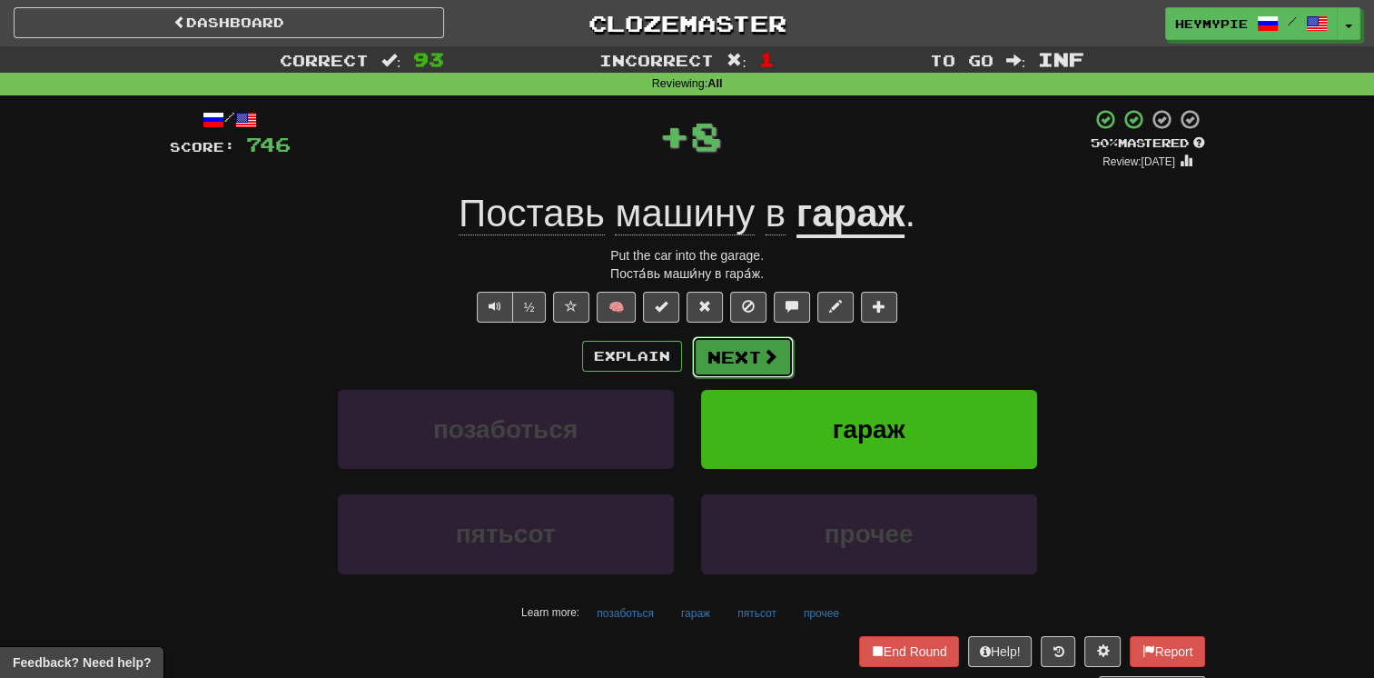
click at [678, 361] on button "Next" at bounding box center [743, 357] width 102 height 42
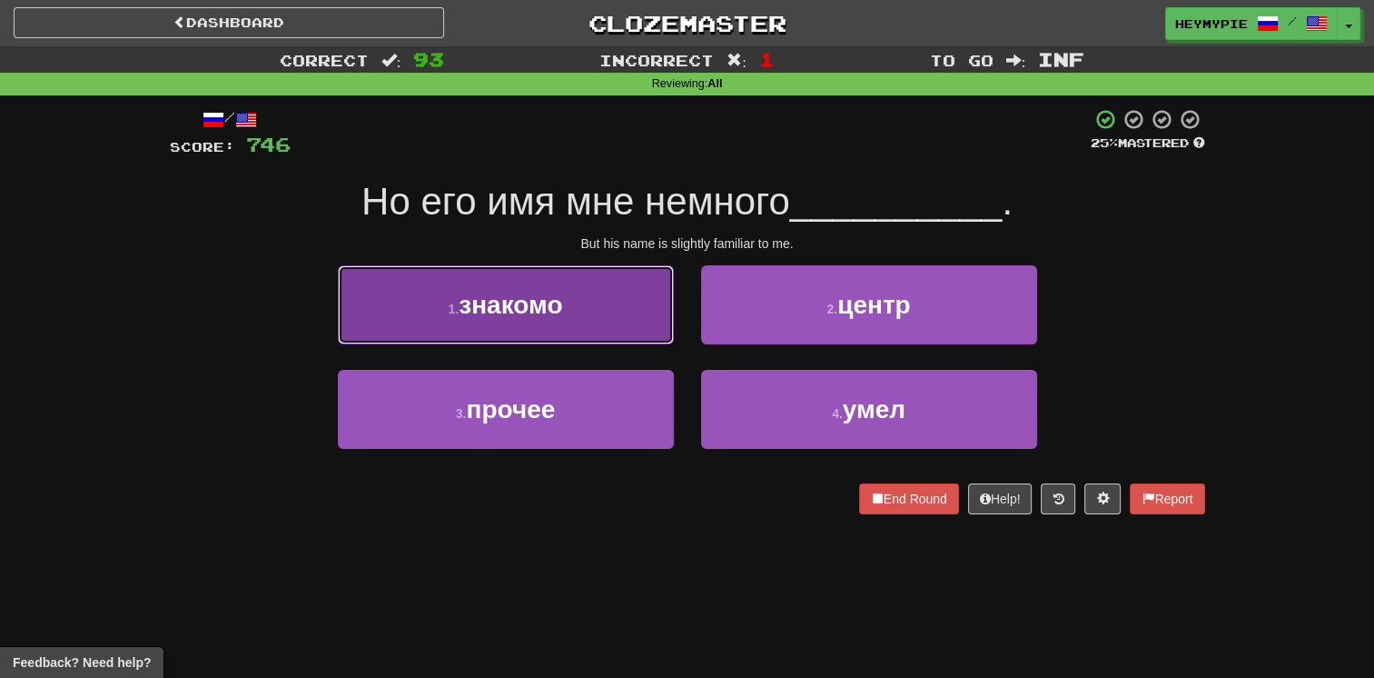
click at [576, 315] on button "1 . знакомо" at bounding box center [506, 304] width 336 height 79
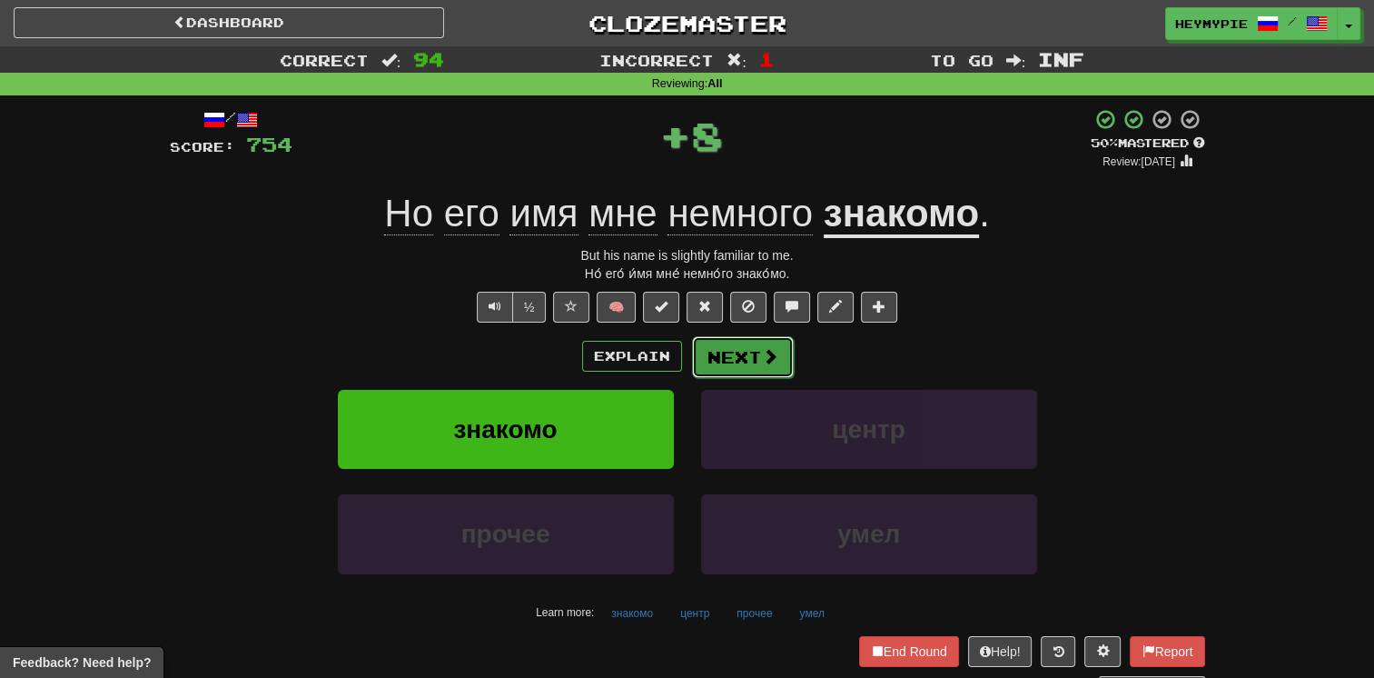
click at [678, 365] on button "Next" at bounding box center [743, 357] width 102 height 42
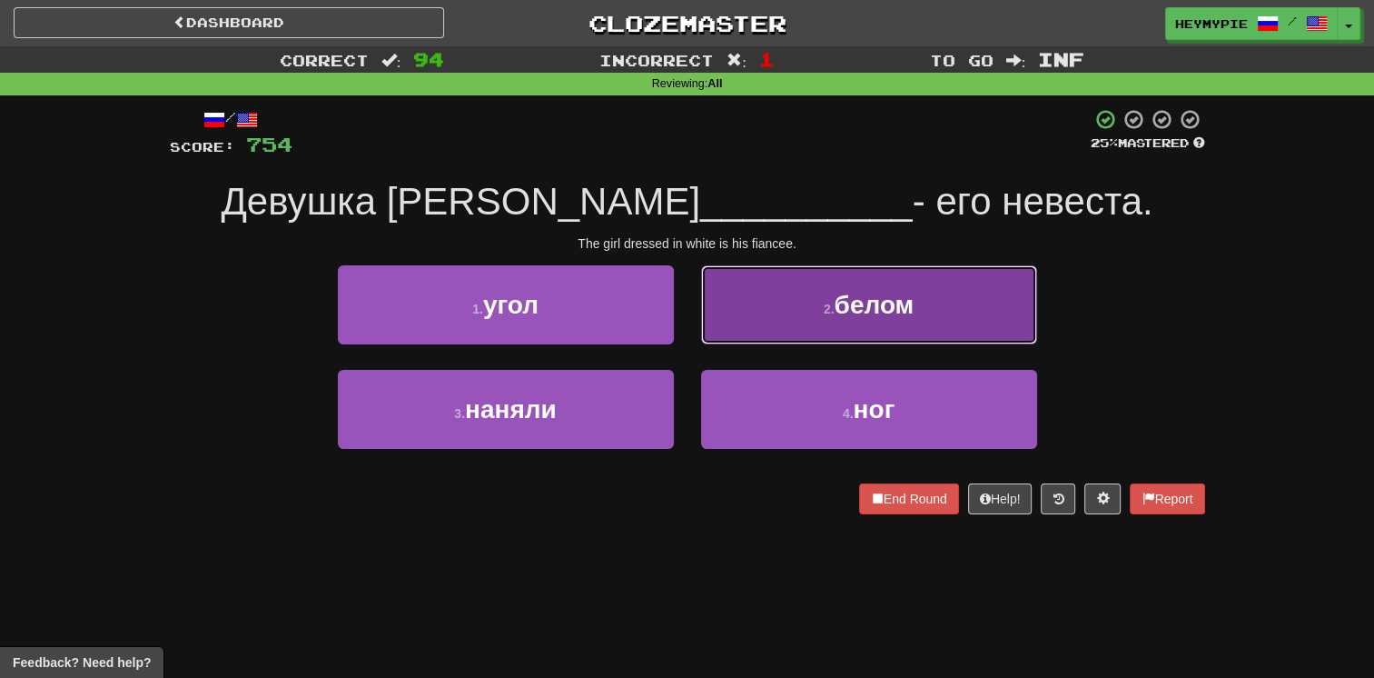
click at [678, 321] on button "2 . белом" at bounding box center [869, 304] width 336 height 79
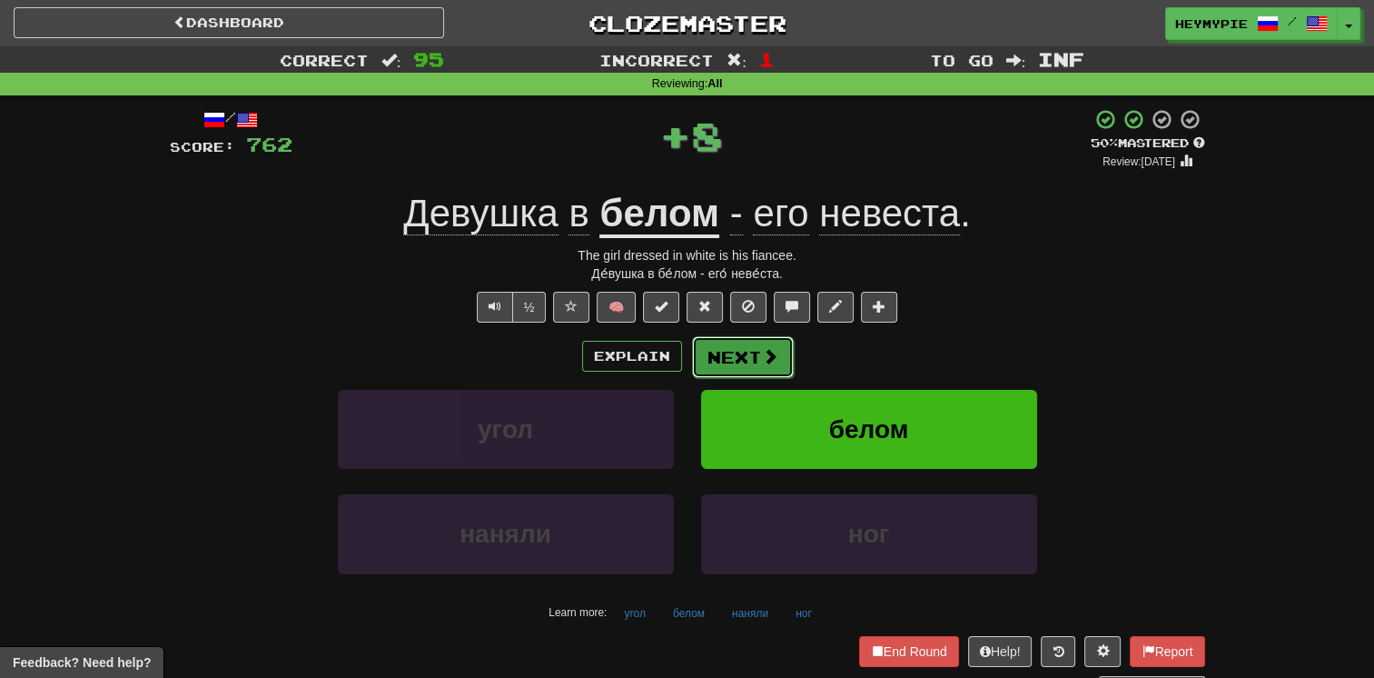
click at [678, 362] on button "Next" at bounding box center [743, 357] width 102 height 42
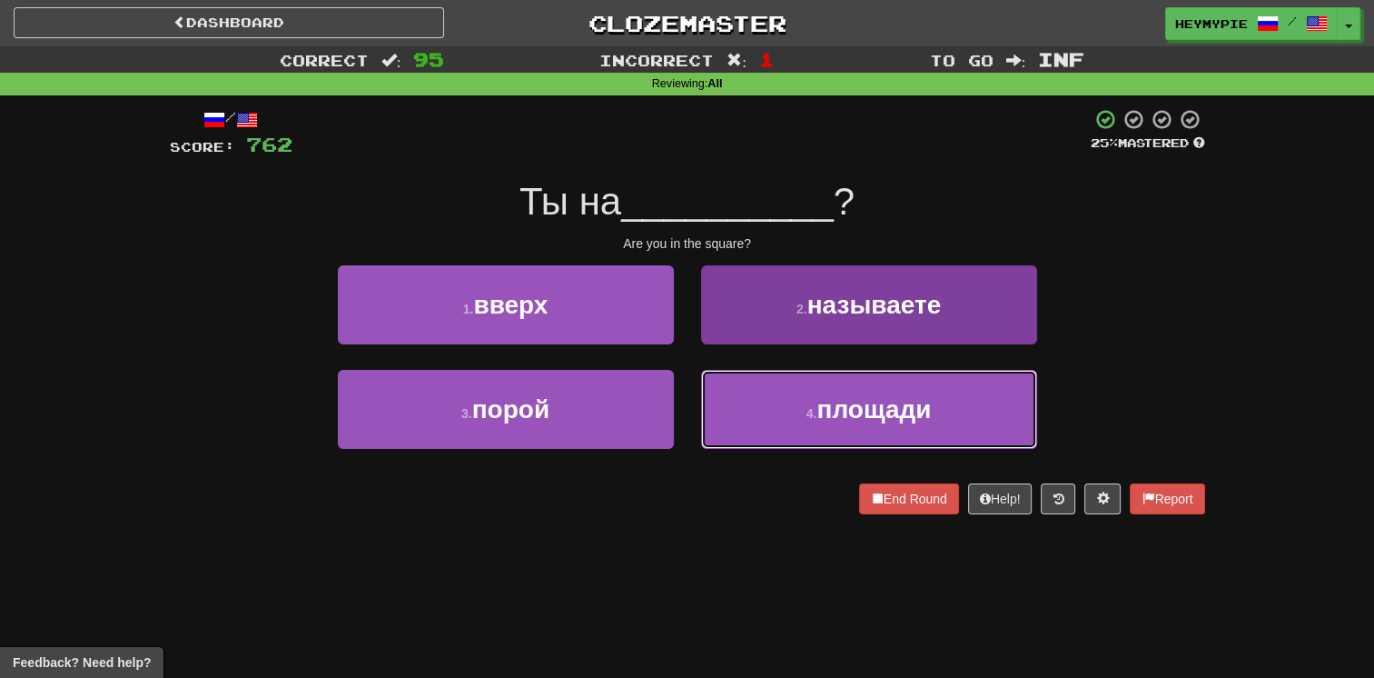
click at [678, 400] on button "4 . площади" at bounding box center [869, 409] width 336 height 79
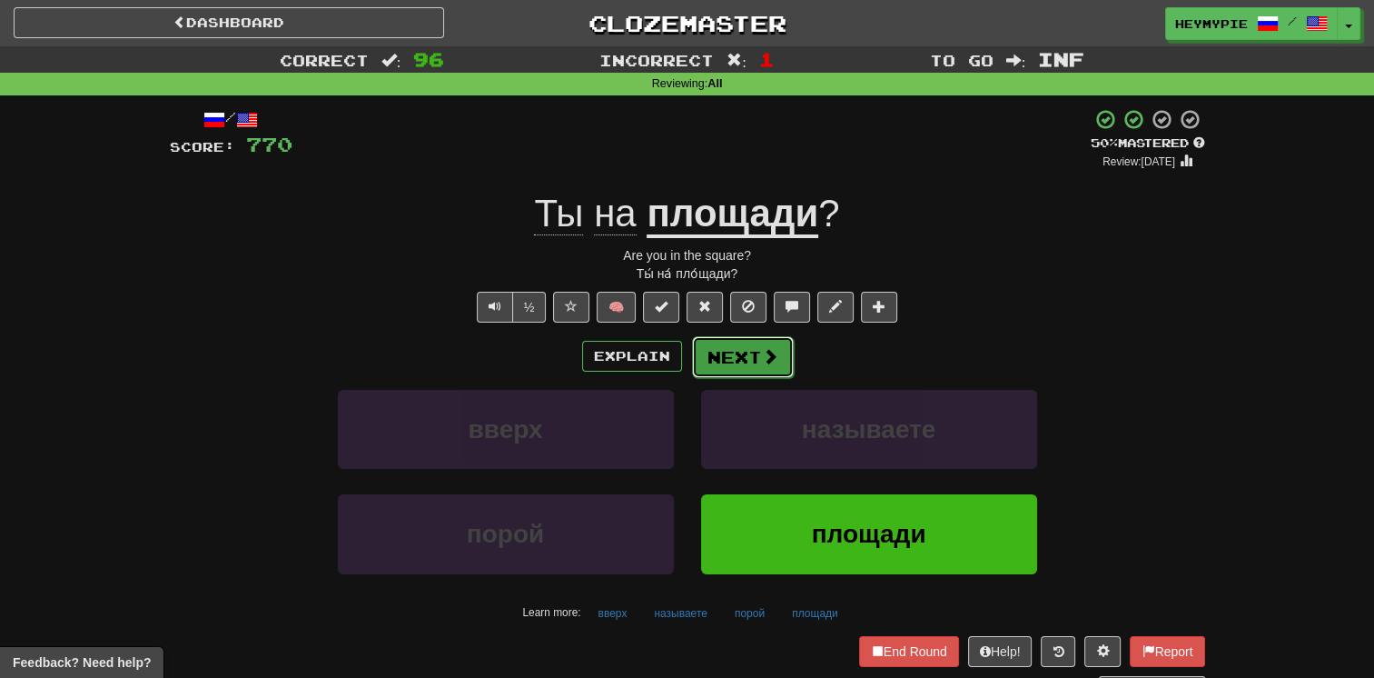
click at [678, 360] on button "Next" at bounding box center [743, 357] width 102 height 42
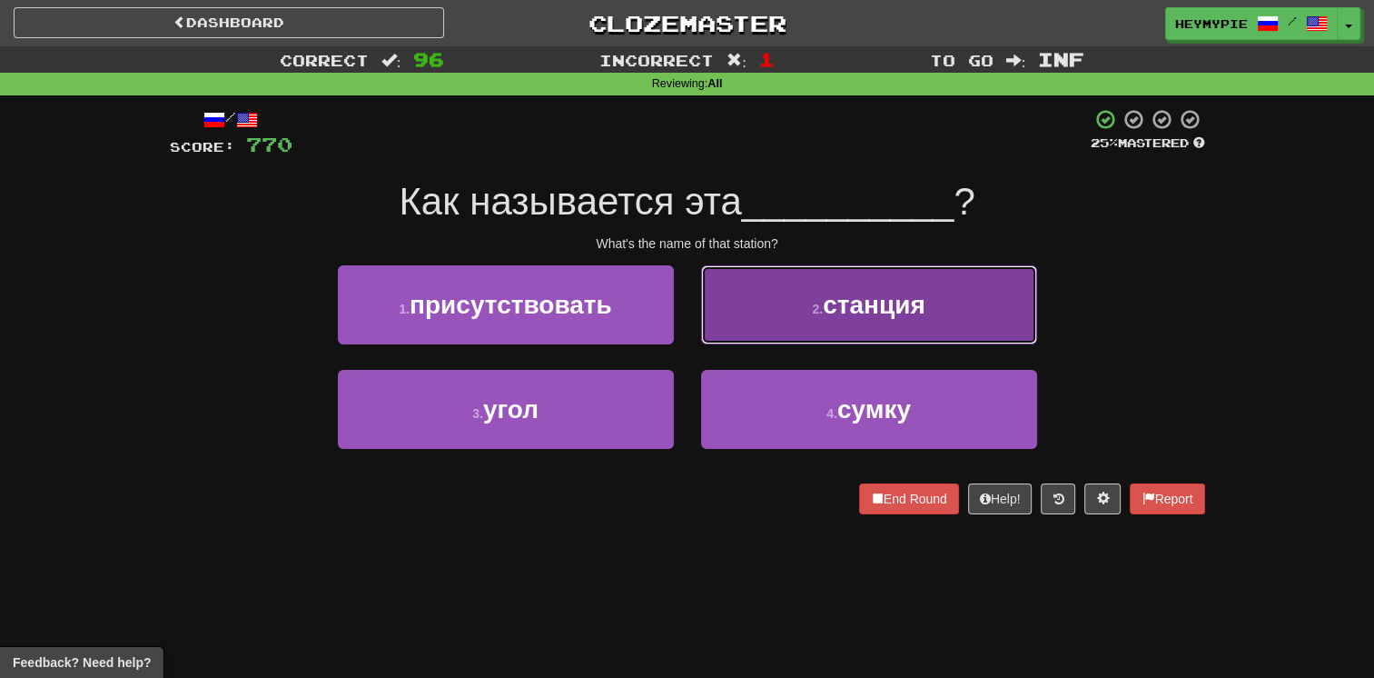
click at [678, 314] on button "2 . станция" at bounding box center [869, 304] width 336 height 79
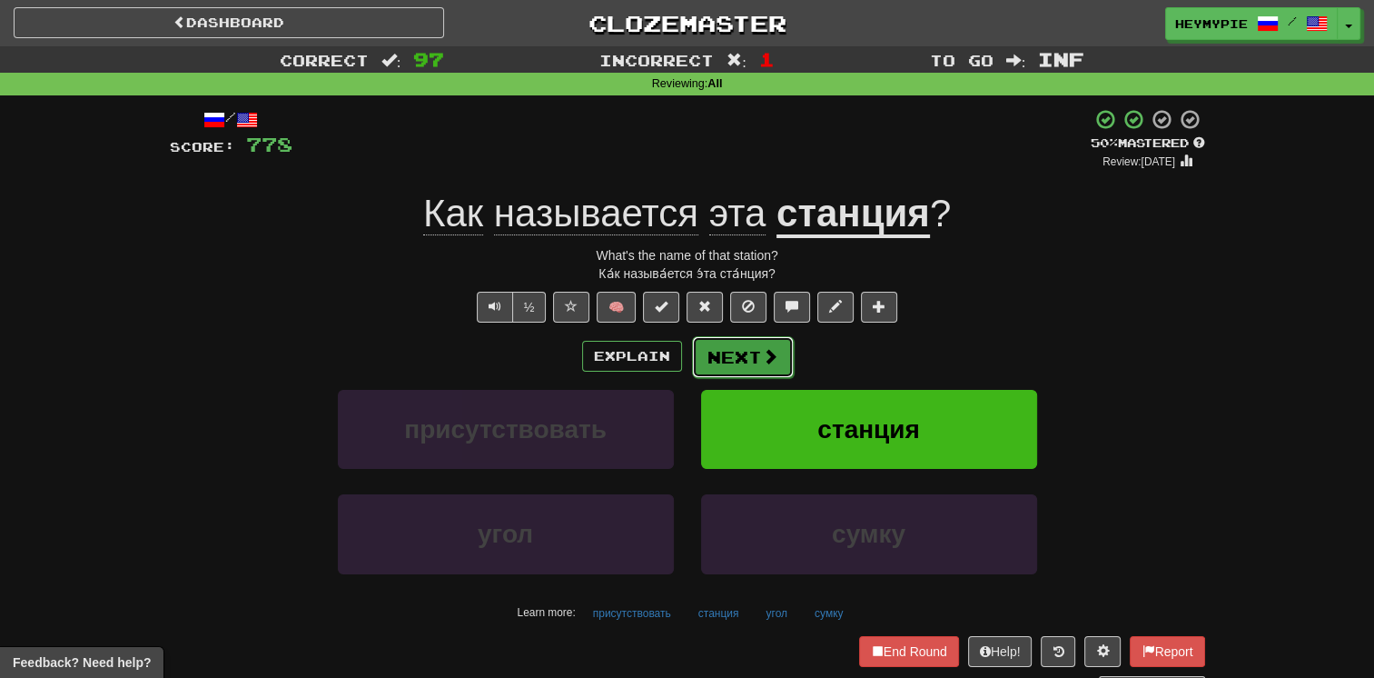
click at [678, 364] on button "Next" at bounding box center [743, 357] width 102 height 42
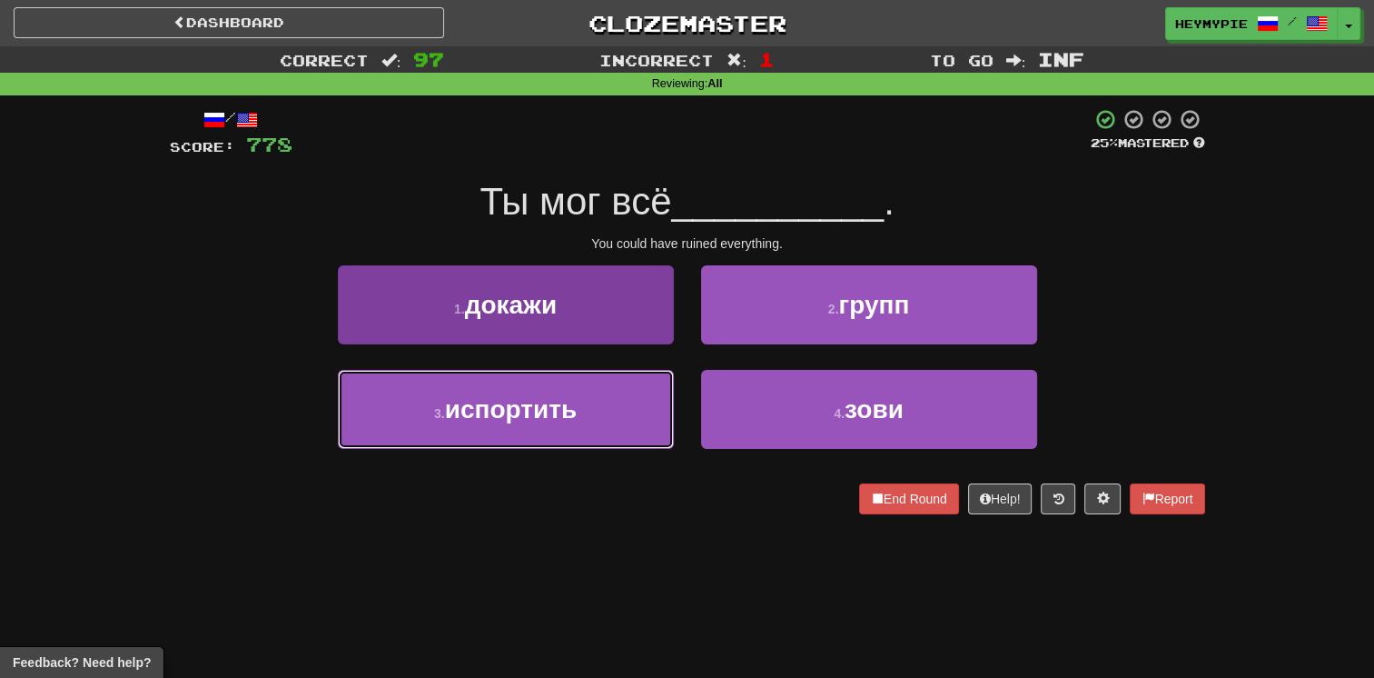
click at [560, 412] on span "испортить" at bounding box center [511, 409] width 132 height 28
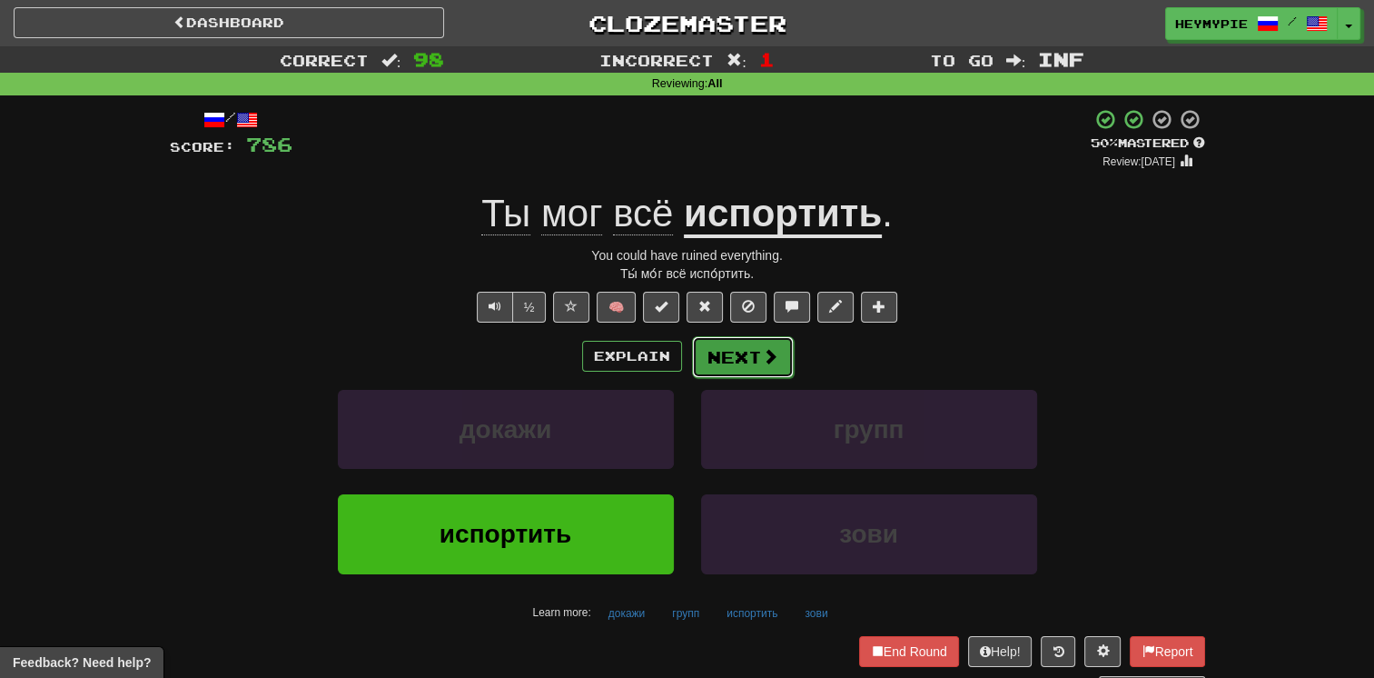
click at [678, 368] on button "Next" at bounding box center [743, 357] width 102 height 42
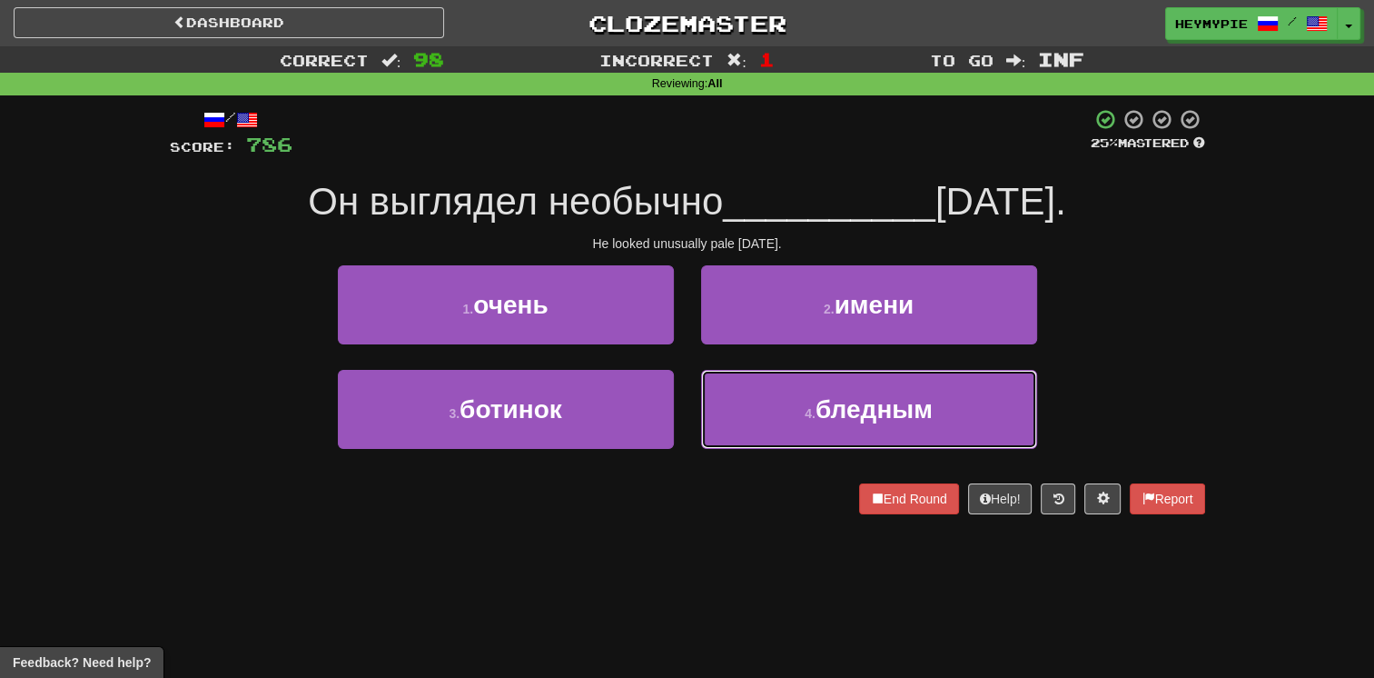
drag, startPoint x: 759, startPoint y: 399, endPoint x: 778, endPoint y: 378, distance: 27.7
click at [678, 400] on button "4 . бледным" at bounding box center [869, 409] width 336 height 79
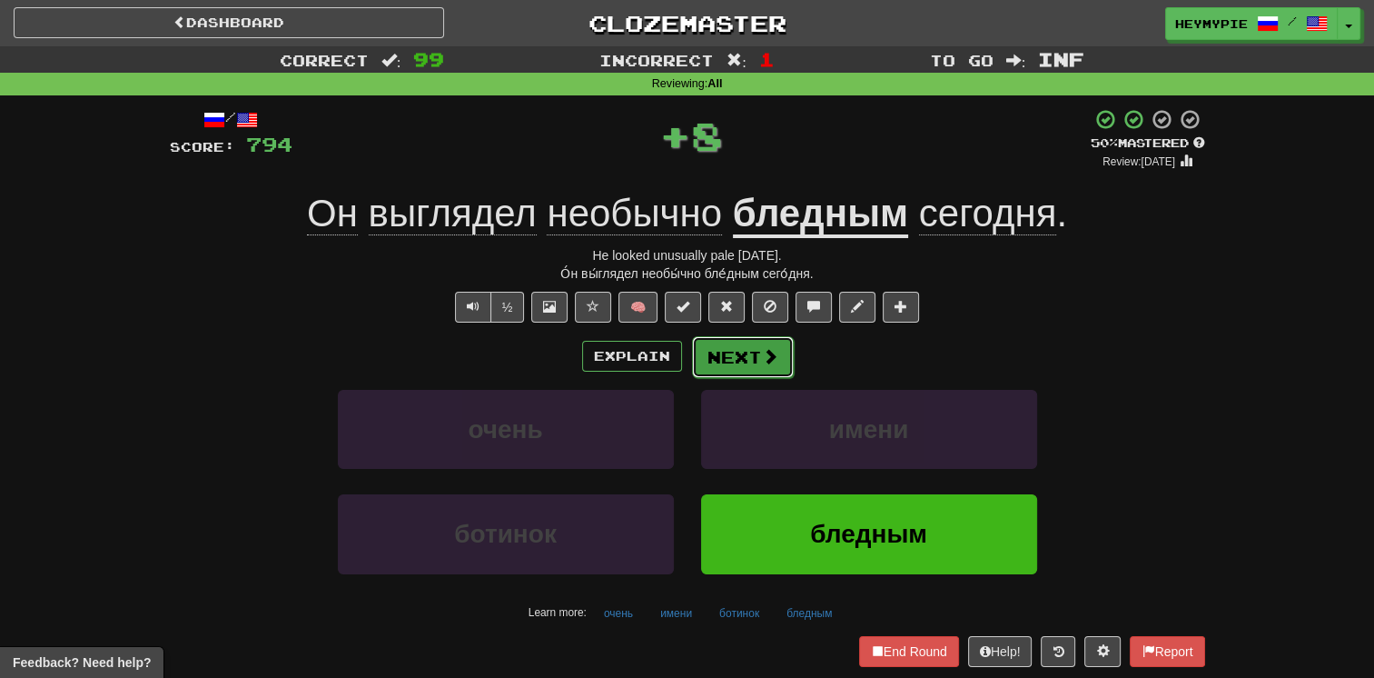
click at [678, 364] on button "Next" at bounding box center [743, 357] width 102 height 42
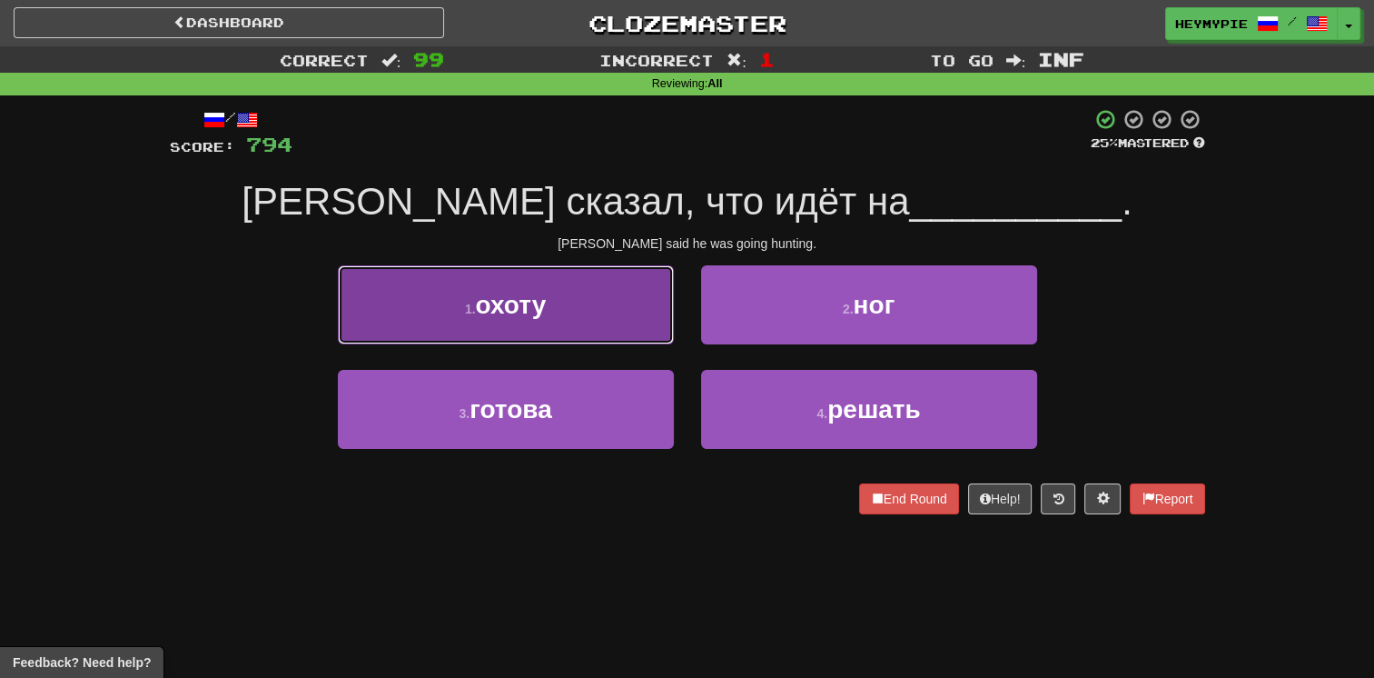
click at [560, 313] on button "1 . охоту" at bounding box center [506, 304] width 336 height 79
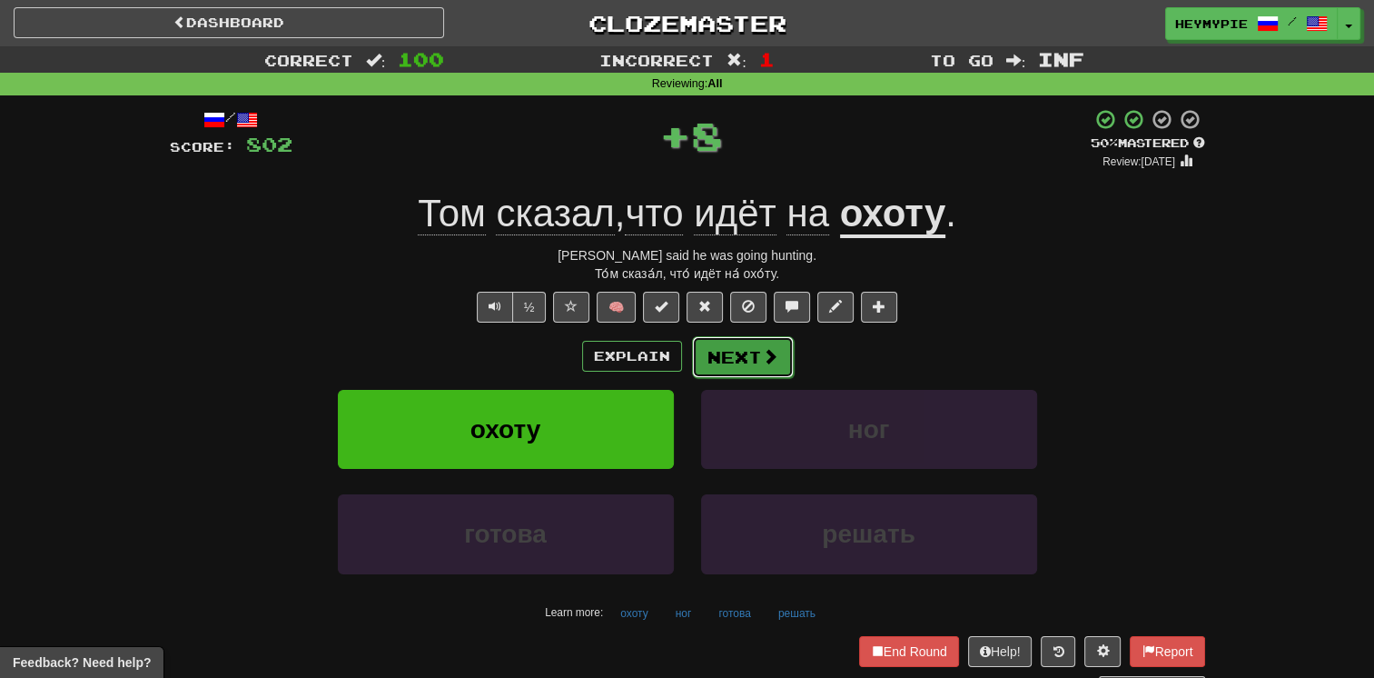
click at [678, 364] on button "Next" at bounding box center [743, 357] width 102 height 42
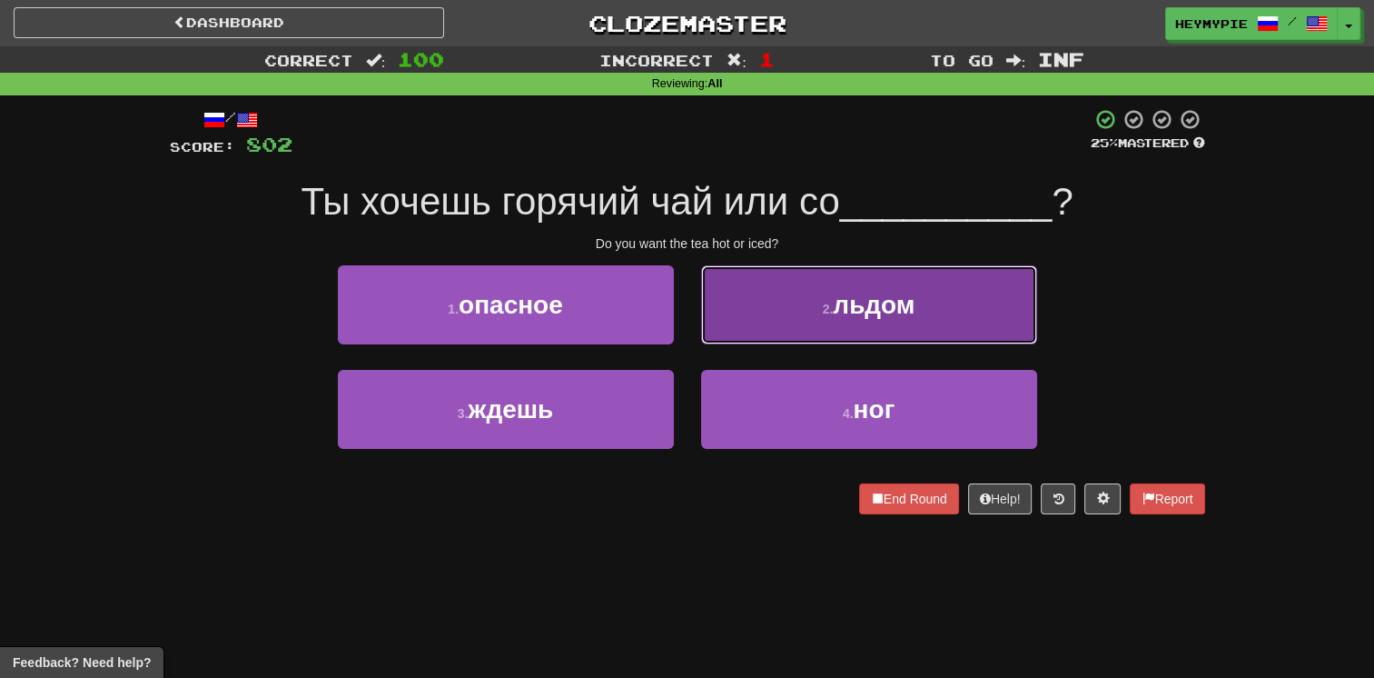
click at [678, 325] on button "2 . льдом" at bounding box center [869, 304] width 336 height 79
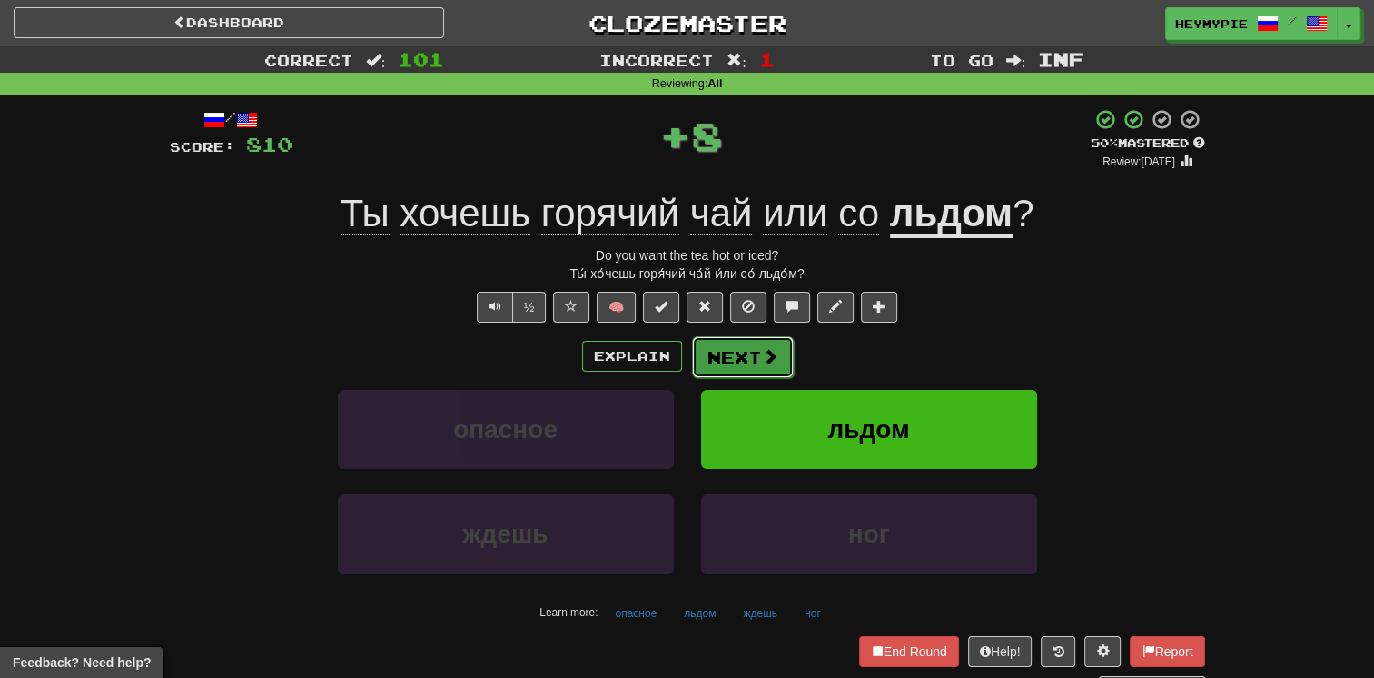
click at [678, 364] on button "Next" at bounding box center [743, 357] width 102 height 42
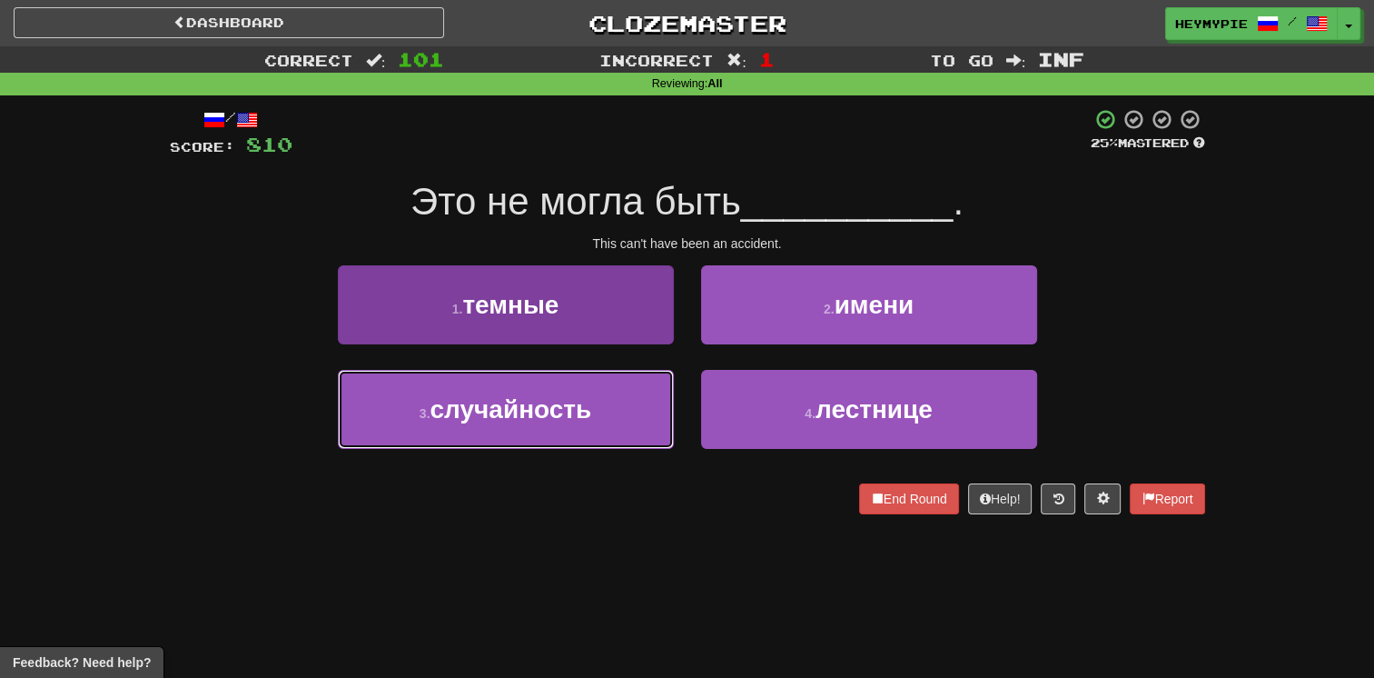
click at [563, 412] on span "случайность" at bounding box center [511, 409] width 162 height 28
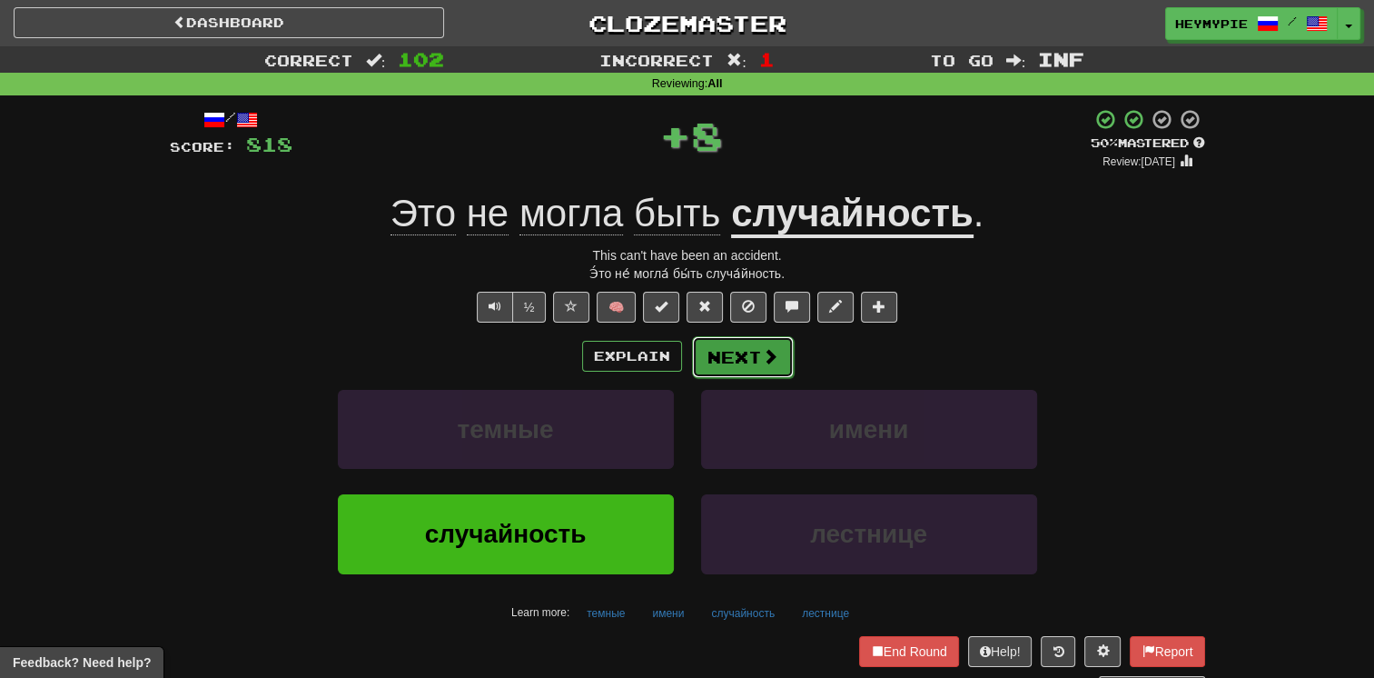
click at [678, 351] on button "Next" at bounding box center [743, 357] width 102 height 42
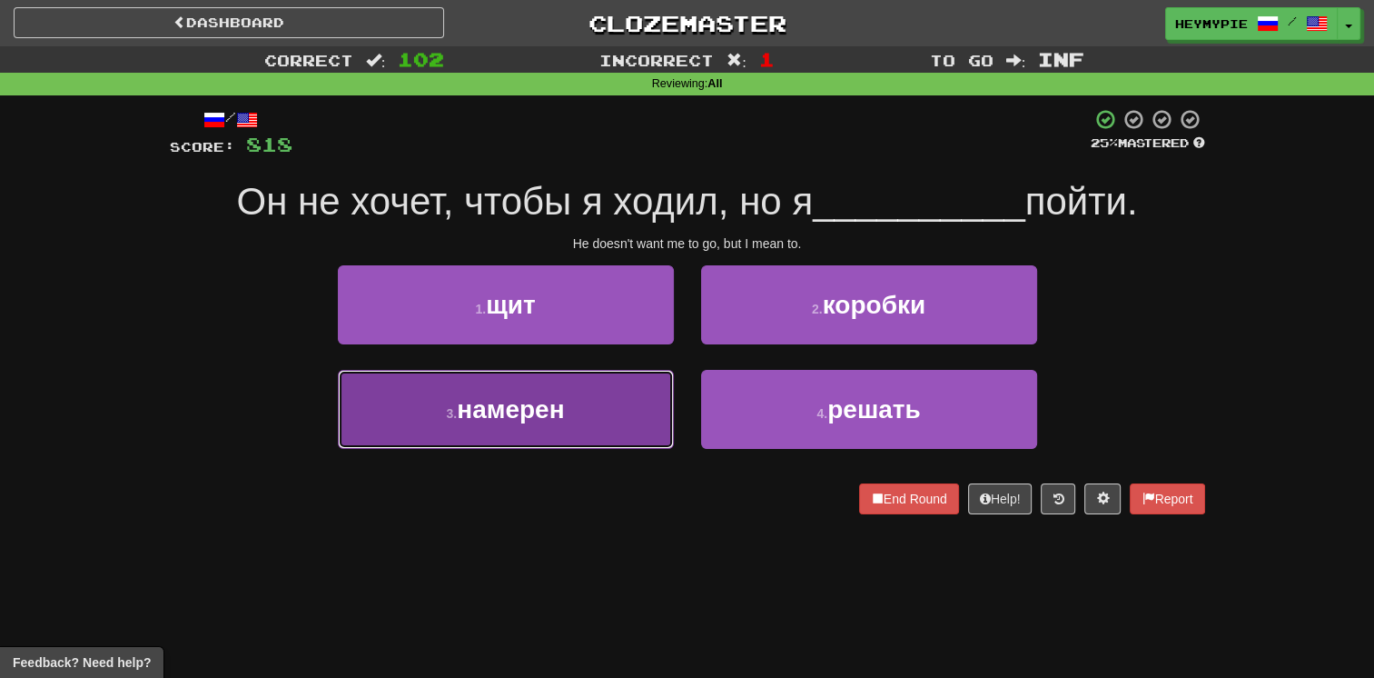
click at [584, 412] on button "3 . намерен" at bounding box center [506, 409] width 336 height 79
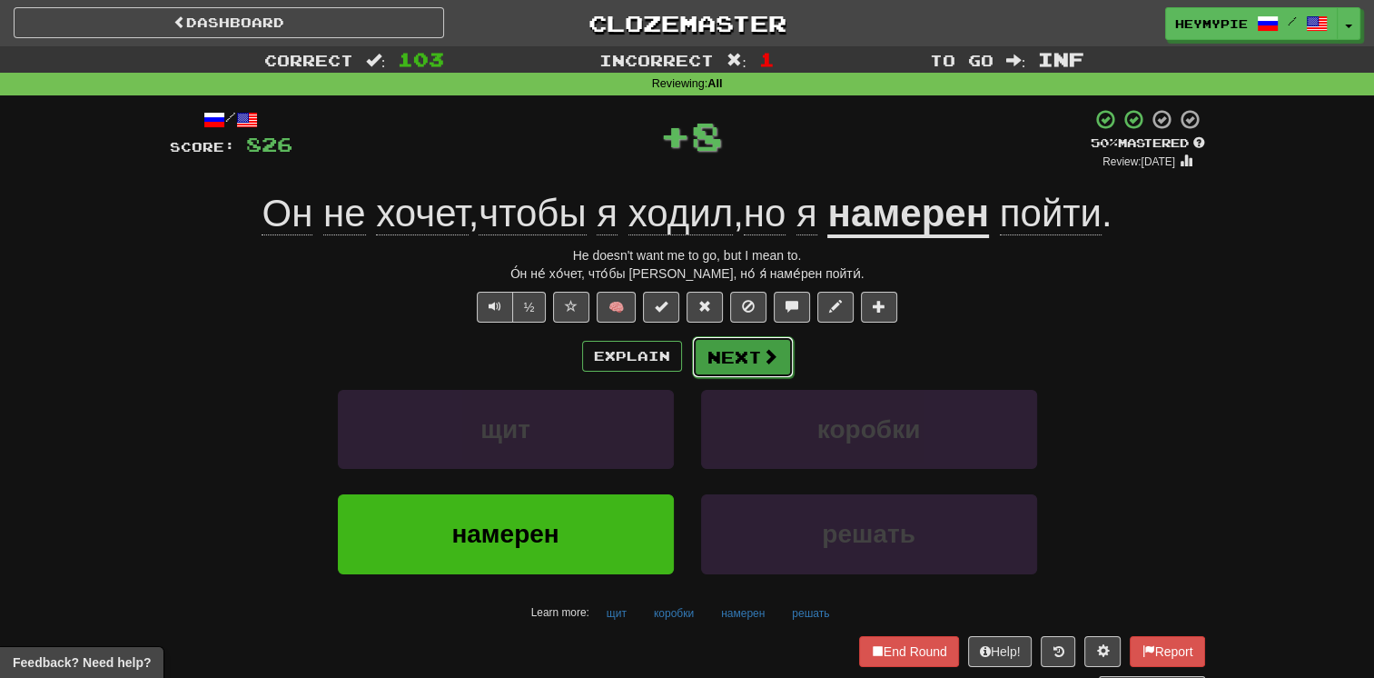
click at [678, 364] on button "Next" at bounding box center [743, 357] width 102 height 42
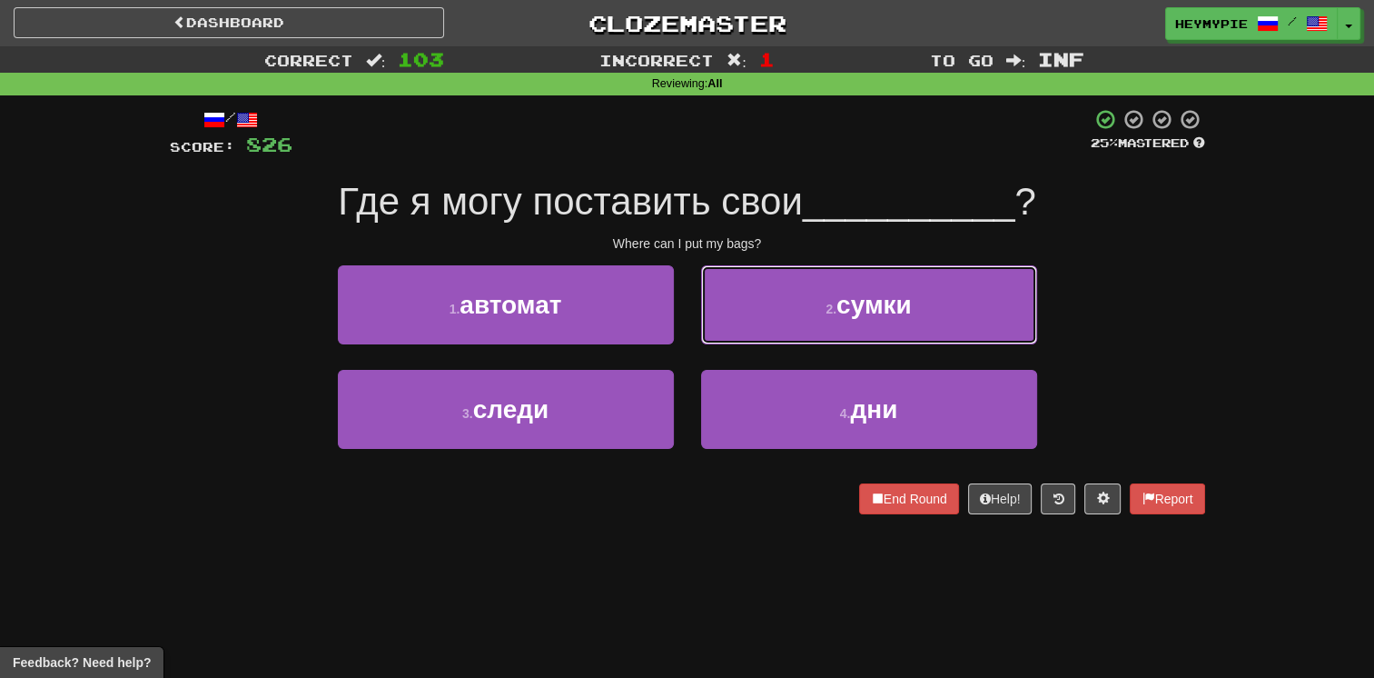
click at [678, 326] on button "2 . сумки" at bounding box center [869, 304] width 336 height 79
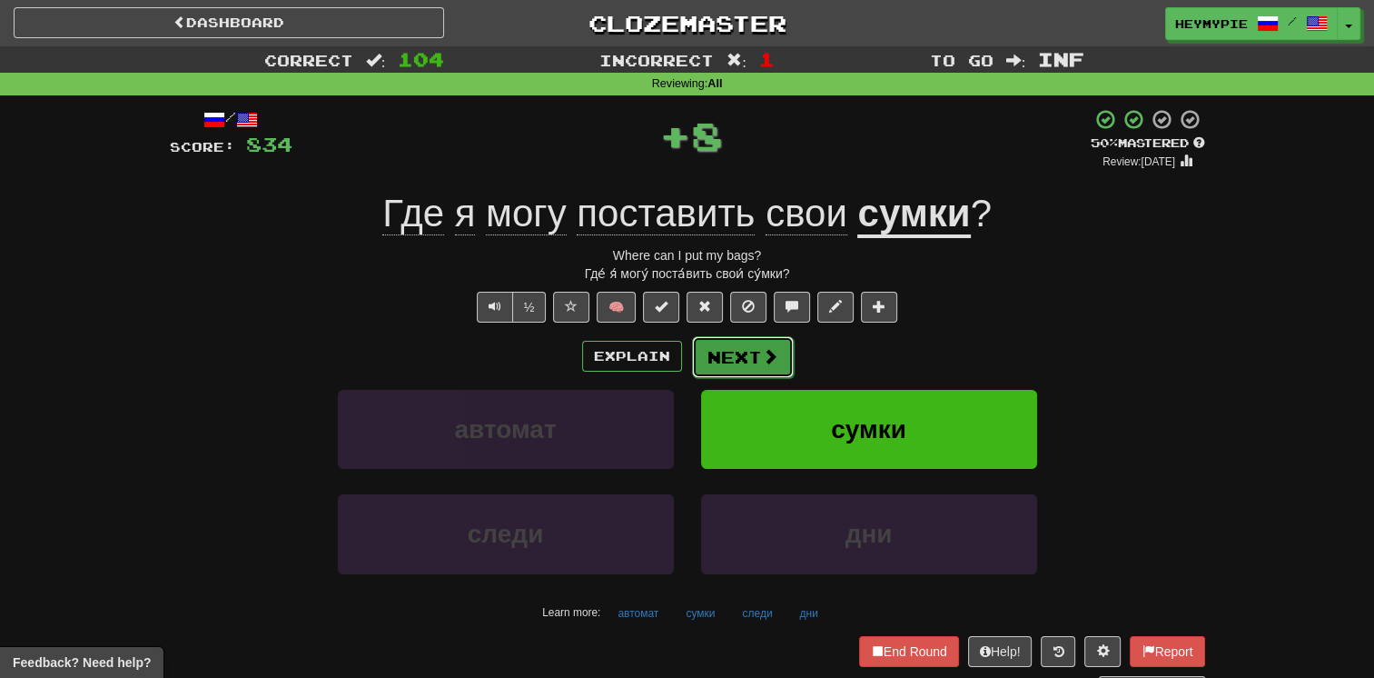
click at [678, 359] on button "Next" at bounding box center [743, 357] width 102 height 42
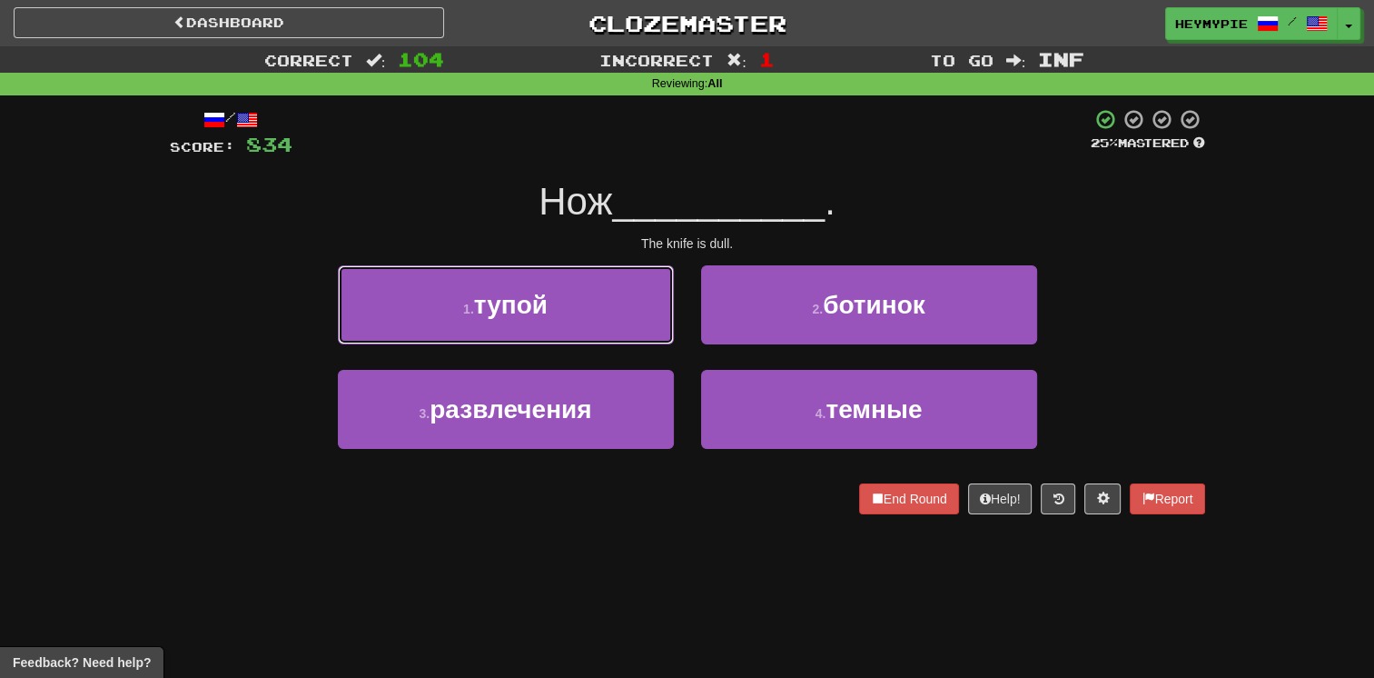
click at [568, 301] on button "1 . тупой" at bounding box center [506, 304] width 336 height 79
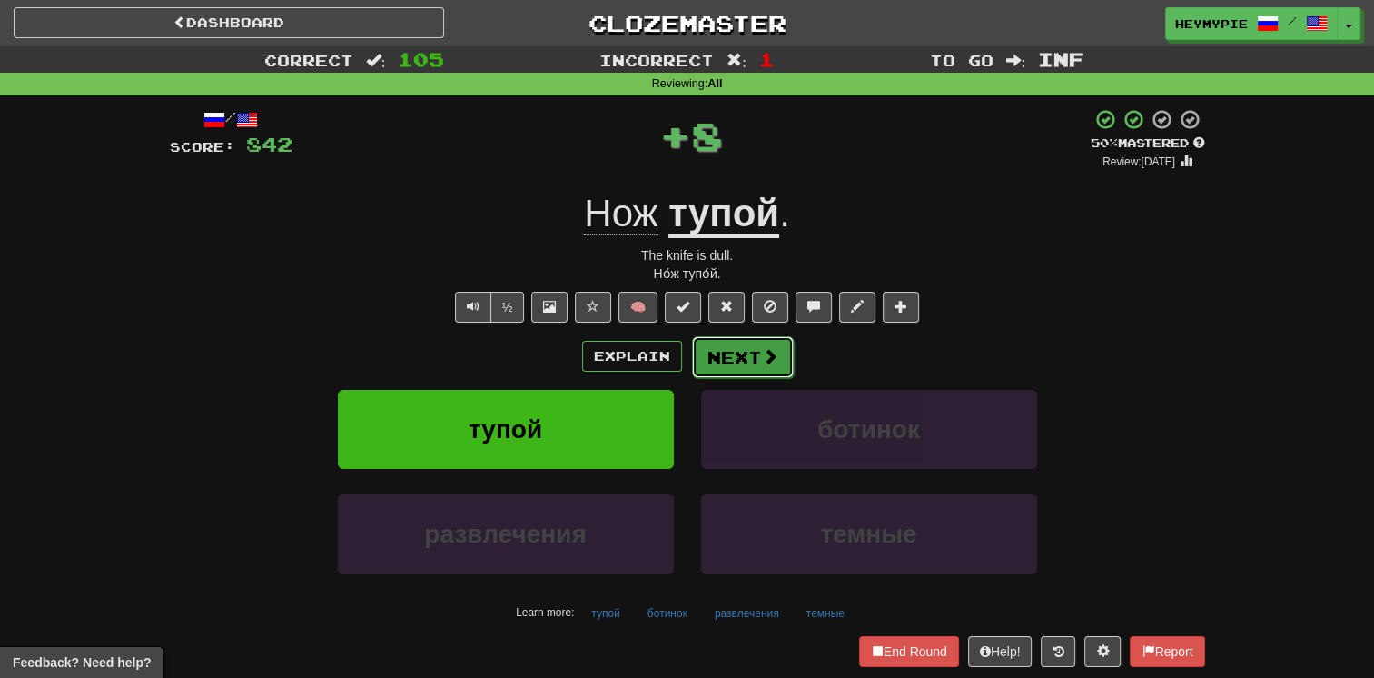
click at [678, 351] on button "Next" at bounding box center [743, 357] width 102 height 42
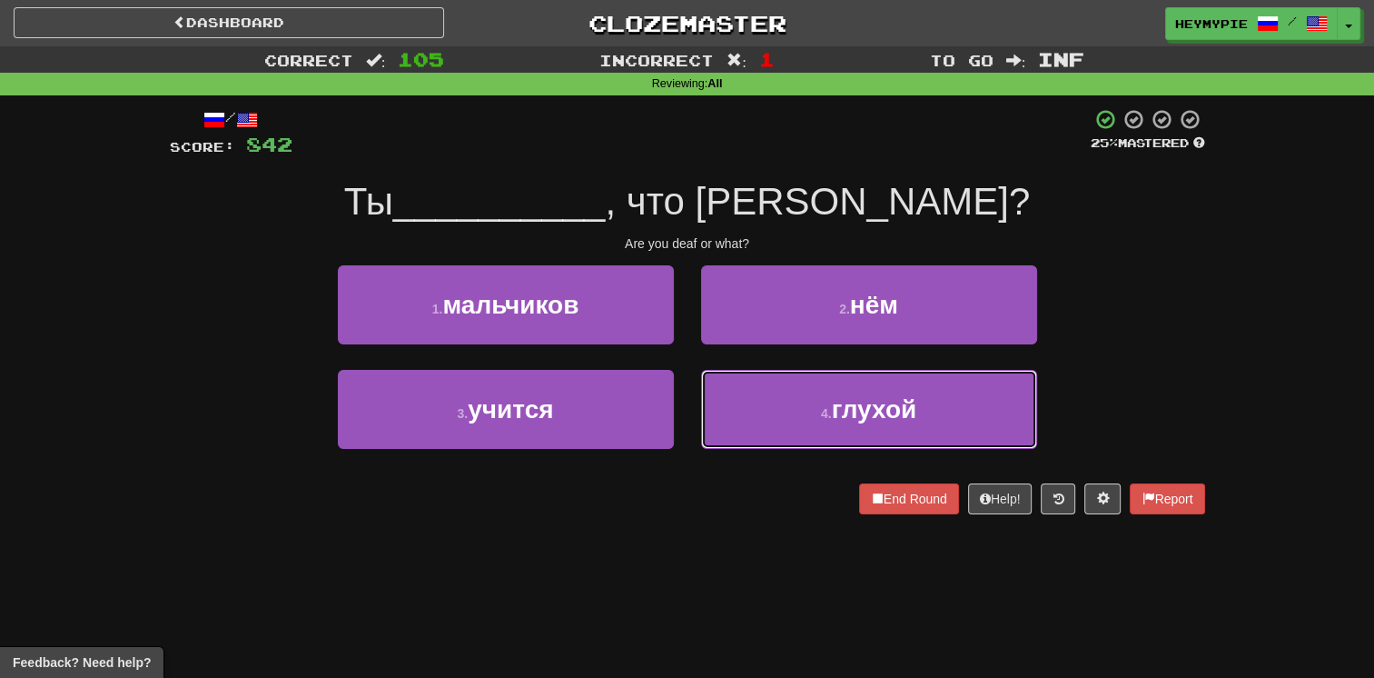
click at [678, 387] on button "4 . глухой" at bounding box center [869, 409] width 336 height 79
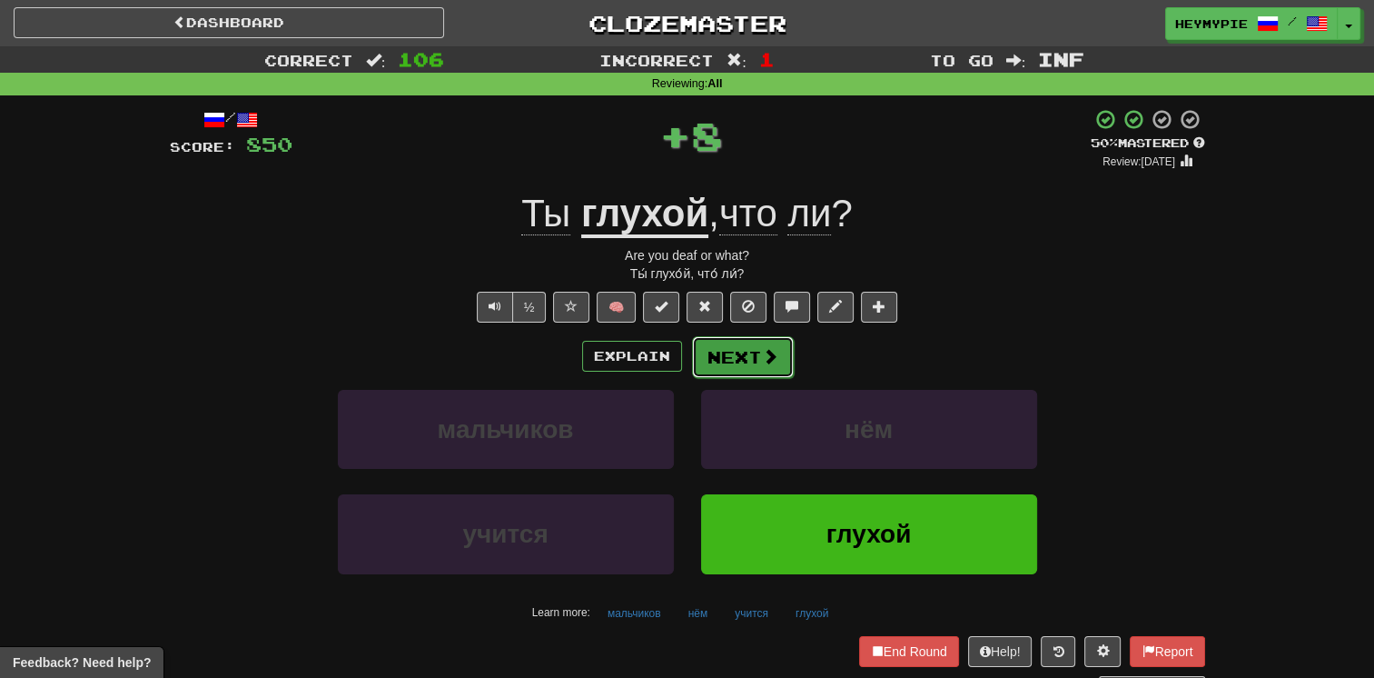
click at [678, 372] on button "Next" at bounding box center [743, 357] width 102 height 42
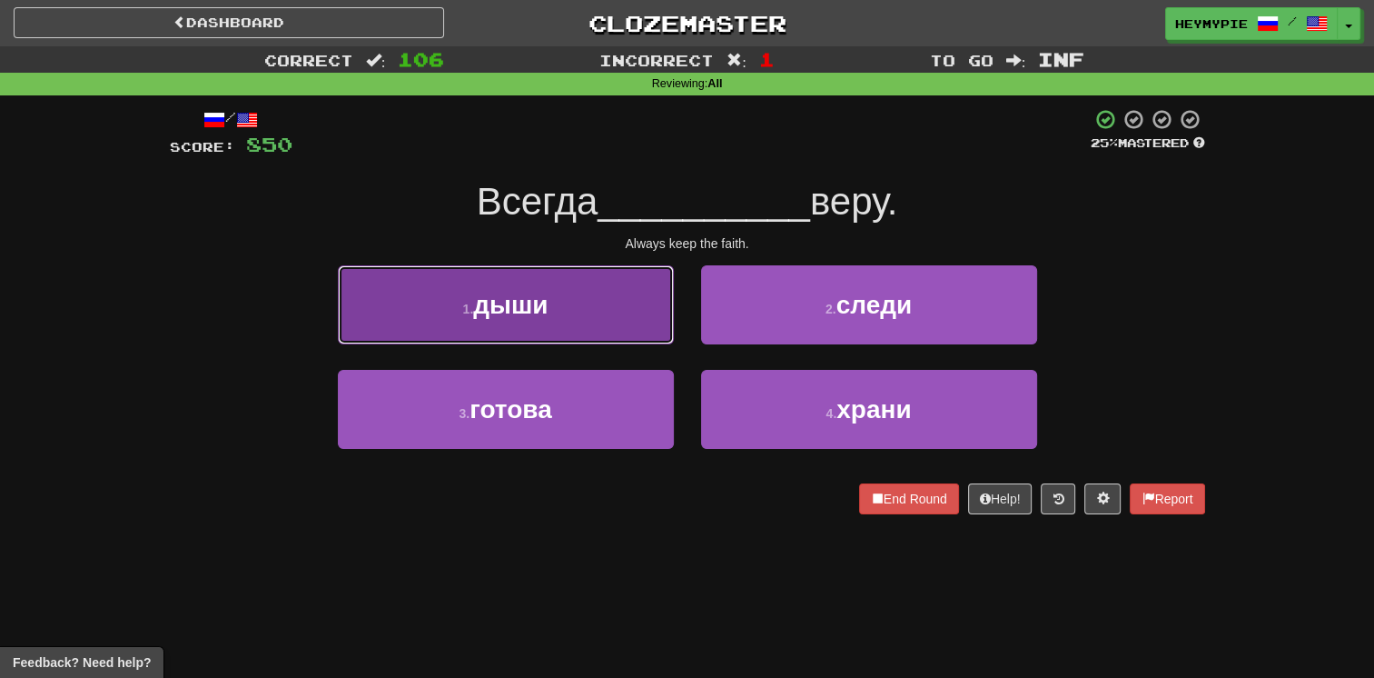
click at [662, 276] on button "1 . дыши" at bounding box center [506, 304] width 336 height 79
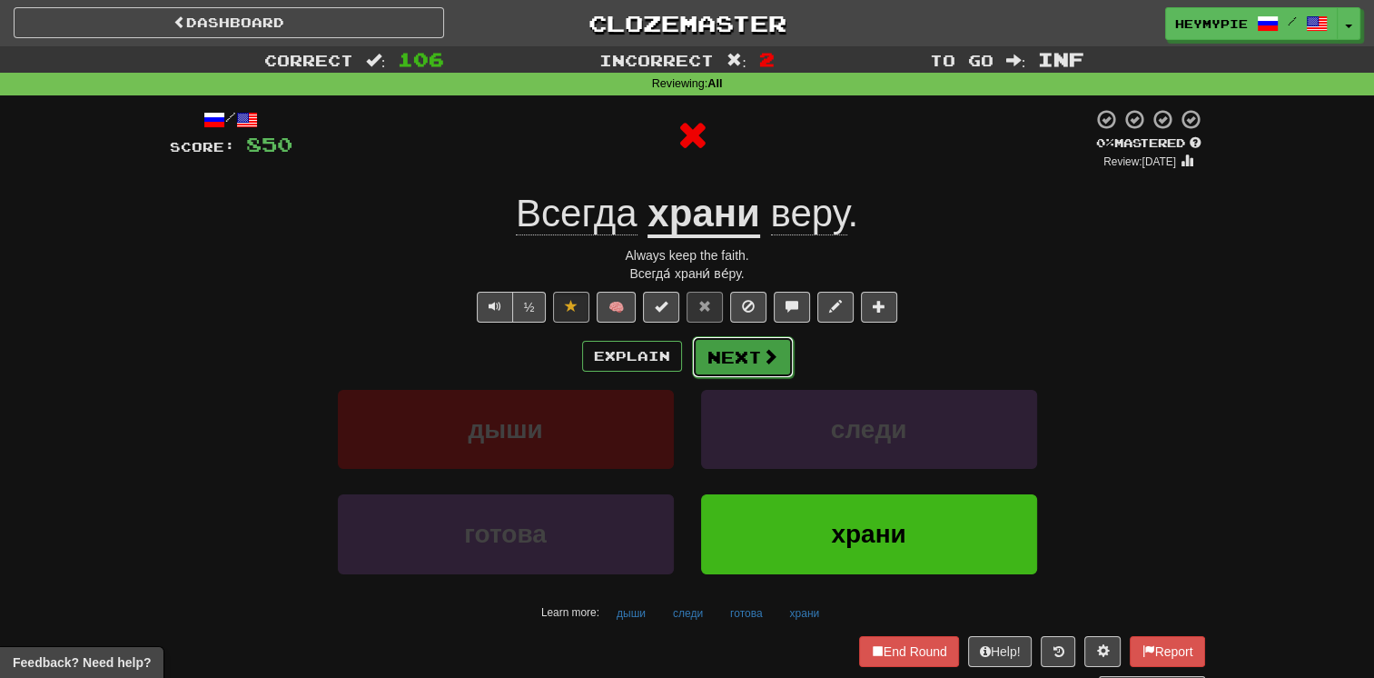
click at [678, 358] on button "Next" at bounding box center [743, 357] width 102 height 42
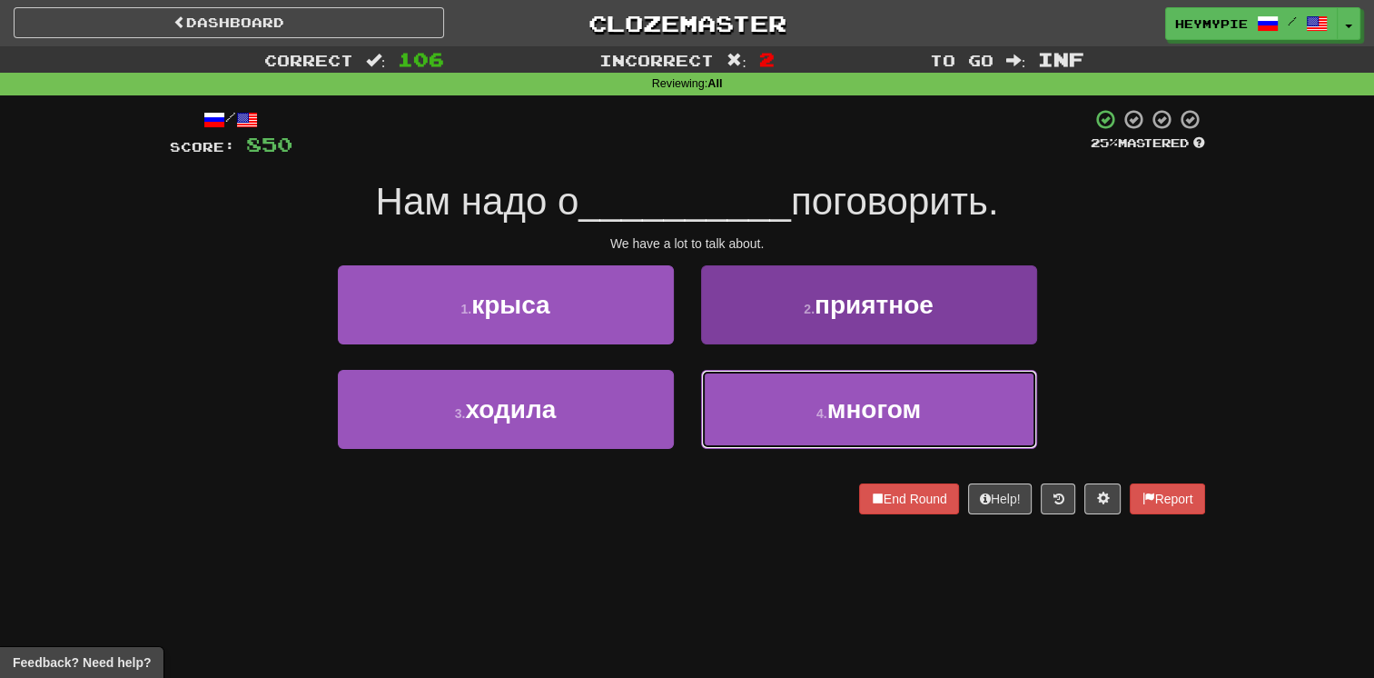
click at [678, 400] on button "4 . многом" at bounding box center [869, 409] width 336 height 79
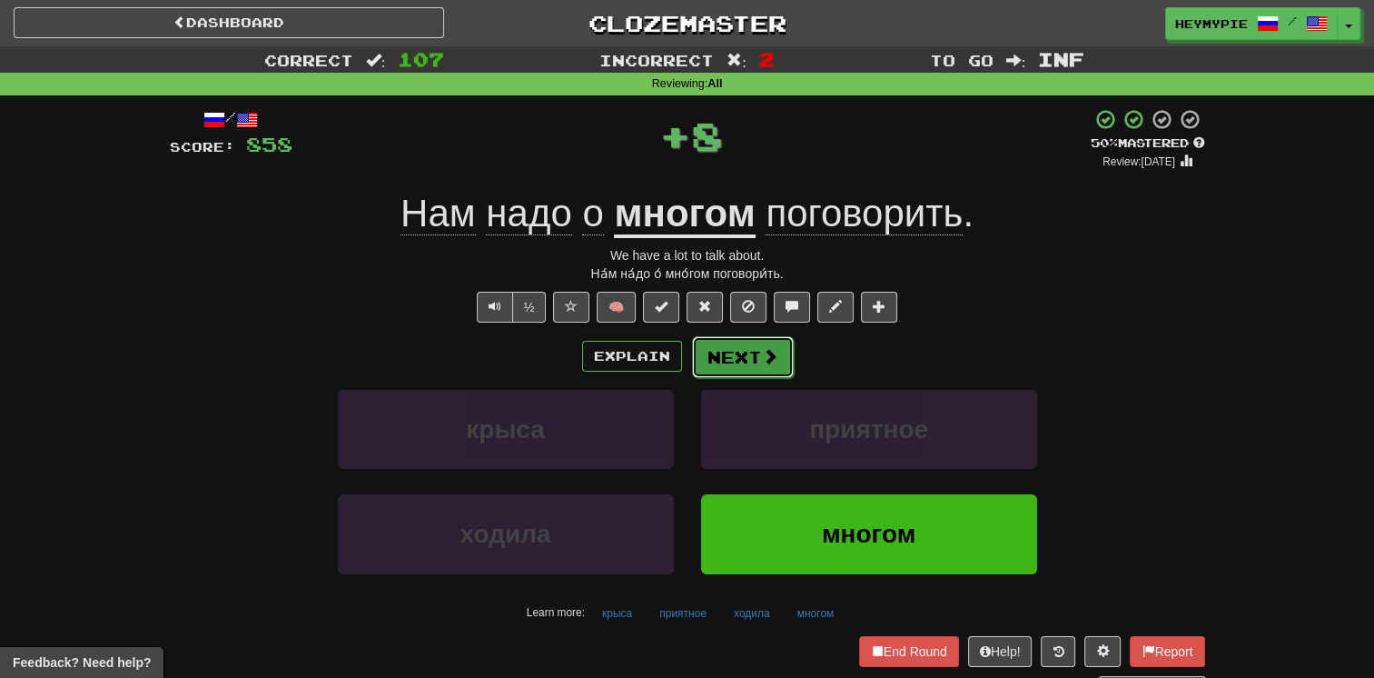
click at [678, 358] on button "Next" at bounding box center [743, 357] width 102 height 42
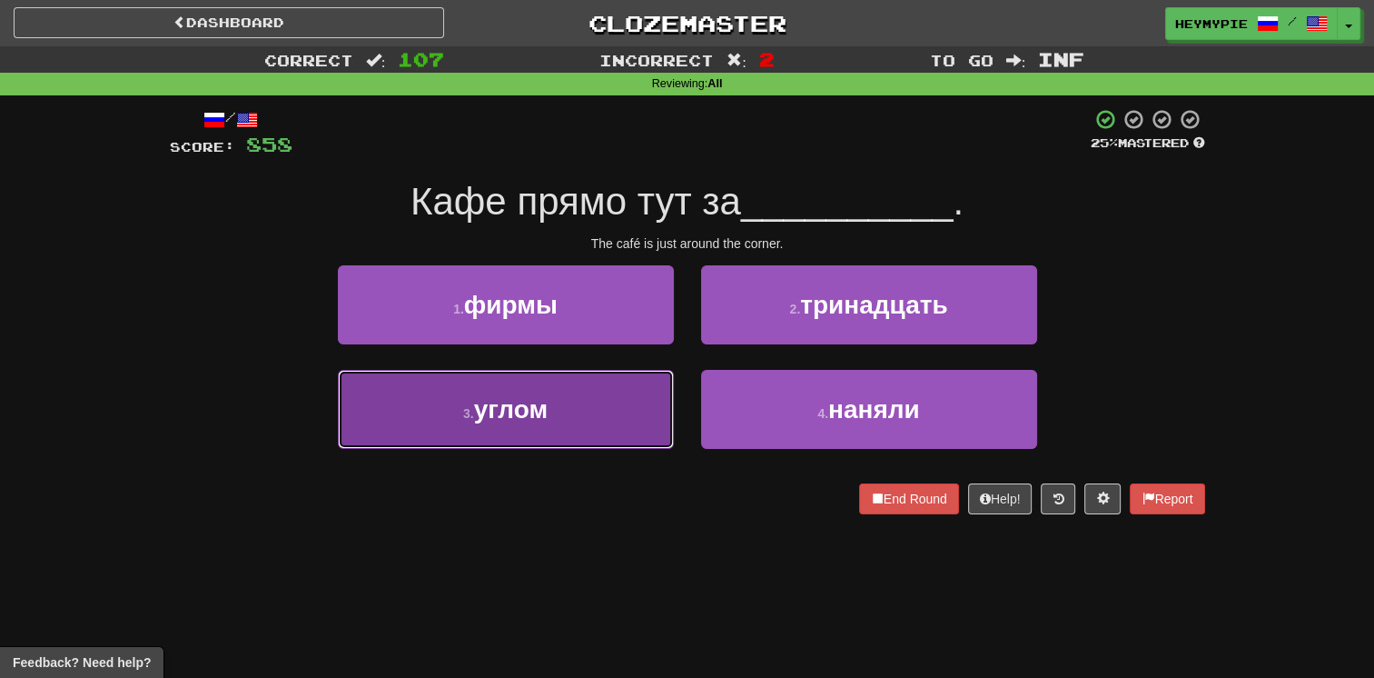
click at [606, 416] on button "3 . углом" at bounding box center [506, 409] width 336 height 79
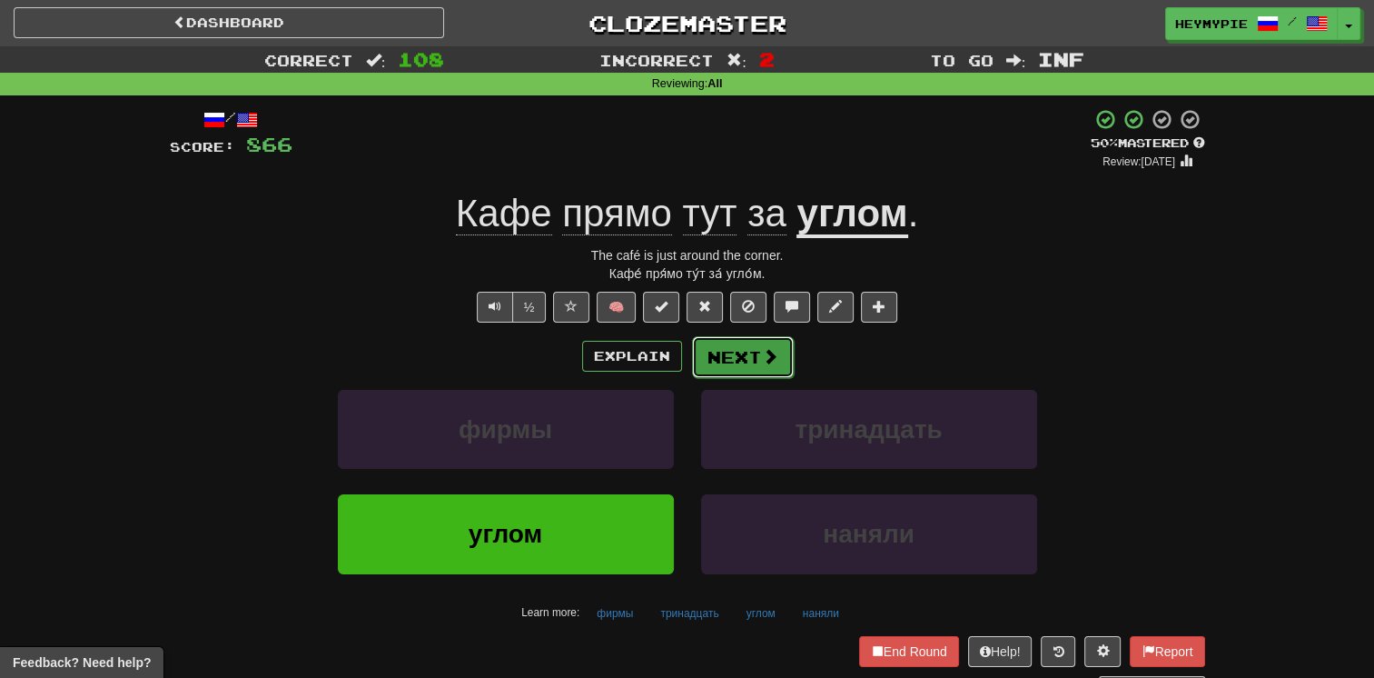
click at [678, 362] on button "Next" at bounding box center [743, 357] width 102 height 42
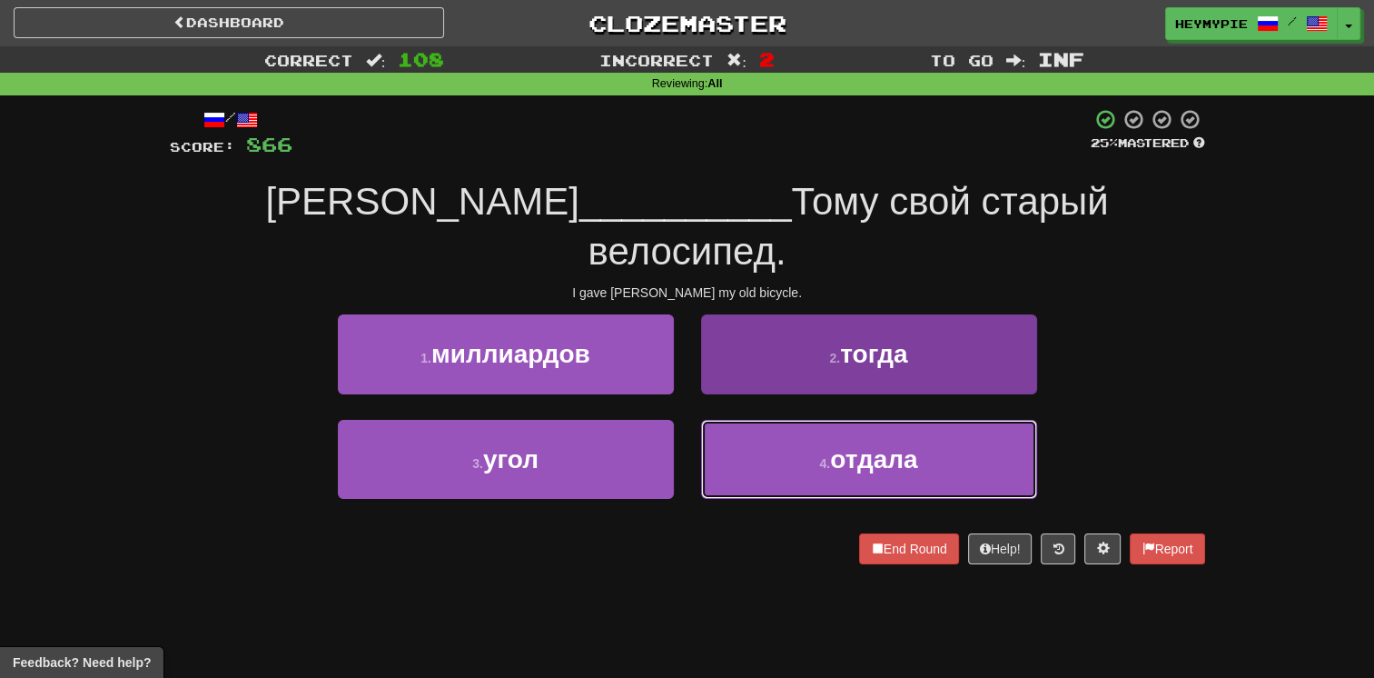
click at [678, 420] on button "4 . отдала" at bounding box center [869, 459] width 336 height 79
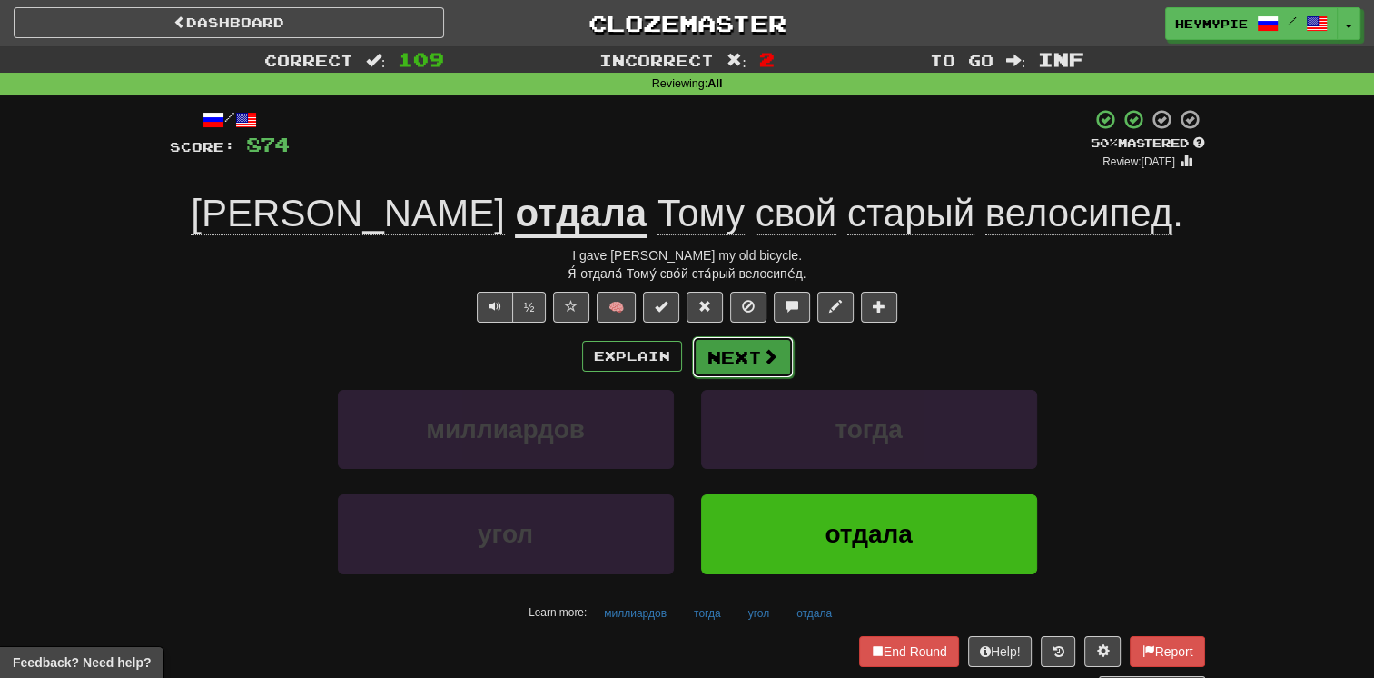
click at [678, 356] on button "Next" at bounding box center [743, 357] width 102 height 42
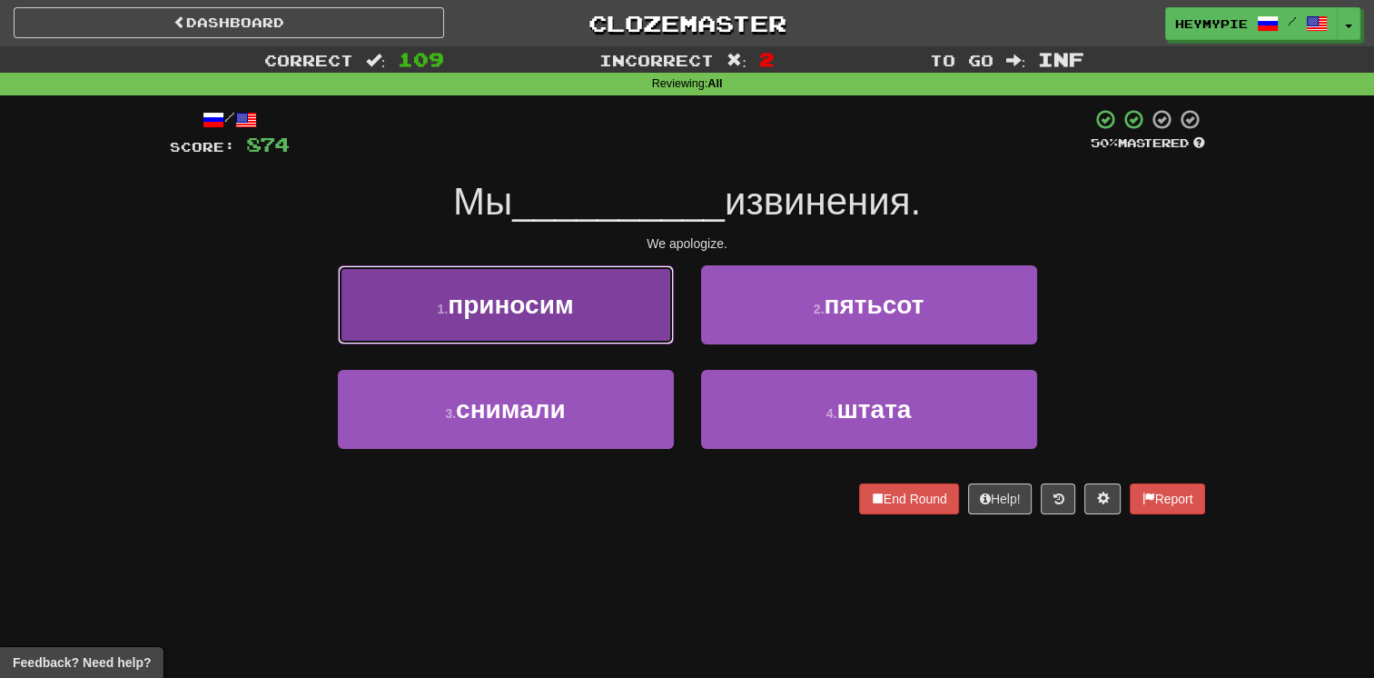
click at [580, 308] on button "1 . приносим" at bounding box center [506, 304] width 336 height 79
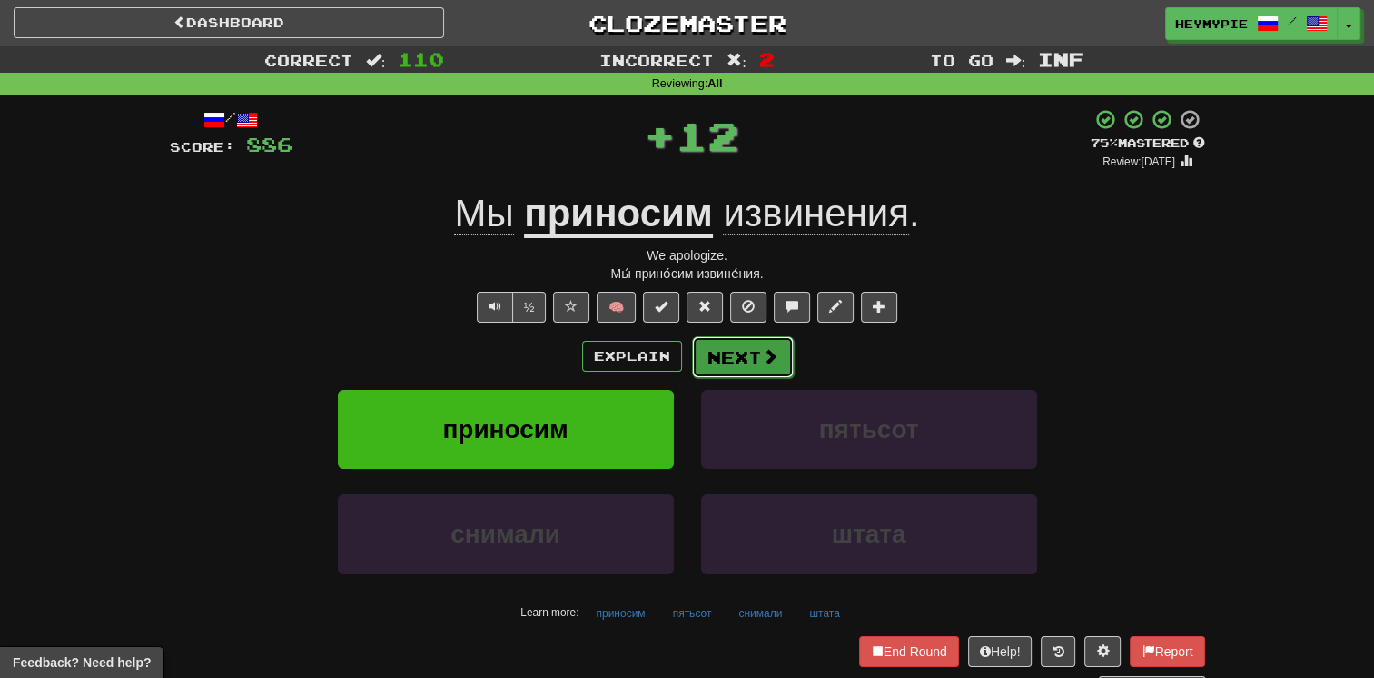
click at [678, 358] on button "Next" at bounding box center [743, 357] width 102 height 42
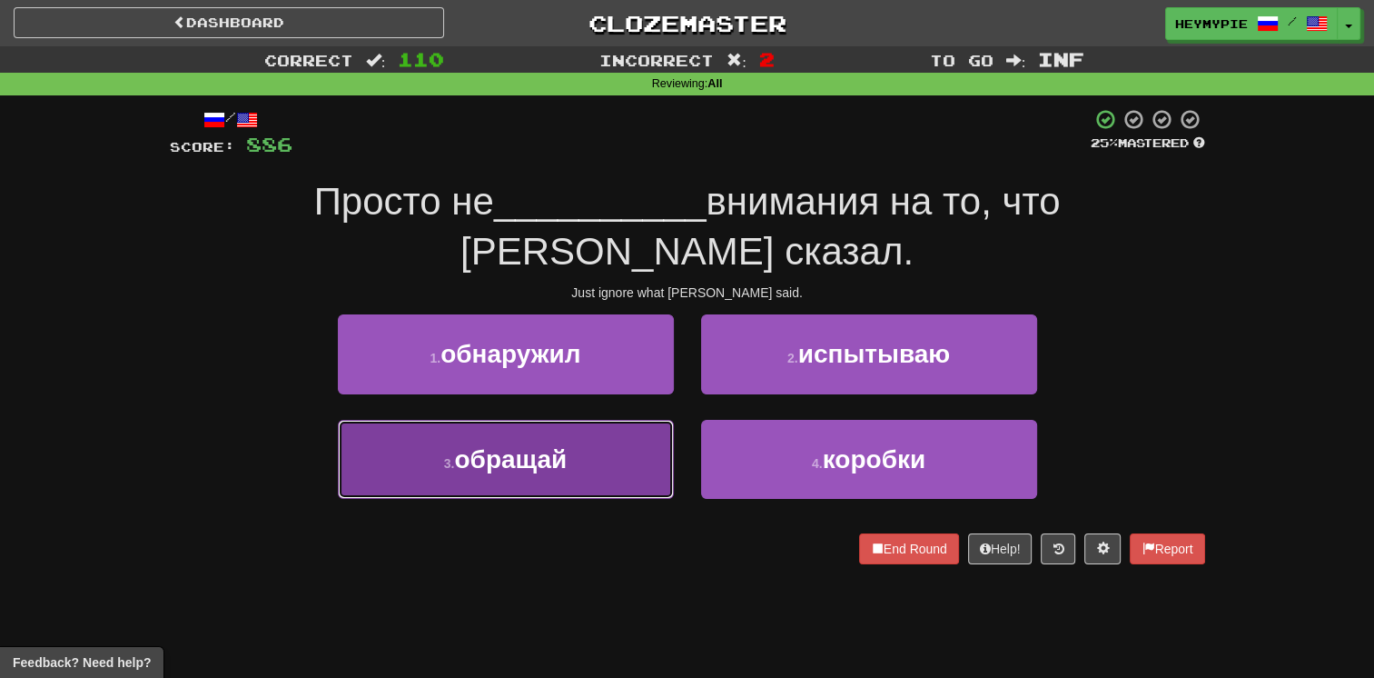
click at [564, 445] on span "обращай" at bounding box center [510, 459] width 113 height 28
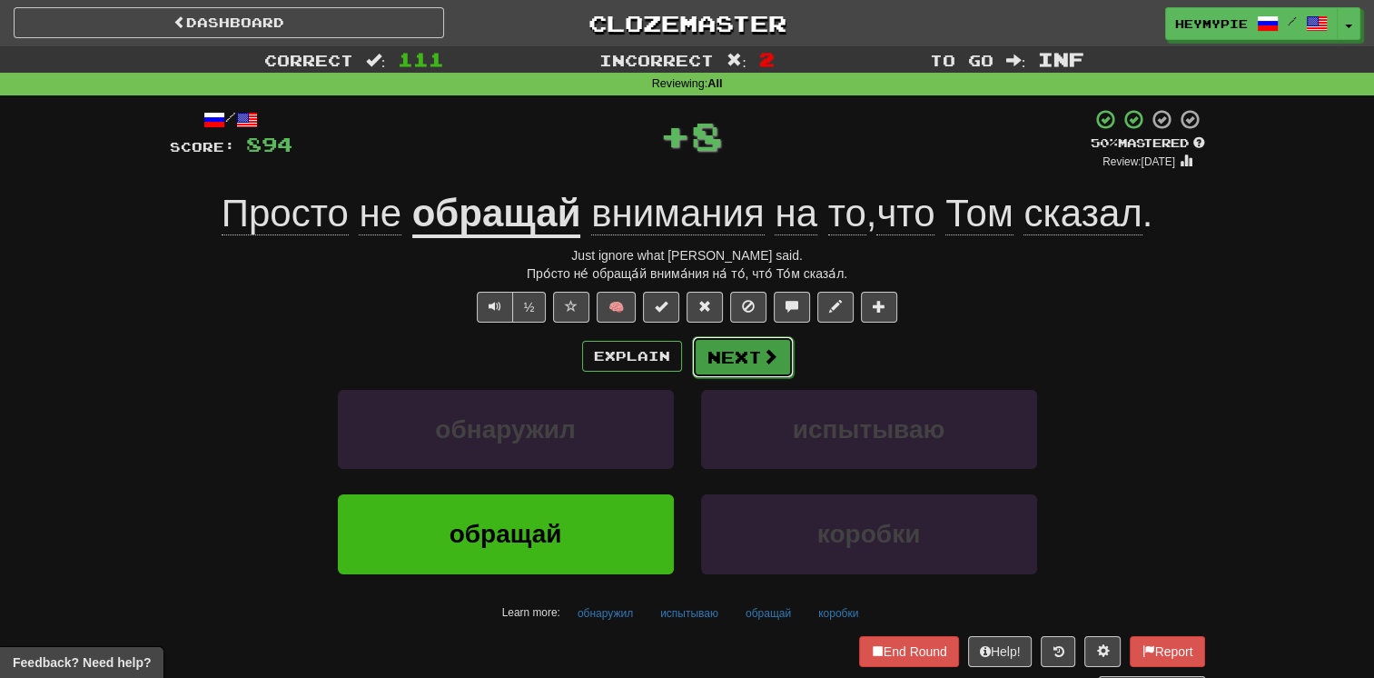
click at [678, 369] on button "Next" at bounding box center [743, 357] width 102 height 42
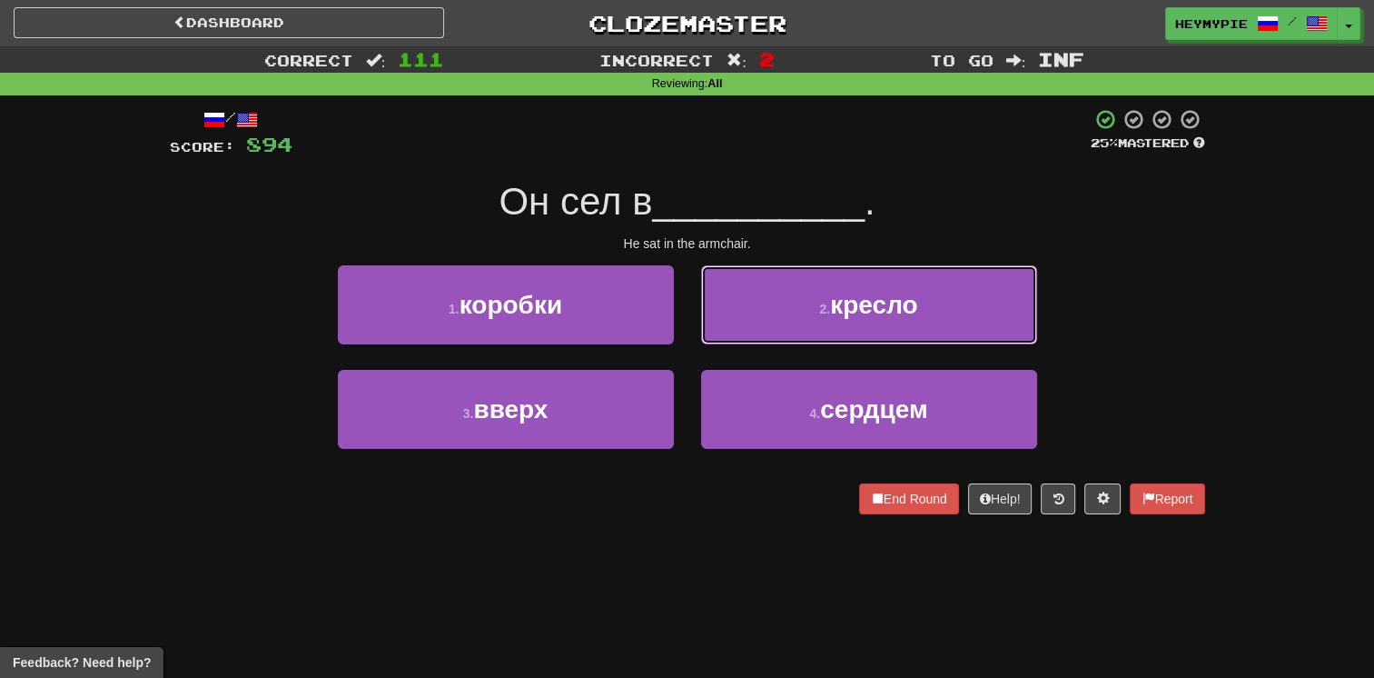
click at [678, 322] on button "2 . кресло" at bounding box center [869, 304] width 336 height 79
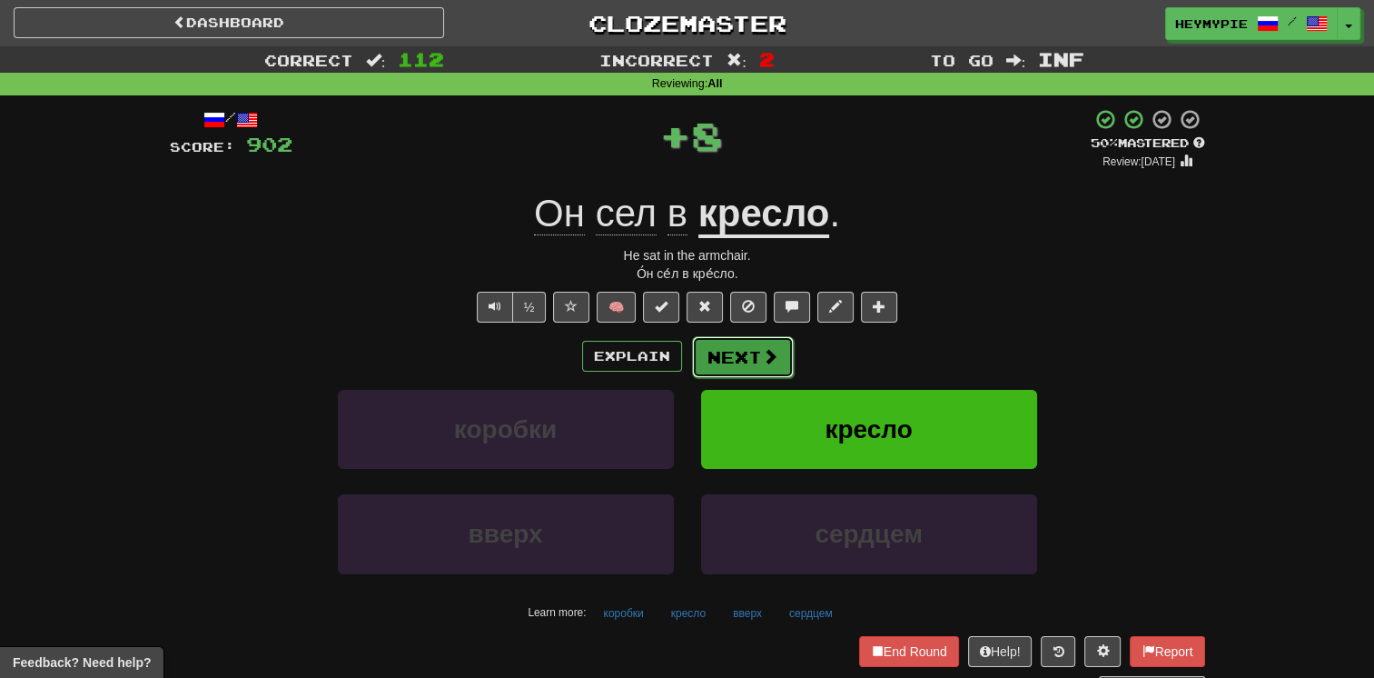
click at [678, 363] on button "Next" at bounding box center [743, 357] width 102 height 42
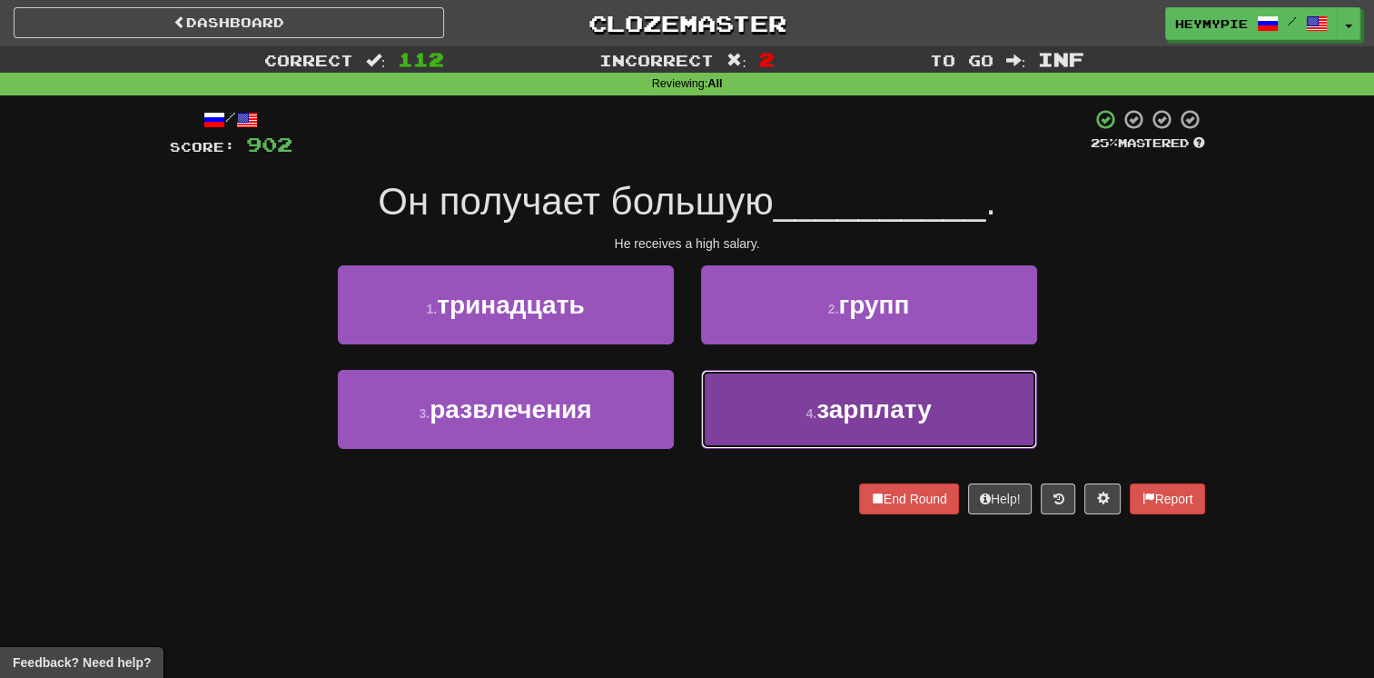
click at [678, 420] on button "4 . зарплату" at bounding box center [869, 409] width 336 height 79
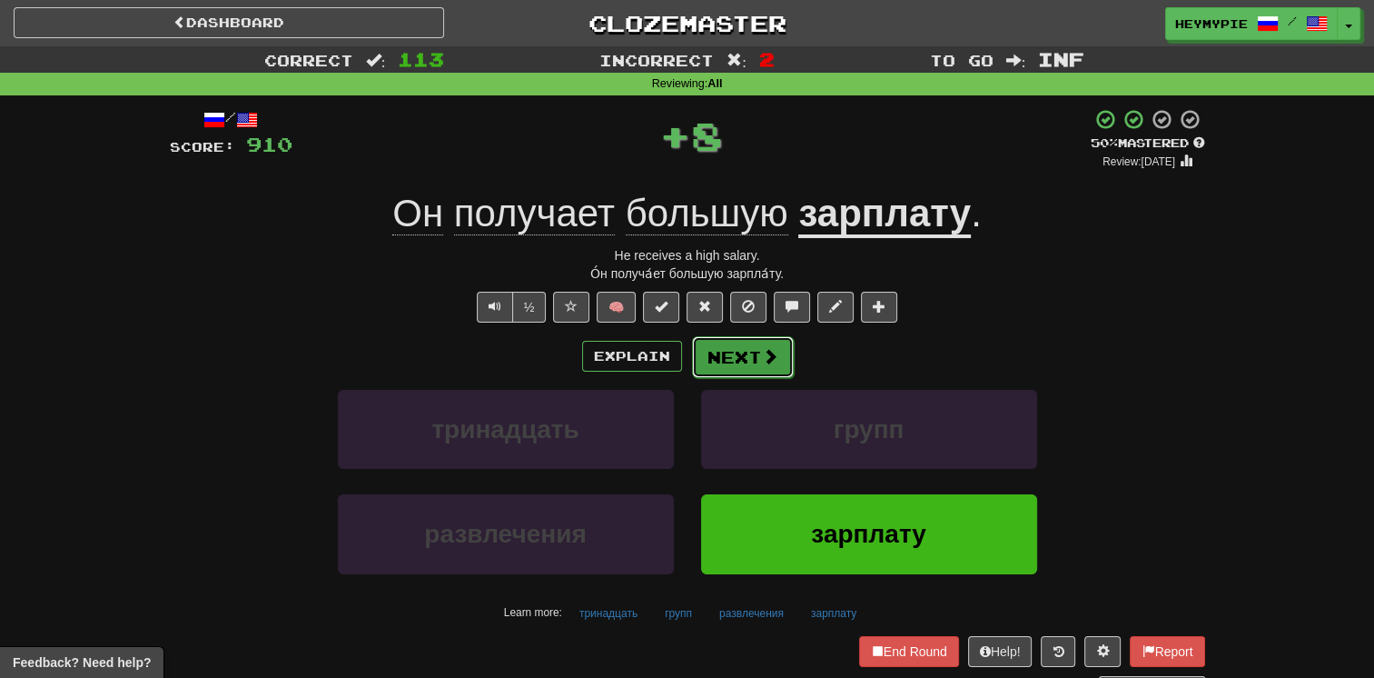
click at [678, 358] on button "Next" at bounding box center [743, 357] width 102 height 42
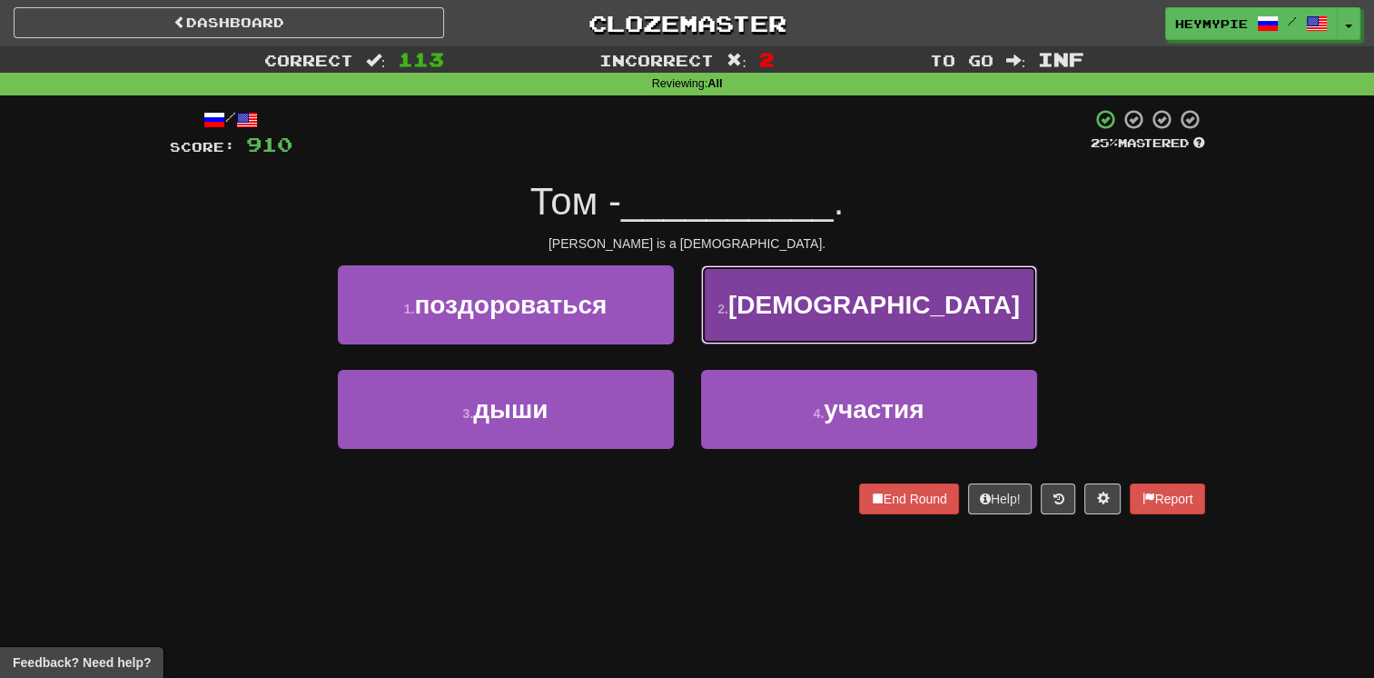
click at [678, 300] on button "2 . [DEMOGRAPHIC_DATA]" at bounding box center [869, 304] width 336 height 79
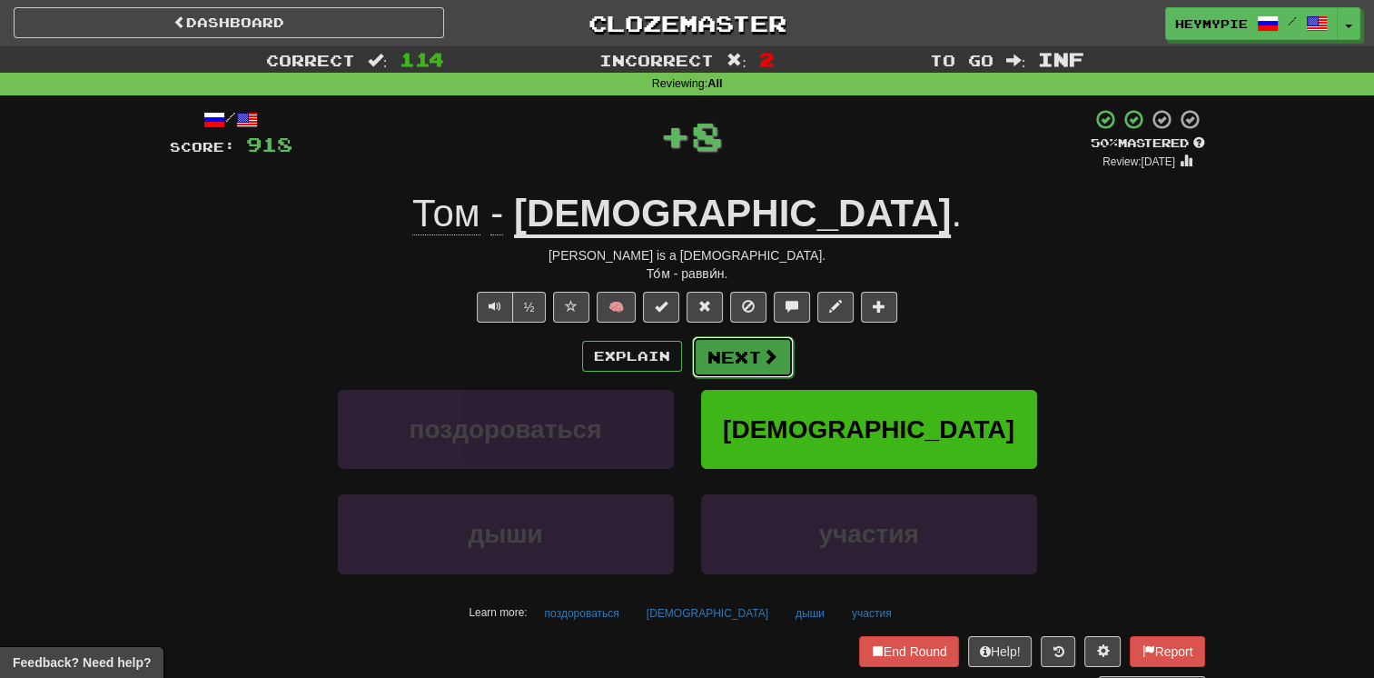
click at [678, 364] on button "Next" at bounding box center [743, 357] width 102 height 42
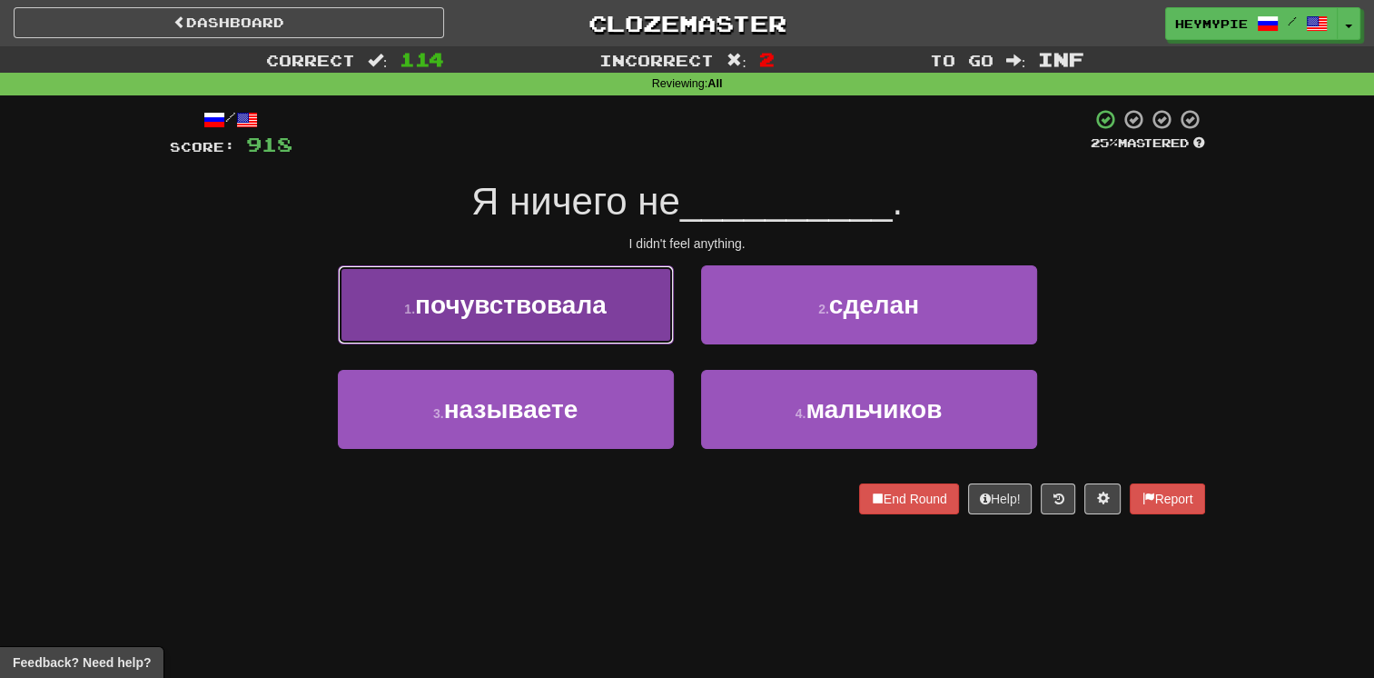
click at [578, 285] on button "1 . почувствовала" at bounding box center [506, 304] width 336 height 79
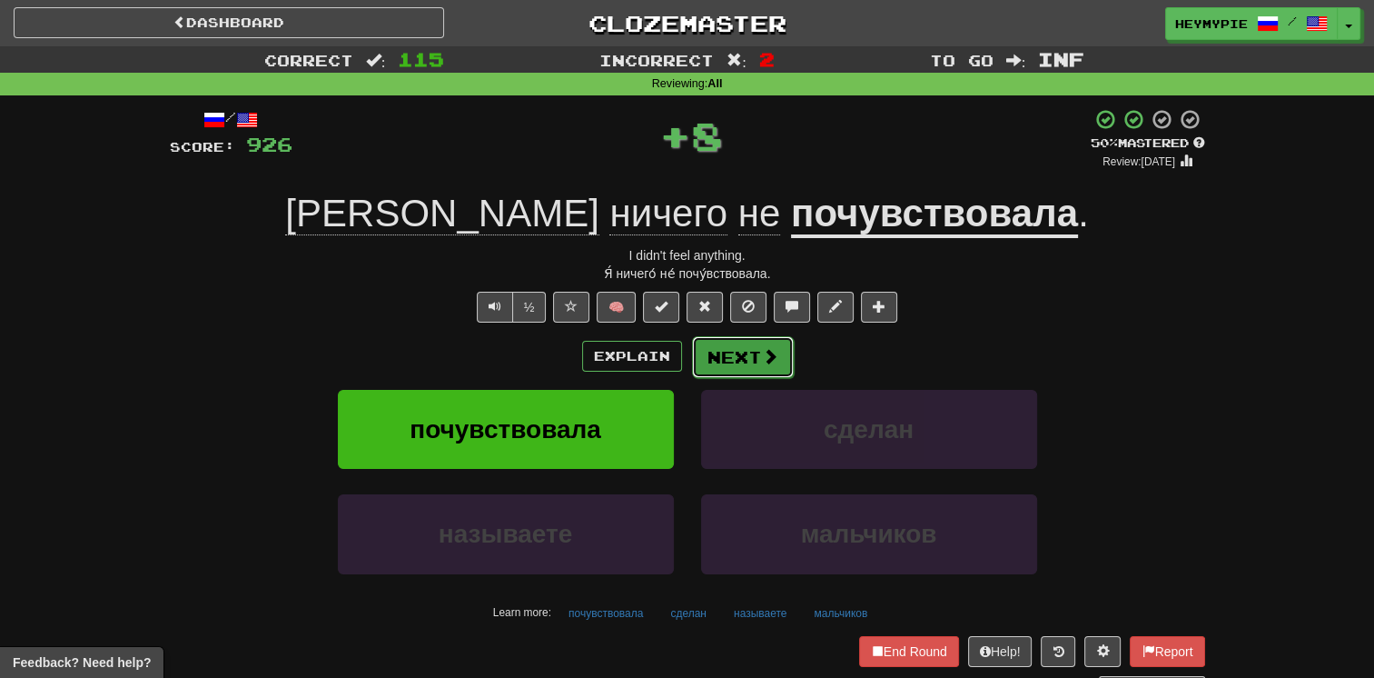
click at [678, 357] on button "Next" at bounding box center [743, 357] width 102 height 42
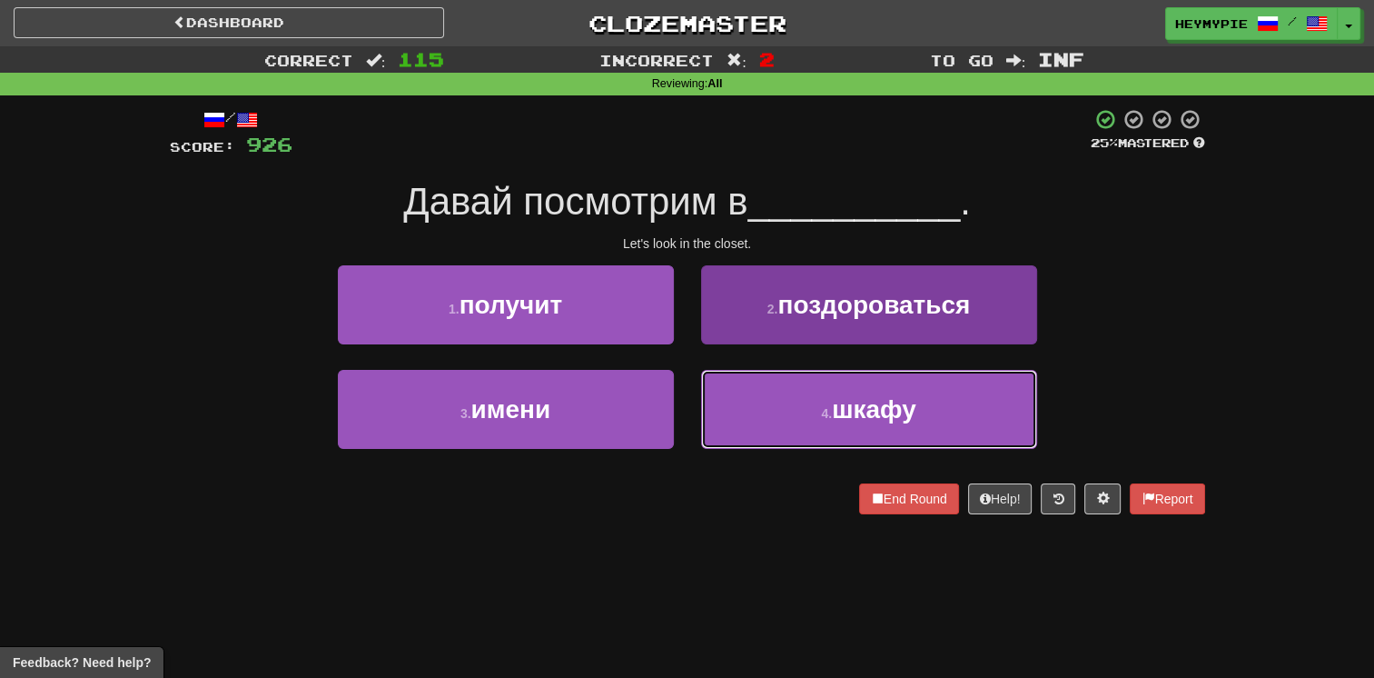
click at [678, 407] on button "4 . шкафу" at bounding box center [869, 409] width 336 height 79
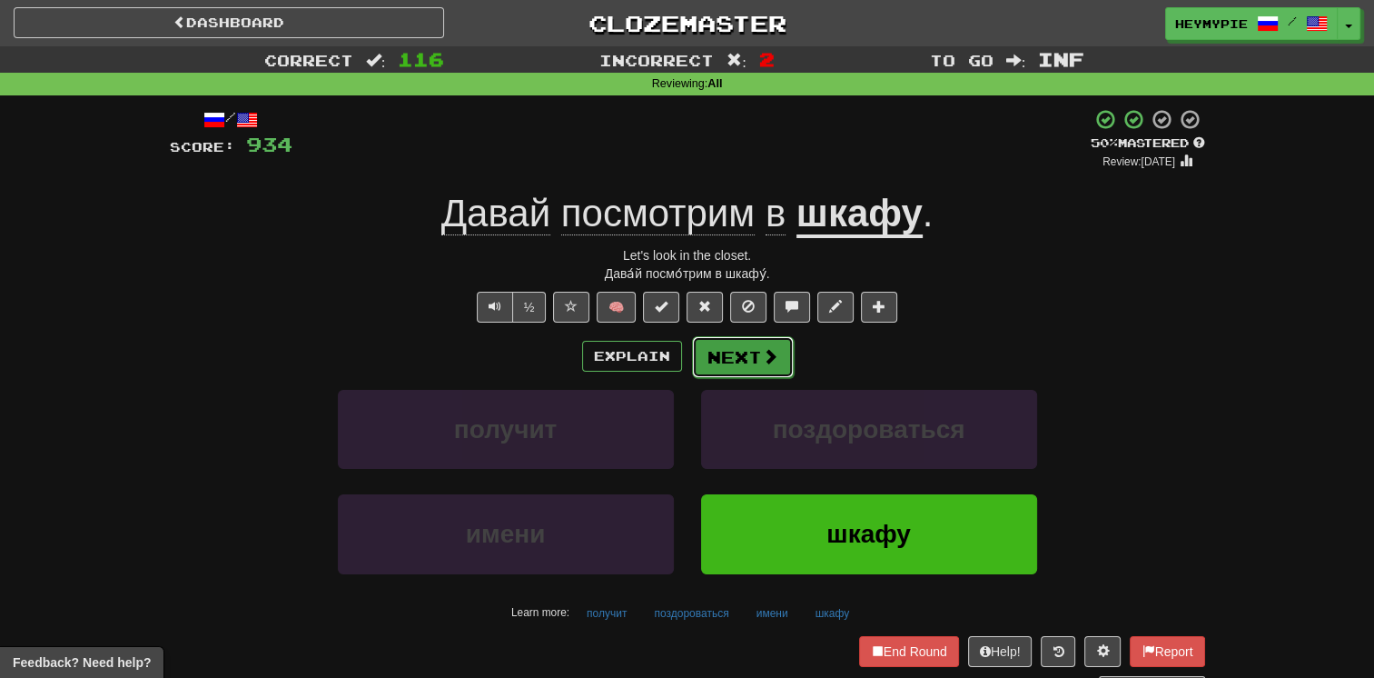
click at [678, 353] on button "Next" at bounding box center [743, 357] width 102 height 42
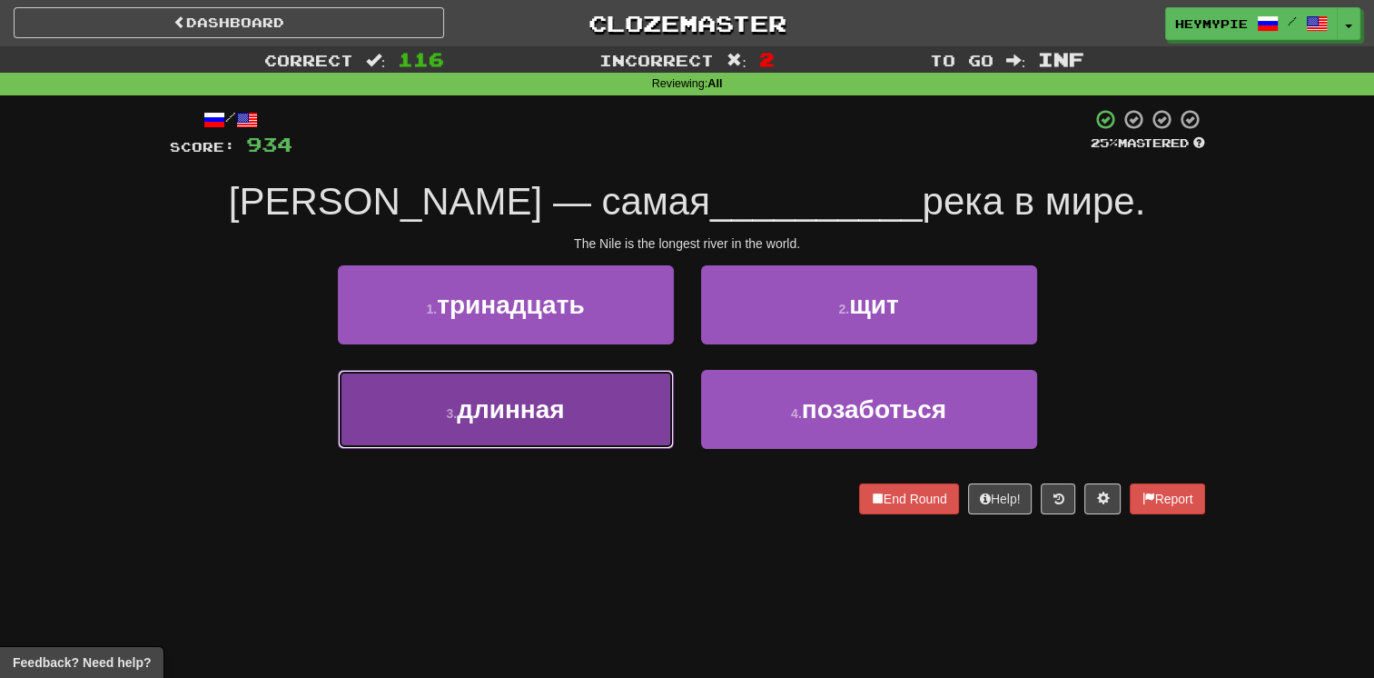
click at [583, 414] on button "3 . длинная" at bounding box center [506, 409] width 336 height 79
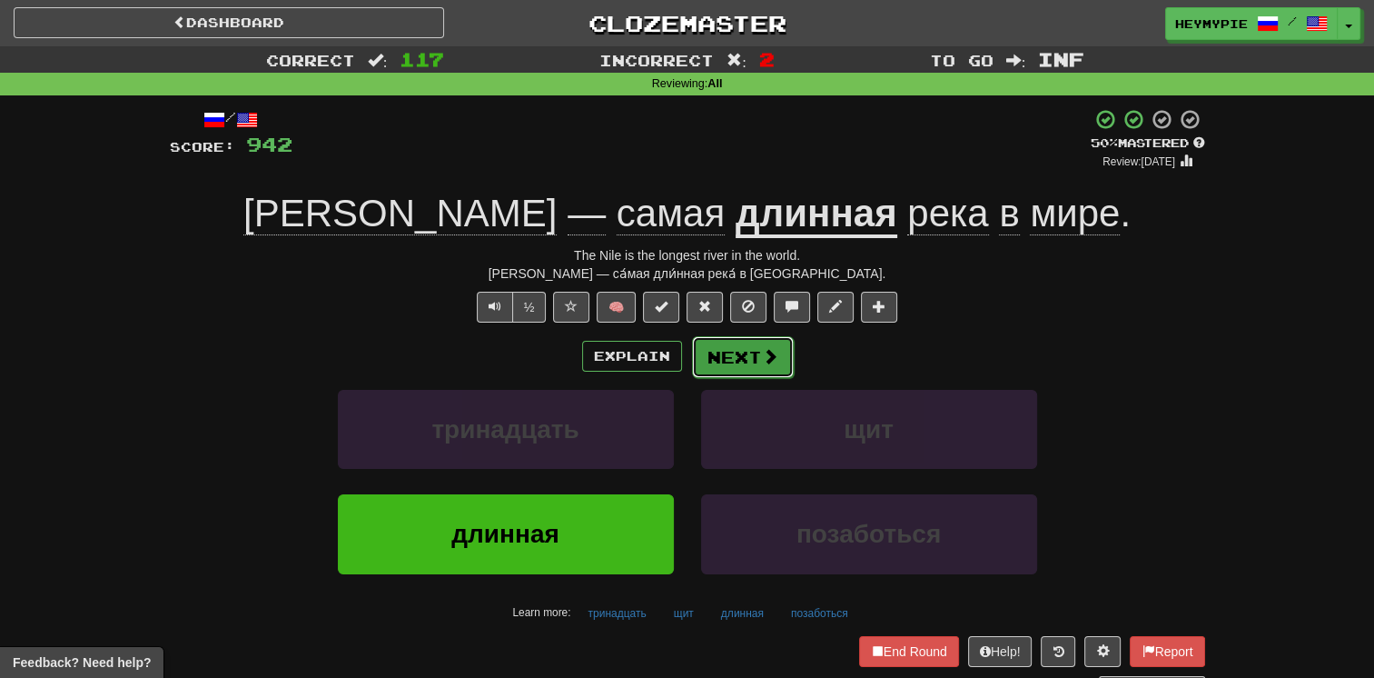
click at [678, 361] on button "Next" at bounding box center [743, 357] width 102 height 42
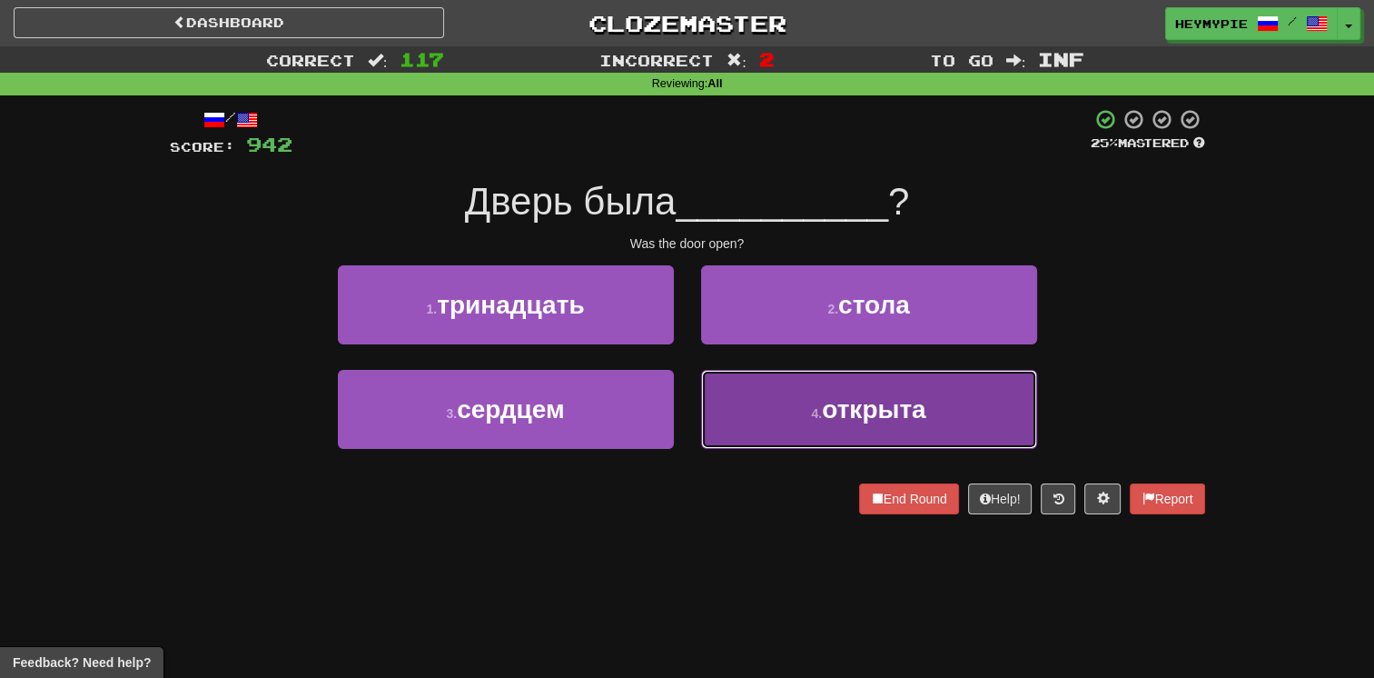
click at [678, 385] on button "4 . открыта" at bounding box center [869, 409] width 336 height 79
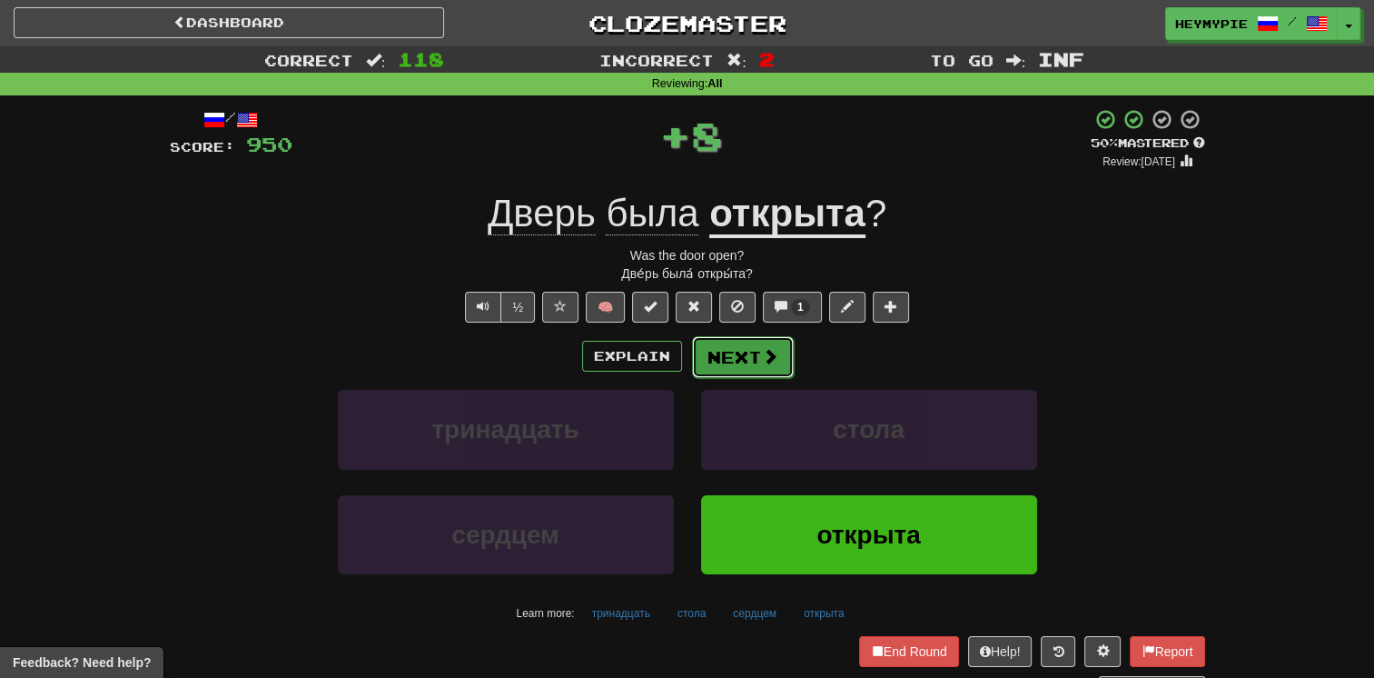
click at [678, 351] on button "Next" at bounding box center [743, 357] width 102 height 42
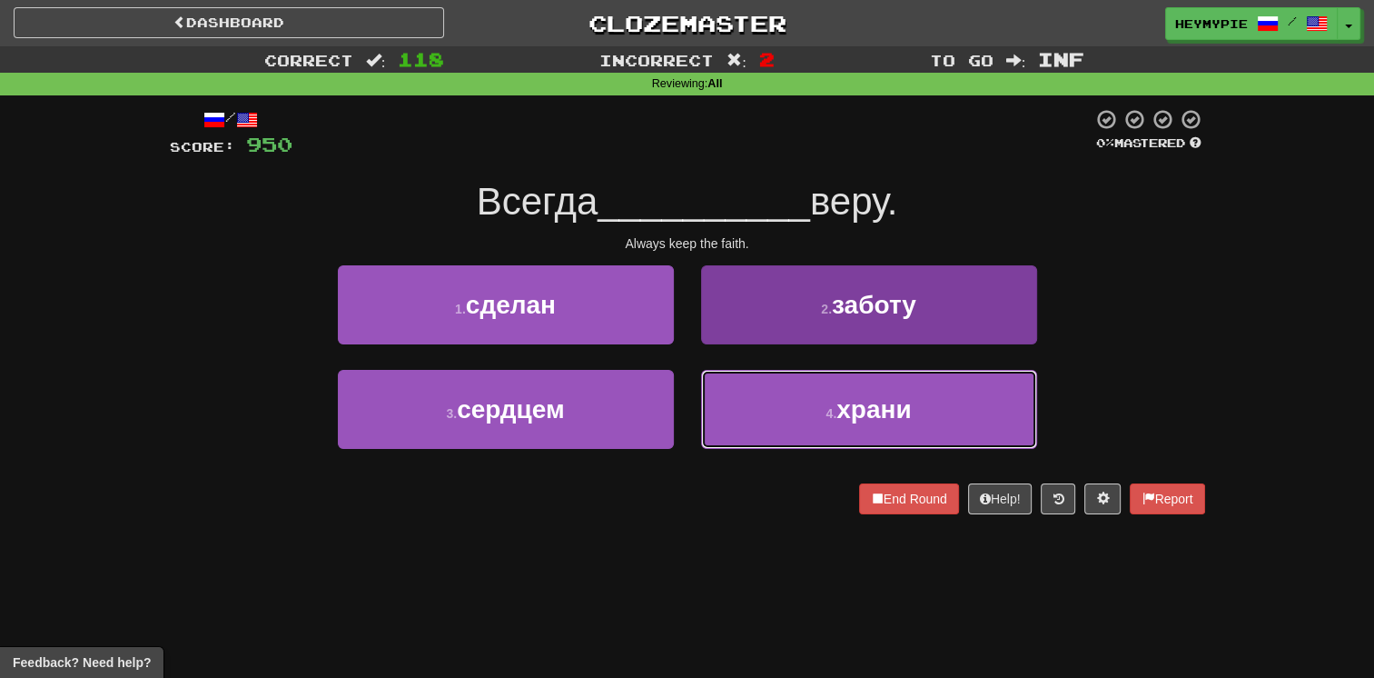
click at [678, 403] on button "4 . храни" at bounding box center [869, 409] width 336 height 79
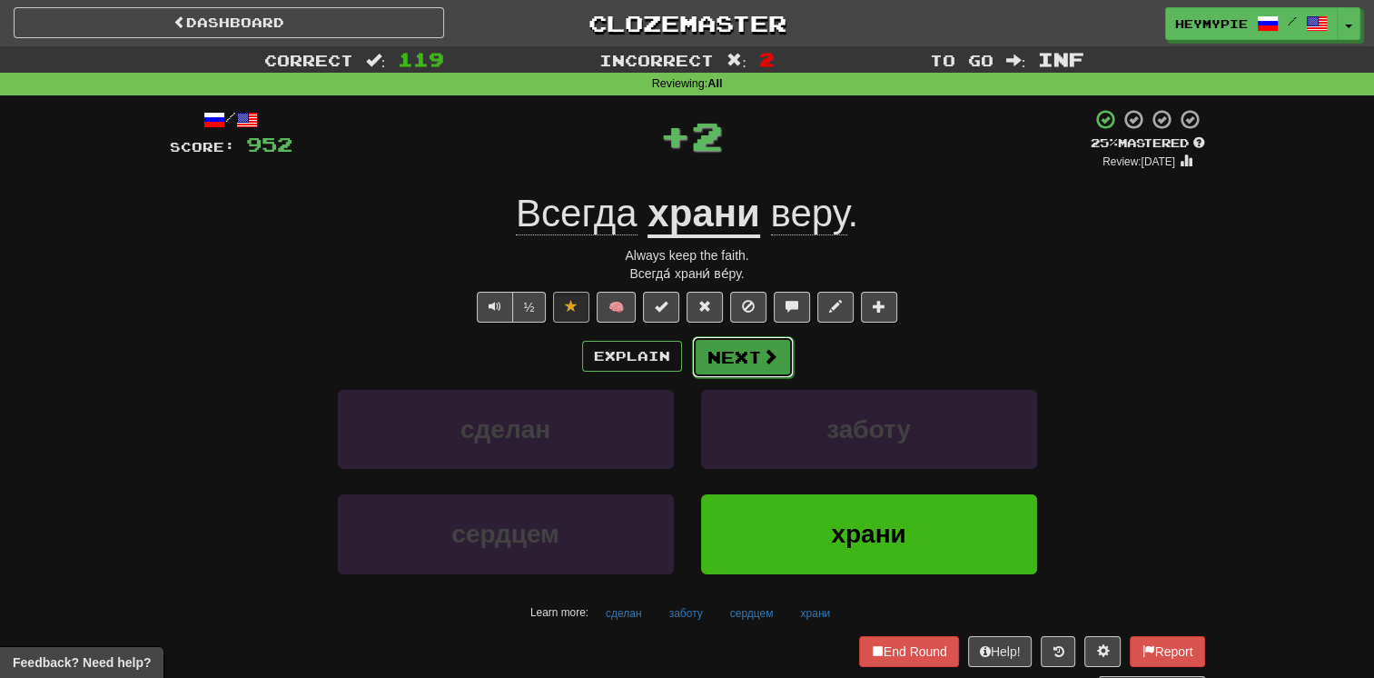
click at [678, 361] on button "Next" at bounding box center [743, 357] width 102 height 42
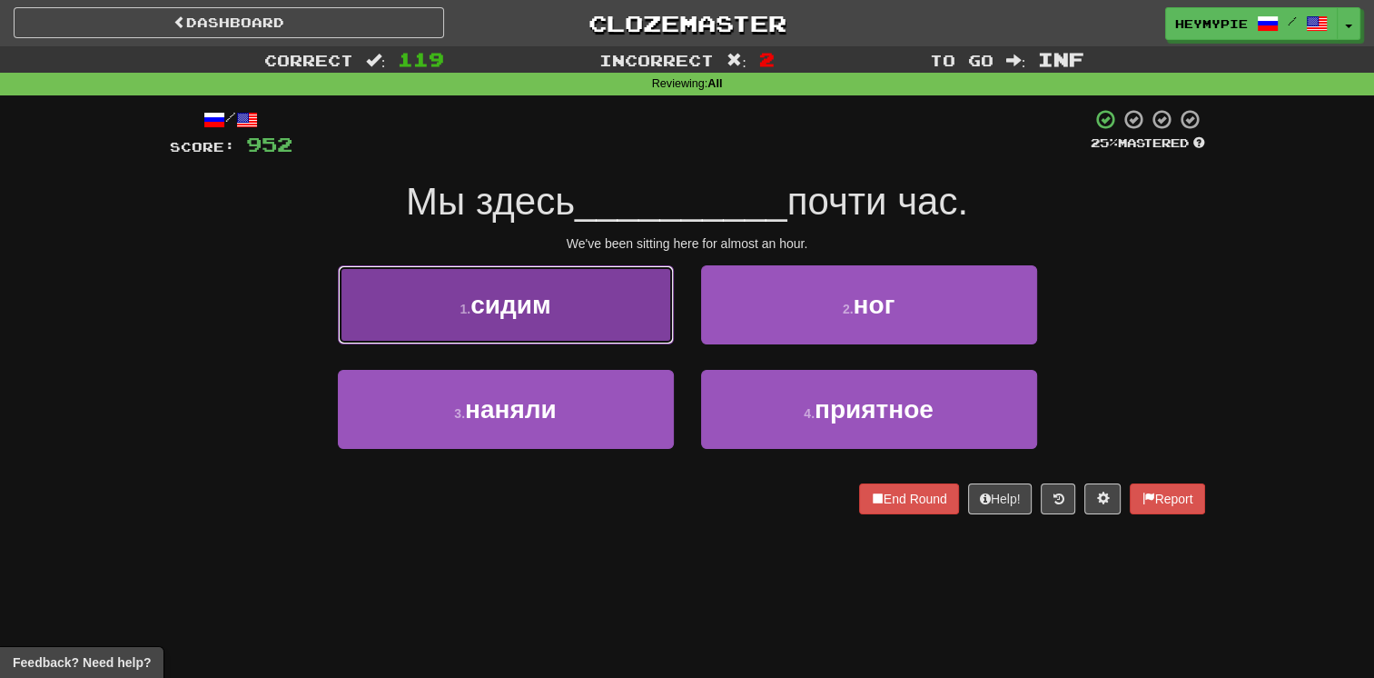
click at [564, 314] on button "1 . сидим" at bounding box center [506, 304] width 336 height 79
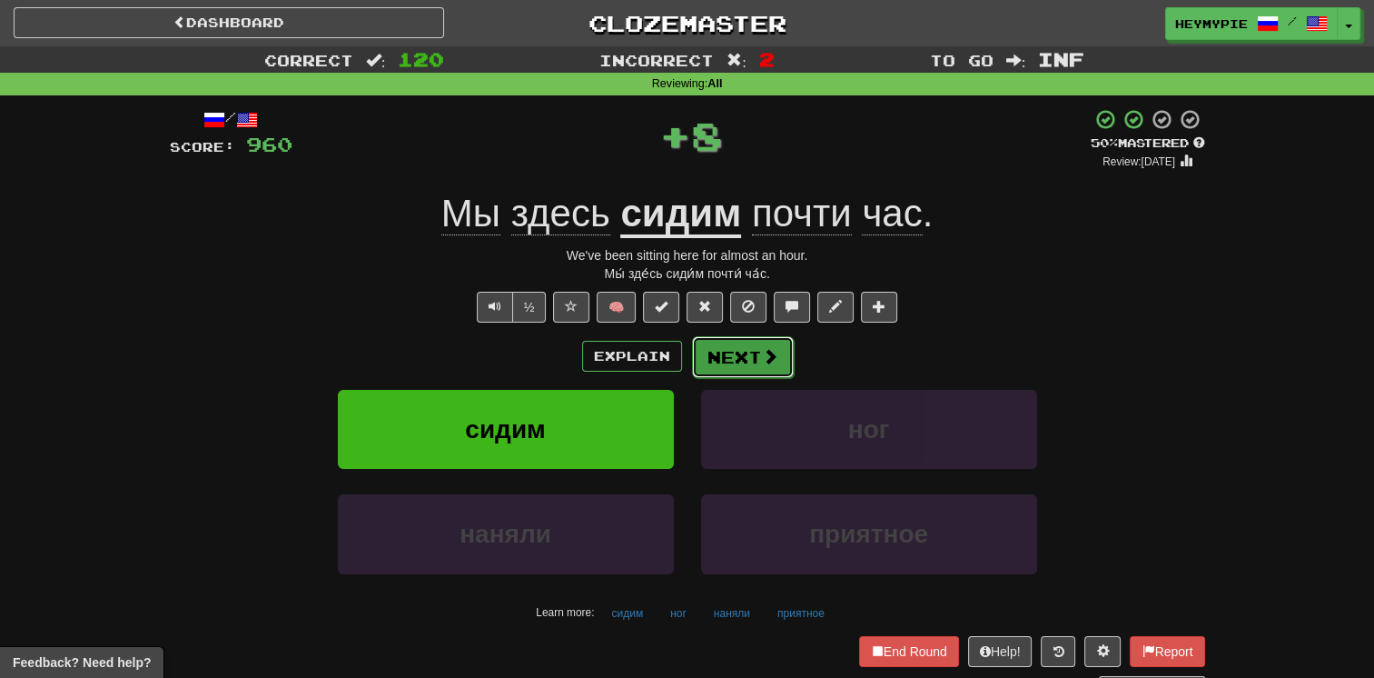
click at [678, 353] on button "Next" at bounding box center [743, 357] width 102 height 42
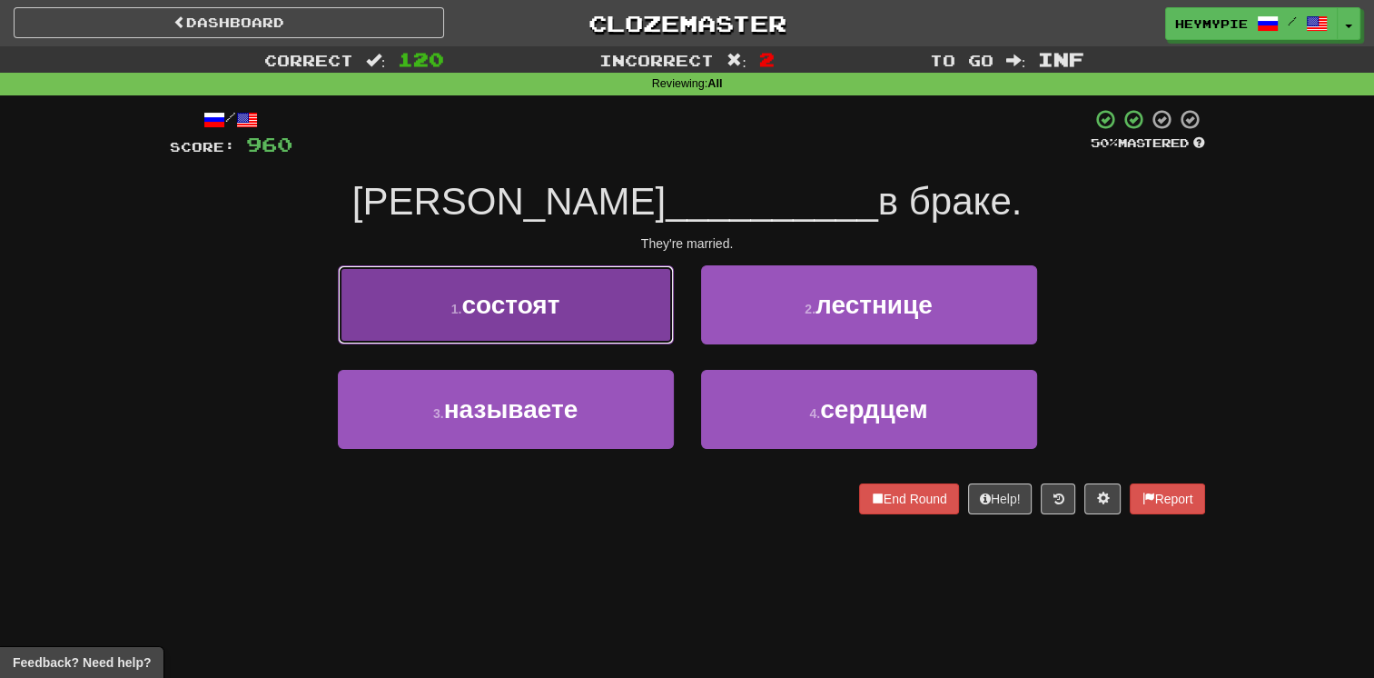
click at [565, 309] on button "1 . состоят" at bounding box center [506, 304] width 336 height 79
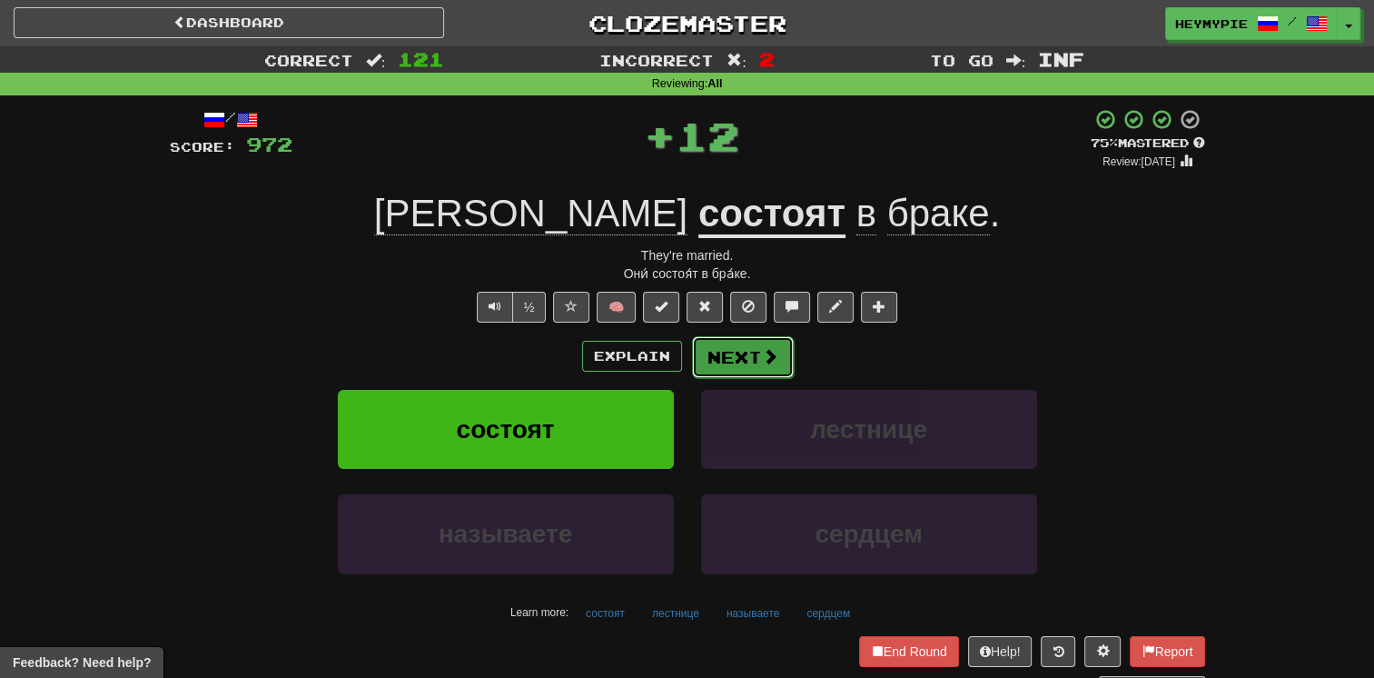
click at [678, 362] on button "Next" at bounding box center [743, 357] width 102 height 42
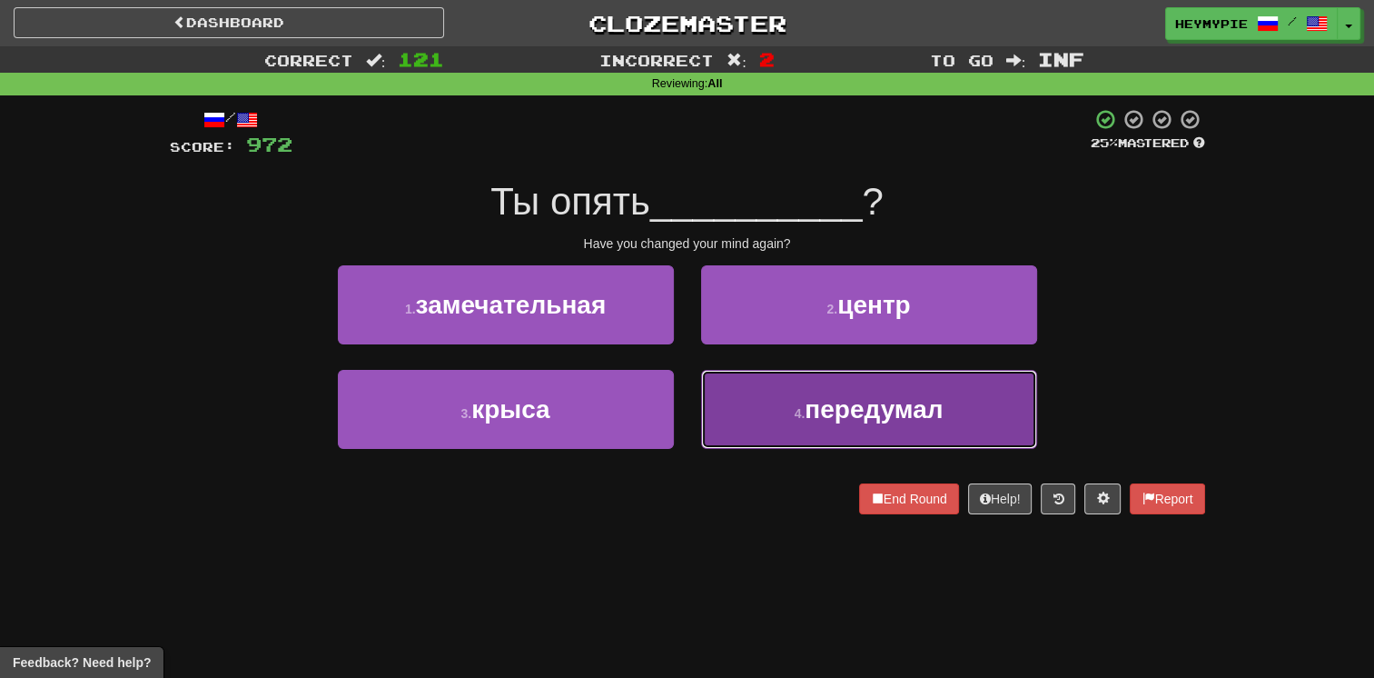
click at [678, 431] on button "4 . передумал" at bounding box center [869, 409] width 336 height 79
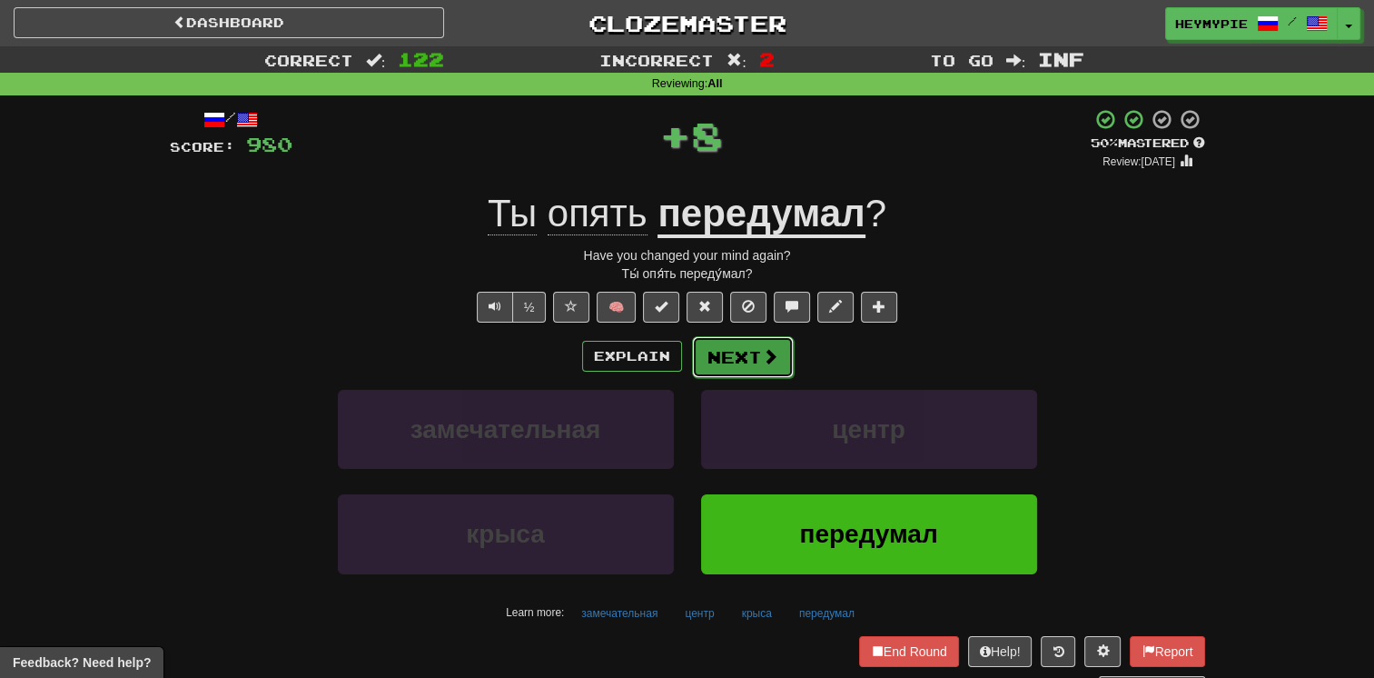
click at [678, 355] on button "Next" at bounding box center [743, 357] width 102 height 42
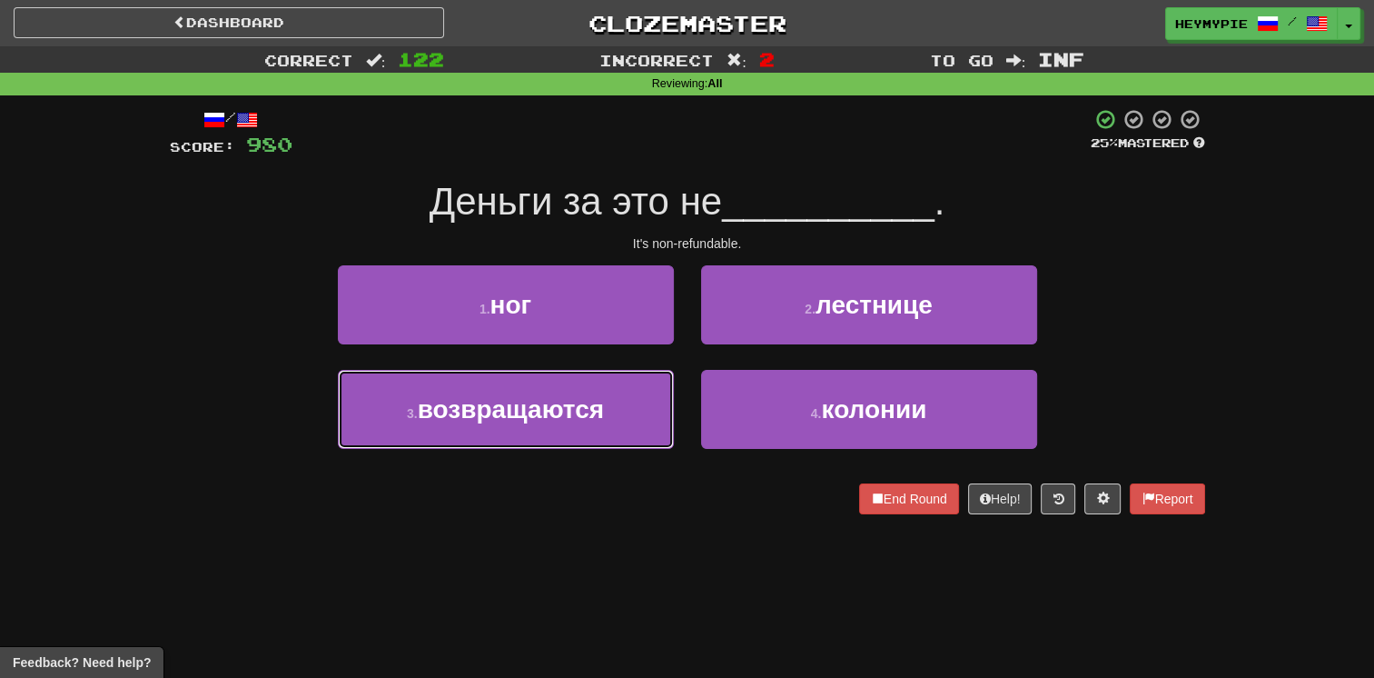
click at [572, 387] on button "3 . возвращаются" at bounding box center [506, 409] width 336 height 79
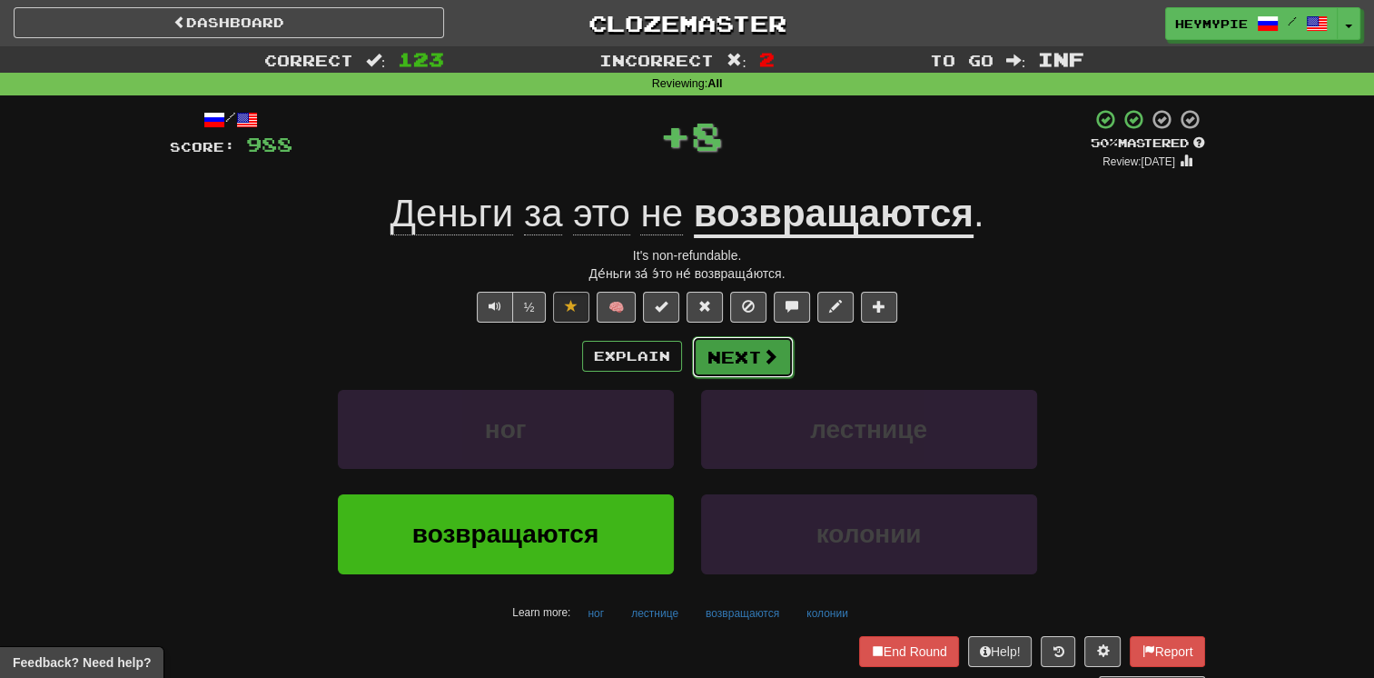
click at [678, 361] on button "Next" at bounding box center [743, 357] width 102 height 42
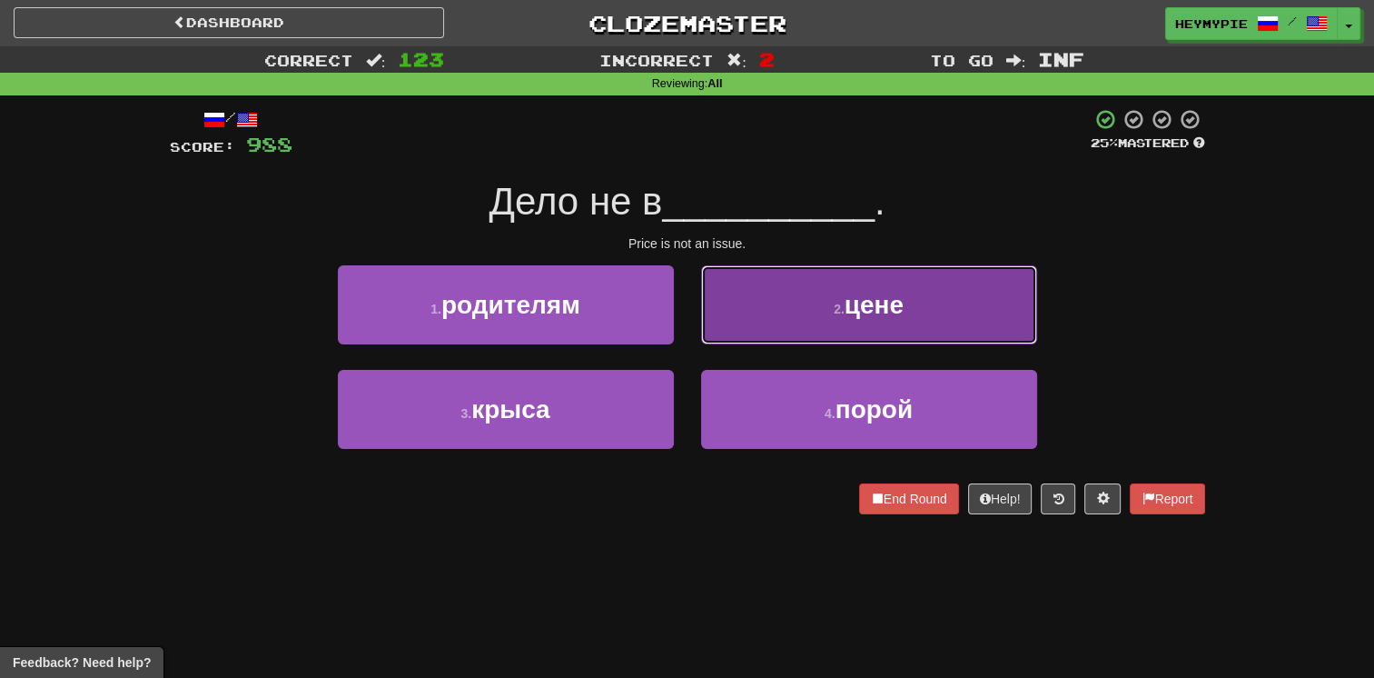
click at [678, 313] on button "2 . цене" at bounding box center [869, 304] width 336 height 79
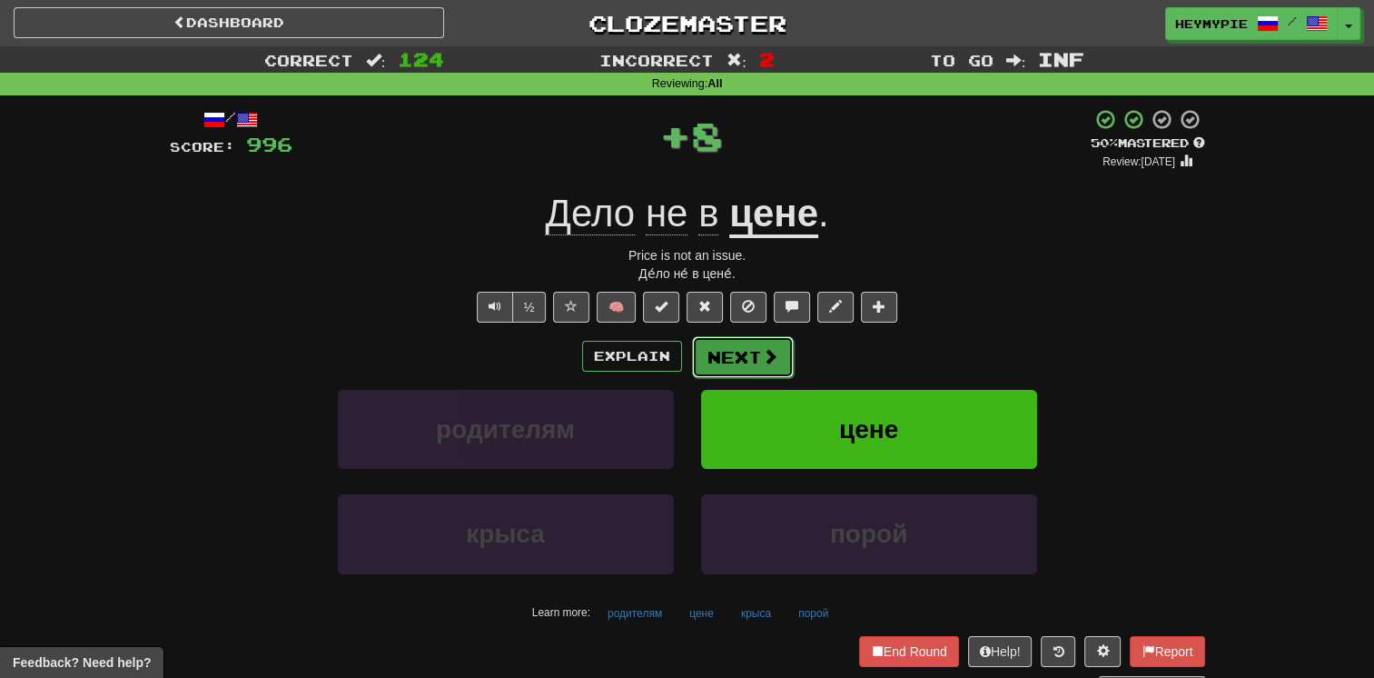
click at [678, 362] on button "Next" at bounding box center [743, 357] width 102 height 42
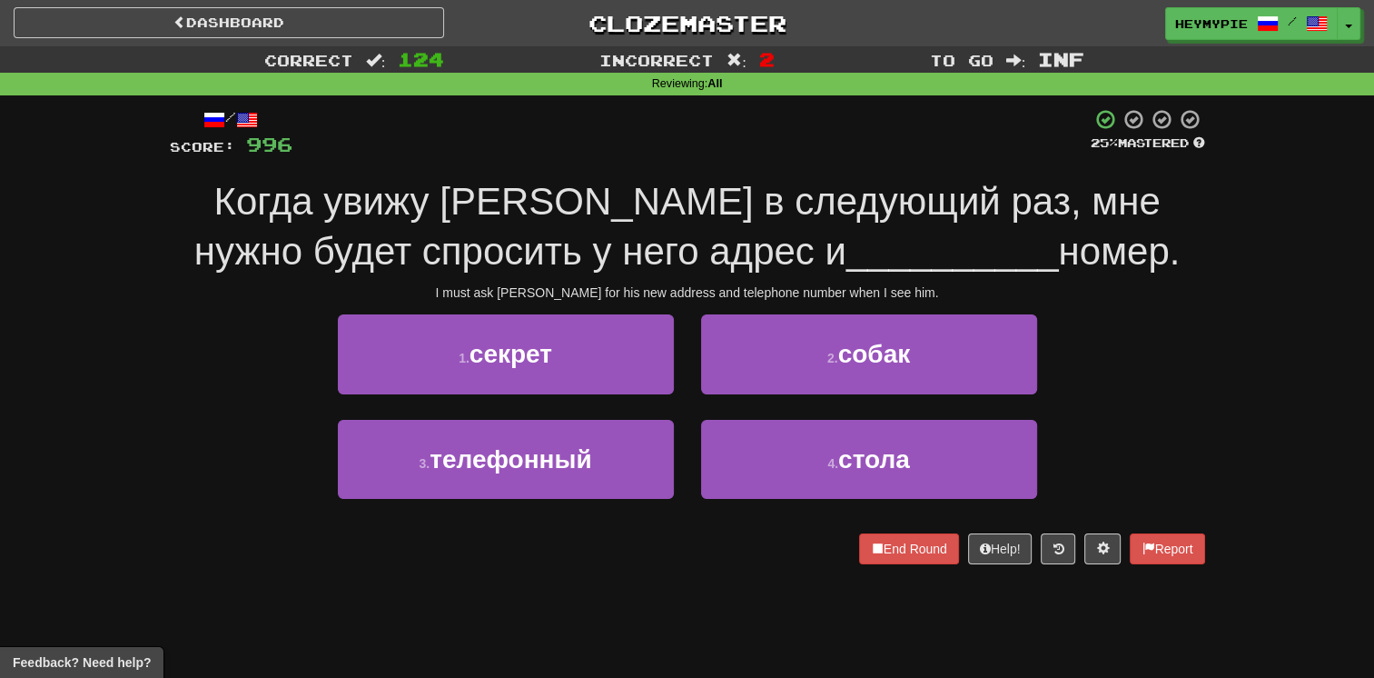
click at [538, 404] on div "1 . секрет" at bounding box center [505, 366] width 363 height 104
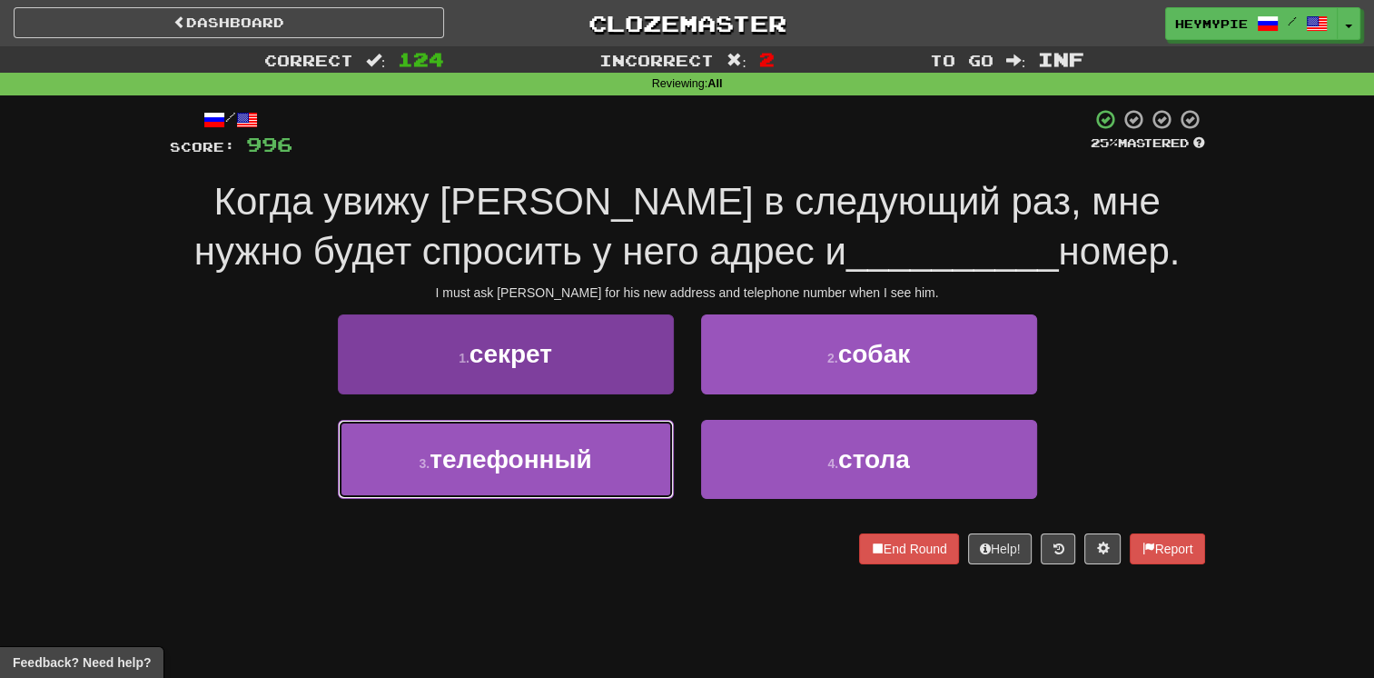
click at [567, 465] on span "телефонный" at bounding box center [511, 459] width 162 height 28
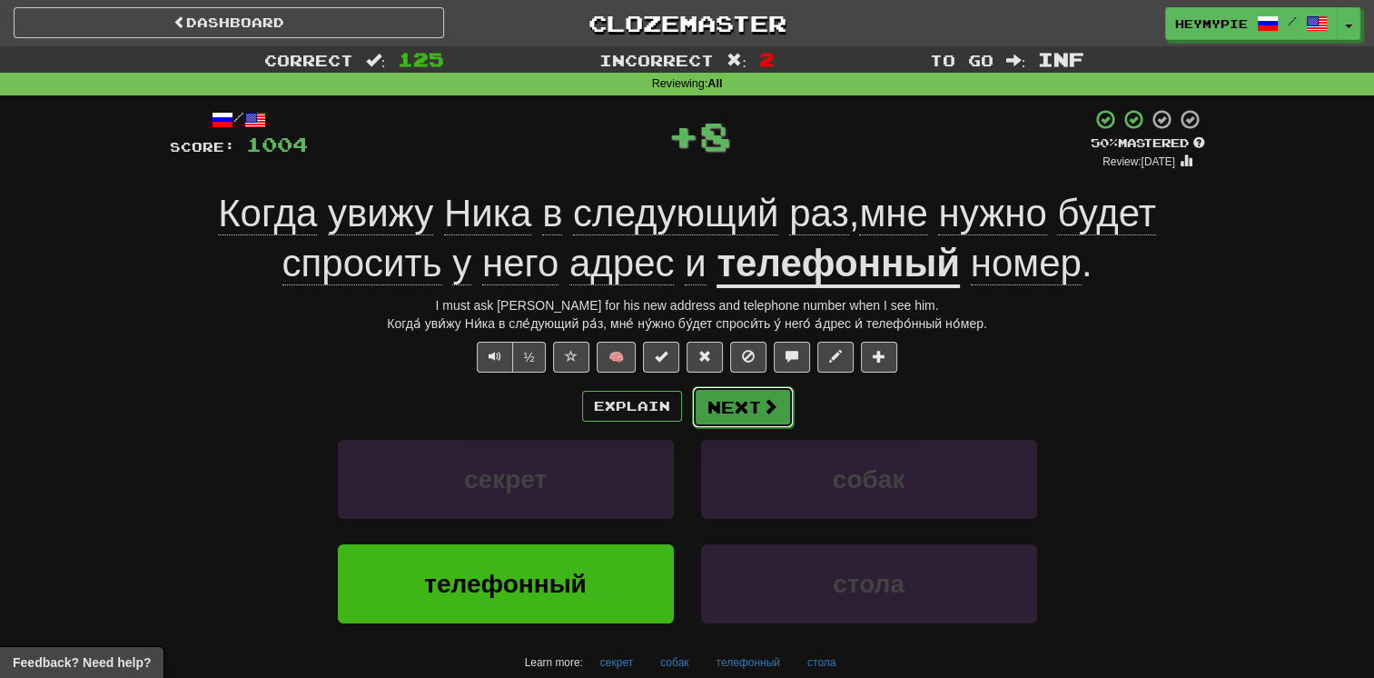
click at [678, 409] on button "Next" at bounding box center [743, 407] width 102 height 42
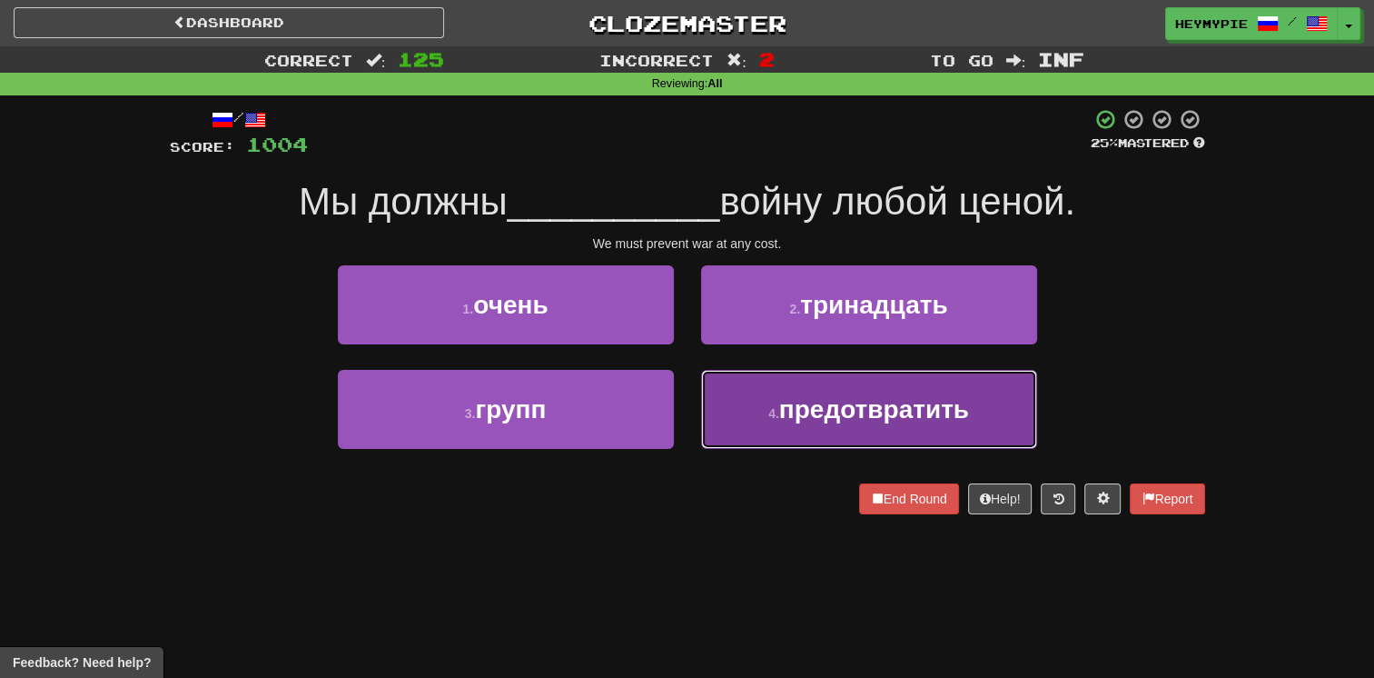
click at [678, 415] on small "4 ." at bounding box center [773, 413] width 11 height 15
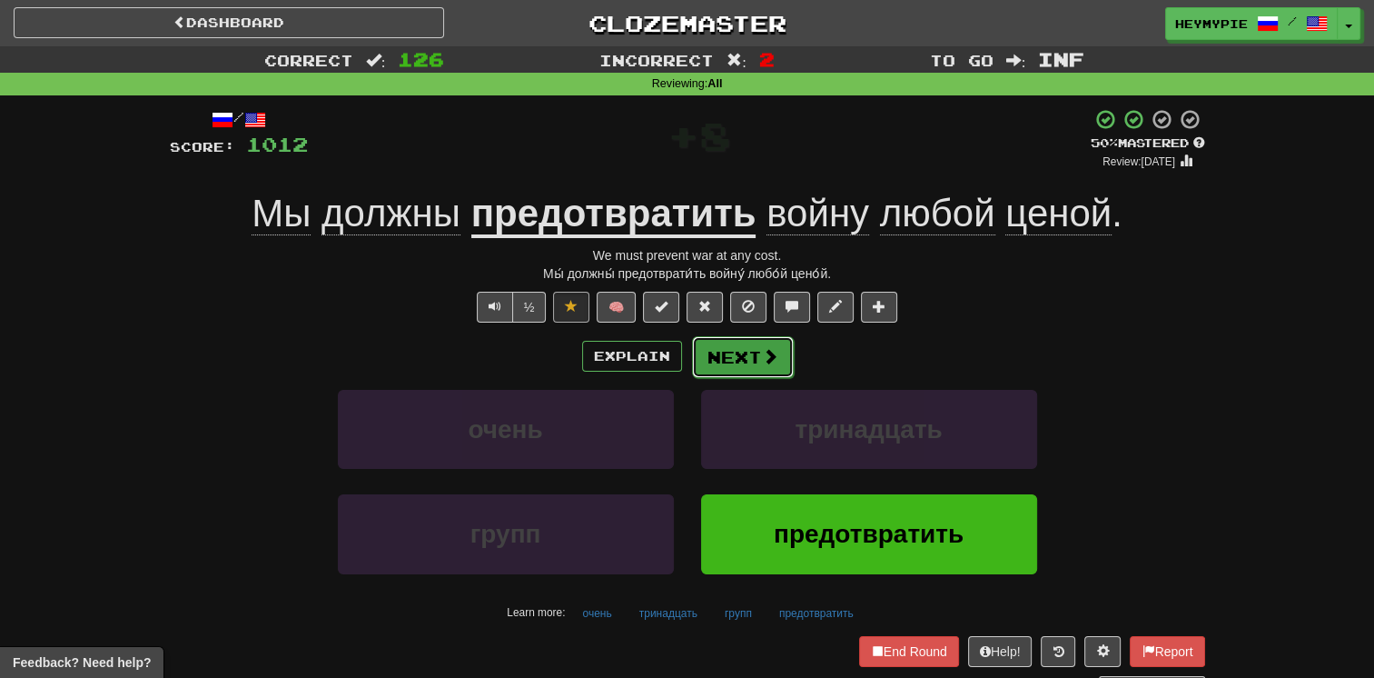
click at [678, 362] on button "Next" at bounding box center [743, 357] width 102 height 42
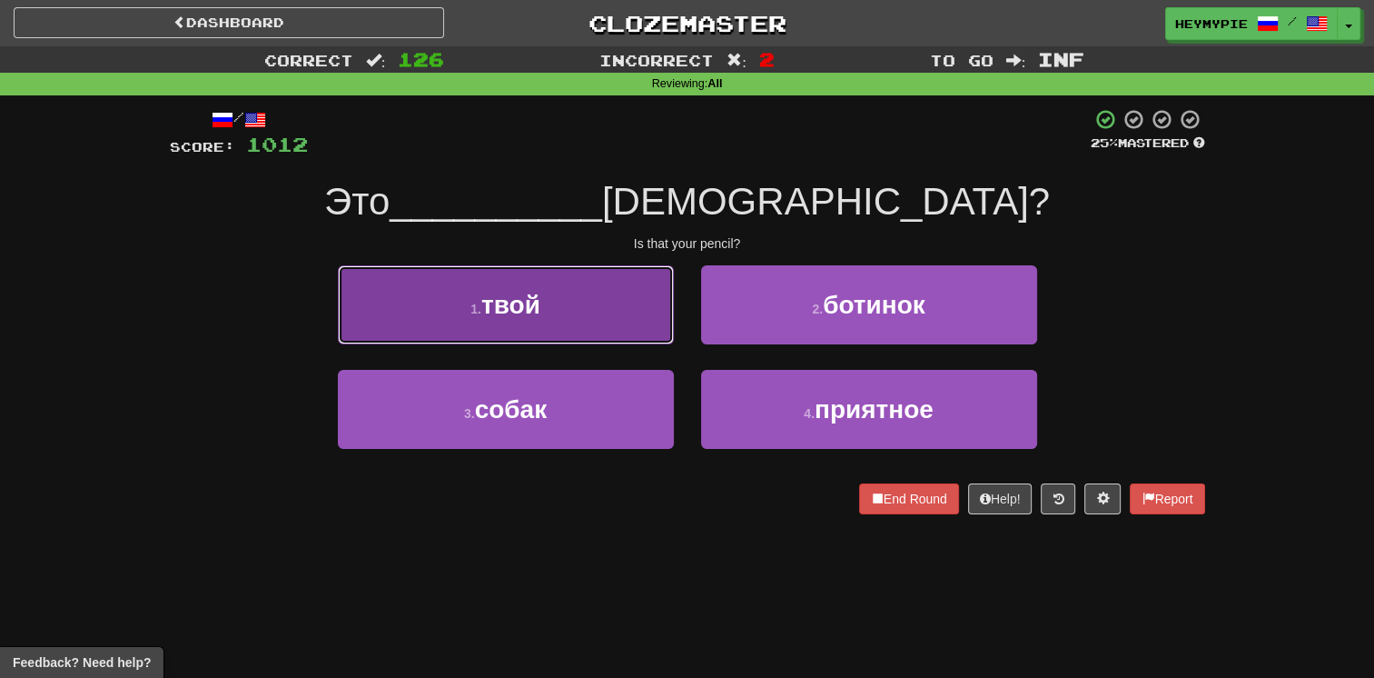
click at [528, 318] on button "1 . твой" at bounding box center [506, 304] width 336 height 79
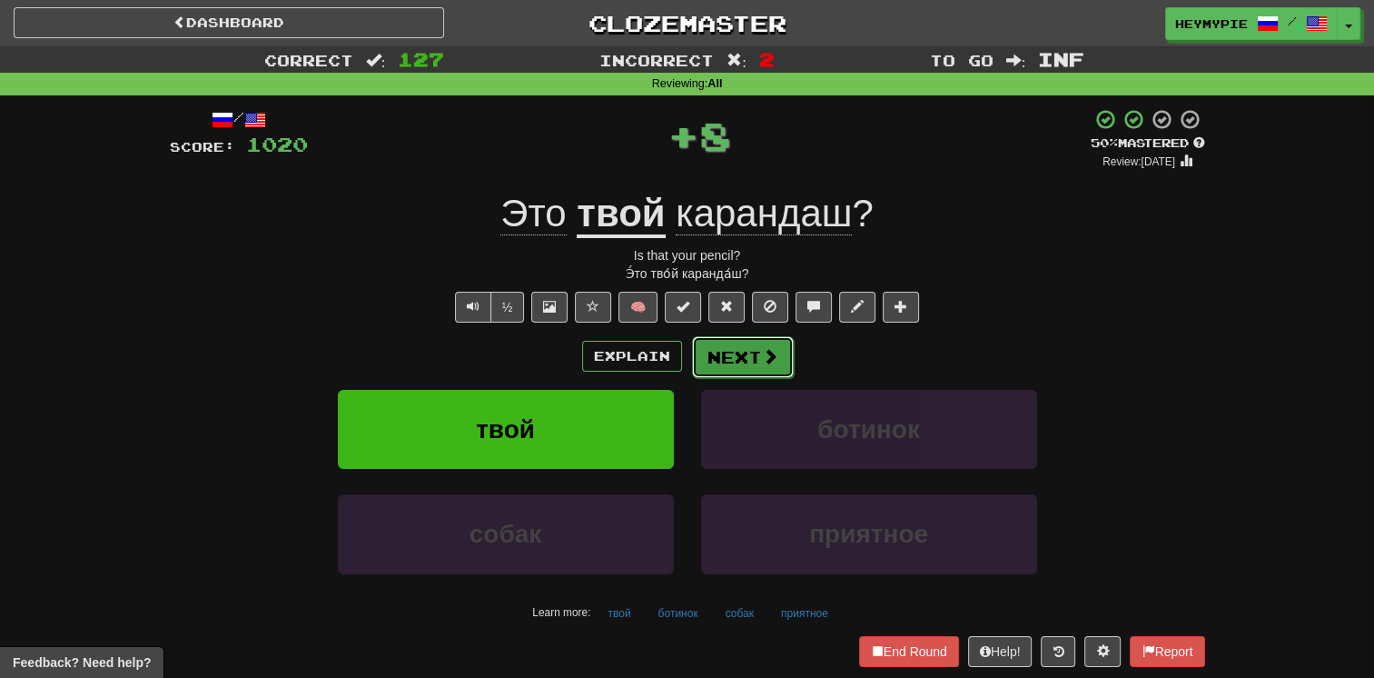
click at [678, 357] on button "Next" at bounding box center [743, 357] width 102 height 42
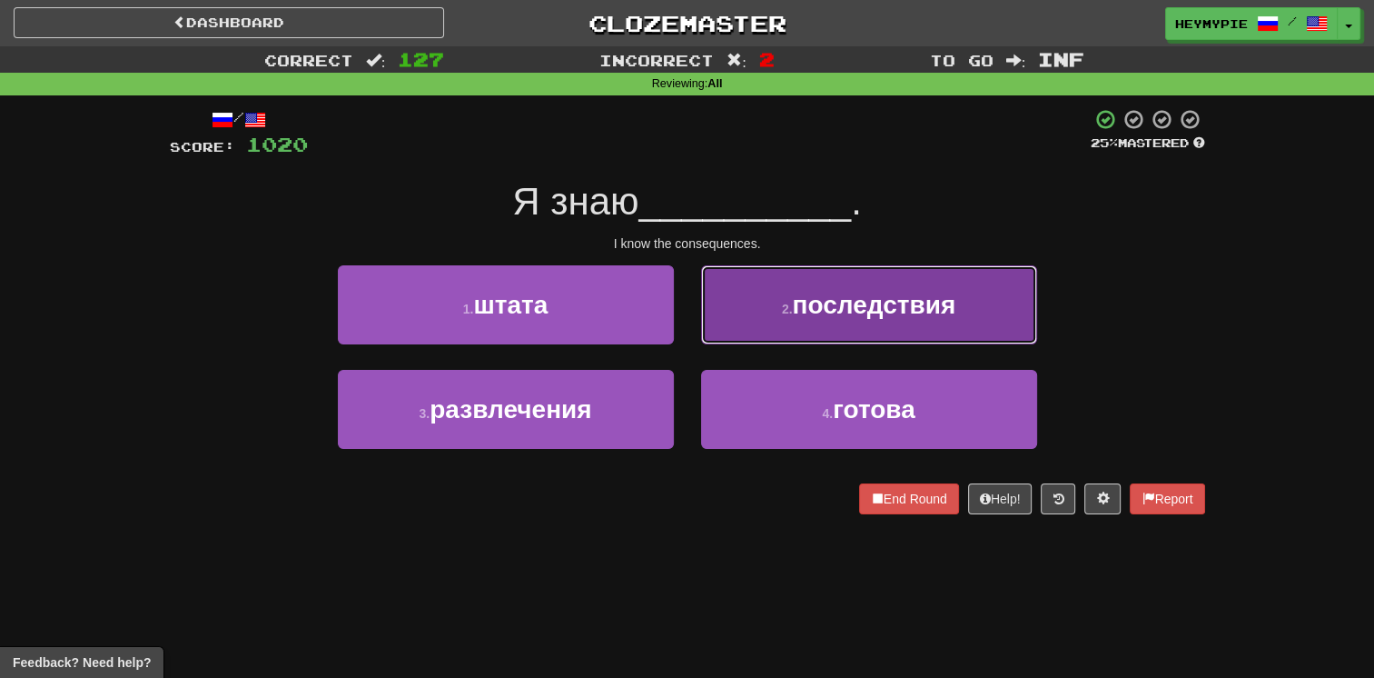
click at [678, 327] on button "2 . последствия" at bounding box center [869, 304] width 336 height 79
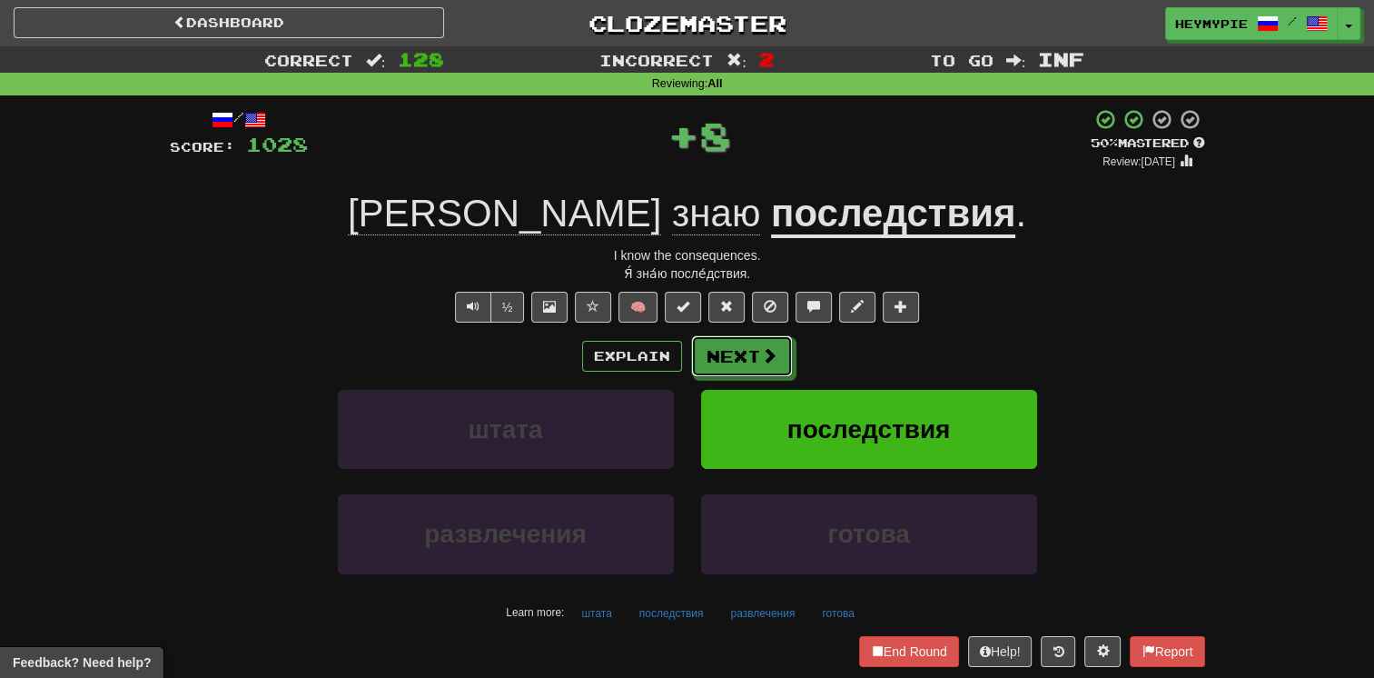
drag, startPoint x: 745, startPoint y: 352, endPoint x: 759, endPoint y: 261, distance: 92.9
click at [678, 352] on button "Next" at bounding box center [742, 356] width 102 height 42
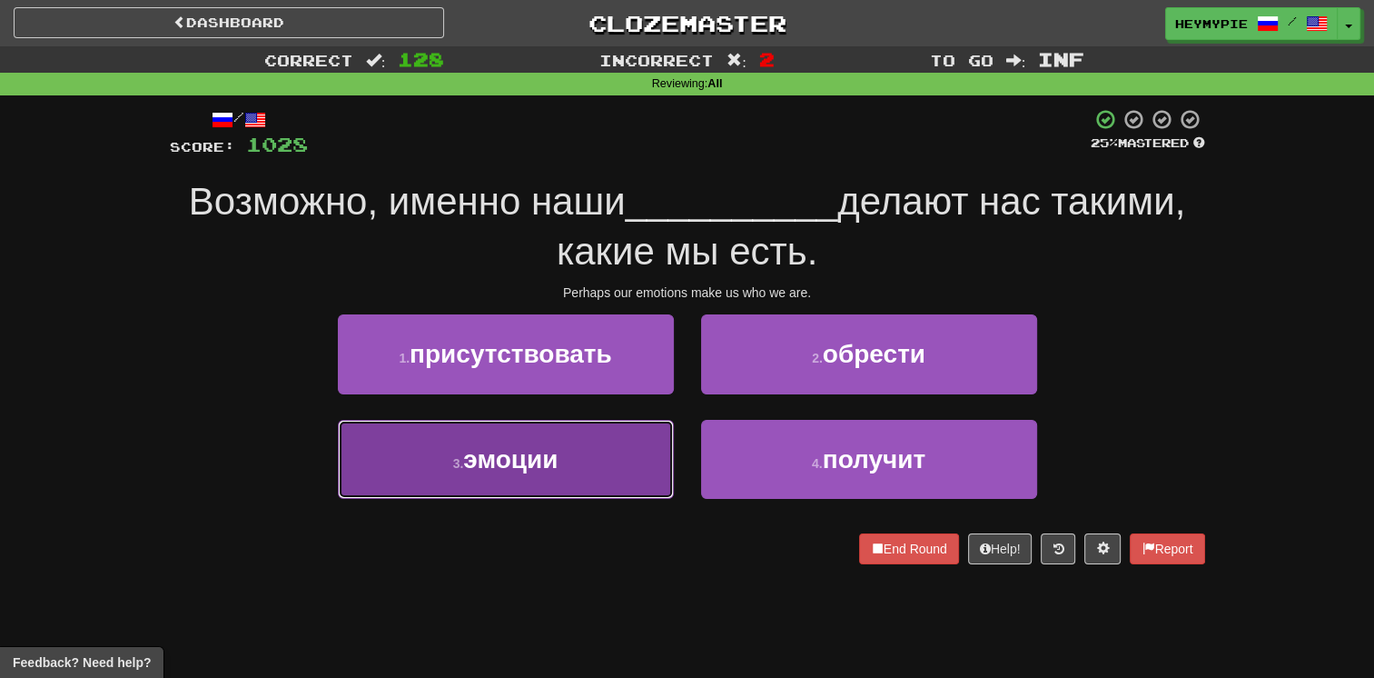
click at [596, 460] on button "3 . эмоции" at bounding box center [506, 459] width 336 height 79
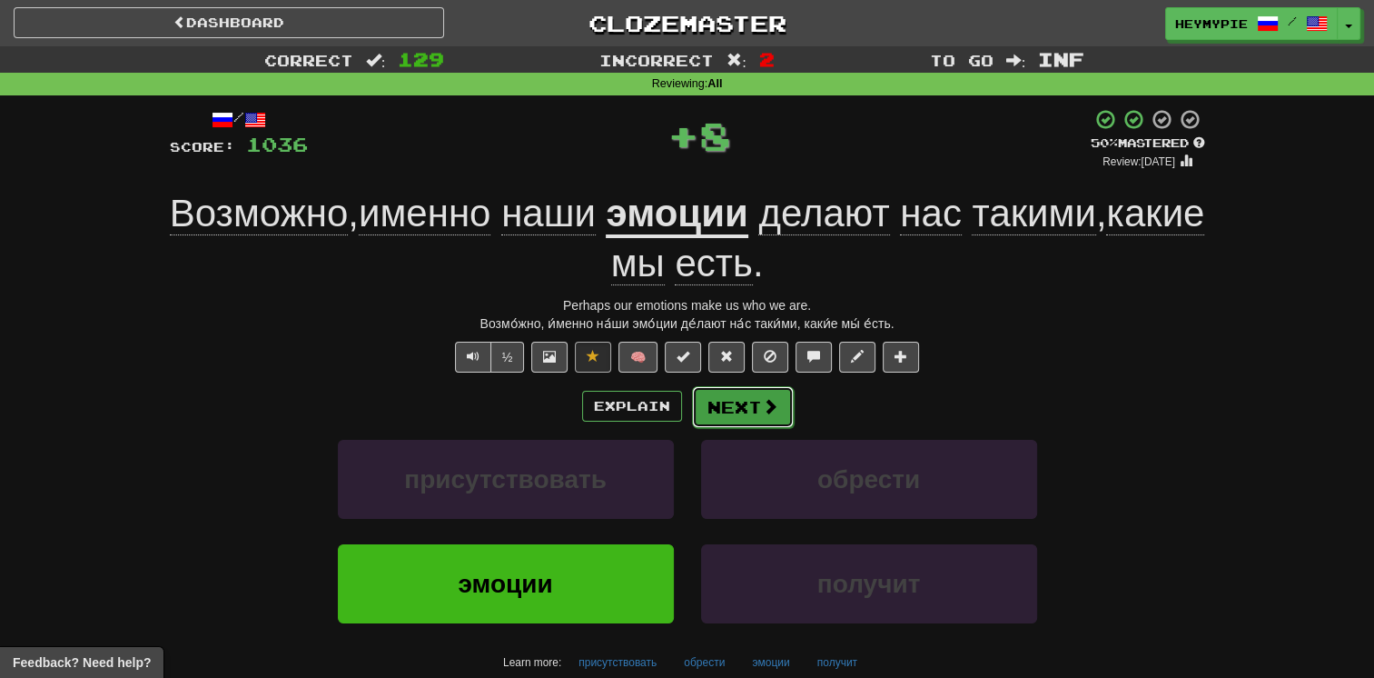
click at [678, 412] on button "Next" at bounding box center [743, 407] width 102 height 42
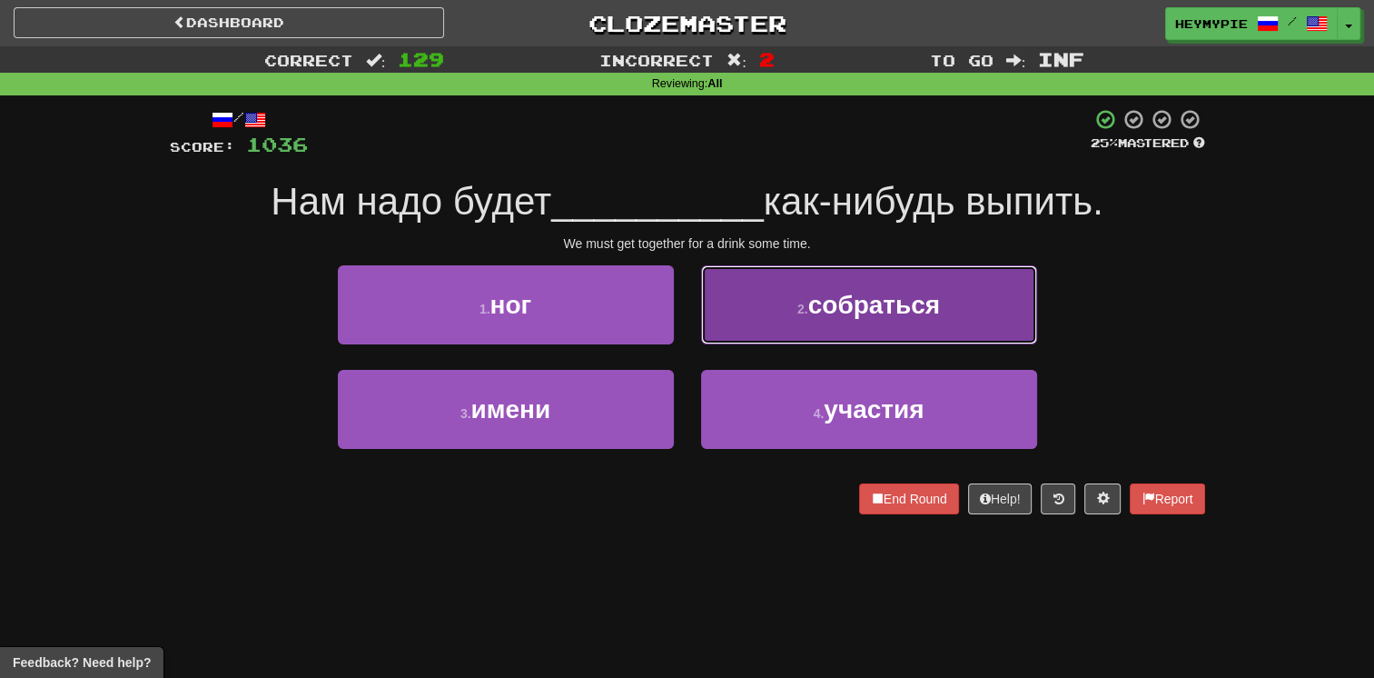
click at [678, 321] on button "2 . собраться" at bounding box center [869, 304] width 336 height 79
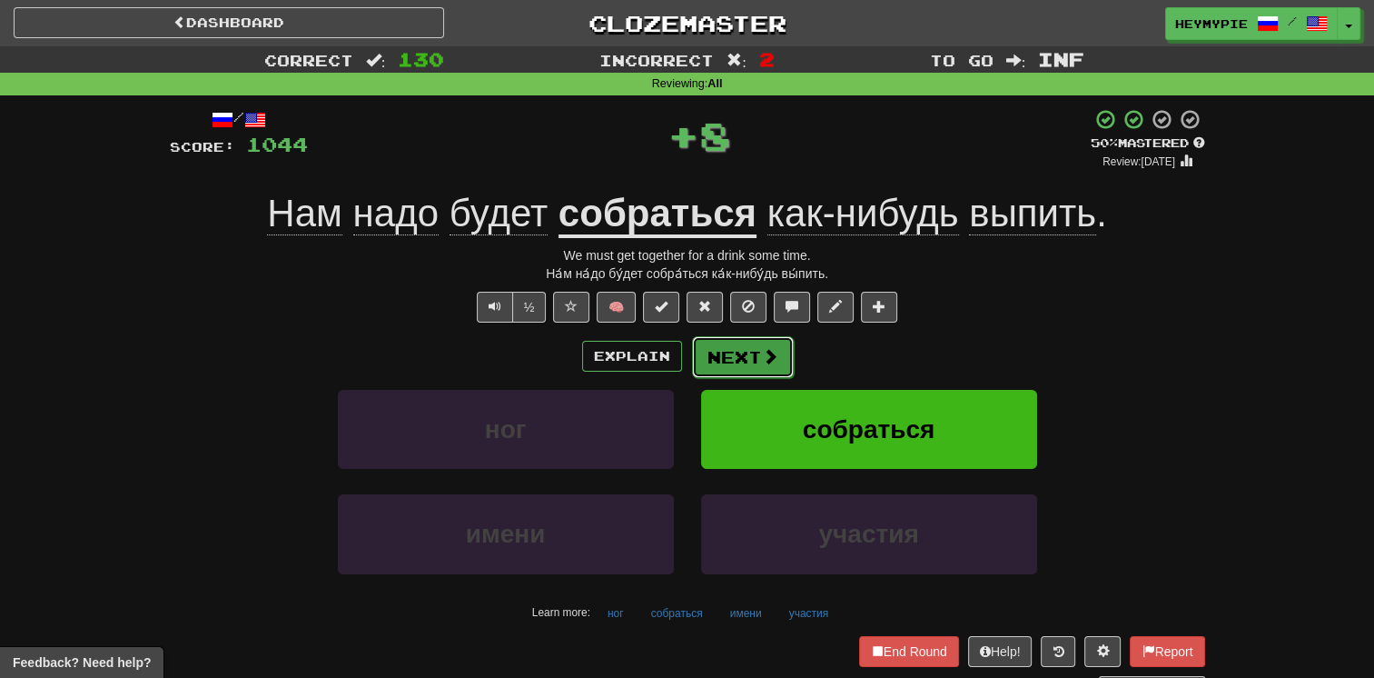
click at [678, 360] on button "Next" at bounding box center [743, 357] width 102 height 42
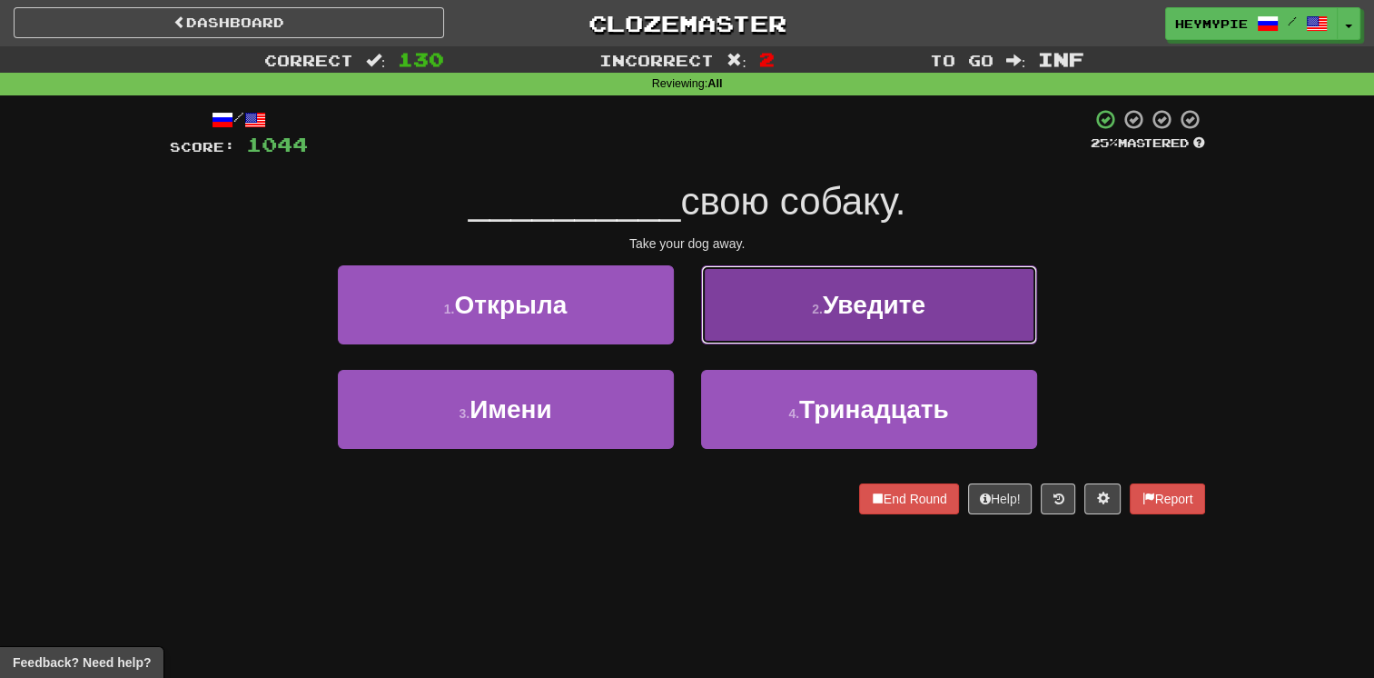
click at [678, 308] on button "2 . Уведите" at bounding box center [869, 304] width 336 height 79
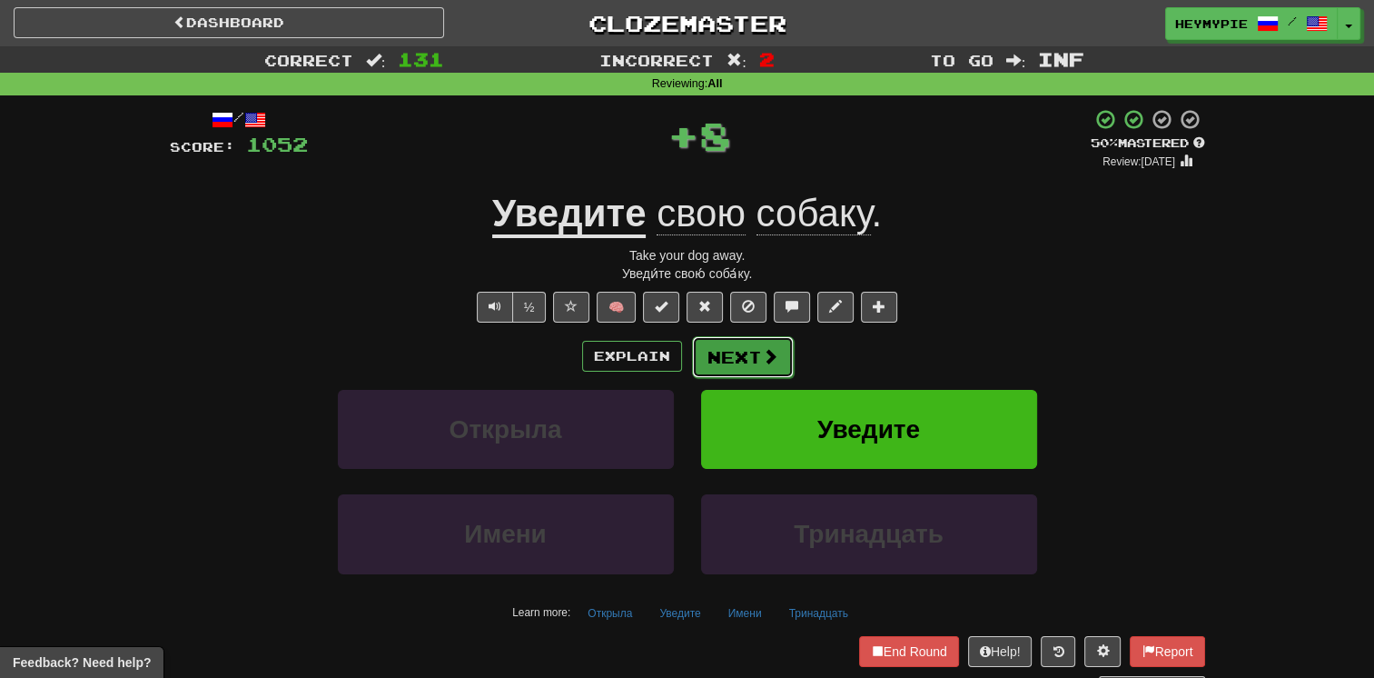
click at [678, 369] on button "Next" at bounding box center [743, 357] width 102 height 42
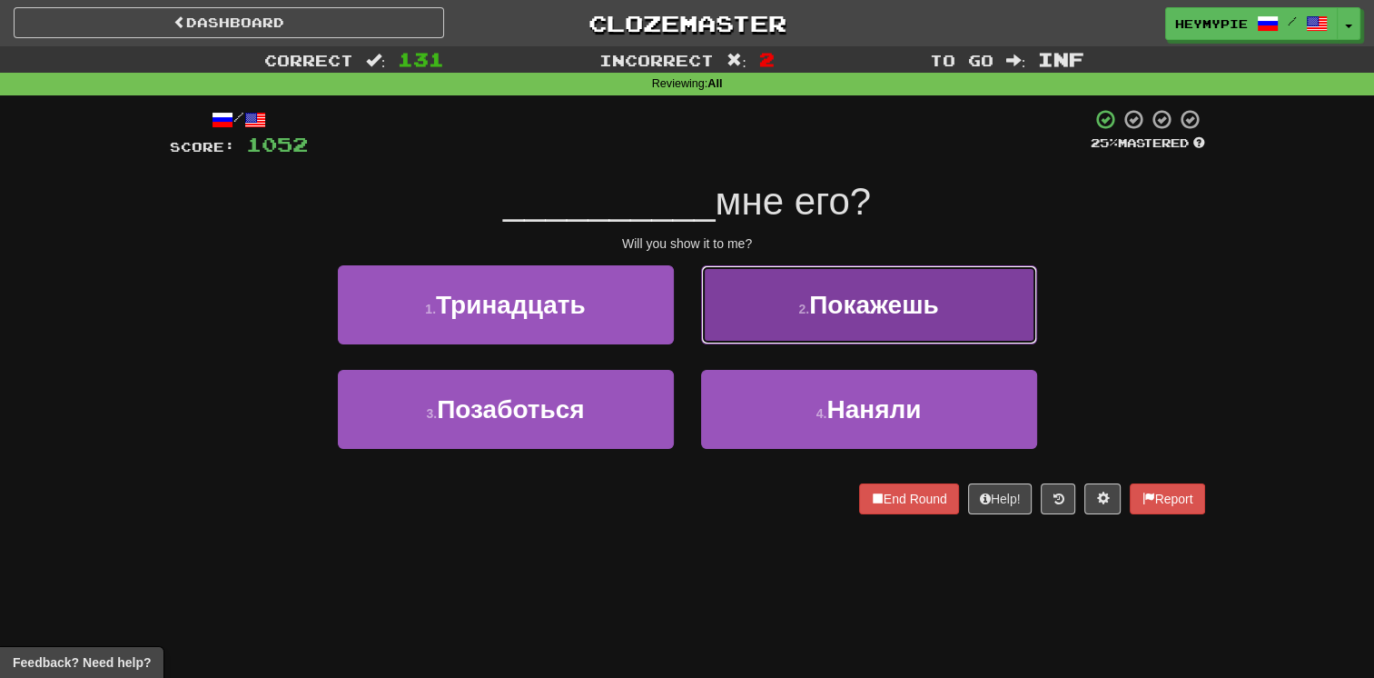
click at [678, 318] on button "2 . Покажешь" at bounding box center [869, 304] width 336 height 79
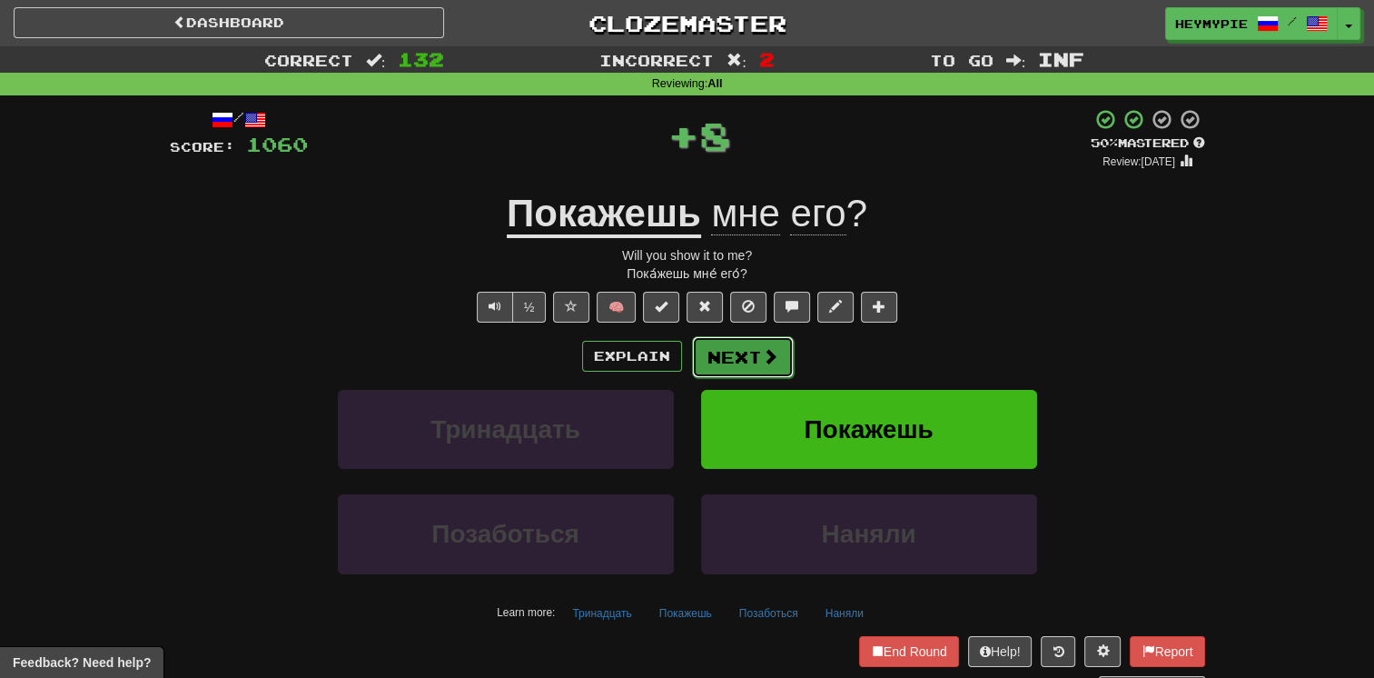
click at [678, 362] on button "Next" at bounding box center [743, 357] width 102 height 42
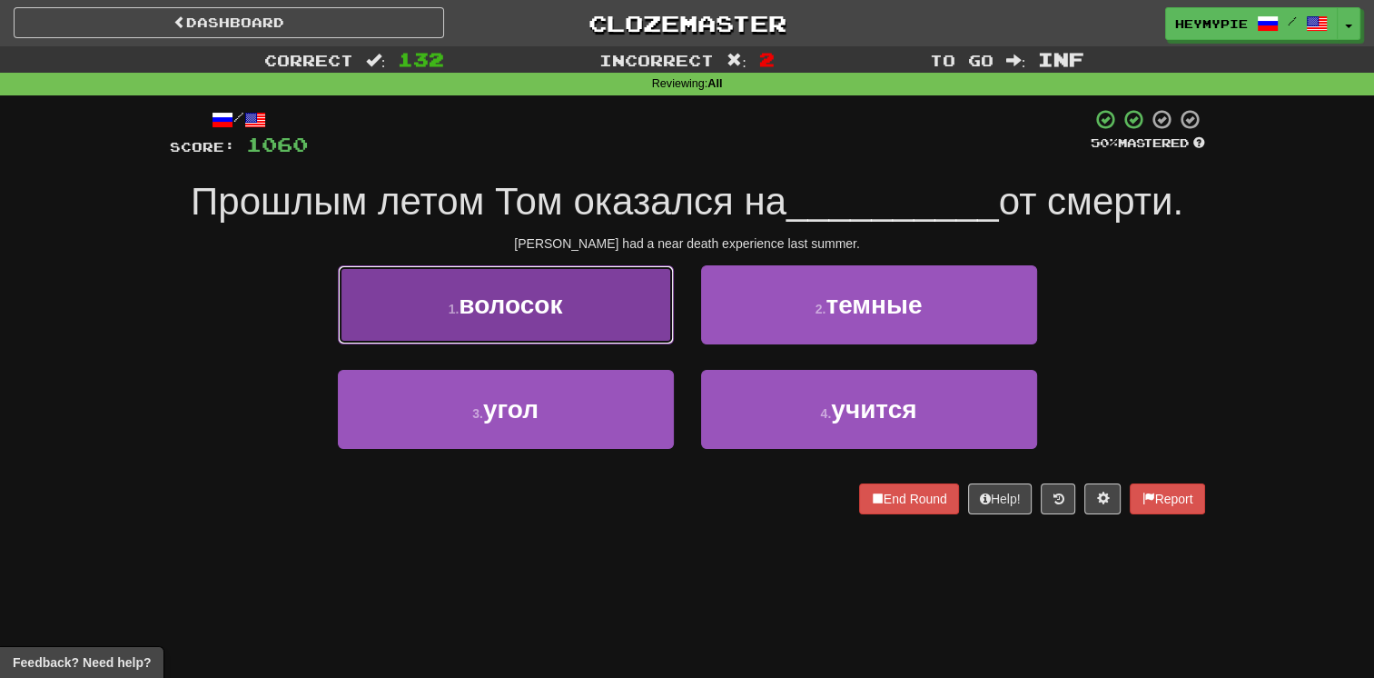
click at [595, 303] on button "1 . волосок" at bounding box center [506, 304] width 336 height 79
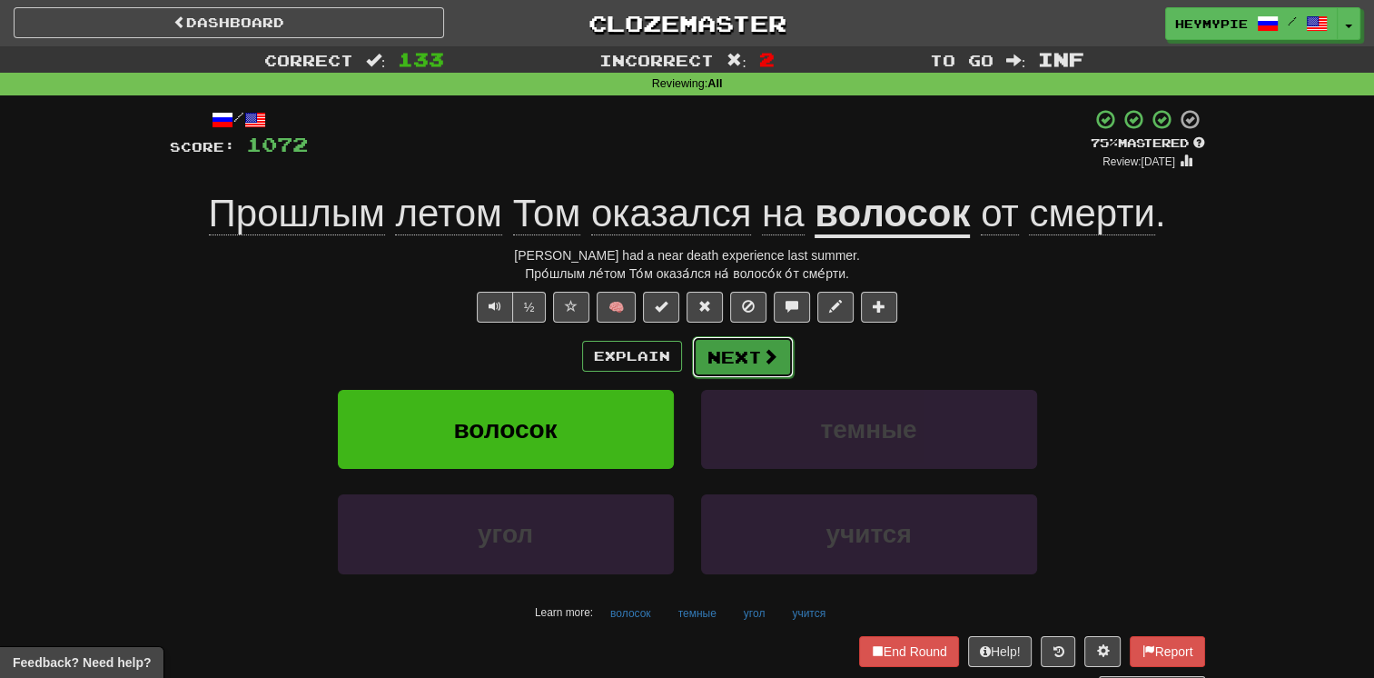
click at [678, 356] on button "Next" at bounding box center [743, 357] width 102 height 42
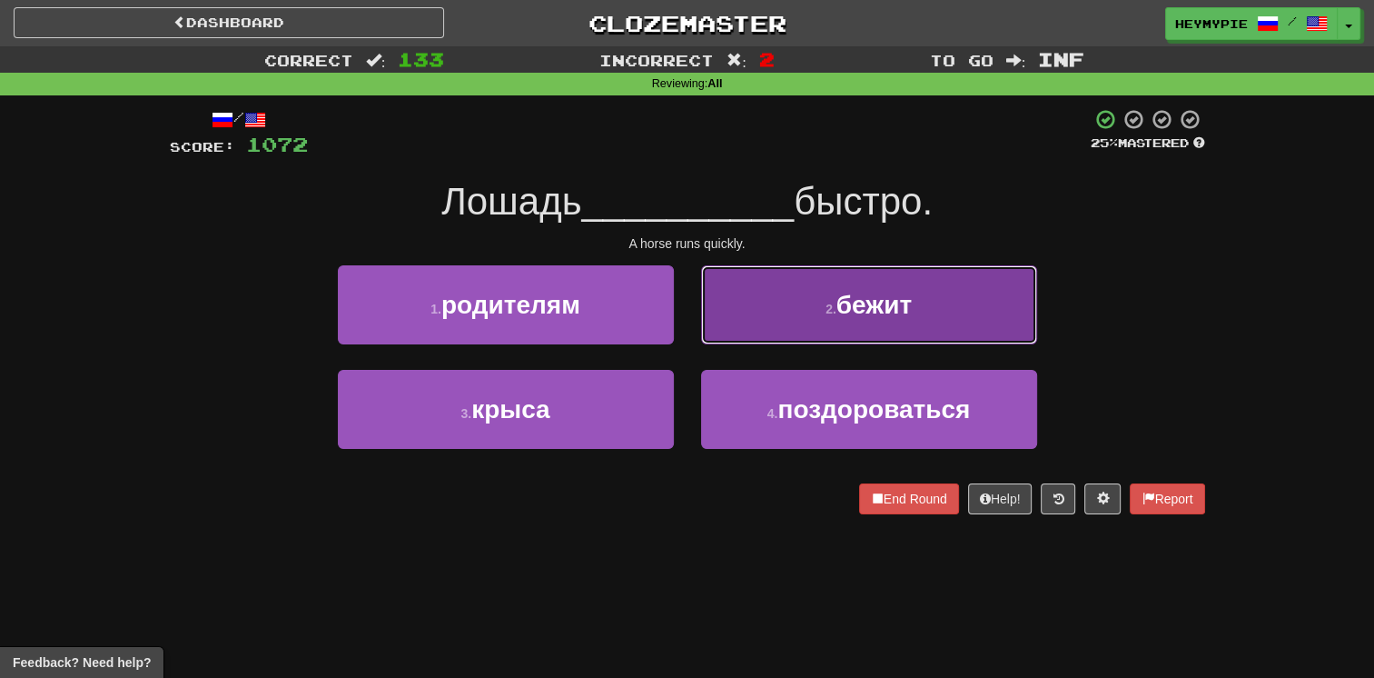
click at [678, 333] on button "2 . бежит" at bounding box center [869, 304] width 336 height 79
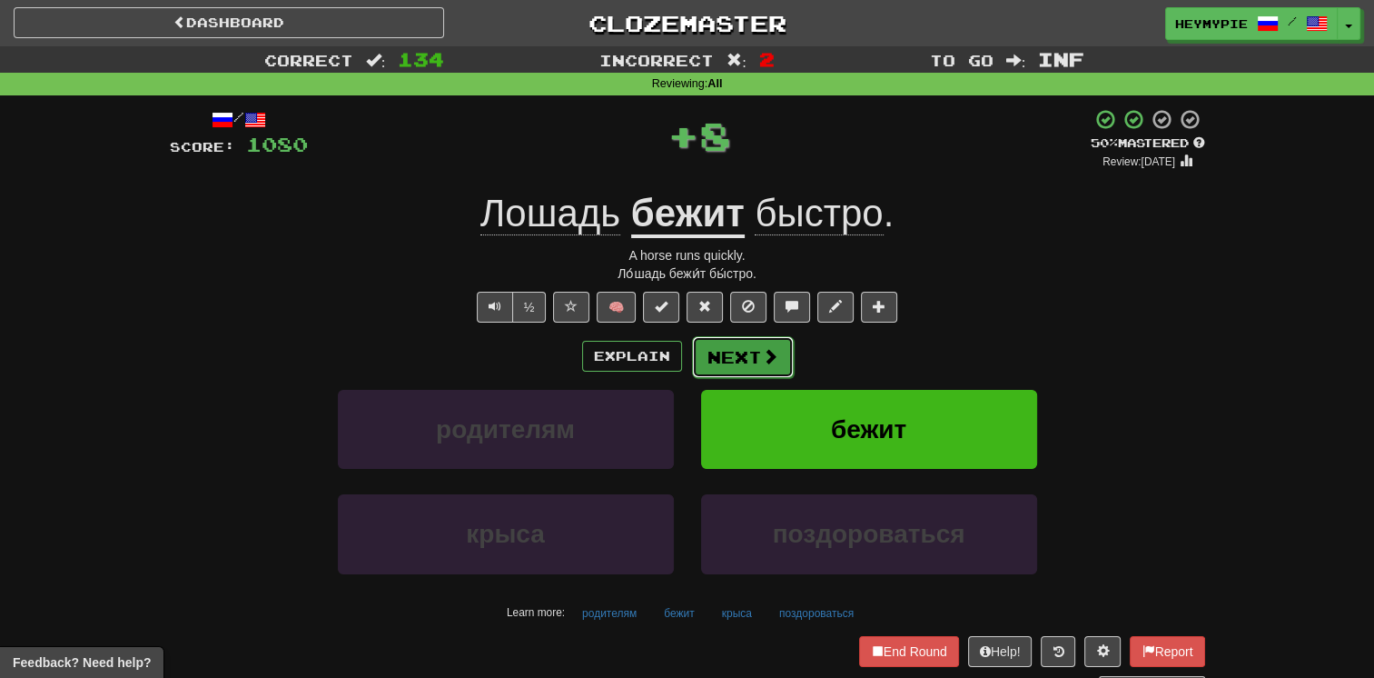
click at [678, 359] on button "Next" at bounding box center [743, 357] width 102 height 42
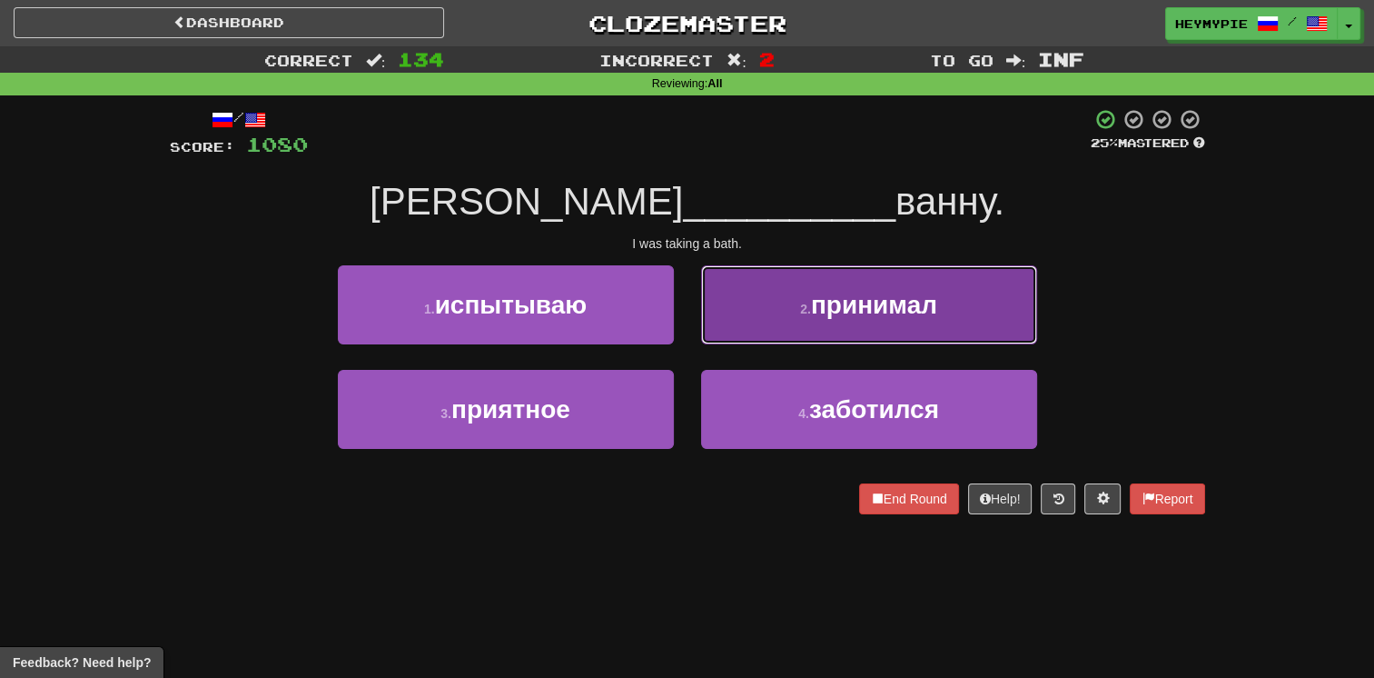
click at [678, 325] on button "2 . принимал" at bounding box center [869, 304] width 336 height 79
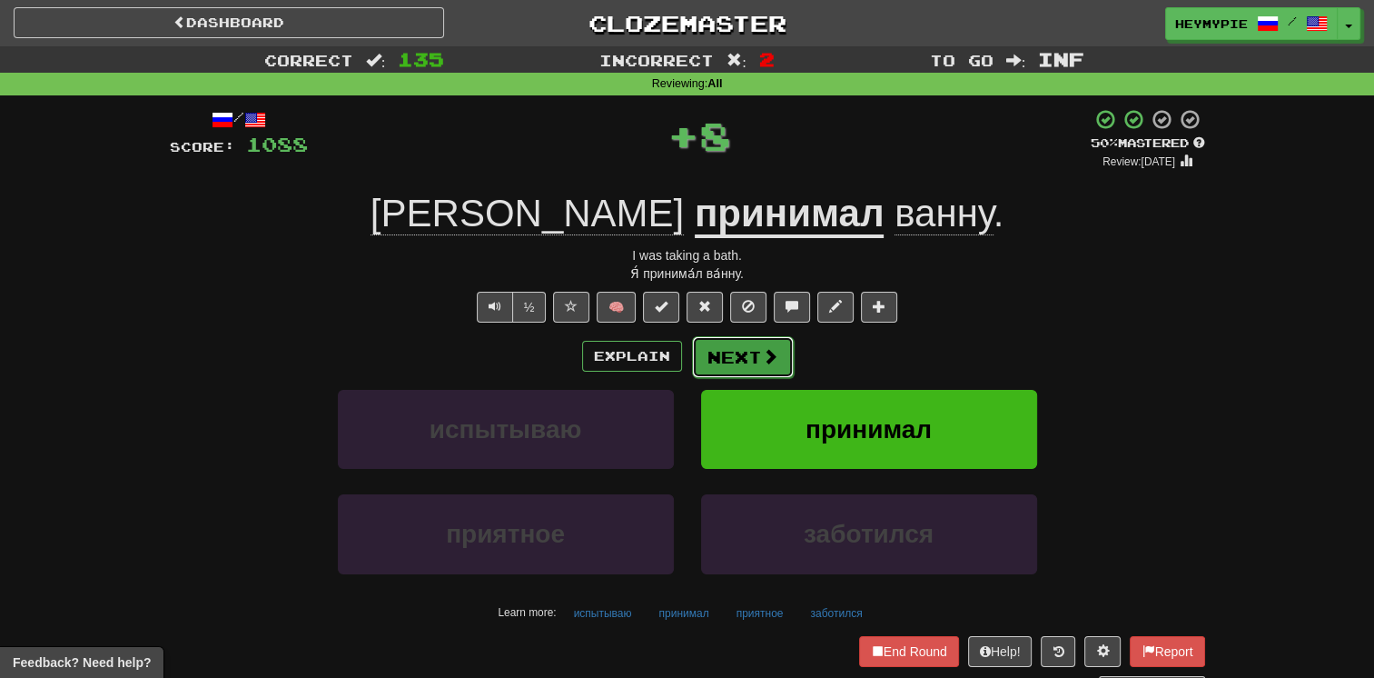
click at [678, 369] on button "Next" at bounding box center [743, 357] width 102 height 42
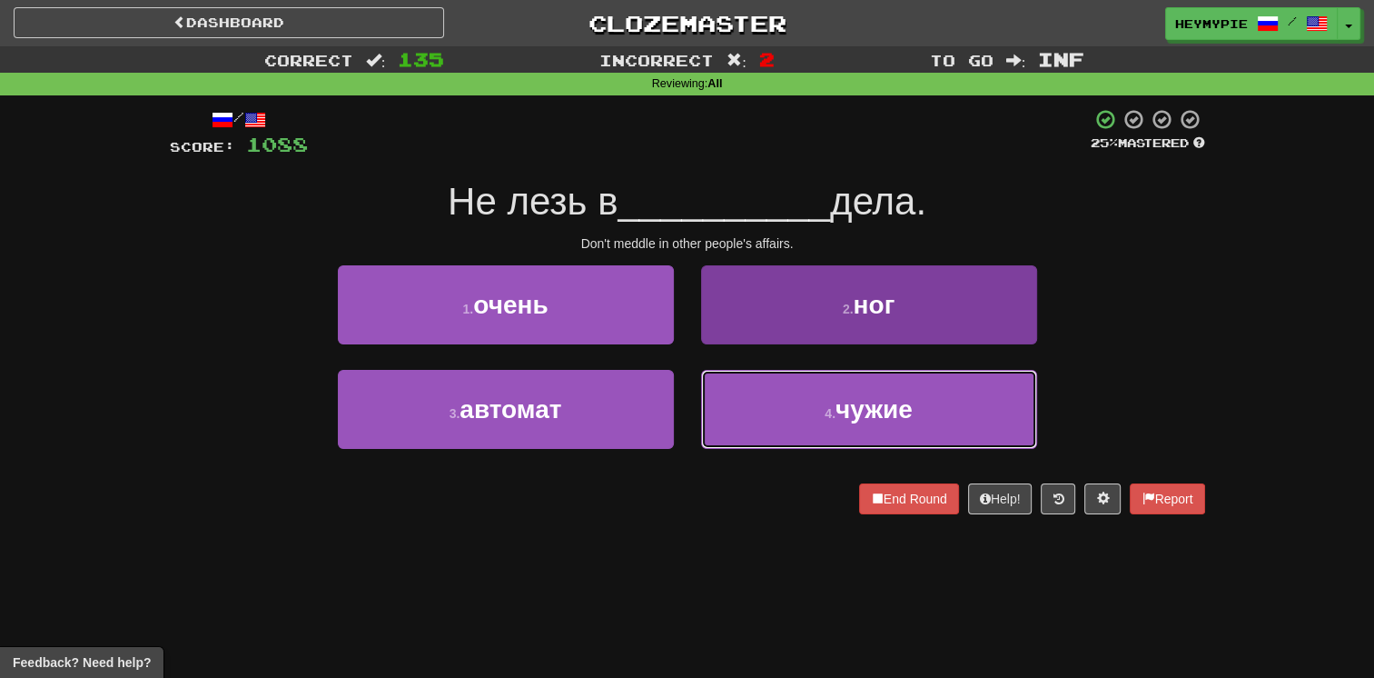
click at [678, 413] on button "4 . чужие" at bounding box center [869, 409] width 336 height 79
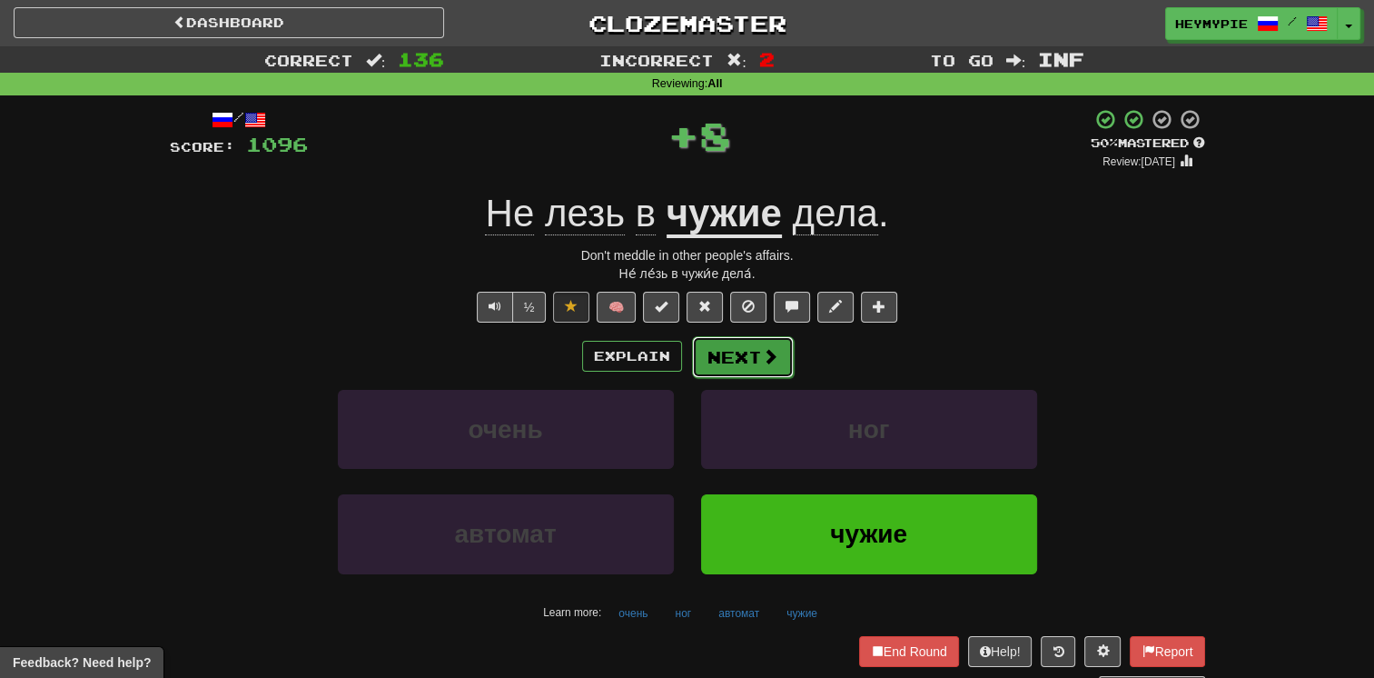
click at [678, 355] on button "Next" at bounding box center [743, 357] width 102 height 42
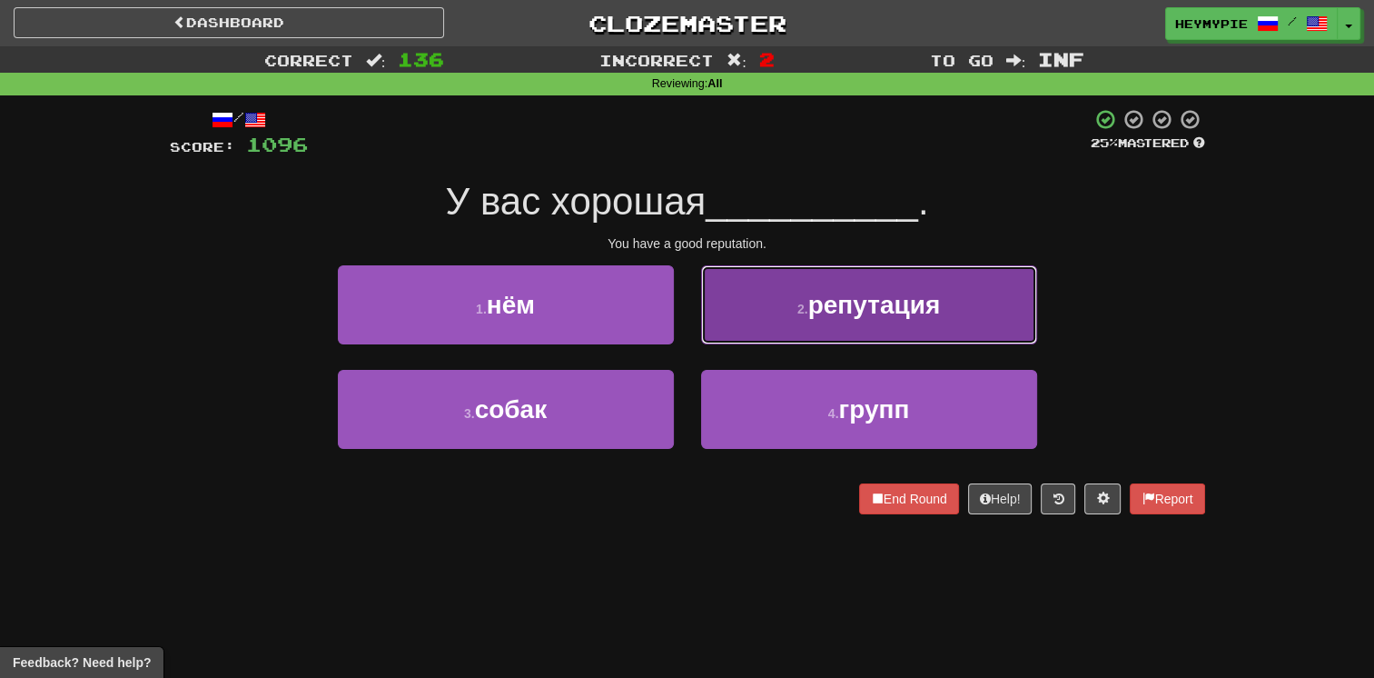
click at [678, 323] on button "2 . репутация" at bounding box center [869, 304] width 336 height 79
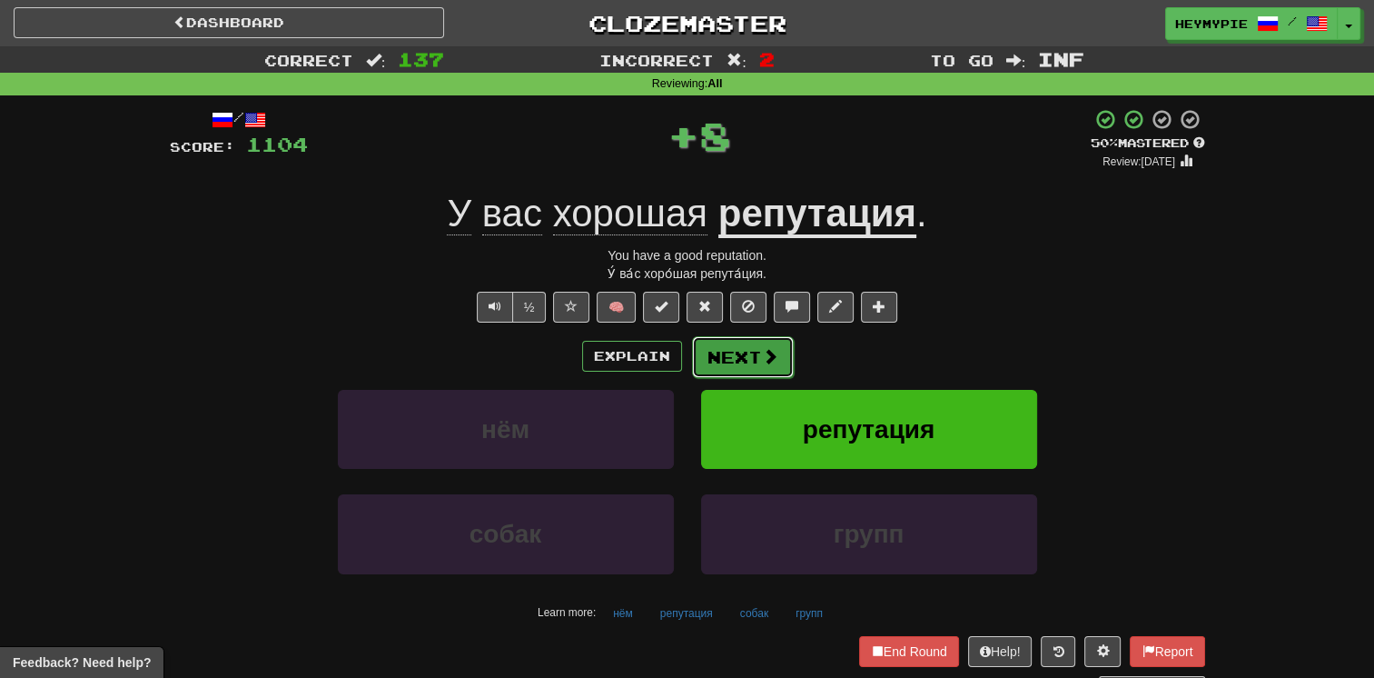
click at [678, 363] on button "Next" at bounding box center [743, 357] width 102 height 42
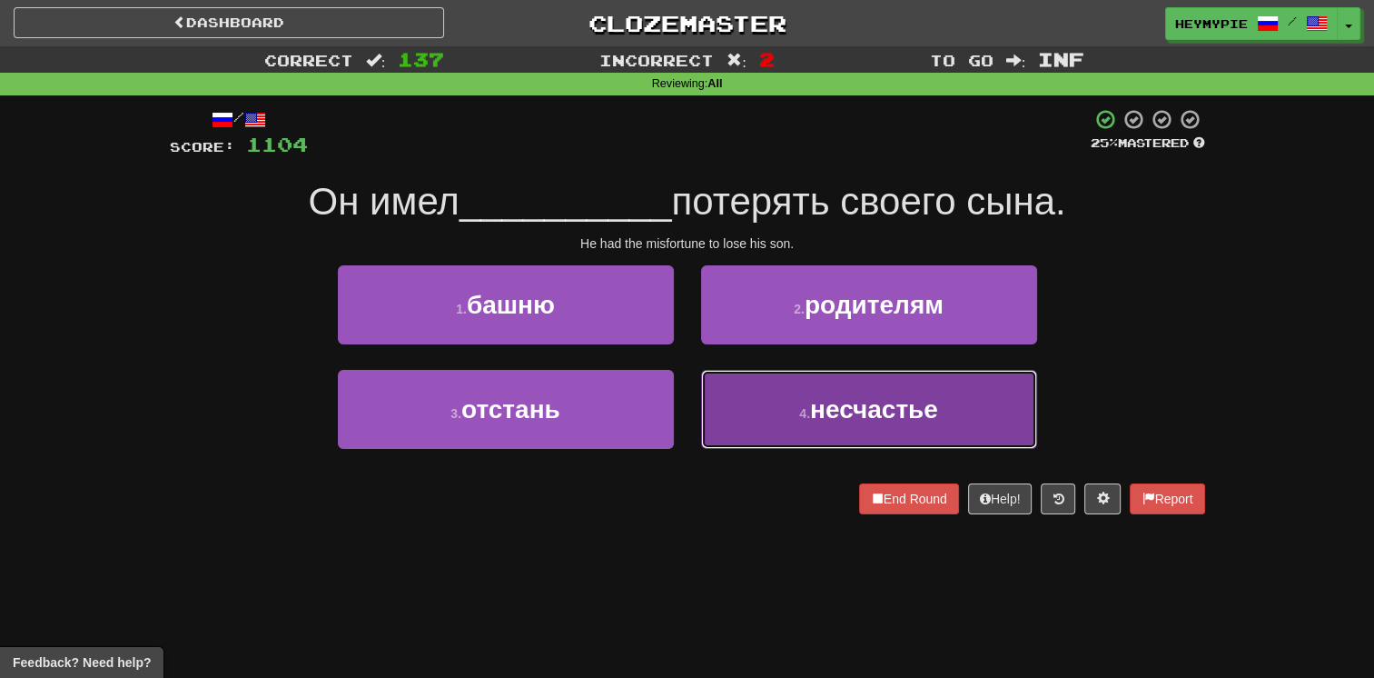
click at [678, 428] on button "4 . несчастье" at bounding box center [869, 409] width 336 height 79
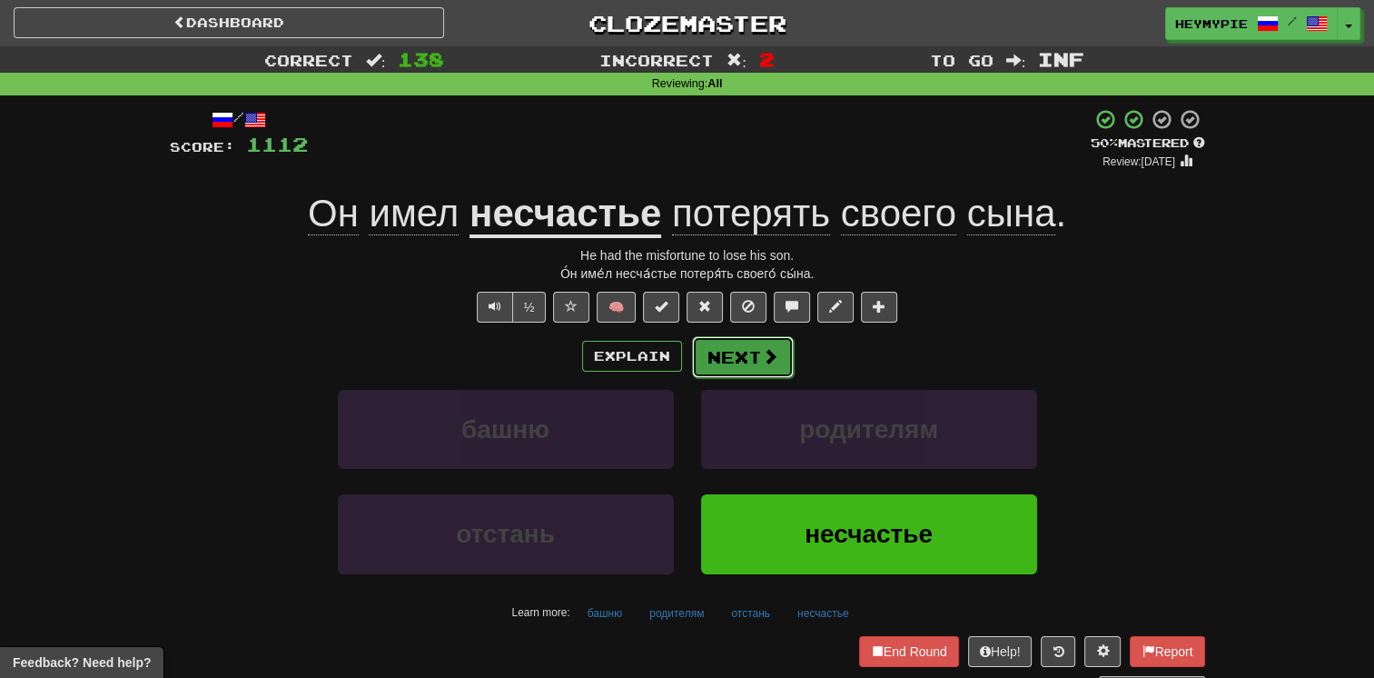
click at [678, 365] on button "Next" at bounding box center [743, 357] width 102 height 42
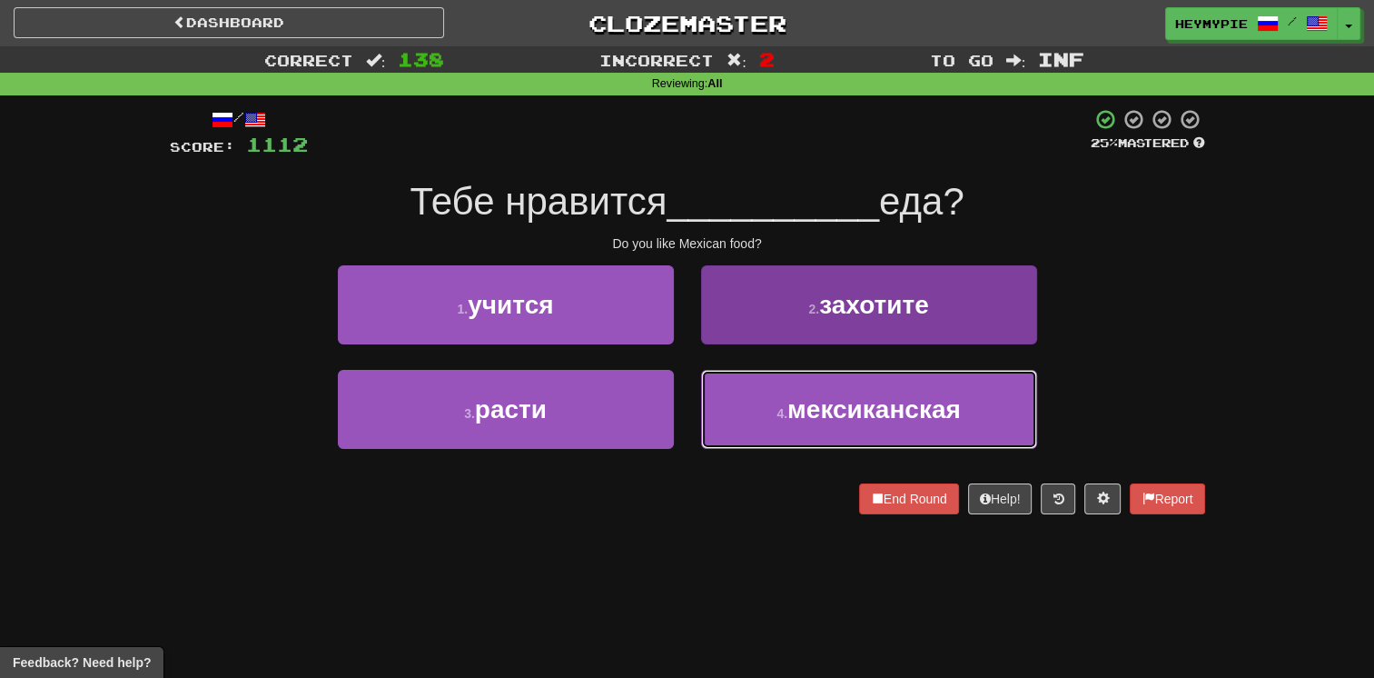
click at [678, 412] on button "4 . мексиканская" at bounding box center [869, 409] width 336 height 79
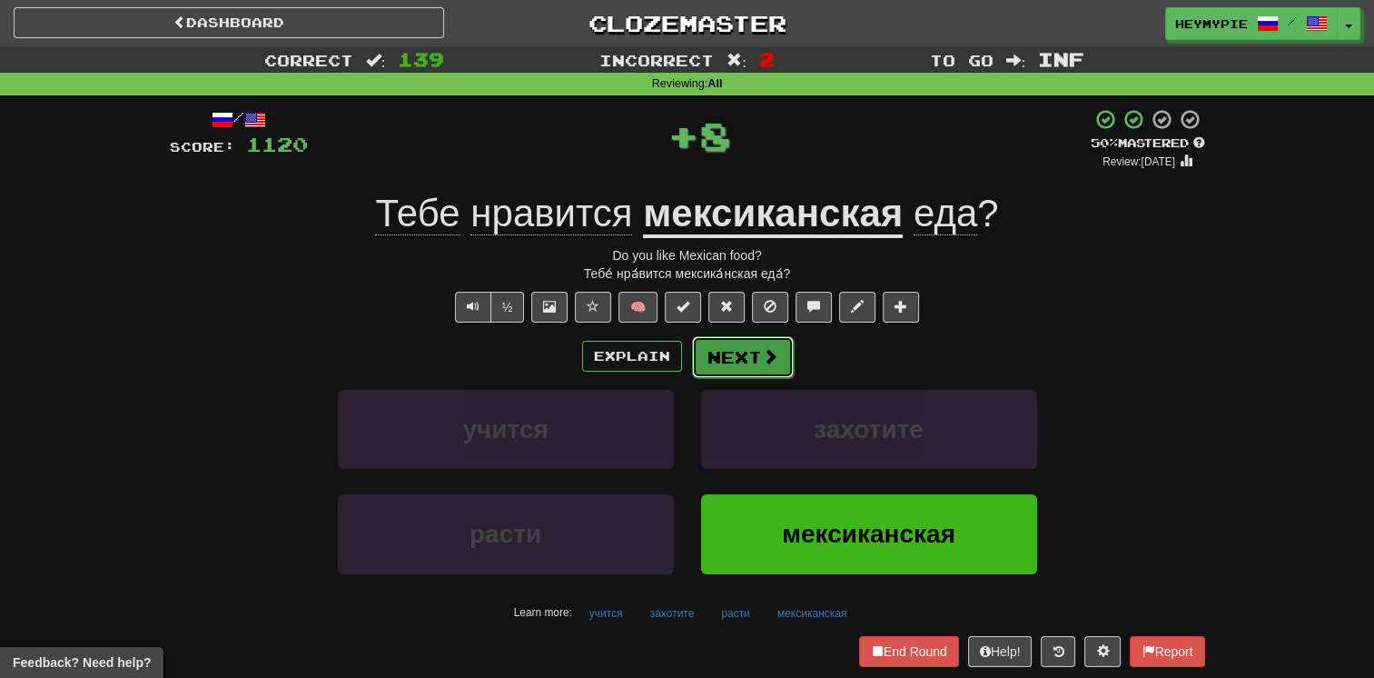
click at [678, 353] on button "Next" at bounding box center [743, 357] width 102 height 42
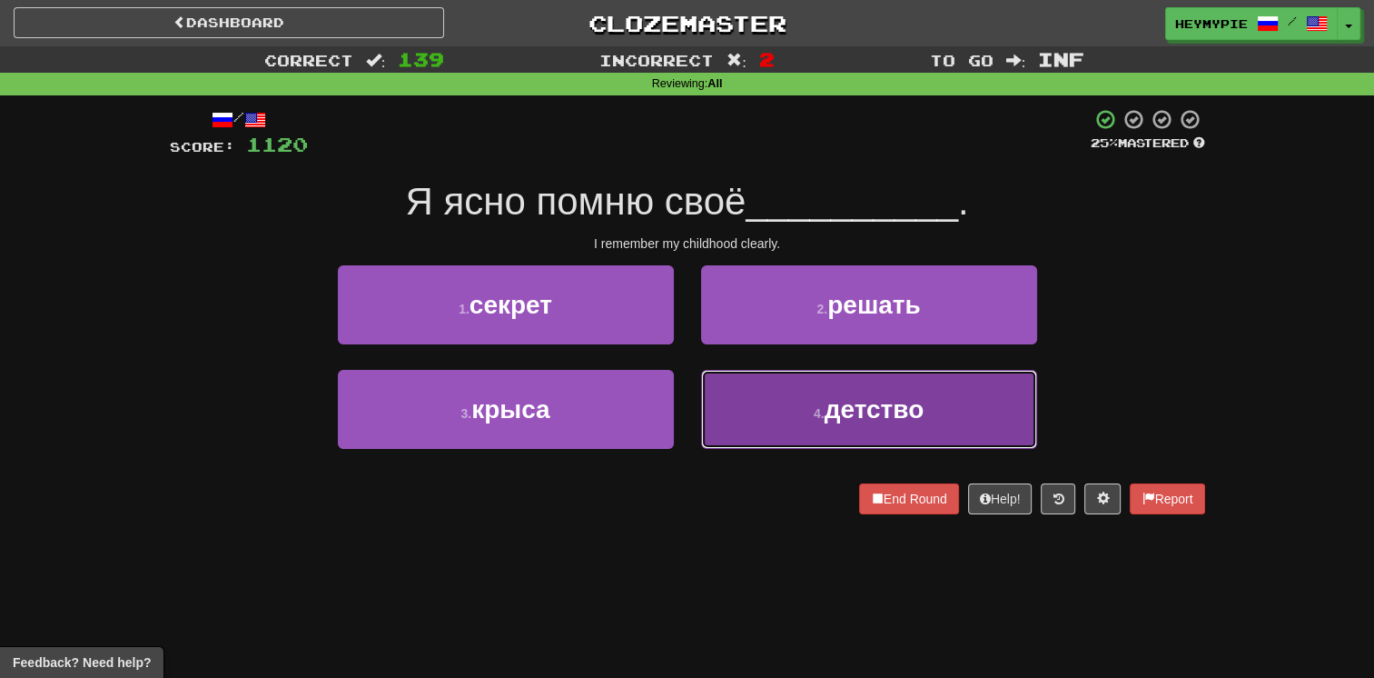
click at [678, 422] on button "4 . детство" at bounding box center [869, 409] width 336 height 79
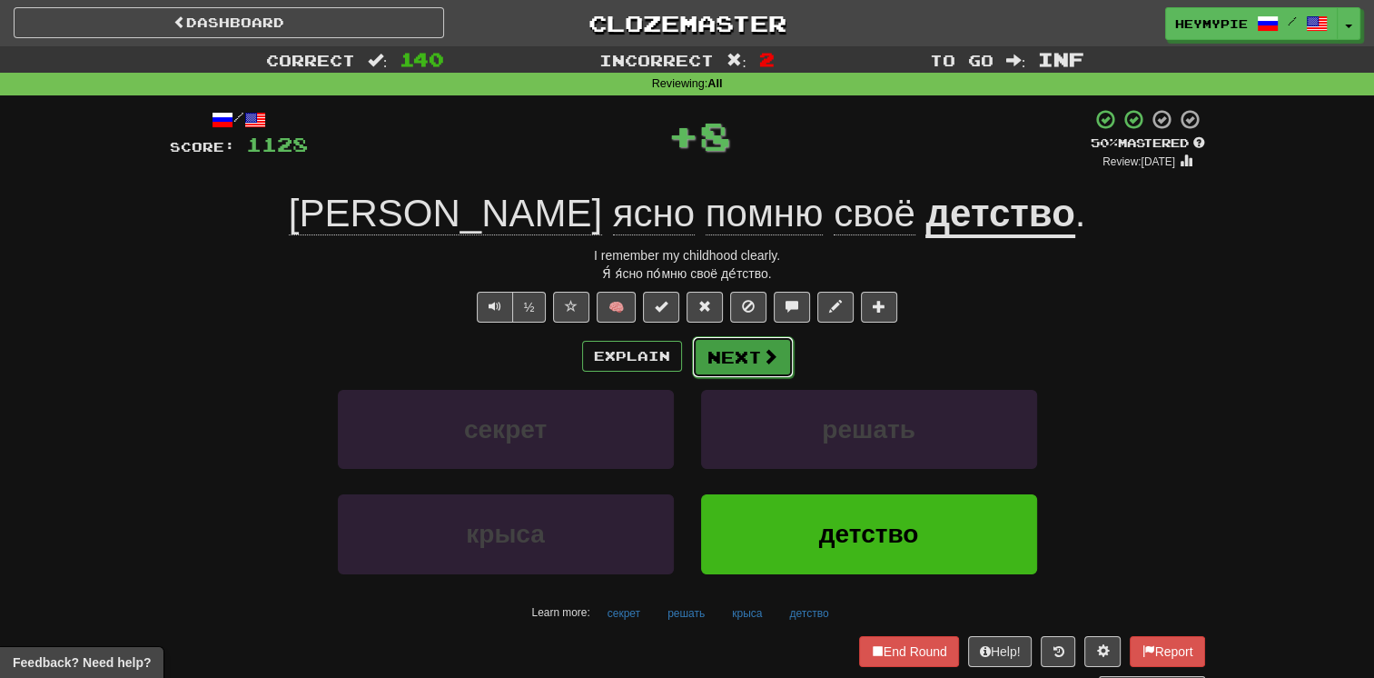
click at [678, 360] on button "Next" at bounding box center [743, 357] width 102 height 42
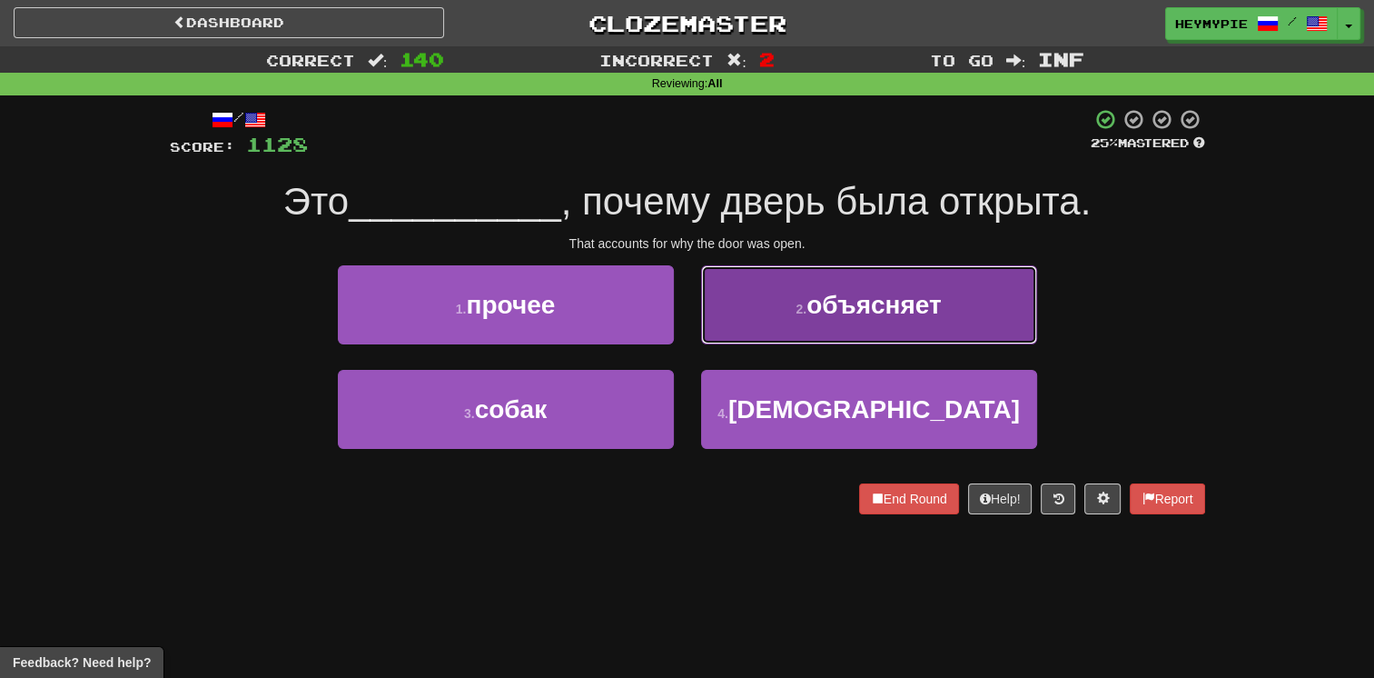
click at [678, 329] on button "2 . объясняет" at bounding box center [869, 304] width 336 height 79
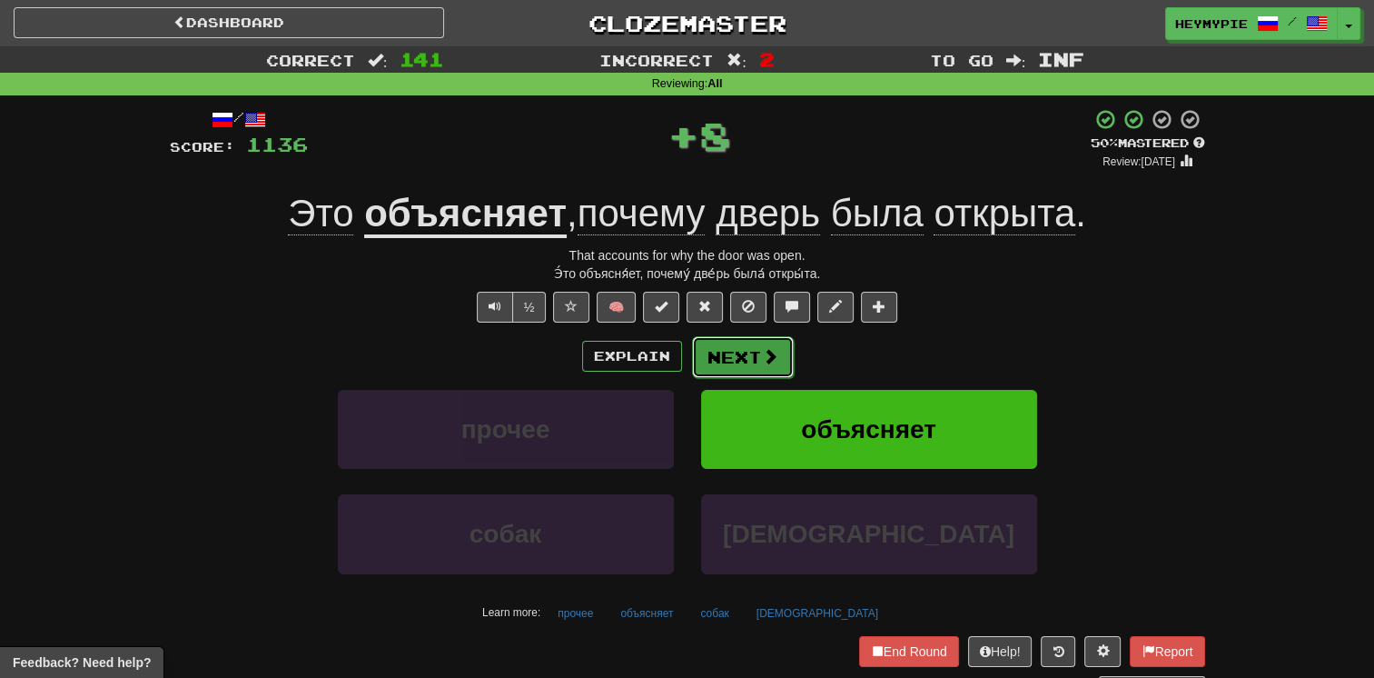
click at [678, 362] on button "Next" at bounding box center [743, 357] width 102 height 42
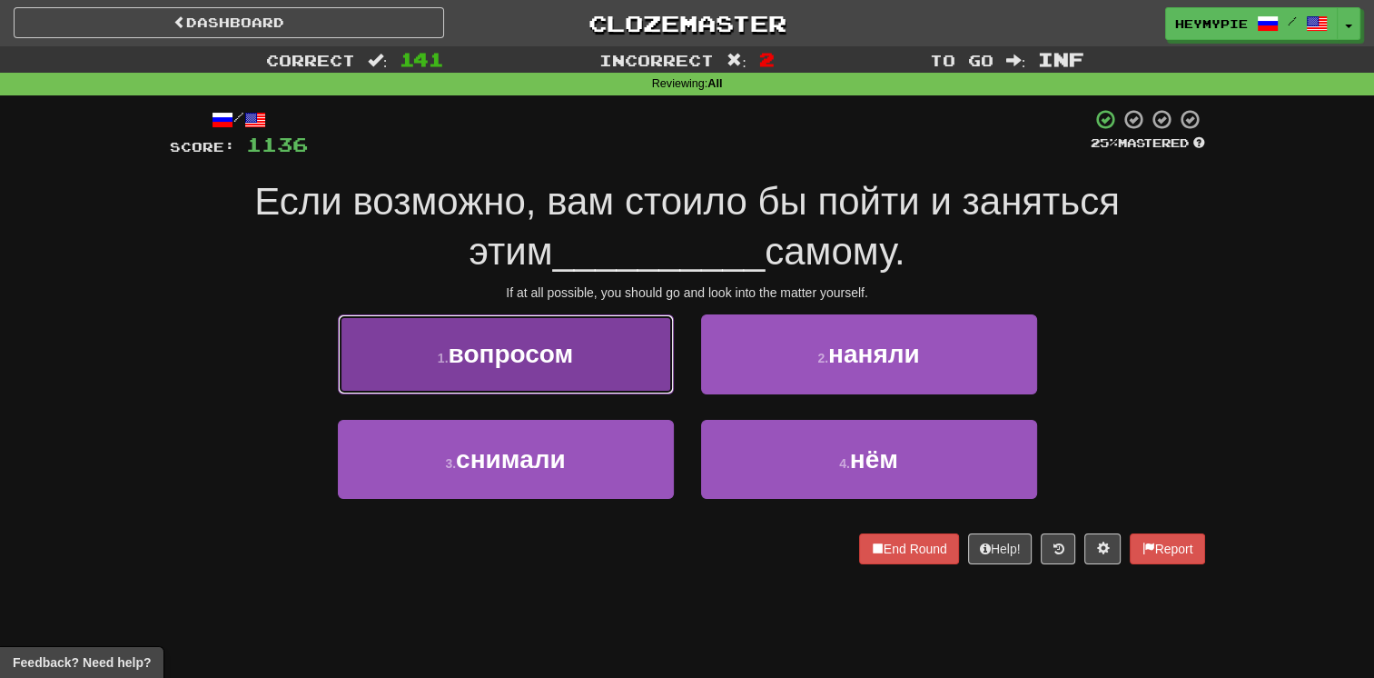
click at [612, 358] on button "1 . вопросом" at bounding box center [506, 353] width 336 height 79
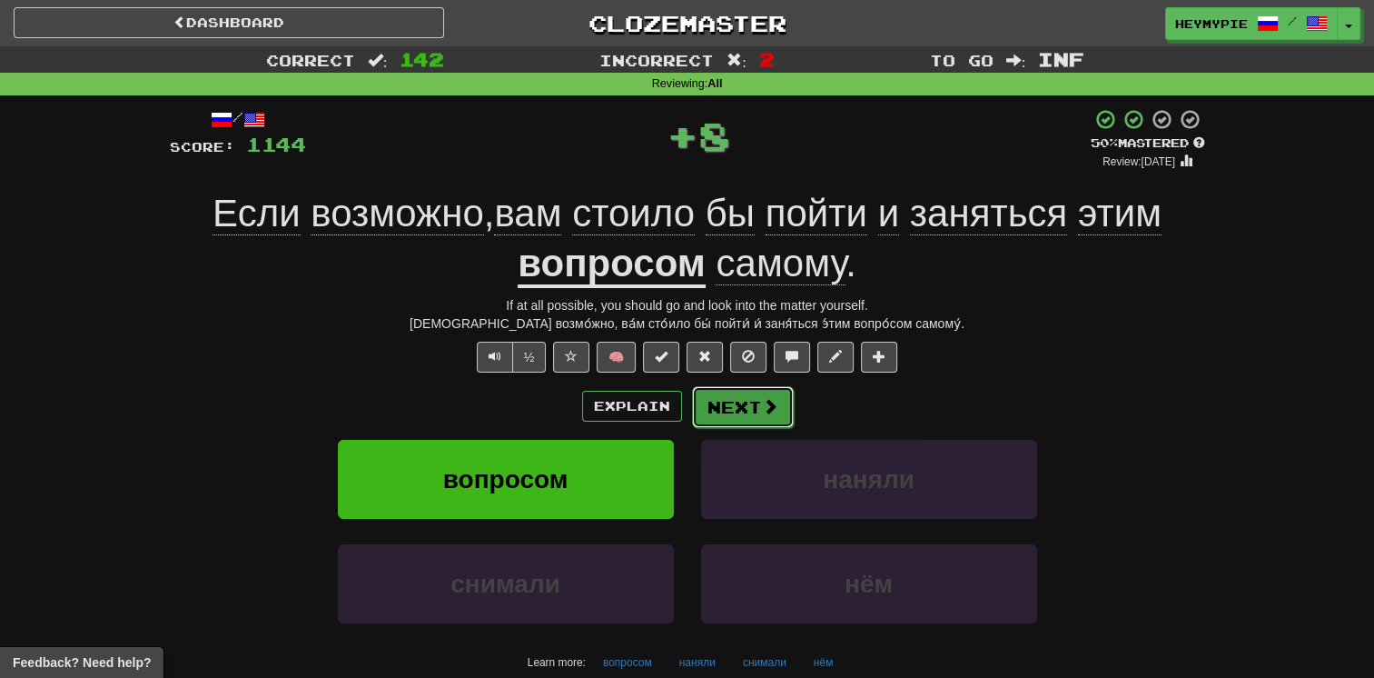
click at [678, 411] on button "Next" at bounding box center [743, 407] width 102 height 42
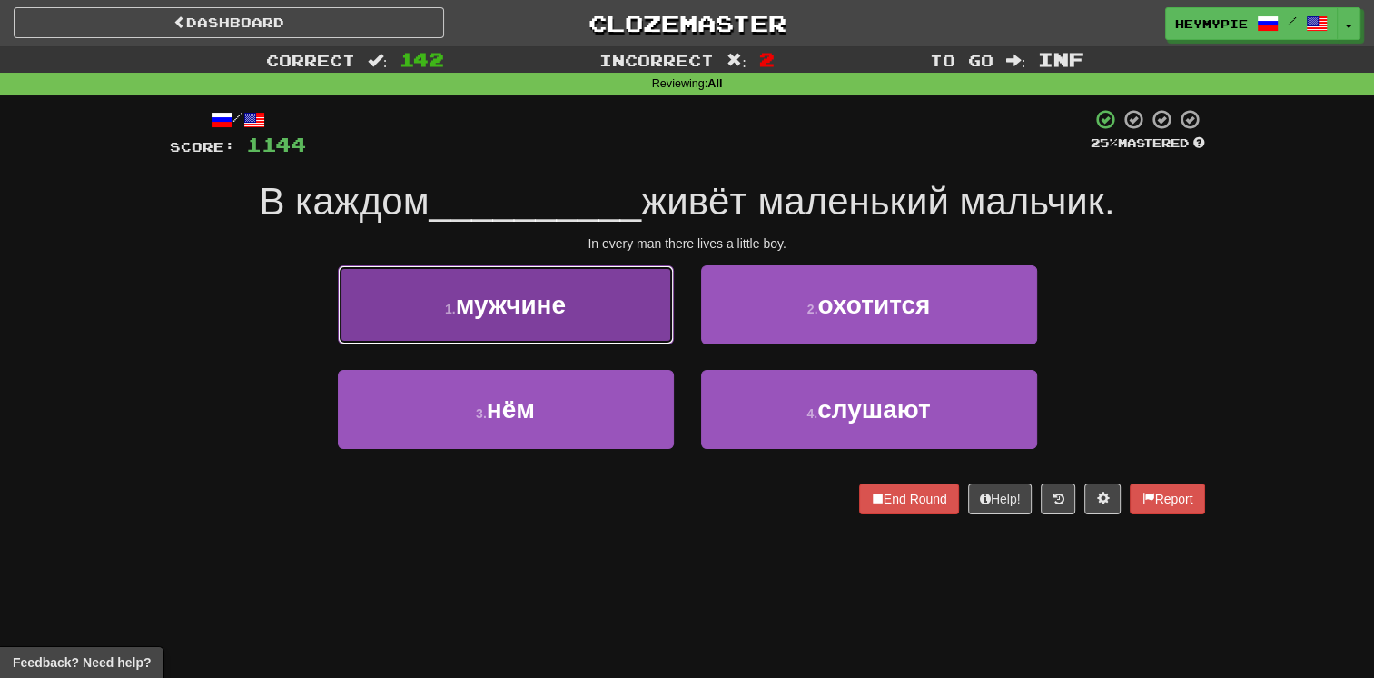
click at [510, 296] on span "мужчине" at bounding box center [511, 305] width 110 height 28
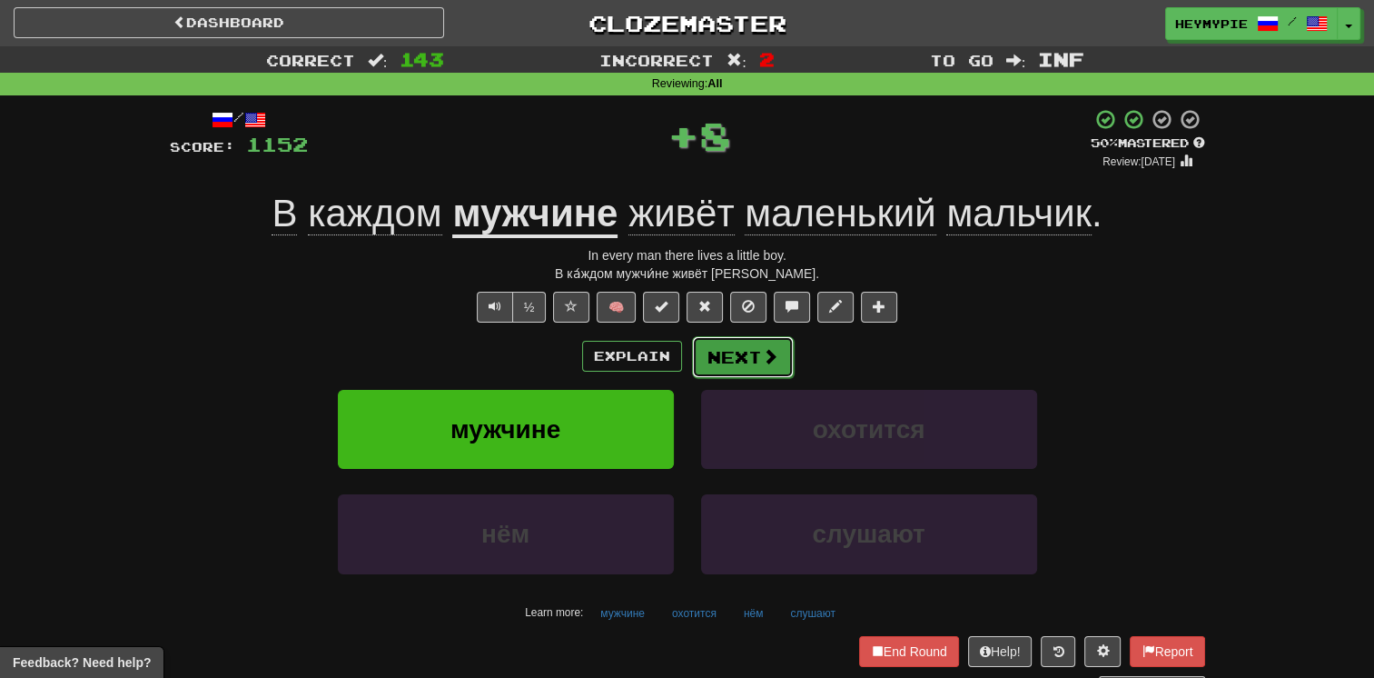
click at [678, 358] on button "Next" at bounding box center [743, 357] width 102 height 42
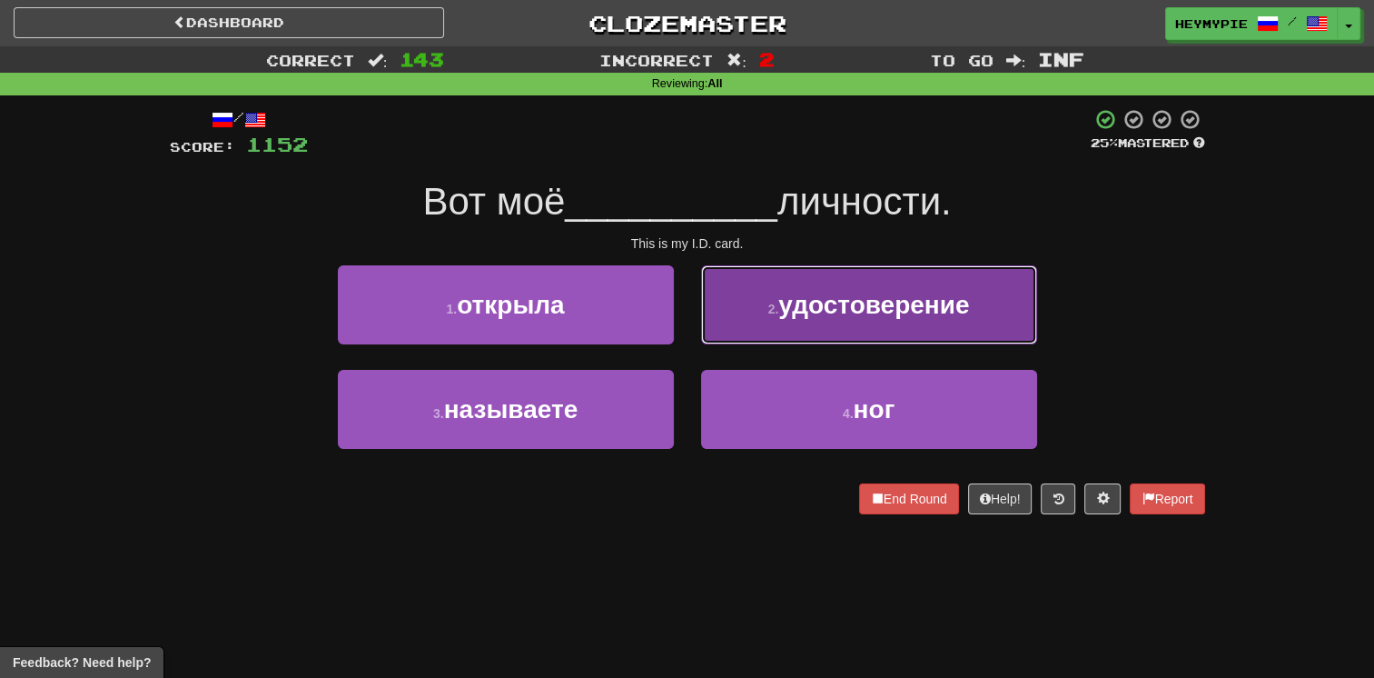
click at [678, 303] on button "2 . удостоверение" at bounding box center [869, 304] width 336 height 79
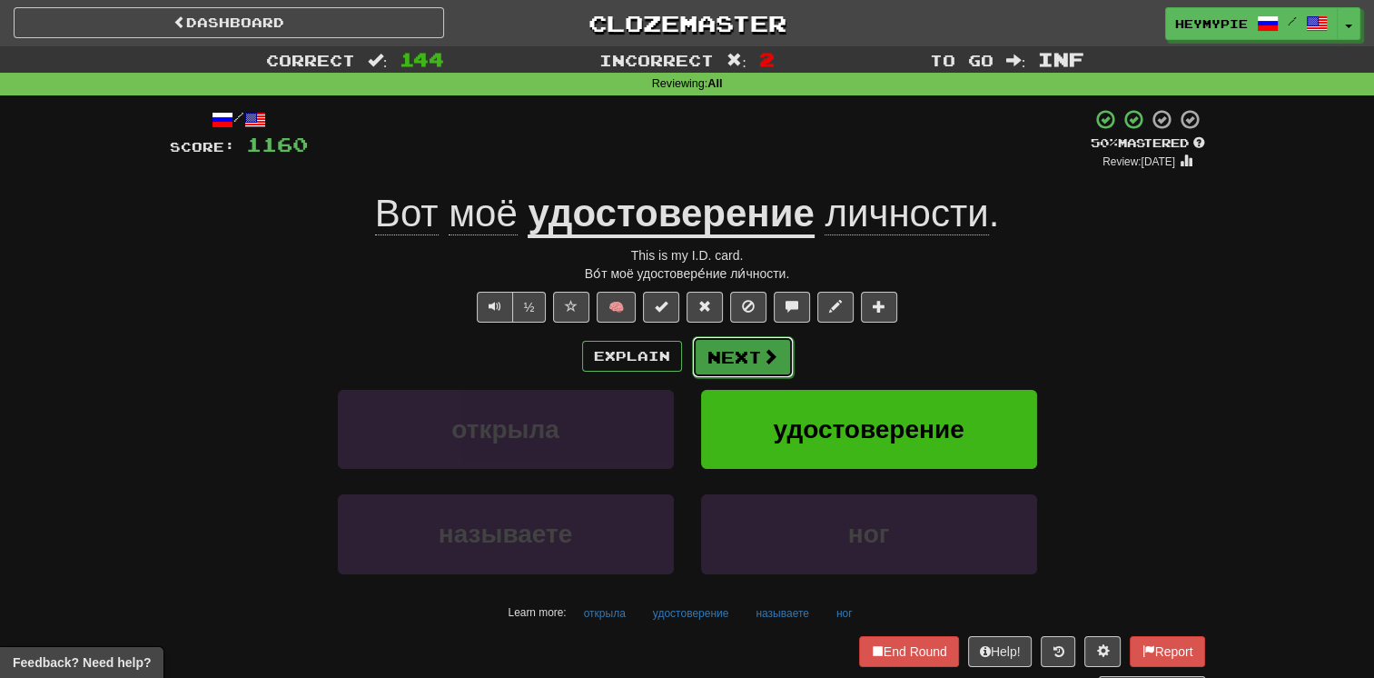
click at [678, 359] on button "Next" at bounding box center [743, 357] width 102 height 42
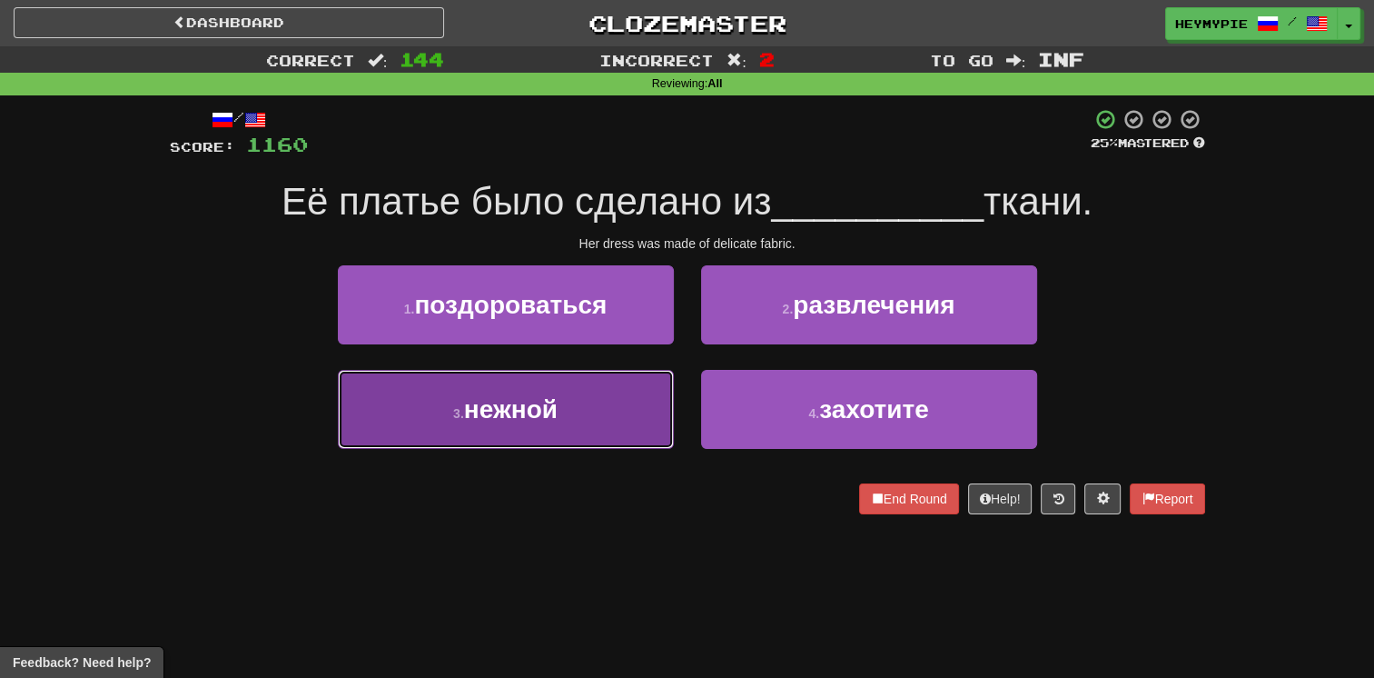
click at [614, 399] on button "3 . нежной" at bounding box center [506, 409] width 336 height 79
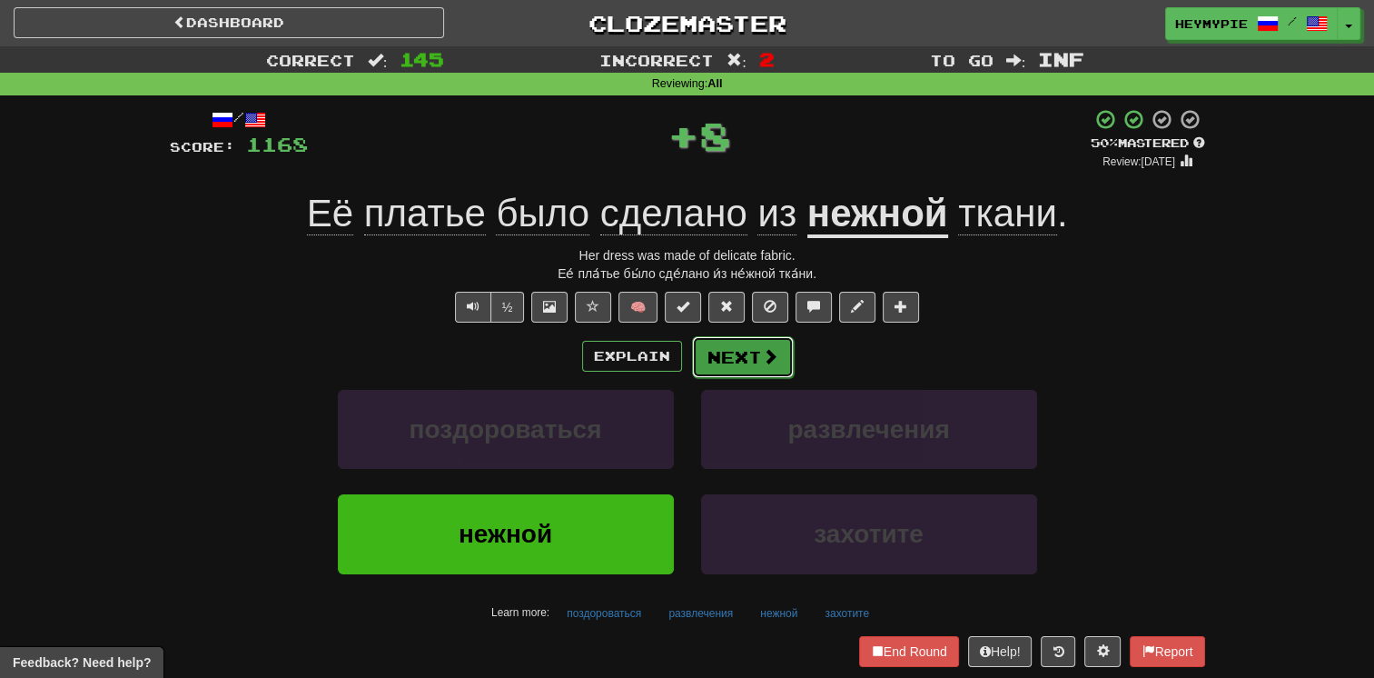
click at [678, 365] on button "Next" at bounding box center [743, 357] width 102 height 42
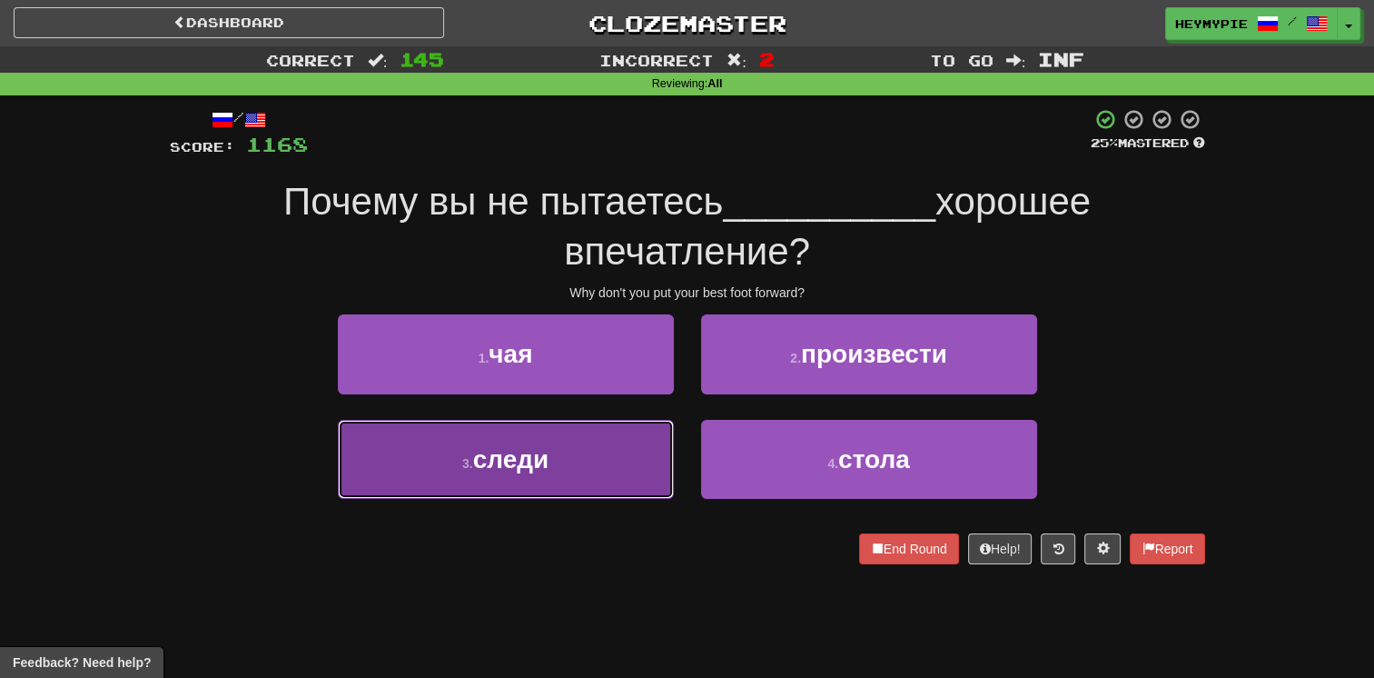
click at [540, 459] on span "следи" at bounding box center [511, 459] width 76 height 28
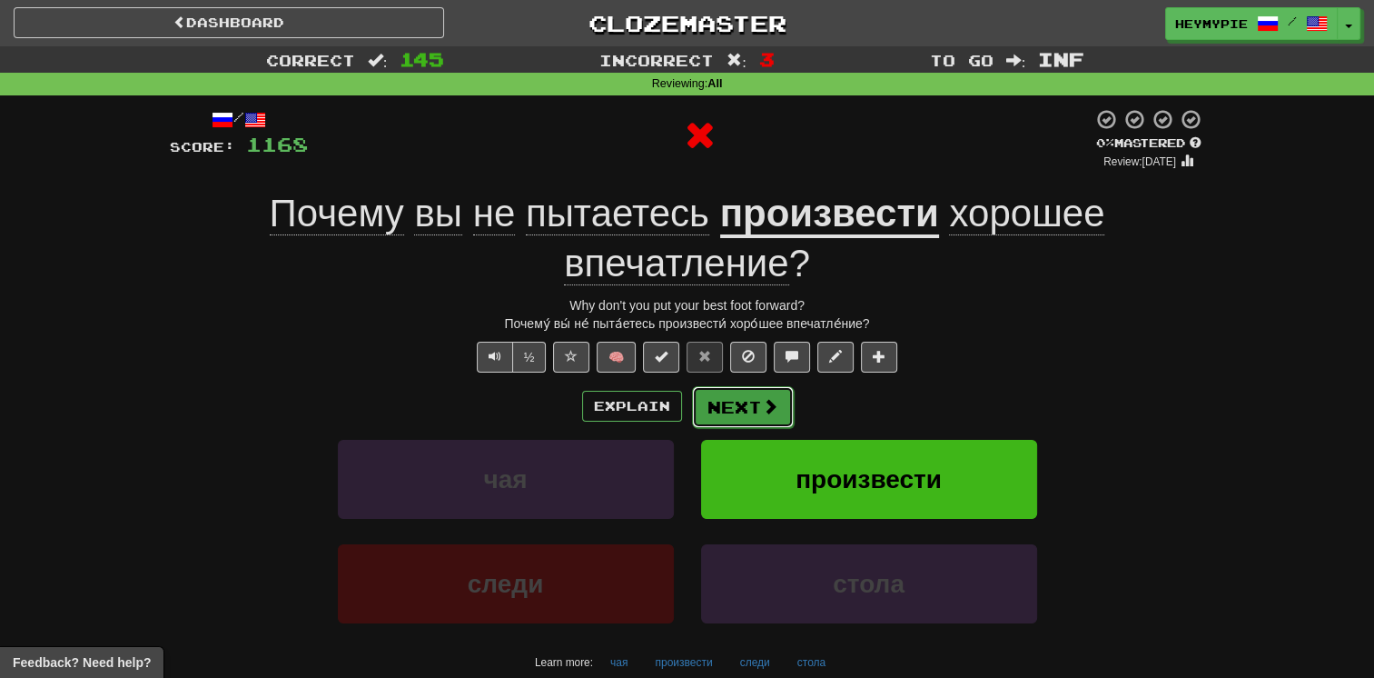
click at [678, 409] on button "Next" at bounding box center [743, 407] width 102 height 42
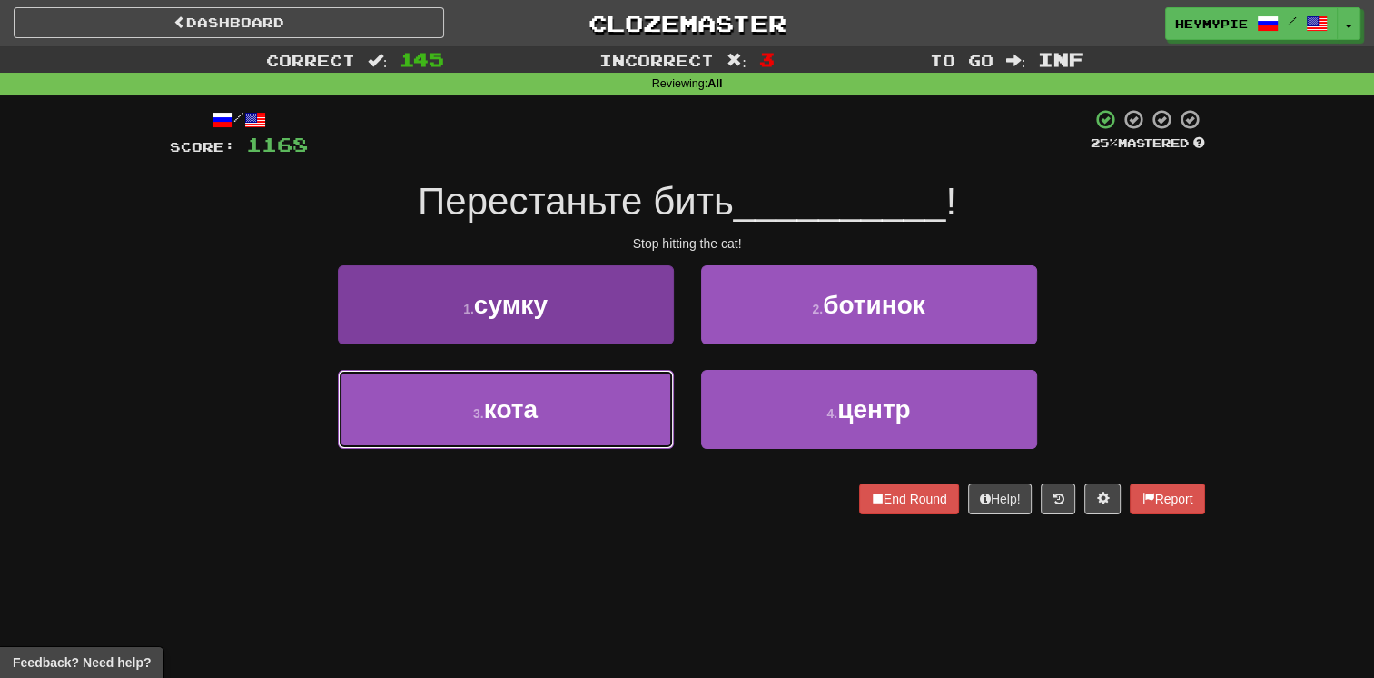
click at [570, 411] on button "3 . кота" at bounding box center [506, 409] width 336 height 79
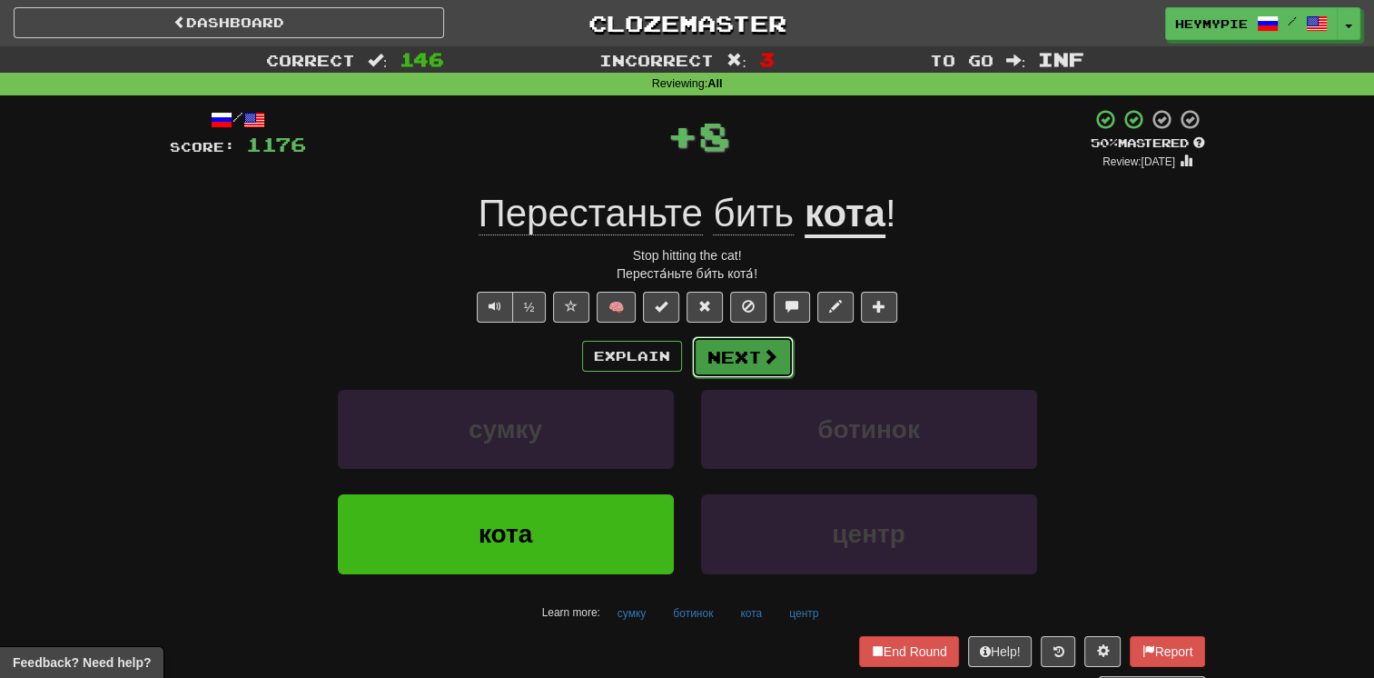
click at [678, 364] on button "Next" at bounding box center [743, 357] width 102 height 42
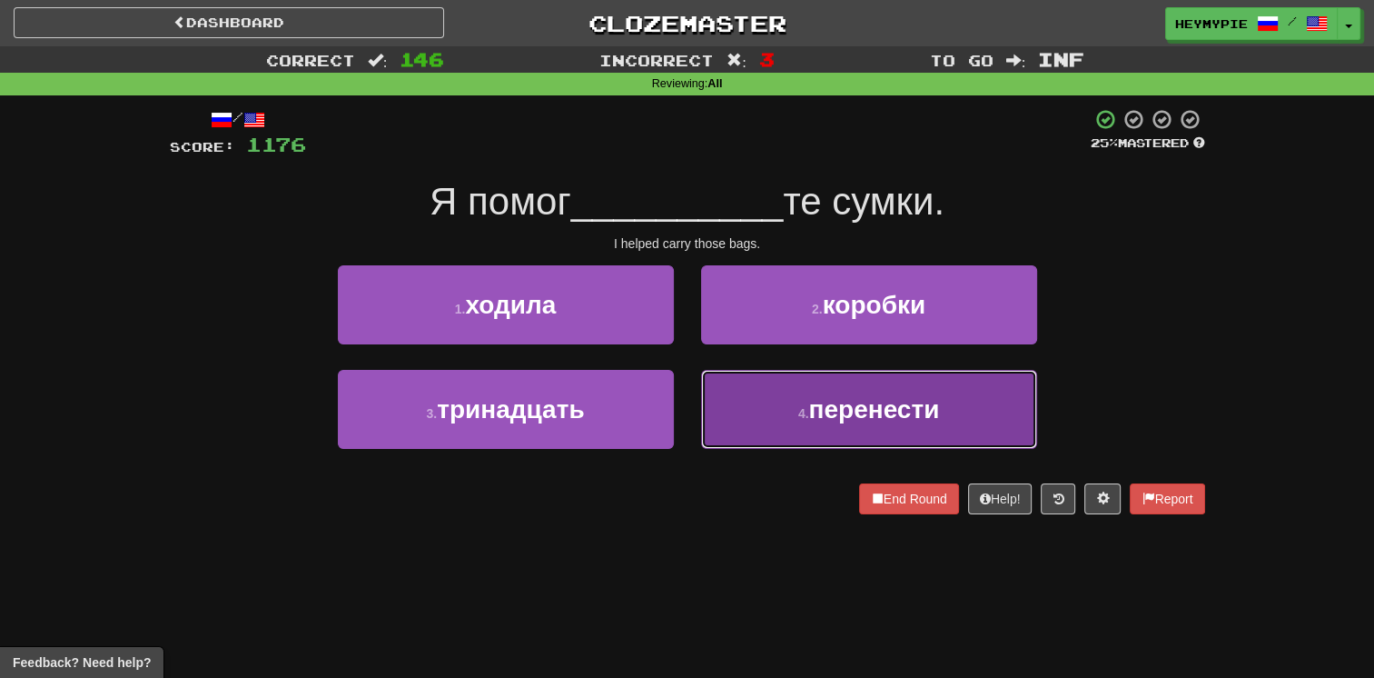
click at [678, 419] on button "4 . перенести" at bounding box center [869, 409] width 336 height 79
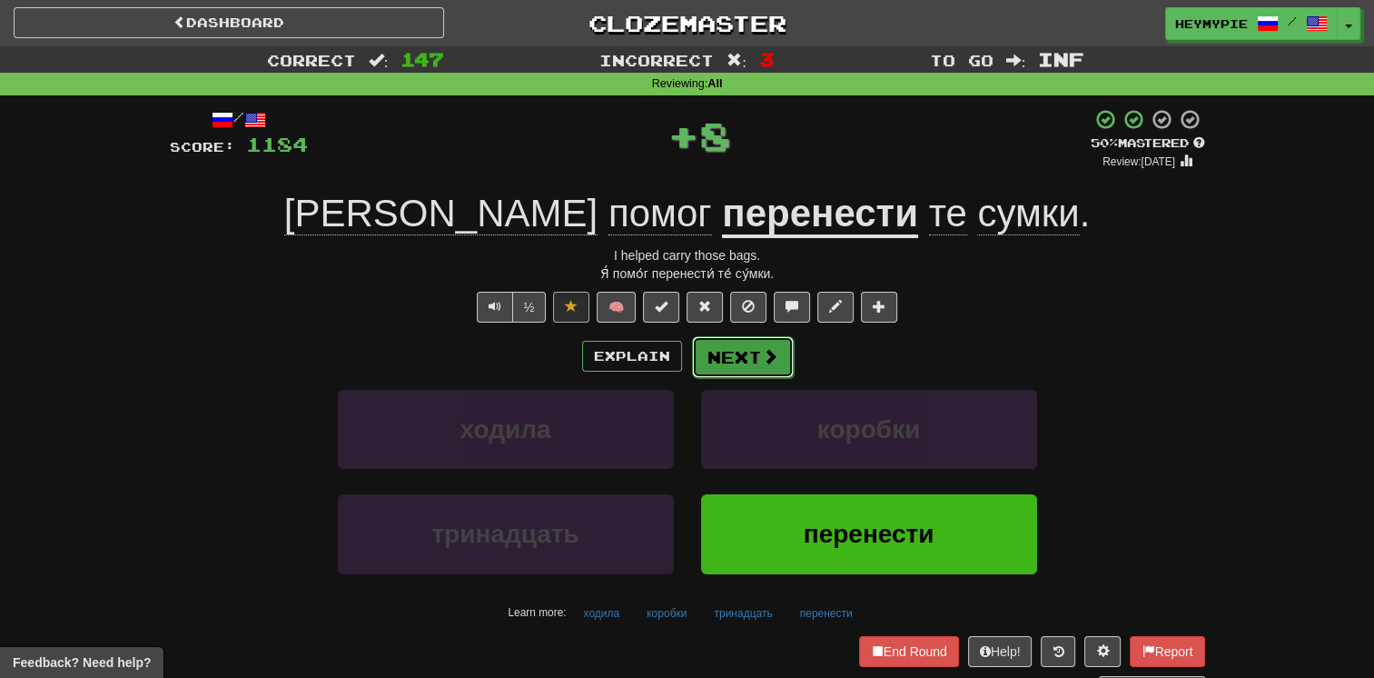
click at [678, 364] on button "Next" at bounding box center [743, 357] width 102 height 42
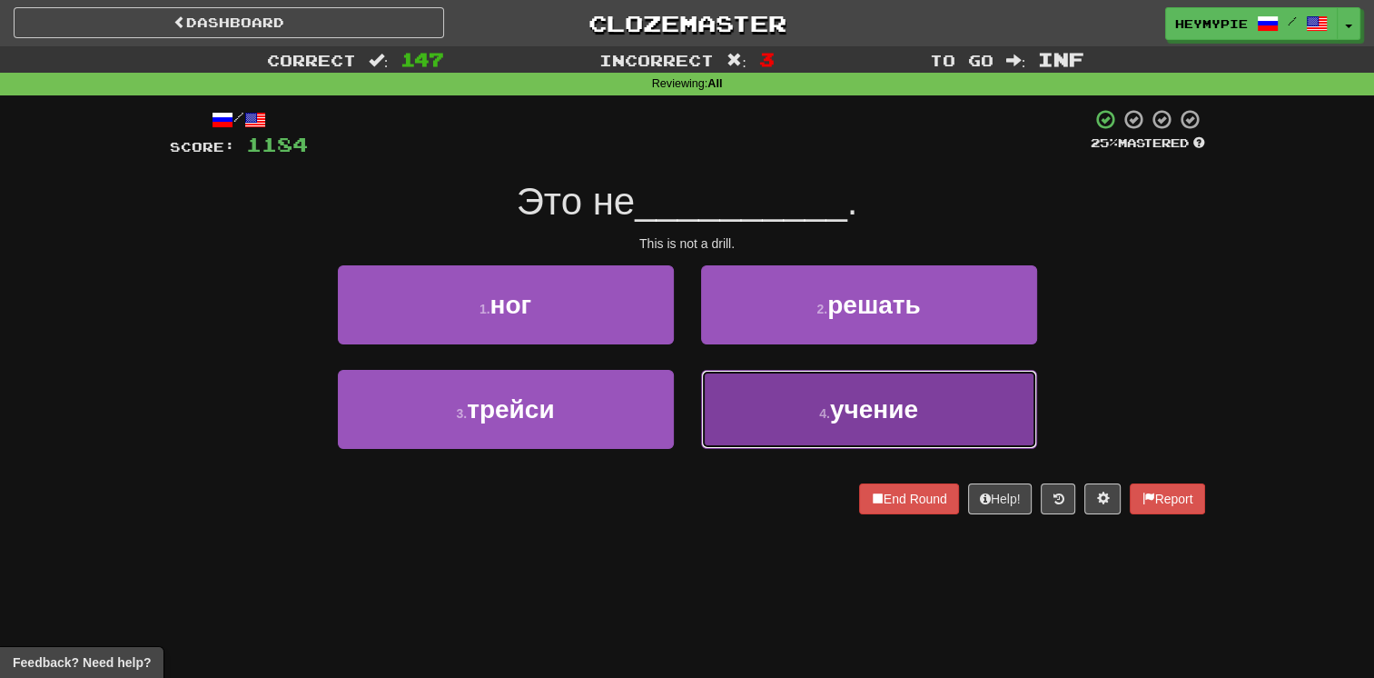
click at [678, 406] on button "4 . учение" at bounding box center [869, 409] width 336 height 79
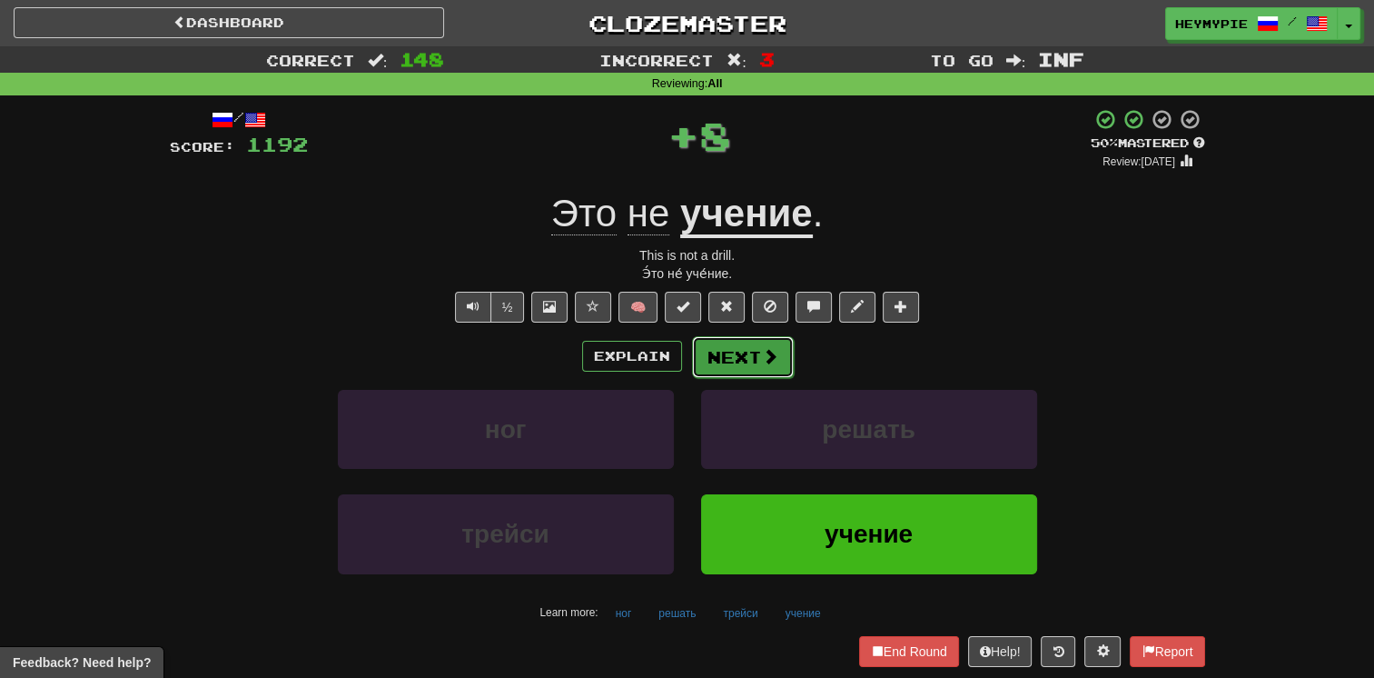
click at [678, 355] on button "Next" at bounding box center [743, 357] width 102 height 42
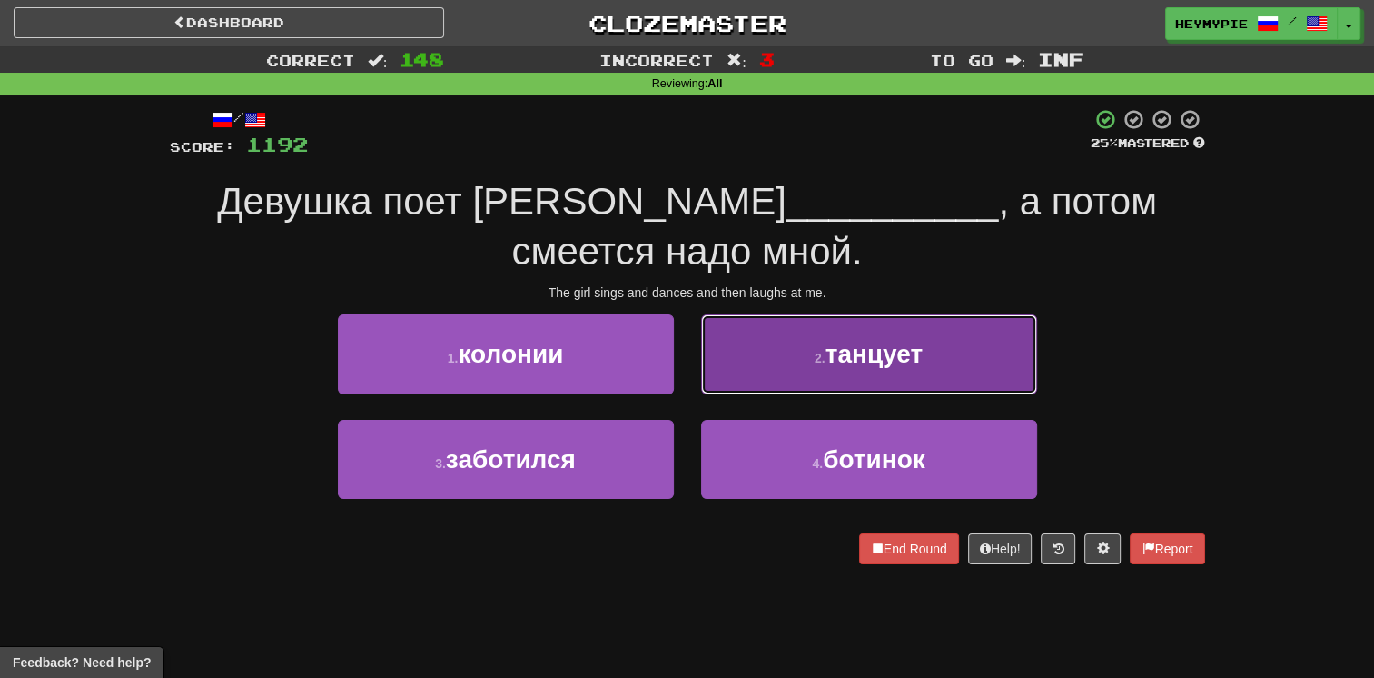
click at [678, 333] on button "2 . танцует" at bounding box center [869, 353] width 336 height 79
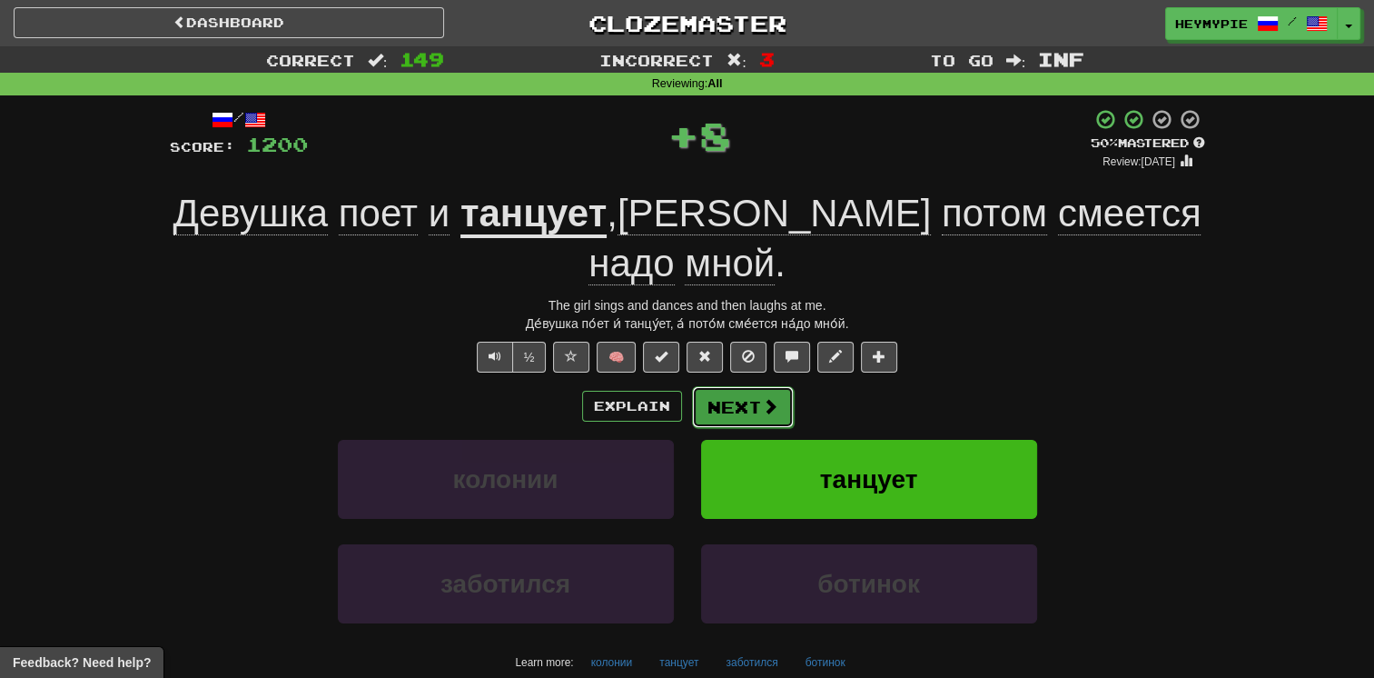
click at [678, 386] on button "Next" at bounding box center [743, 407] width 102 height 42
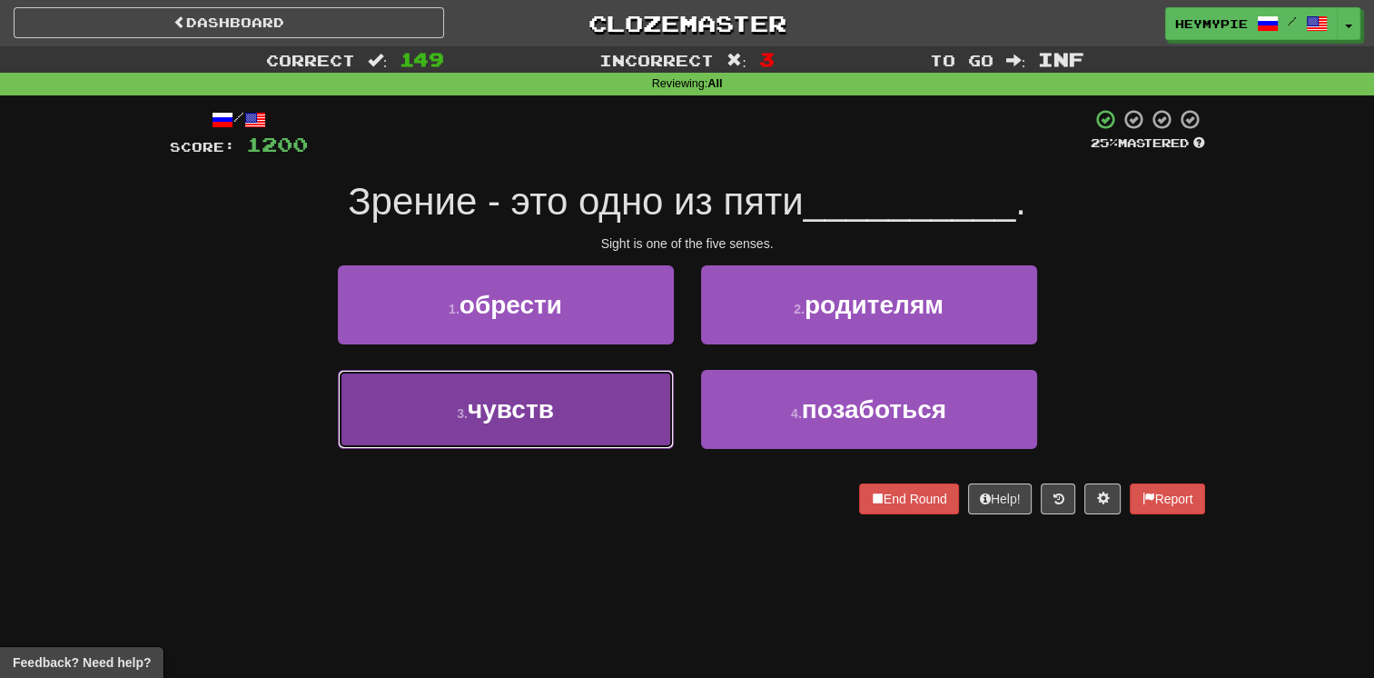
click at [609, 398] on button "3 . чувств" at bounding box center [506, 409] width 336 height 79
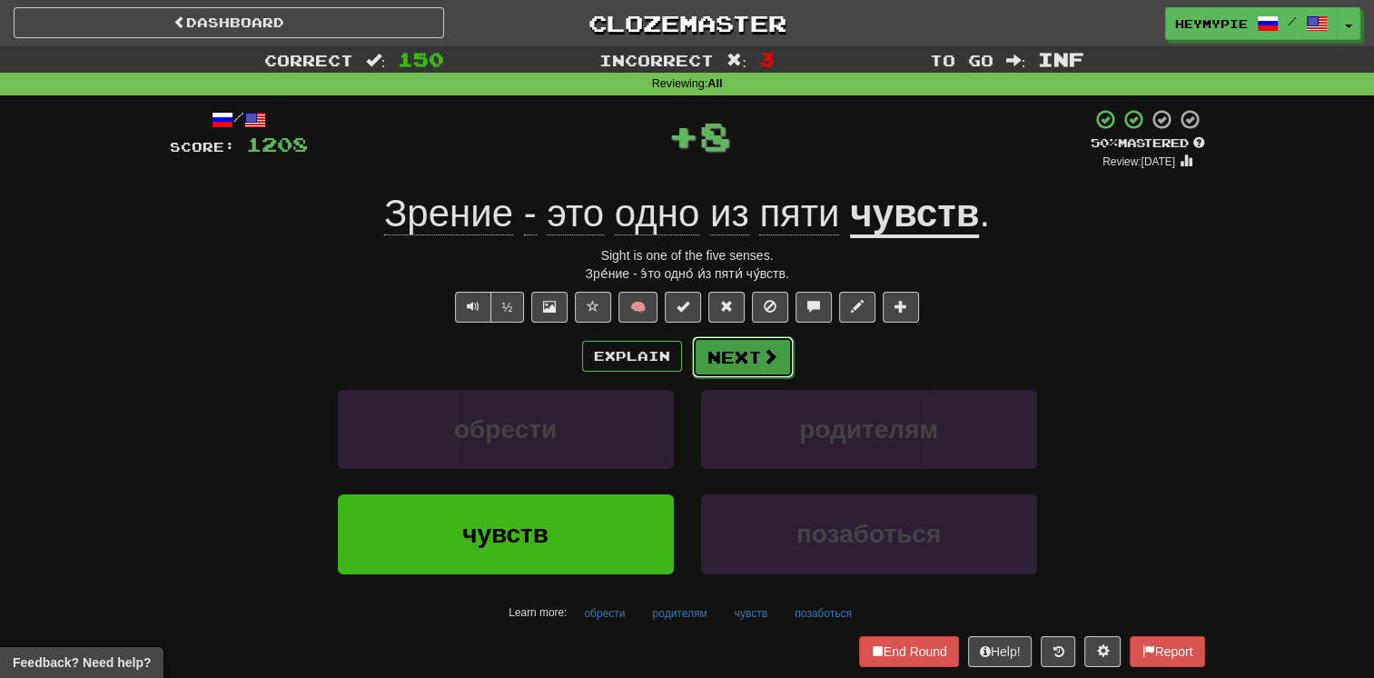
click at [678, 354] on button "Next" at bounding box center [743, 357] width 102 height 42
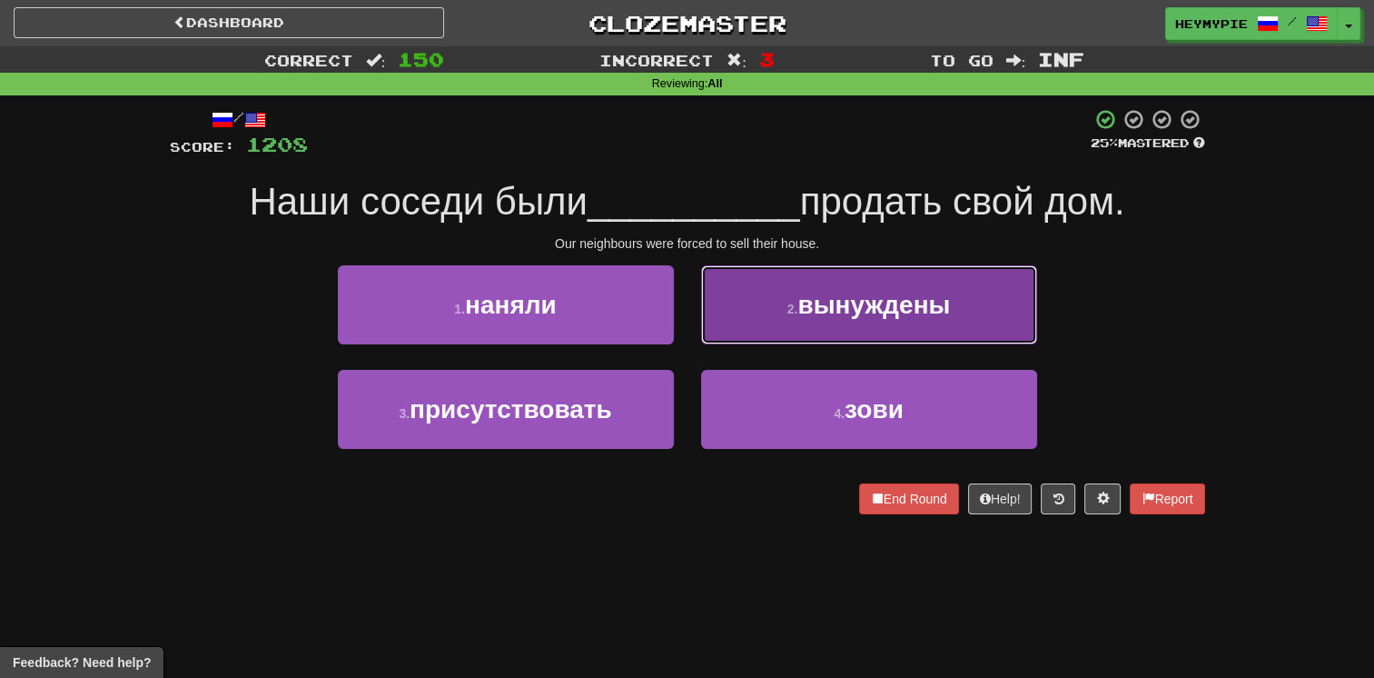
click at [678, 318] on button "2 . вынуждены" at bounding box center [869, 304] width 336 height 79
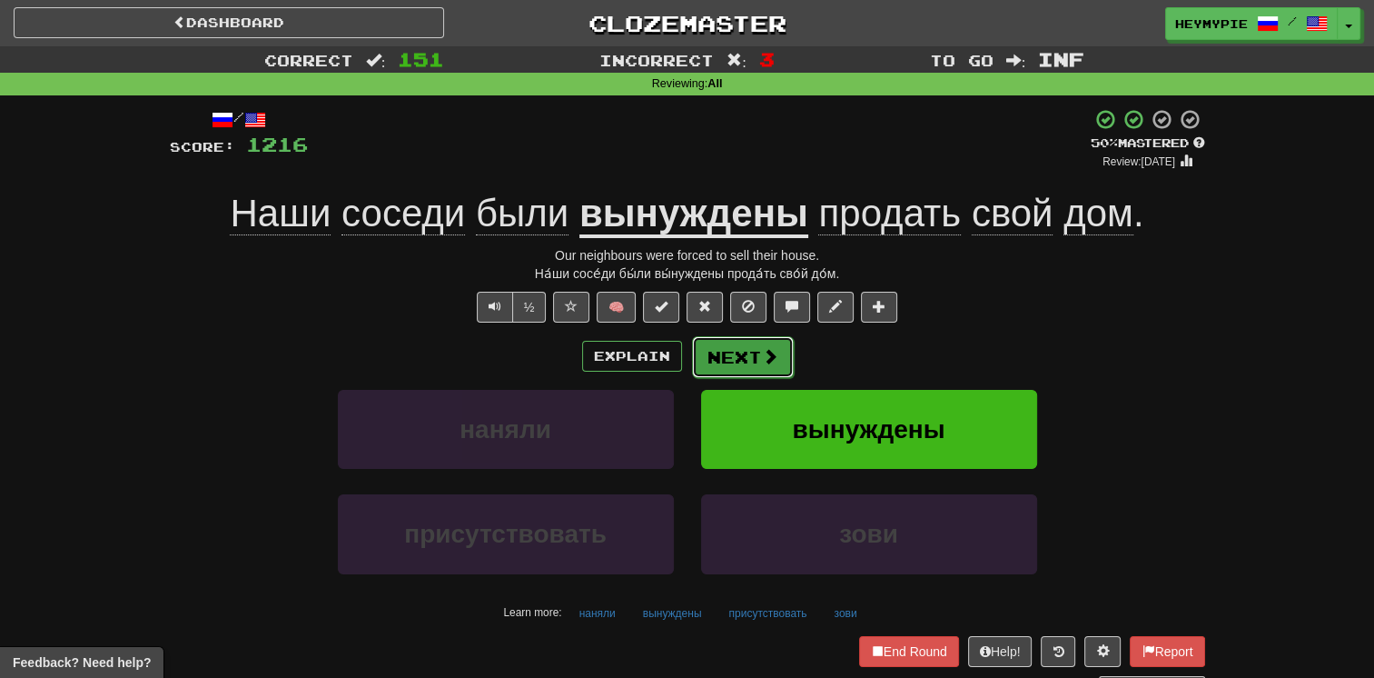
click at [678, 371] on button "Next" at bounding box center [743, 357] width 102 height 42
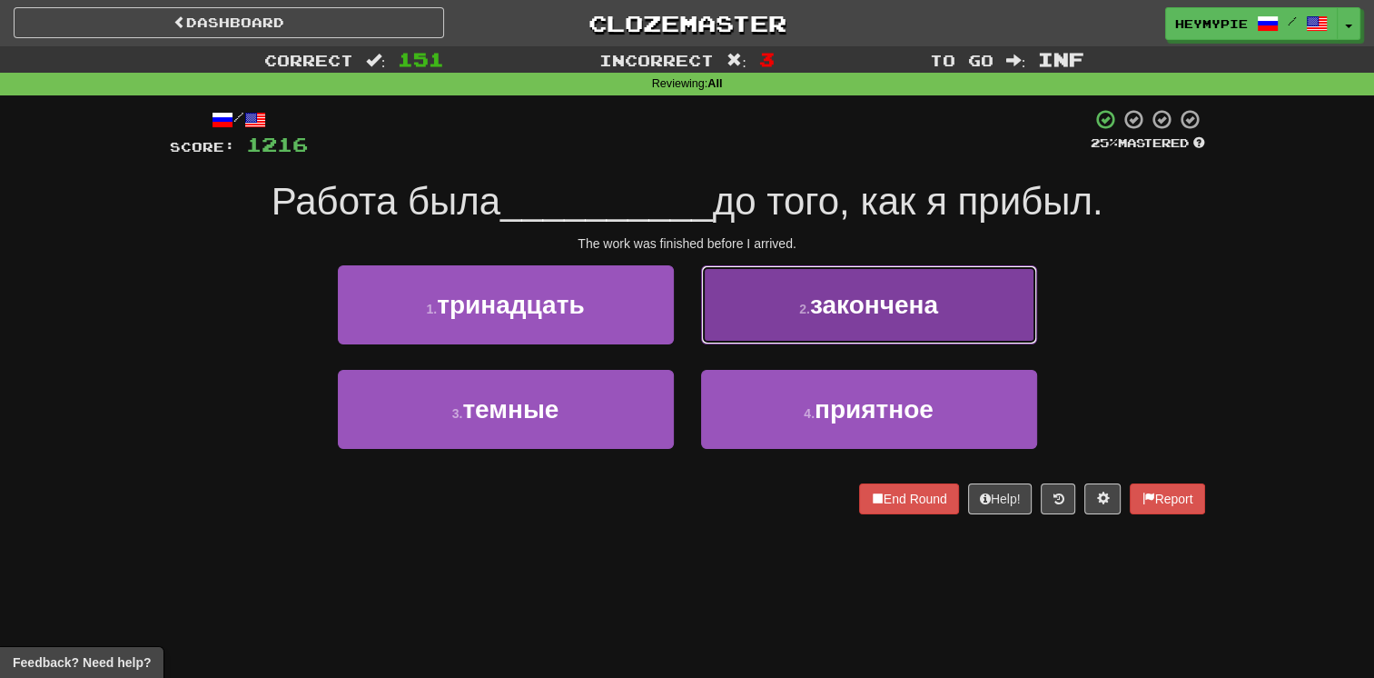
click at [678, 318] on button "2 . закончена" at bounding box center [869, 304] width 336 height 79
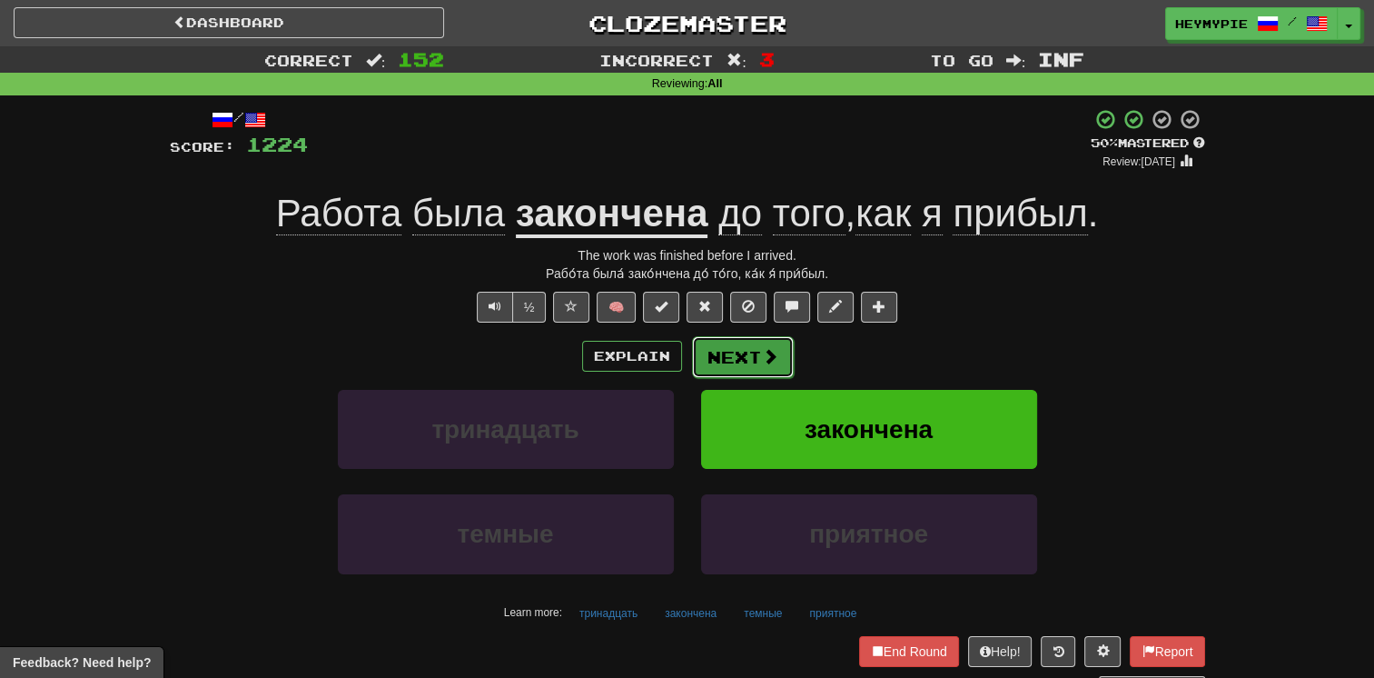
click at [678, 361] on button "Next" at bounding box center [743, 357] width 102 height 42
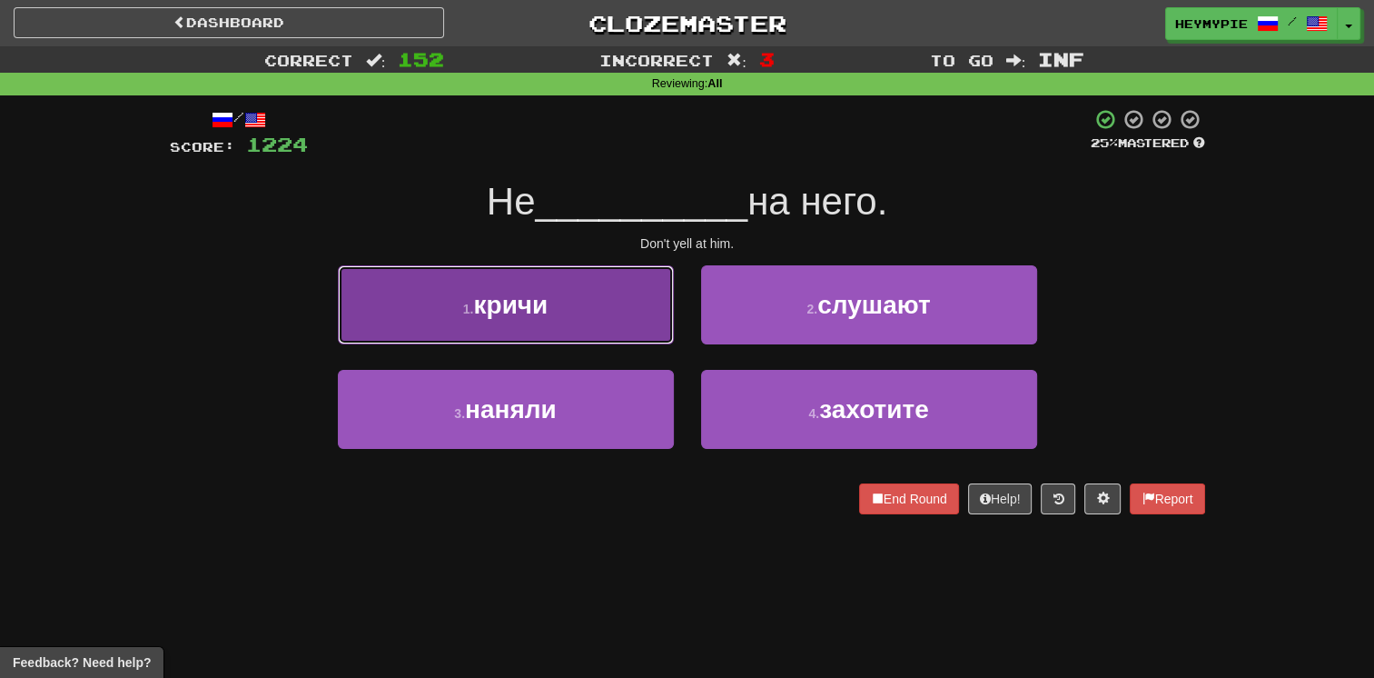
click at [548, 310] on span "кричи" at bounding box center [510, 305] width 74 height 28
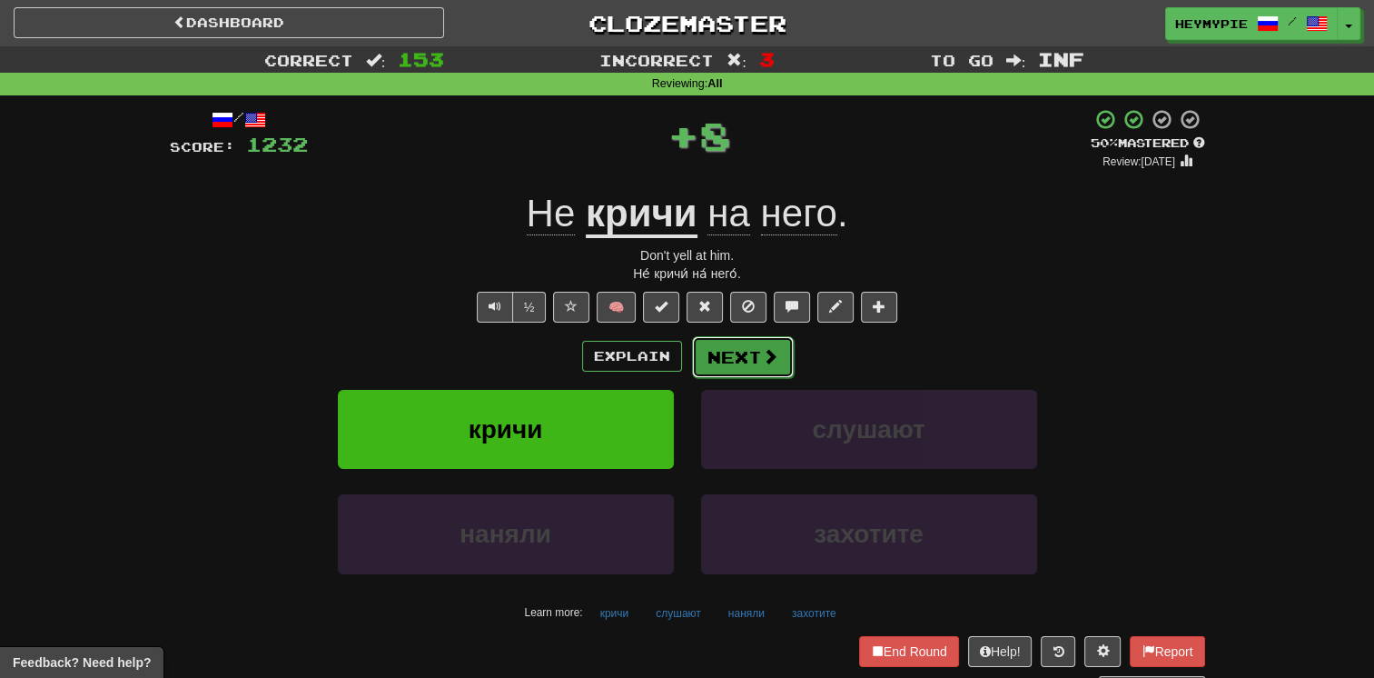
click at [678, 346] on button "Next" at bounding box center [743, 357] width 102 height 42
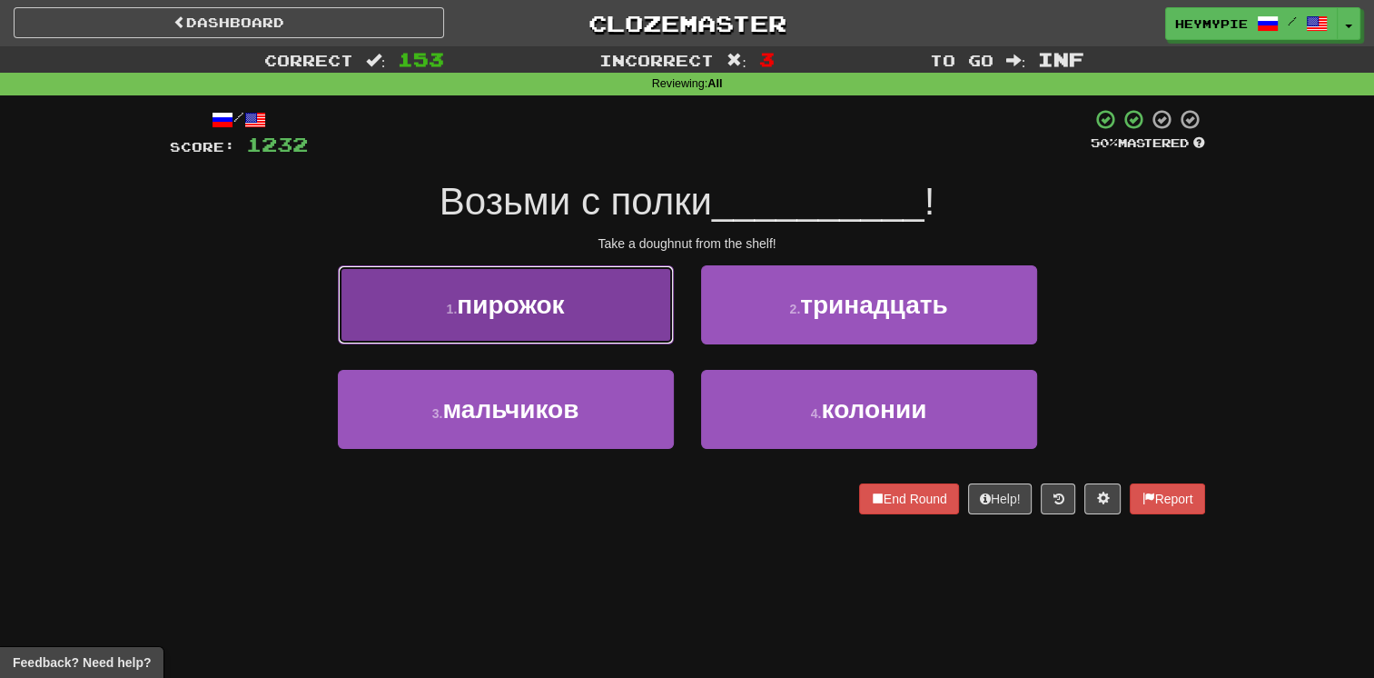
click at [542, 334] on button "1 . пирожок" at bounding box center [506, 304] width 336 height 79
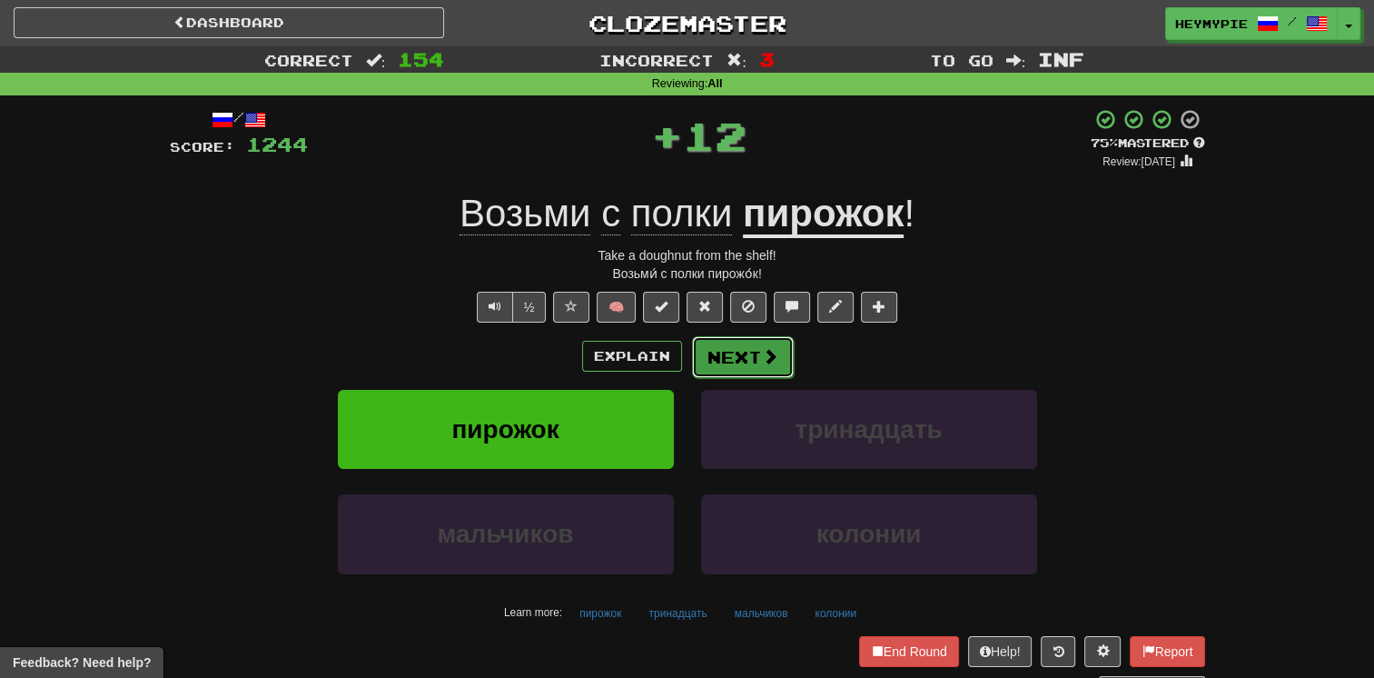
click at [678, 359] on button "Next" at bounding box center [743, 357] width 102 height 42
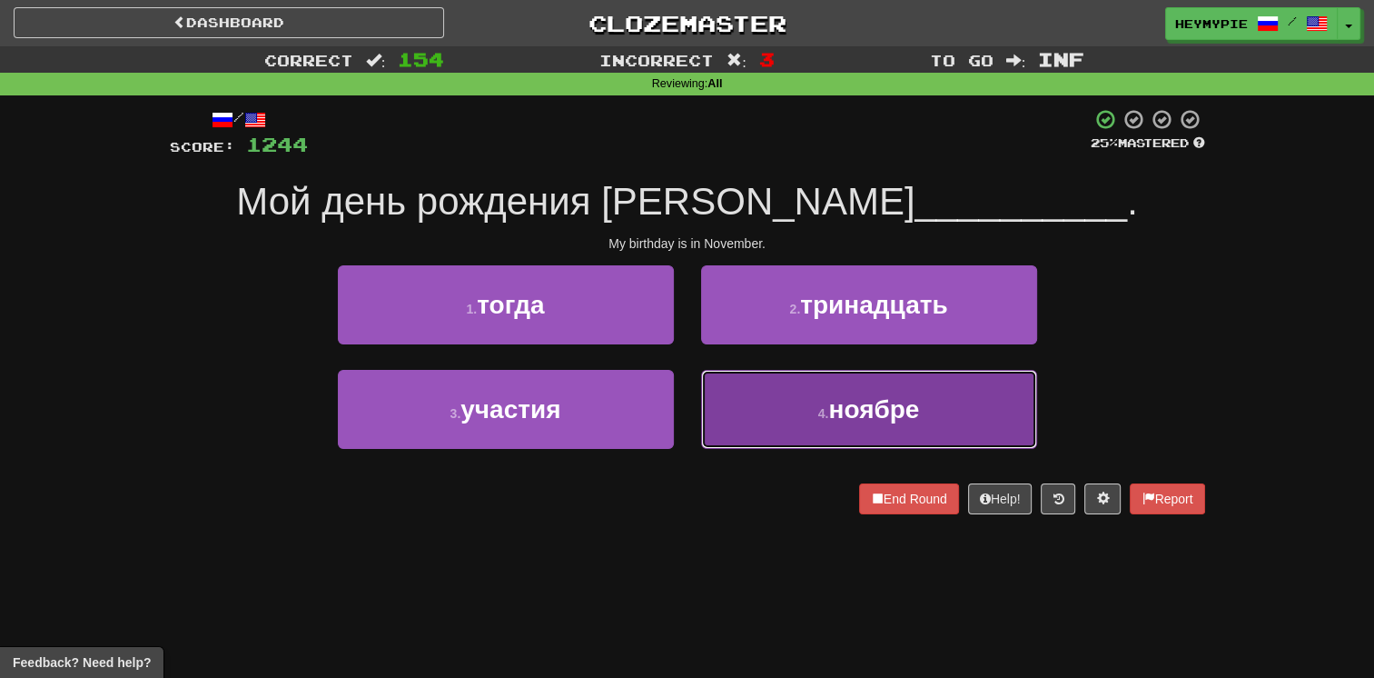
click at [678, 402] on button "4 . ноябре" at bounding box center [869, 409] width 336 height 79
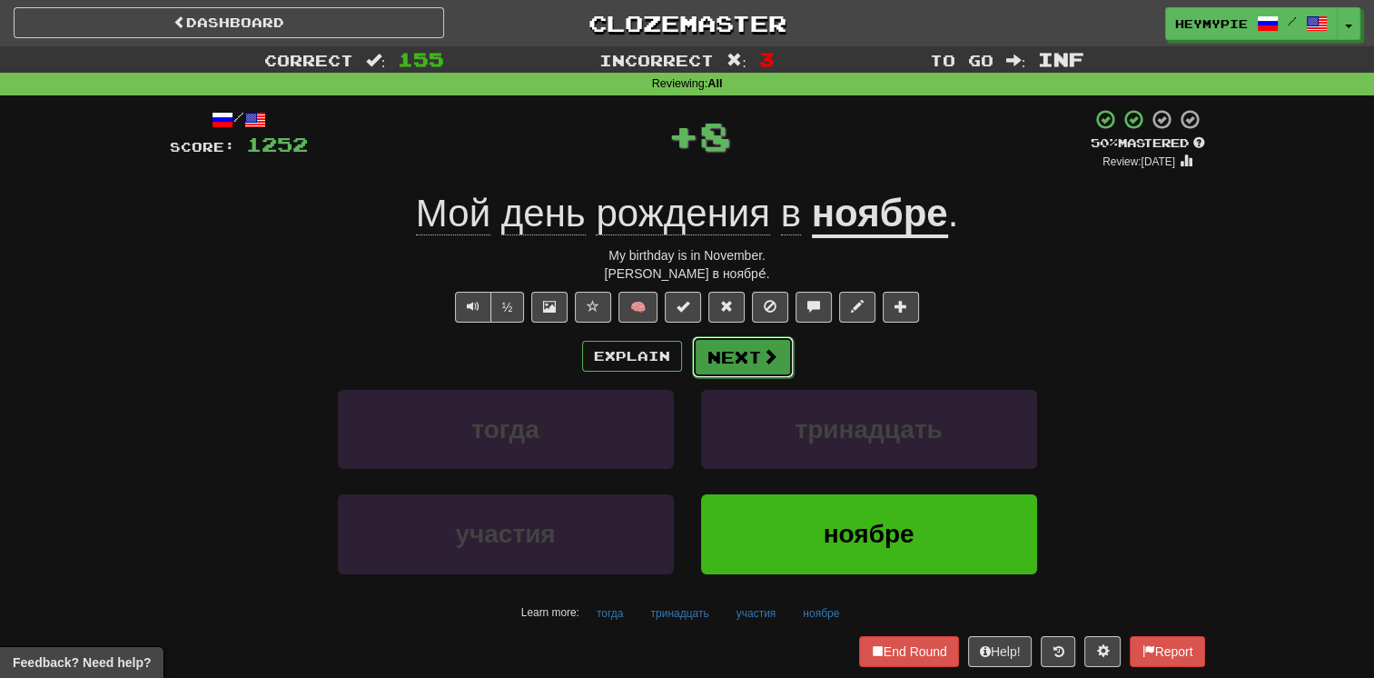
click at [678, 356] on button "Next" at bounding box center [743, 357] width 102 height 42
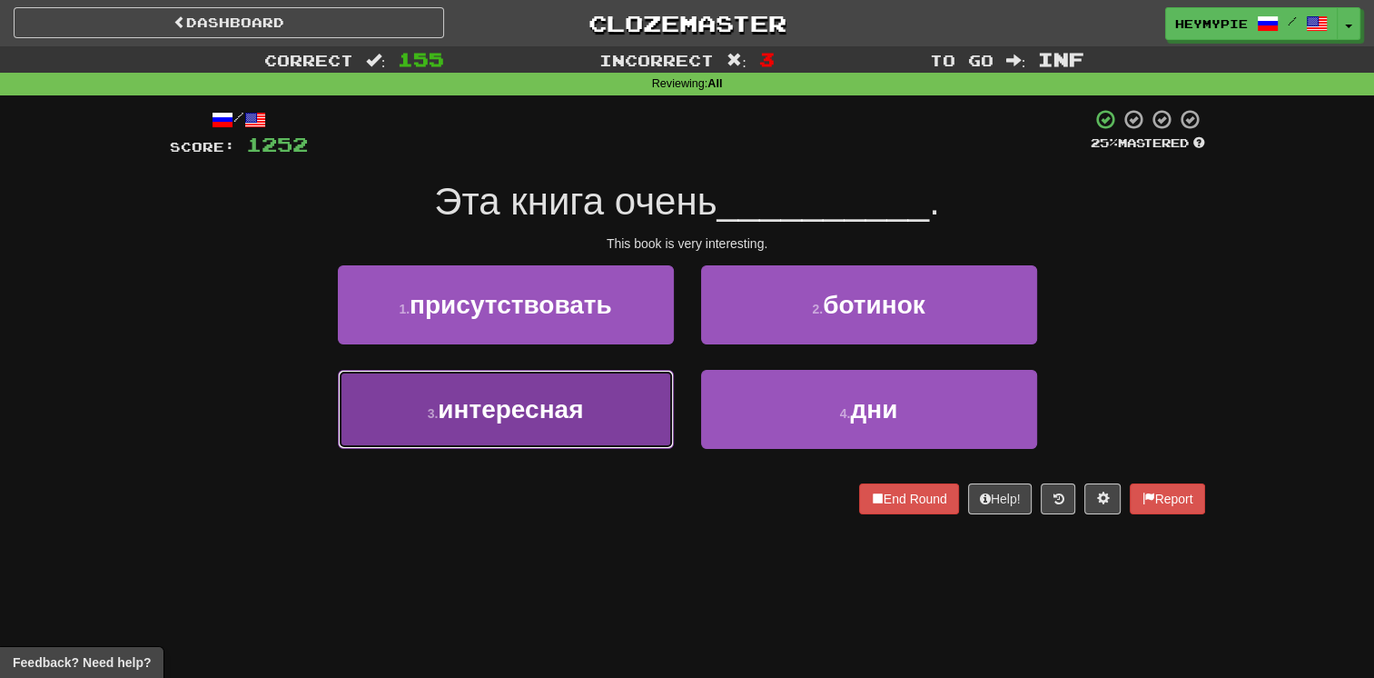
click at [561, 420] on span "интересная" at bounding box center [510, 409] width 145 height 28
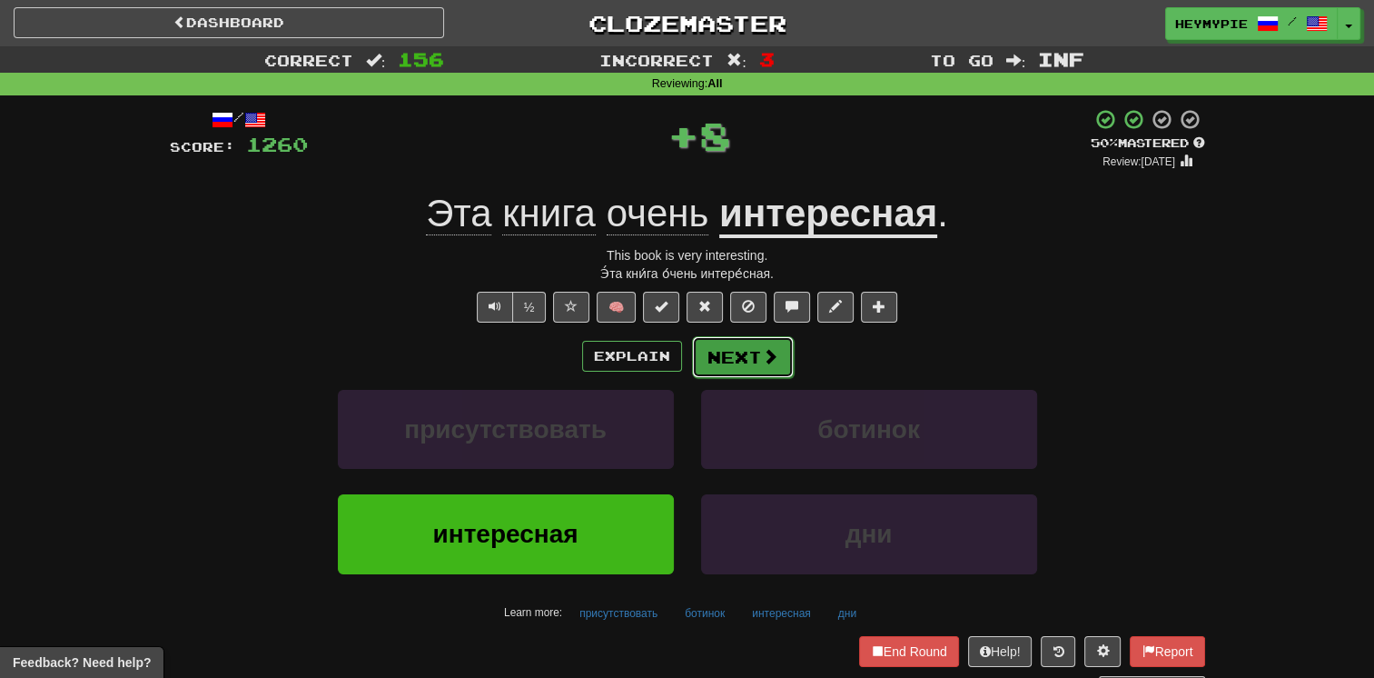
click at [678, 355] on button "Next" at bounding box center [743, 357] width 102 height 42
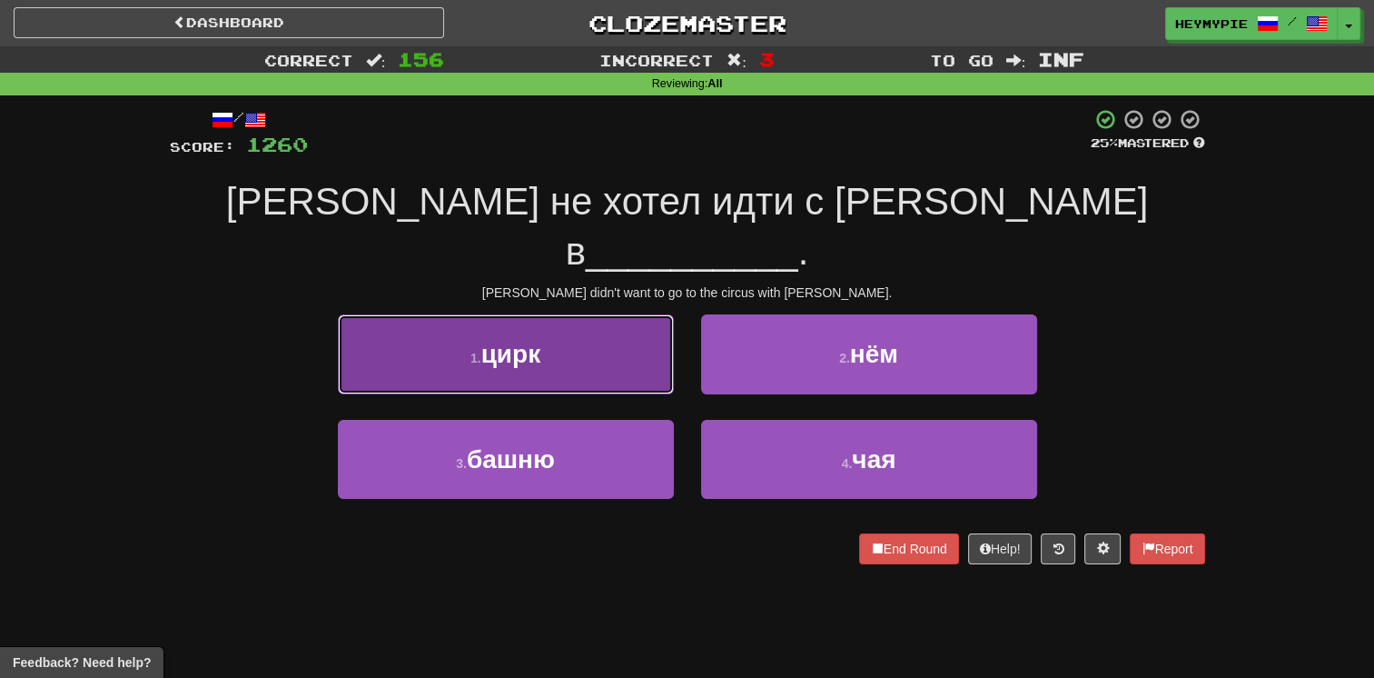
click at [598, 314] on button "1 . цирк" at bounding box center [506, 353] width 336 height 79
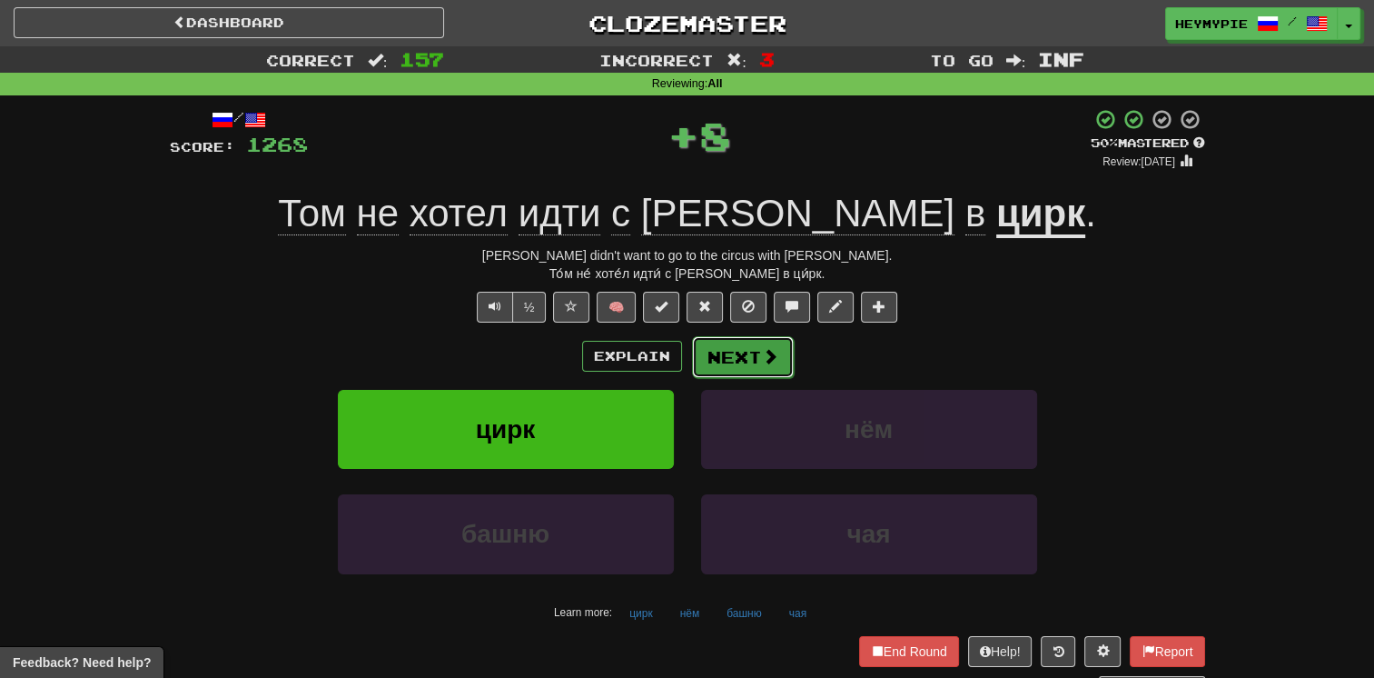
click at [678, 360] on button "Next" at bounding box center [743, 357] width 102 height 42
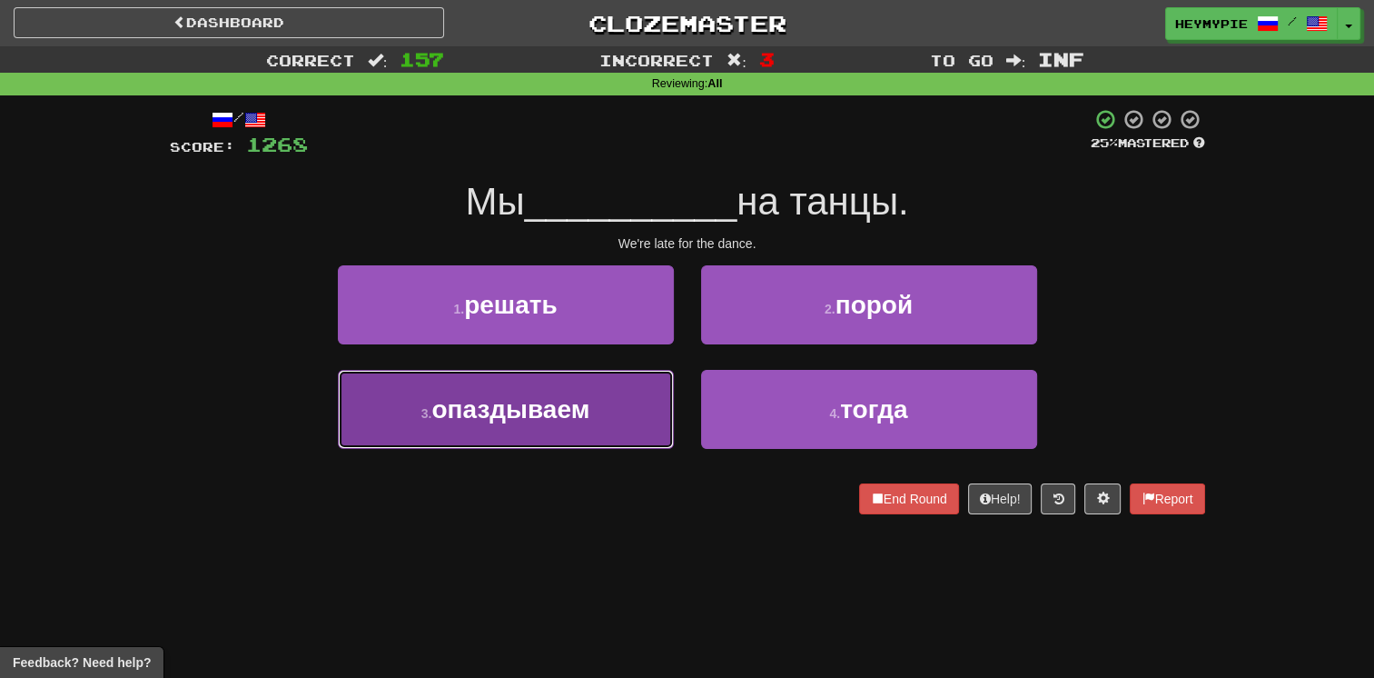
click at [567, 415] on span "опаздываем" at bounding box center [510, 409] width 158 height 28
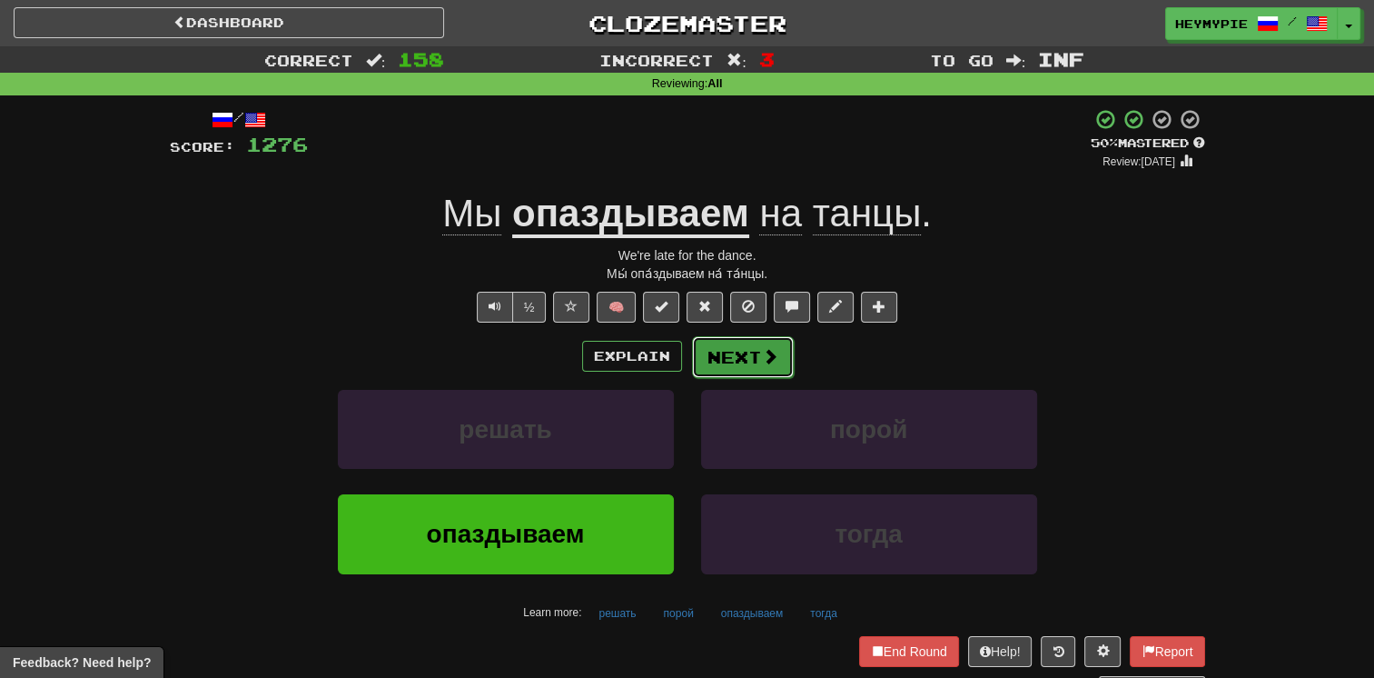
click at [678, 364] on button "Next" at bounding box center [743, 357] width 102 height 42
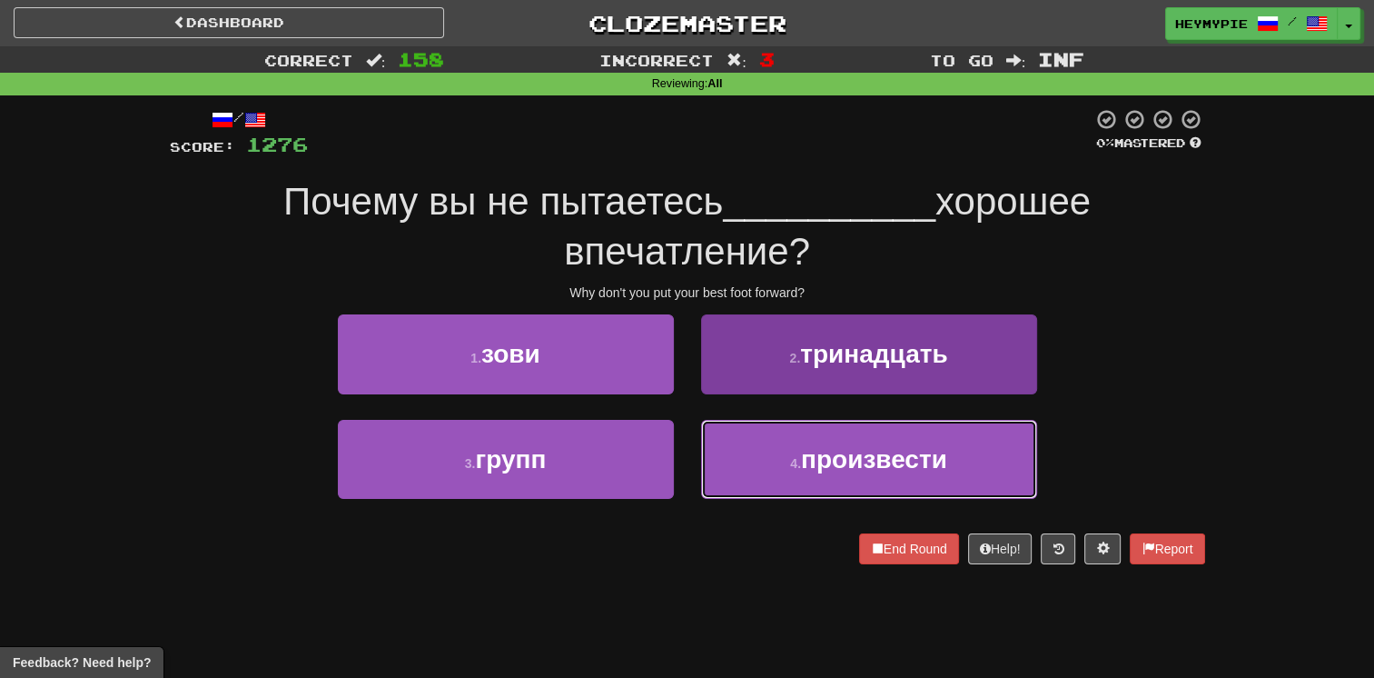
click at [678, 441] on button "4 . произвести" at bounding box center [869, 459] width 336 height 79
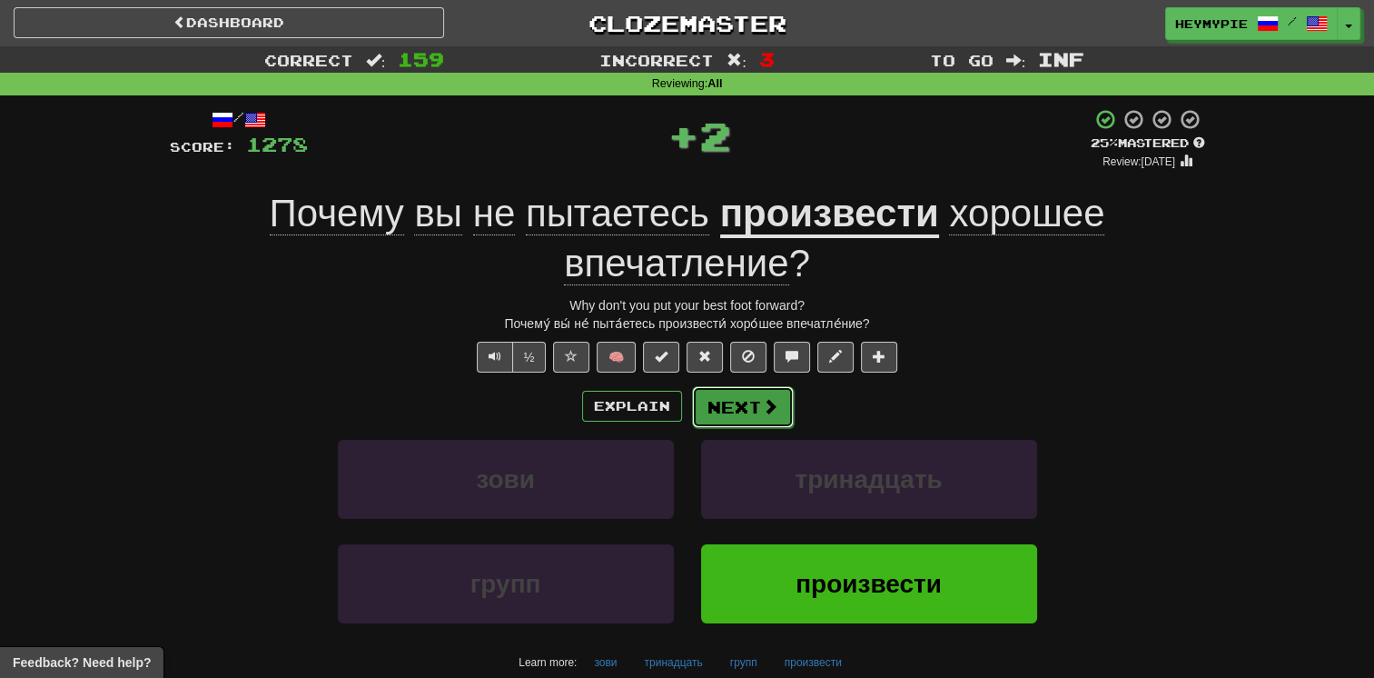
click at [678, 411] on button "Next" at bounding box center [743, 407] width 102 height 42
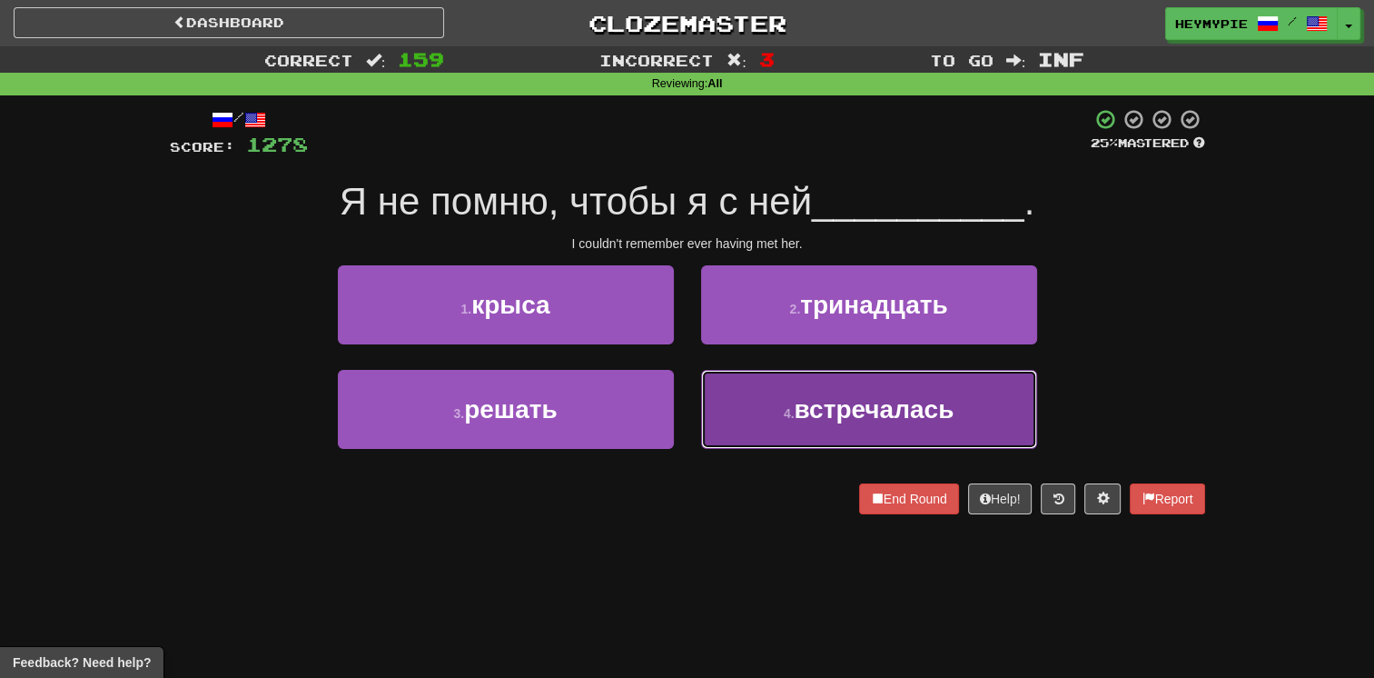
click at [678, 433] on button "4 . встречалась" at bounding box center [869, 409] width 336 height 79
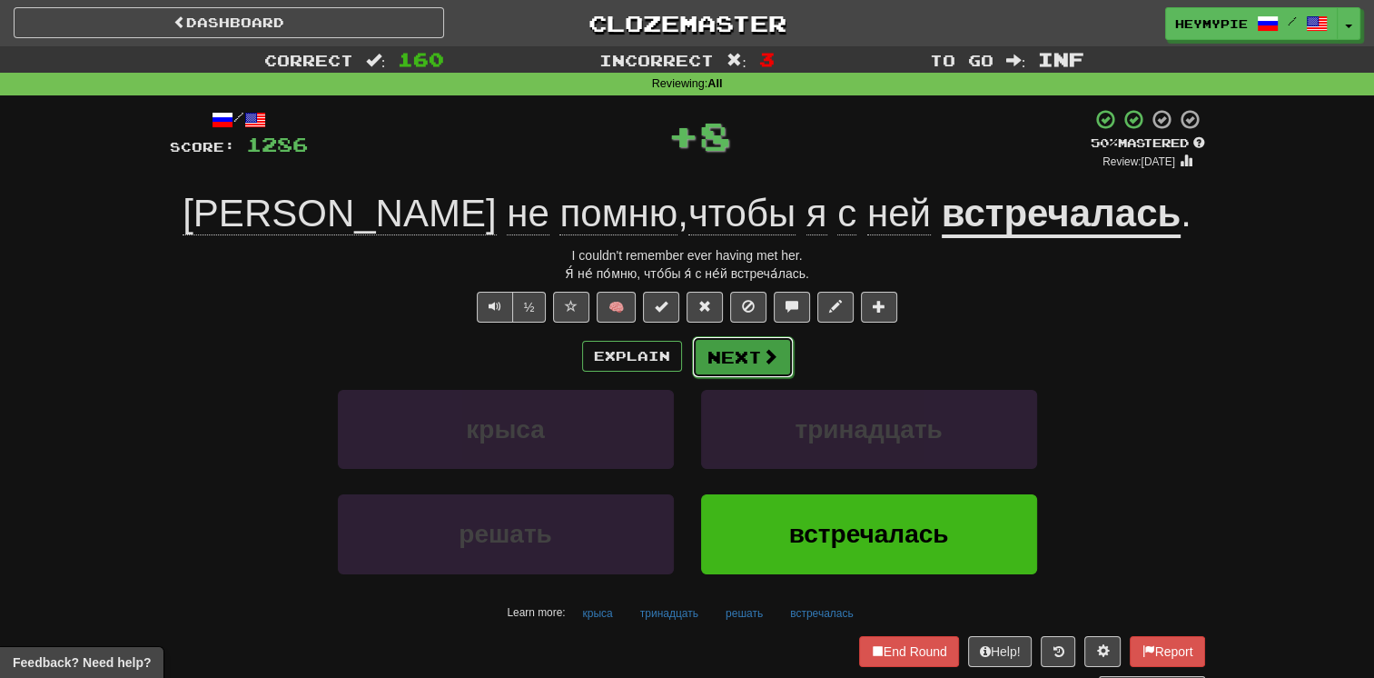
click at [678, 356] on button "Next" at bounding box center [743, 357] width 102 height 42
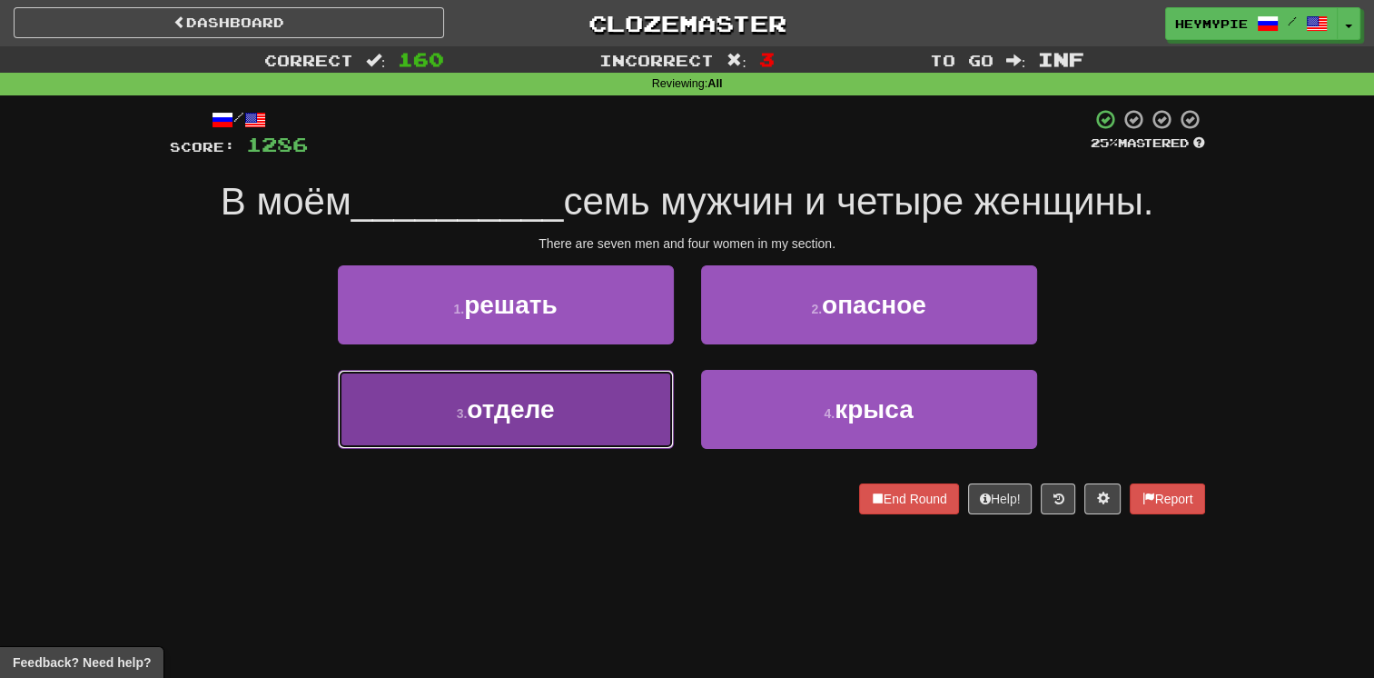
click at [560, 443] on button "3 . отделе" at bounding box center [506, 409] width 336 height 79
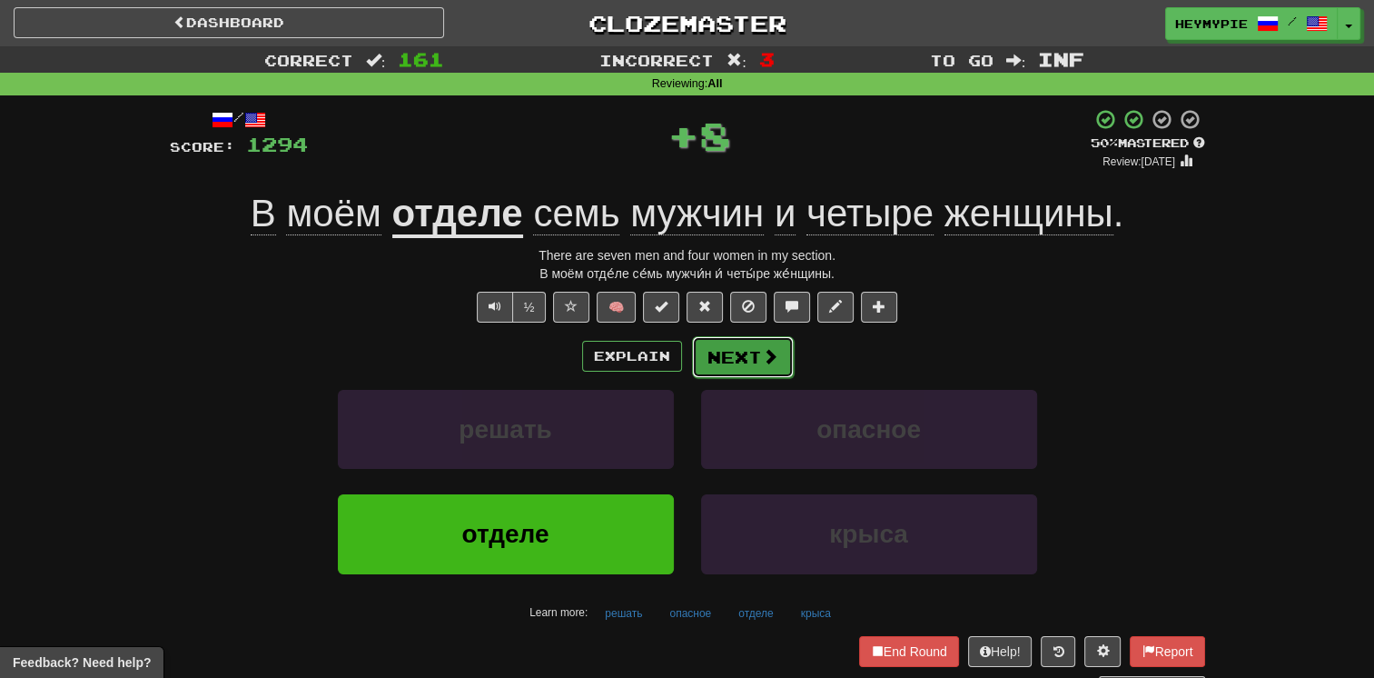
click at [678, 363] on button "Next" at bounding box center [743, 357] width 102 height 42
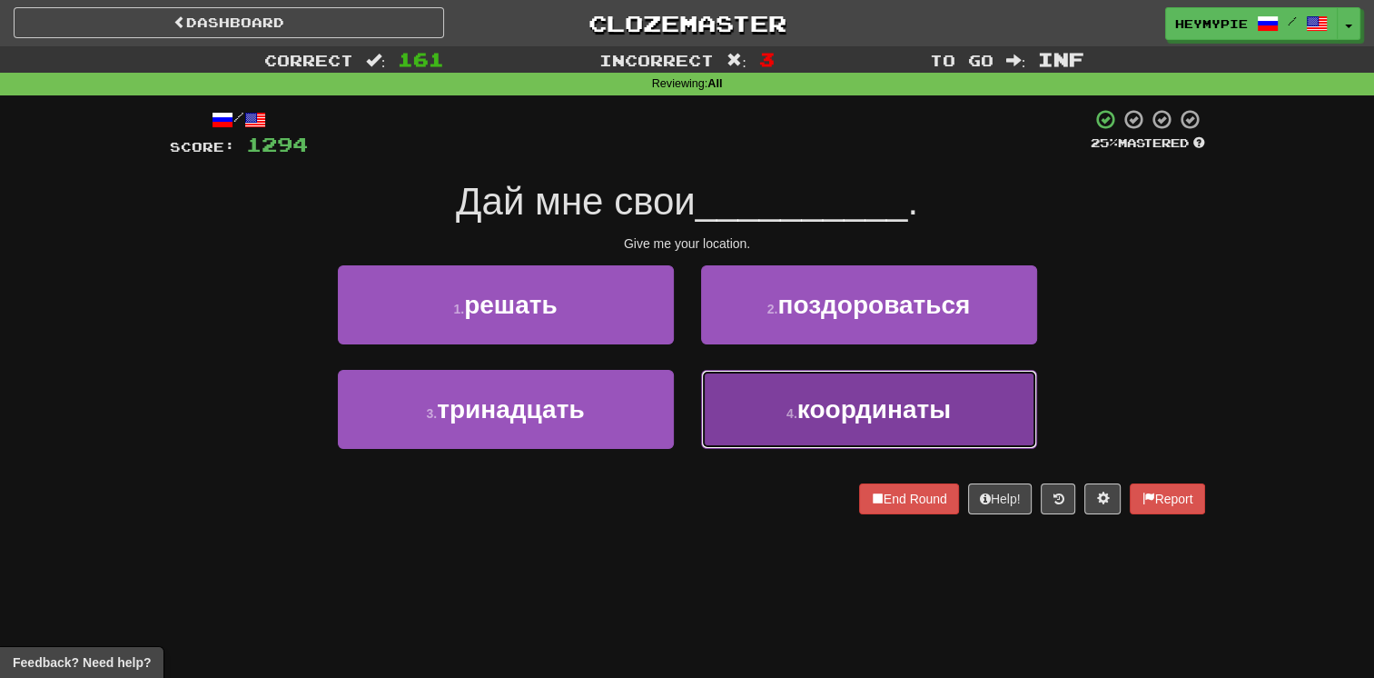
click at [678, 416] on span "координаты" at bounding box center [875, 409] width 154 height 28
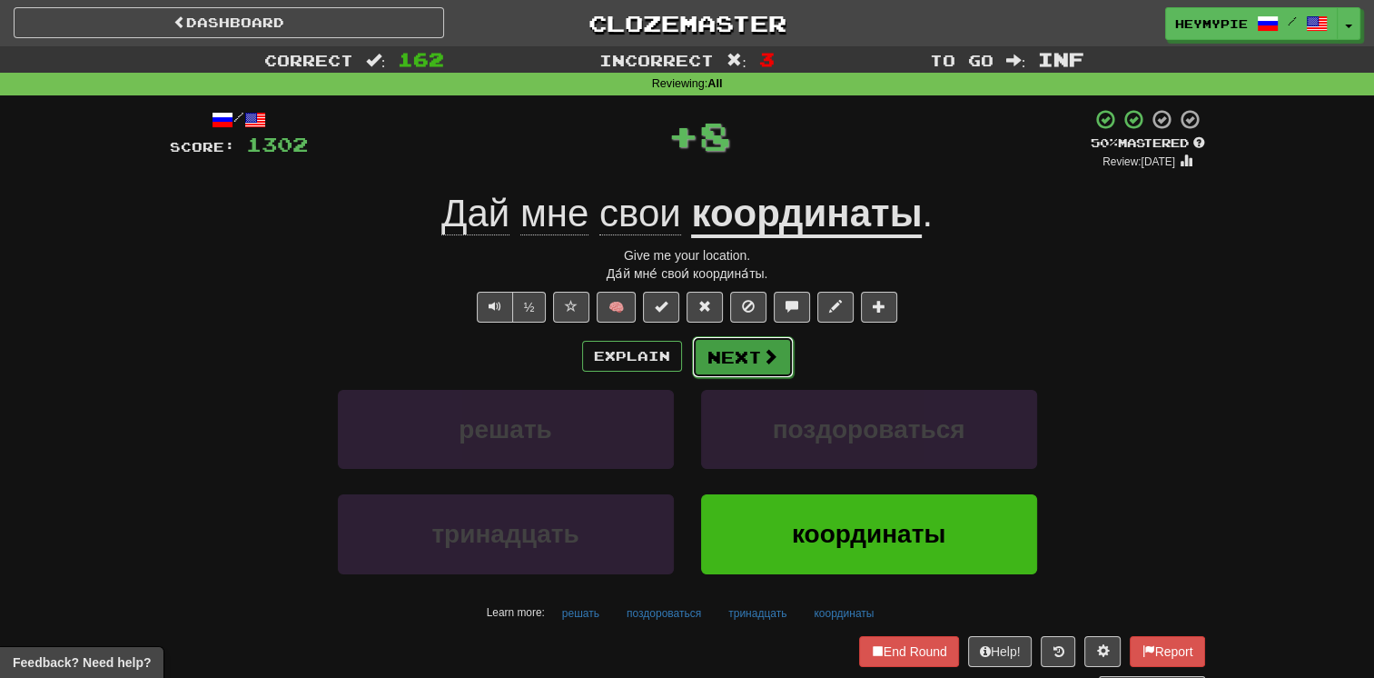
click at [678, 363] on button "Next" at bounding box center [743, 357] width 102 height 42
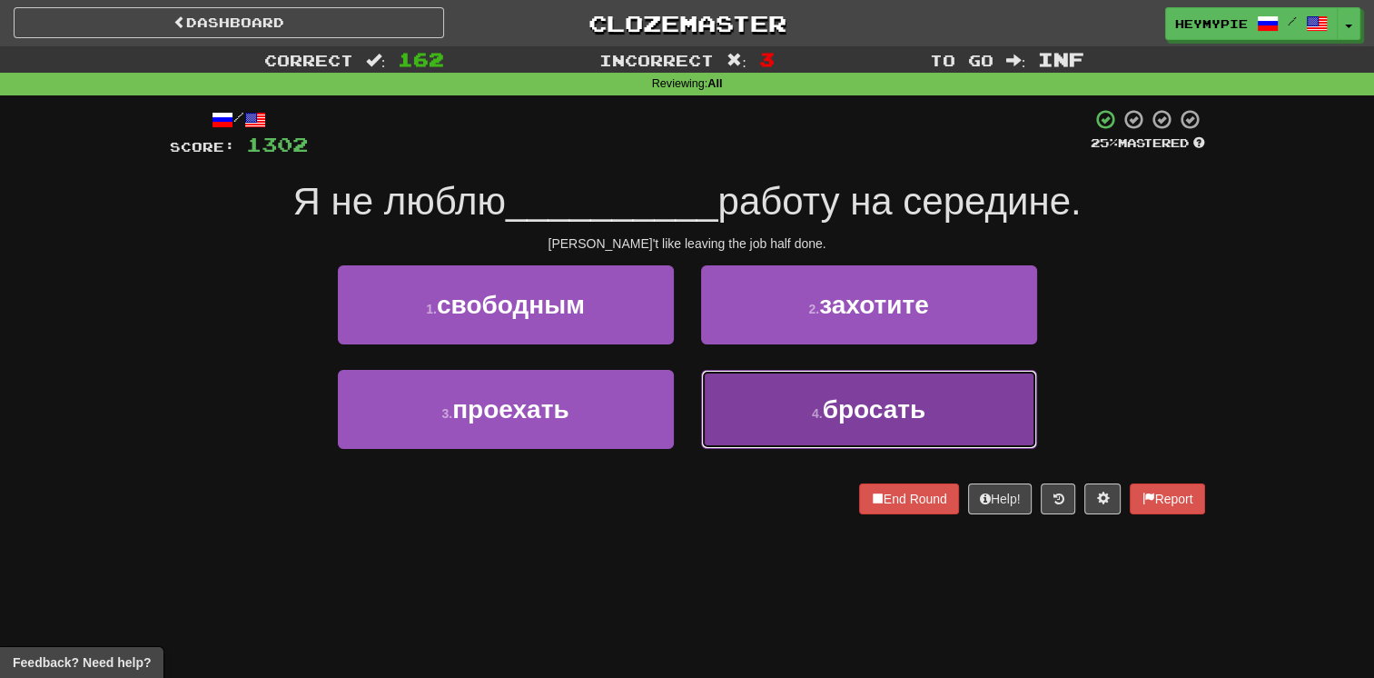
click at [678, 434] on button "4 . бросать" at bounding box center [869, 409] width 336 height 79
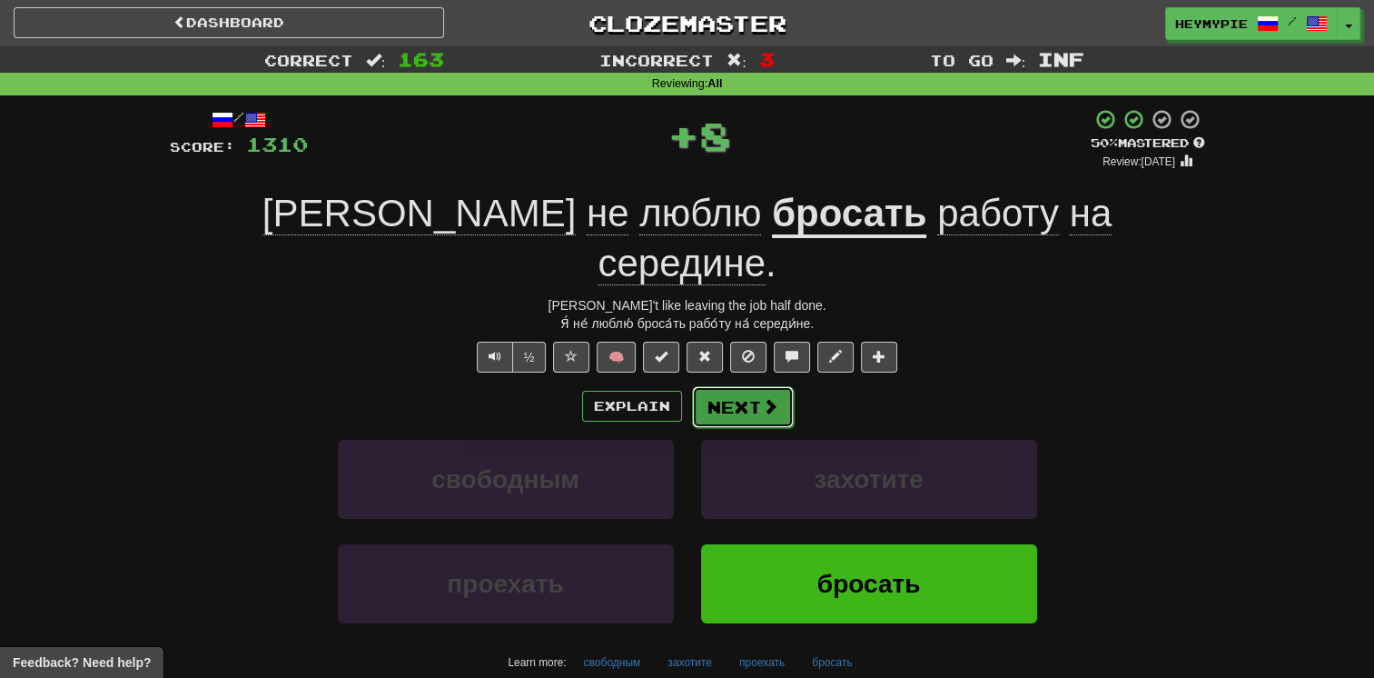
click at [678, 386] on button "Next" at bounding box center [743, 407] width 102 height 42
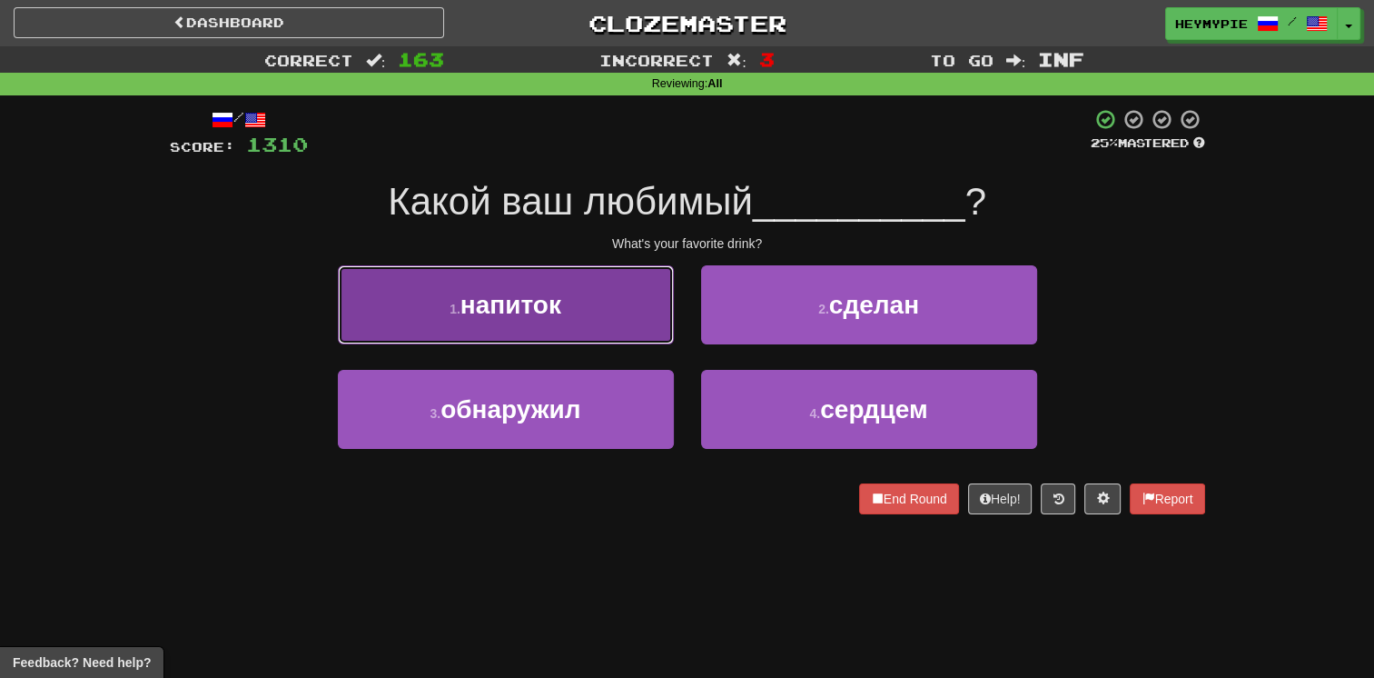
click at [561, 305] on span "напиток" at bounding box center [511, 305] width 101 height 28
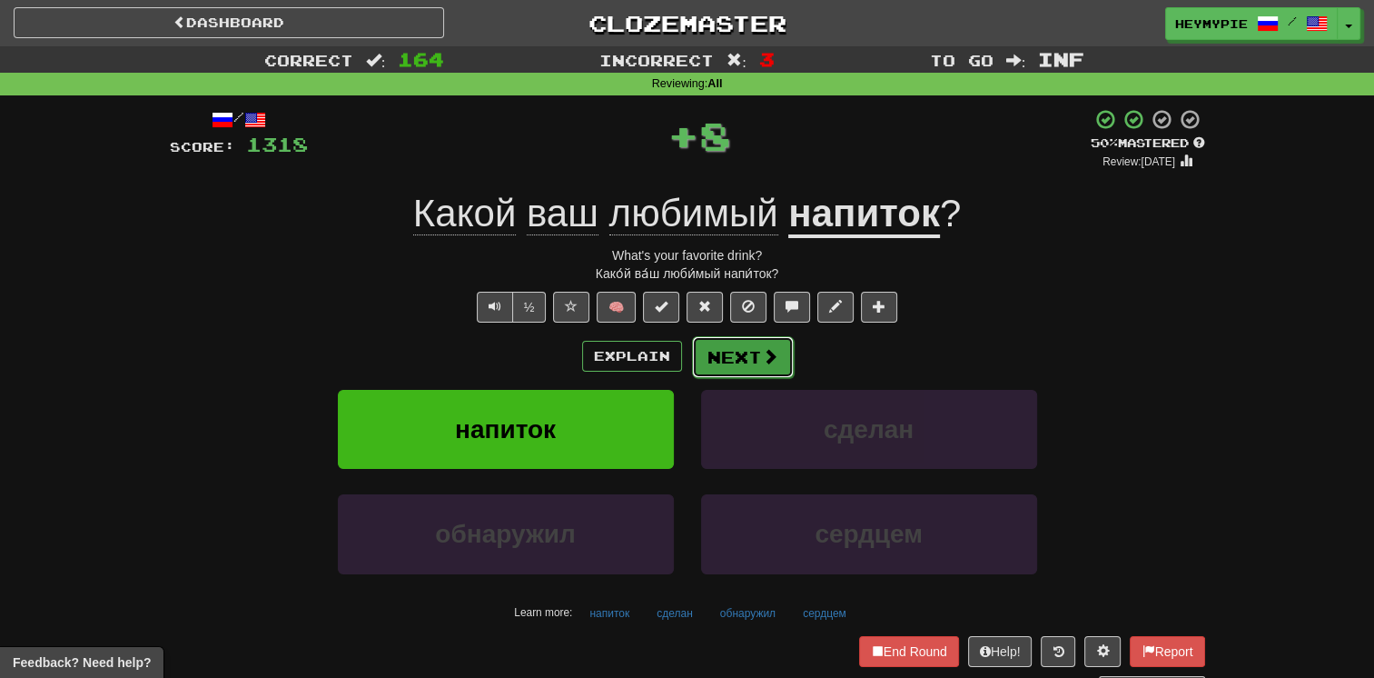
click at [678, 356] on button "Next" at bounding box center [743, 357] width 102 height 42
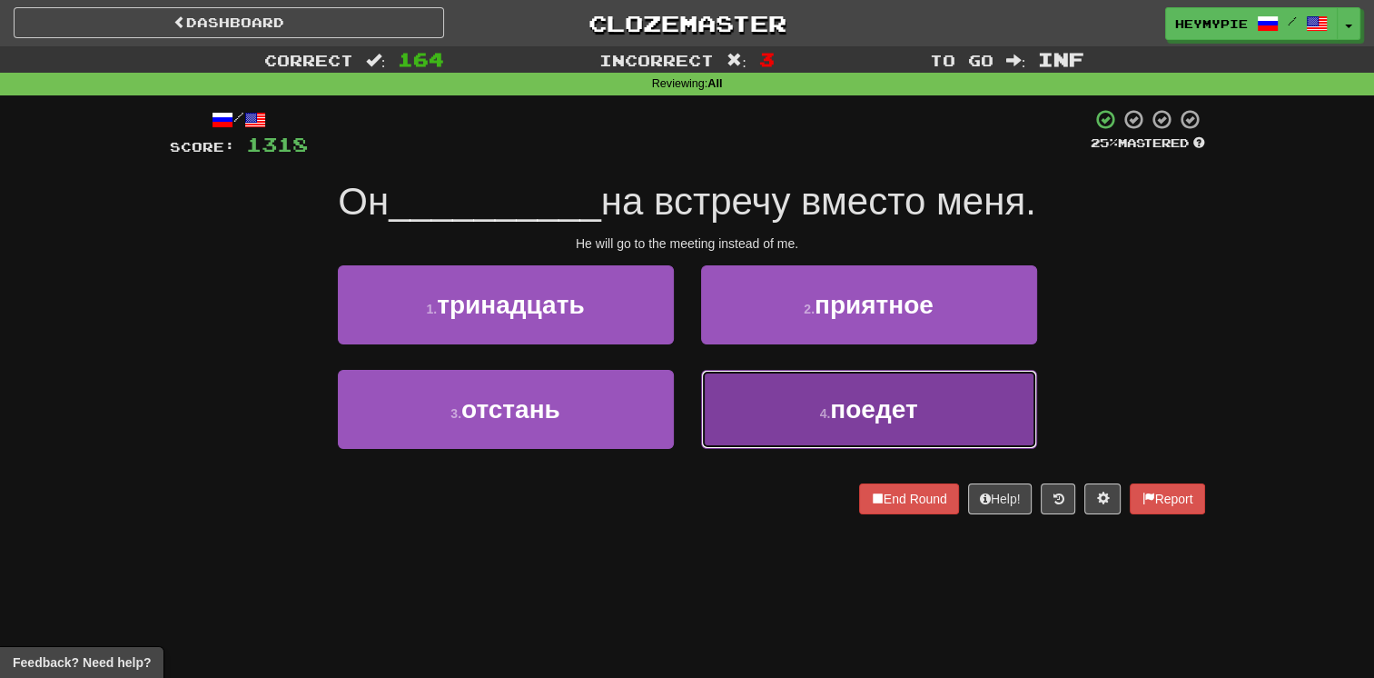
click at [678, 442] on button "4 . поедет" at bounding box center [869, 409] width 336 height 79
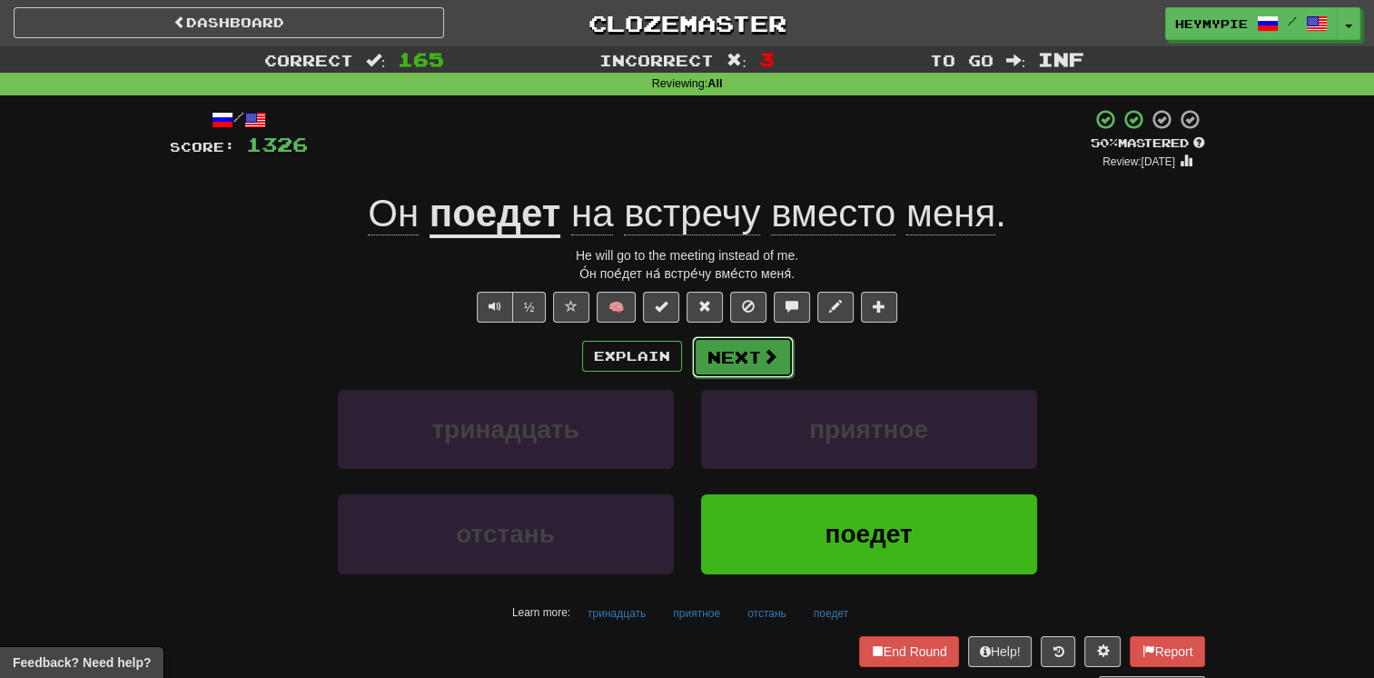
click at [678, 368] on button "Next" at bounding box center [743, 357] width 102 height 42
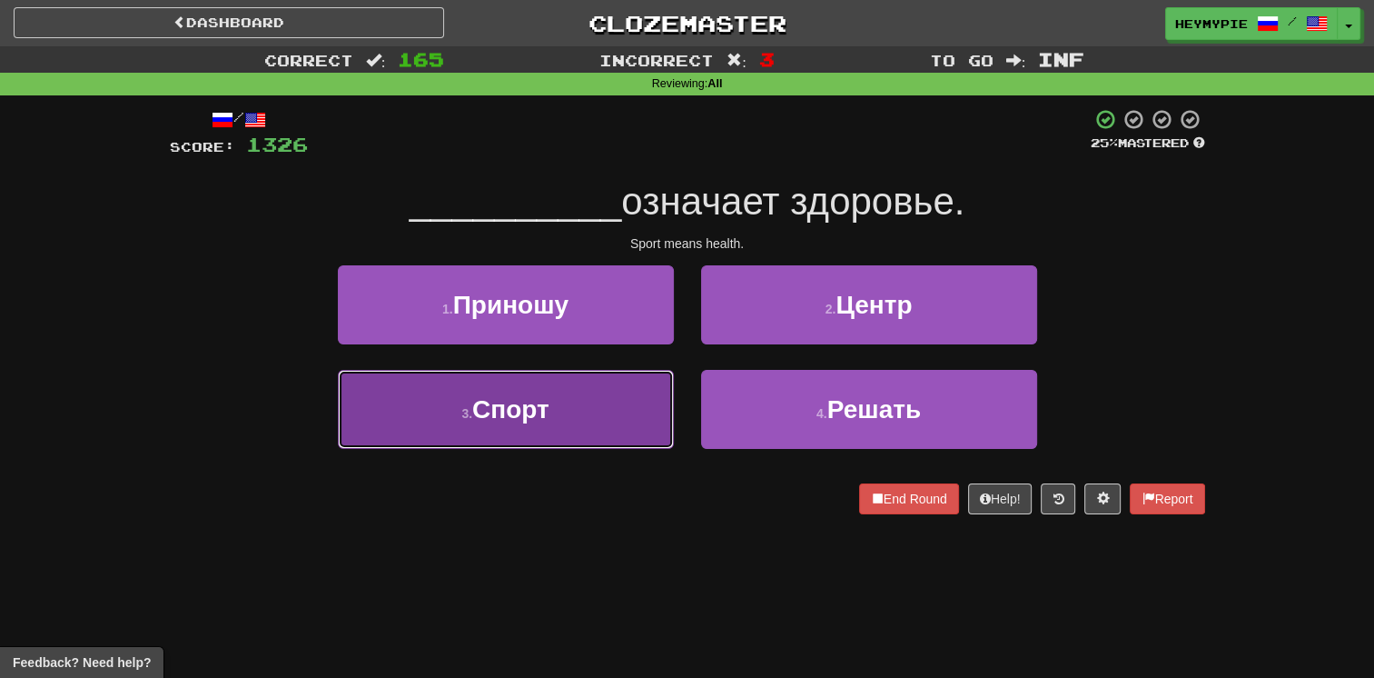
click at [636, 417] on button "3 . Спорт" at bounding box center [506, 409] width 336 height 79
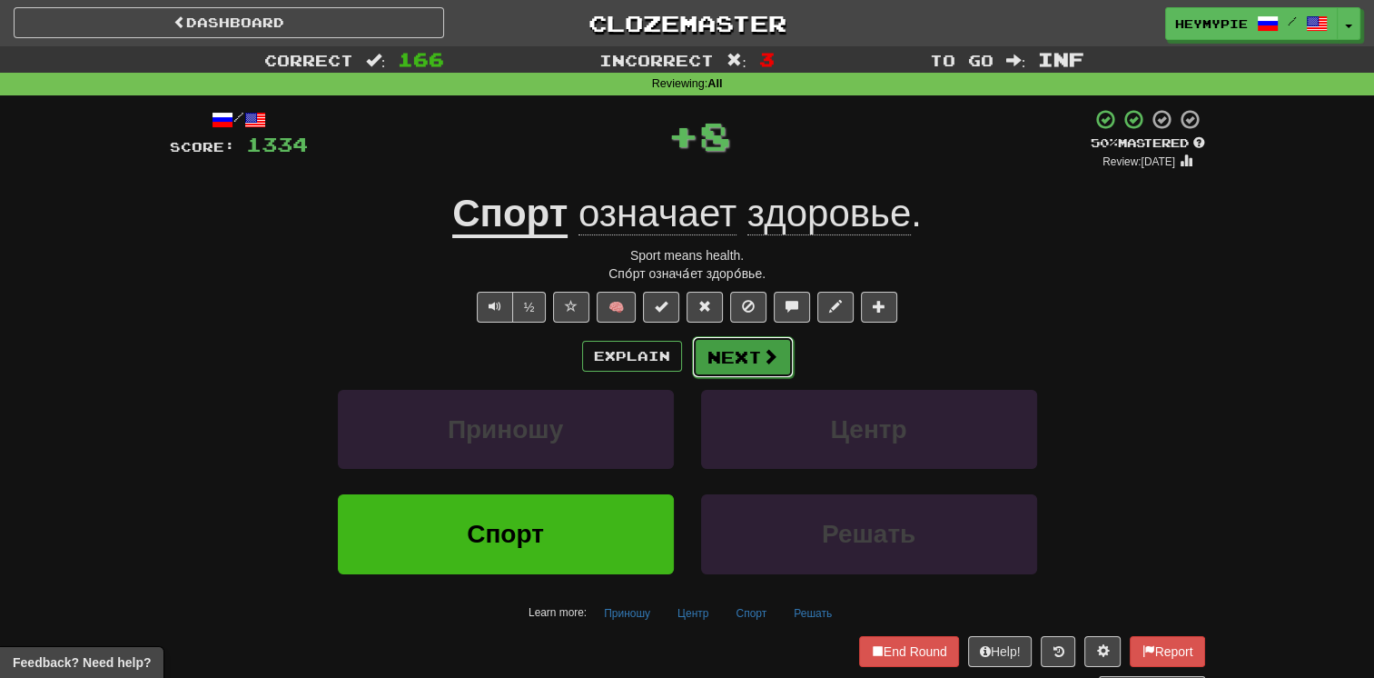
click at [678, 368] on button "Next" at bounding box center [743, 357] width 102 height 42
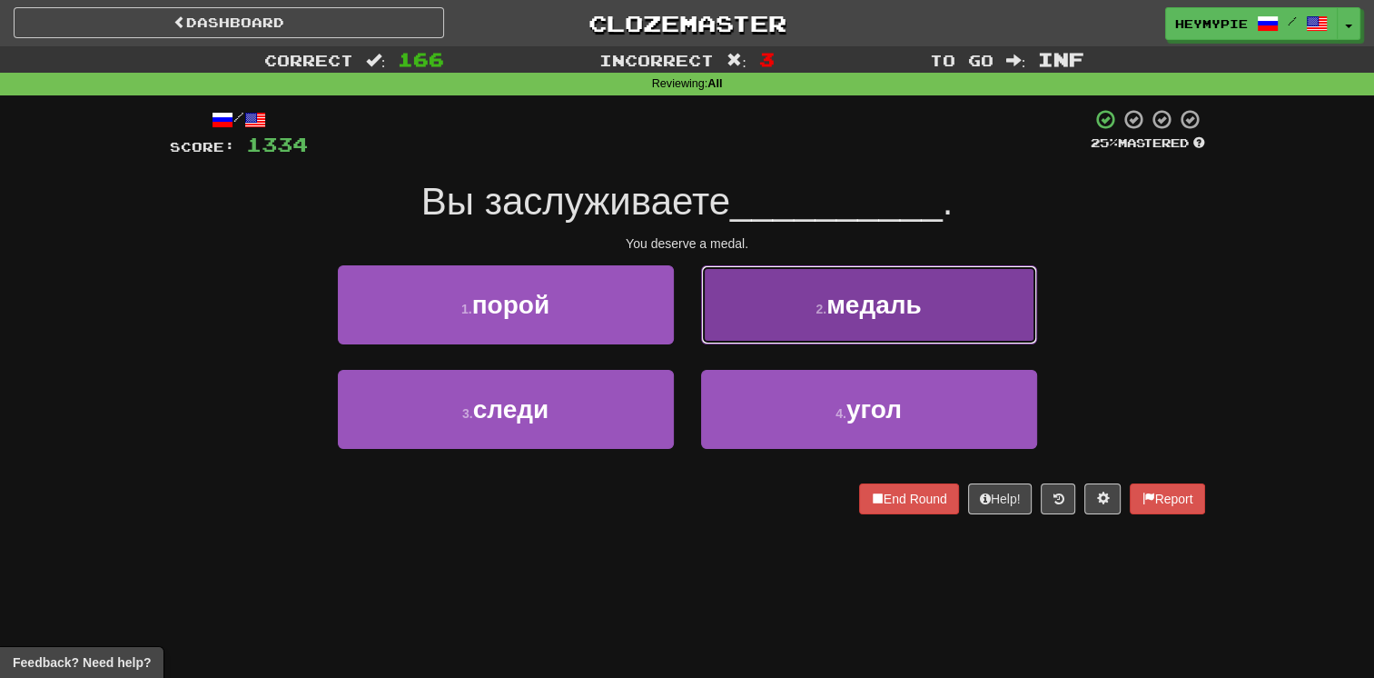
click at [678, 295] on button "2 . медаль" at bounding box center [869, 304] width 336 height 79
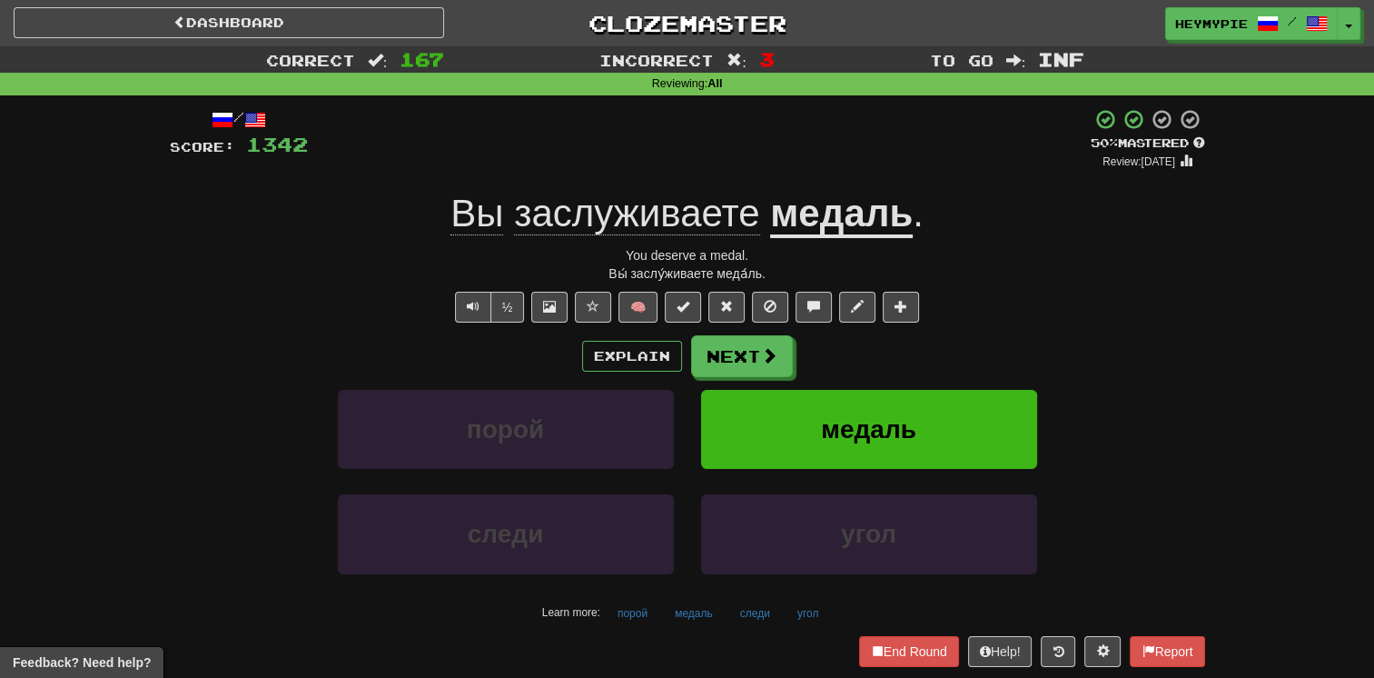
click at [678, 220] on u "медаль" at bounding box center [841, 215] width 143 height 46
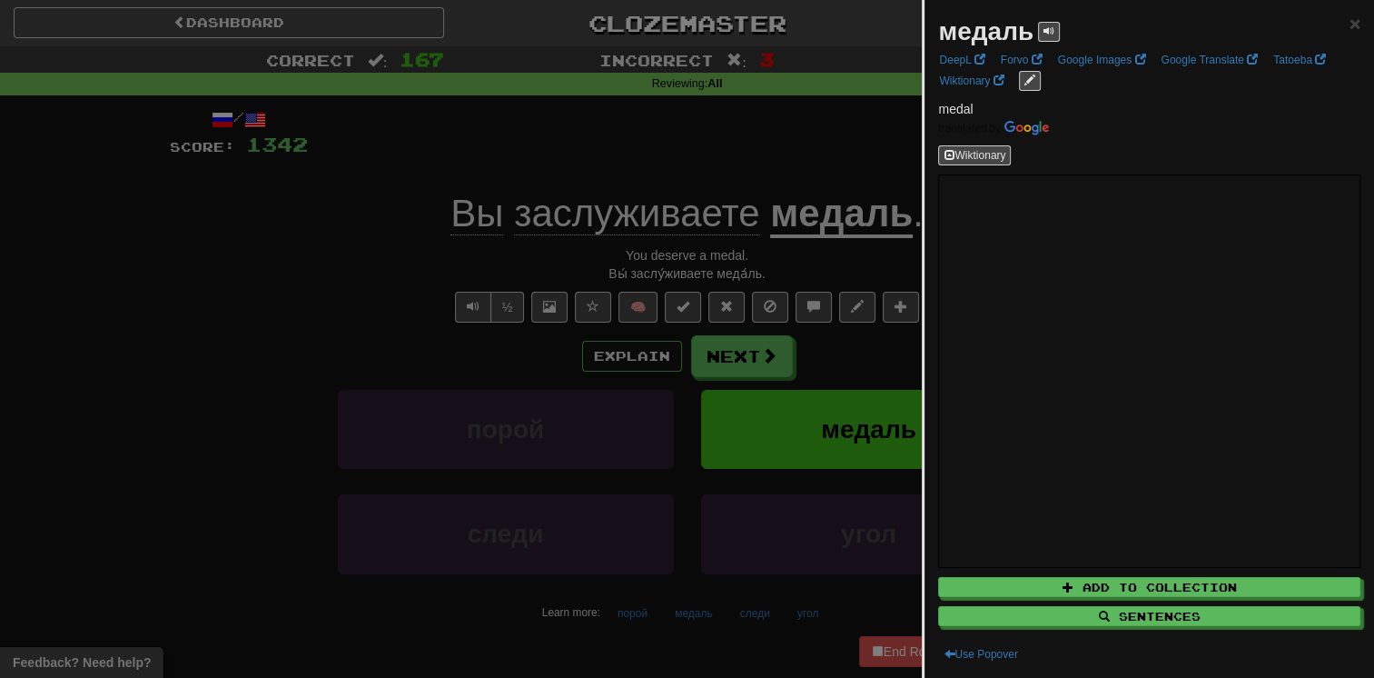
click at [392, 440] on div at bounding box center [687, 339] width 1374 height 678
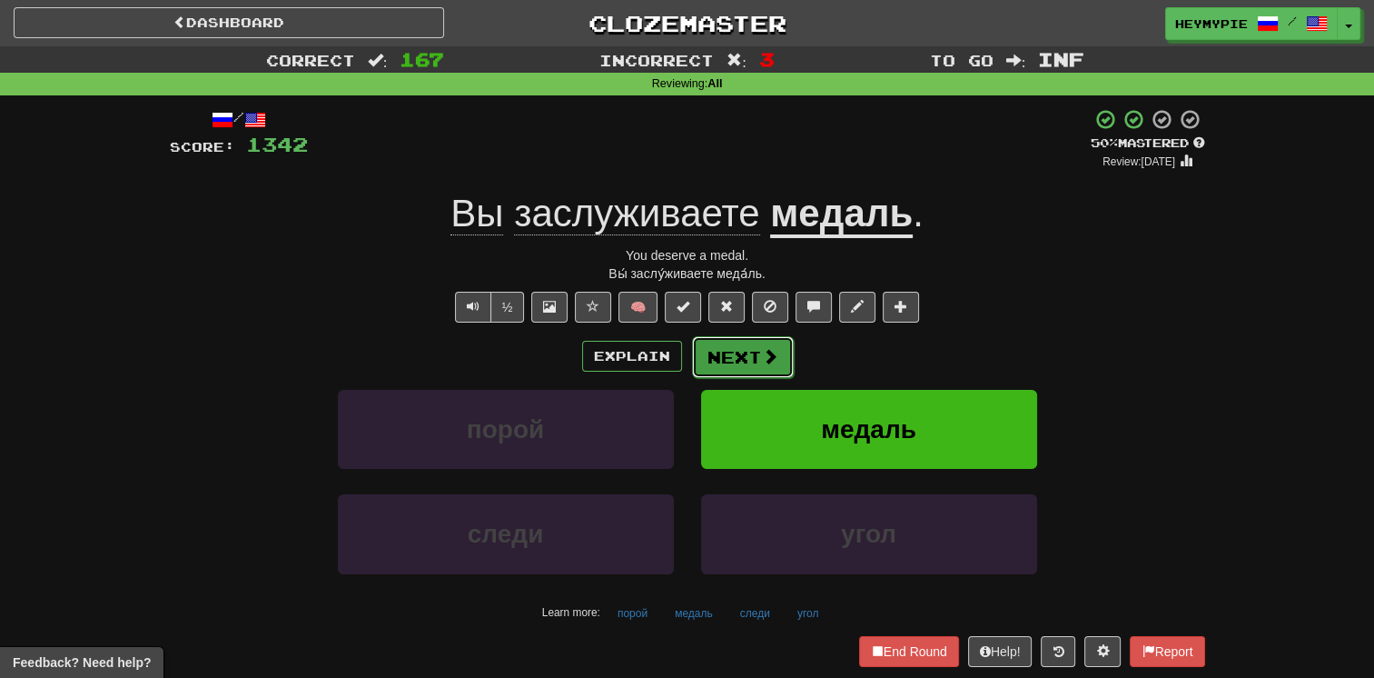
click at [678, 350] on button "Next" at bounding box center [743, 357] width 102 height 42
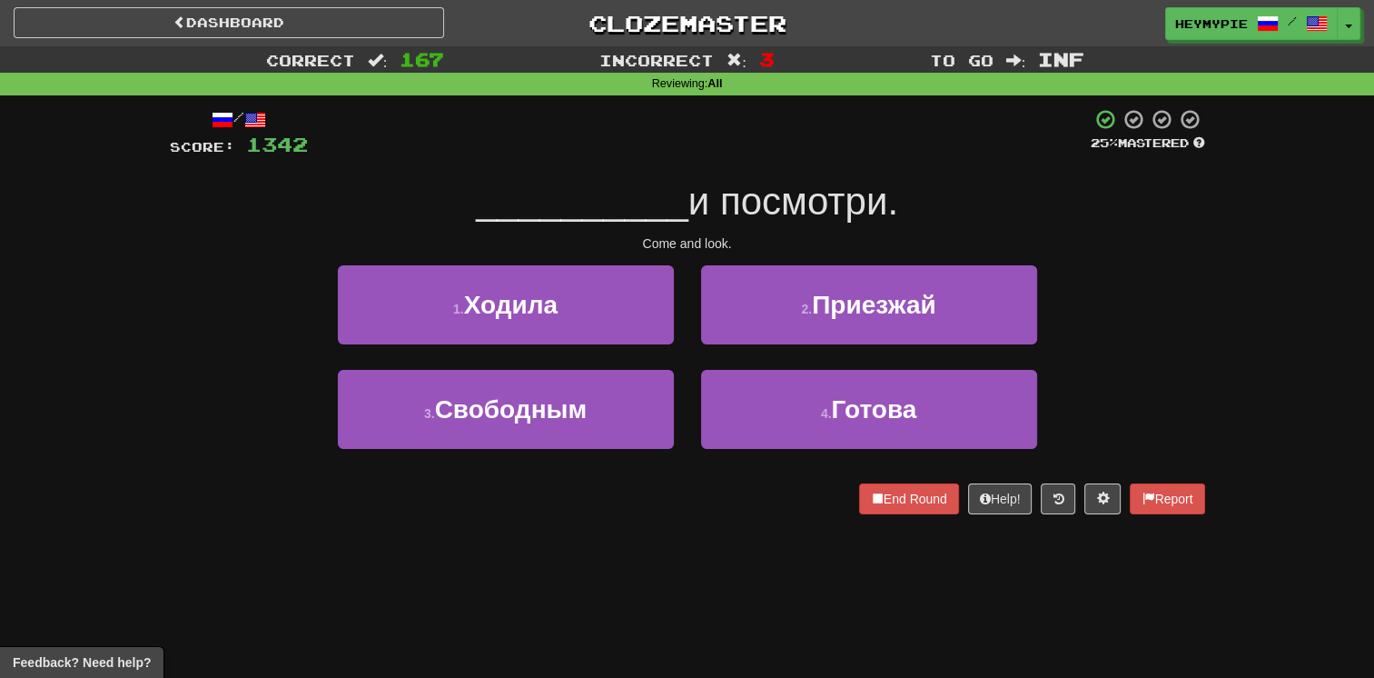
drag, startPoint x: 76, startPoint y: 418, endPoint x: 91, endPoint y: 415, distance: 14.8
click at [76, 418] on div "Correct : 167 Incorrect : 3 To go : Inf Reviewing : All / Score: 1342 25 % Mast…" at bounding box center [687, 292] width 1374 height 493
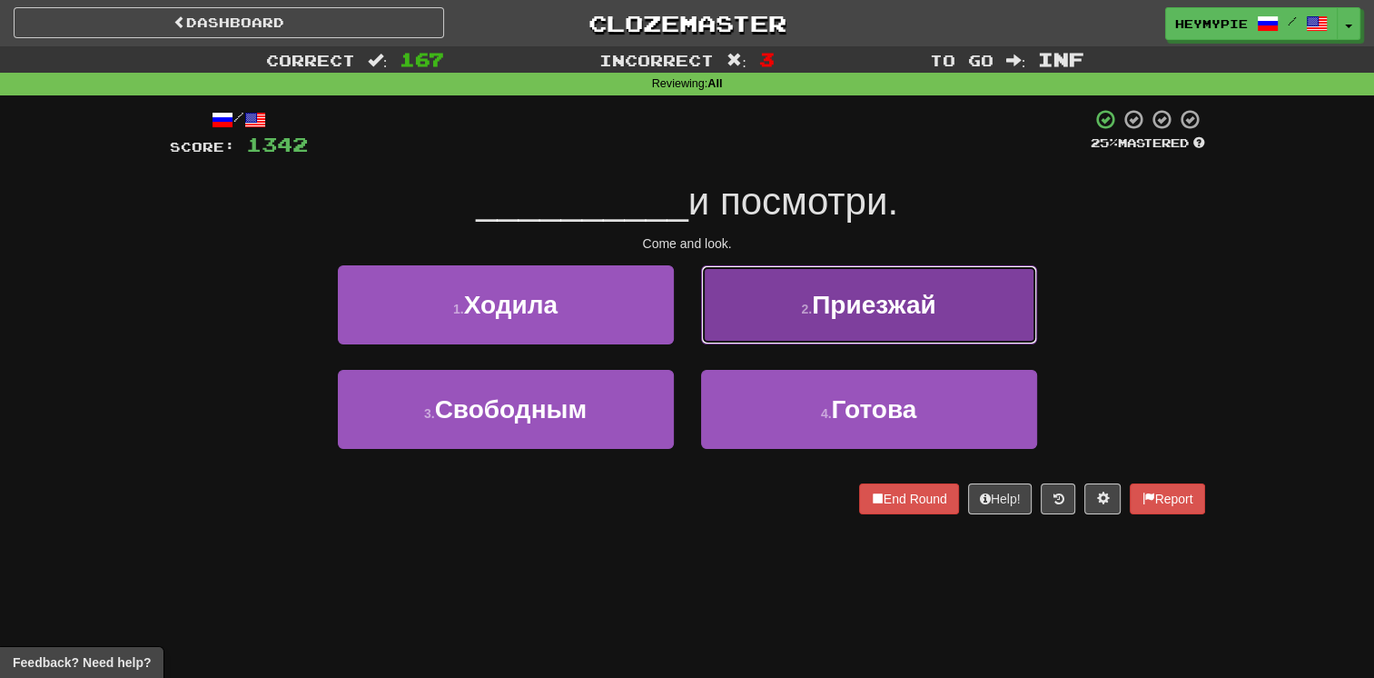
click at [678, 322] on button "2 . Приезжай" at bounding box center [869, 304] width 336 height 79
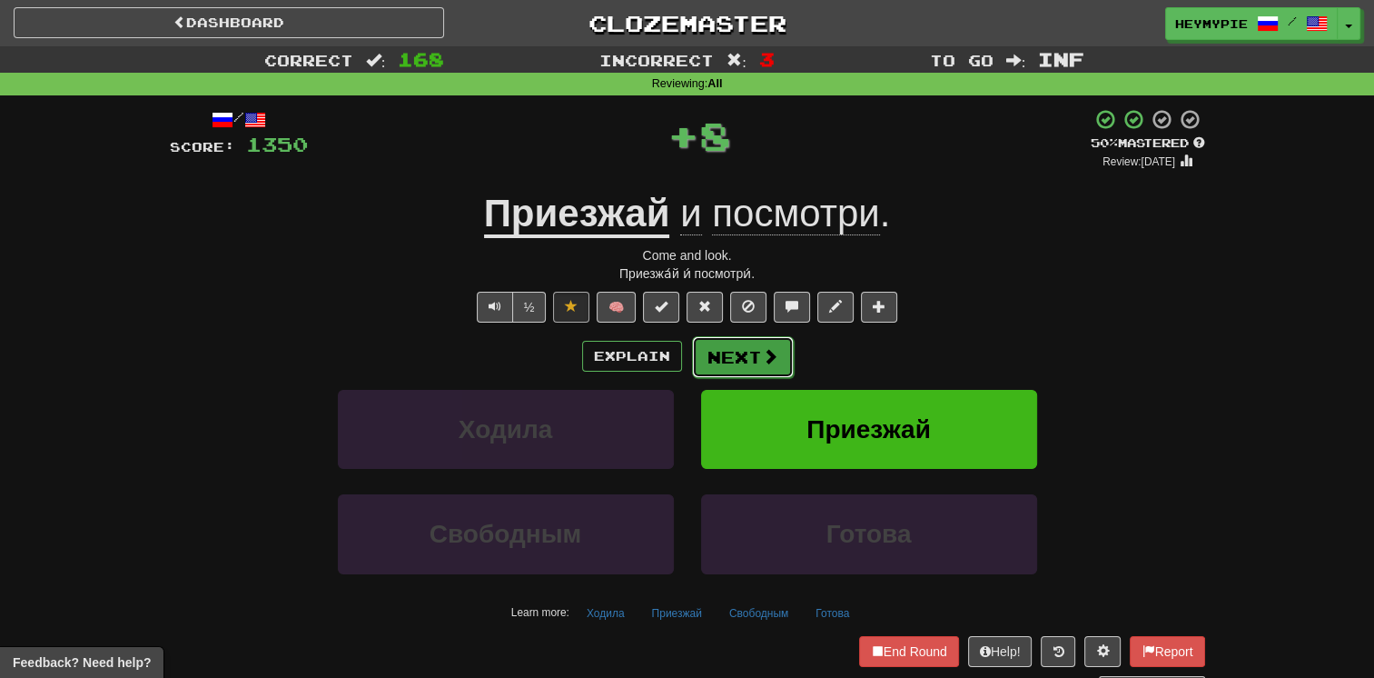
click at [678, 358] on button "Next" at bounding box center [743, 357] width 102 height 42
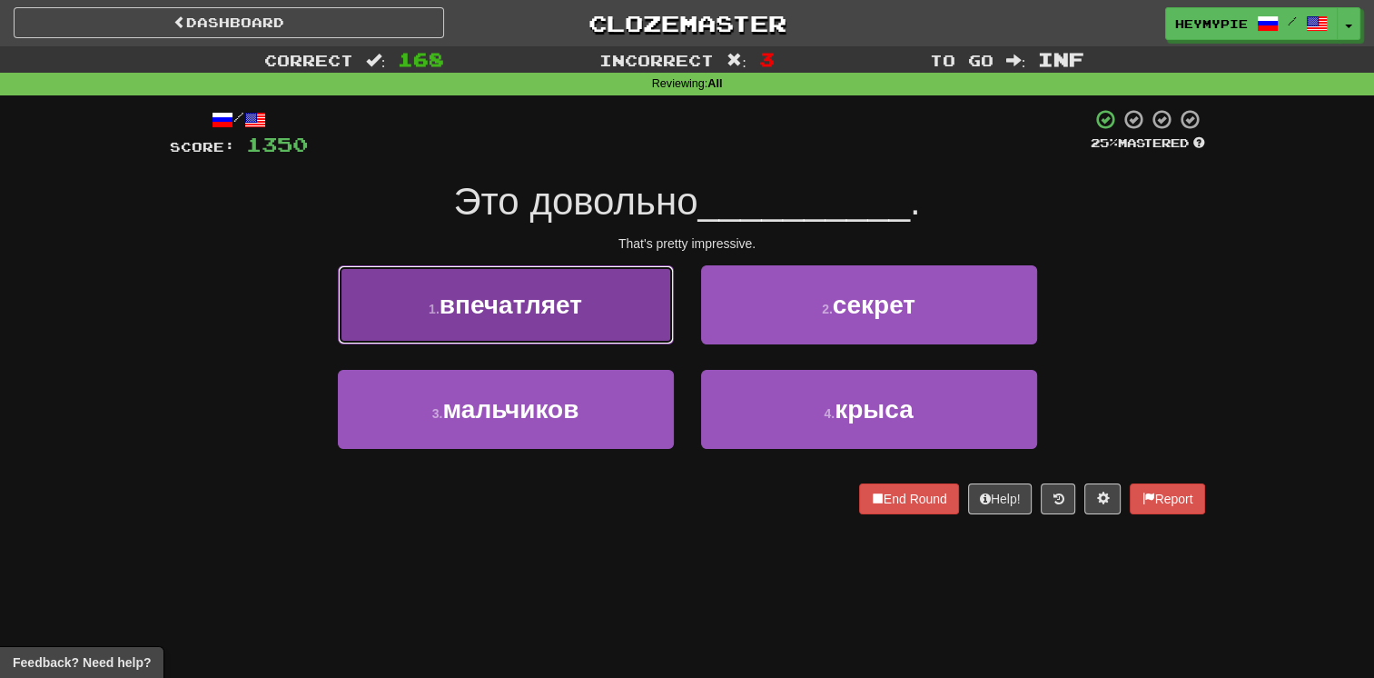
click at [534, 308] on span "впечатляет" at bounding box center [511, 305] width 143 height 28
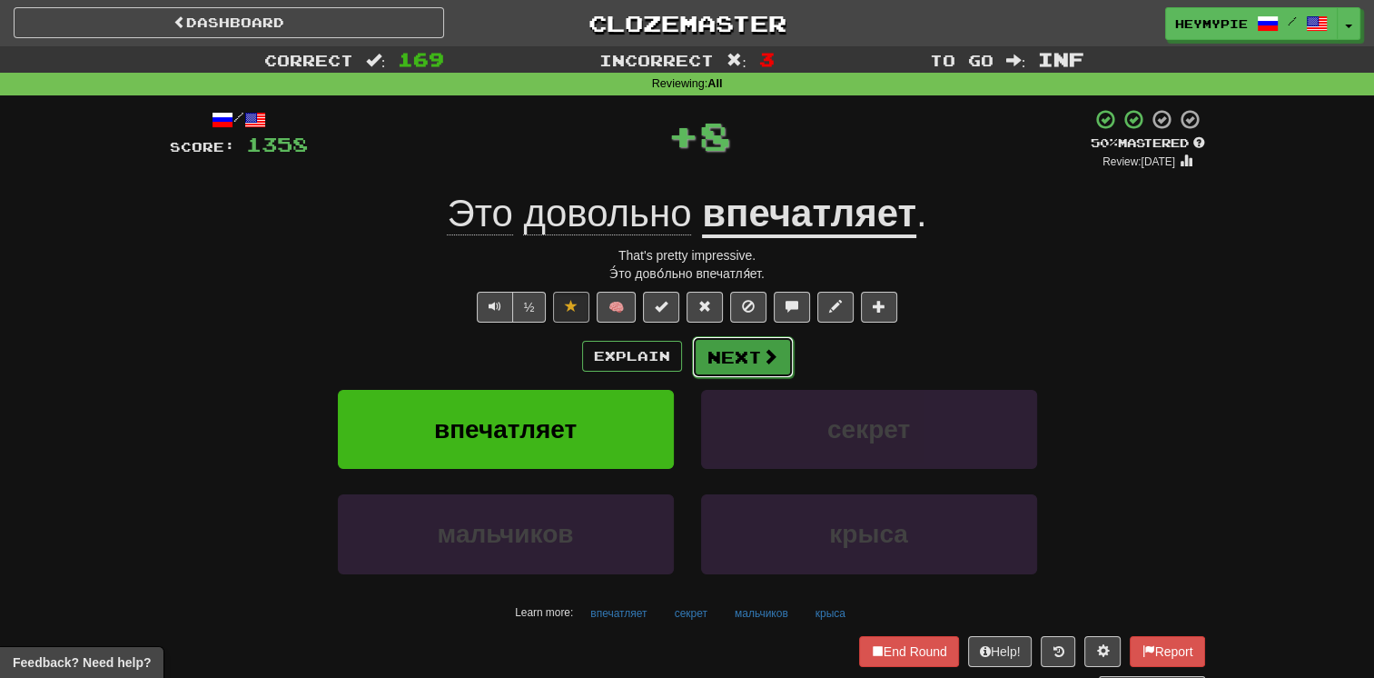
click at [678, 351] on button "Next" at bounding box center [743, 357] width 102 height 42
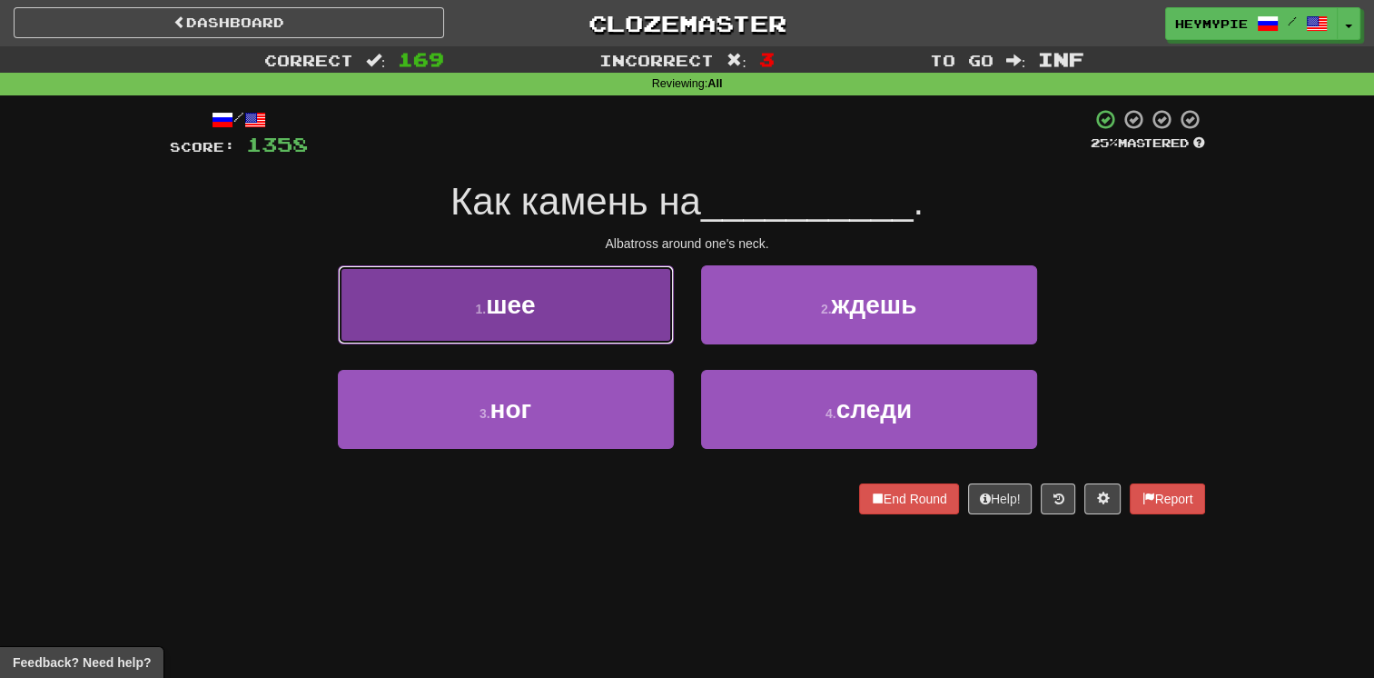
click at [567, 341] on button "1 . шее" at bounding box center [506, 304] width 336 height 79
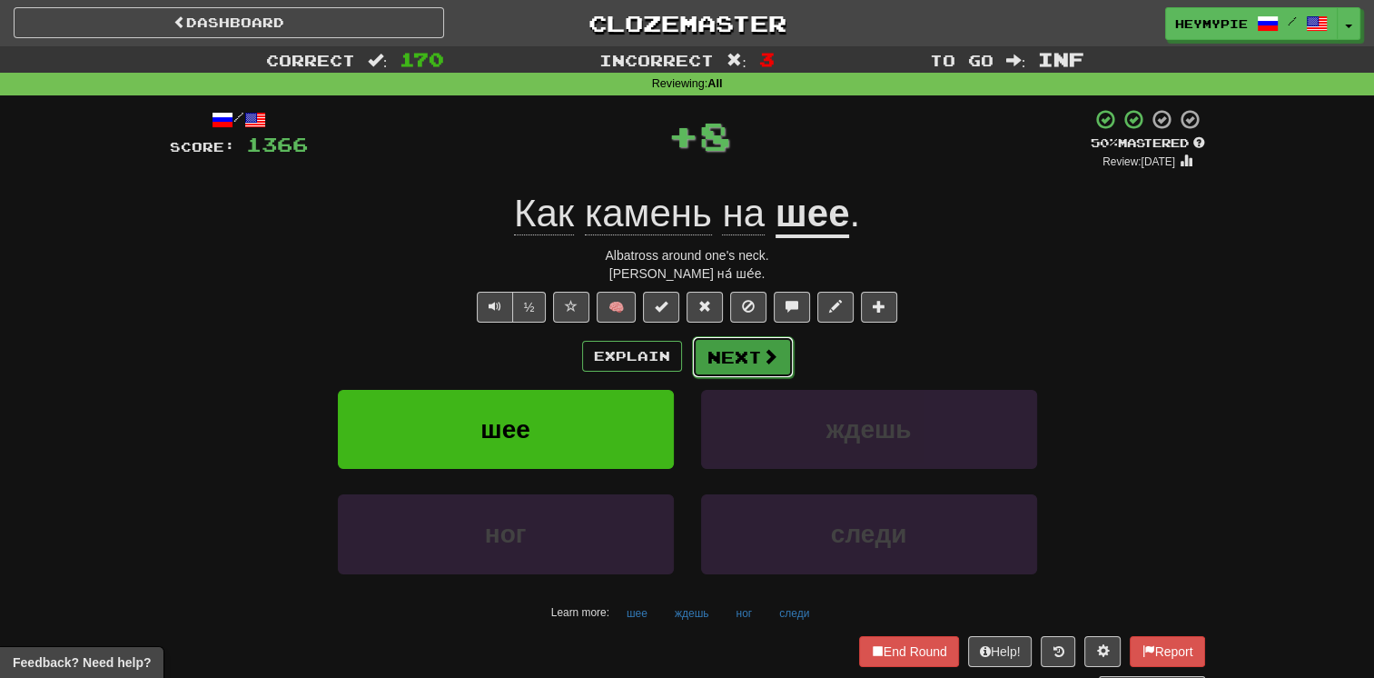
click at [678, 361] on span at bounding box center [770, 356] width 16 height 16
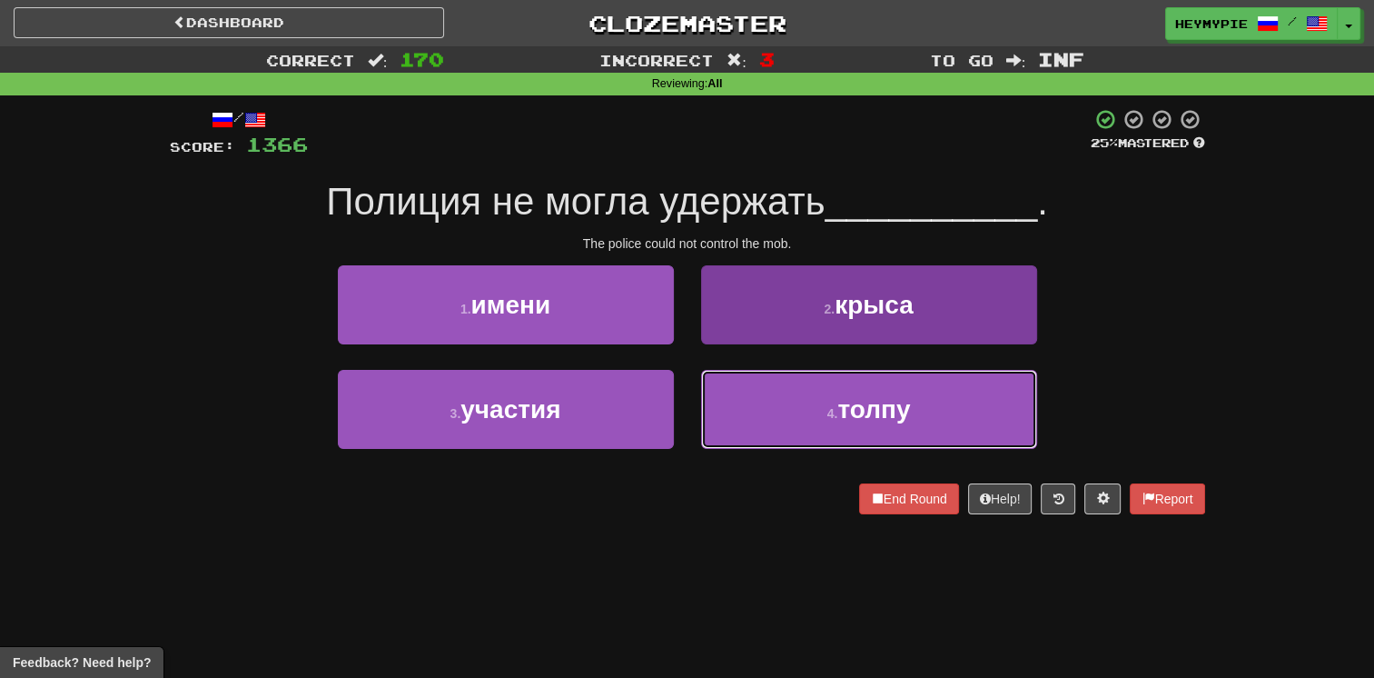
drag, startPoint x: 775, startPoint y: 427, endPoint x: 779, endPoint y: 408, distance: 19.6
click at [678, 428] on button "4 . толпу" at bounding box center [869, 409] width 336 height 79
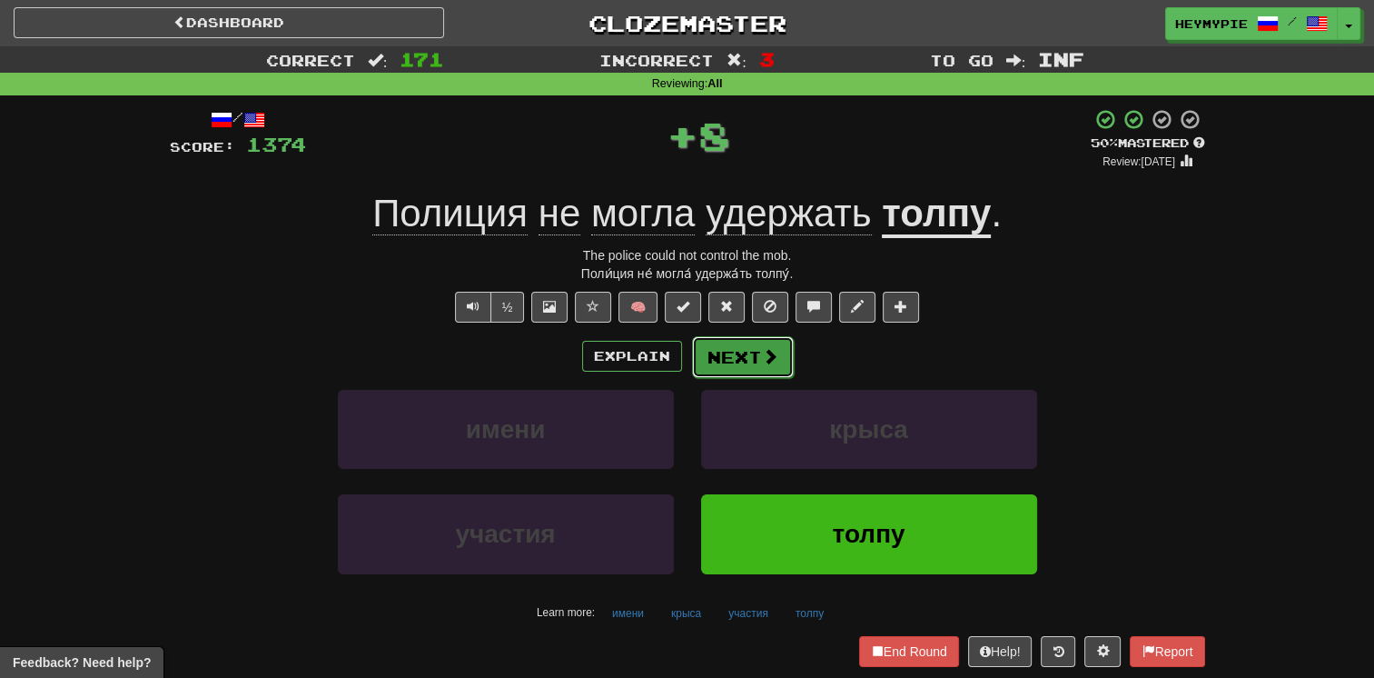
click at [678, 351] on button "Next" at bounding box center [743, 357] width 102 height 42
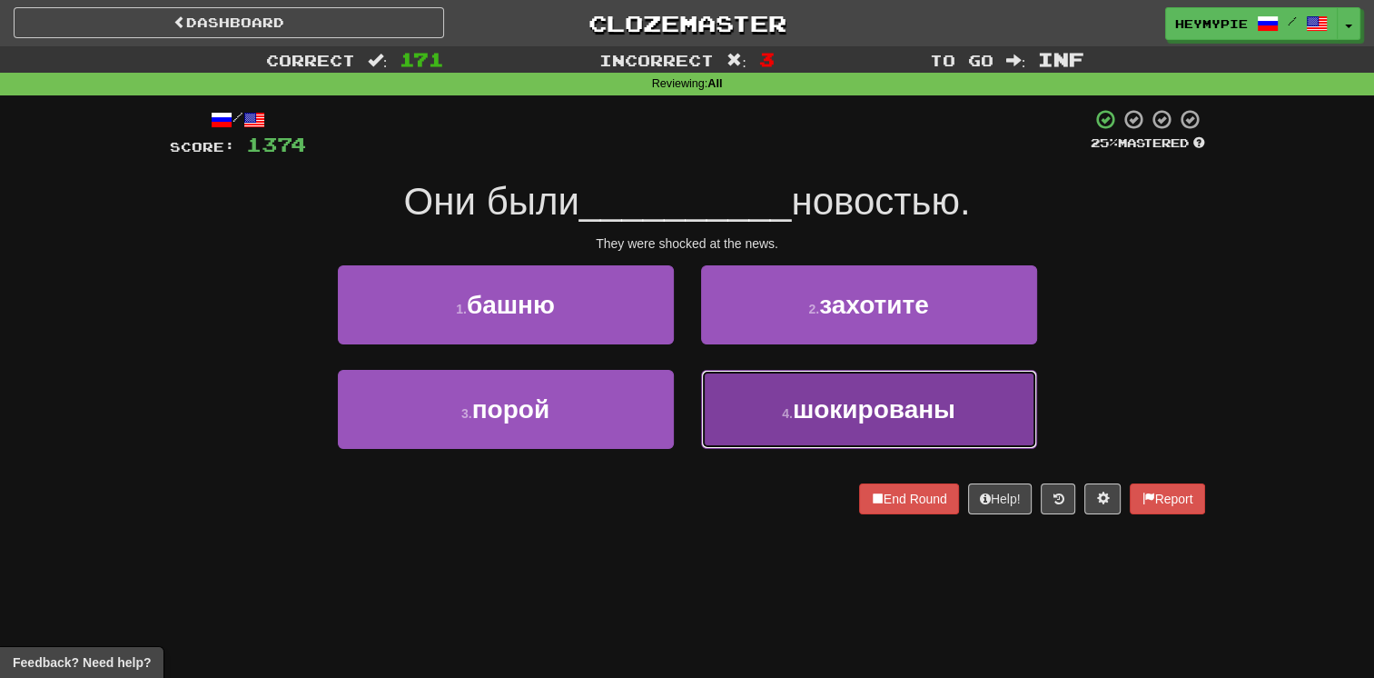
click at [678, 422] on button "4 . шокированы" at bounding box center [869, 409] width 336 height 79
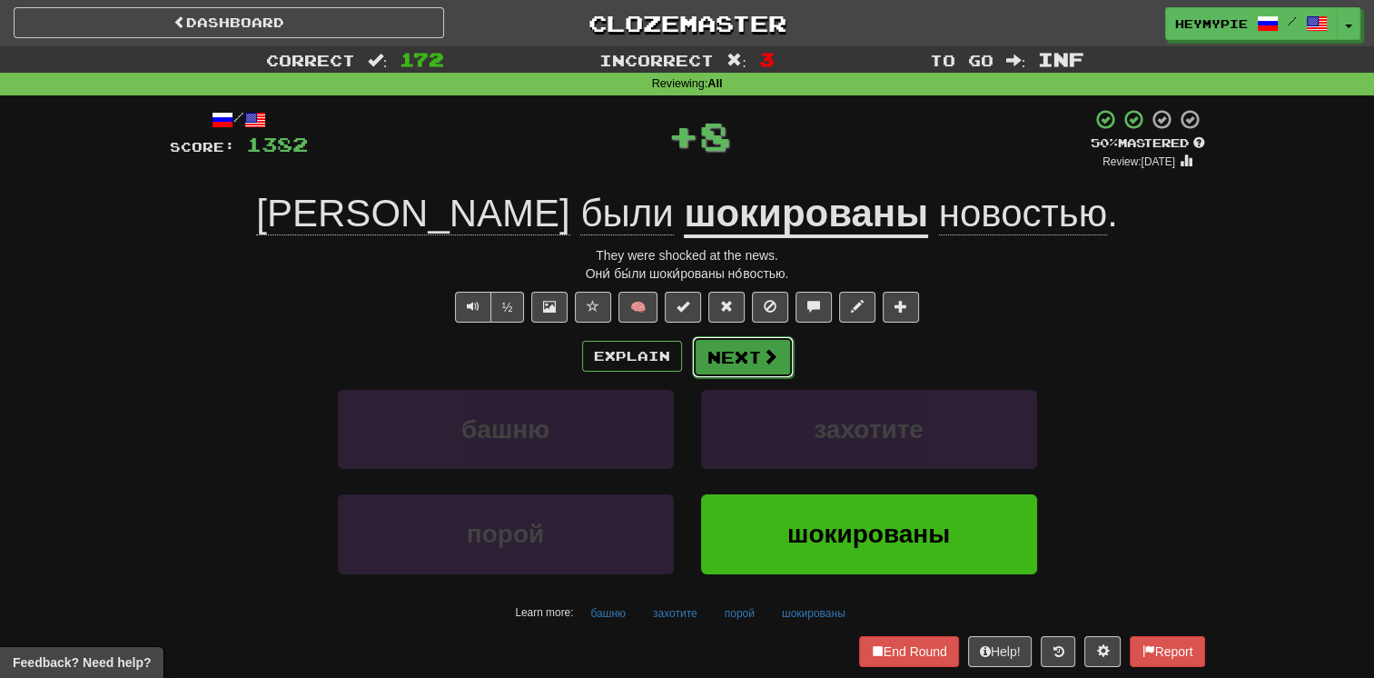
click at [678, 358] on button "Next" at bounding box center [743, 357] width 102 height 42
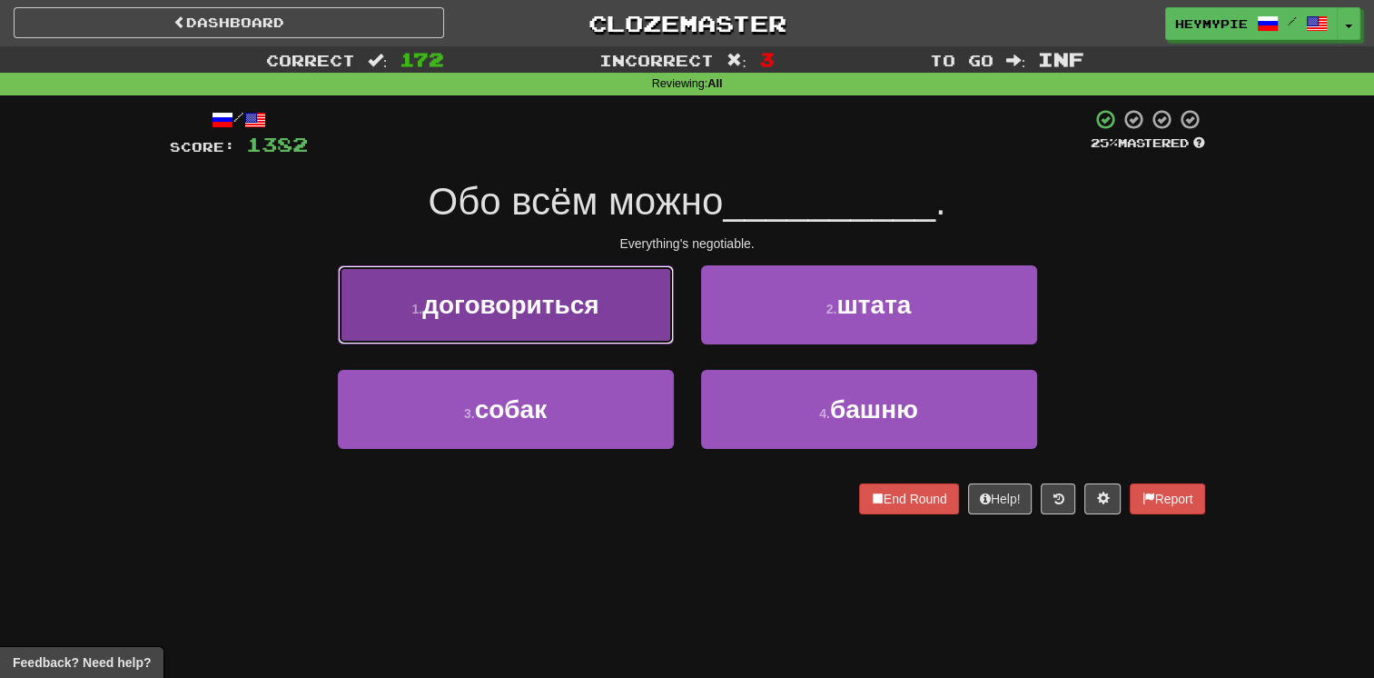
click at [516, 311] on span "договориться" at bounding box center [510, 305] width 176 height 28
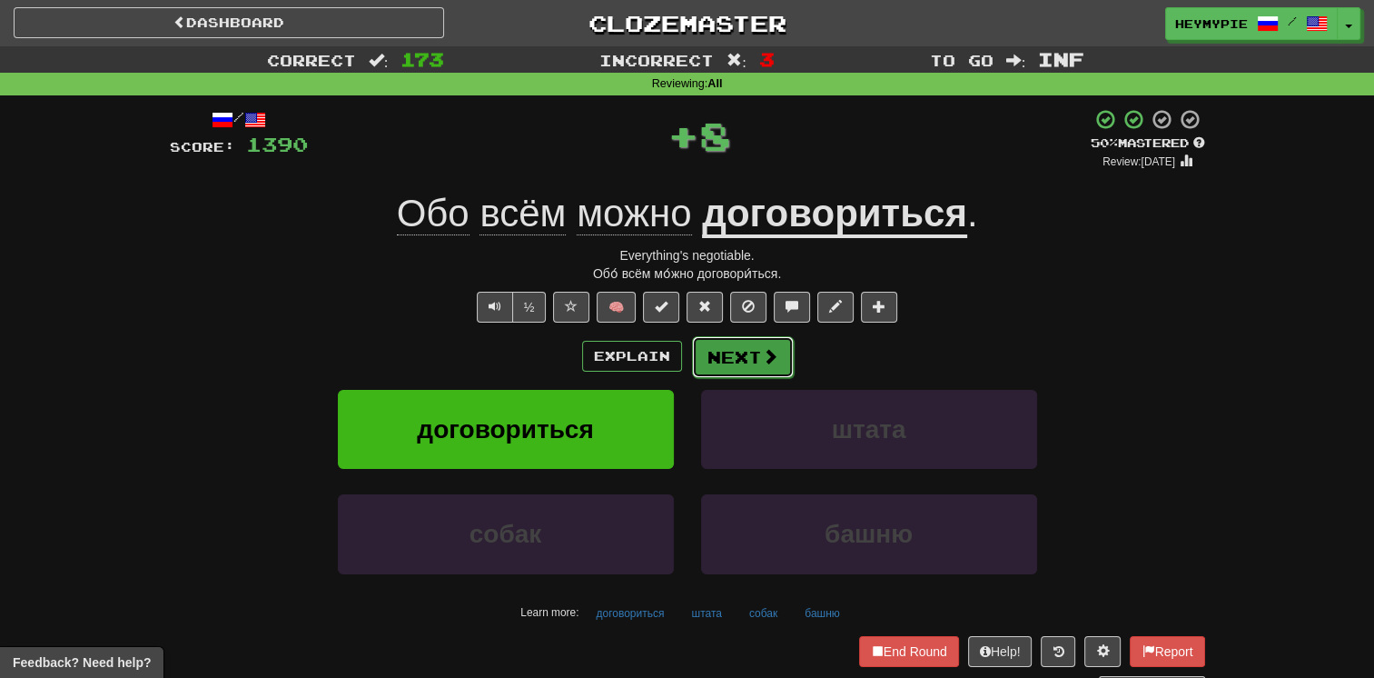
click at [678, 374] on button "Next" at bounding box center [743, 357] width 102 height 42
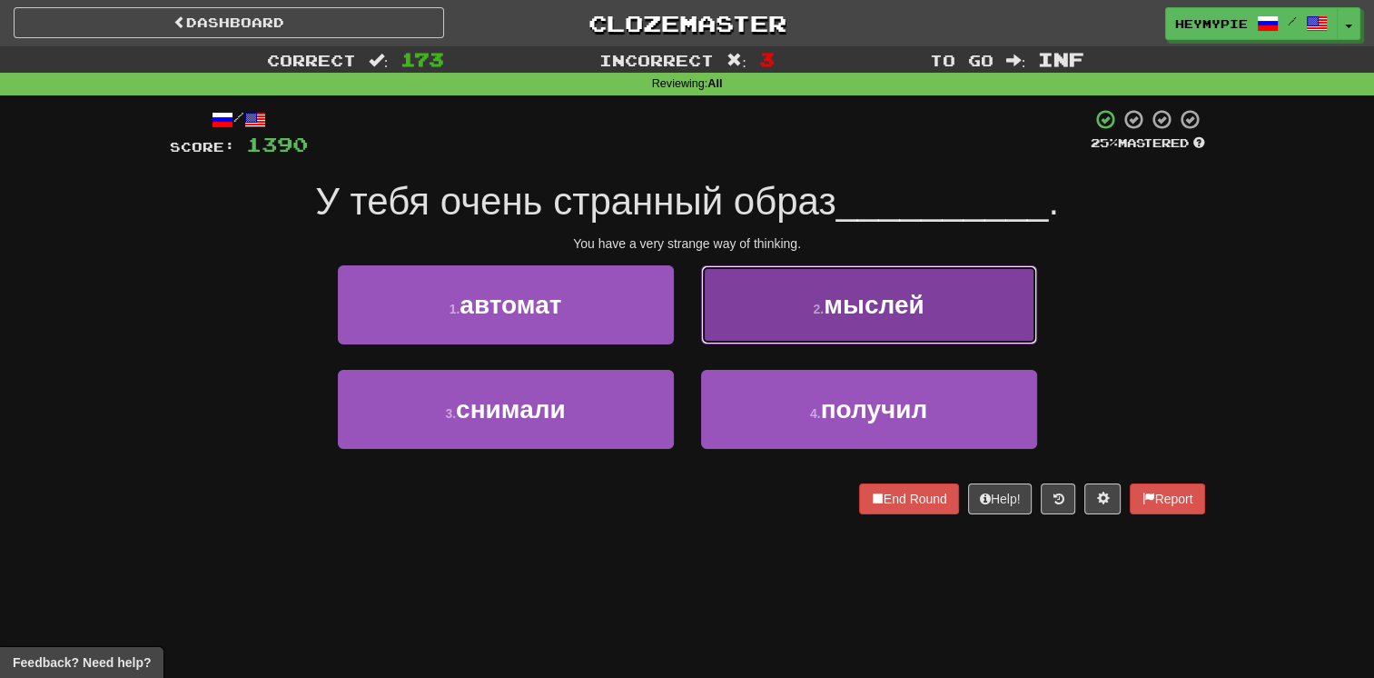
click at [678, 322] on button "2 . мыслей" at bounding box center [869, 304] width 336 height 79
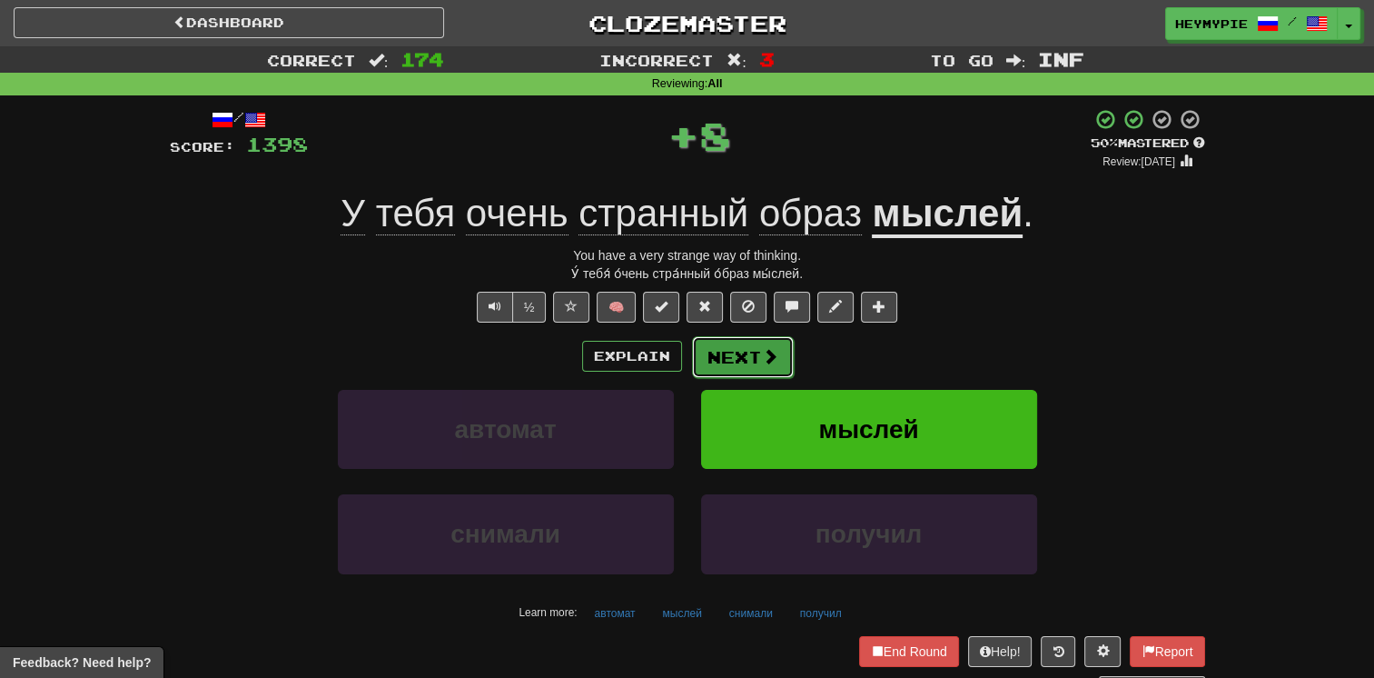
click at [678, 358] on button "Next" at bounding box center [743, 357] width 102 height 42
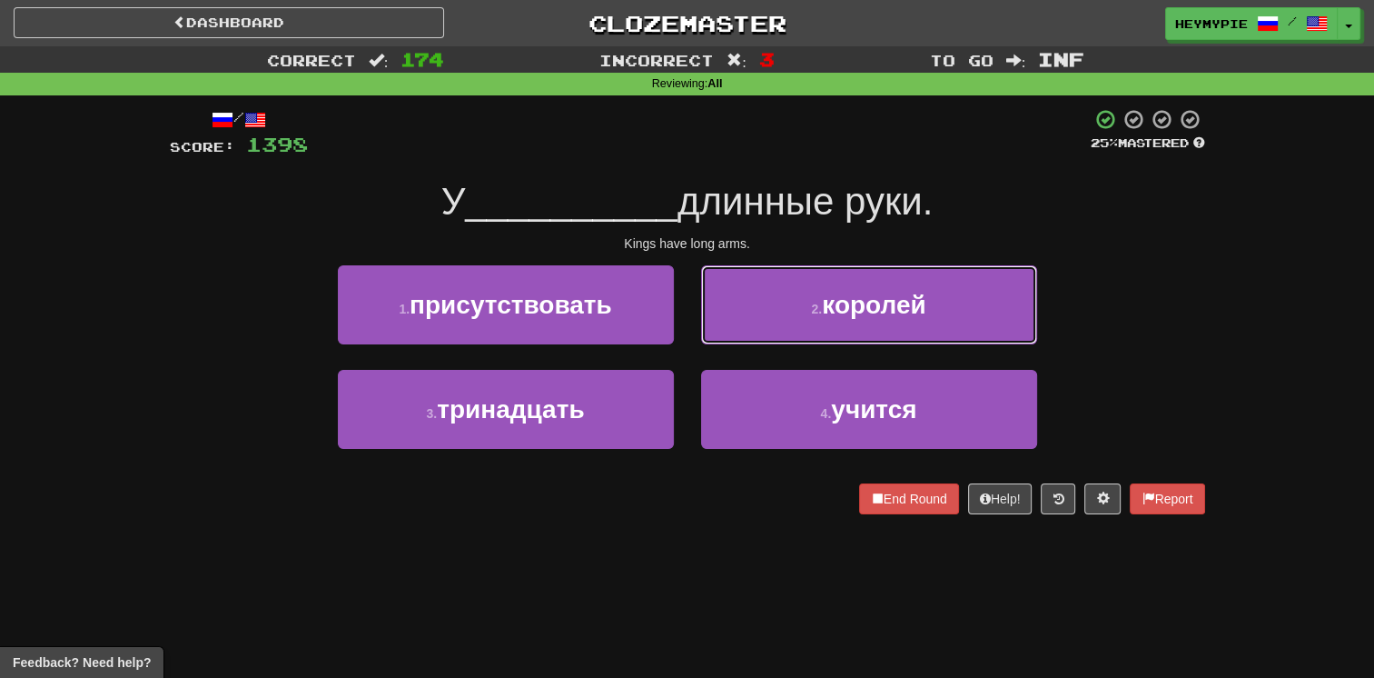
click at [678, 318] on button "2 . королей" at bounding box center [869, 304] width 336 height 79
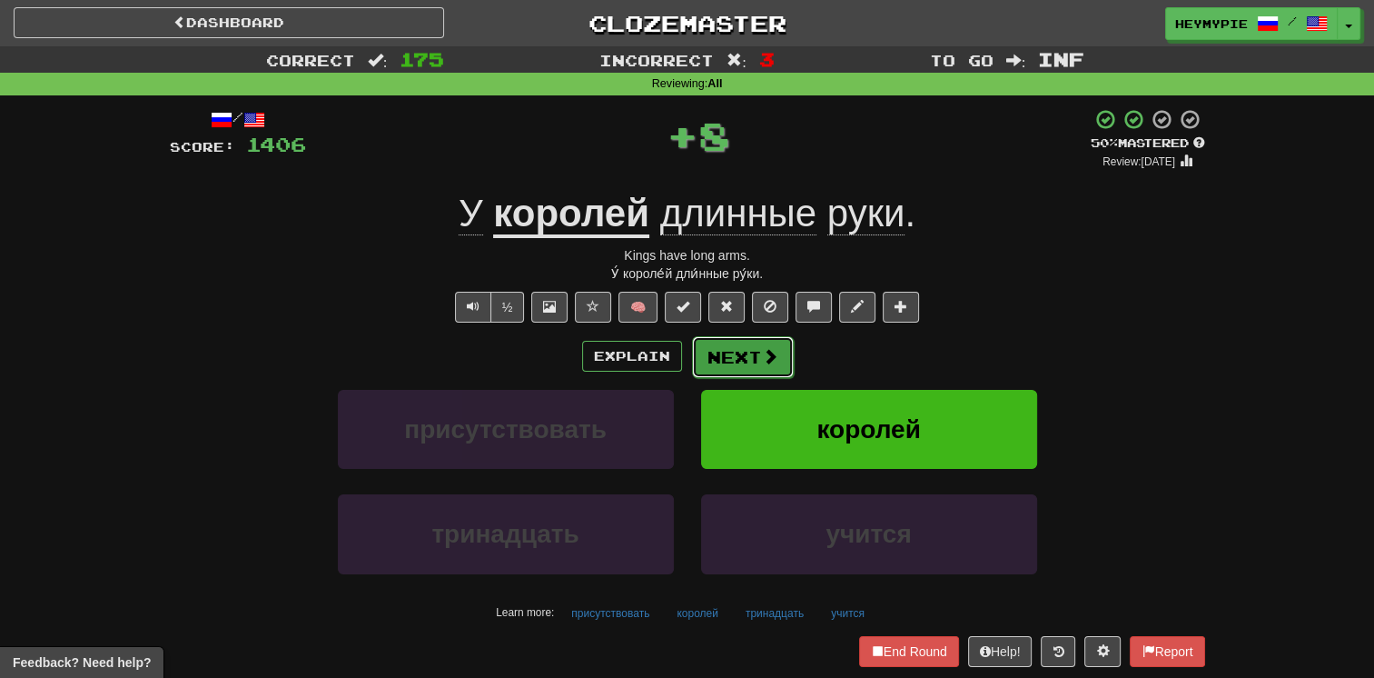
click at [678, 362] on button "Next" at bounding box center [743, 357] width 102 height 42
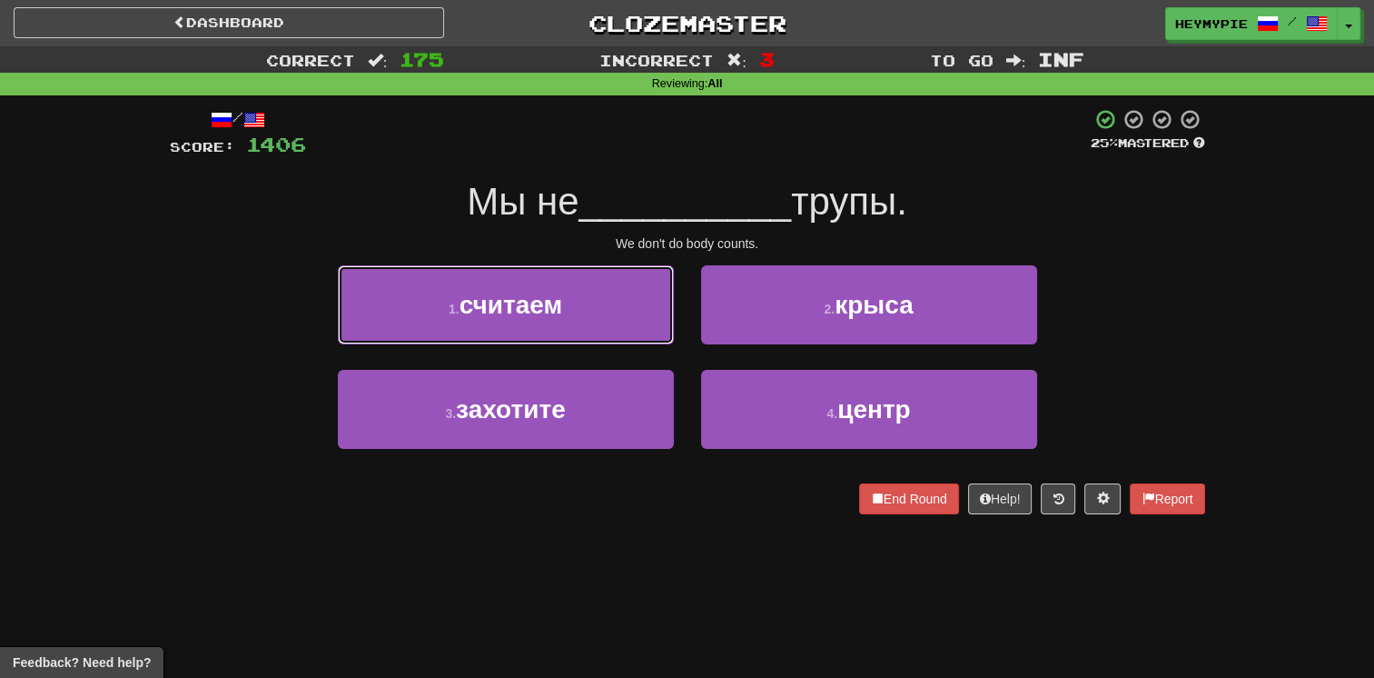
click at [547, 301] on span "считаем" at bounding box center [512, 305] width 104 height 28
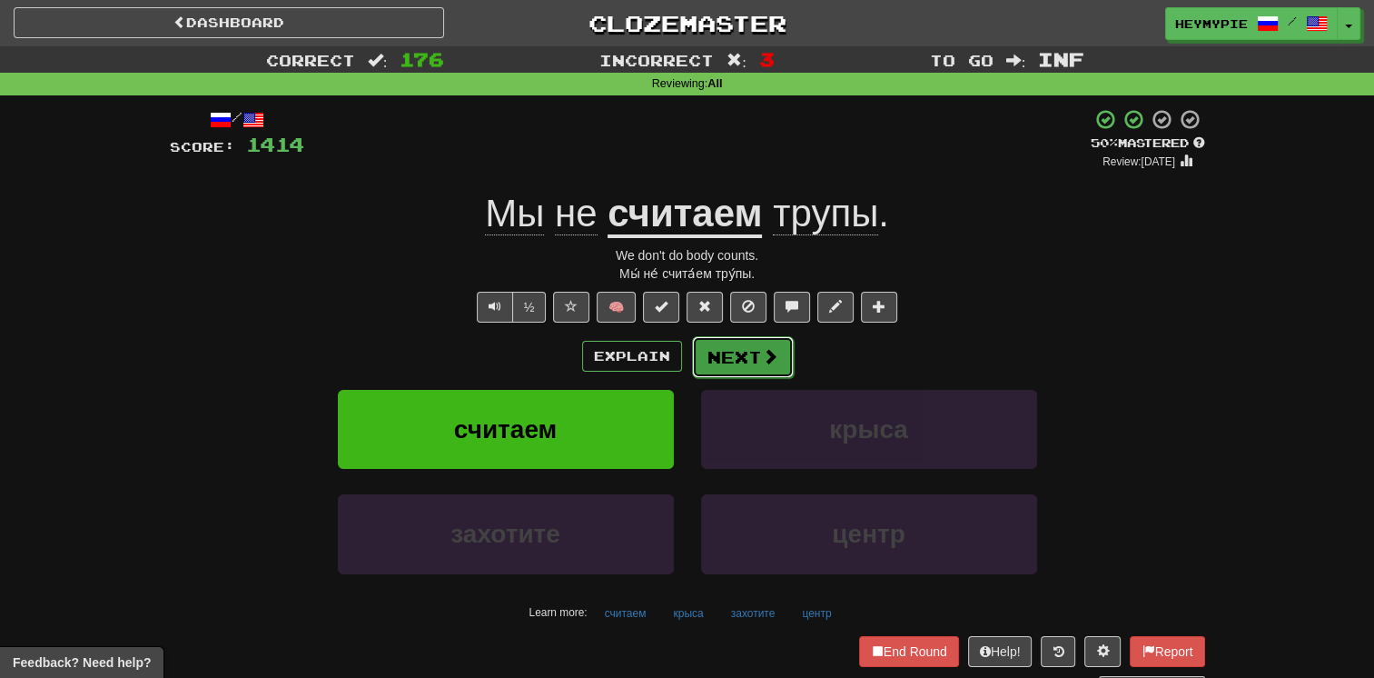
click at [678, 354] on button "Next" at bounding box center [743, 357] width 102 height 42
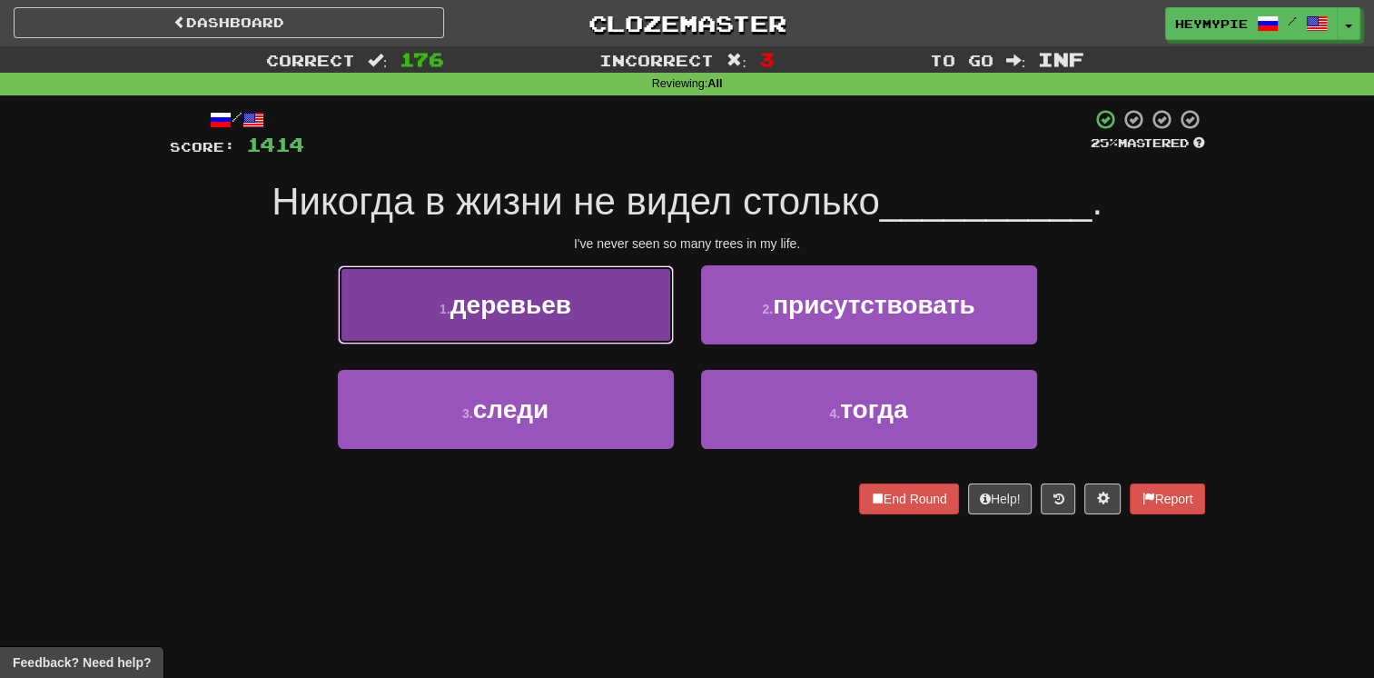
click at [582, 333] on button "1 . деревьев" at bounding box center [506, 304] width 336 height 79
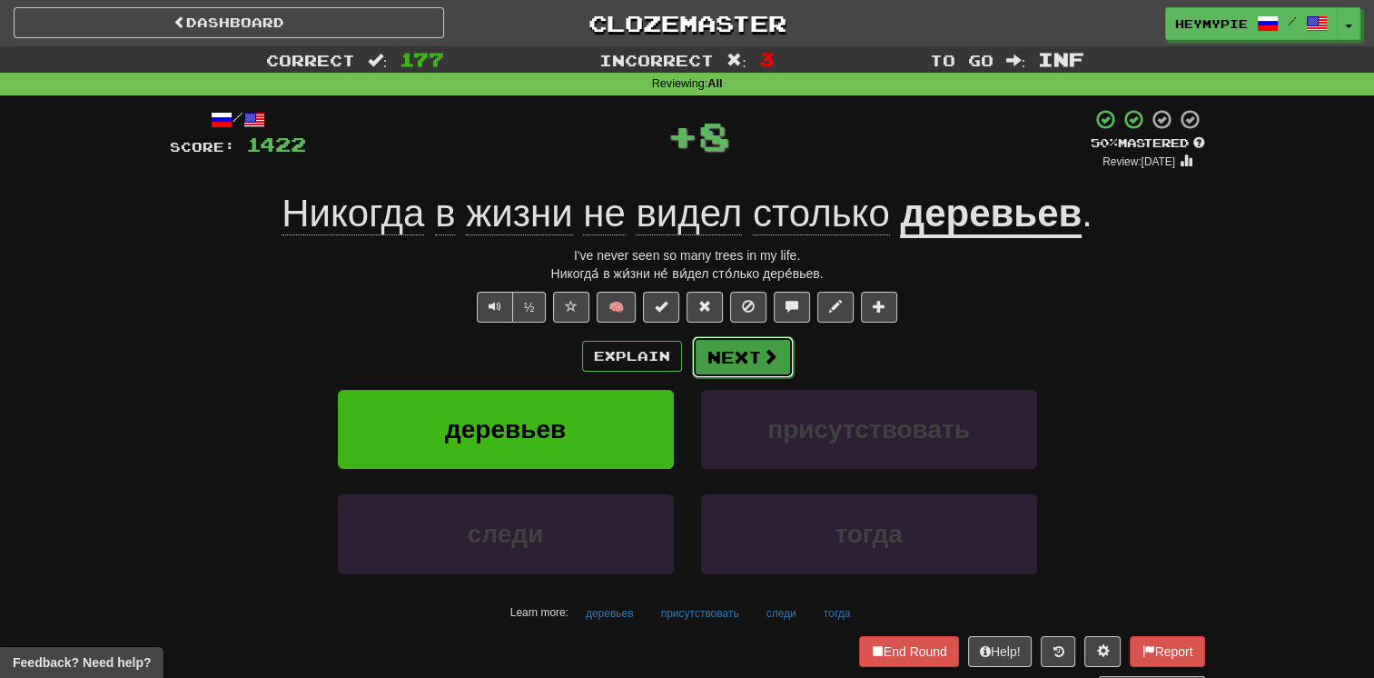
click at [678, 366] on button "Next" at bounding box center [743, 357] width 102 height 42
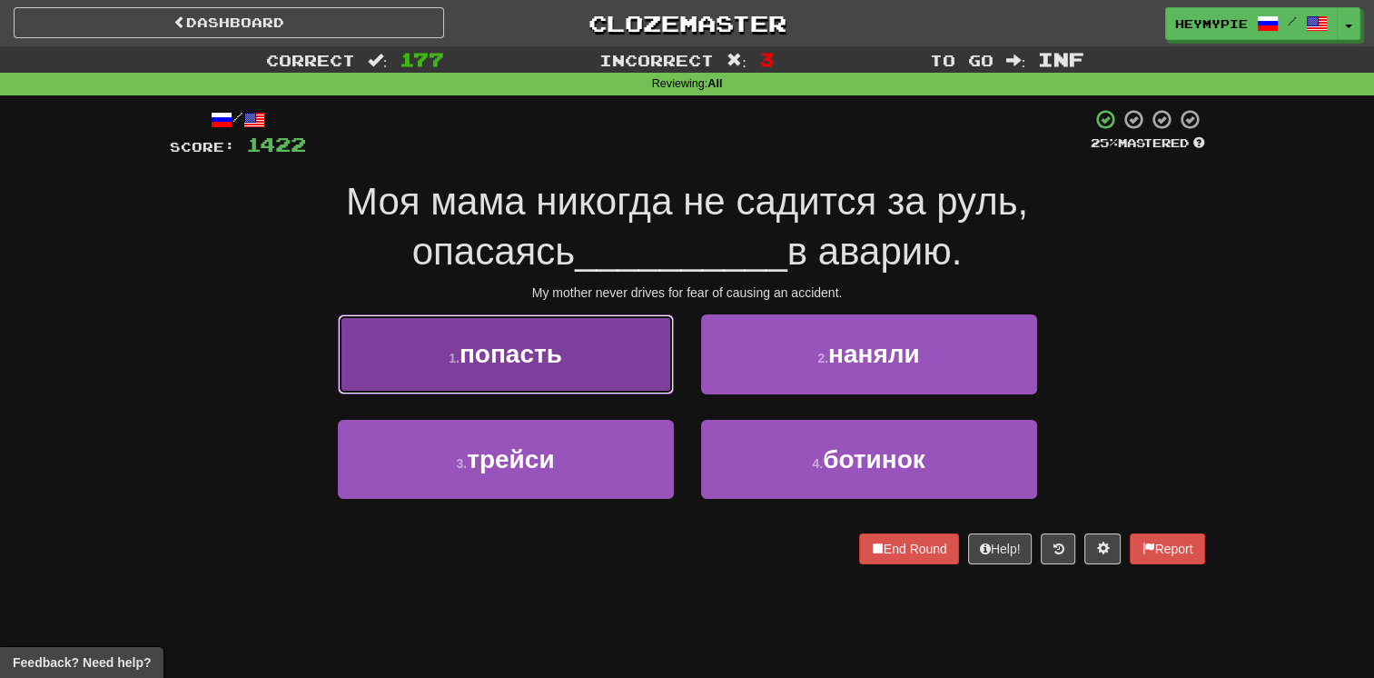
click at [612, 354] on button "1 . попасть" at bounding box center [506, 353] width 336 height 79
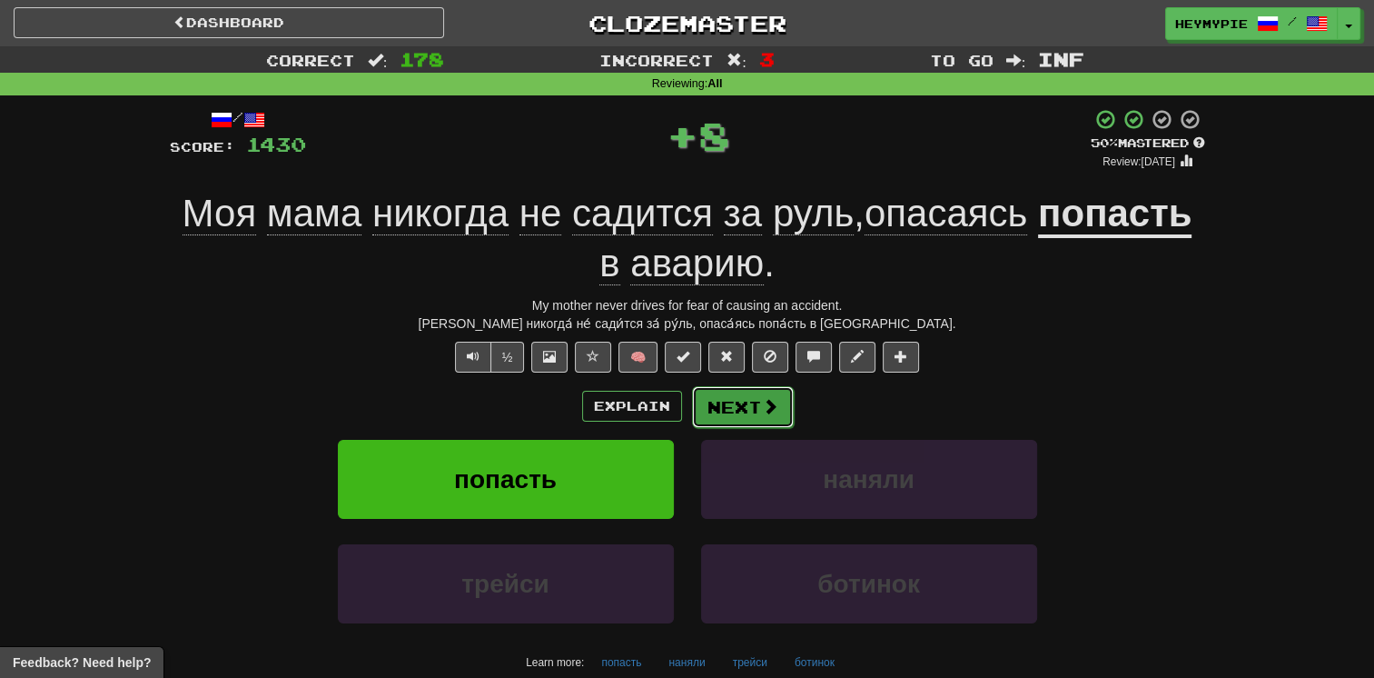
click at [678, 392] on button "Next" at bounding box center [743, 407] width 102 height 42
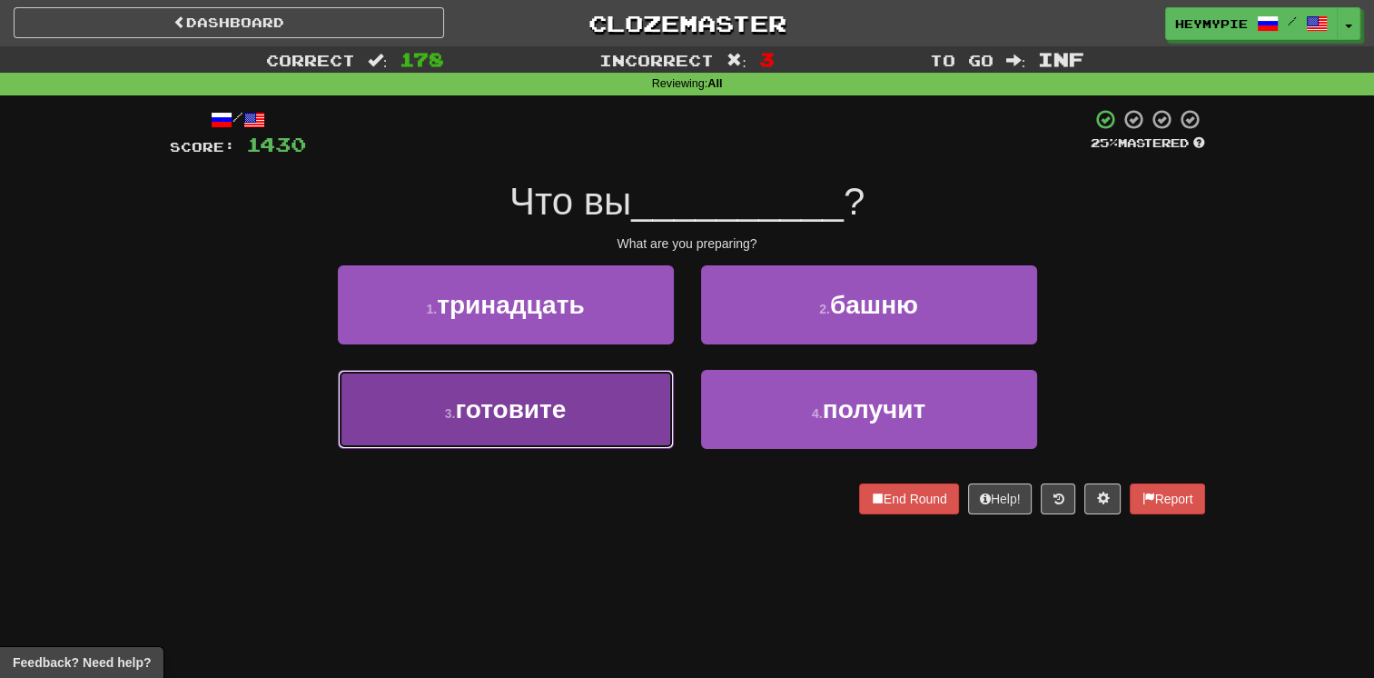
click at [600, 388] on button "3 . готовите" at bounding box center [506, 409] width 336 height 79
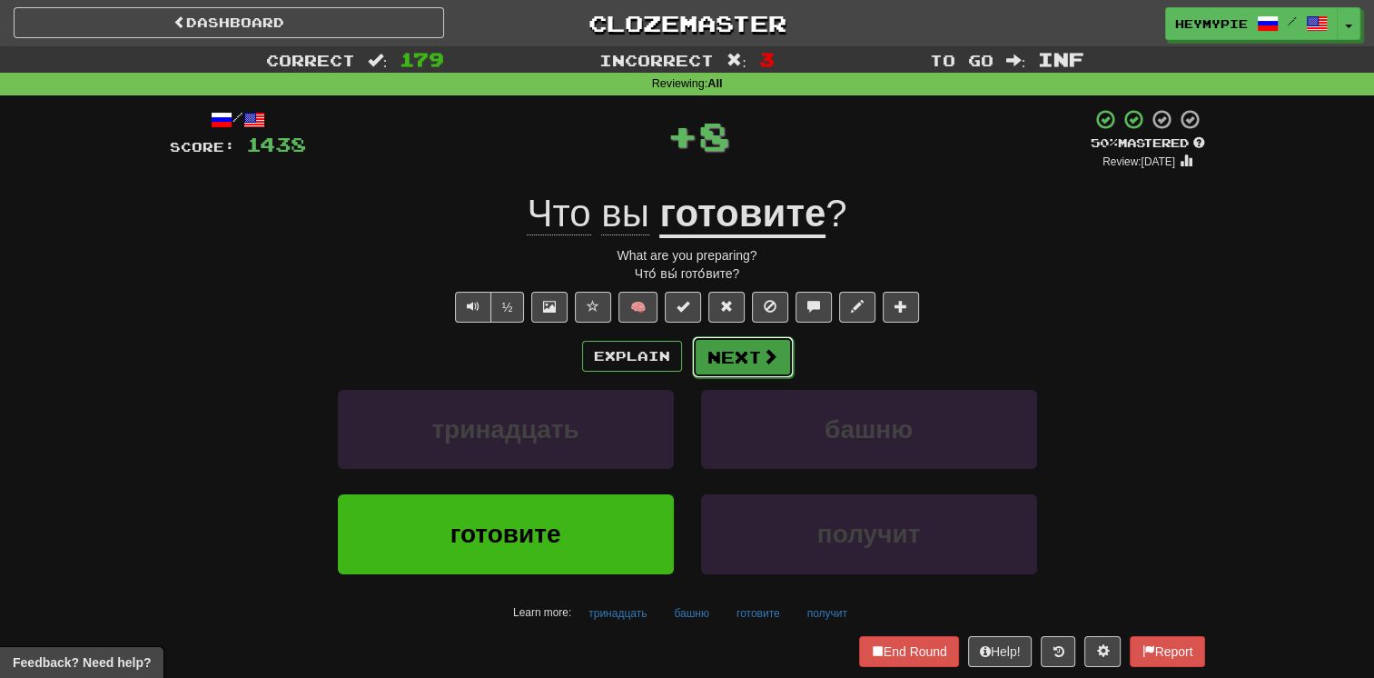
click at [678, 358] on button "Next" at bounding box center [743, 357] width 102 height 42
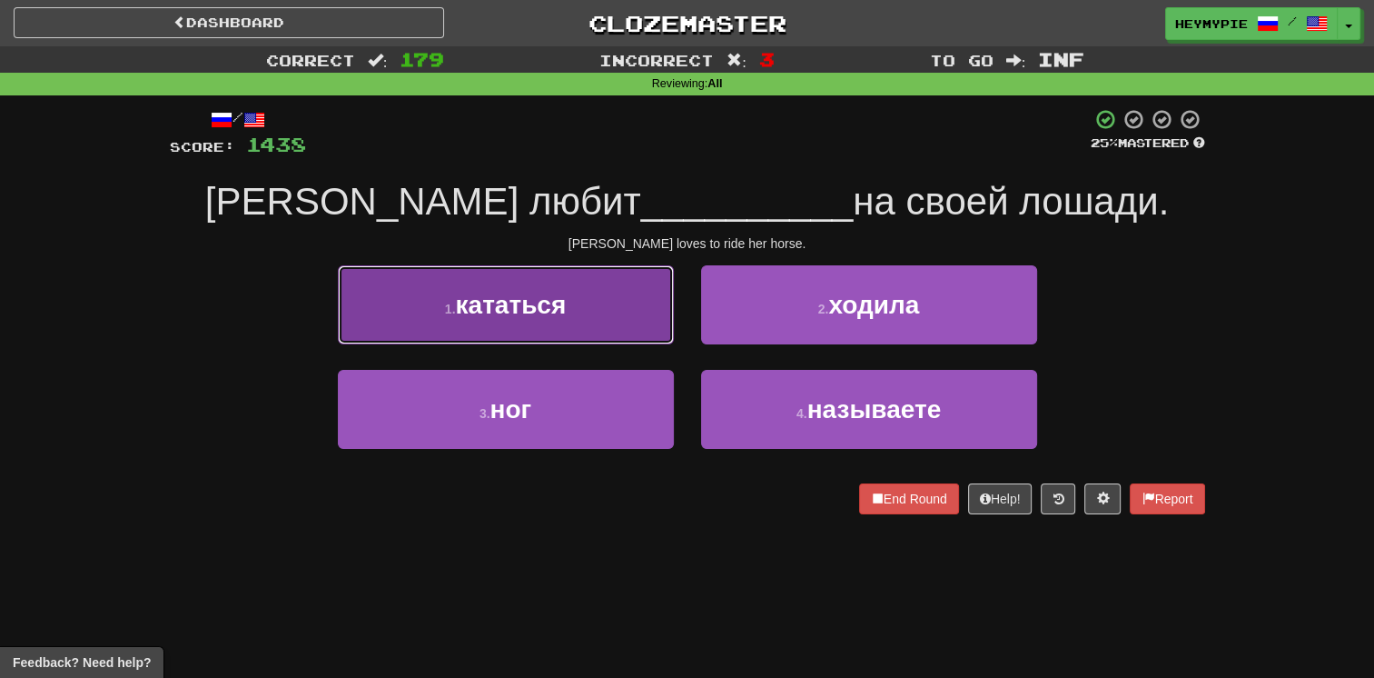
click at [583, 300] on button "1 . кататься" at bounding box center [506, 304] width 336 height 79
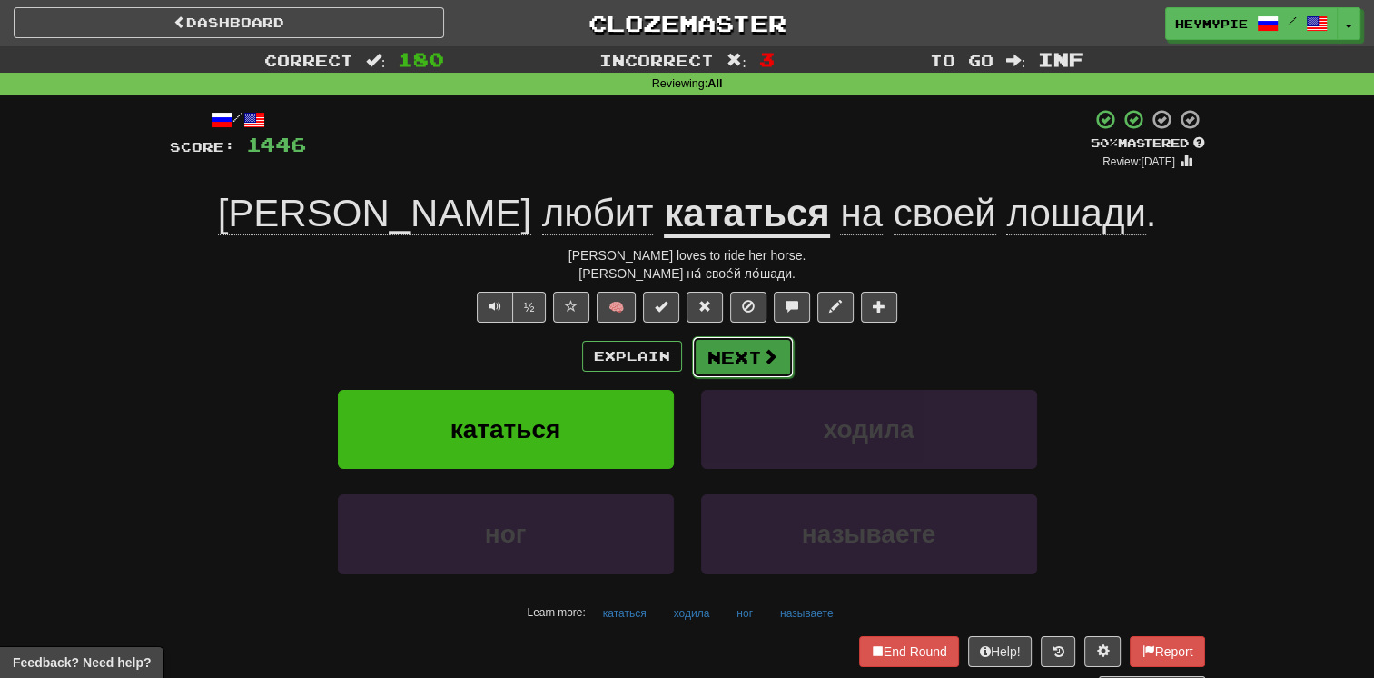
click at [678, 369] on button "Next" at bounding box center [743, 357] width 102 height 42
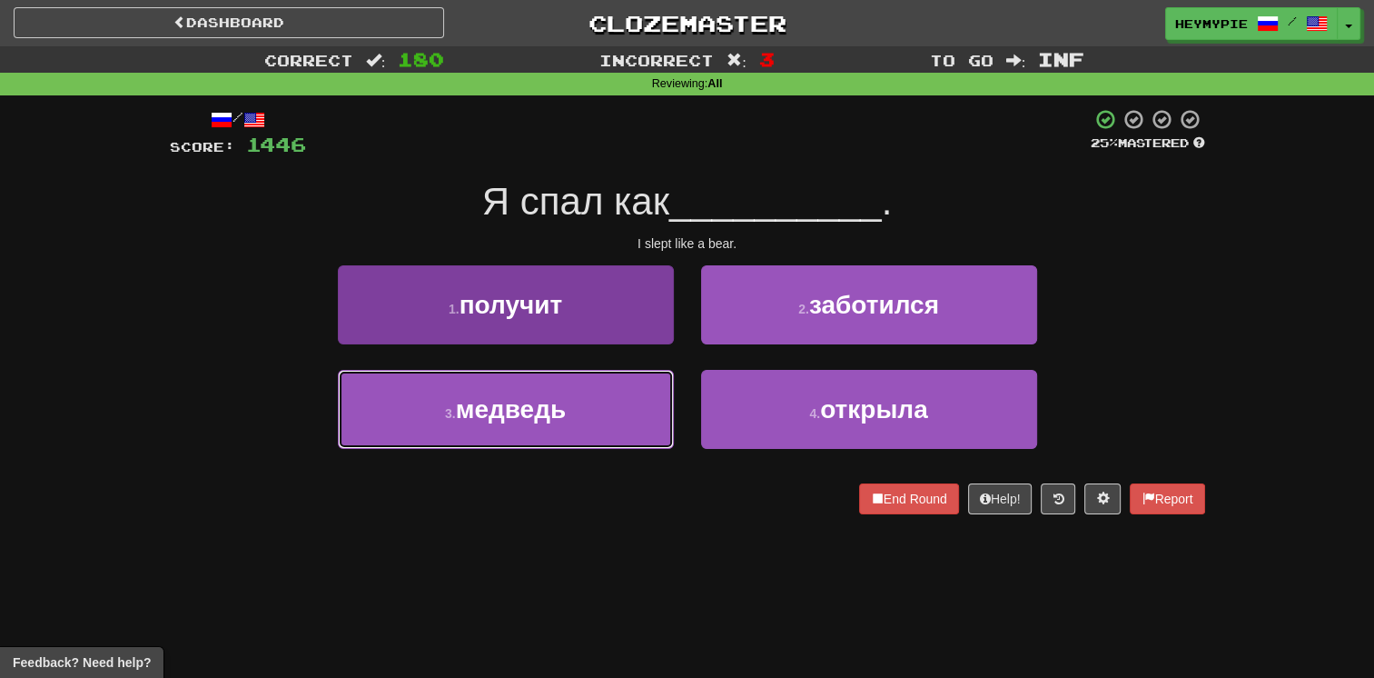
click at [541, 416] on span "медведь" at bounding box center [511, 409] width 110 height 28
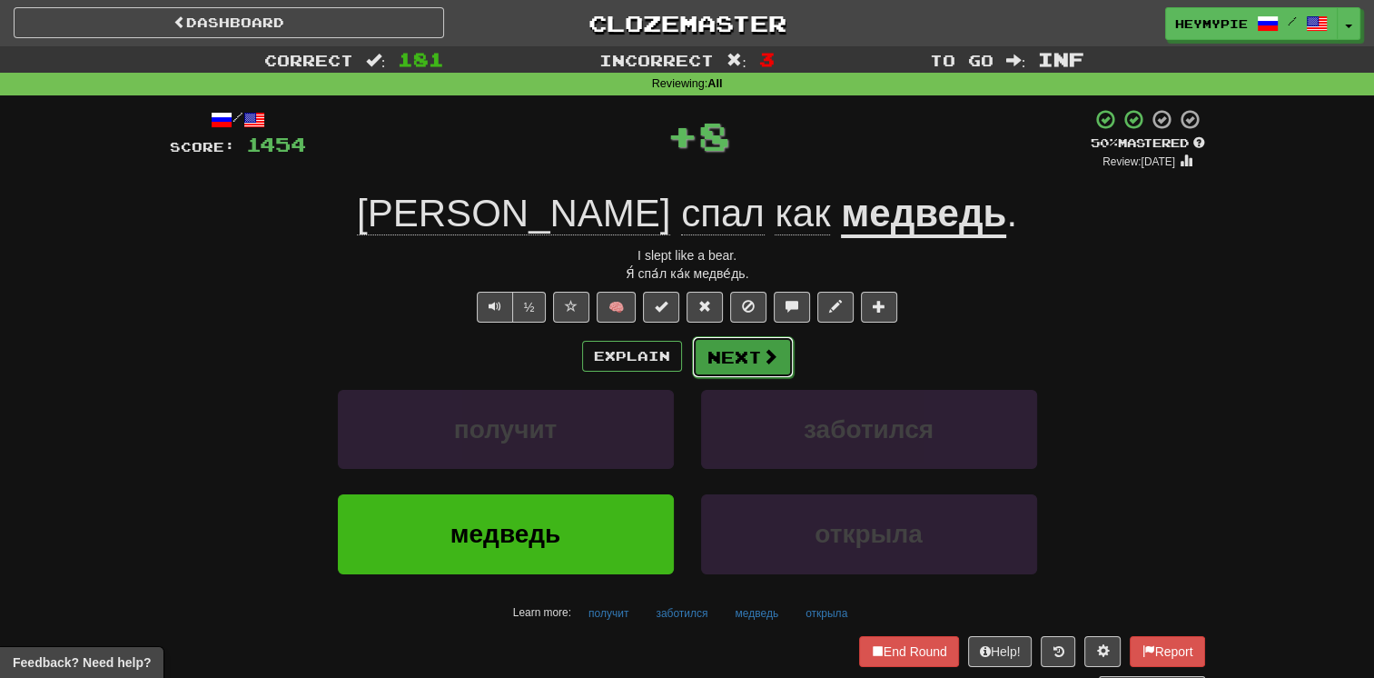
click at [678, 361] on button "Next" at bounding box center [743, 357] width 102 height 42
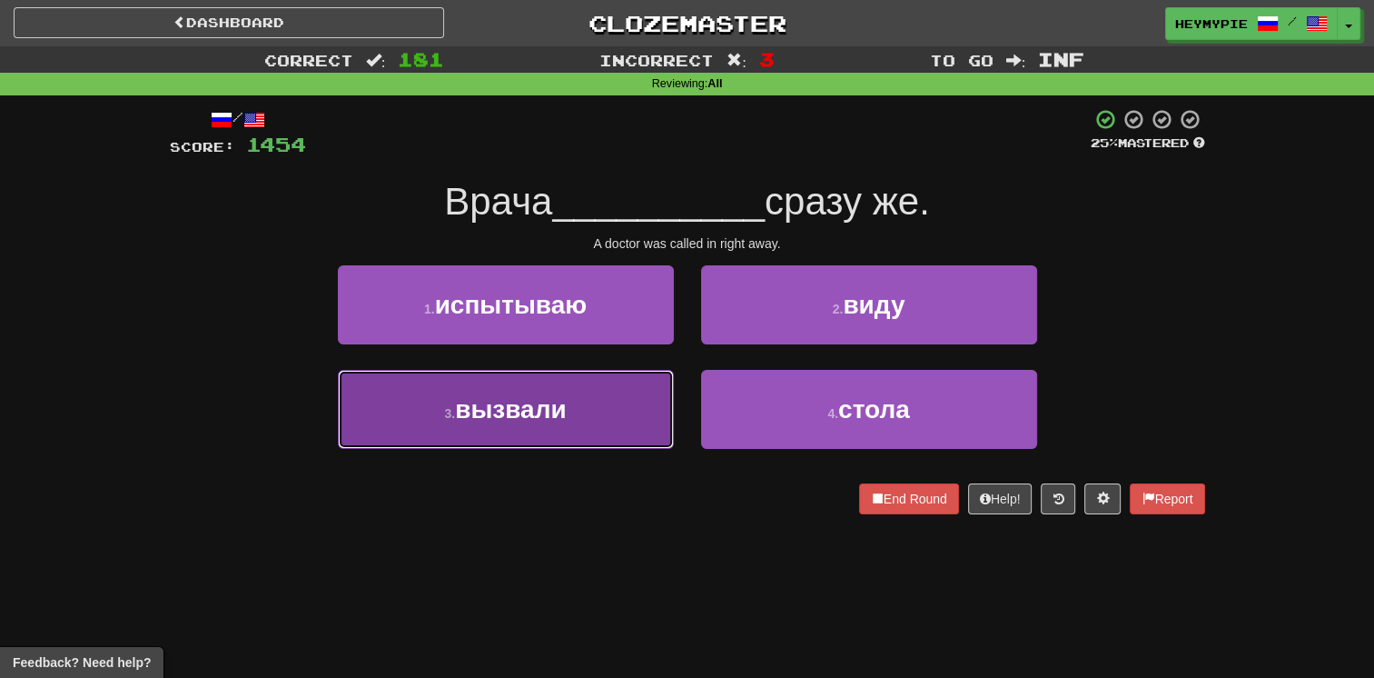
click at [516, 419] on span "вызвали" at bounding box center [510, 409] width 111 height 28
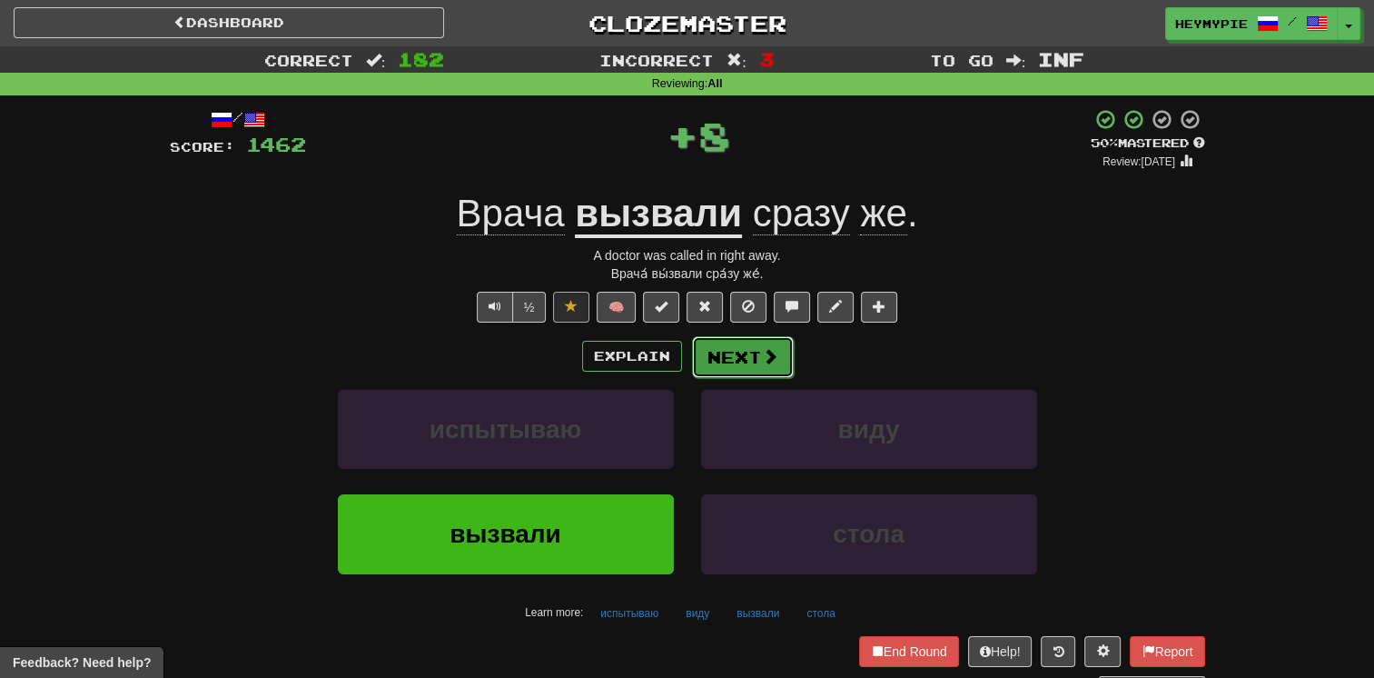
click at [678, 362] on span at bounding box center [770, 356] width 16 height 16
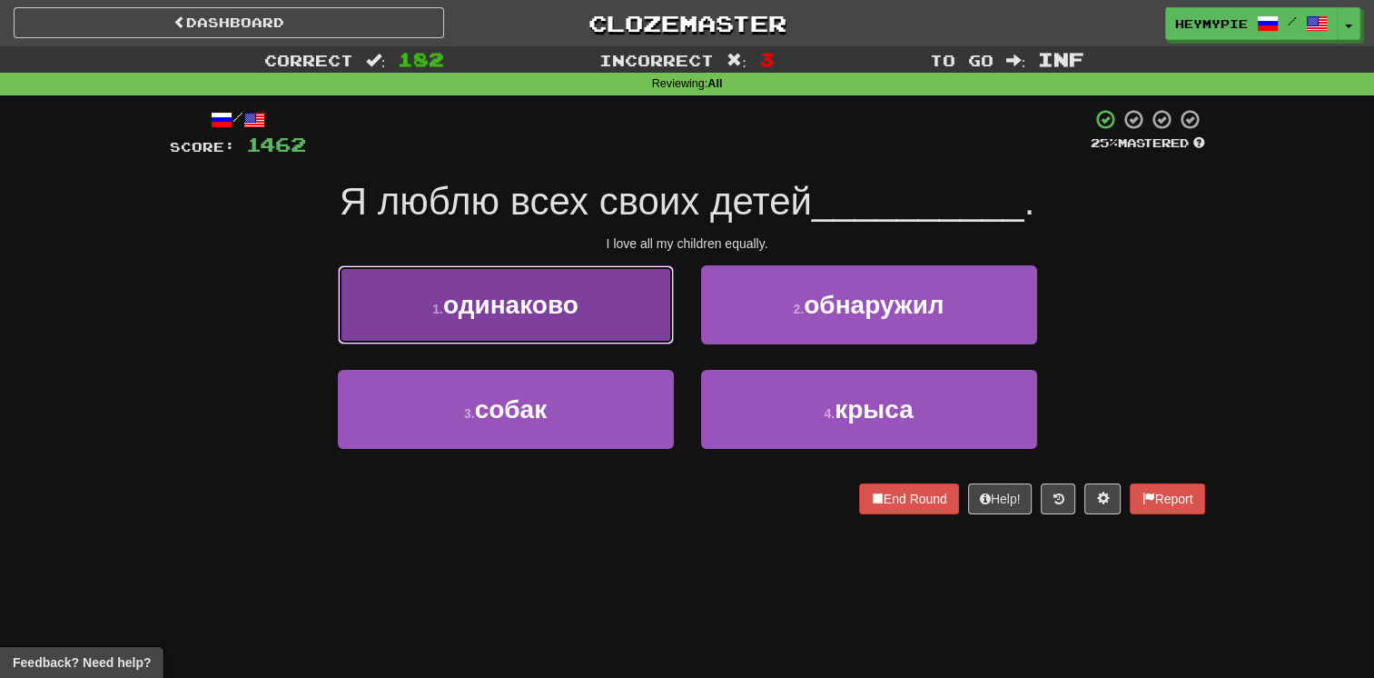
click at [587, 320] on button "1 . одинаково" at bounding box center [506, 304] width 336 height 79
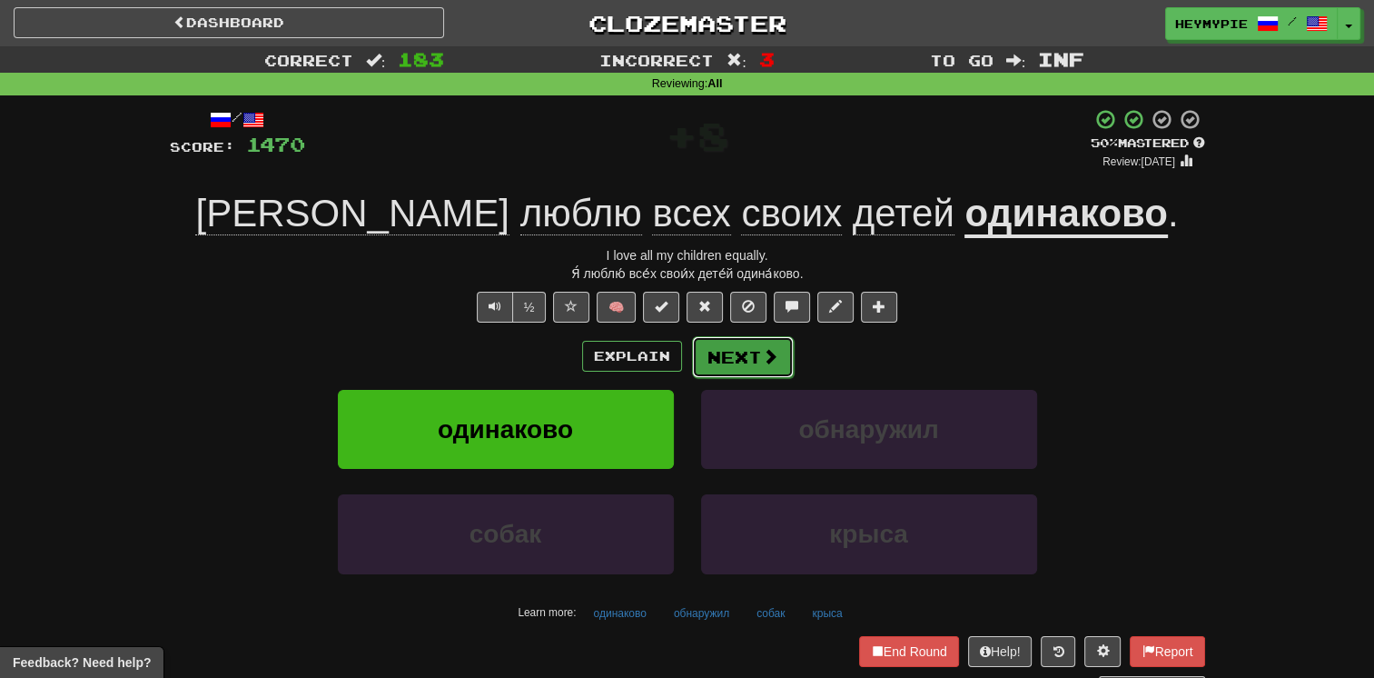
click at [678, 357] on button "Next" at bounding box center [743, 357] width 102 height 42
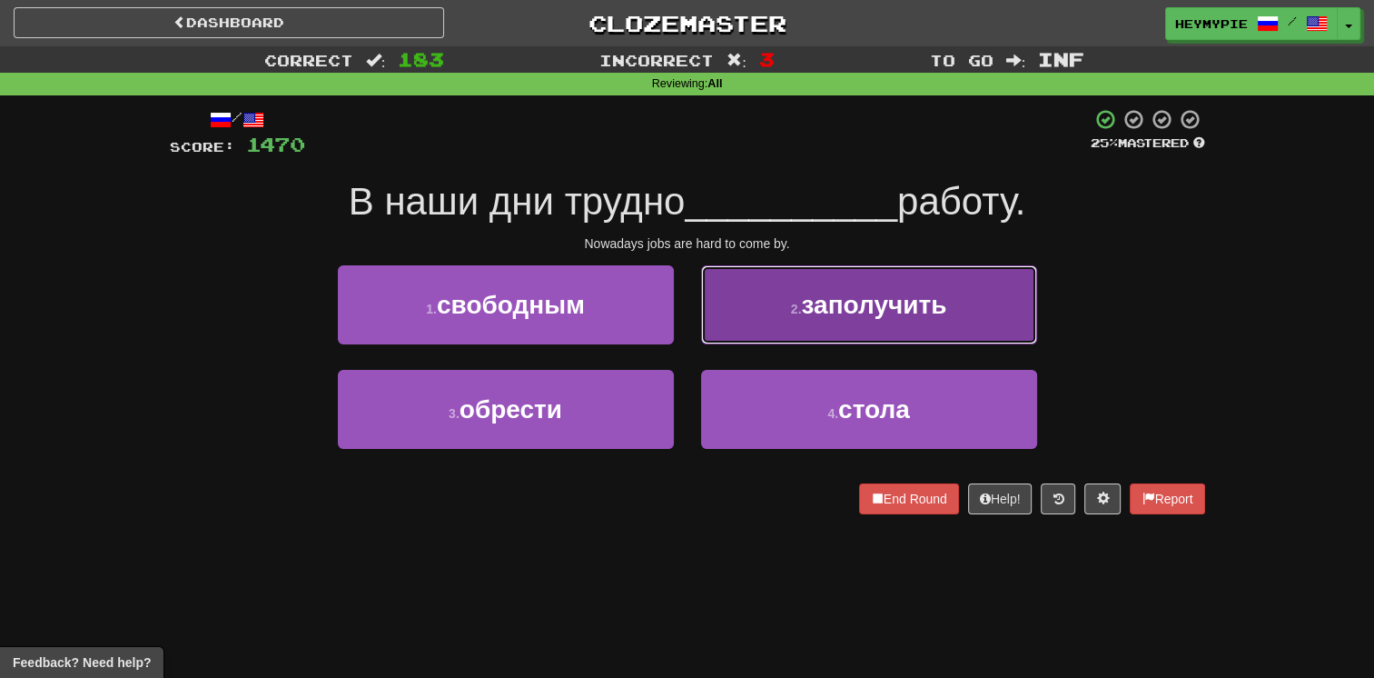
click at [678, 328] on button "2 . заполучить" at bounding box center [869, 304] width 336 height 79
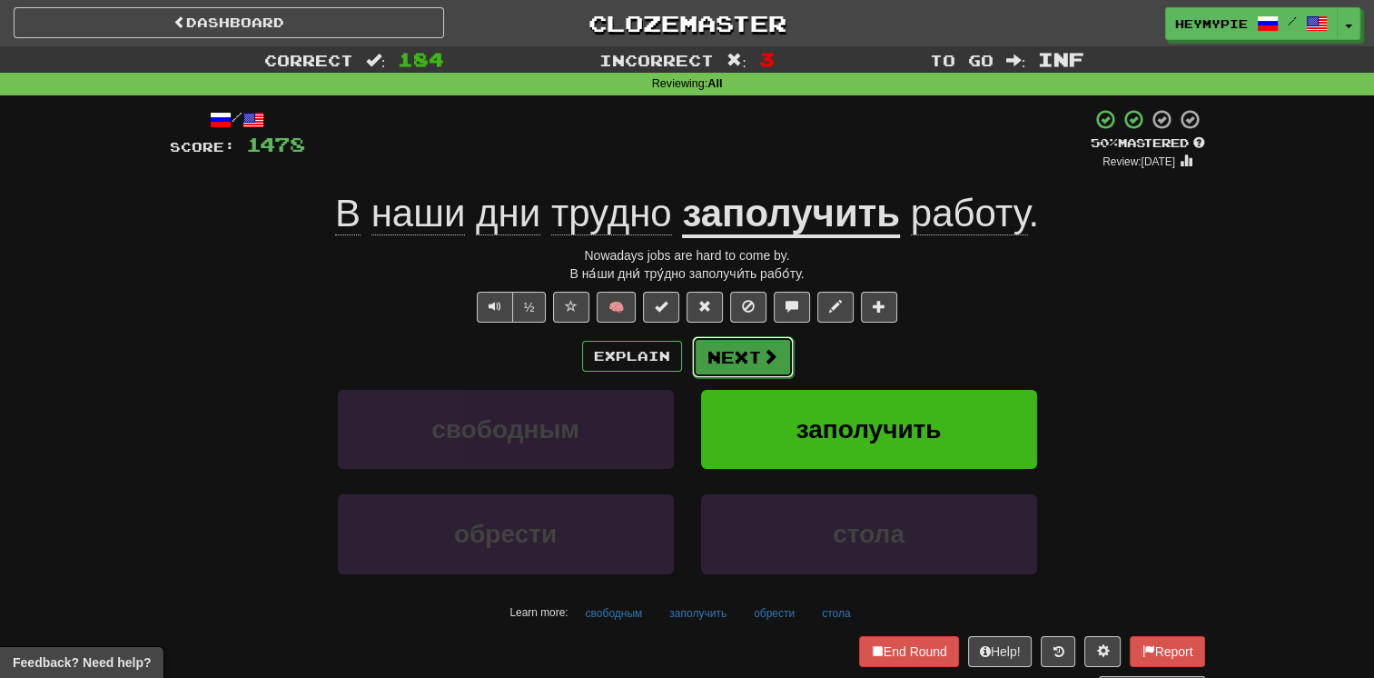
click at [678, 363] on button "Next" at bounding box center [743, 357] width 102 height 42
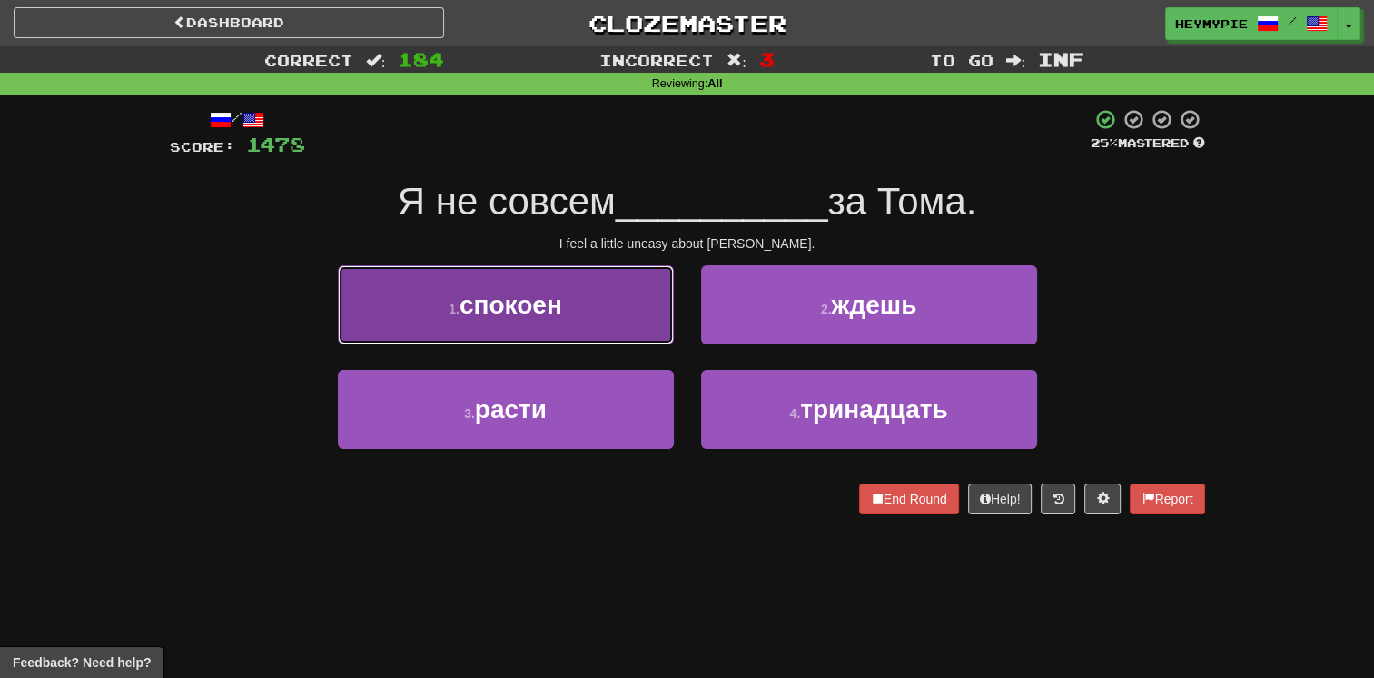
click at [548, 318] on span "спокоен" at bounding box center [511, 305] width 103 height 28
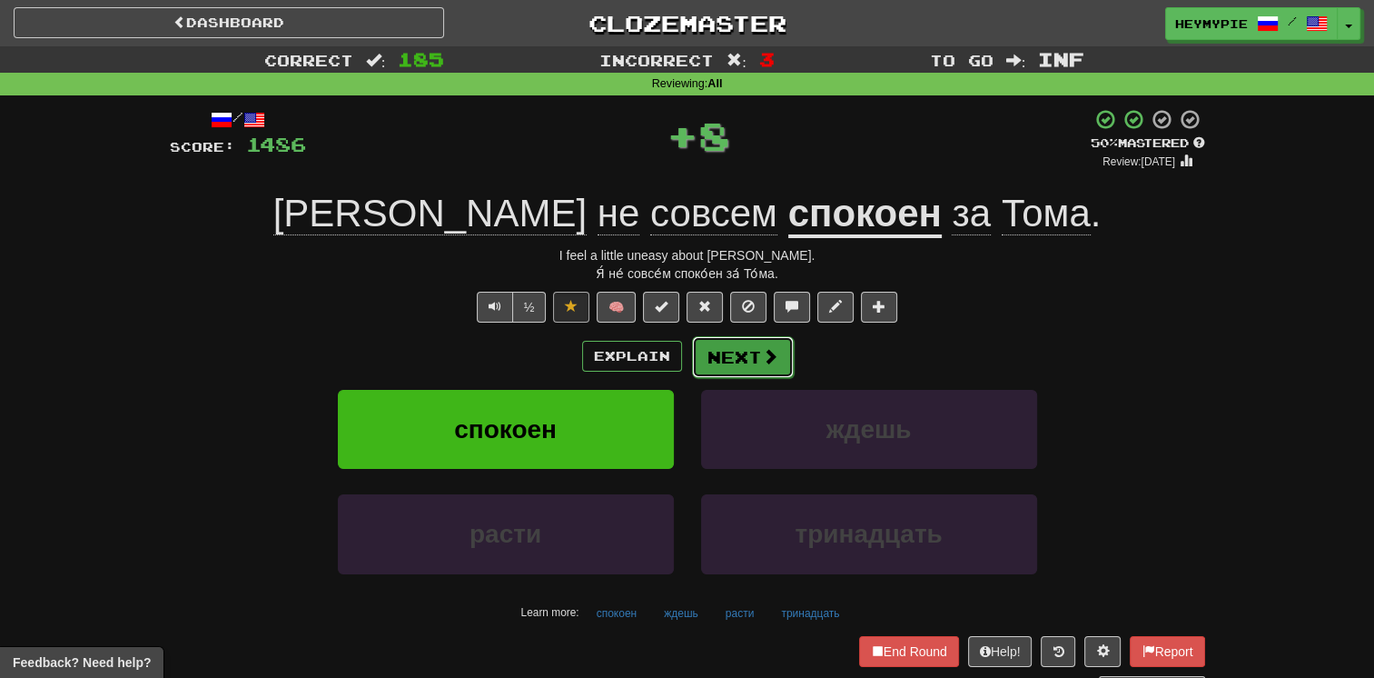
click at [678, 351] on button "Next" at bounding box center [743, 357] width 102 height 42
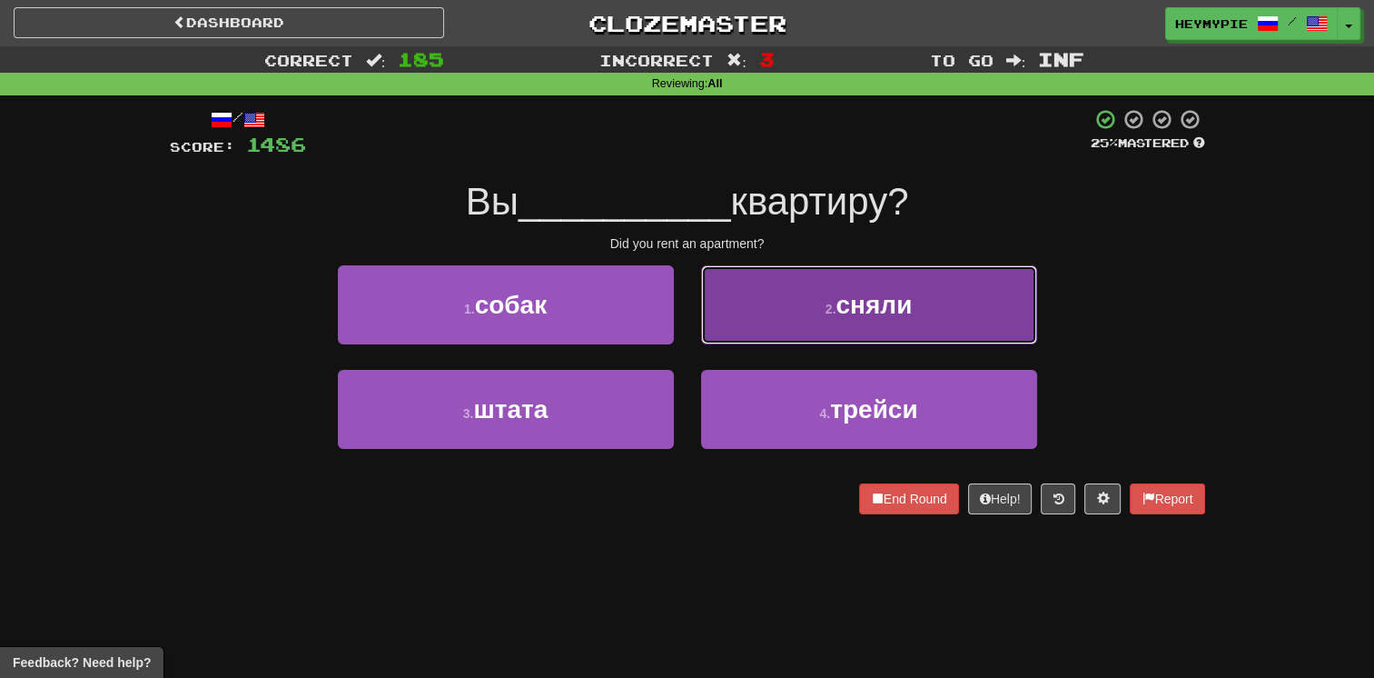
click at [678, 336] on button "2 . сняли" at bounding box center [869, 304] width 336 height 79
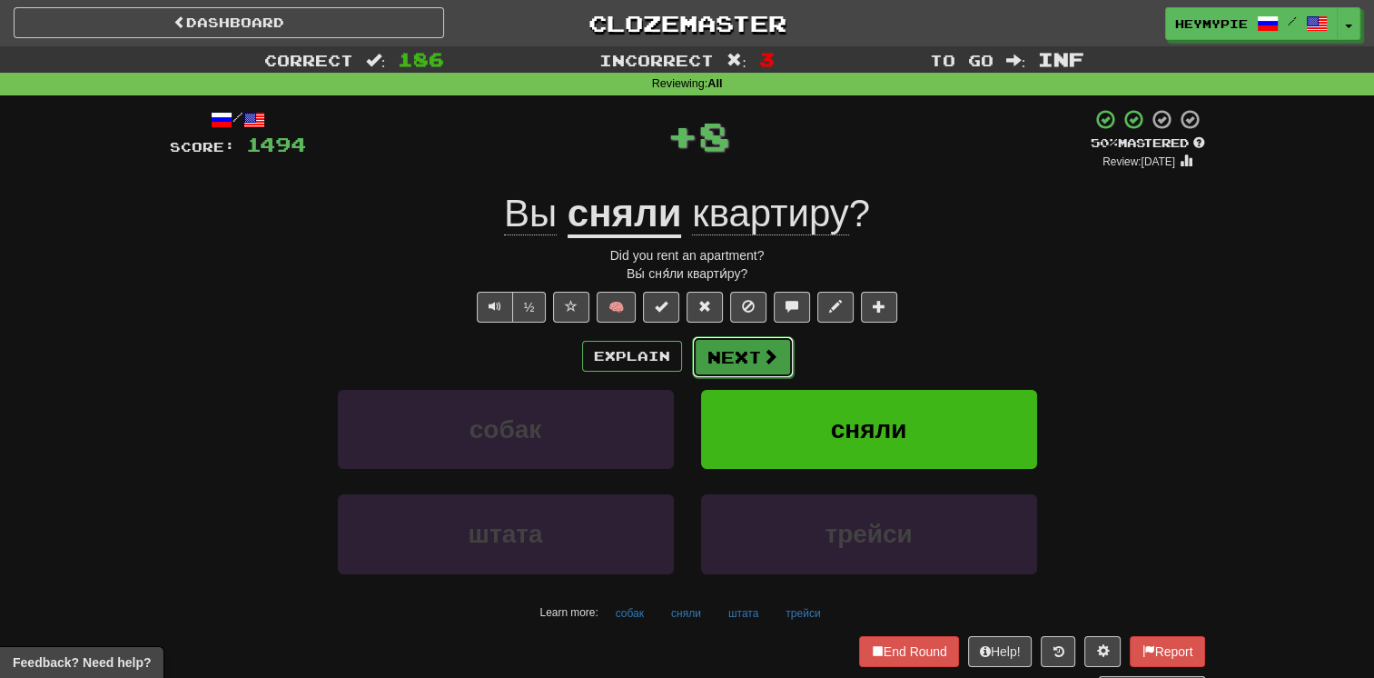
click at [678, 362] on button "Next" at bounding box center [743, 357] width 102 height 42
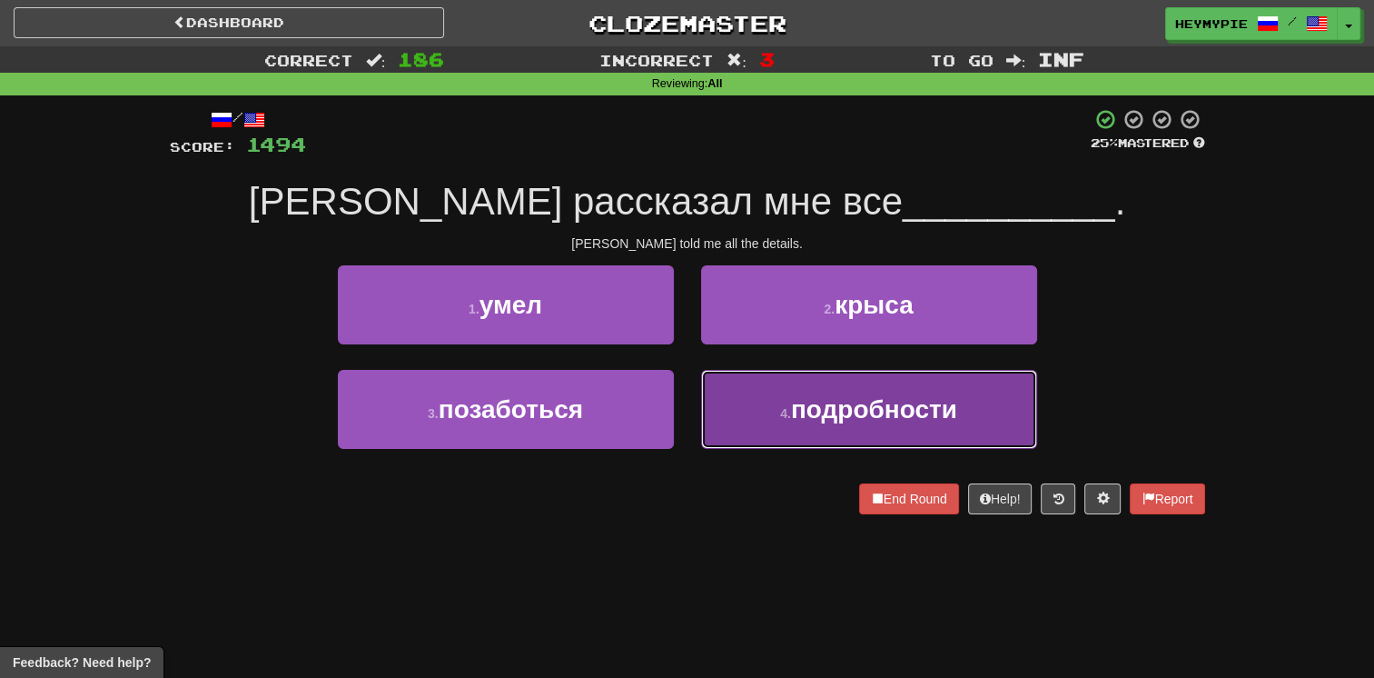
click at [678, 410] on button "4 . подробности" at bounding box center [869, 409] width 336 height 79
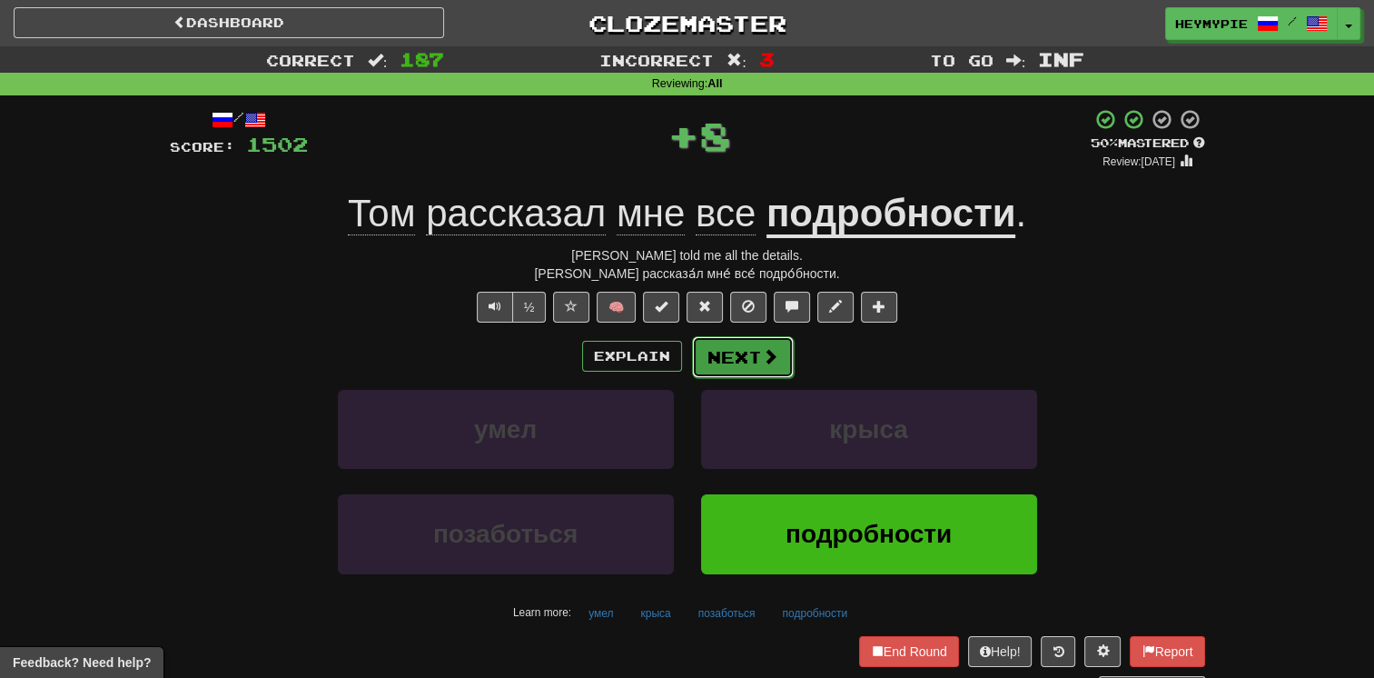
click at [678, 372] on button "Next" at bounding box center [743, 357] width 102 height 42
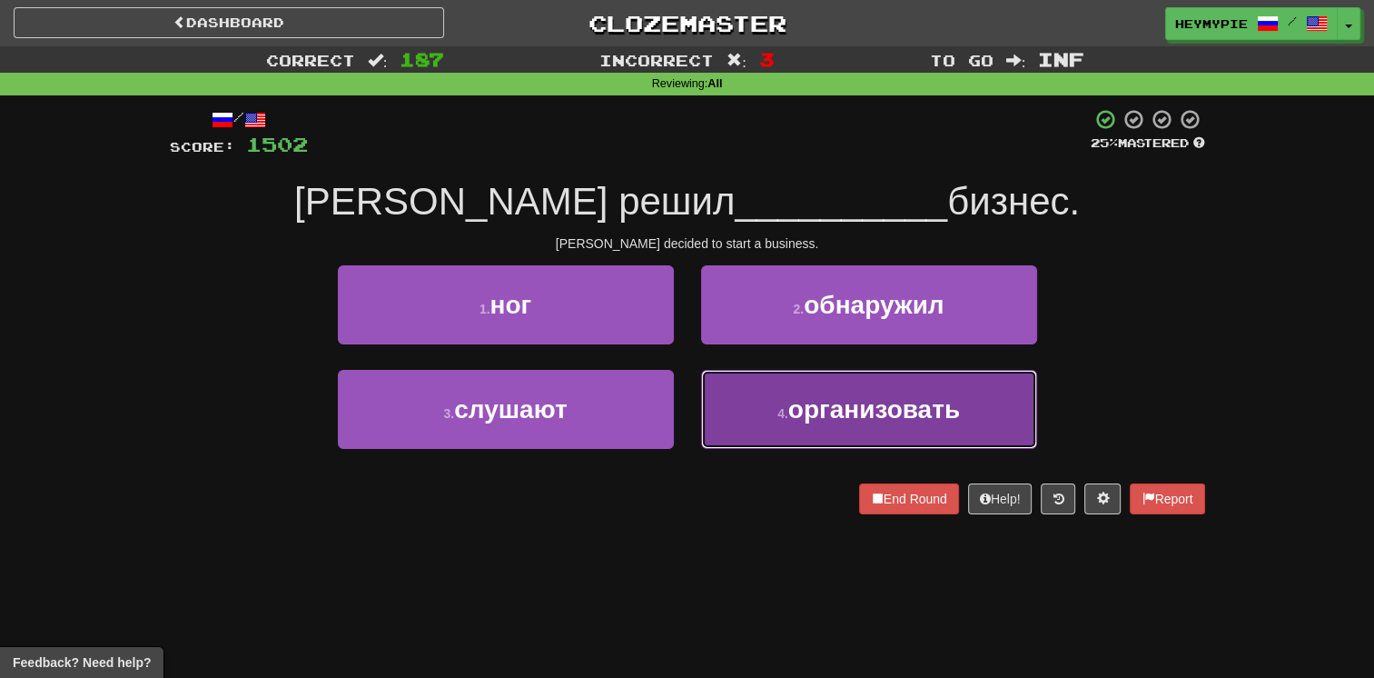
click at [678, 437] on button "4 . организовать" at bounding box center [869, 409] width 336 height 79
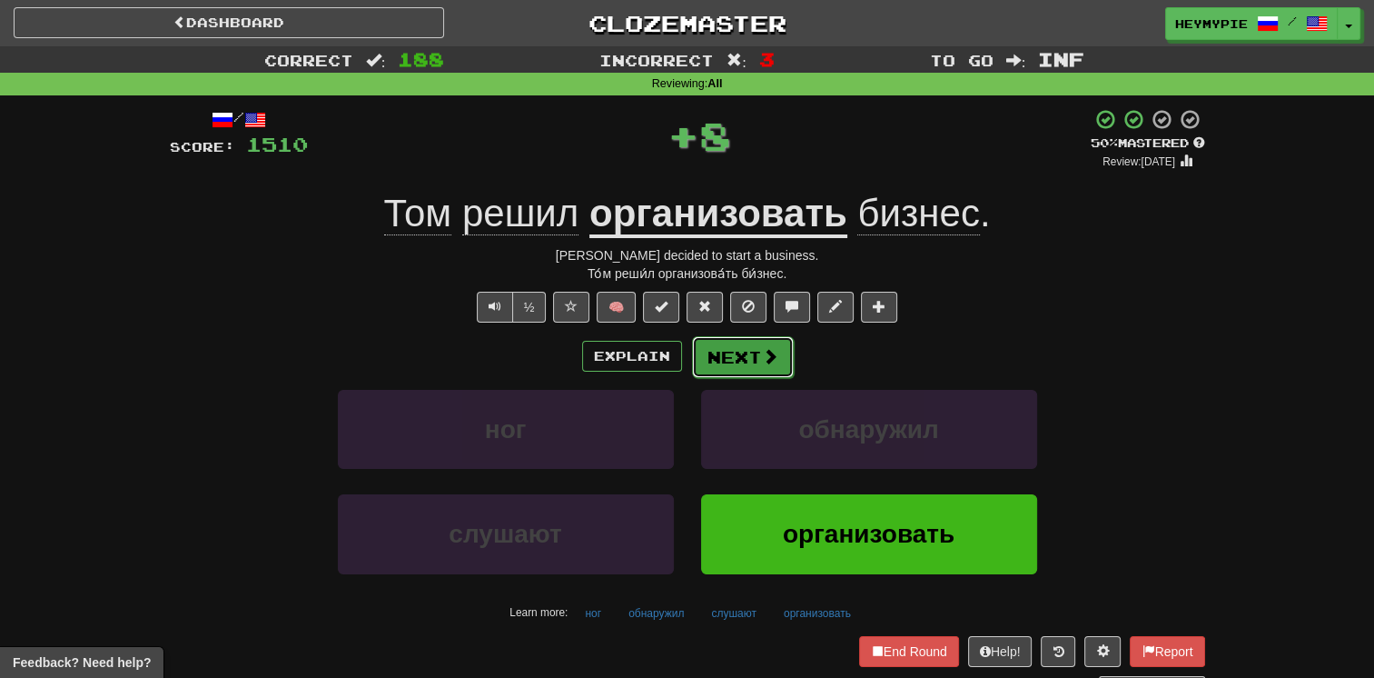
click at [678, 361] on button "Next" at bounding box center [743, 357] width 102 height 42
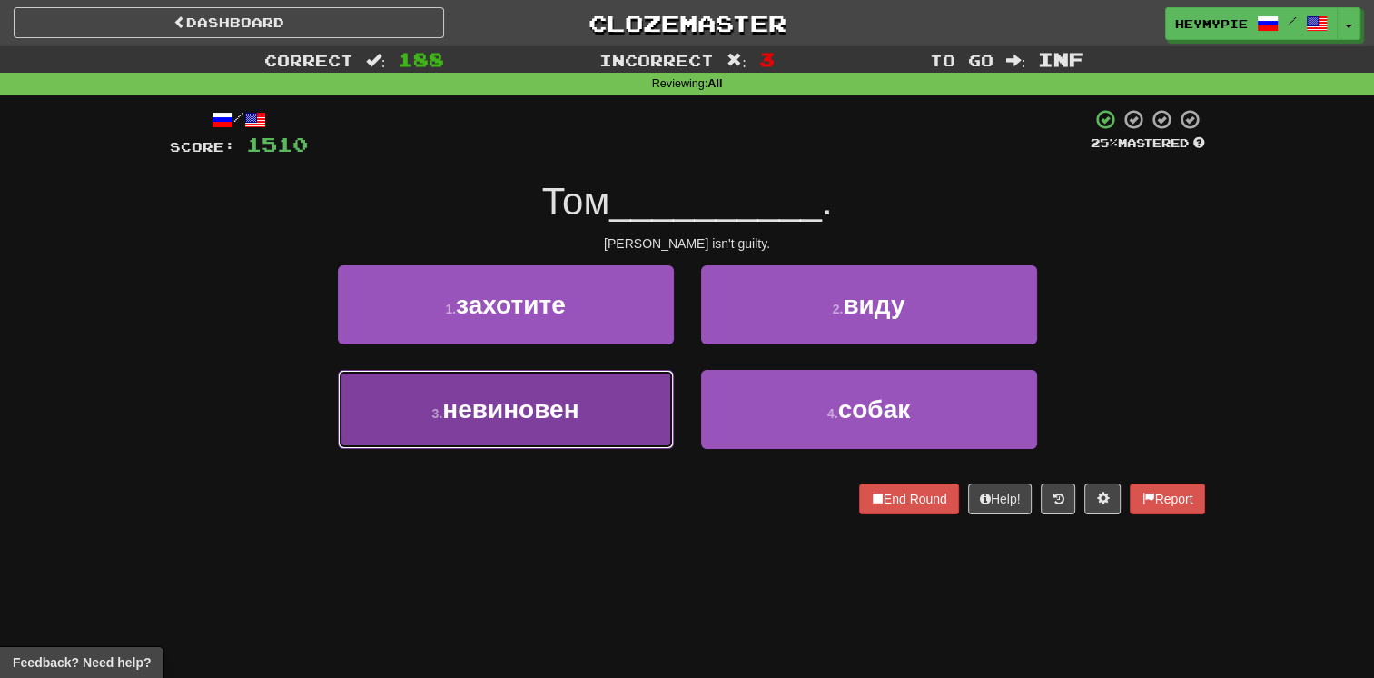
click at [610, 424] on button "3 . невиновен" at bounding box center [506, 409] width 336 height 79
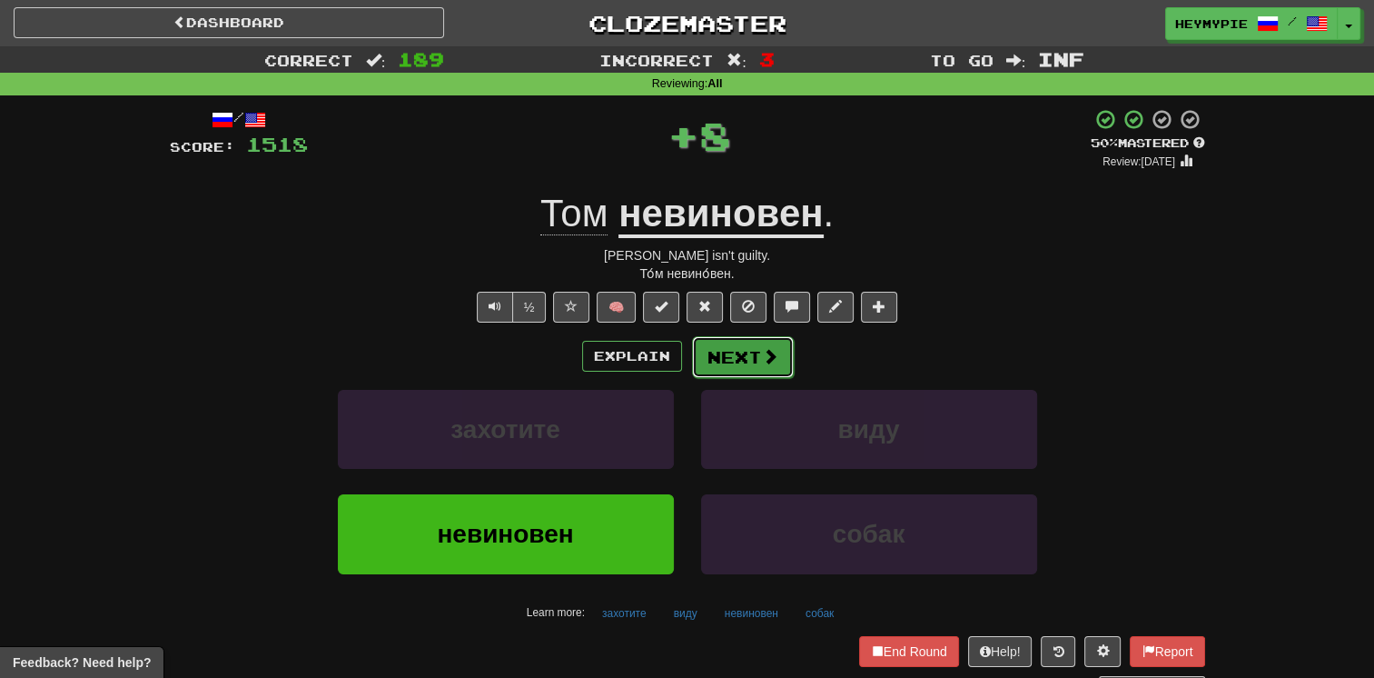
click at [678, 347] on button "Next" at bounding box center [743, 357] width 102 height 42
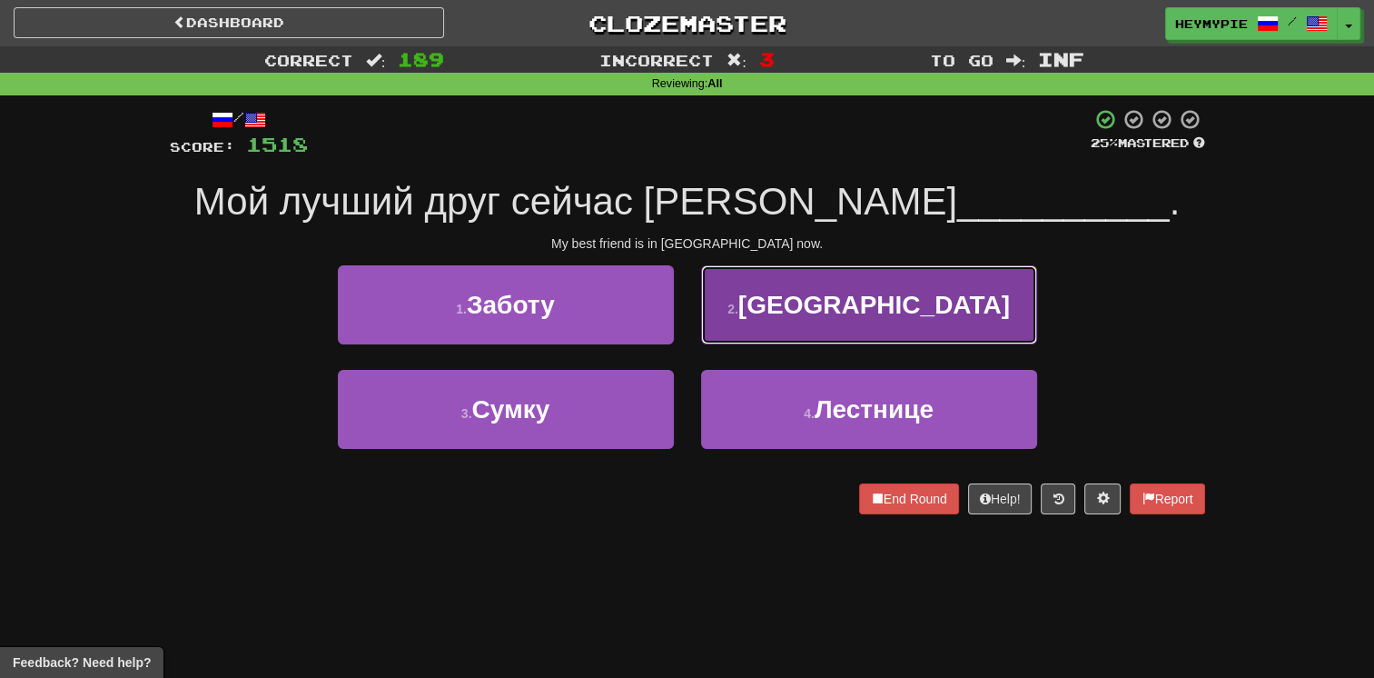
click at [678, 322] on button "2 . [GEOGRAPHIC_DATA]" at bounding box center [869, 304] width 336 height 79
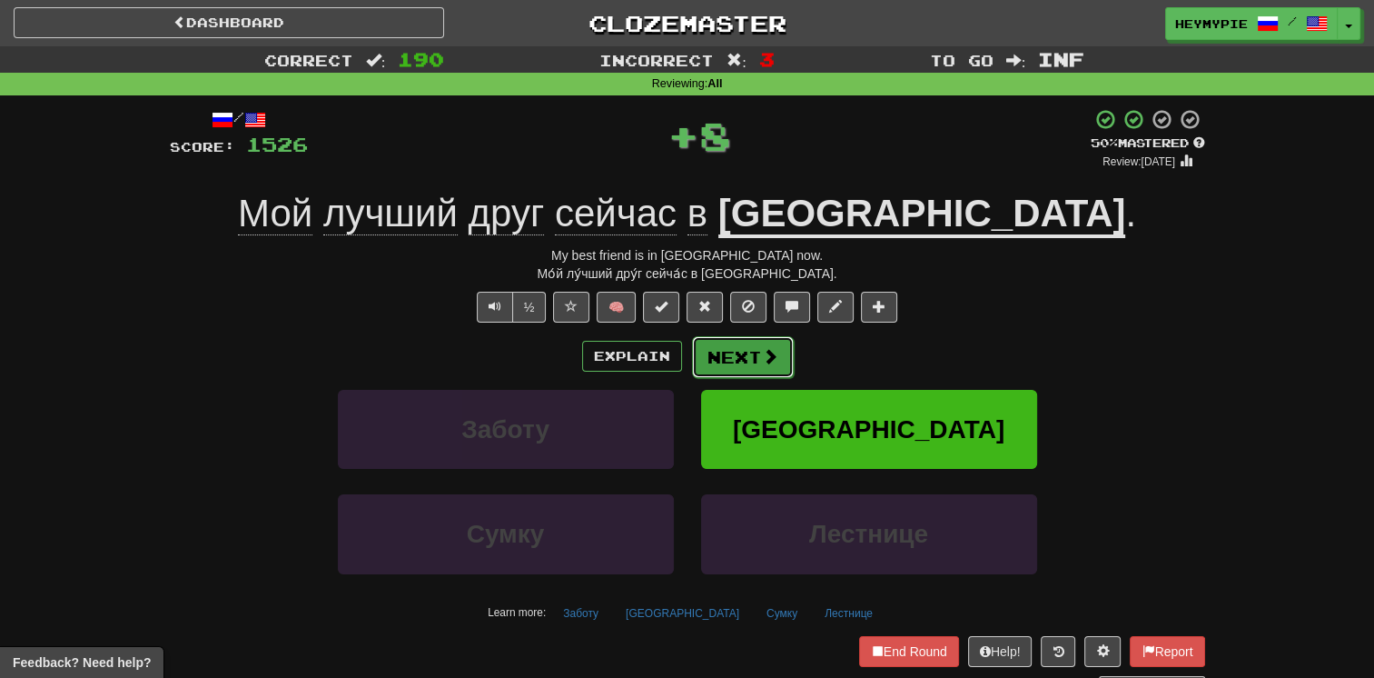
click at [678, 376] on button "Next" at bounding box center [743, 357] width 102 height 42
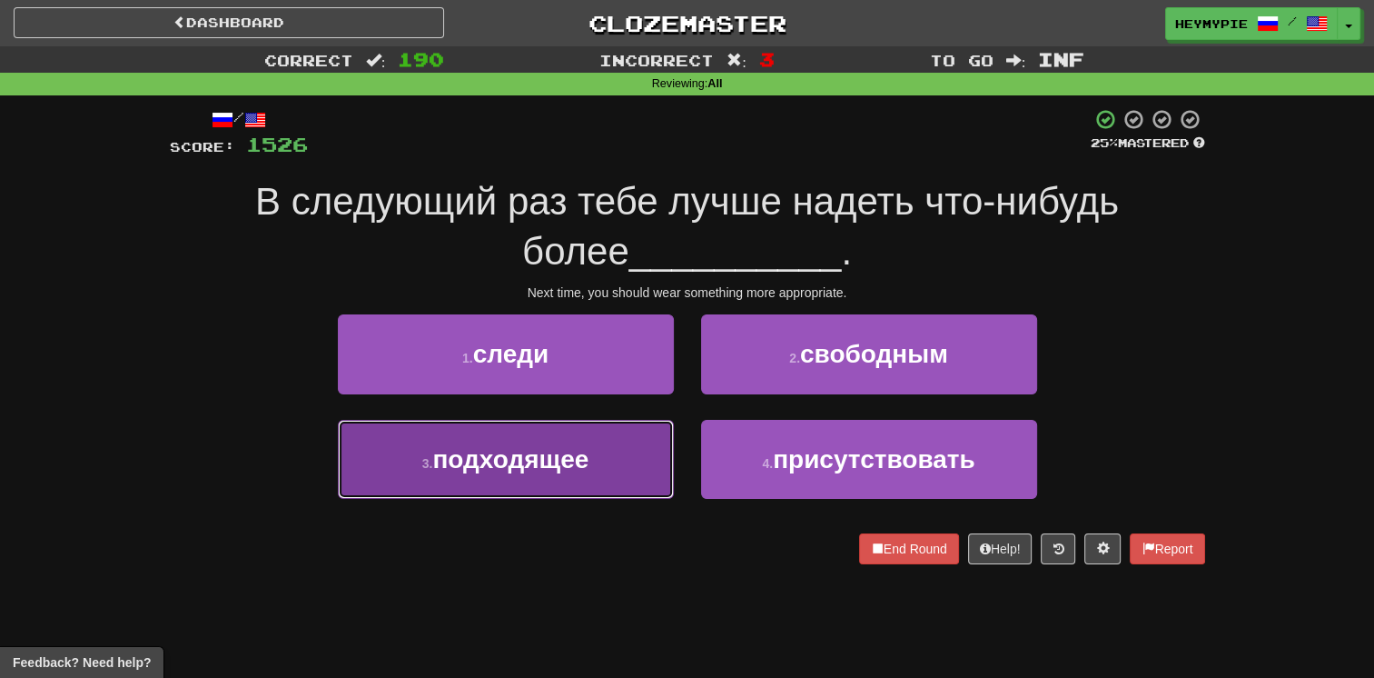
click at [538, 446] on span "подходящее" at bounding box center [510, 459] width 156 height 28
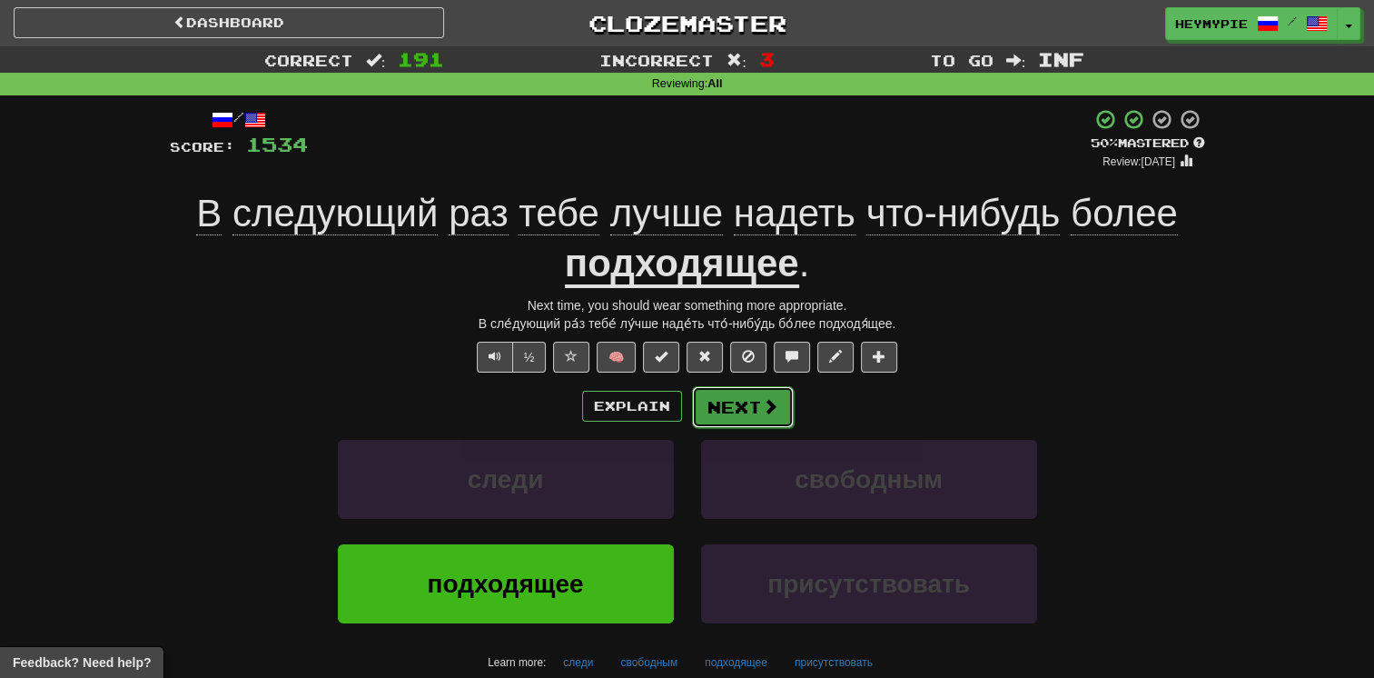
click at [678, 415] on button "Next" at bounding box center [743, 407] width 102 height 42
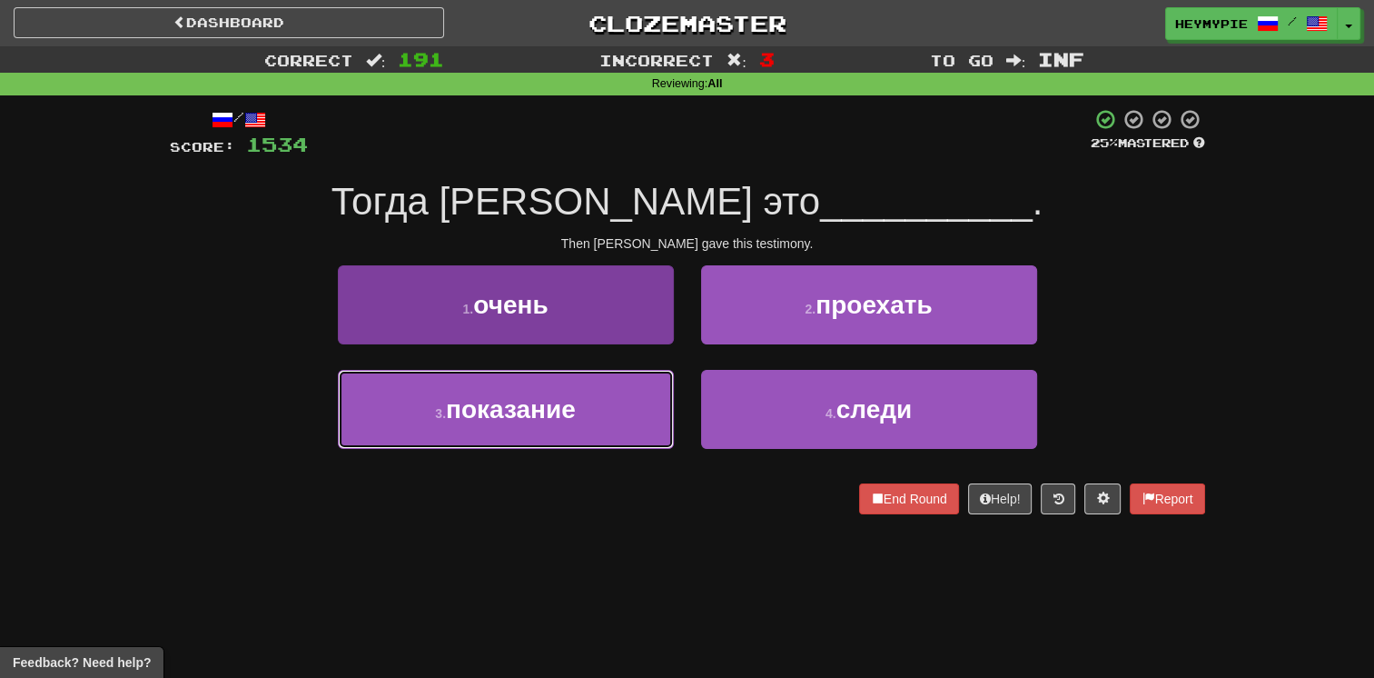
click at [586, 419] on button "3 . показание" at bounding box center [506, 409] width 336 height 79
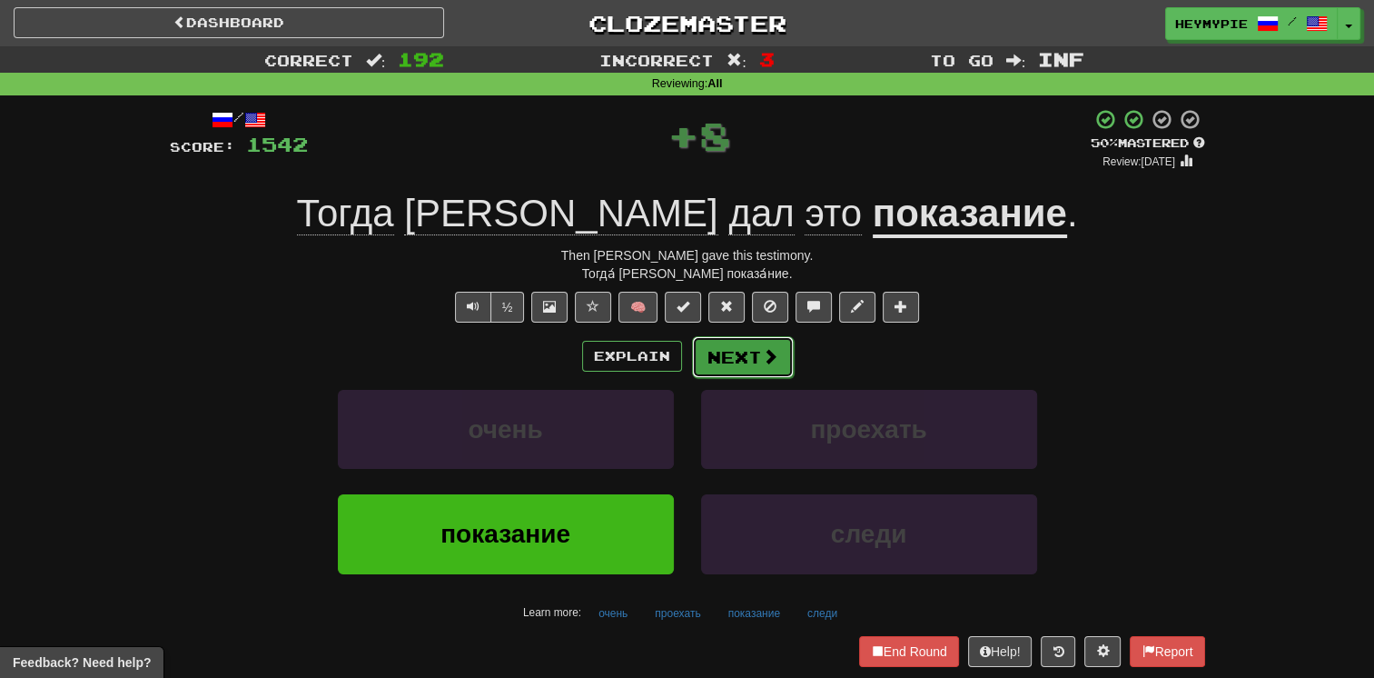
click at [678, 369] on button "Next" at bounding box center [743, 357] width 102 height 42
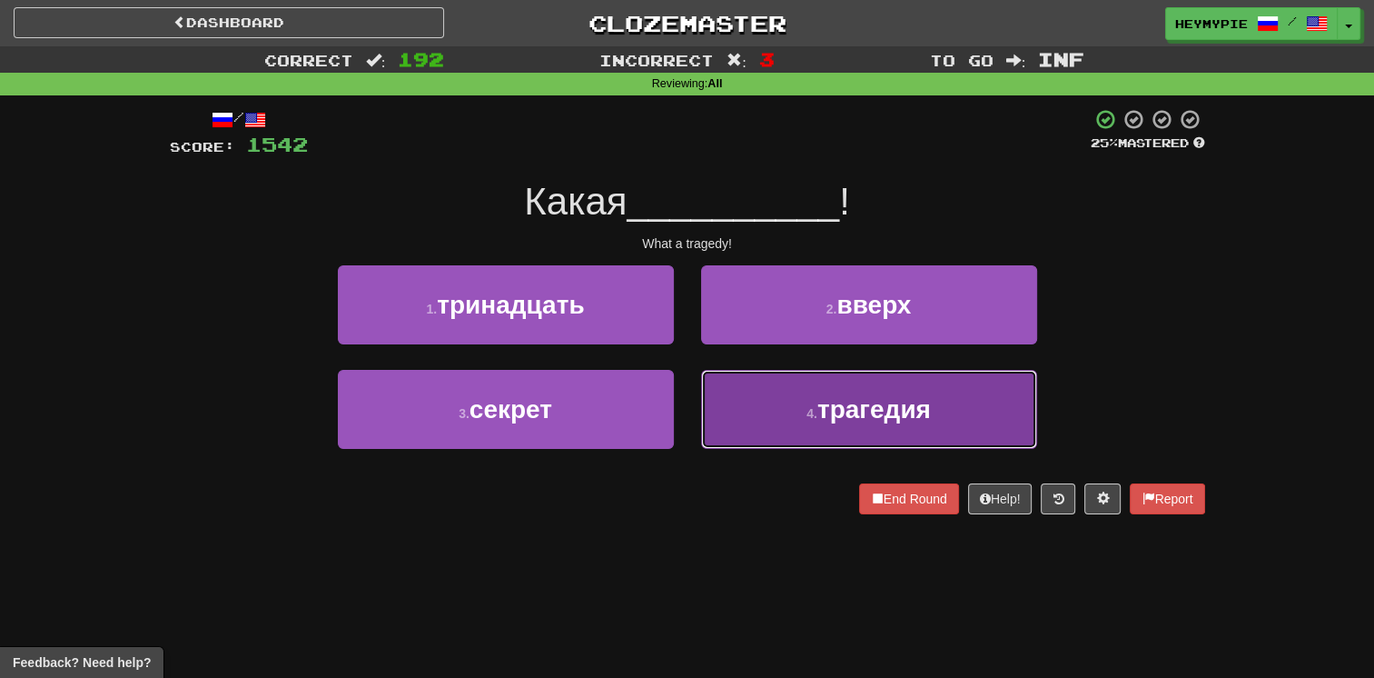
click at [678, 387] on button "4 . трагедия" at bounding box center [869, 409] width 336 height 79
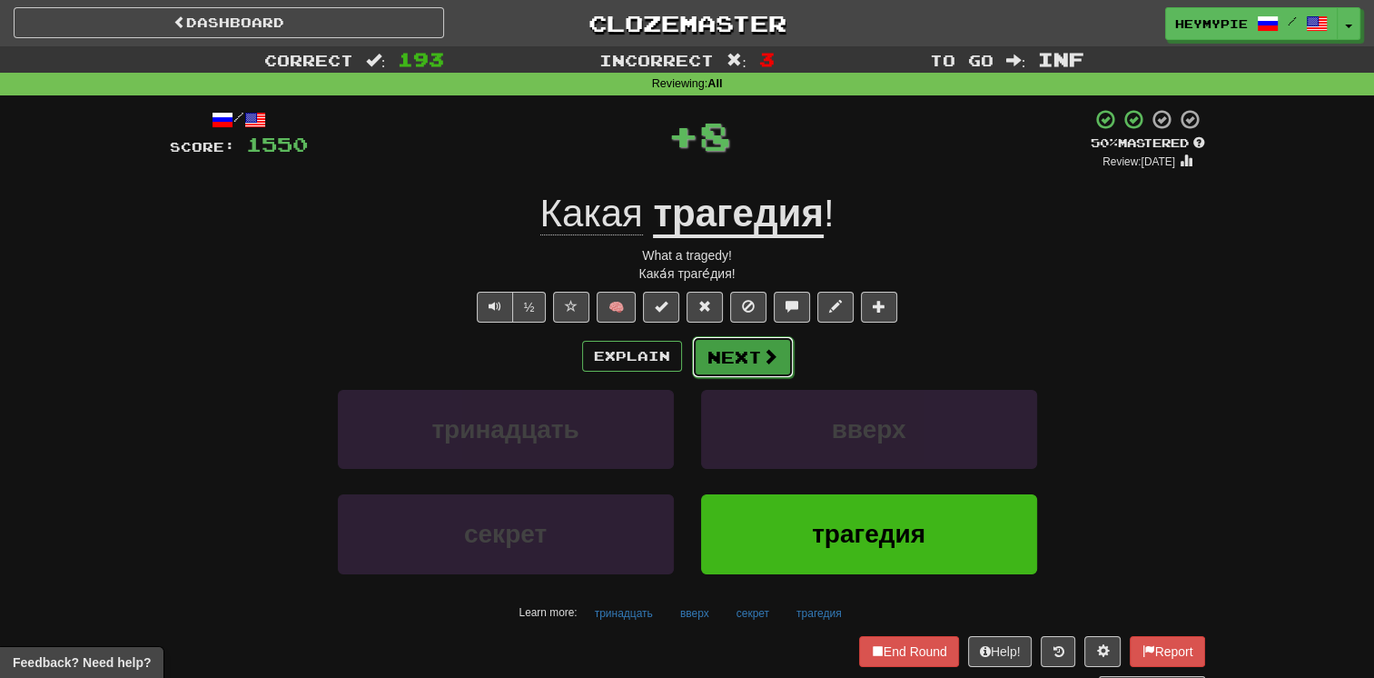
click at [678, 353] on button "Next" at bounding box center [743, 357] width 102 height 42
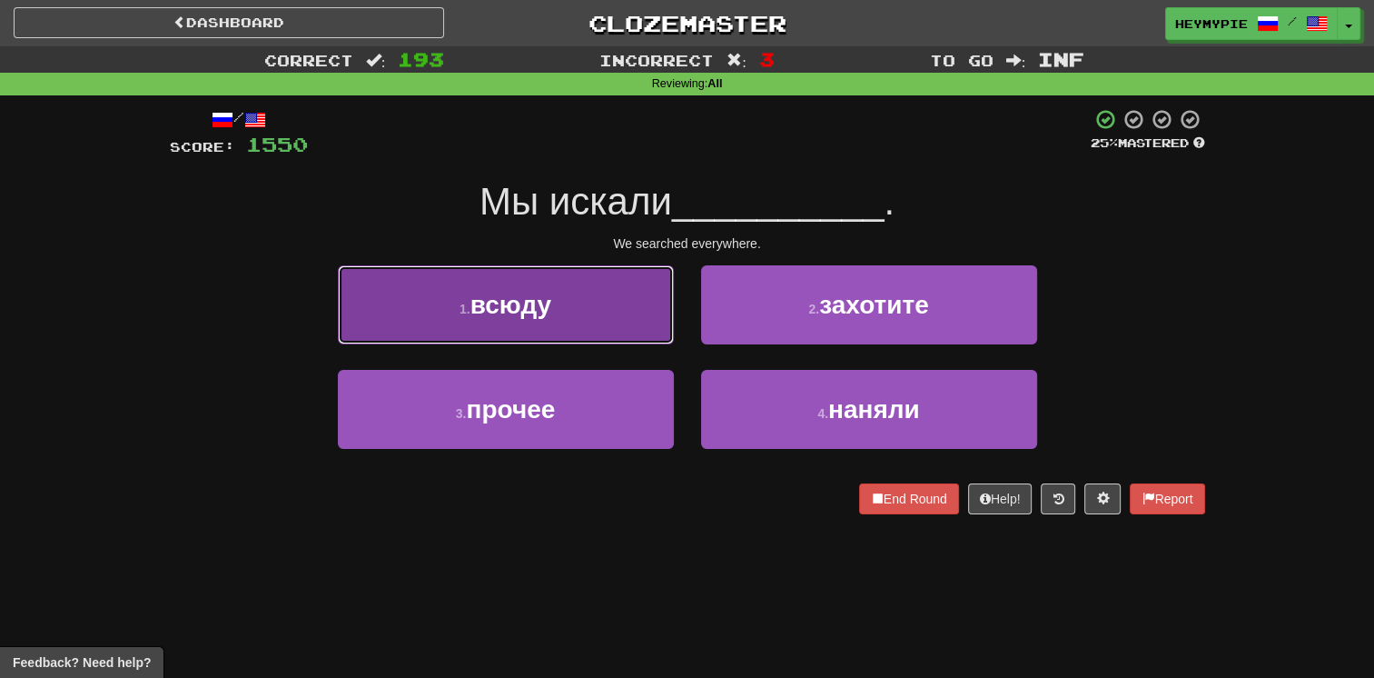
click at [572, 332] on button "1 . всюду" at bounding box center [506, 304] width 336 height 79
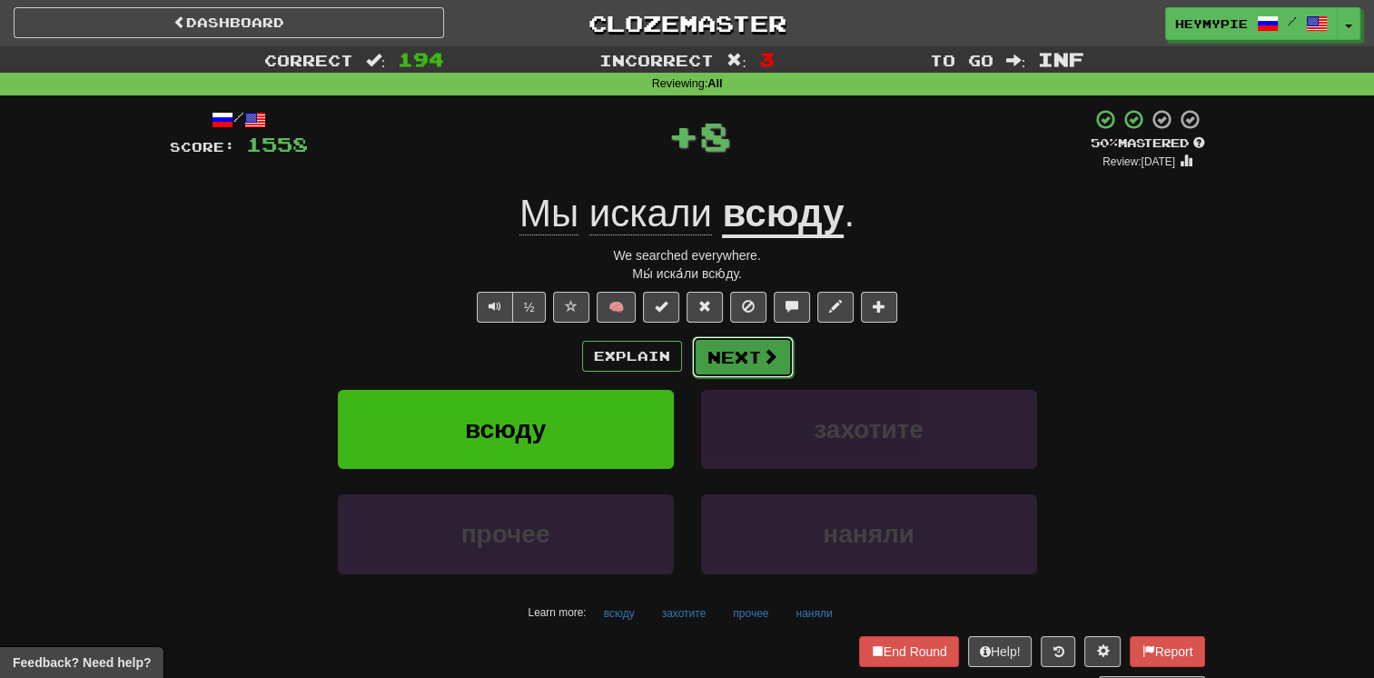
click at [678, 363] on button "Next" at bounding box center [743, 357] width 102 height 42
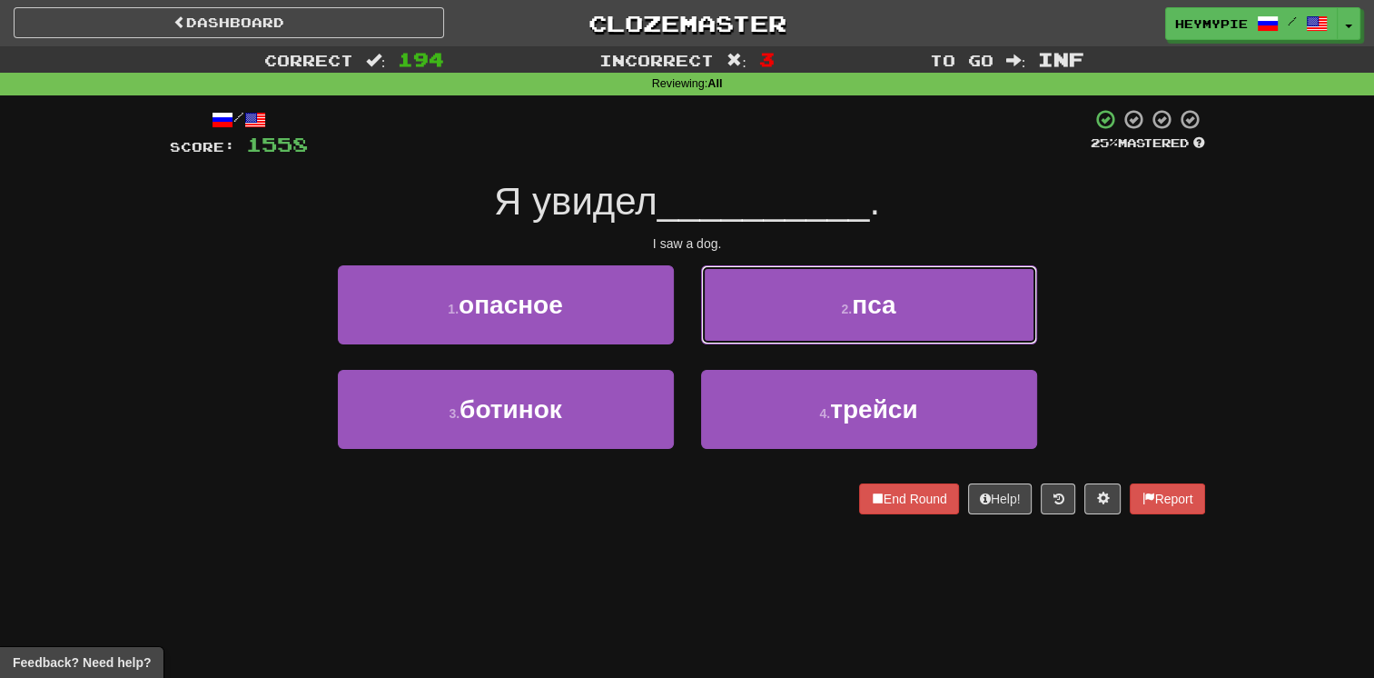
click at [678, 315] on button "2 . пса" at bounding box center [869, 304] width 336 height 79
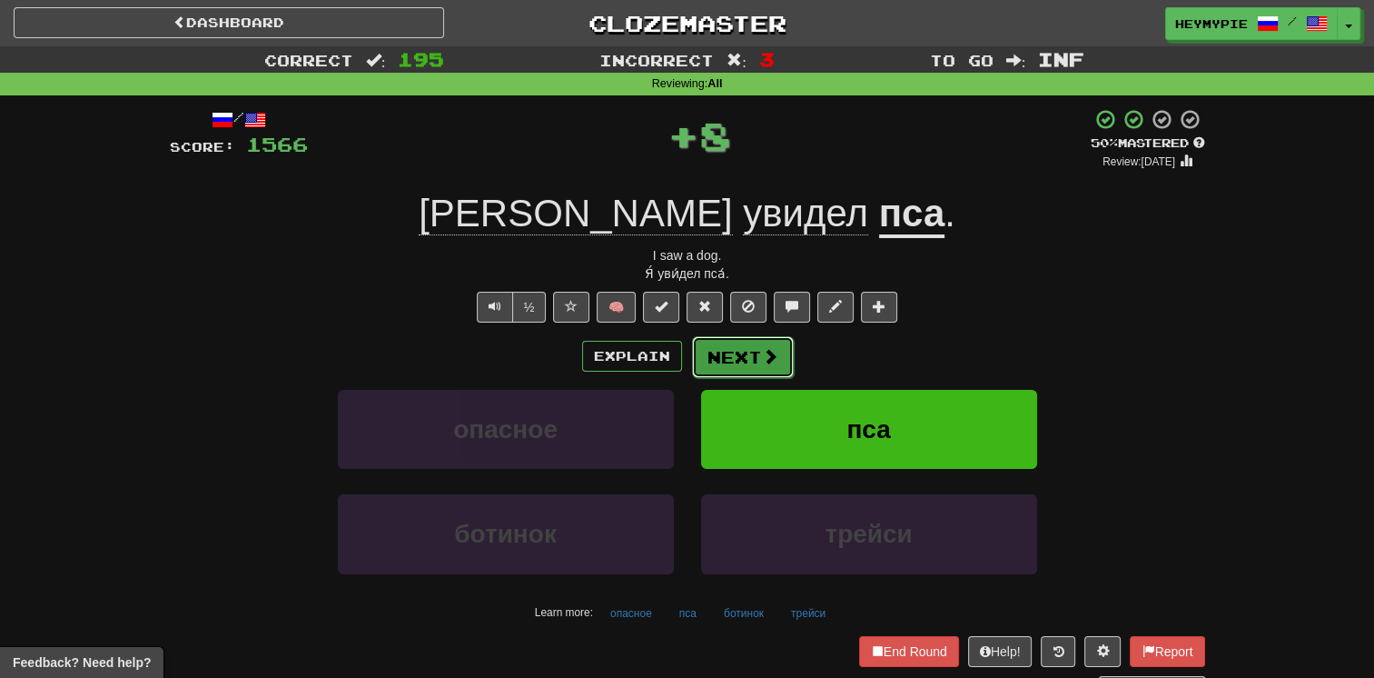
click at [678, 358] on button "Next" at bounding box center [743, 357] width 102 height 42
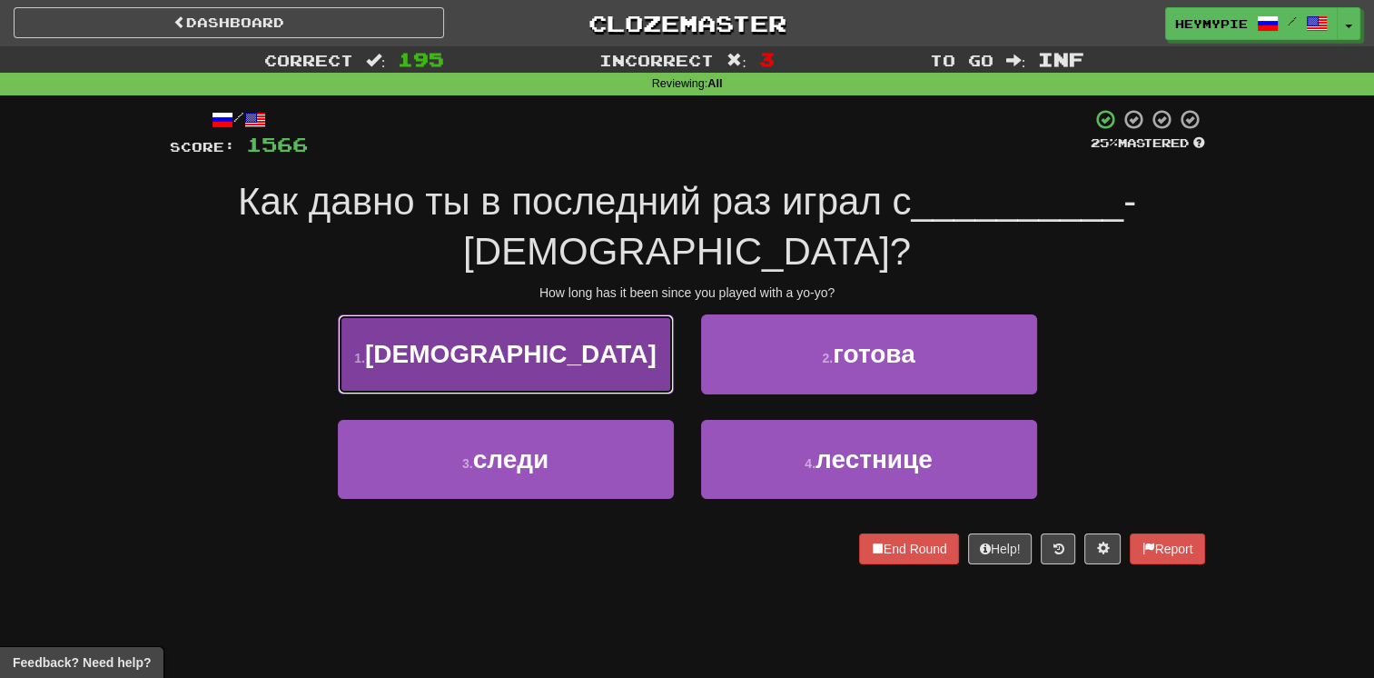
click at [623, 314] on button "1 . йо" at bounding box center [506, 353] width 336 height 79
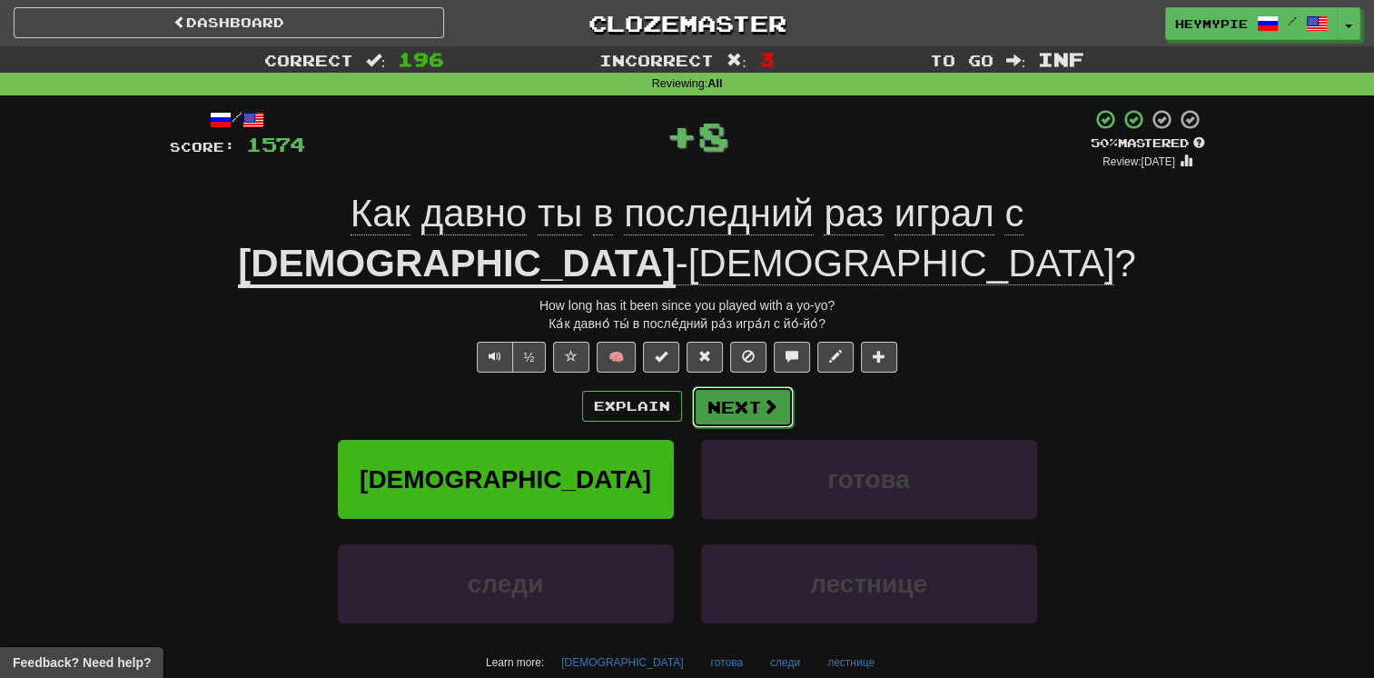
click at [678, 386] on button "Next" at bounding box center [743, 407] width 102 height 42
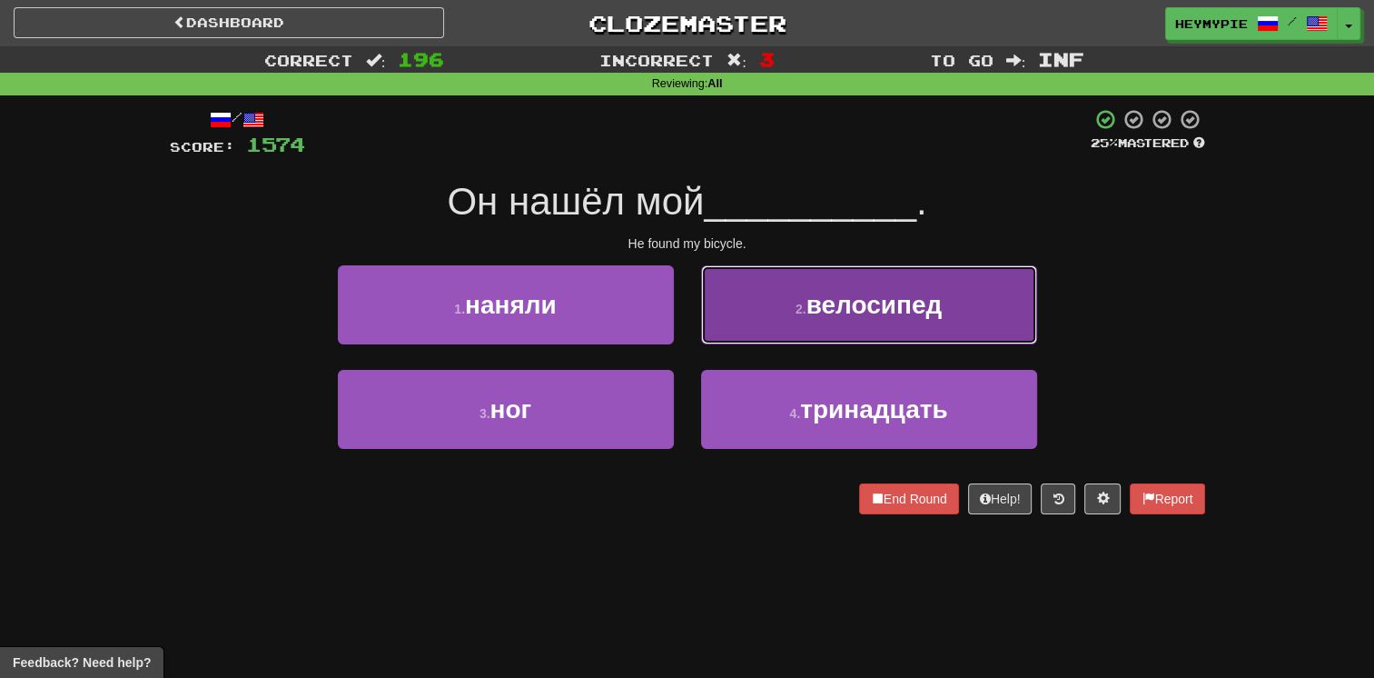
click at [678, 303] on span "велосипед" at bounding box center [875, 305] width 136 height 28
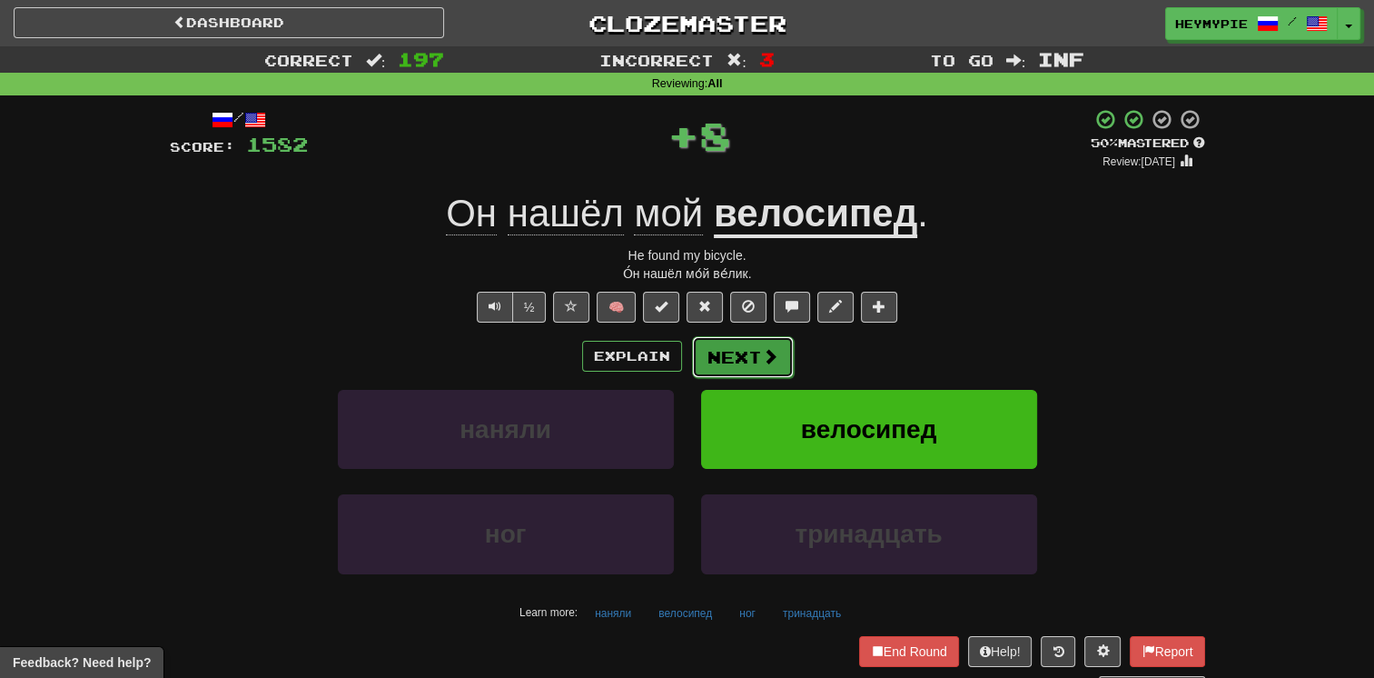
click at [678, 352] on span at bounding box center [770, 356] width 16 height 16
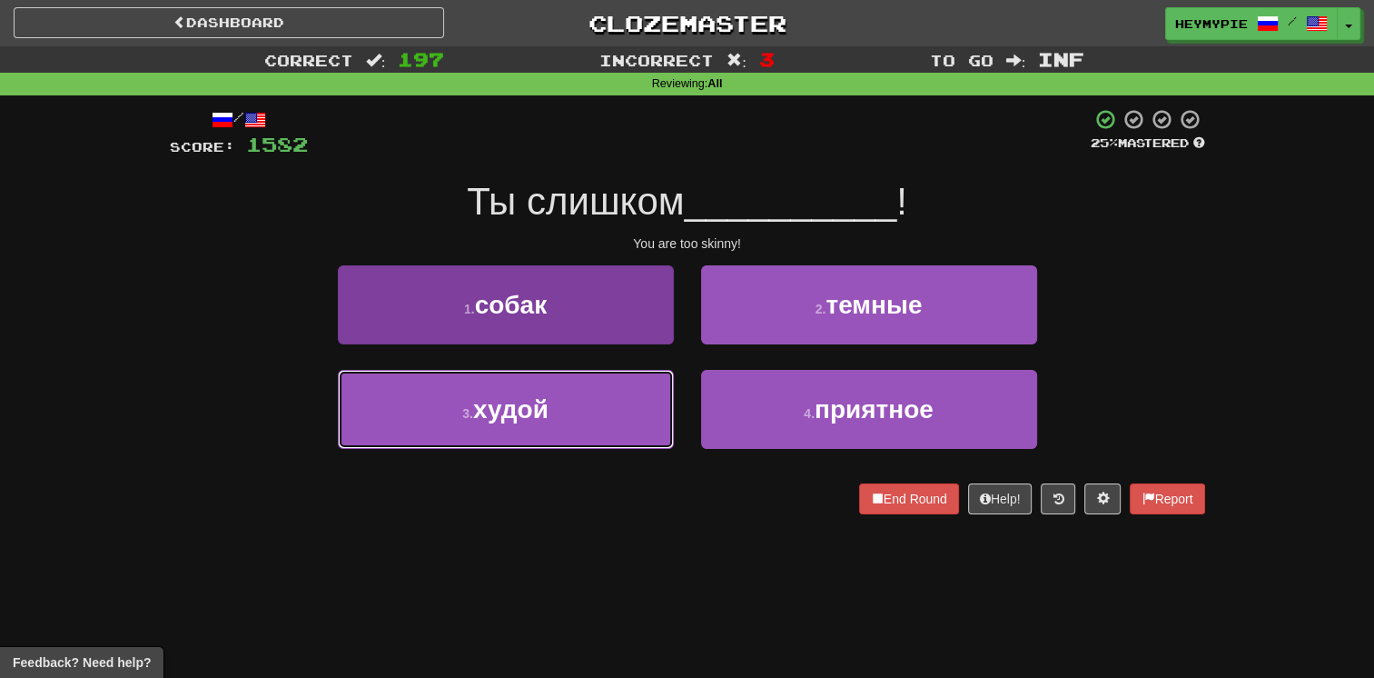
click at [577, 438] on button "3 . худой" at bounding box center [506, 409] width 336 height 79
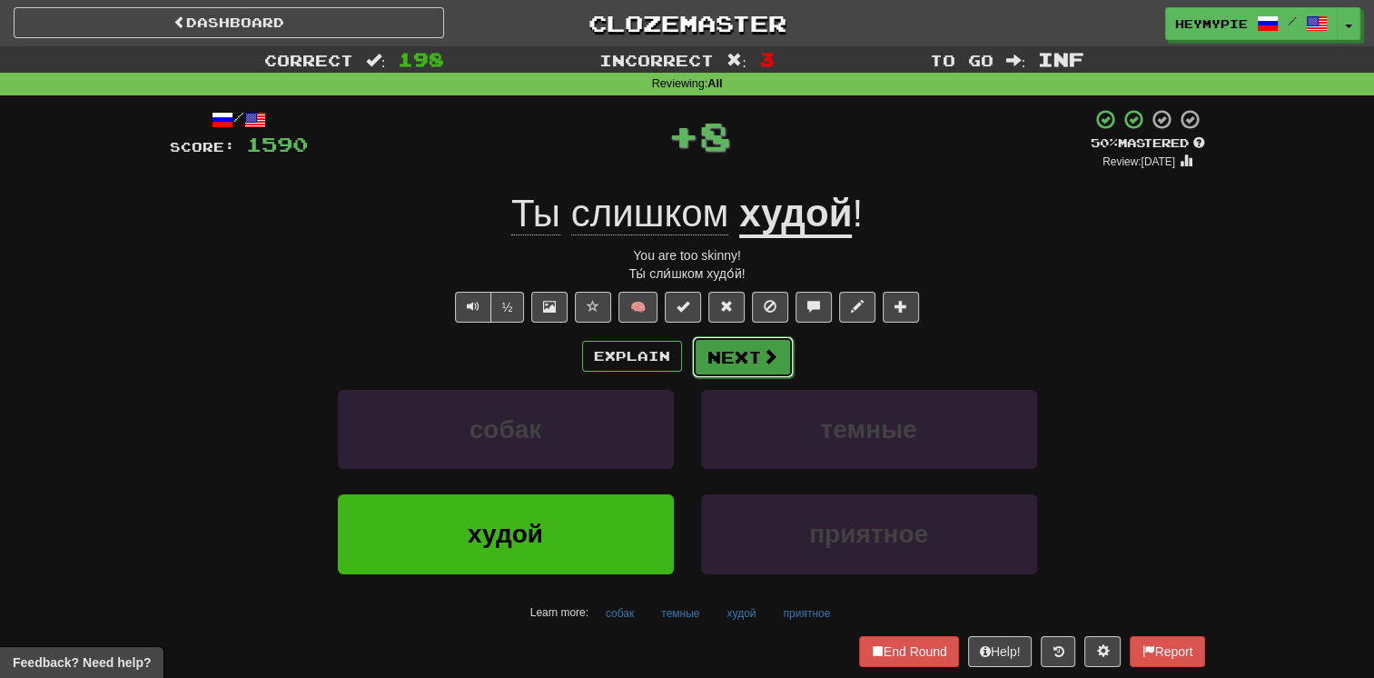
click at [678, 359] on button "Next" at bounding box center [743, 357] width 102 height 42
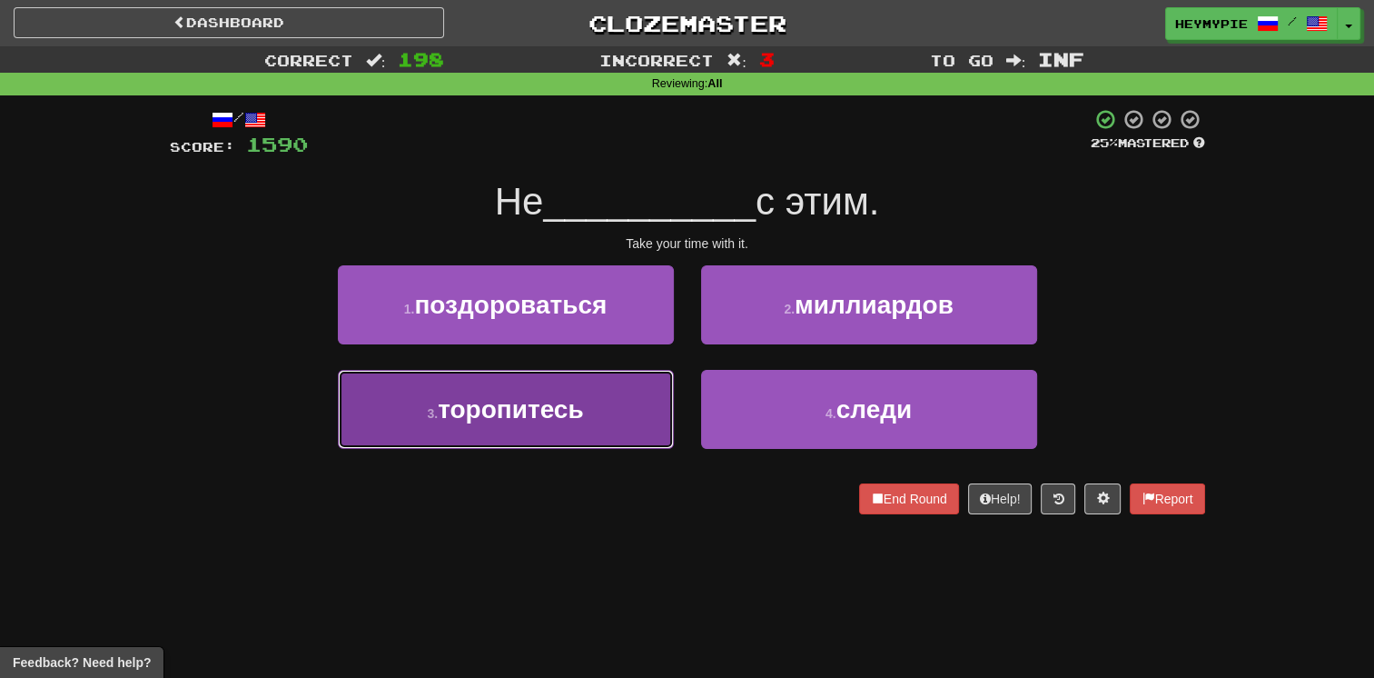
click at [546, 418] on span "торопитесь" at bounding box center [510, 409] width 145 height 28
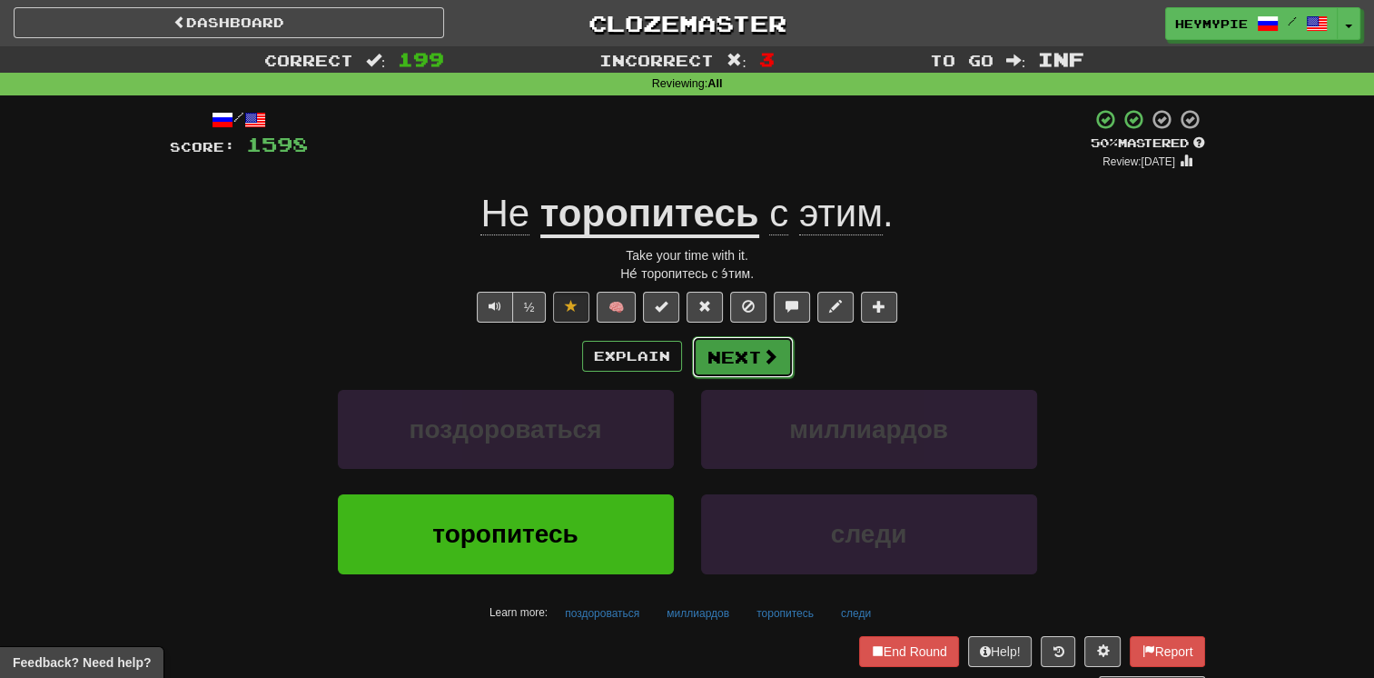
click at [678, 354] on button "Next" at bounding box center [743, 357] width 102 height 42
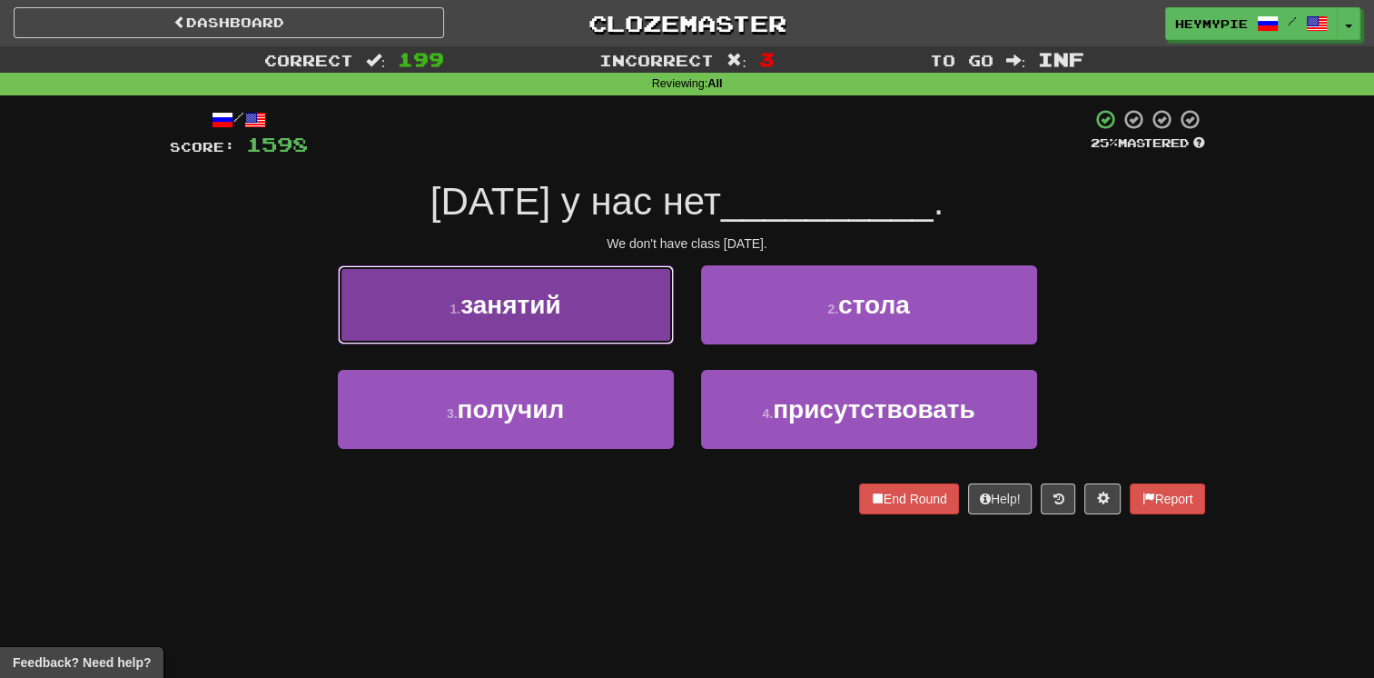
click at [570, 323] on button "1 . занятий" at bounding box center [506, 304] width 336 height 79
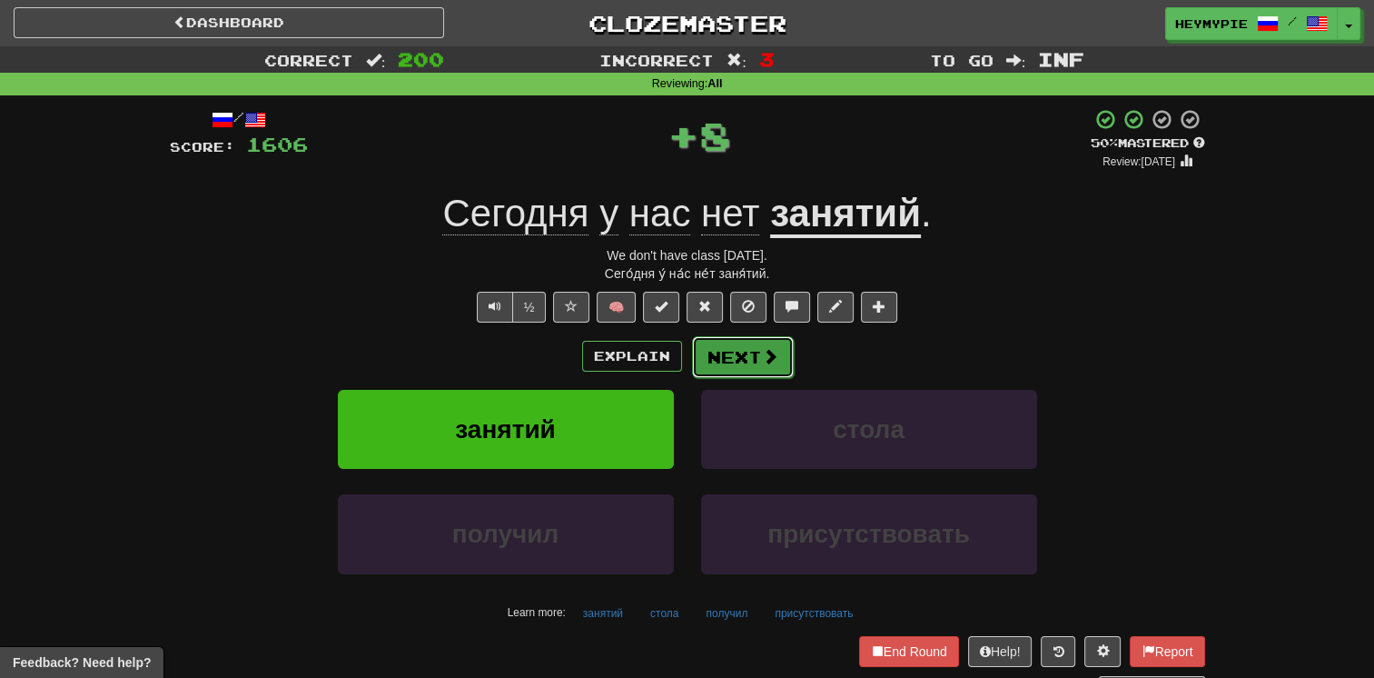
click at [678, 354] on button "Next" at bounding box center [743, 357] width 102 height 42
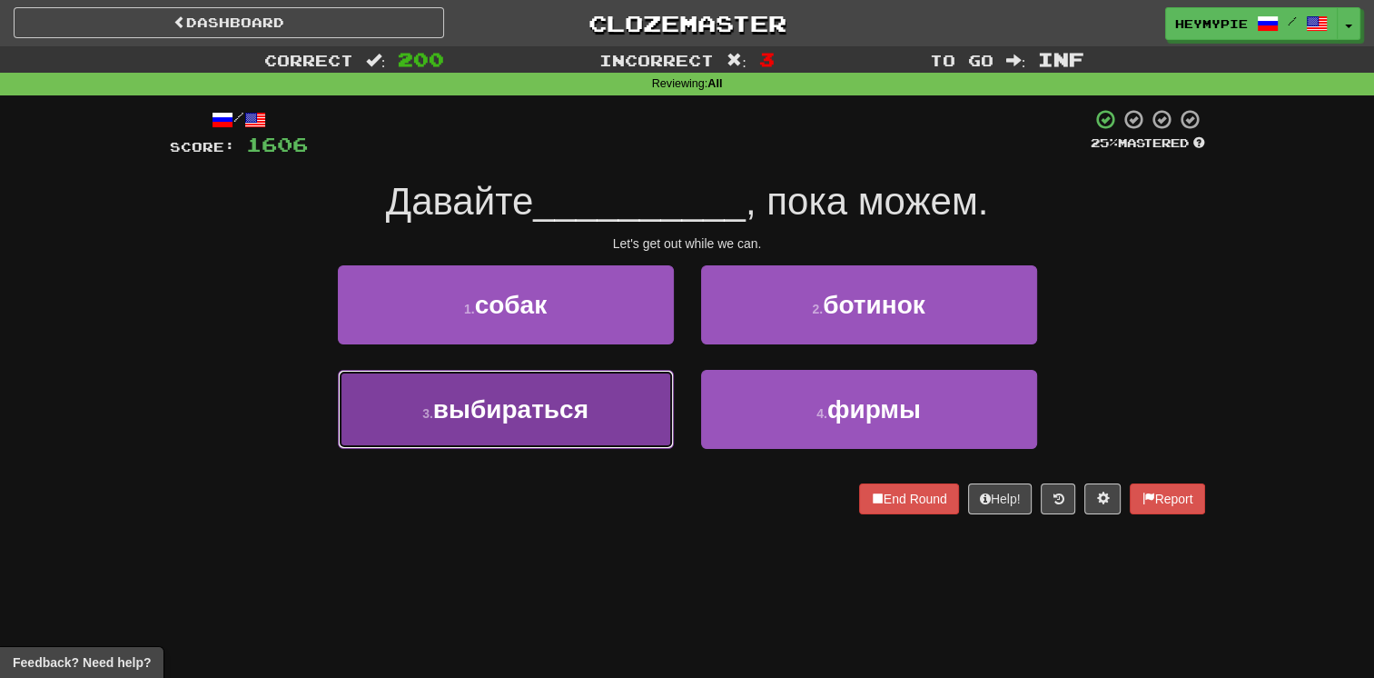
click at [590, 391] on button "3 . выбираться" at bounding box center [506, 409] width 336 height 79
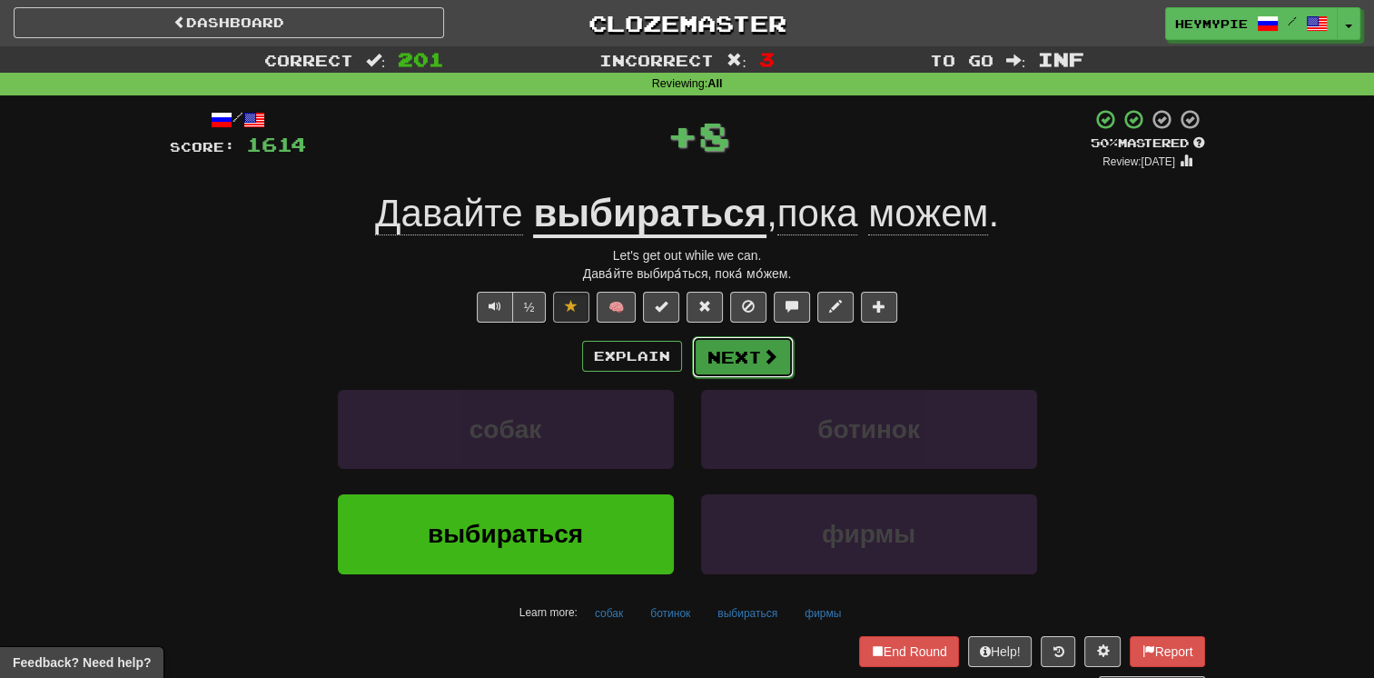
click at [678, 362] on button "Next" at bounding box center [743, 357] width 102 height 42
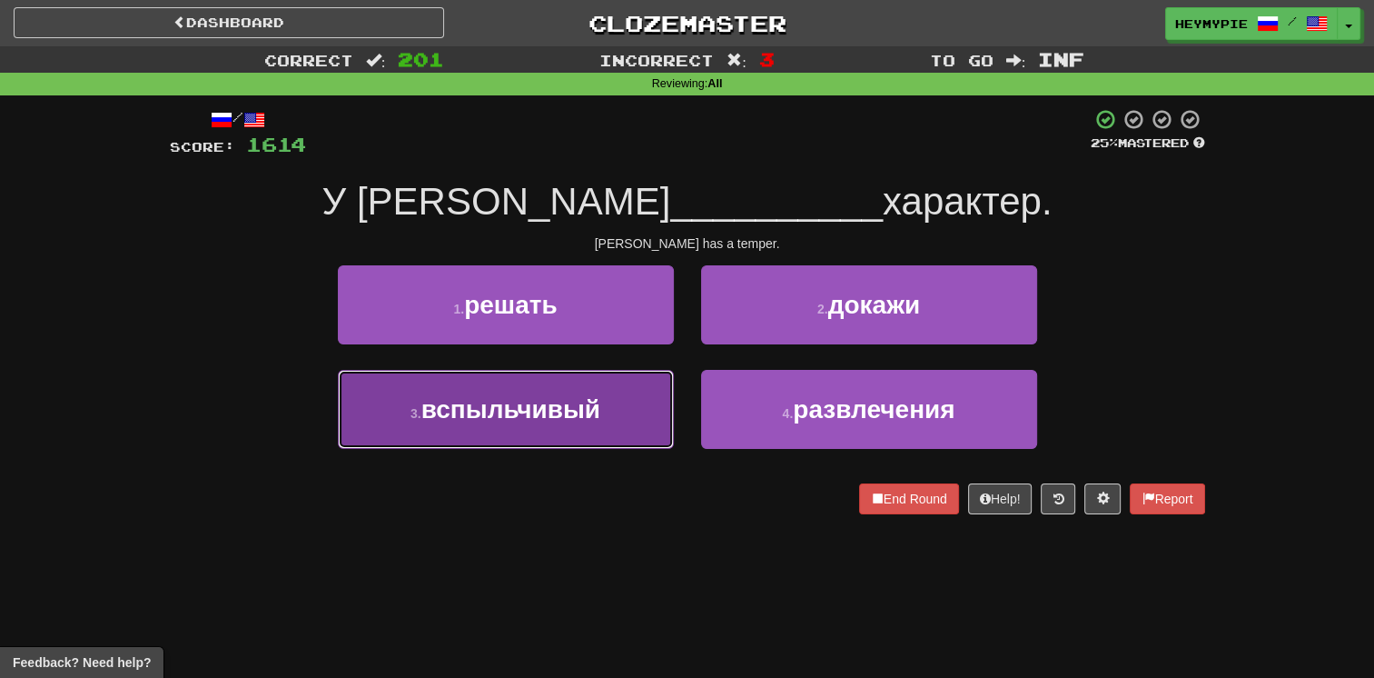
click at [581, 425] on button "3 . вспыльчивый" at bounding box center [506, 409] width 336 height 79
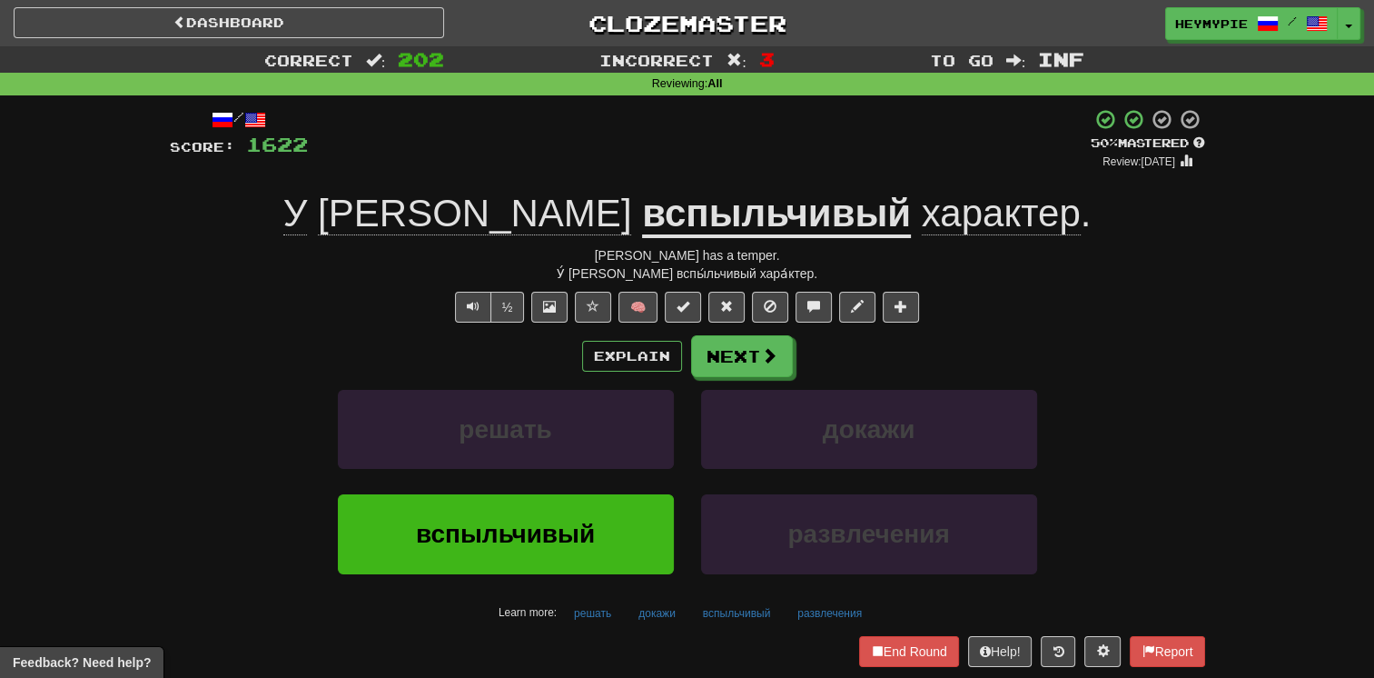
click at [666, 210] on u "вспыльчивый" at bounding box center [776, 215] width 269 height 46
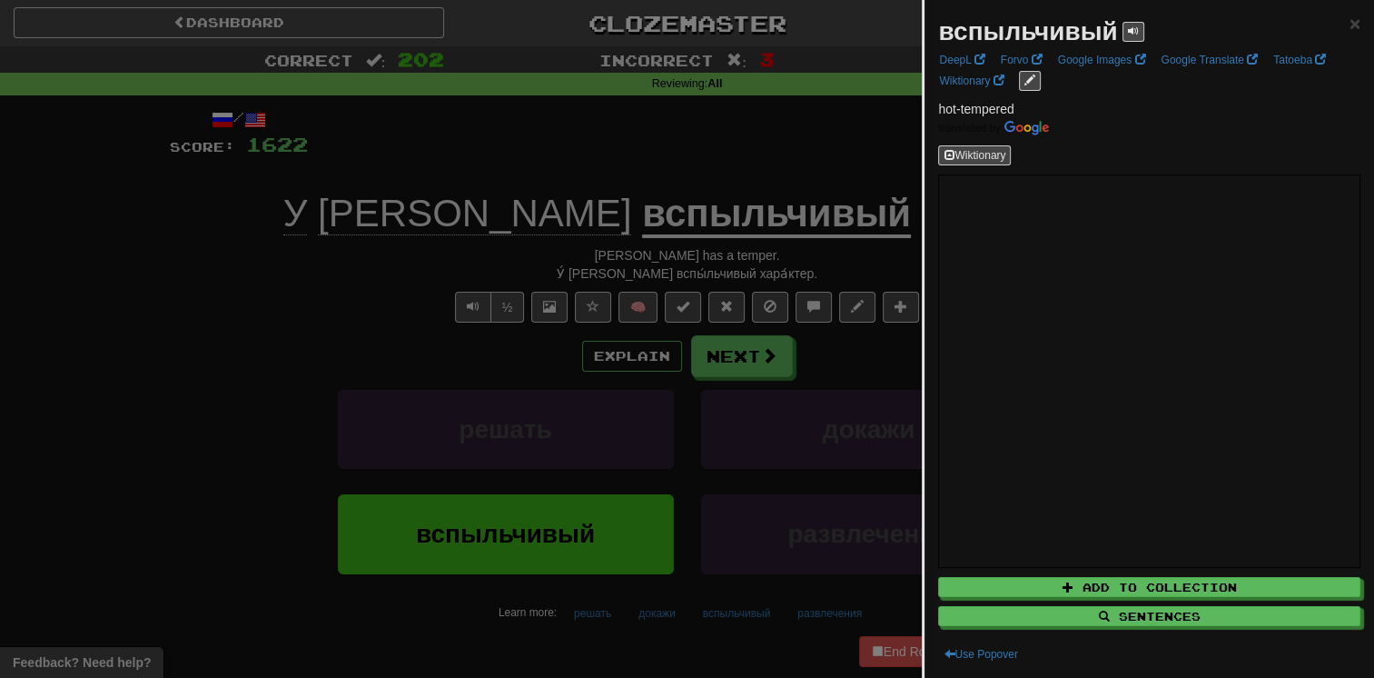
click at [629, 154] on div at bounding box center [687, 339] width 1374 height 678
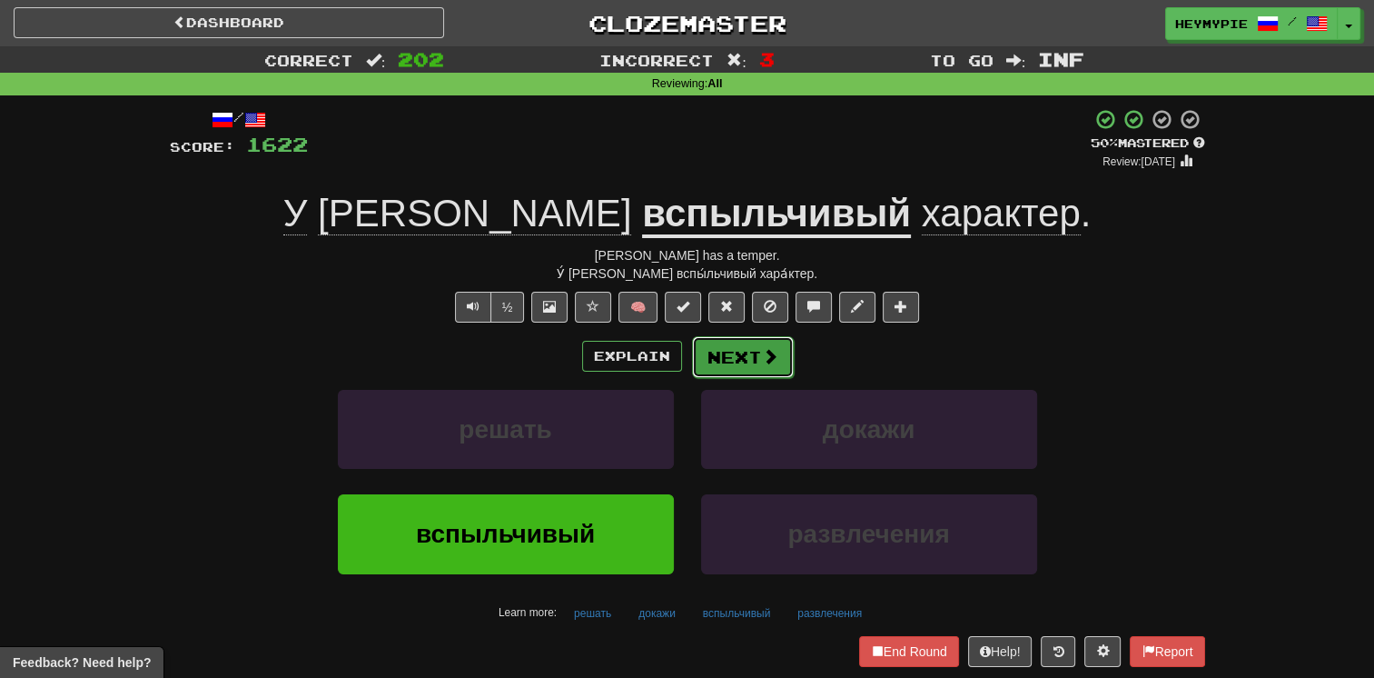
click at [678, 369] on button "Next" at bounding box center [743, 357] width 102 height 42
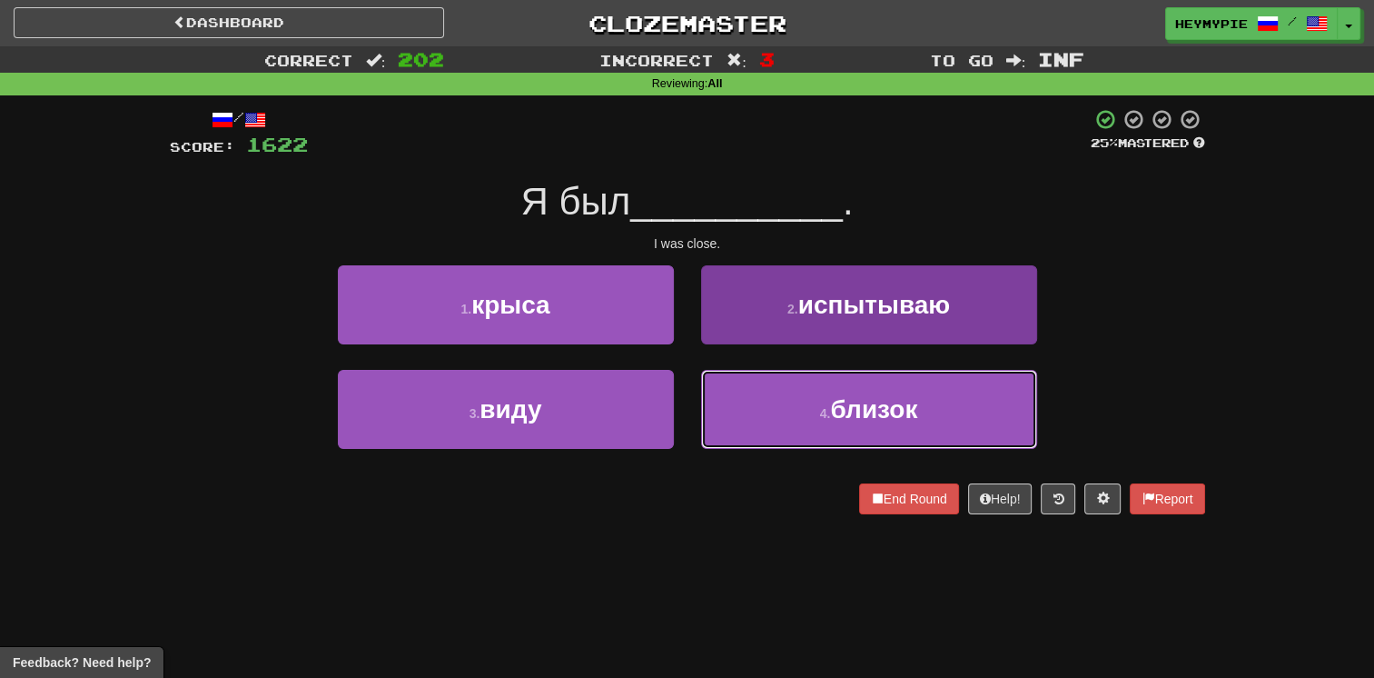
click at [678, 427] on button "4 . близок" at bounding box center [869, 409] width 336 height 79
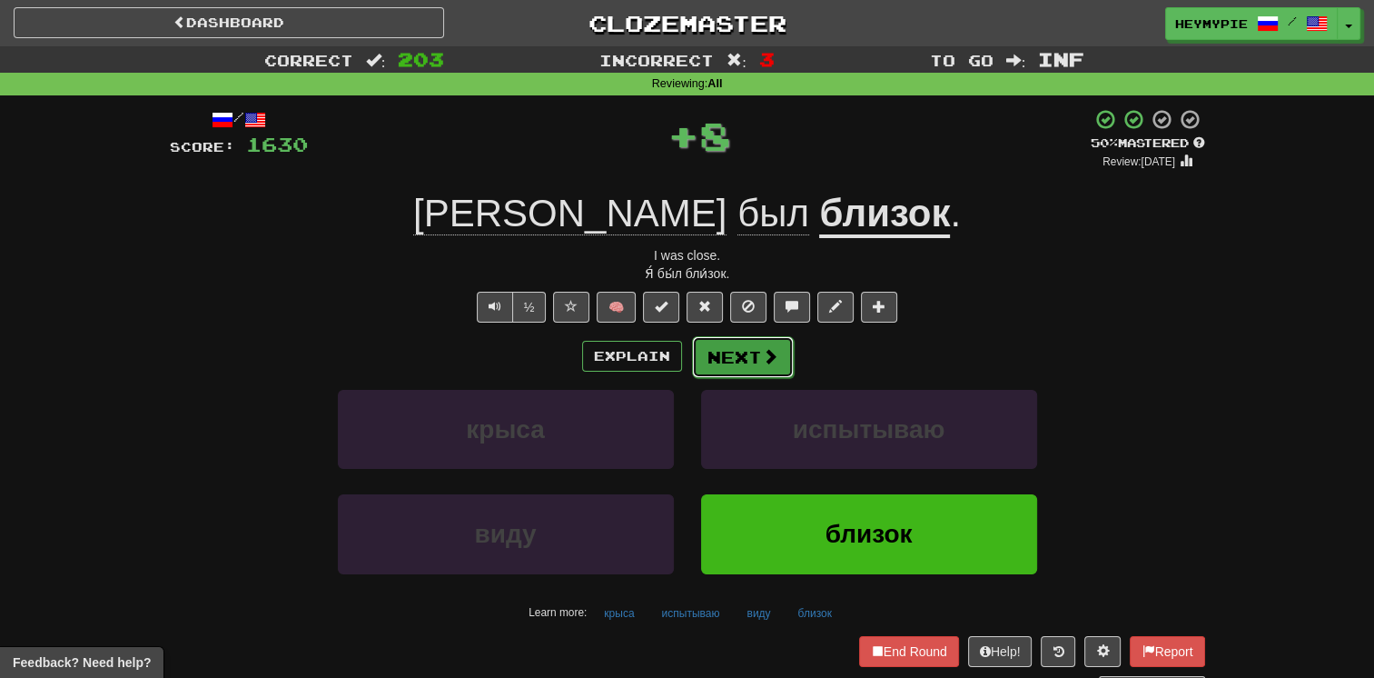
click at [678, 360] on button "Next" at bounding box center [743, 357] width 102 height 42
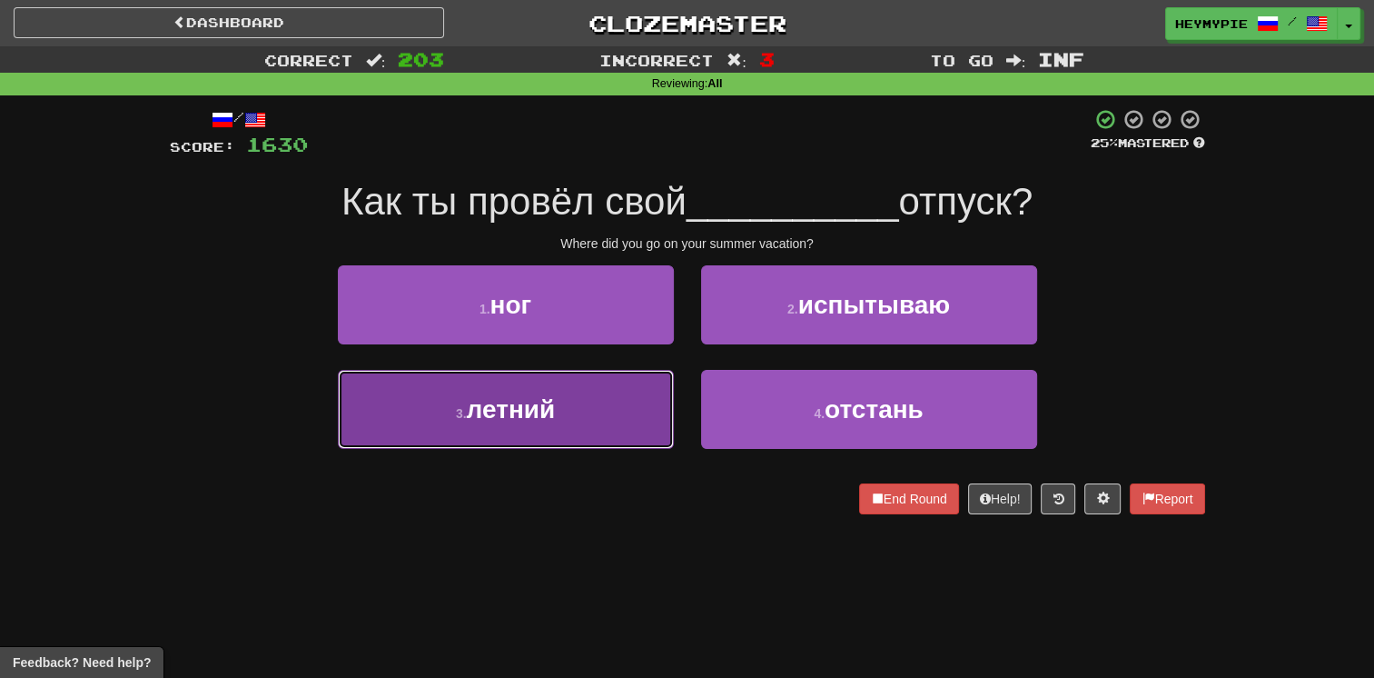
click at [595, 402] on button "3 . летний" at bounding box center [506, 409] width 336 height 79
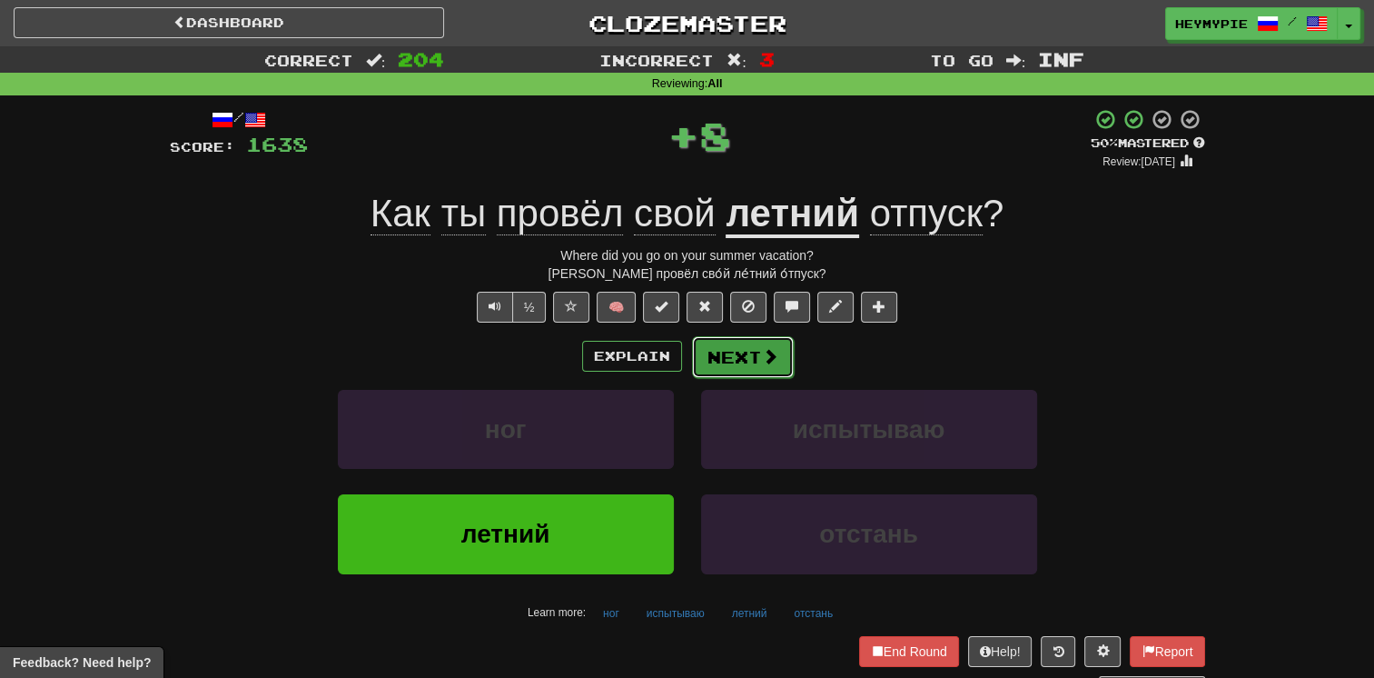
click at [678, 359] on button "Next" at bounding box center [743, 357] width 102 height 42
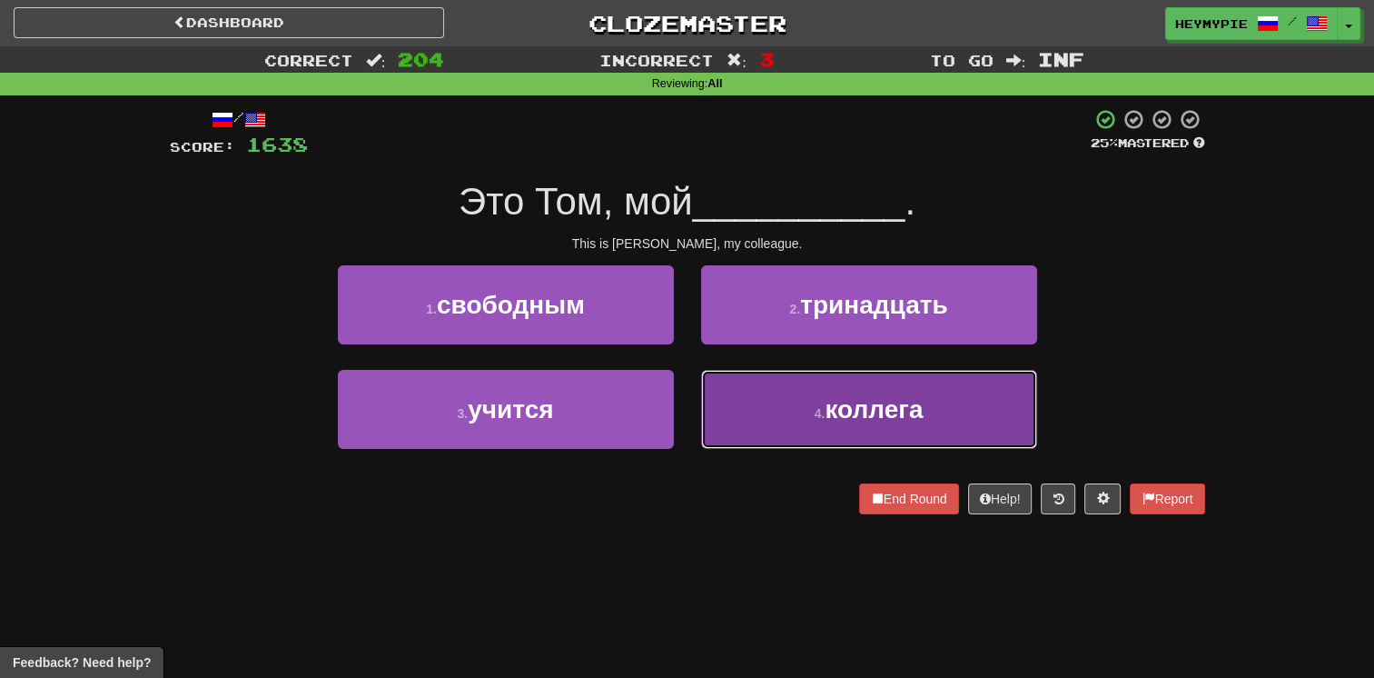
click at [678, 413] on button "4 . коллега" at bounding box center [869, 409] width 336 height 79
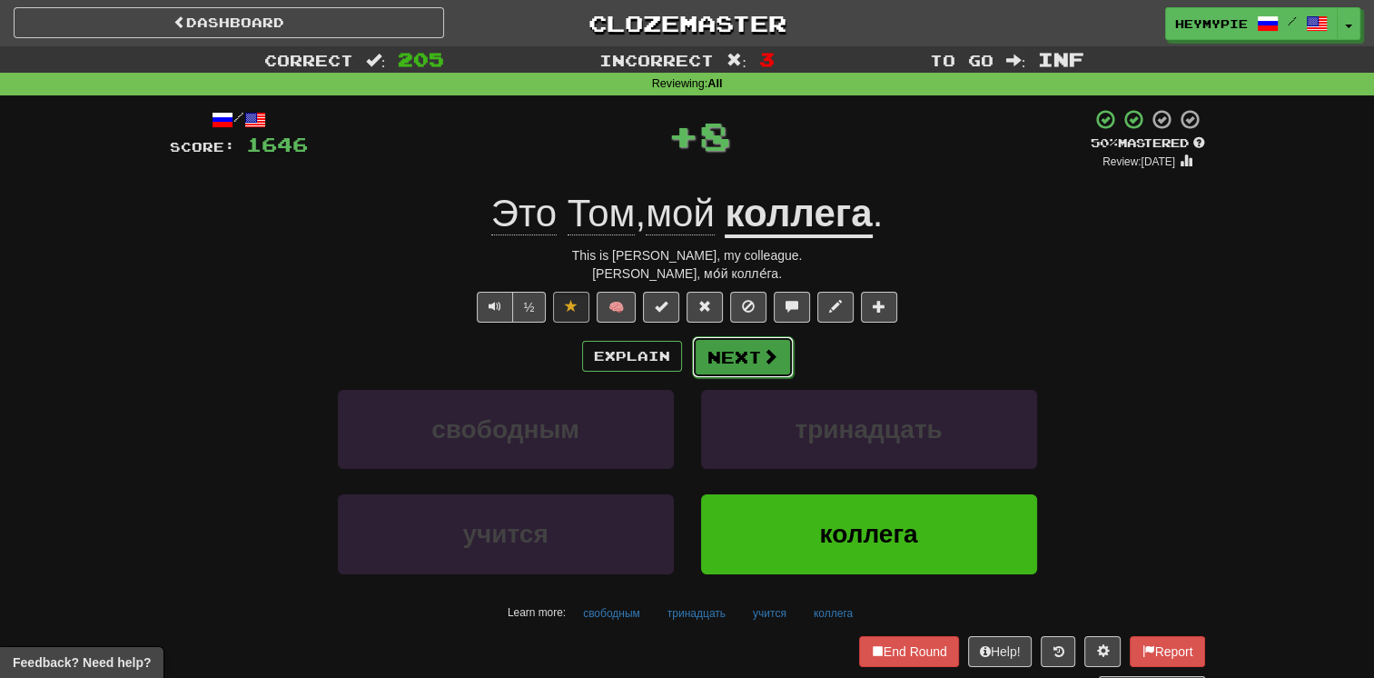
click at [678, 343] on button "Next" at bounding box center [743, 357] width 102 height 42
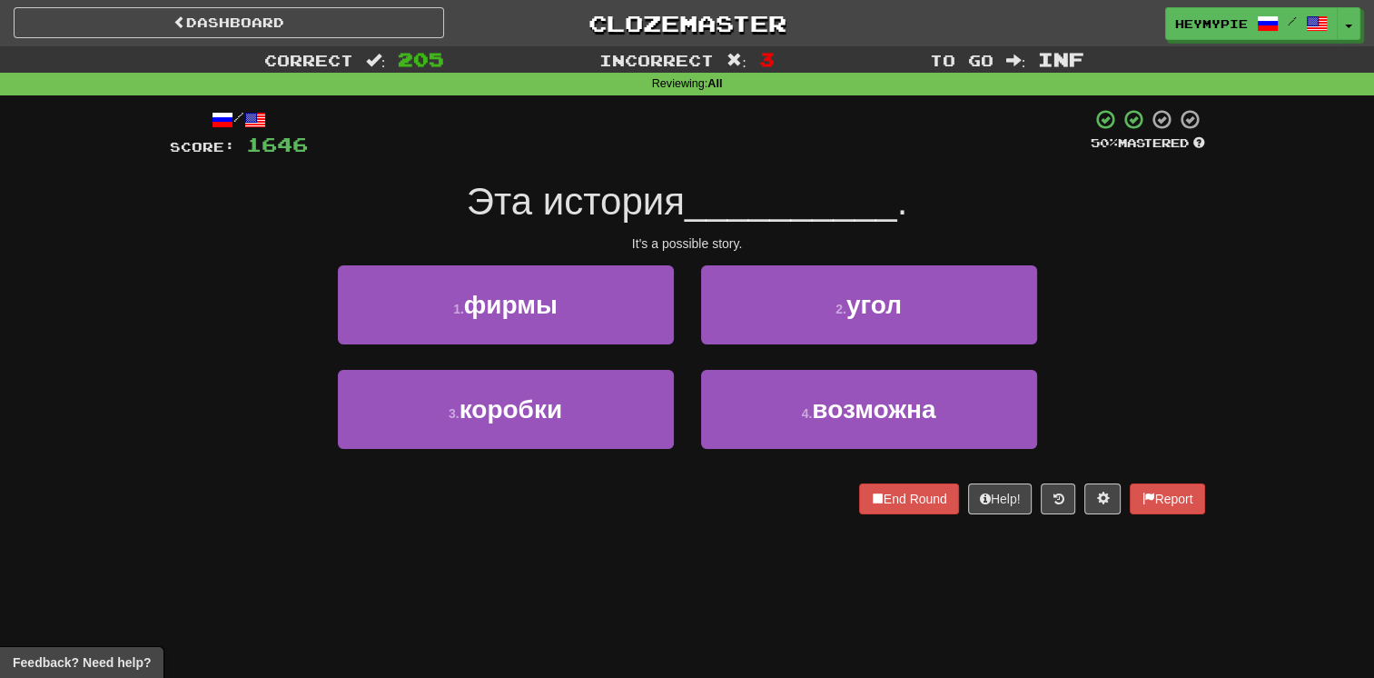
click at [678, 461] on div "4 . возможна" at bounding box center [869, 422] width 363 height 104
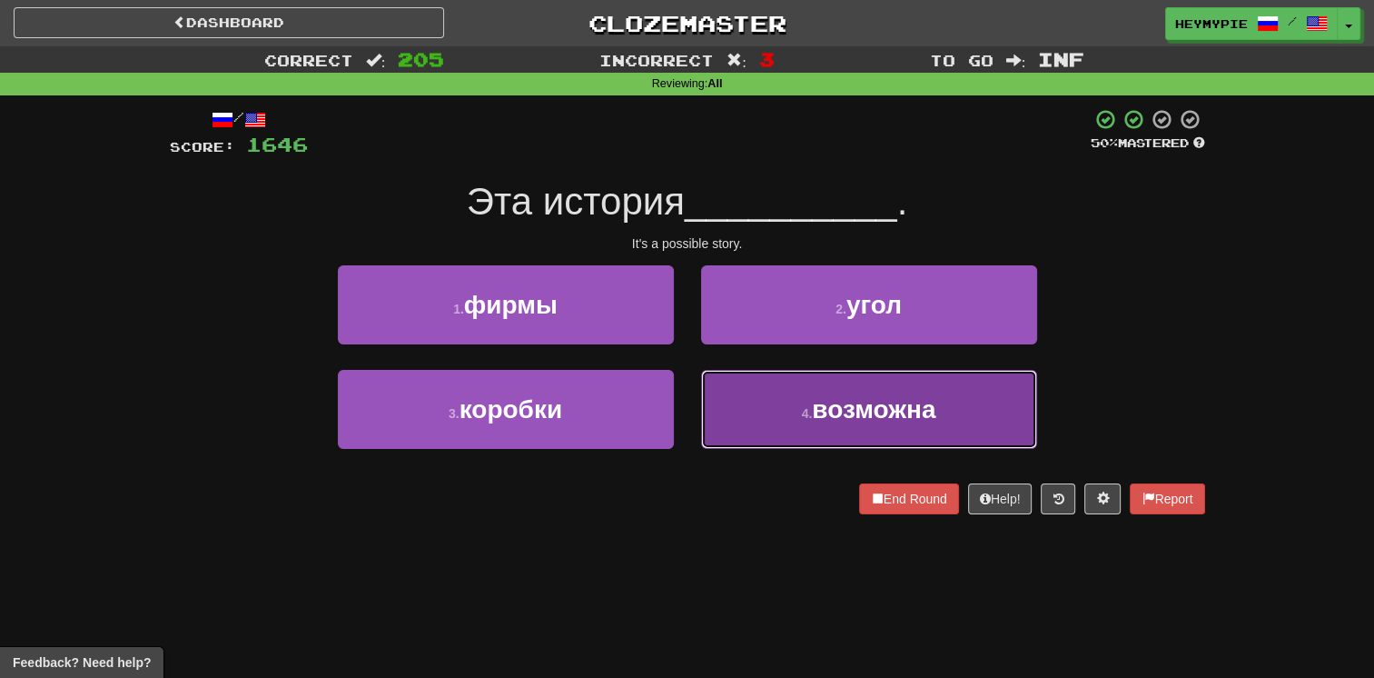
click at [678, 448] on button "4 . возможна" at bounding box center [869, 409] width 336 height 79
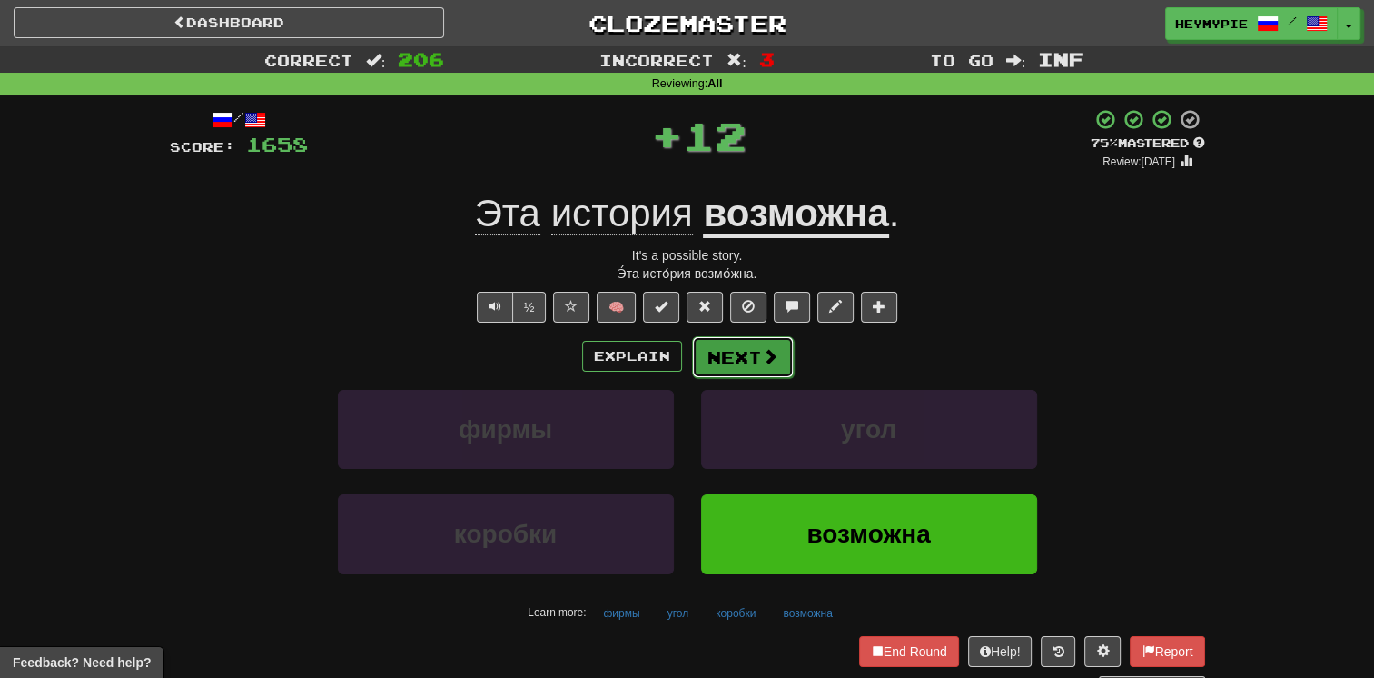
click at [678, 353] on button "Next" at bounding box center [743, 357] width 102 height 42
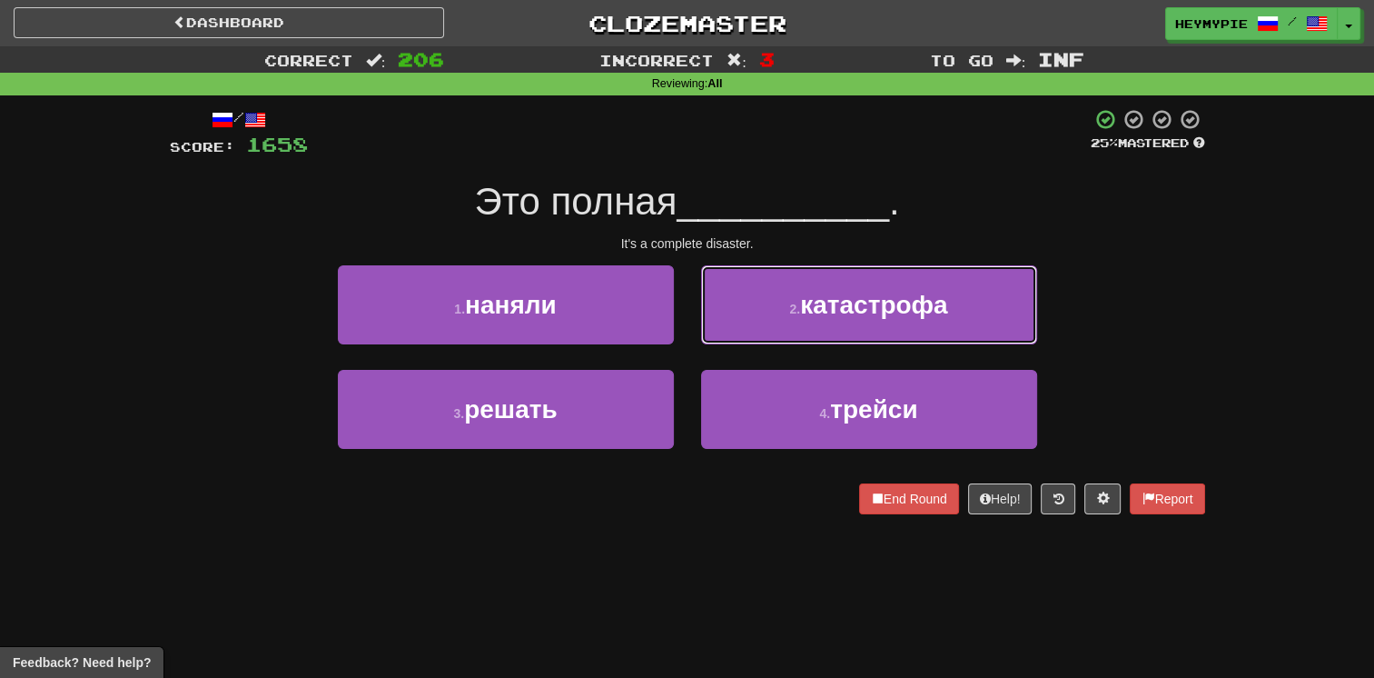
click at [678, 289] on button "2 . катастрофа" at bounding box center [869, 304] width 336 height 79
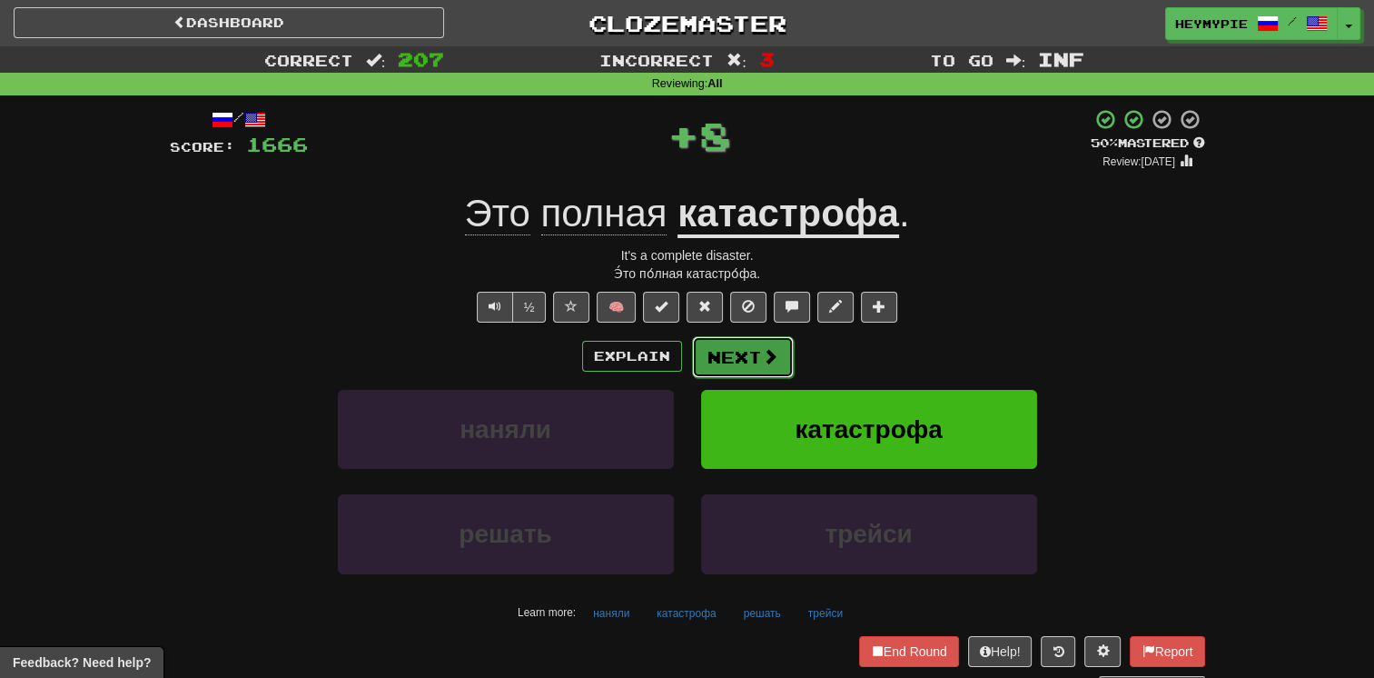
click at [678, 359] on button "Next" at bounding box center [743, 357] width 102 height 42
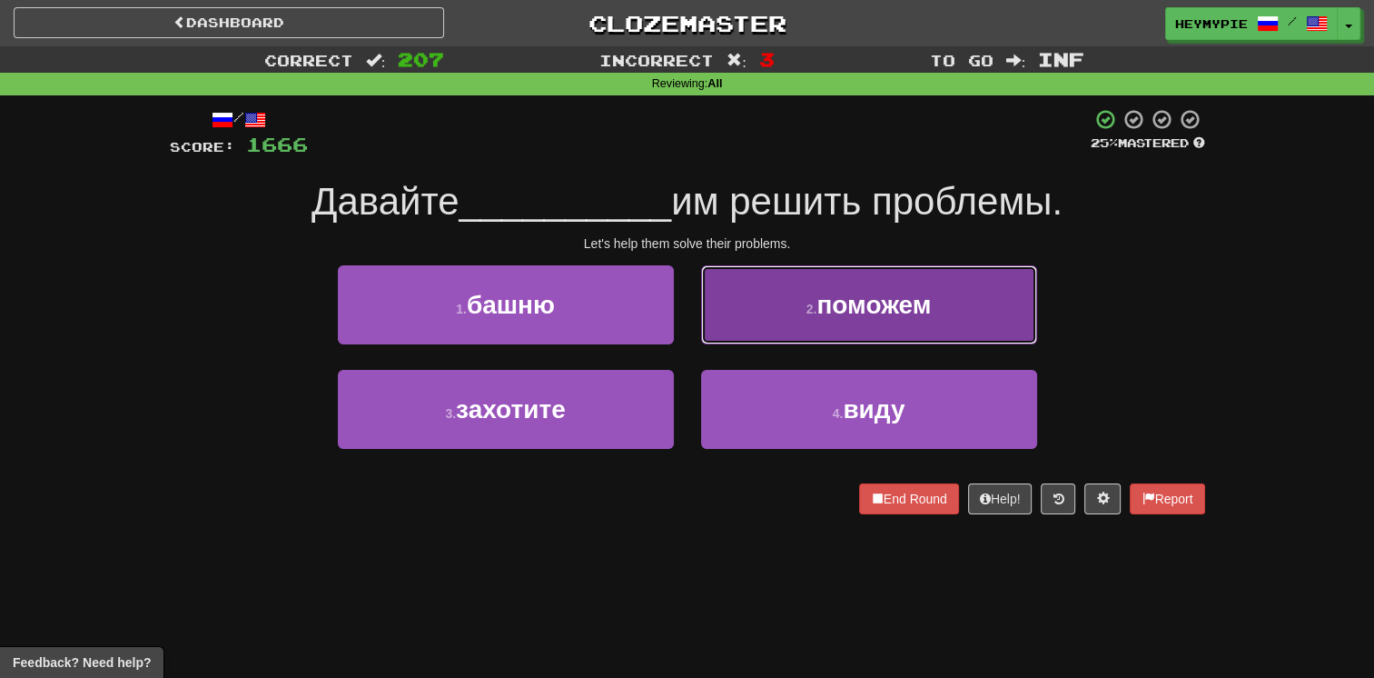
click at [678, 297] on button "2 . поможем" at bounding box center [869, 304] width 336 height 79
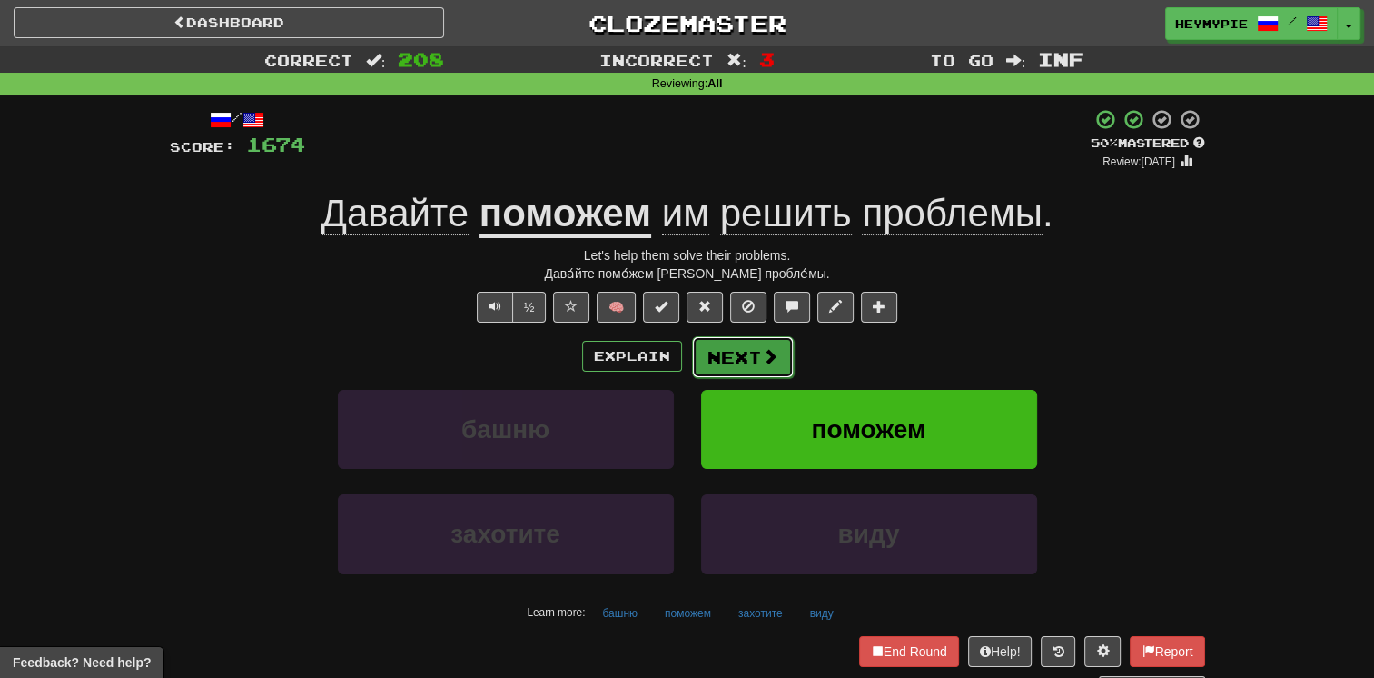
click at [678, 365] on button "Next" at bounding box center [743, 357] width 102 height 42
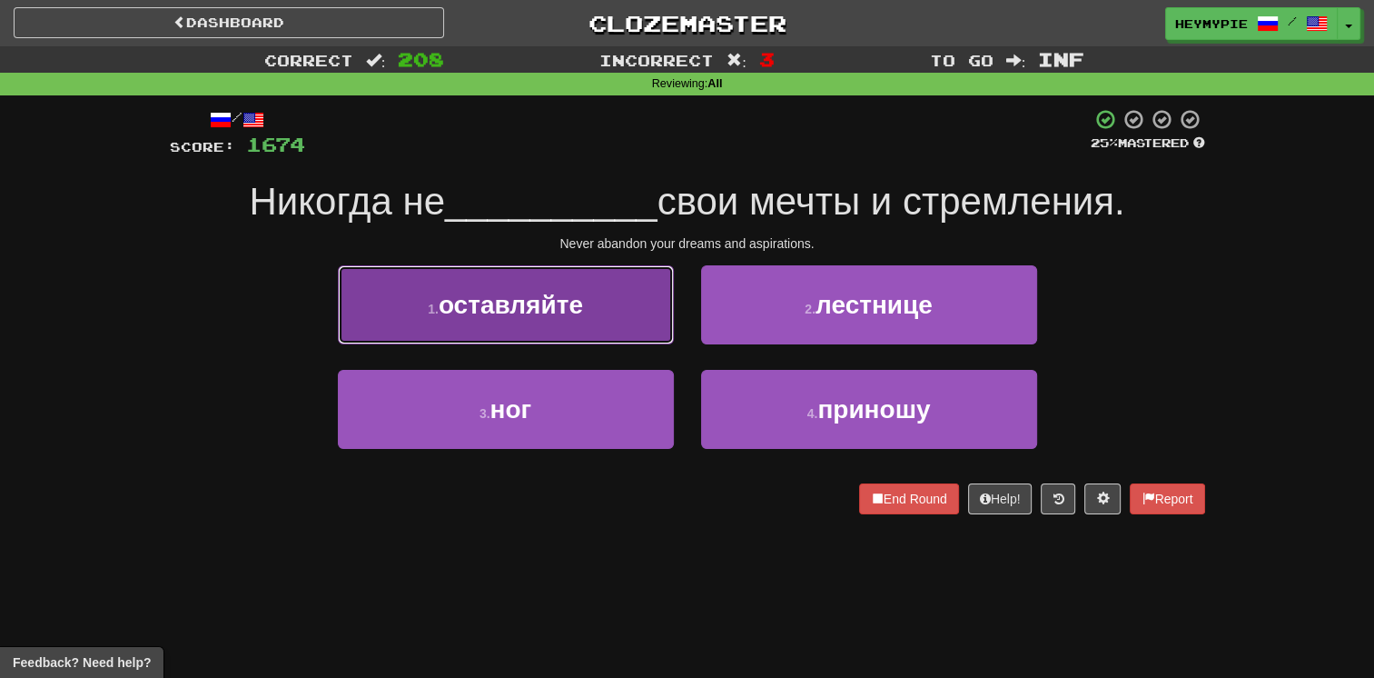
click at [566, 306] on span "оставляйте" at bounding box center [511, 305] width 144 height 28
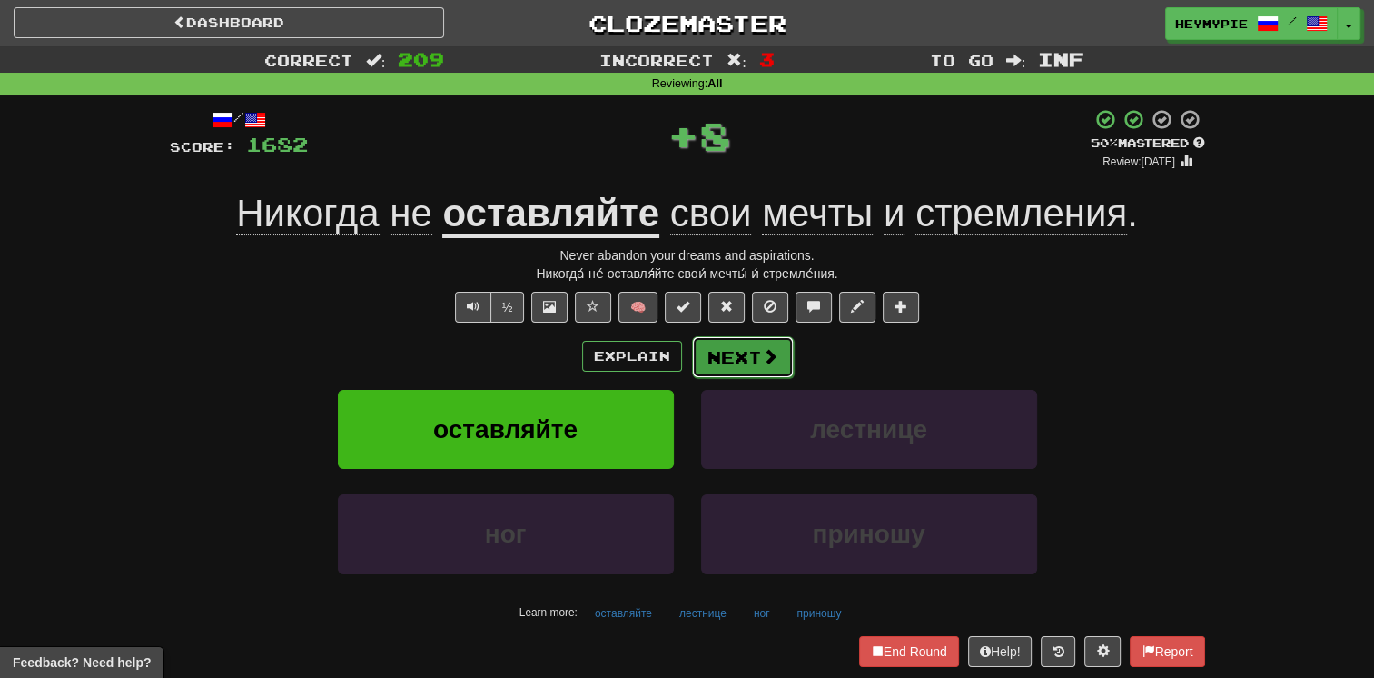
click at [678, 365] on button "Next" at bounding box center [743, 357] width 102 height 42
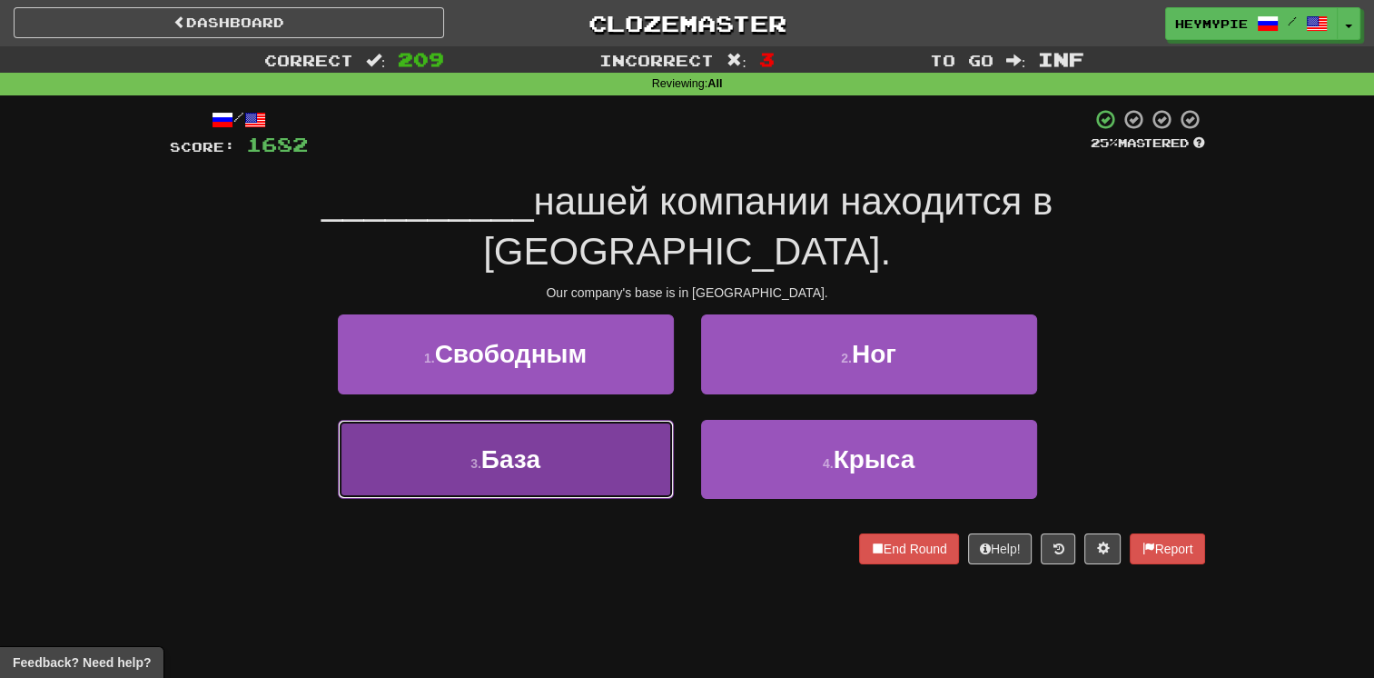
click at [580, 420] on button "3 . База" at bounding box center [506, 459] width 336 height 79
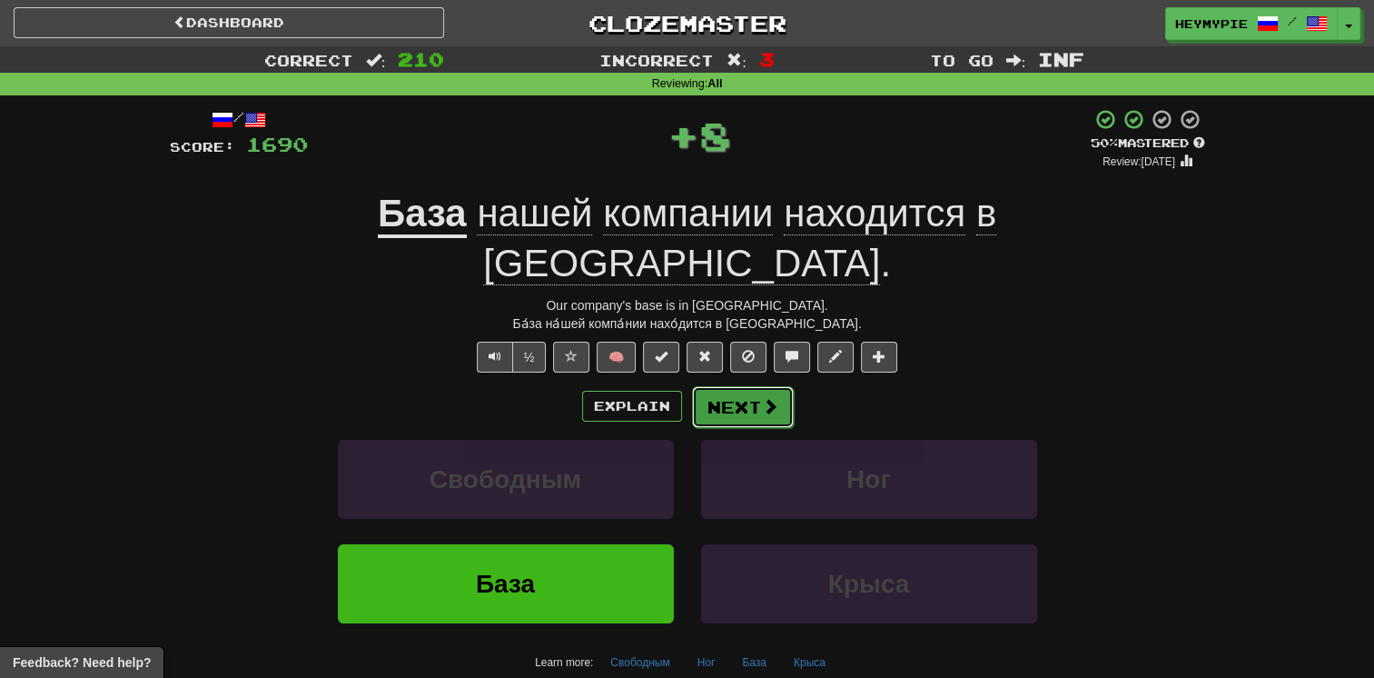
click at [678, 386] on button "Next" at bounding box center [743, 407] width 102 height 42
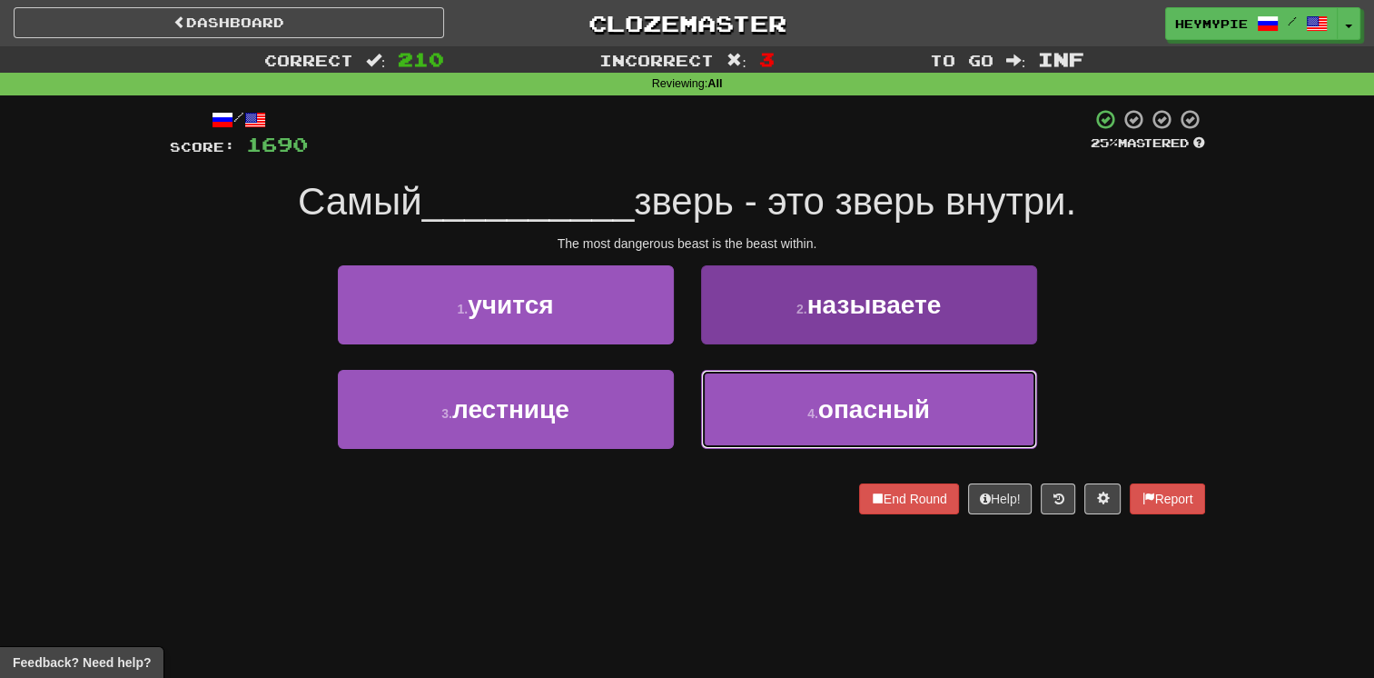
click at [678, 432] on button "4 . опасный" at bounding box center [869, 409] width 336 height 79
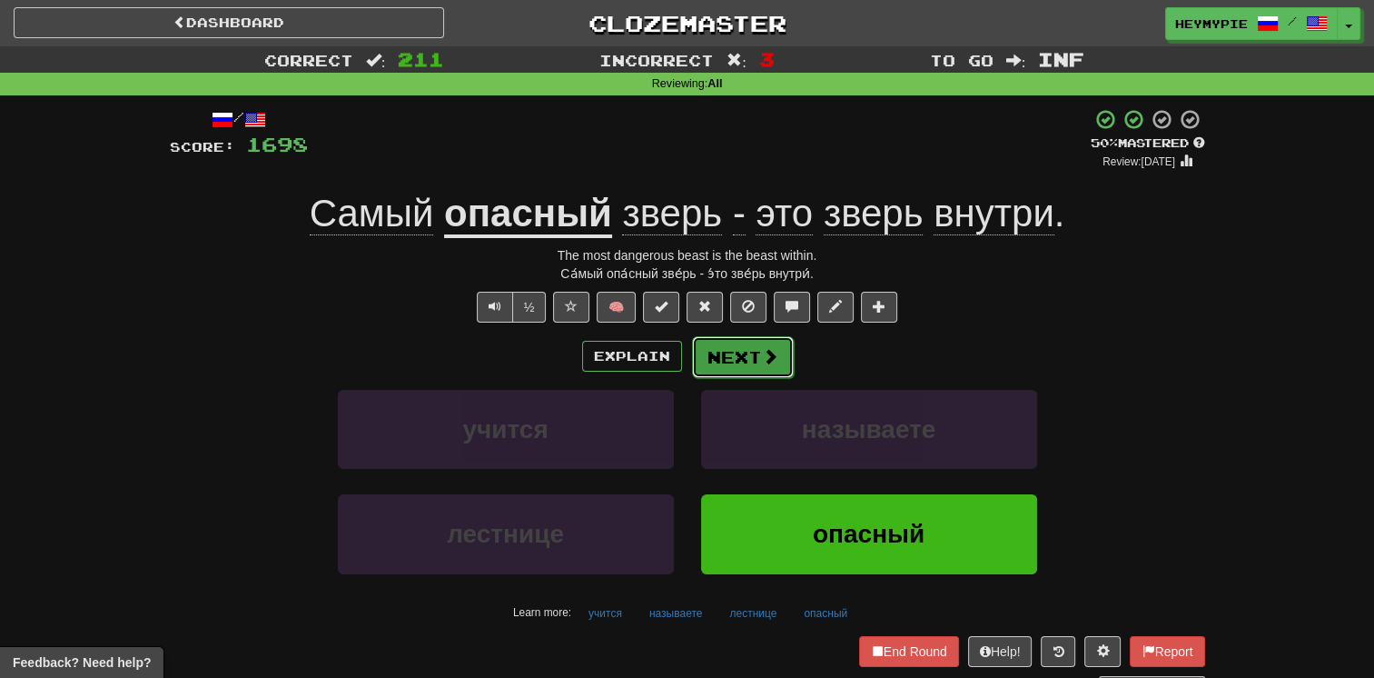
click at [678, 372] on button "Next" at bounding box center [743, 357] width 102 height 42
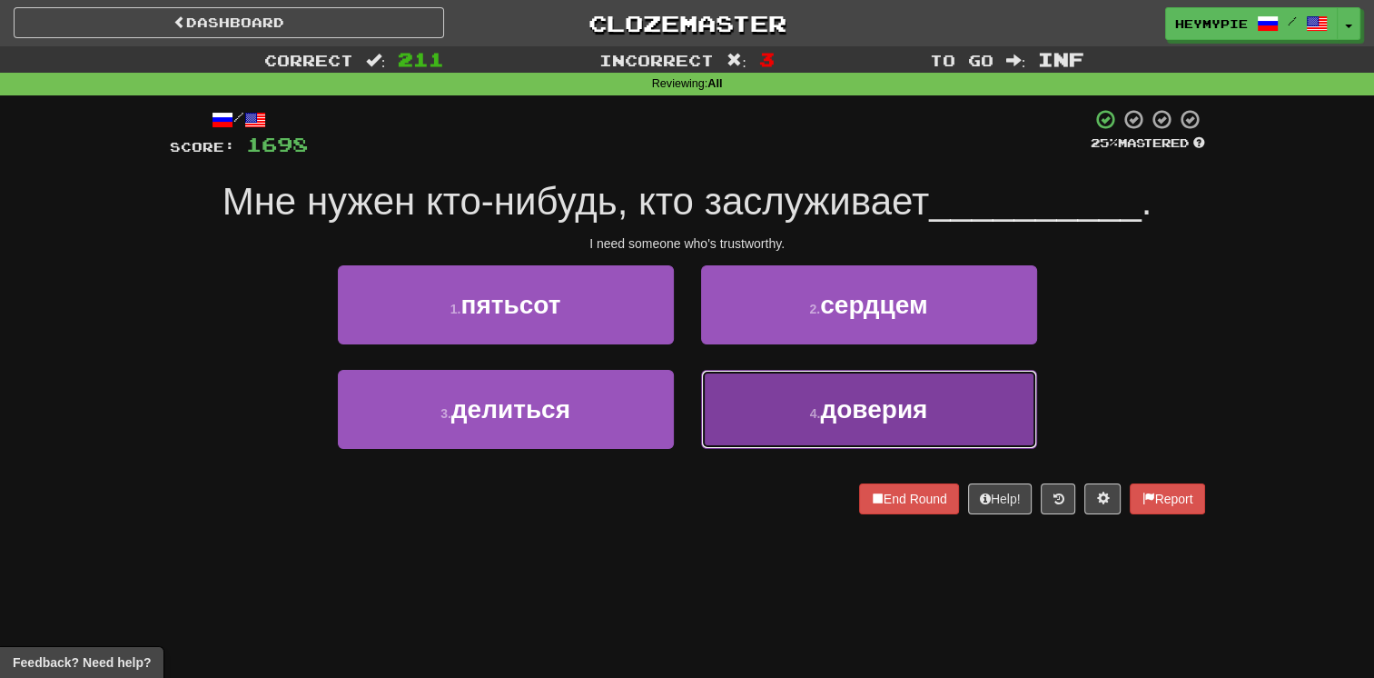
click at [678, 403] on button "4 . доверия" at bounding box center [869, 409] width 336 height 79
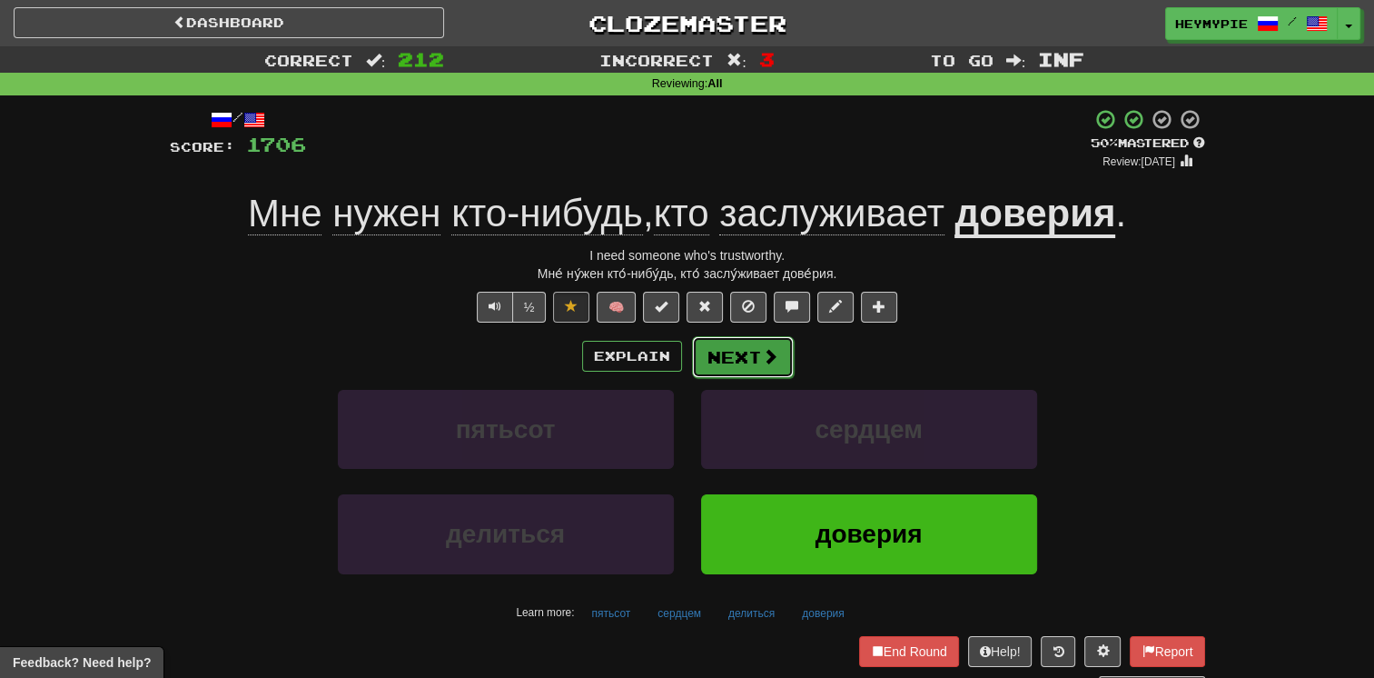
click at [678, 368] on button "Next" at bounding box center [743, 357] width 102 height 42
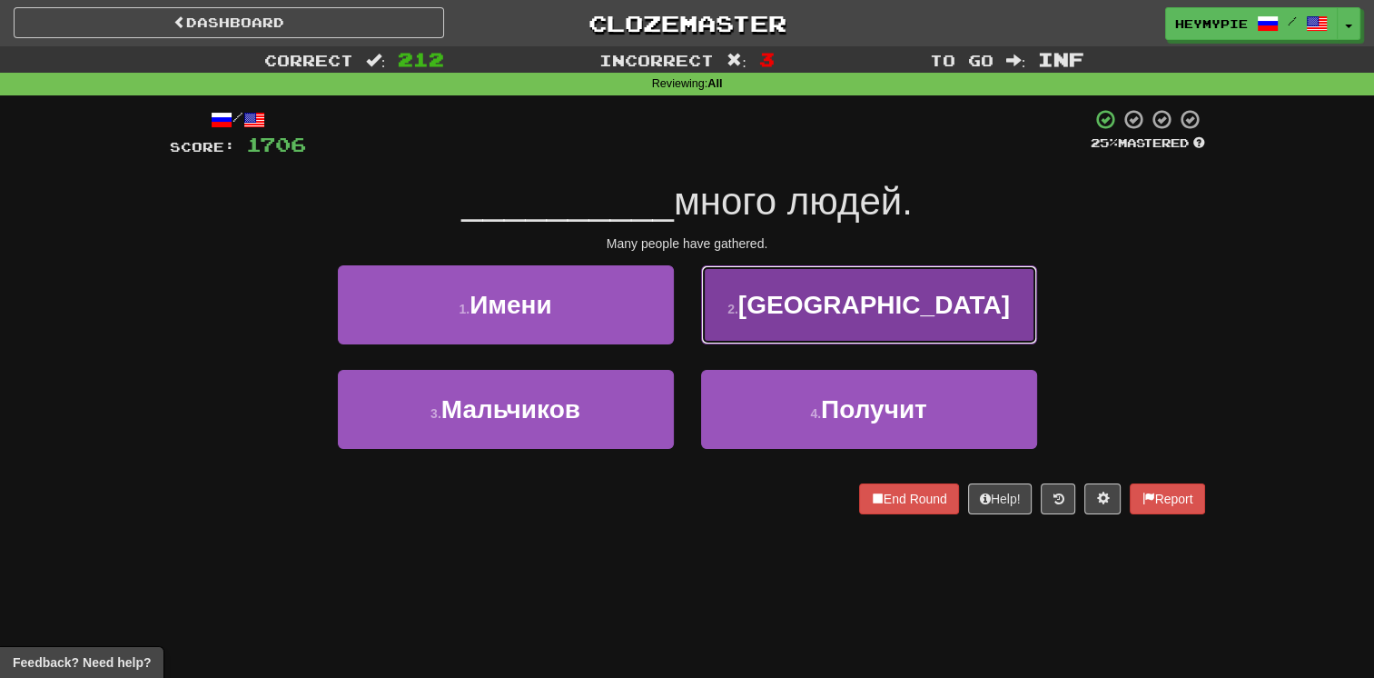
click at [678, 325] on button "2 . [GEOGRAPHIC_DATA]" at bounding box center [869, 304] width 336 height 79
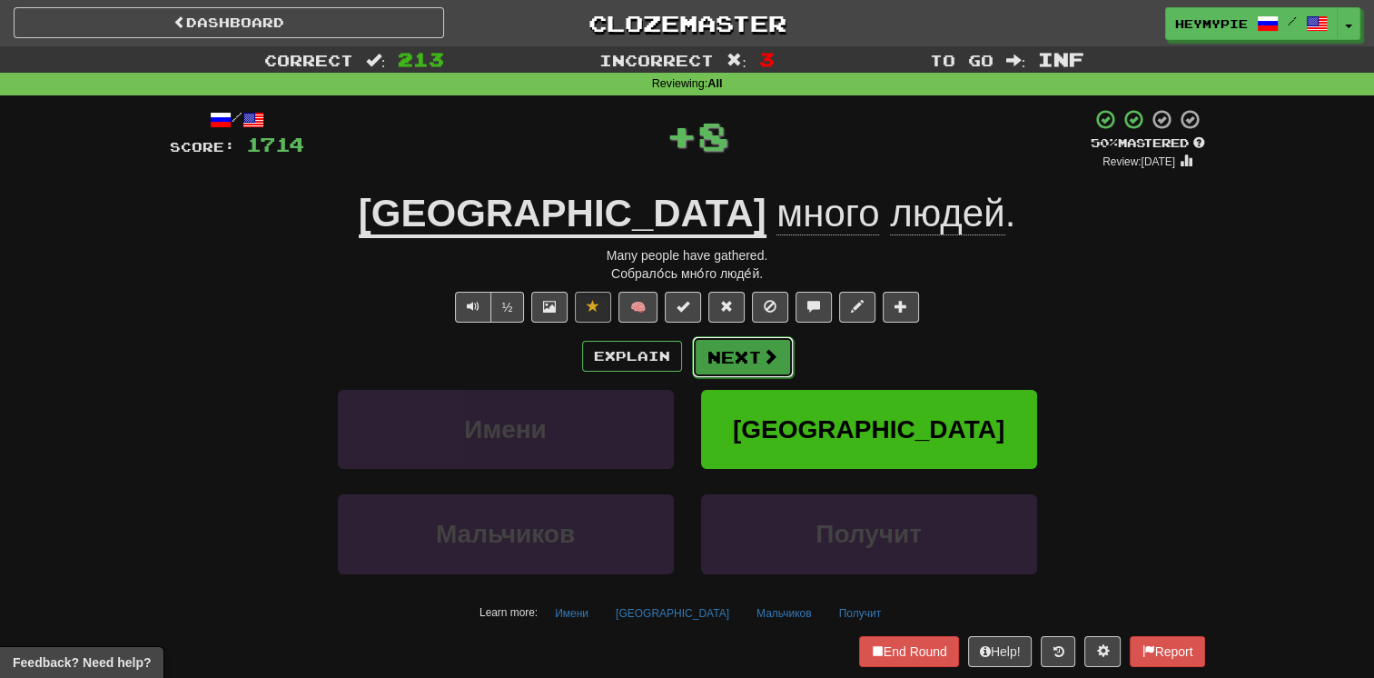
click at [678, 372] on button "Next" at bounding box center [743, 357] width 102 height 42
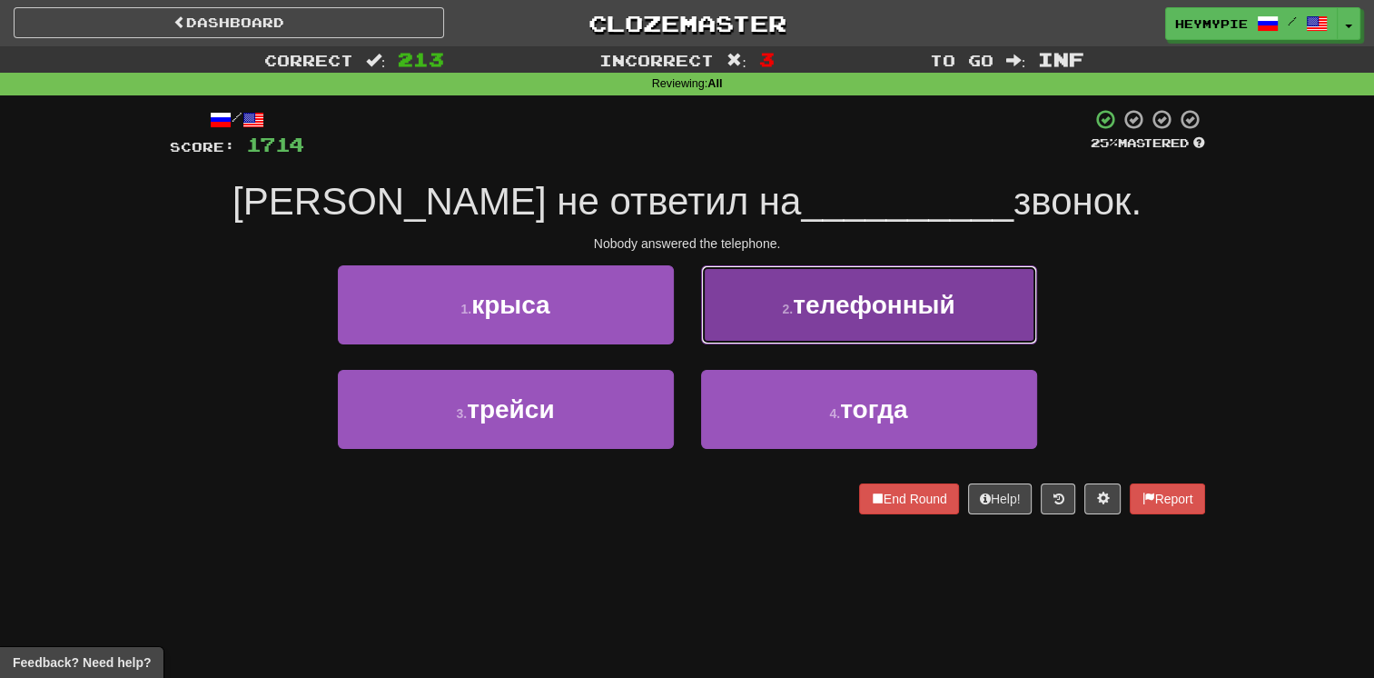
click at [678, 300] on button "2 . телефонный" at bounding box center [869, 304] width 336 height 79
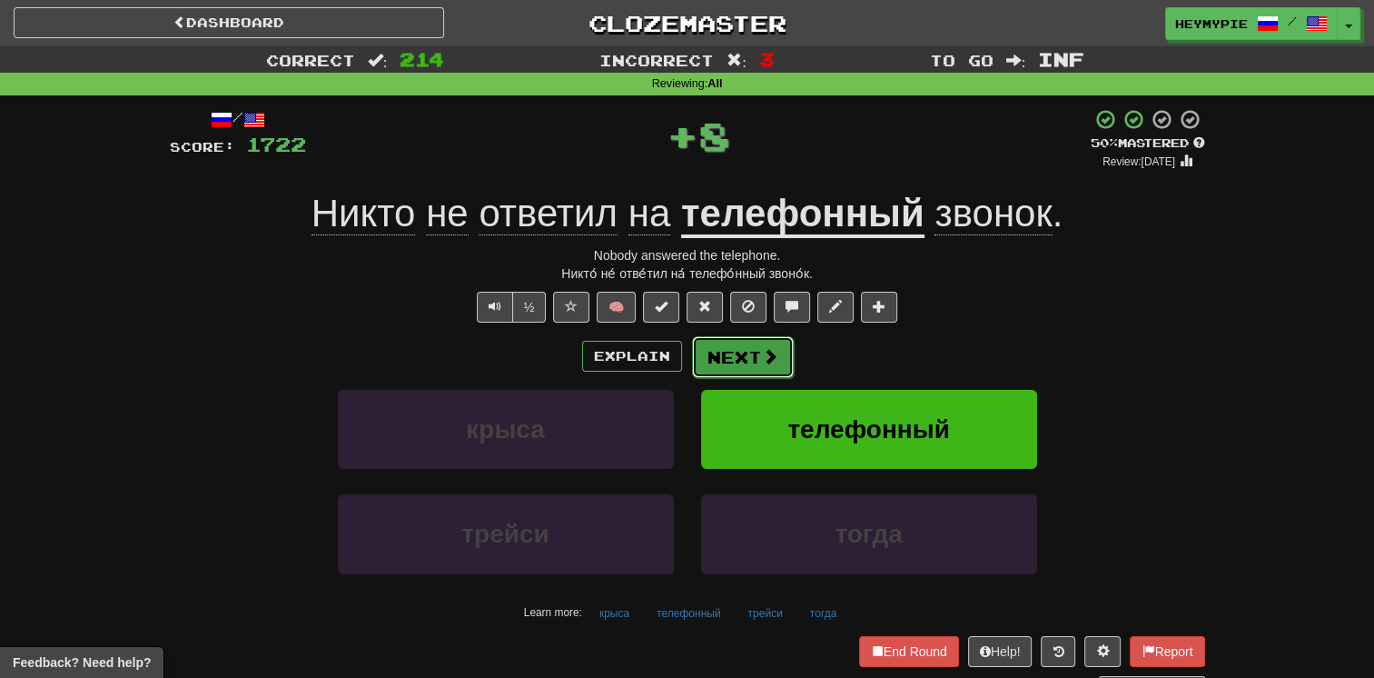
click at [678, 353] on button "Next" at bounding box center [743, 357] width 102 height 42
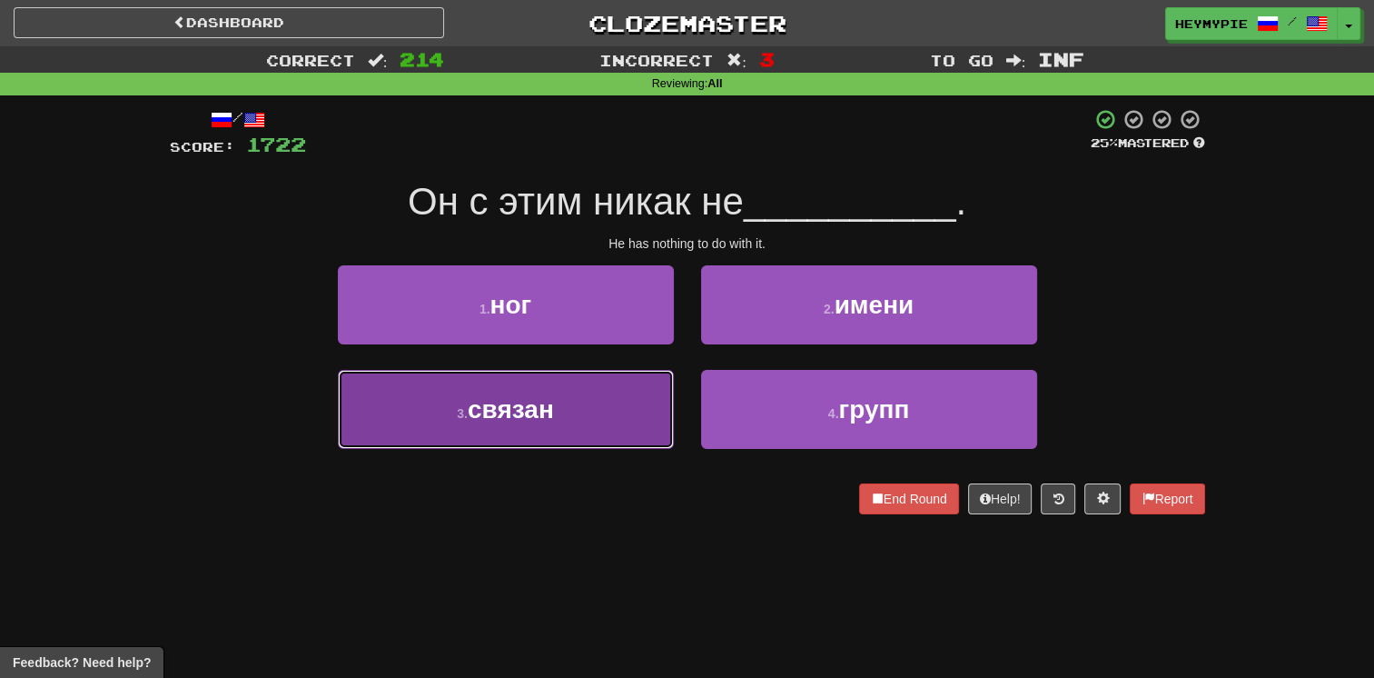
click at [584, 412] on button "3 . связан" at bounding box center [506, 409] width 336 height 79
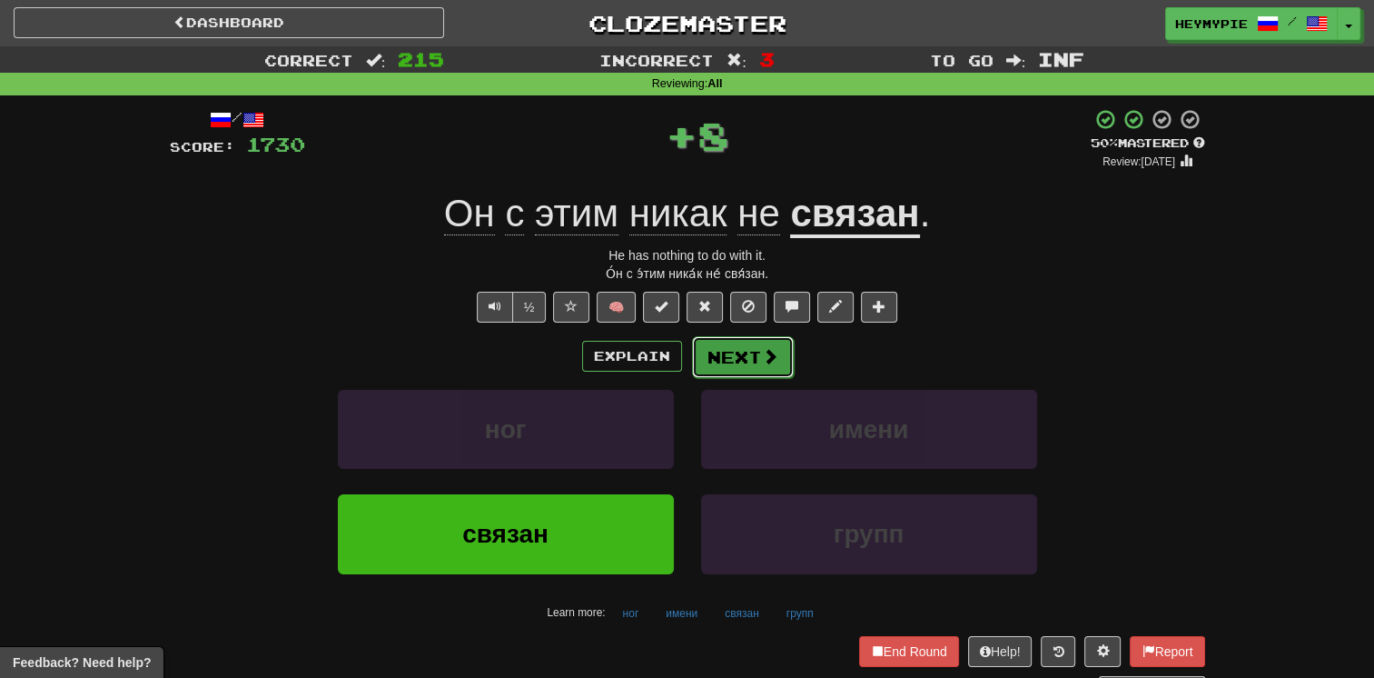
click at [678, 359] on button "Next" at bounding box center [743, 357] width 102 height 42
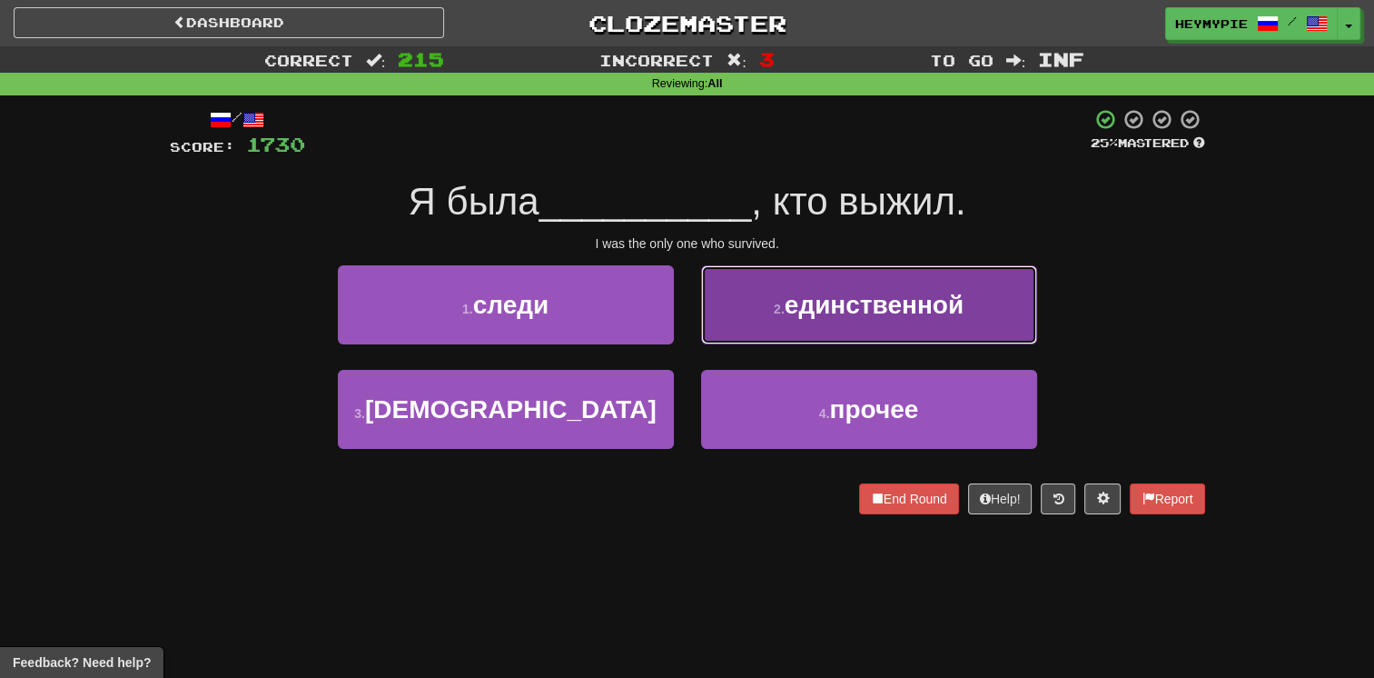
click at [678, 302] on button "2 . единственной" at bounding box center [869, 304] width 336 height 79
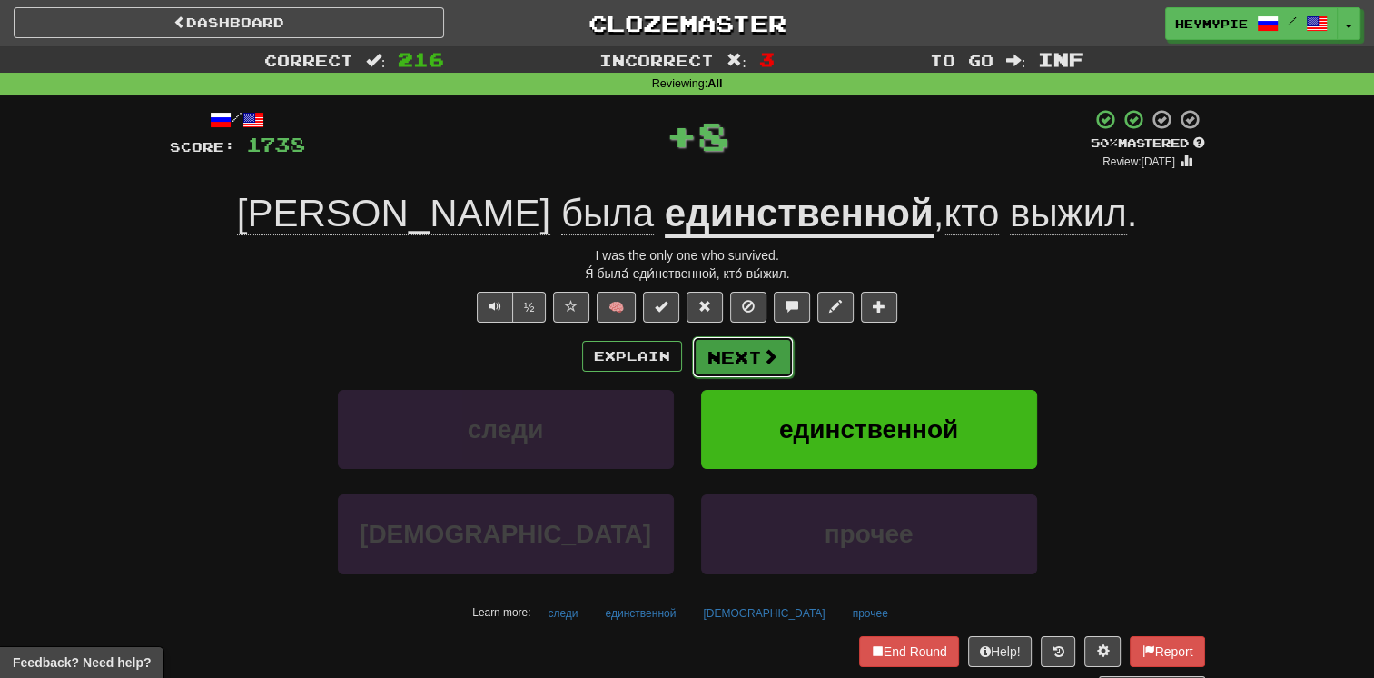
click at [678, 351] on button "Next" at bounding box center [743, 357] width 102 height 42
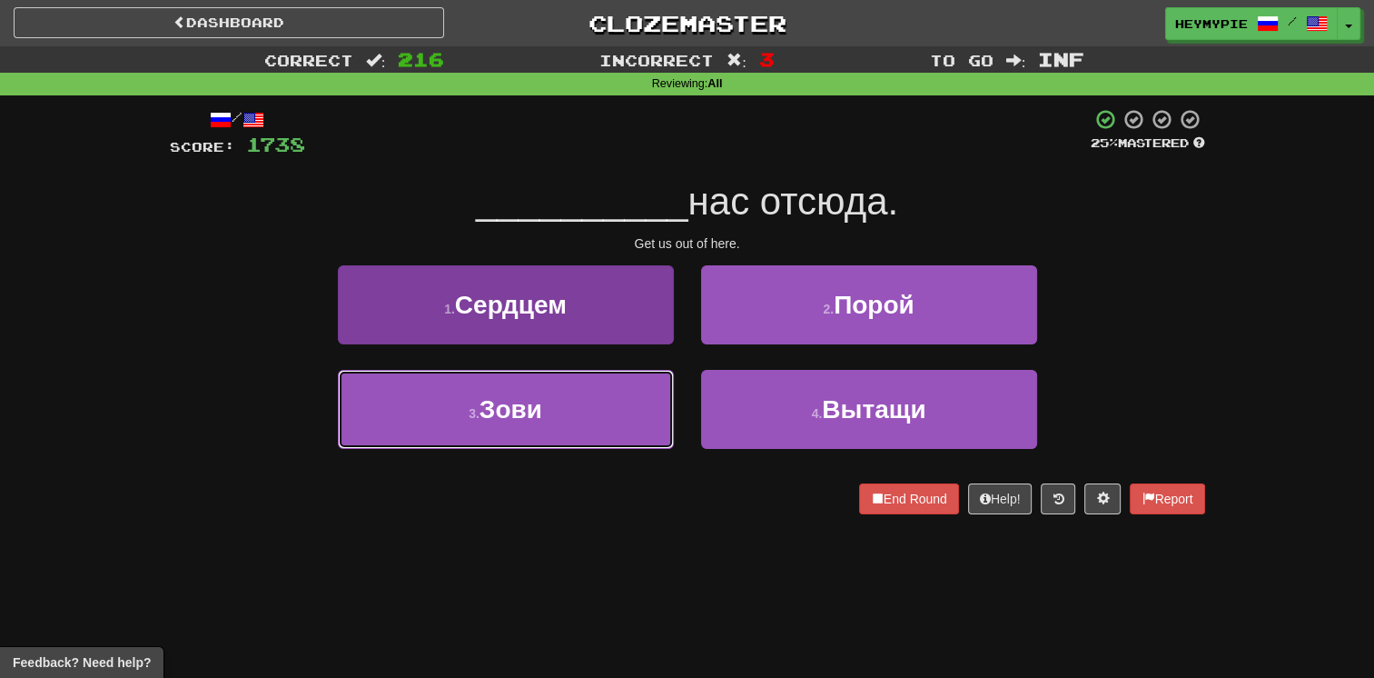
click at [579, 426] on button "3 . Зови" at bounding box center [506, 409] width 336 height 79
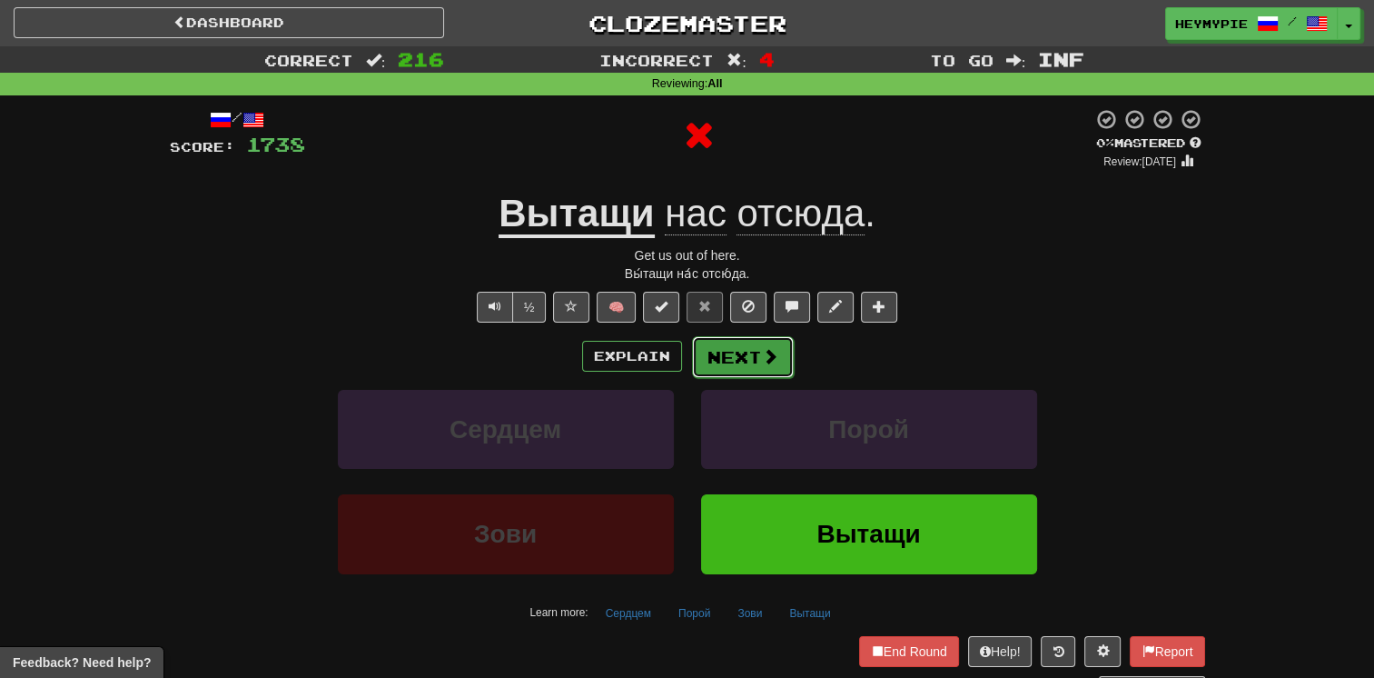
click at [678, 353] on button "Next" at bounding box center [743, 357] width 102 height 42
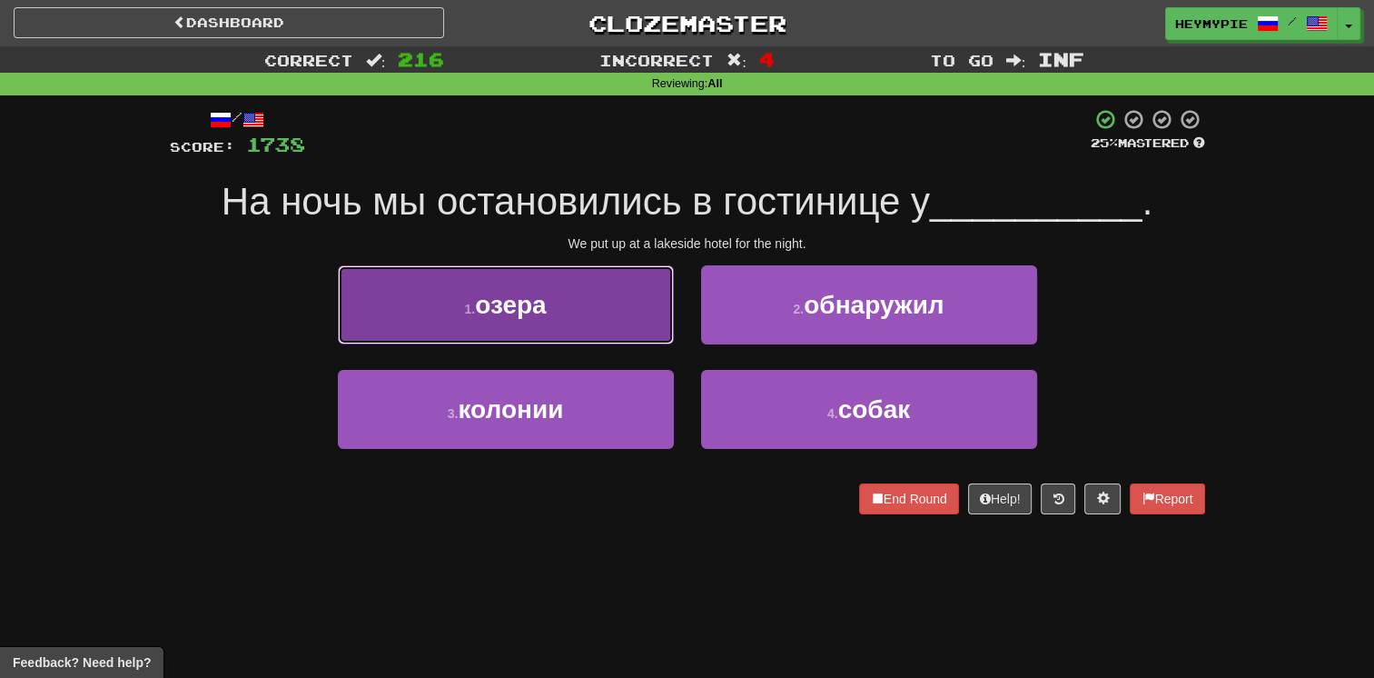
click at [580, 298] on button "1 . озера" at bounding box center [506, 304] width 336 height 79
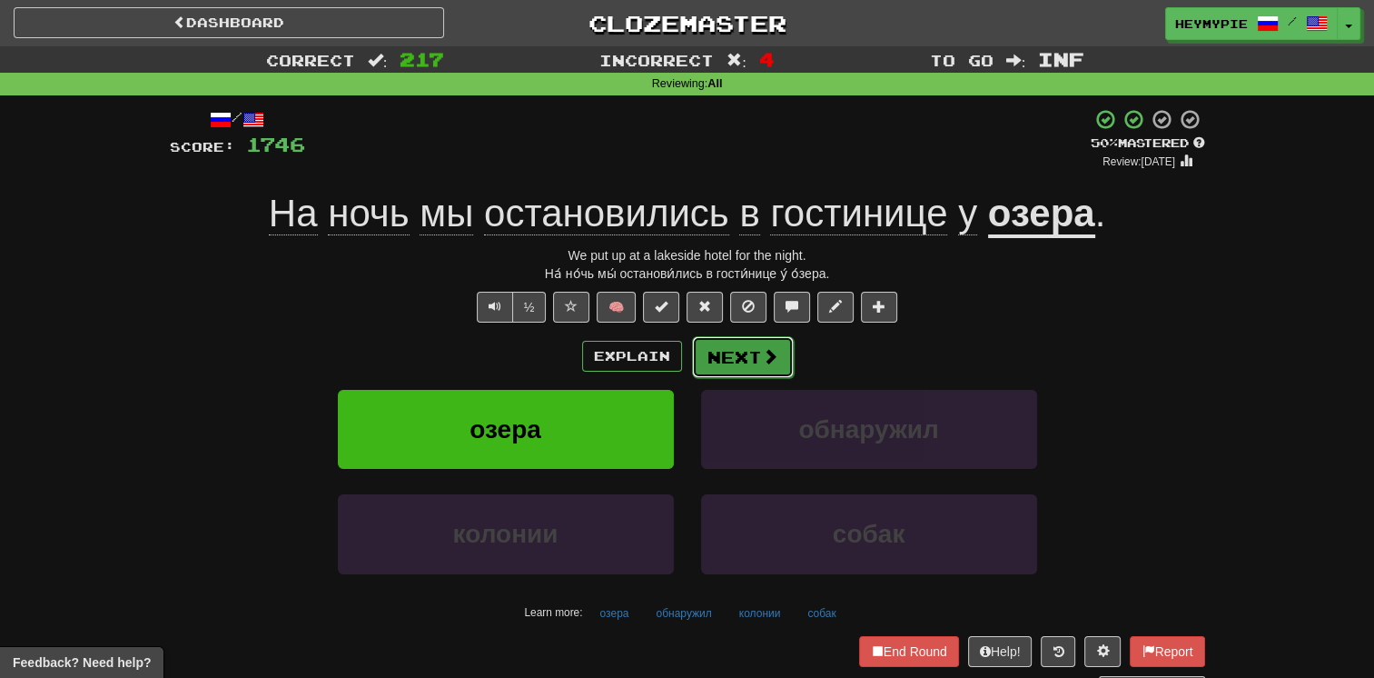
click at [678, 360] on button "Next" at bounding box center [743, 357] width 102 height 42
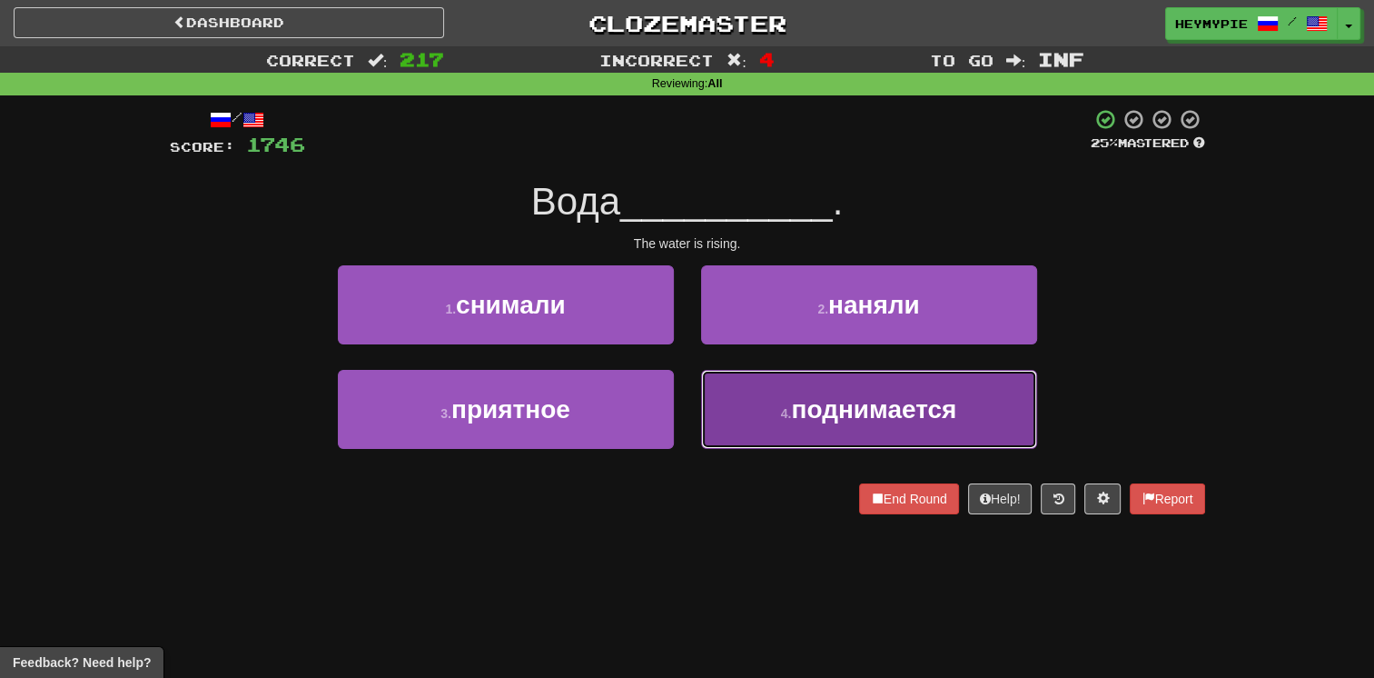
click at [678, 392] on button "4 . поднимается" at bounding box center [869, 409] width 336 height 79
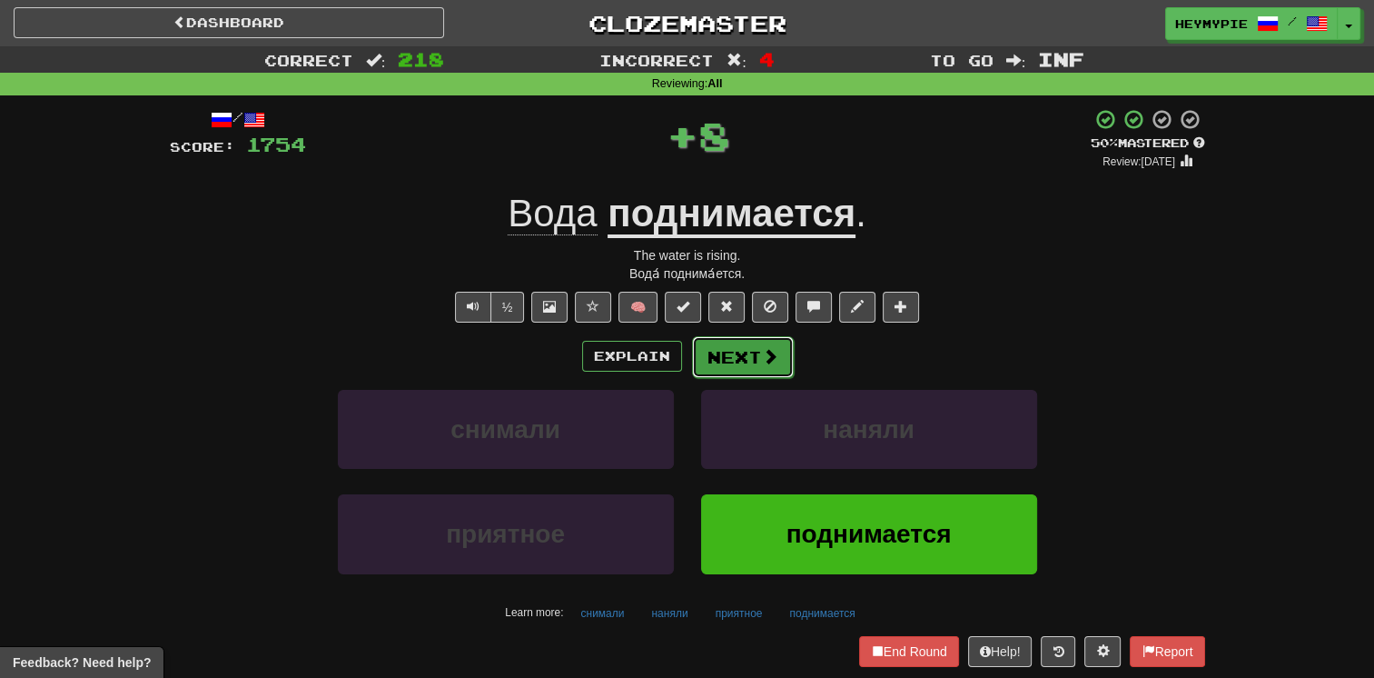
click at [678, 351] on button "Next" at bounding box center [743, 357] width 102 height 42
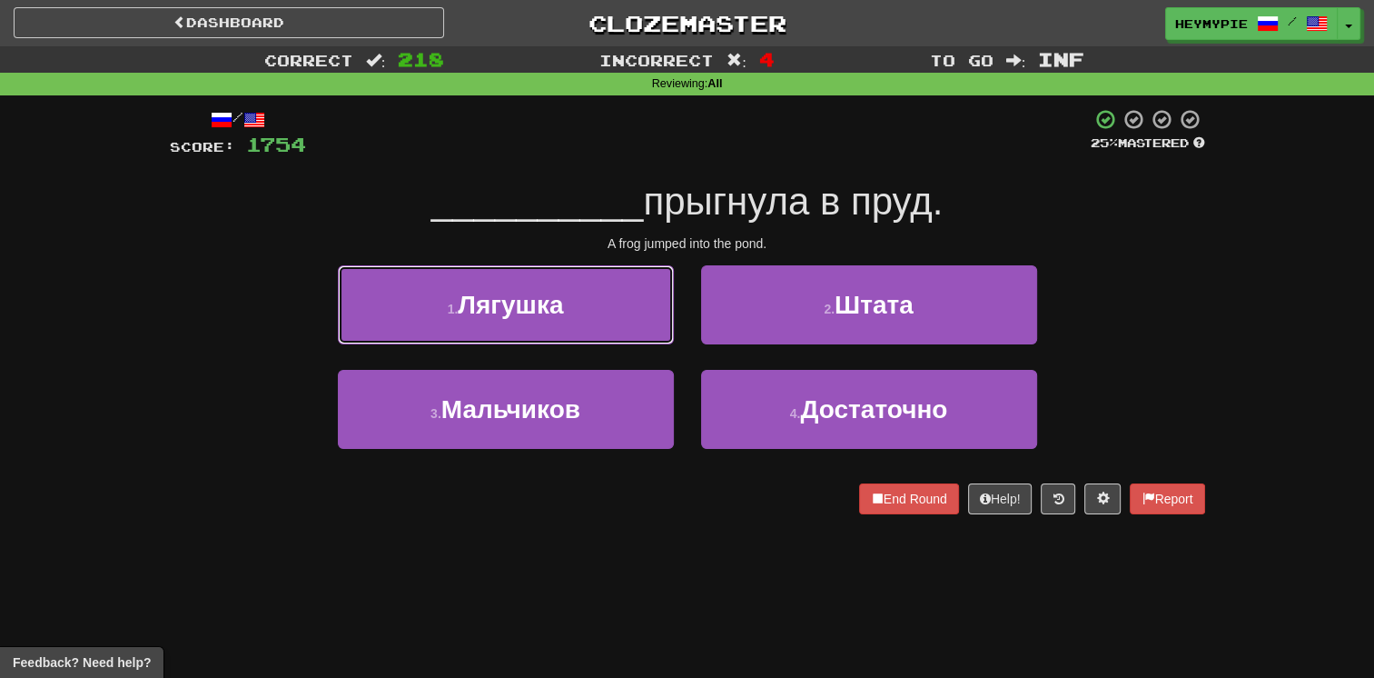
drag, startPoint x: 566, startPoint y: 295, endPoint x: 579, endPoint y: 290, distance: 13.8
click at [566, 295] on button "1 . Лягушка" at bounding box center [506, 304] width 336 height 79
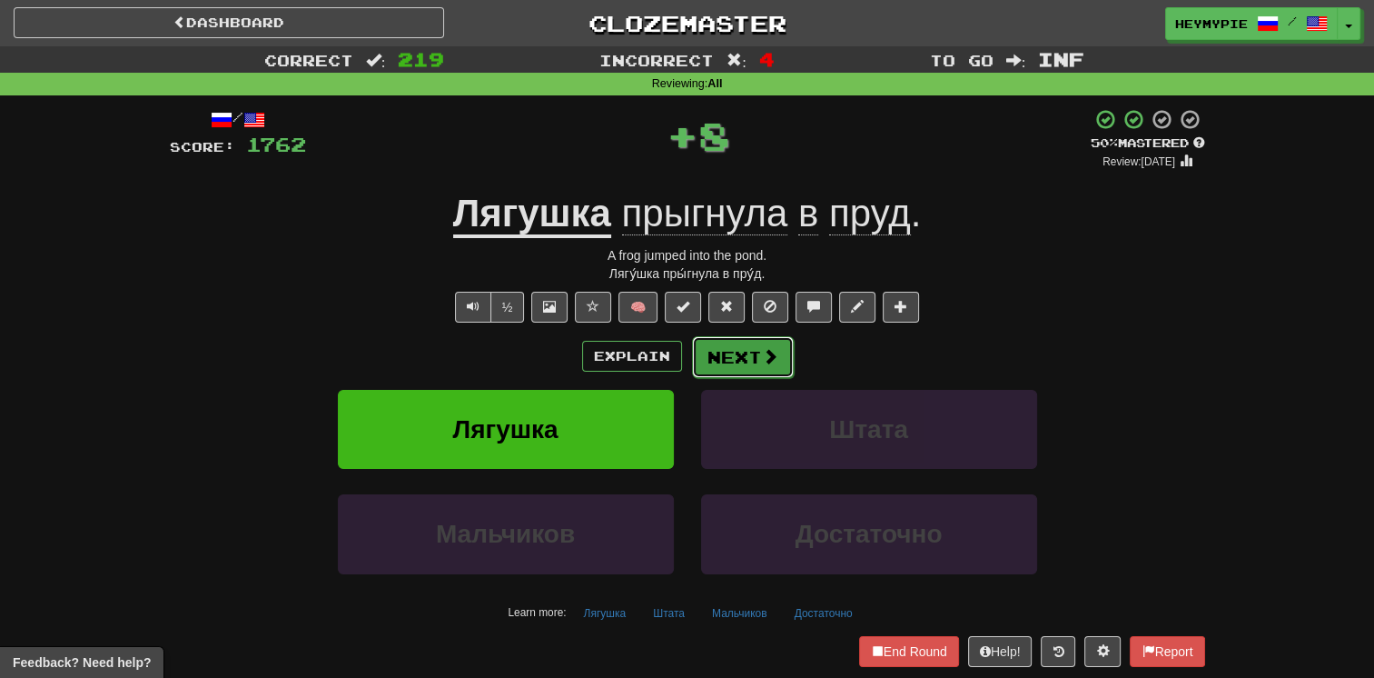
click at [678, 362] on button "Next" at bounding box center [743, 357] width 102 height 42
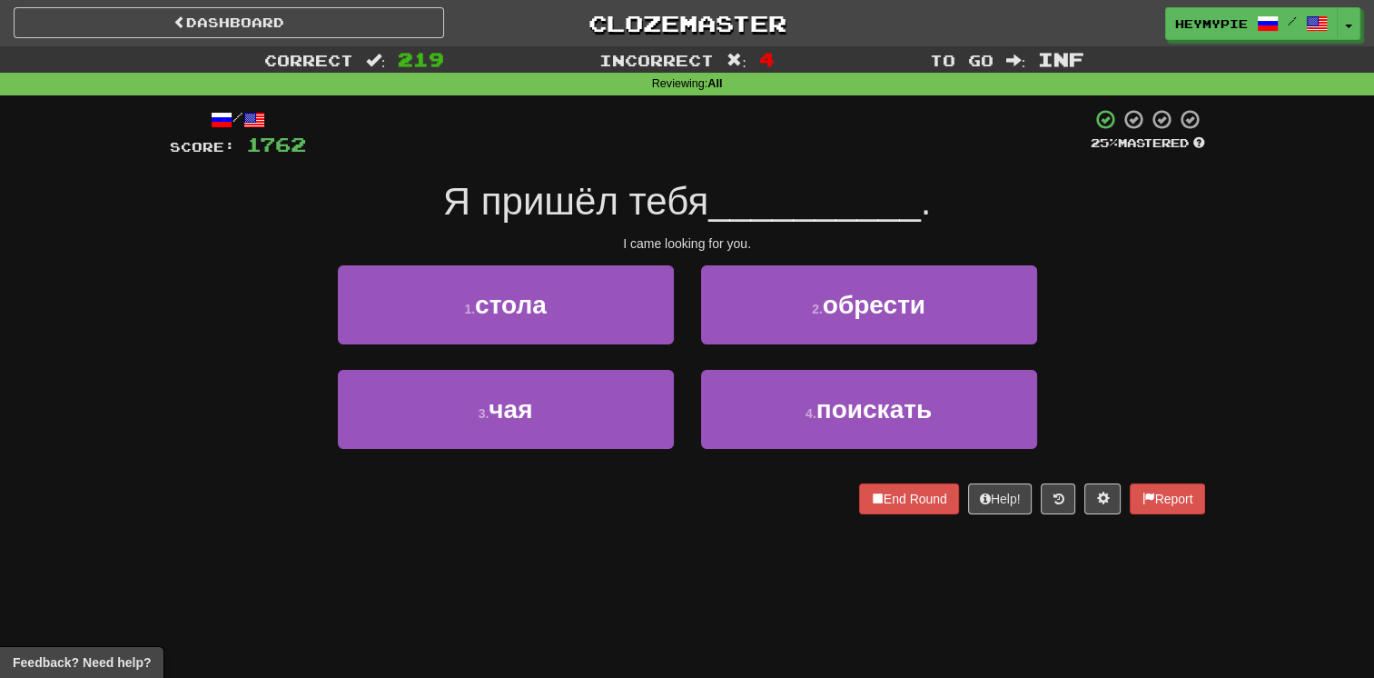
click at [678, 365] on div "2 . обрести" at bounding box center [869, 317] width 363 height 104
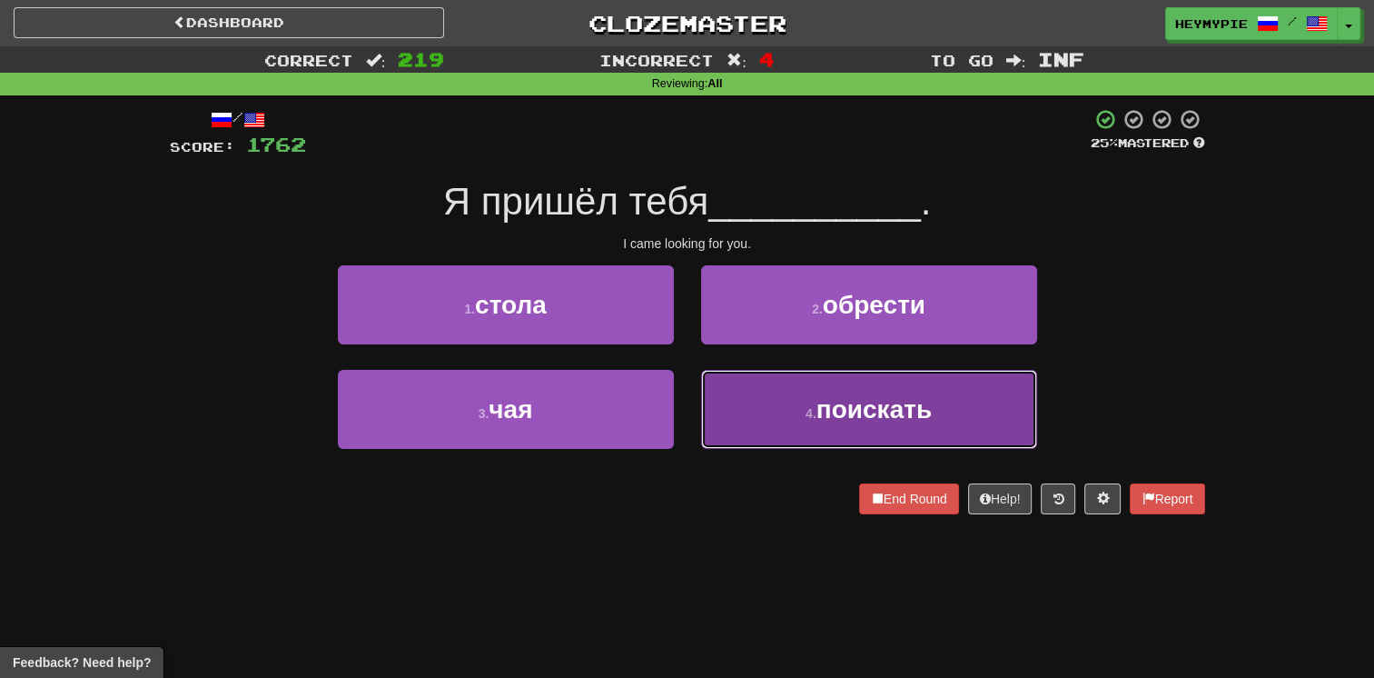
click at [678, 412] on button "4 . поискать" at bounding box center [869, 409] width 336 height 79
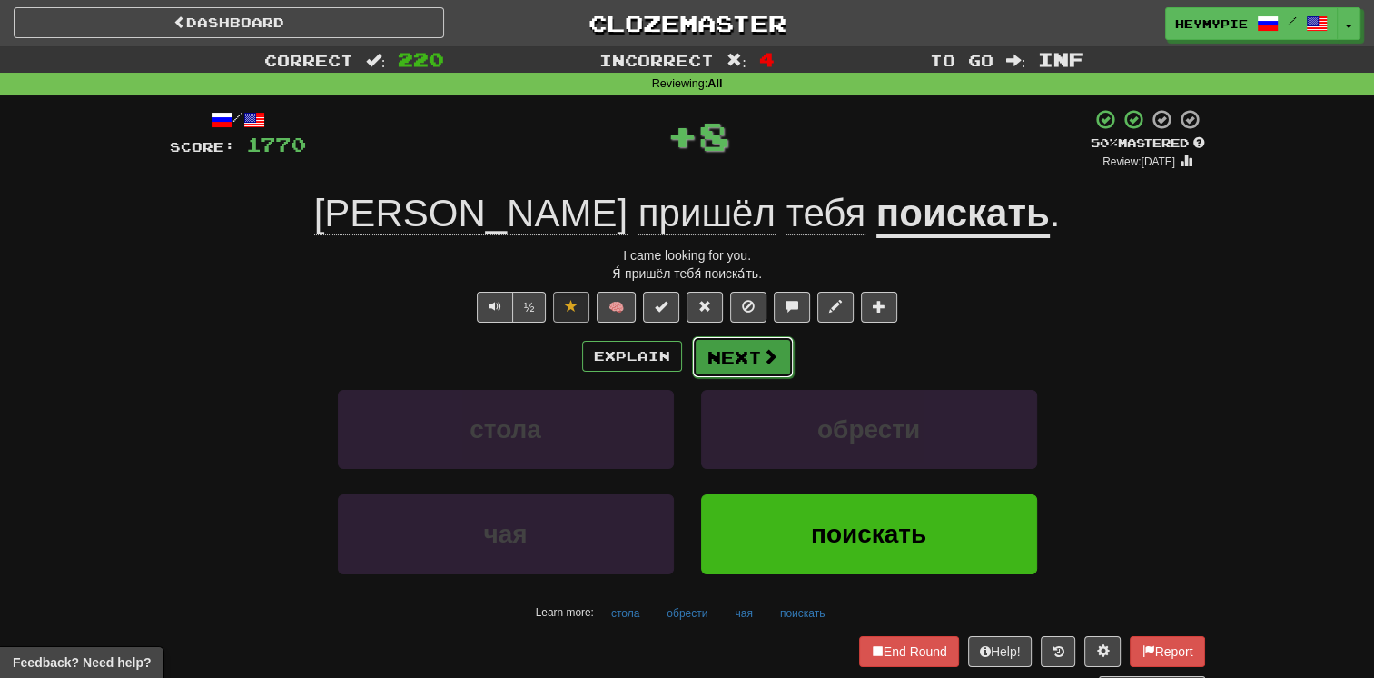
click at [678, 364] on button "Next" at bounding box center [743, 357] width 102 height 42
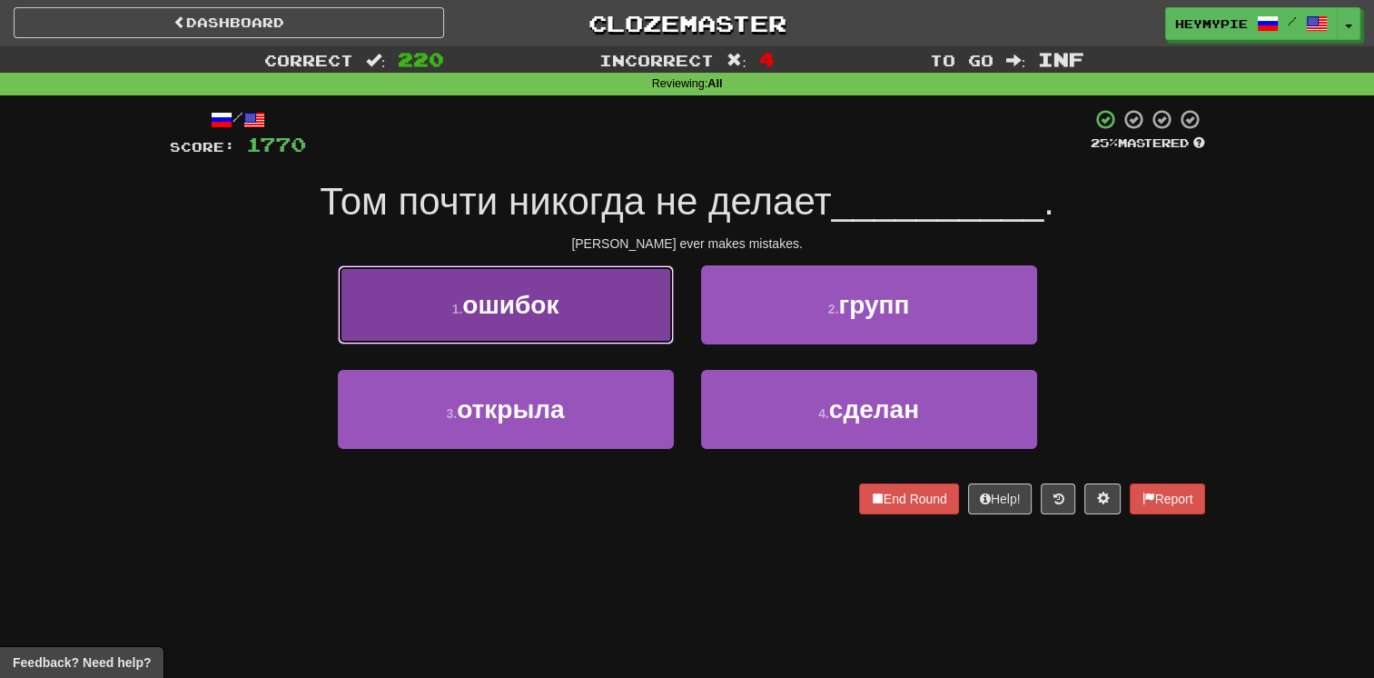
click at [626, 293] on button "1 . ошибок" at bounding box center [506, 304] width 336 height 79
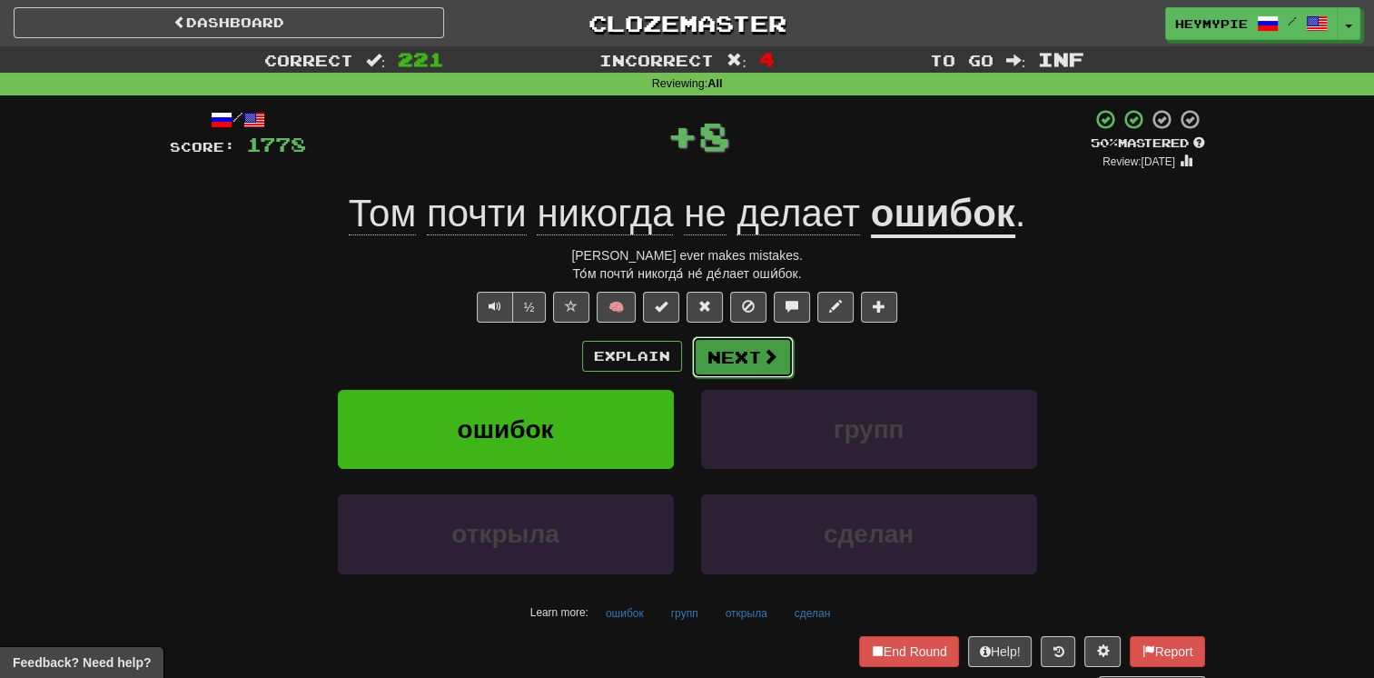
click at [678, 357] on span at bounding box center [770, 356] width 16 height 16
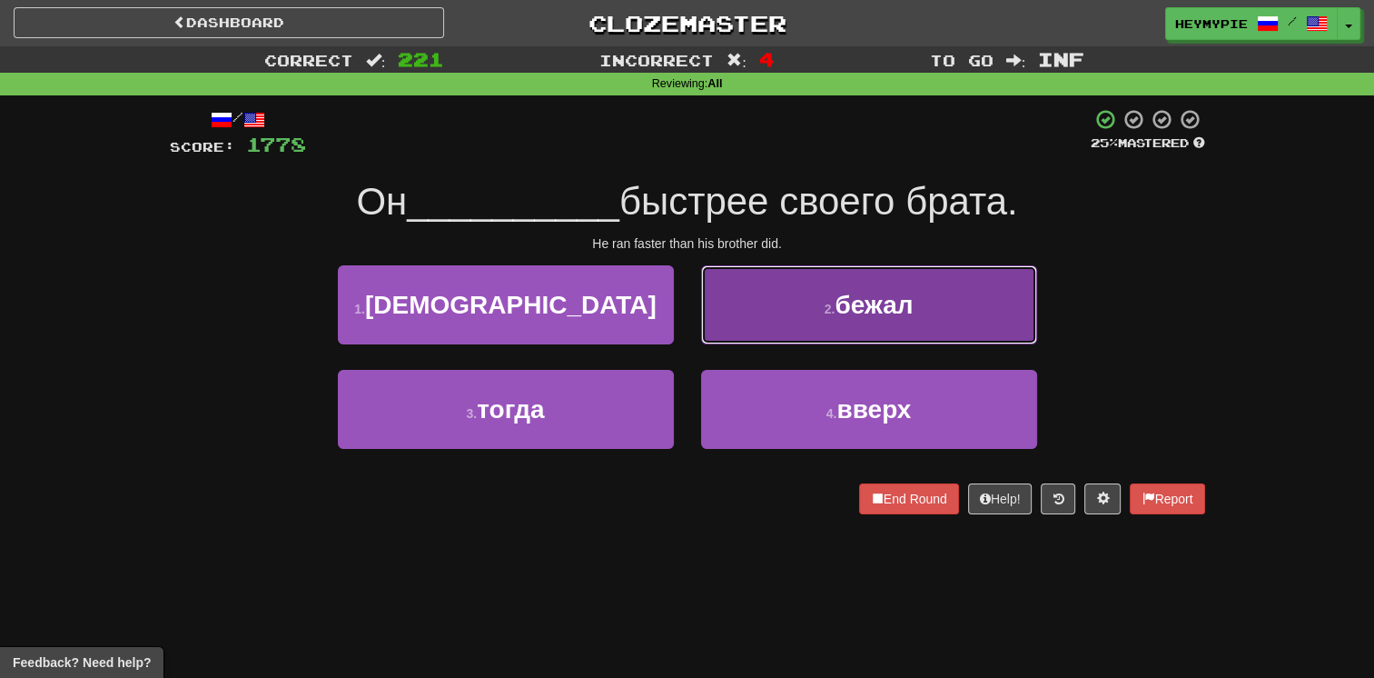
click at [678, 326] on button "2 . бежал" at bounding box center [869, 304] width 336 height 79
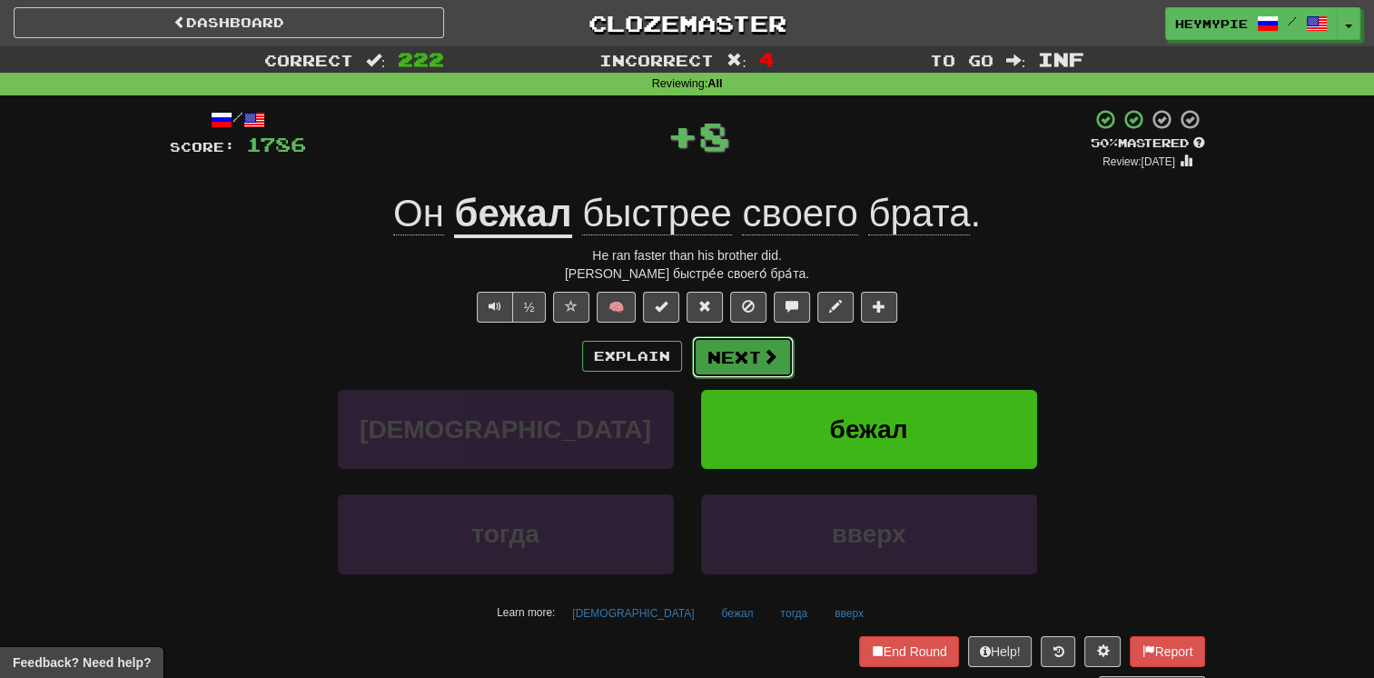
click at [678, 365] on button "Next" at bounding box center [743, 357] width 102 height 42
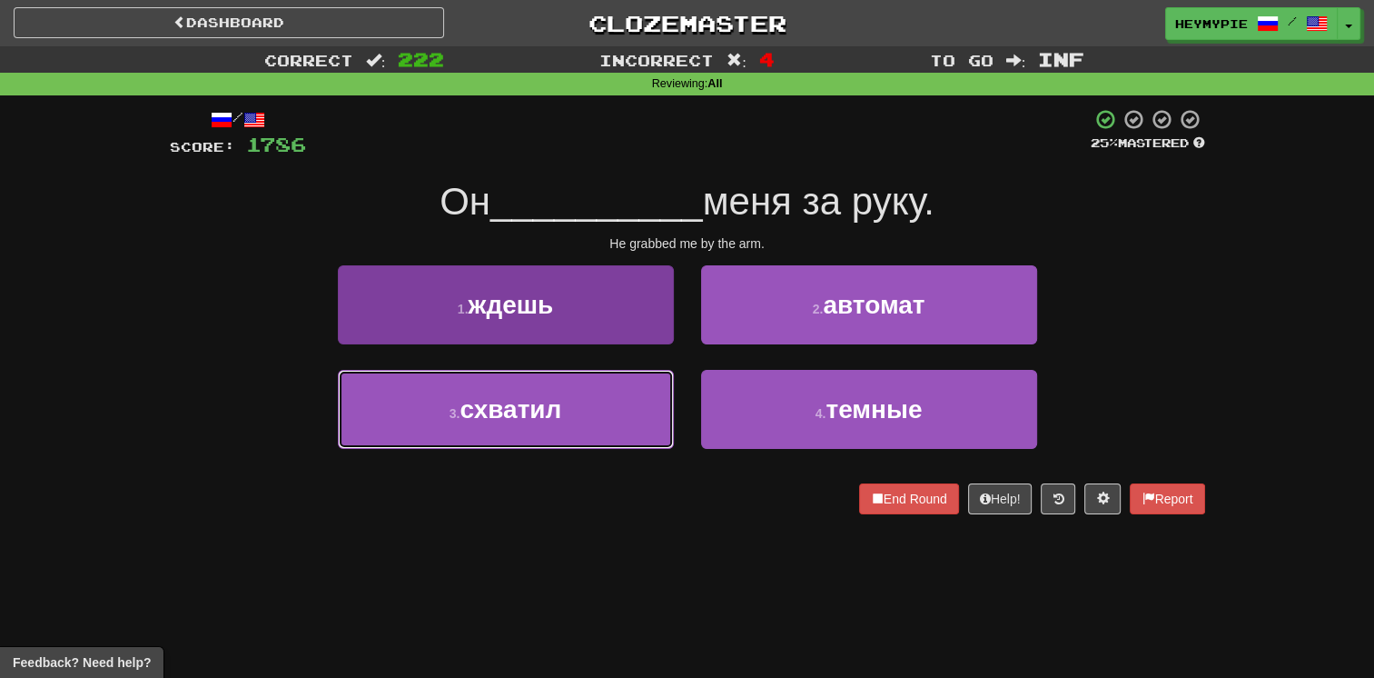
click at [598, 397] on button "3 . схватил" at bounding box center [506, 409] width 336 height 79
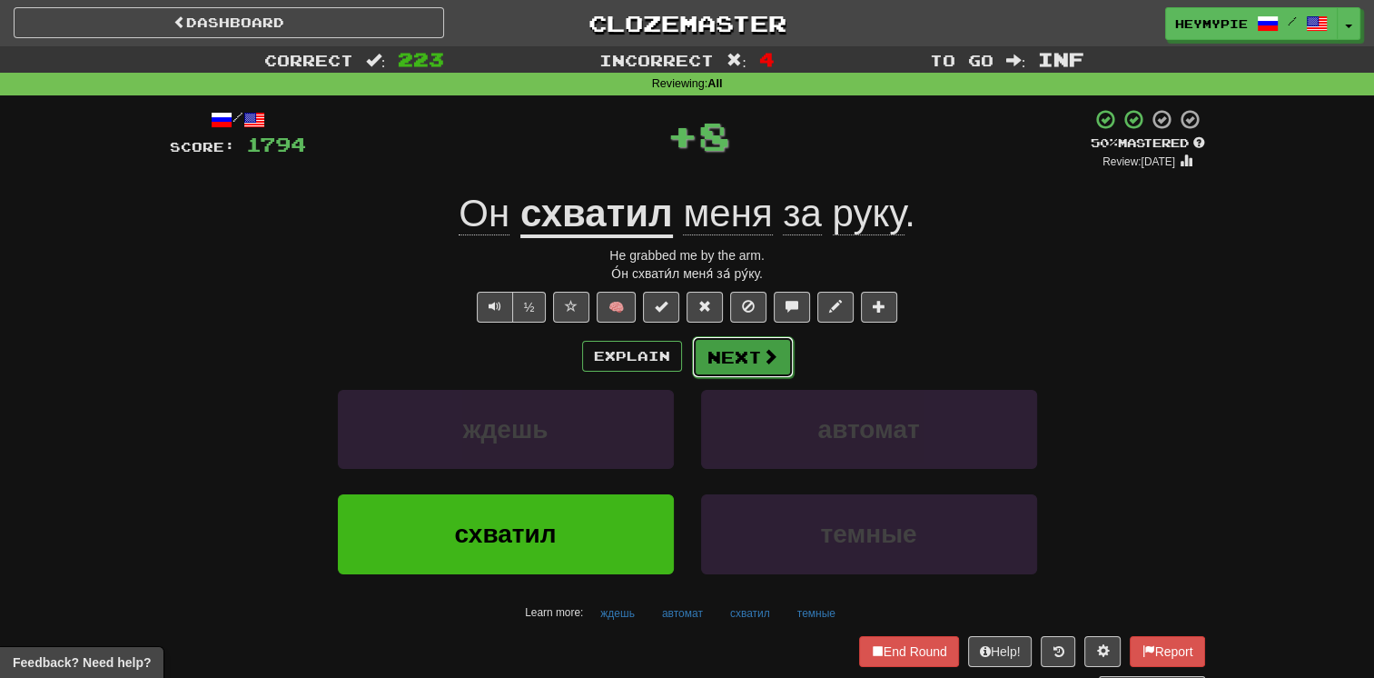
click at [678, 357] on button "Next" at bounding box center [743, 357] width 102 height 42
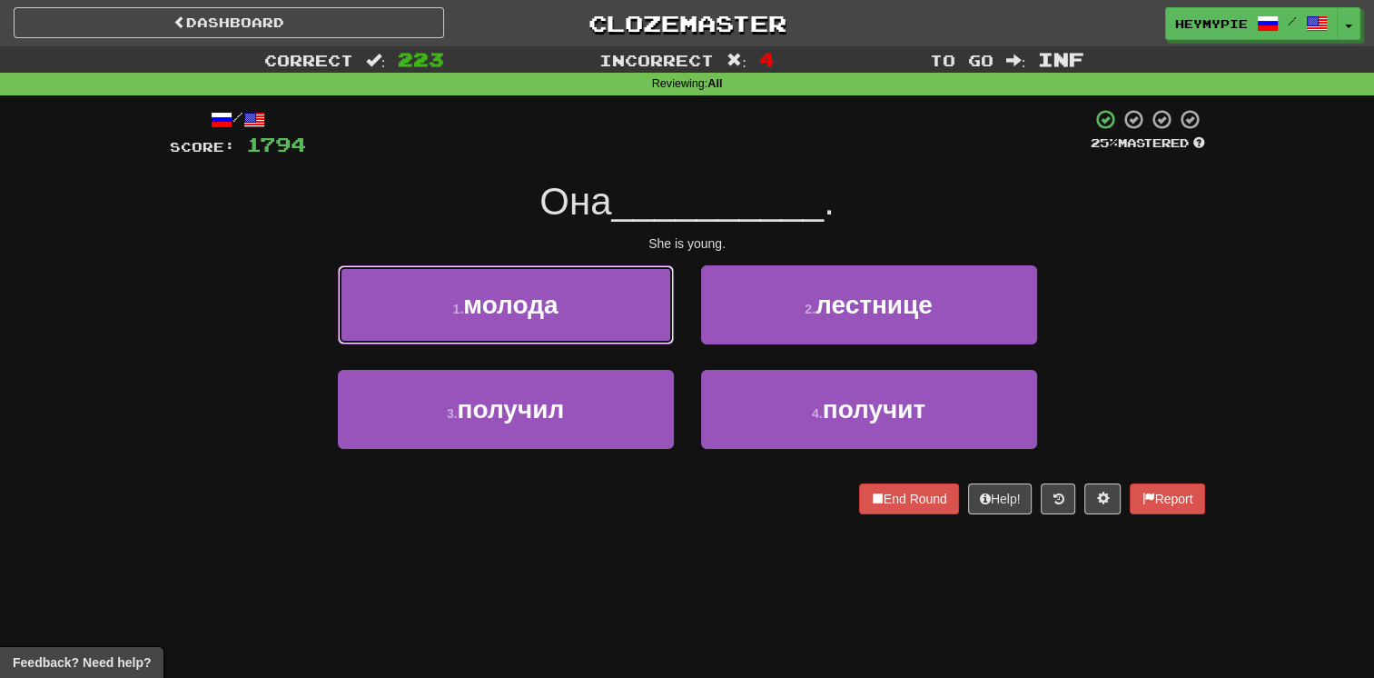
click at [579, 322] on button "1 . молода" at bounding box center [506, 304] width 336 height 79
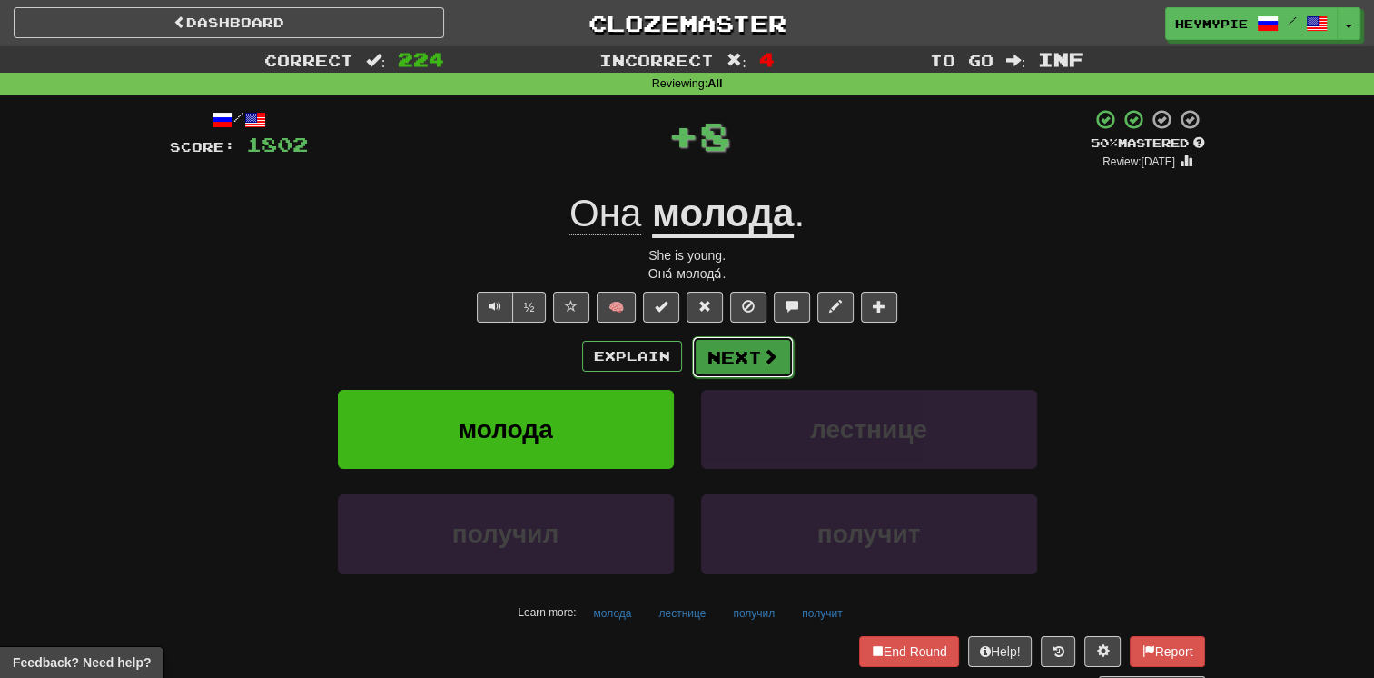
click at [678, 361] on button "Next" at bounding box center [743, 357] width 102 height 42
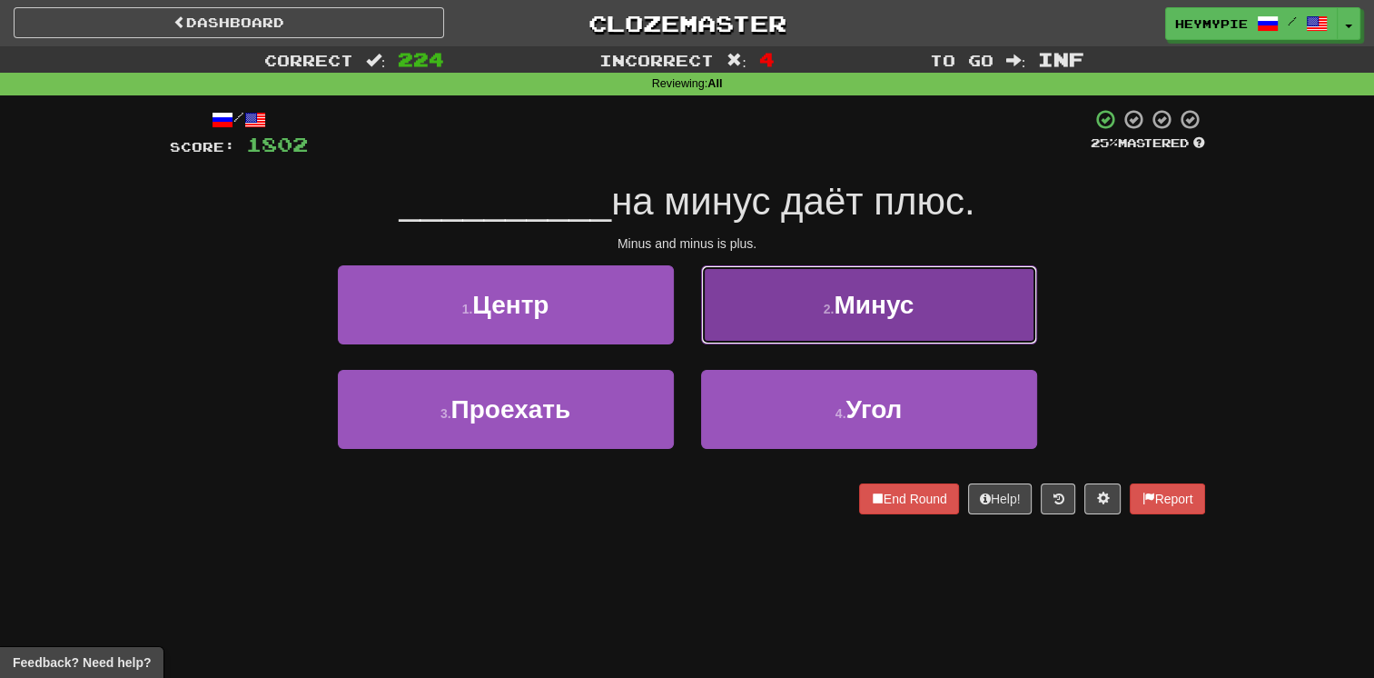
click at [678, 319] on button "2 . Минус" at bounding box center [869, 304] width 336 height 79
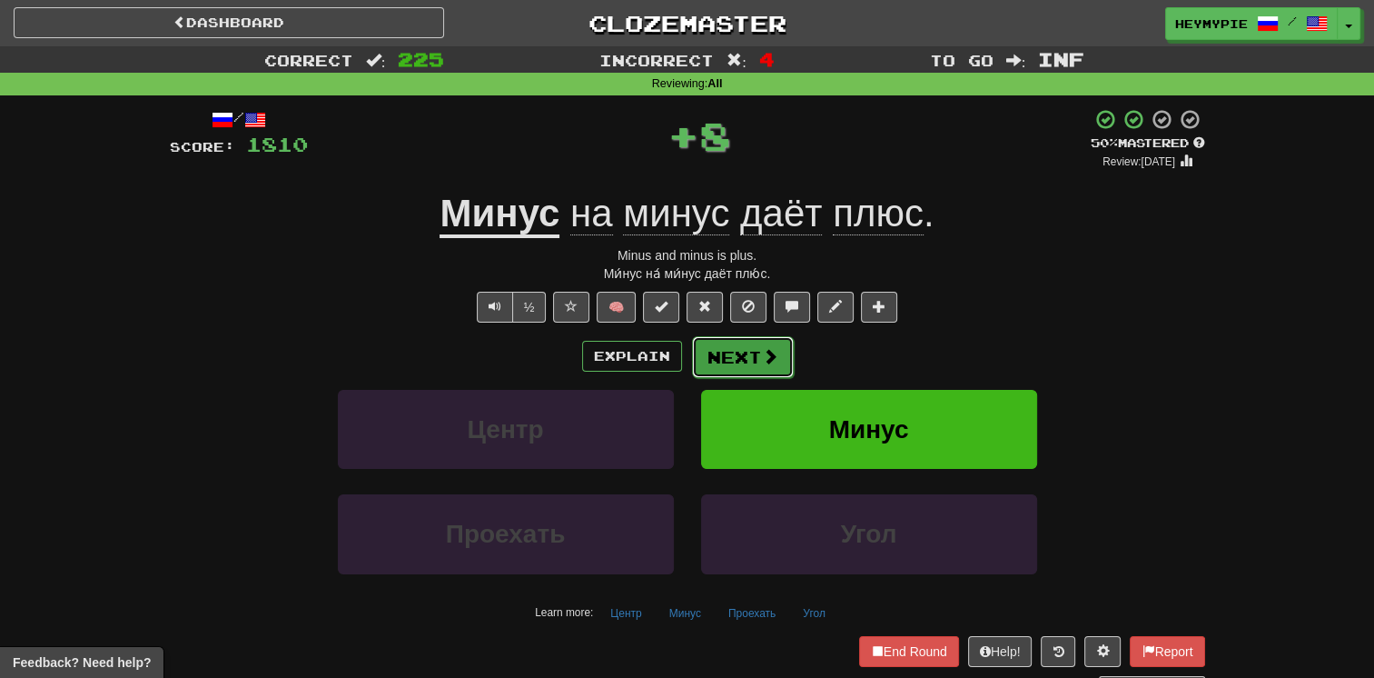
click at [678, 370] on button "Next" at bounding box center [743, 357] width 102 height 42
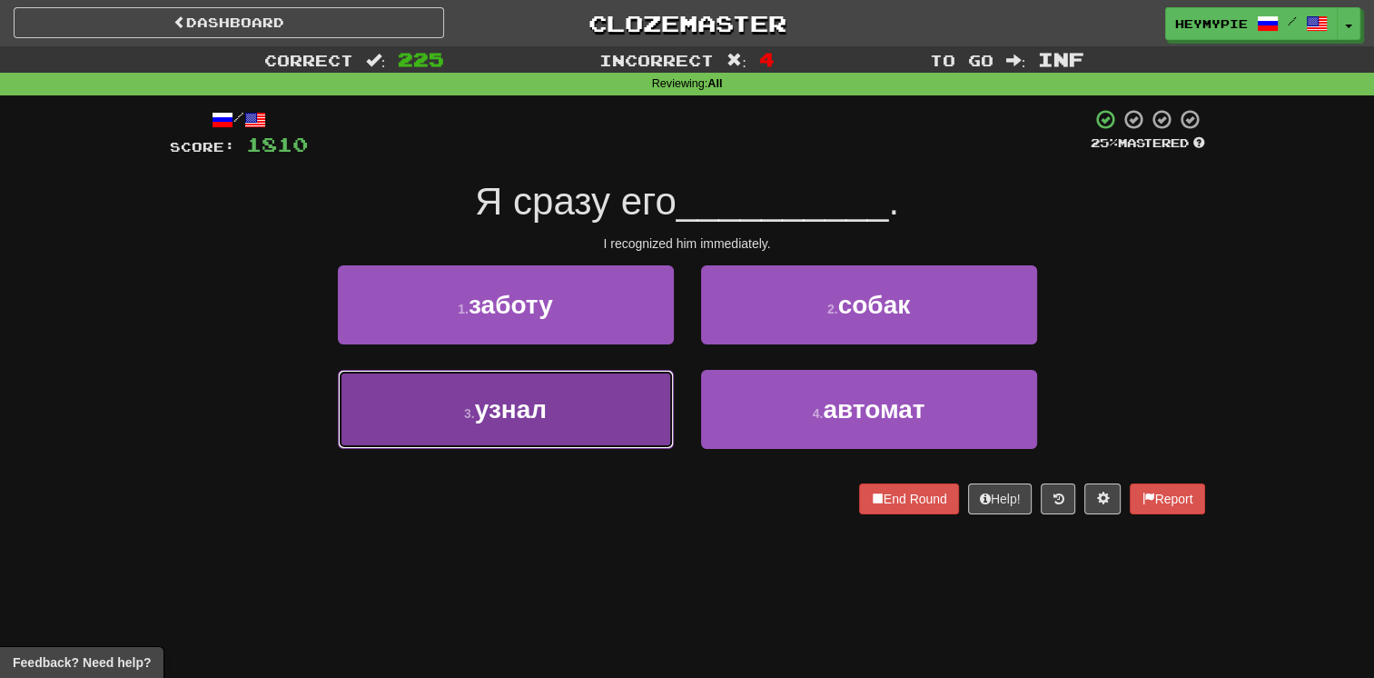
click at [578, 424] on button "3 . узнал" at bounding box center [506, 409] width 336 height 79
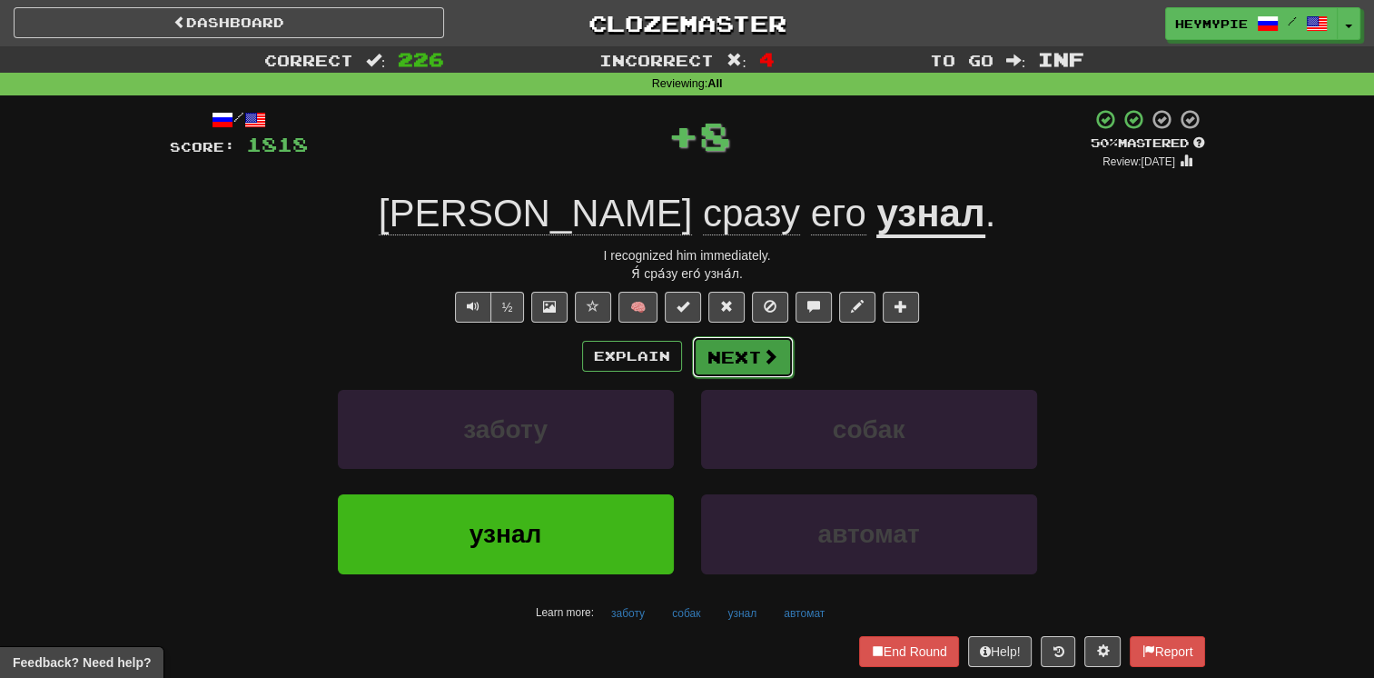
click at [678, 368] on button "Next" at bounding box center [743, 357] width 102 height 42
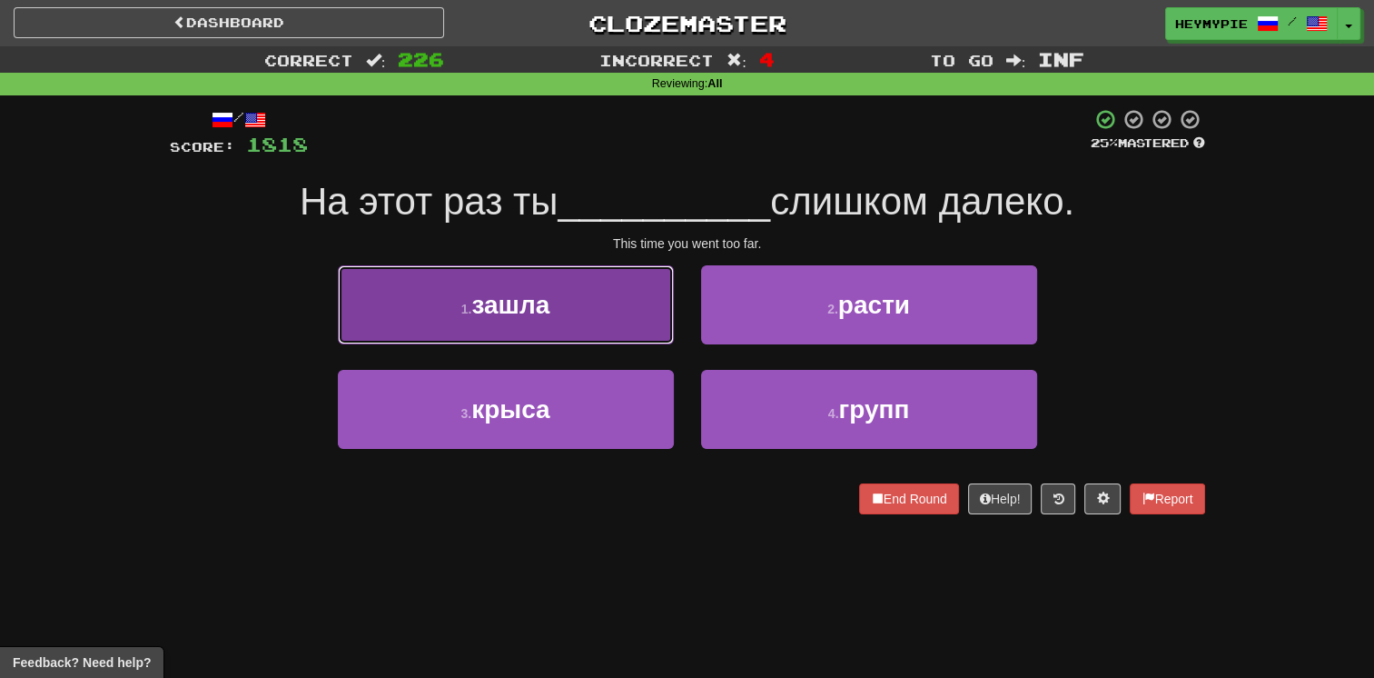
click at [631, 307] on button "1 . зашла" at bounding box center [506, 304] width 336 height 79
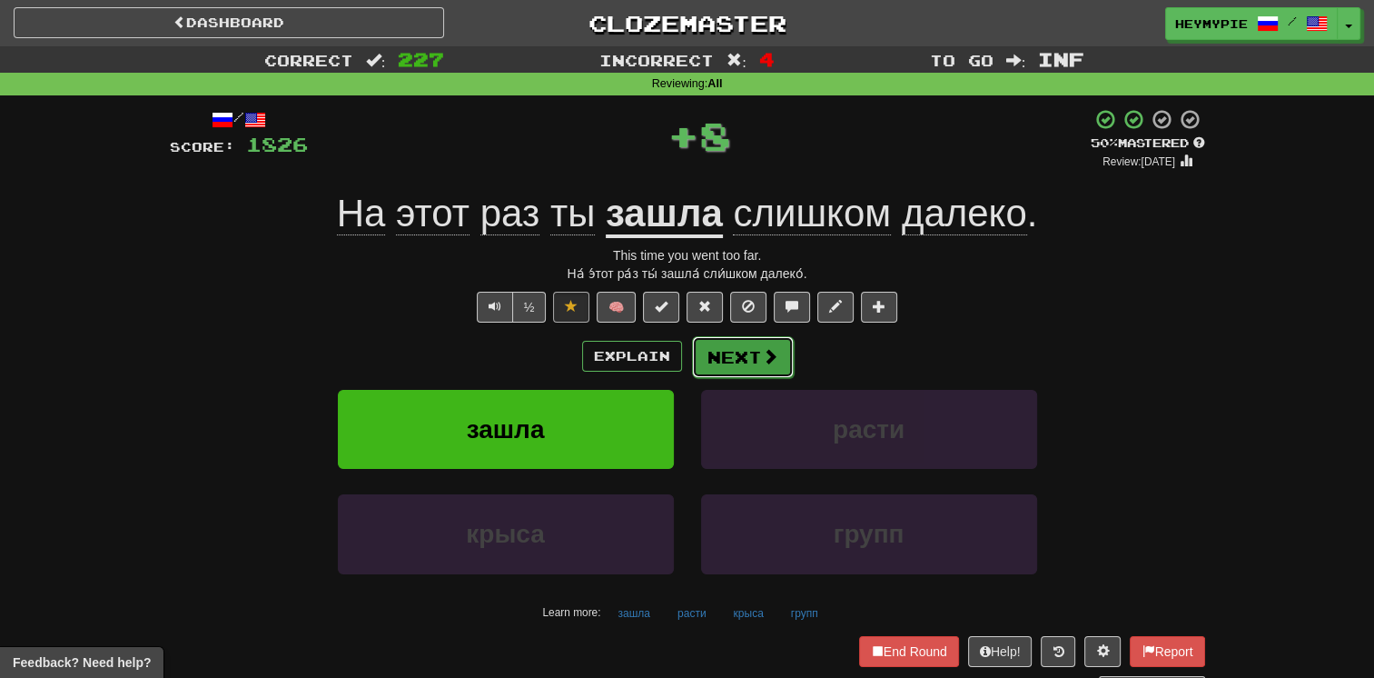
click at [678, 354] on button "Next" at bounding box center [743, 357] width 102 height 42
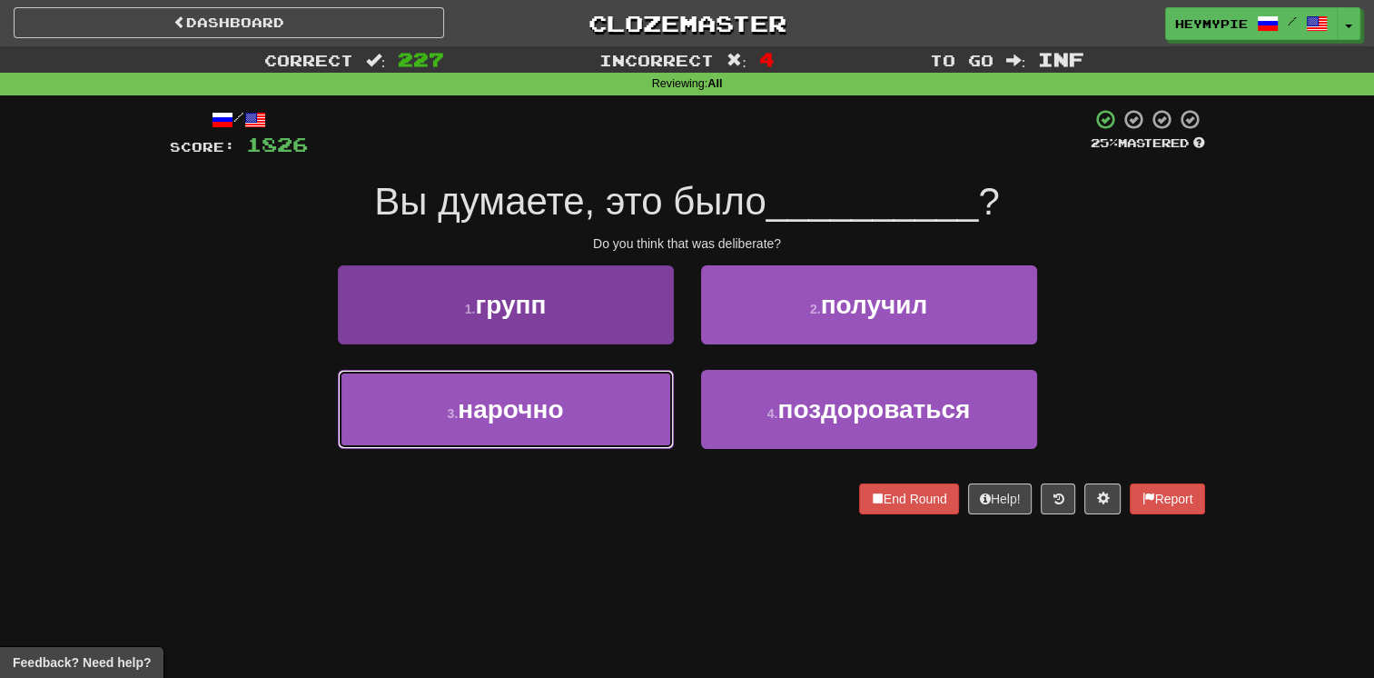
click at [554, 406] on span "нарочно" at bounding box center [510, 409] width 105 height 28
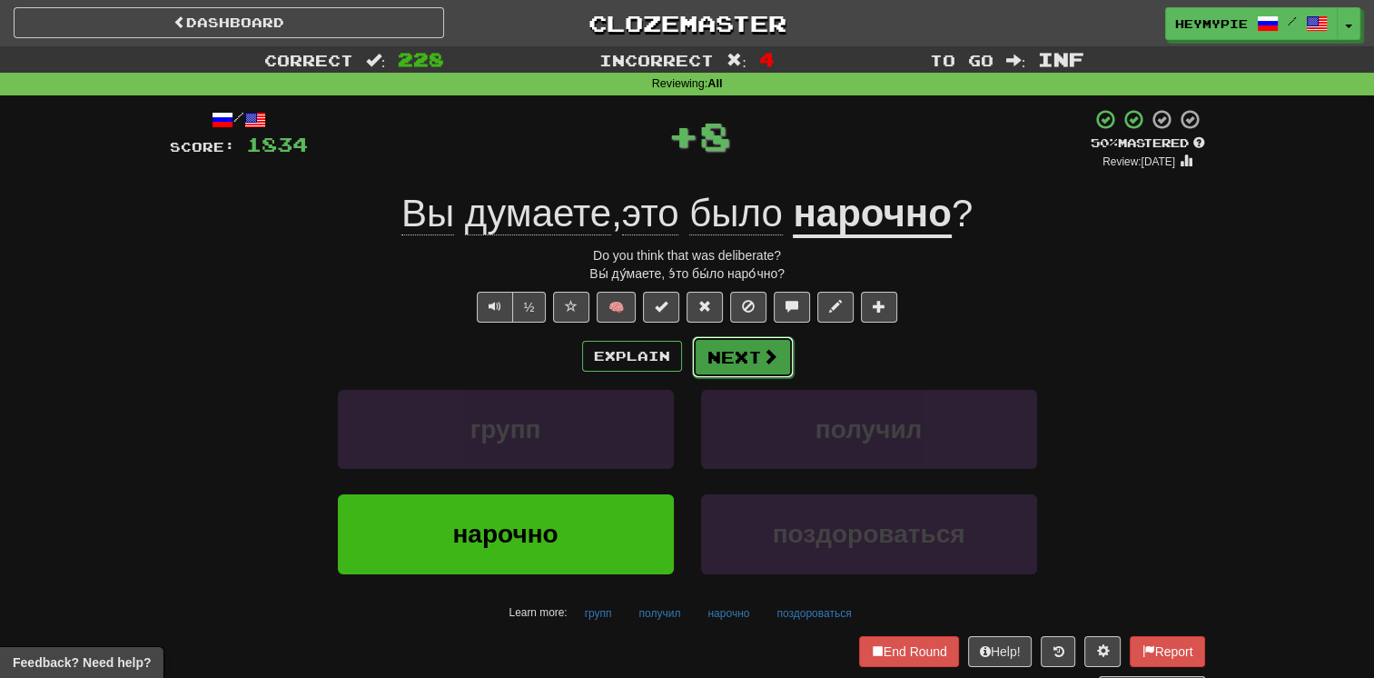
click at [678, 364] on button "Next" at bounding box center [743, 357] width 102 height 42
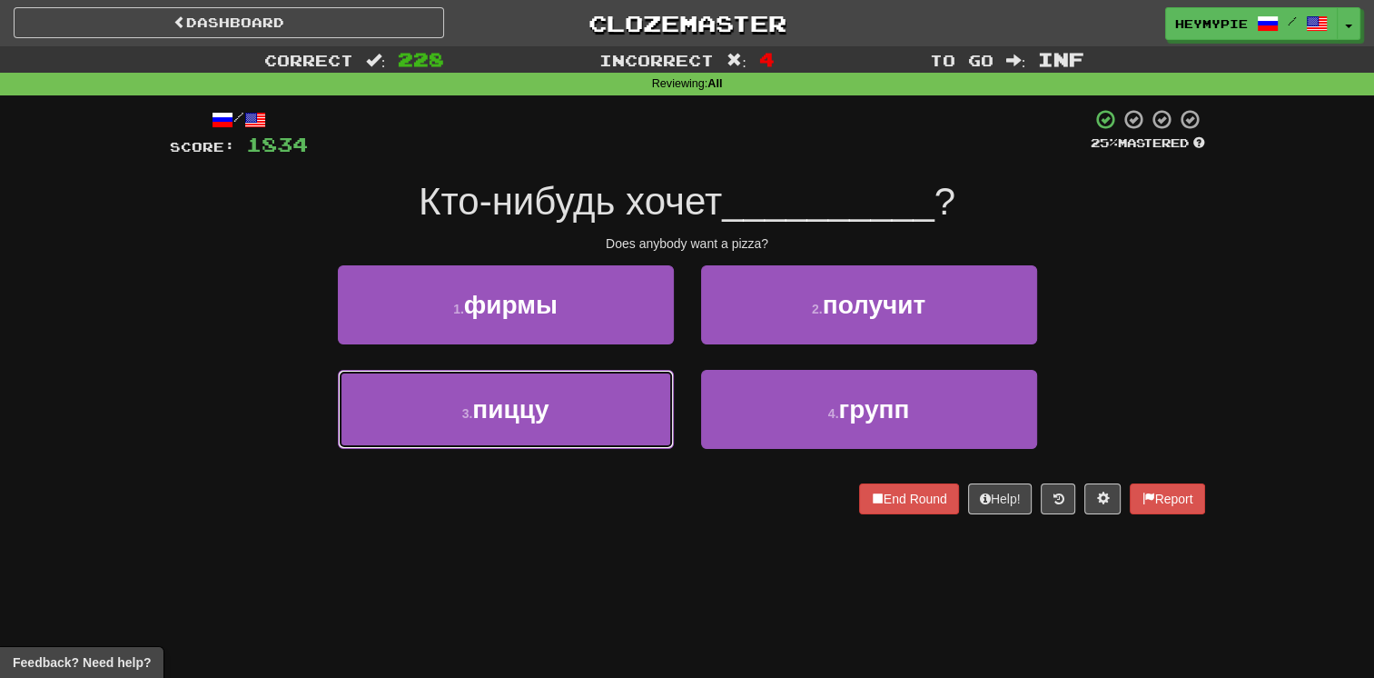
drag, startPoint x: 587, startPoint y: 425, endPoint x: 665, endPoint y: 382, distance: 89.5
click at [589, 423] on button "3 . пиццу" at bounding box center [506, 409] width 336 height 79
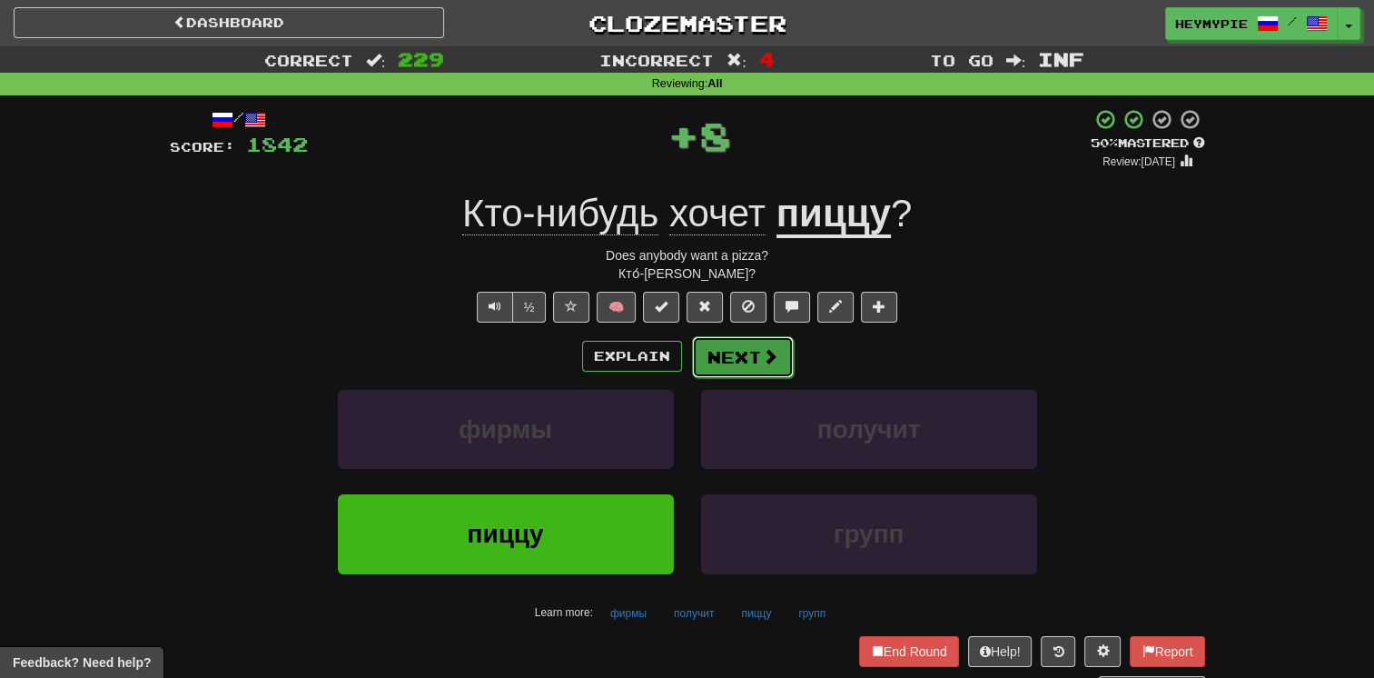
click at [678, 351] on button "Next" at bounding box center [743, 357] width 102 height 42
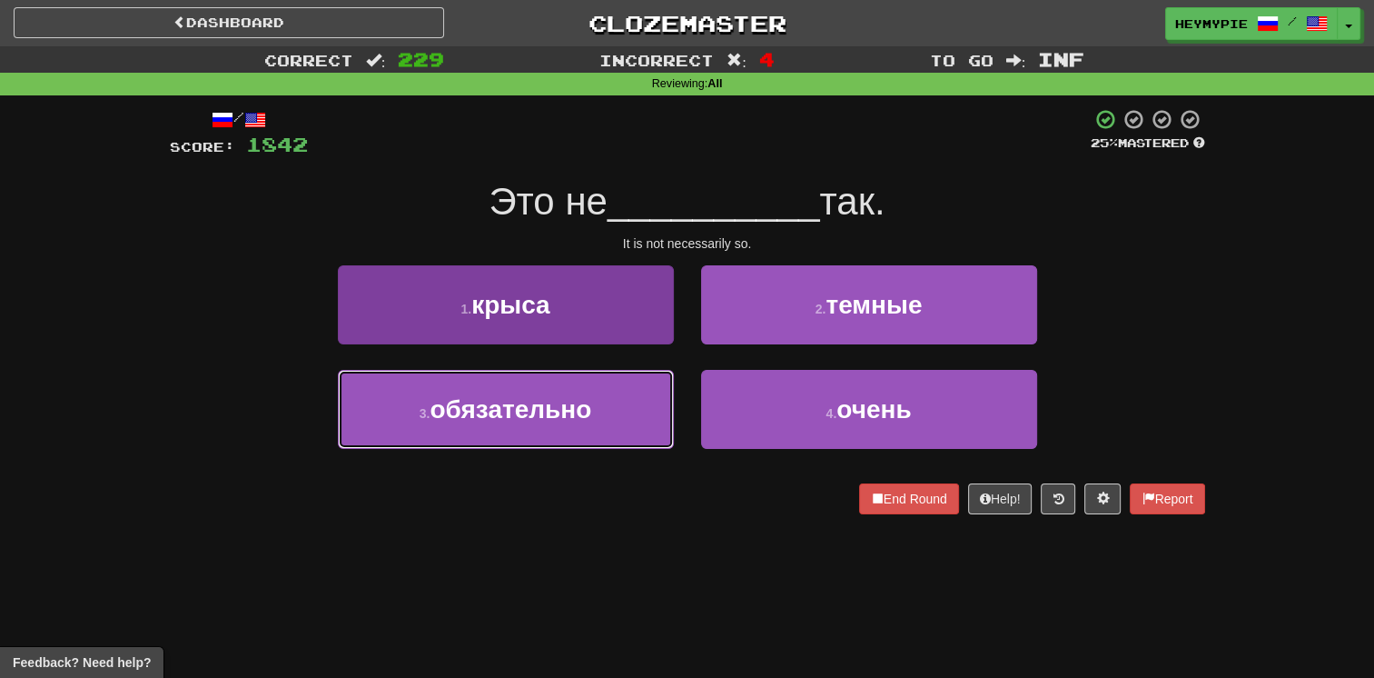
click at [542, 421] on span "обязательно" at bounding box center [511, 409] width 162 height 28
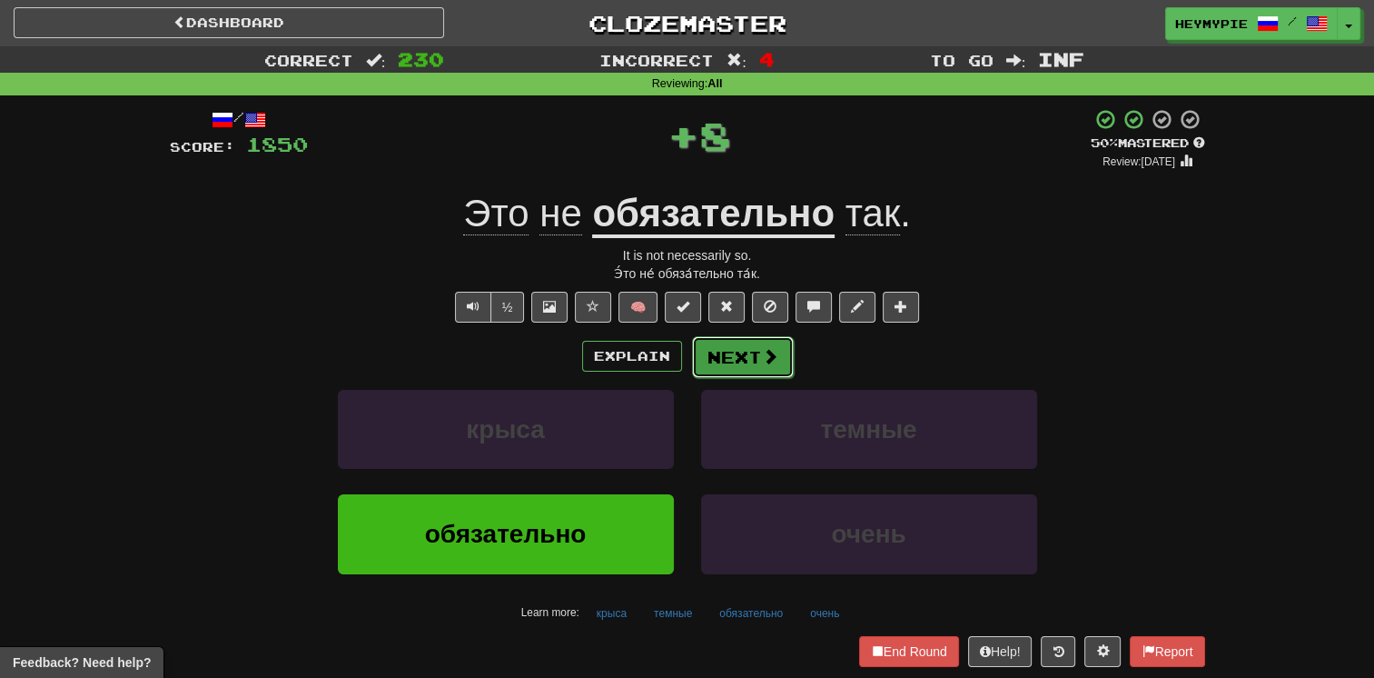
click at [678, 356] on button "Next" at bounding box center [743, 357] width 102 height 42
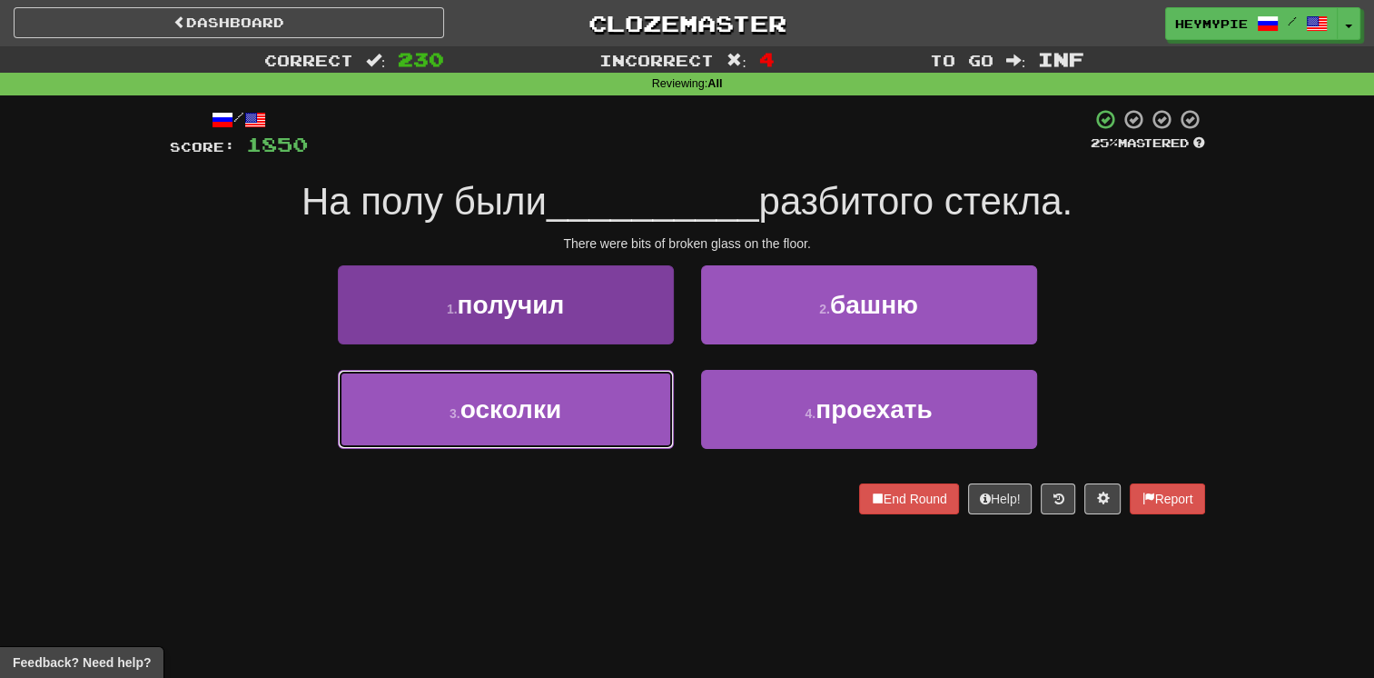
click at [518, 426] on button "3 . осколки" at bounding box center [506, 409] width 336 height 79
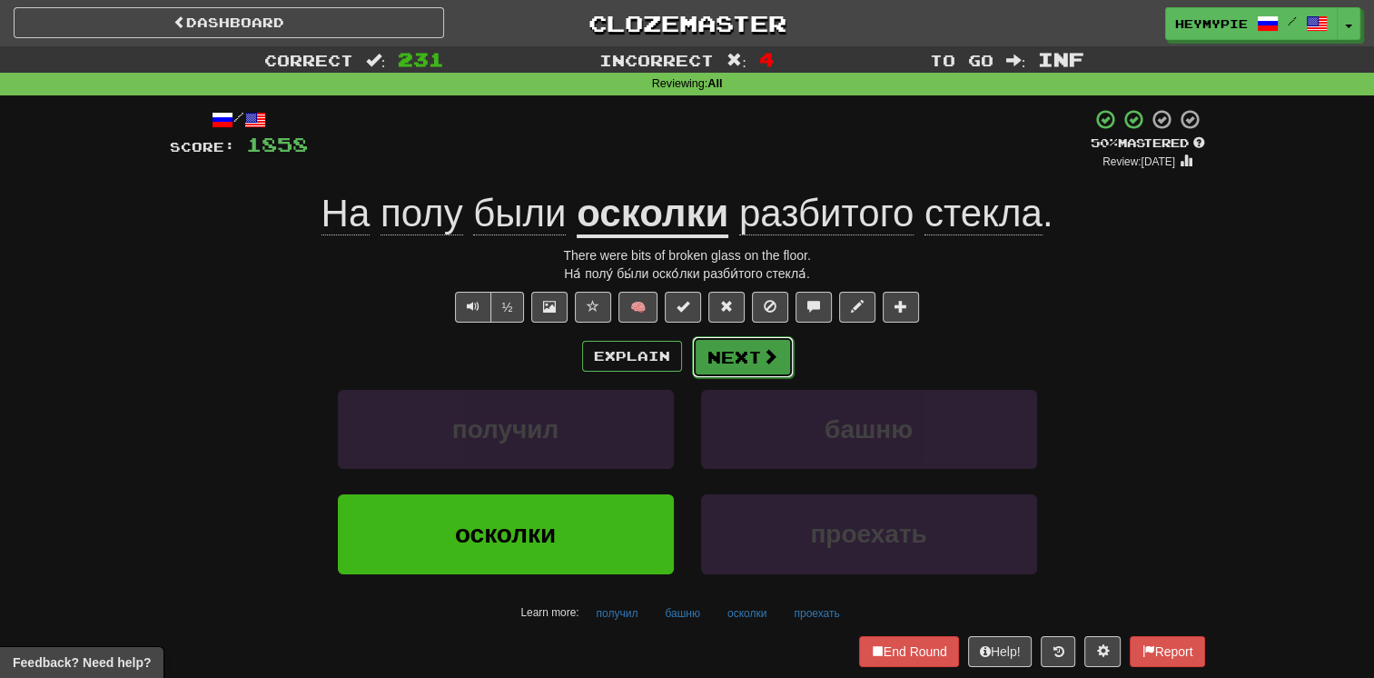
click at [678, 369] on button "Next" at bounding box center [743, 357] width 102 height 42
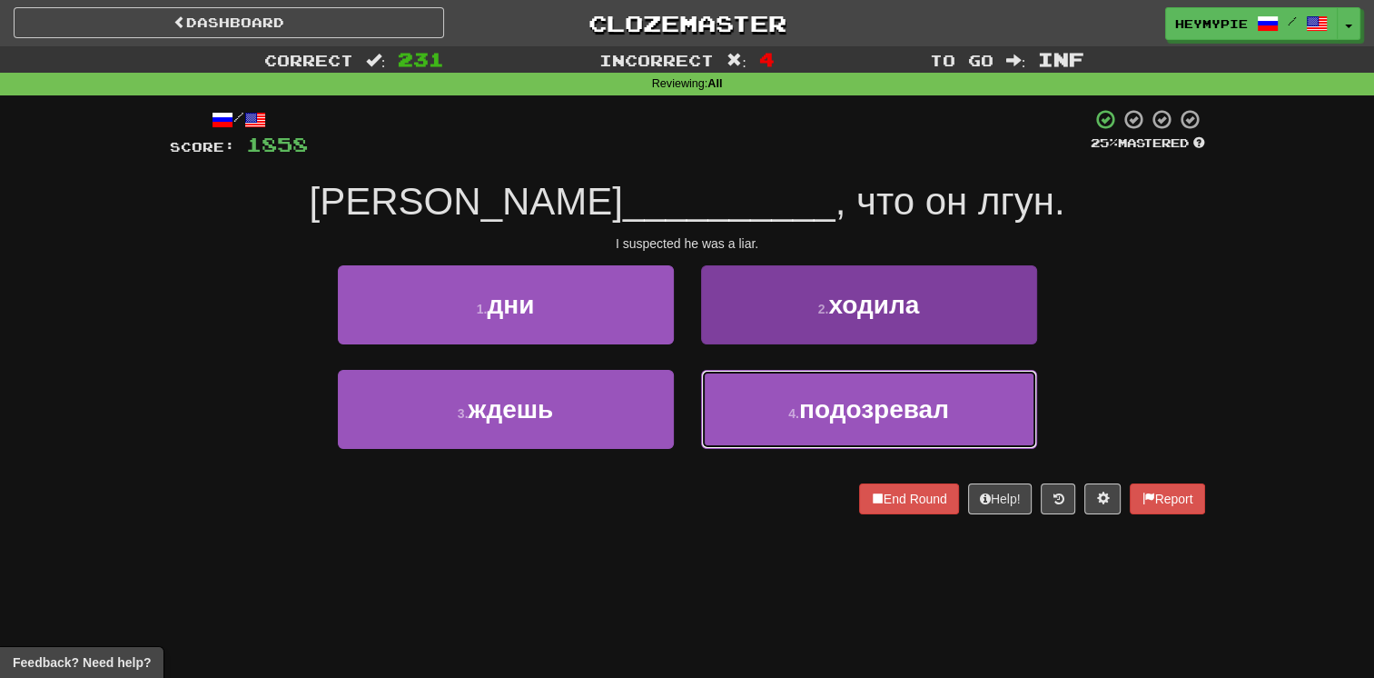
click at [678, 395] on button "4 . подозревал" at bounding box center [869, 409] width 336 height 79
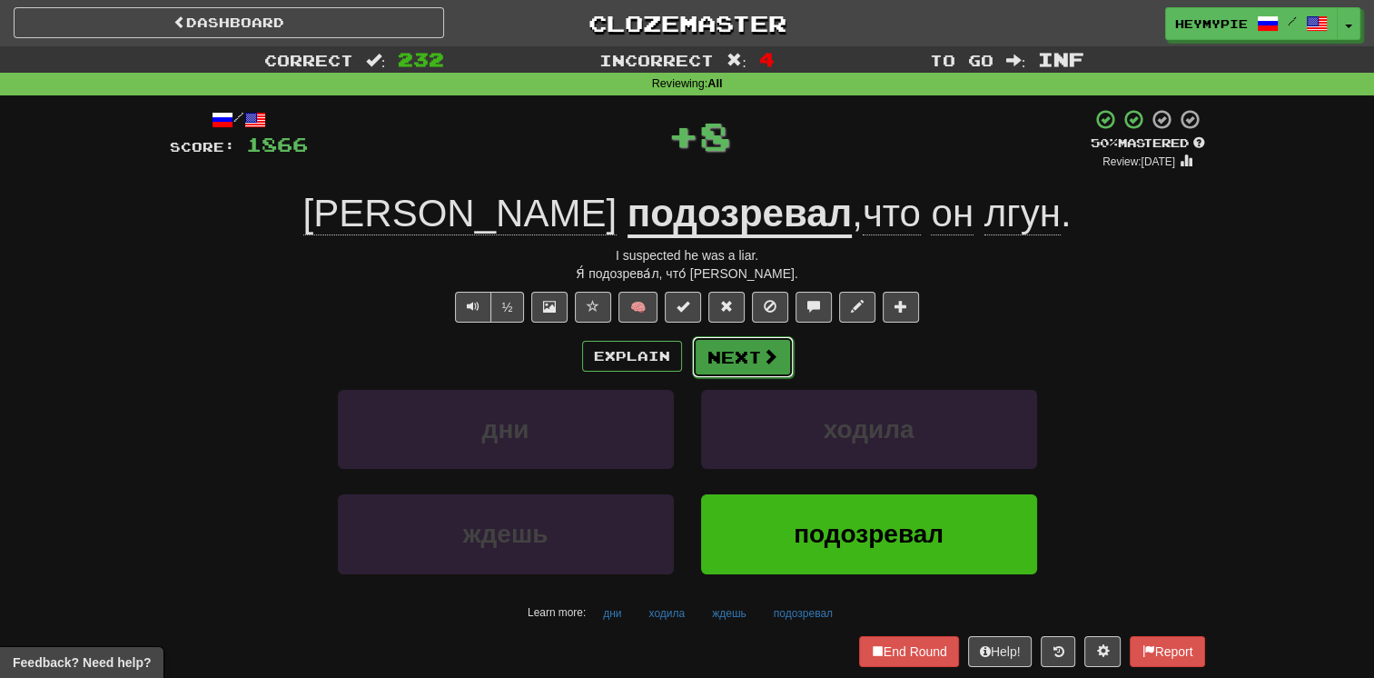
click at [678, 347] on button "Next" at bounding box center [743, 357] width 102 height 42
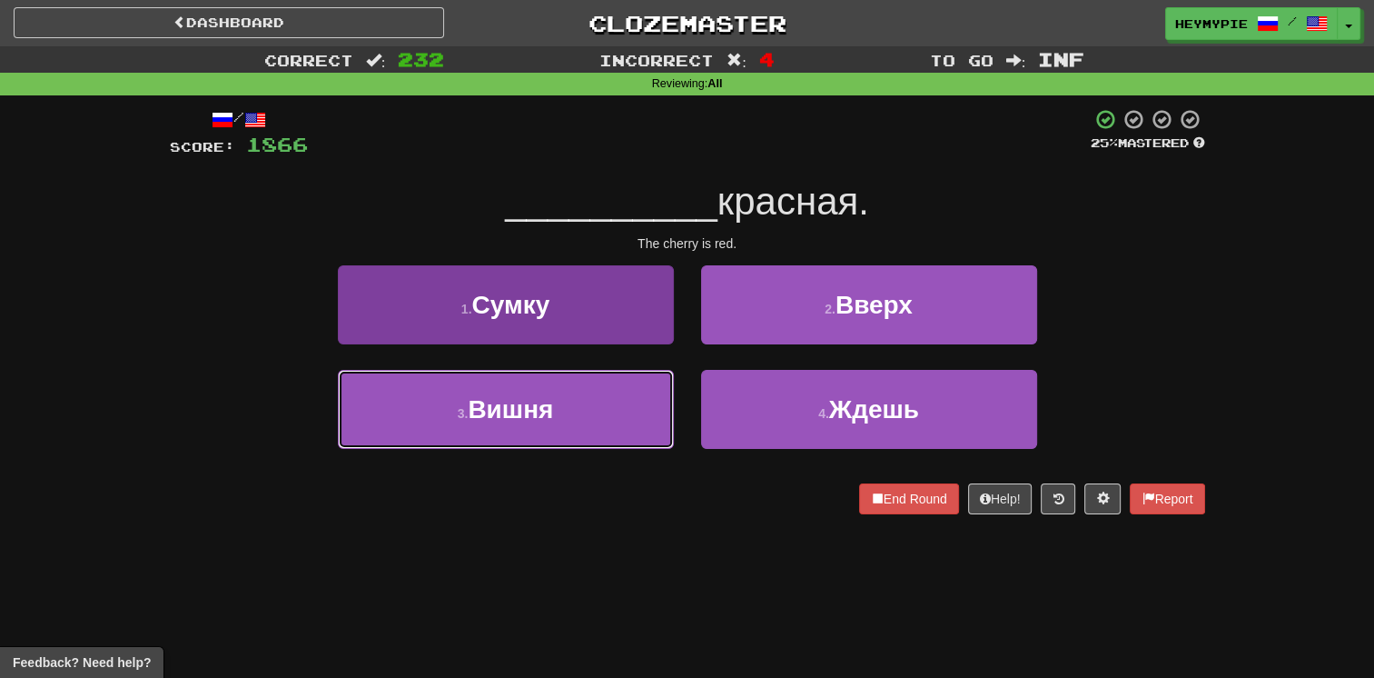
click at [592, 414] on button "3 . [GEOGRAPHIC_DATA]" at bounding box center [506, 409] width 336 height 79
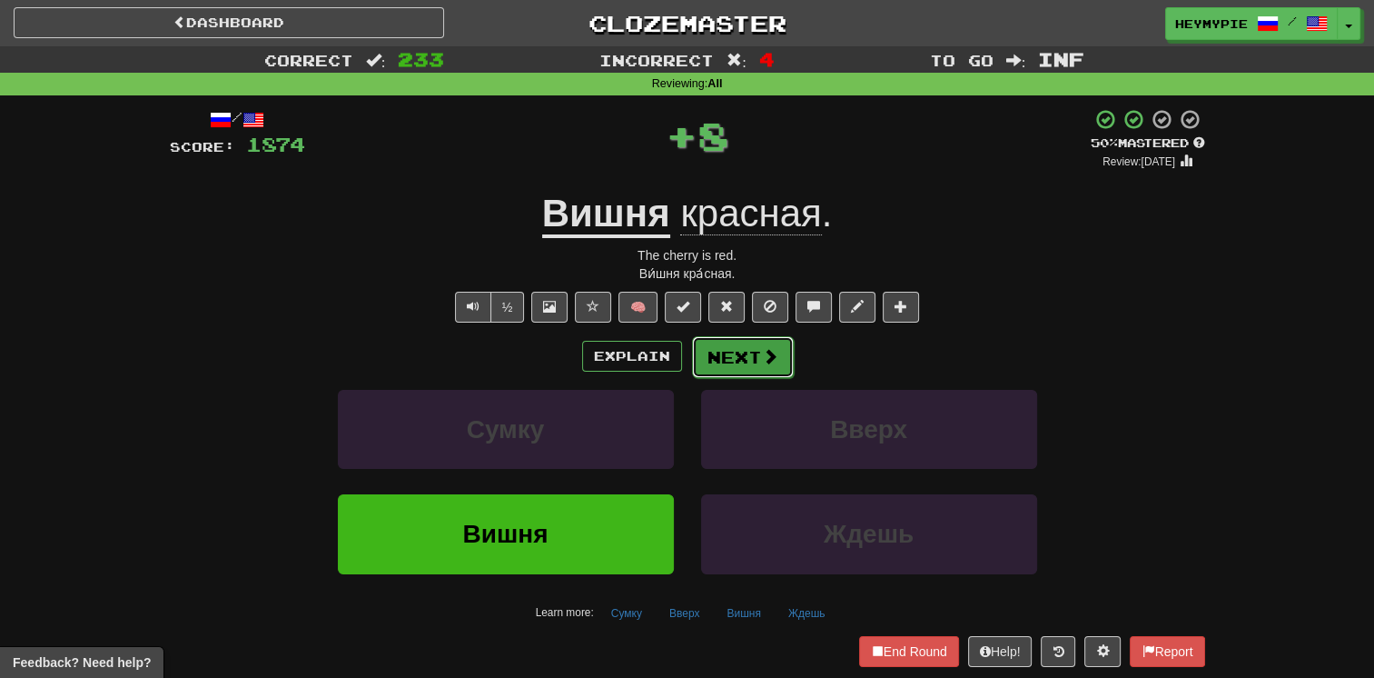
click at [678, 367] on button "Next" at bounding box center [743, 357] width 102 height 42
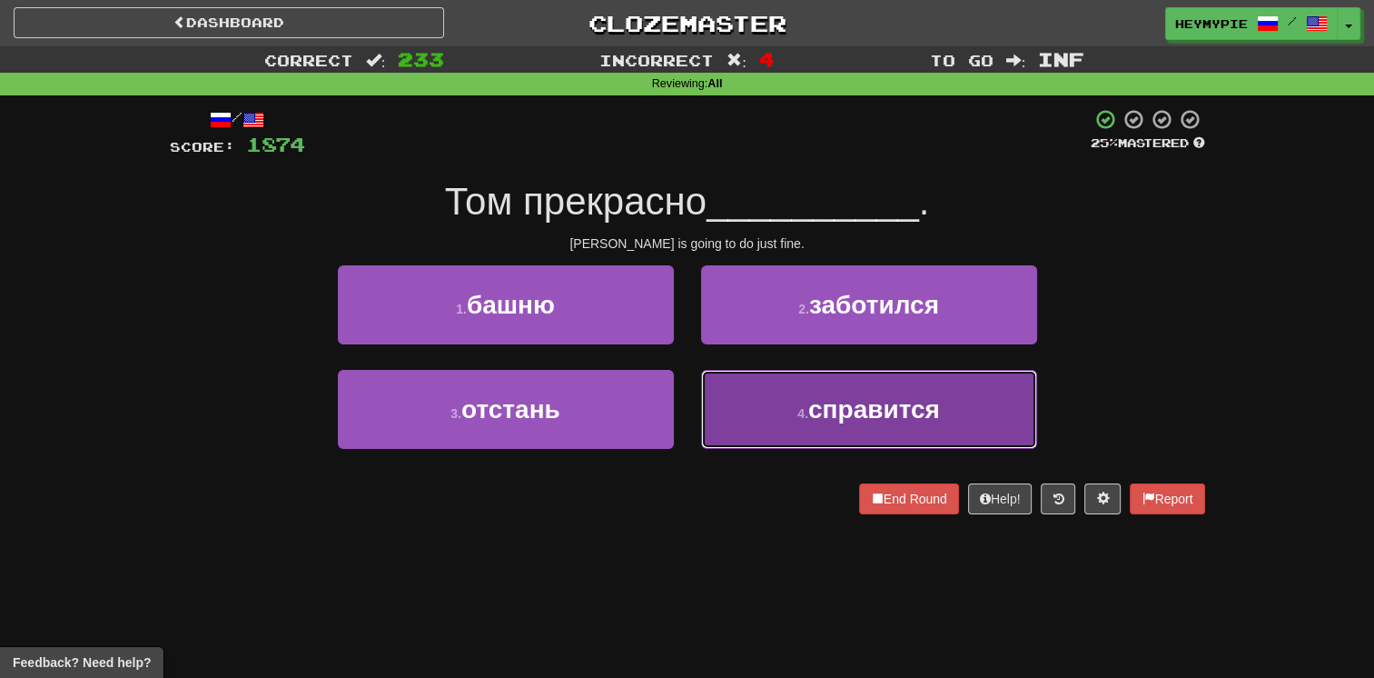
click at [678, 396] on button "4 . справится" at bounding box center [869, 409] width 336 height 79
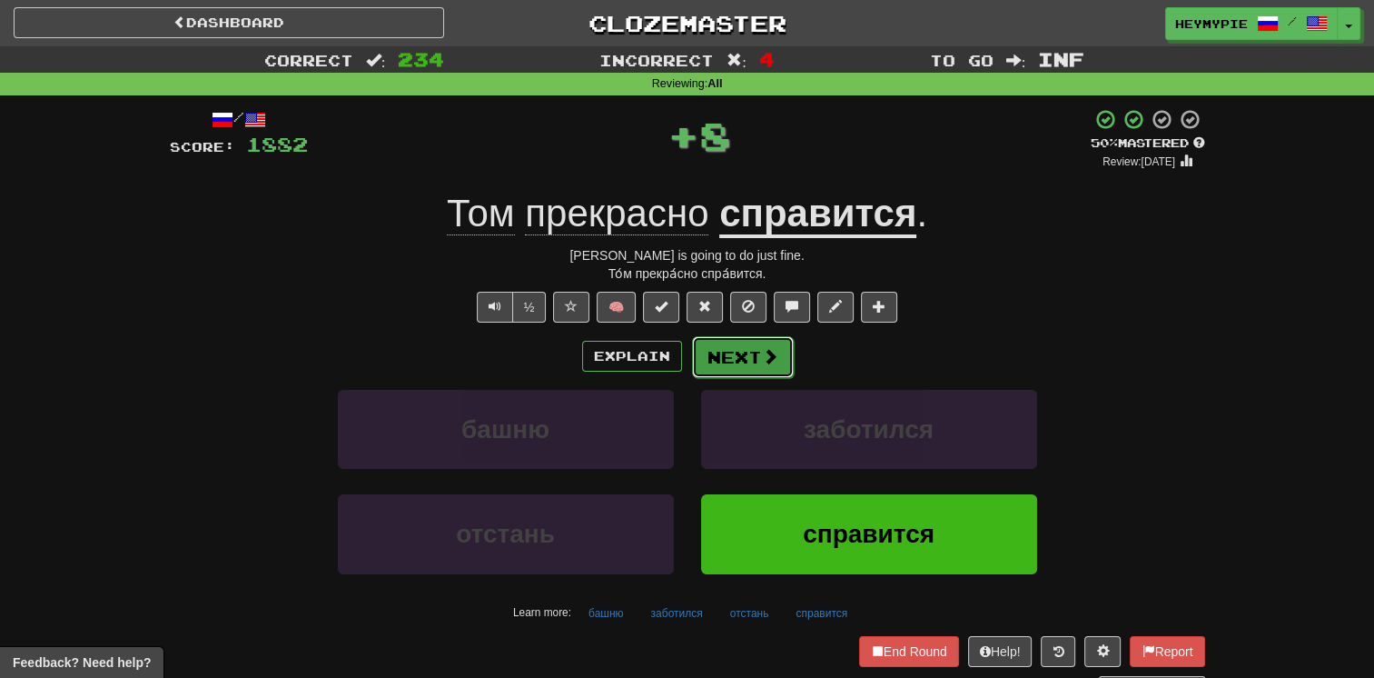
click at [678, 351] on span at bounding box center [770, 356] width 16 height 16
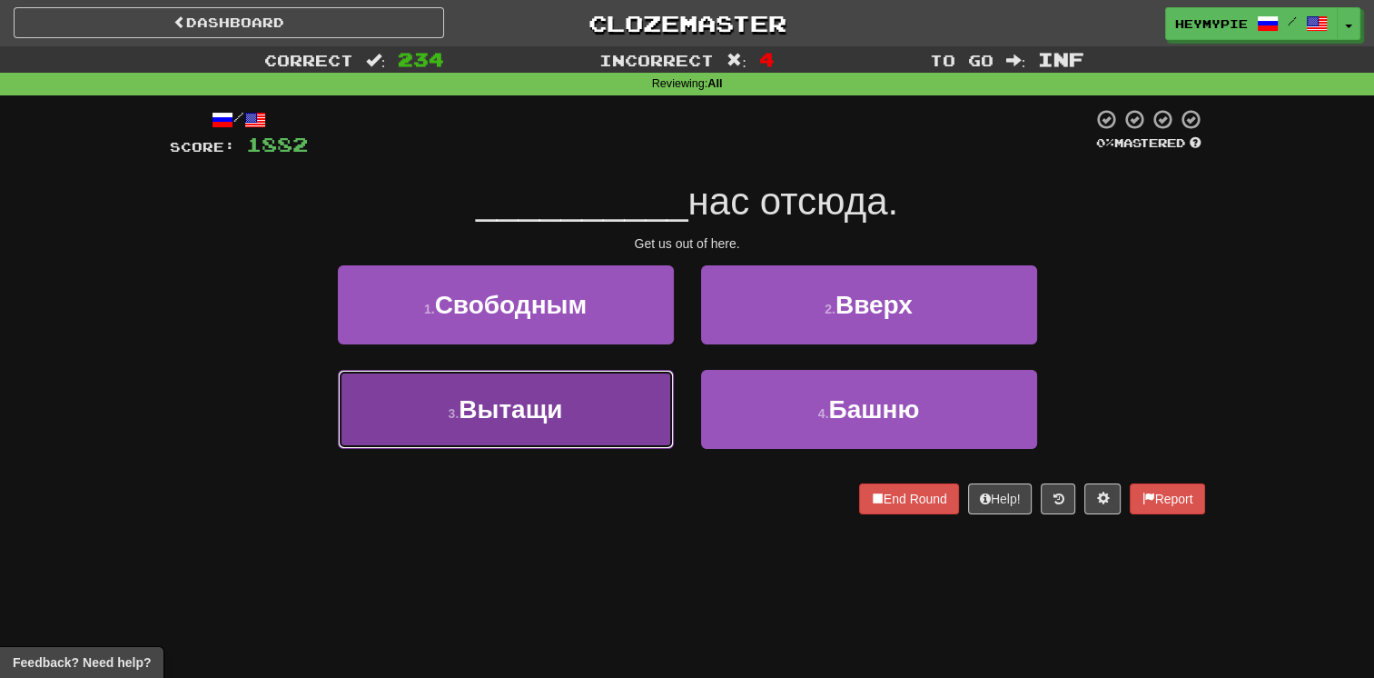
click at [610, 389] on button "3 . Вытащи" at bounding box center [506, 409] width 336 height 79
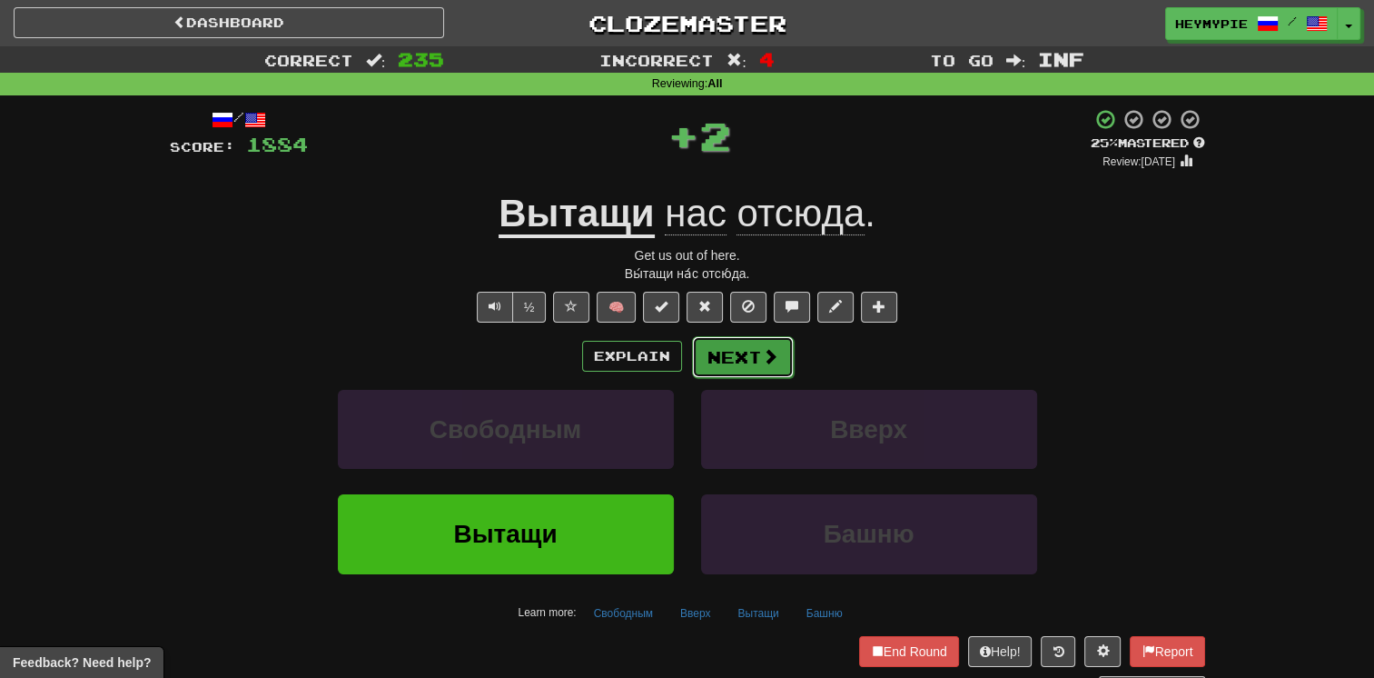
click at [678, 354] on button "Next" at bounding box center [743, 357] width 102 height 42
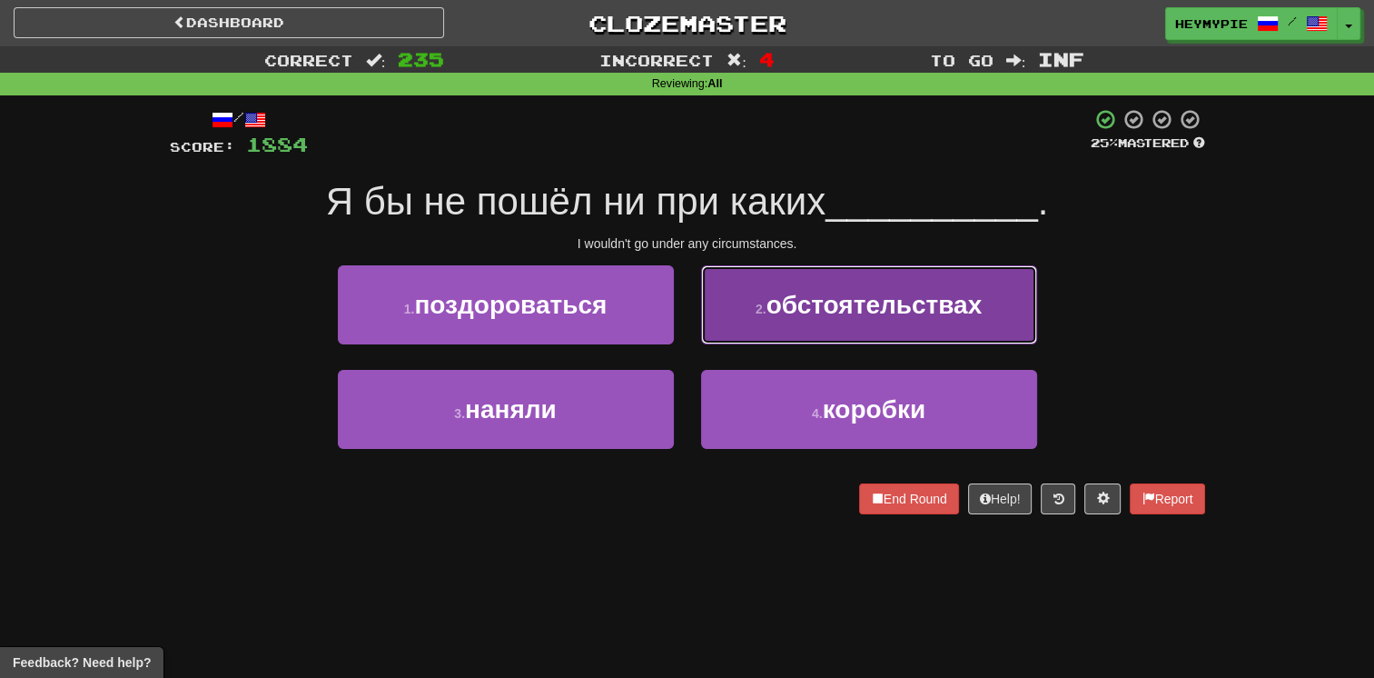
click at [678, 319] on button "2 . обстоятельствах" at bounding box center [869, 304] width 336 height 79
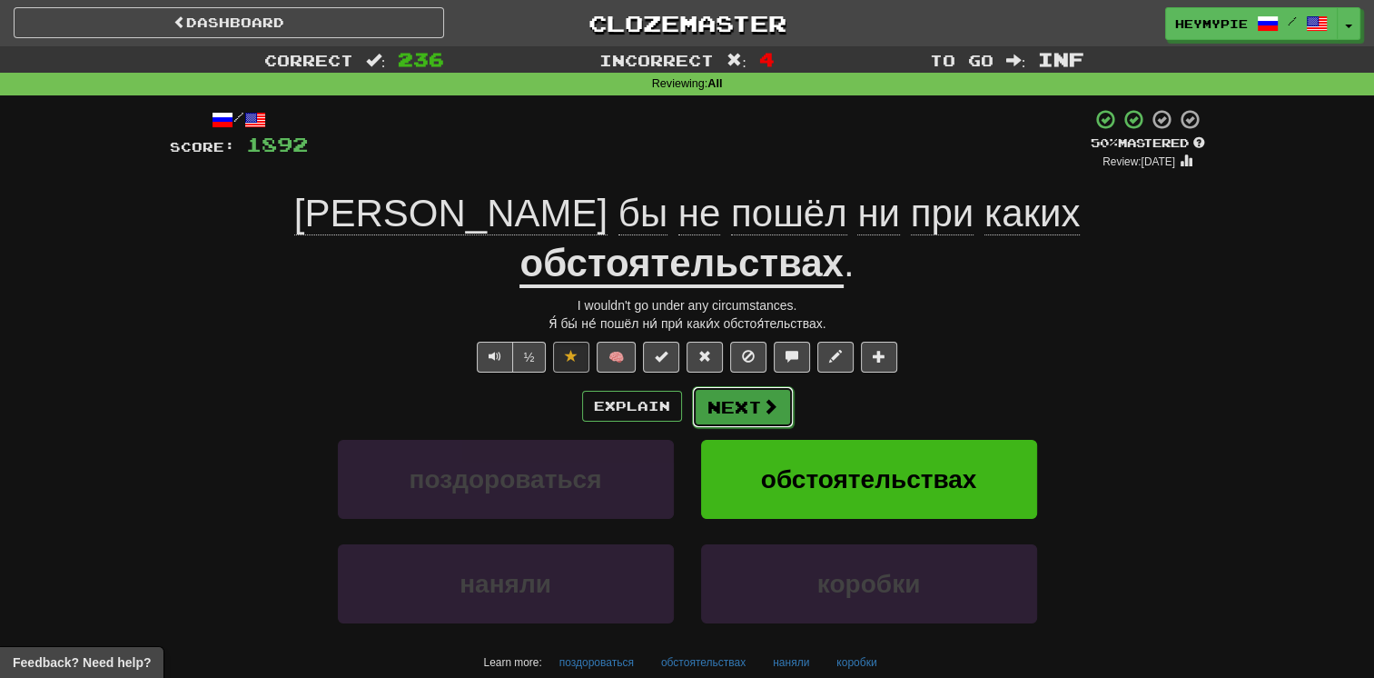
click at [678, 386] on button "Next" at bounding box center [743, 407] width 102 height 42
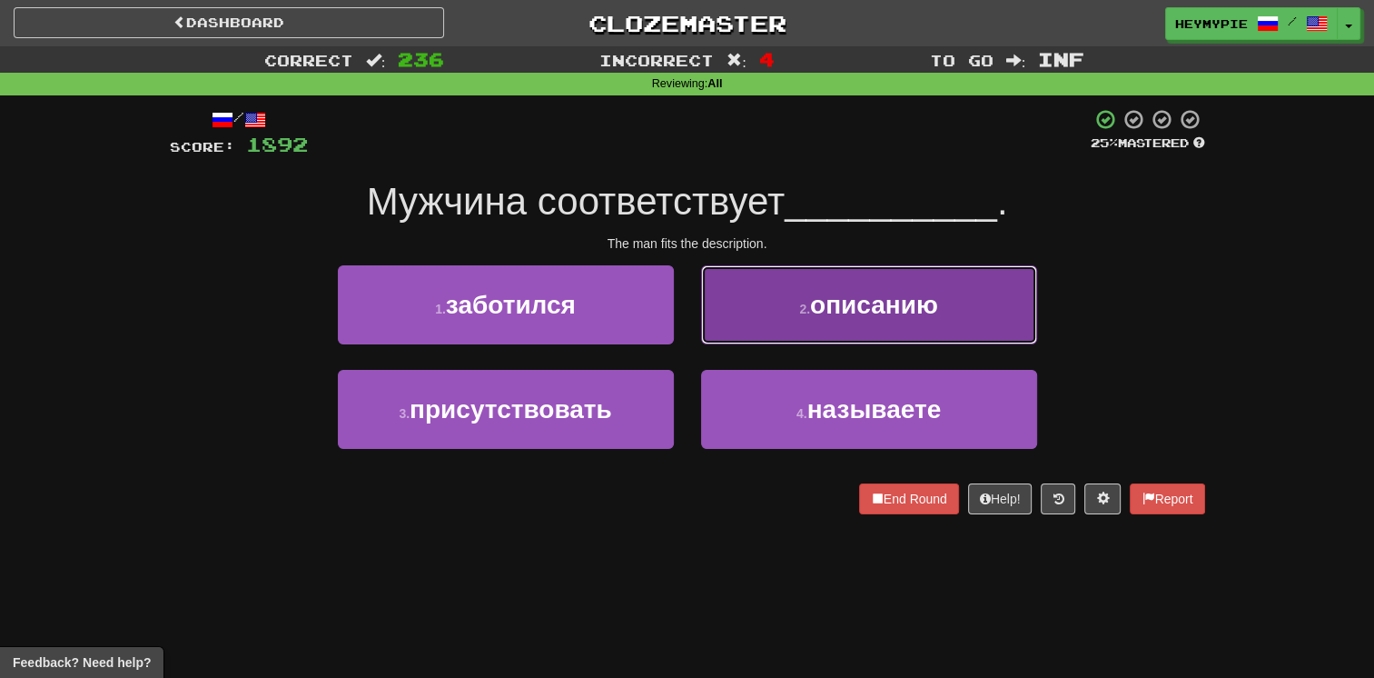
click at [678, 334] on button "2 . описанию" at bounding box center [869, 304] width 336 height 79
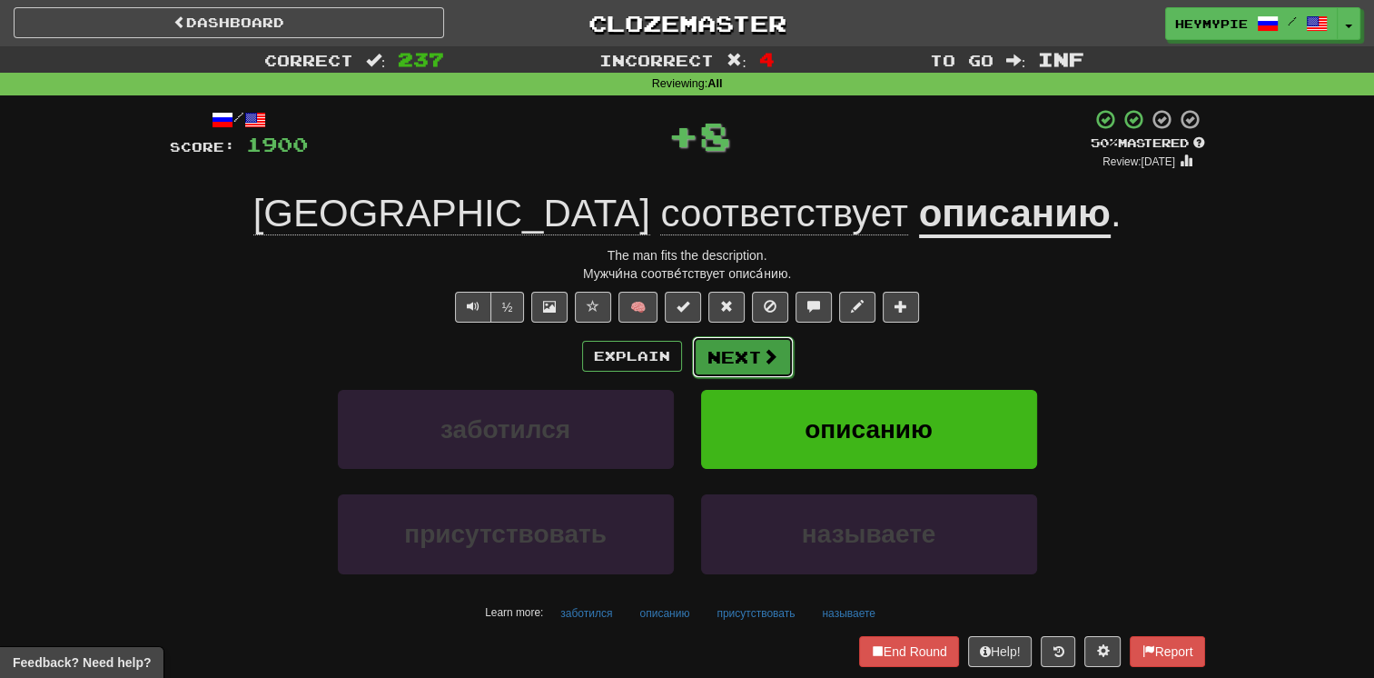
click at [678, 365] on button "Next" at bounding box center [743, 357] width 102 height 42
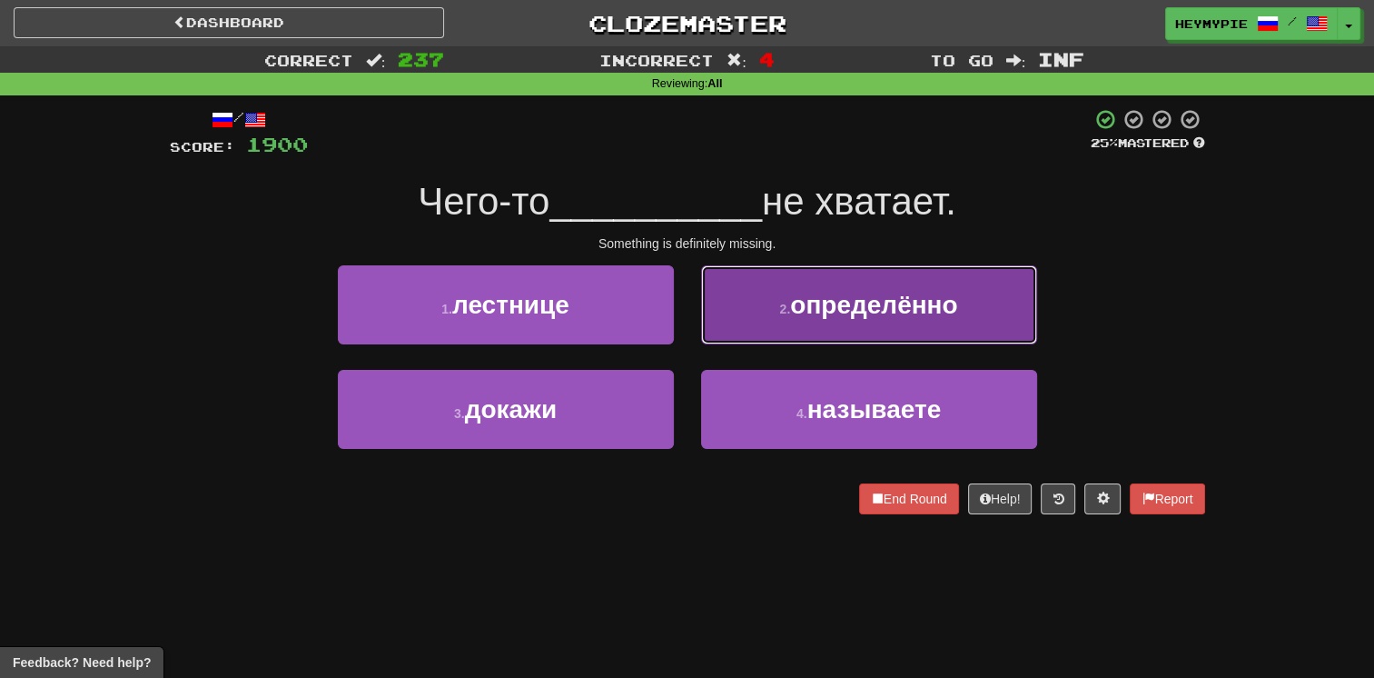
click at [678, 302] on span "определённо" at bounding box center [873, 305] width 167 height 28
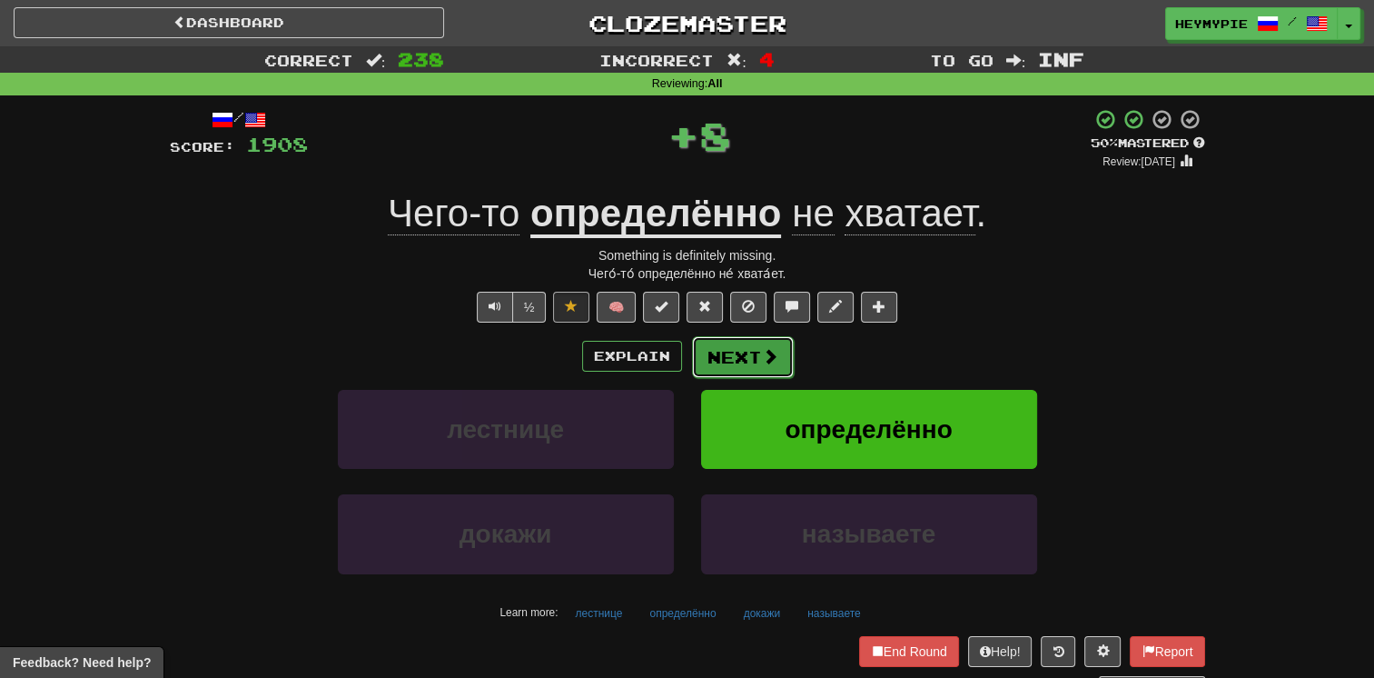
click at [678, 365] on button "Next" at bounding box center [743, 357] width 102 height 42
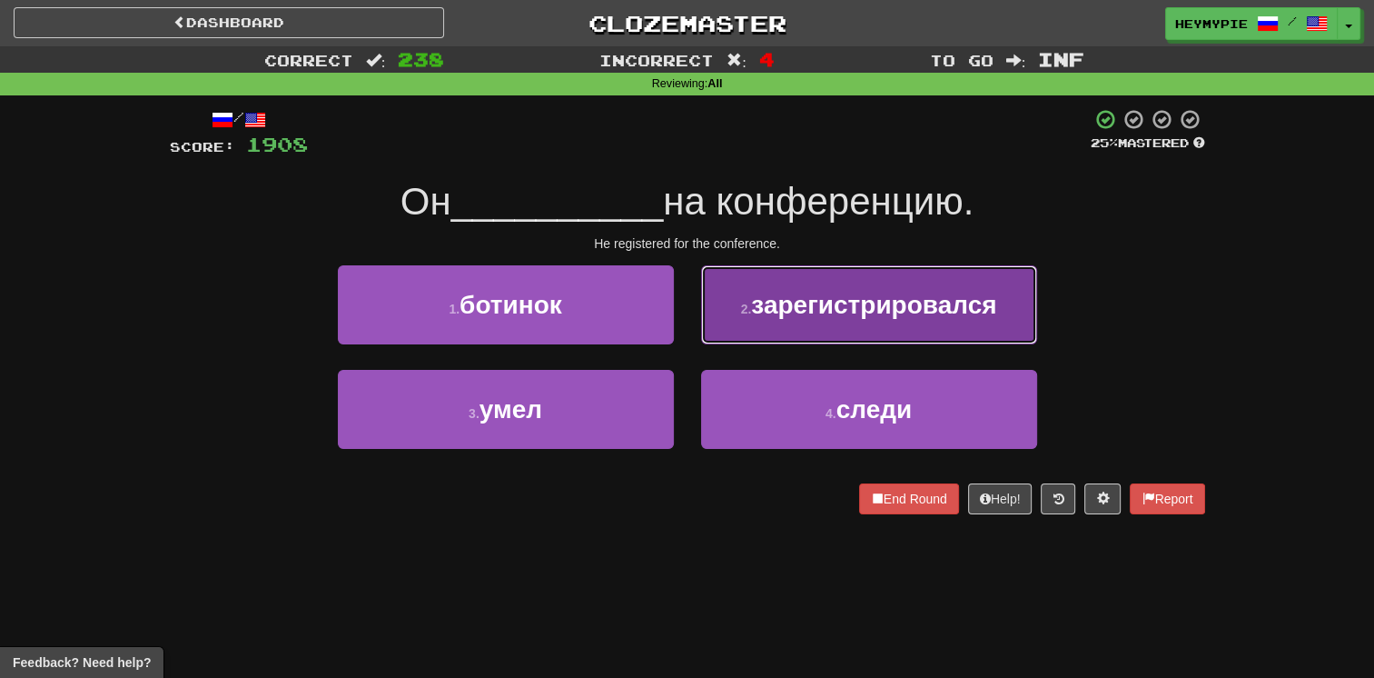
click at [678, 323] on button "2 . зарегистрировался" at bounding box center [869, 304] width 336 height 79
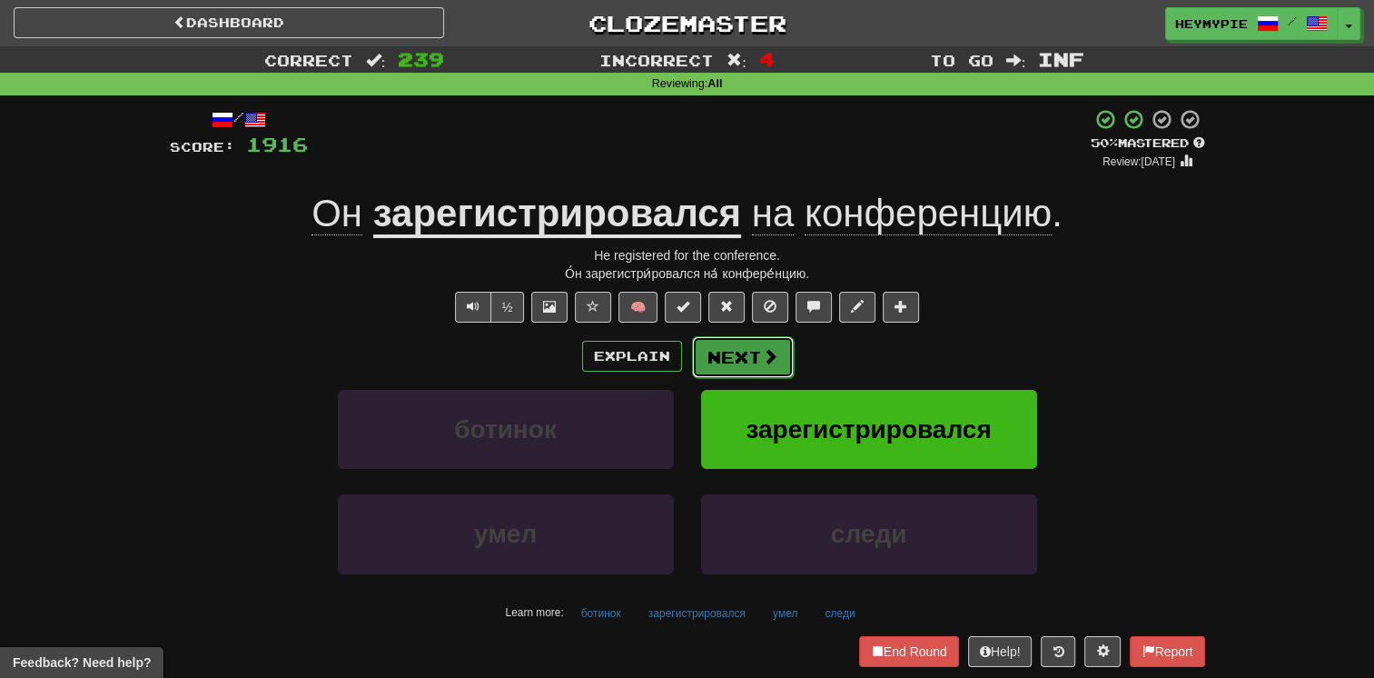
click at [678, 364] on button "Next" at bounding box center [743, 357] width 102 height 42
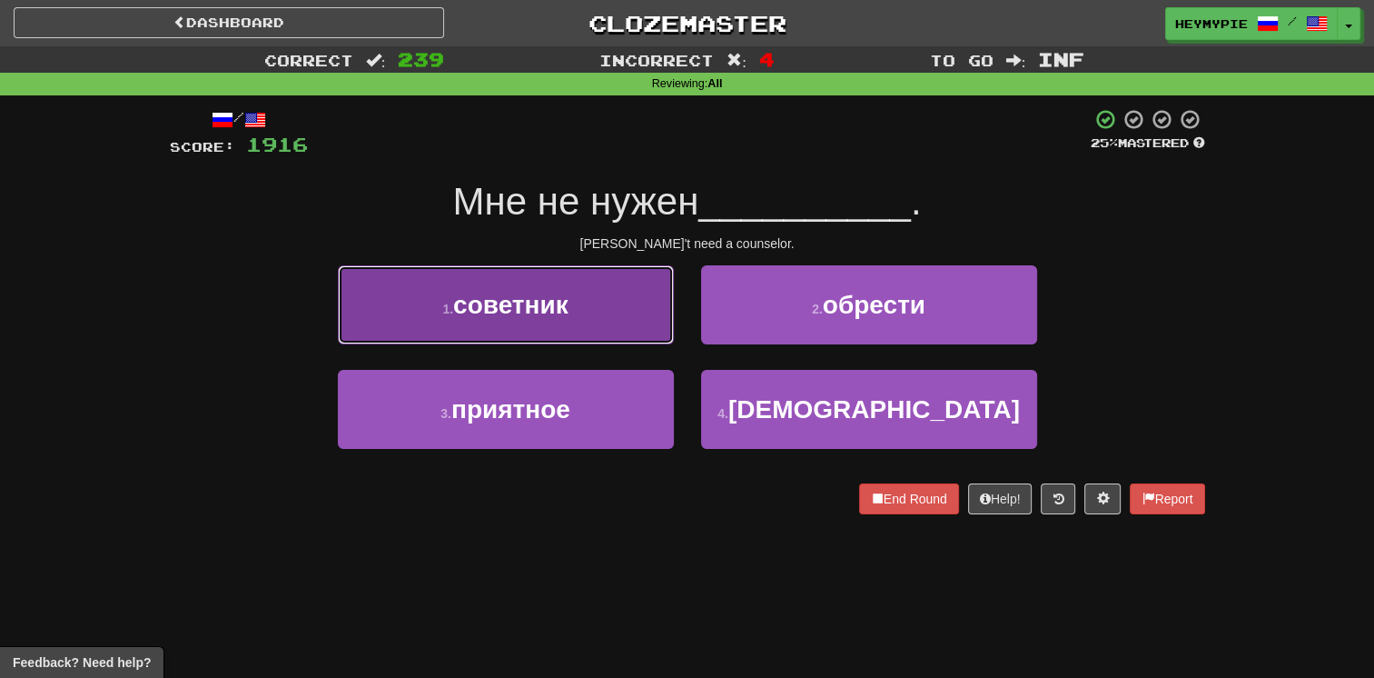
click at [614, 303] on button "1 . советник" at bounding box center [506, 304] width 336 height 79
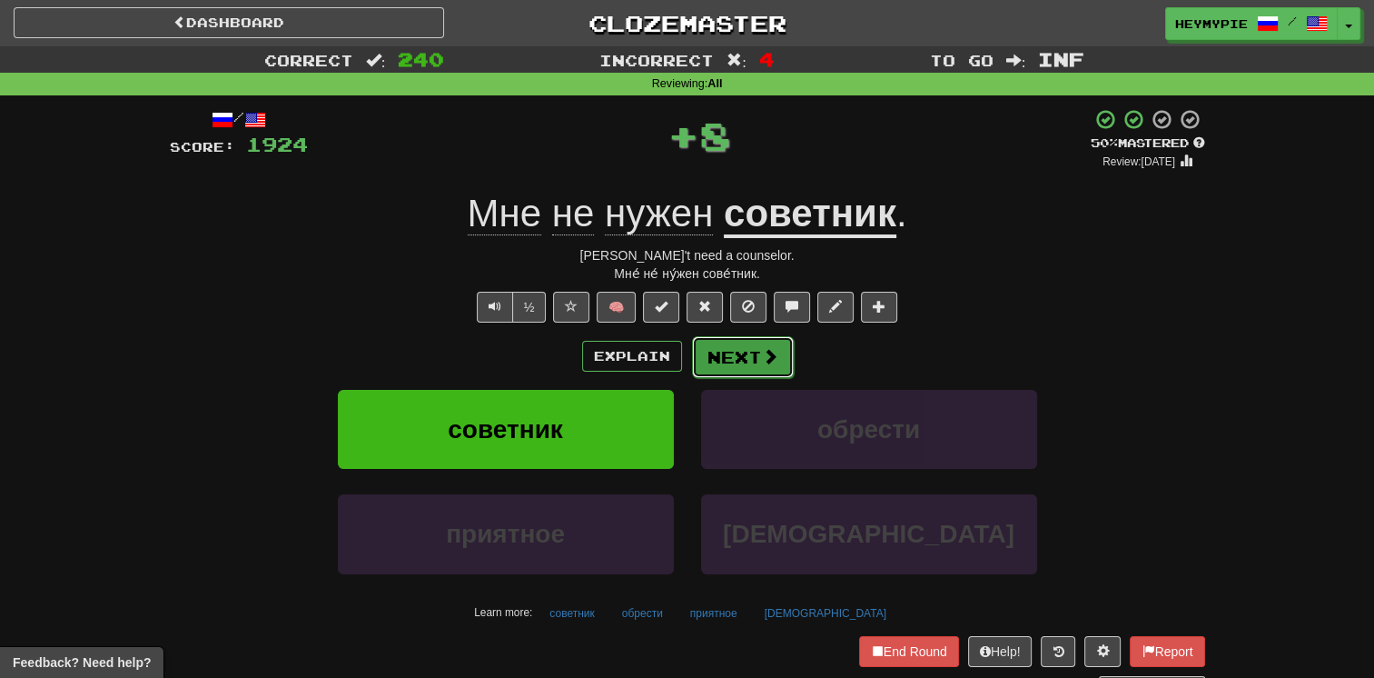
click at [678, 355] on button "Next" at bounding box center [743, 357] width 102 height 42
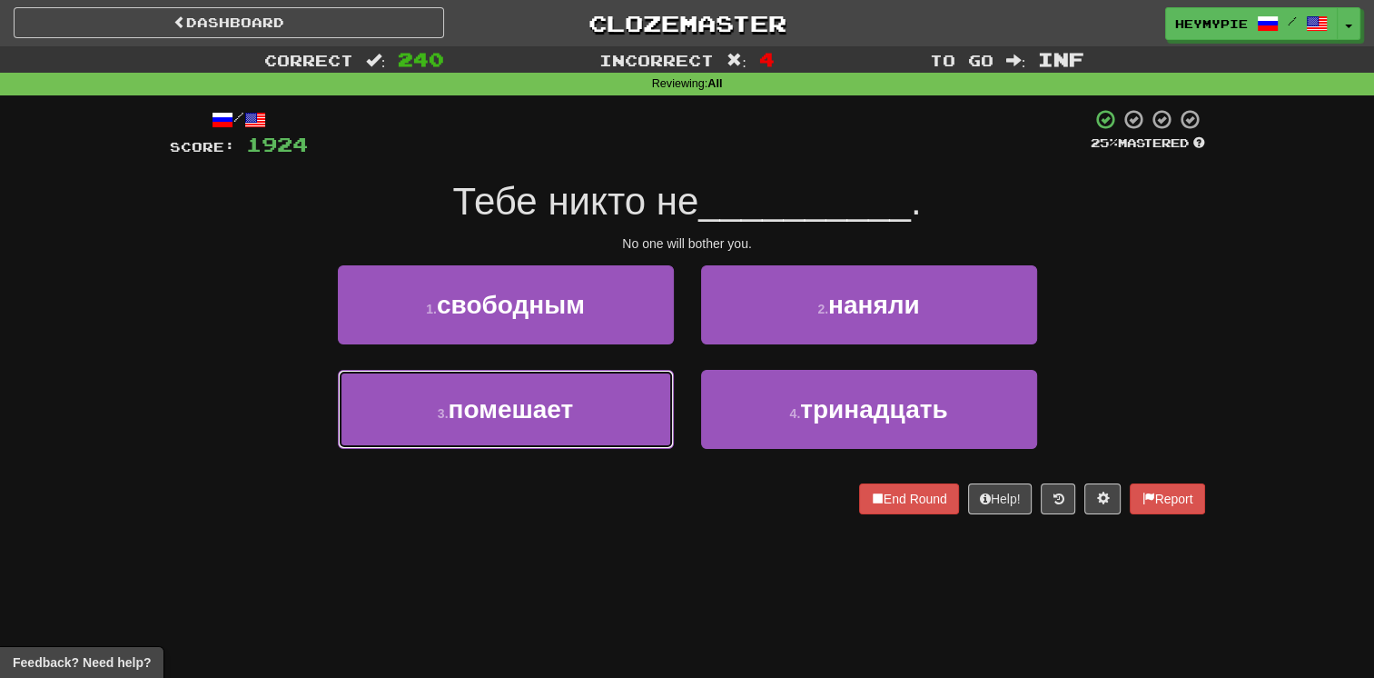
drag, startPoint x: 596, startPoint y: 386, endPoint x: 611, endPoint y: 383, distance: 15.7
click at [596, 386] on button "3 . помешает" at bounding box center [506, 409] width 336 height 79
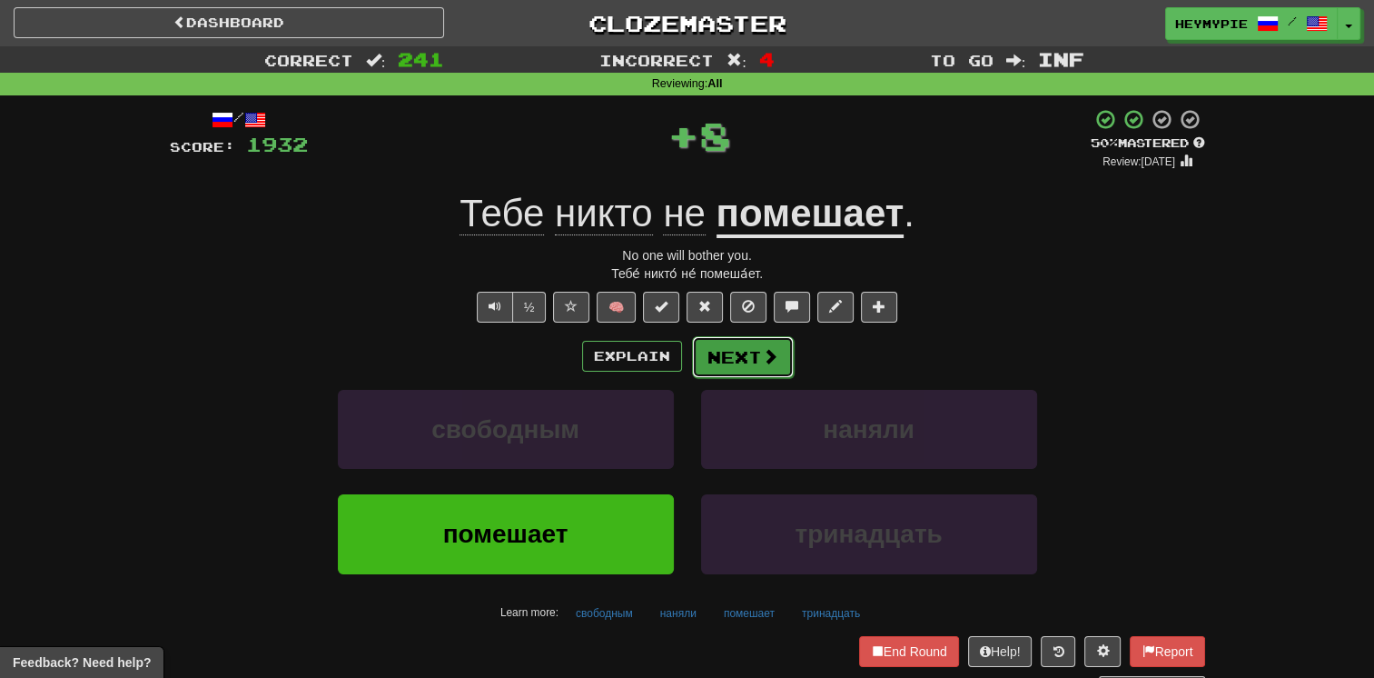
click at [678, 356] on button "Next" at bounding box center [743, 357] width 102 height 42
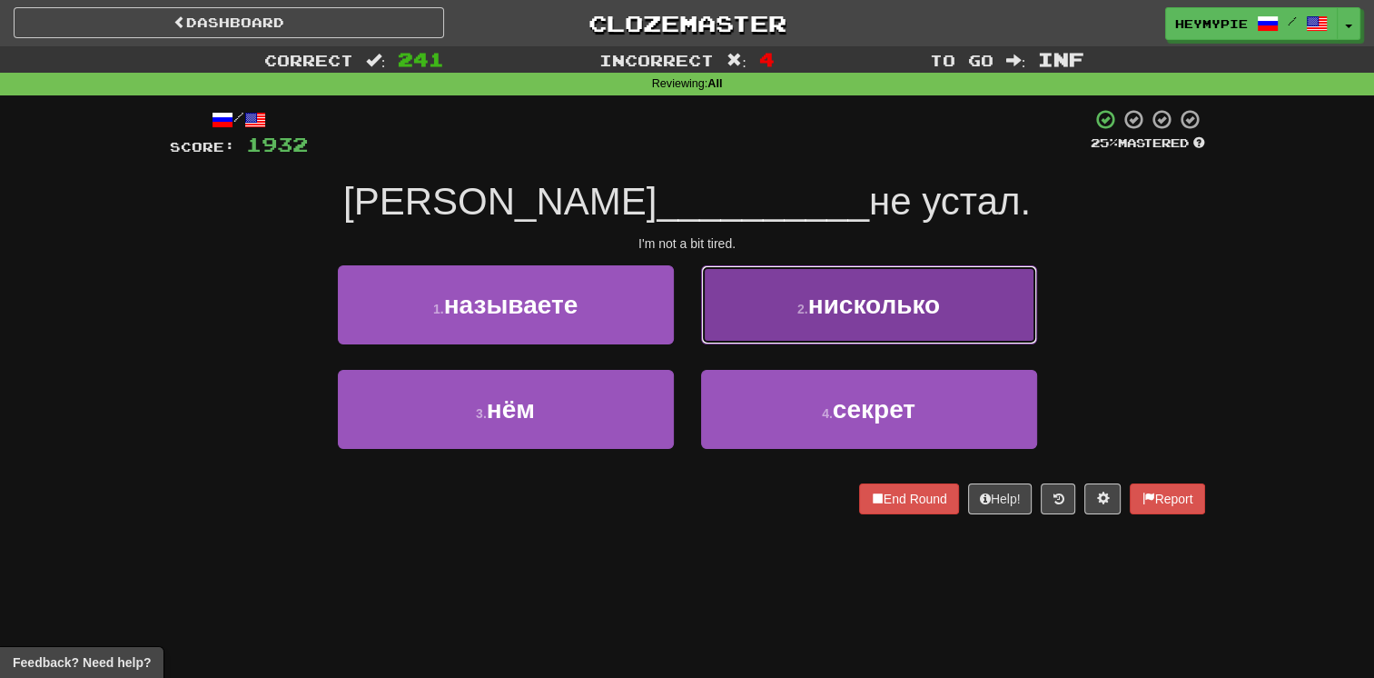
click at [678, 330] on button "2 . нисколько" at bounding box center [869, 304] width 336 height 79
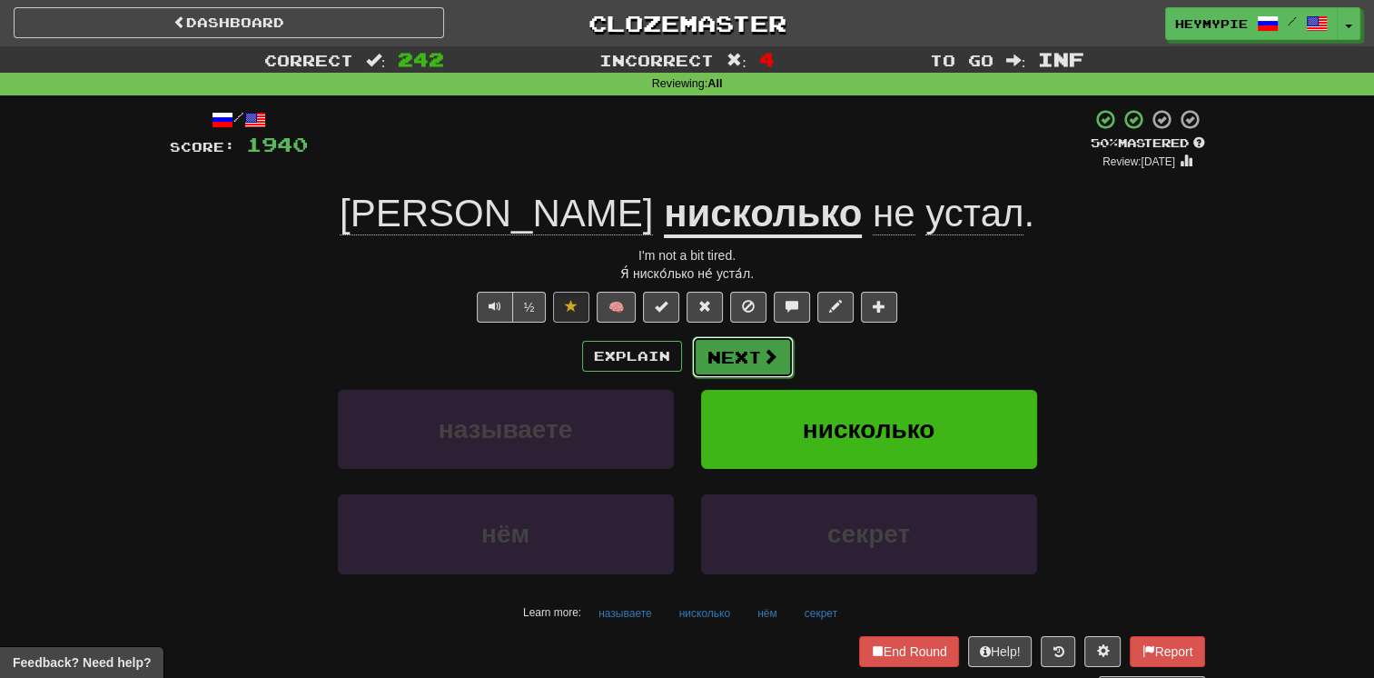
click at [678, 358] on button "Next" at bounding box center [743, 357] width 102 height 42
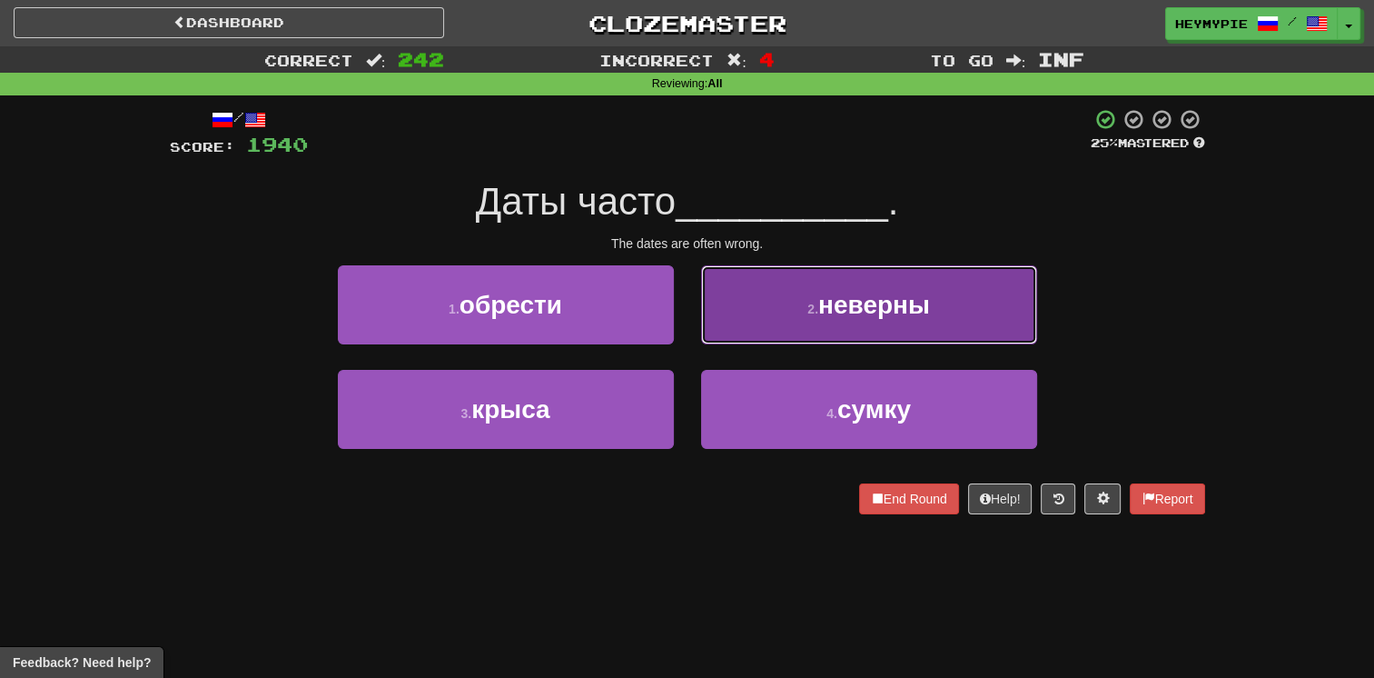
click at [678, 317] on button "2 . неверны" at bounding box center [869, 304] width 336 height 79
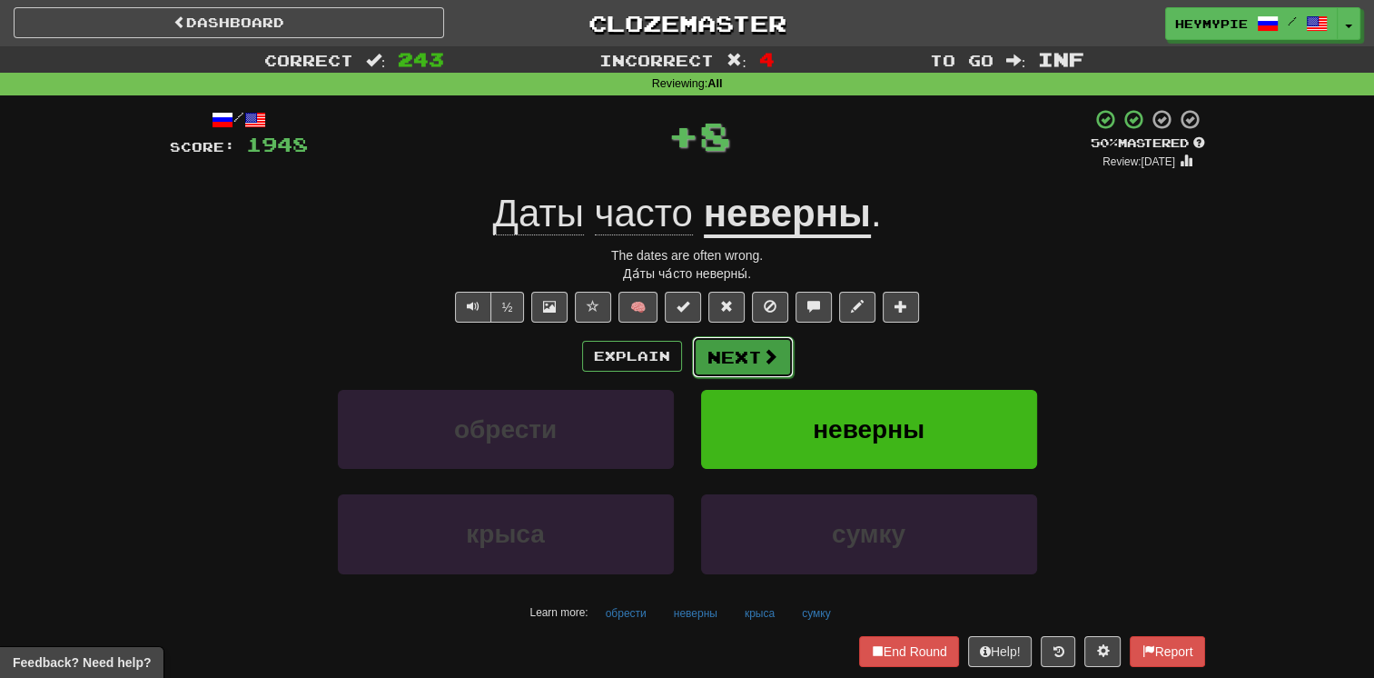
click at [678, 371] on button "Next" at bounding box center [743, 357] width 102 height 42
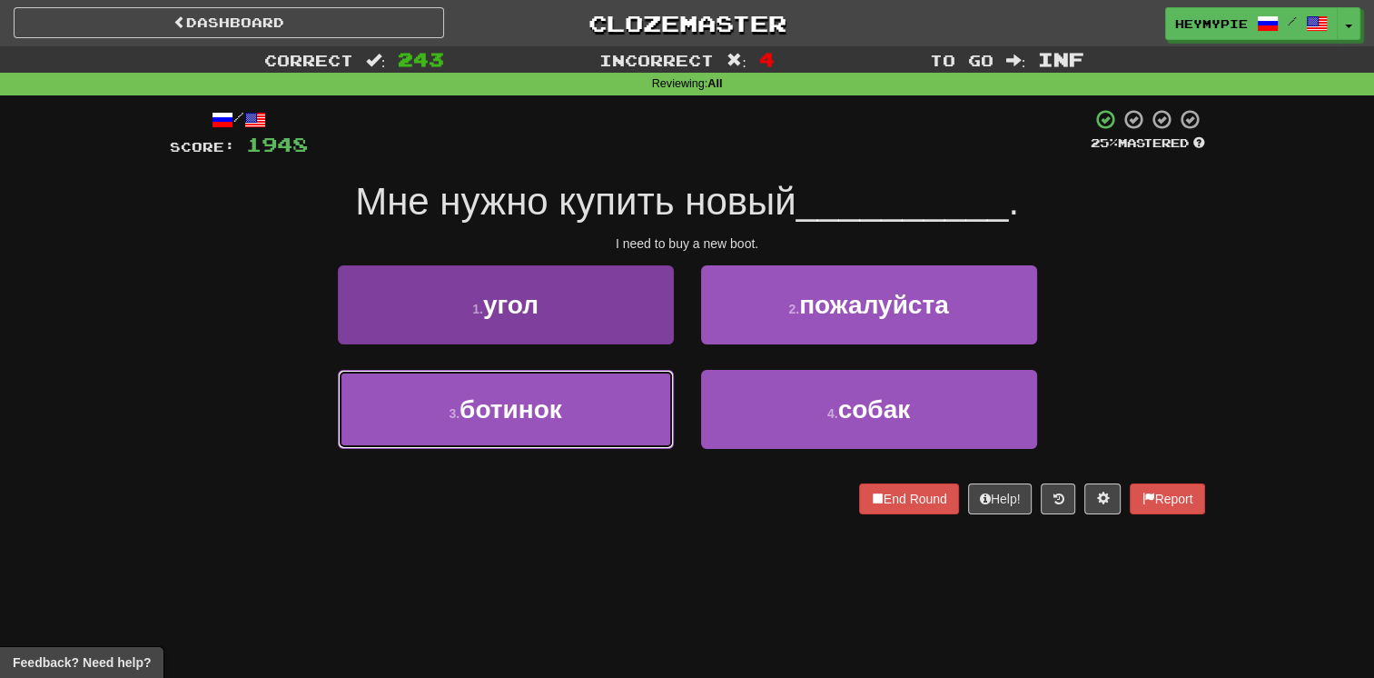
click at [605, 400] on button "3 . ботинок" at bounding box center [506, 409] width 336 height 79
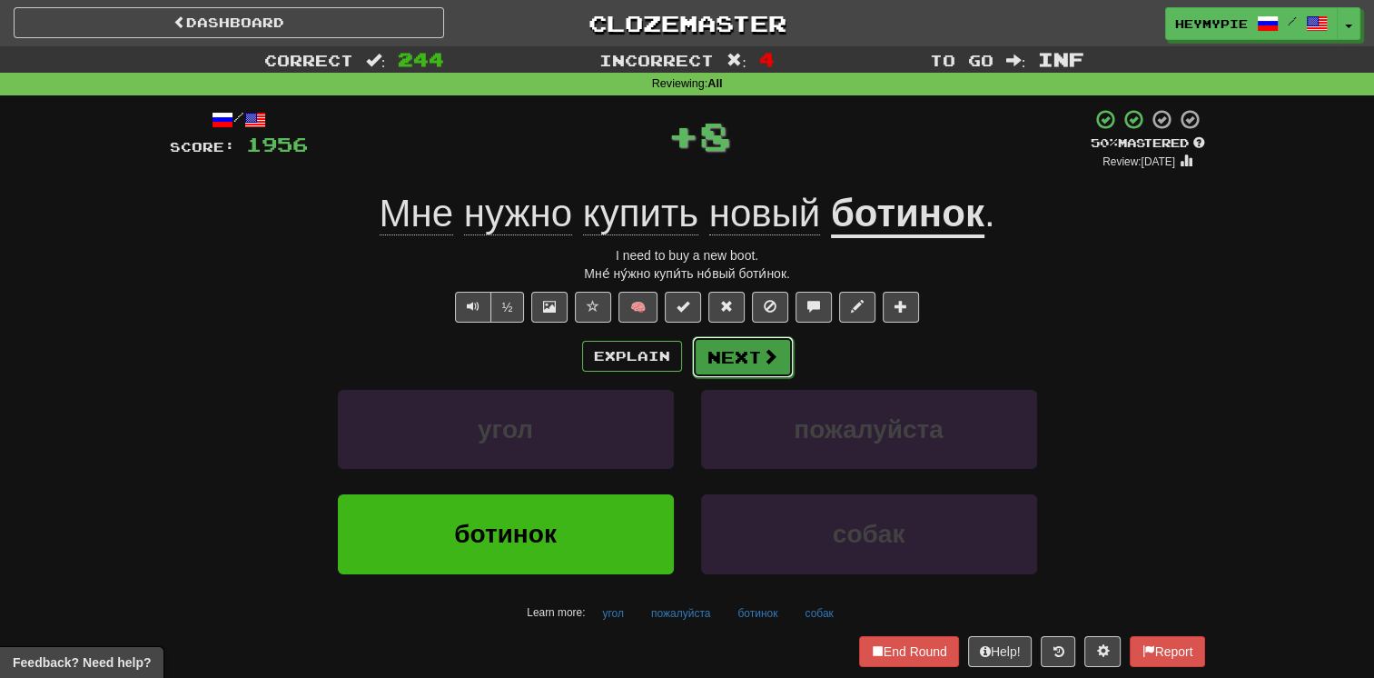
click at [678, 367] on button "Next" at bounding box center [743, 357] width 102 height 42
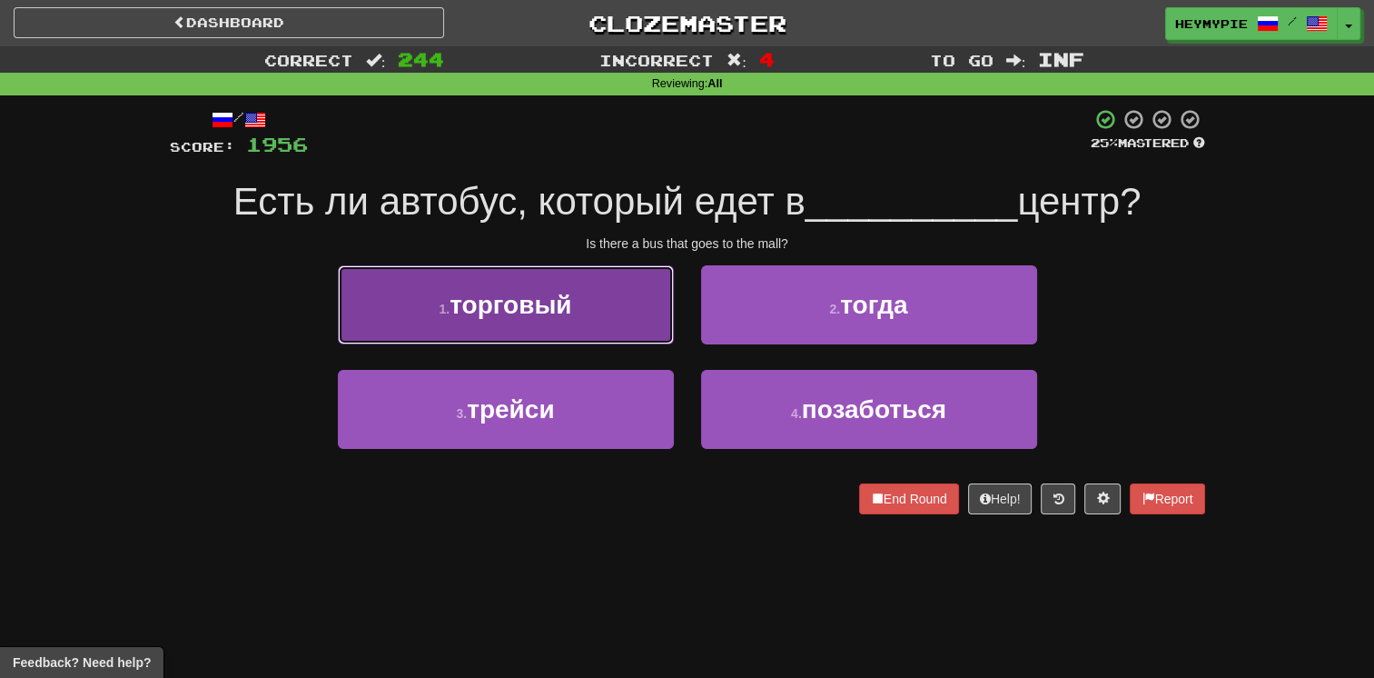
click at [601, 342] on button "1 . торговый" at bounding box center [506, 304] width 336 height 79
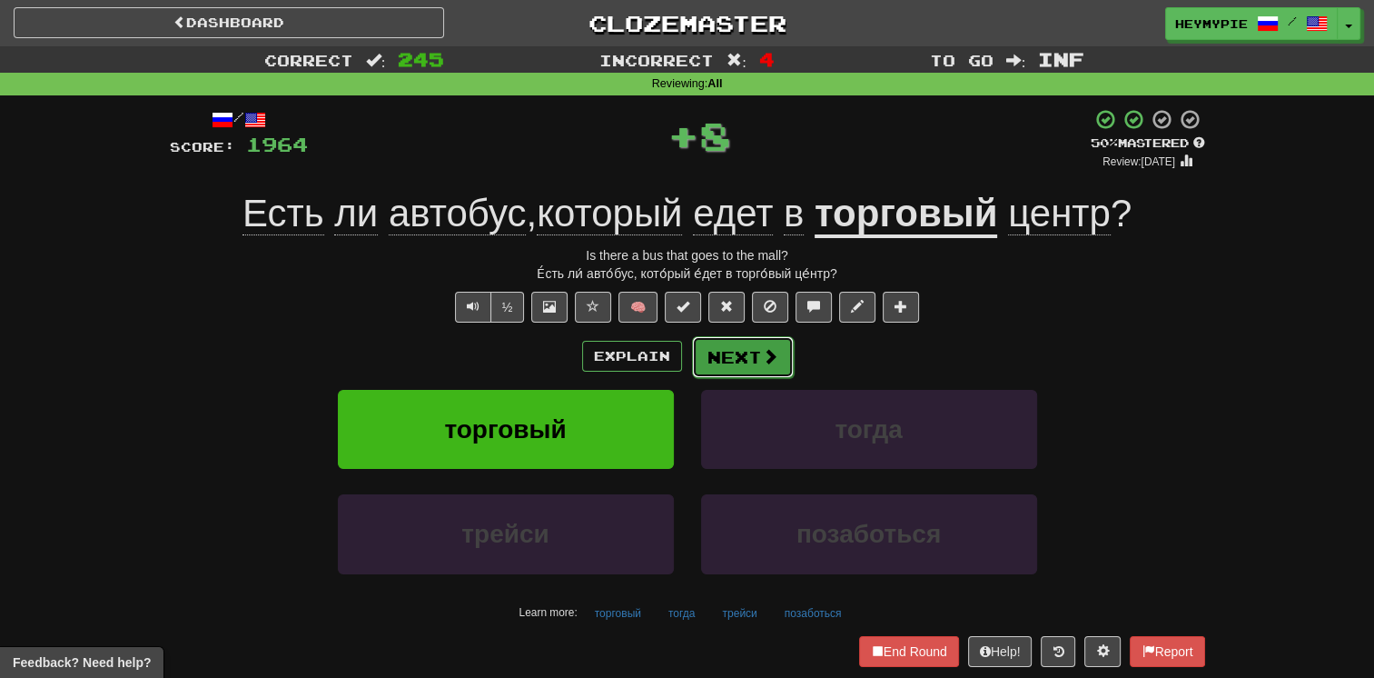
click at [678, 359] on button "Next" at bounding box center [743, 357] width 102 height 42
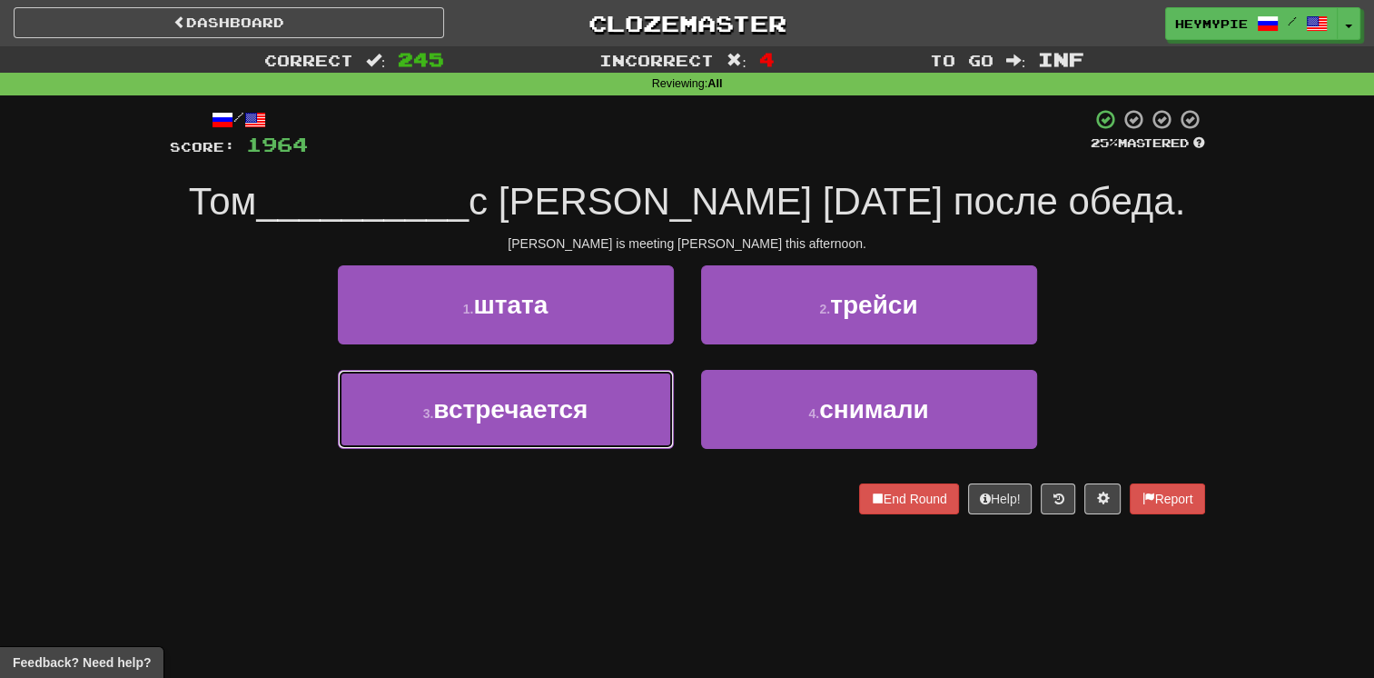
click at [589, 390] on button "3 . встречается" at bounding box center [506, 409] width 336 height 79
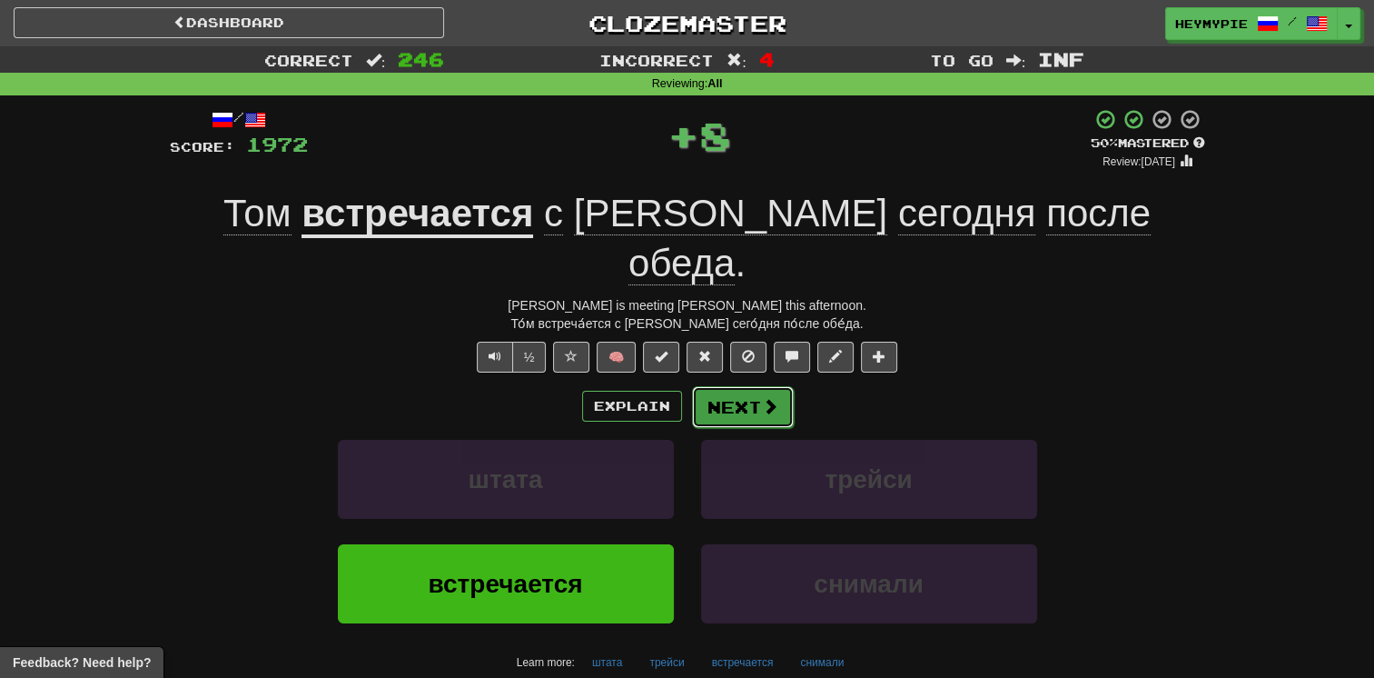
click at [678, 386] on button "Next" at bounding box center [743, 407] width 102 height 42
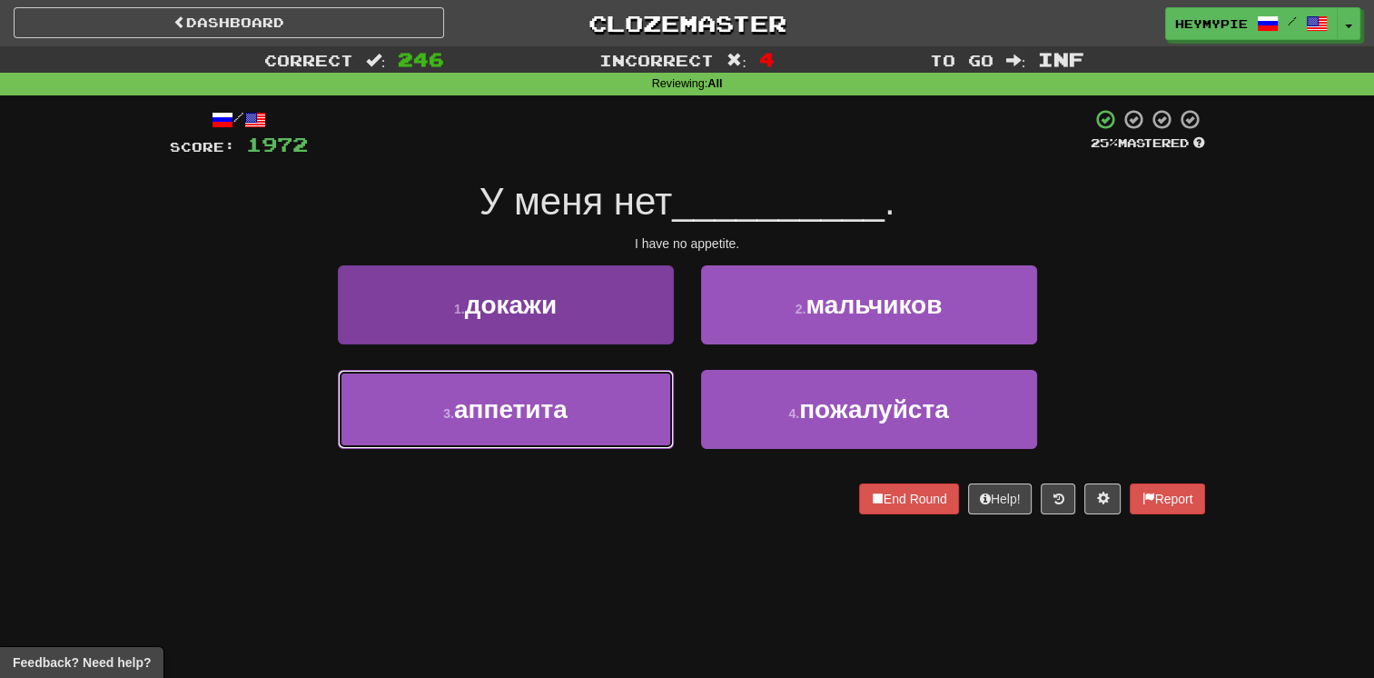
click at [530, 406] on span "аппетита" at bounding box center [511, 409] width 114 height 28
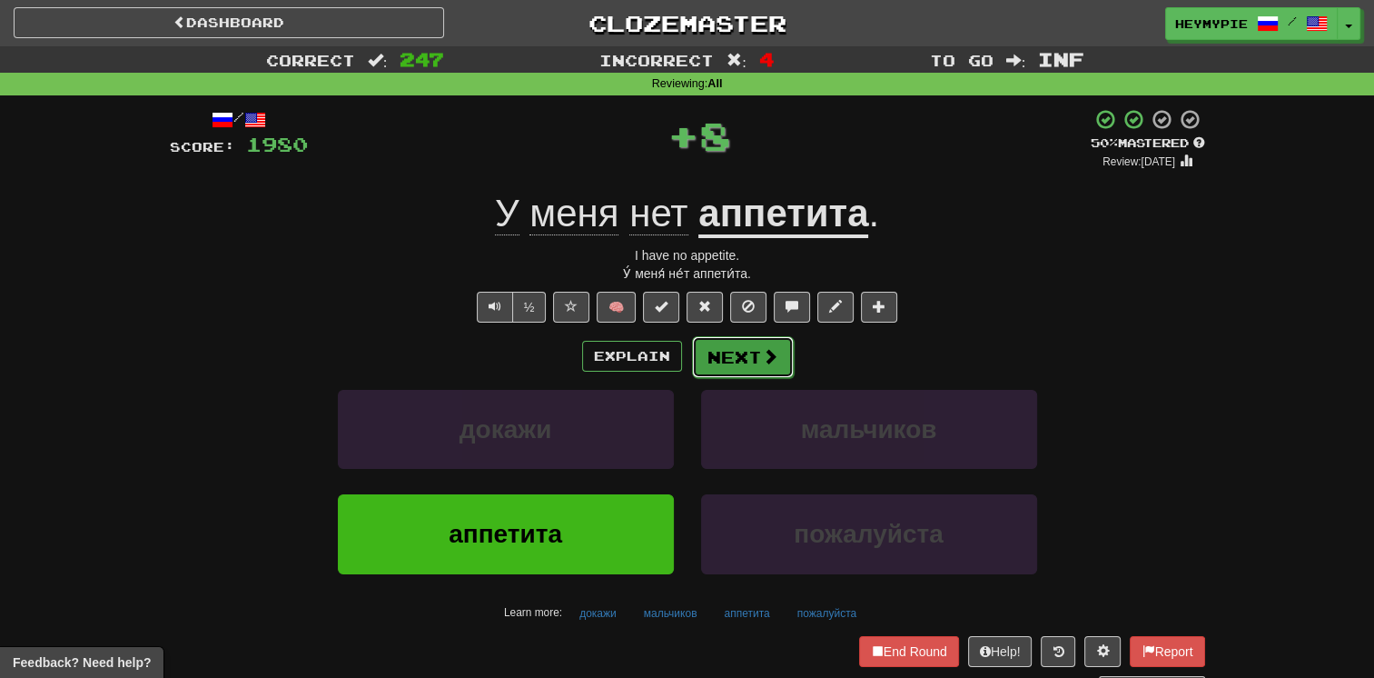
click at [678, 361] on button "Next" at bounding box center [743, 357] width 102 height 42
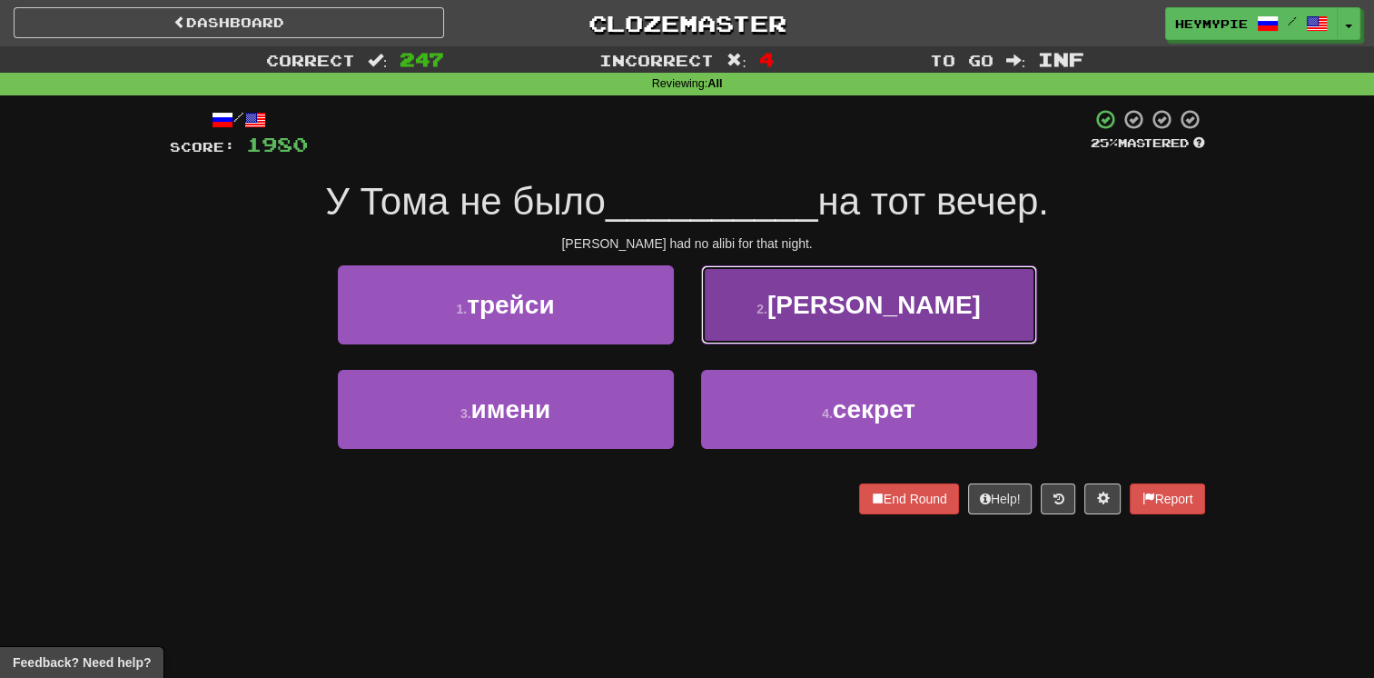
click at [678, 320] on button "2 . [PERSON_NAME]" at bounding box center [869, 304] width 336 height 79
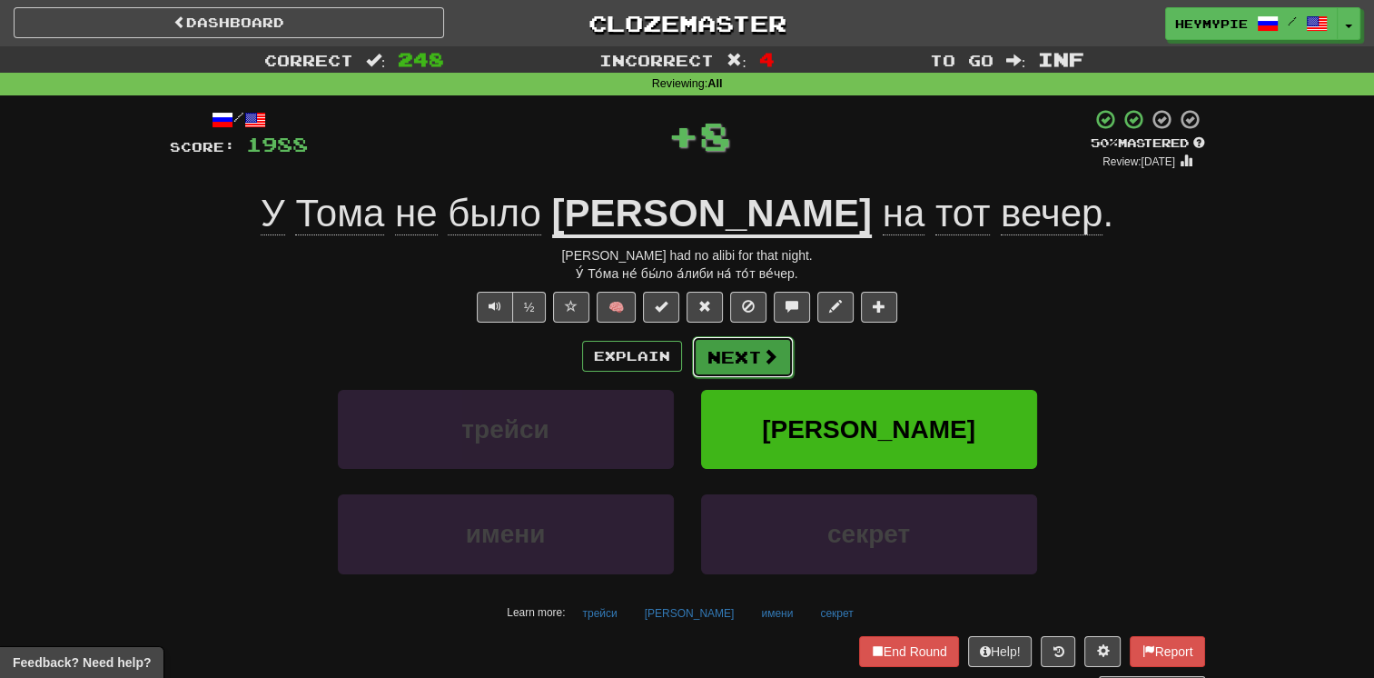
click at [678, 362] on button "Next" at bounding box center [743, 357] width 102 height 42
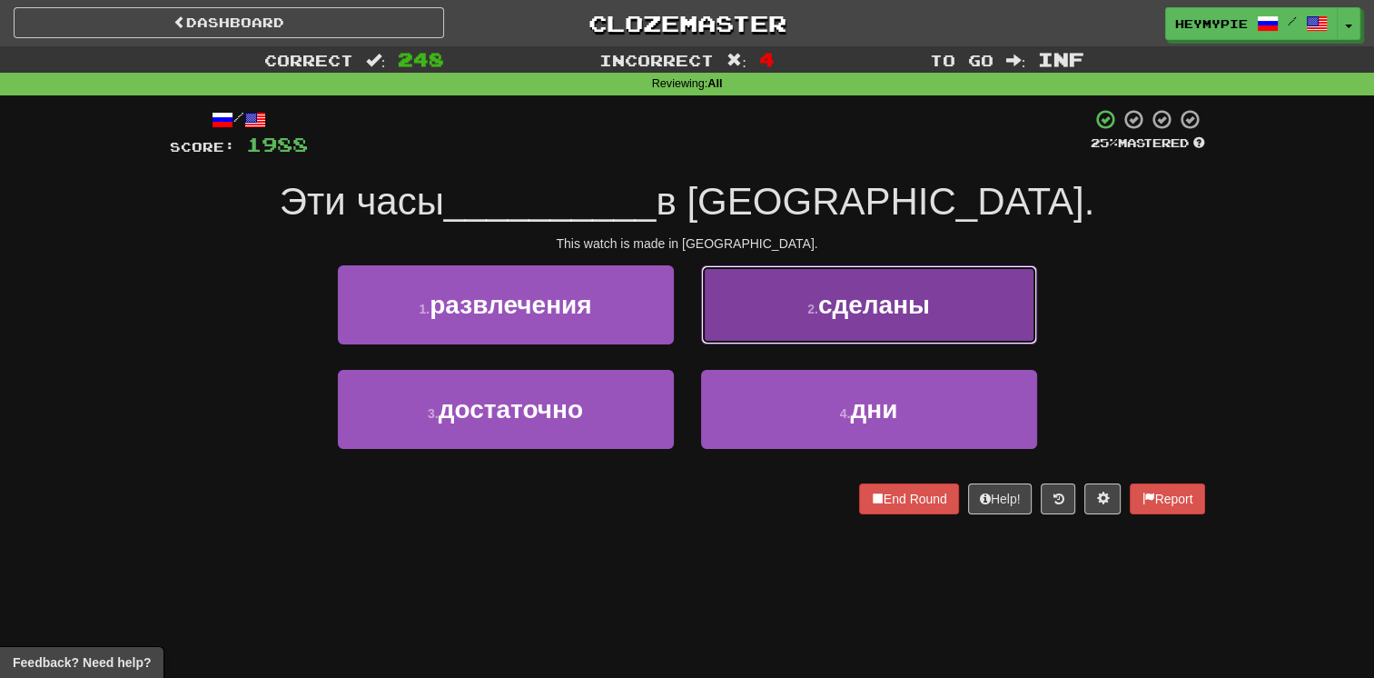
click at [678, 302] on small "2 ." at bounding box center [813, 309] width 11 height 15
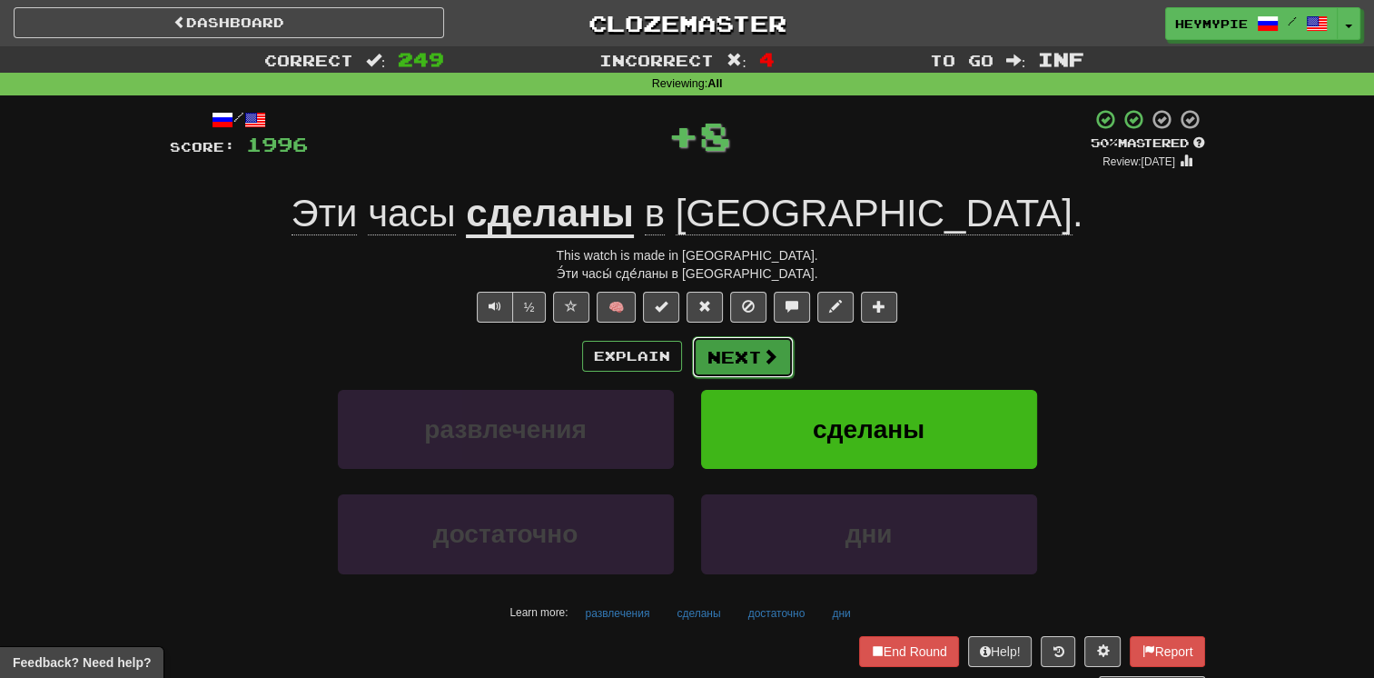
click at [678, 360] on button "Next" at bounding box center [743, 357] width 102 height 42
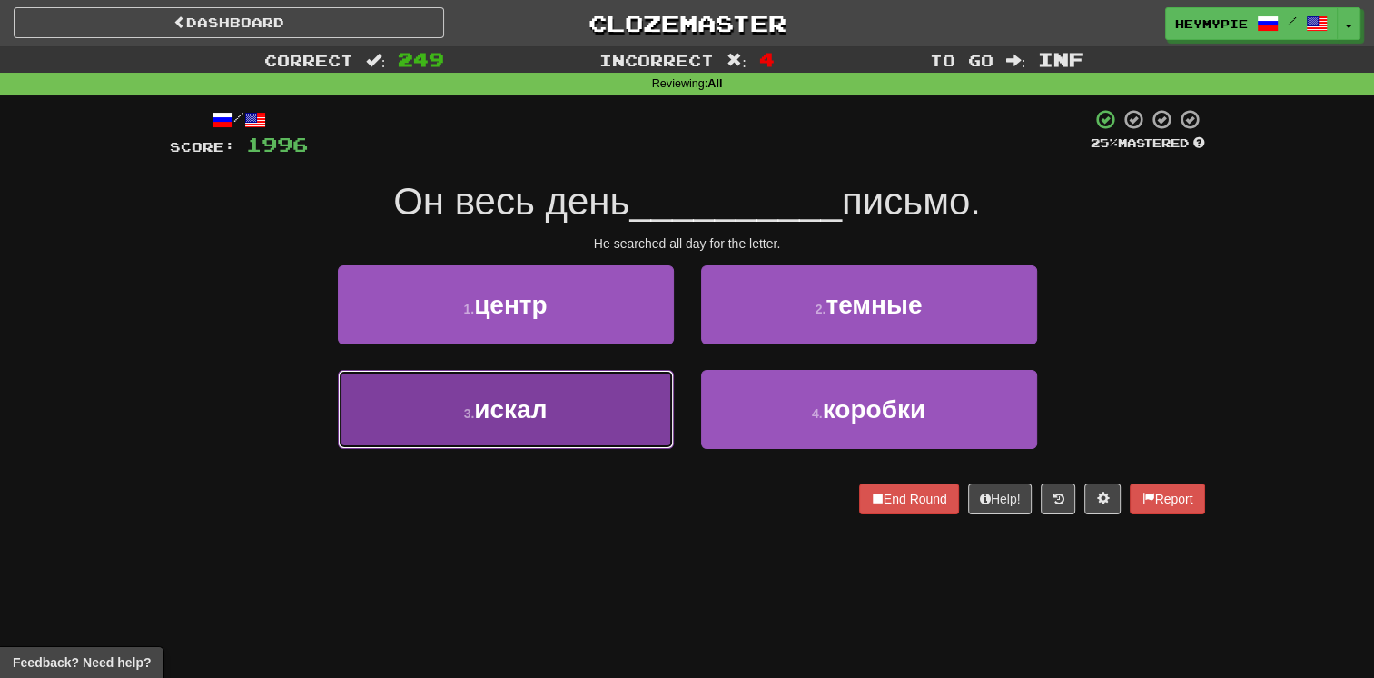
click at [568, 409] on button "3 . искал" at bounding box center [506, 409] width 336 height 79
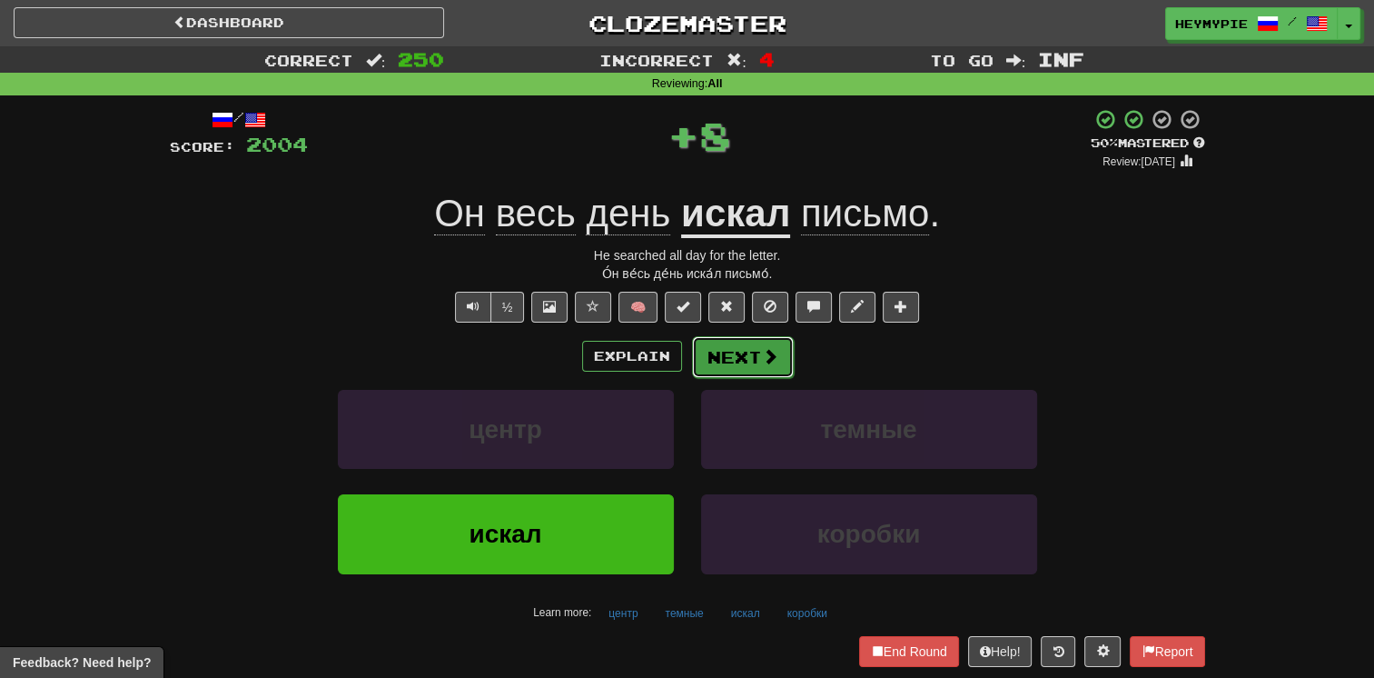
click at [678, 352] on button "Next" at bounding box center [743, 357] width 102 height 42
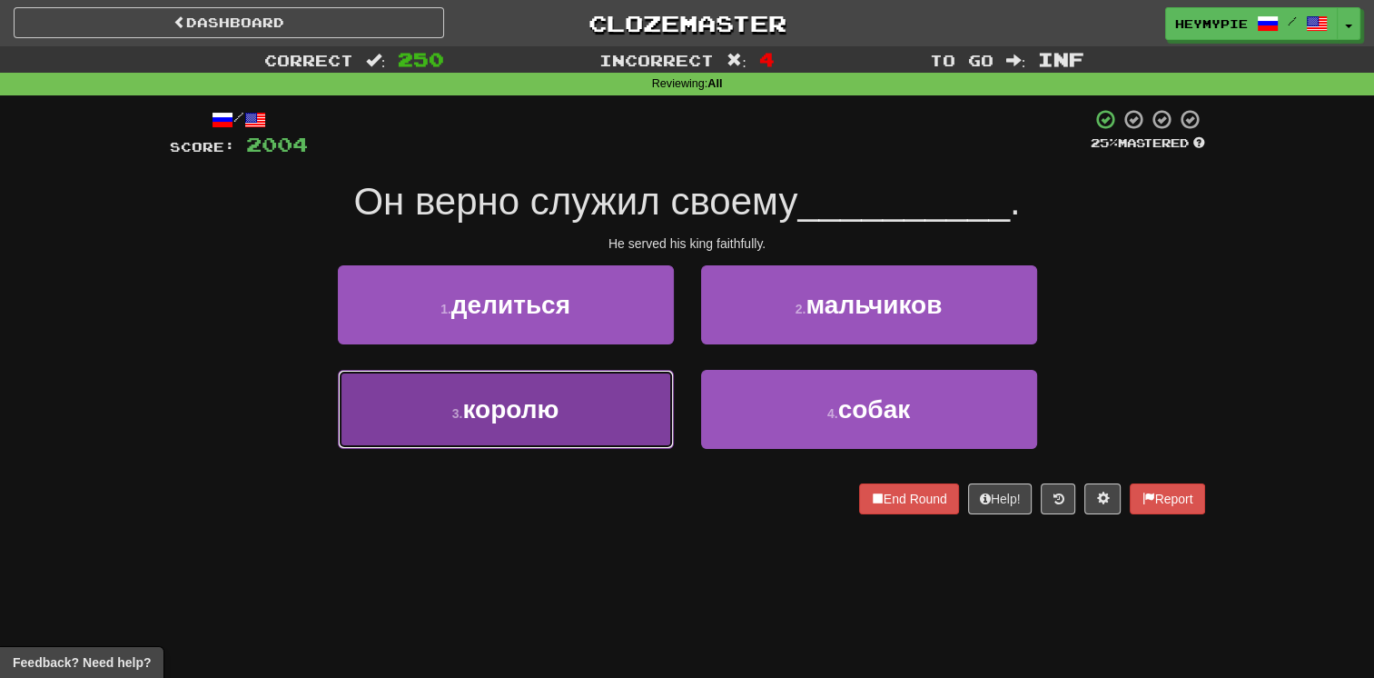
drag, startPoint x: 563, startPoint y: 419, endPoint x: 602, endPoint y: 389, distance: 49.2
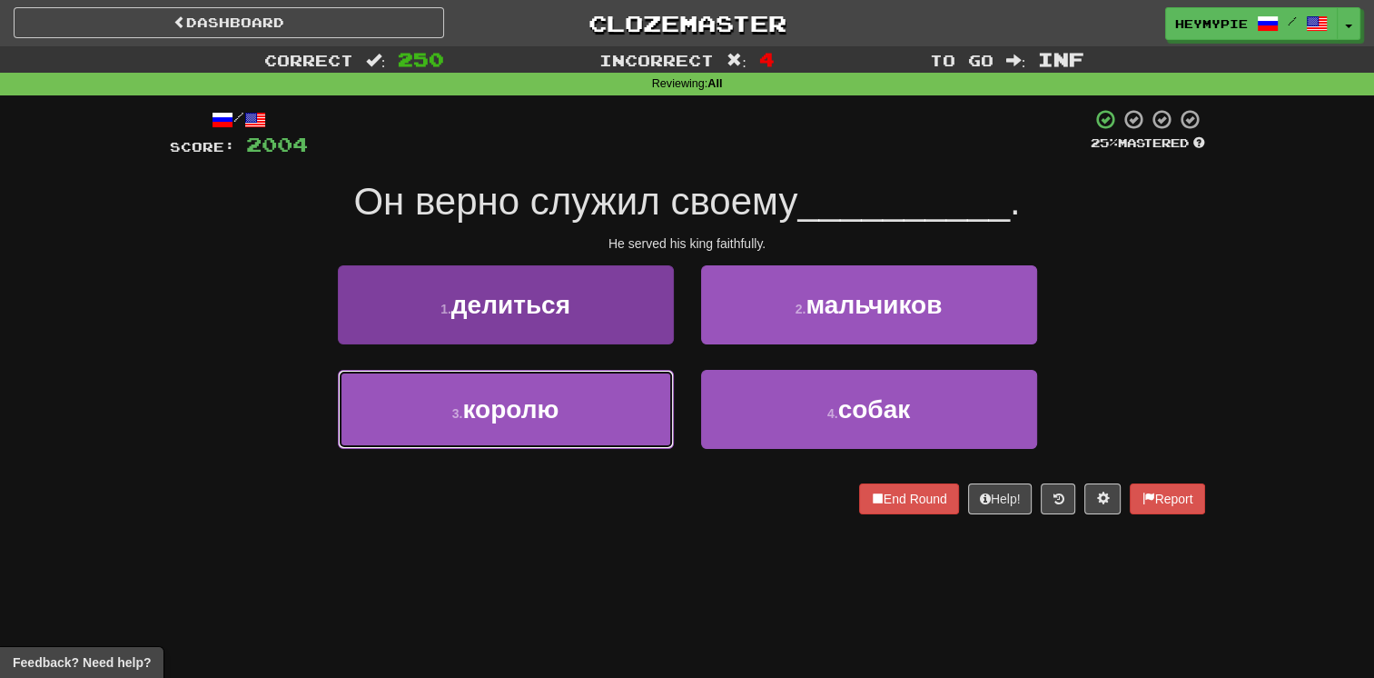
click at [563, 419] on button "3 . королю" at bounding box center [506, 409] width 336 height 79
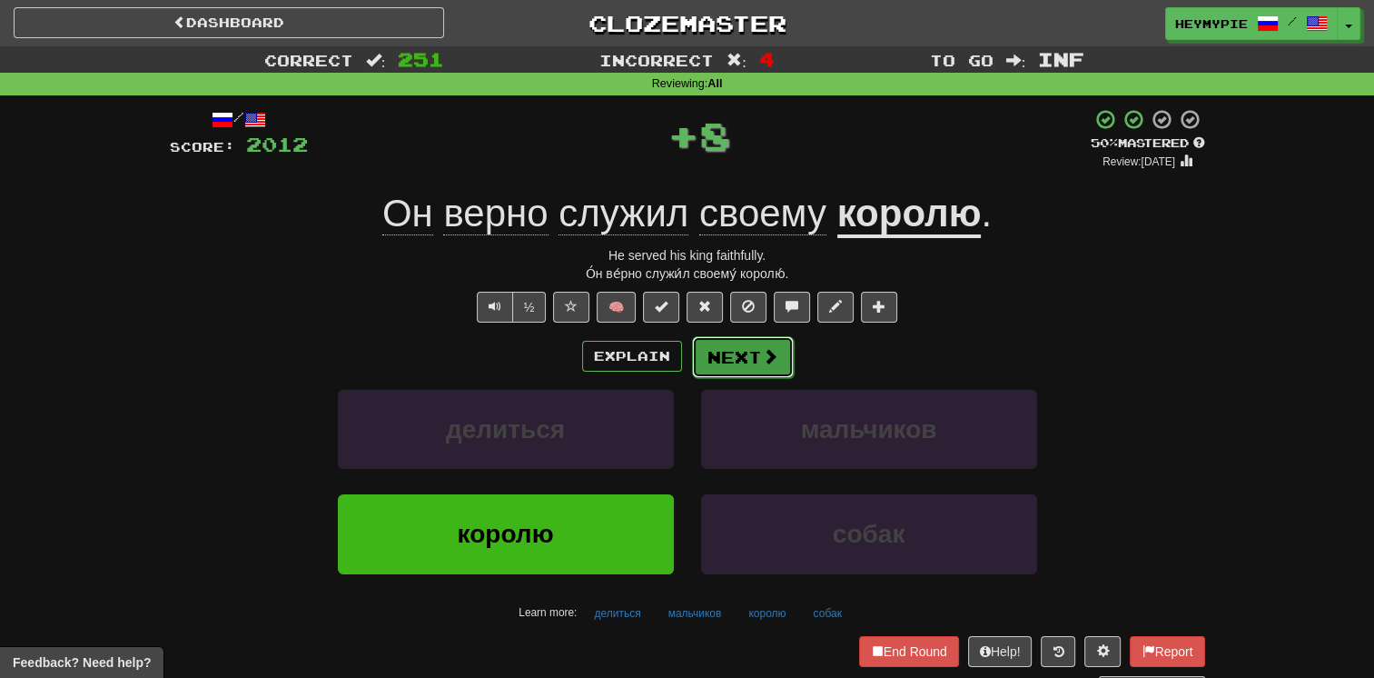
click at [678, 359] on button "Next" at bounding box center [743, 357] width 102 height 42
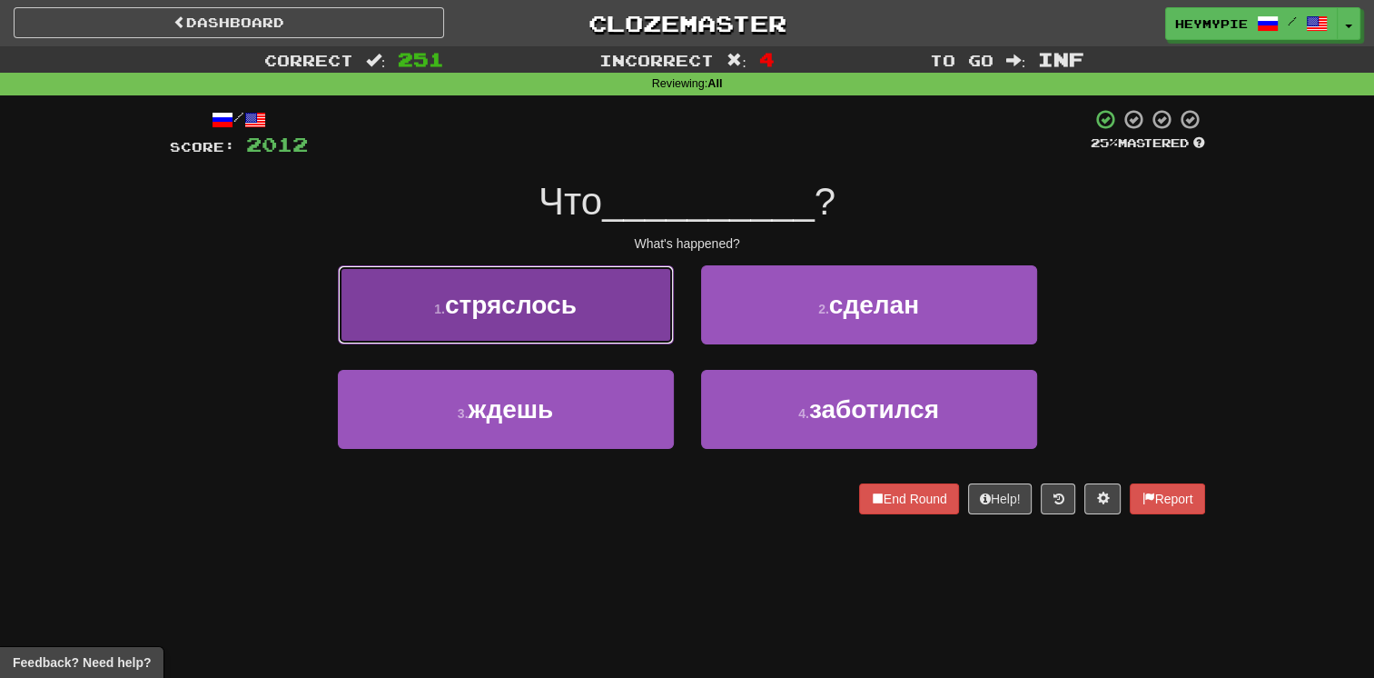
click at [562, 338] on button "1 . стряслось" at bounding box center [506, 304] width 336 height 79
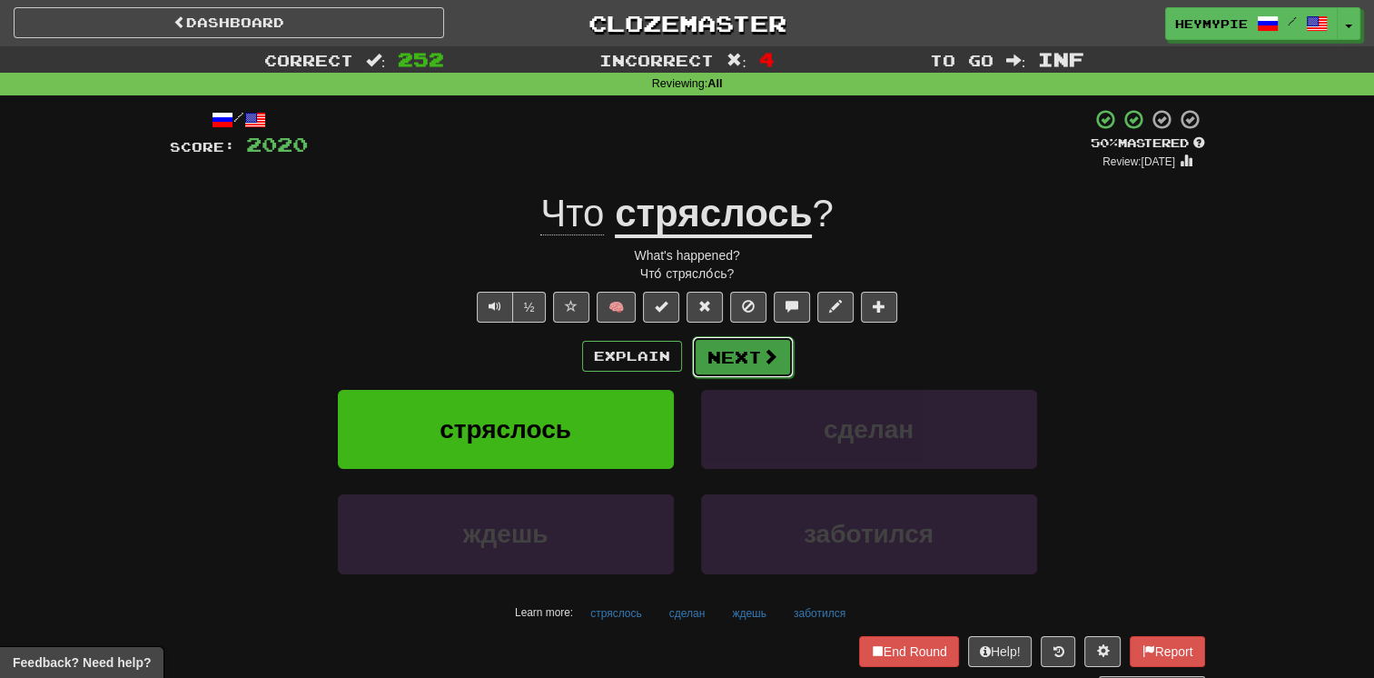
click at [678, 355] on button "Next" at bounding box center [743, 357] width 102 height 42
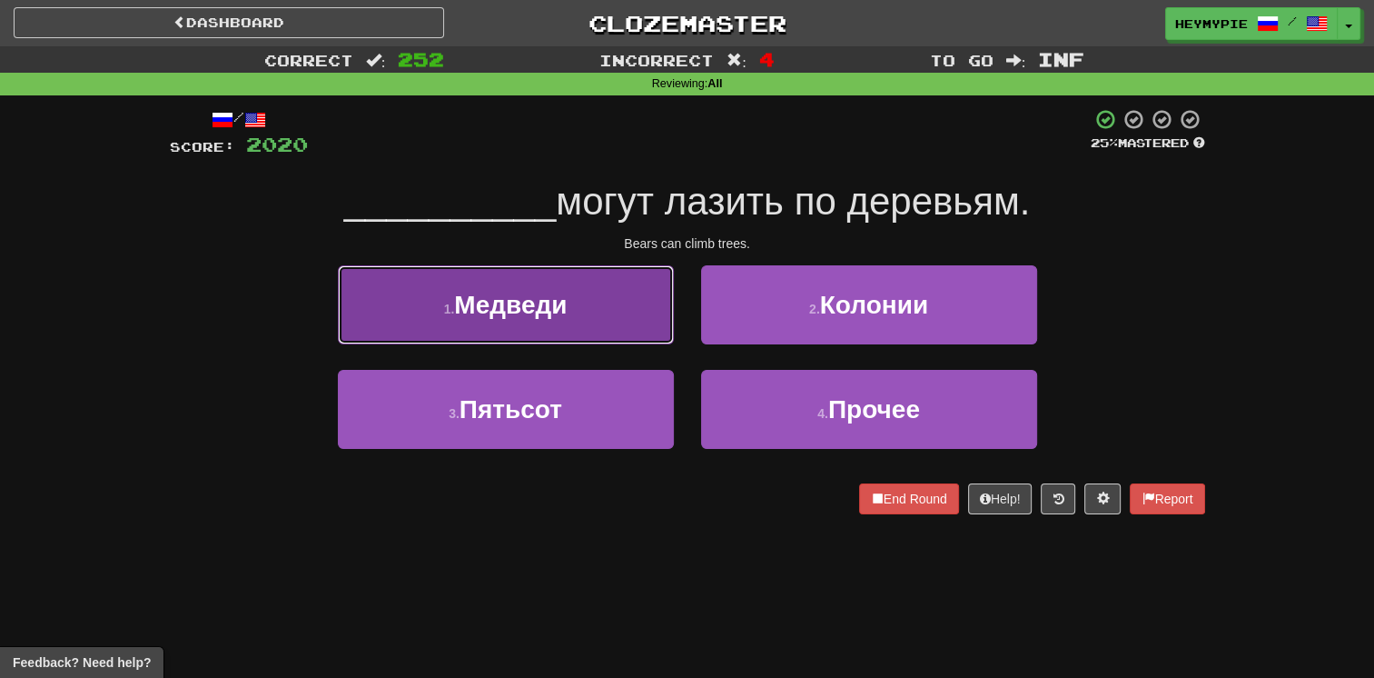
click at [530, 322] on button "1 . Медведи" at bounding box center [506, 304] width 336 height 79
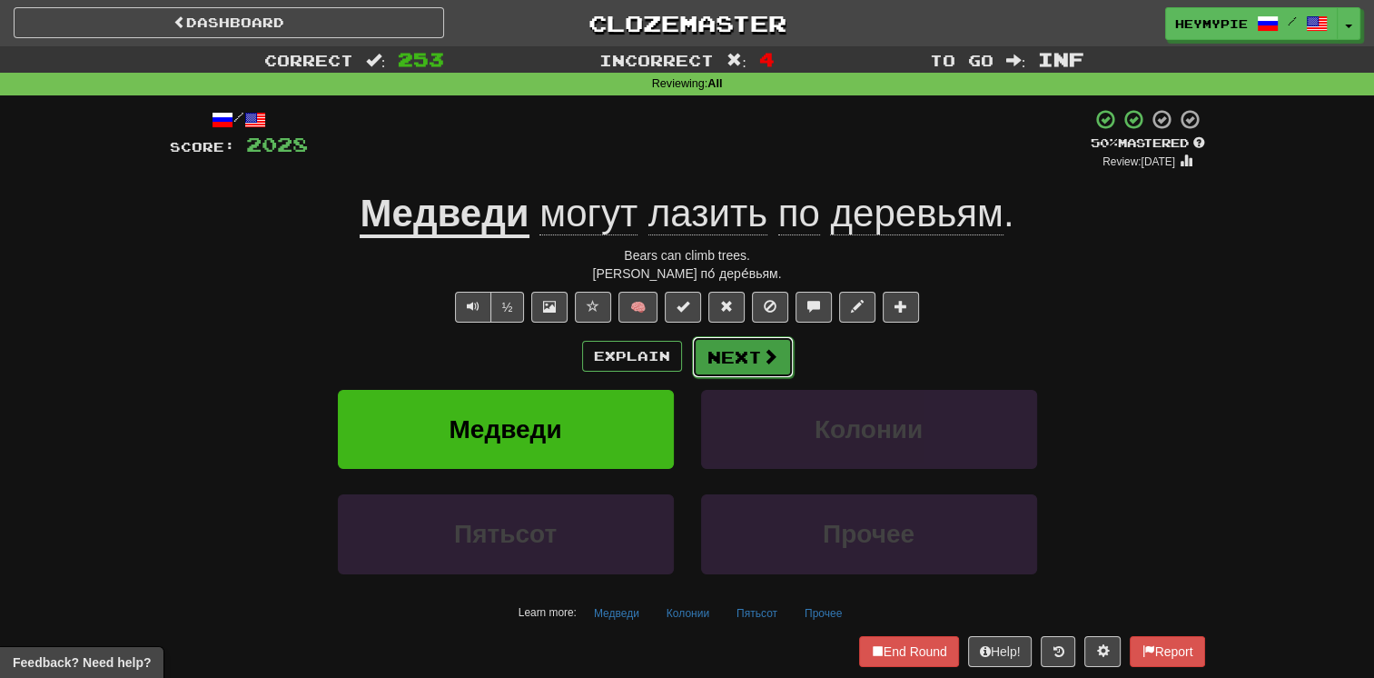
click at [678, 361] on button "Next" at bounding box center [743, 357] width 102 height 42
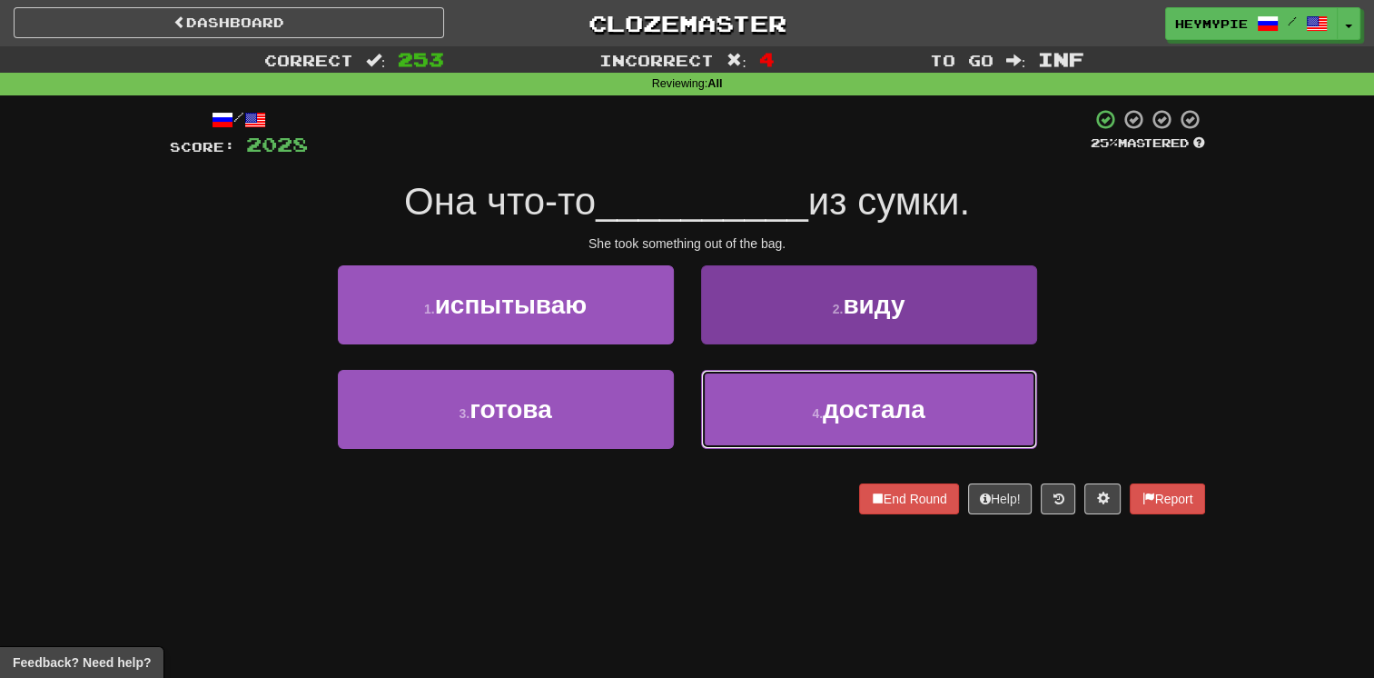
click at [678, 402] on button "4 . достала" at bounding box center [869, 409] width 336 height 79
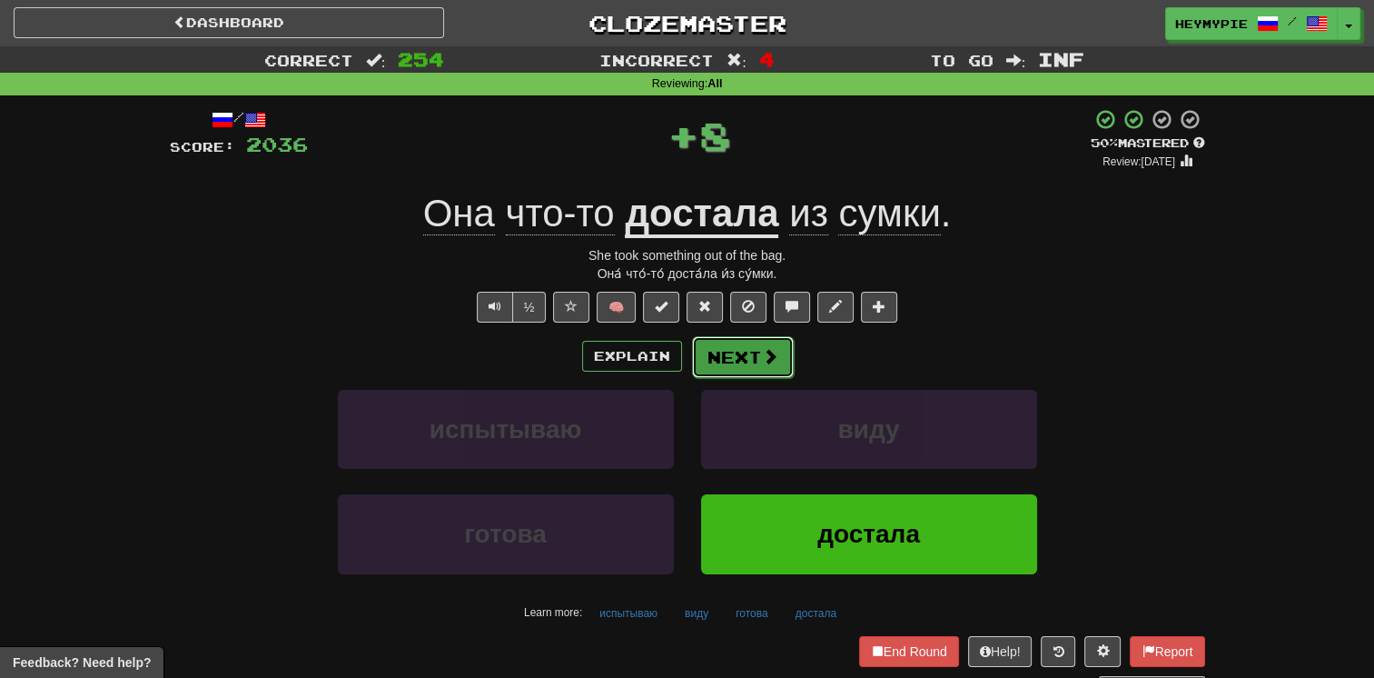
click at [678, 356] on button "Next" at bounding box center [743, 357] width 102 height 42
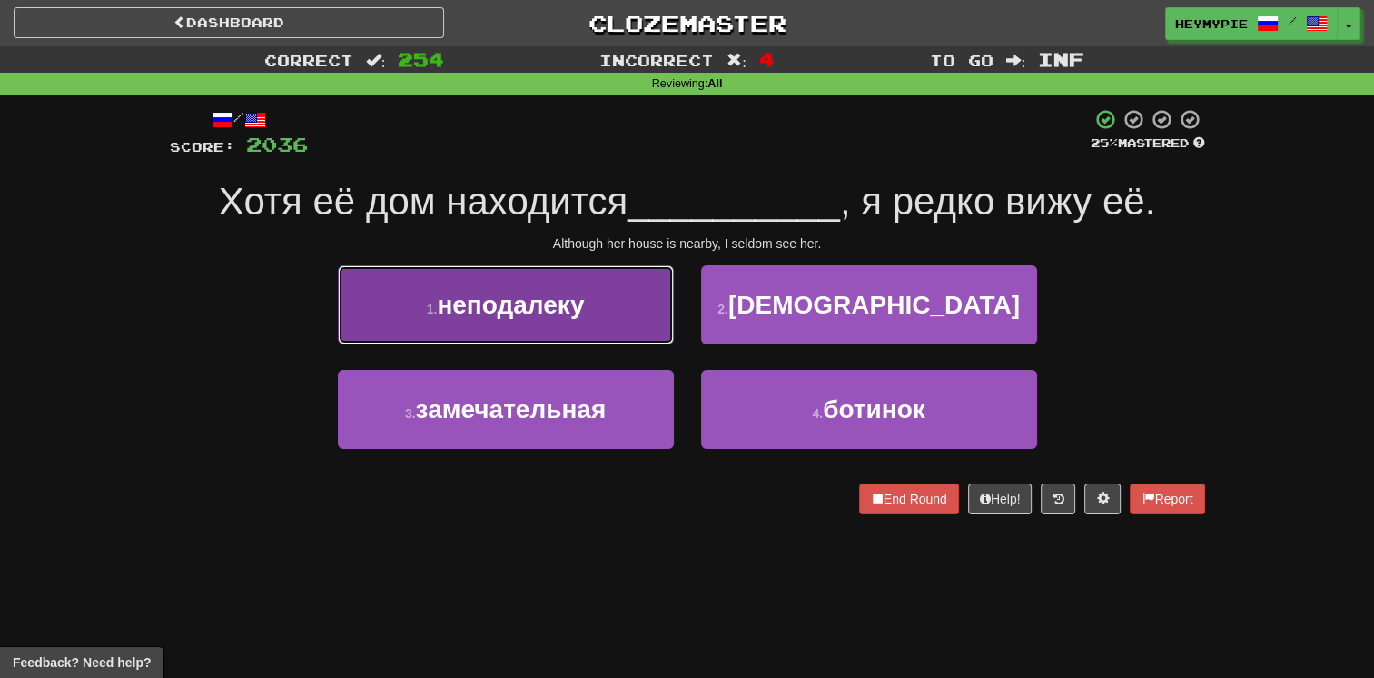
click at [539, 332] on button "1 . неподалеку" at bounding box center [506, 304] width 336 height 79
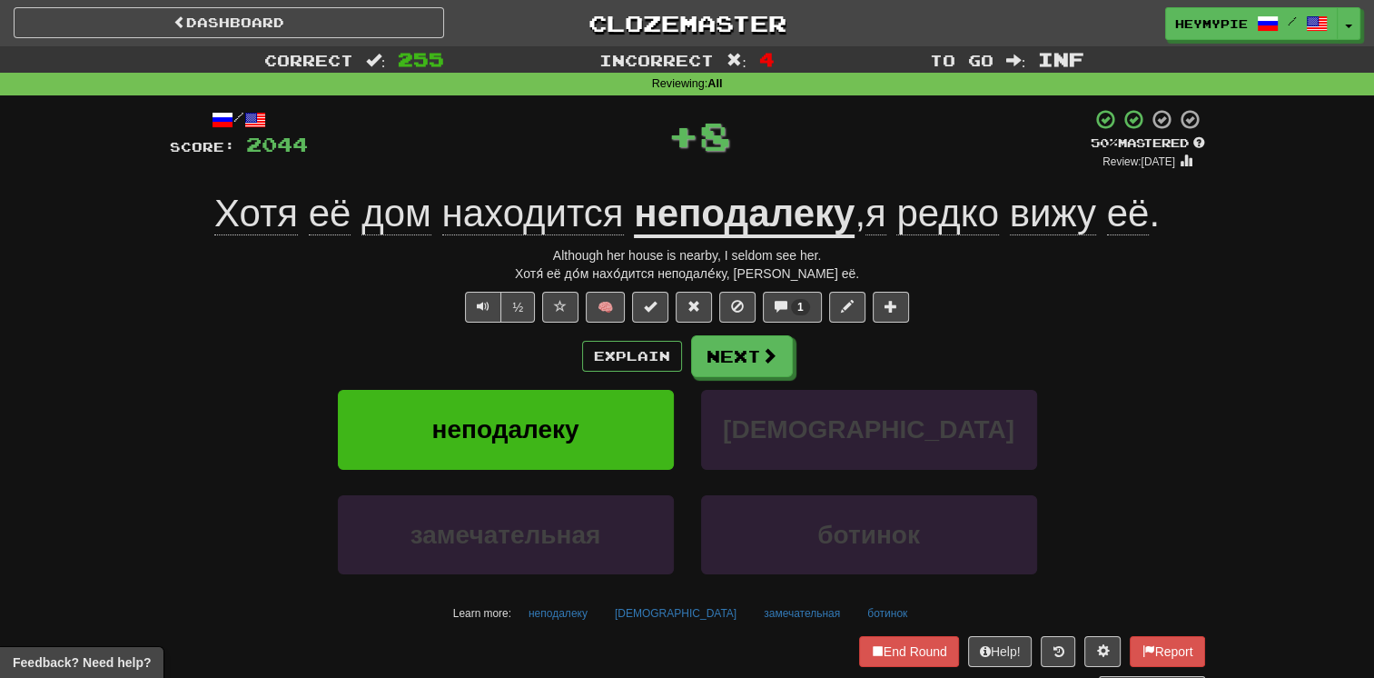
click at [678, 223] on u "неподалеку" at bounding box center [744, 215] width 221 height 46
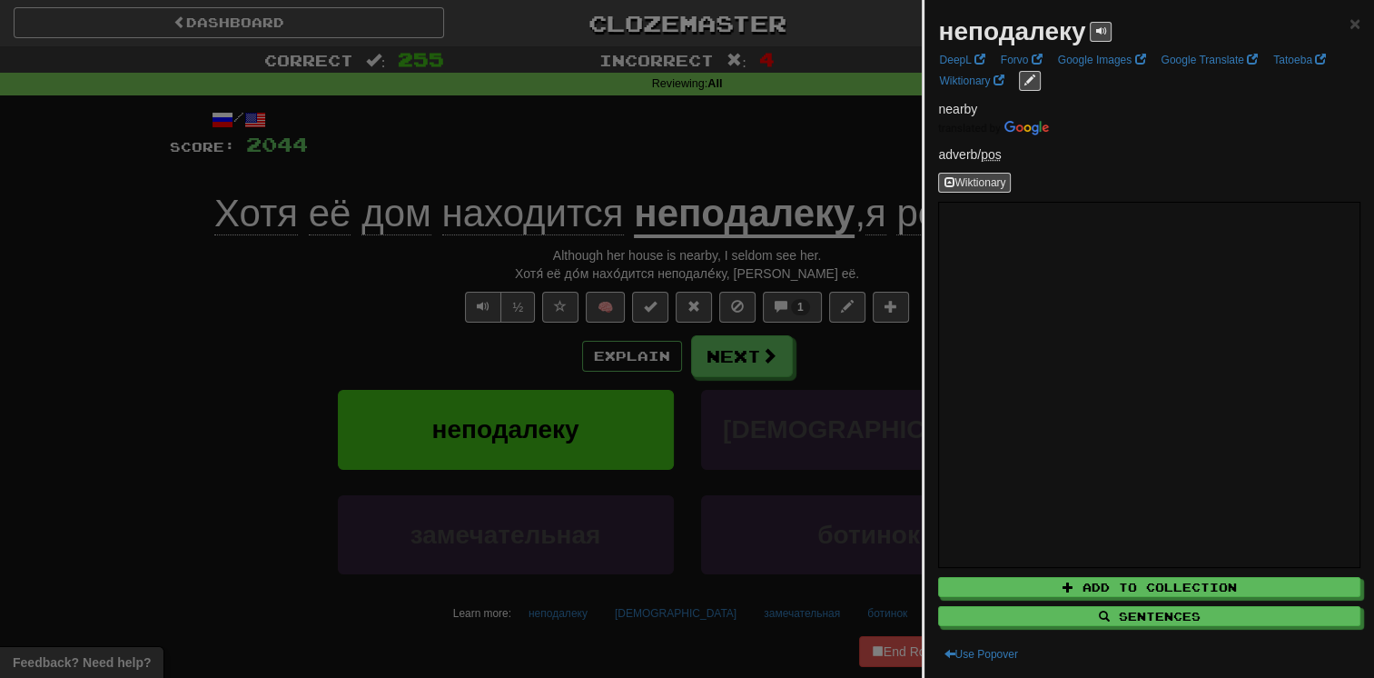
click at [601, 171] on div at bounding box center [687, 339] width 1374 height 678
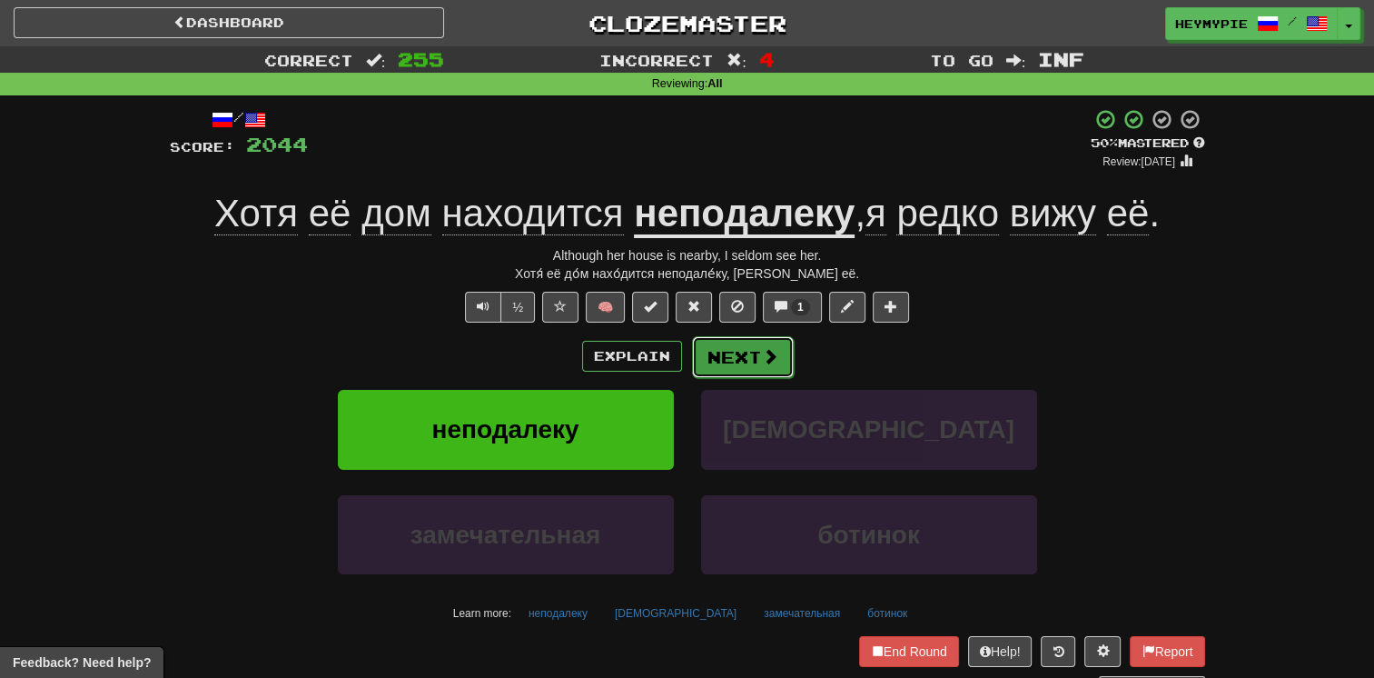
click at [678, 361] on button "Next" at bounding box center [743, 357] width 102 height 42
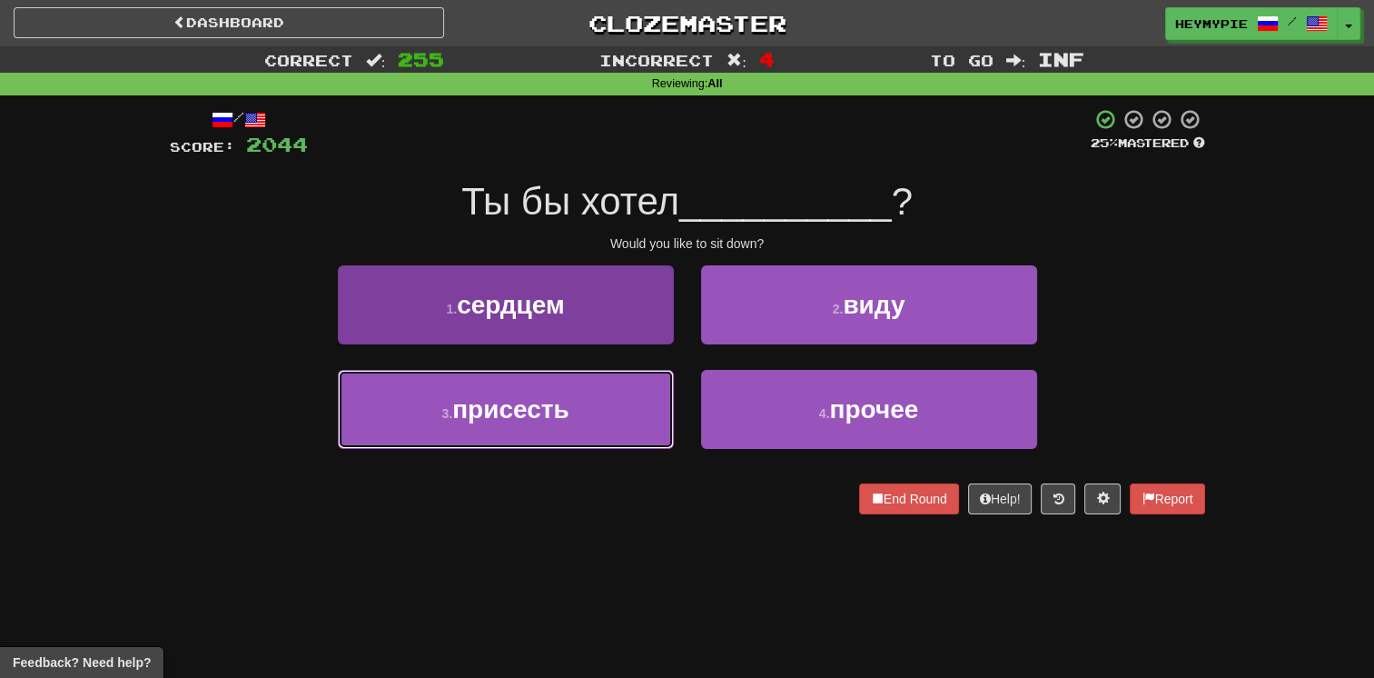
drag, startPoint x: 548, startPoint y: 391, endPoint x: 560, endPoint y: 398, distance: 13.9
click at [548, 396] on button "3 . присесть" at bounding box center [506, 409] width 336 height 79
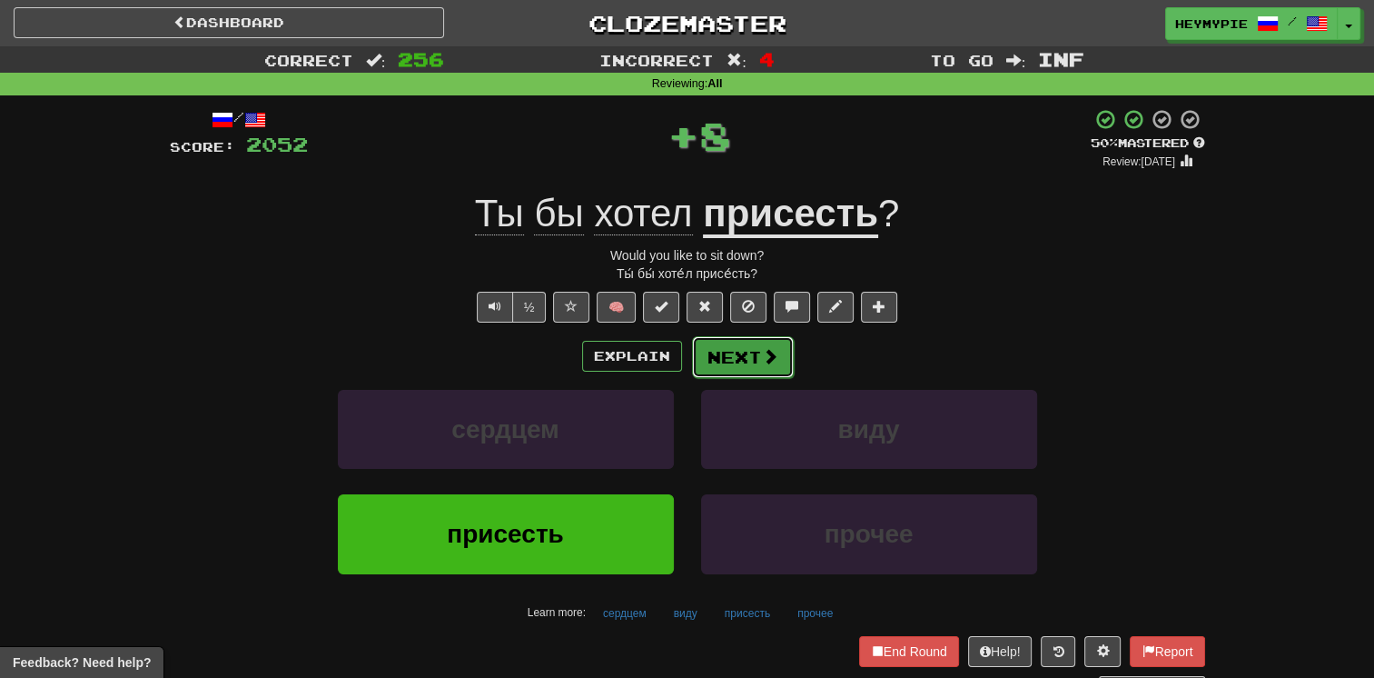
click at [678, 347] on button "Next" at bounding box center [743, 357] width 102 height 42
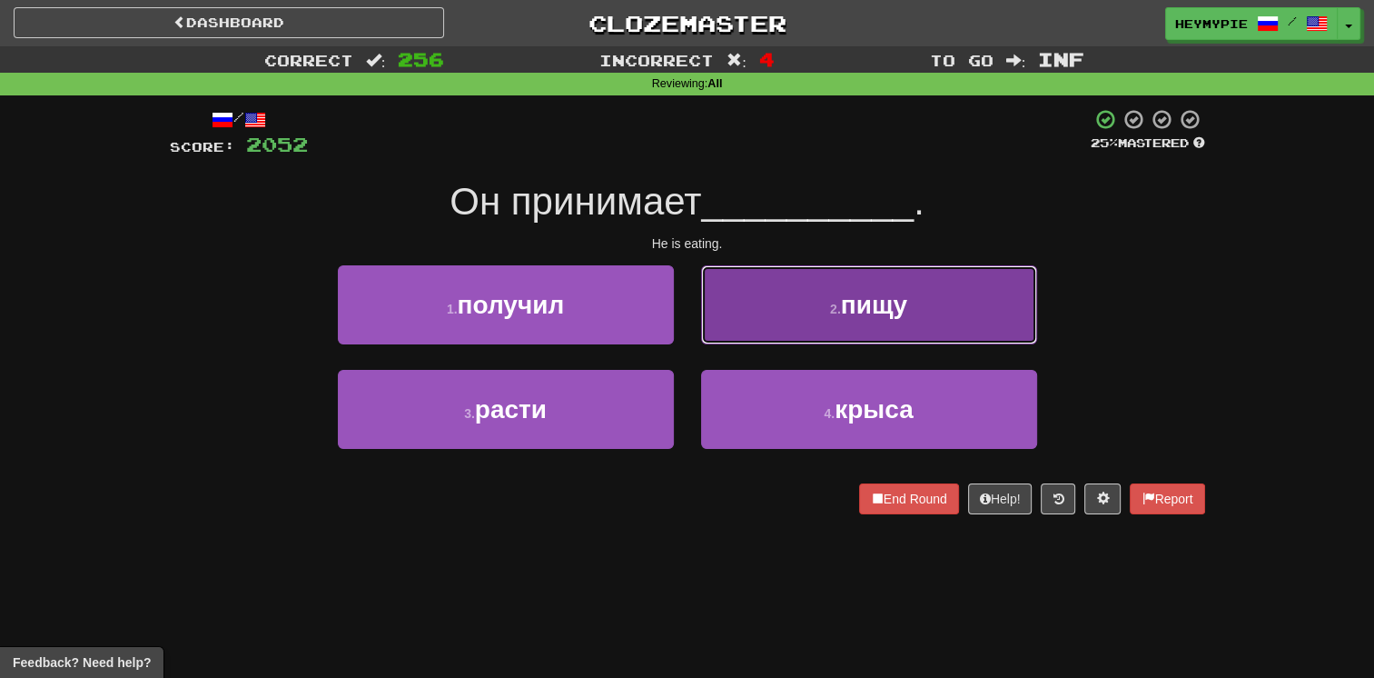
click at [678, 303] on button "2 . пищу" at bounding box center [869, 304] width 336 height 79
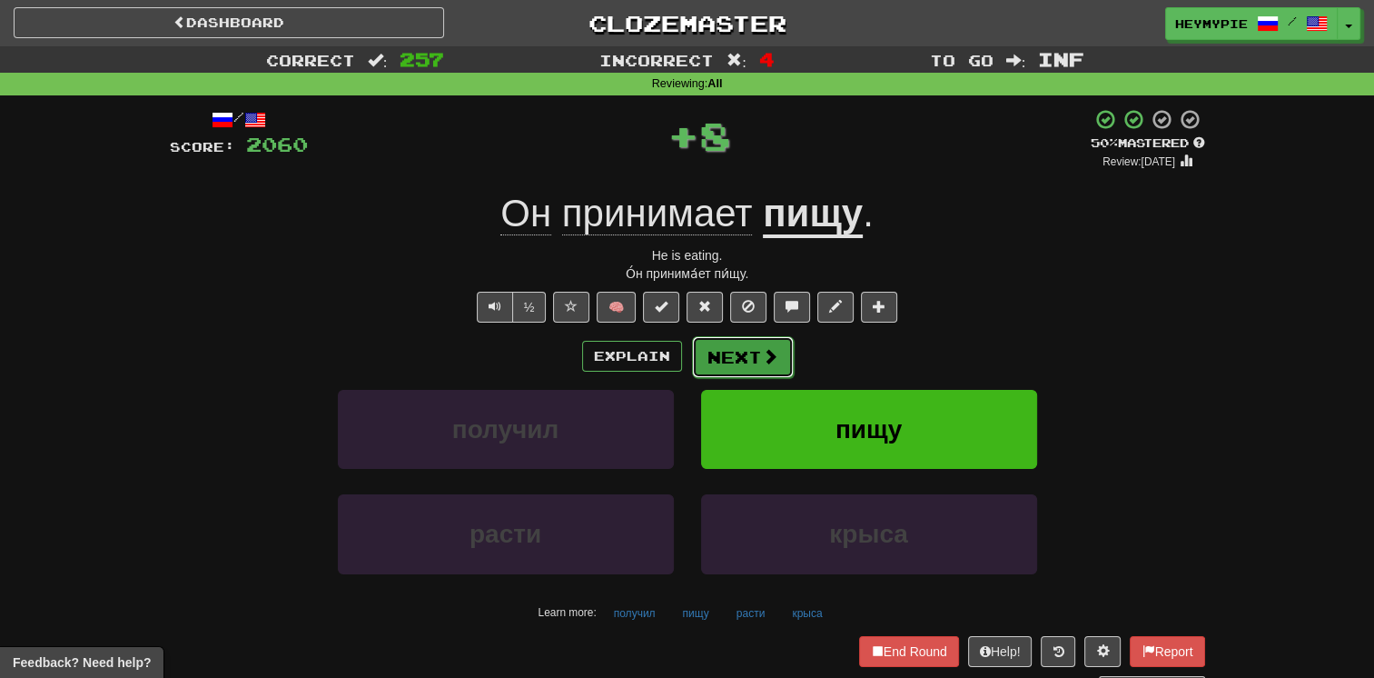
click at [678, 356] on button "Next" at bounding box center [743, 357] width 102 height 42
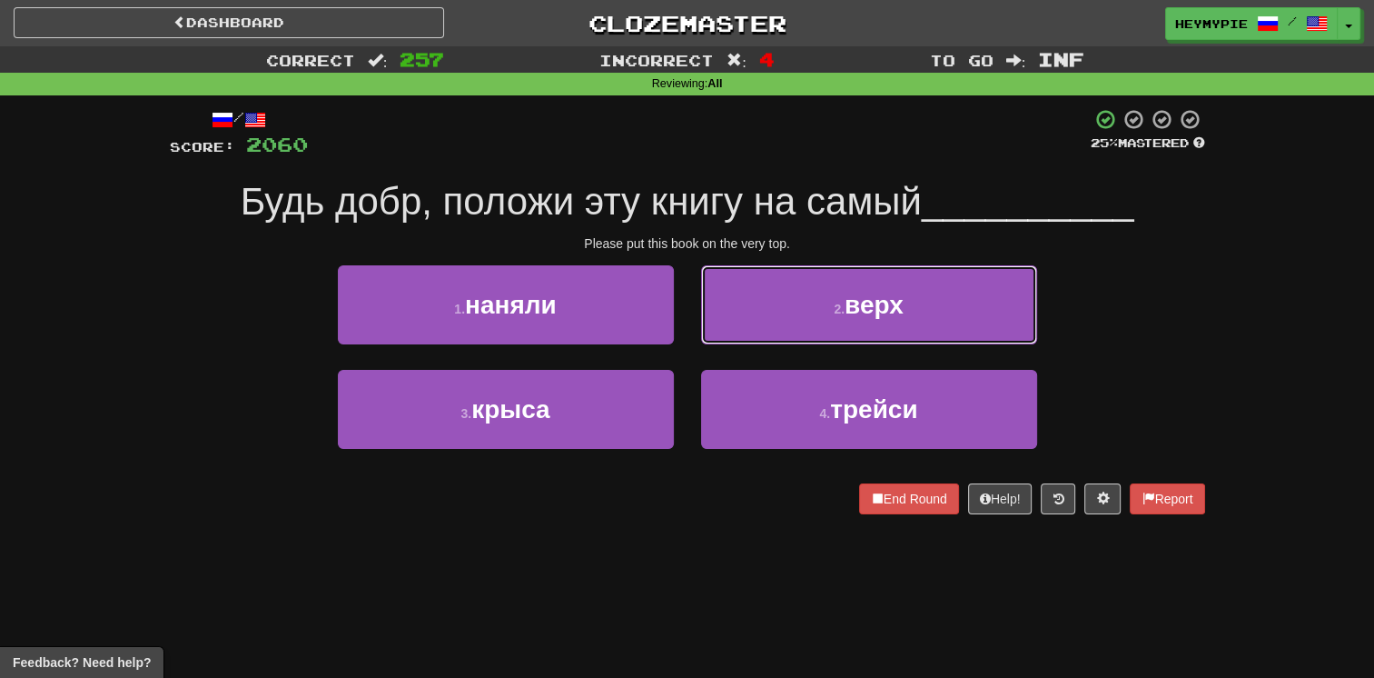
click at [678, 319] on button "2 . верх" at bounding box center [869, 304] width 336 height 79
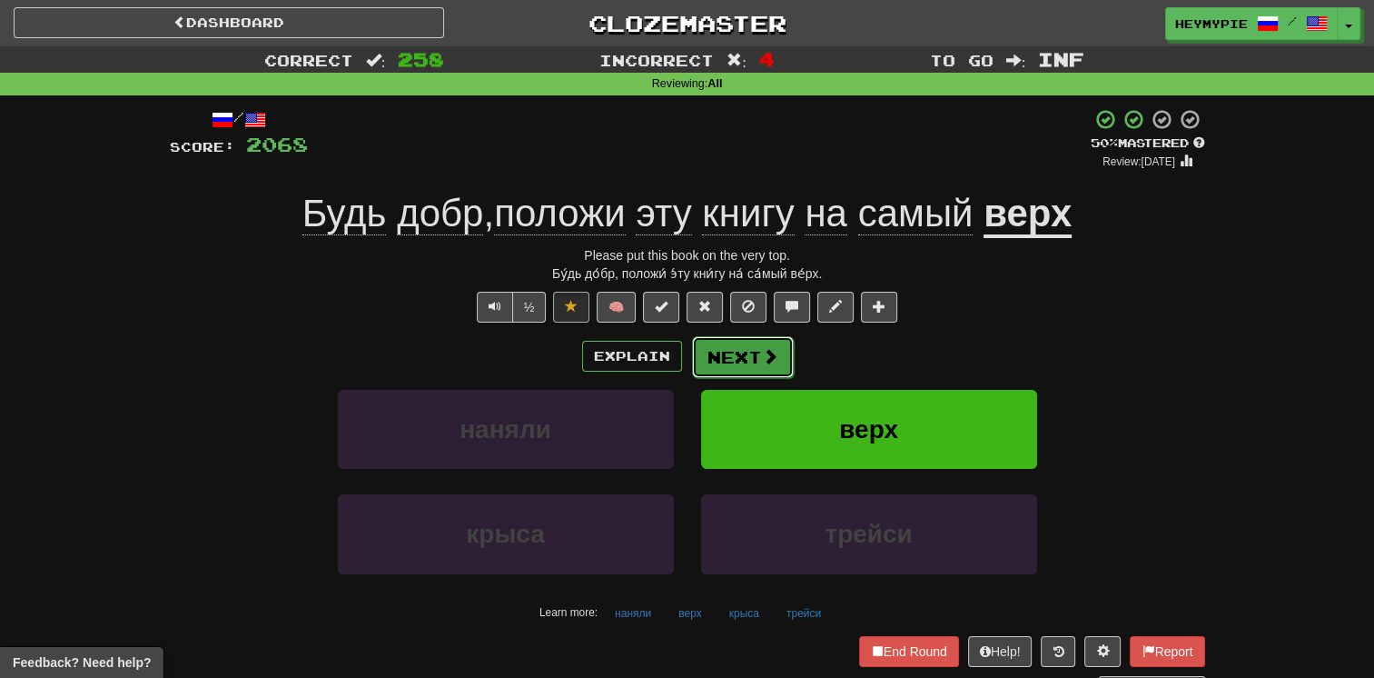
click at [678, 371] on button "Next" at bounding box center [743, 357] width 102 height 42
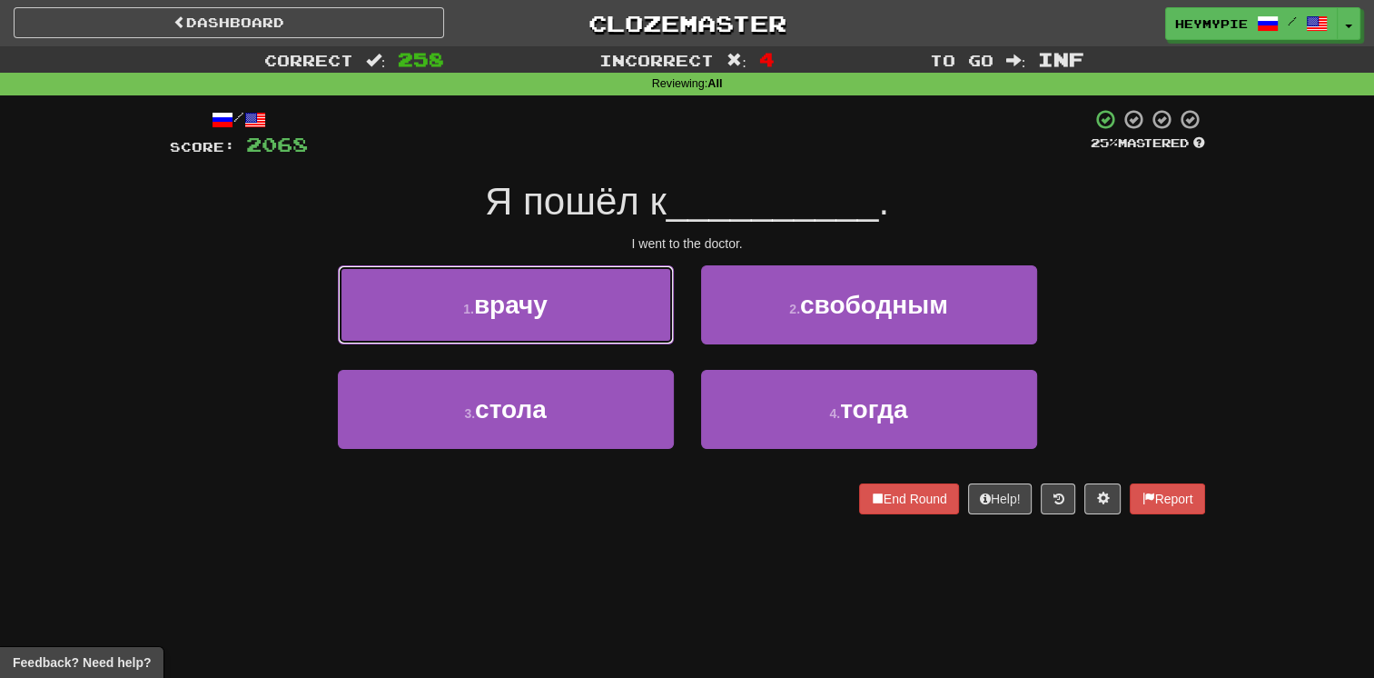
click at [516, 300] on span "врачу" at bounding box center [511, 305] width 74 height 28
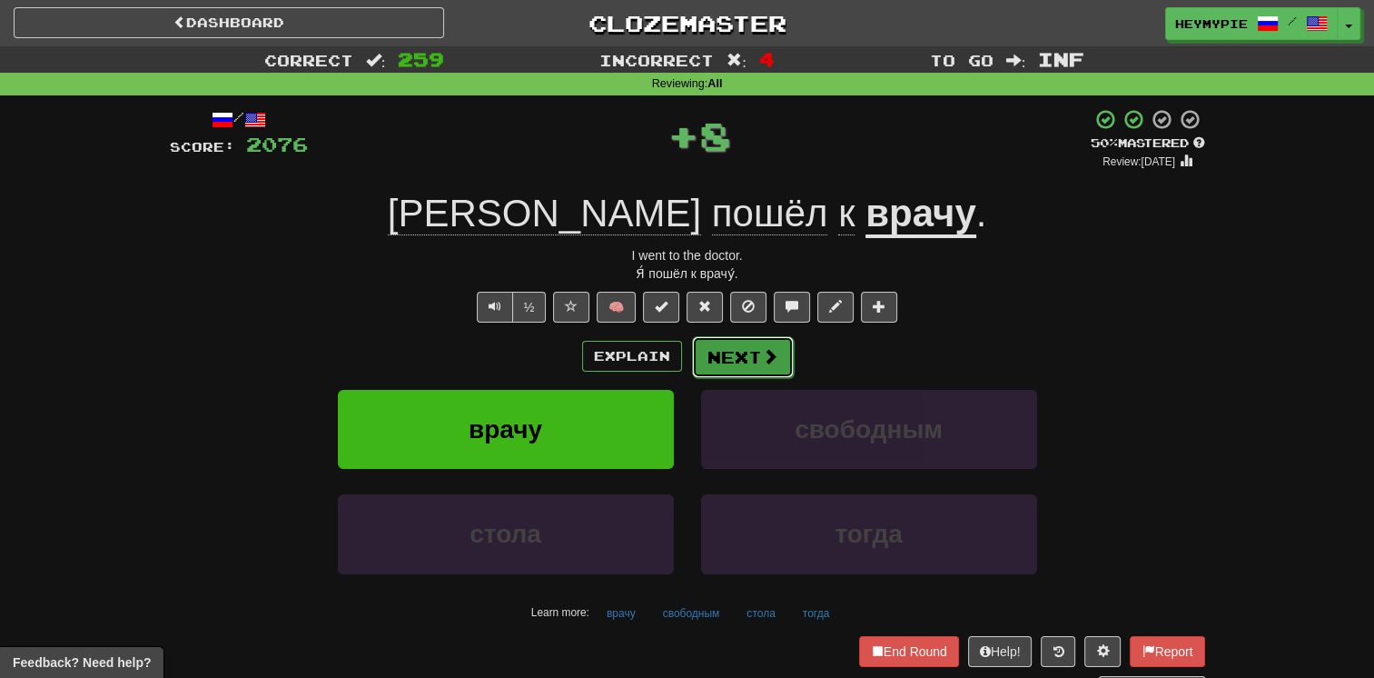
click at [678, 358] on button "Next" at bounding box center [743, 357] width 102 height 42
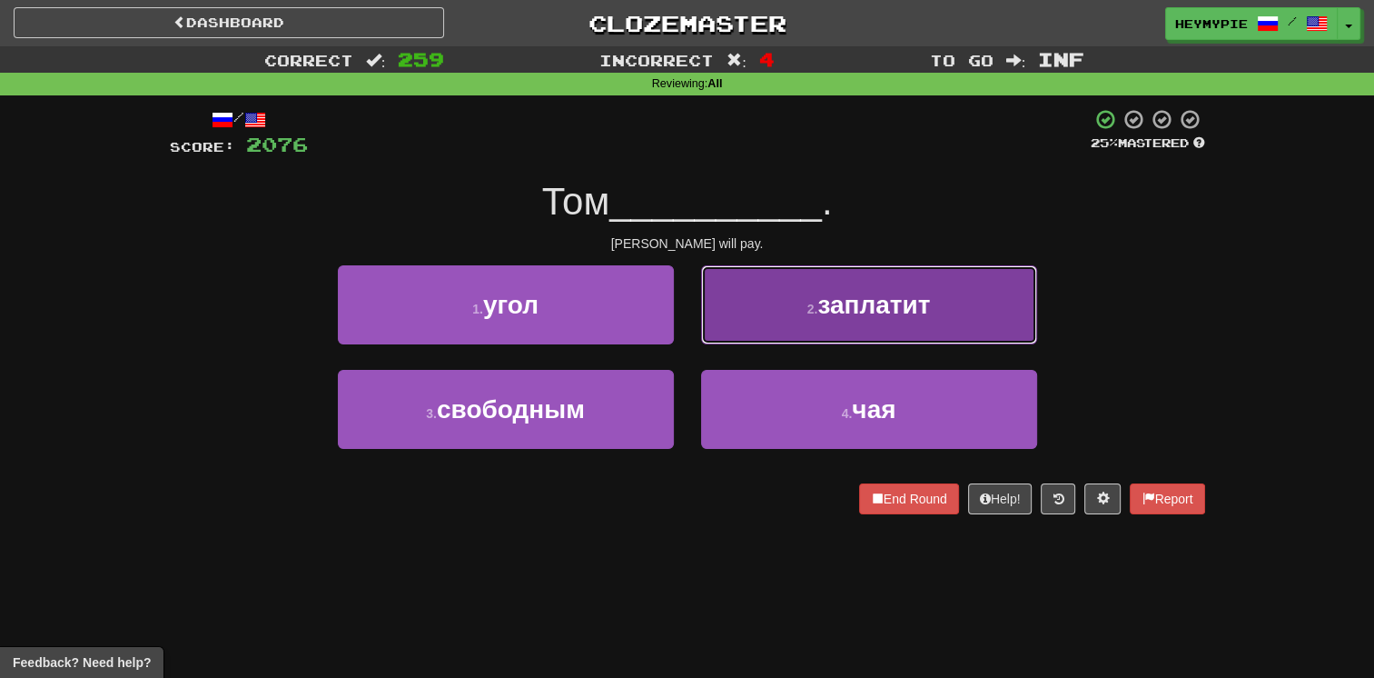
click at [678, 300] on button "2 . заплатит" at bounding box center [869, 304] width 336 height 79
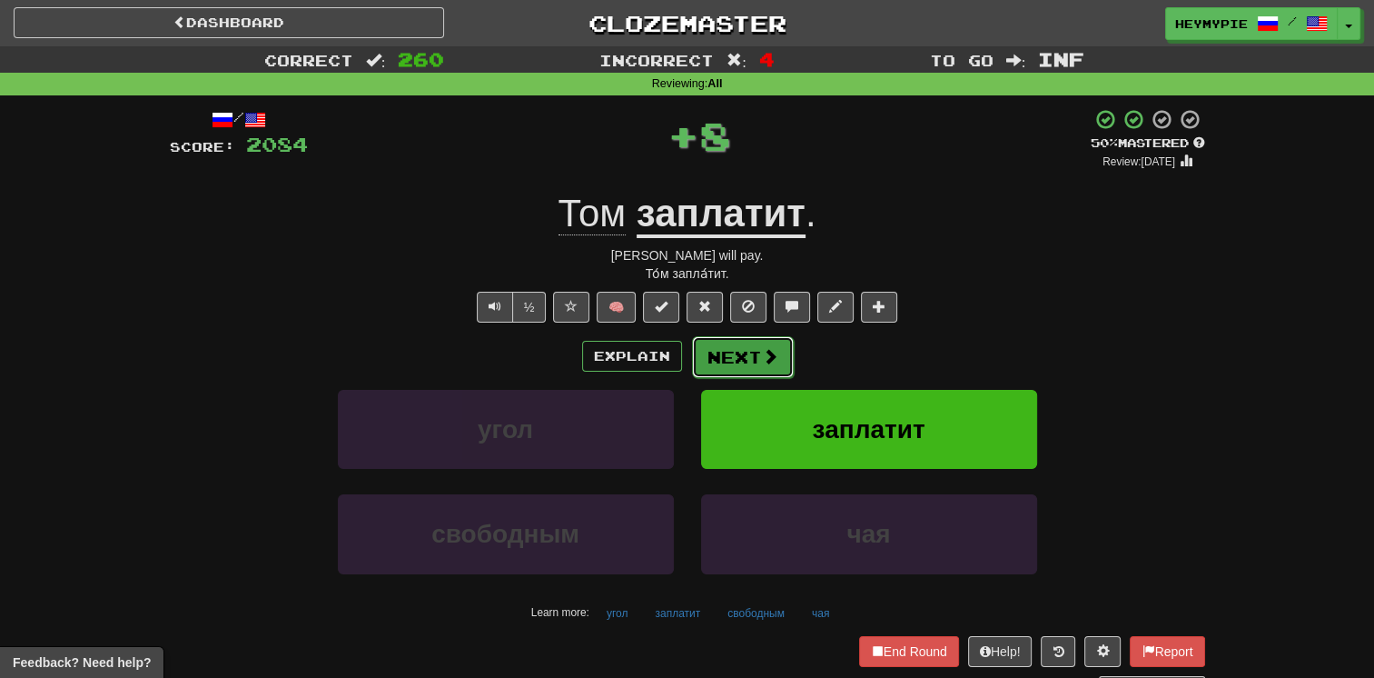
click at [678, 366] on button "Next" at bounding box center [743, 357] width 102 height 42
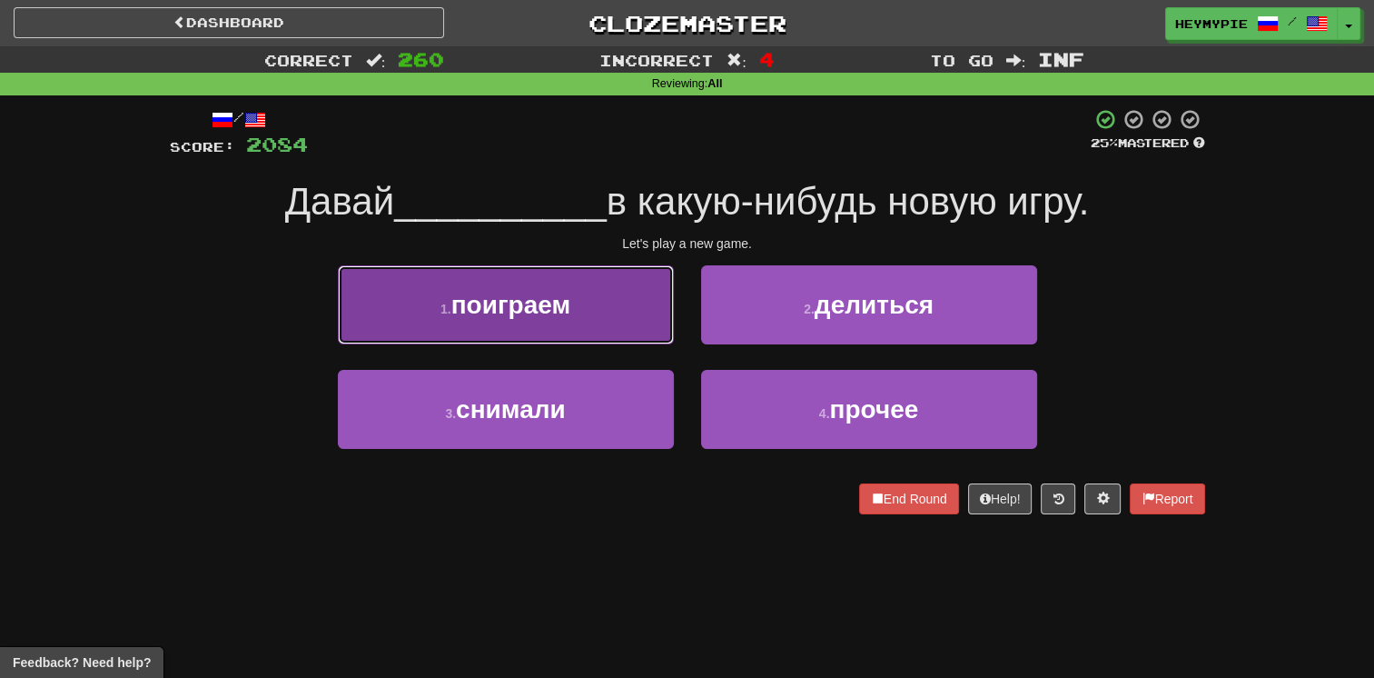
click at [560, 307] on span "поиграем" at bounding box center [510, 305] width 119 height 28
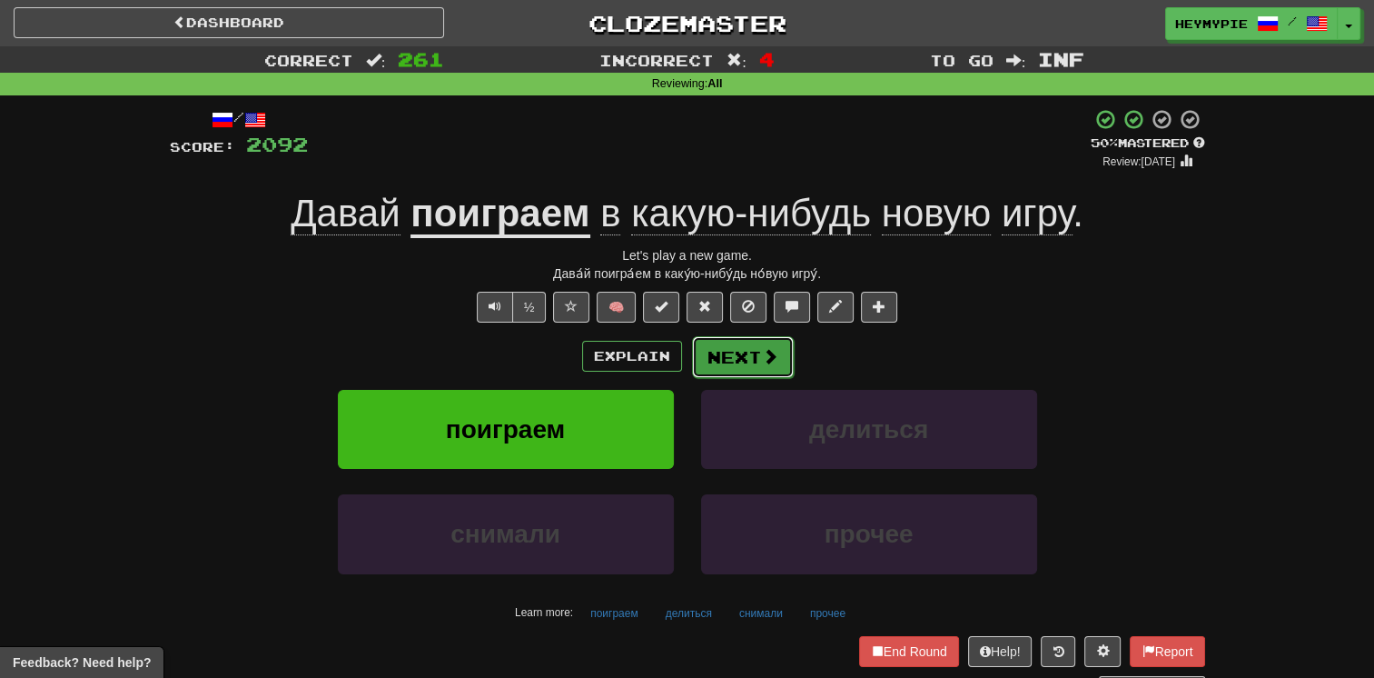
click at [678, 359] on button "Next" at bounding box center [743, 357] width 102 height 42
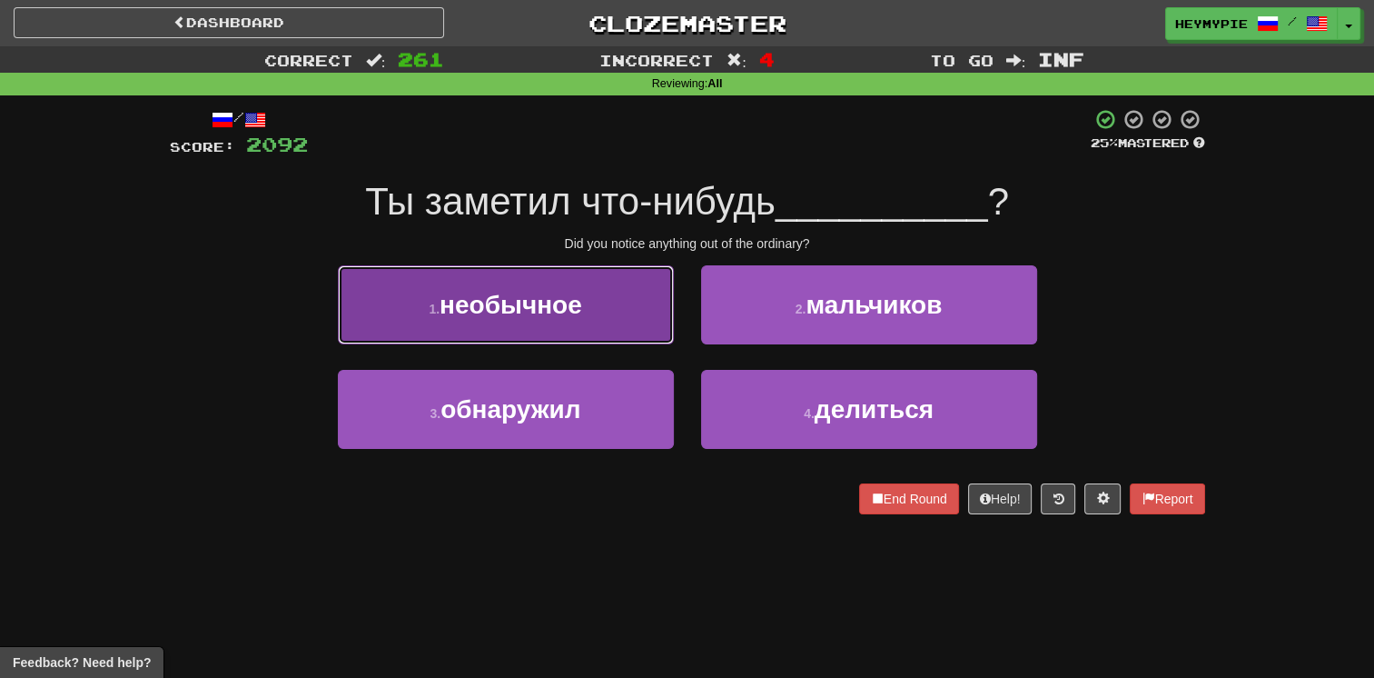
click at [543, 291] on span "необычное" at bounding box center [511, 305] width 143 height 28
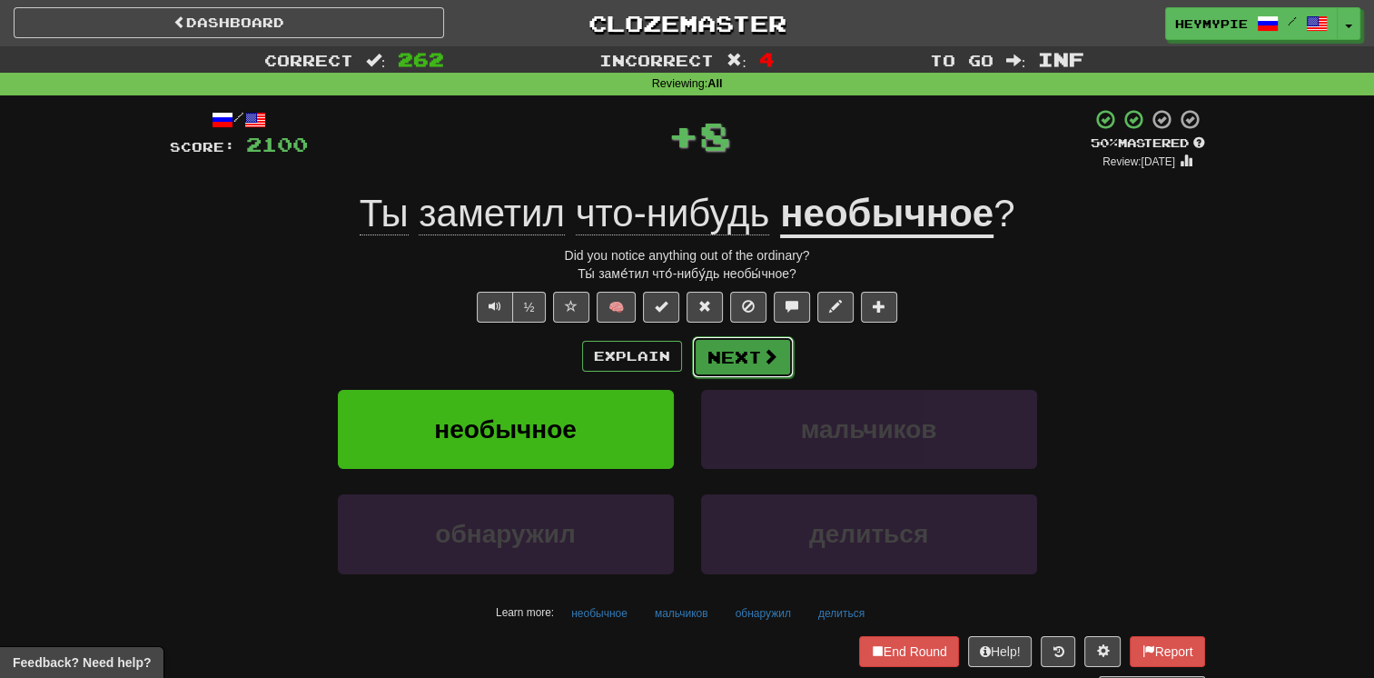
click at [678, 372] on button "Next" at bounding box center [743, 357] width 102 height 42
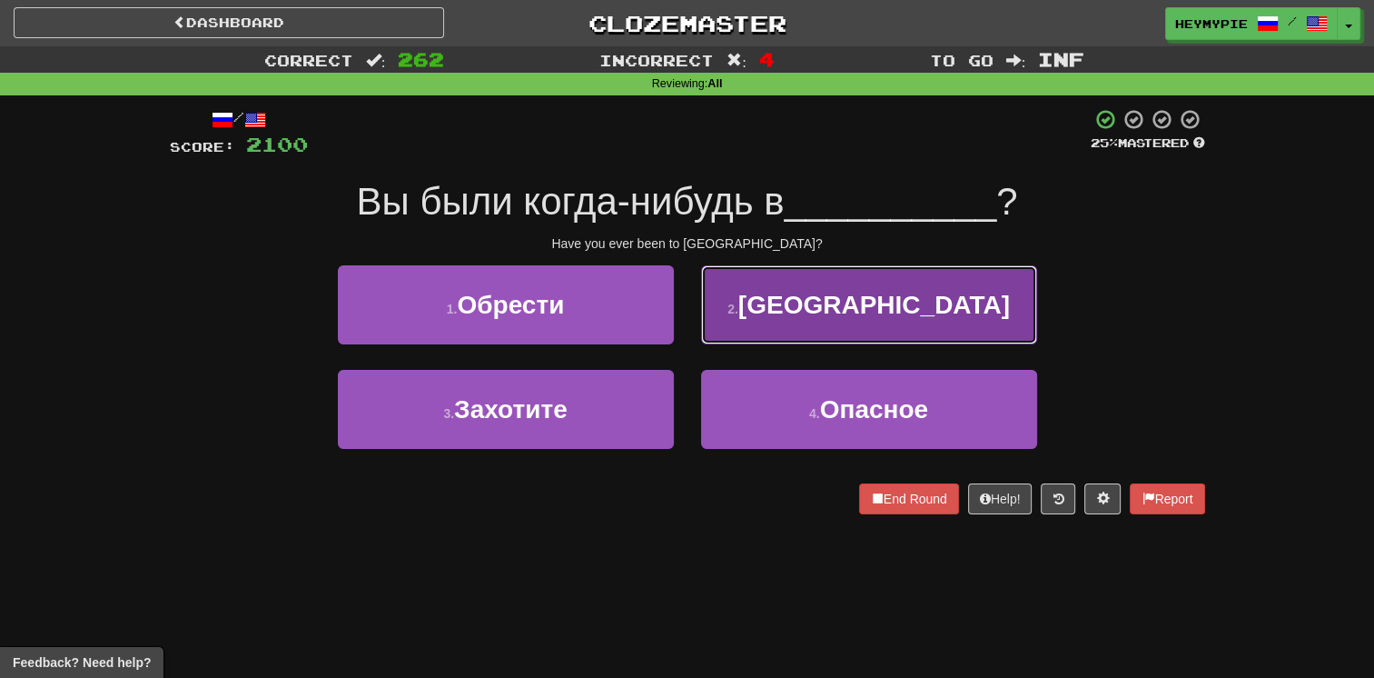
click at [678, 322] on button "2 . [GEOGRAPHIC_DATA]" at bounding box center [869, 304] width 336 height 79
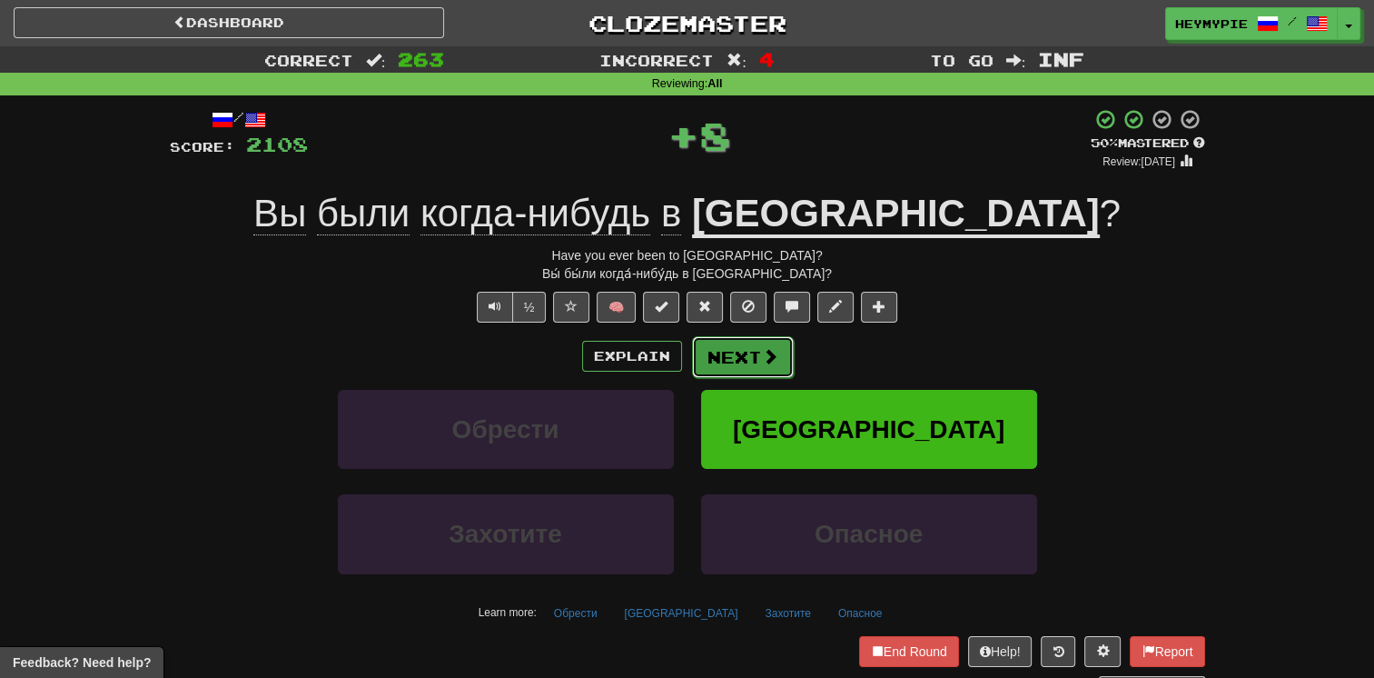
click at [678, 358] on button "Next" at bounding box center [743, 357] width 102 height 42
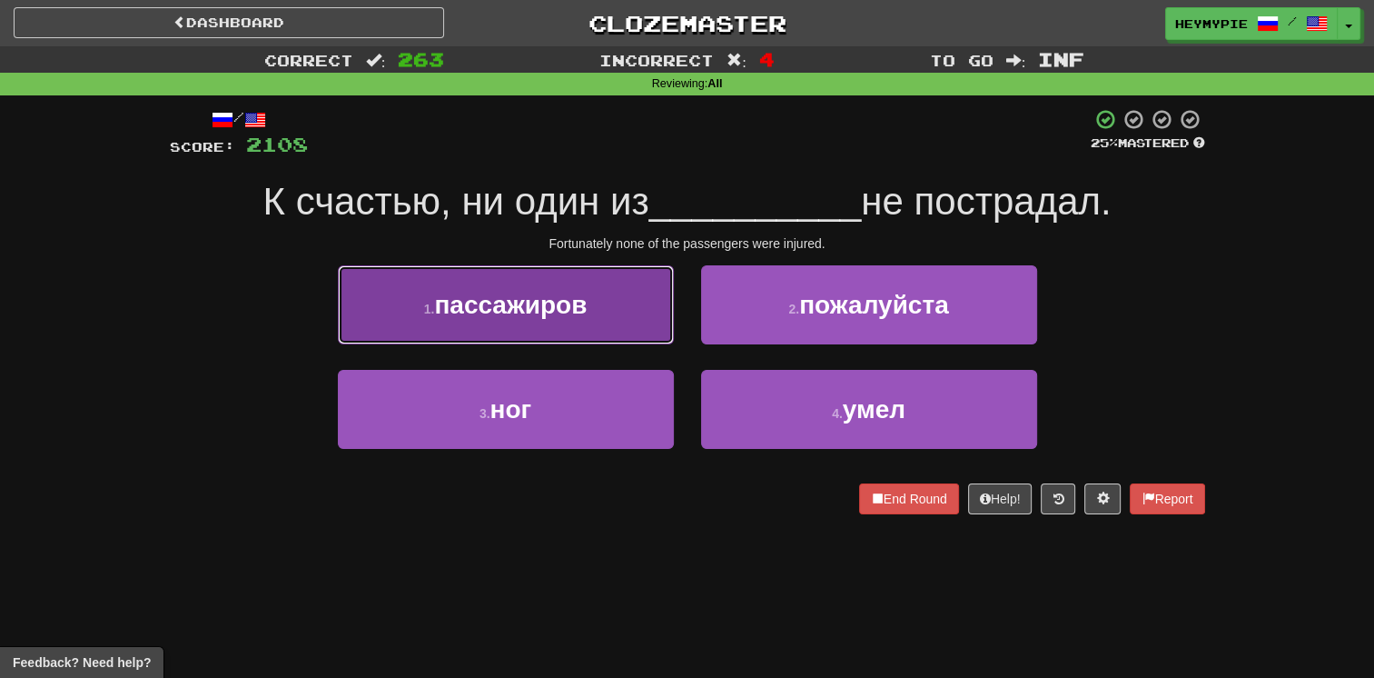
click at [607, 303] on button "1 . пассажиров" at bounding box center [506, 304] width 336 height 79
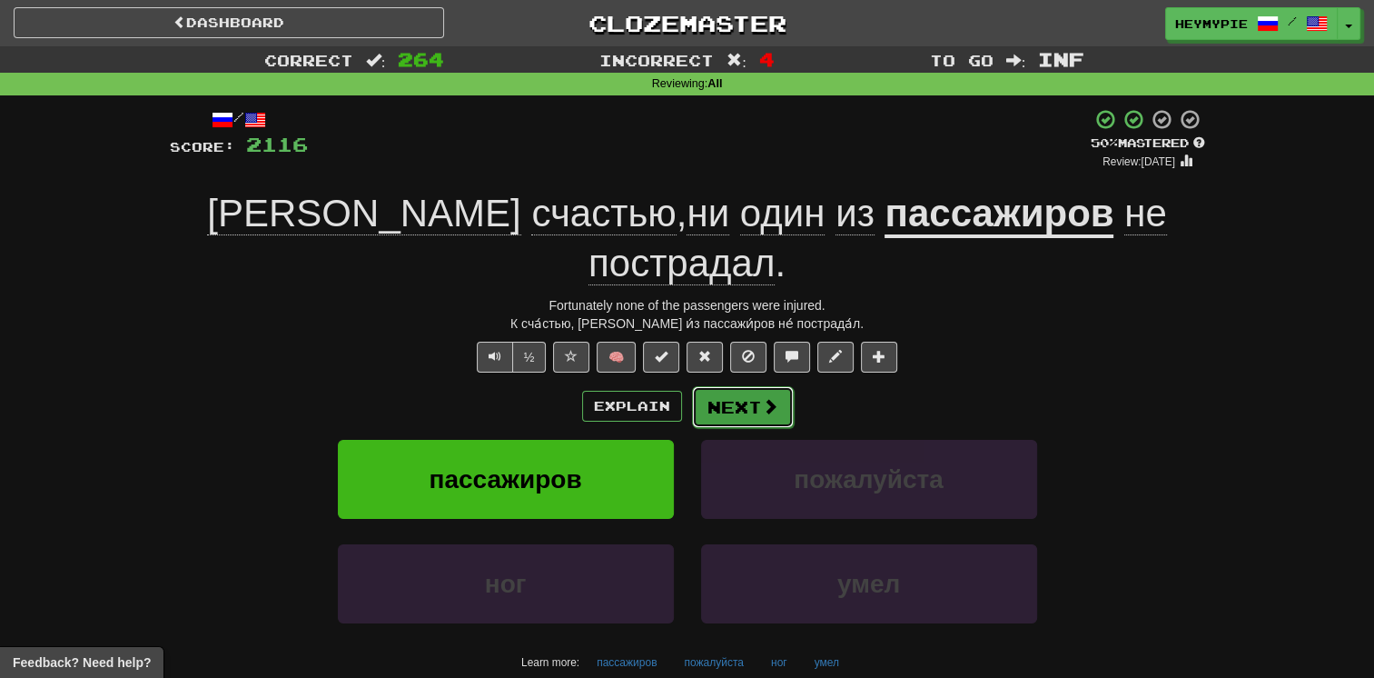
click at [678, 386] on button "Next" at bounding box center [743, 407] width 102 height 42
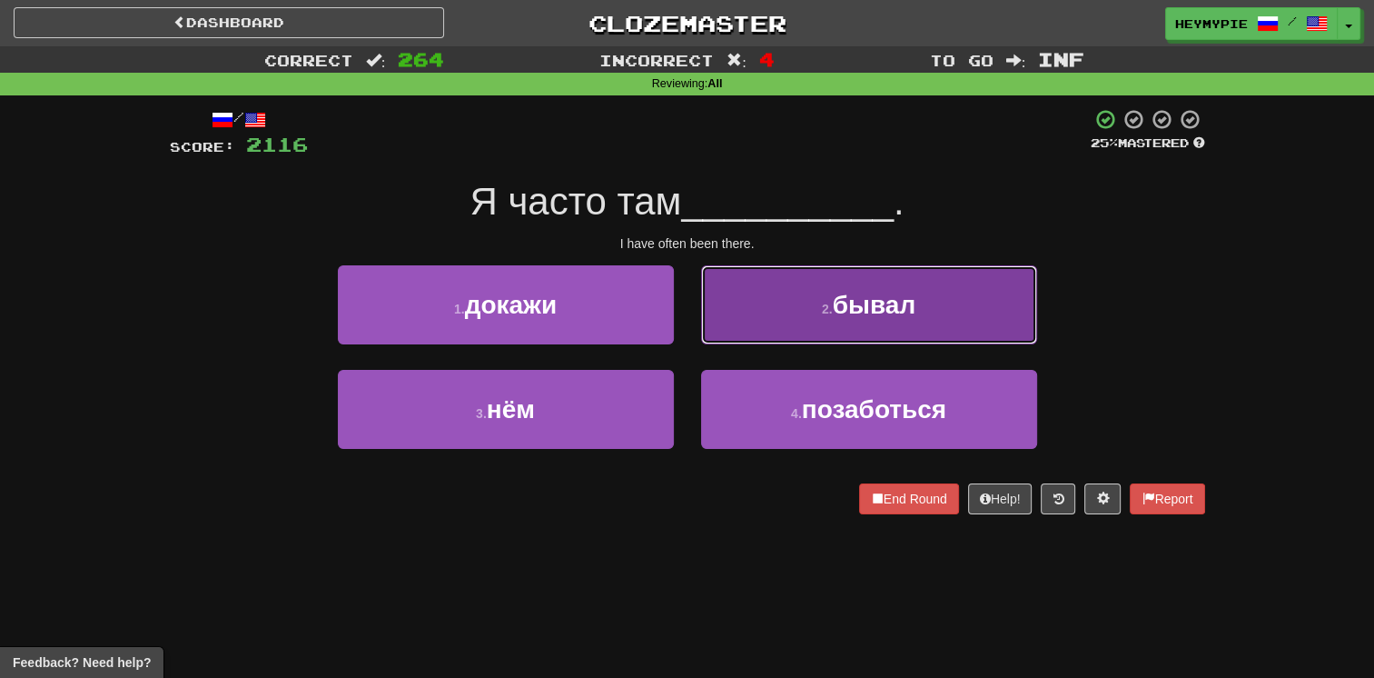
click at [678, 321] on button "2 . бывал" at bounding box center [869, 304] width 336 height 79
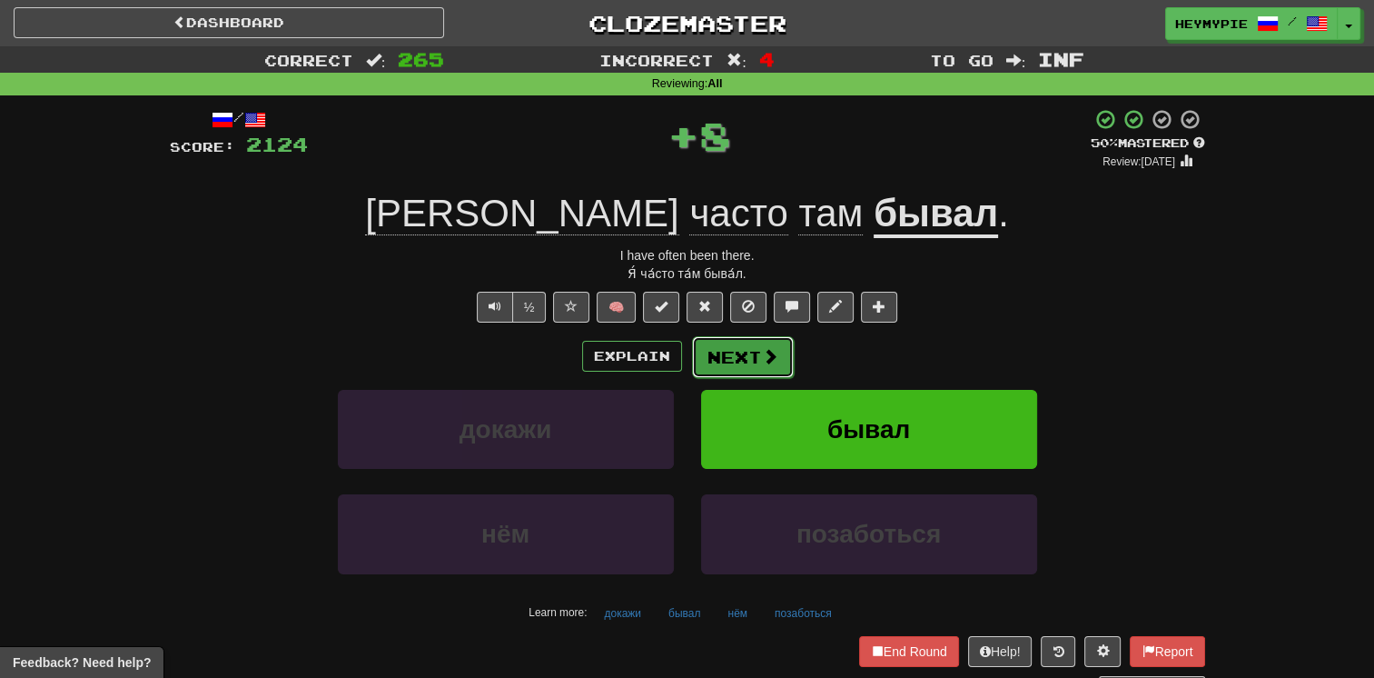
click at [678, 343] on button "Next" at bounding box center [743, 357] width 102 height 42
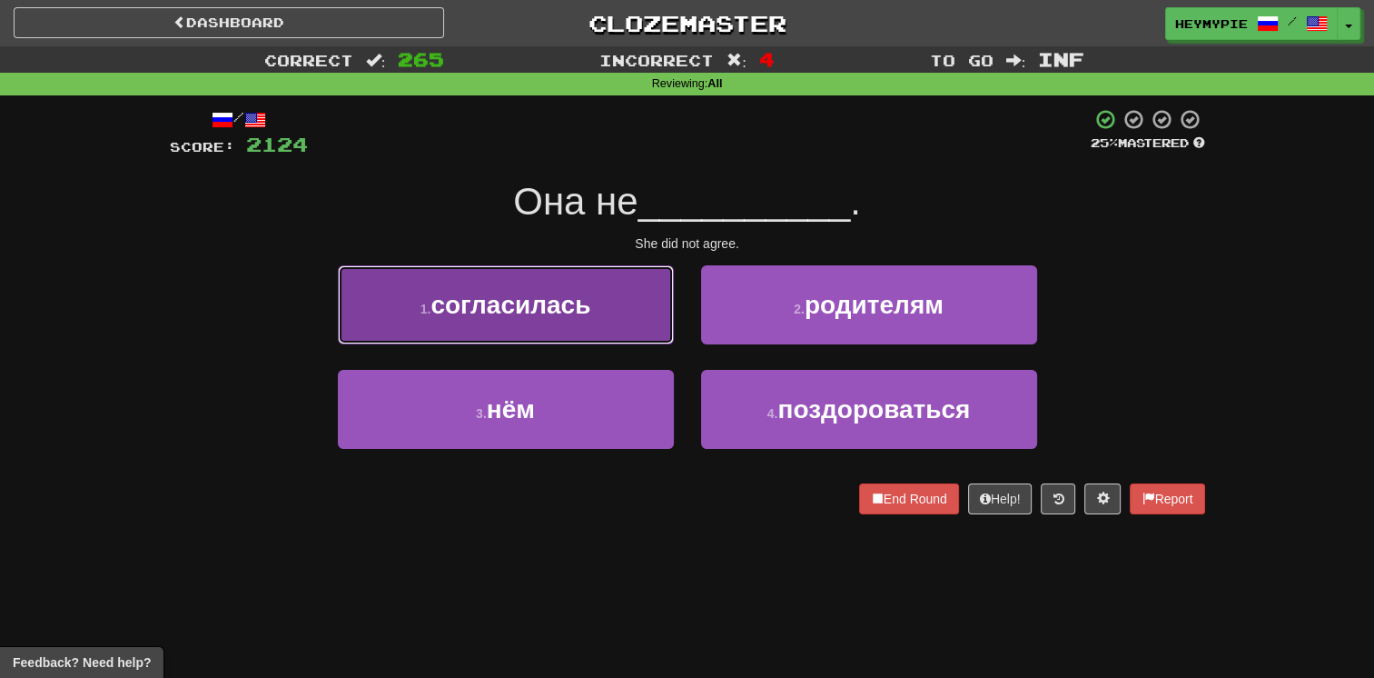
click at [636, 318] on button "1 . согласилась" at bounding box center [506, 304] width 336 height 79
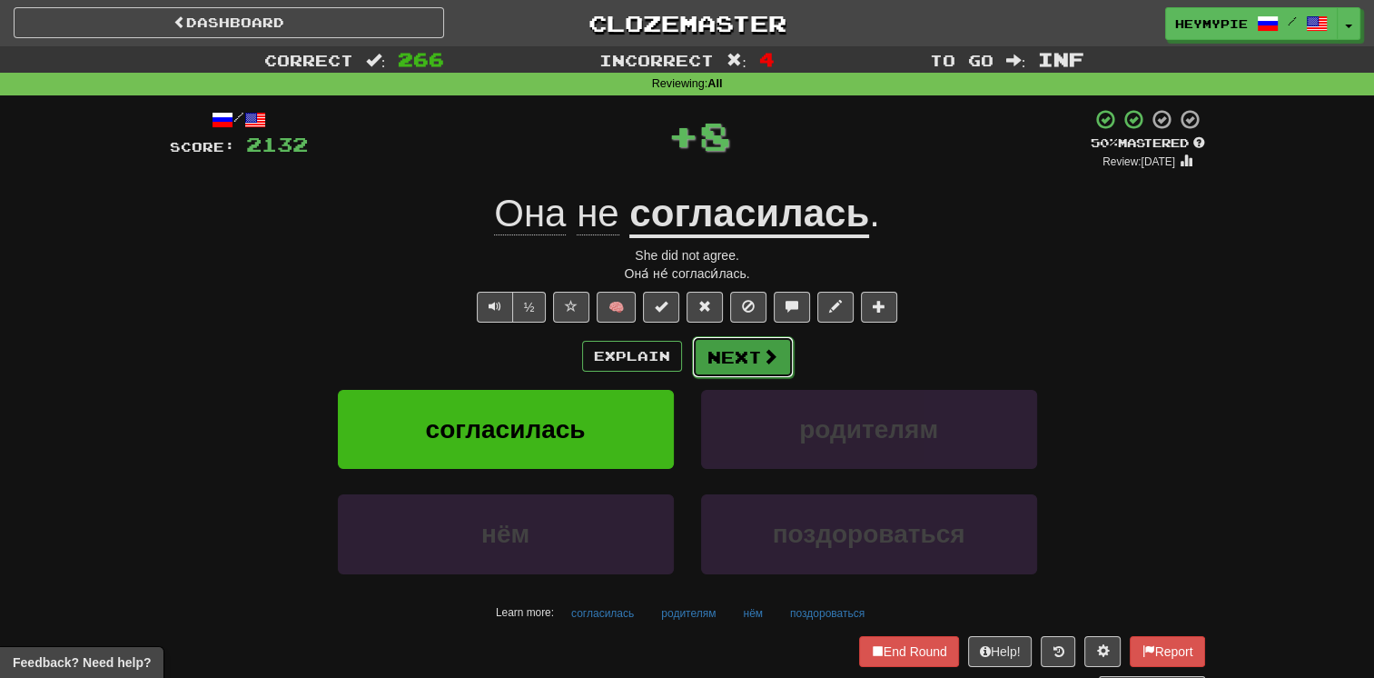
click at [678, 364] on button "Next" at bounding box center [743, 357] width 102 height 42
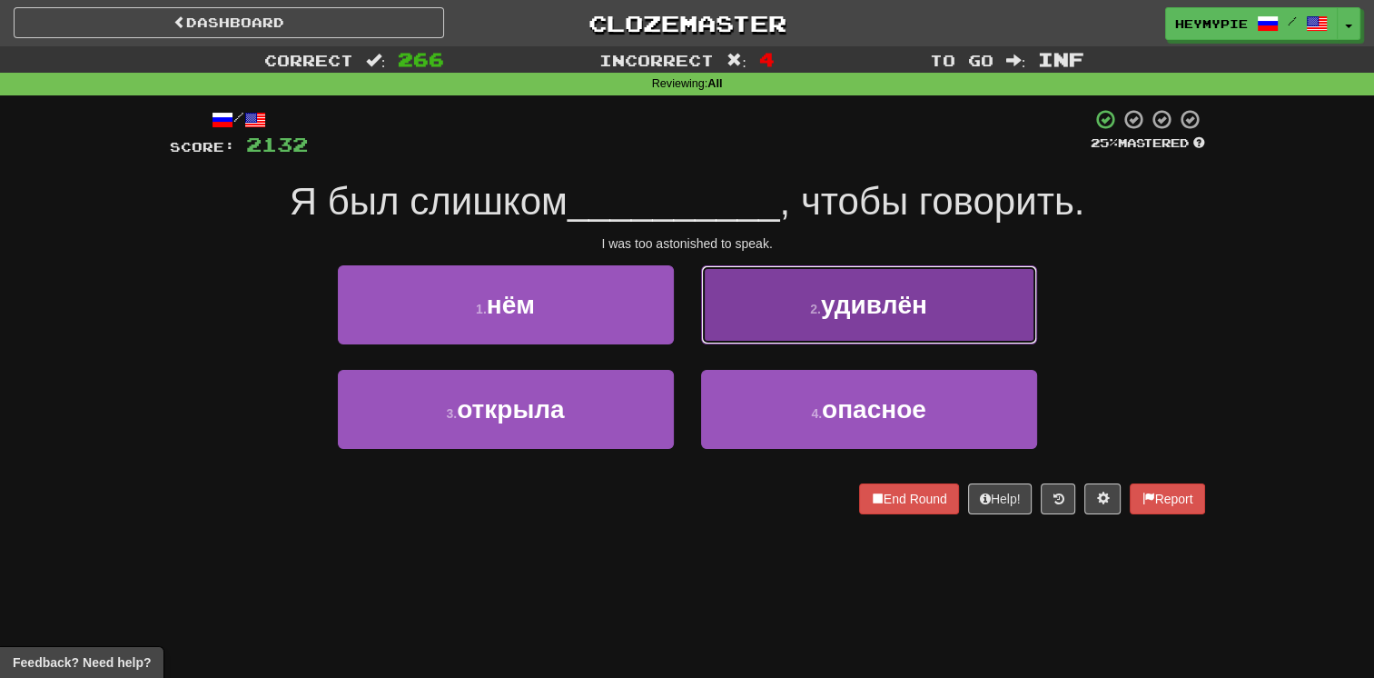
click at [678, 325] on button "2 . удивлён" at bounding box center [869, 304] width 336 height 79
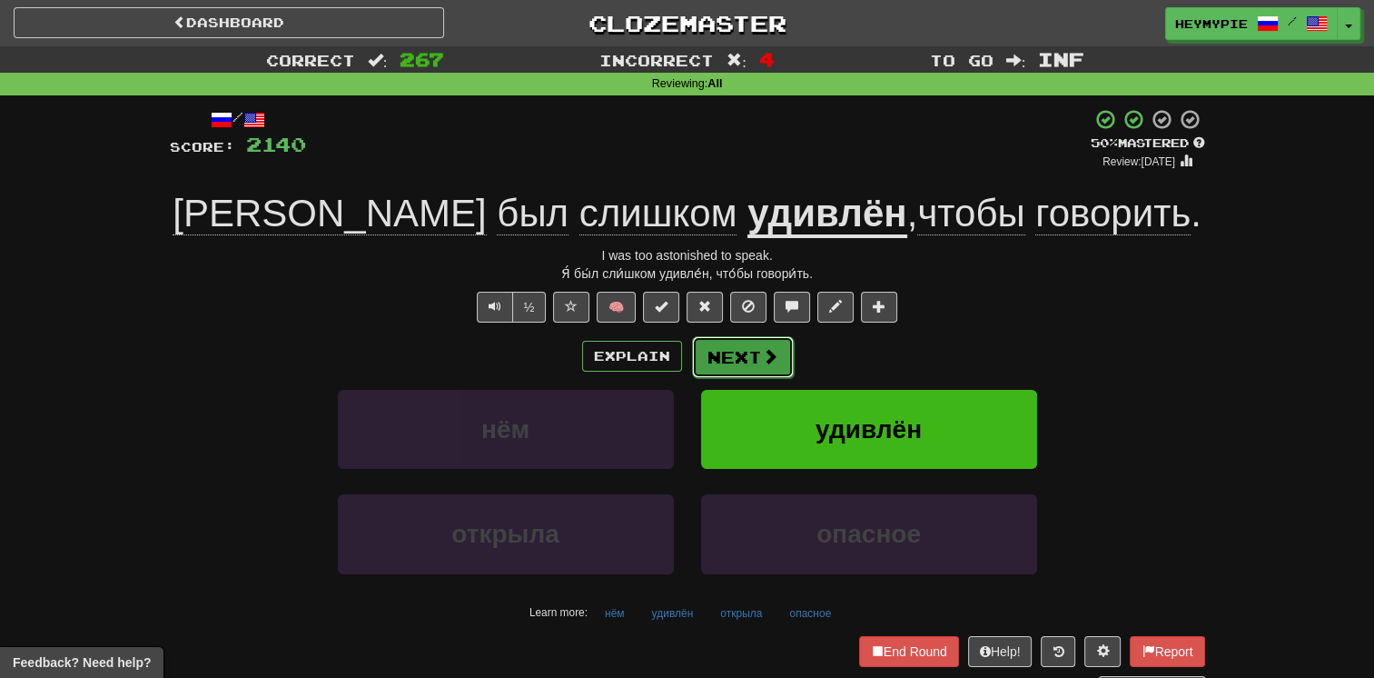
click at [678, 359] on button "Next" at bounding box center [743, 357] width 102 height 42
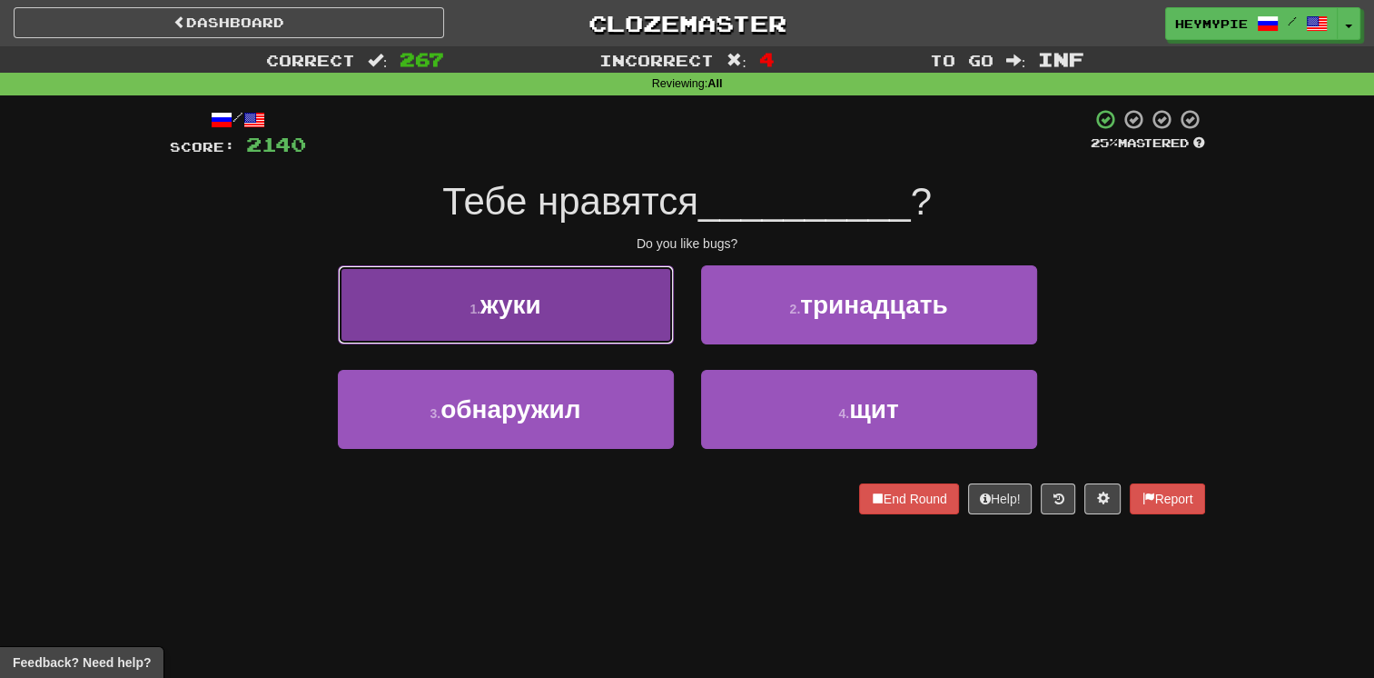
click at [632, 322] on button "1 . жуки" at bounding box center [506, 304] width 336 height 79
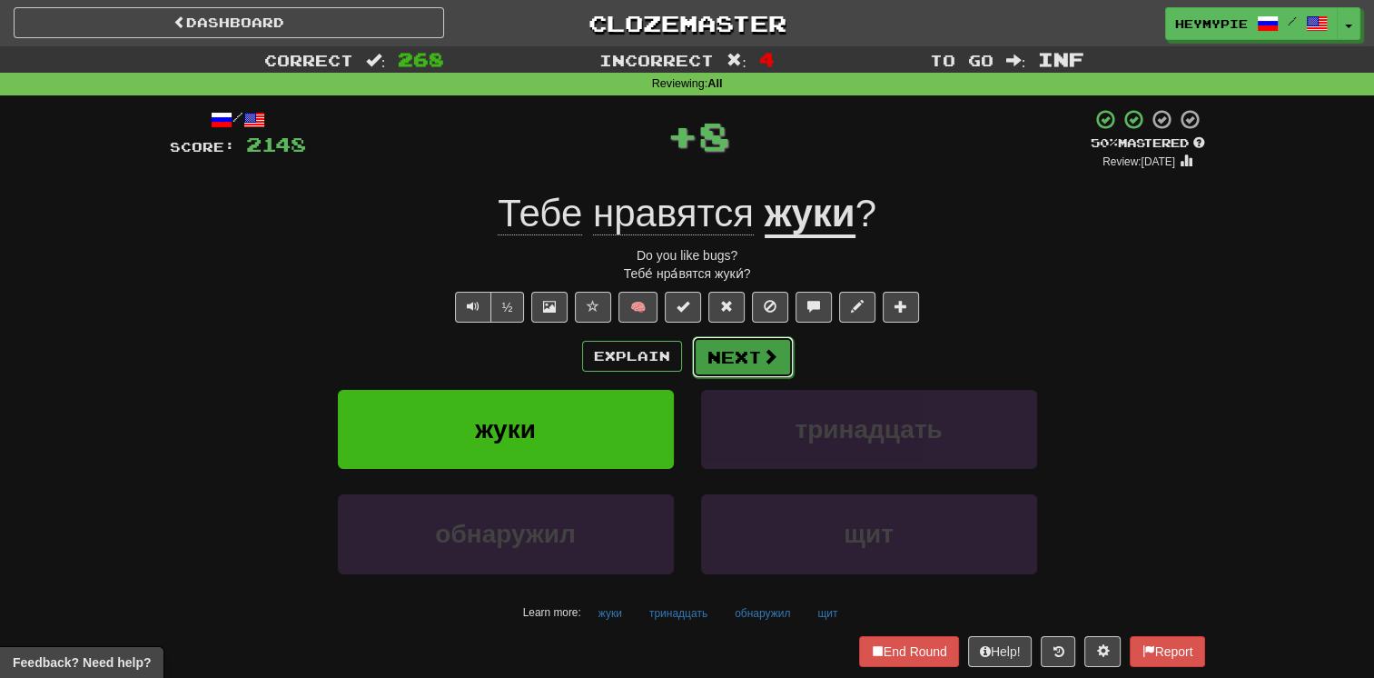
click at [678, 356] on span at bounding box center [770, 356] width 16 height 16
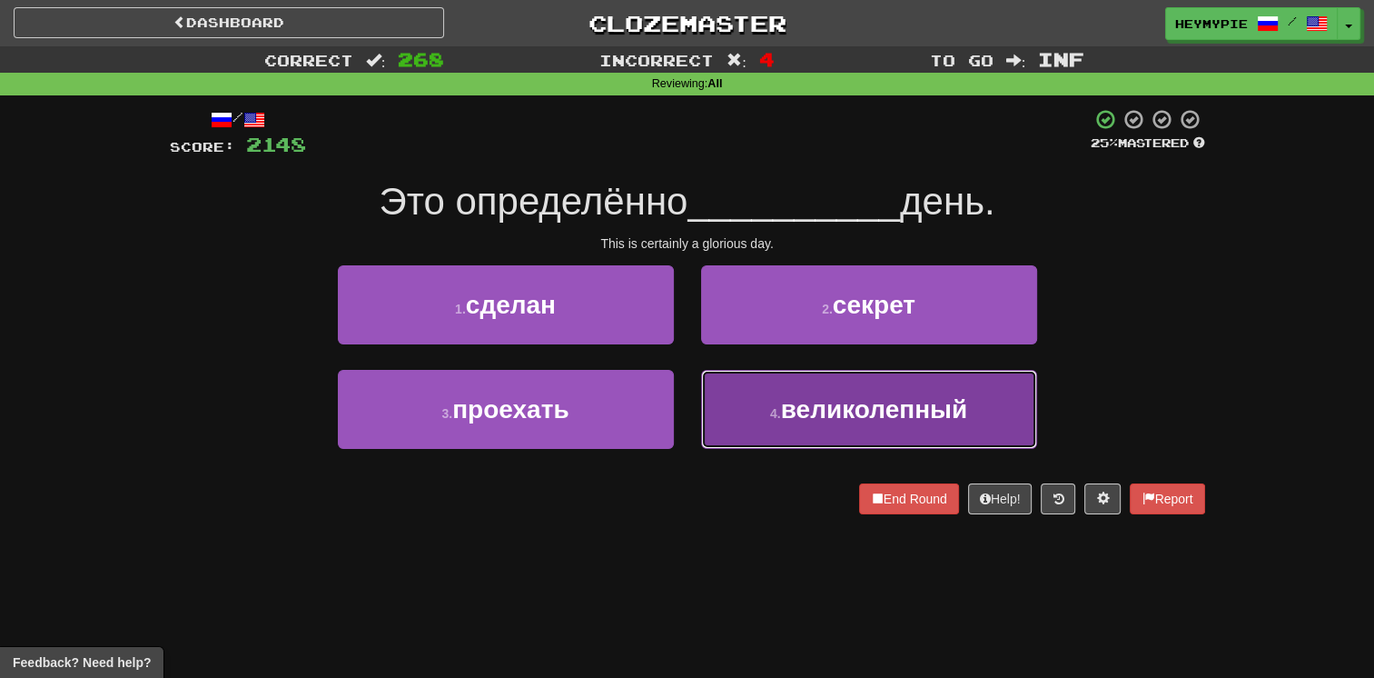
click at [678, 392] on button "4 . великолепный" at bounding box center [869, 409] width 336 height 79
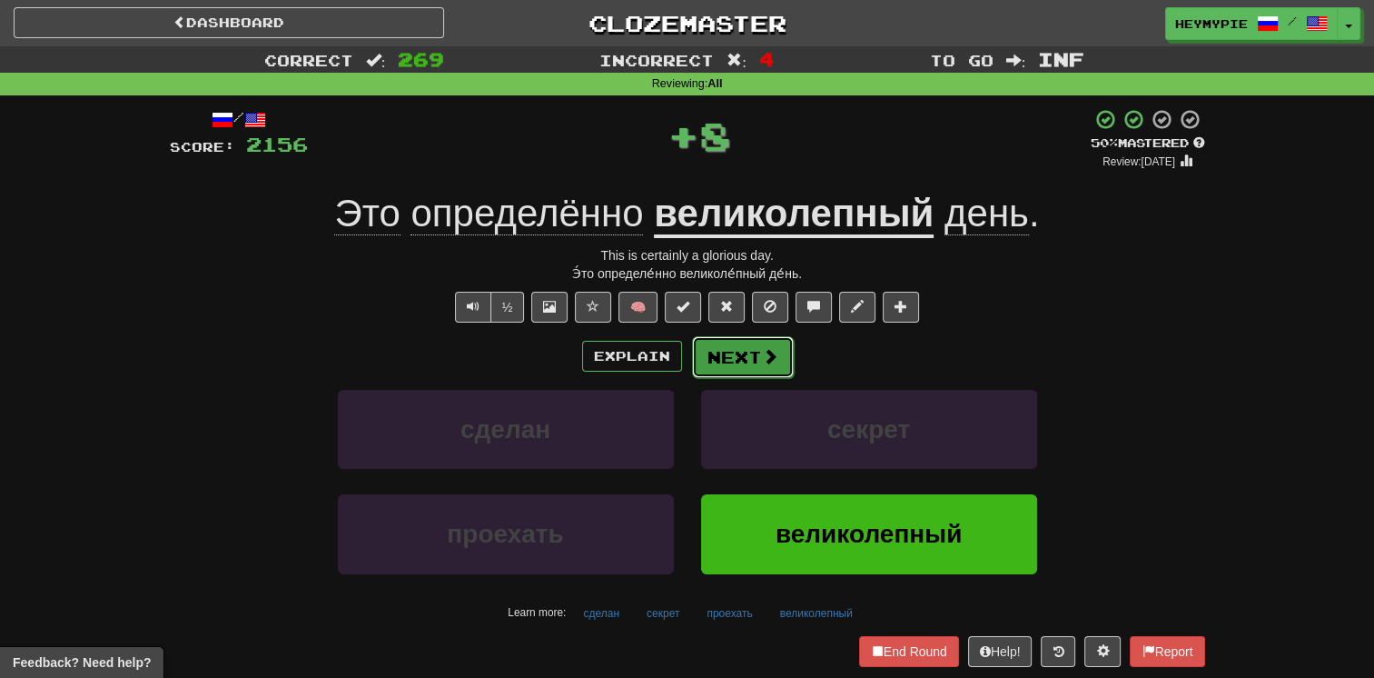
click at [678, 371] on button "Next" at bounding box center [743, 357] width 102 height 42
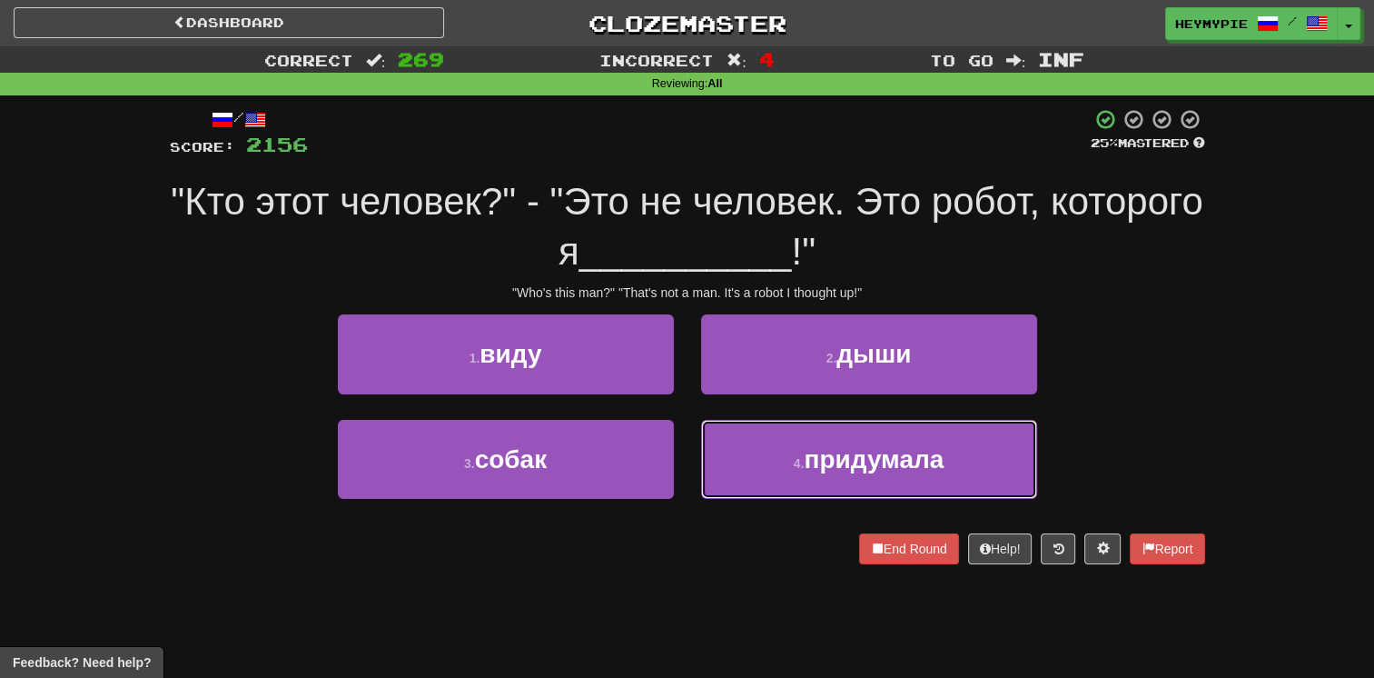
click at [678, 436] on button "4 . придумала" at bounding box center [869, 459] width 336 height 79
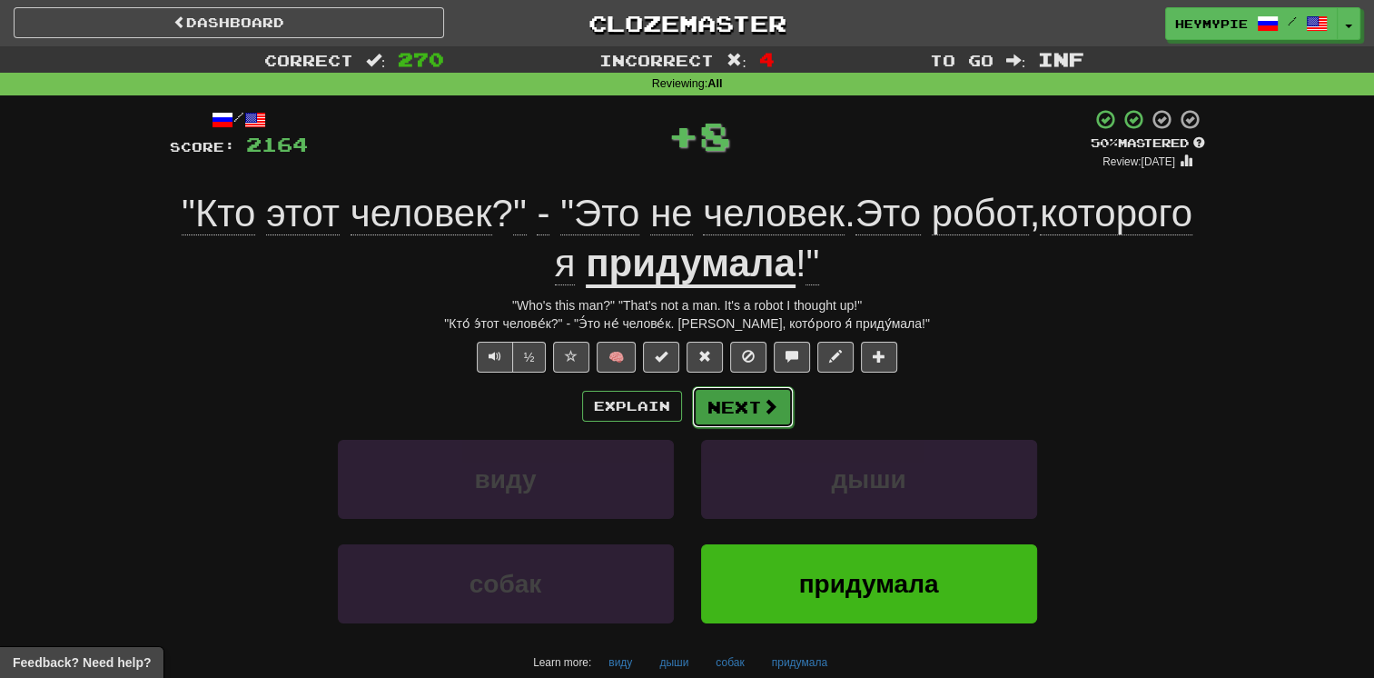
click at [678, 408] on button "Next" at bounding box center [743, 407] width 102 height 42
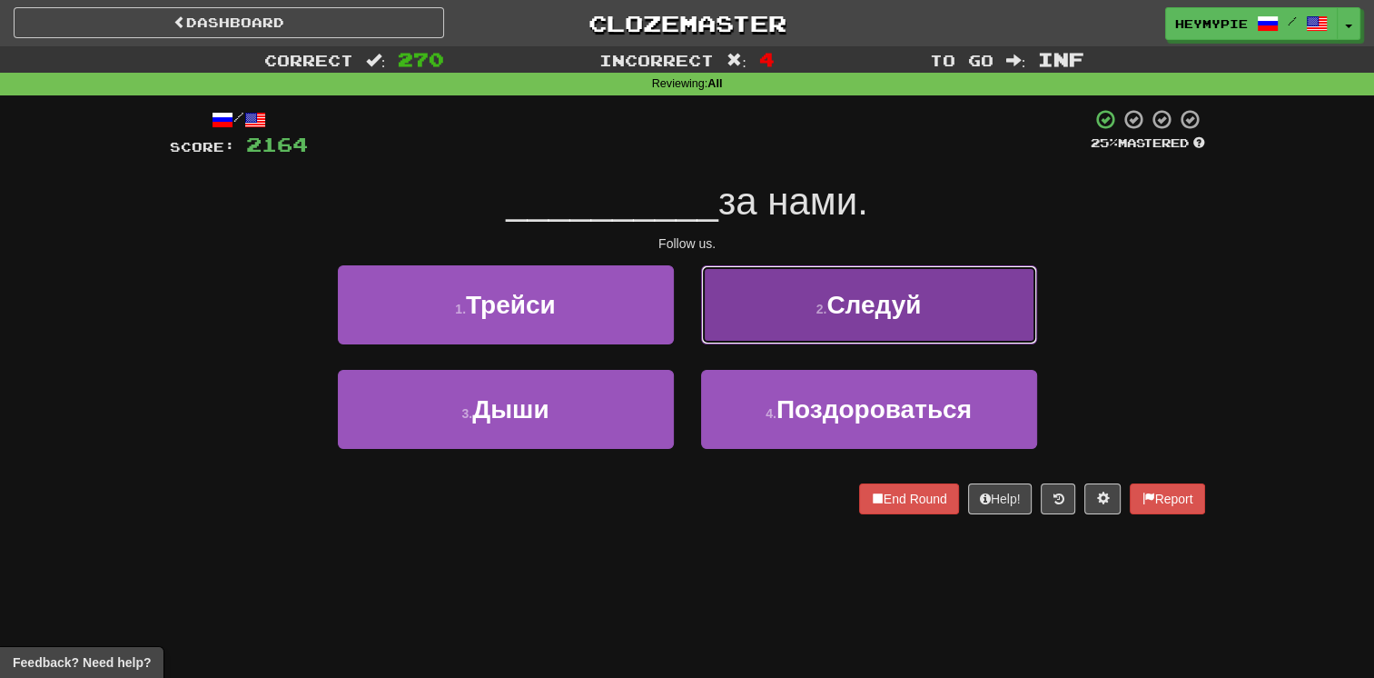
click at [678, 308] on button "2 . Следуй" at bounding box center [869, 304] width 336 height 79
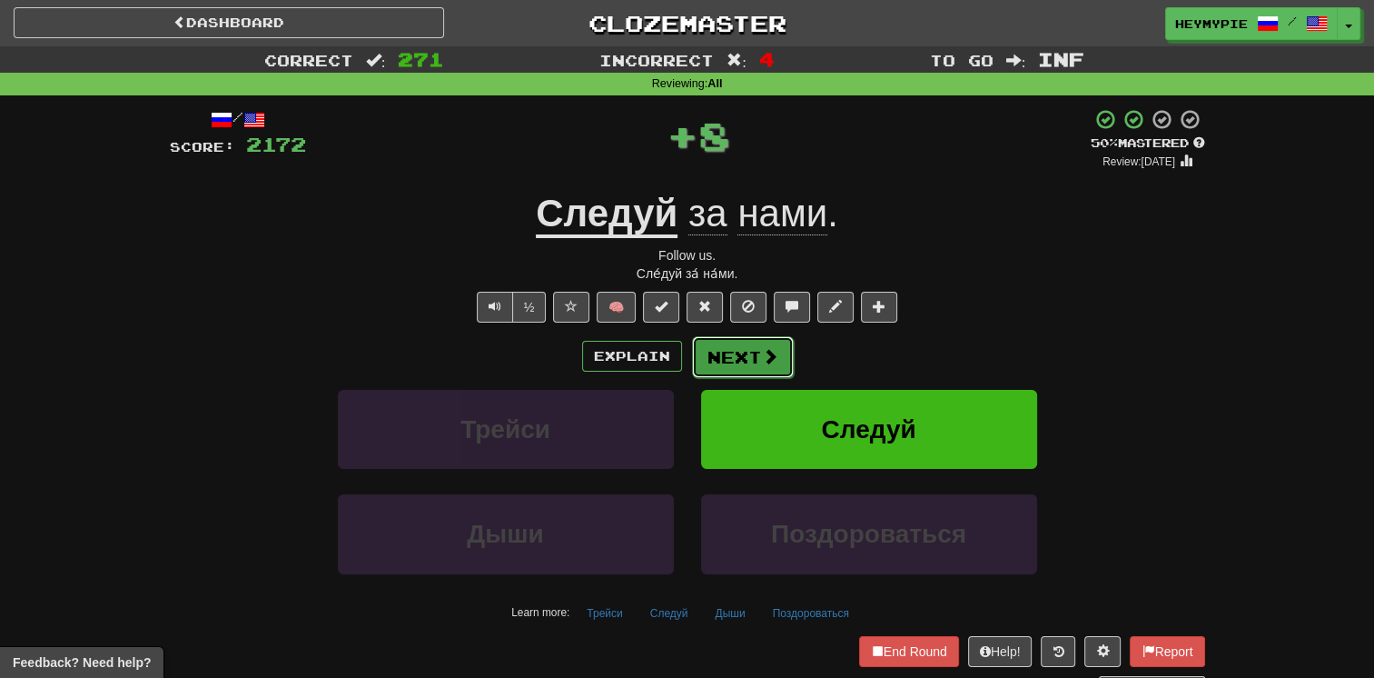
click at [678, 354] on button "Next" at bounding box center [743, 357] width 102 height 42
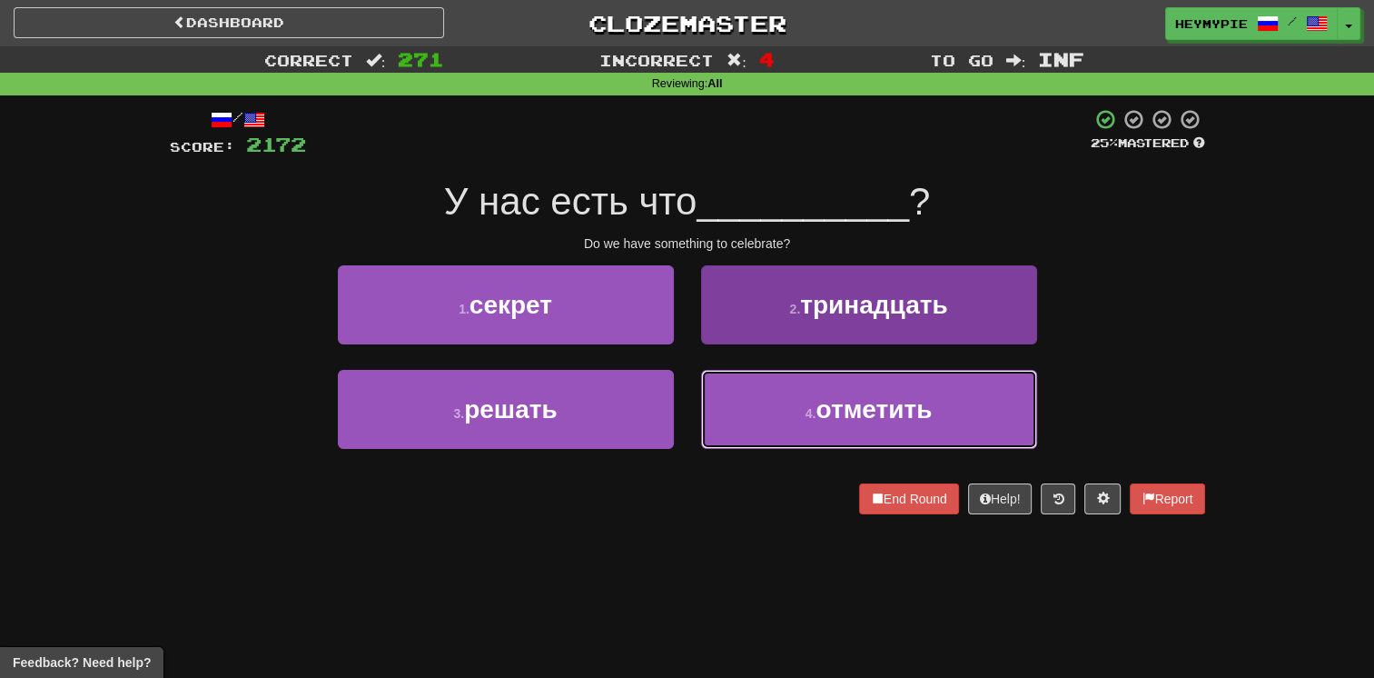
drag, startPoint x: 747, startPoint y: 424, endPoint x: 759, endPoint y: 426, distance: 12.8
click at [678, 425] on button "4 . отметить" at bounding box center [869, 409] width 336 height 79
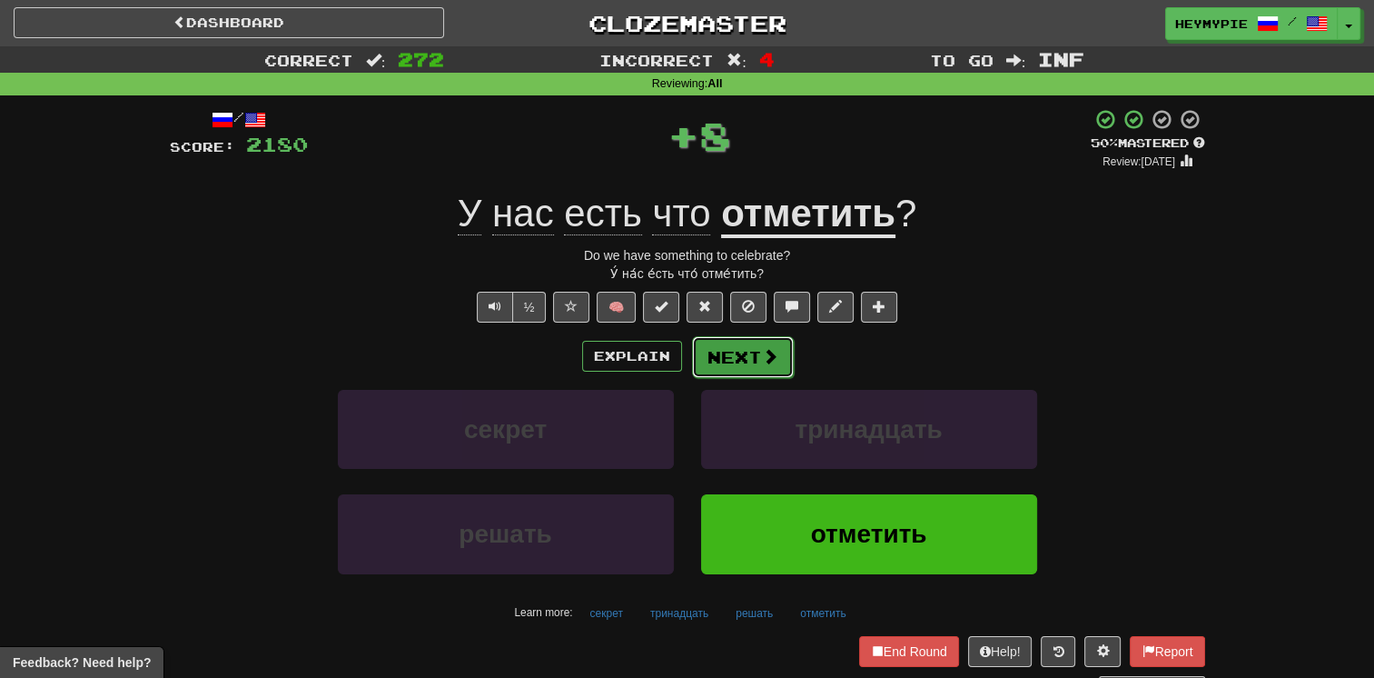
click at [678, 361] on button "Next" at bounding box center [743, 357] width 102 height 42
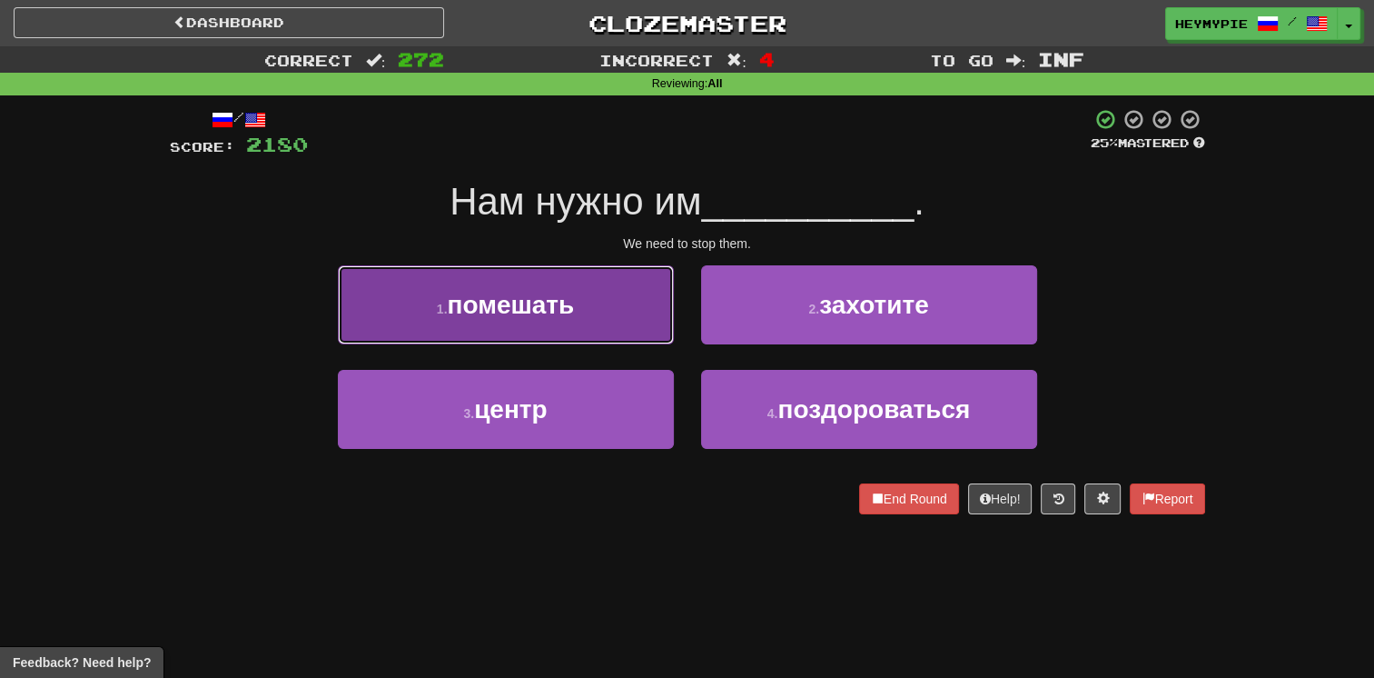
click at [600, 301] on button "1 . помешать" at bounding box center [506, 304] width 336 height 79
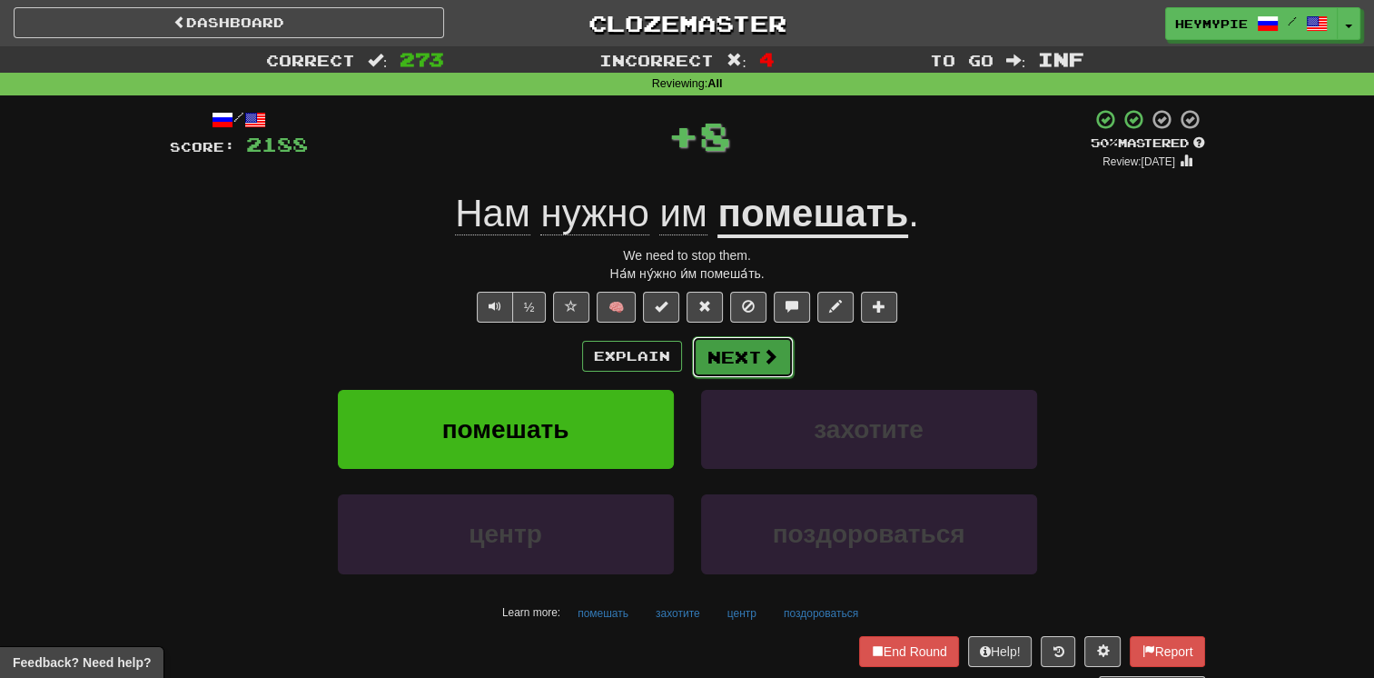
click at [678, 368] on button "Next" at bounding box center [743, 357] width 102 height 42
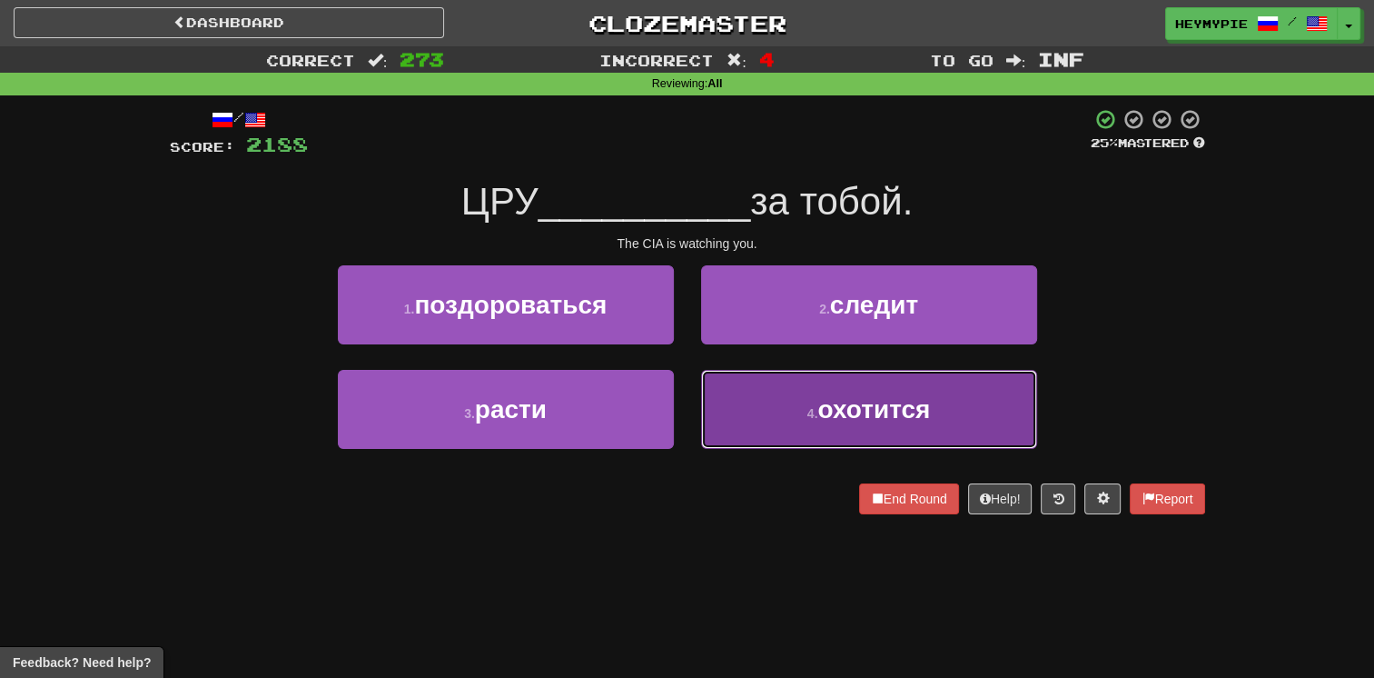
click at [678, 406] on button "4 . охотится" at bounding box center [869, 409] width 336 height 79
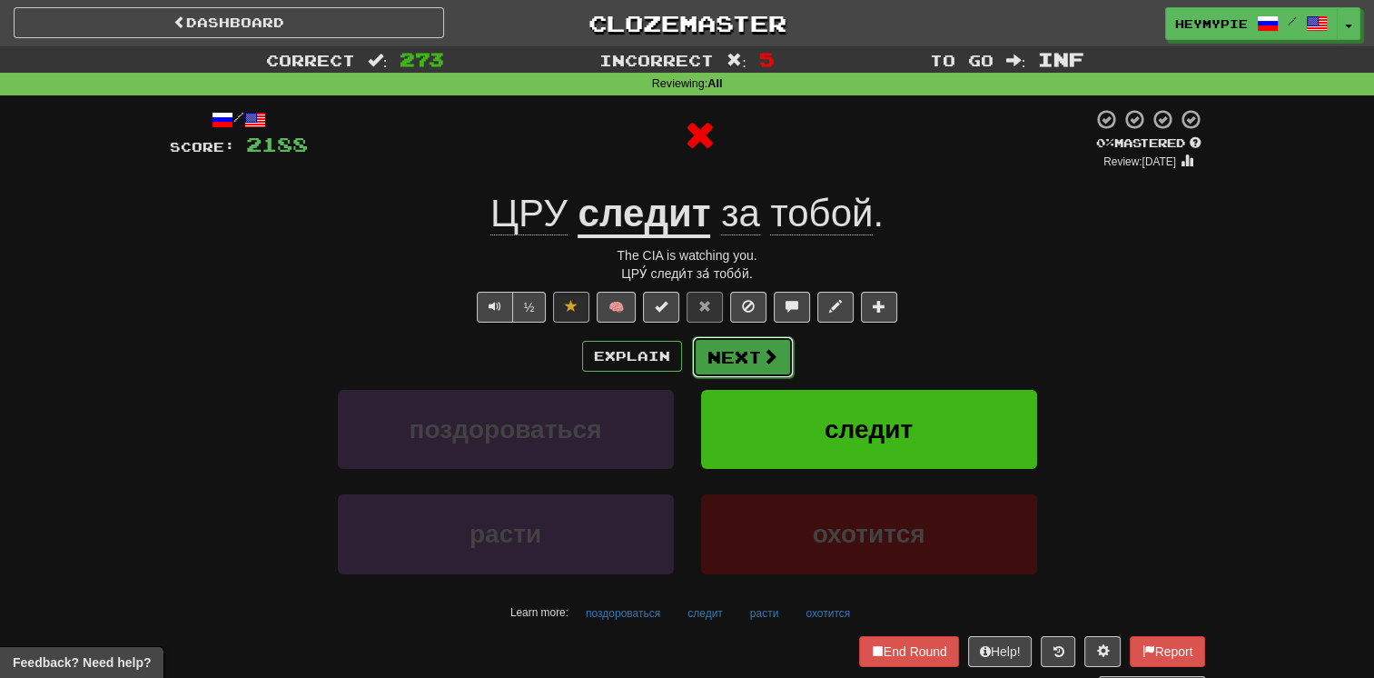
click at [678, 354] on button "Next" at bounding box center [743, 357] width 102 height 42
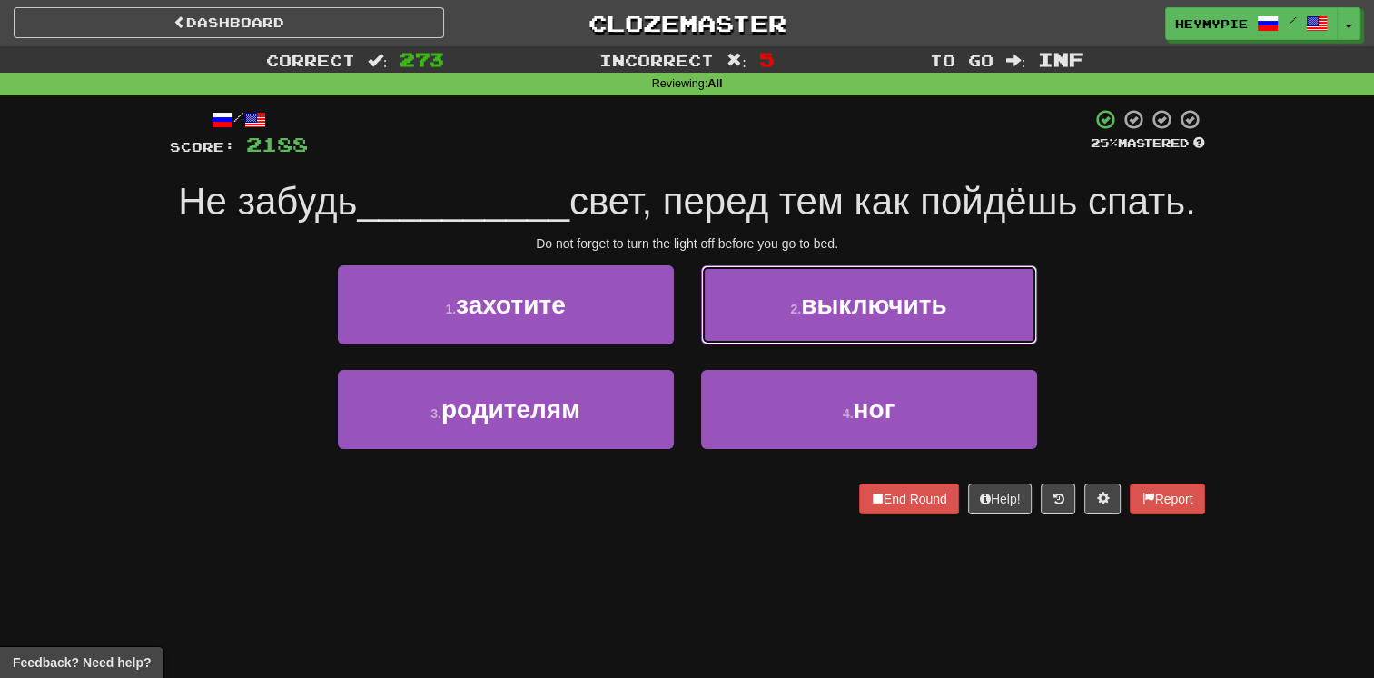
drag, startPoint x: 810, startPoint y: 336, endPoint x: 821, endPoint y: 340, distance: 11.5
click at [678, 340] on button "2 . выключить" at bounding box center [869, 304] width 336 height 79
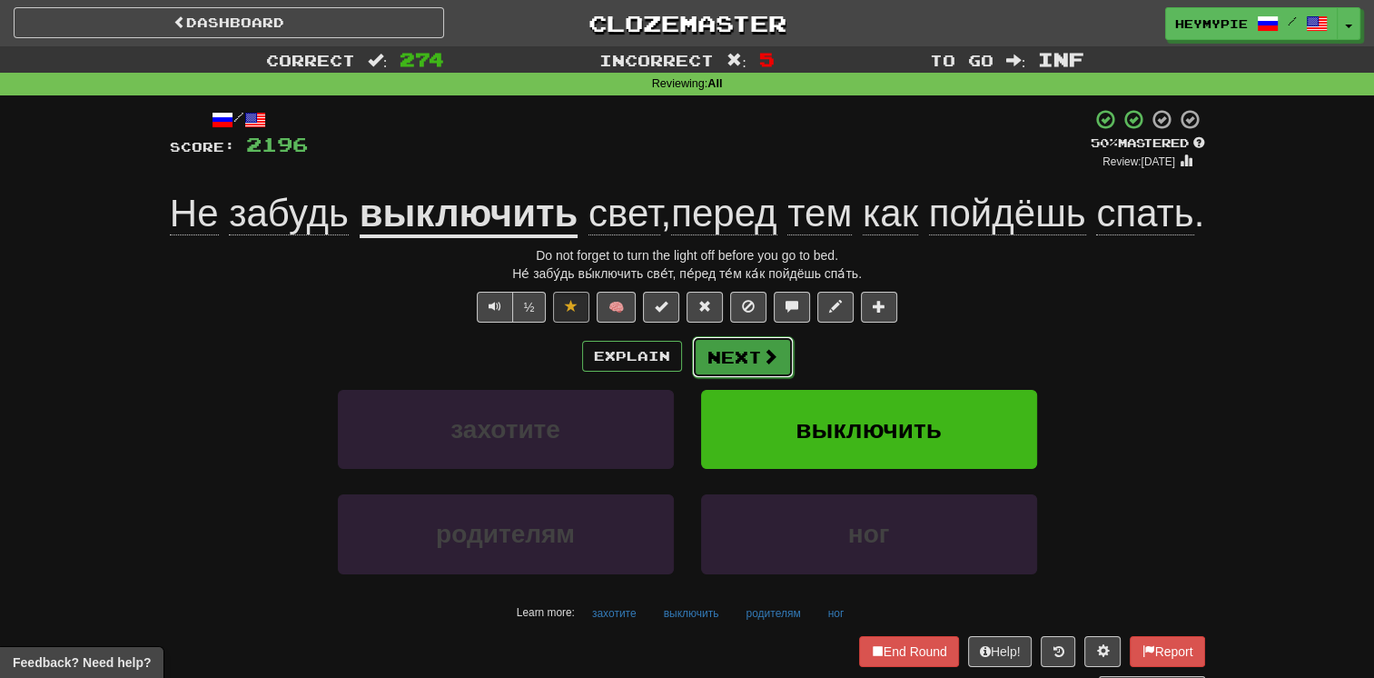
click at [678, 378] on button "Next" at bounding box center [743, 357] width 102 height 42
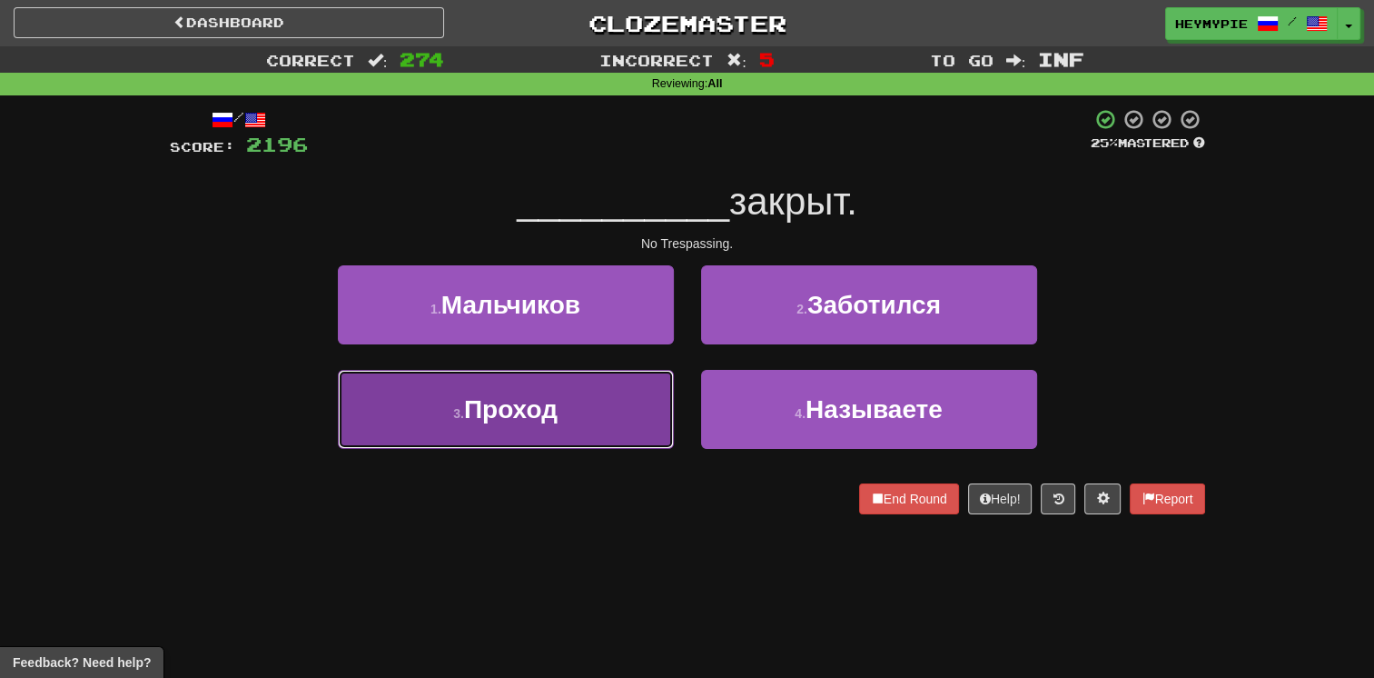
click at [570, 424] on button "3 . Проход" at bounding box center [506, 409] width 336 height 79
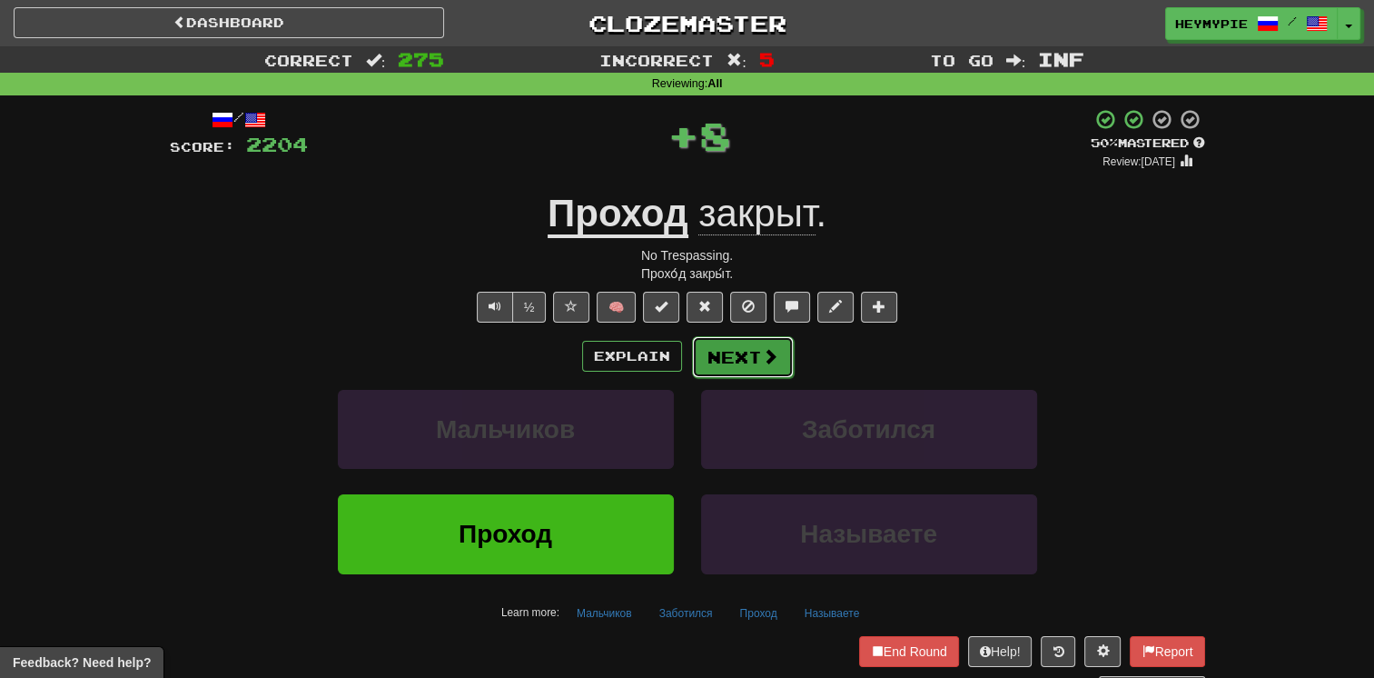
click at [678, 360] on button "Next" at bounding box center [743, 357] width 102 height 42
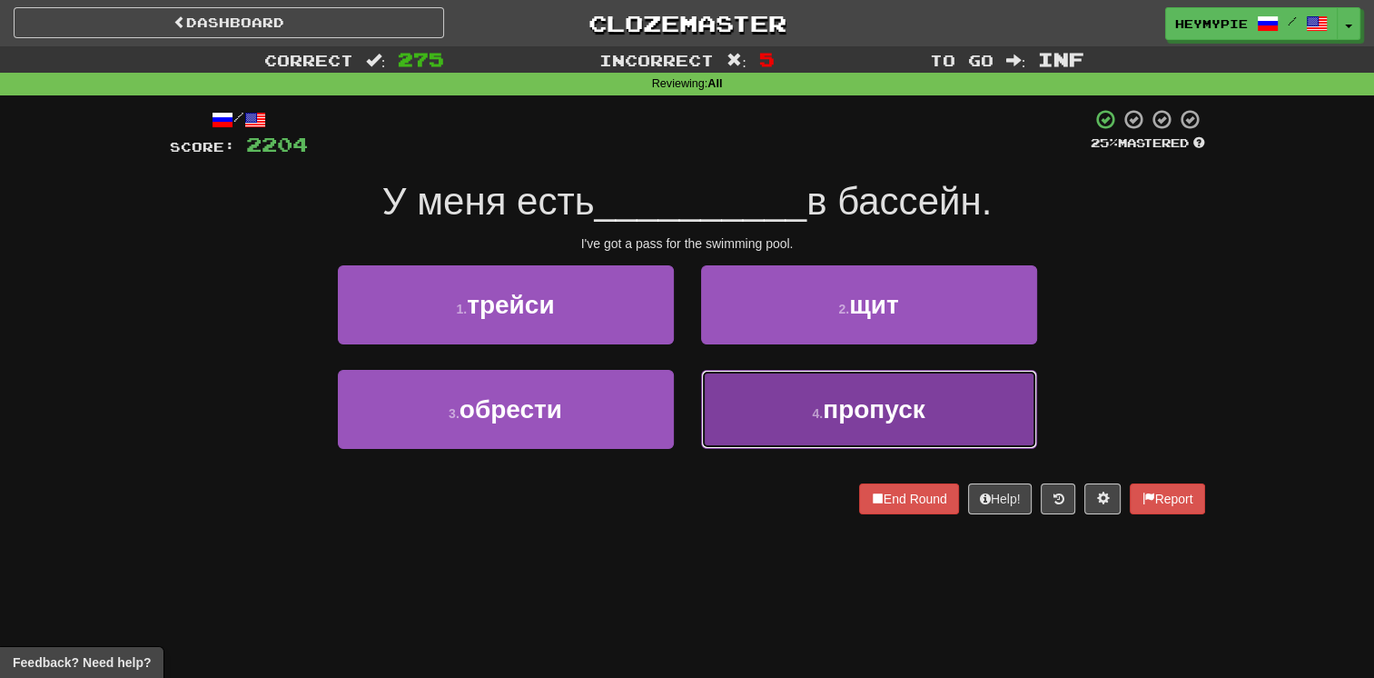
click at [678, 427] on button "4 . пропуск" at bounding box center [869, 409] width 336 height 79
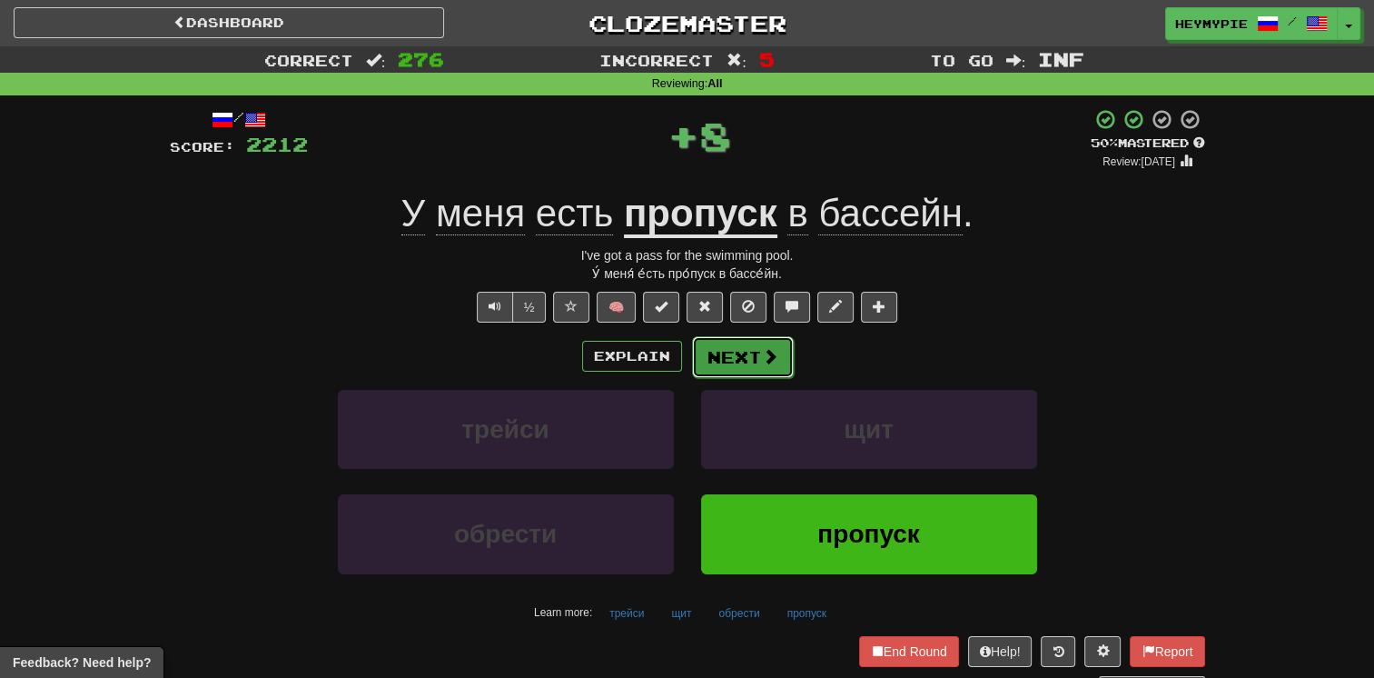
click at [678, 362] on button "Next" at bounding box center [743, 357] width 102 height 42
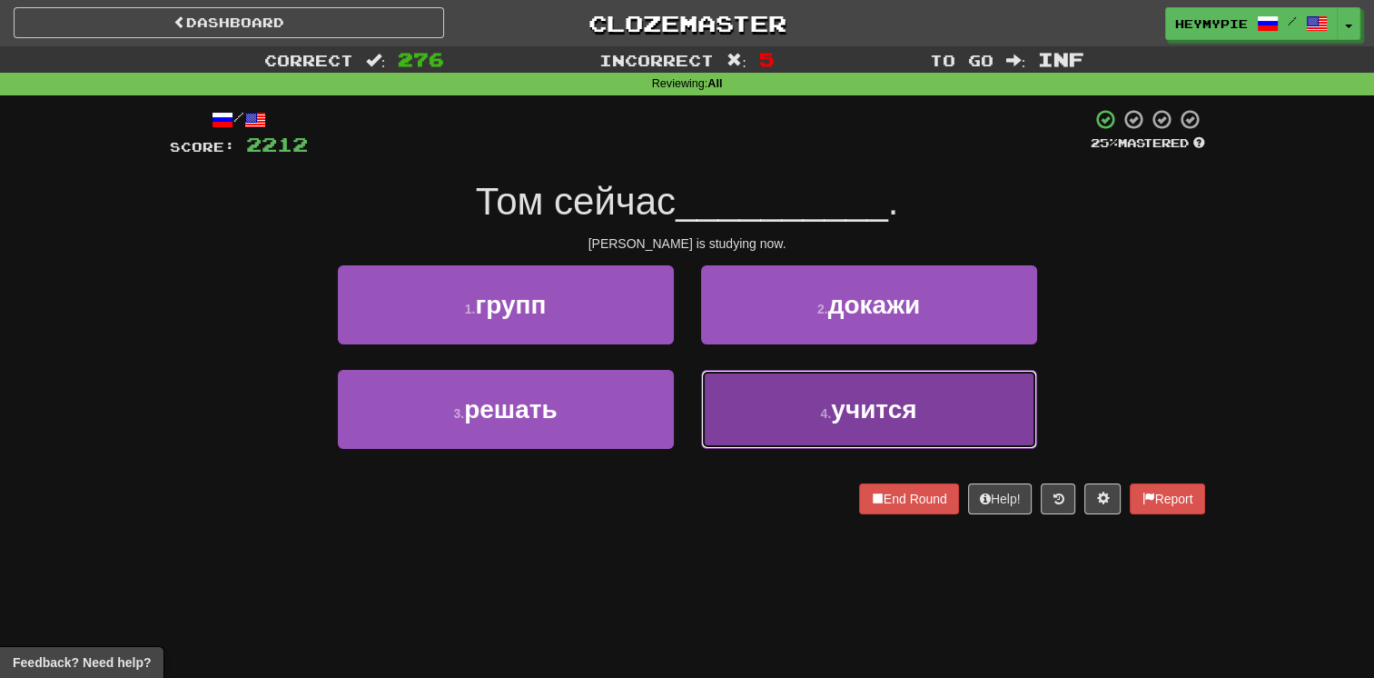
click at [678, 412] on button "4 . учится" at bounding box center [869, 409] width 336 height 79
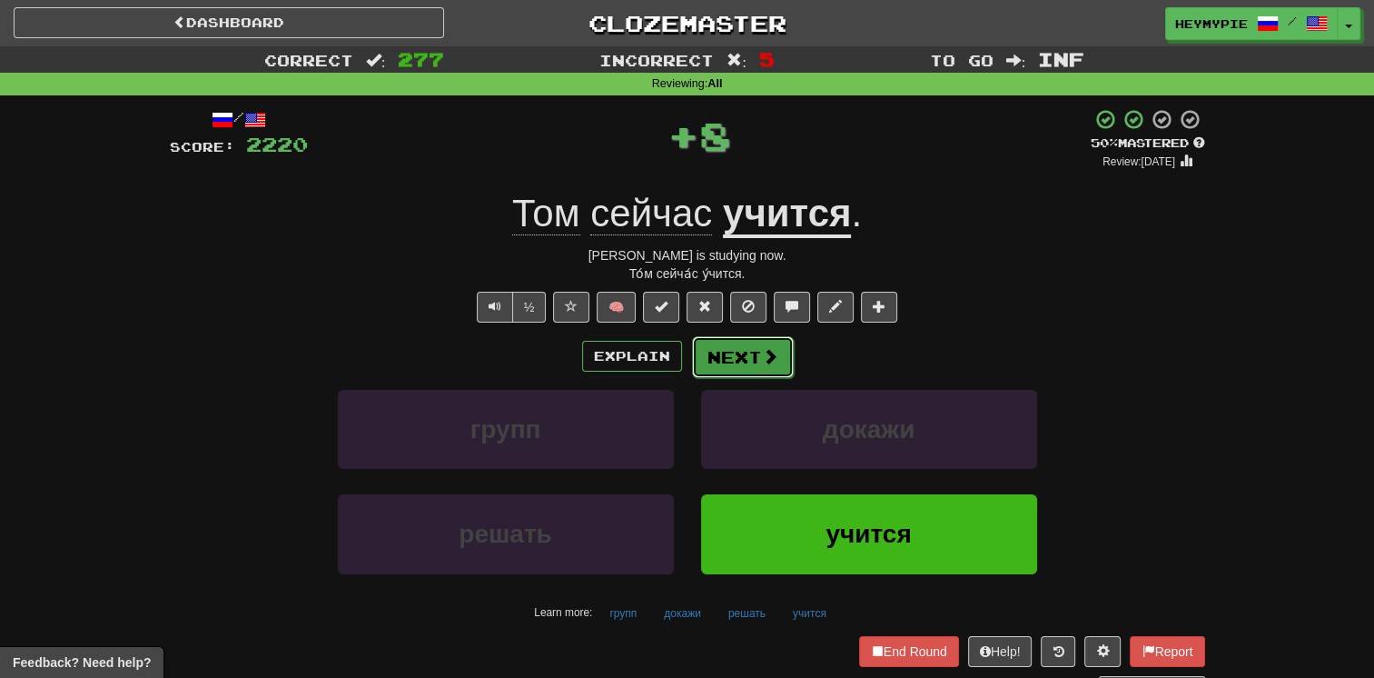
click at [678, 369] on button "Next" at bounding box center [743, 357] width 102 height 42
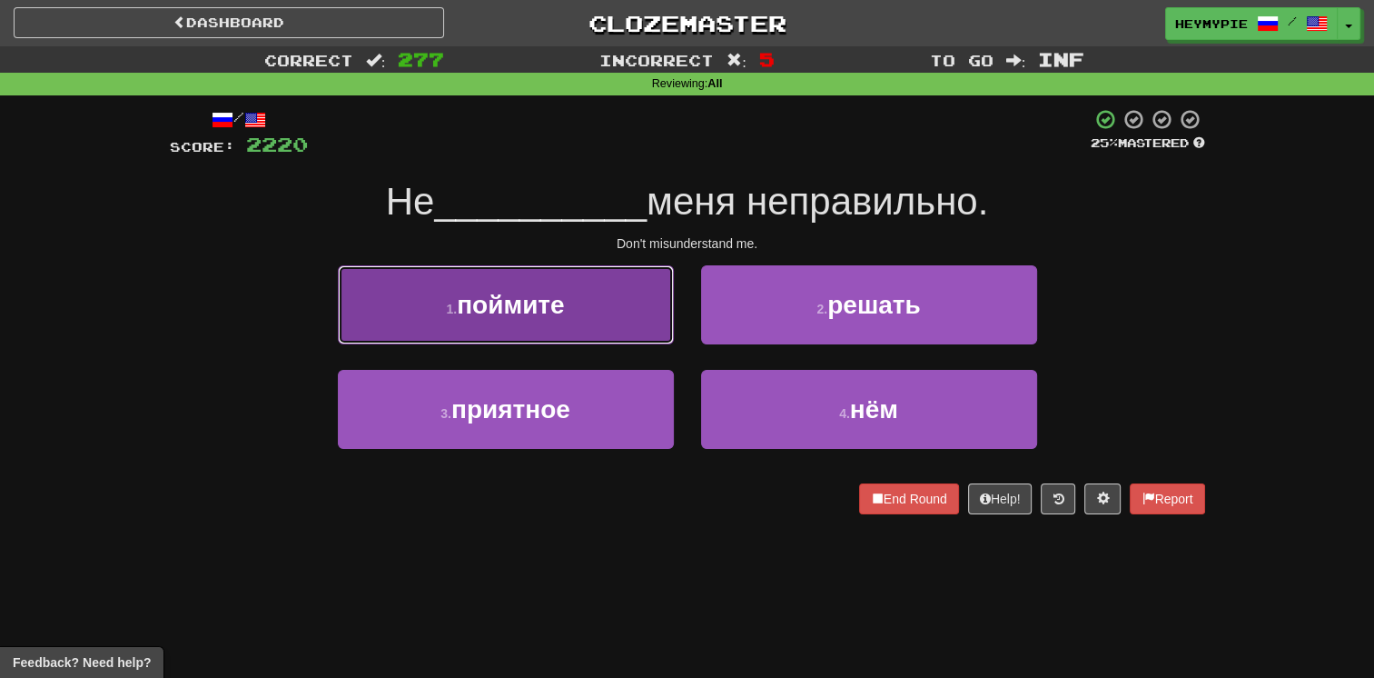
click at [598, 308] on button "1 . поймите" at bounding box center [506, 304] width 336 height 79
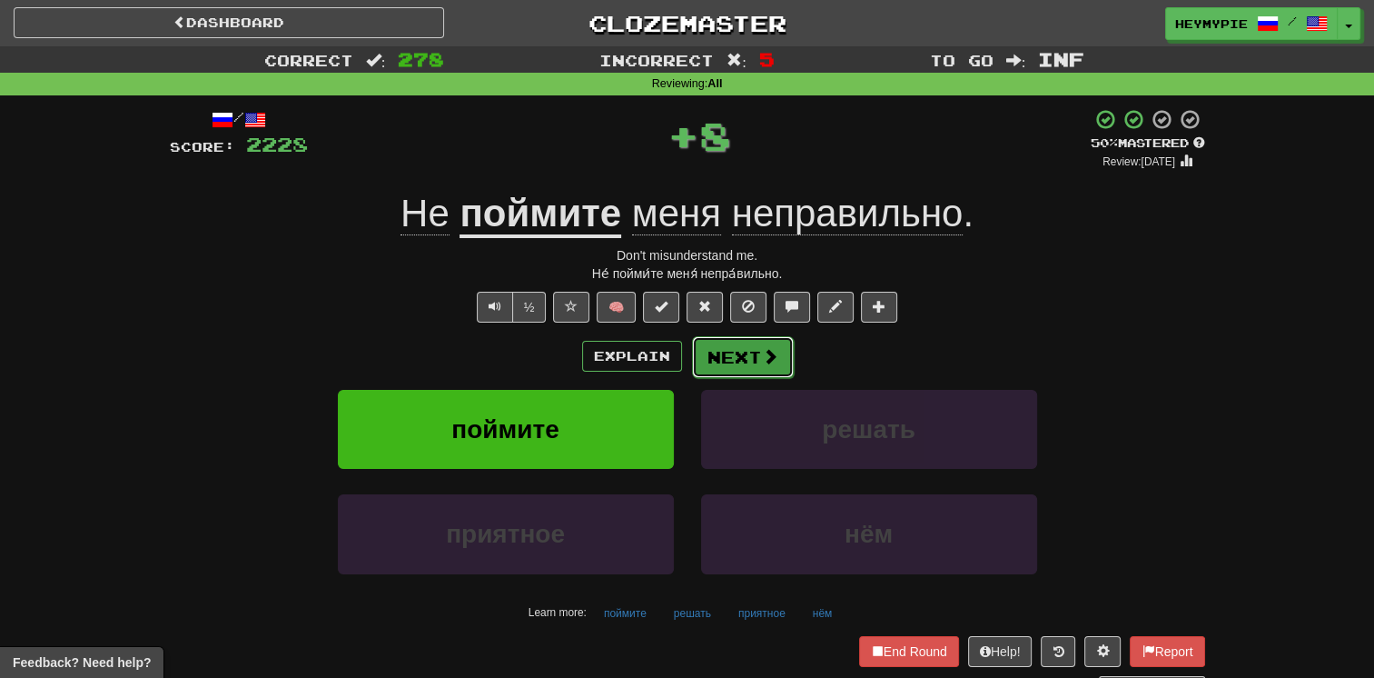
click at [678, 363] on button "Next" at bounding box center [743, 357] width 102 height 42
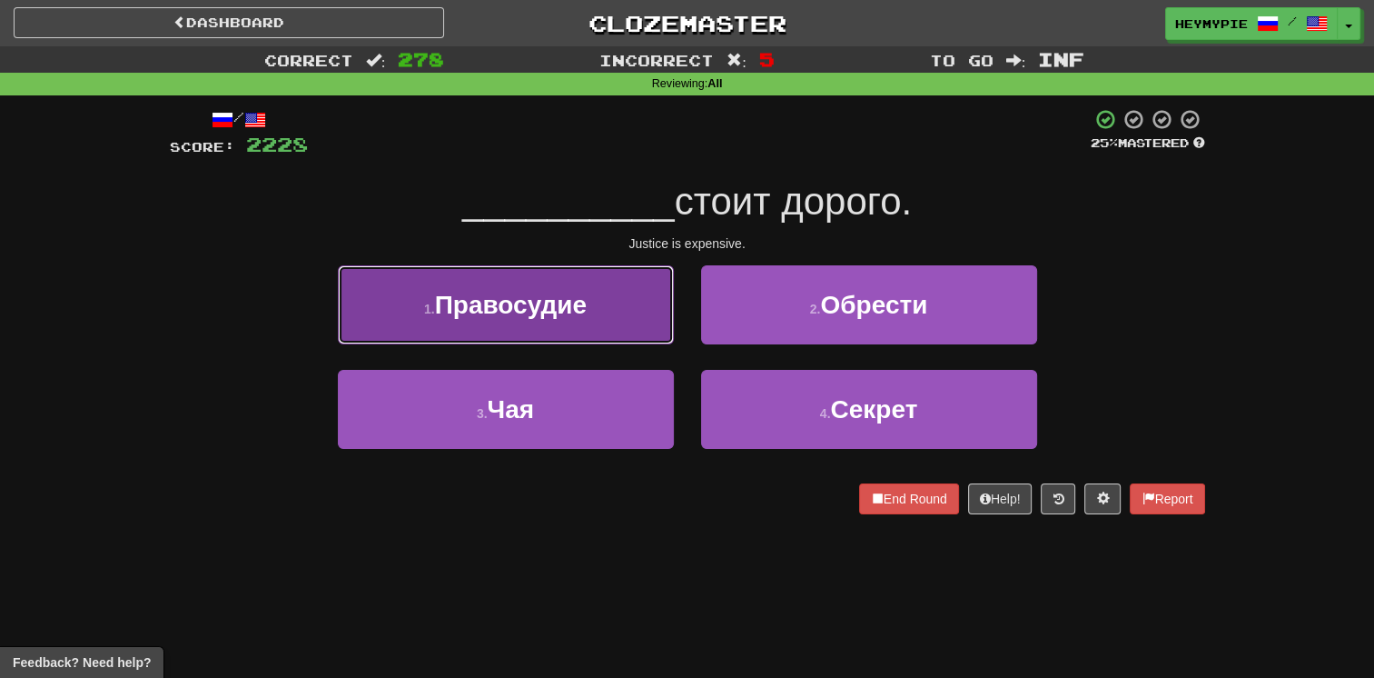
click at [578, 329] on button "1 . Правосудие" at bounding box center [506, 304] width 336 height 79
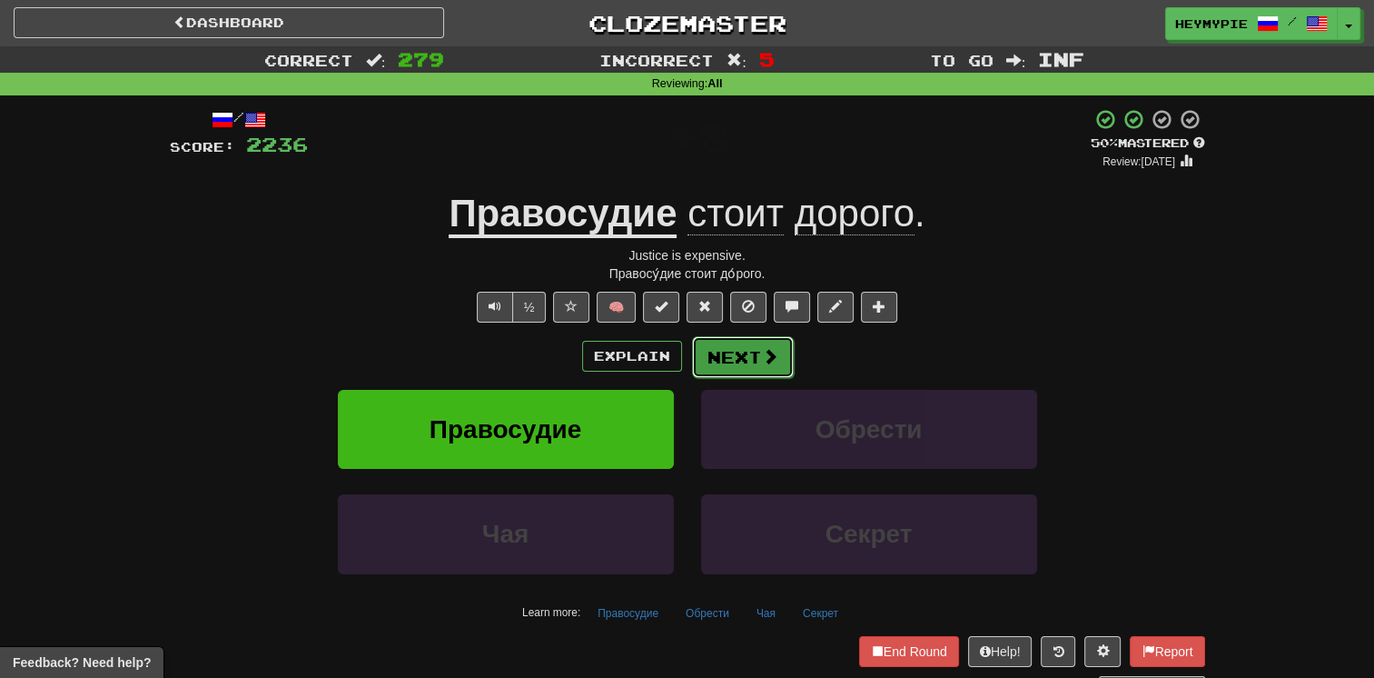
click at [678, 362] on button "Next" at bounding box center [743, 357] width 102 height 42
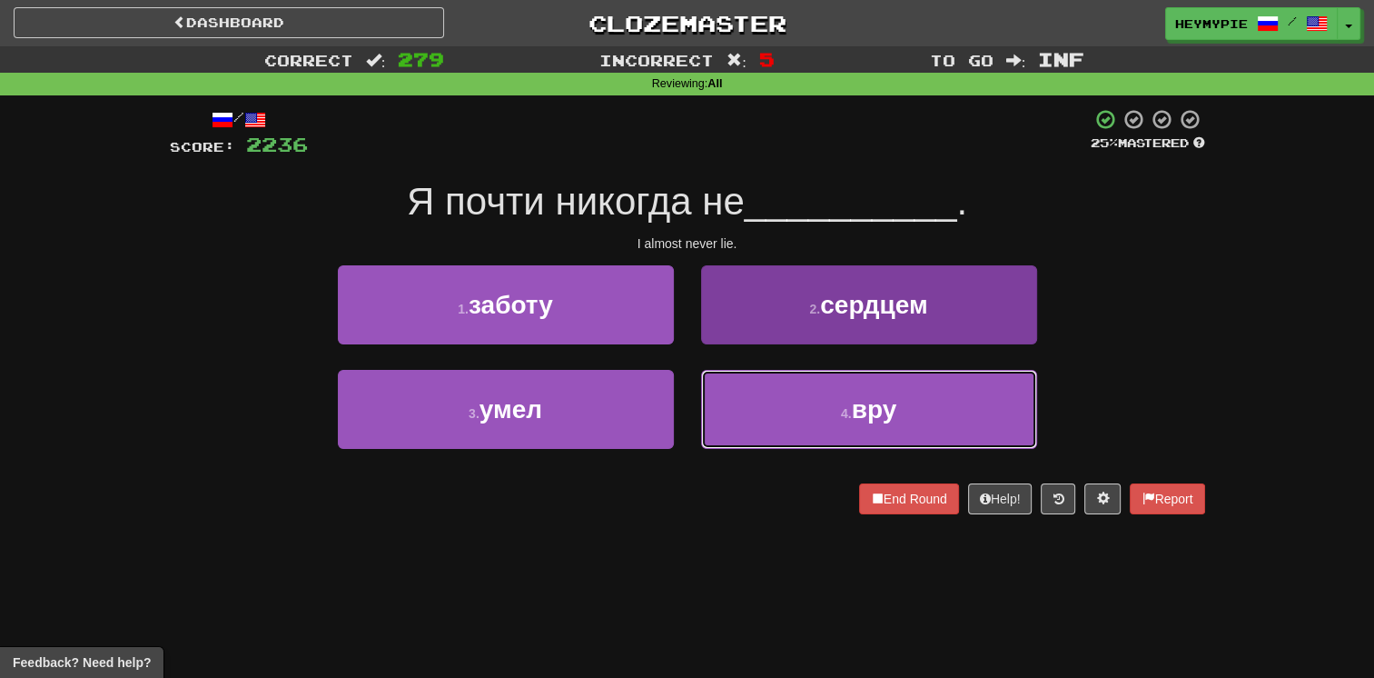
click at [678, 423] on button "4 . вру" at bounding box center [869, 409] width 336 height 79
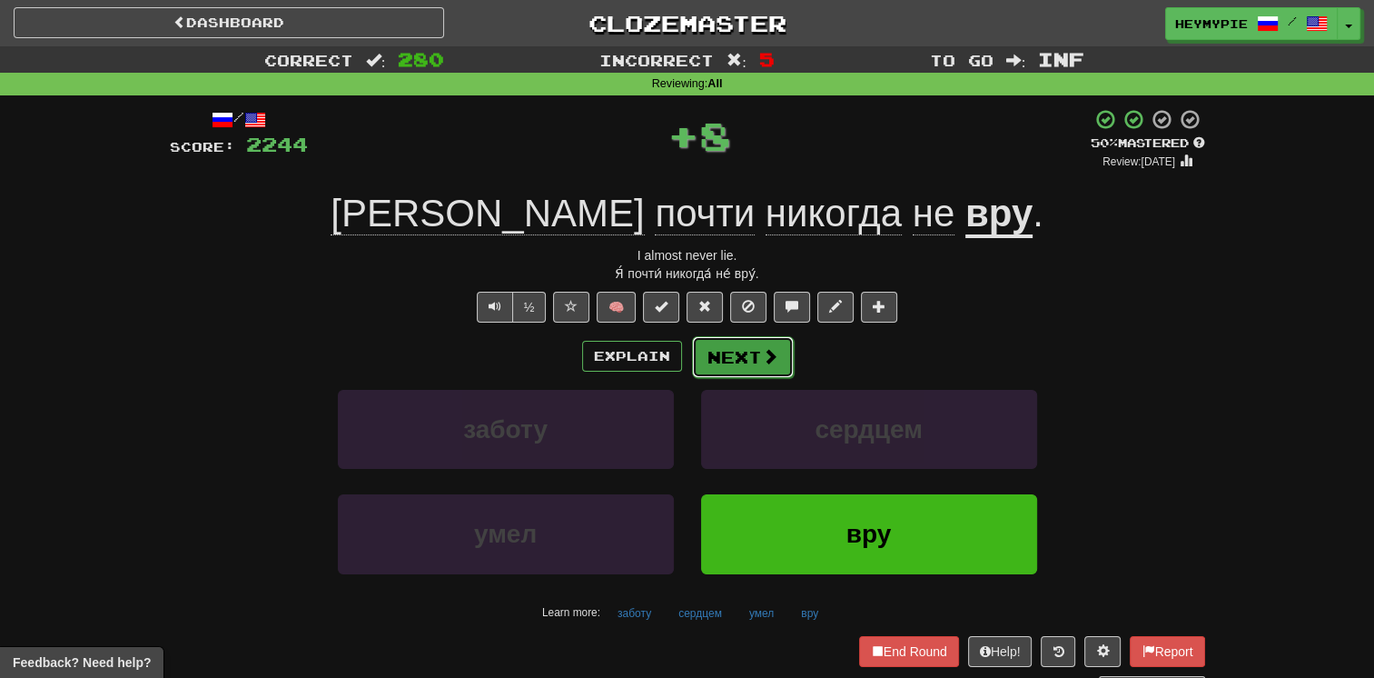
click at [678, 358] on button "Next" at bounding box center [743, 357] width 102 height 42
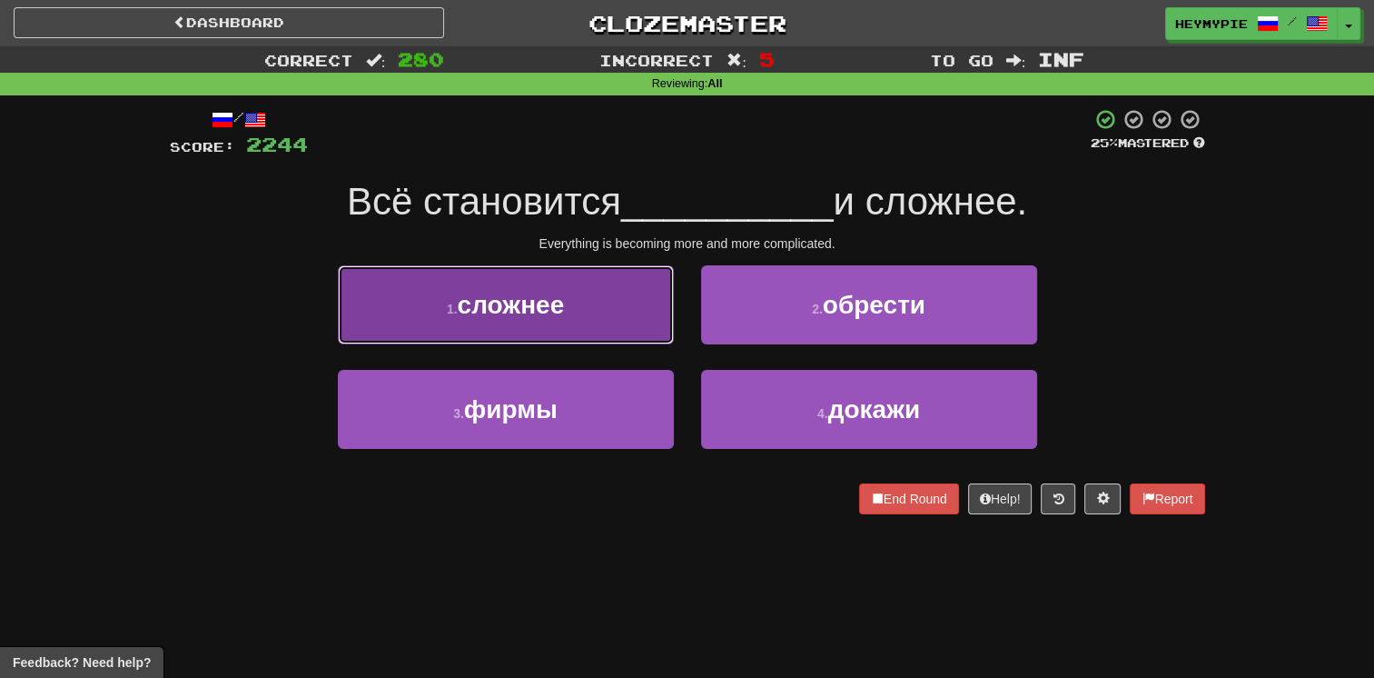
click at [614, 317] on button "1 . сложнее" at bounding box center [506, 304] width 336 height 79
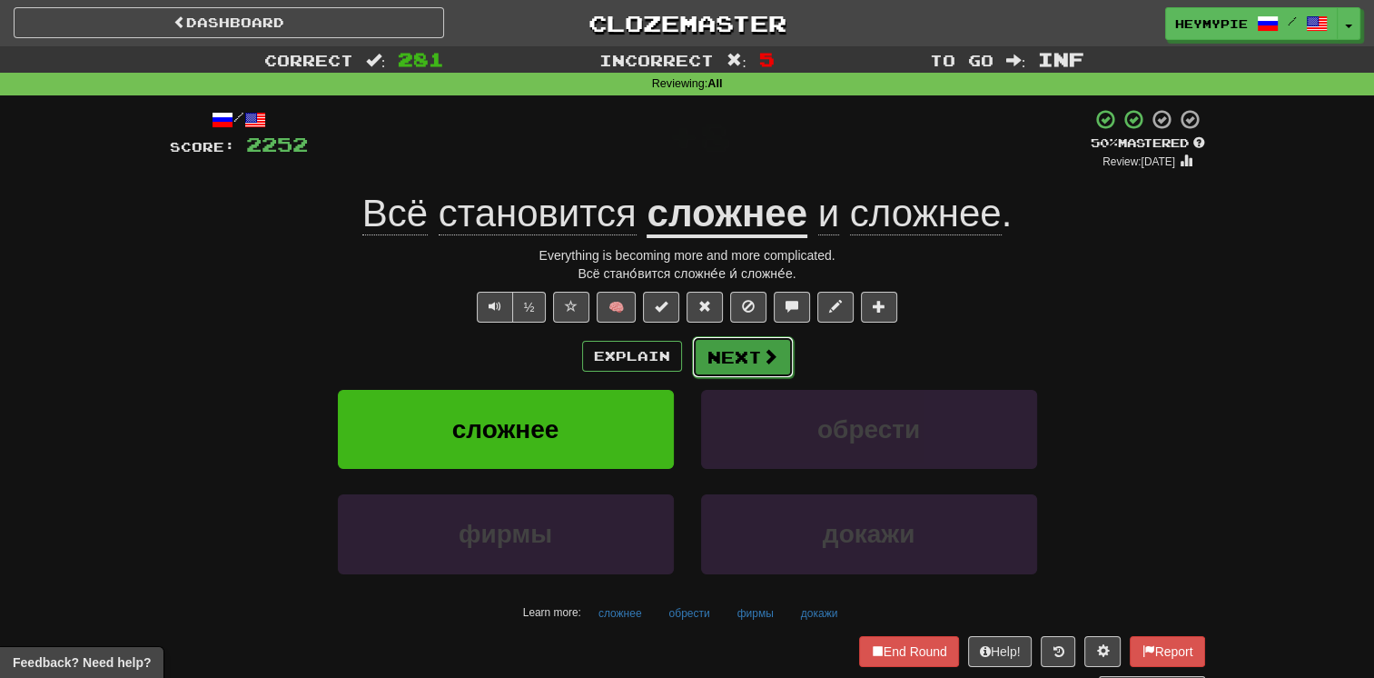
click at [678, 369] on button "Next" at bounding box center [743, 357] width 102 height 42
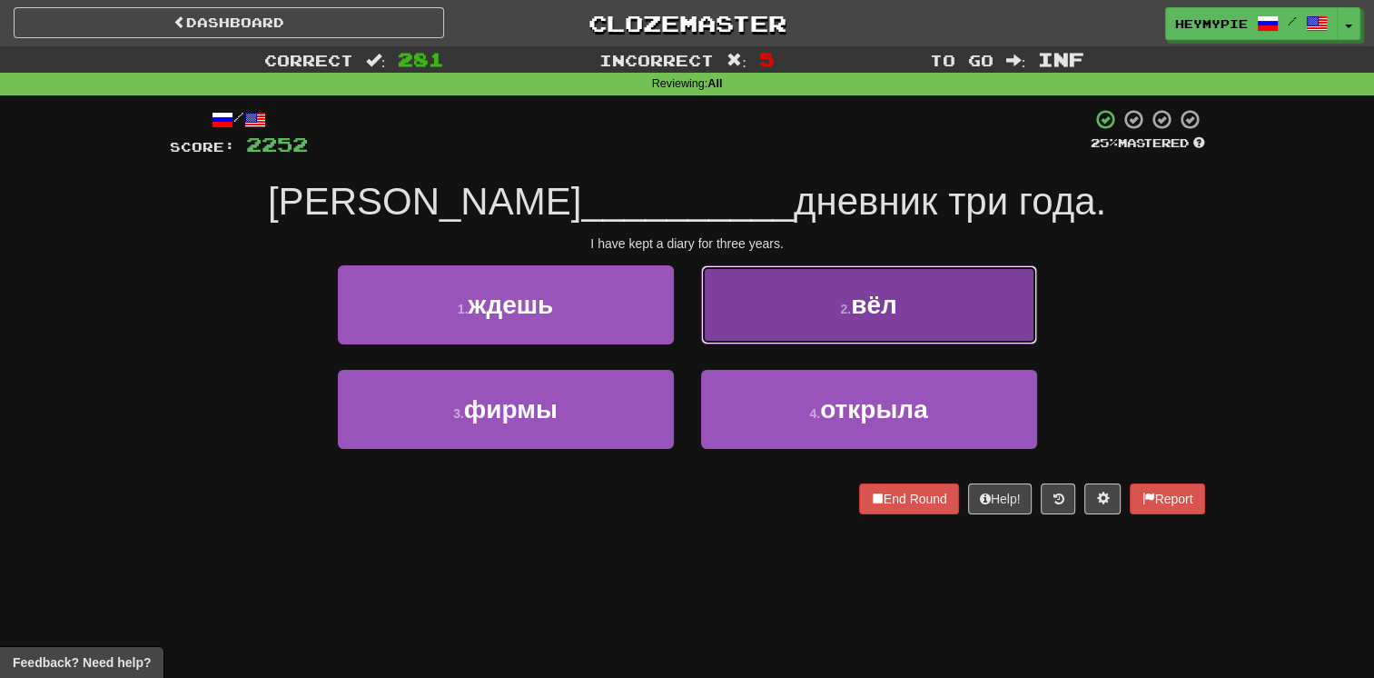
click at [678, 304] on button "2 . вёл" at bounding box center [869, 304] width 336 height 79
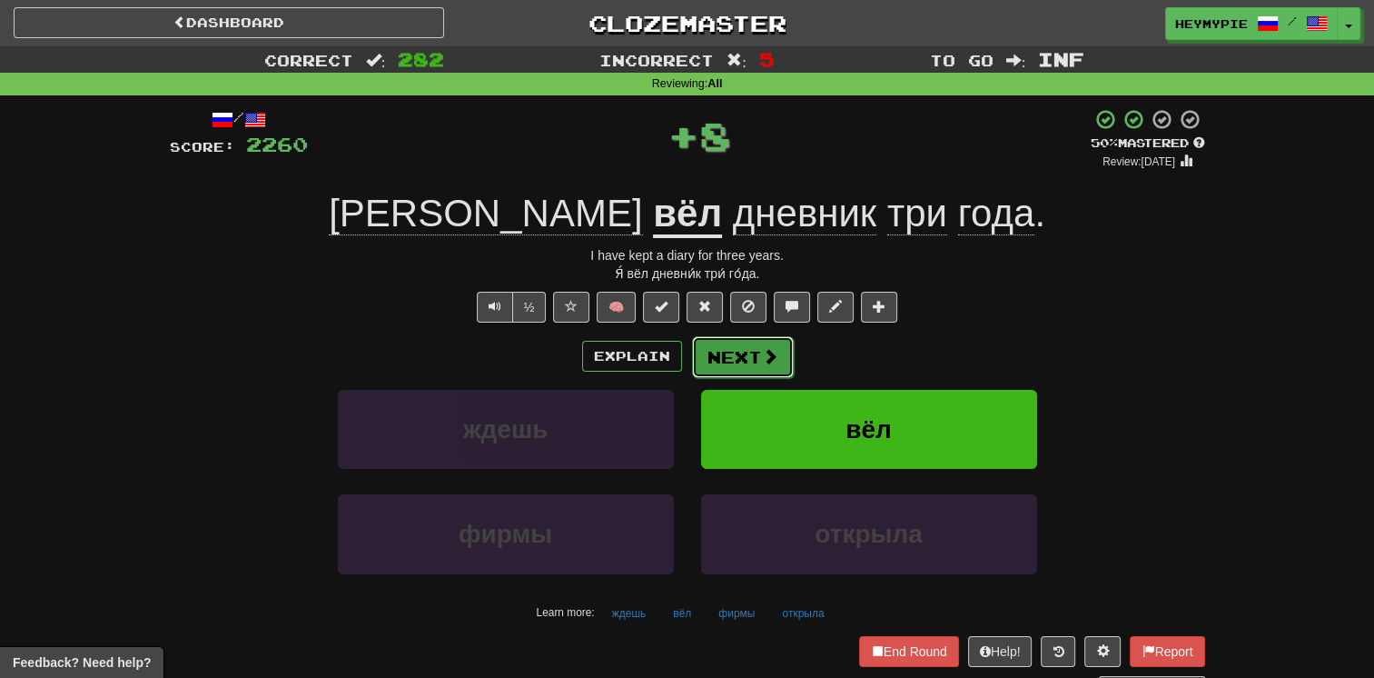
click at [678, 370] on button "Next" at bounding box center [743, 357] width 102 height 42
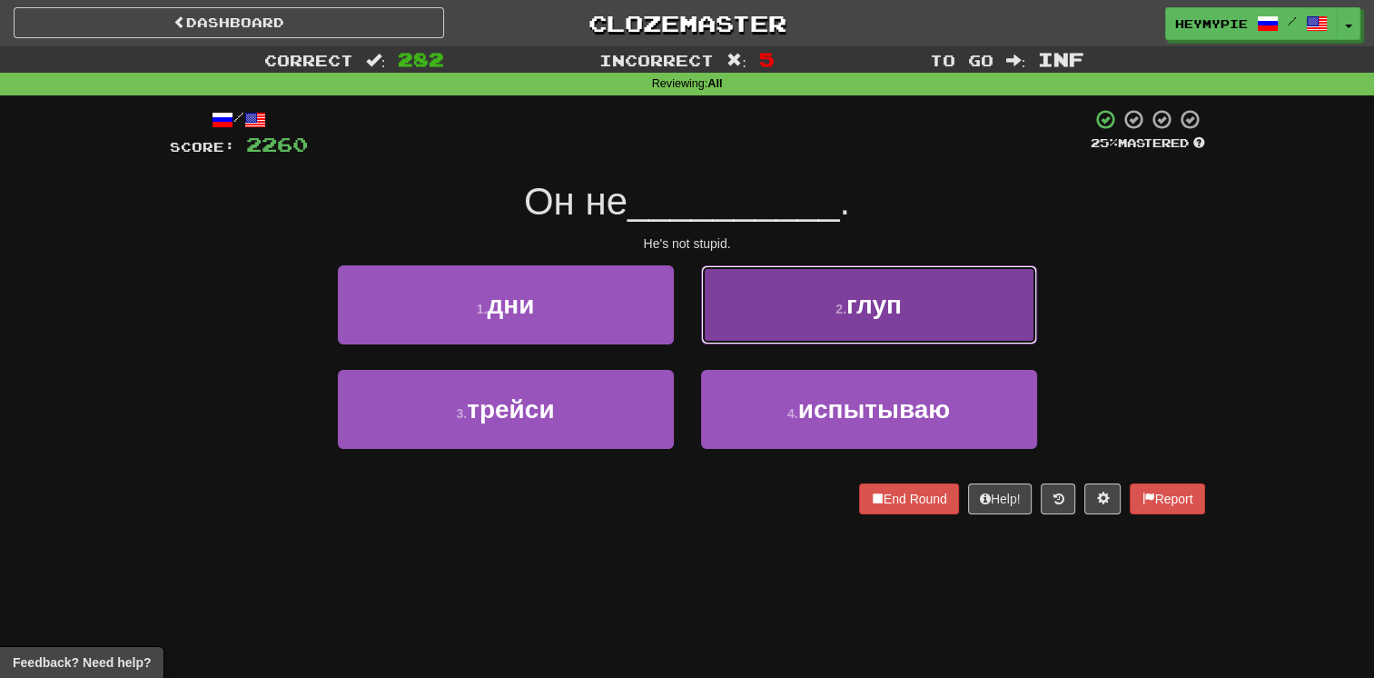
click at [678, 319] on button "2 . глуп" at bounding box center [869, 304] width 336 height 79
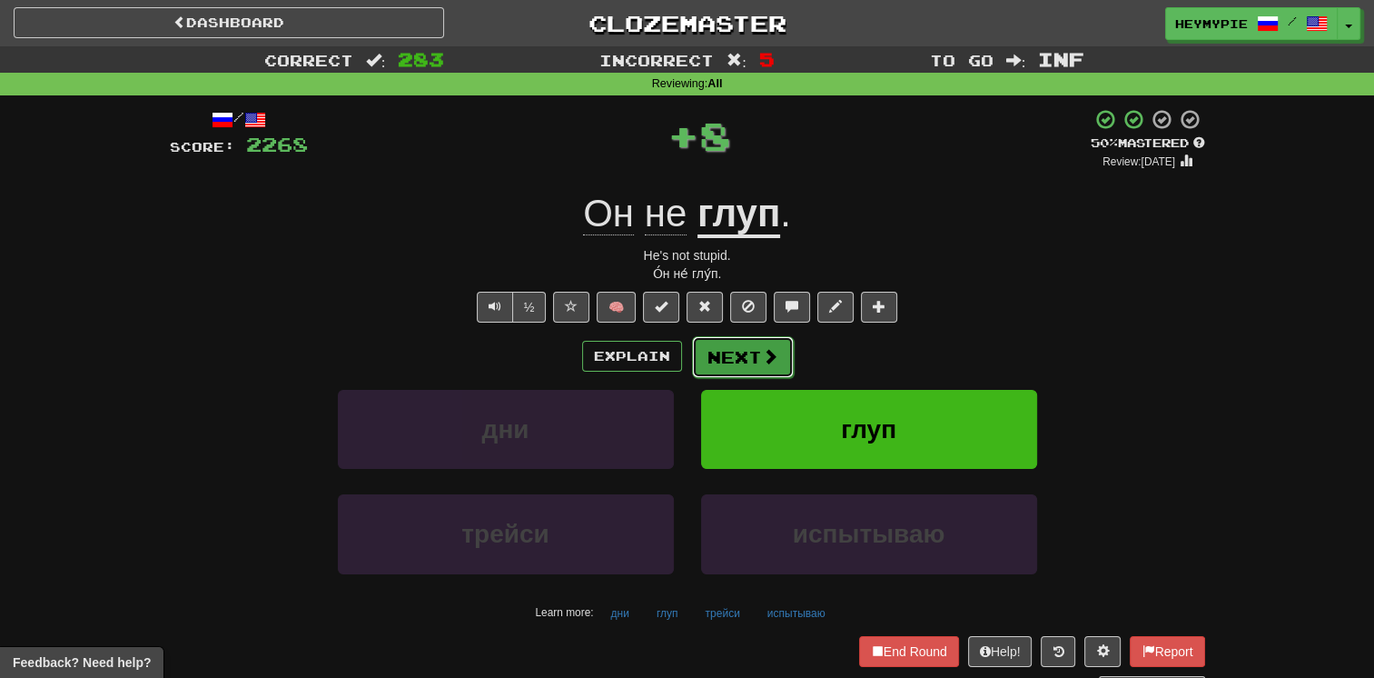
click at [678, 365] on button "Next" at bounding box center [743, 357] width 102 height 42
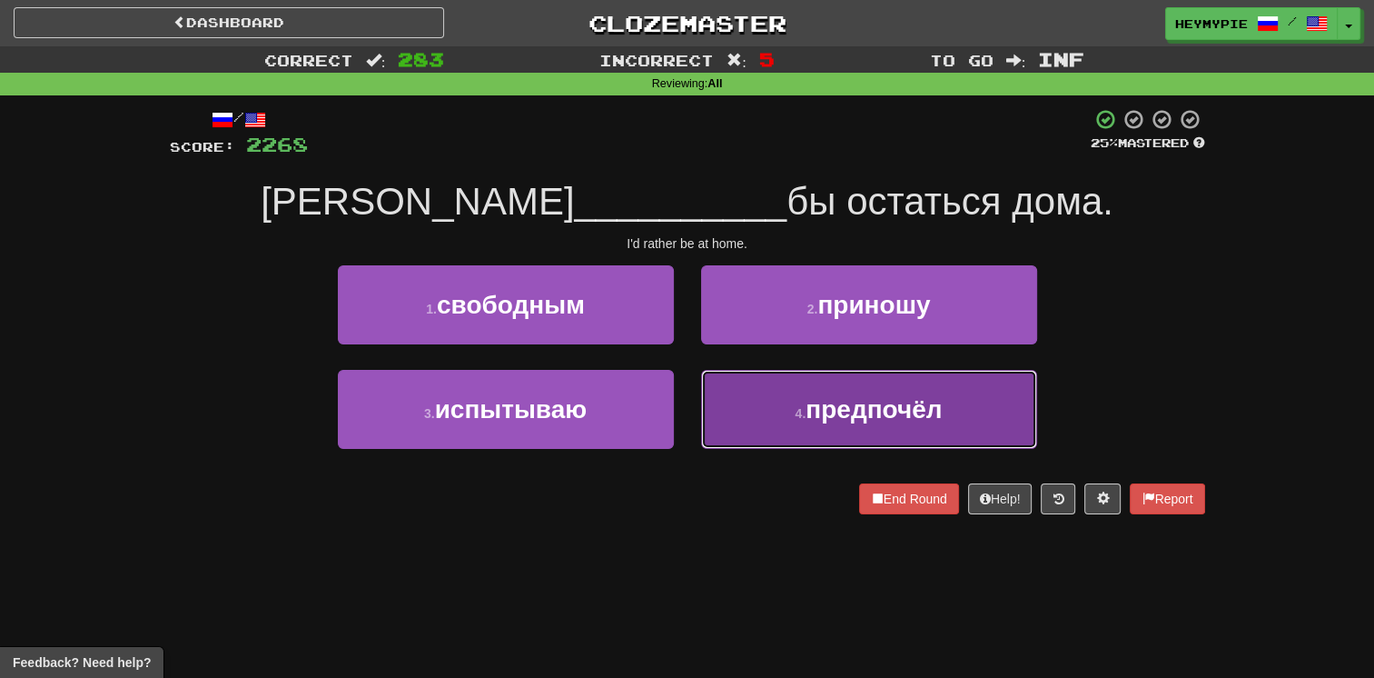
click at [678, 405] on button "4 . предпочёл" at bounding box center [869, 409] width 336 height 79
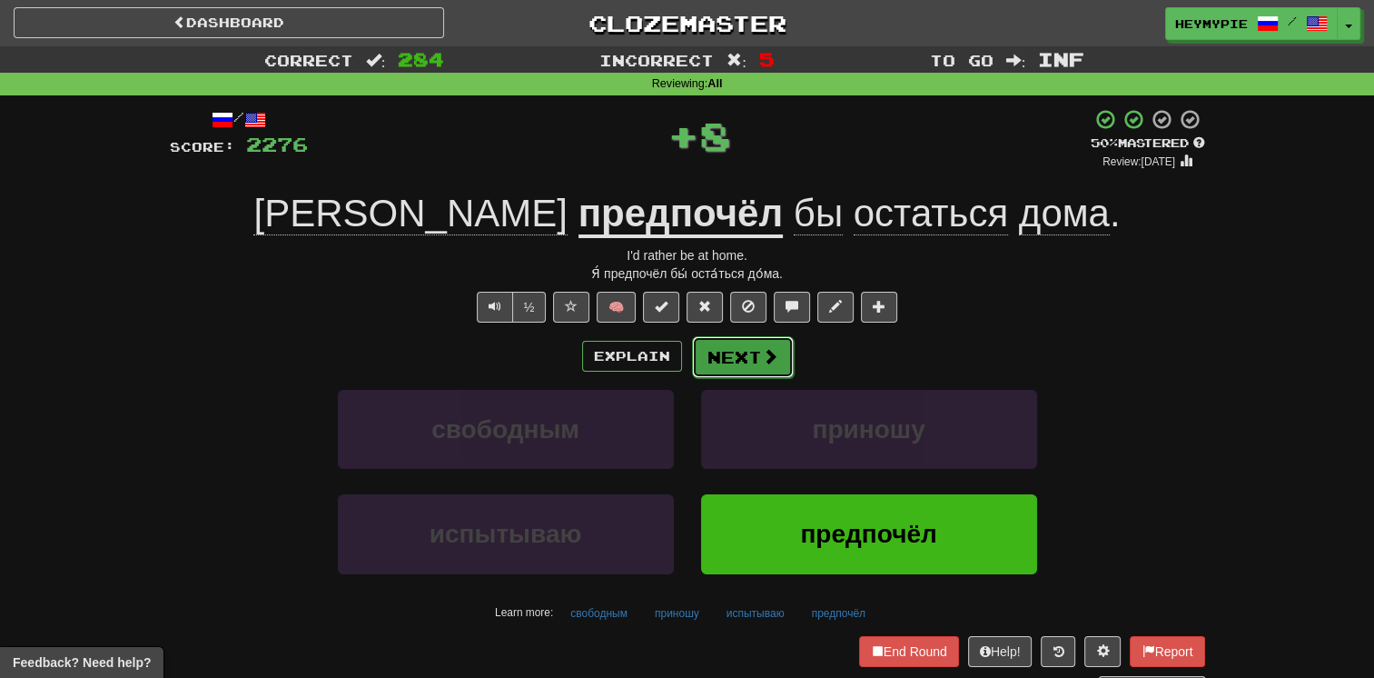
click at [678, 360] on button "Next" at bounding box center [743, 357] width 102 height 42
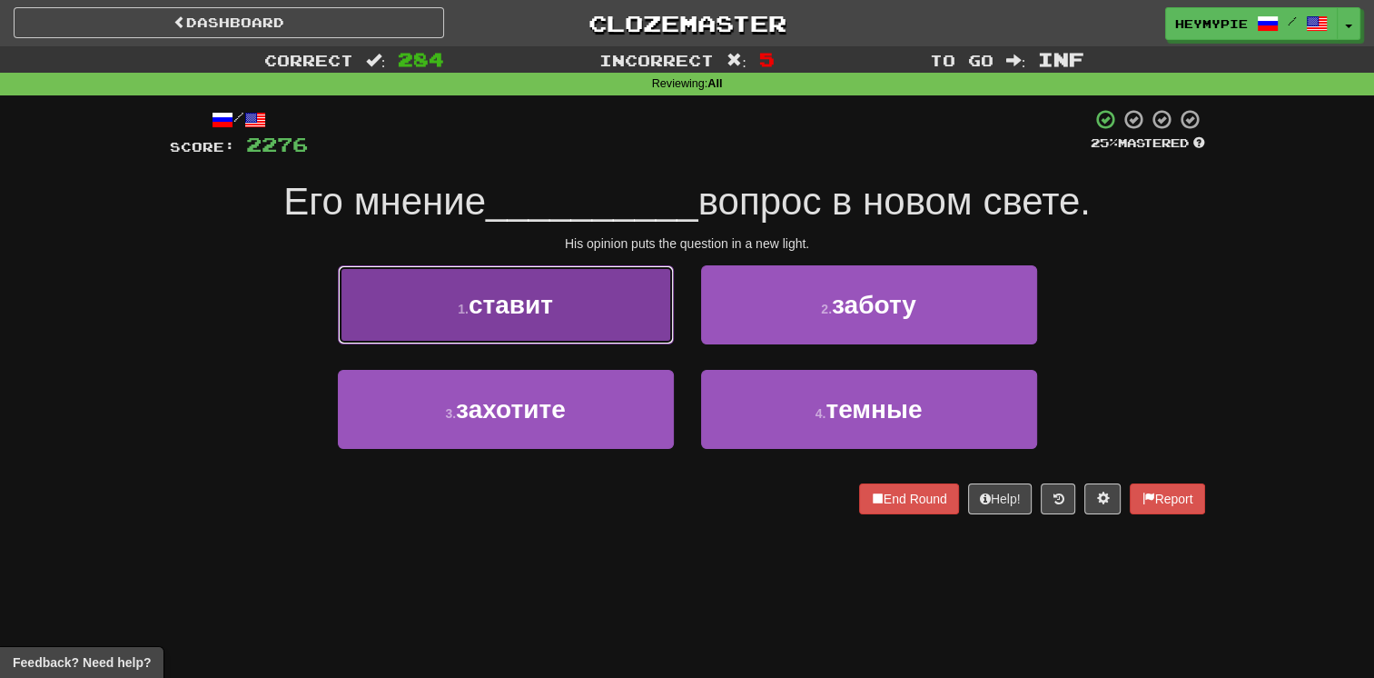
click at [606, 299] on button "1 . ставит" at bounding box center [506, 304] width 336 height 79
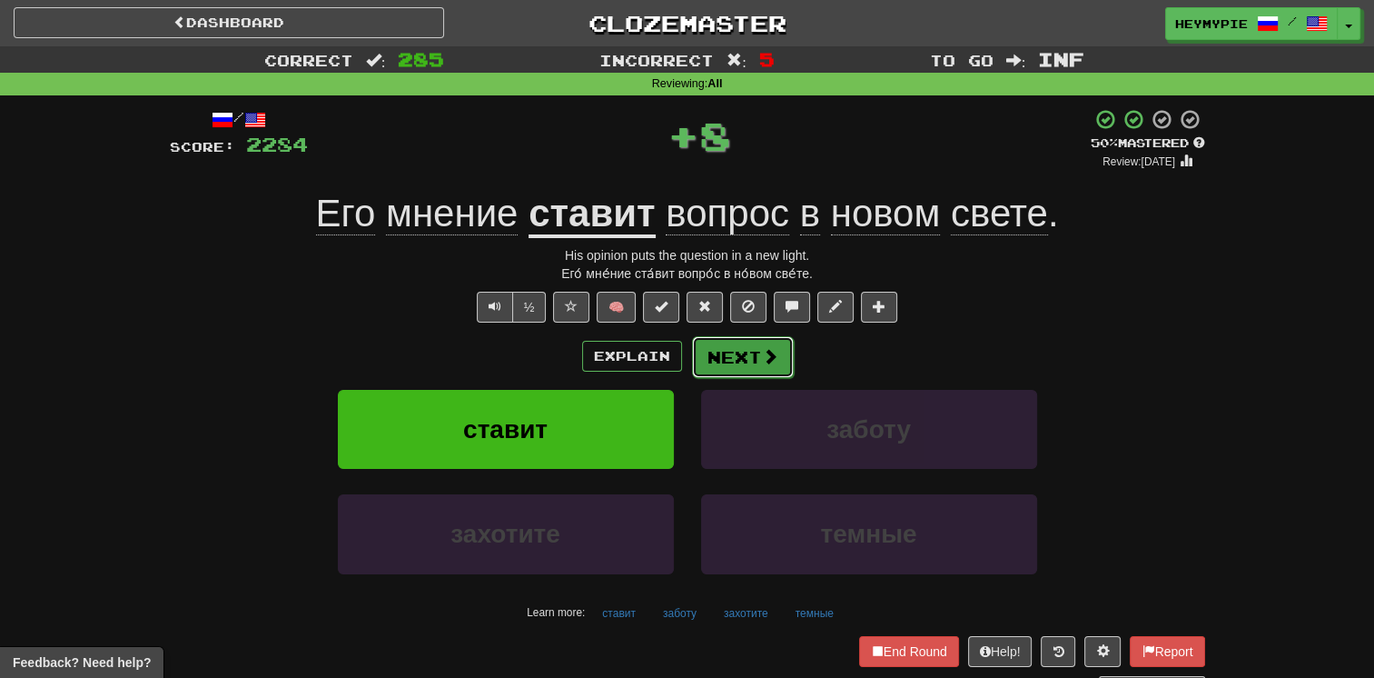
click at [678, 354] on span at bounding box center [770, 356] width 16 height 16
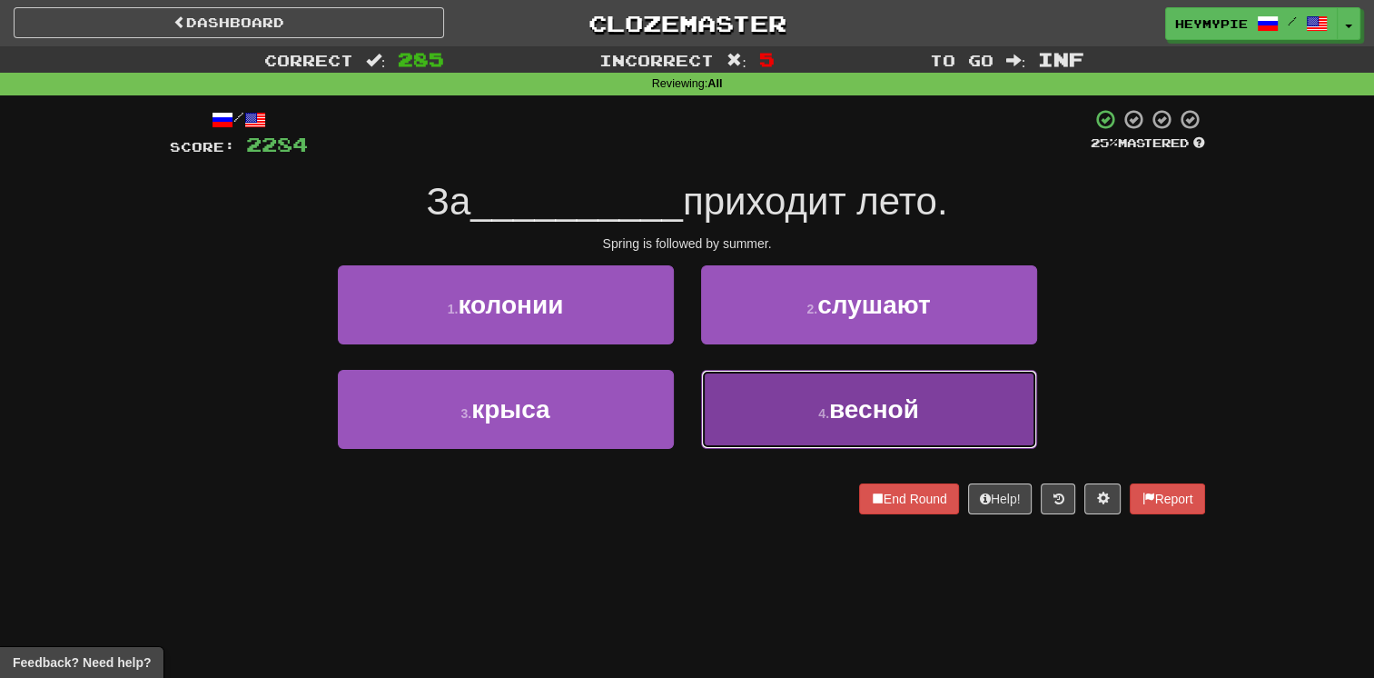
click at [678, 434] on button "4 . весной" at bounding box center [869, 409] width 336 height 79
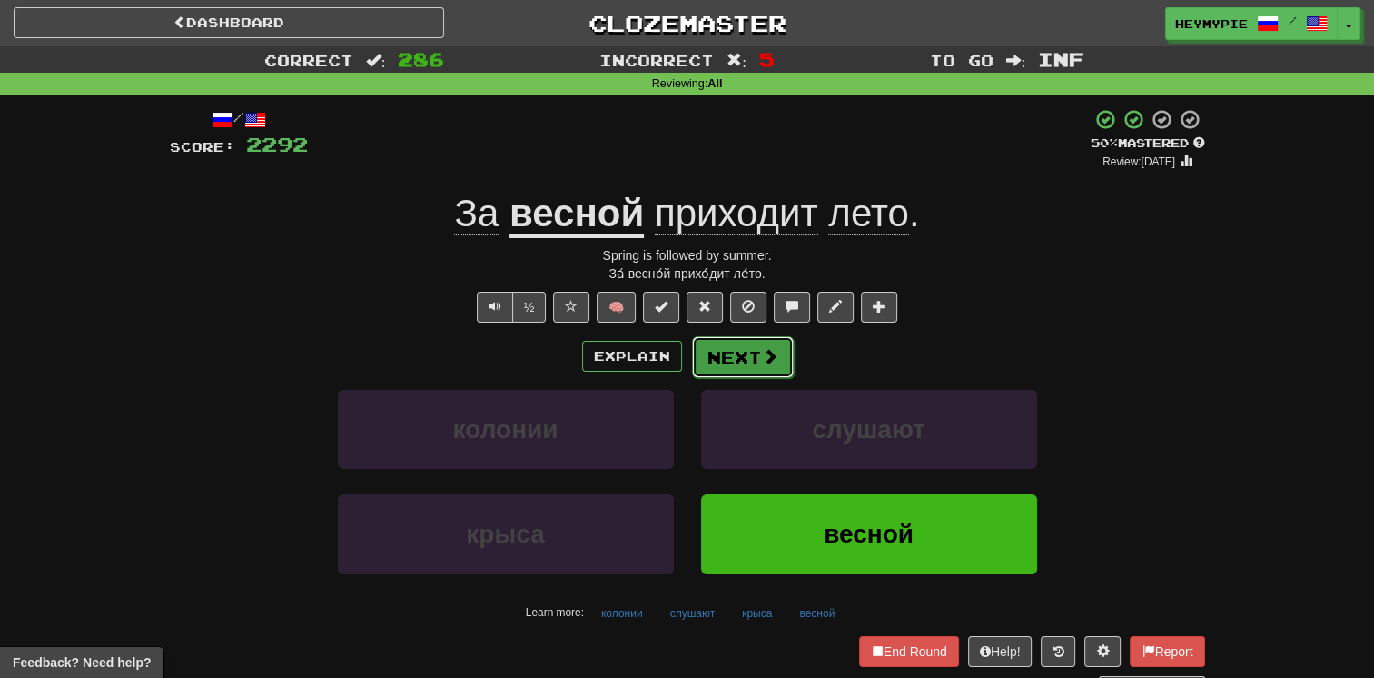
click at [678, 361] on button "Next" at bounding box center [743, 357] width 102 height 42
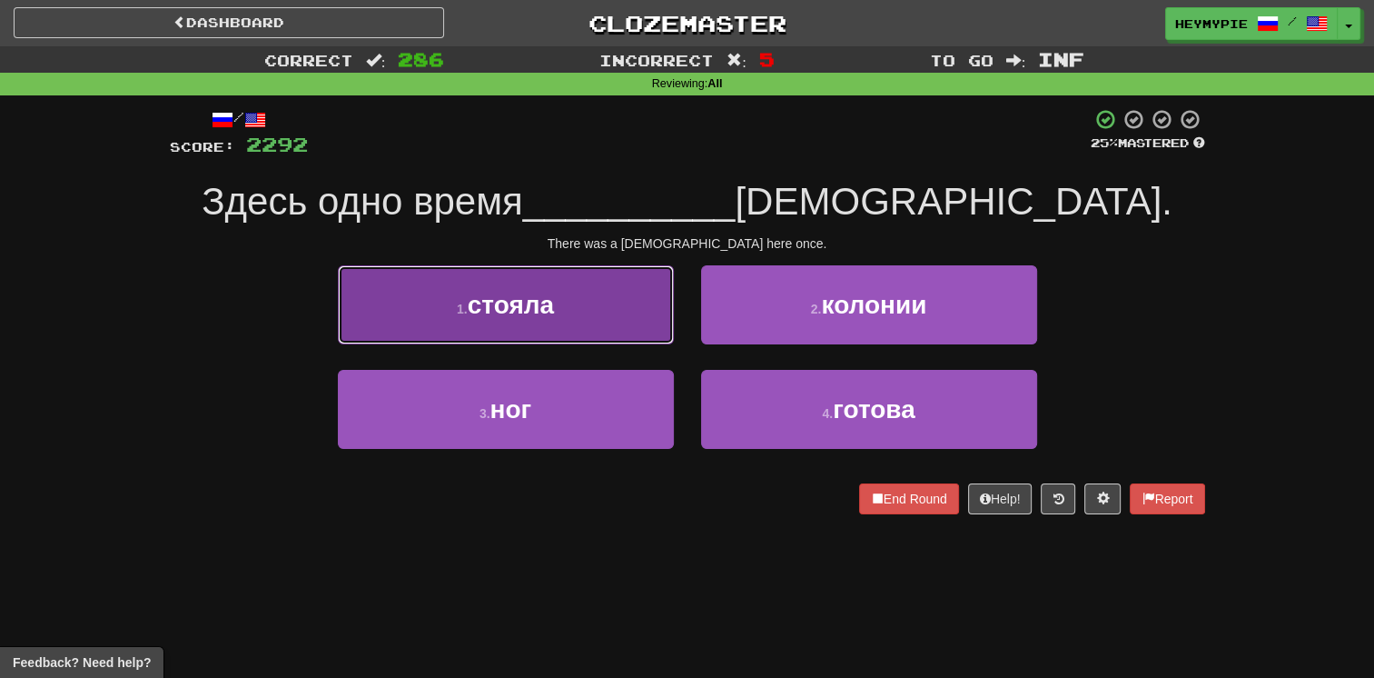
click at [575, 316] on button "1 . стояла" at bounding box center [506, 304] width 336 height 79
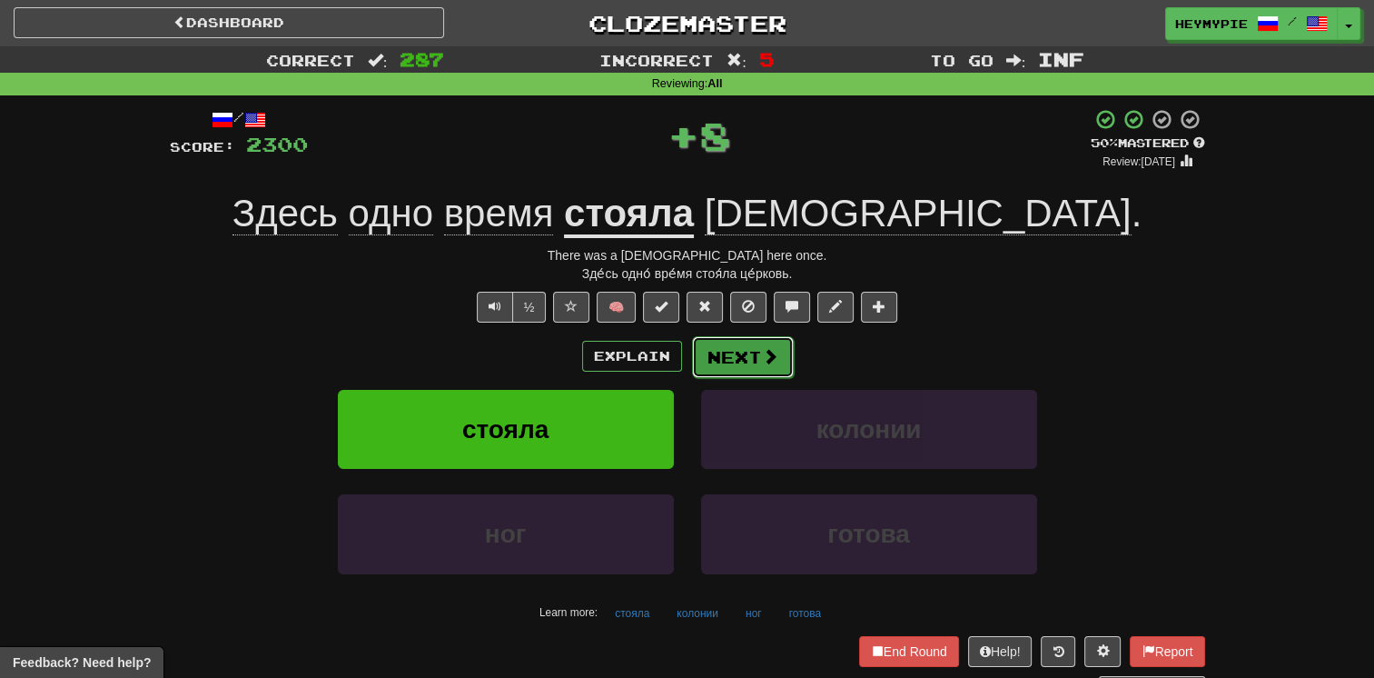
click at [678, 375] on button "Next" at bounding box center [743, 357] width 102 height 42
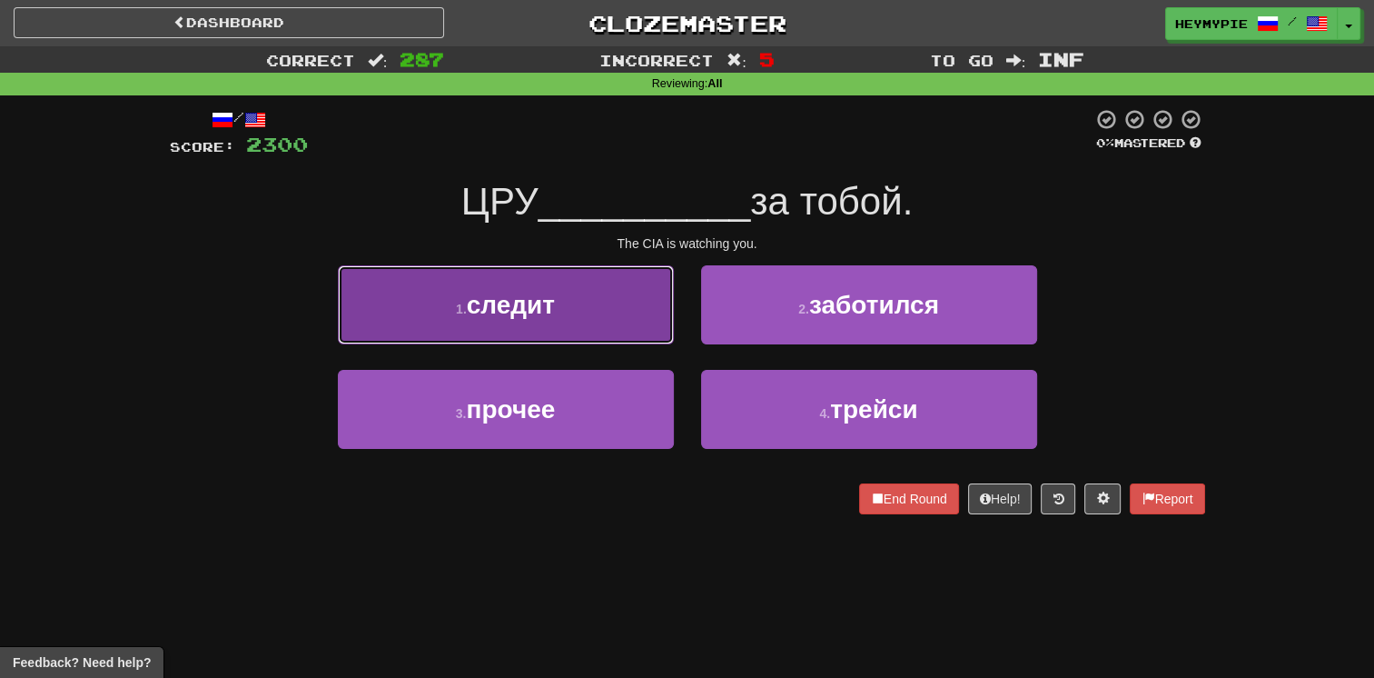
click at [554, 331] on button "1 . следит" at bounding box center [506, 304] width 336 height 79
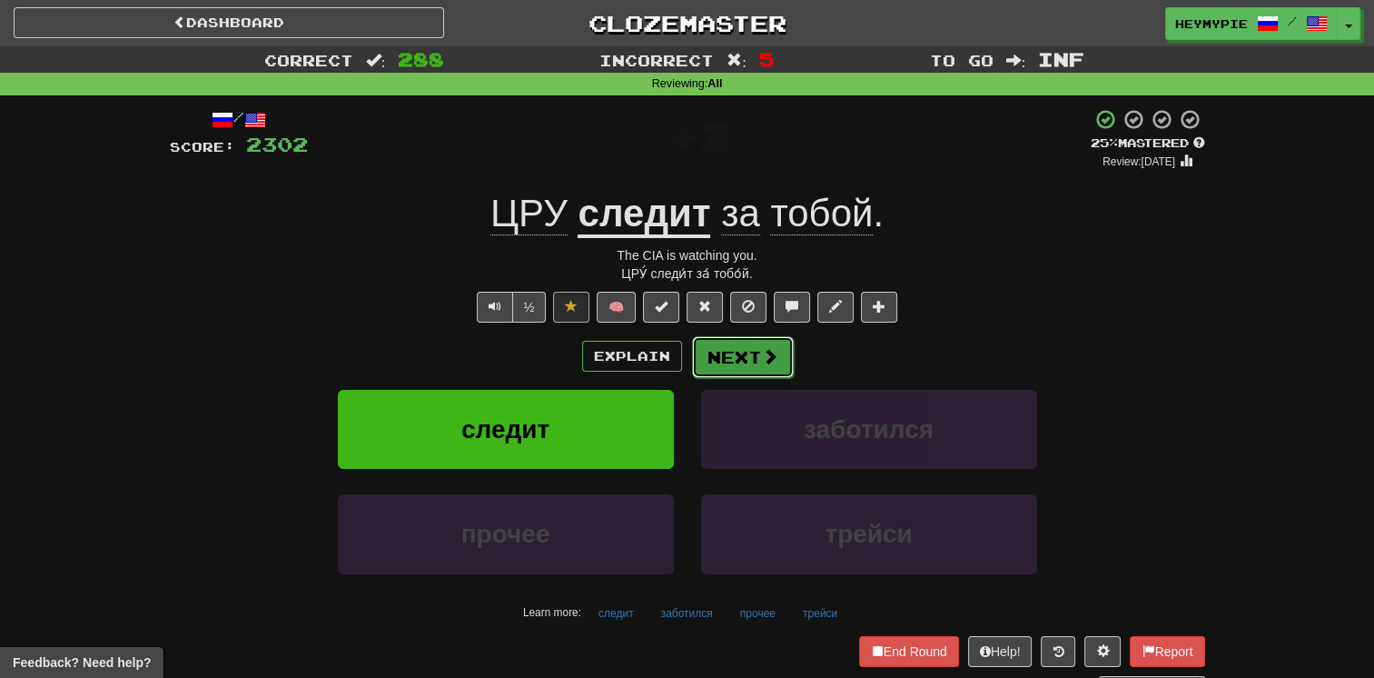
click at [678, 354] on button "Next" at bounding box center [743, 357] width 102 height 42
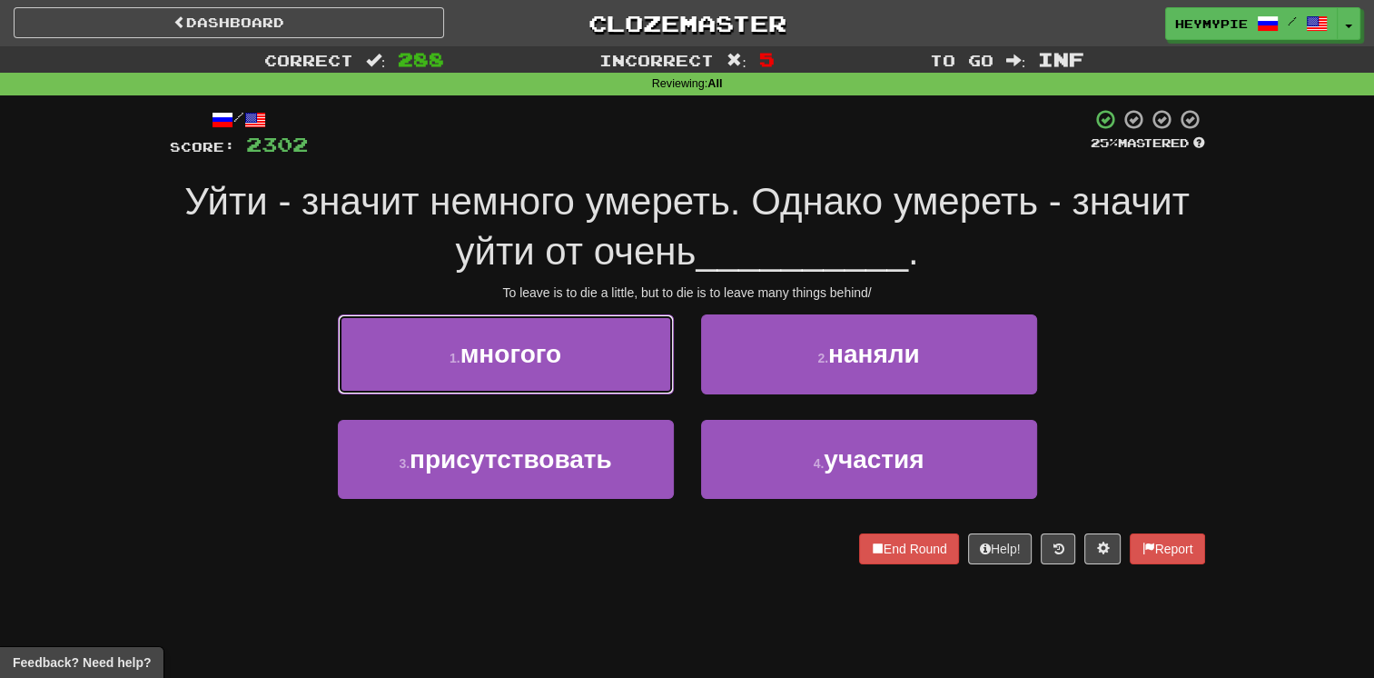
click at [600, 340] on button "1 . многого" at bounding box center [506, 353] width 336 height 79
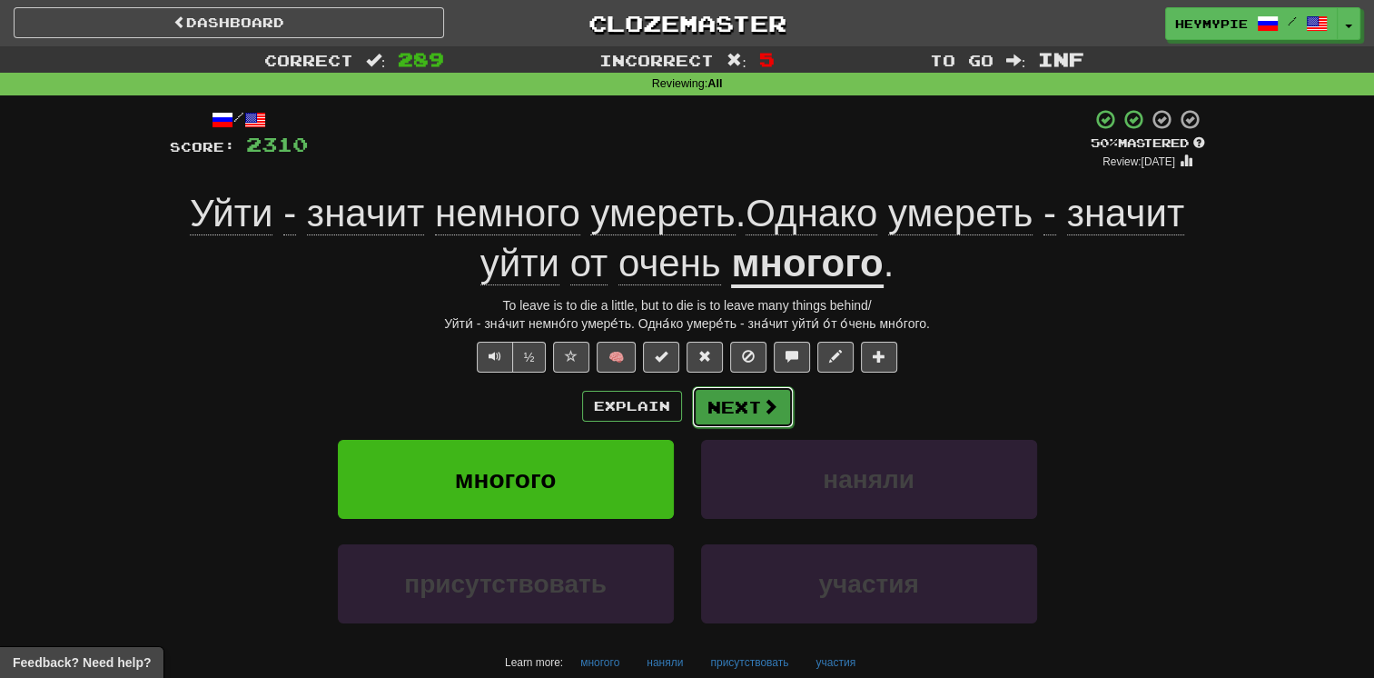
click at [678, 402] on button "Next" at bounding box center [743, 407] width 102 height 42
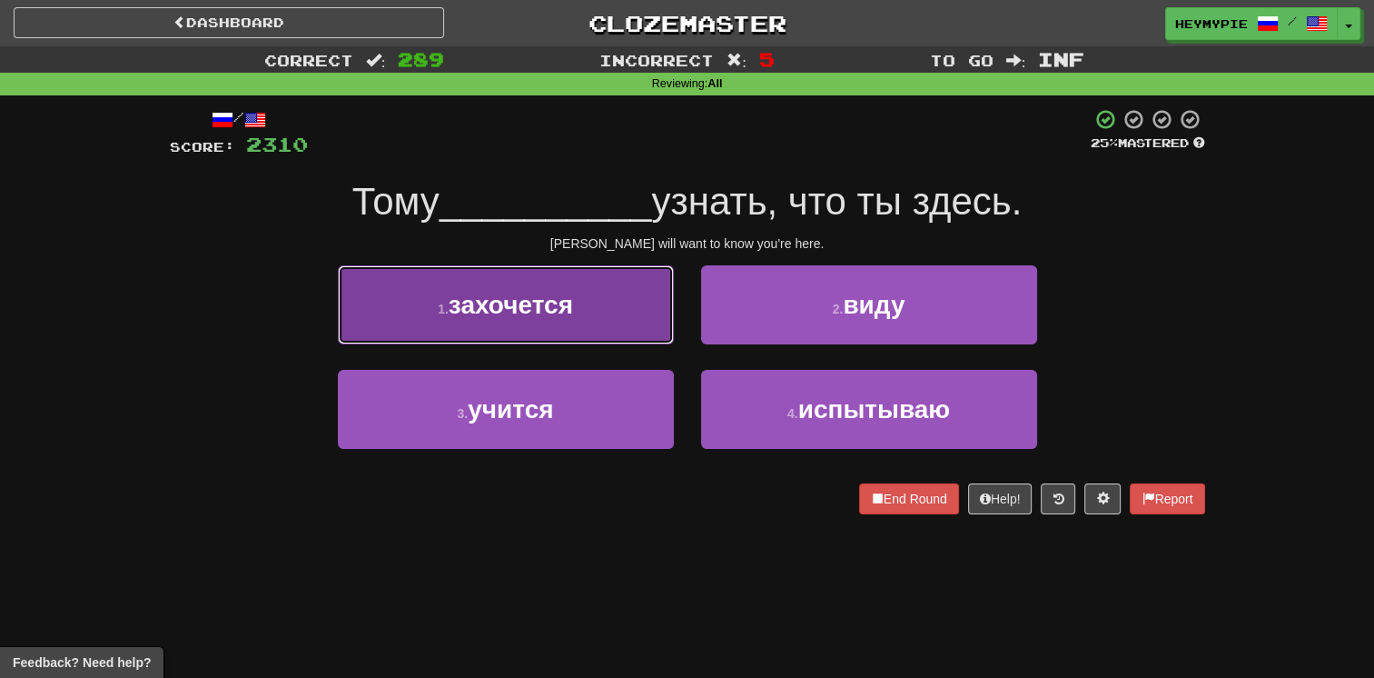
click at [588, 311] on button "1 . захочется" at bounding box center [506, 304] width 336 height 79
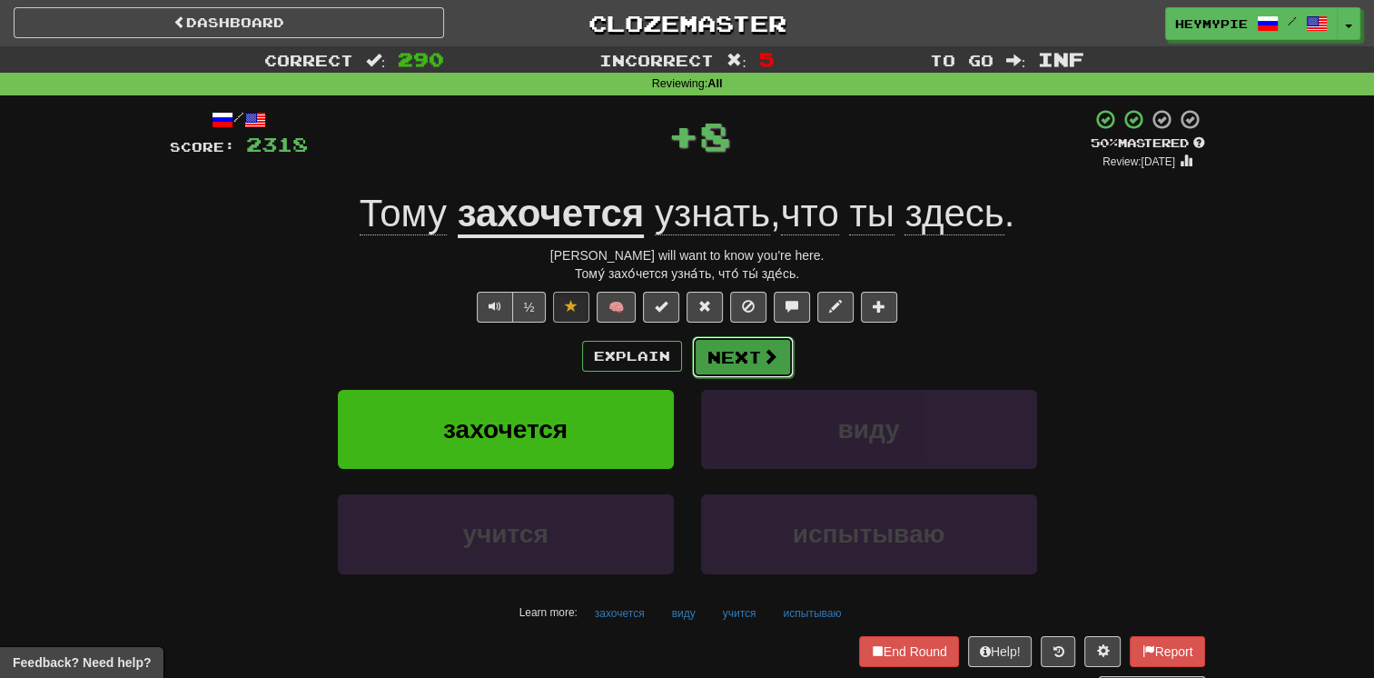
click at [678, 362] on button "Next" at bounding box center [743, 357] width 102 height 42
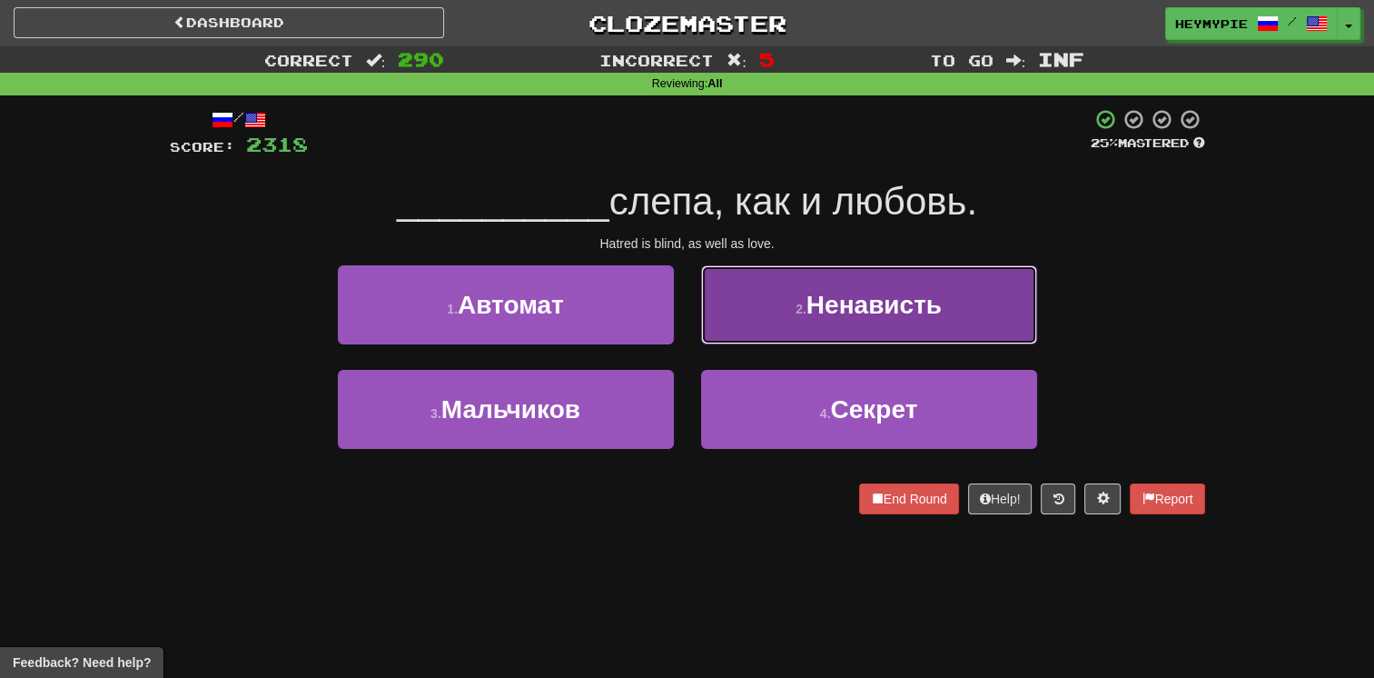
click at [678, 329] on button "2 . Ненависть" at bounding box center [869, 304] width 336 height 79
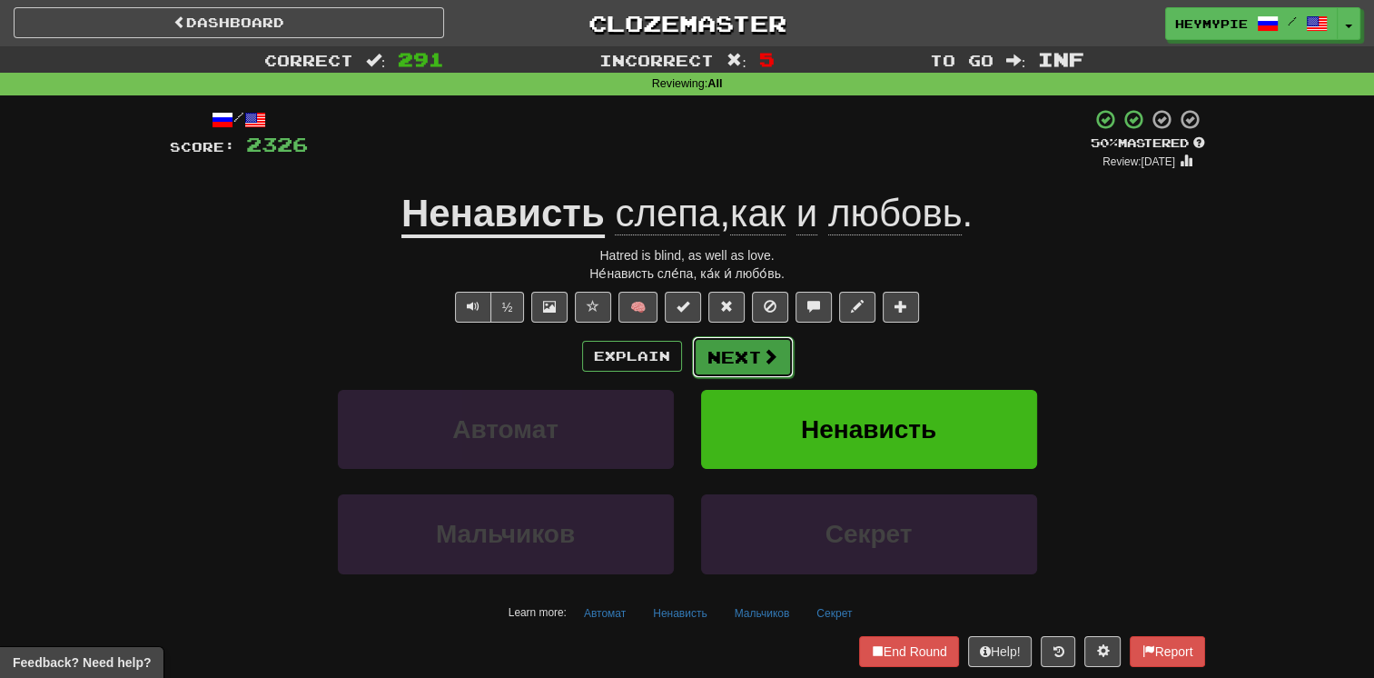
click at [678, 351] on button "Next" at bounding box center [743, 357] width 102 height 42
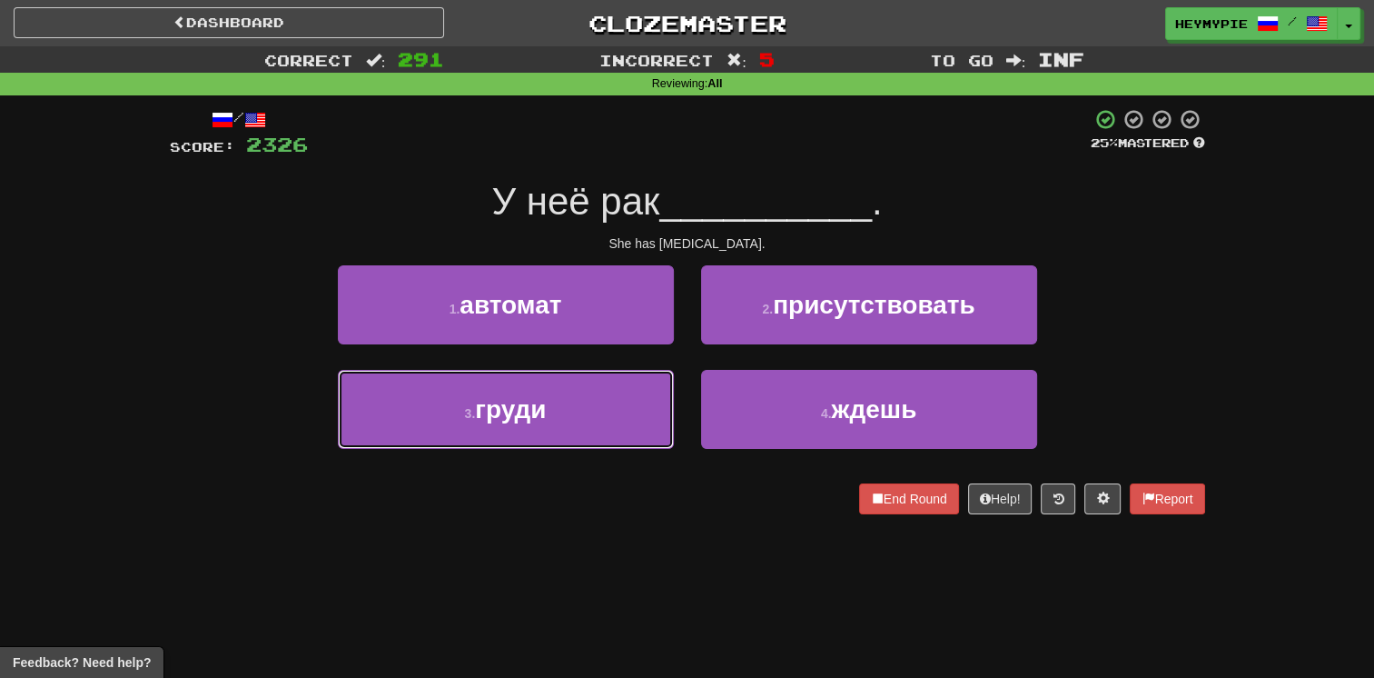
click at [616, 380] on button "3 . груди" at bounding box center [506, 409] width 336 height 79
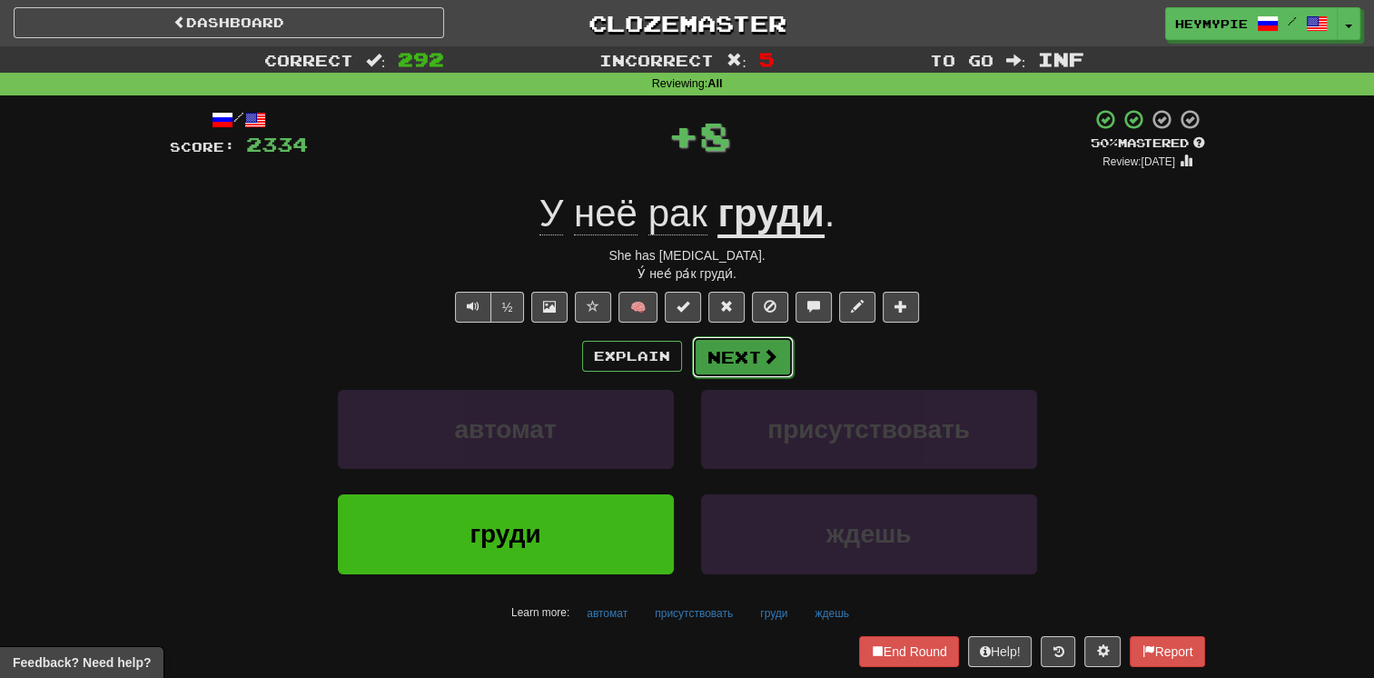
click at [678, 366] on button "Next" at bounding box center [743, 357] width 102 height 42
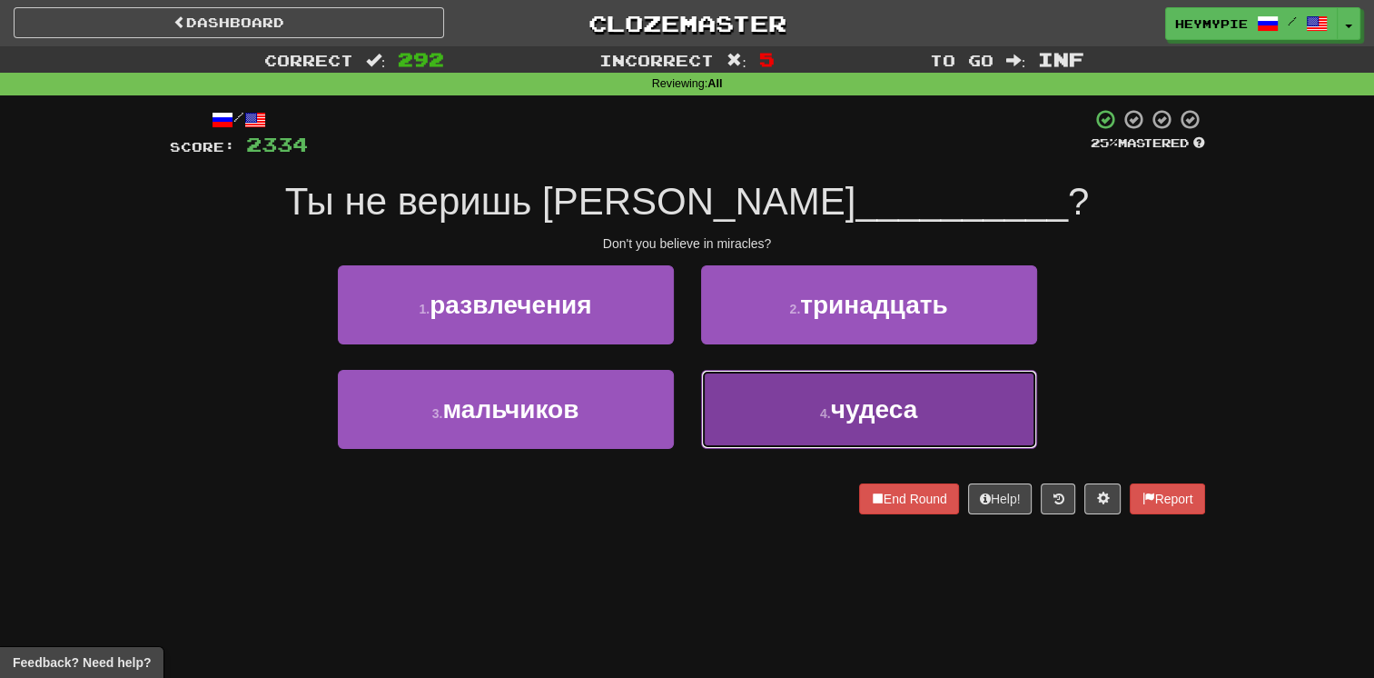
click at [678, 410] on button "4 . чудеса" at bounding box center [869, 409] width 336 height 79
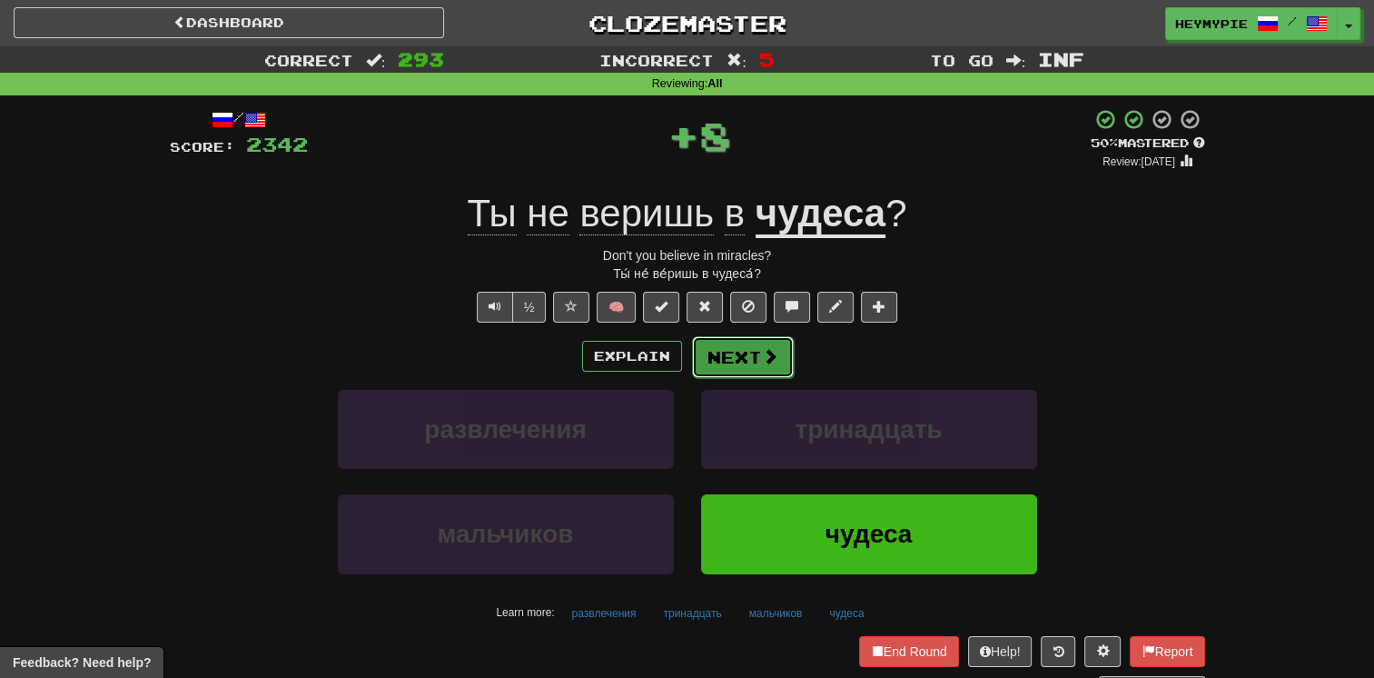
click at [678, 365] on button "Next" at bounding box center [743, 357] width 102 height 42
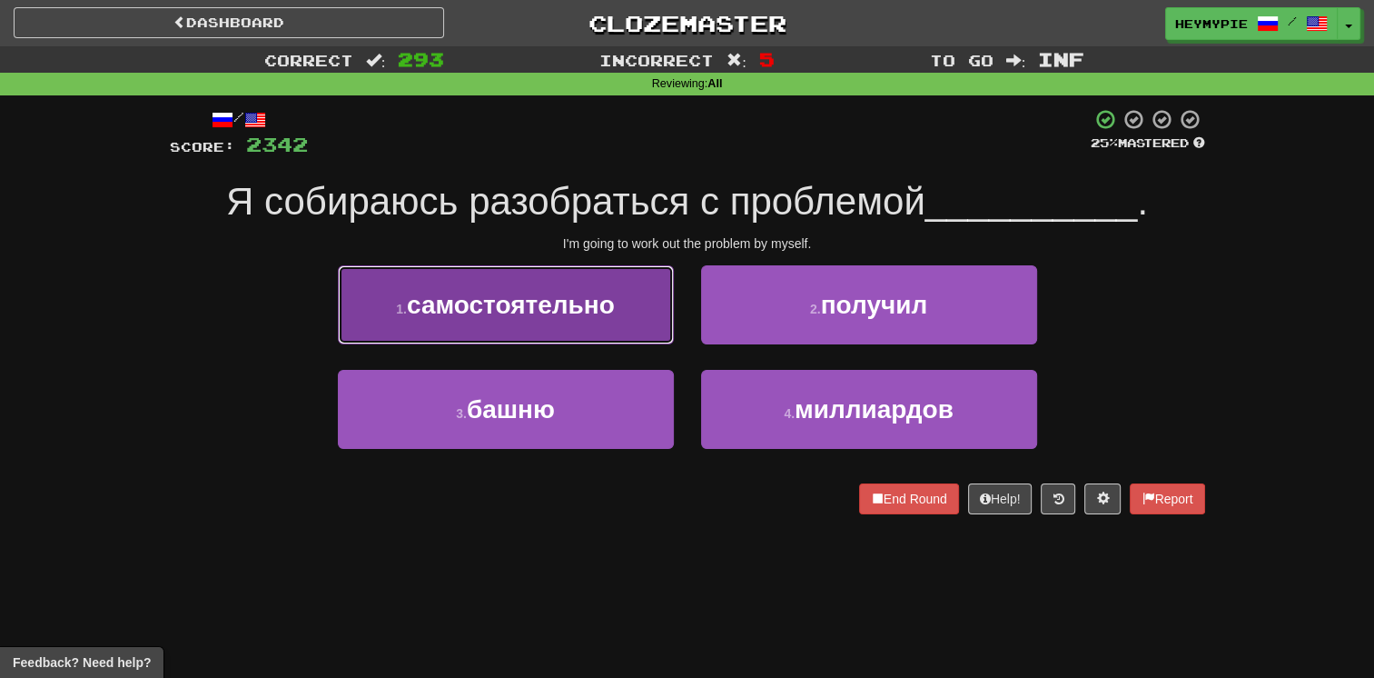
click at [580, 325] on button "1 . самостоятельно" at bounding box center [506, 304] width 336 height 79
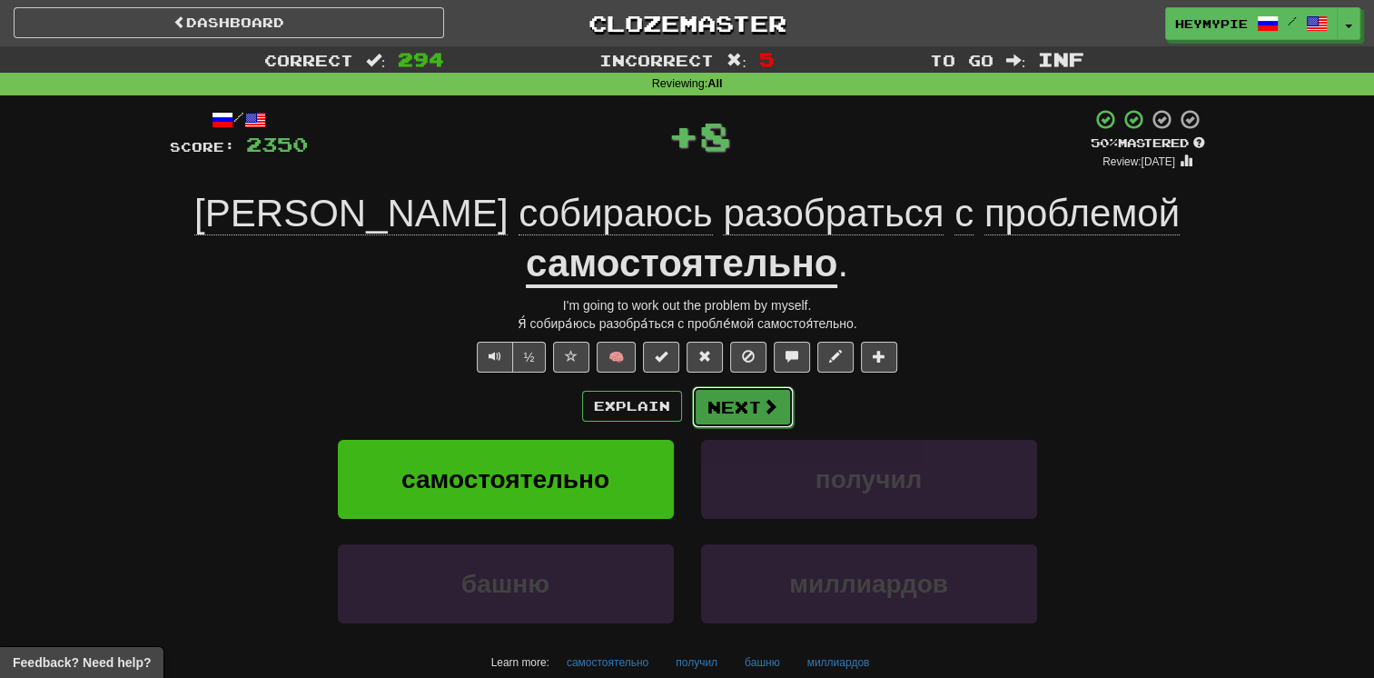
click at [678, 386] on button "Next" at bounding box center [743, 407] width 102 height 42
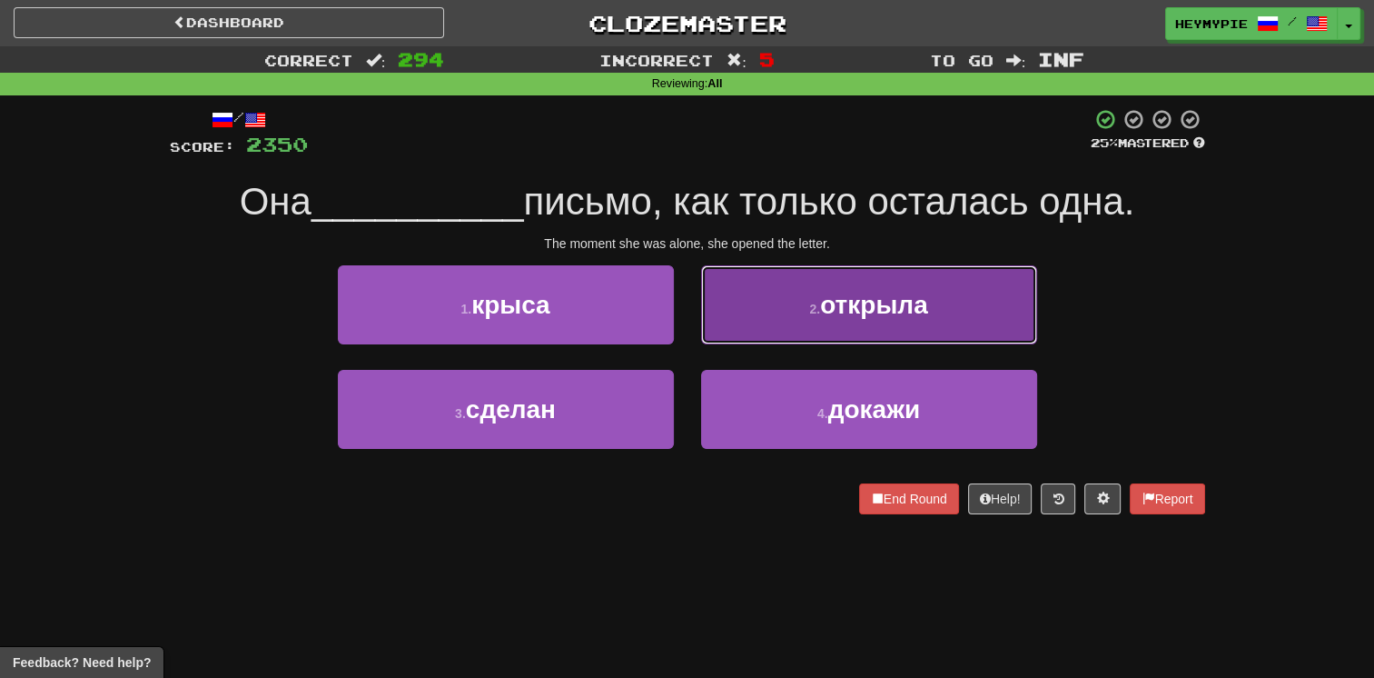
click at [678, 314] on button "2 . открыла" at bounding box center [869, 304] width 336 height 79
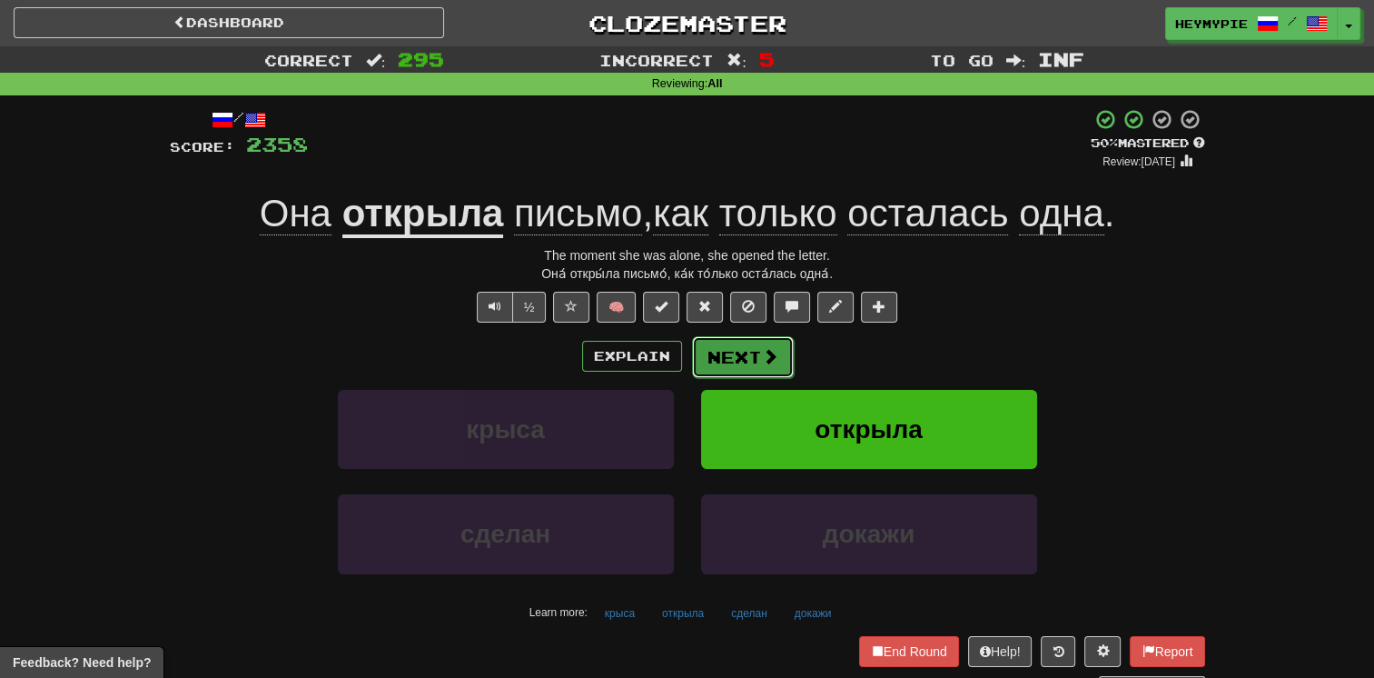
click at [678, 355] on button "Next" at bounding box center [743, 357] width 102 height 42
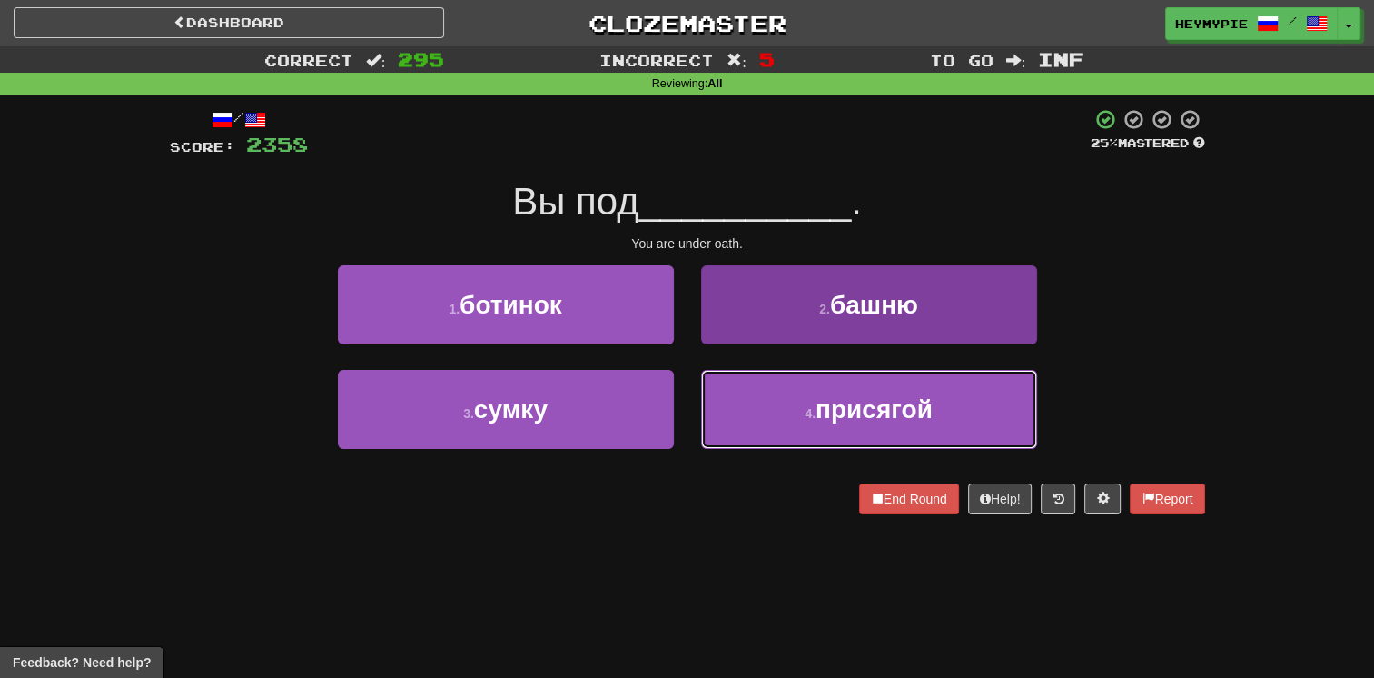
click at [678, 397] on button "4 . присягой" at bounding box center [869, 409] width 336 height 79
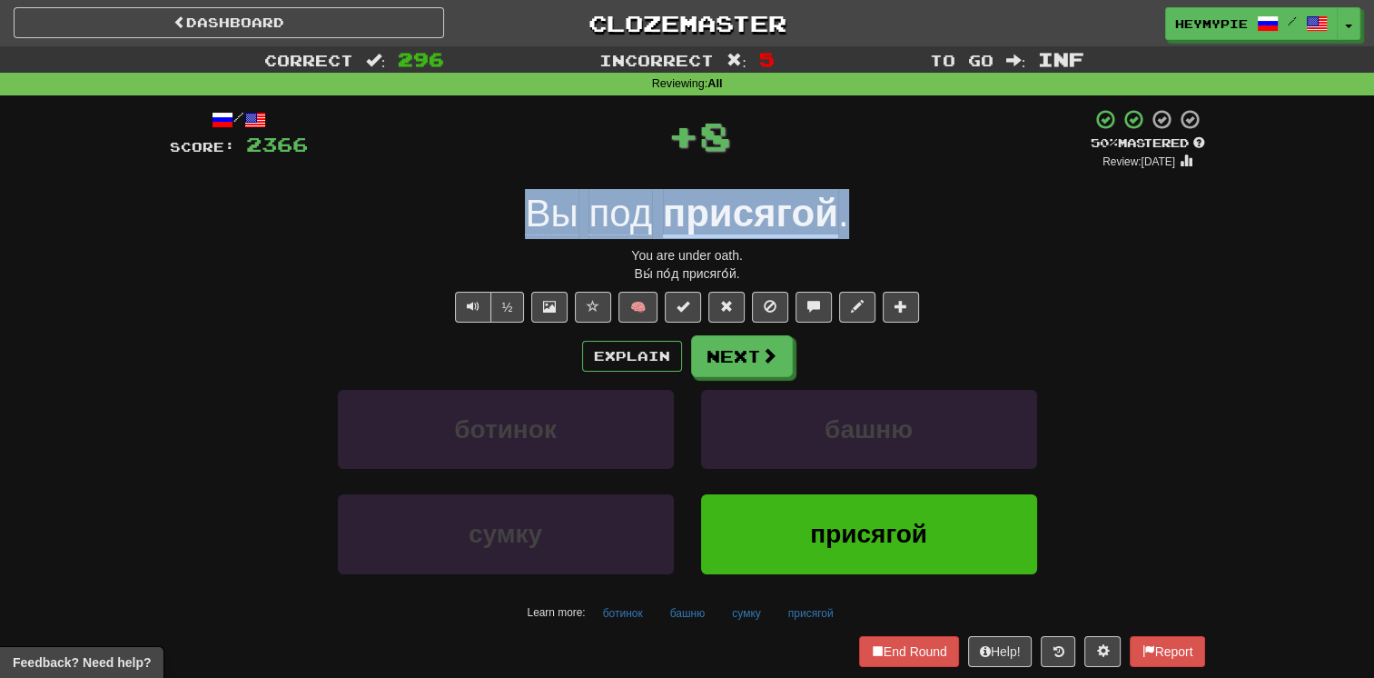
drag, startPoint x: 892, startPoint y: 215, endPoint x: 508, endPoint y: 224, distance: 384.3
click at [508, 224] on div "Вы под присягой ." at bounding box center [688, 214] width 1036 height 50
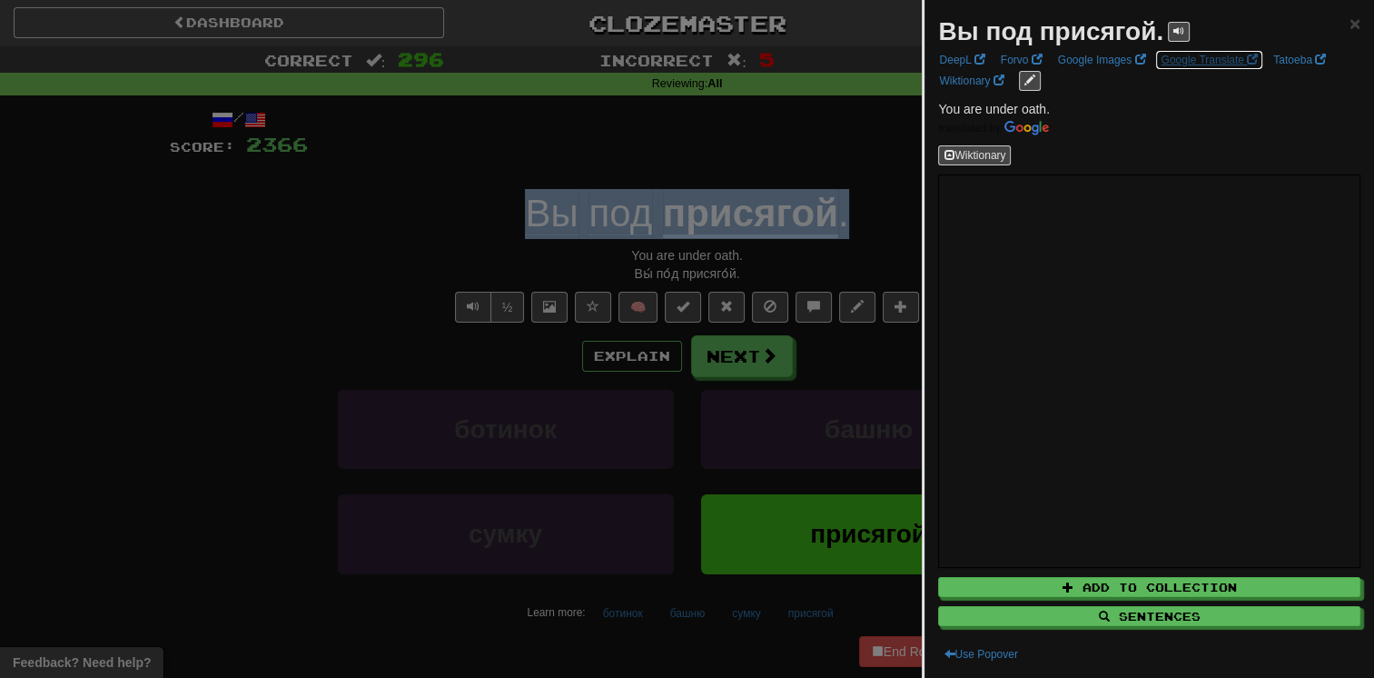
click at [678, 65] on link "Google Translate" at bounding box center [1209, 60] width 108 height 20
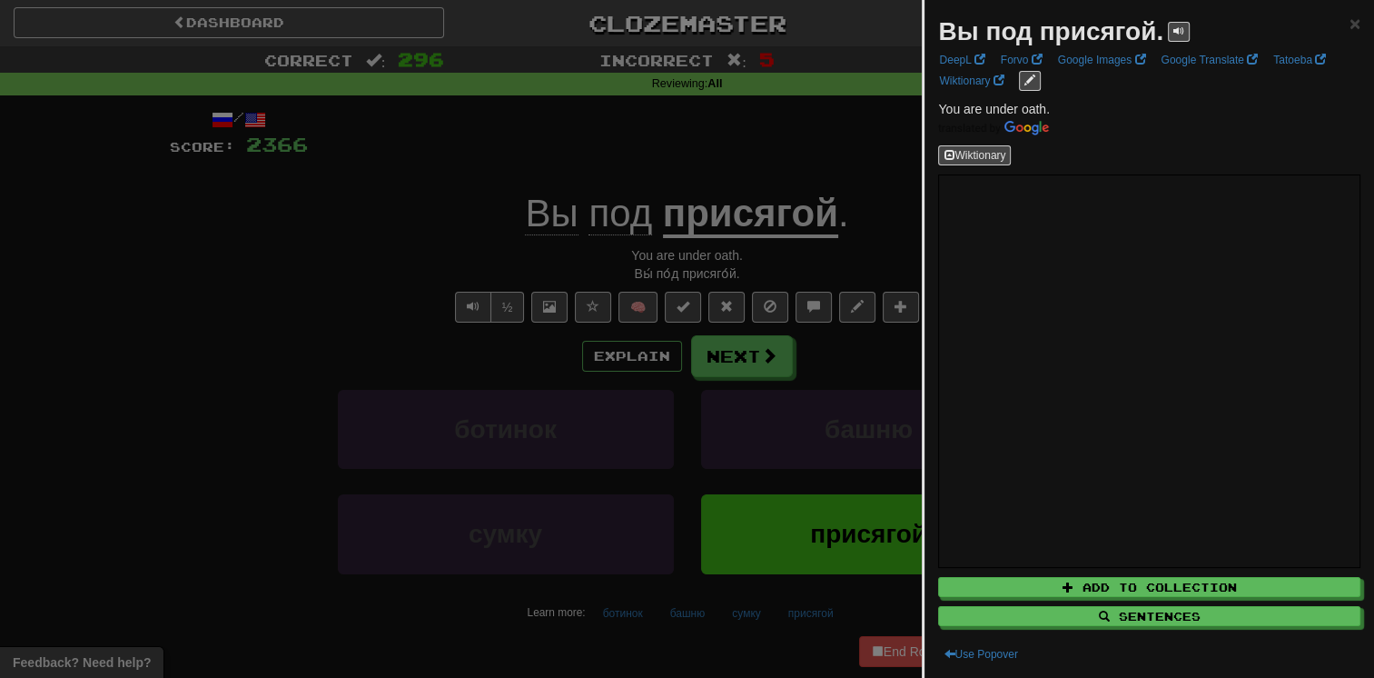
click at [607, 151] on div at bounding box center [687, 339] width 1374 height 678
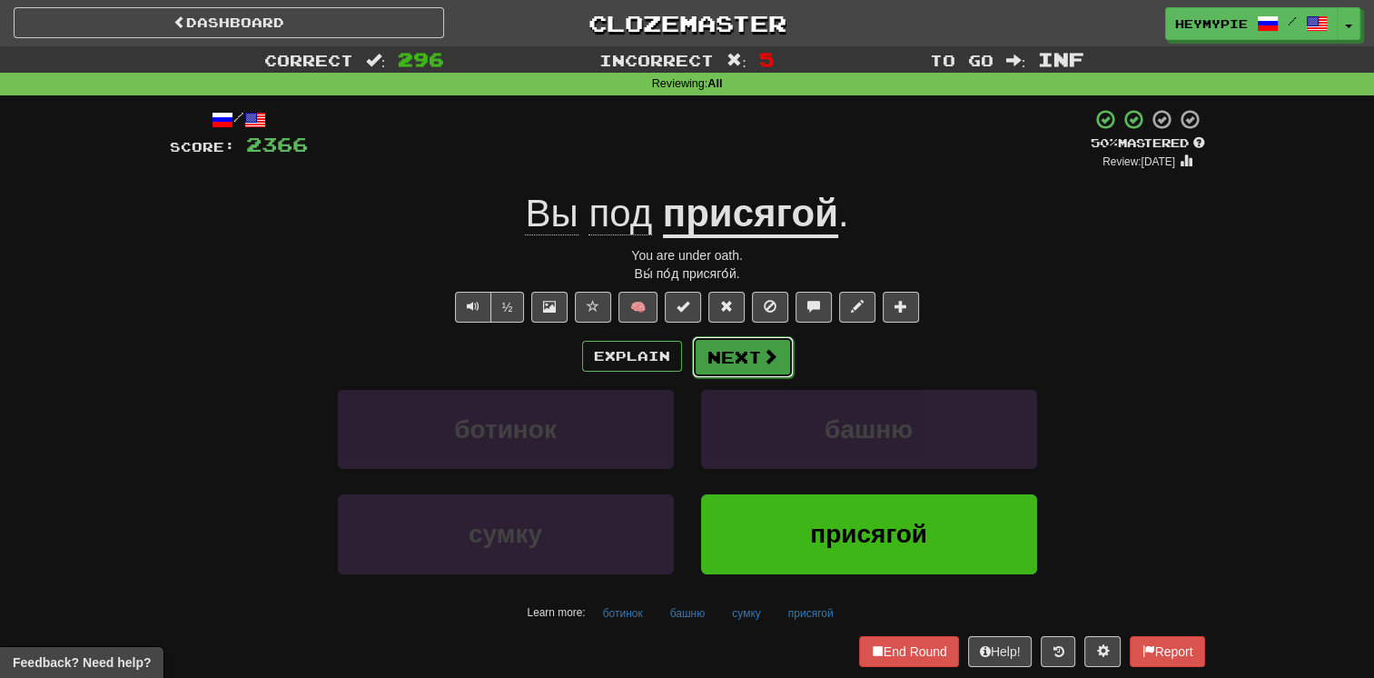
click at [678, 361] on button "Next" at bounding box center [743, 357] width 102 height 42
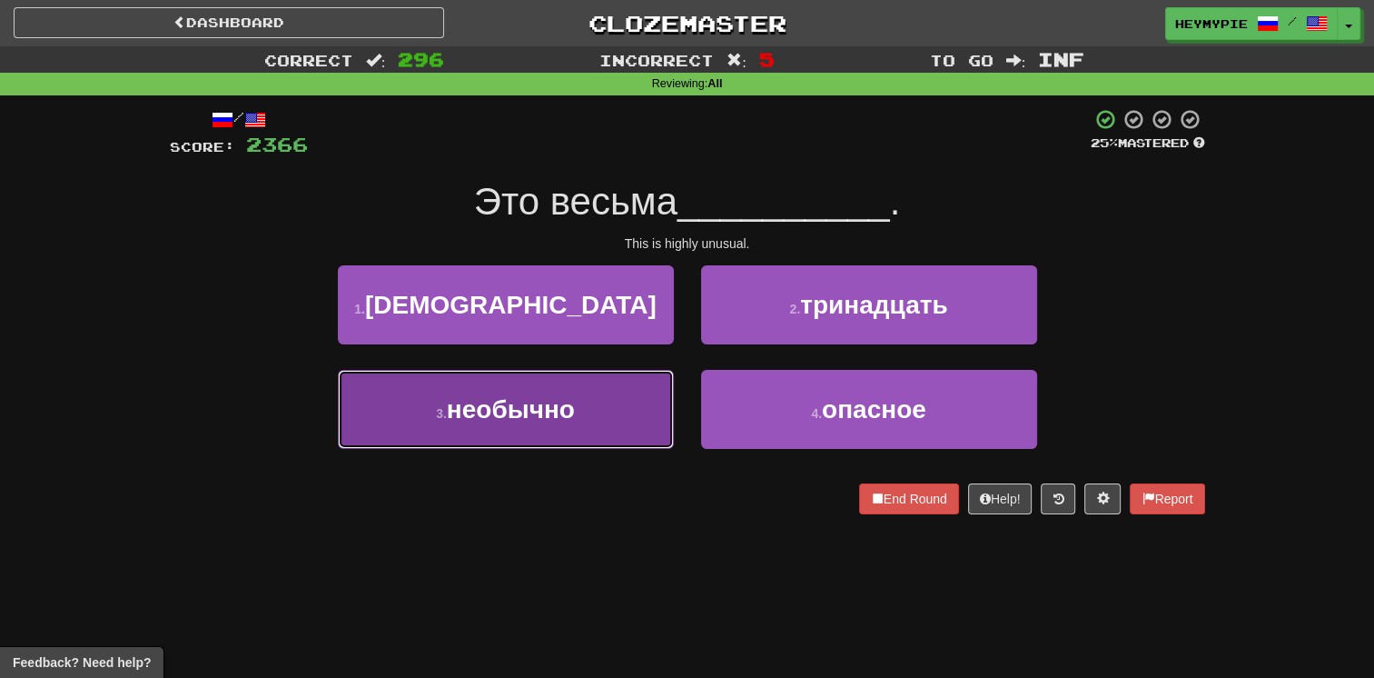
click at [556, 410] on span "необычно" at bounding box center [511, 409] width 128 height 28
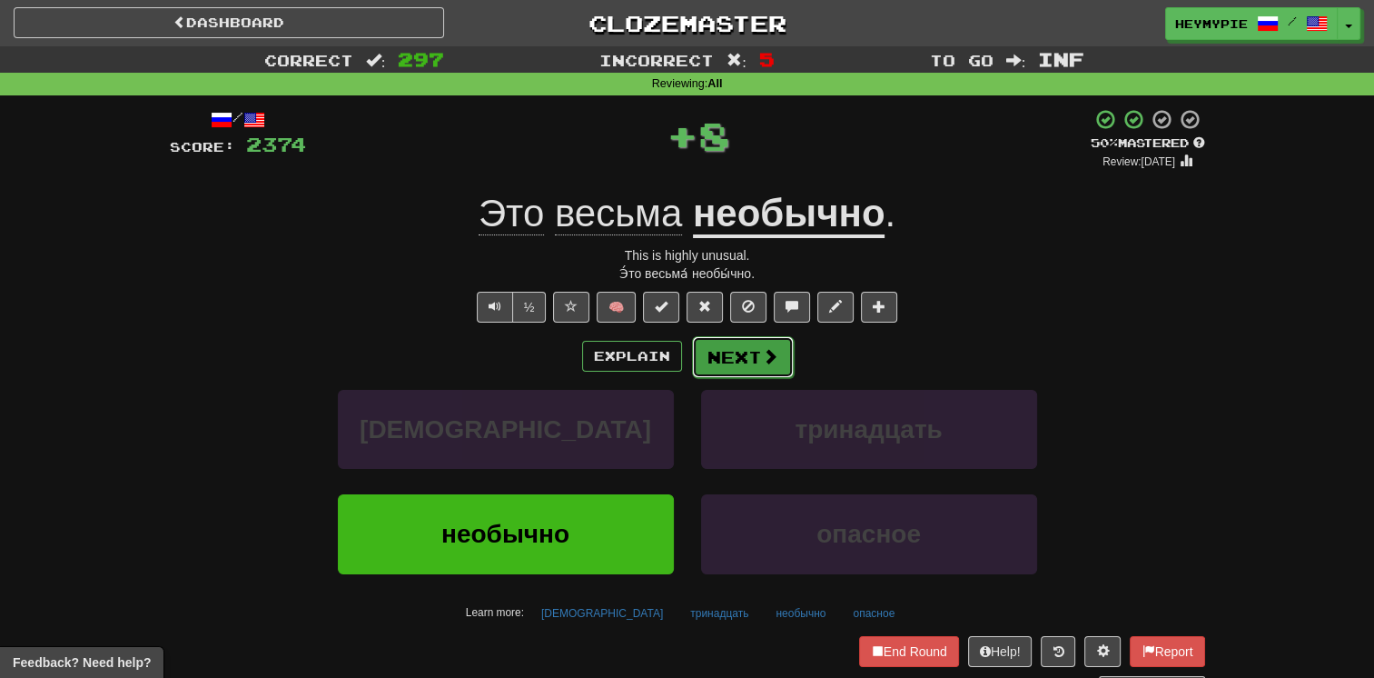
click at [678, 355] on button "Next" at bounding box center [743, 357] width 102 height 42
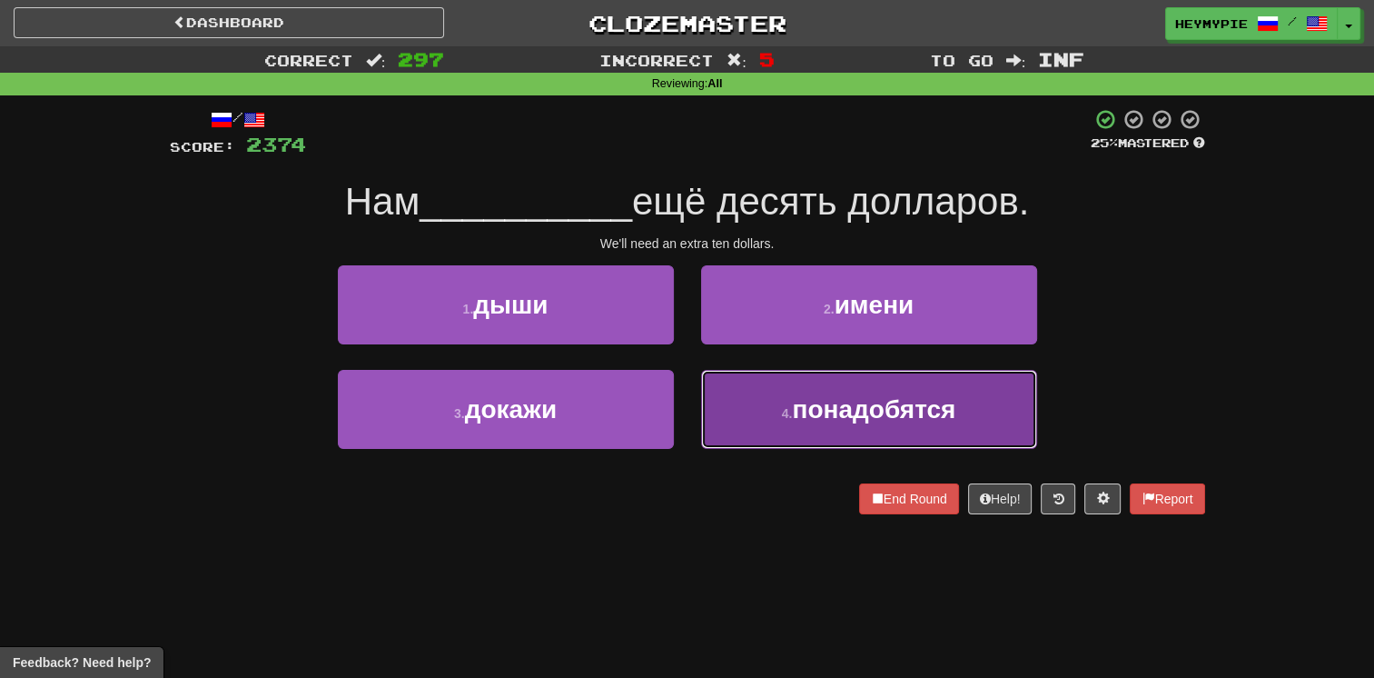
click at [678, 411] on button "4 . понадобятся" at bounding box center [869, 409] width 336 height 79
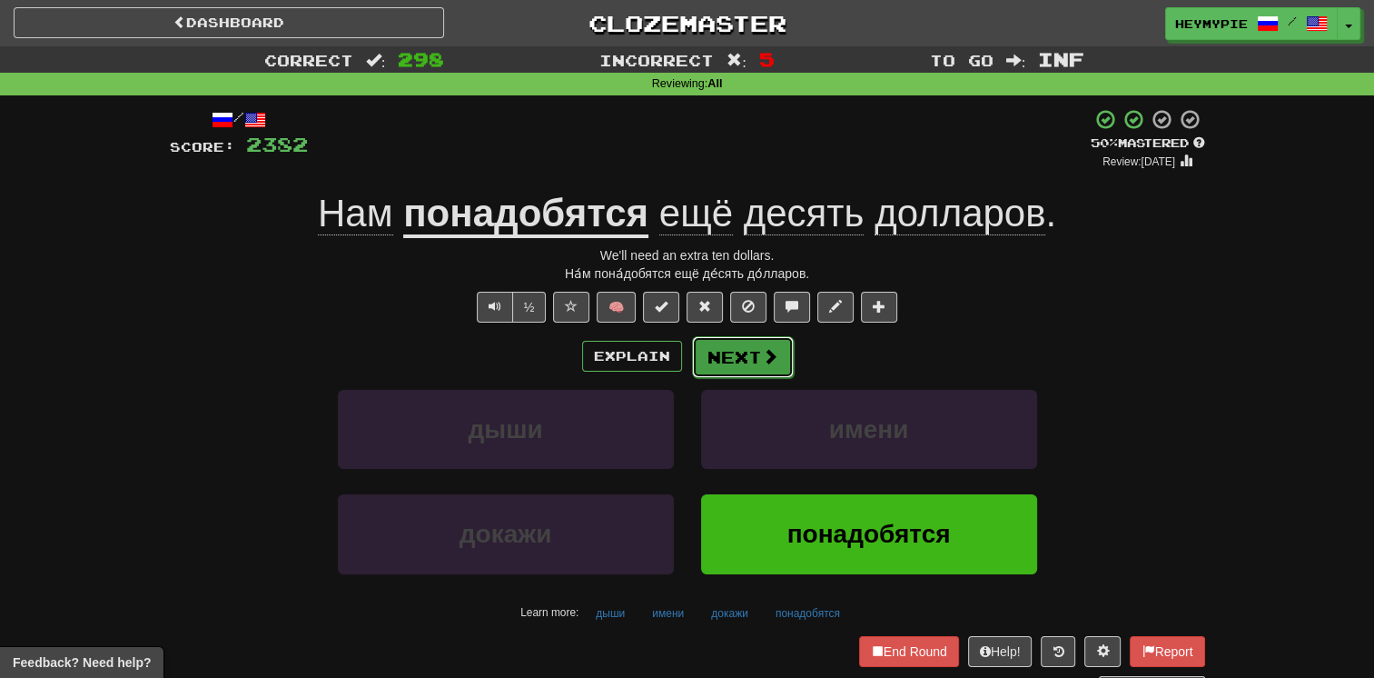
click at [678, 365] on button "Next" at bounding box center [743, 357] width 102 height 42
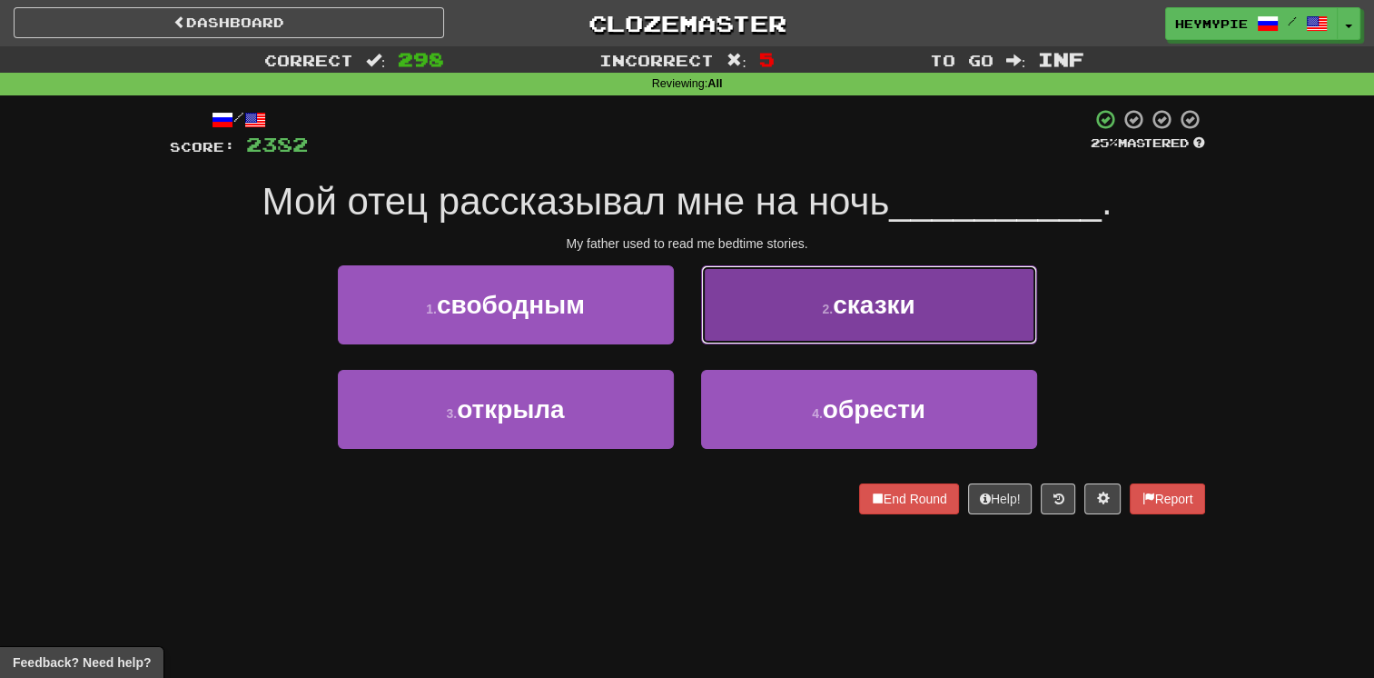
click at [678, 331] on button "2 . сказки" at bounding box center [869, 304] width 336 height 79
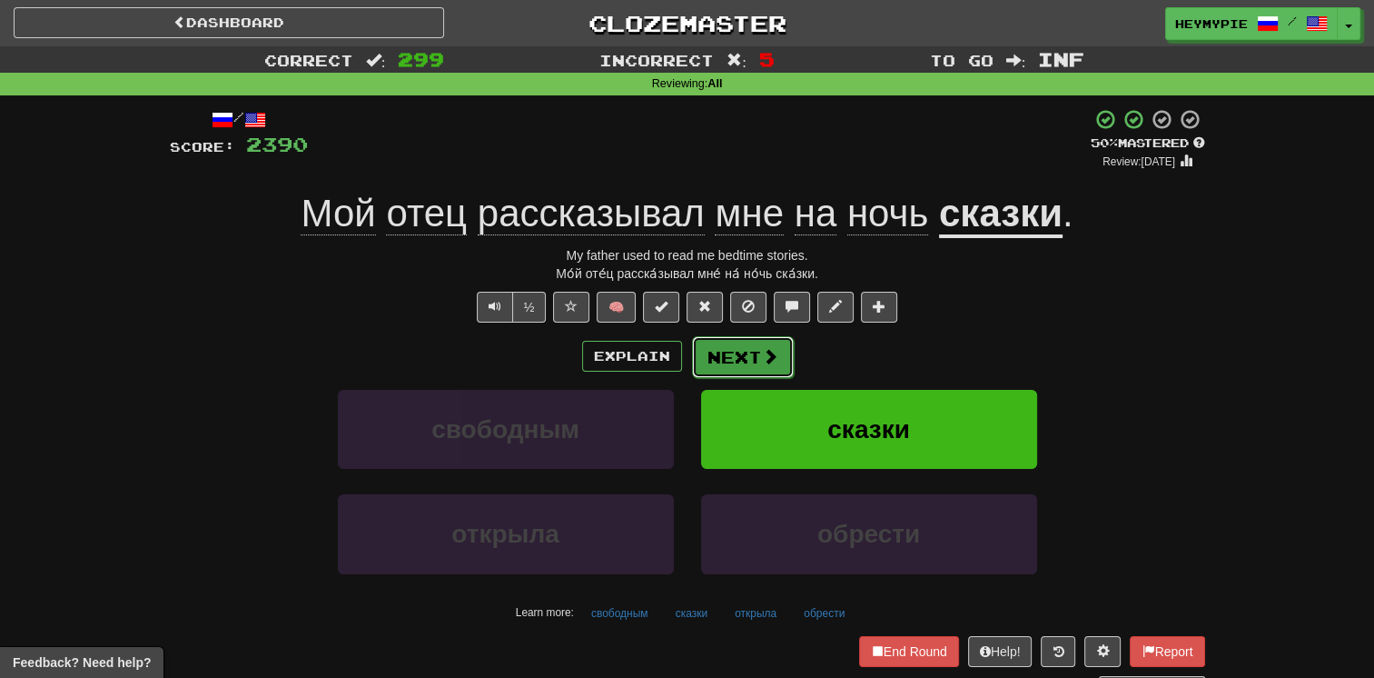
click at [678, 365] on button "Next" at bounding box center [743, 357] width 102 height 42
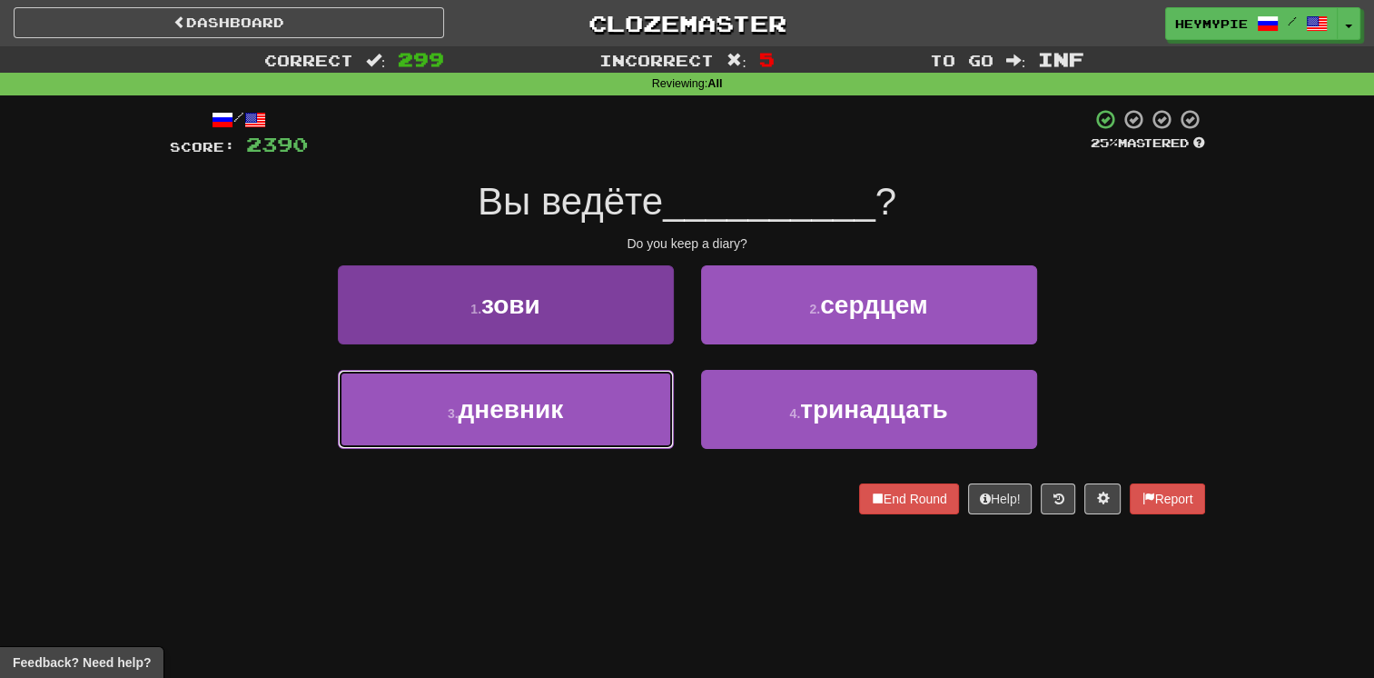
click at [615, 398] on button "3 . дневник" at bounding box center [506, 409] width 336 height 79
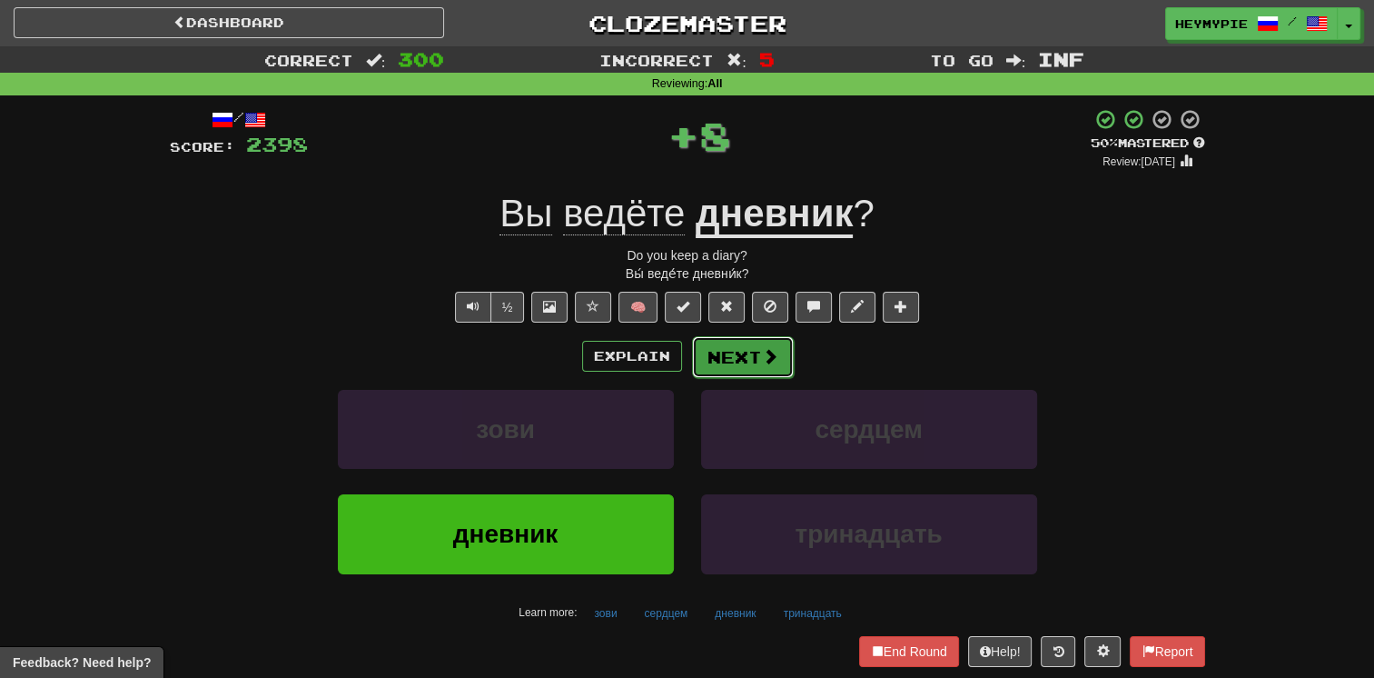
click at [678, 360] on button "Next" at bounding box center [743, 357] width 102 height 42
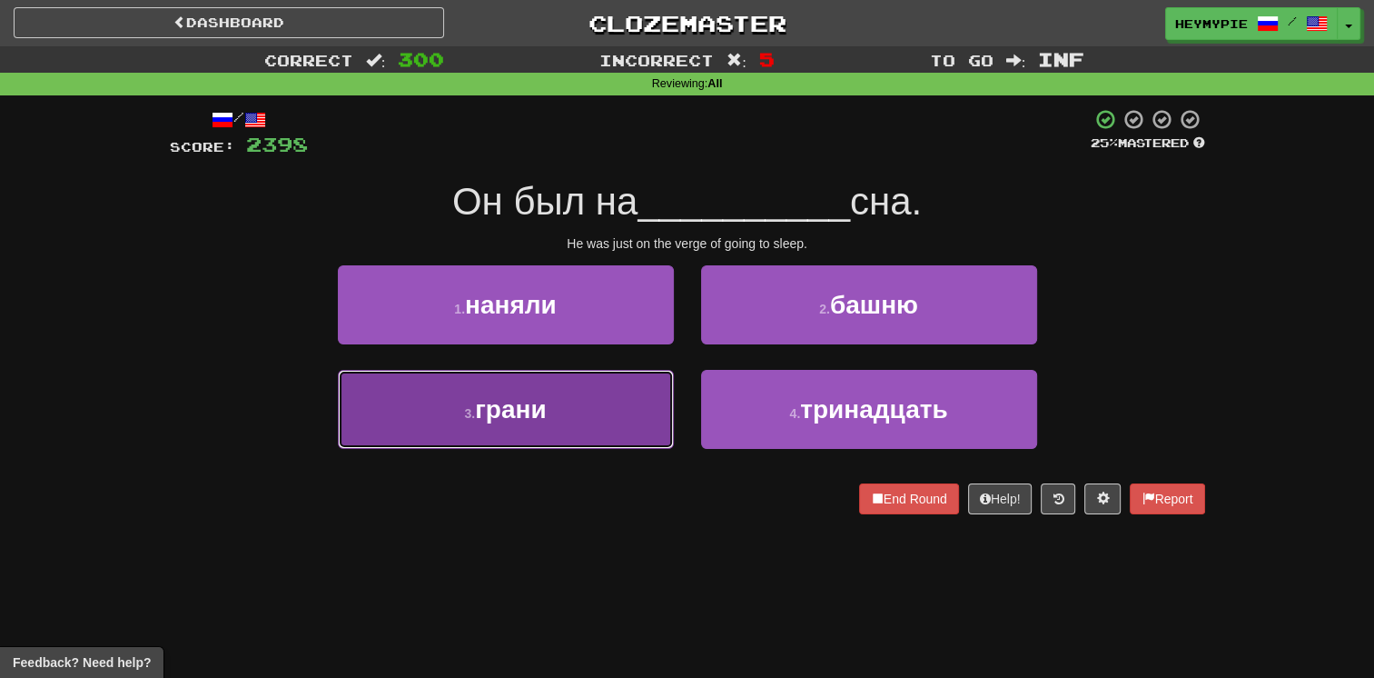
click at [552, 436] on button "3 . грани" at bounding box center [506, 409] width 336 height 79
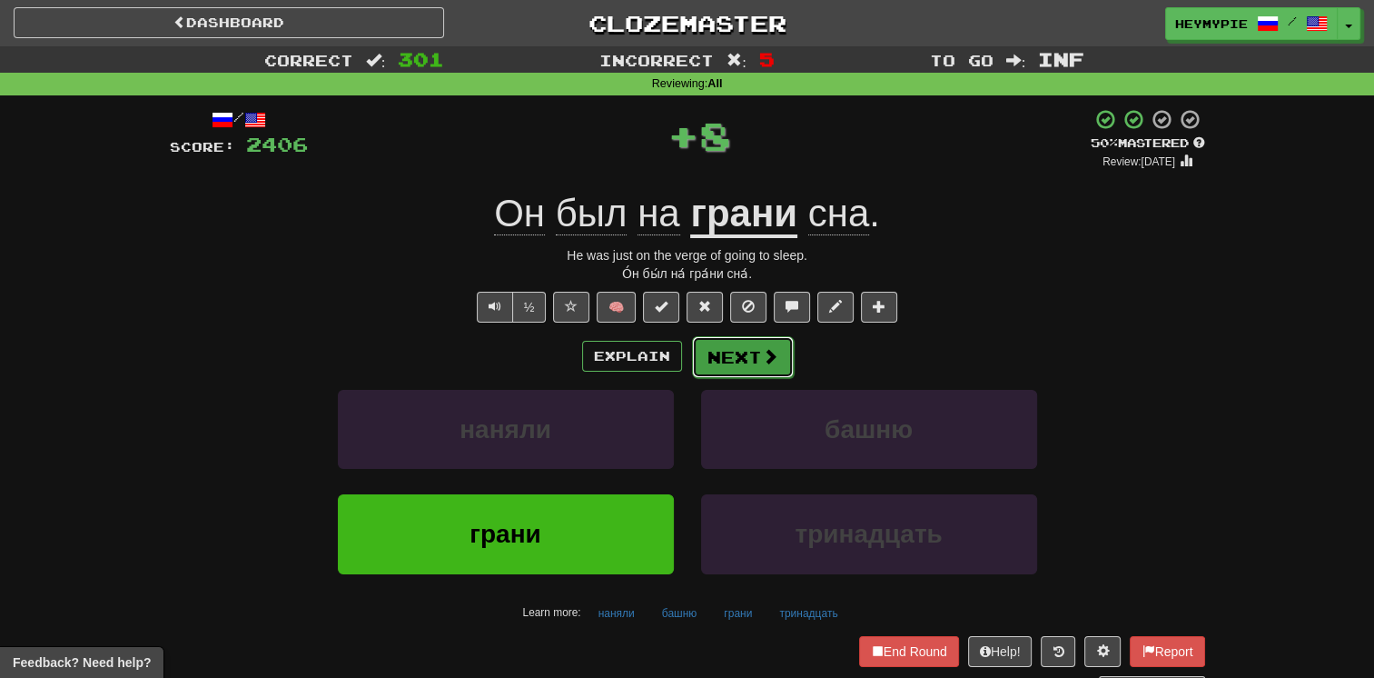
click at [678, 367] on button "Next" at bounding box center [743, 357] width 102 height 42
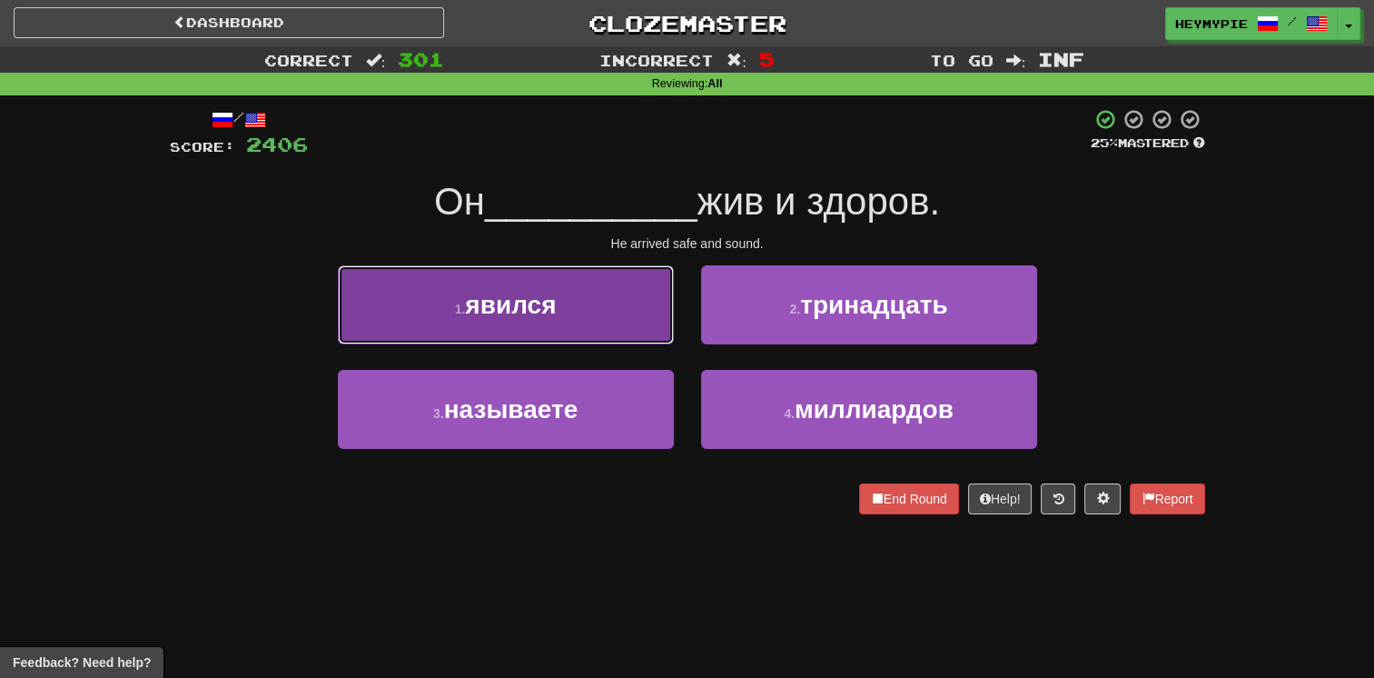
click at [578, 327] on button "1 . явился" at bounding box center [506, 304] width 336 height 79
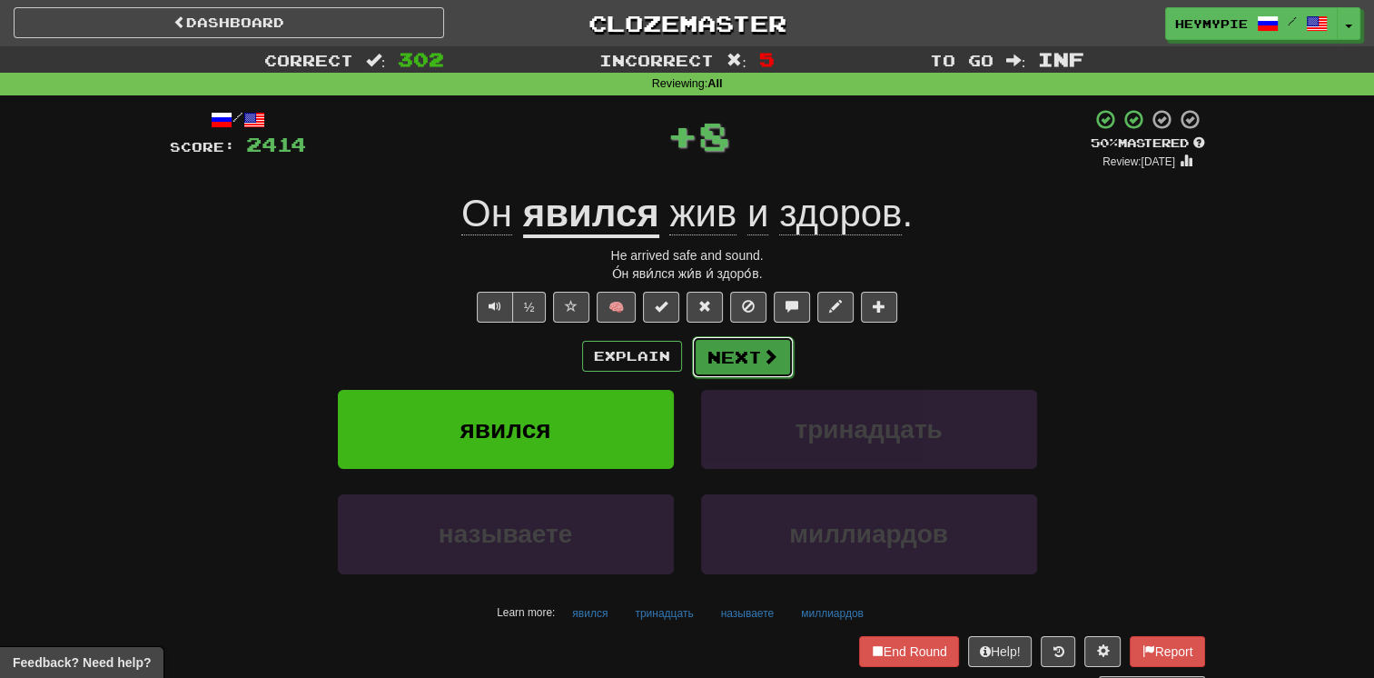
click at [678, 372] on button "Next" at bounding box center [743, 357] width 102 height 42
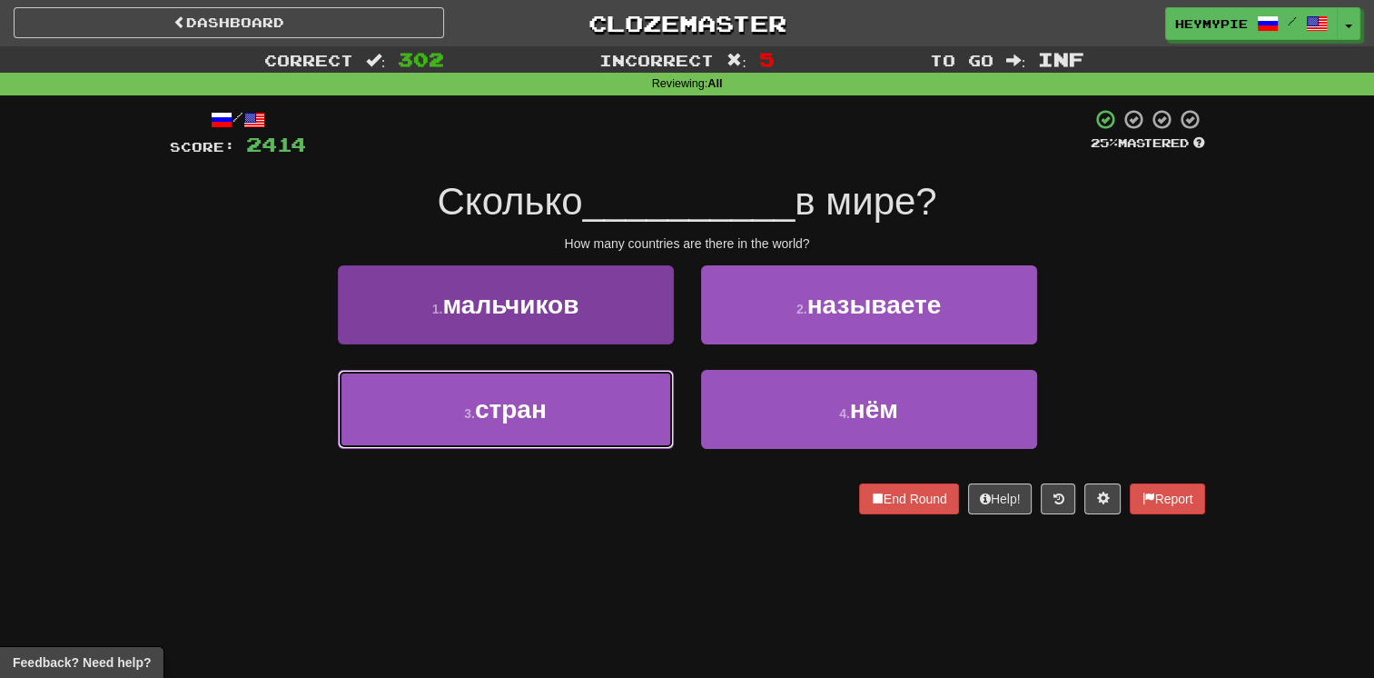
click at [608, 416] on button "3 . стран" at bounding box center [506, 409] width 336 height 79
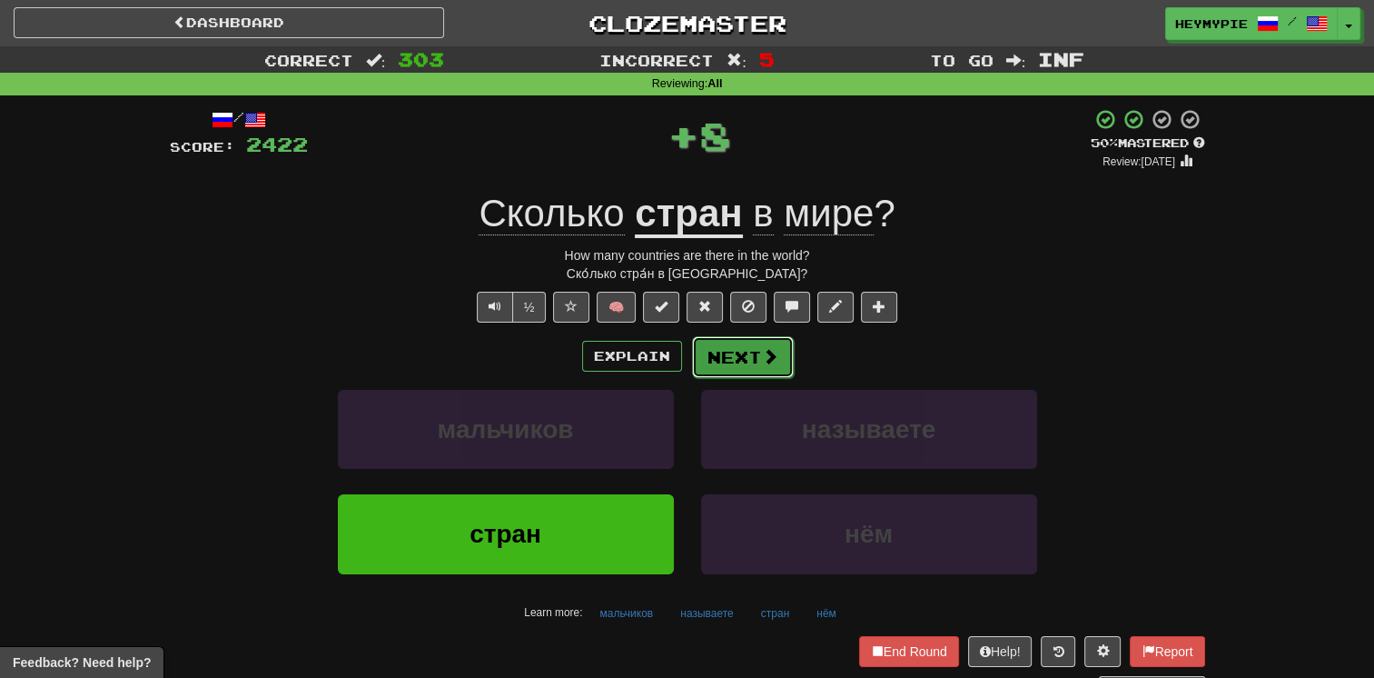
click at [678, 355] on button "Next" at bounding box center [743, 357] width 102 height 42
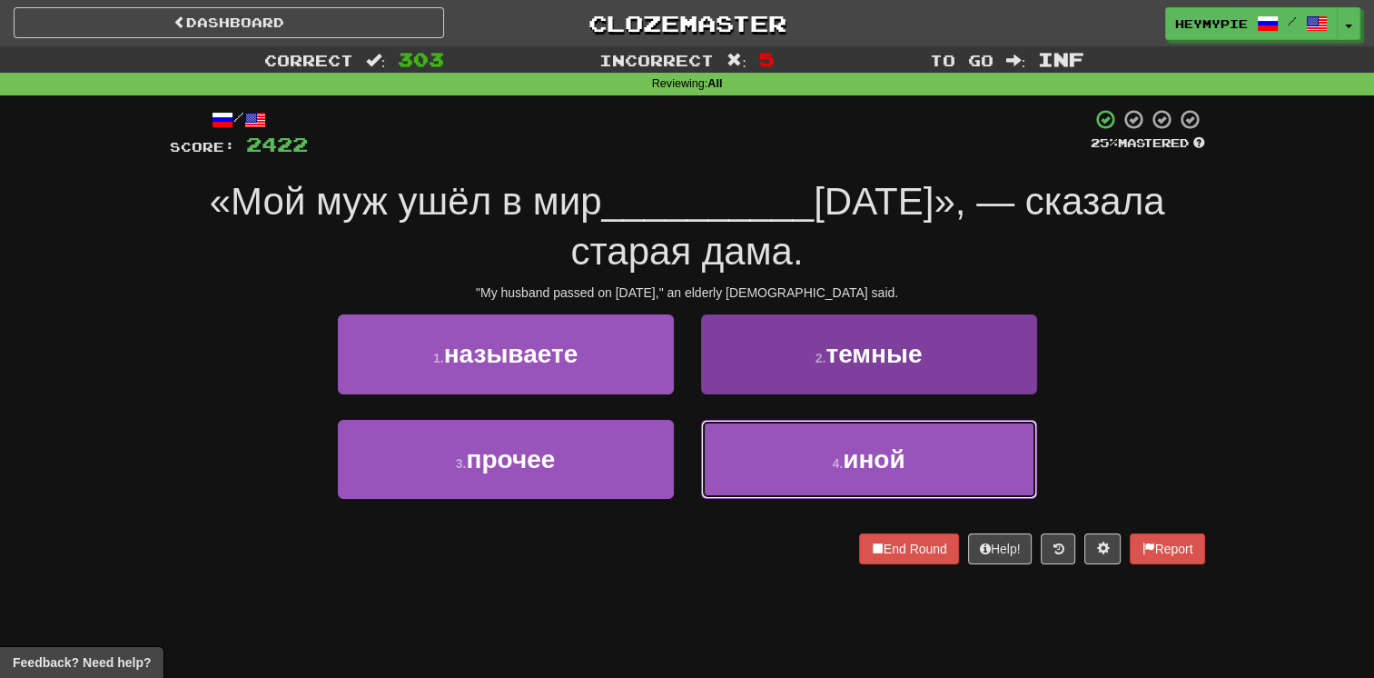
click at [678, 452] on button "4 . иной" at bounding box center [869, 459] width 336 height 79
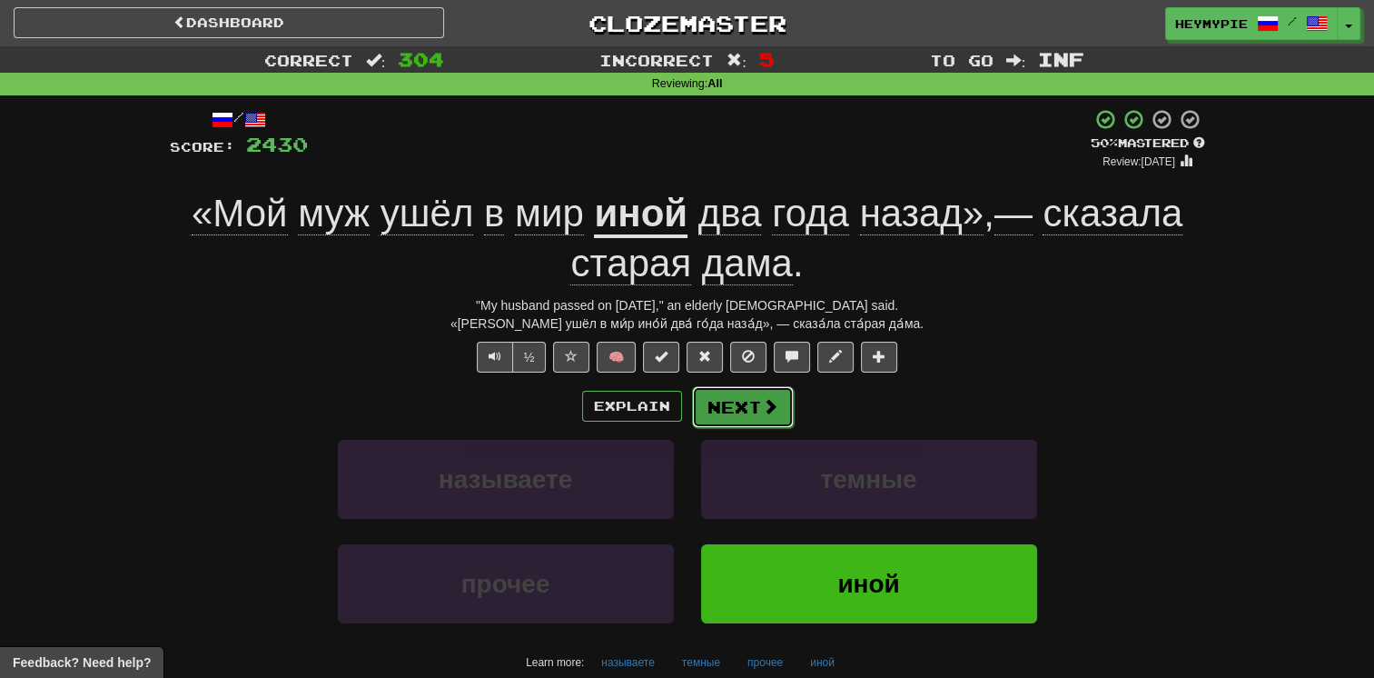
click at [678, 412] on button "Next" at bounding box center [743, 407] width 102 height 42
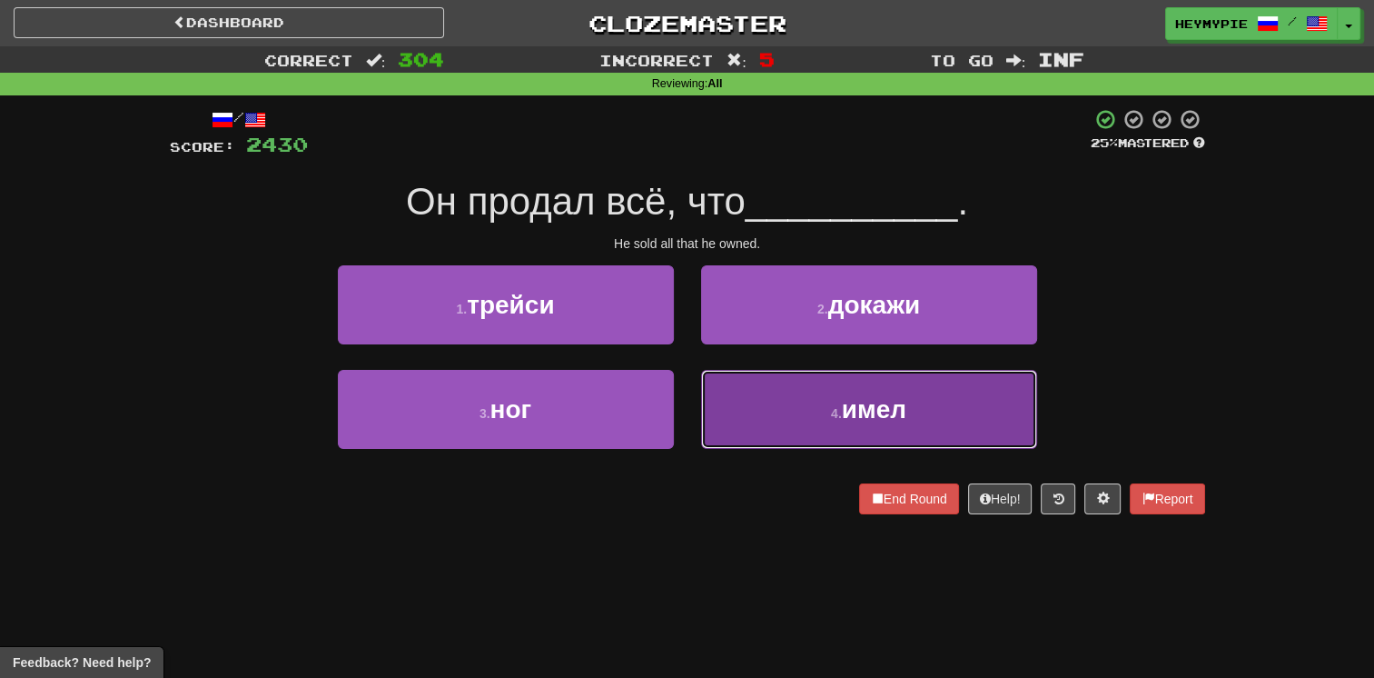
click at [678, 419] on button "4 . имел" at bounding box center [869, 409] width 336 height 79
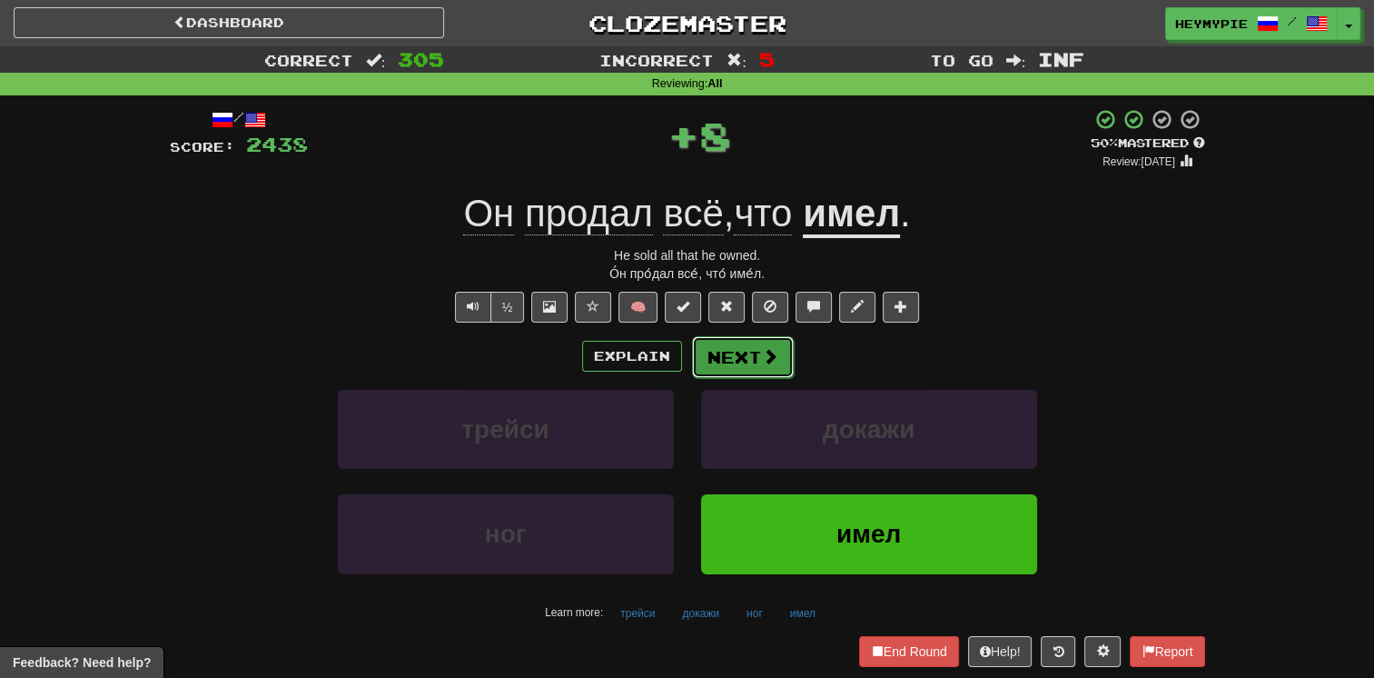
click at [678, 362] on button "Next" at bounding box center [743, 357] width 102 height 42
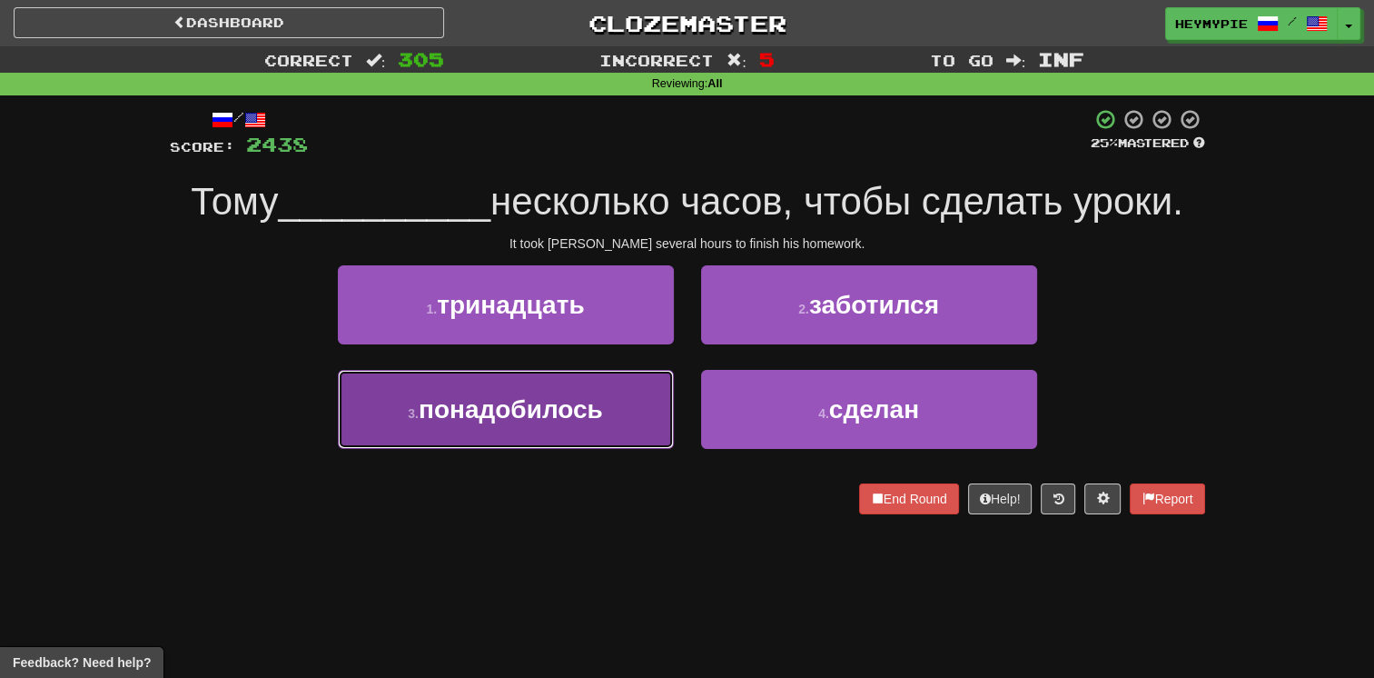
click at [584, 405] on span "понадобилось" at bounding box center [511, 409] width 184 height 28
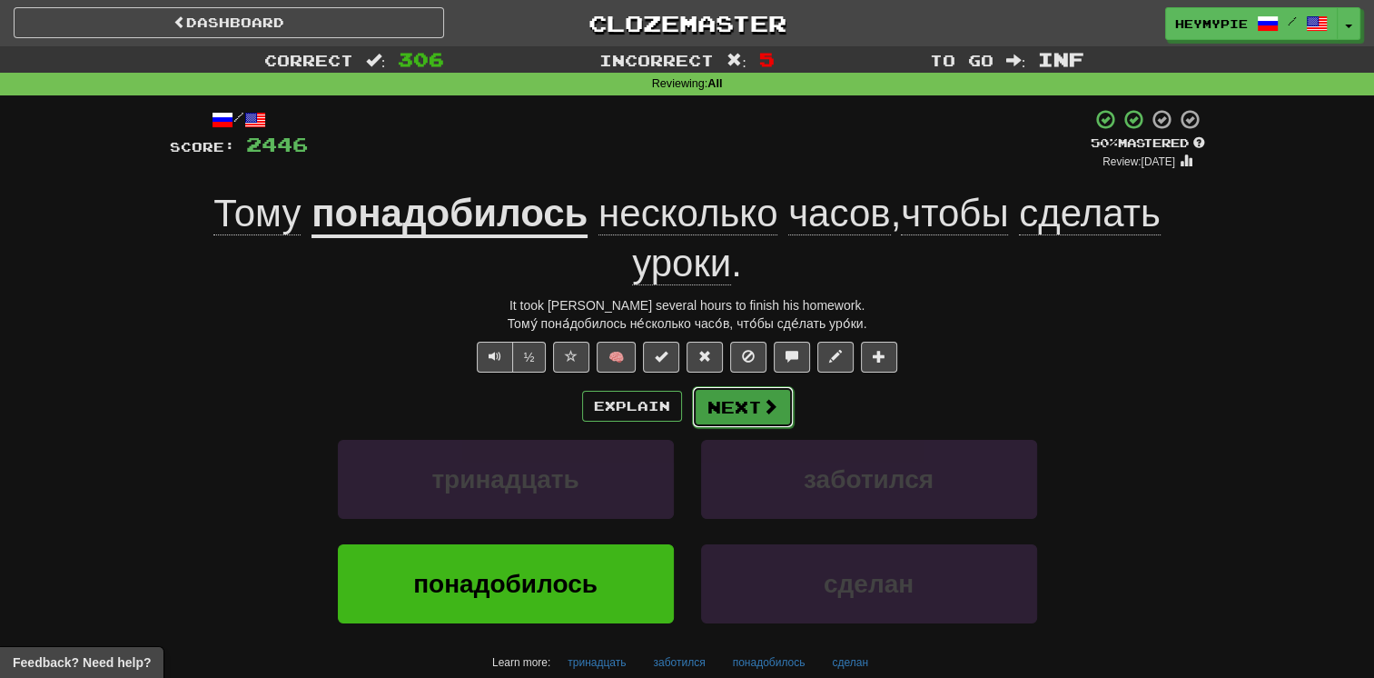
click at [678, 404] on button "Next" at bounding box center [743, 407] width 102 height 42
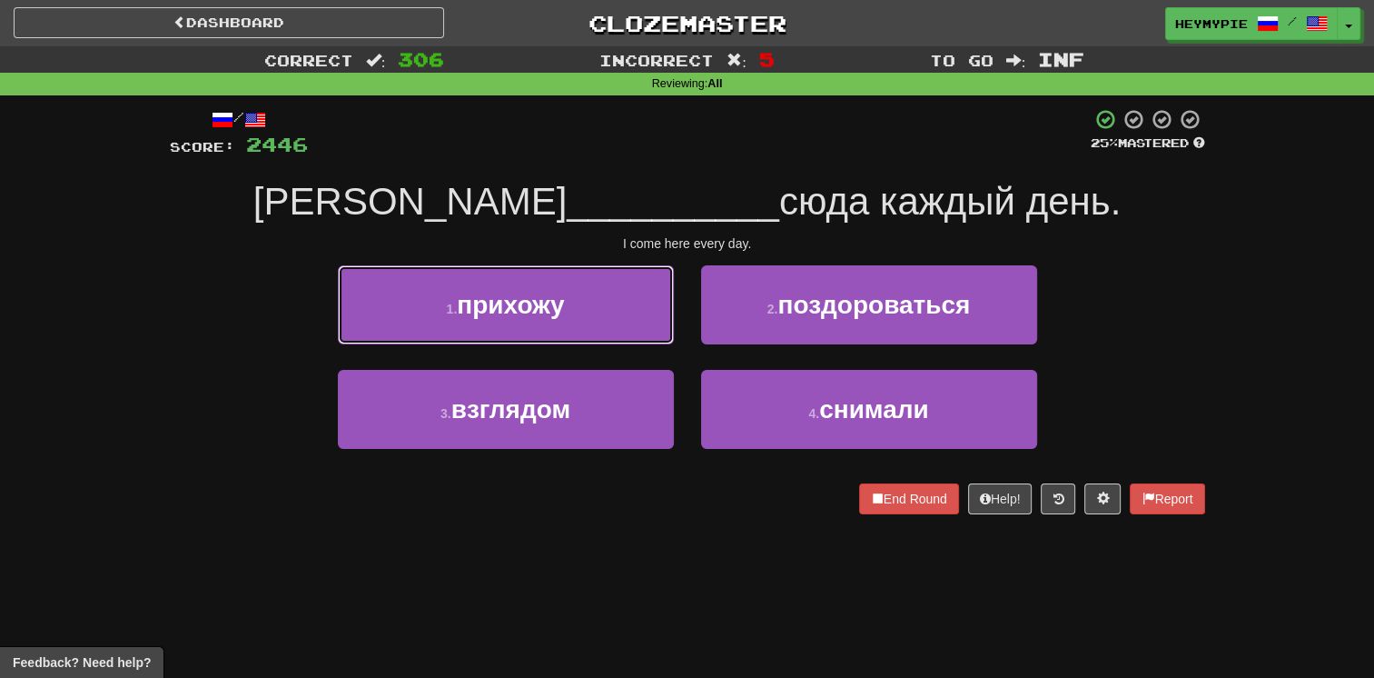
click at [533, 322] on button "1 . прихожу" at bounding box center [506, 304] width 336 height 79
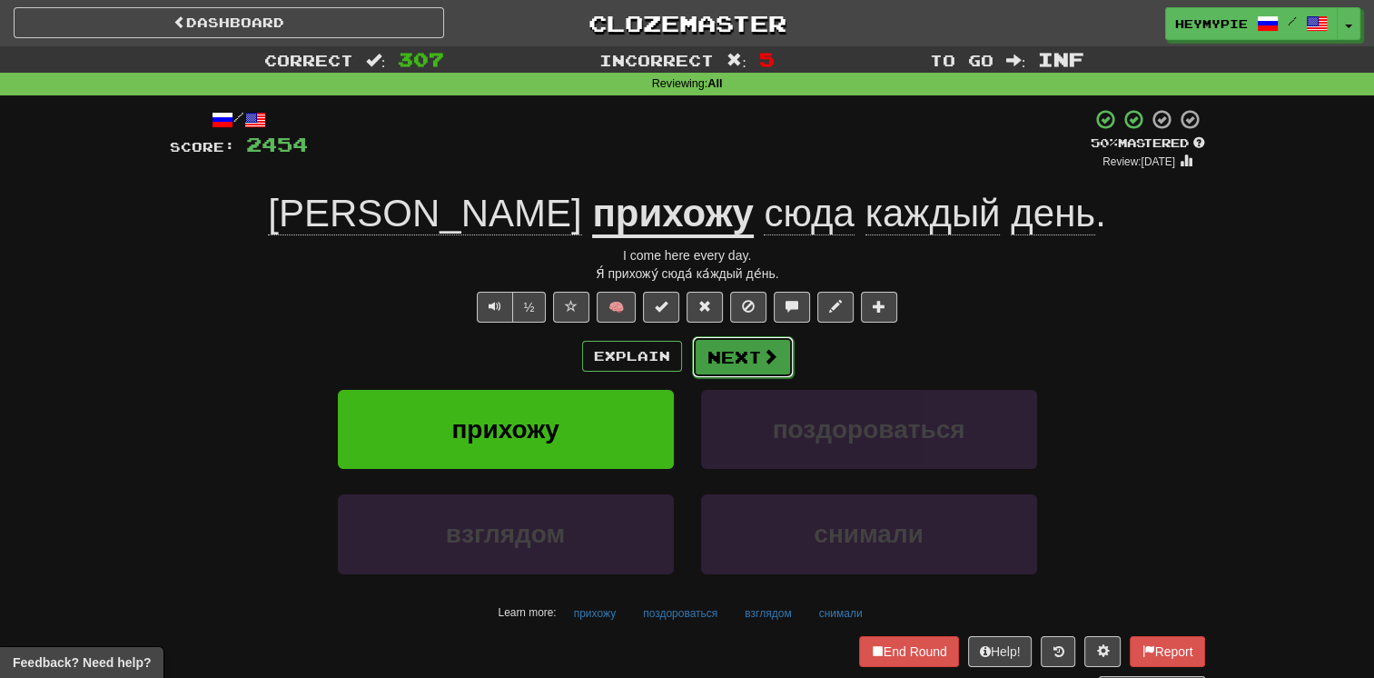
click at [678, 376] on button "Next" at bounding box center [743, 357] width 102 height 42
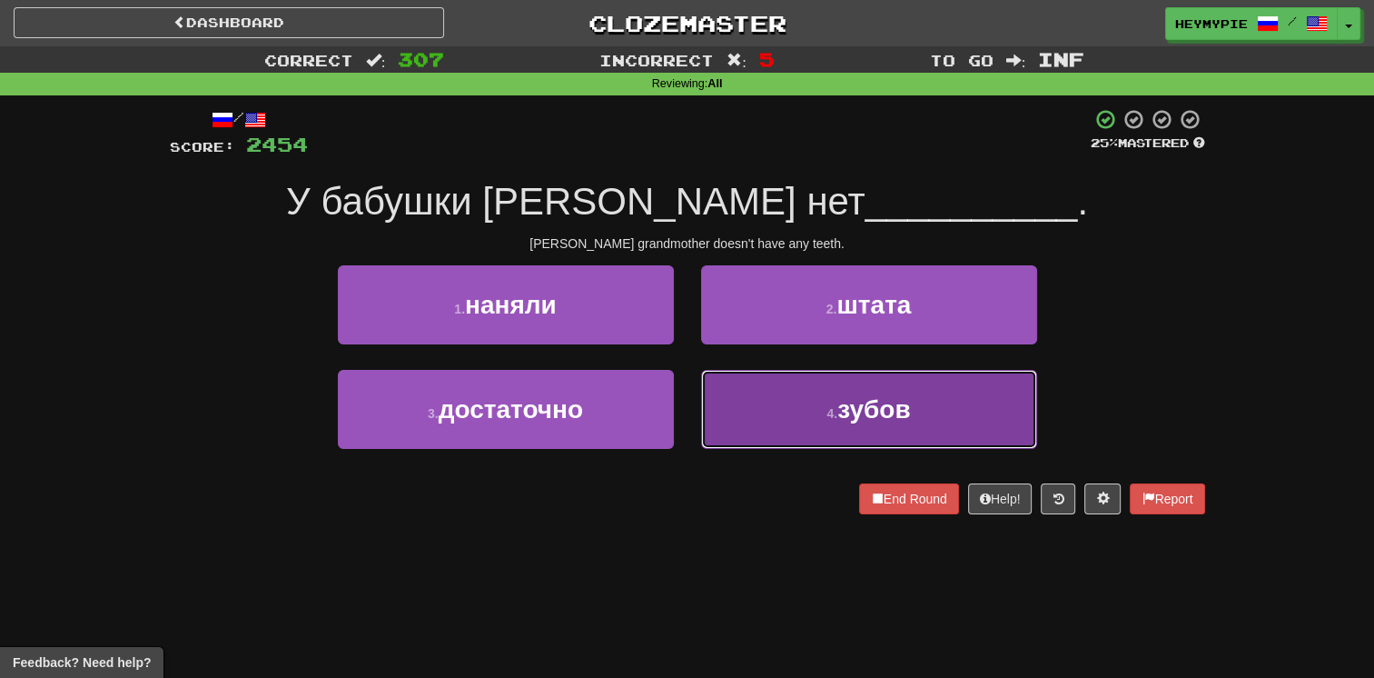
click at [678, 421] on button "4 . зубов" at bounding box center [869, 409] width 336 height 79
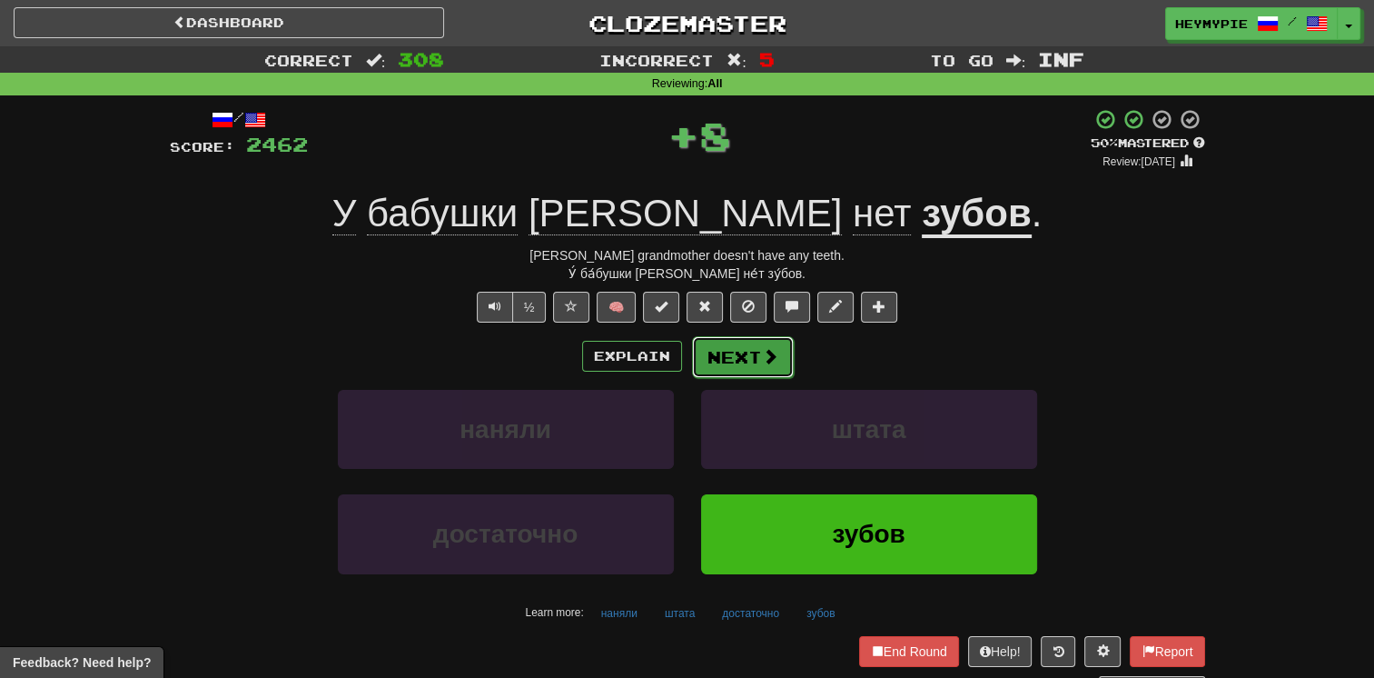
click at [678, 366] on button "Next" at bounding box center [743, 357] width 102 height 42
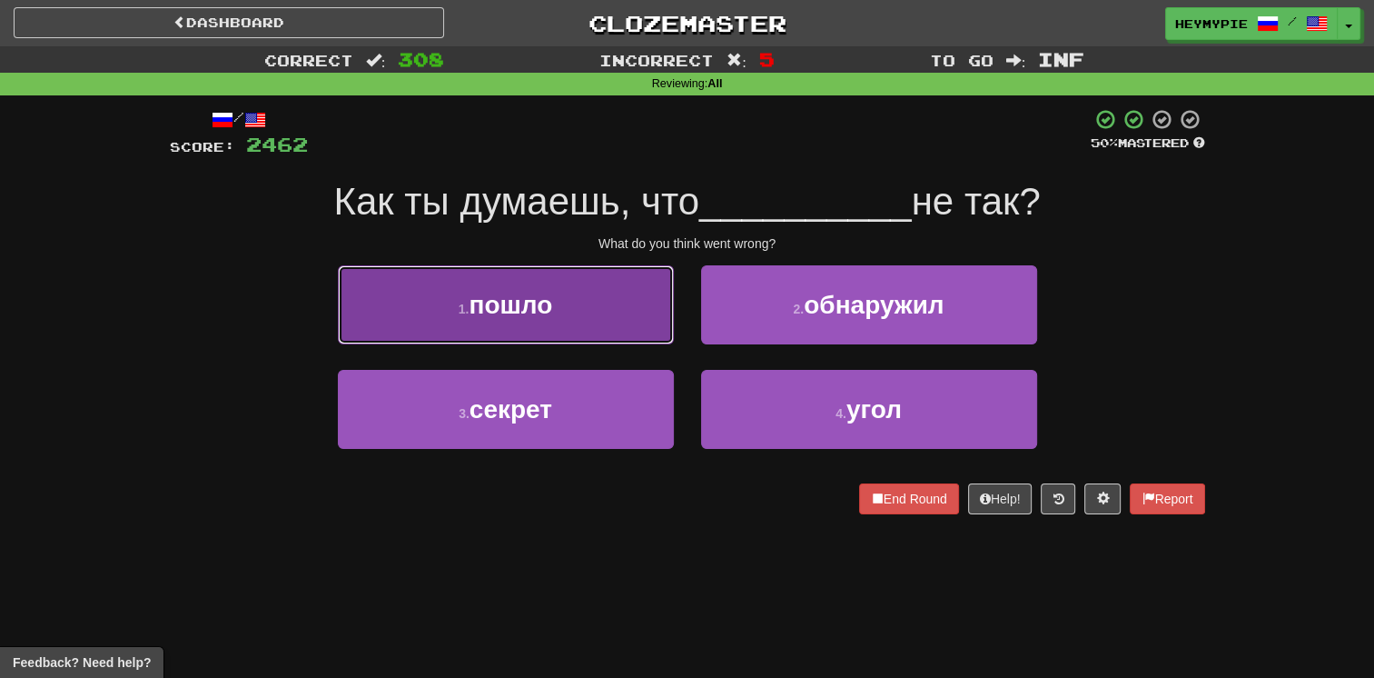
click at [569, 329] on button "1 . пошло" at bounding box center [506, 304] width 336 height 79
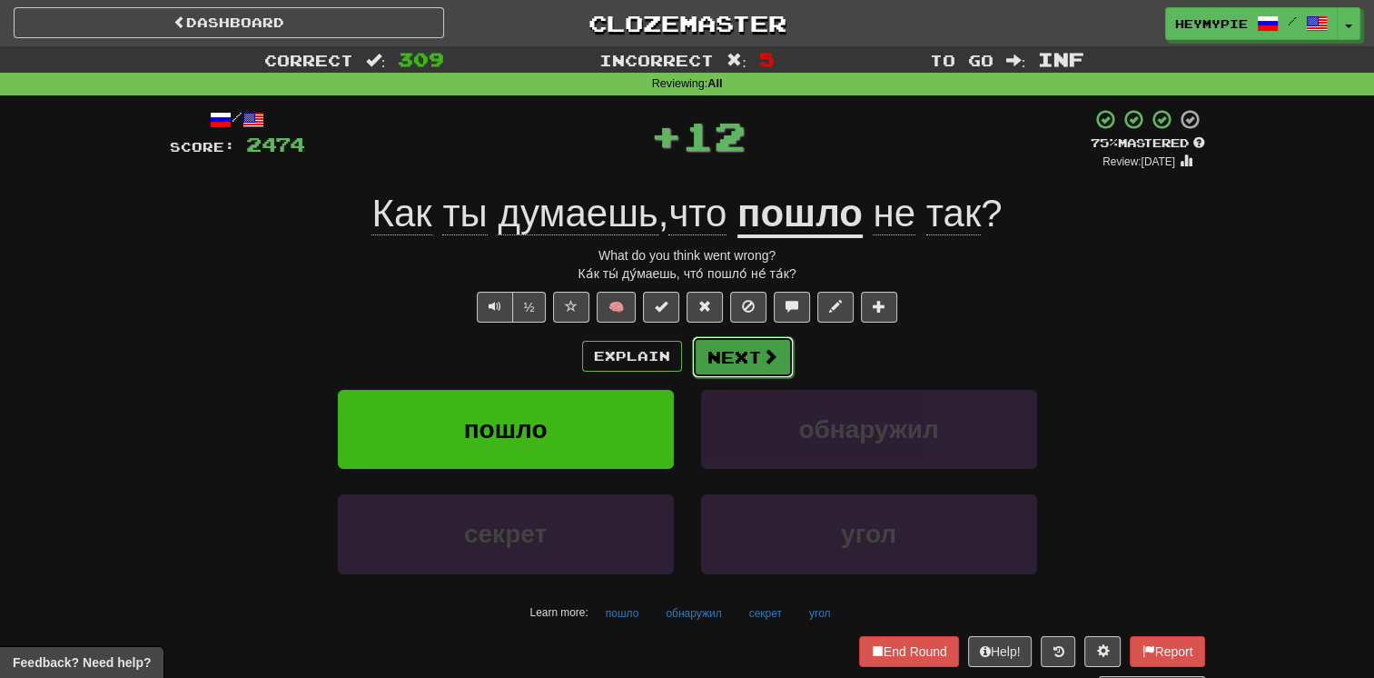
click at [678, 355] on button "Next" at bounding box center [743, 357] width 102 height 42
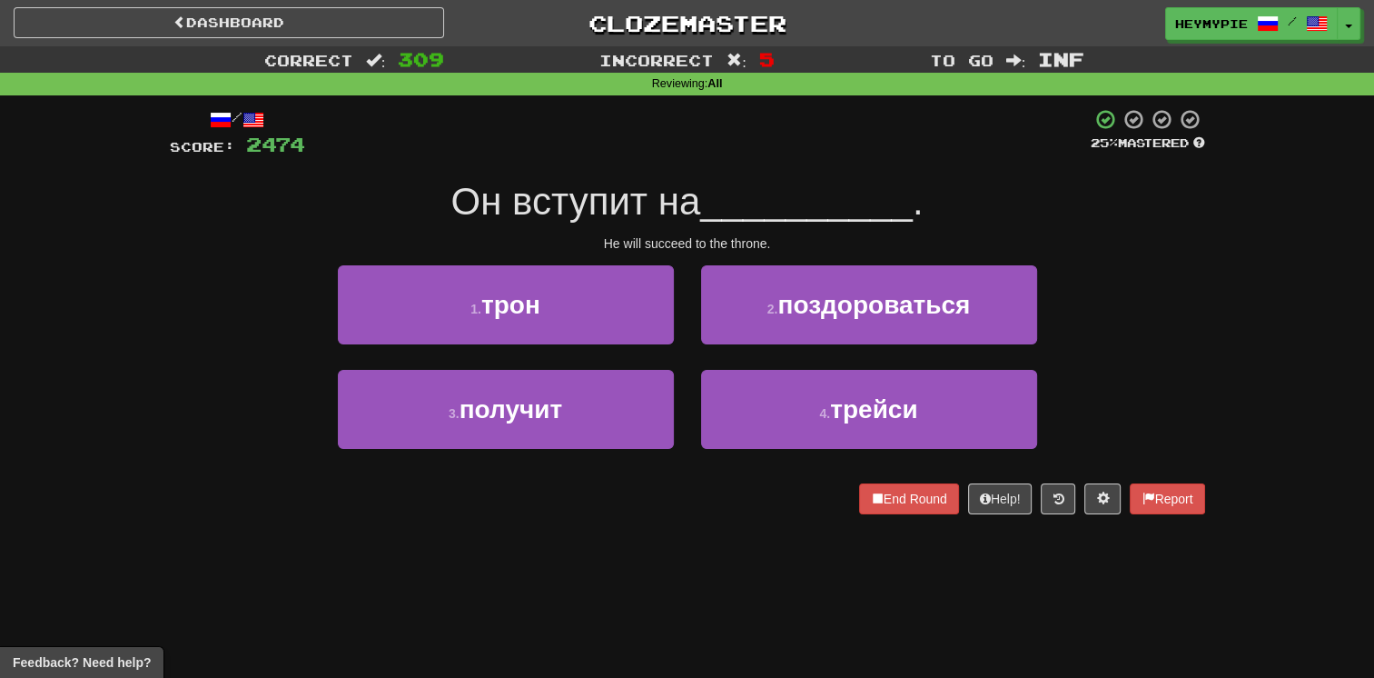
click at [549, 345] on div "1 . трон" at bounding box center [505, 317] width 363 height 104
click at [596, 327] on button "1 . трон" at bounding box center [506, 304] width 336 height 79
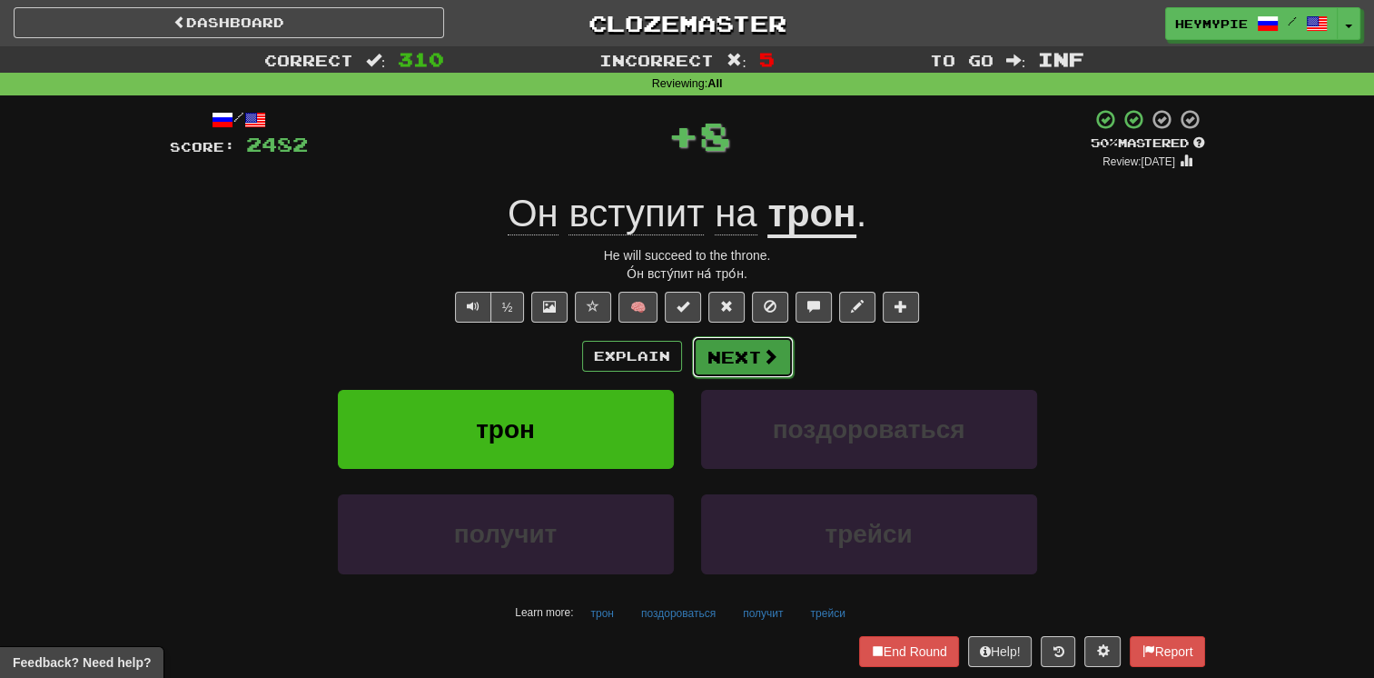
click at [678, 357] on button "Next" at bounding box center [743, 357] width 102 height 42
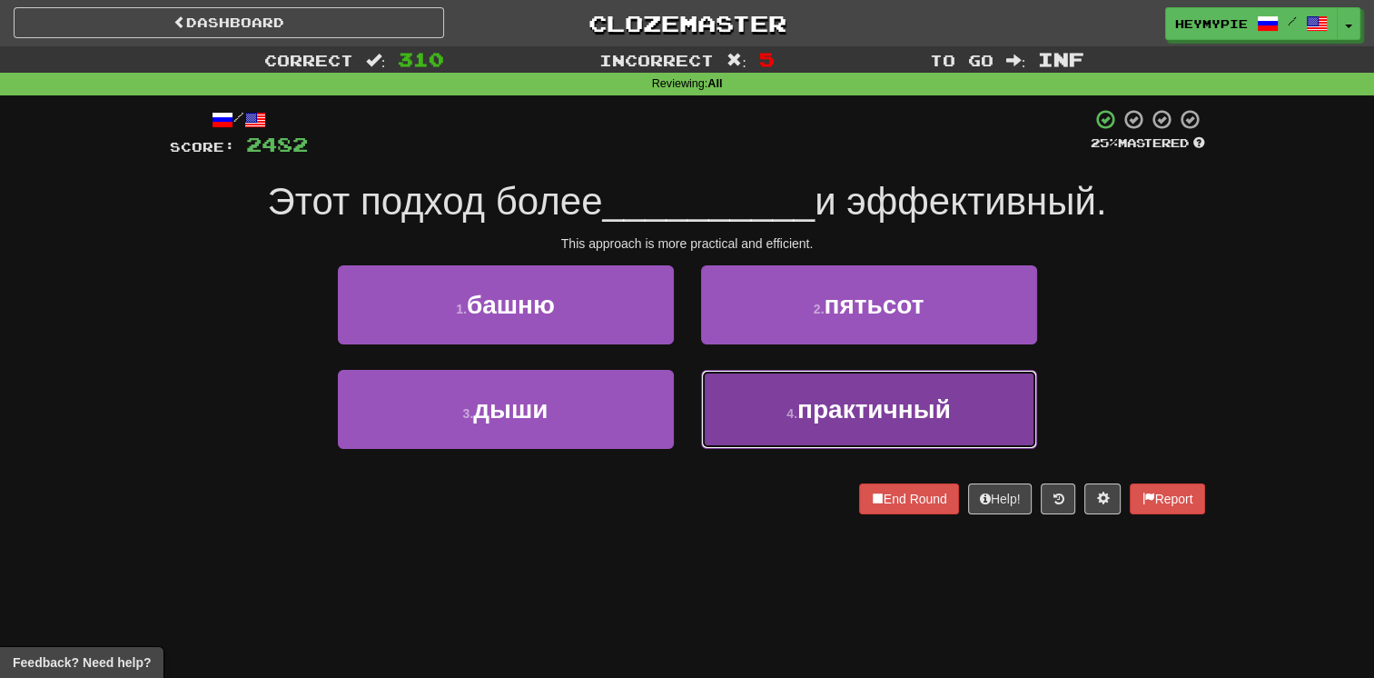
click at [678, 409] on button "4 . практичный" at bounding box center [869, 409] width 336 height 79
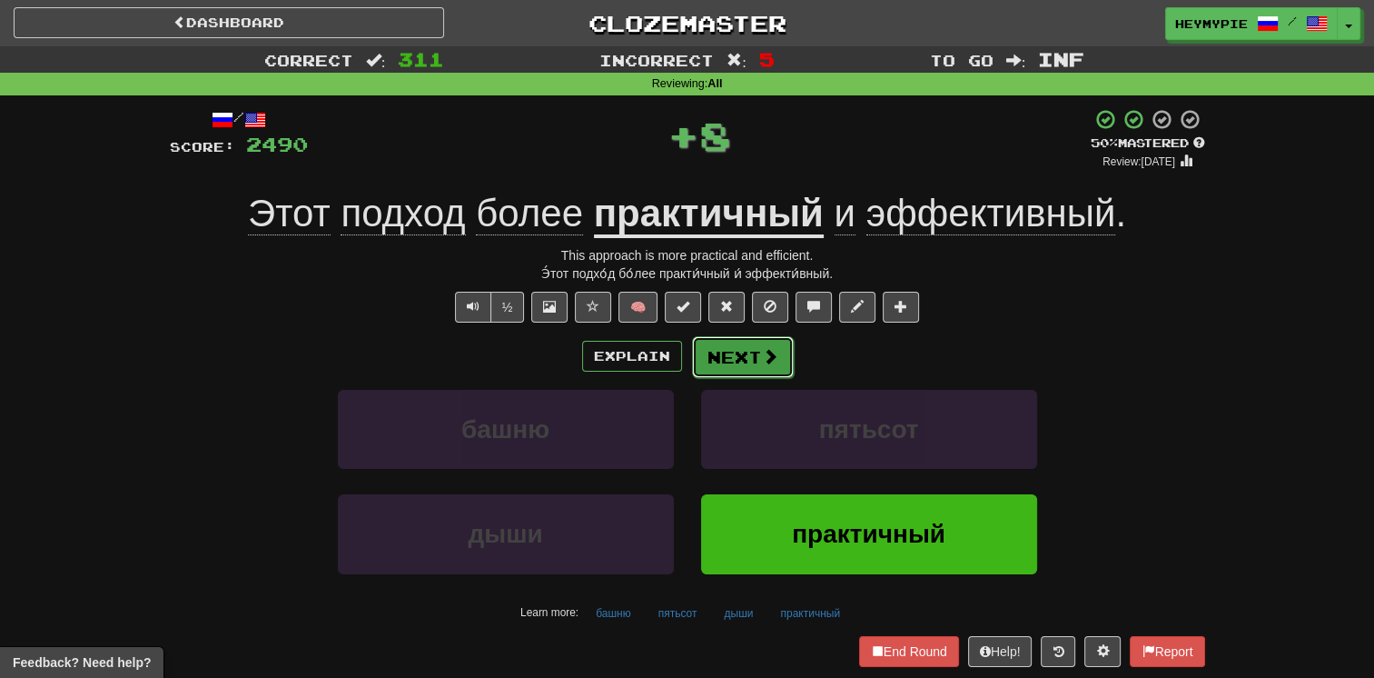
click at [678, 369] on button "Next" at bounding box center [743, 357] width 102 height 42
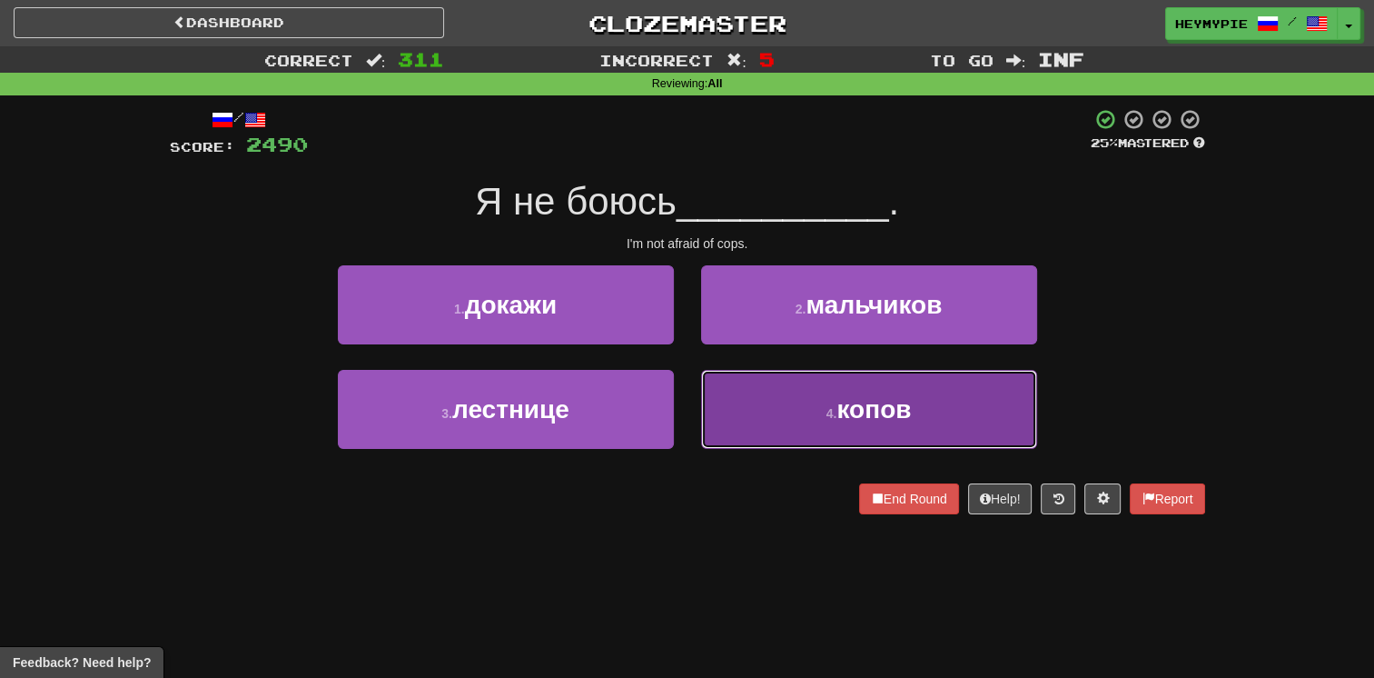
click at [678, 389] on button "4 . копов" at bounding box center [869, 409] width 336 height 79
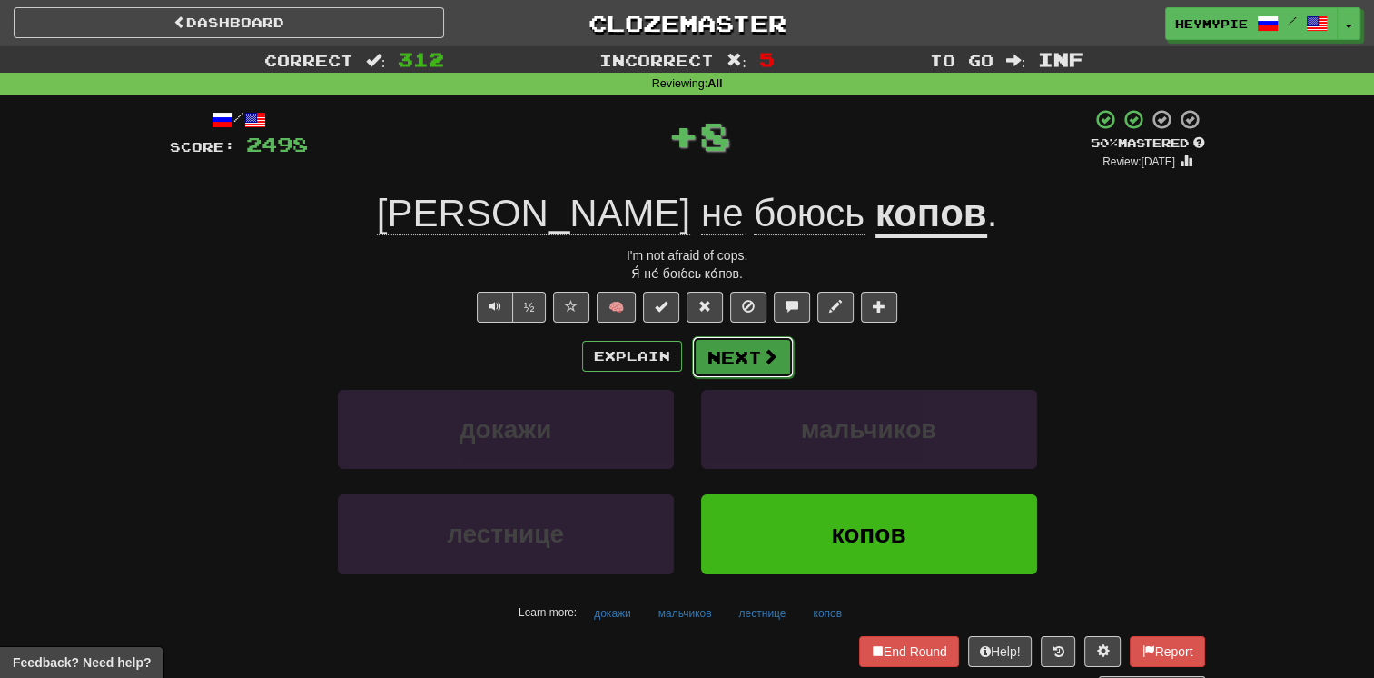
click at [678, 354] on button "Next" at bounding box center [743, 357] width 102 height 42
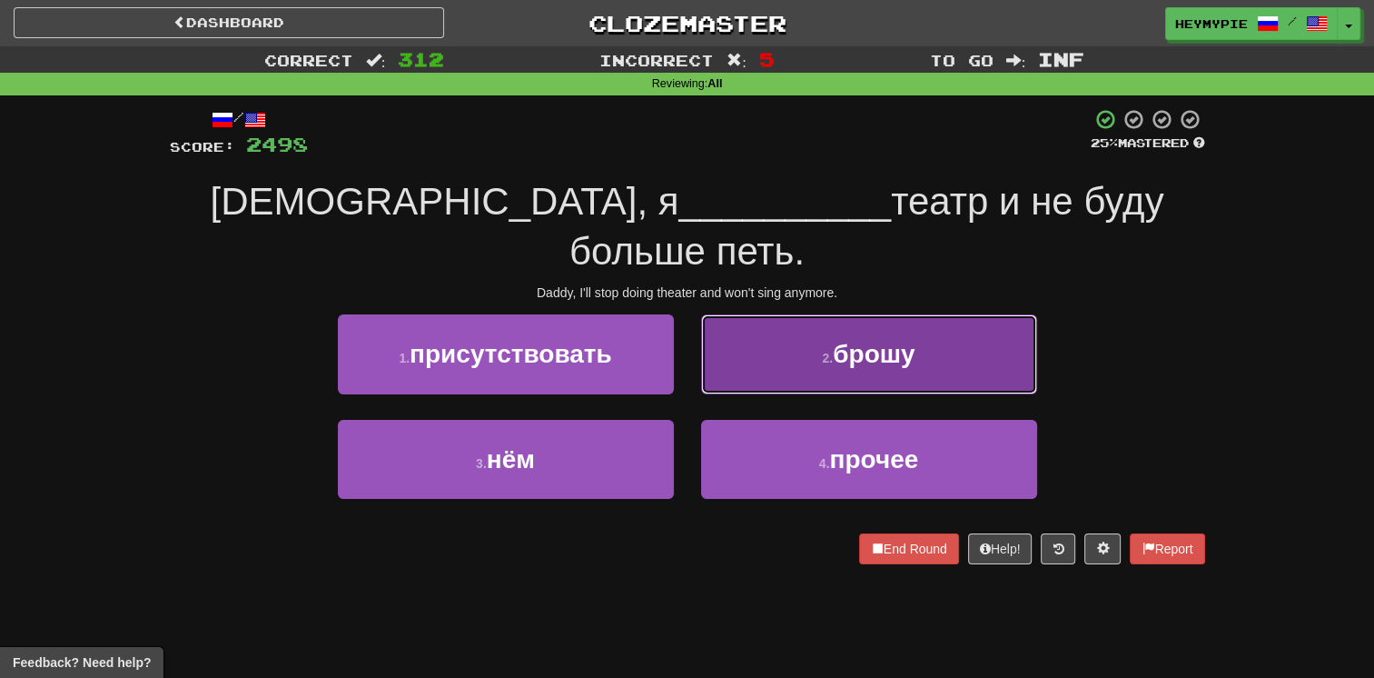
click at [678, 324] on button "2 . брошу" at bounding box center [869, 353] width 336 height 79
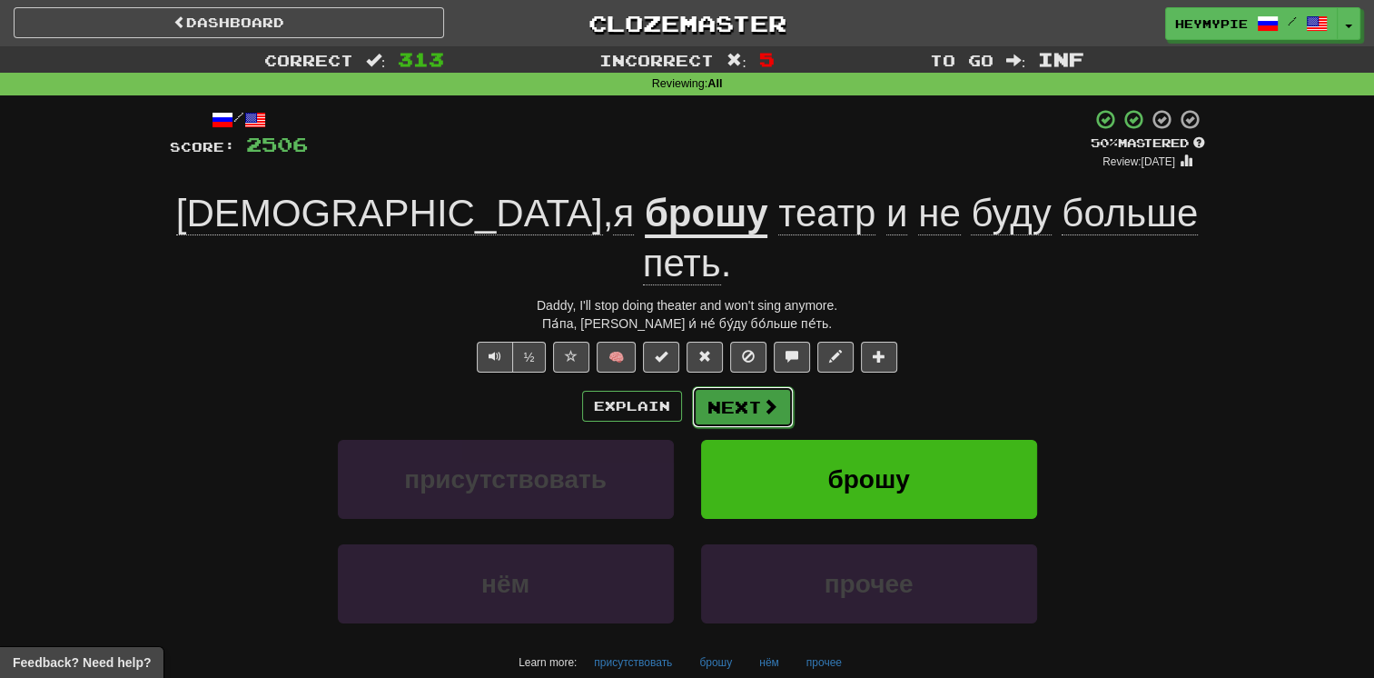
click at [678, 386] on button "Next" at bounding box center [743, 407] width 102 height 42
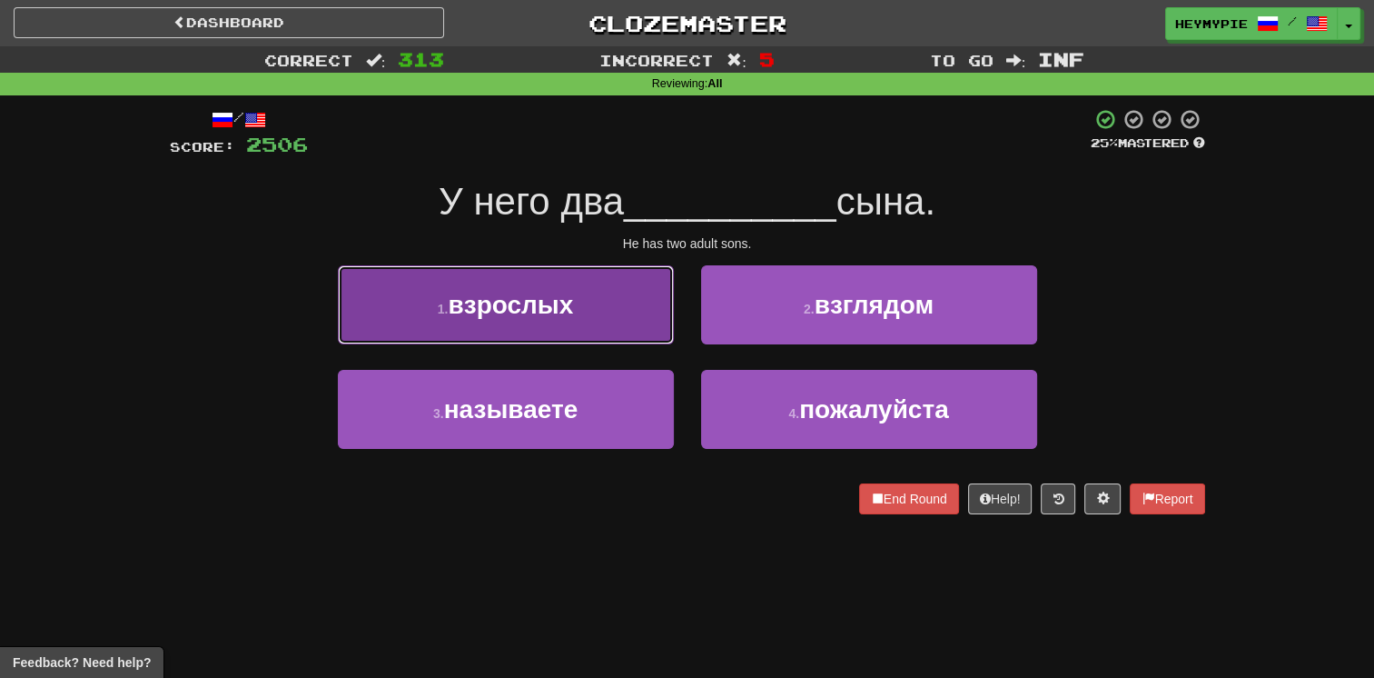
click at [547, 308] on span "взрослых" at bounding box center [510, 305] width 125 height 28
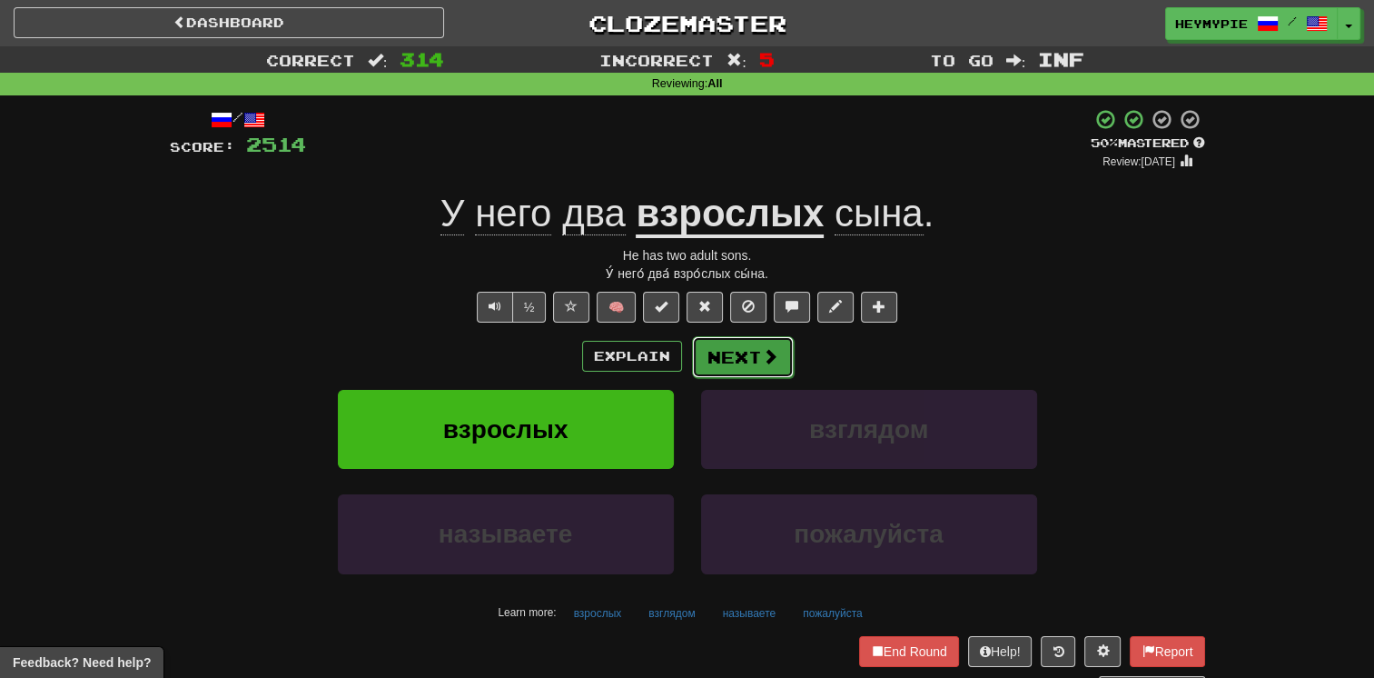
click at [678, 372] on button "Next" at bounding box center [743, 357] width 102 height 42
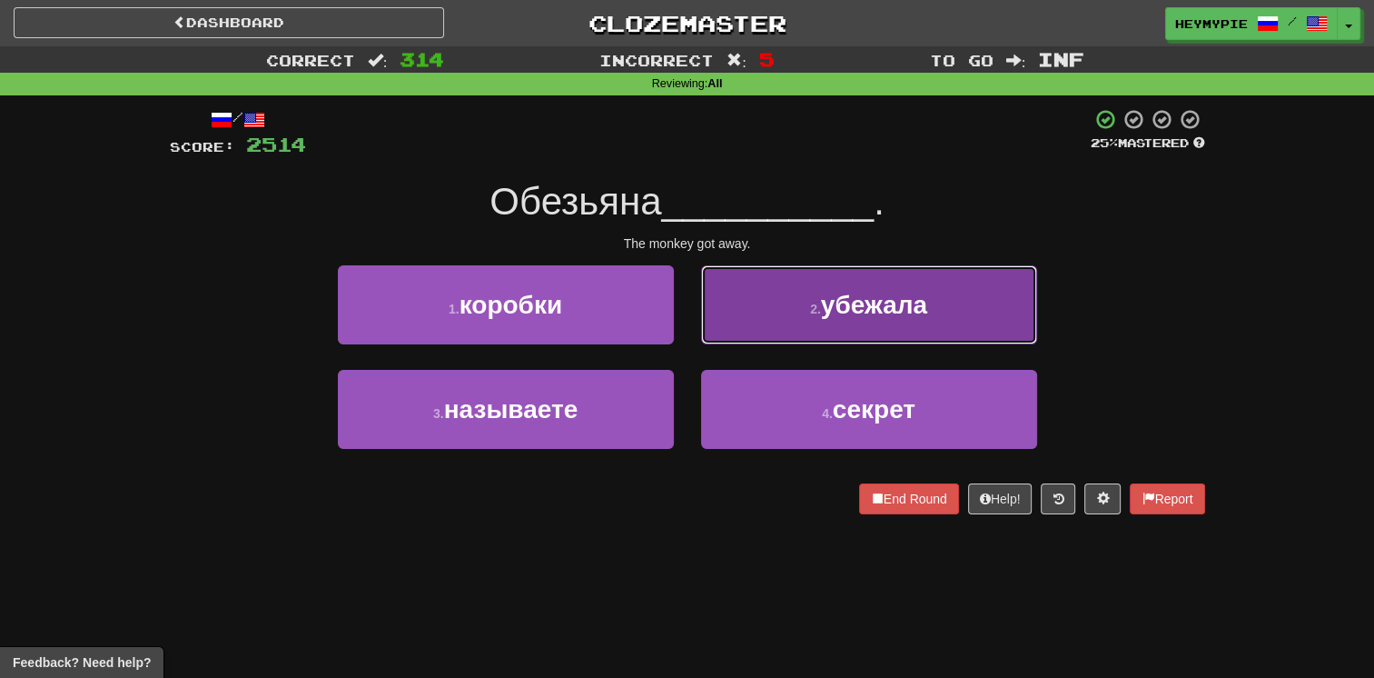
click at [678, 336] on button "2 . убежала" at bounding box center [869, 304] width 336 height 79
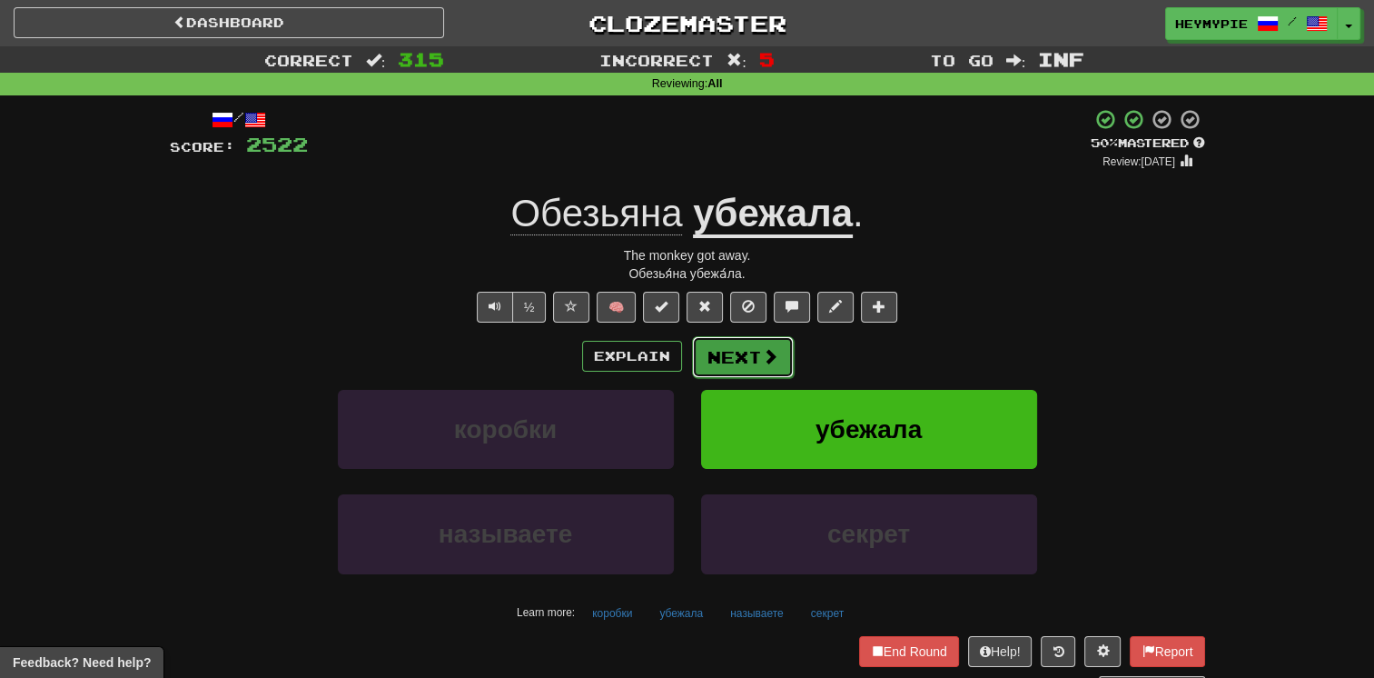
click at [678, 362] on button "Next" at bounding box center [743, 357] width 102 height 42
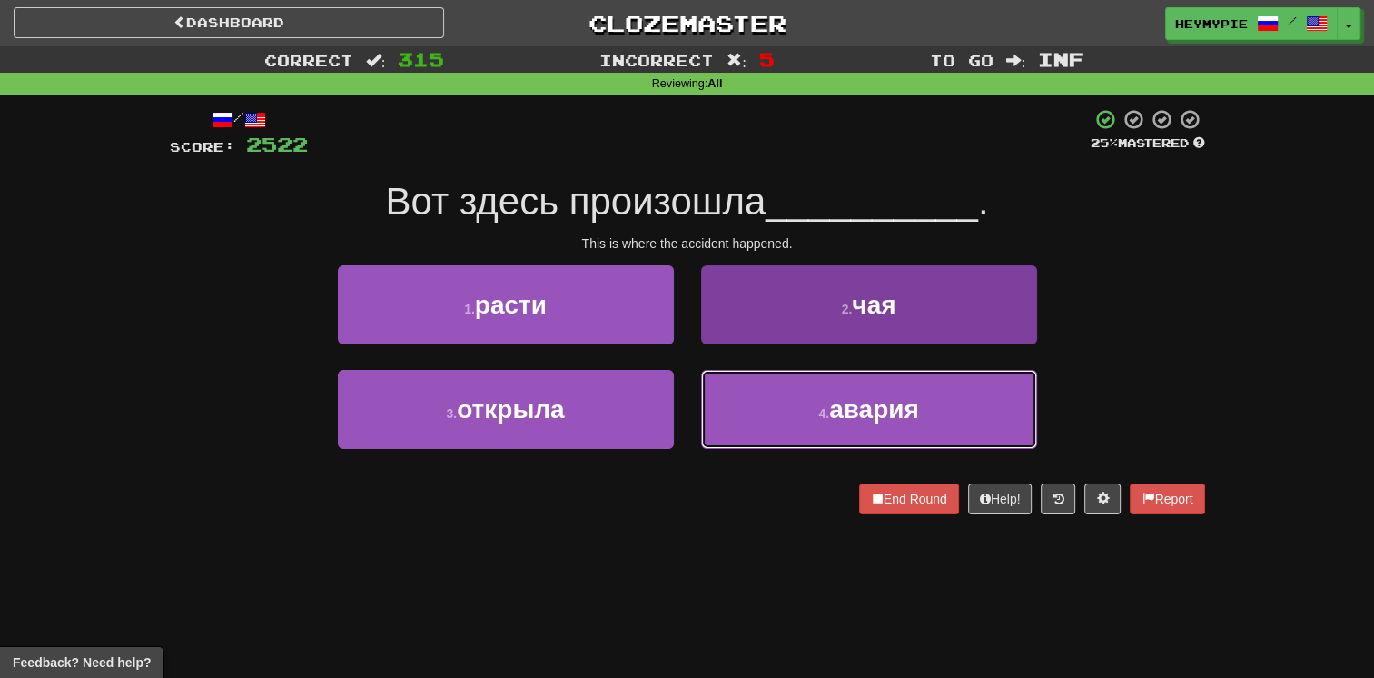
click at [678, 422] on button "4 . авария" at bounding box center [869, 409] width 336 height 79
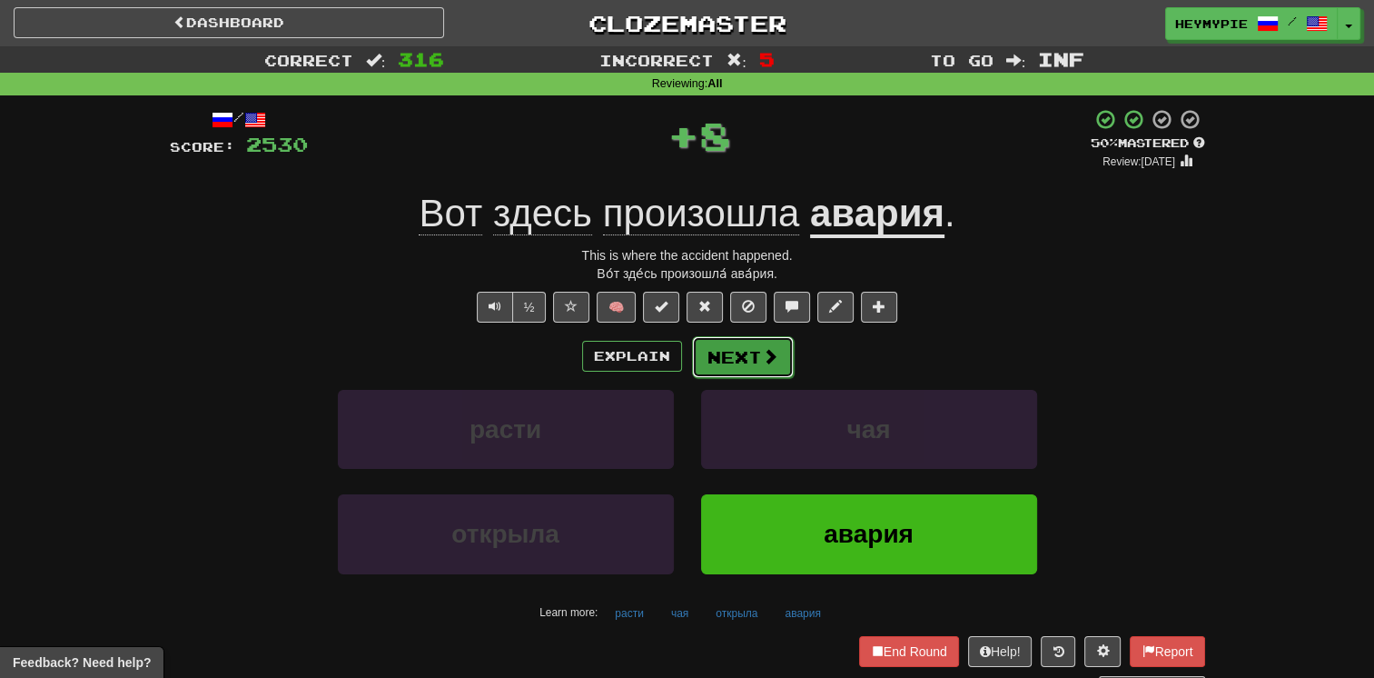
click at [678, 362] on button "Next" at bounding box center [743, 357] width 102 height 42
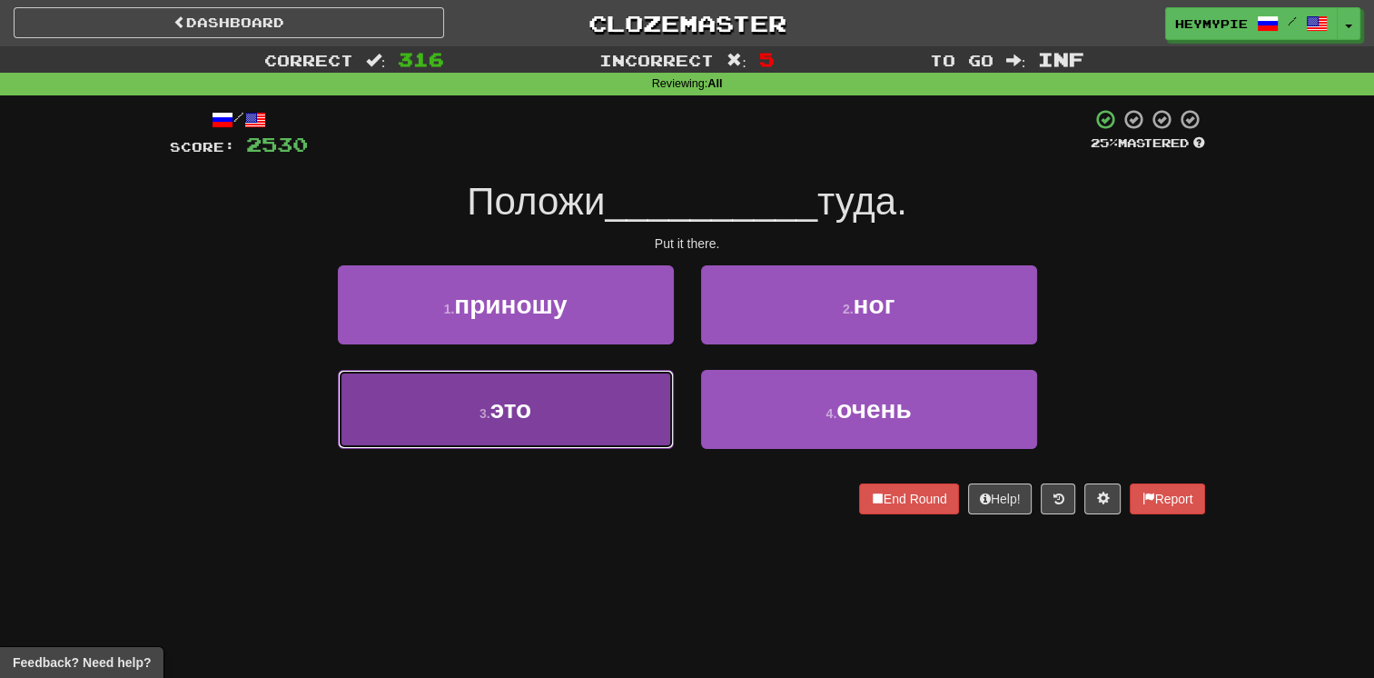
click at [570, 433] on button "3 . это" at bounding box center [506, 409] width 336 height 79
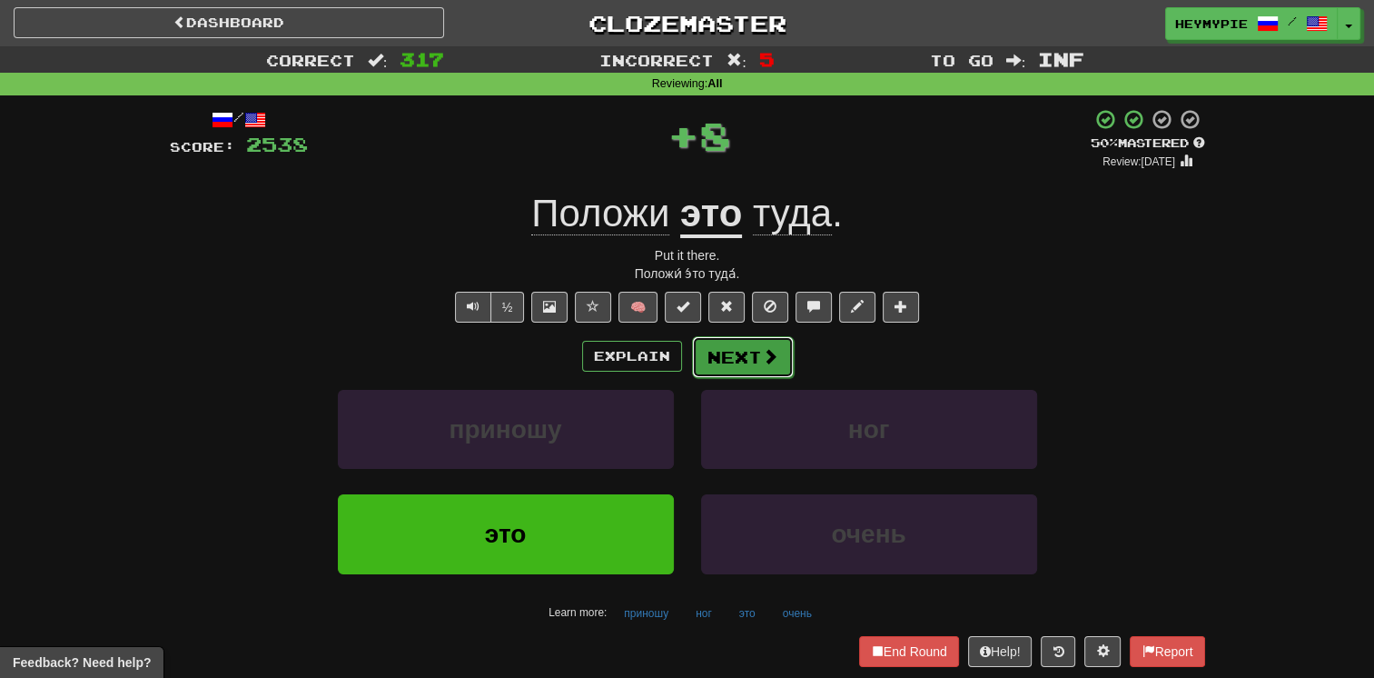
click at [678, 367] on button "Next" at bounding box center [743, 357] width 102 height 42
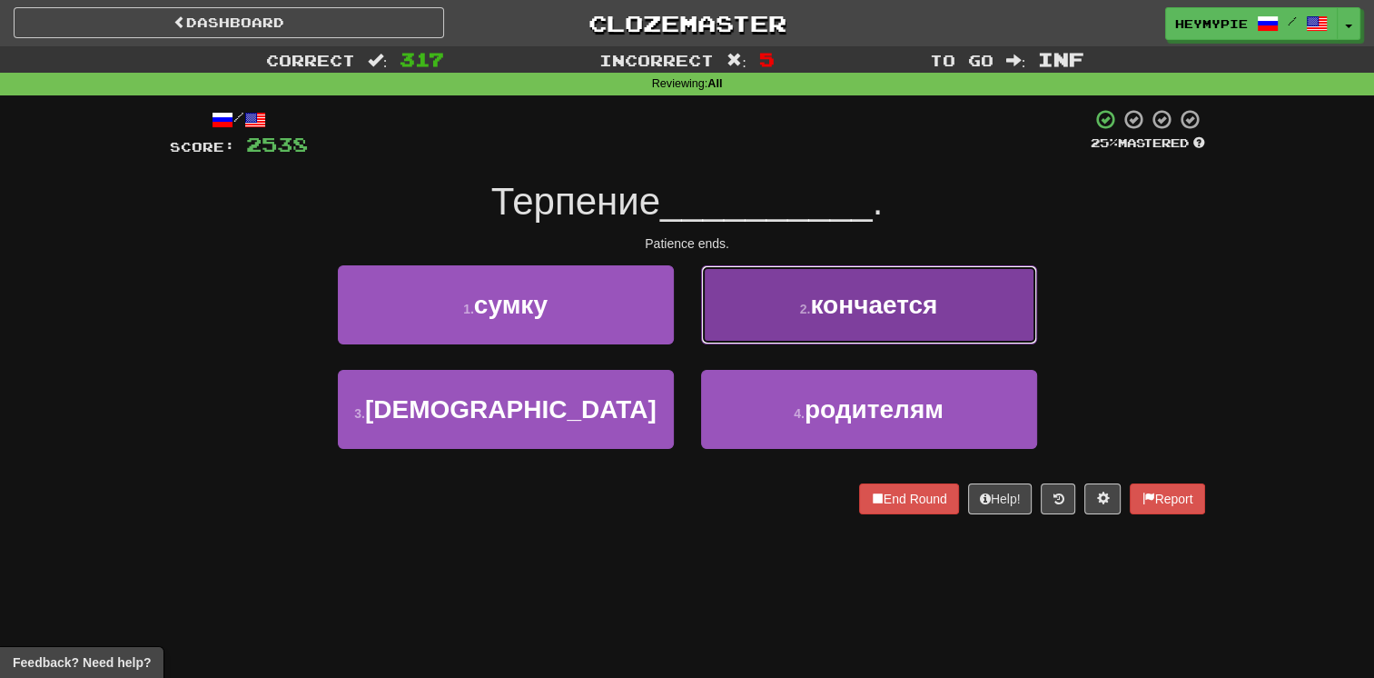
click at [678, 307] on button "2 . кончается" at bounding box center [869, 304] width 336 height 79
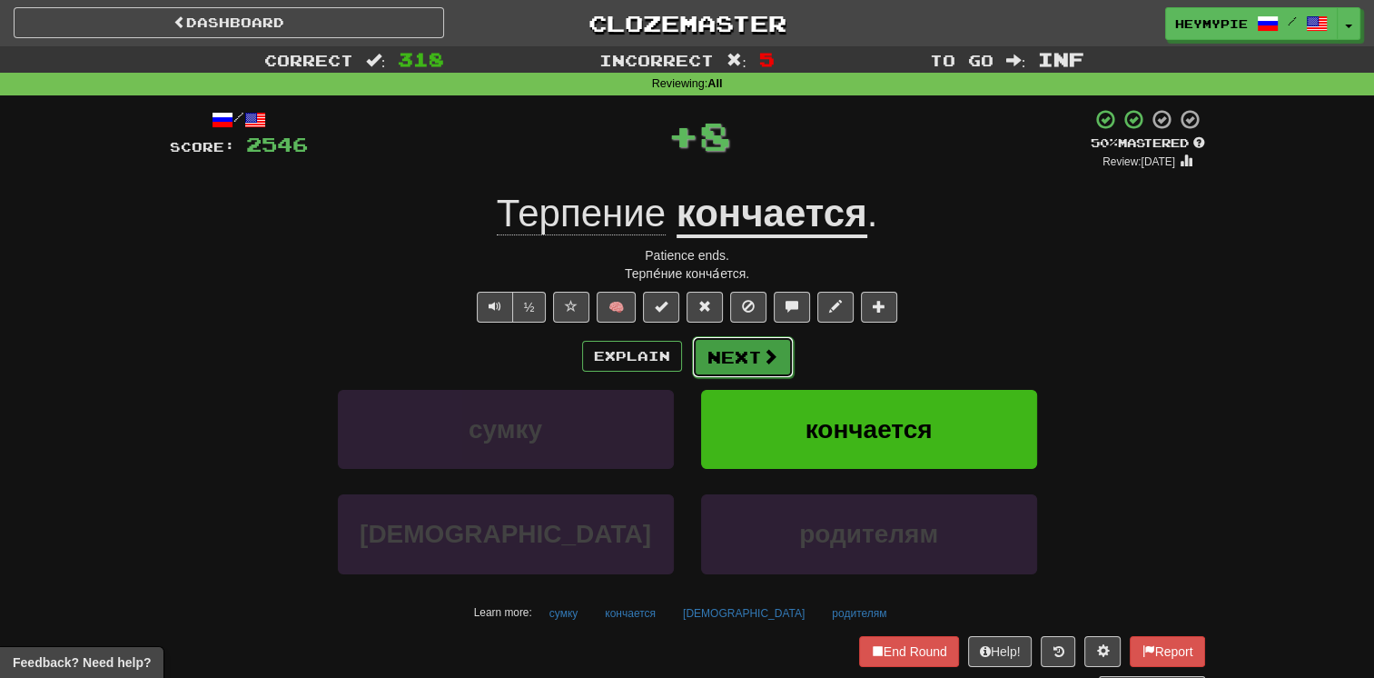
click at [678, 369] on button "Next" at bounding box center [743, 357] width 102 height 42
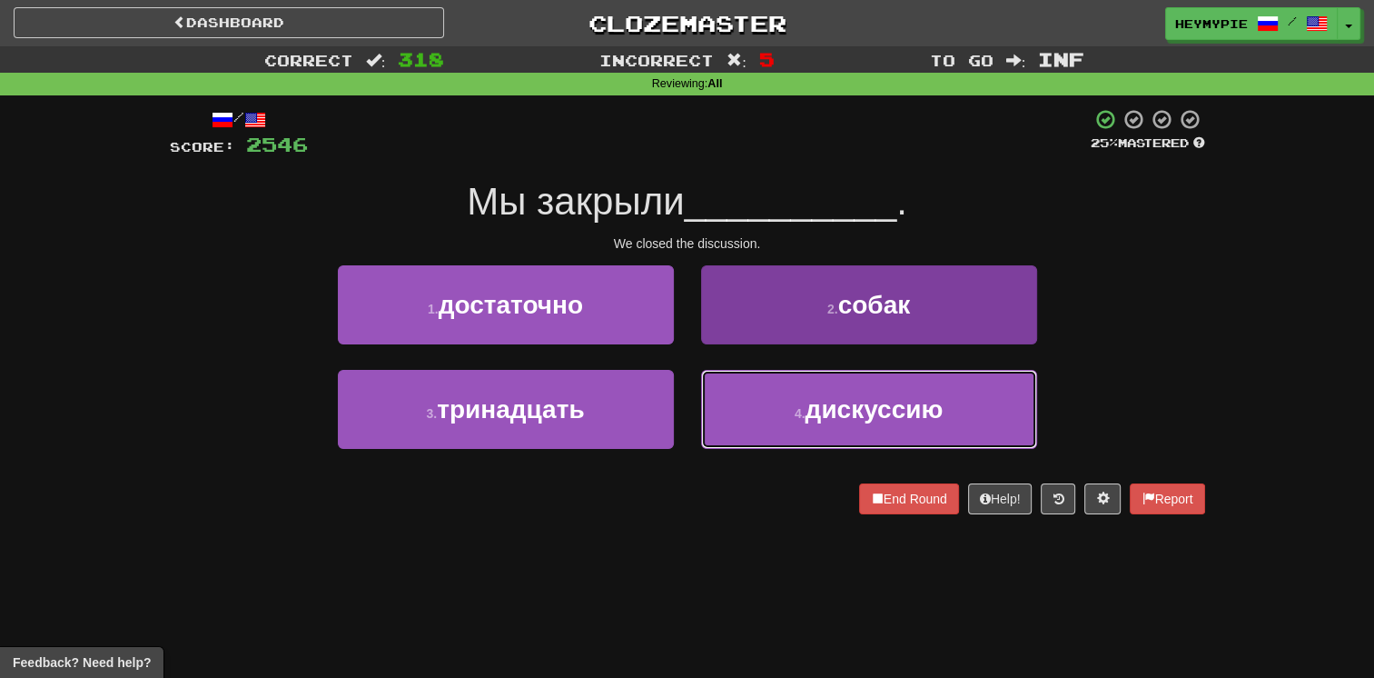
click at [678, 417] on button "4 . дискуссию" at bounding box center [869, 409] width 336 height 79
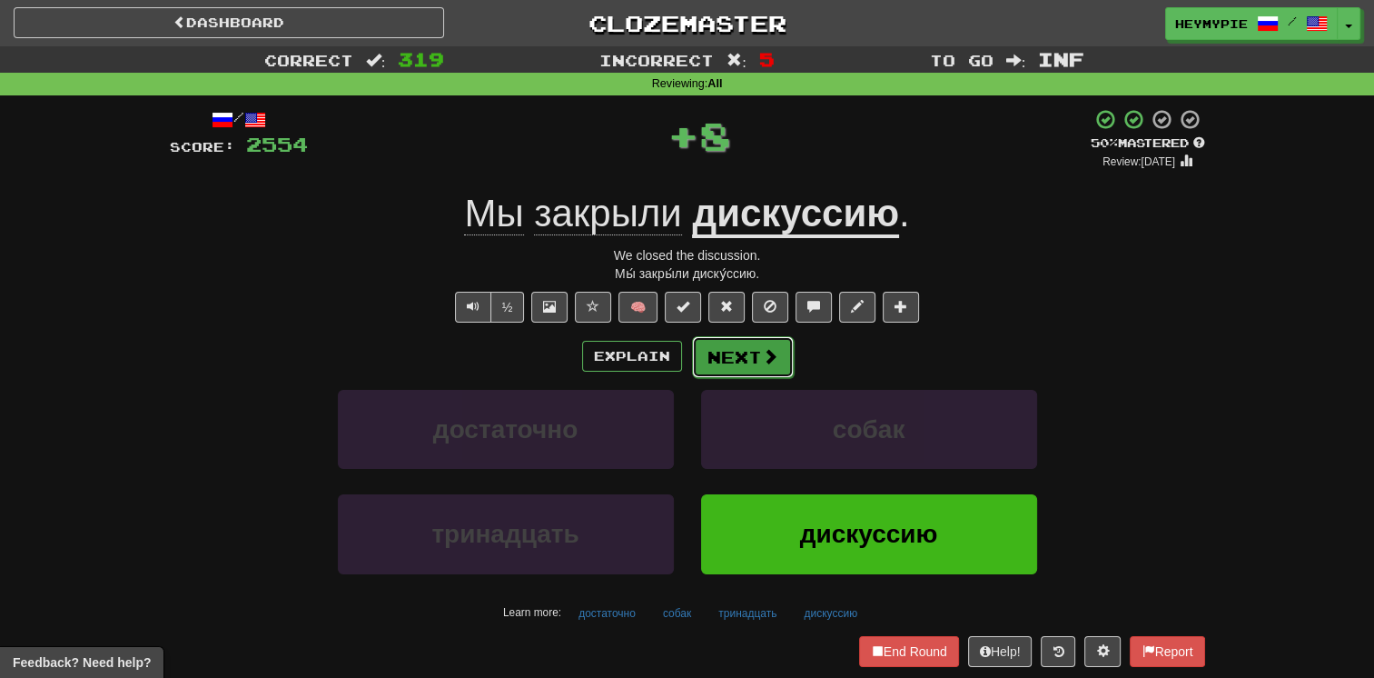
click at [678, 365] on button "Next" at bounding box center [743, 357] width 102 height 42
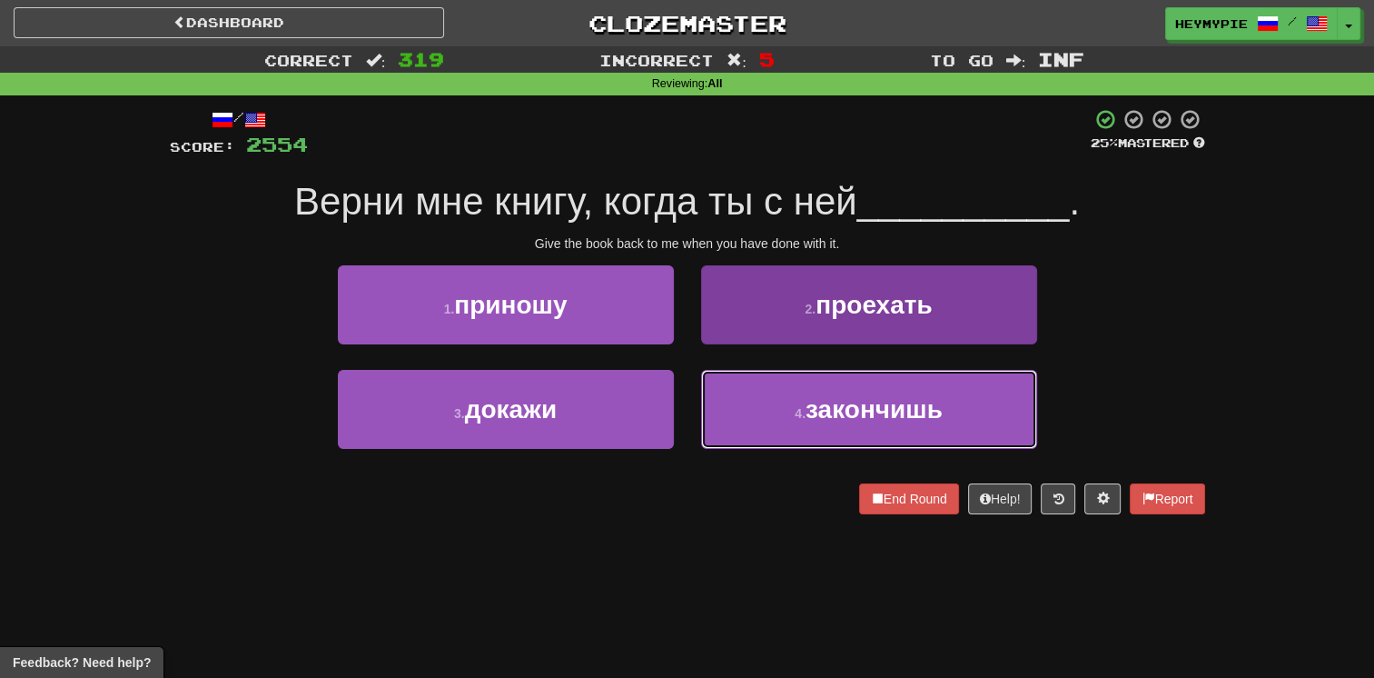
click at [678, 411] on button "4 . закончишь" at bounding box center [869, 409] width 336 height 79
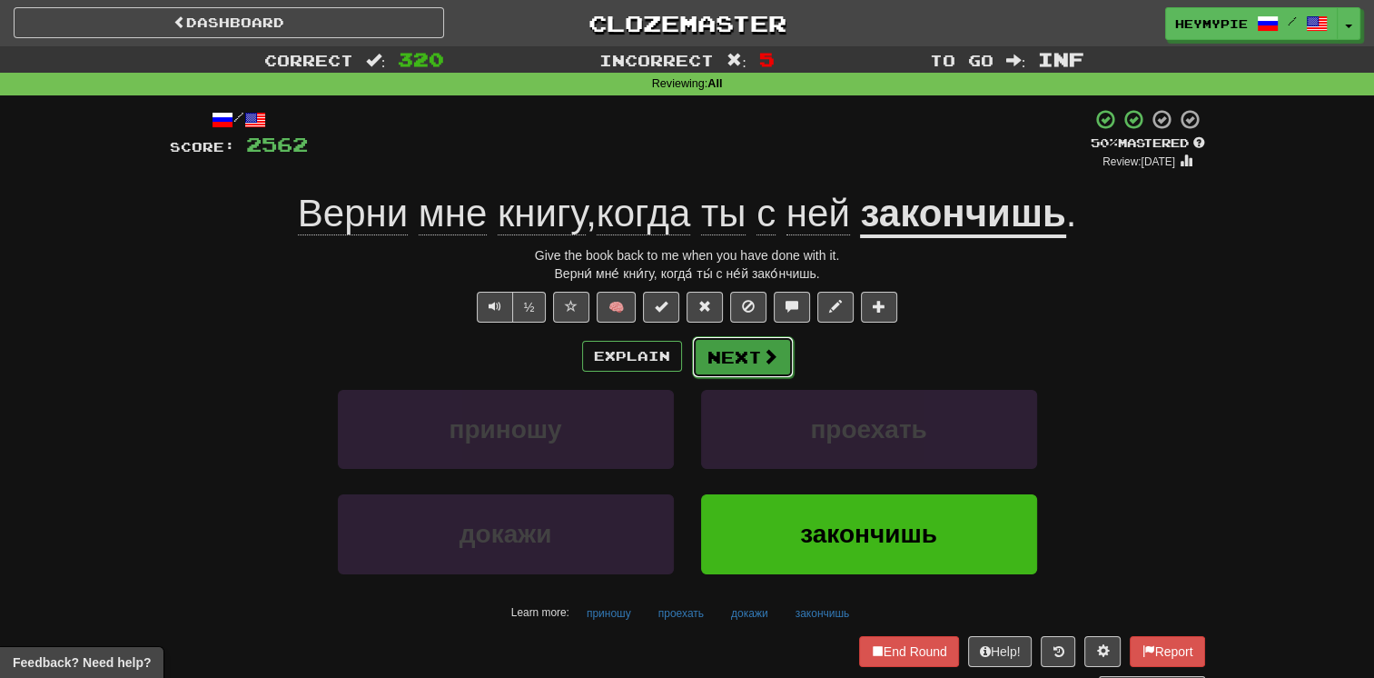
click at [678, 349] on button "Next" at bounding box center [743, 357] width 102 height 42
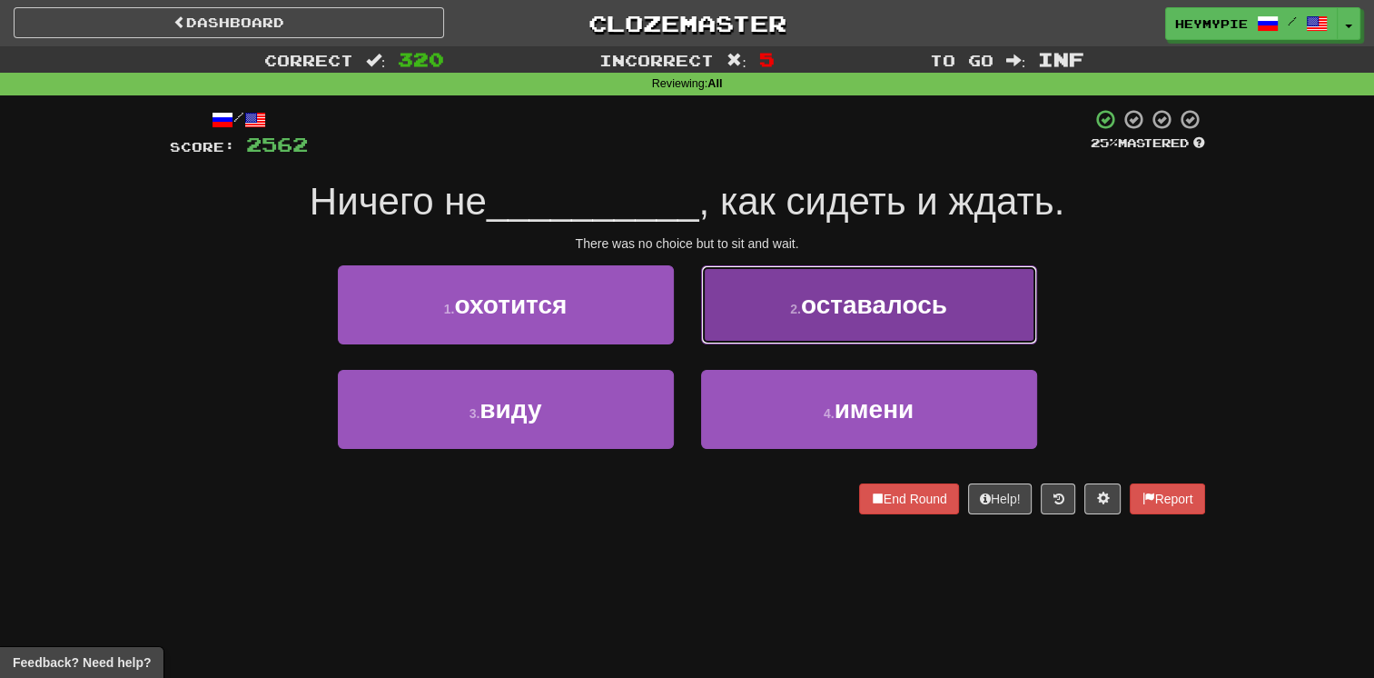
click at [678, 316] on button "2 . оставалось" at bounding box center [869, 304] width 336 height 79
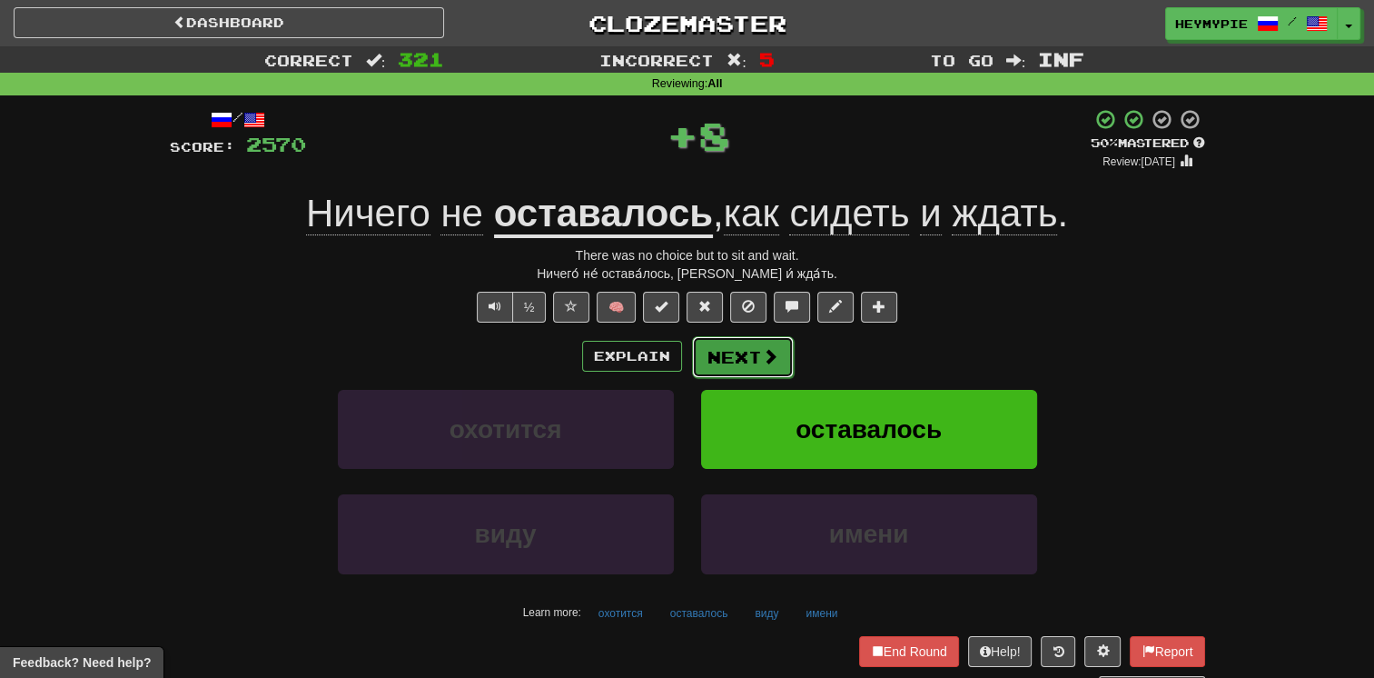
click at [678, 362] on button "Next" at bounding box center [743, 357] width 102 height 42
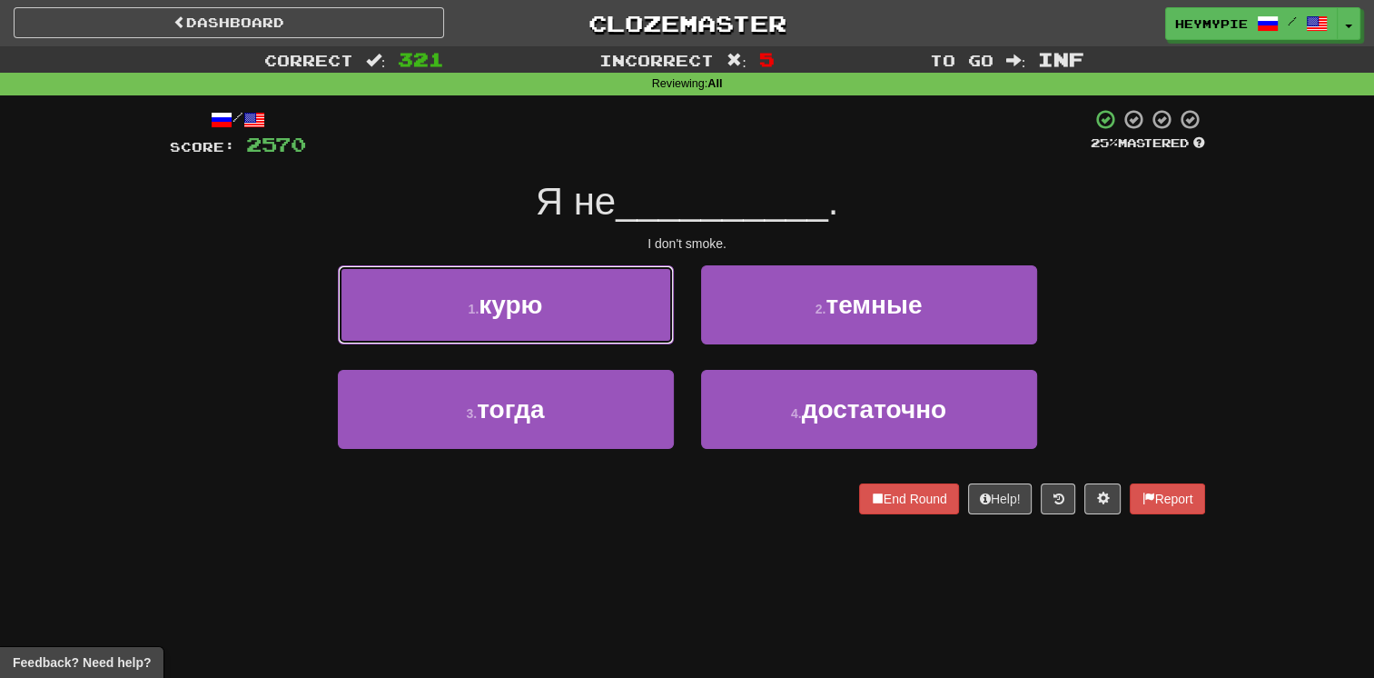
drag, startPoint x: 502, startPoint y: 331, endPoint x: 512, endPoint y: 331, distance: 10.0
click at [503, 331] on button "1 . курю" at bounding box center [506, 304] width 336 height 79
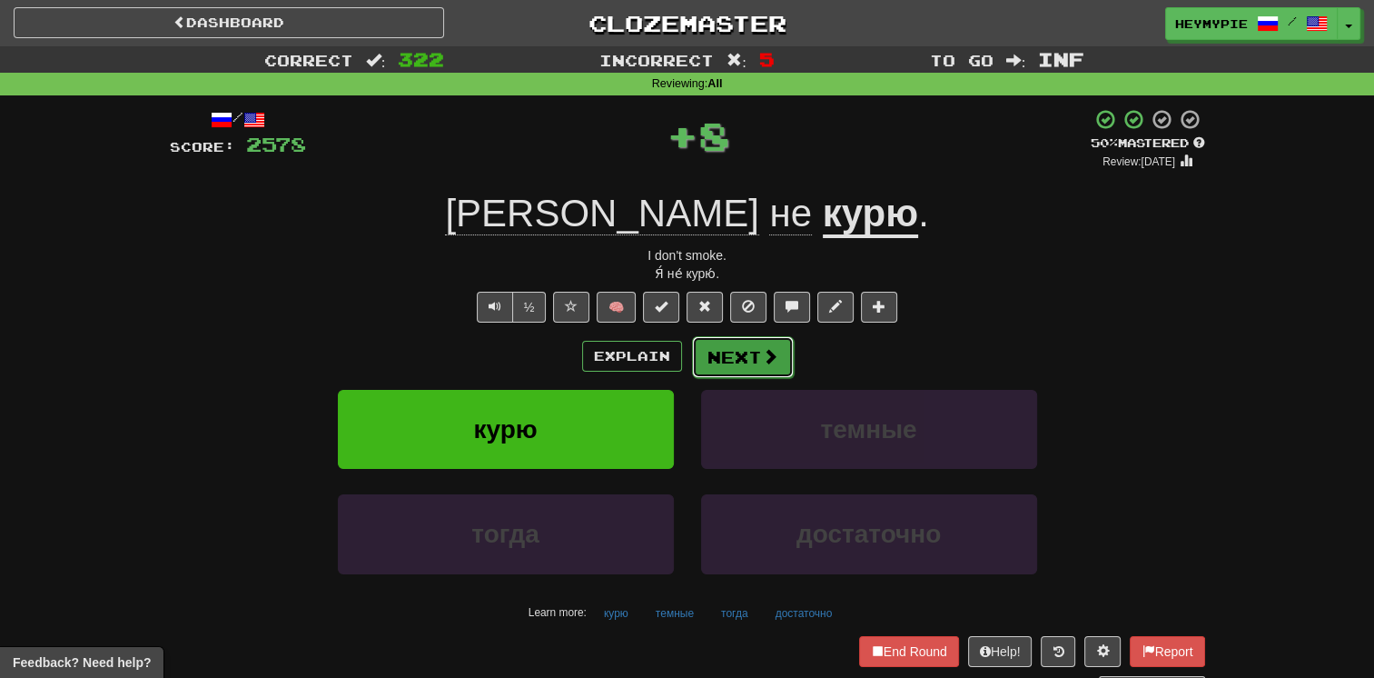
click at [678, 351] on button "Next" at bounding box center [743, 357] width 102 height 42
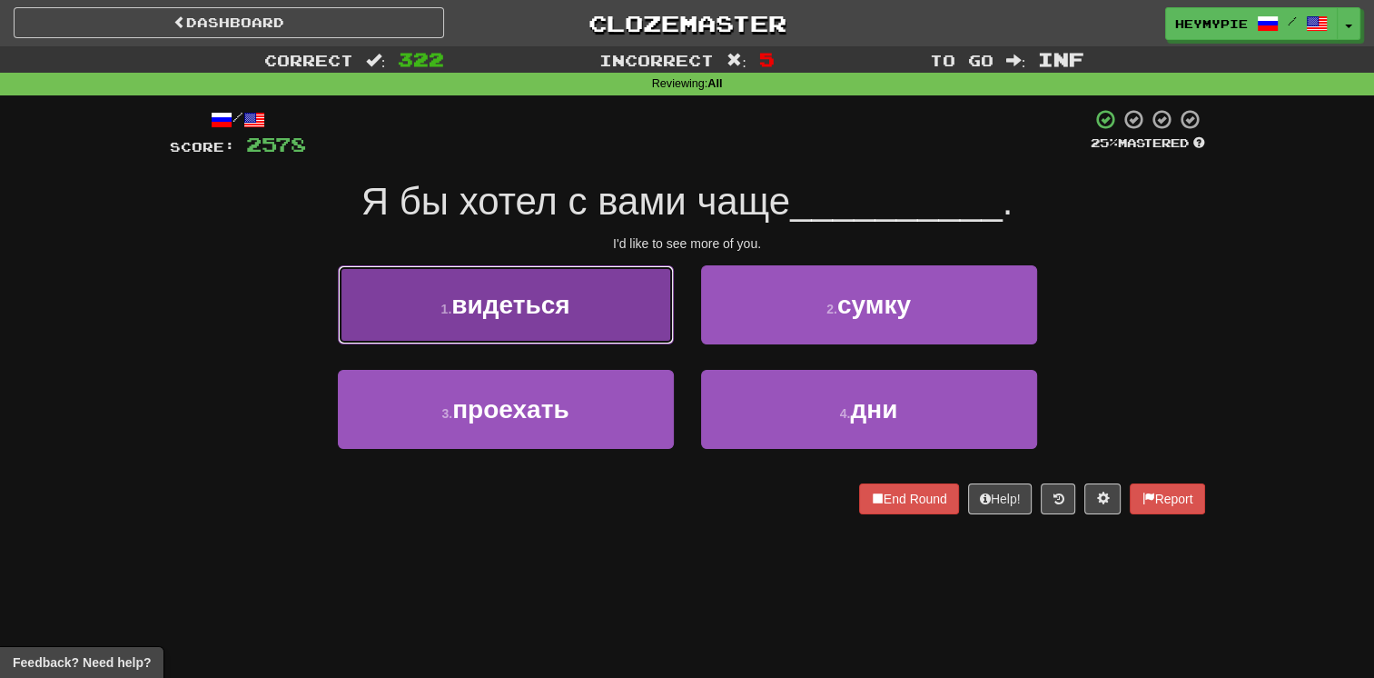
click at [570, 317] on span "видеться" at bounding box center [510, 305] width 118 height 28
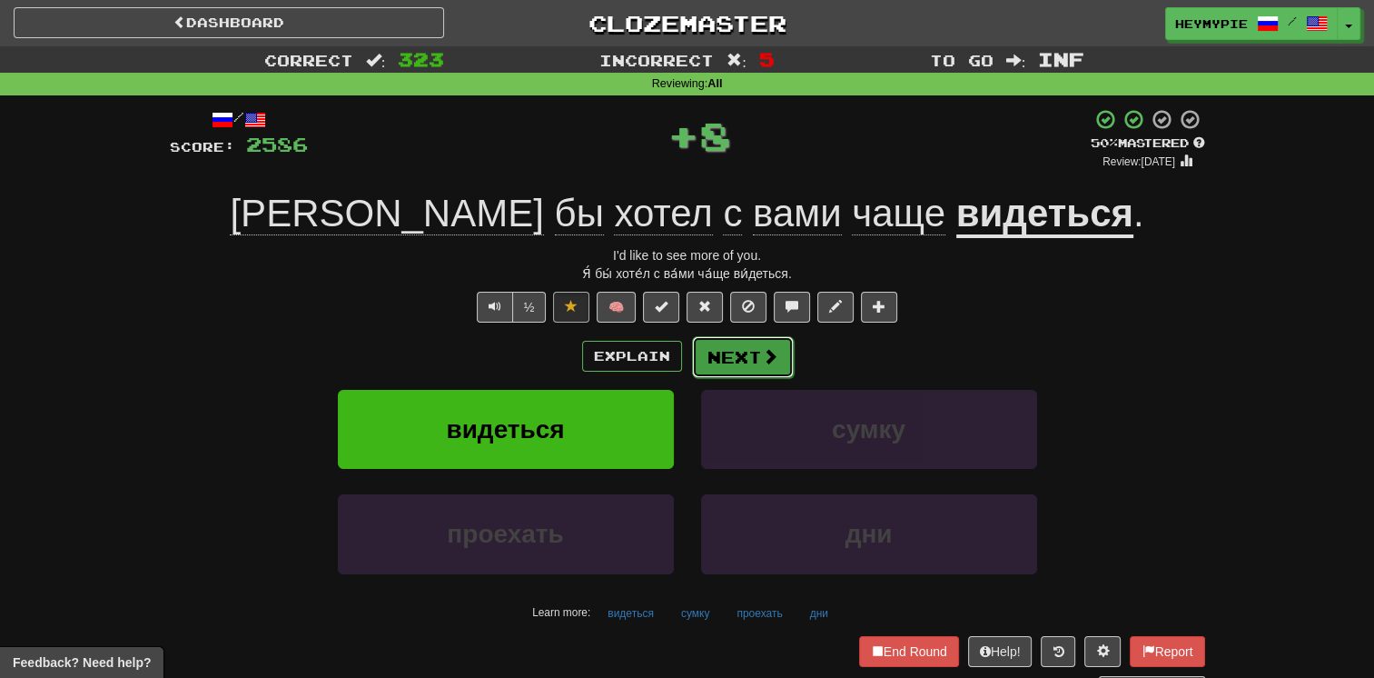
click at [678, 358] on button "Next" at bounding box center [743, 357] width 102 height 42
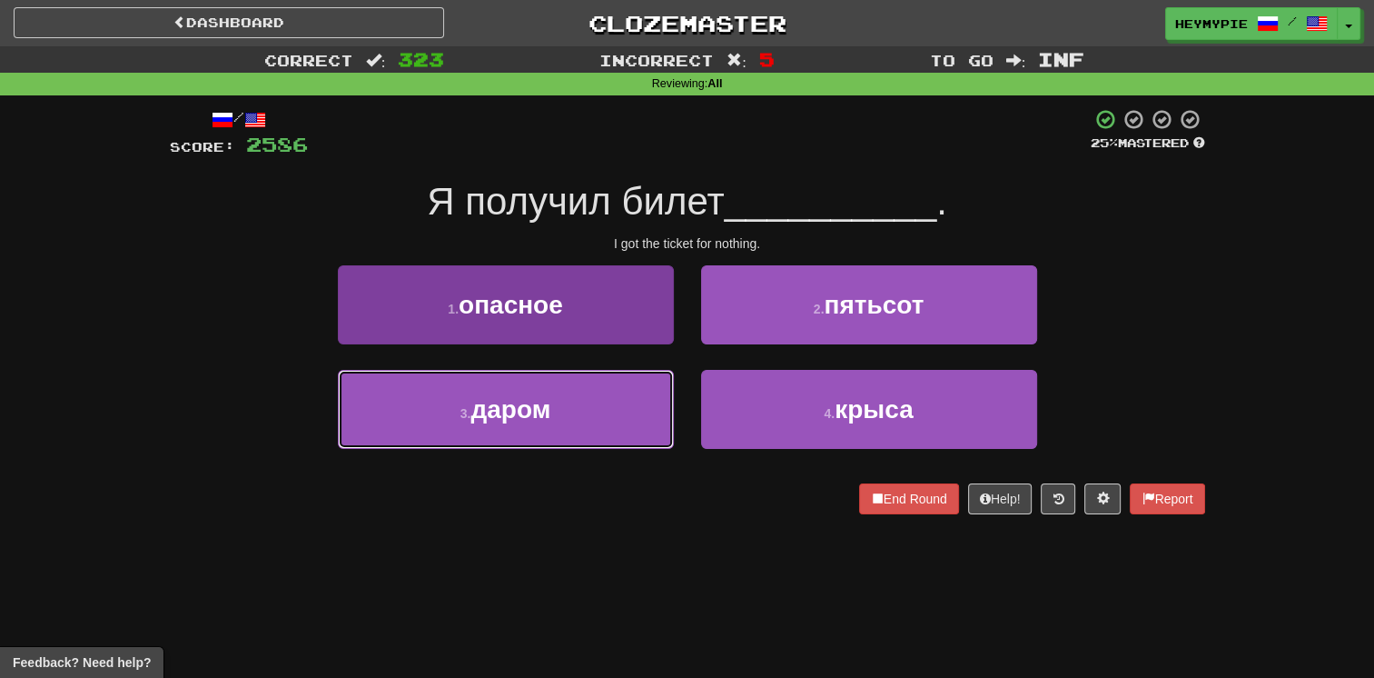
click at [523, 413] on span "даром" at bounding box center [511, 409] width 80 height 28
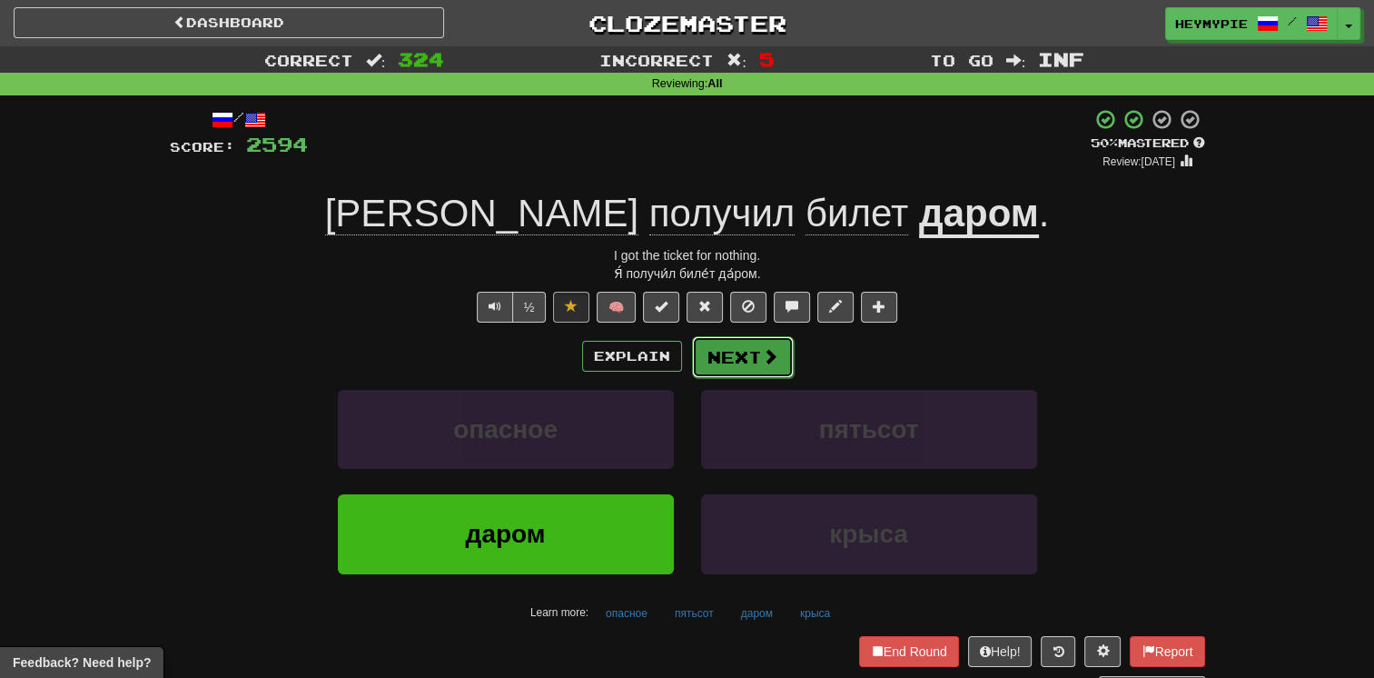
click at [678, 366] on button "Next" at bounding box center [743, 357] width 102 height 42
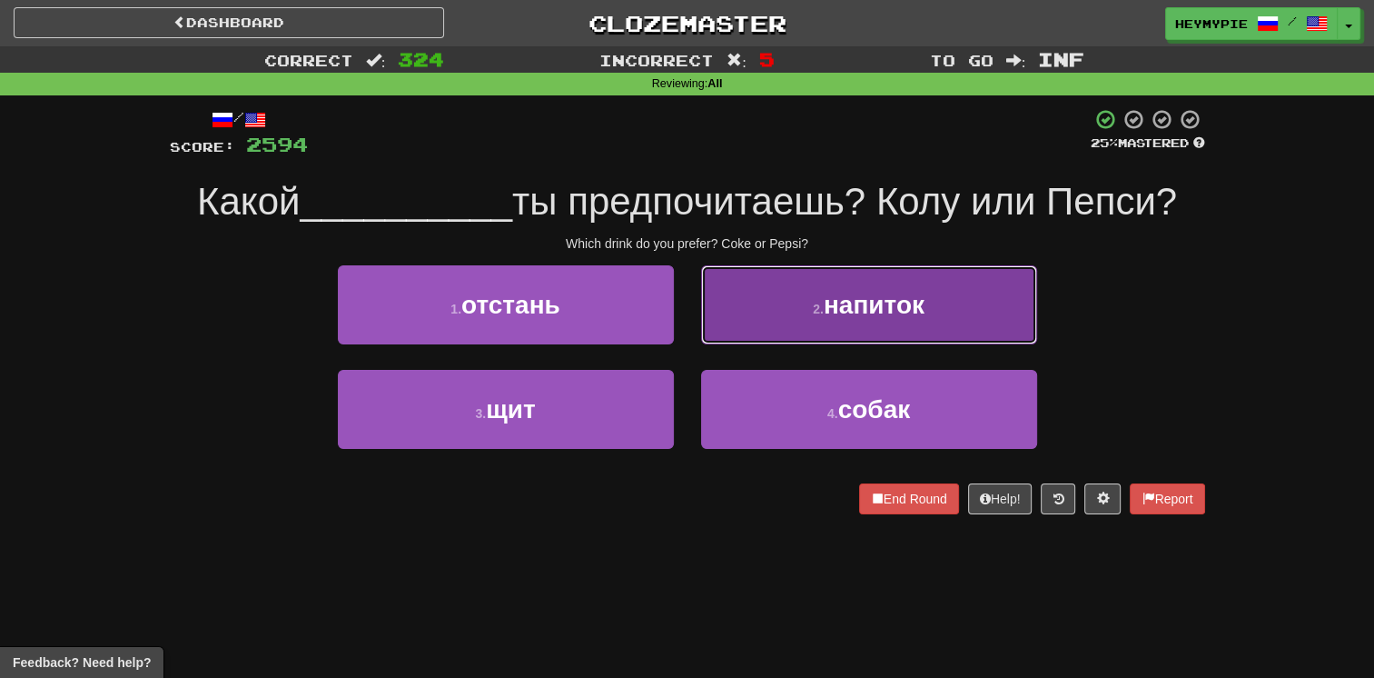
click at [678, 311] on button "2 . напиток" at bounding box center [869, 304] width 336 height 79
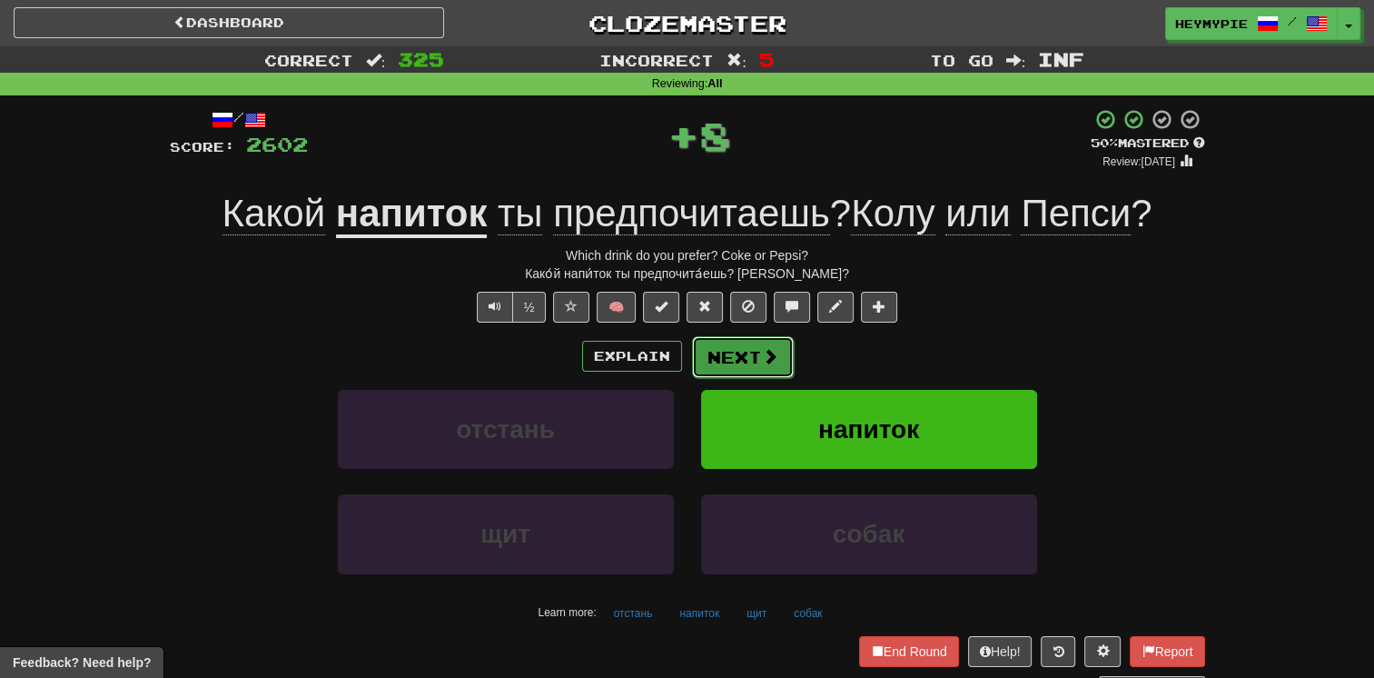
click at [678, 347] on button "Next" at bounding box center [743, 357] width 102 height 42
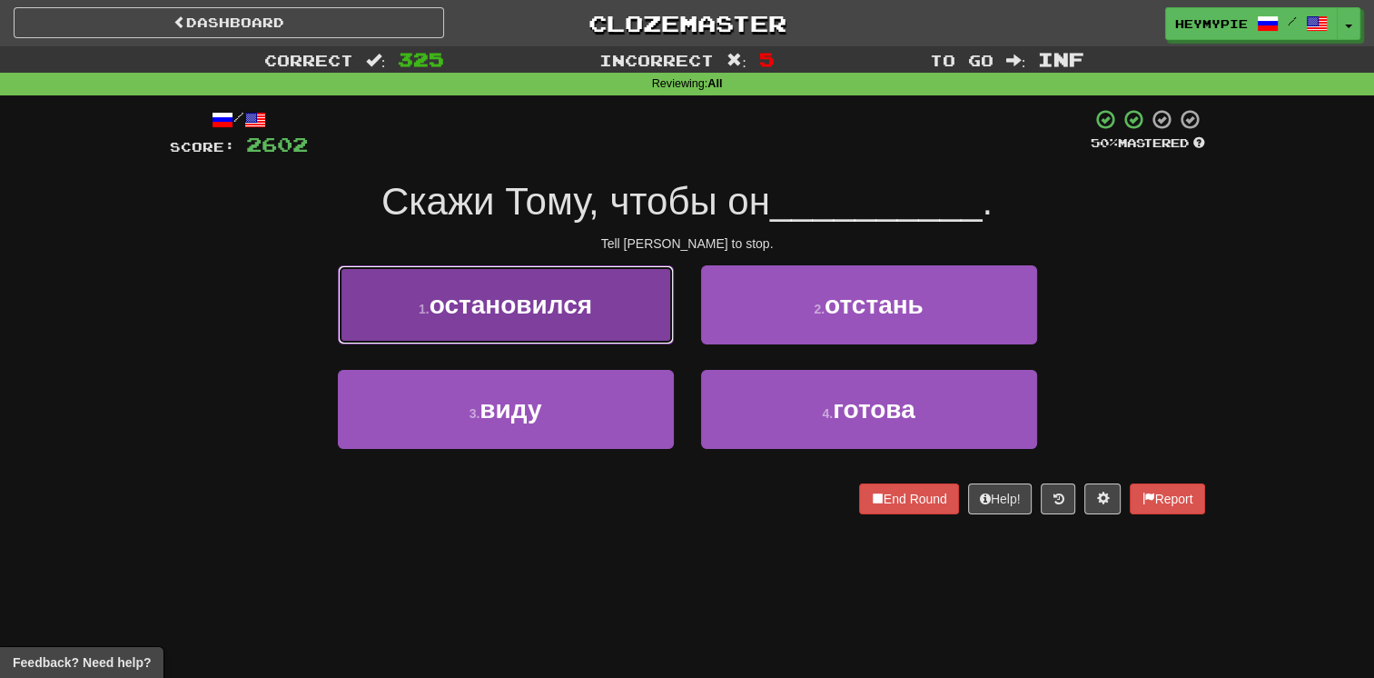
click at [601, 339] on button "1 . остановился" at bounding box center [506, 304] width 336 height 79
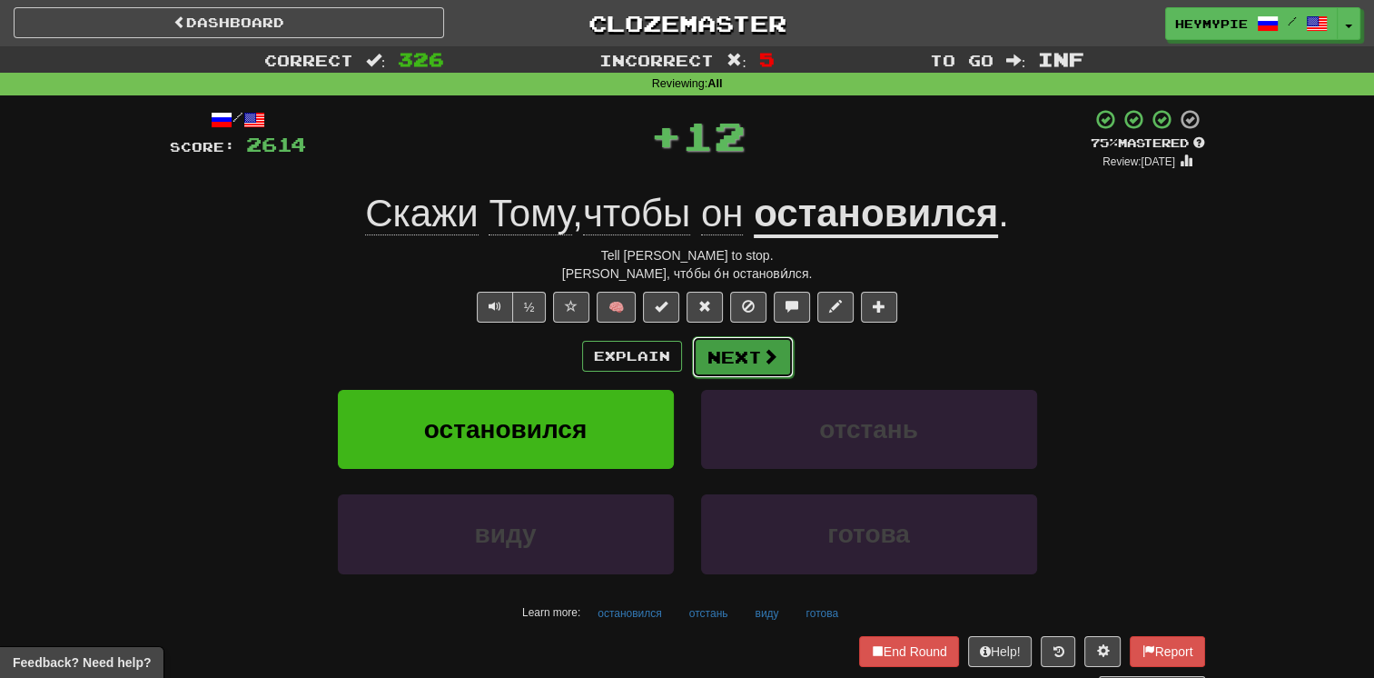
click at [678, 355] on button "Next" at bounding box center [743, 357] width 102 height 42
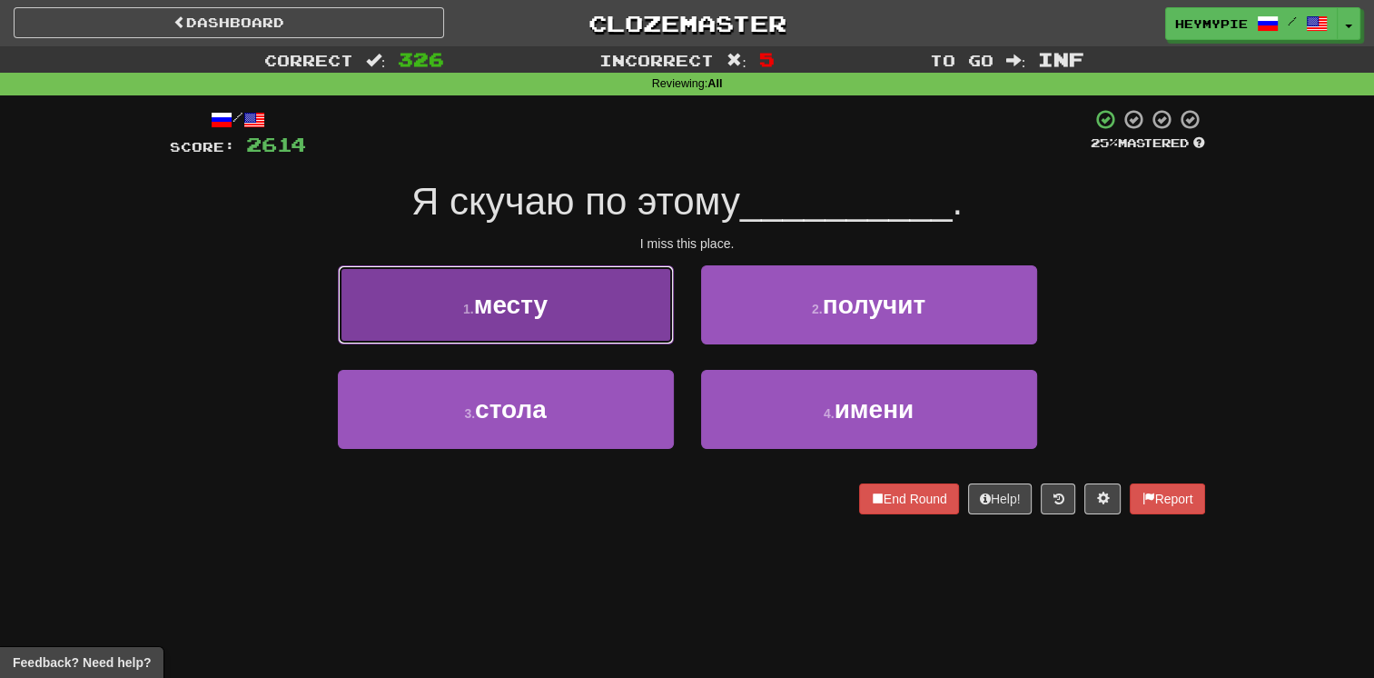
click at [560, 340] on button "1 . месту" at bounding box center [506, 304] width 336 height 79
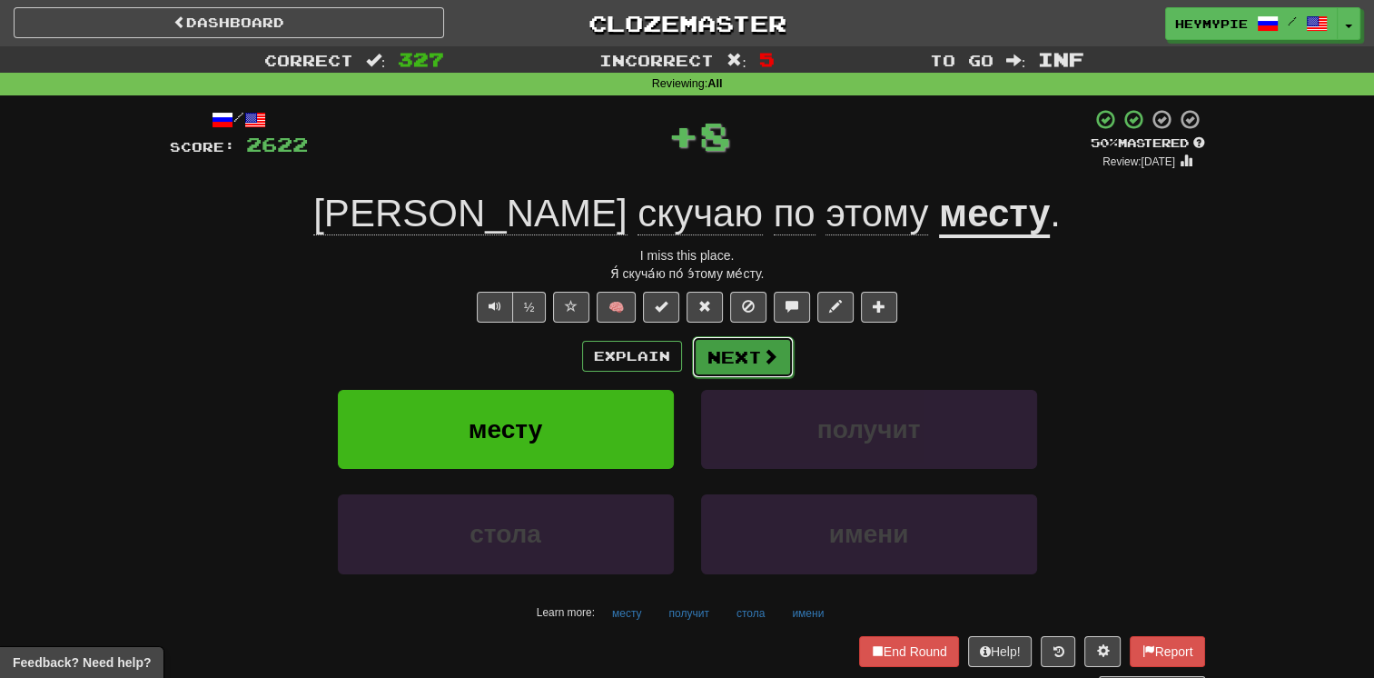
click at [678, 357] on button "Next" at bounding box center [743, 357] width 102 height 42
